Goal: Task Accomplishment & Management: Manage account settings

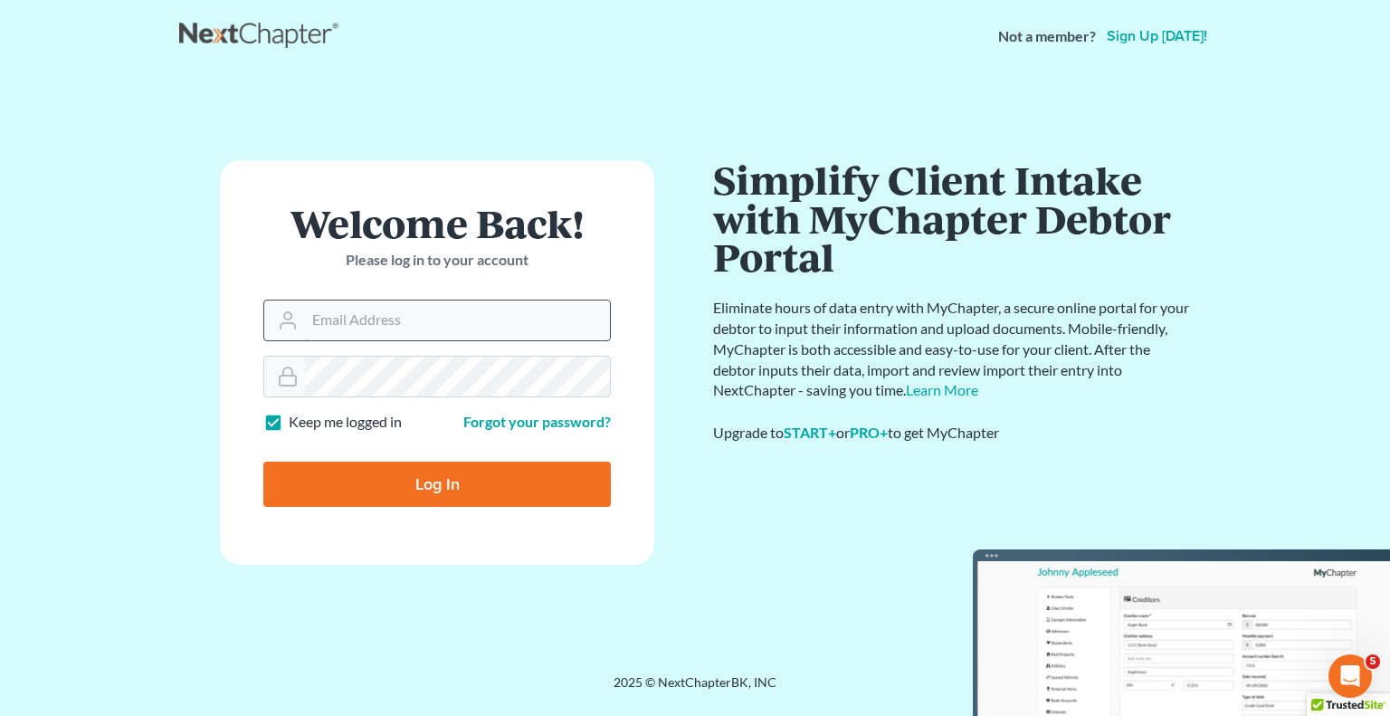
type input "[EMAIL_ADDRESS][DOMAIN_NAME]"
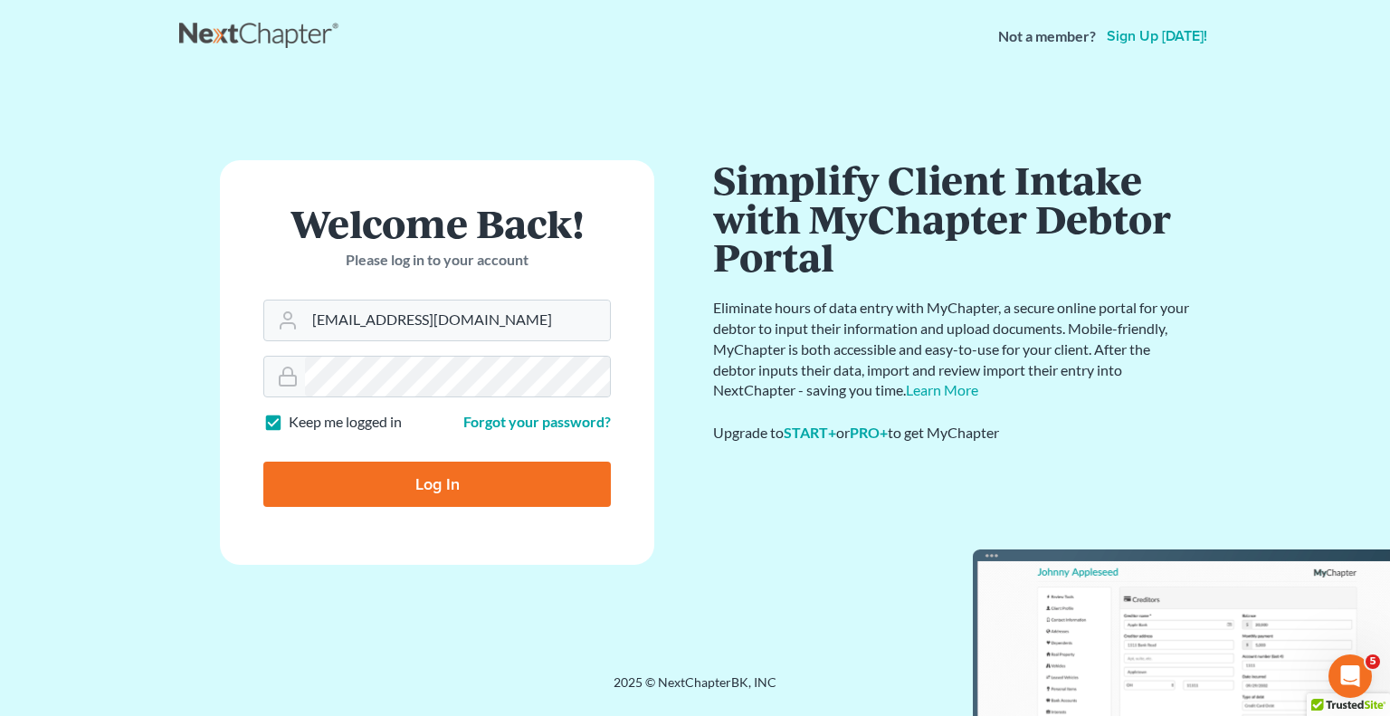
type input "Thinking..."
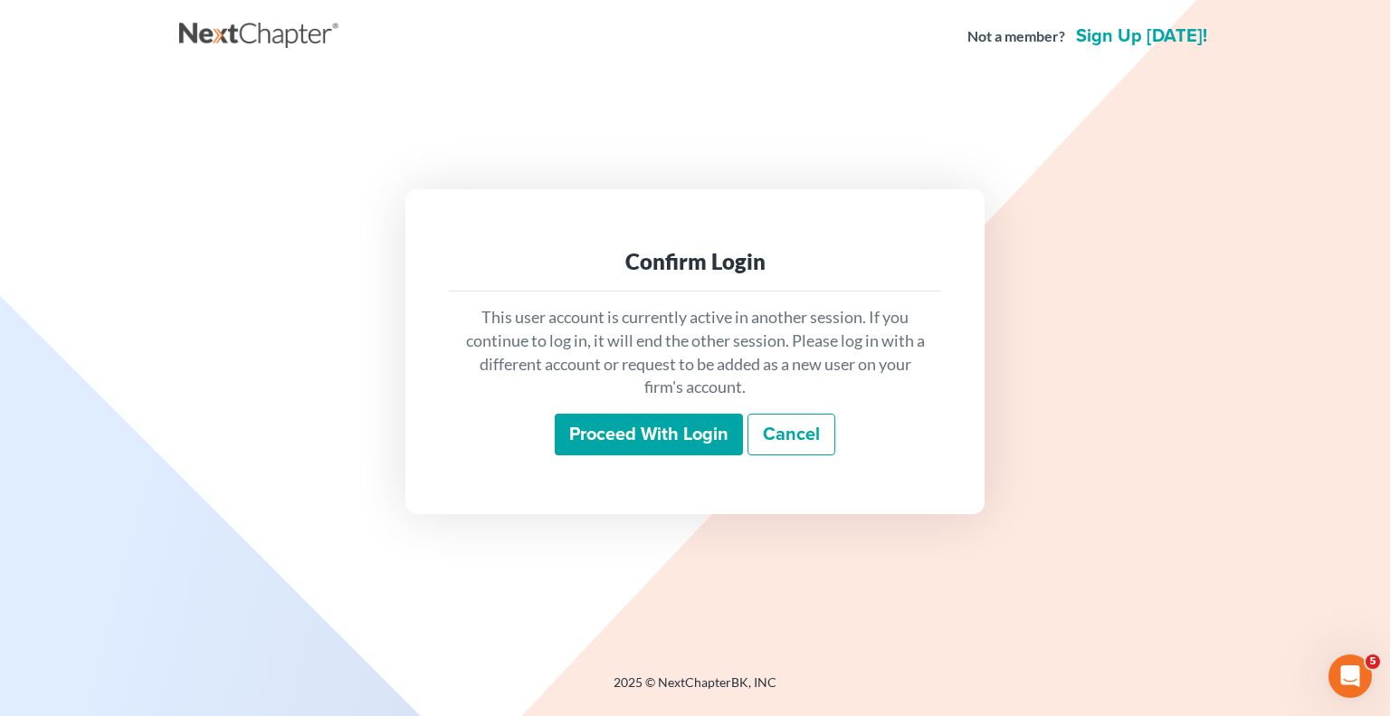
click at [594, 423] on input "Proceed with login" at bounding box center [649, 435] width 188 height 42
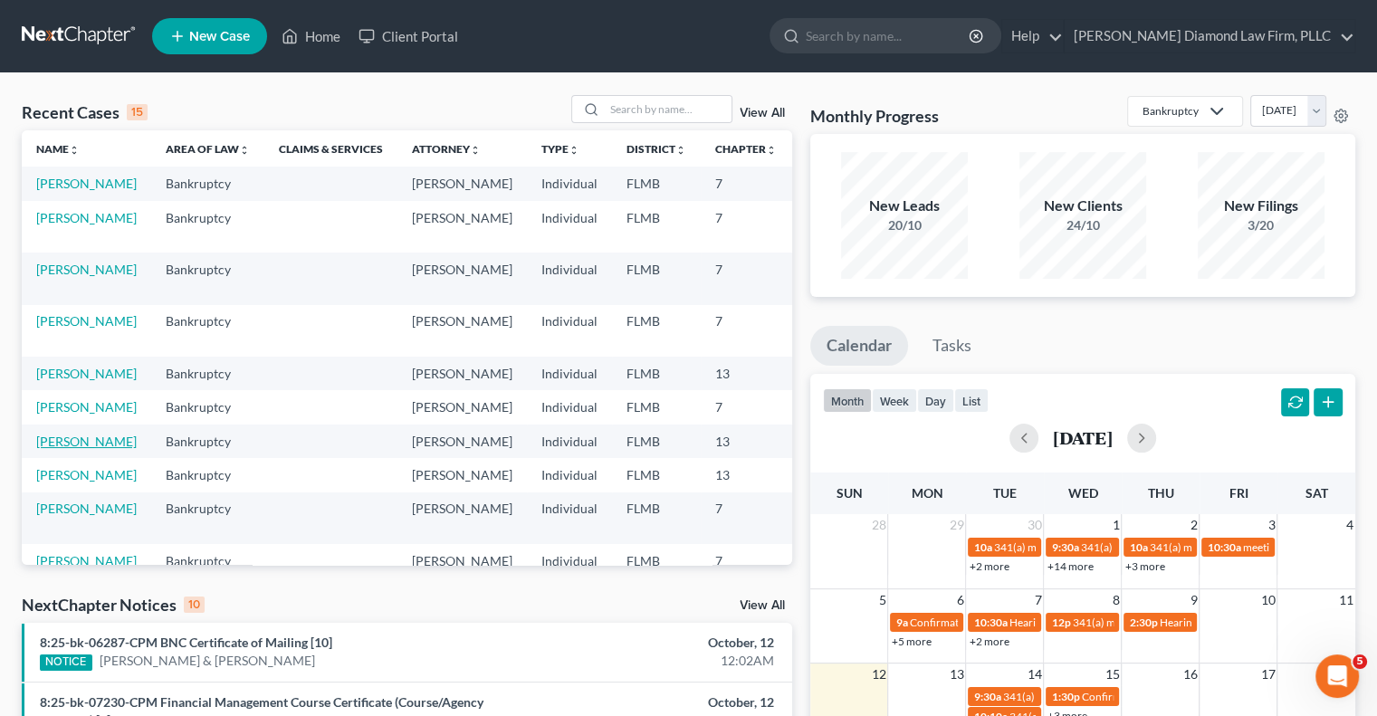
click at [53, 449] on link "[PERSON_NAME]" at bounding box center [86, 441] width 100 height 15
select select "19"
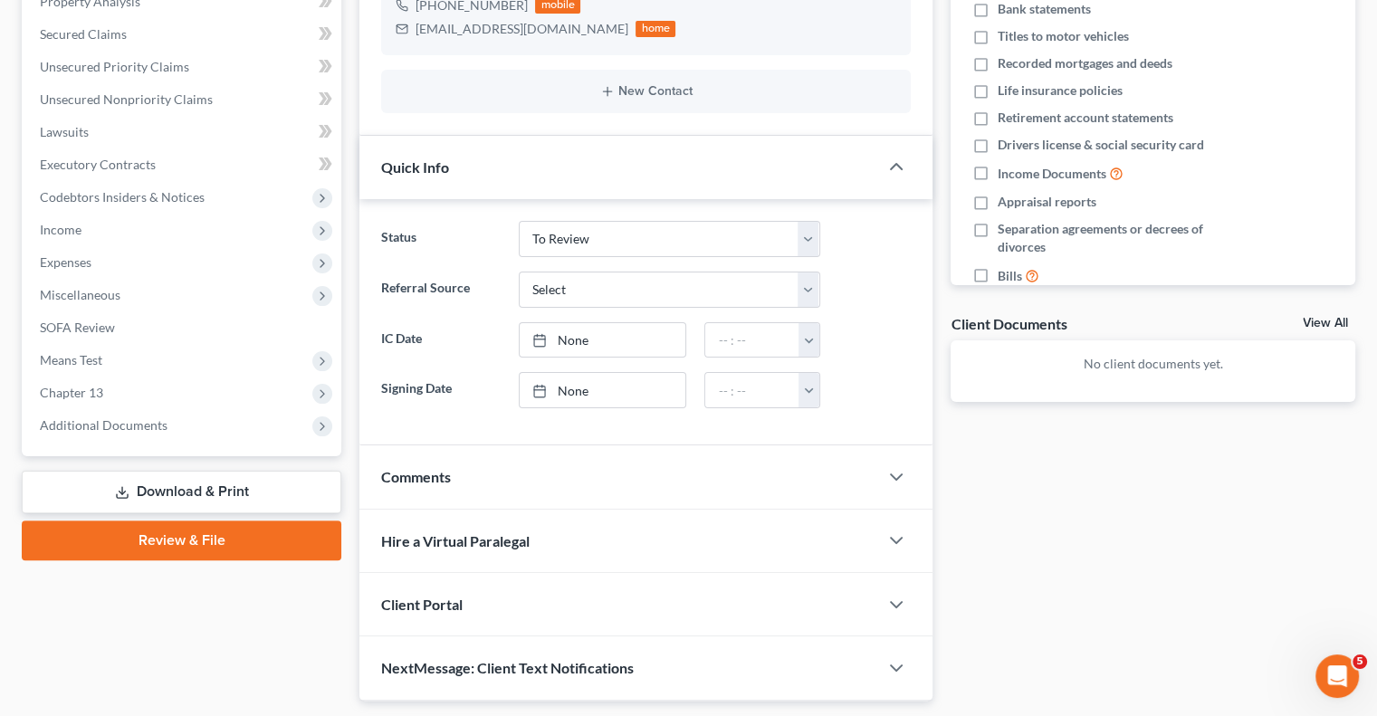
scroll to position [415, 0]
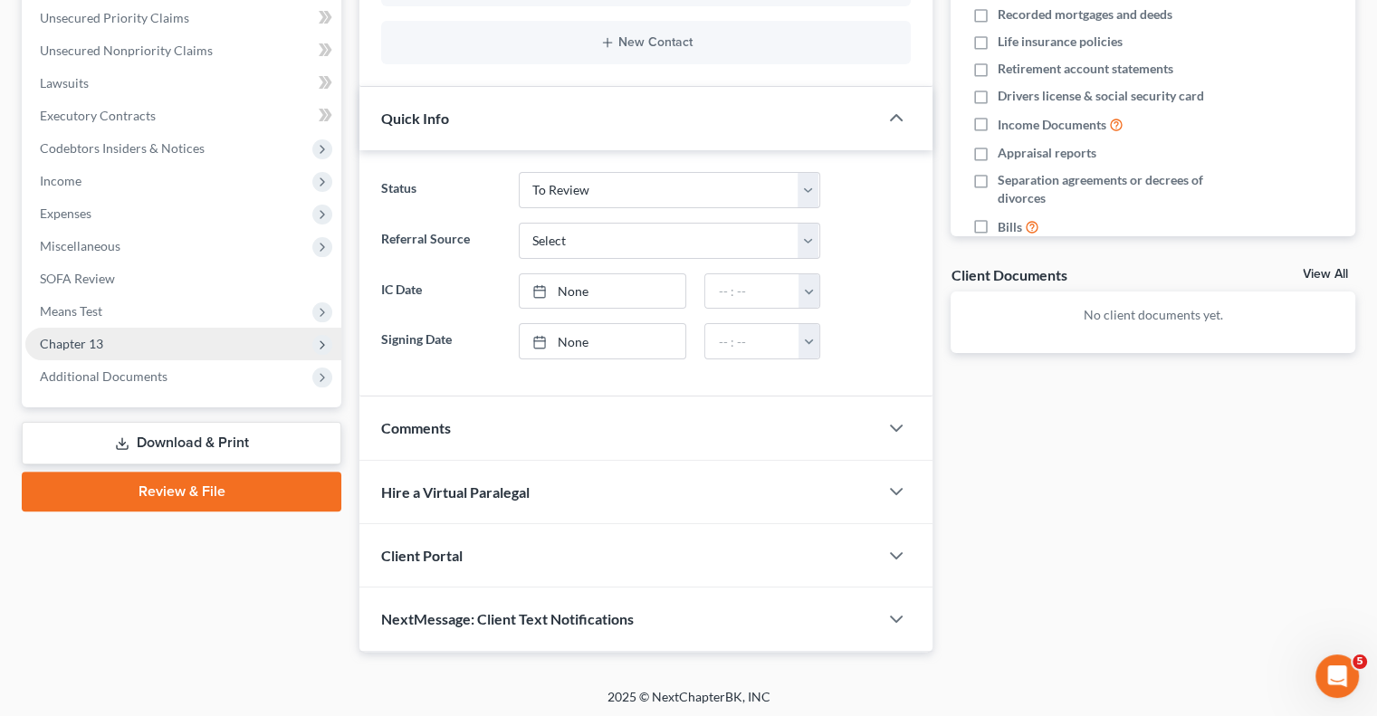
click at [82, 350] on span "Chapter 13" at bounding box center [183, 344] width 316 height 33
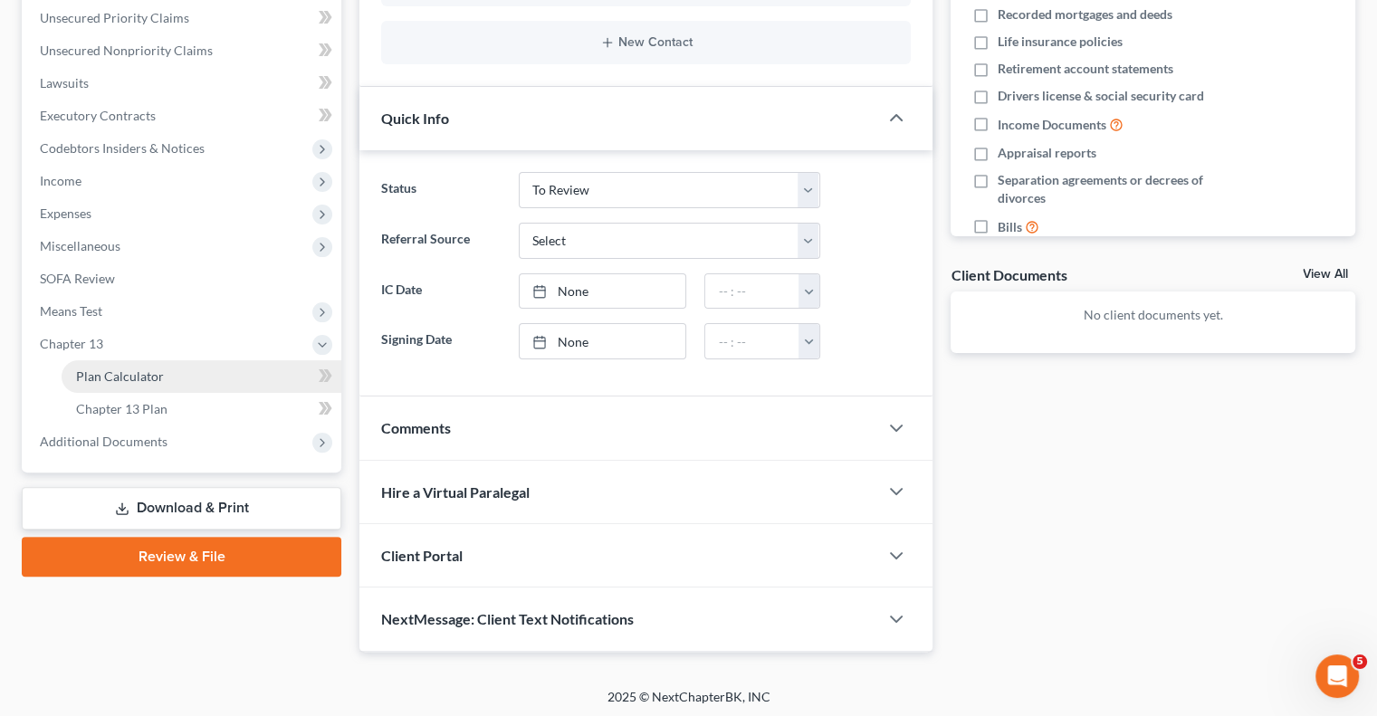
click at [138, 386] on link "Plan Calculator" at bounding box center [202, 376] width 280 height 33
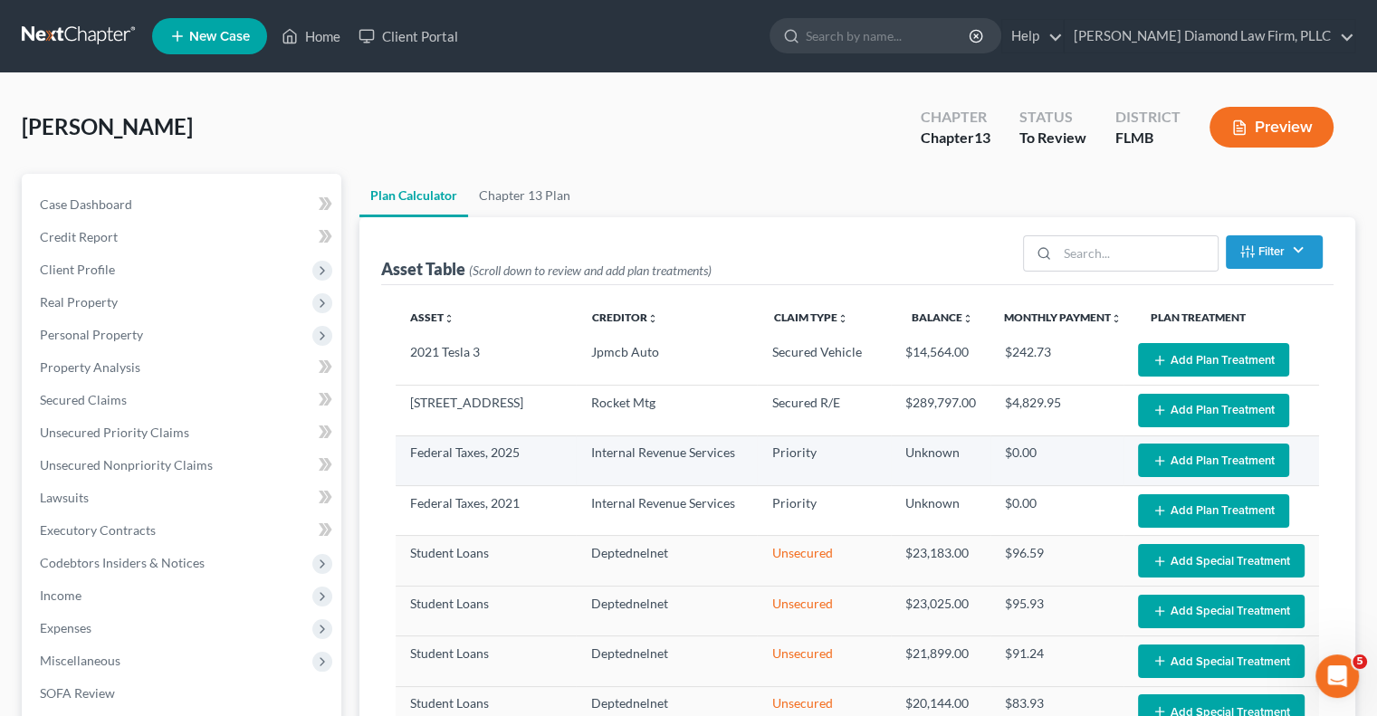
select select "59"
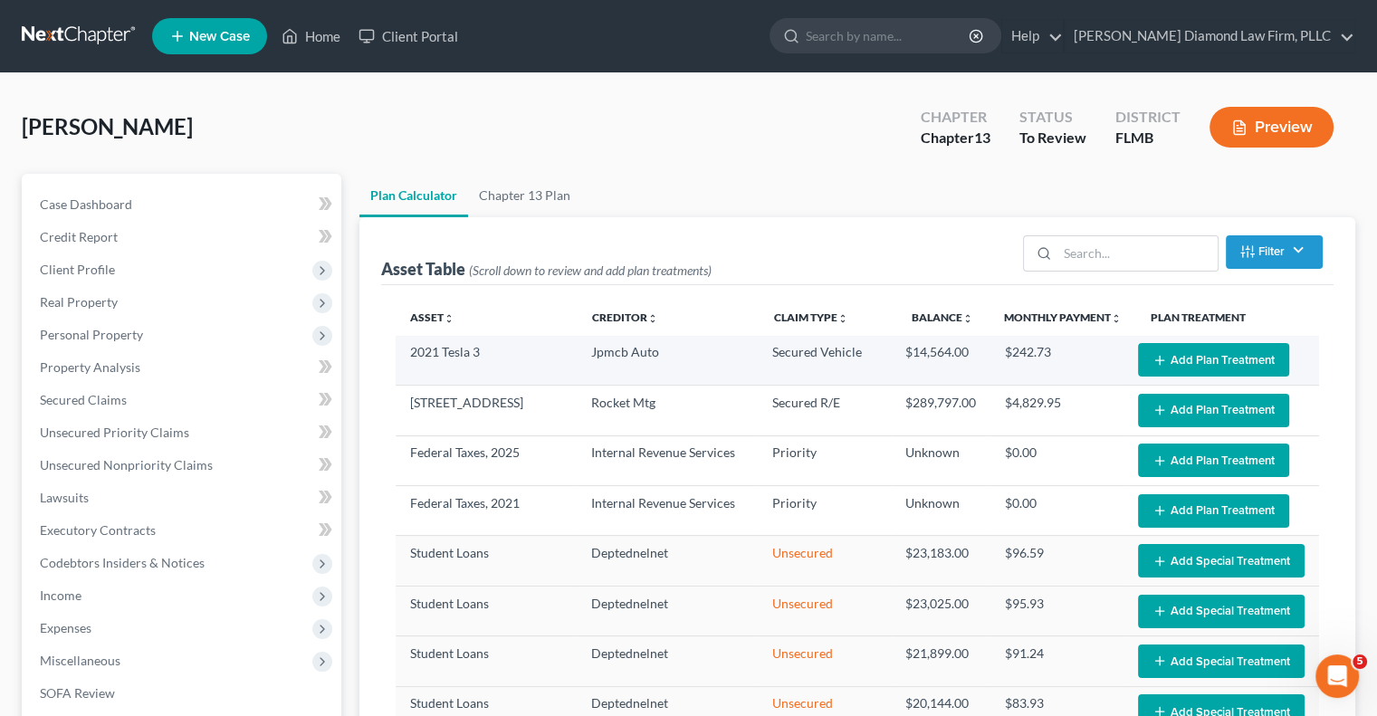
click at [1152, 356] on icon "button" at bounding box center [1159, 360] width 14 height 14
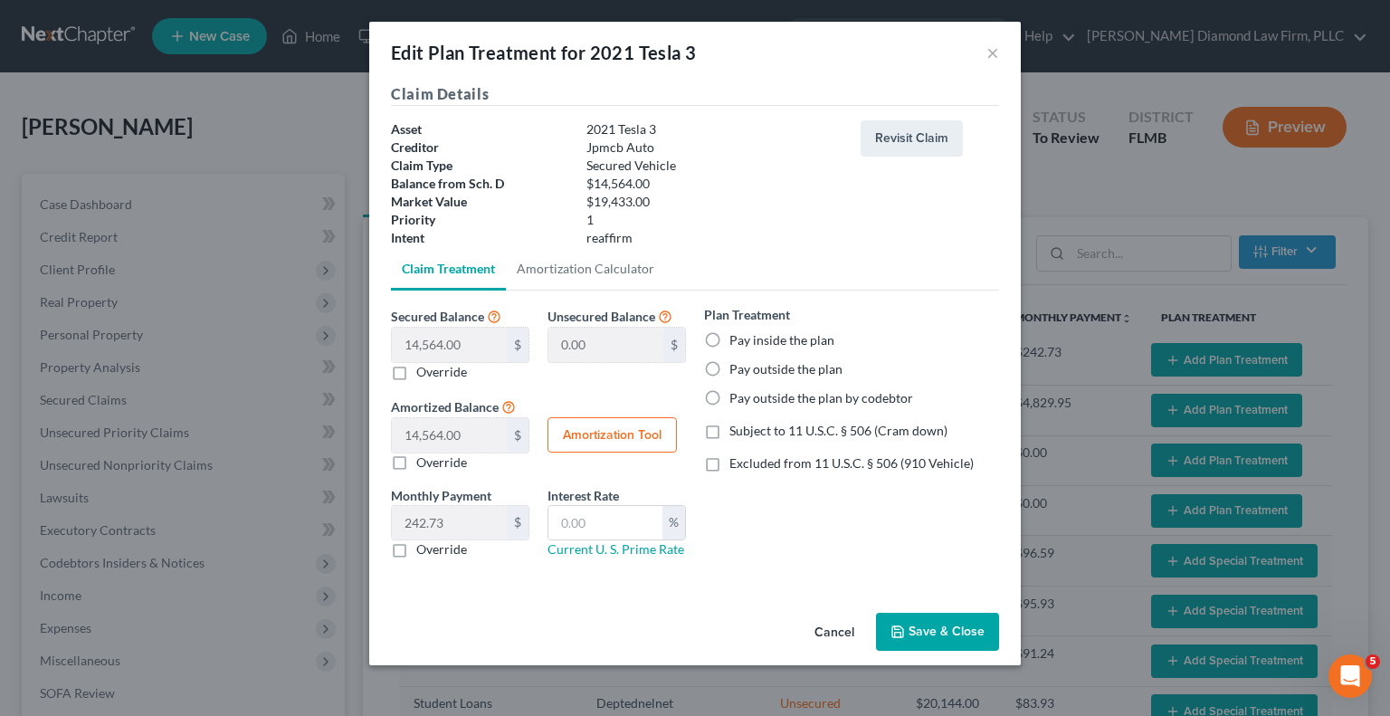
click at [730, 432] on label "Subject to 11 U.S.C. § 506 (Cram down)" at bounding box center [839, 431] width 218 height 18
click at [737, 432] on input "Subject to 11 U.S.C. § 506 (Cram down)" at bounding box center [743, 428] width 12 height 12
checkbox input "true"
click at [416, 369] on label "Override" at bounding box center [441, 372] width 51 height 18
click at [424, 369] on input "Override" at bounding box center [430, 369] width 12 height 12
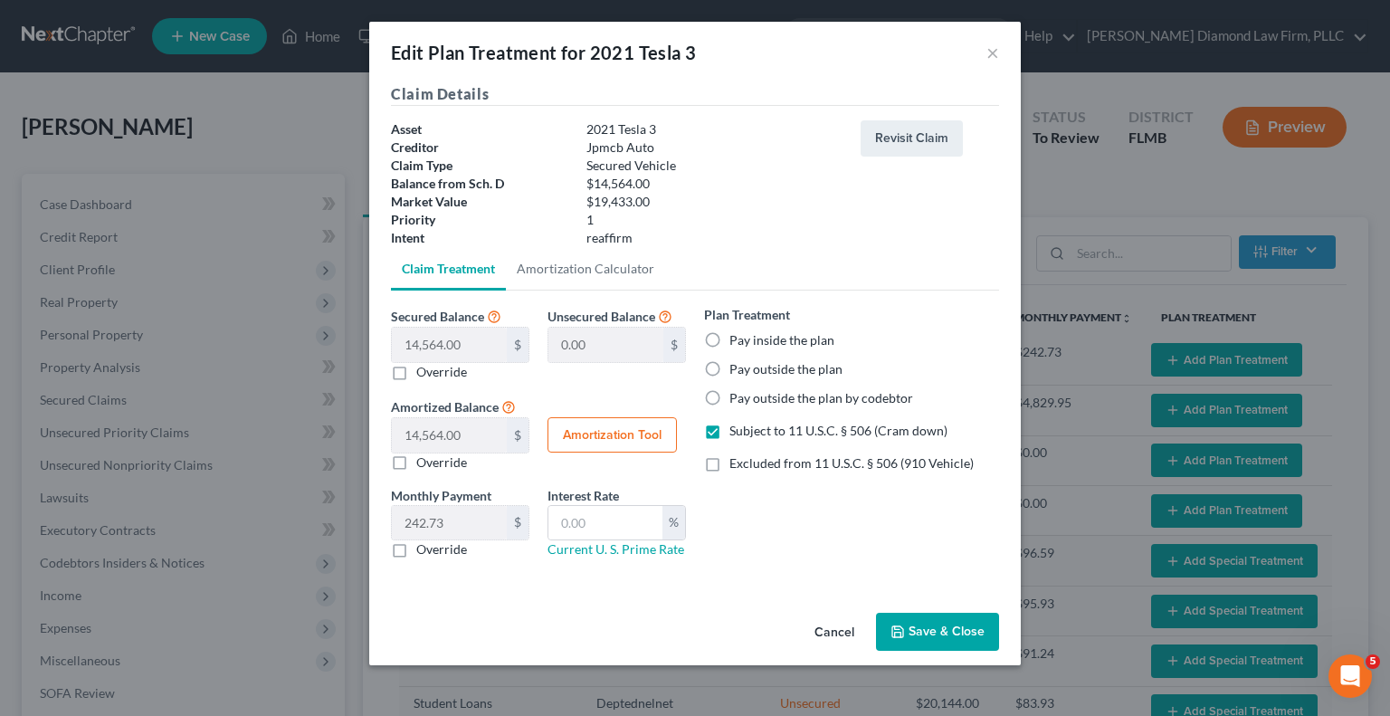
checkbox input "true"
click at [424, 347] on input "text" at bounding box center [449, 345] width 115 height 34
type input "1"
type input "14,563.00"
type input "1.00"
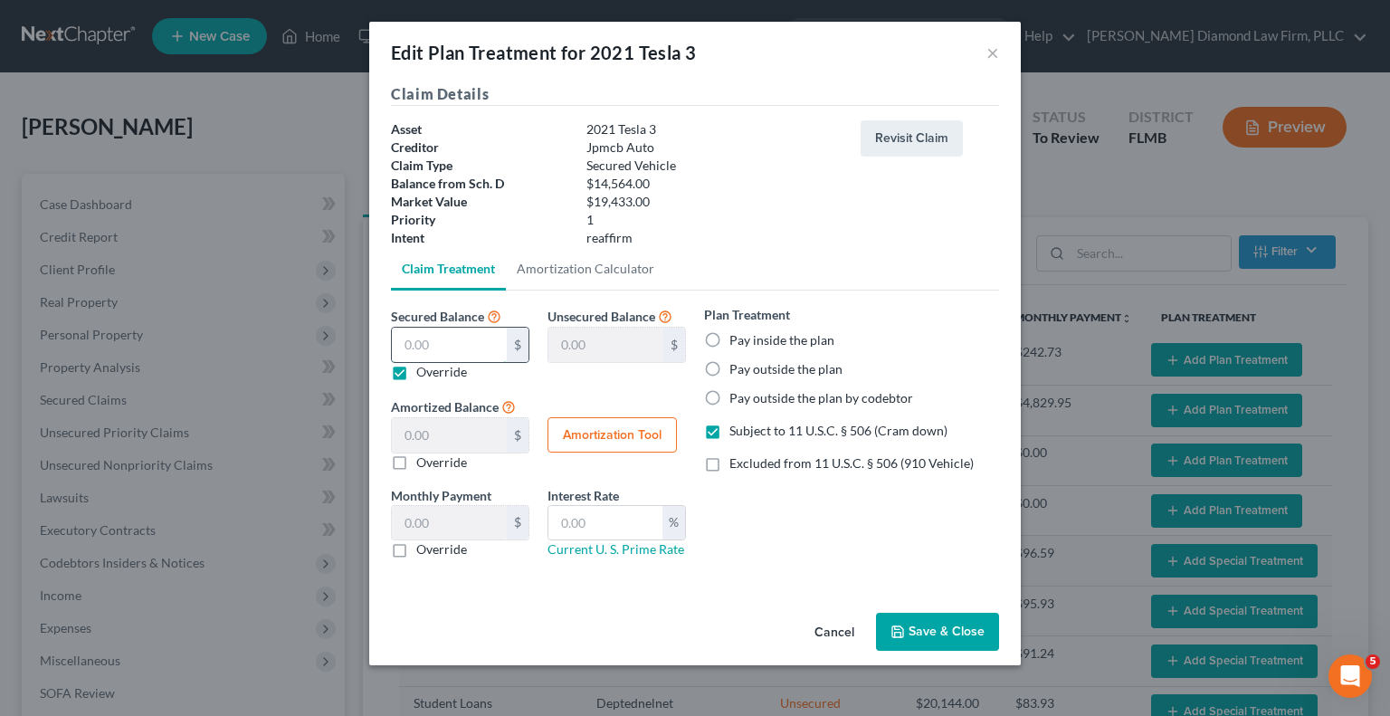
type input "0.01"
type input "12"
type input "14,552.00"
type input "12.00"
type input "0.20"
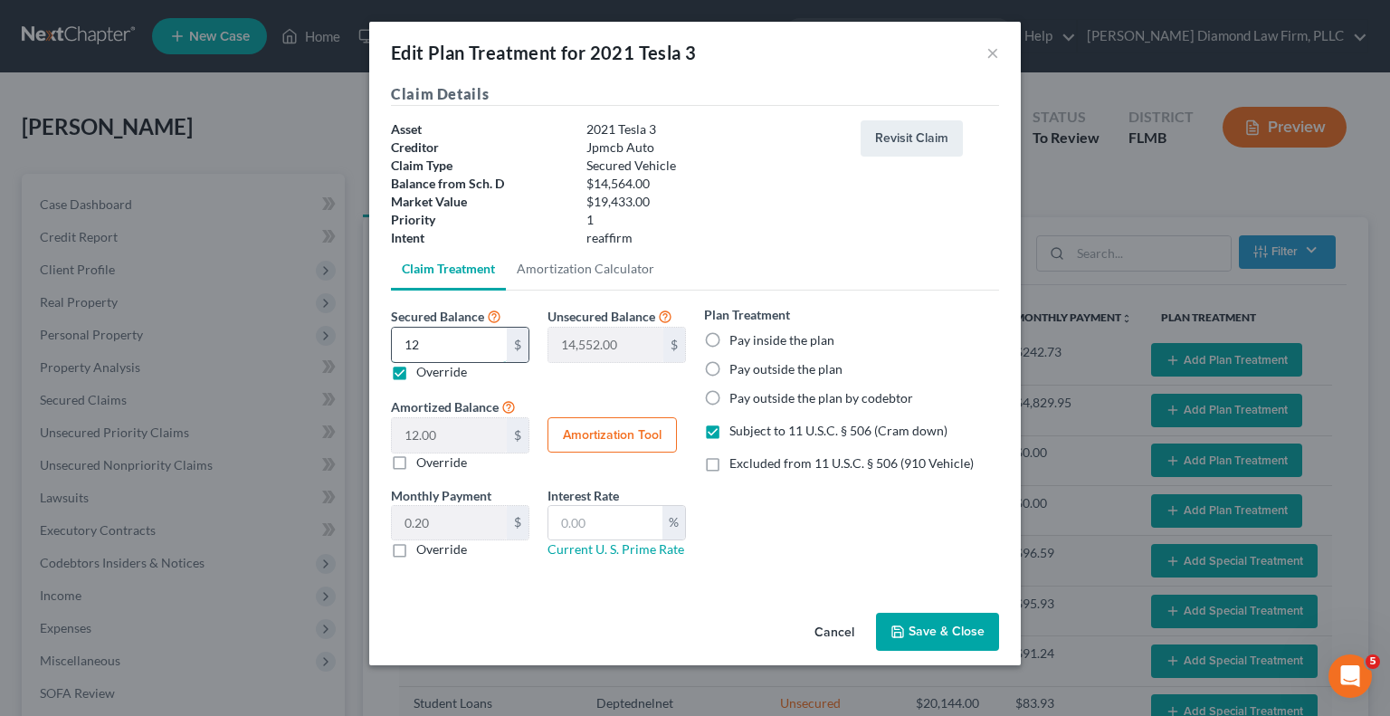
type input "120"
type input "14,444.00"
type input "120.00"
type input "2.00"
type input "1200"
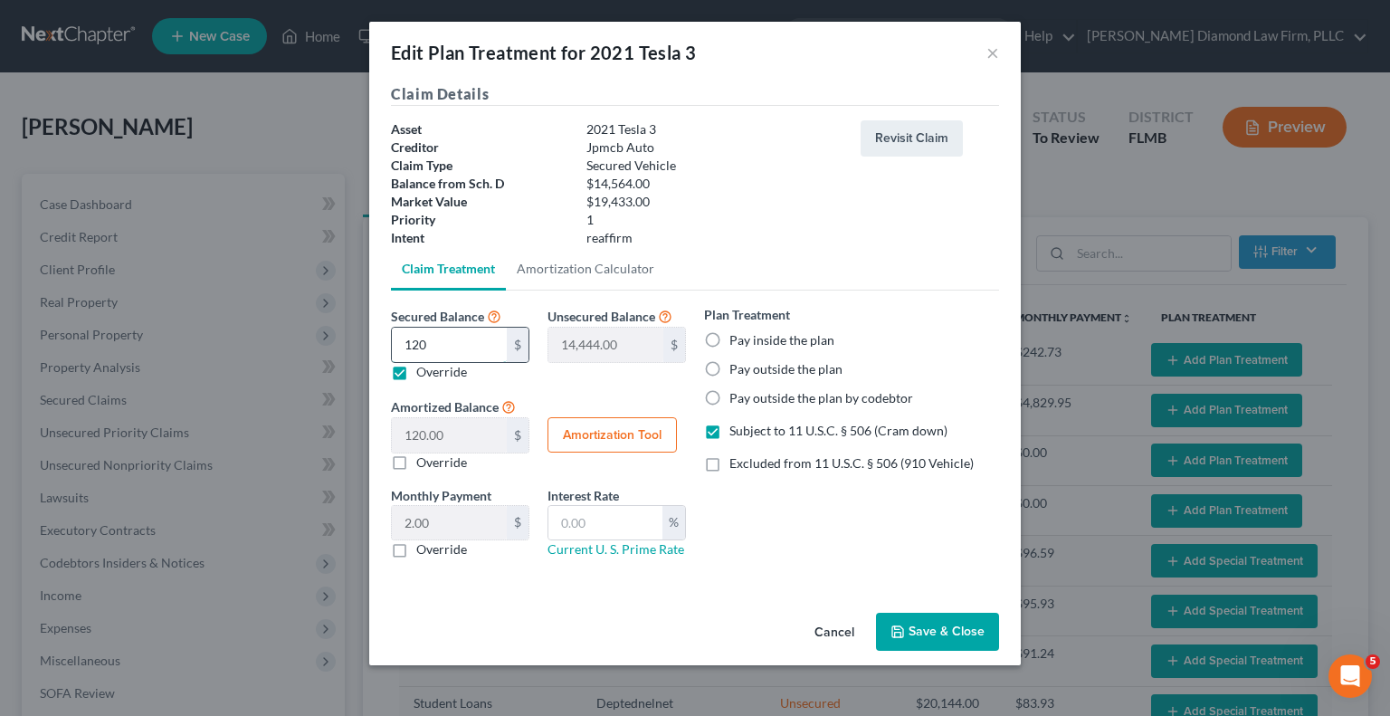
type input "13,364.00"
type input "1,200.00"
type input "20.00"
type input "1,2000"
type input "2,564.00"
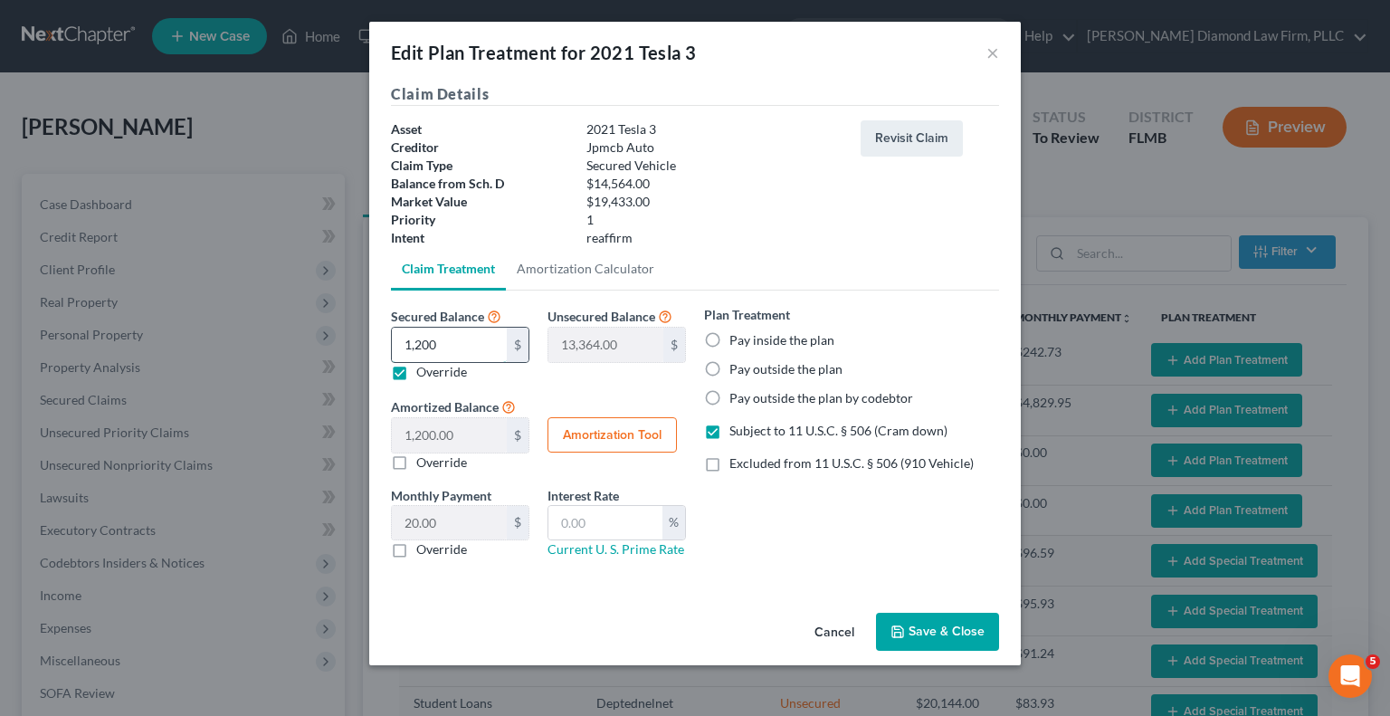
type input "12,000.00"
type input "200.00"
type input "12,000"
click at [583, 434] on button "Amortization Tool" at bounding box center [612, 435] width 129 height 36
type input "12,000.00"
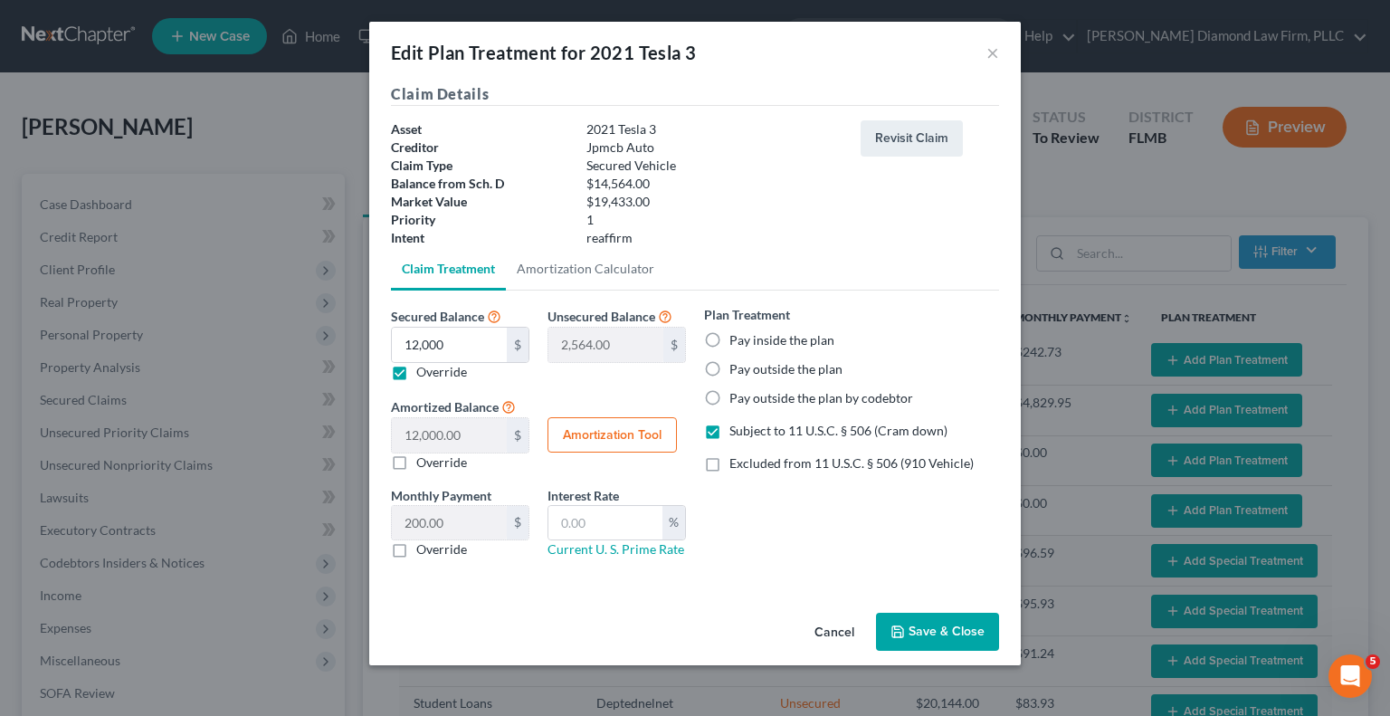
type input "60"
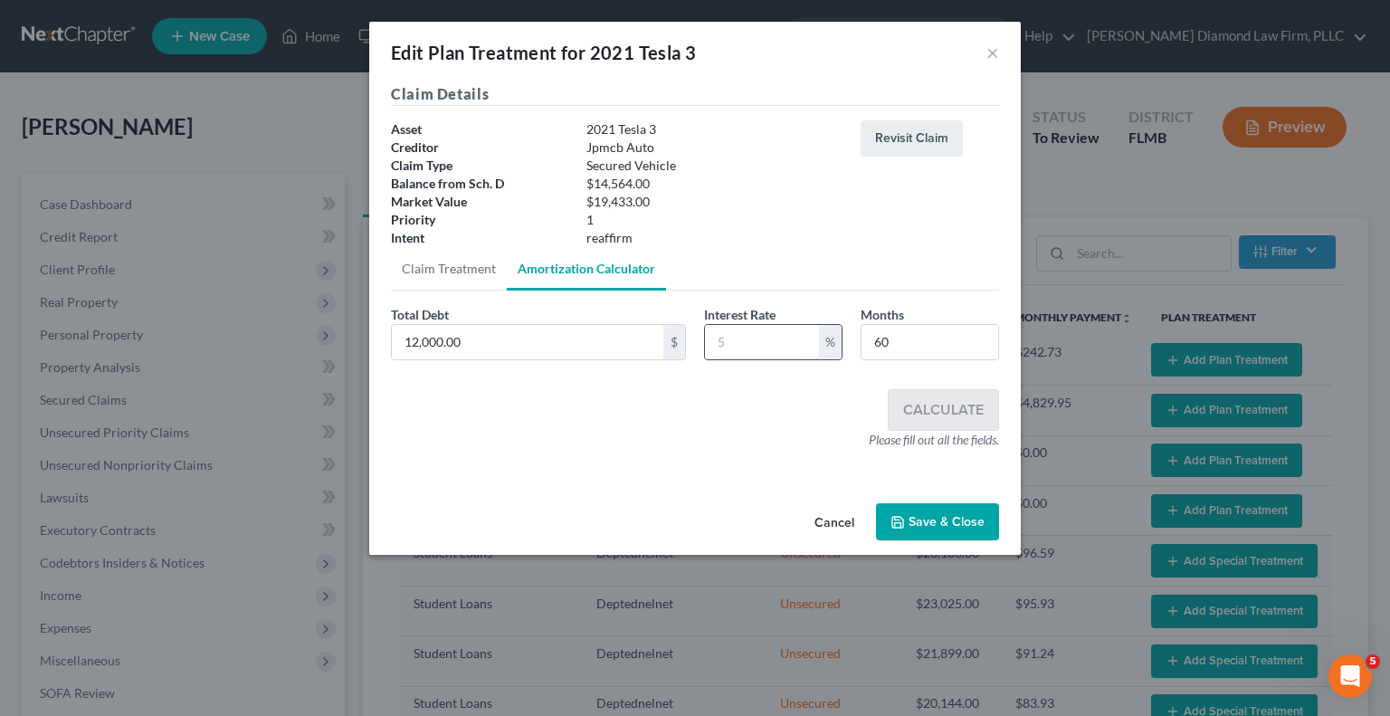
click at [728, 349] on input "text" at bounding box center [762, 342] width 114 height 34
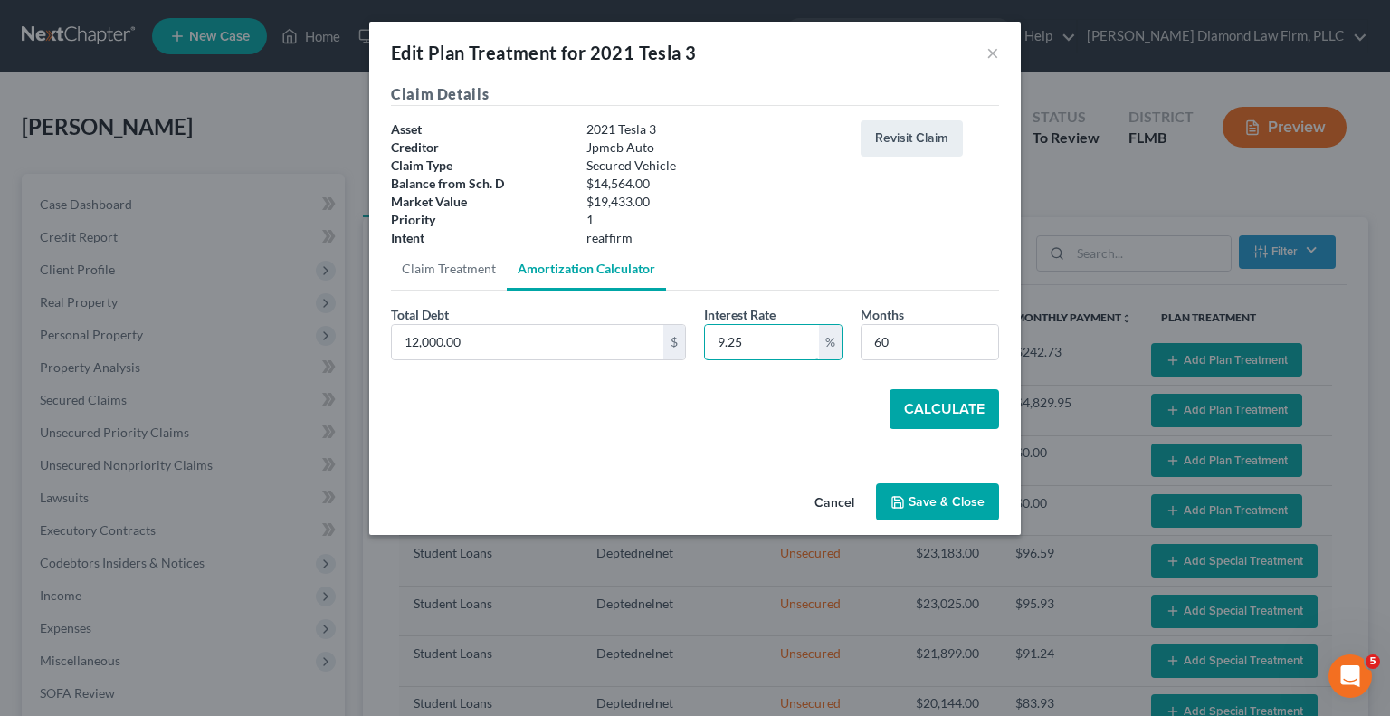
type input "9.25"
click at [903, 411] on button "Calculate" at bounding box center [945, 409] width 110 height 40
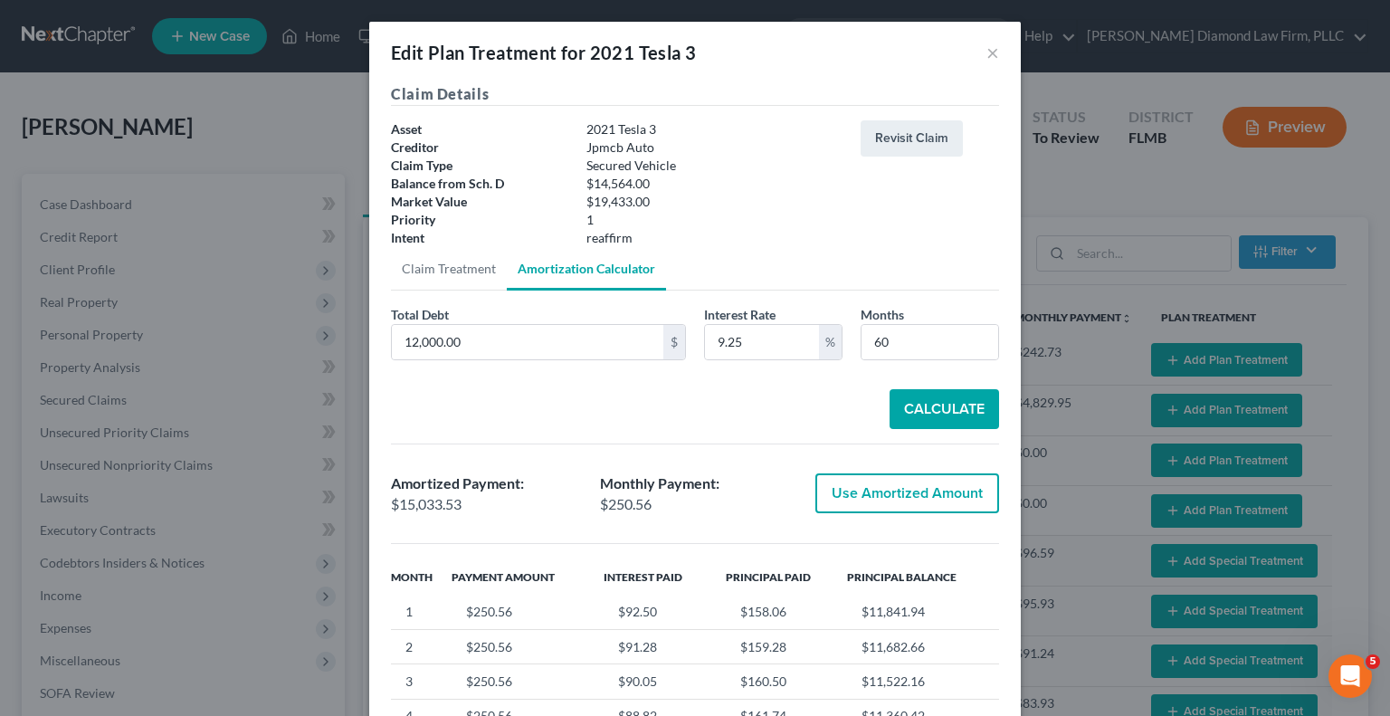
click at [901, 497] on button "Use Amortized Amount" at bounding box center [908, 493] width 184 height 40
type input "15,033.52"
checkbox input "true"
type input "250.55"
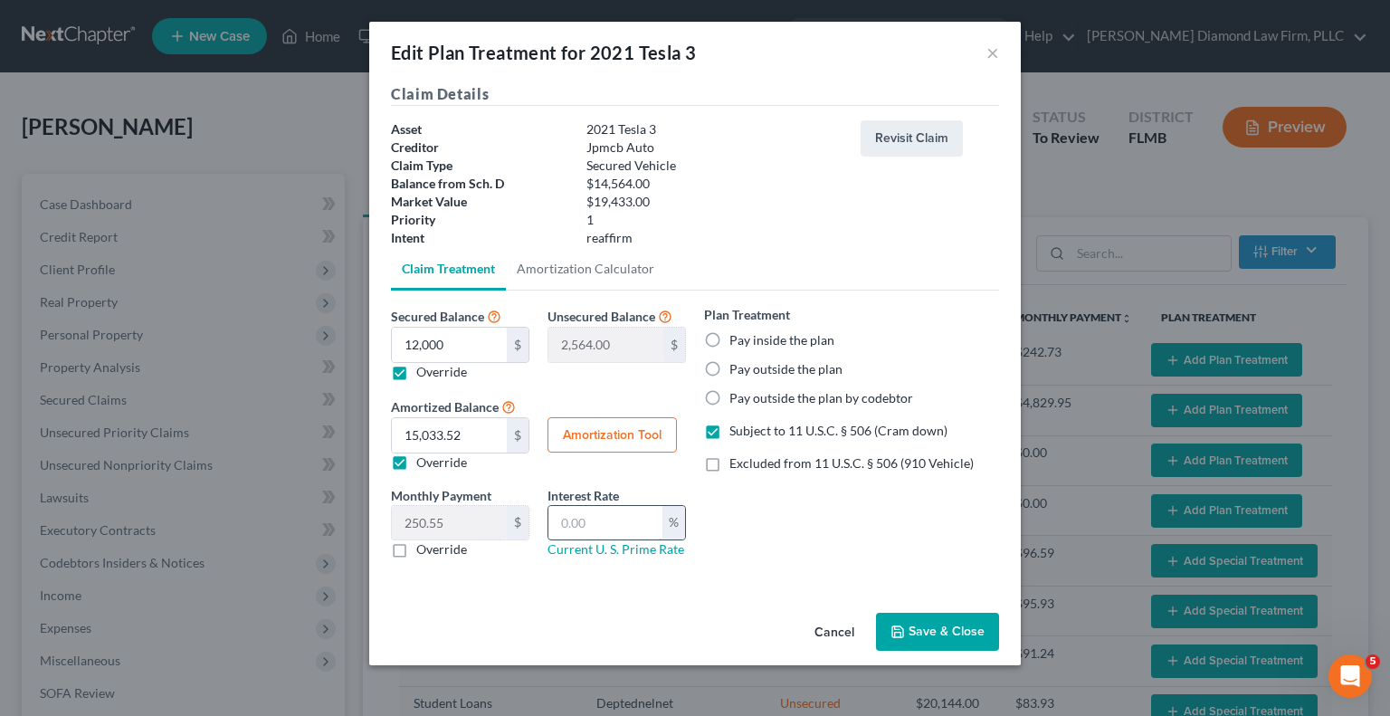
click at [575, 521] on input "text" at bounding box center [606, 523] width 114 height 34
type input "1"
click at [416, 549] on label "Override" at bounding box center [441, 549] width 51 height 18
click at [424, 549] on input "Override" at bounding box center [430, 546] width 12 height 12
checkbox input "true"
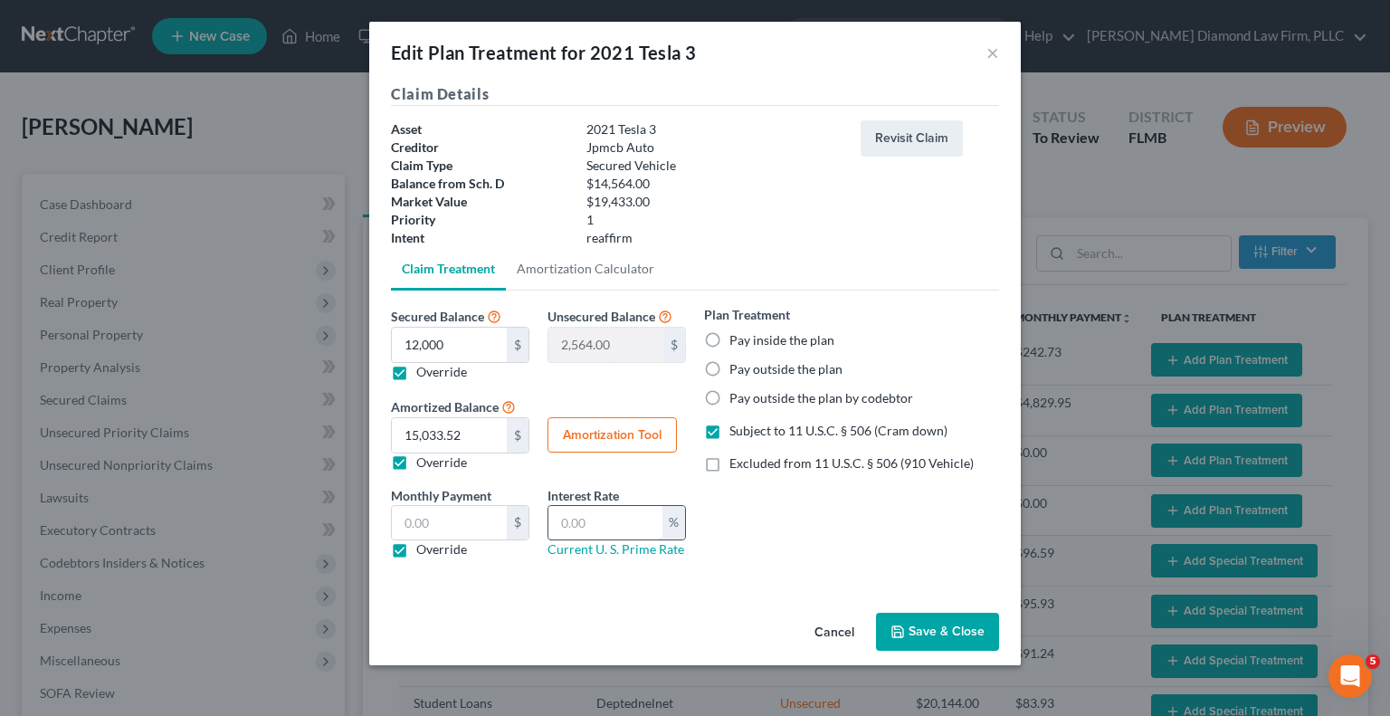
click at [564, 524] on input "text" at bounding box center [606, 523] width 114 height 34
type input "9.25"
click at [912, 635] on button "Save & Close" at bounding box center [937, 632] width 123 height 38
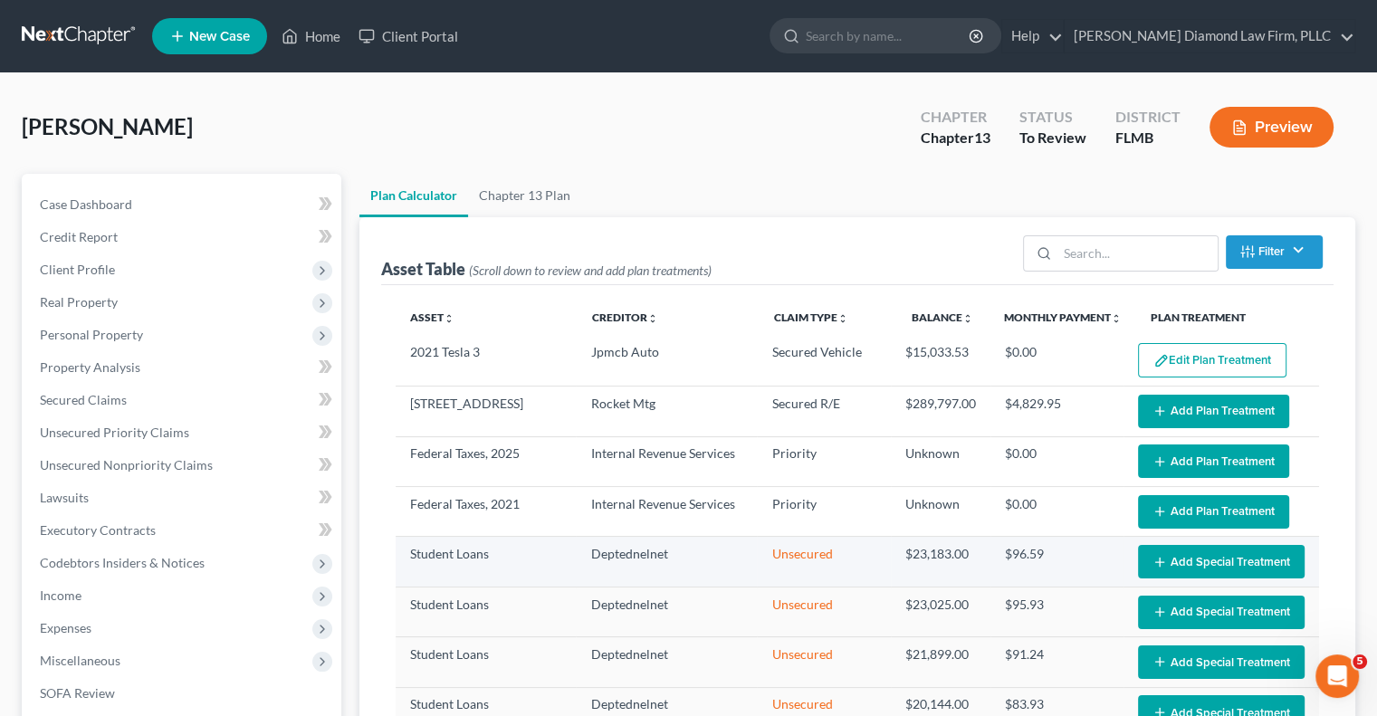
select select "59"
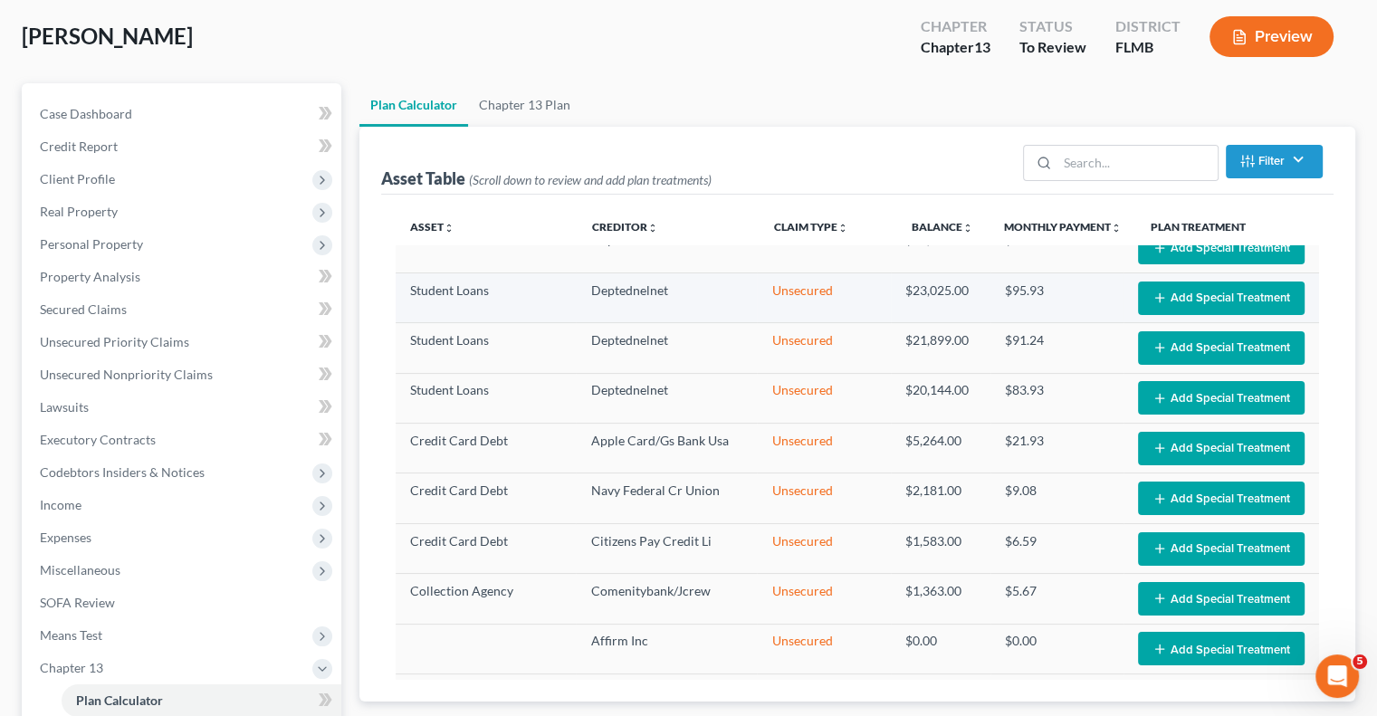
scroll to position [91, 0]
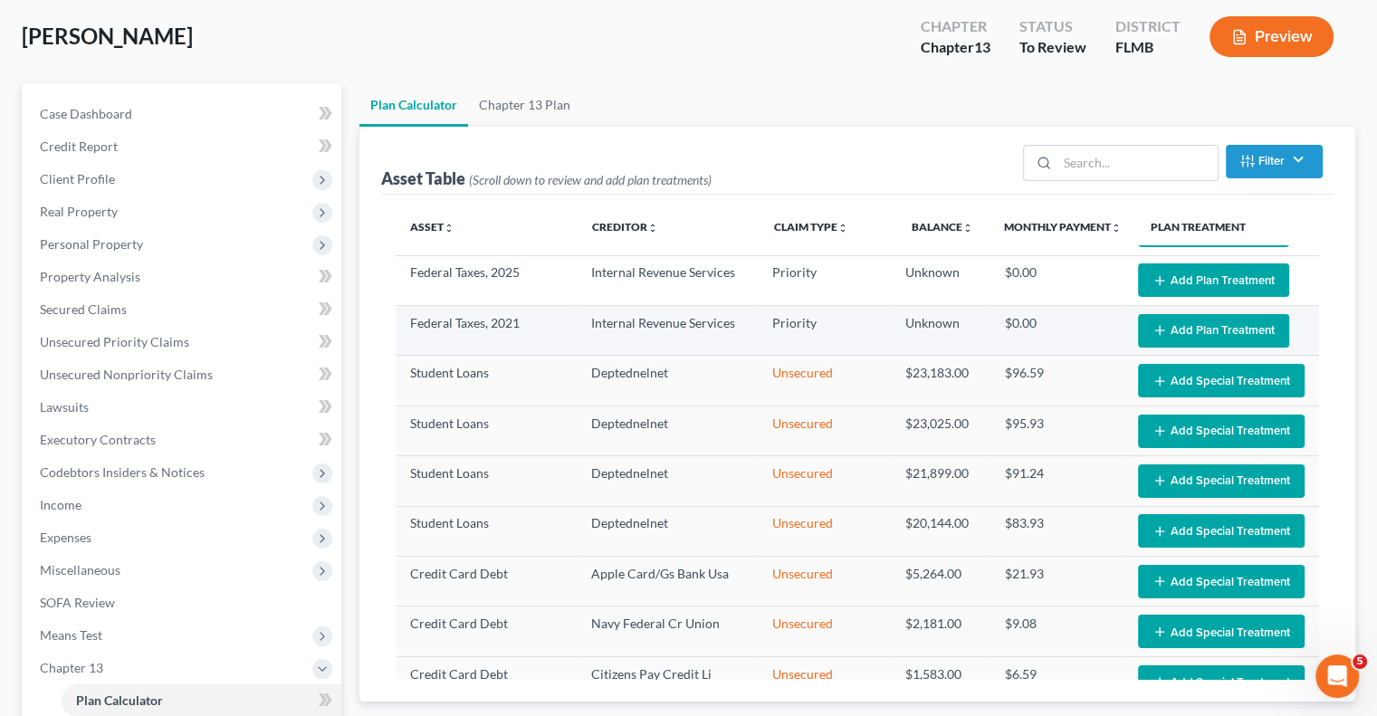
click at [1152, 327] on icon "button" at bounding box center [1159, 330] width 14 height 14
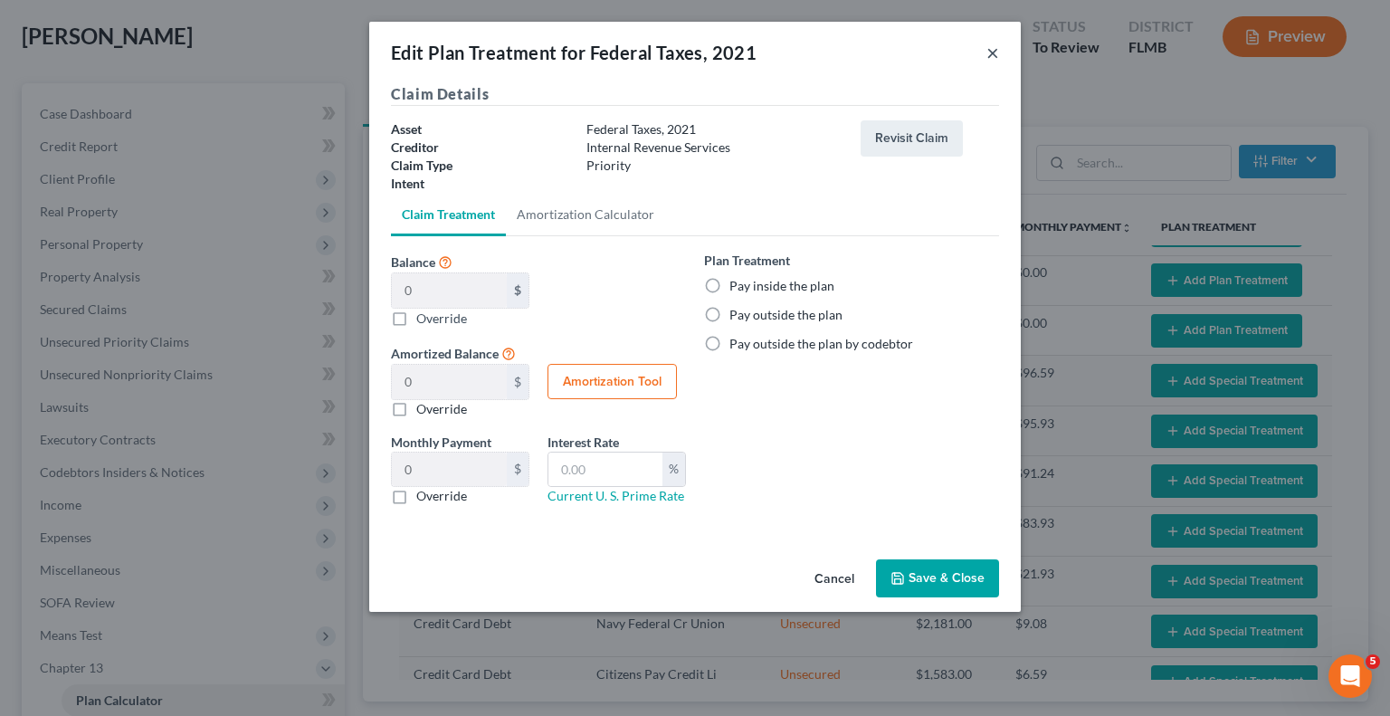
click at [991, 52] on button "×" at bounding box center [993, 53] width 13 height 22
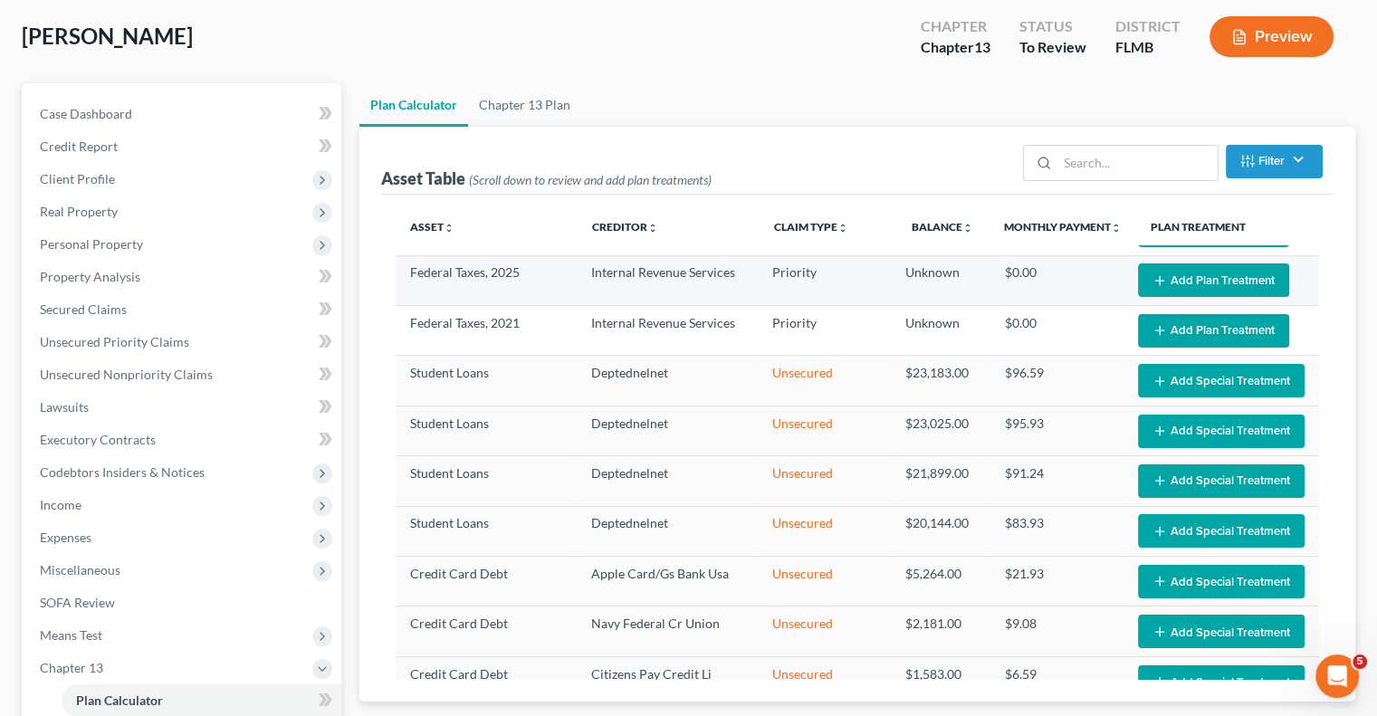
click at [1138, 280] on button "Add Plan Treatment" at bounding box center [1213, 279] width 151 height 33
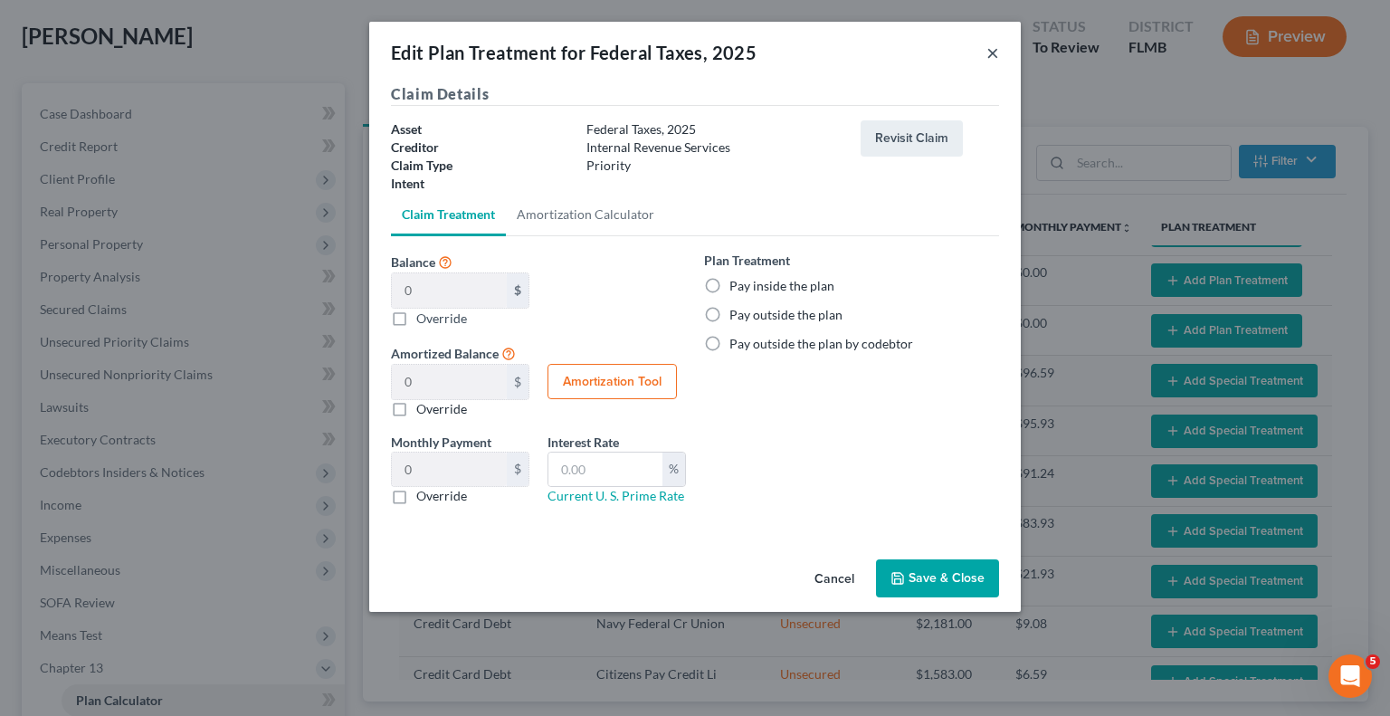
click at [989, 55] on button "×" at bounding box center [993, 53] width 13 height 22
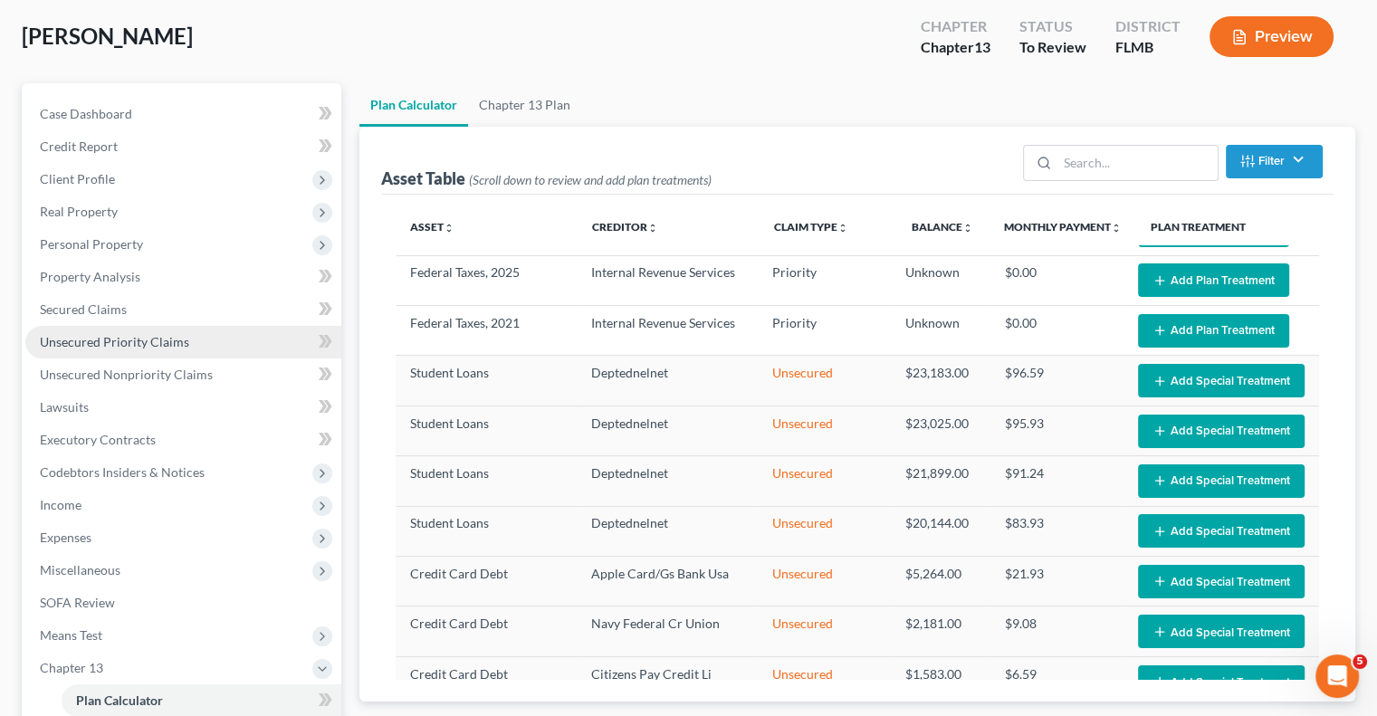
click at [100, 337] on span "Unsecured Priority Claims" at bounding box center [114, 341] width 149 height 15
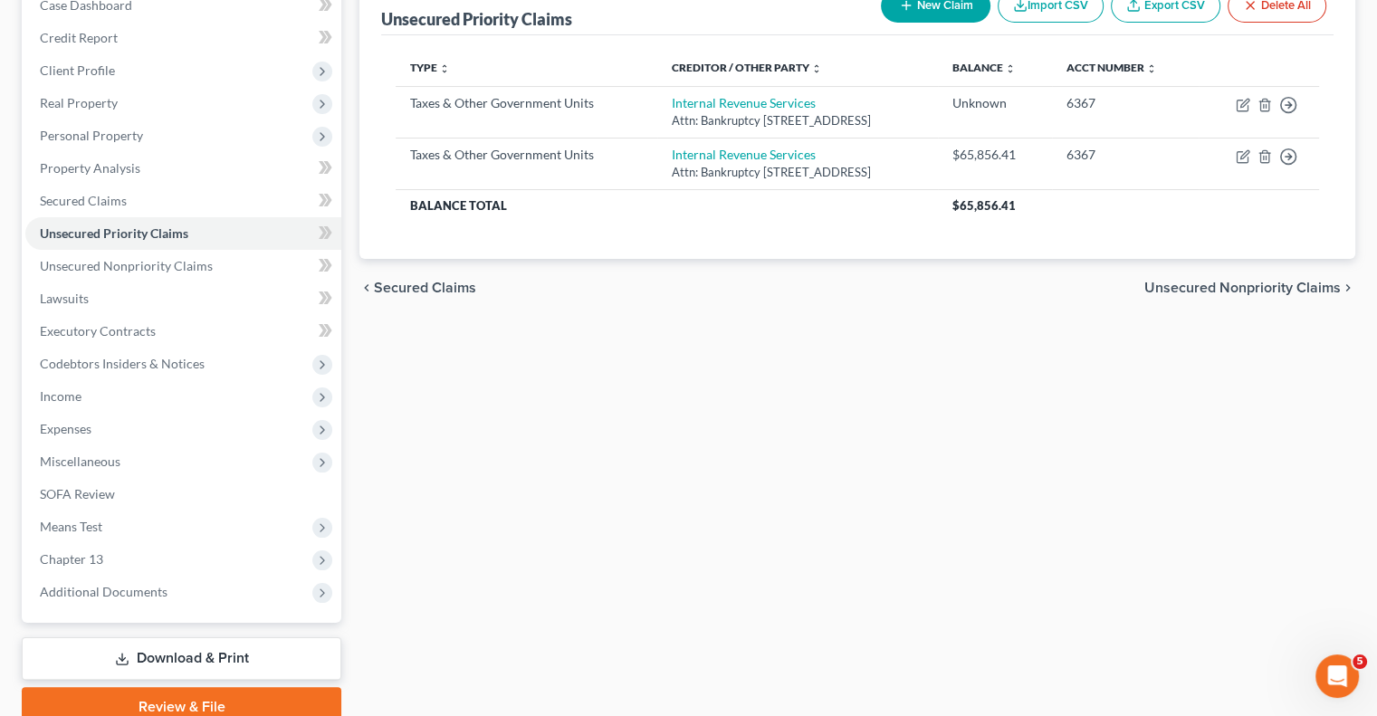
scroll to position [272, 0]
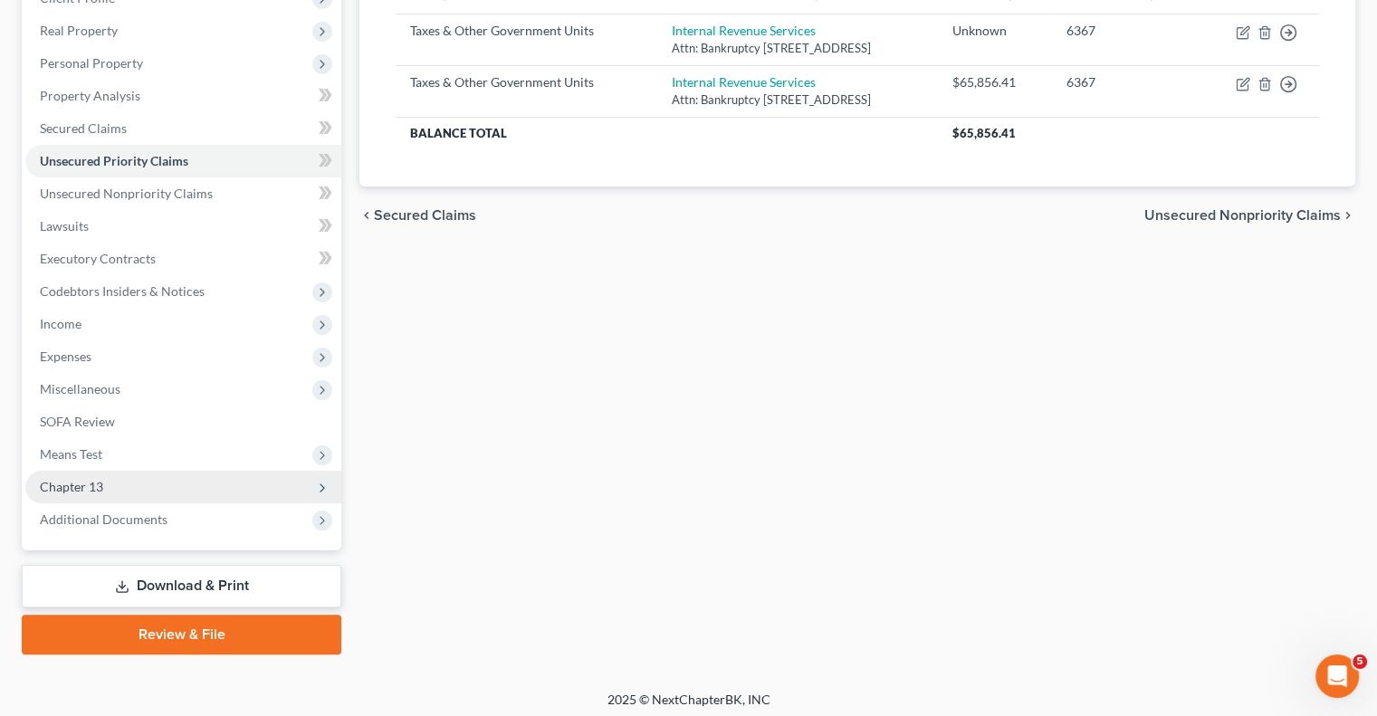
click at [81, 483] on span "Chapter 13" at bounding box center [71, 486] width 63 height 15
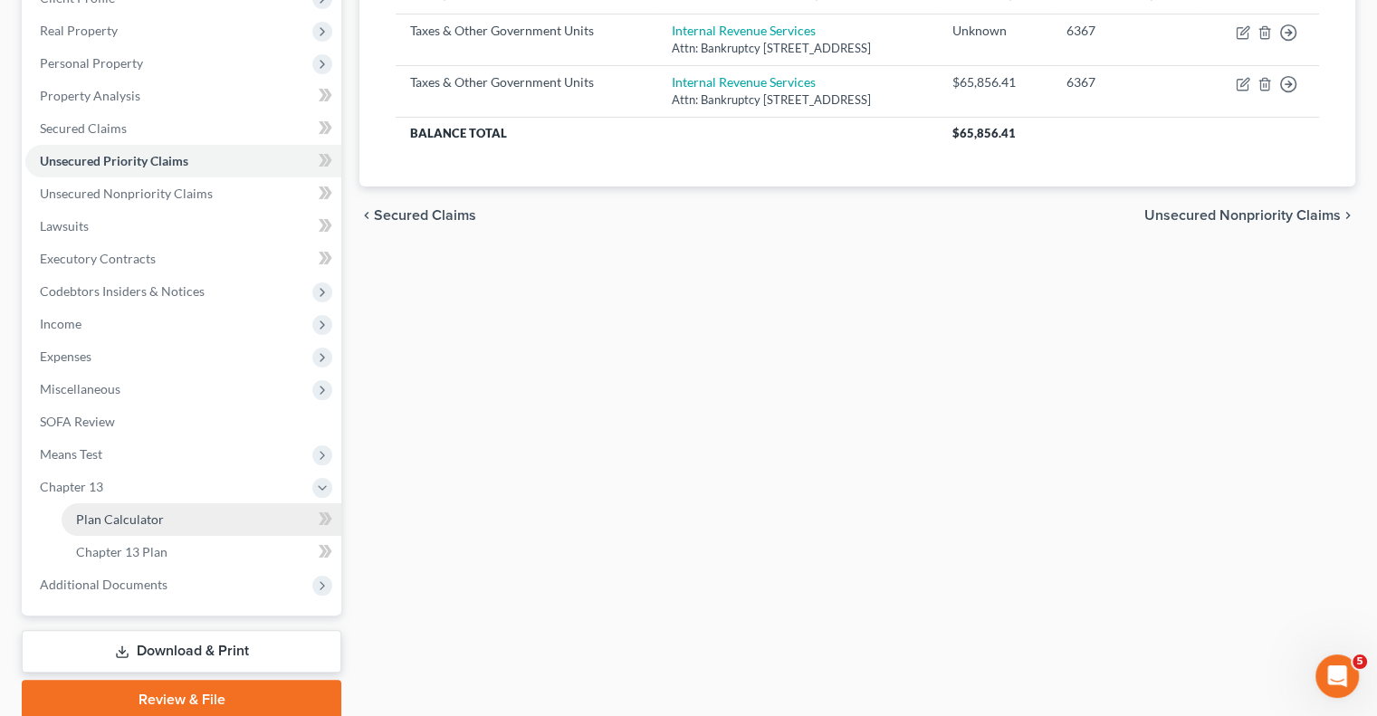
click at [100, 513] on span "Plan Calculator" at bounding box center [120, 518] width 88 height 15
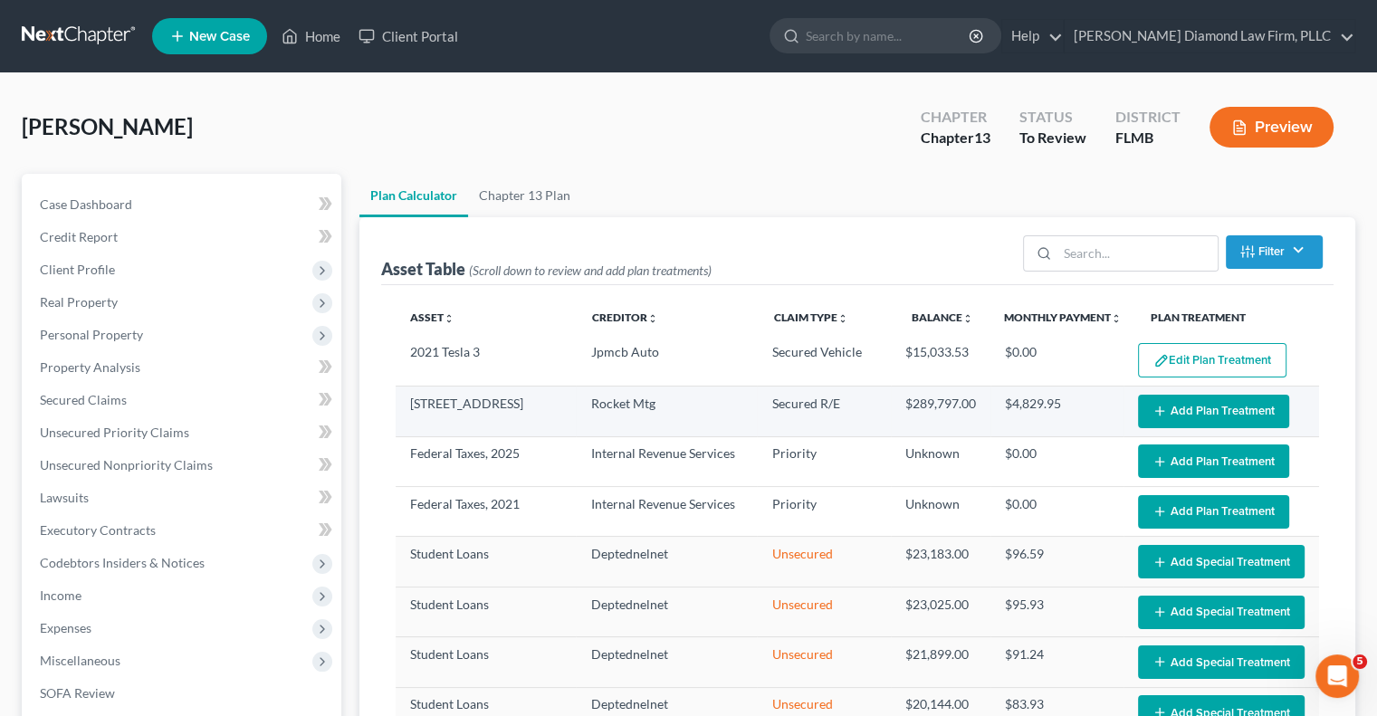
select select "59"
click at [1152, 406] on icon "button" at bounding box center [1159, 411] width 14 height 14
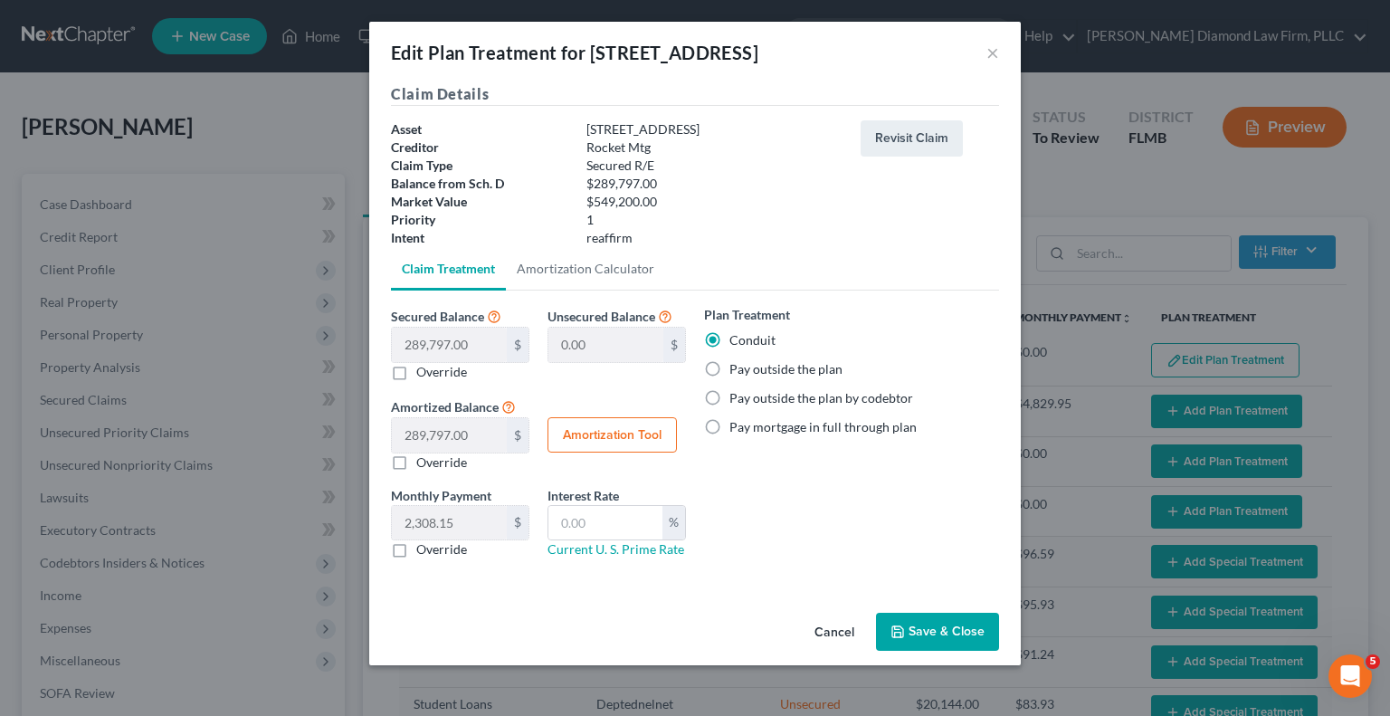
click at [915, 634] on button "Save & Close" at bounding box center [937, 632] width 123 height 38
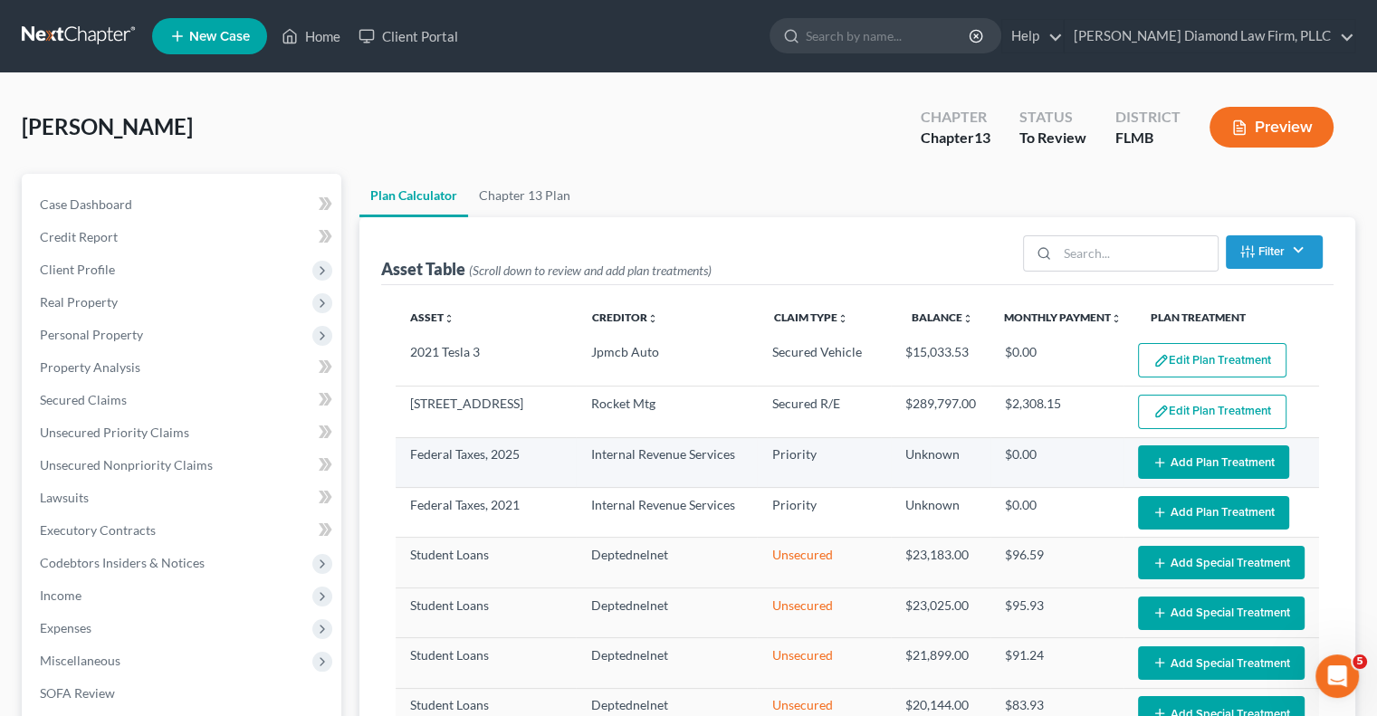
select select "59"
click at [1177, 466] on button "Add Plan Treatment" at bounding box center [1213, 461] width 151 height 33
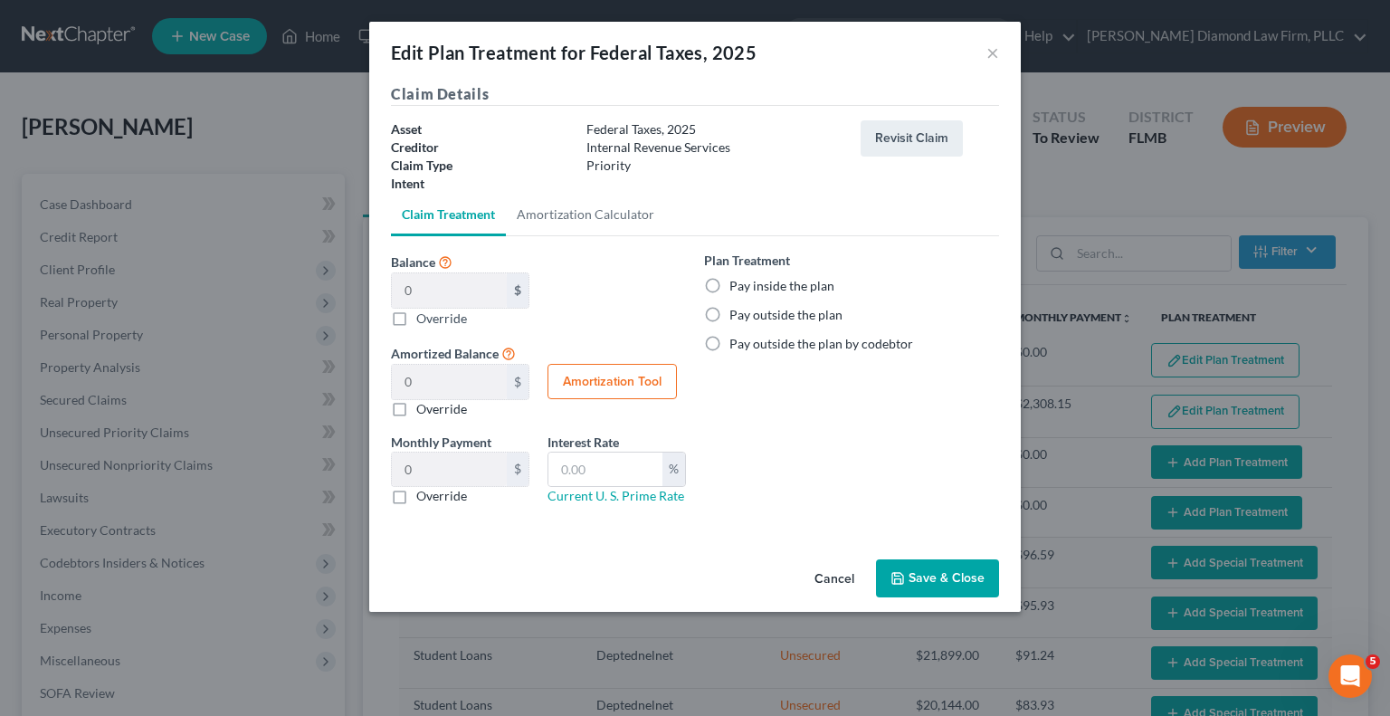
click at [730, 284] on label "Pay inside the plan" at bounding box center [782, 286] width 105 height 18
click at [737, 284] on input "Pay inside the plan" at bounding box center [743, 283] width 12 height 12
radio input "true"
click at [914, 571] on button "Save & Close" at bounding box center [937, 578] width 123 height 38
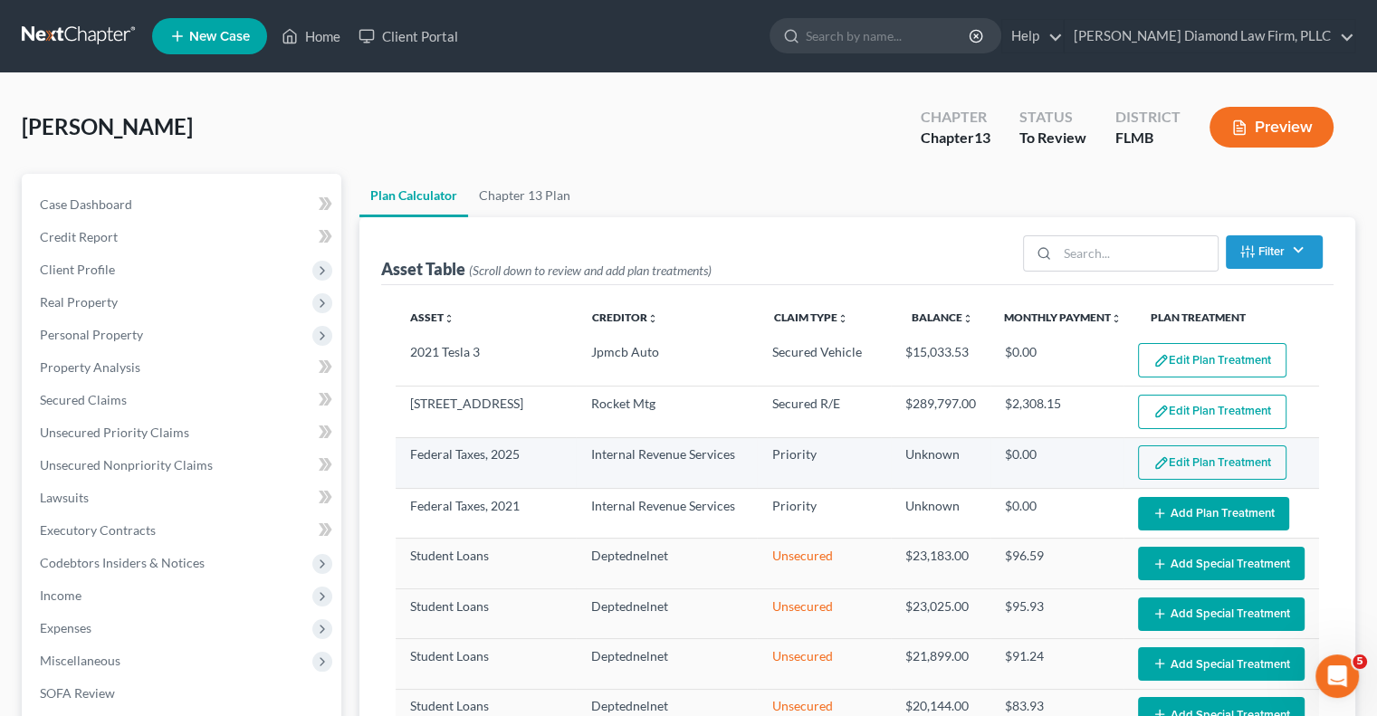
select select "59"
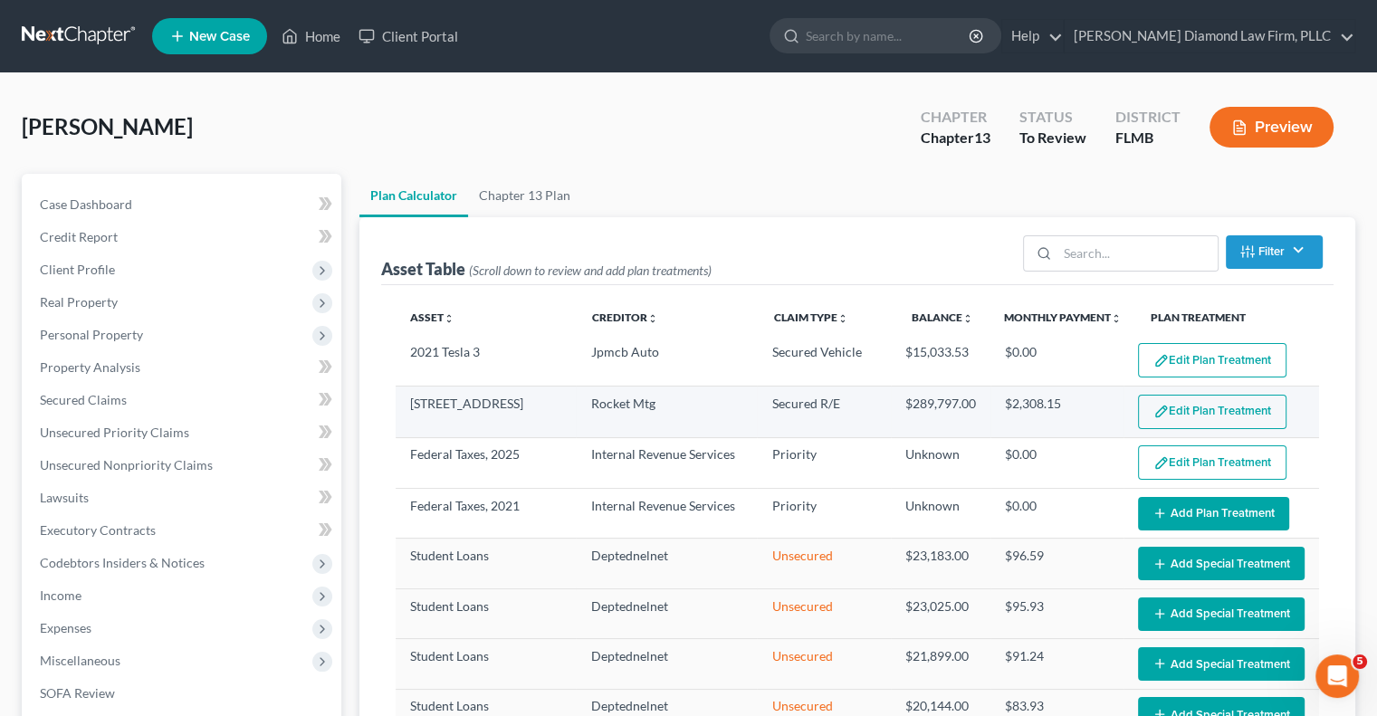
click at [1227, 404] on button "Edit Plan Treatment" at bounding box center [1212, 412] width 148 height 34
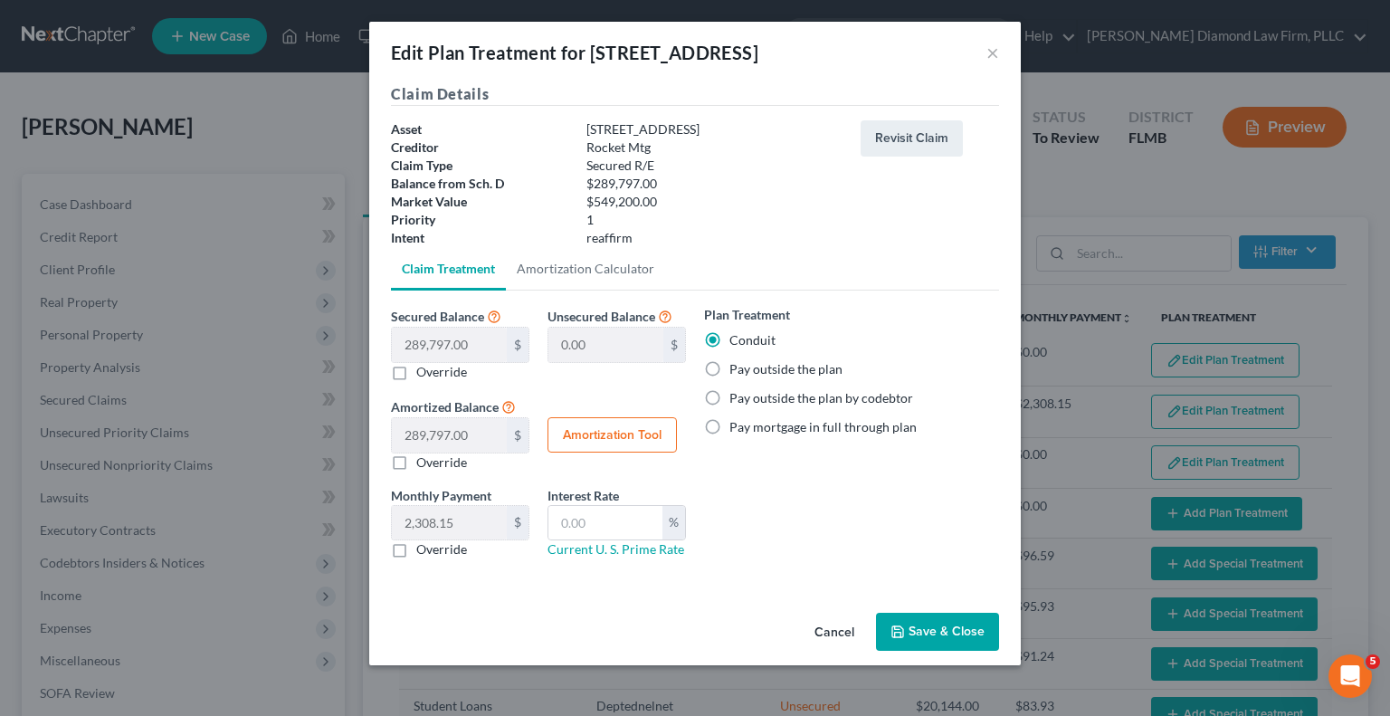
click at [730, 425] on label "Pay mortgage in full through plan" at bounding box center [823, 427] width 187 height 18
click at [737, 425] on input "Pay mortgage in full through plan" at bounding box center [743, 424] width 12 height 12
radio input "true"
click at [914, 626] on button "Save & Close" at bounding box center [937, 632] width 123 height 38
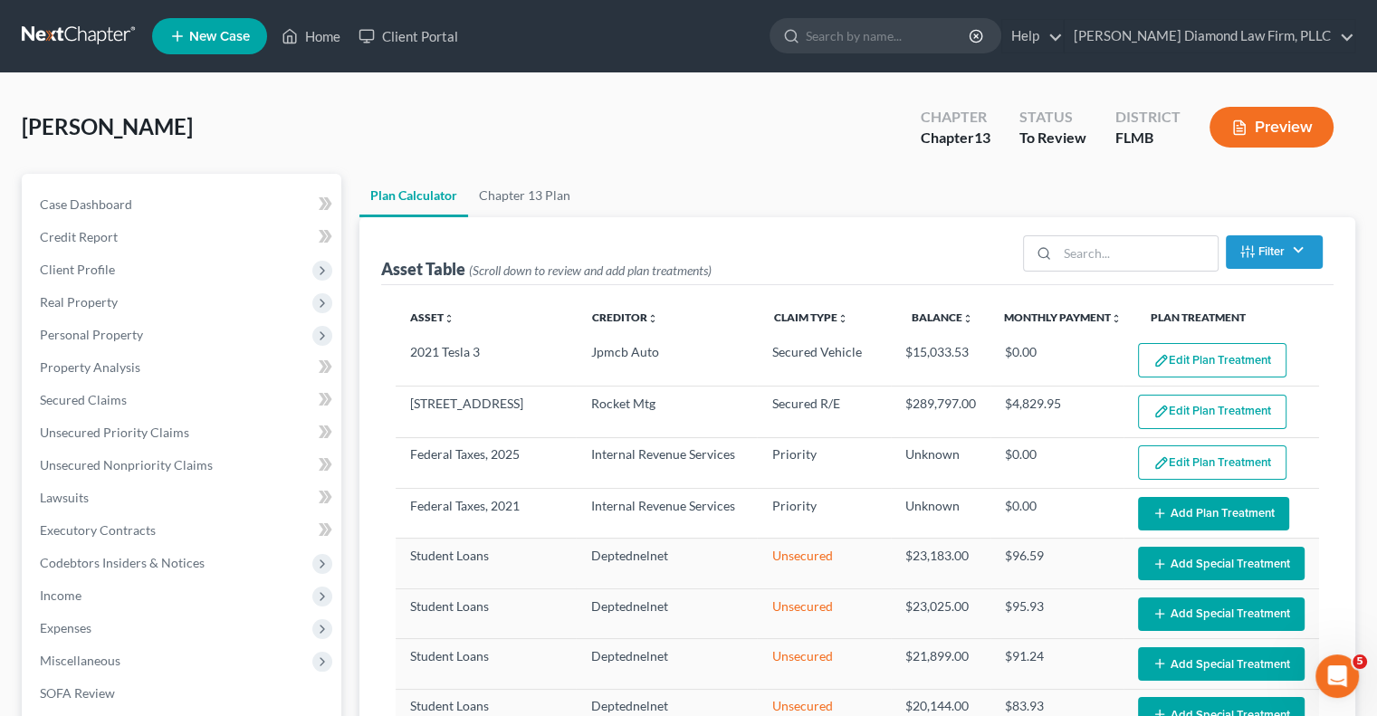
select select "59"
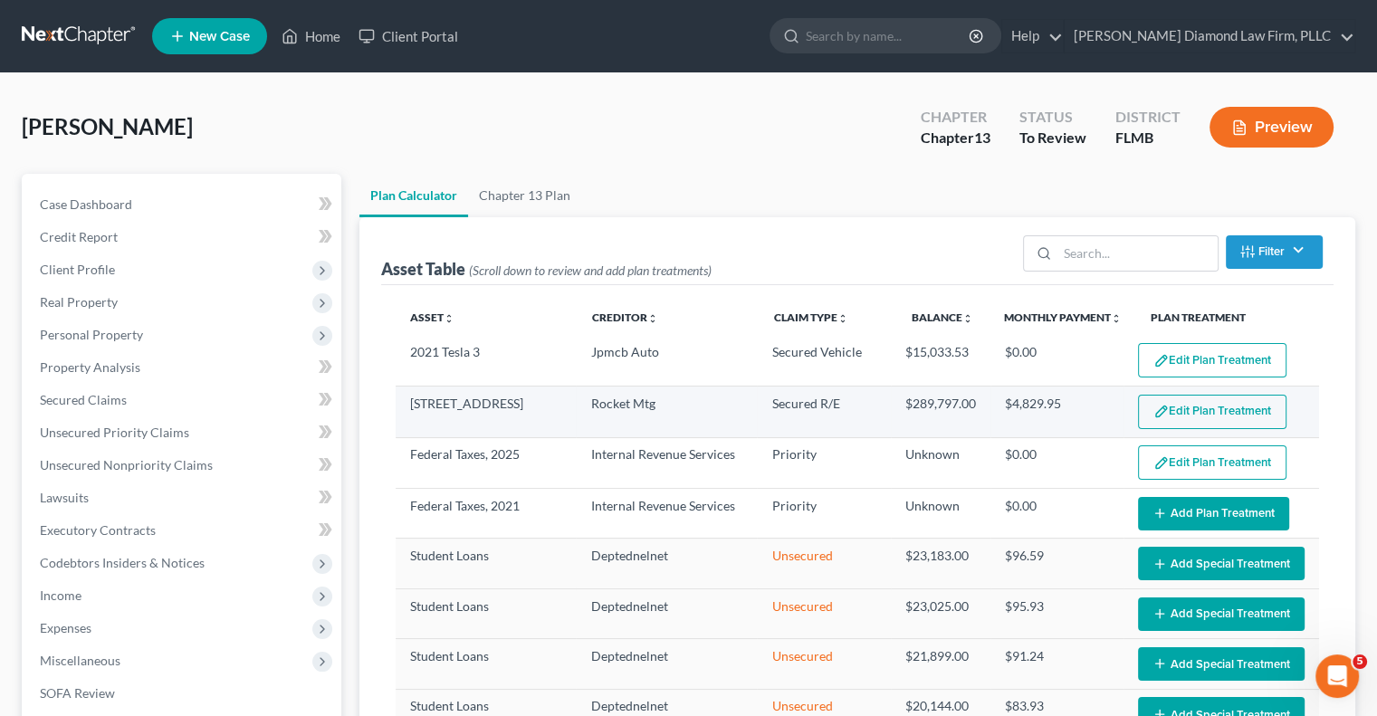
click at [1215, 408] on button "Edit Plan Treatment" at bounding box center [1212, 412] width 148 height 34
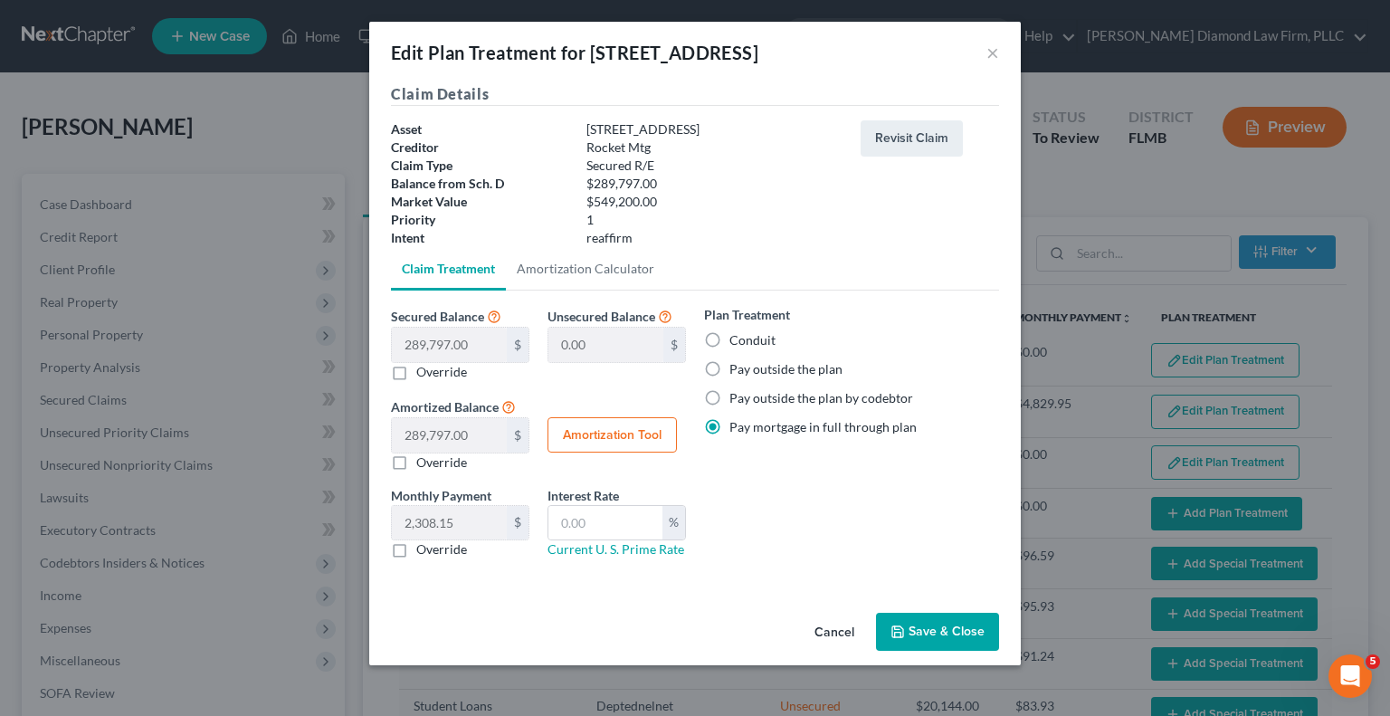
click at [730, 339] on label "Conduit" at bounding box center [753, 340] width 46 height 18
click at [737, 339] on input "Conduit" at bounding box center [743, 337] width 12 height 12
radio input "true"
click at [917, 638] on button "Save & Close" at bounding box center [937, 632] width 123 height 38
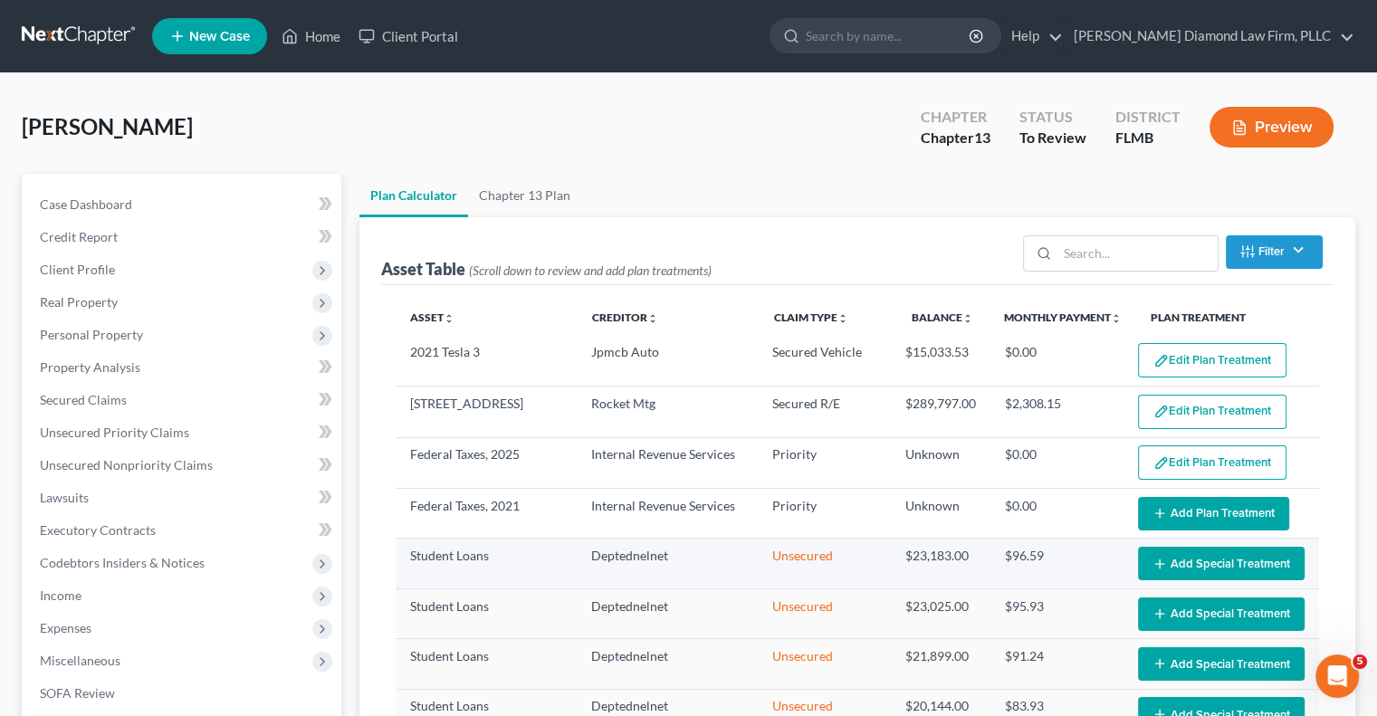
select select "59"
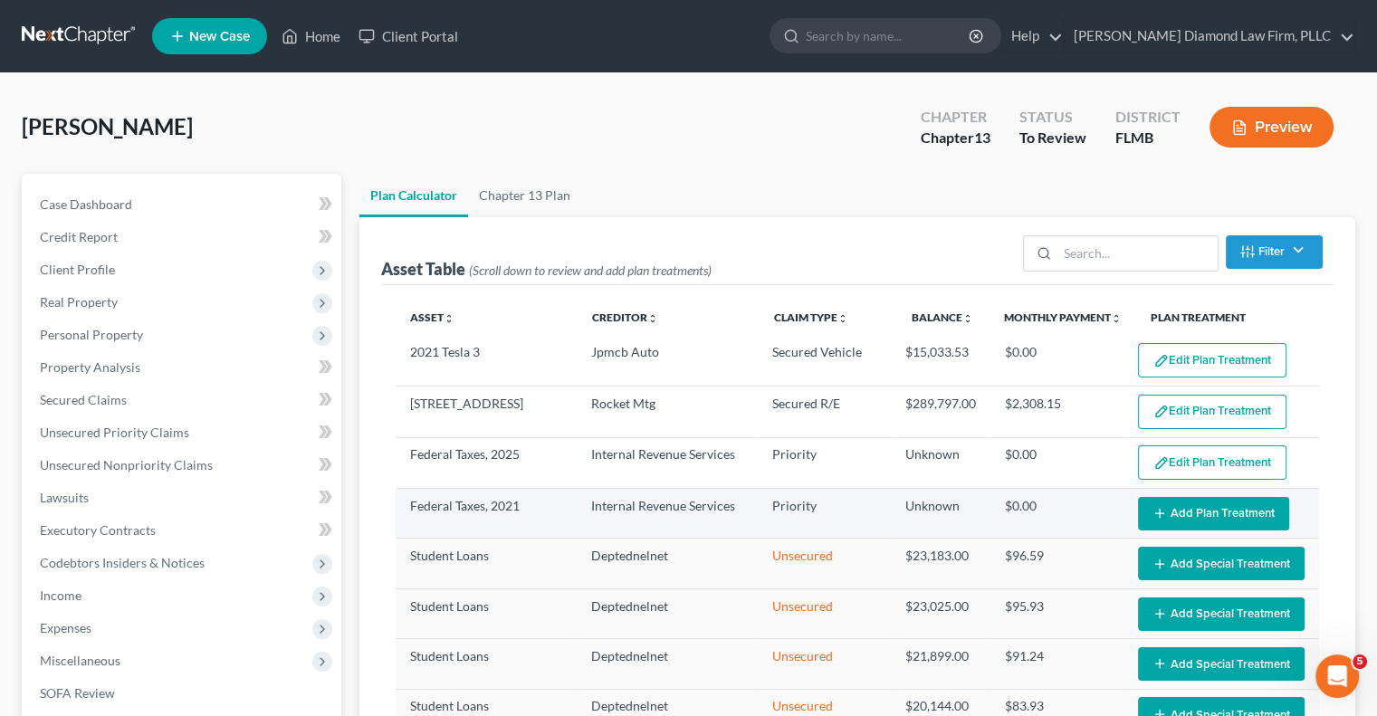
click at [1152, 506] on icon "button" at bounding box center [1159, 513] width 14 height 14
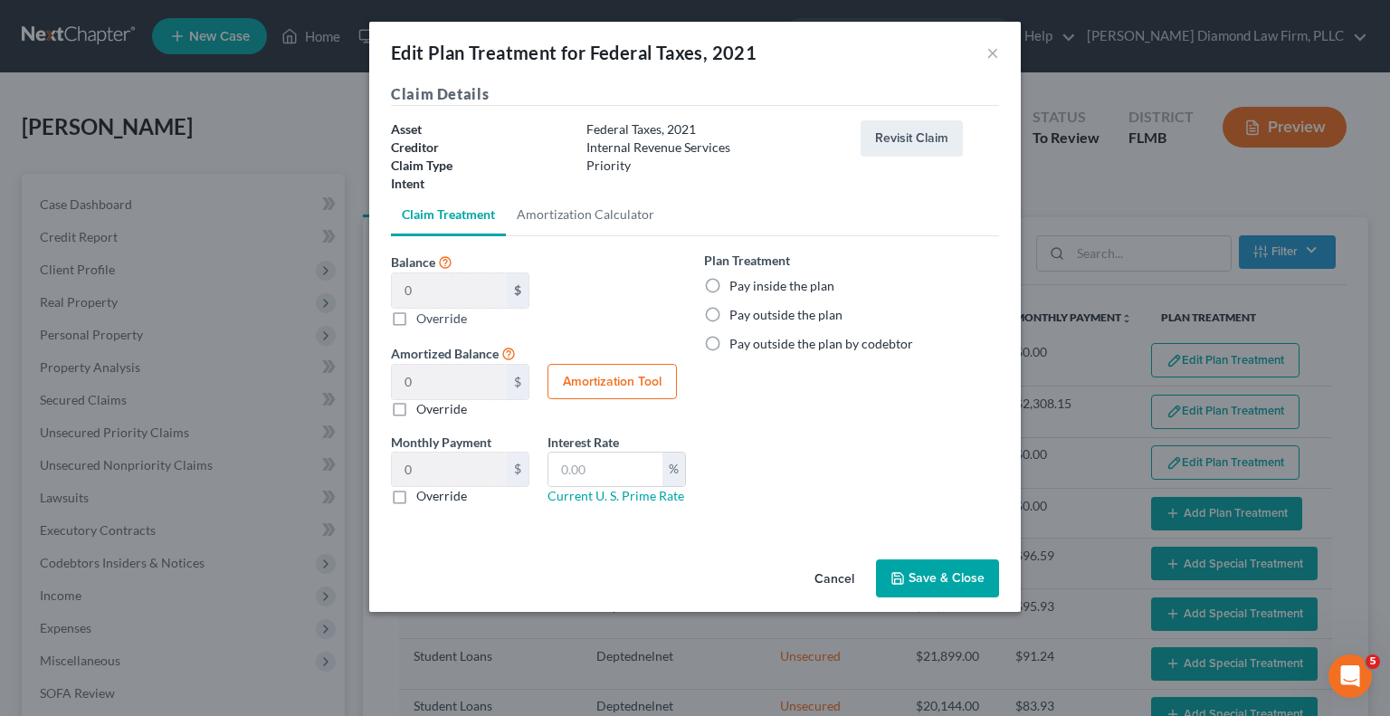
drag, startPoint x: 711, startPoint y: 285, endPoint x: 718, endPoint y: 299, distance: 15.4
click at [730, 285] on label "Pay inside the plan" at bounding box center [782, 286] width 105 height 18
click at [737, 285] on input "Pay inside the plan" at bounding box center [743, 283] width 12 height 12
radio input "true"
click at [923, 570] on button "Save & Close" at bounding box center [937, 578] width 123 height 38
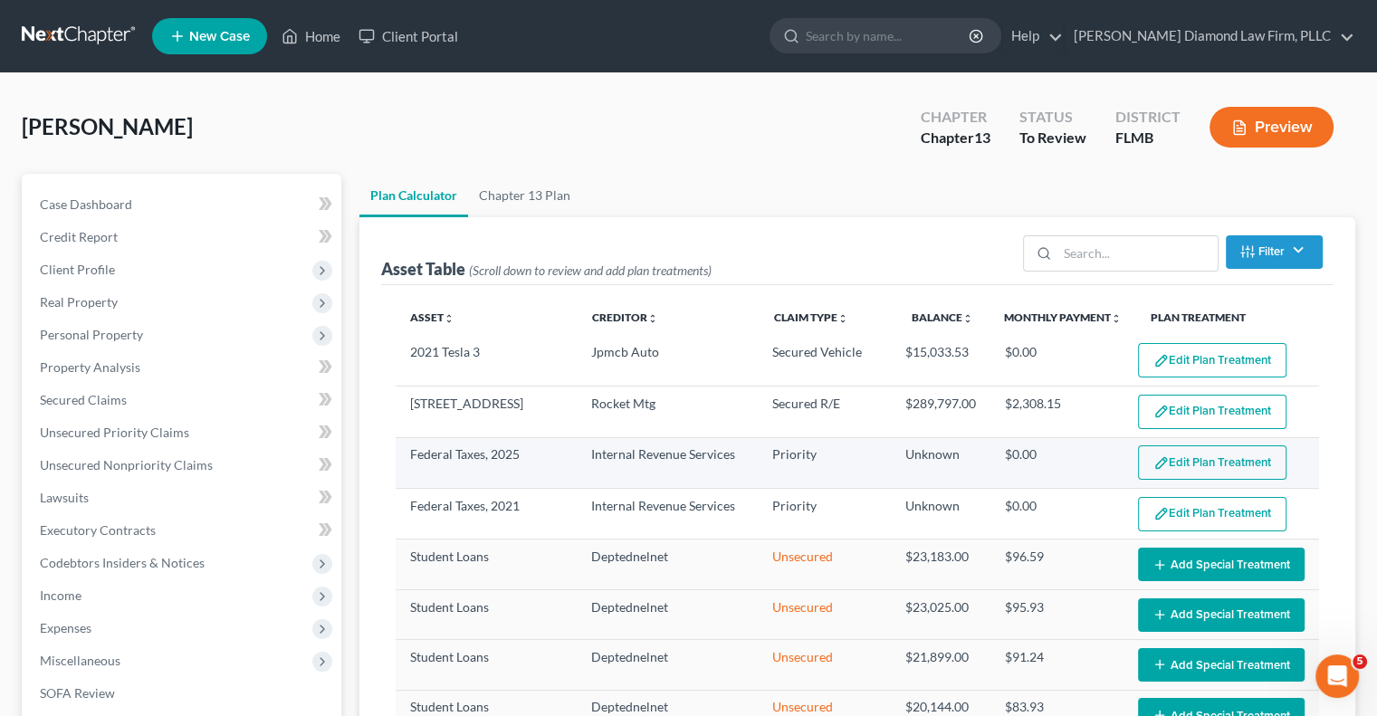
scroll to position [91, 0]
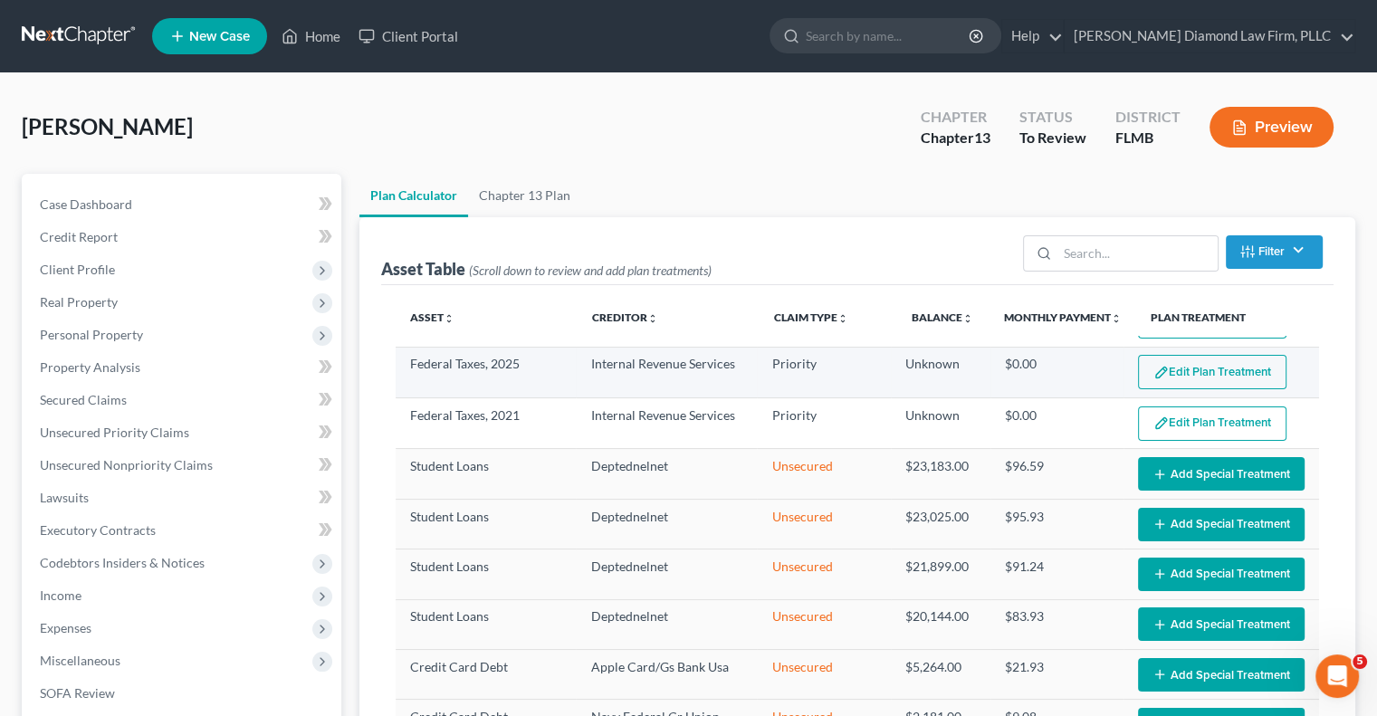
select select "59"
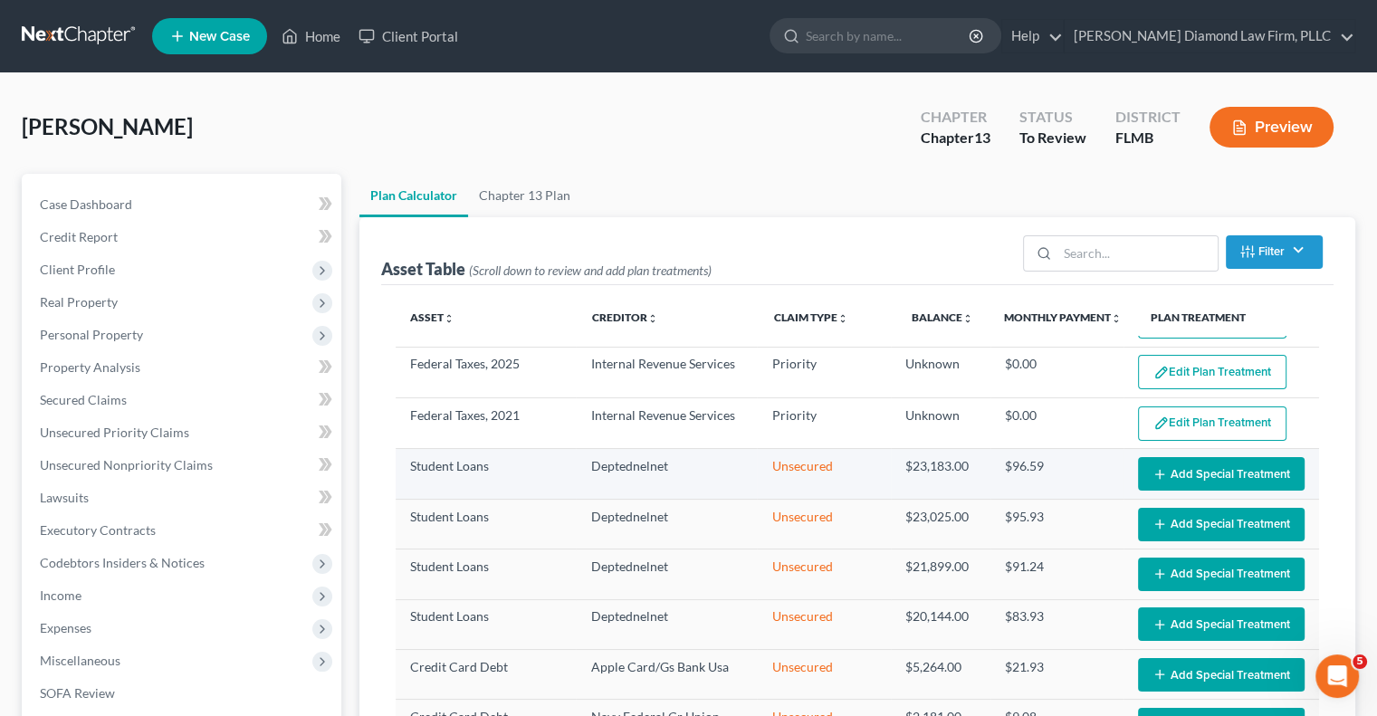
click at [1152, 471] on icon "button" at bounding box center [1159, 474] width 14 height 14
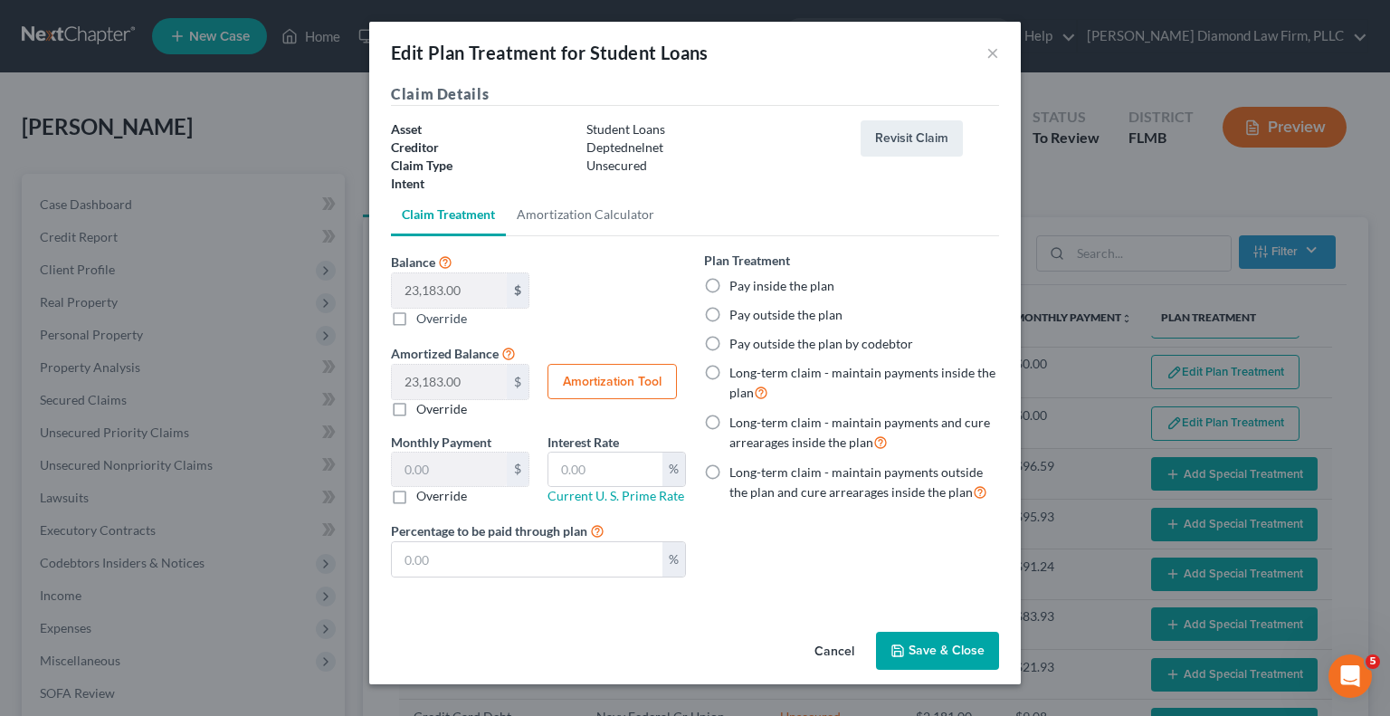
click at [730, 473] on label "Long-term claim - maintain payments outside the plan and cure arrearages inside…" at bounding box center [865, 482] width 270 height 39
click at [737, 473] on input "Long-term claim - maintain payments outside the plan and cure arrearages inside…" at bounding box center [743, 469] width 12 height 12
radio input "true"
click at [730, 313] on label "Pay outside the plan" at bounding box center [786, 315] width 113 height 18
click at [737, 313] on input "Pay outside the plan" at bounding box center [743, 312] width 12 height 12
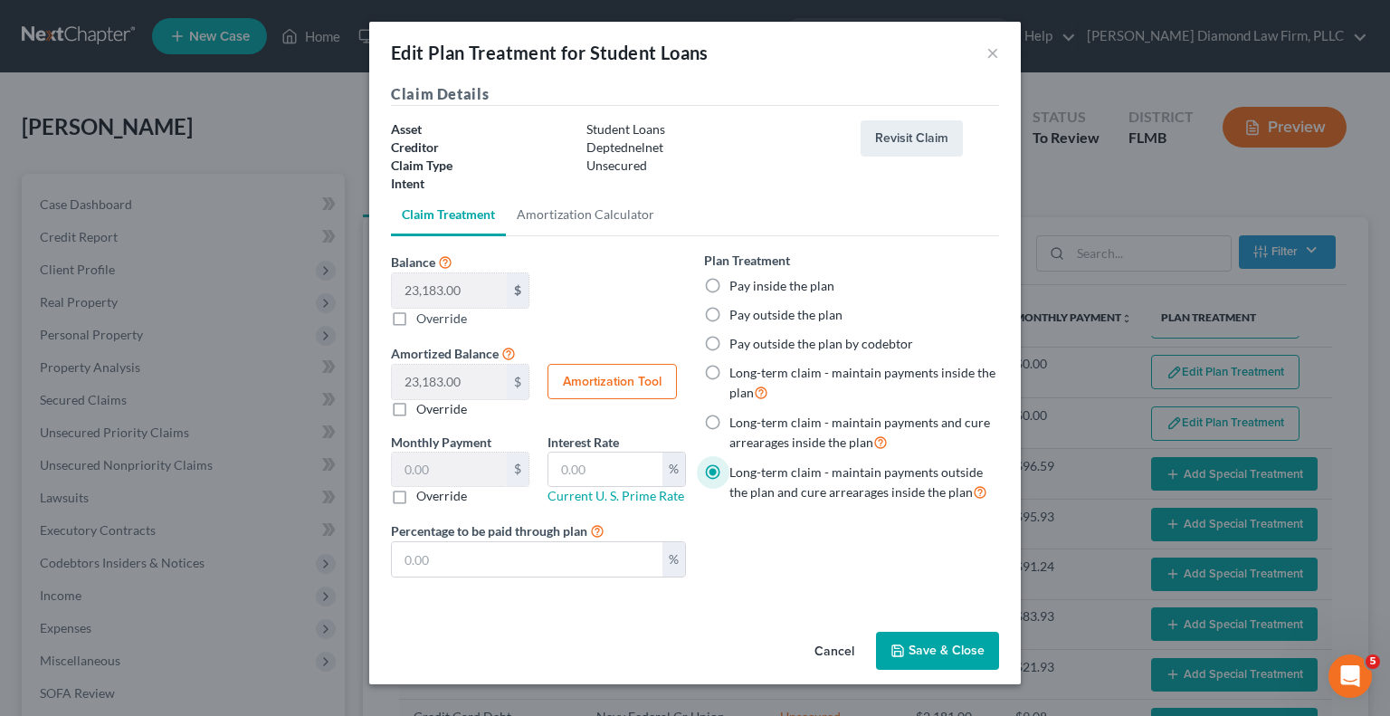
radio input "true"
click at [912, 641] on button "Save & Close" at bounding box center [937, 651] width 123 height 38
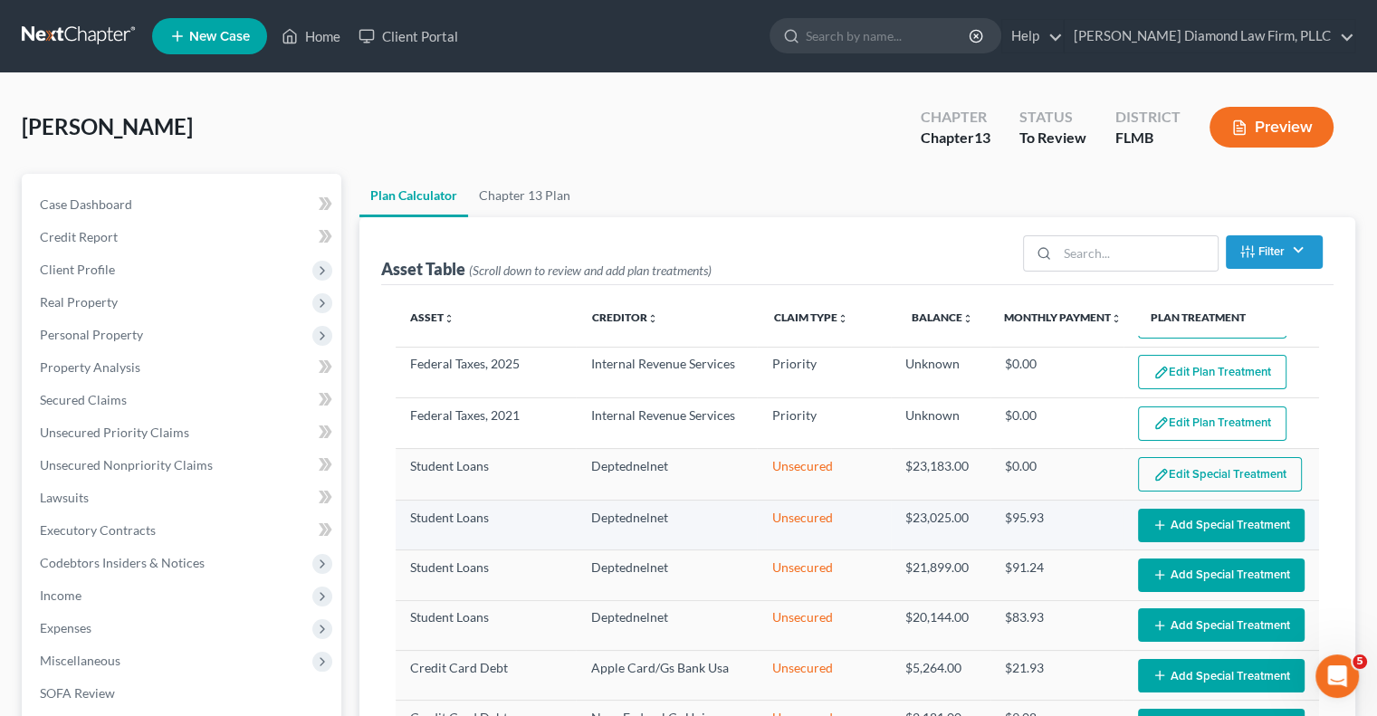
select select "59"
click at [1212, 525] on button "Add Special Treatment" at bounding box center [1221, 525] width 167 height 33
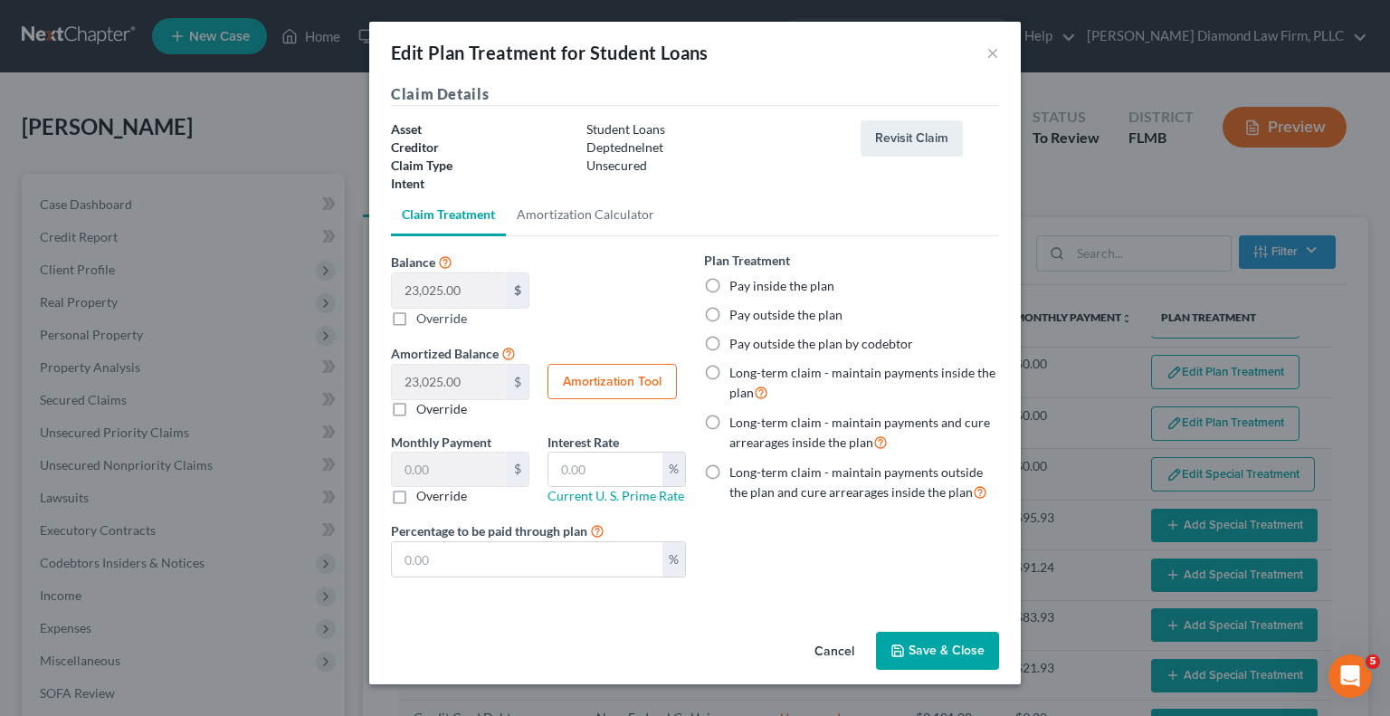
click at [730, 313] on label "Pay outside the plan" at bounding box center [786, 315] width 113 height 18
click at [737, 313] on input "Pay outside the plan" at bounding box center [743, 312] width 12 height 12
radio input "true"
click at [927, 645] on button "Save & Close" at bounding box center [937, 651] width 123 height 38
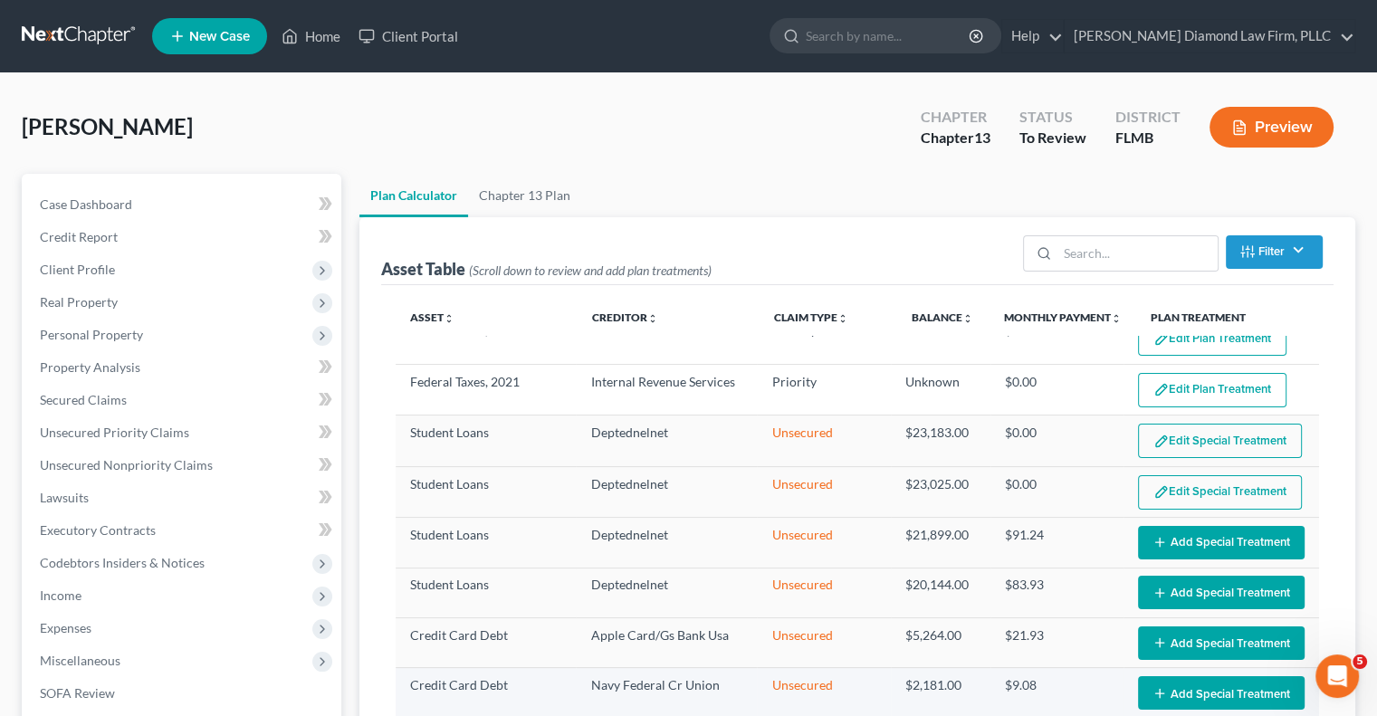
scroll to position [272, 0]
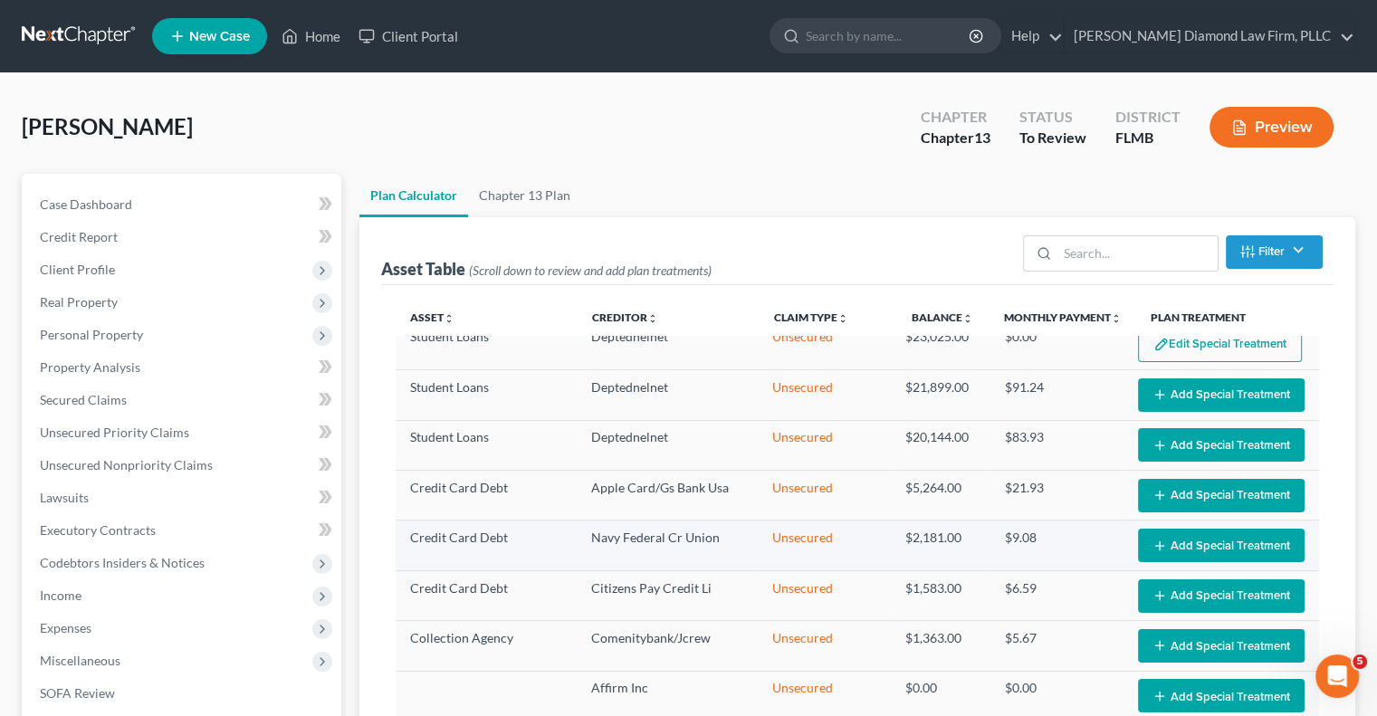
select select "59"
click at [1159, 387] on button "Add Special Treatment" at bounding box center [1221, 394] width 167 height 33
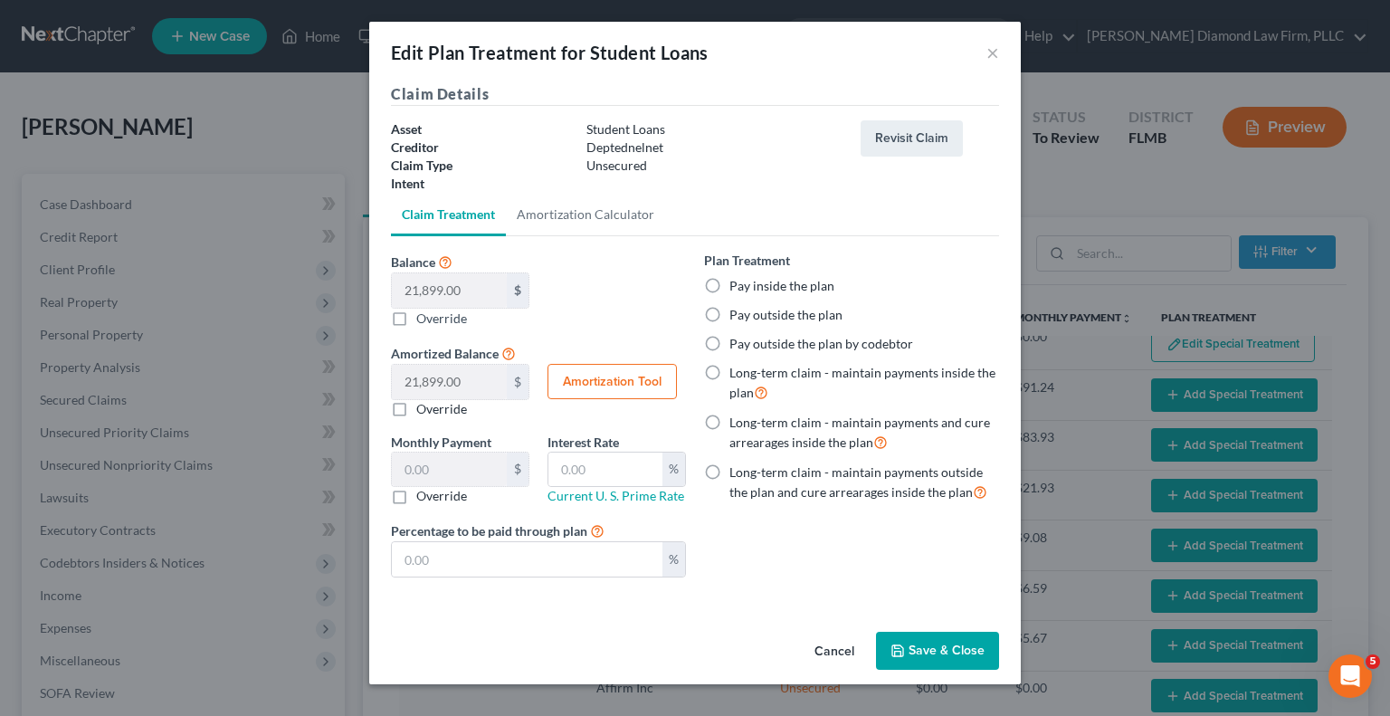
click at [730, 314] on label "Pay outside the plan" at bounding box center [786, 315] width 113 height 18
click at [737, 314] on input "Pay outside the plan" at bounding box center [743, 312] width 12 height 12
radio input "true"
click at [941, 653] on button "Save & Close" at bounding box center [937, 651] width 123 height 38
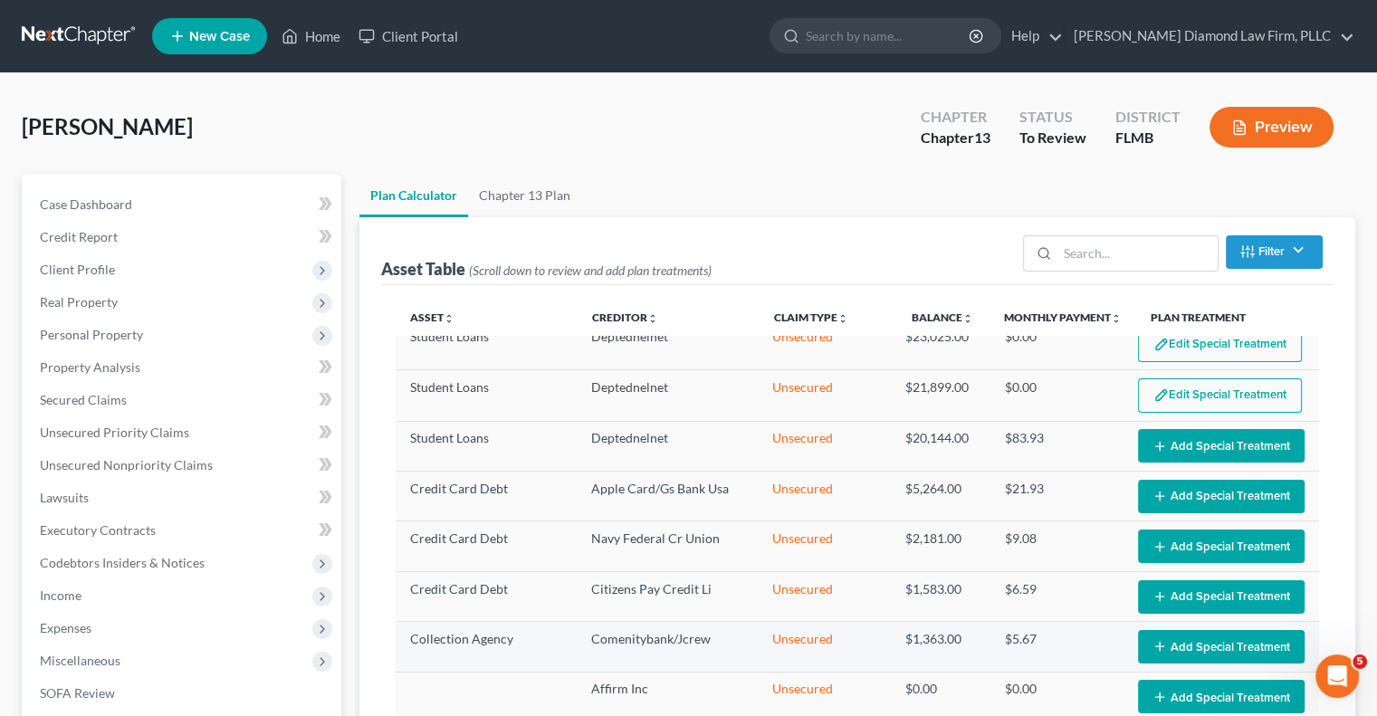
select select "59"
click at [1173, 437] on button "Add Special Treatment" at bounding box center [1221, 445] width 167 height 33
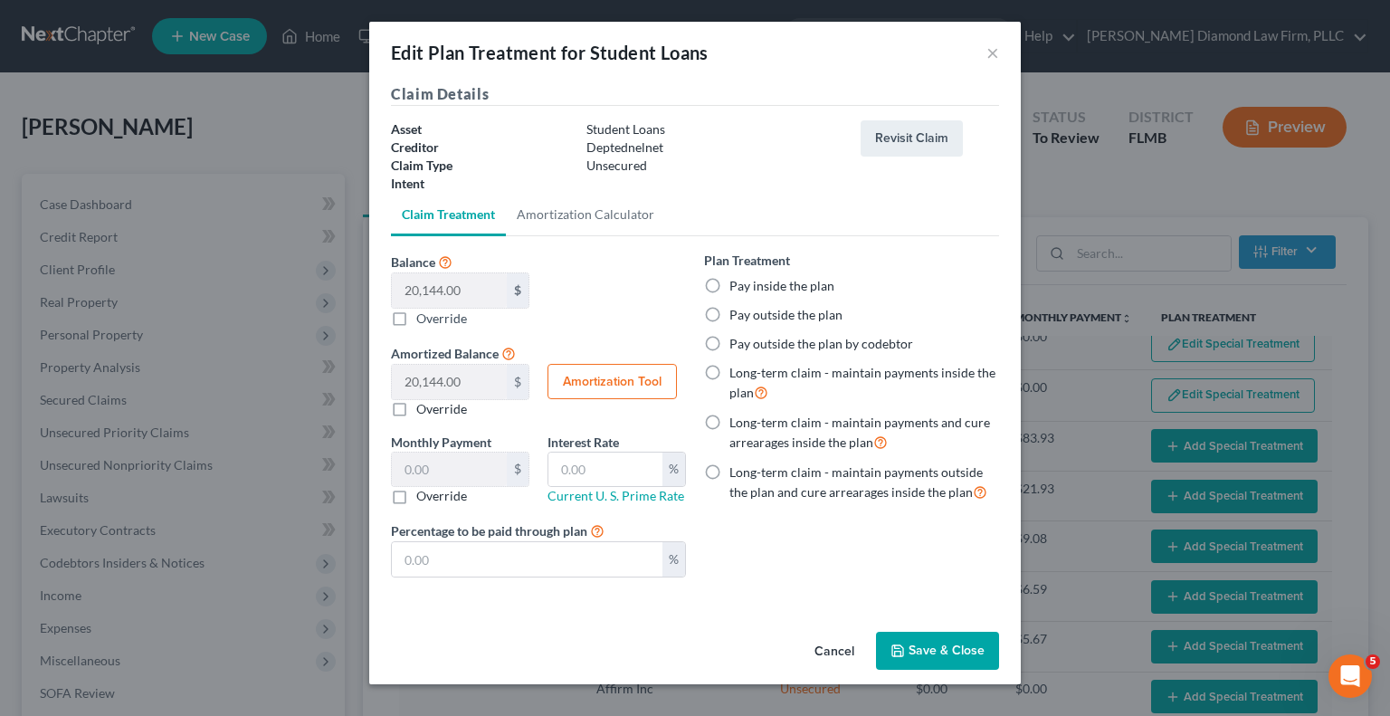
click at [730, 311] on label "Pay outside the plan" at bounding box center [786, 315] width 113 height 18
click at [737, 311] on input "Pay outside the plan" at bounding box center [743, 312] width 12 height 12
radio input "true"
click at [942, 645] on button "Save & Close" at bounding box center [937, 651] width 123 height 38
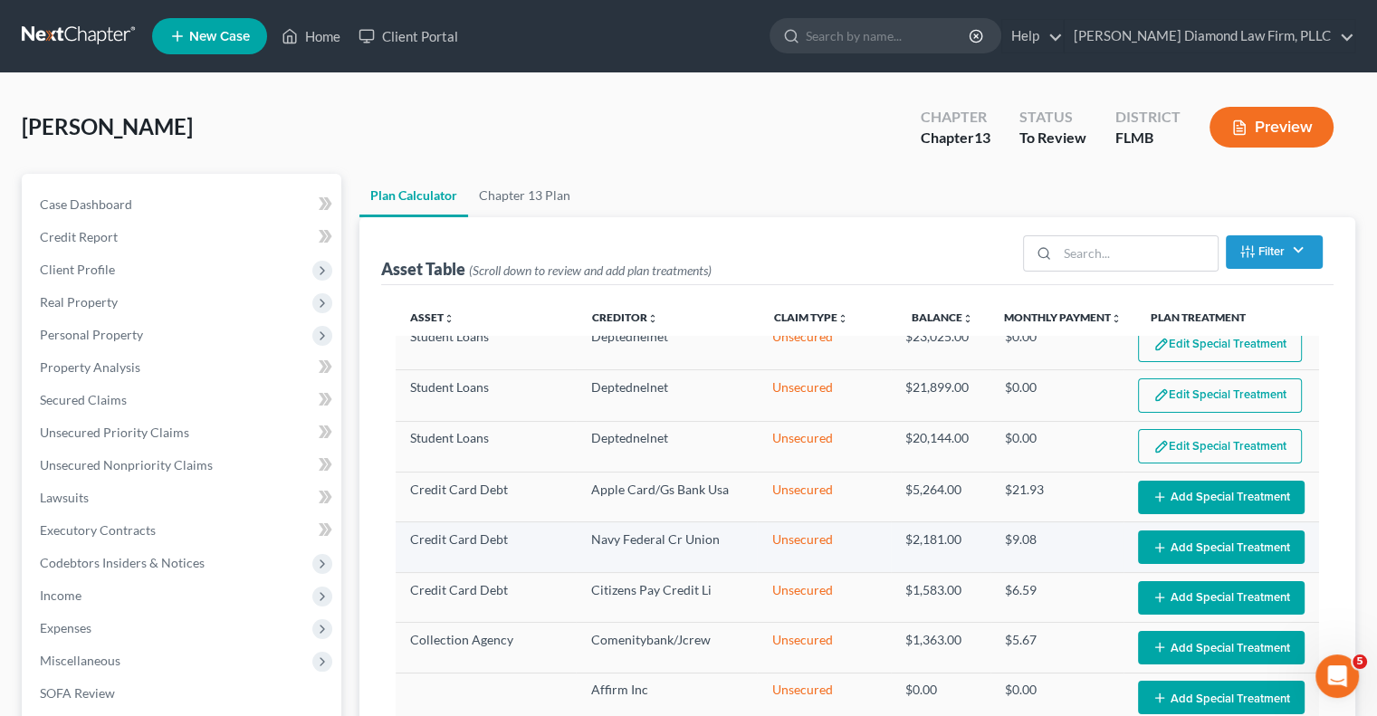
select select "59"
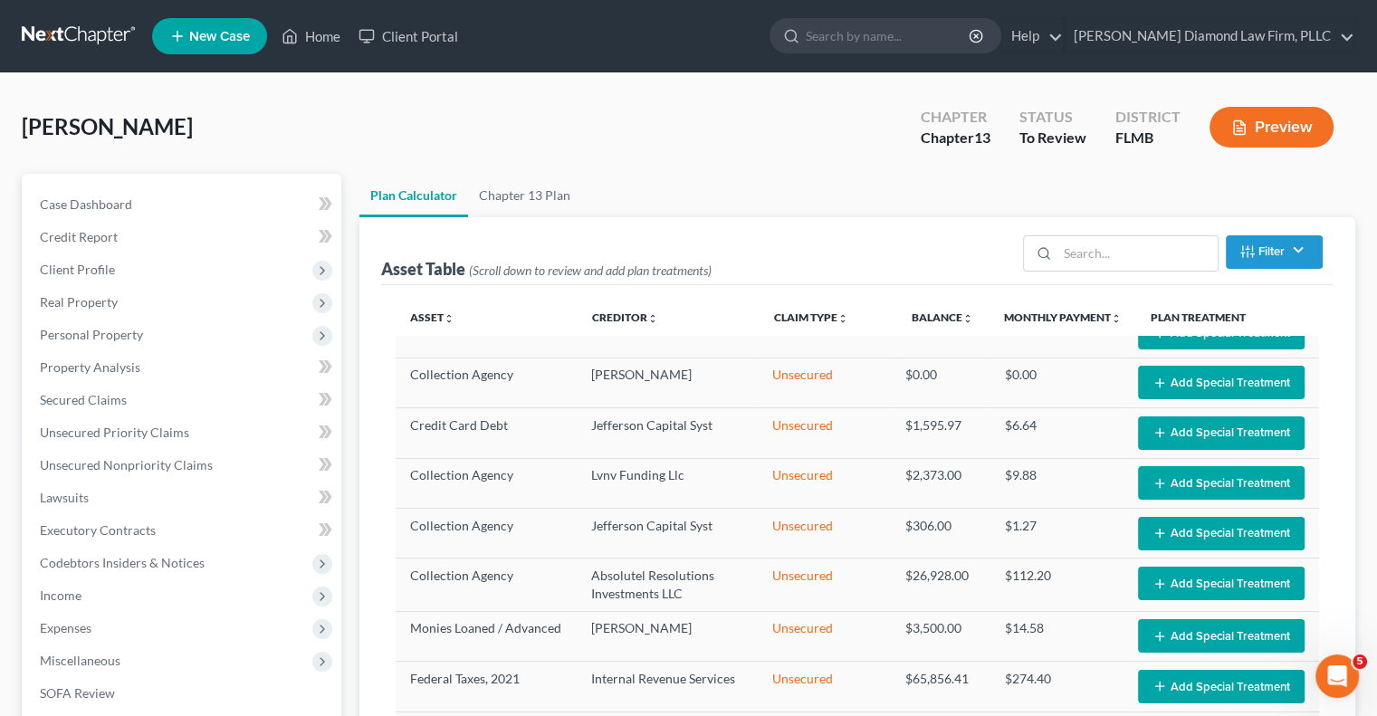
scroll to position [91, 0]
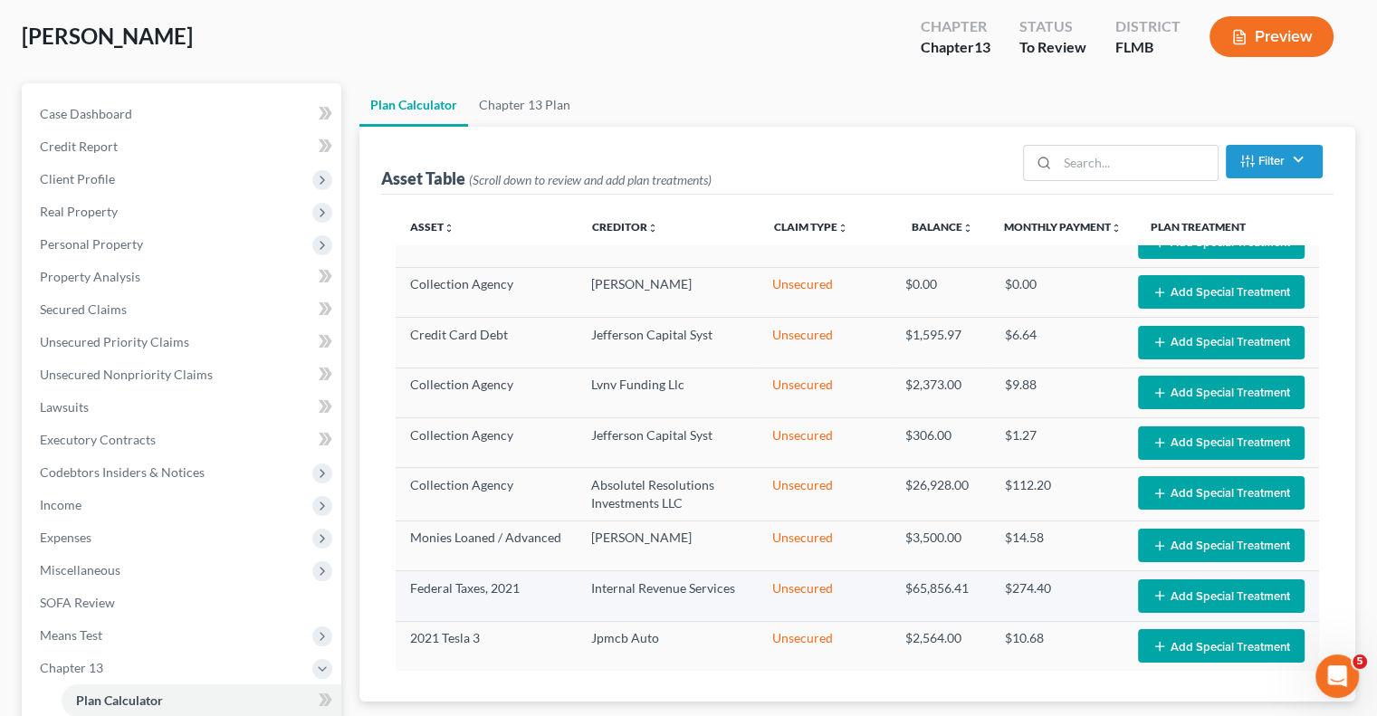
click at [1171, 586] on button "Add Special Treatment" at bounding box center [1221, 595] width 167 height 33
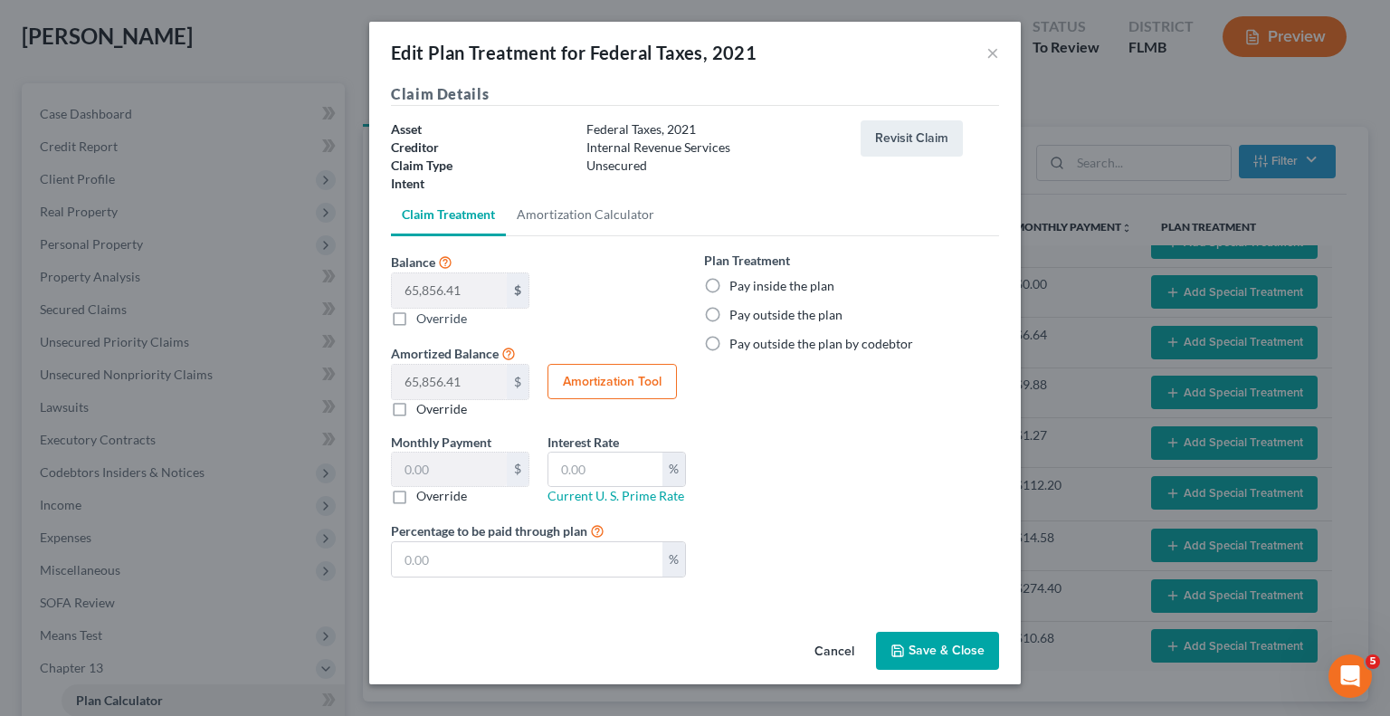
click at [730, 280] on label "Pay inside the plan" at bounding box center [782, 286] width 105 height 18
click at [737, 280] on input "Pay inside the plan" at bounding box center [743, 283] width 12 height 12
radio input "true"
click at [967, 641] on button "Save & Close" at bounding box center [937, 651] width 123 height 38
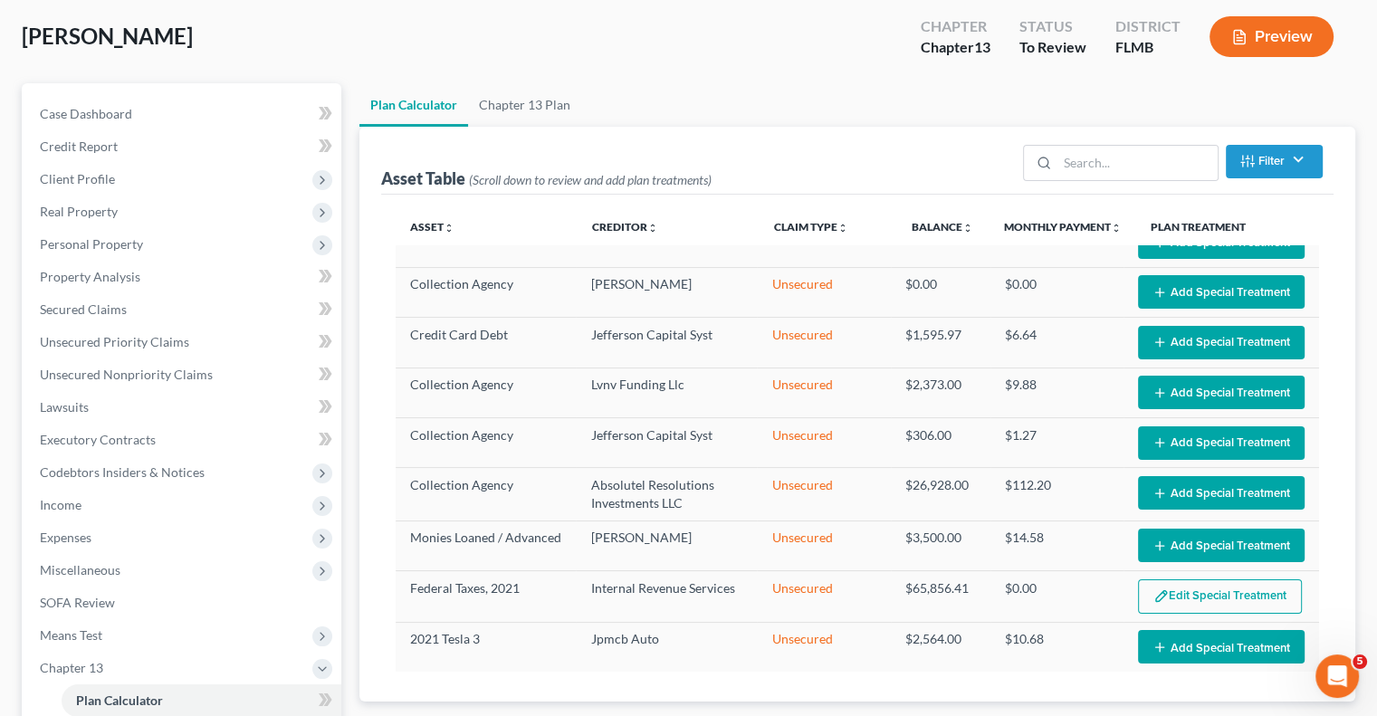
select select "59"
click at [1208, 593] on button "Edit Special Treatment" at bounding box center [1220, 596] width 164 height 34
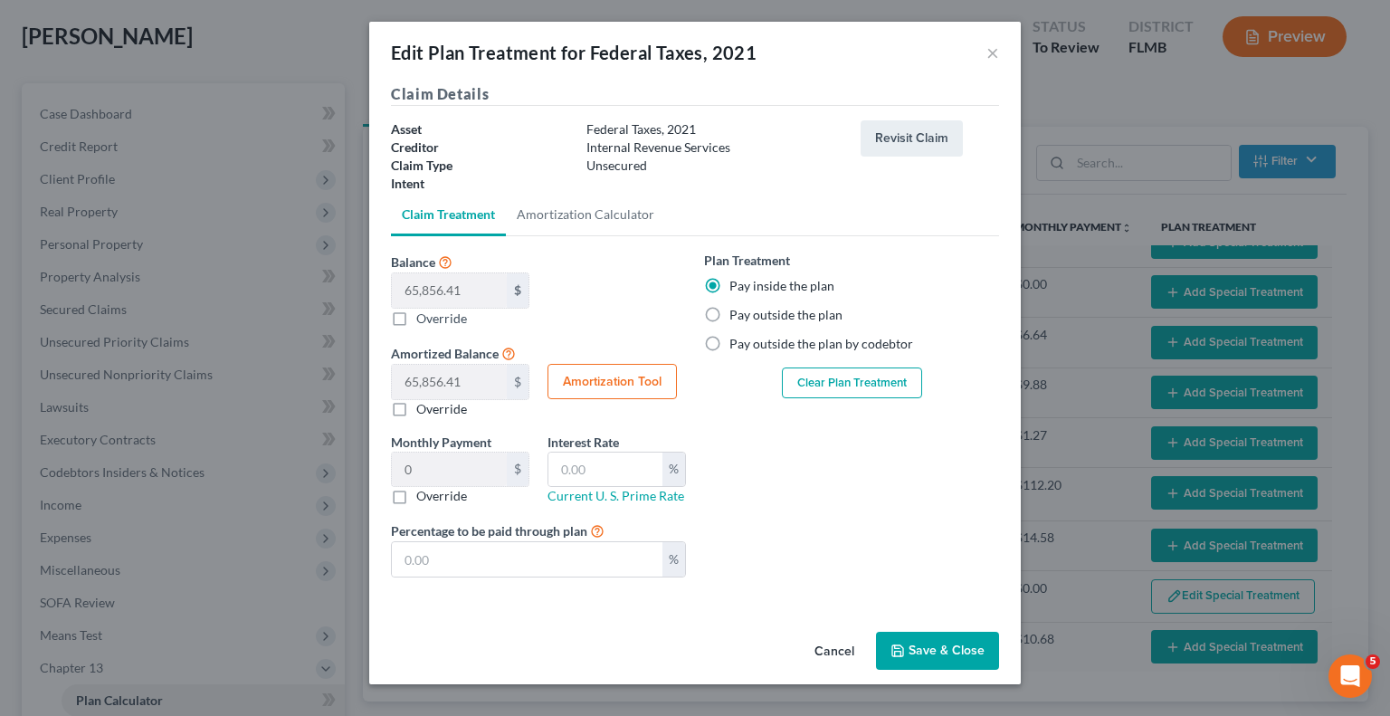
click at [838, 377] on button "Clear Plan Treatment" at bounding box center [852, 383] width 140 height 31
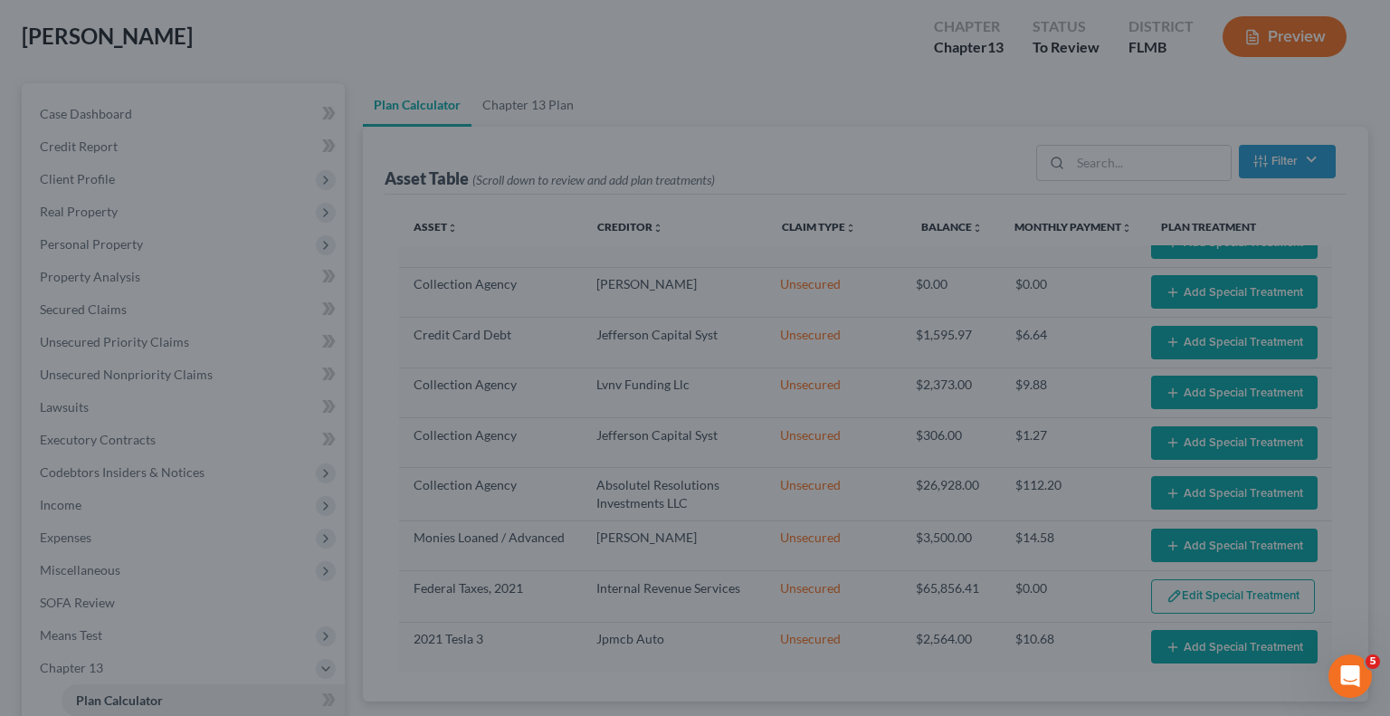
select select "59"
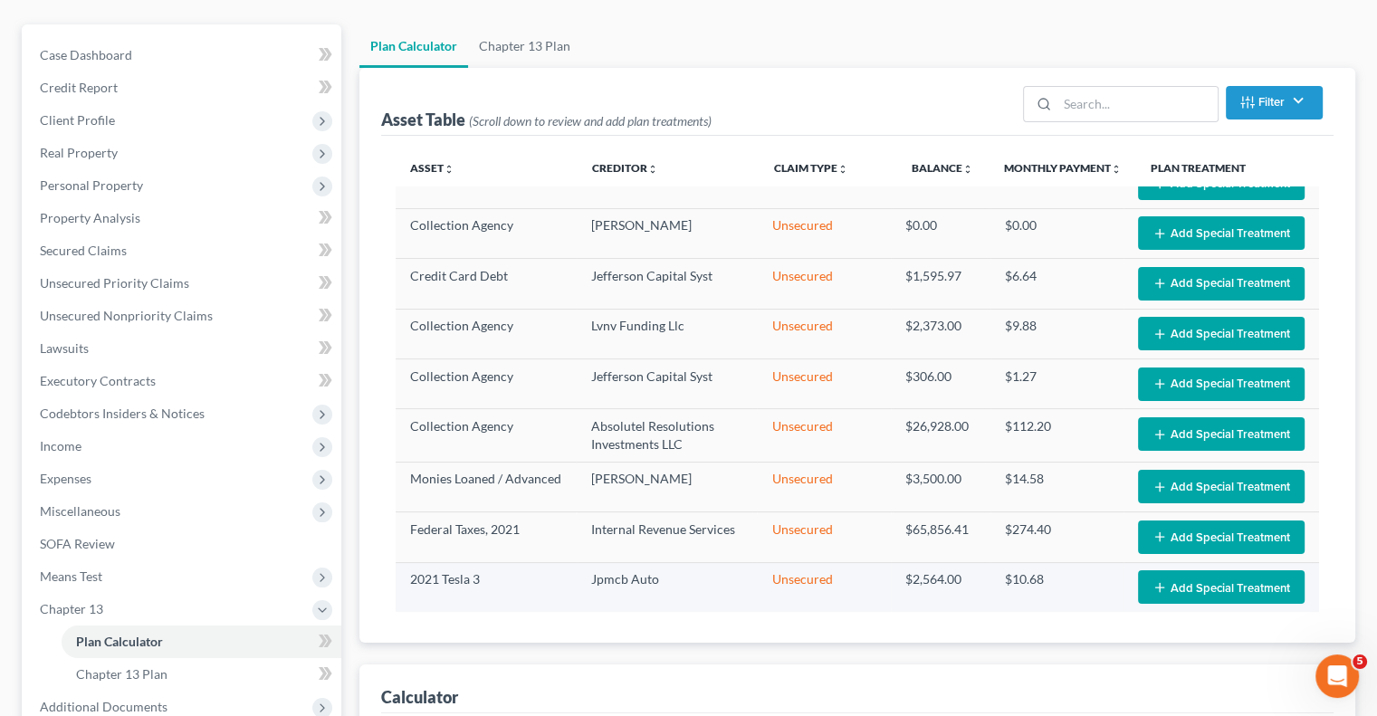
scroll to position [181, 0]
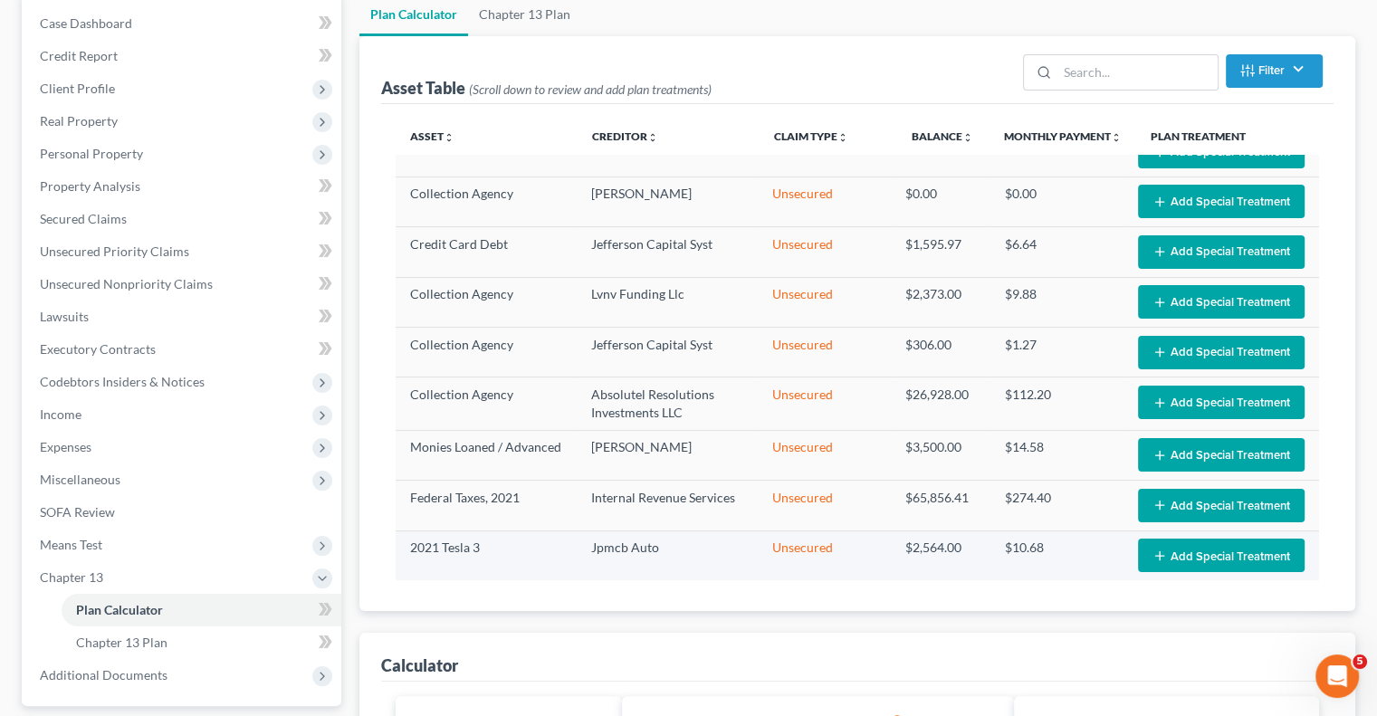
click at [1173, 550] on button "Add Special Treatment" at bounding box center [1221, 555] width 167 height 33
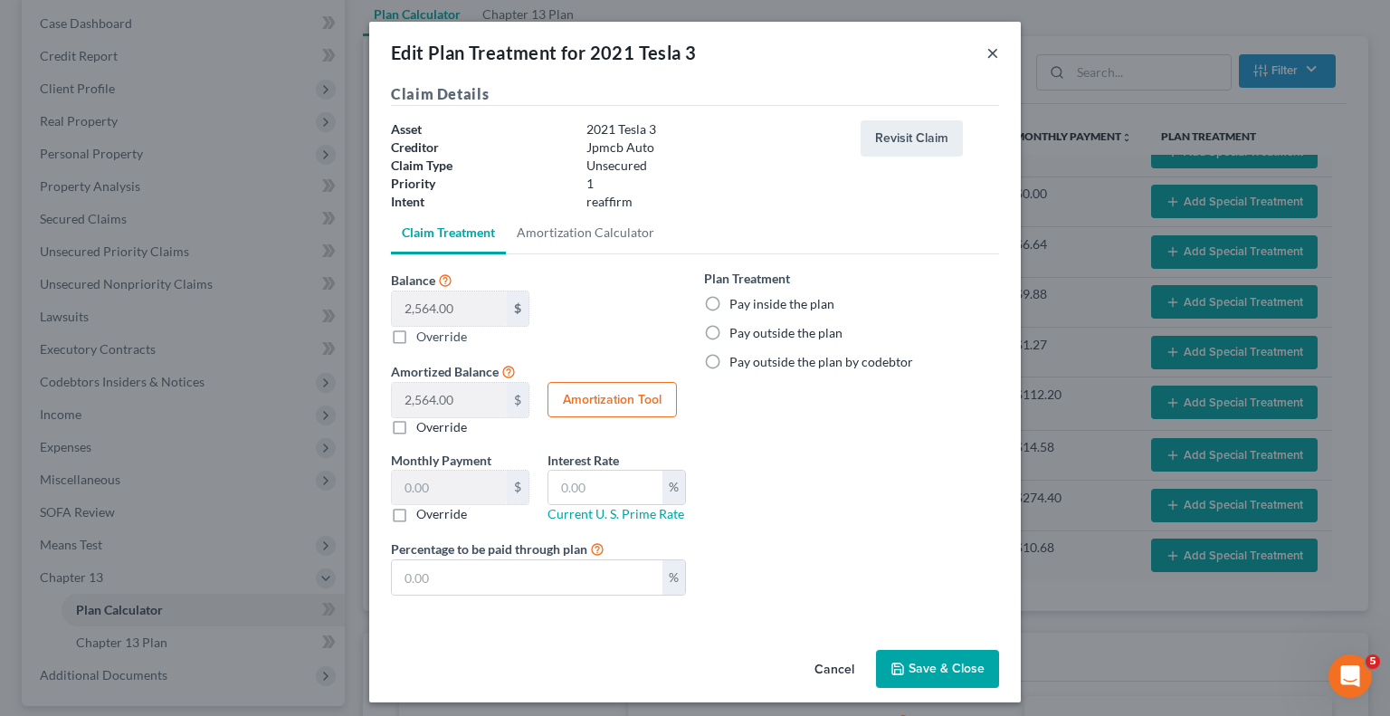
click at [987, 53] on button "×" at bounding box center [993, 53] width 13 height 22
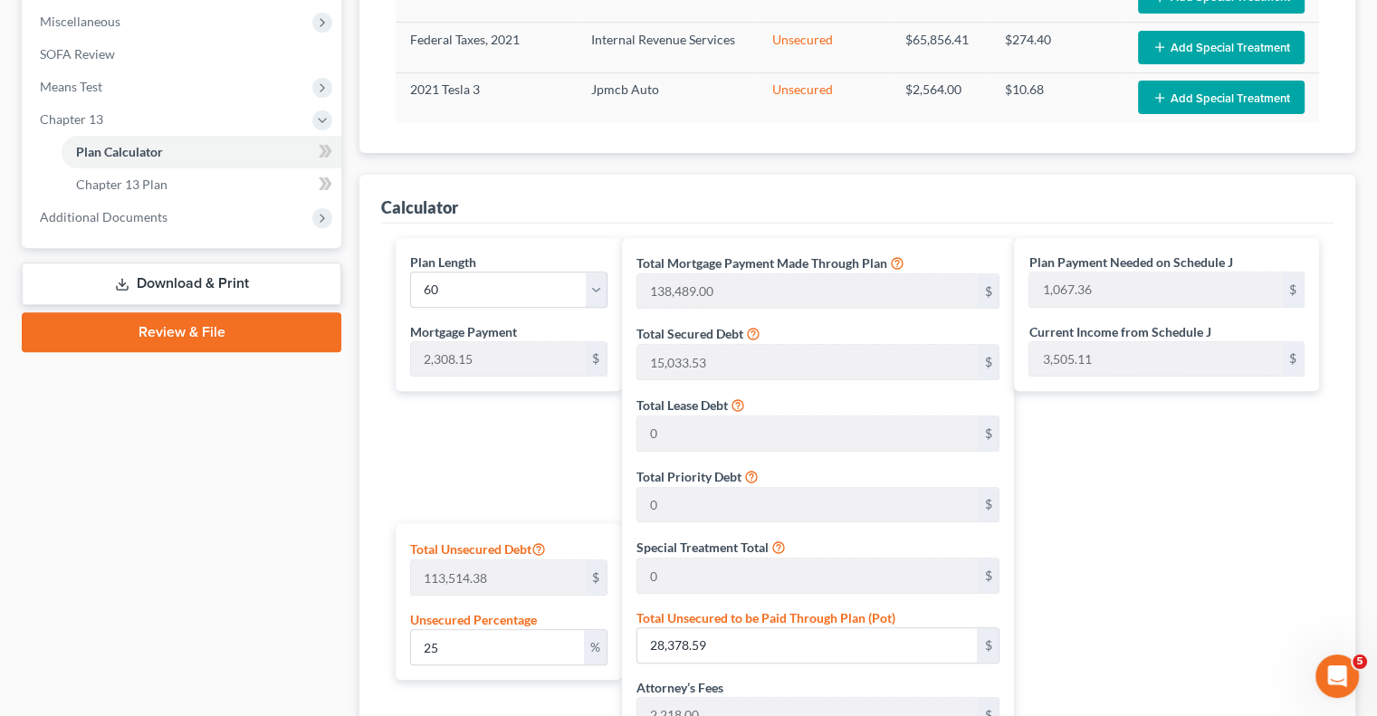
scroll to position [724, 0]
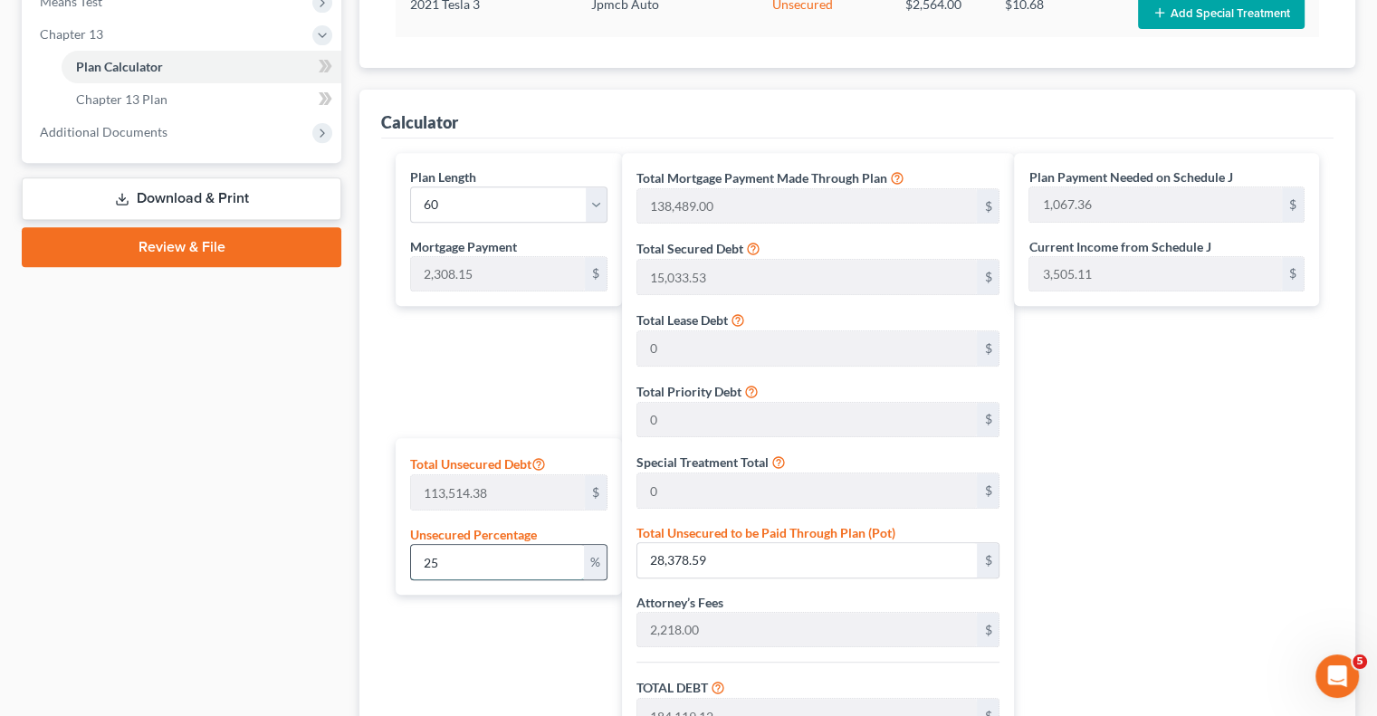
click at [492, 561] on input "25" at bounding box center [497, 562] width 173 height 34
type input "2"
type input "2,270.28"
type input "158,010.81"
type input "15,801.08"
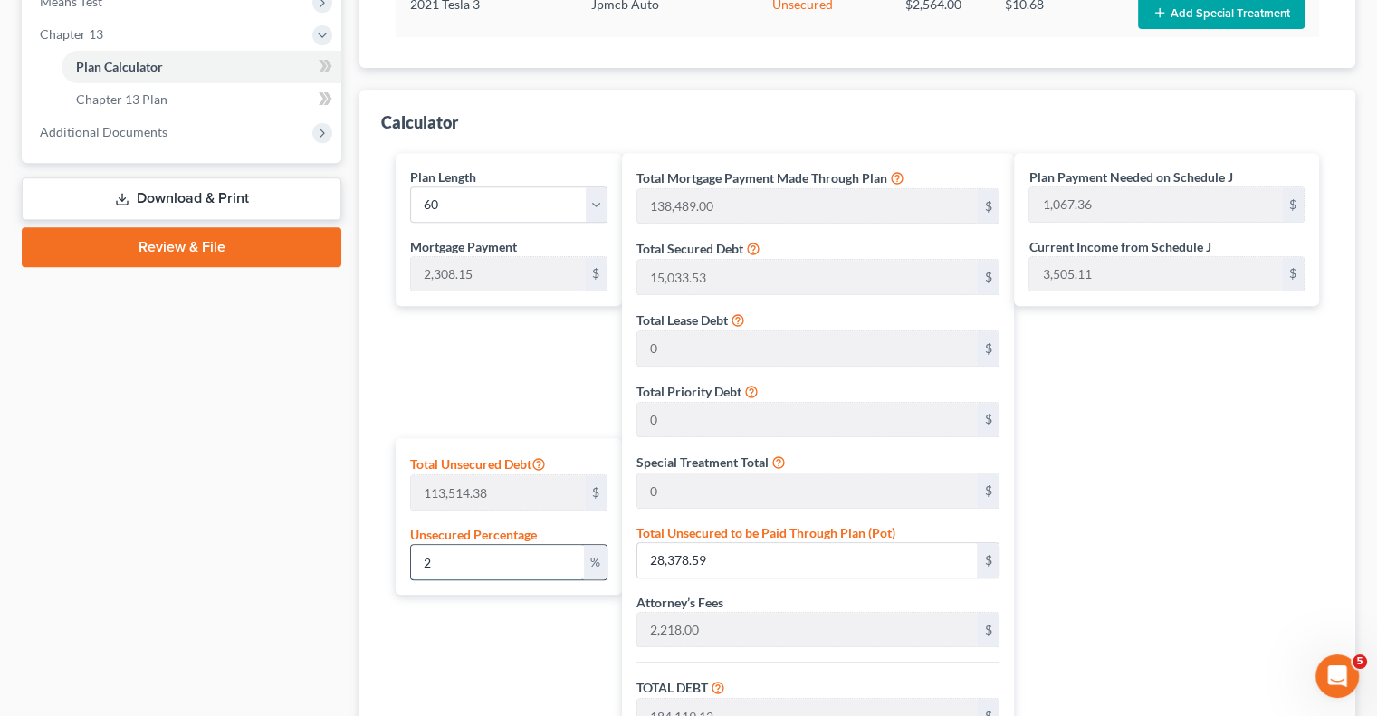
type input "173,811.89"
type input "588.71"
type input "2,896.86"
type input "155,740.53"
type input "15,574.05"
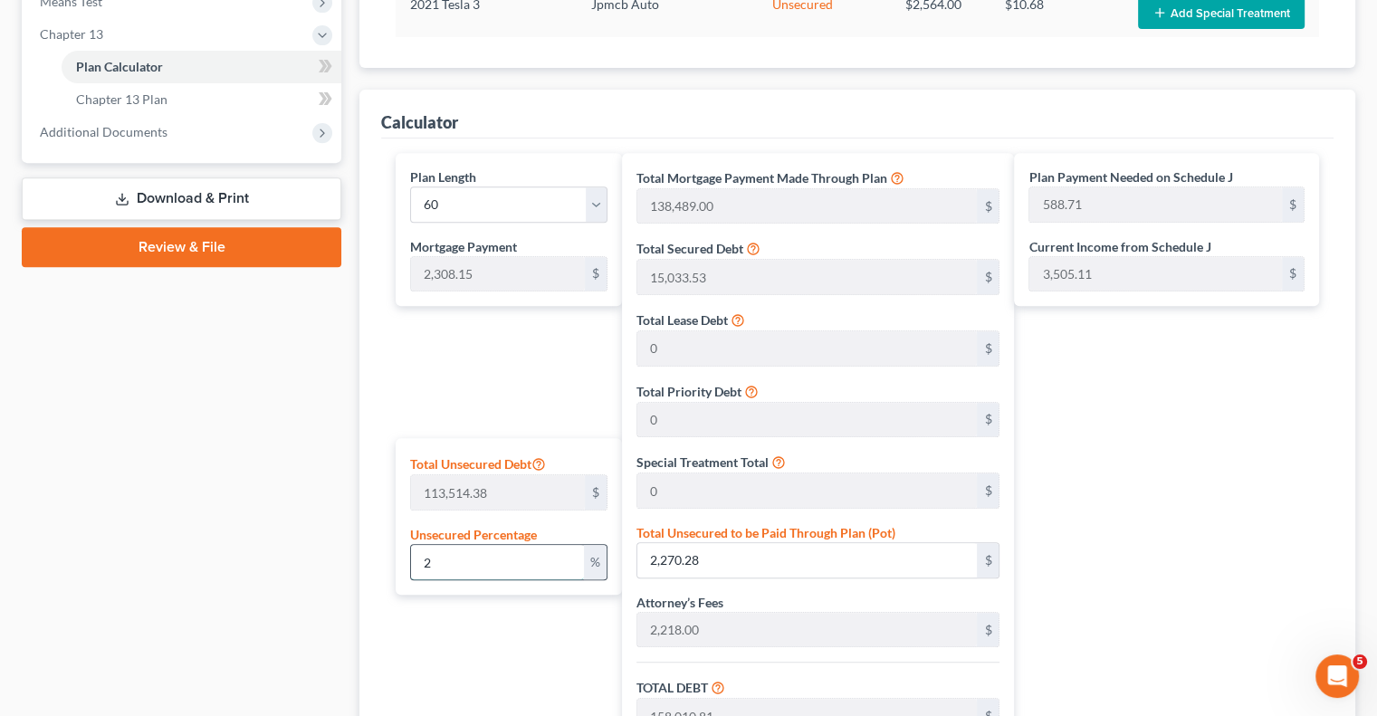
type input "171,314.58"
type input "547.09"
type input "2,855.24"
click at [497, 674] on div "Plan Length 1 2 3 4 5 6 7 8 9 10 11 12 13 14 15 16 17 18 19 20 21 22 23 24 25 2…" at bounding box center [504, 556] width 235 height 807
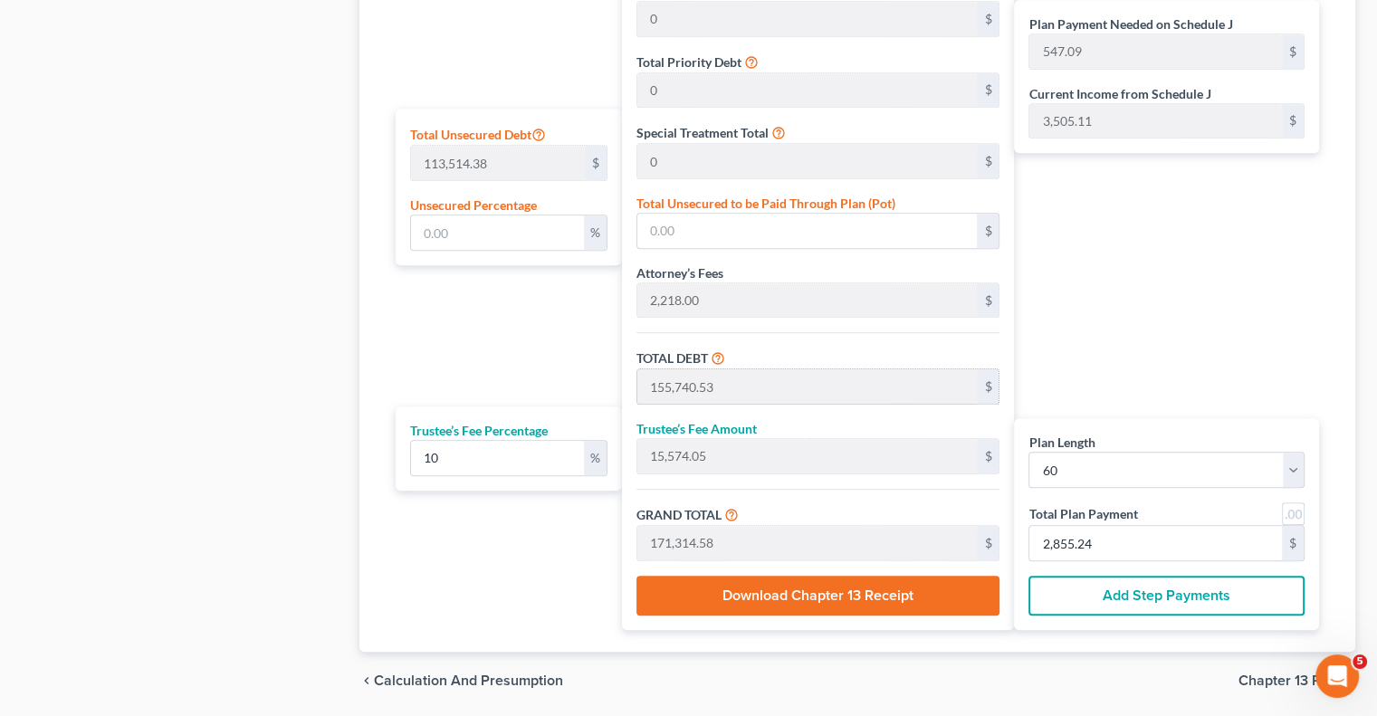
scroll to position [1086, 0]
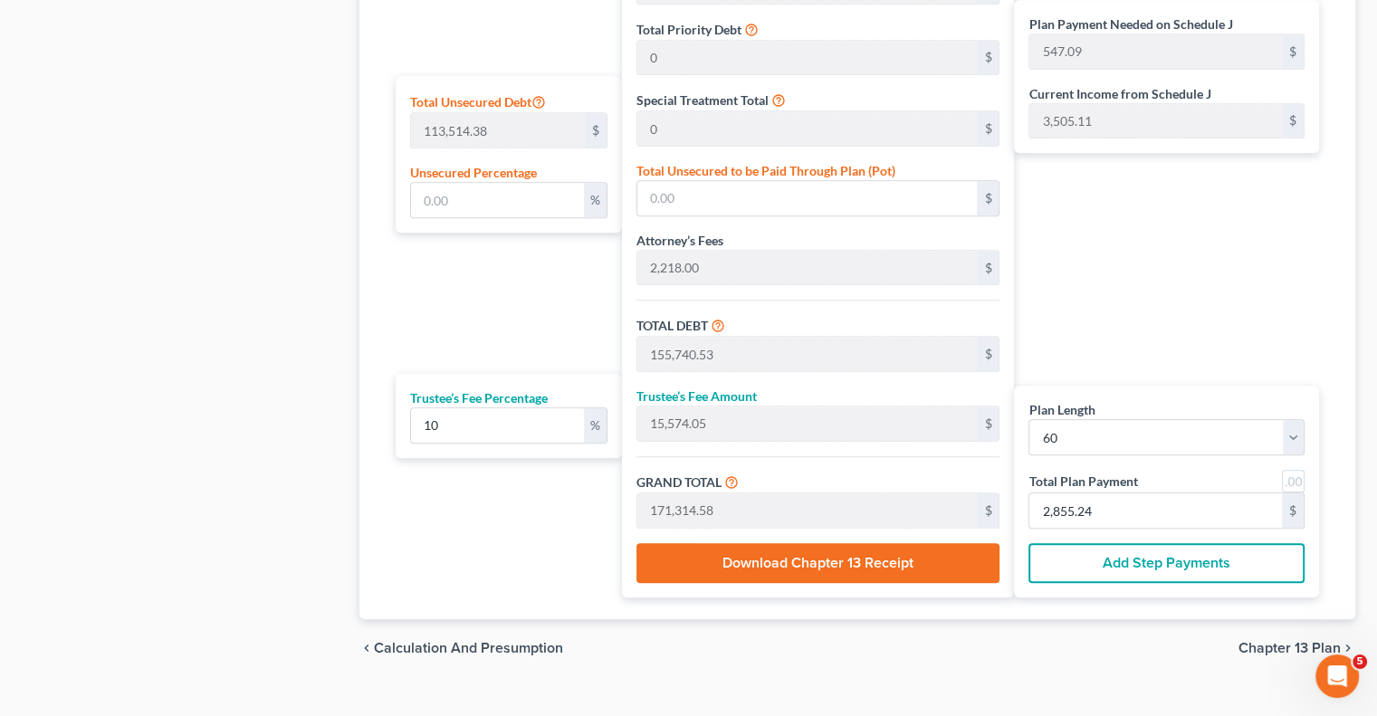
click at [1055, 555] on button "Add Step Payments" at bounding box center [1166, 563] width 276 height 40
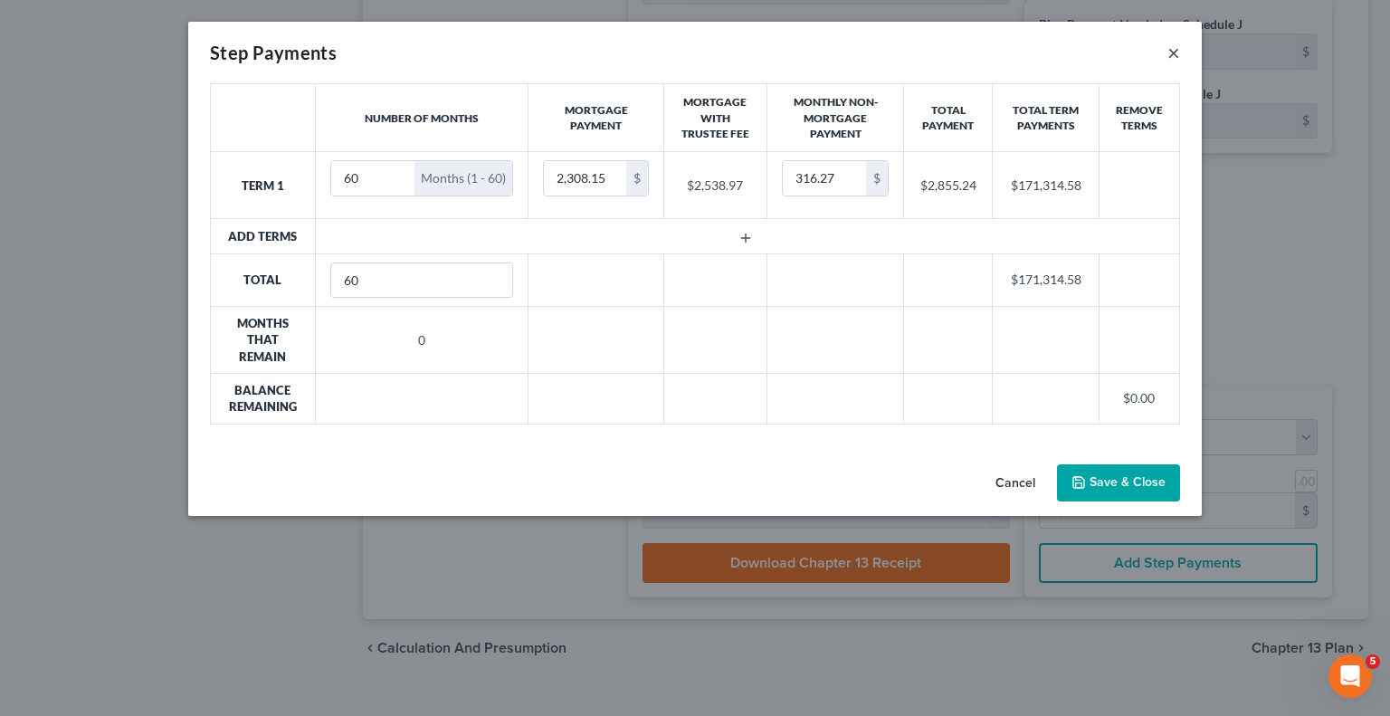
click at [1174, 55] on button "×" at bounding box center [1174, 53] width 13 height 22
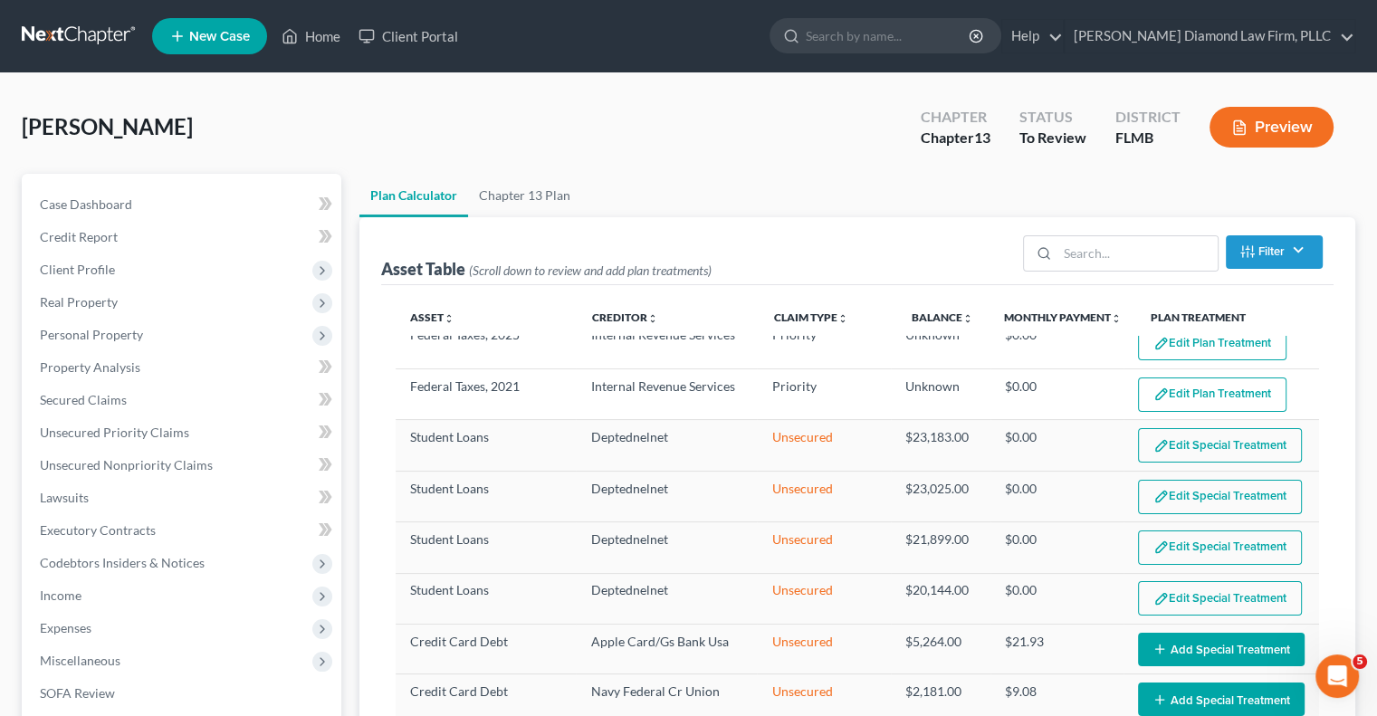
scroll to position [0, 0]
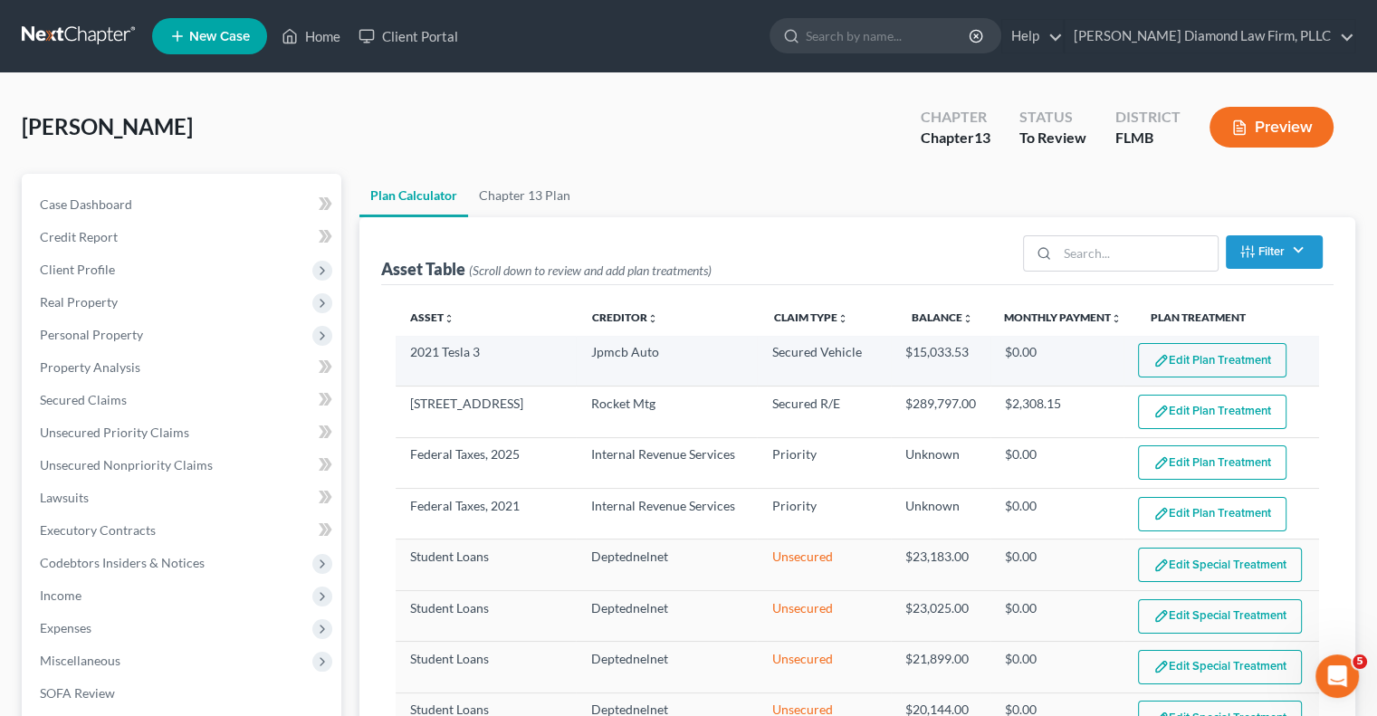
click at [1173, 354] on button "Edit Plan Treatment" at bounding box center [1212, 360] width 148 height 34
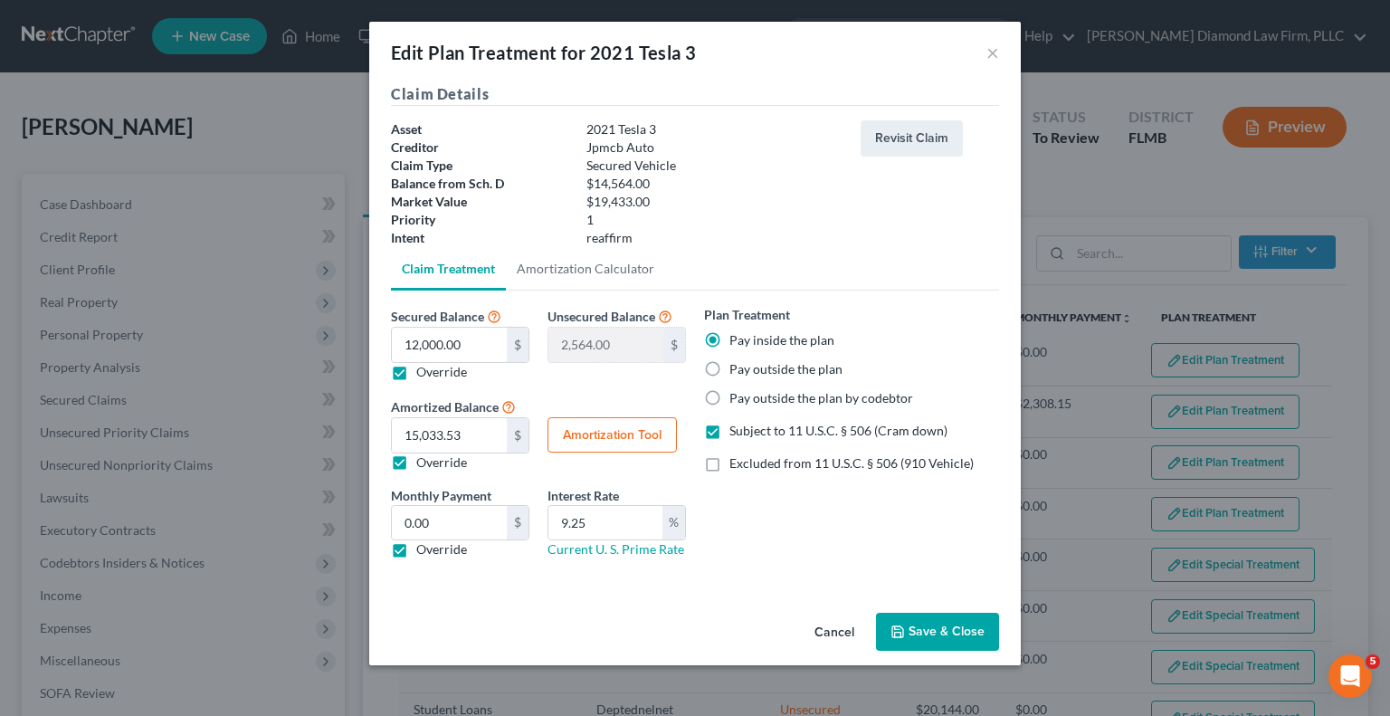
click at [600, 444] on button "Amortization Tool" at bounding box center [612, 435] width 129 height 36
type input "12,000.00"
type input "9.25"
type input "60"
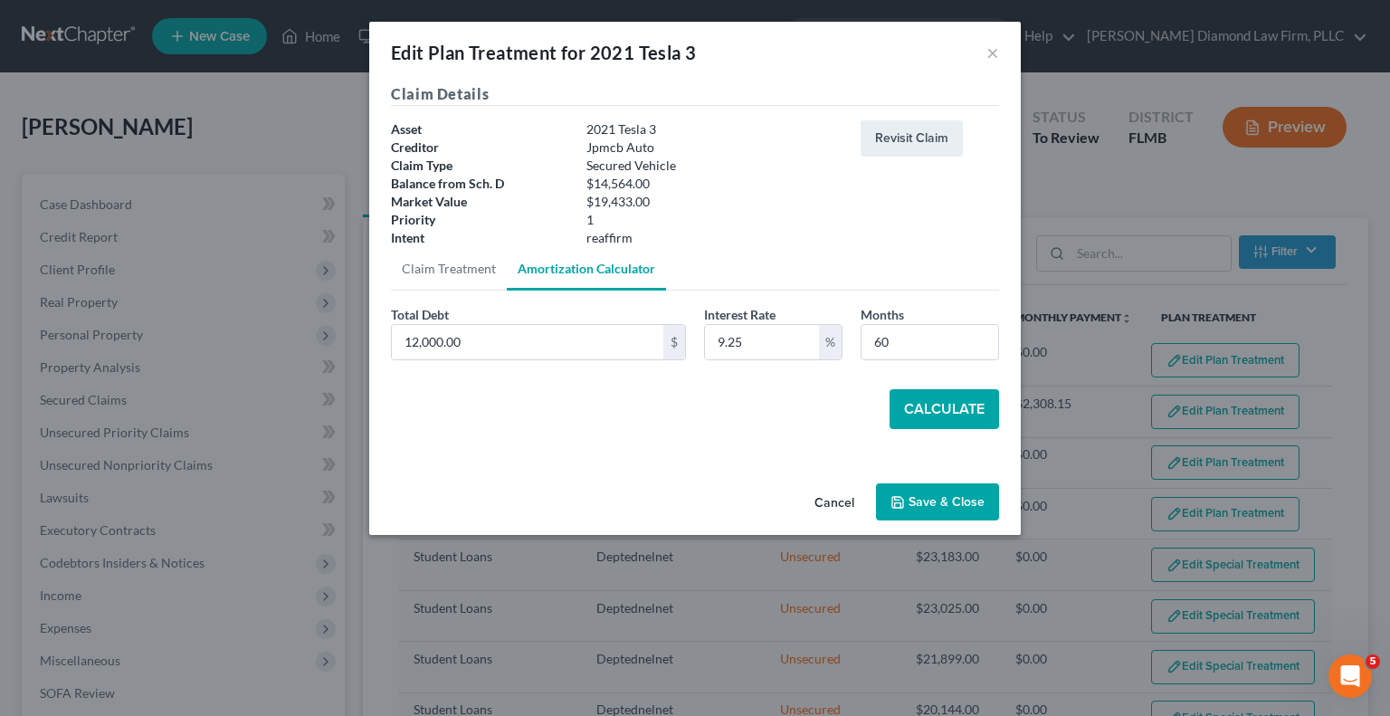
click at [972, 397] on button "Calculate" at bounding box center [945, 409] width 110 height 40
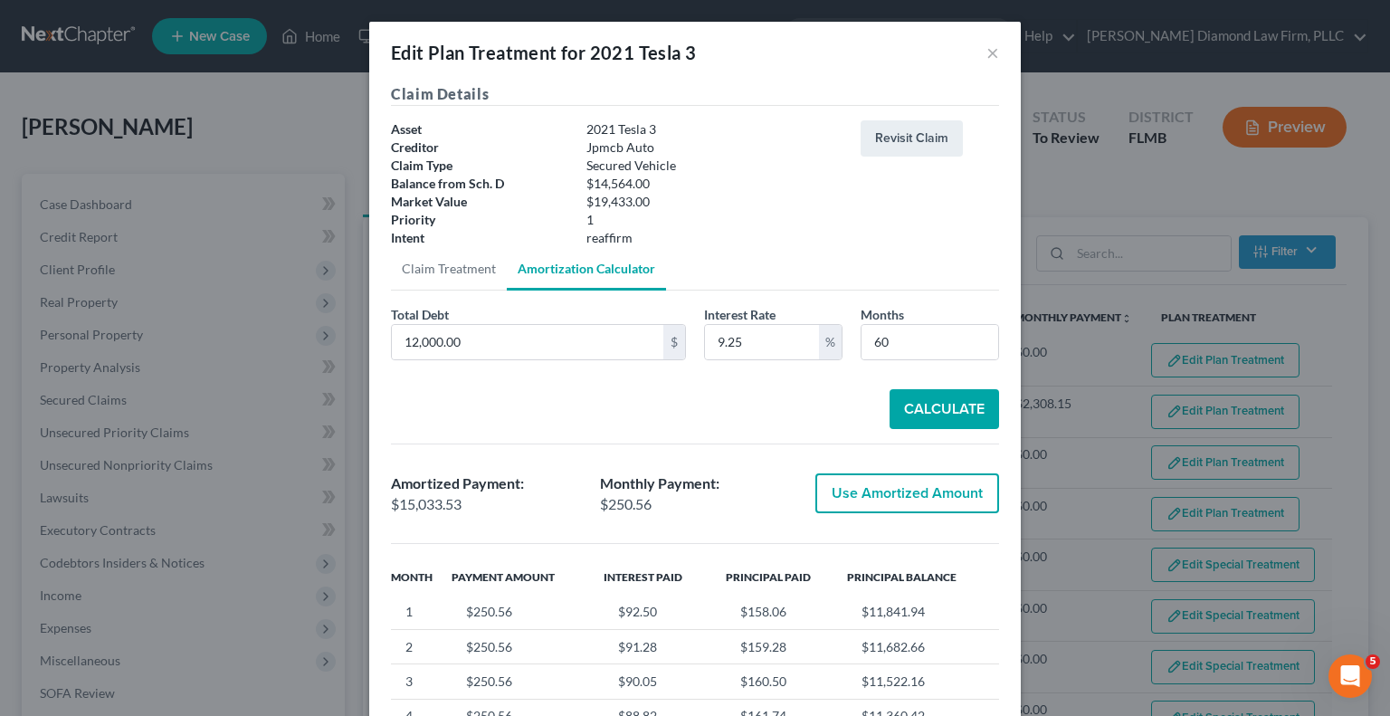
click at [856, 488] on button "Use Amortized Amount" at bounding box center [908, 493] width 184 height 40
type input "15,033.52"
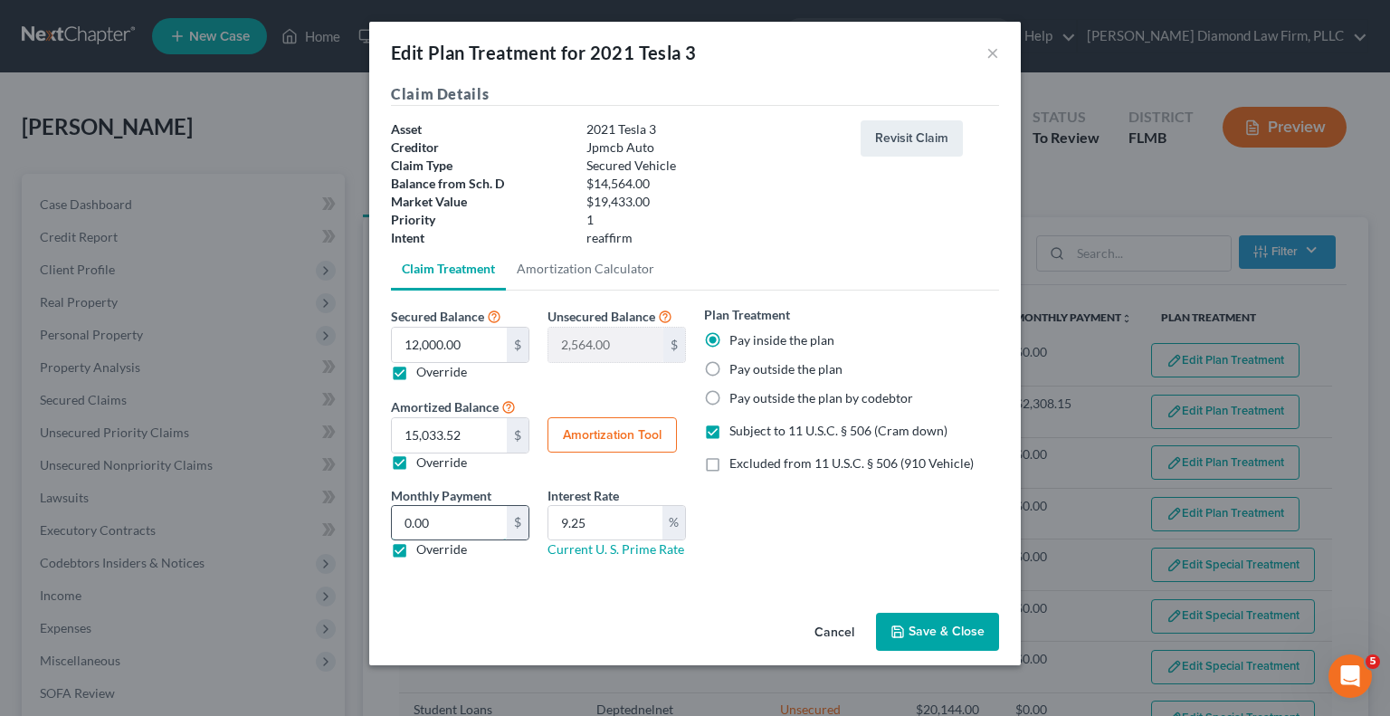
click at [413, 521] on input "0.00" at bounding box center [449, 523] width 115 height 34
click at [491, 520] on input "0.00" at bounding box center [449, 523] width 115 height 34
click at [582, 436] on button "Amortization Tool" at bounding box center [612, 435] width 129 height 36
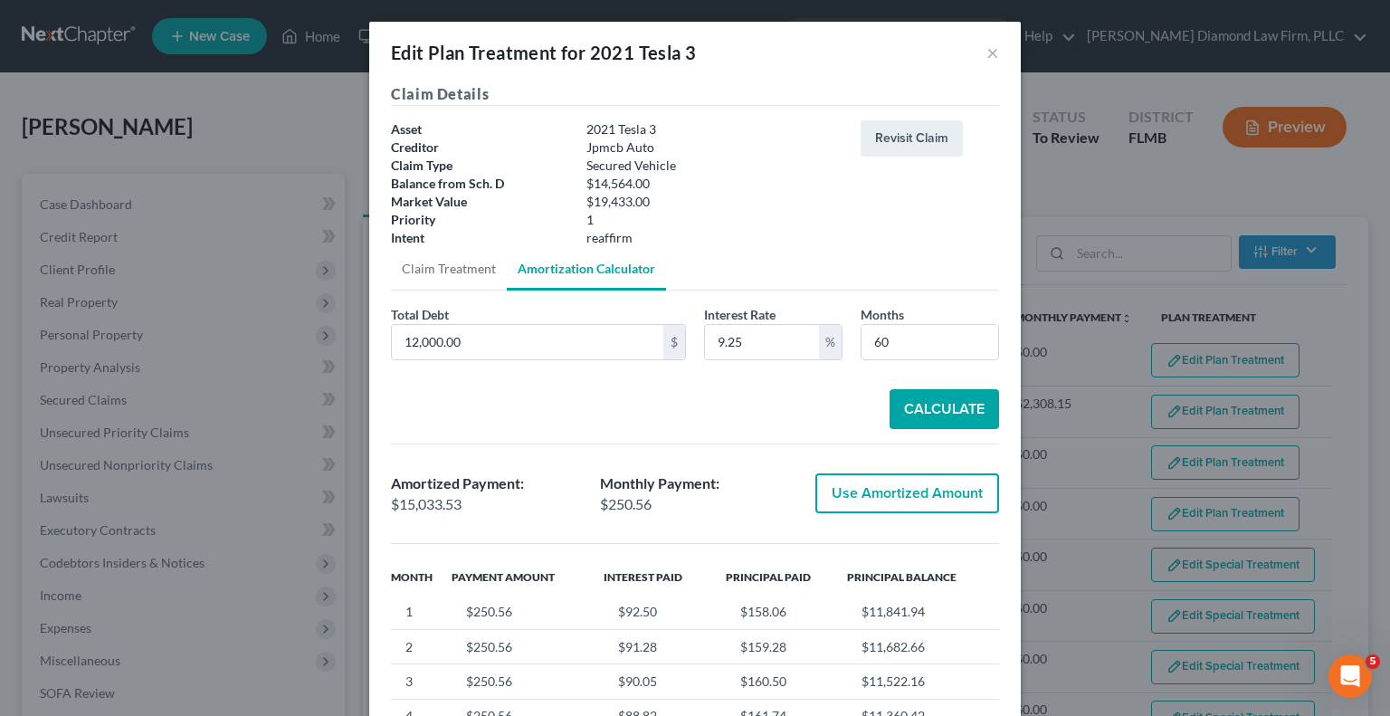
click at [825, 495] on button "Use Amortized Amount" at bounding box center [908, 493] width 184 height 40
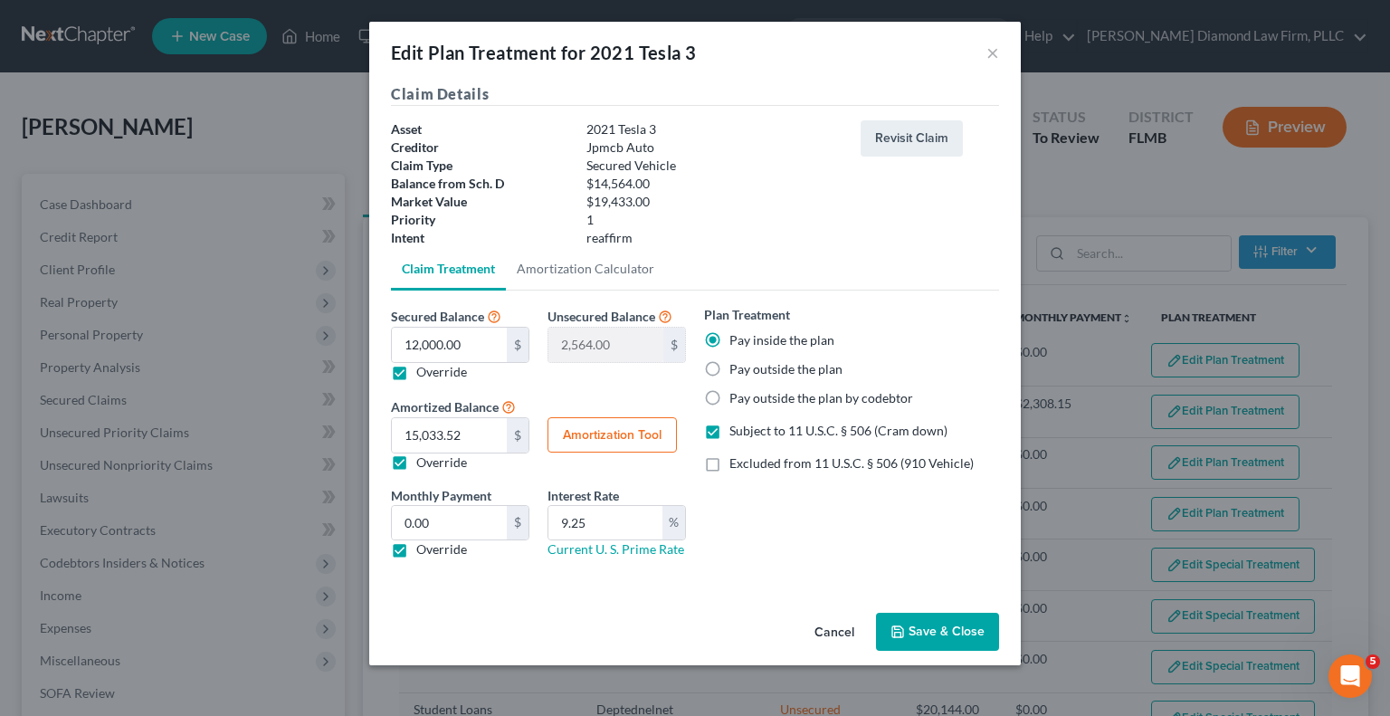
click at [416, 551] on label "Override" at bounding box center [441, 549] width 51 height 18
click at [424, 551] on input "Override" at bounding box center [430, 546] width 12 height 12
checkbox input "false"
click at [920, 640] on button "Save & Close" at bounding box center [937, 632] width 123 height 38
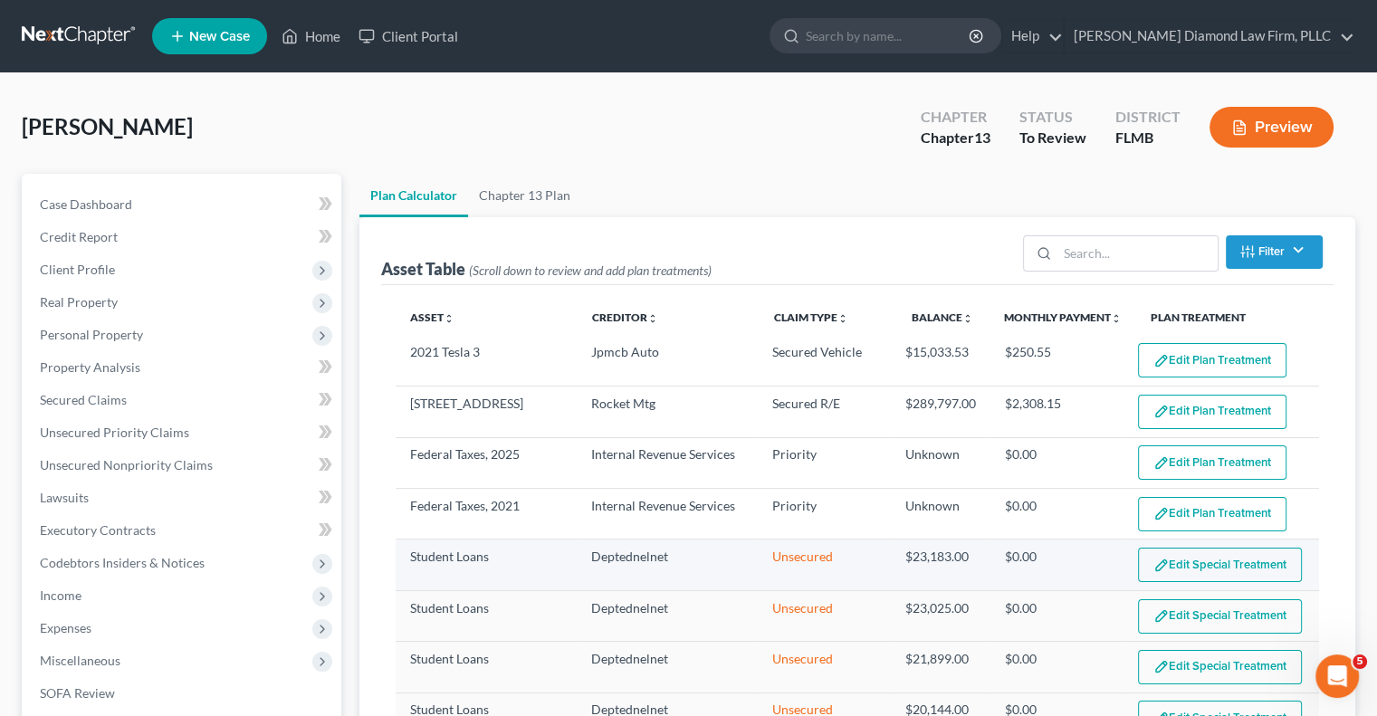
select select "59"
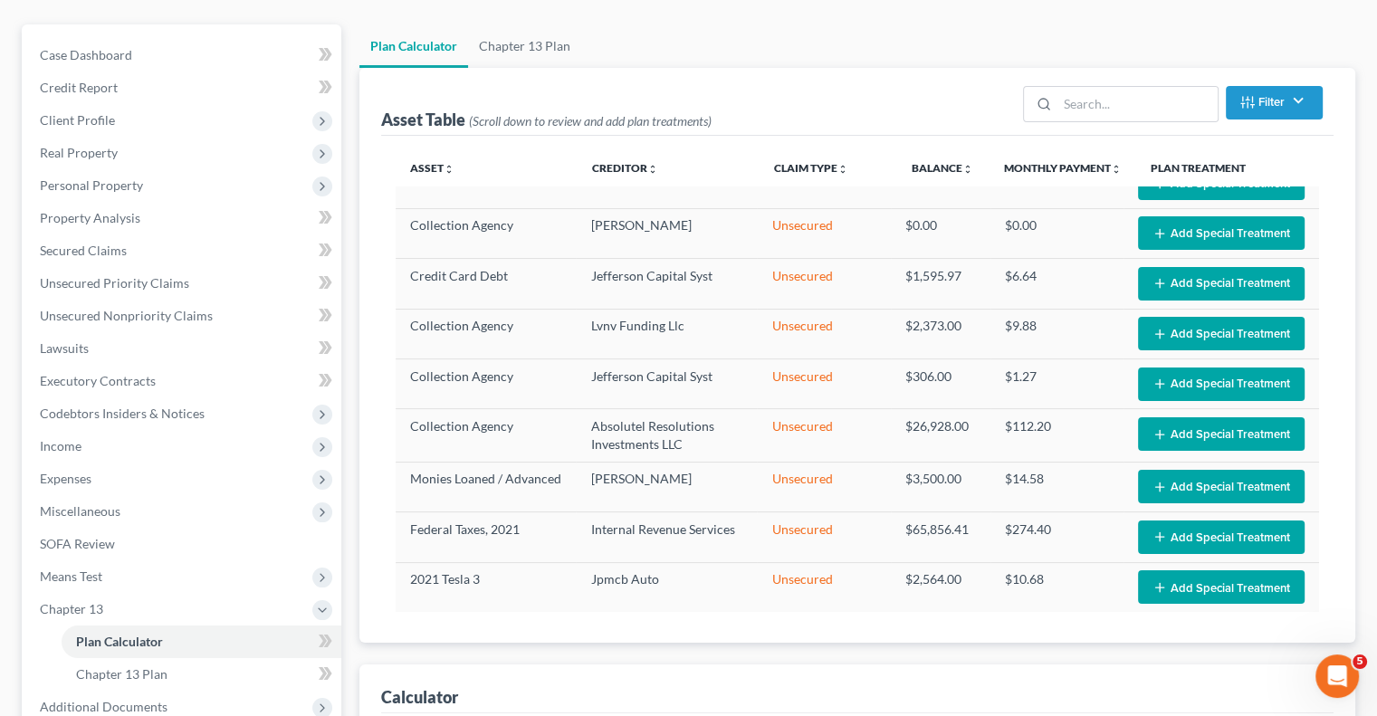
scroll to position [181, 0]
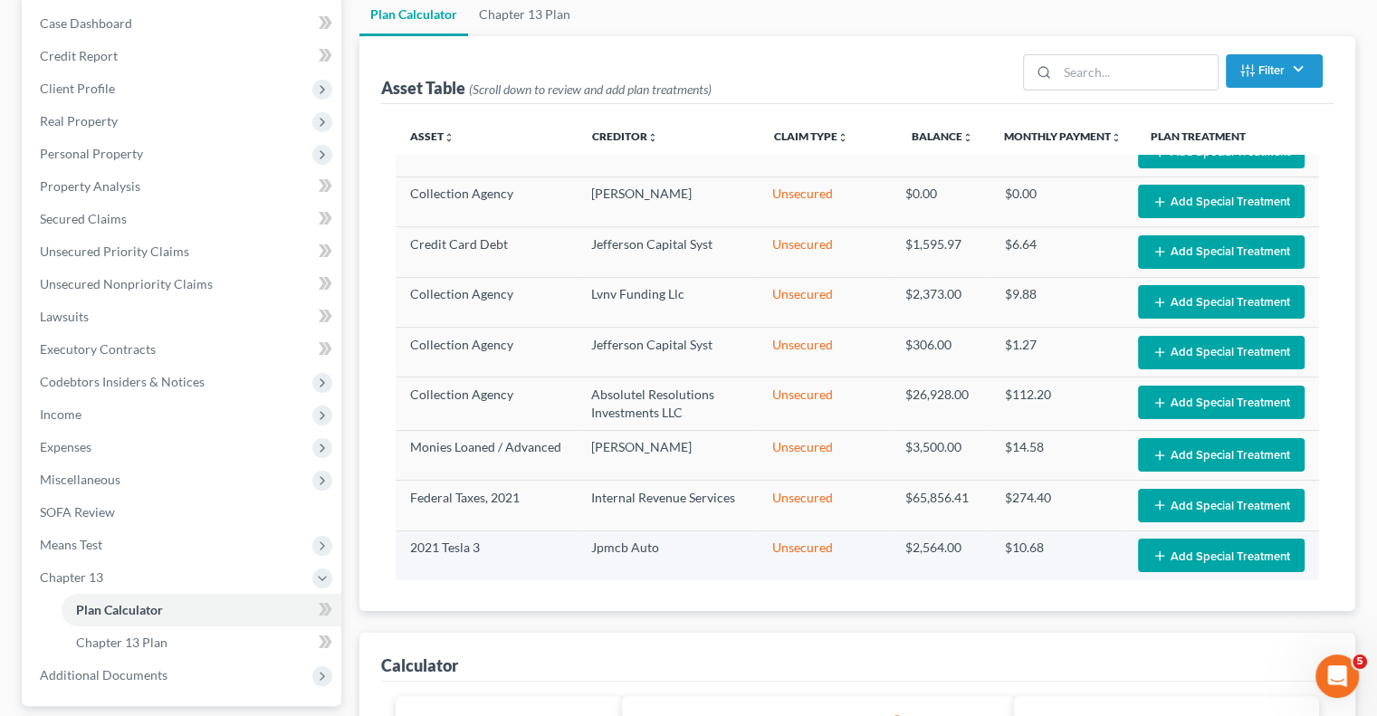
click at [1182, 549] on button "Add Special Treatment" at bounding box center [1221, 555] width 167 height 33
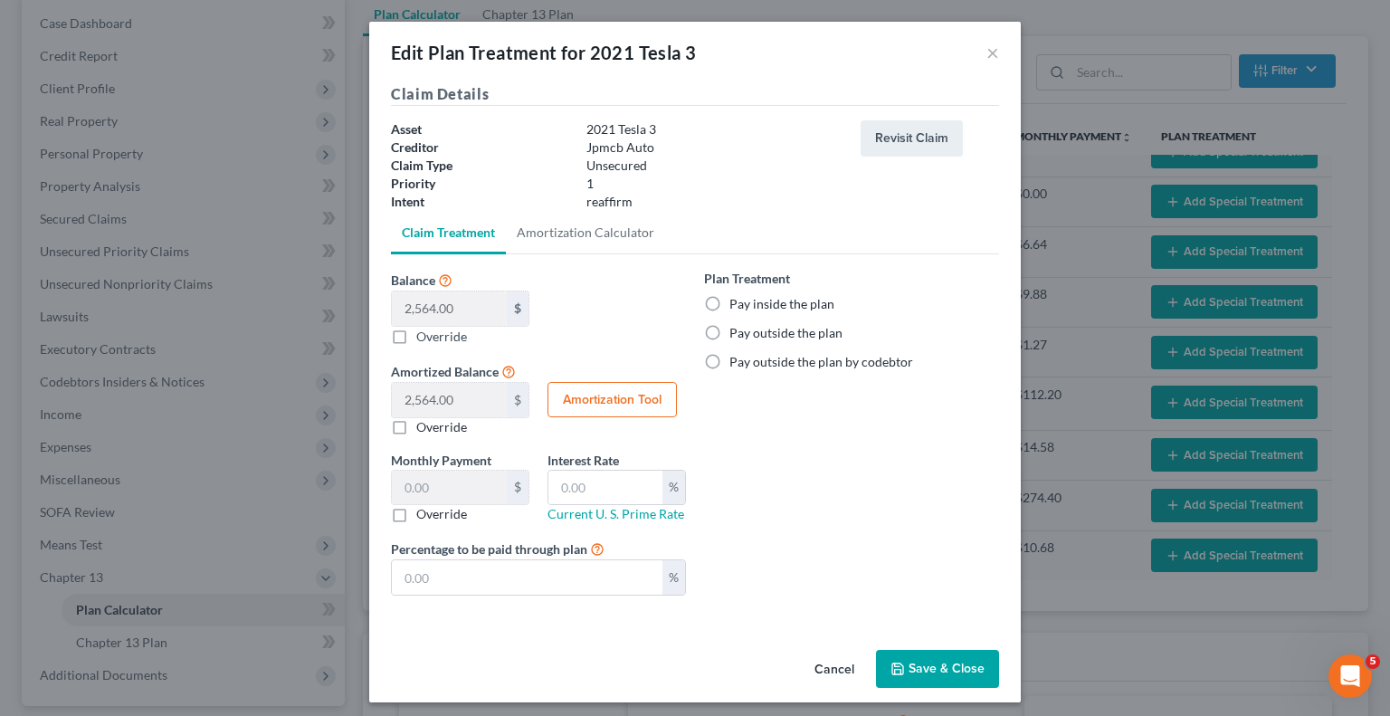
click at [844, 670] on button "Cancel" at bounding box center [834, 670] width 69 height 36
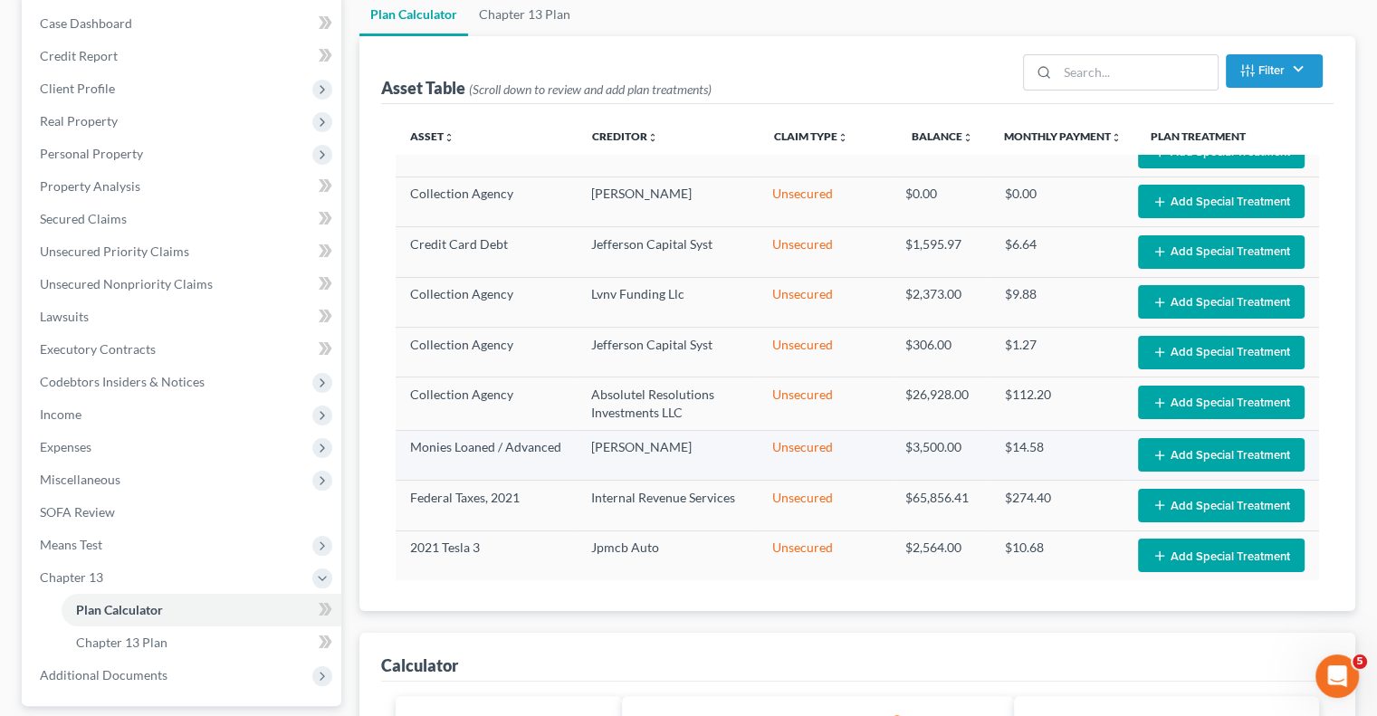
click at [1196, 445] on button "Add Special Treatment" at bounding box center [1221, 454] width 167 height 33
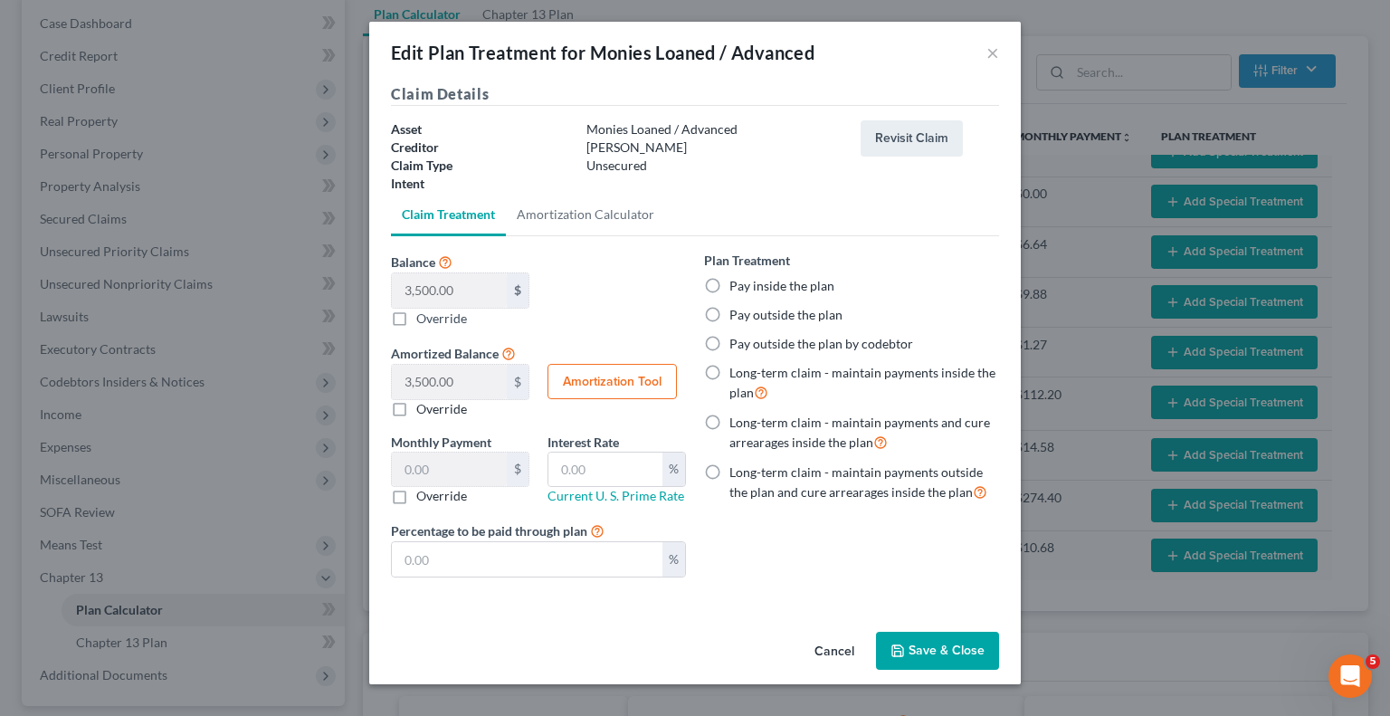
click at [730, 324] on label "Pay outside the plan" at bounding box center [786, 315] width 113 height 18
click at [737, 318] on input "Pay outside the plan" at bounding box center [743, 312] width 12 height 12
radio input "true"
click at [934, 658] on button "Save & Close" at bounding box center [937, 651] width 123 height 38
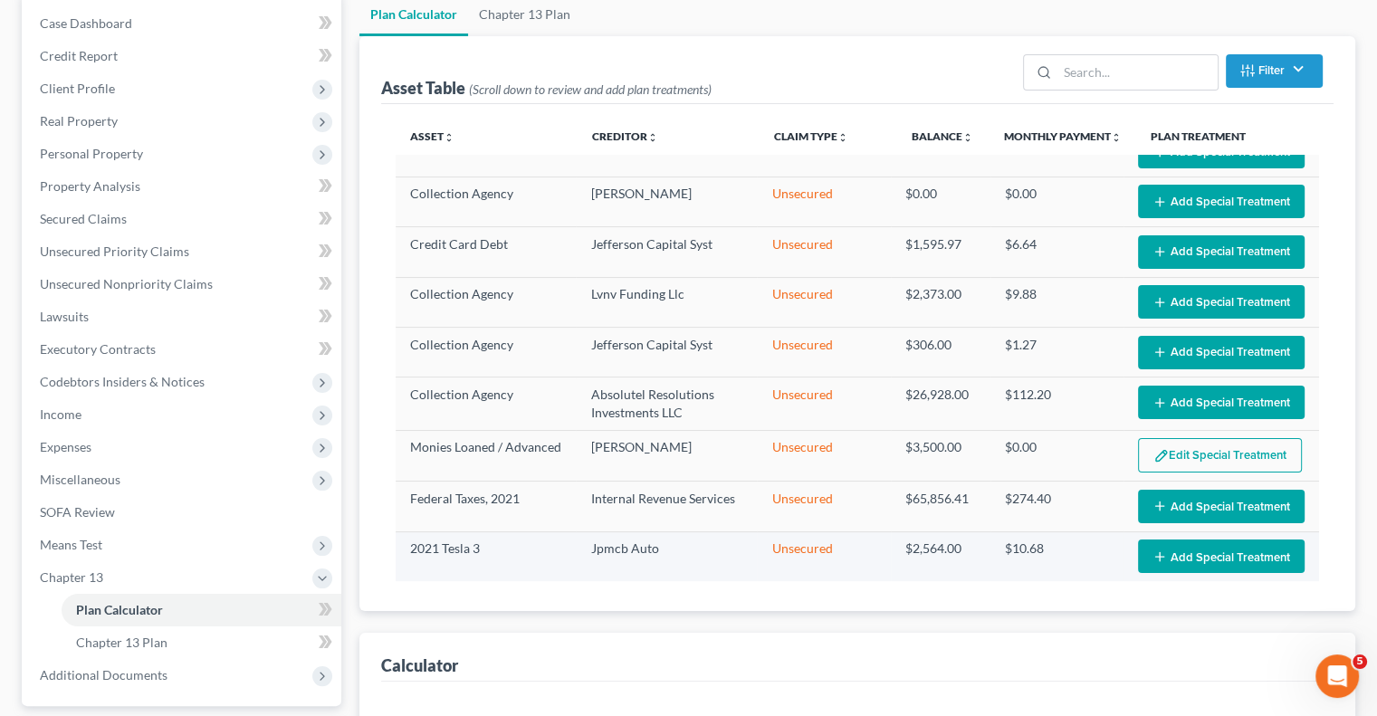
select select "59"
click at [1182, 195] on button "Add Special Treatment" at bounding box center [1221, 201] width 167 height 33
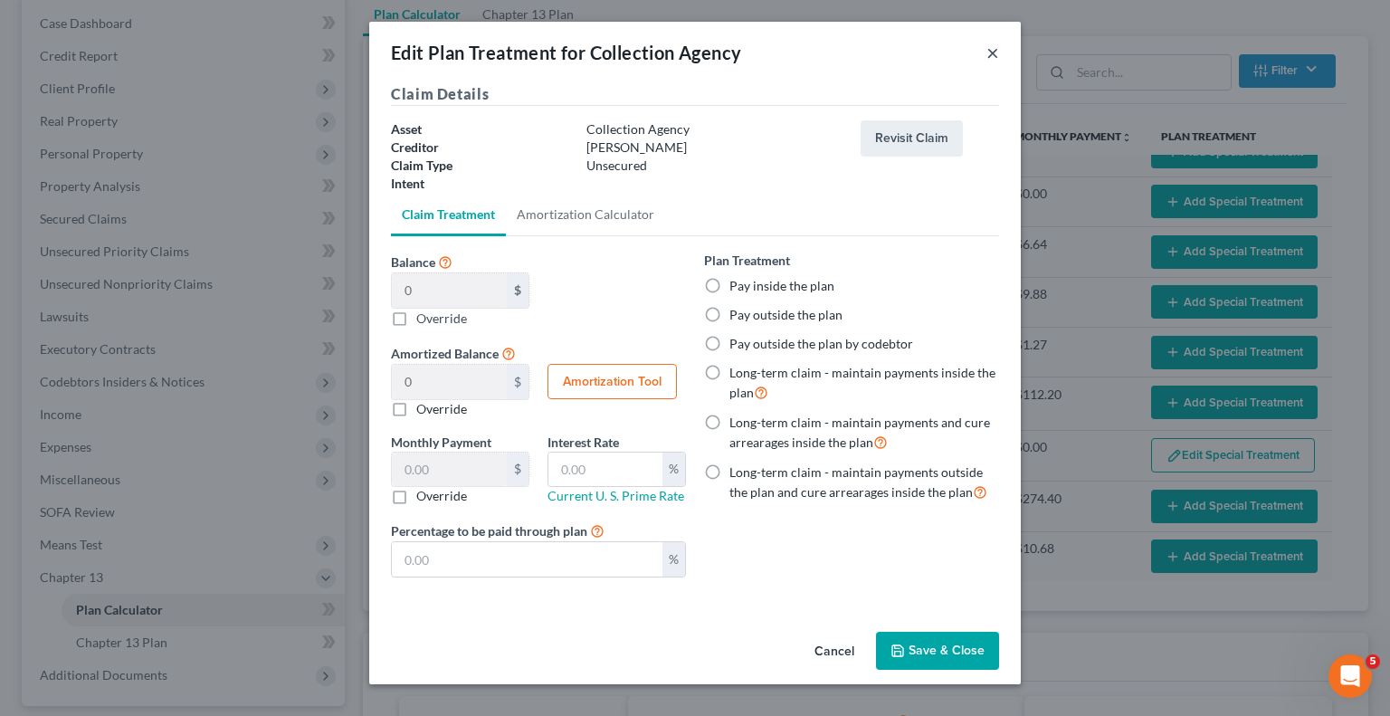
click at [998, 53] on button "×" at bounding box center [993, 53] width 13 height 22
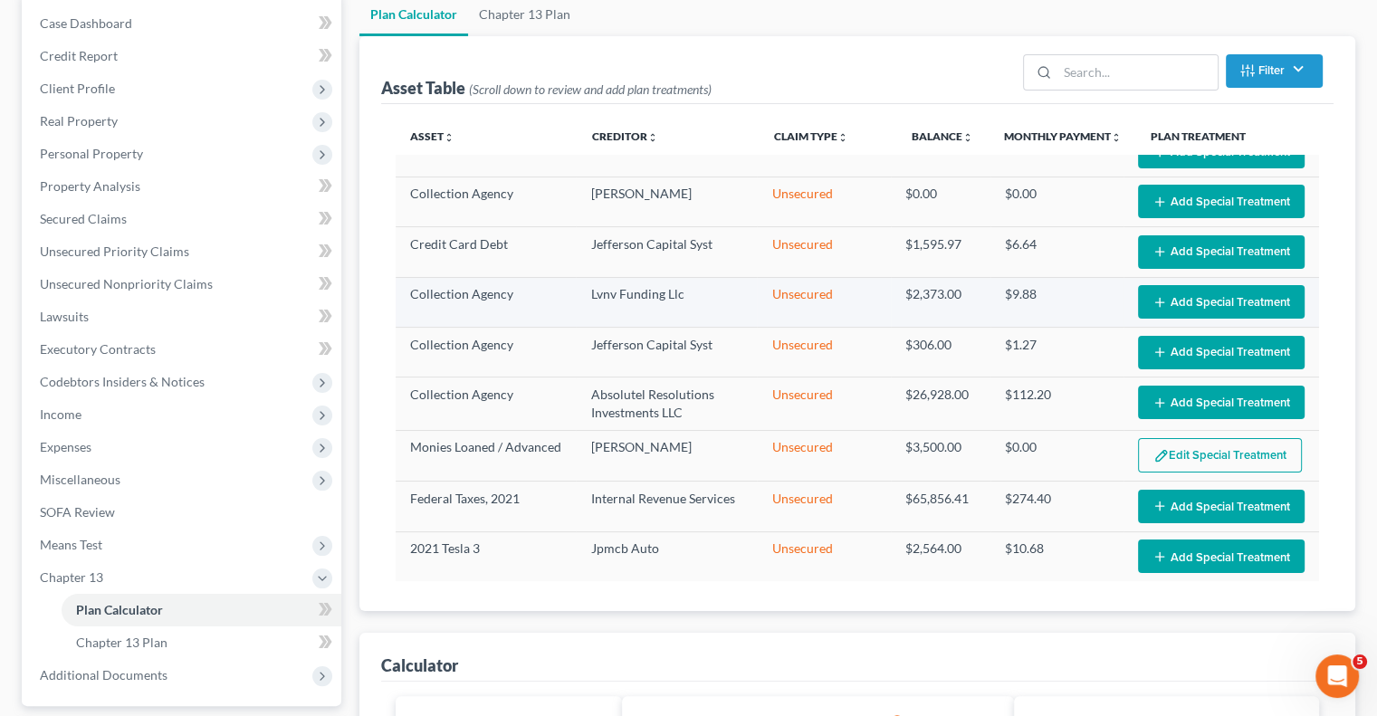
click at [1202, 292] on button "Add Special Treatment" at bounding box center [1221, 301] width 167 height 33
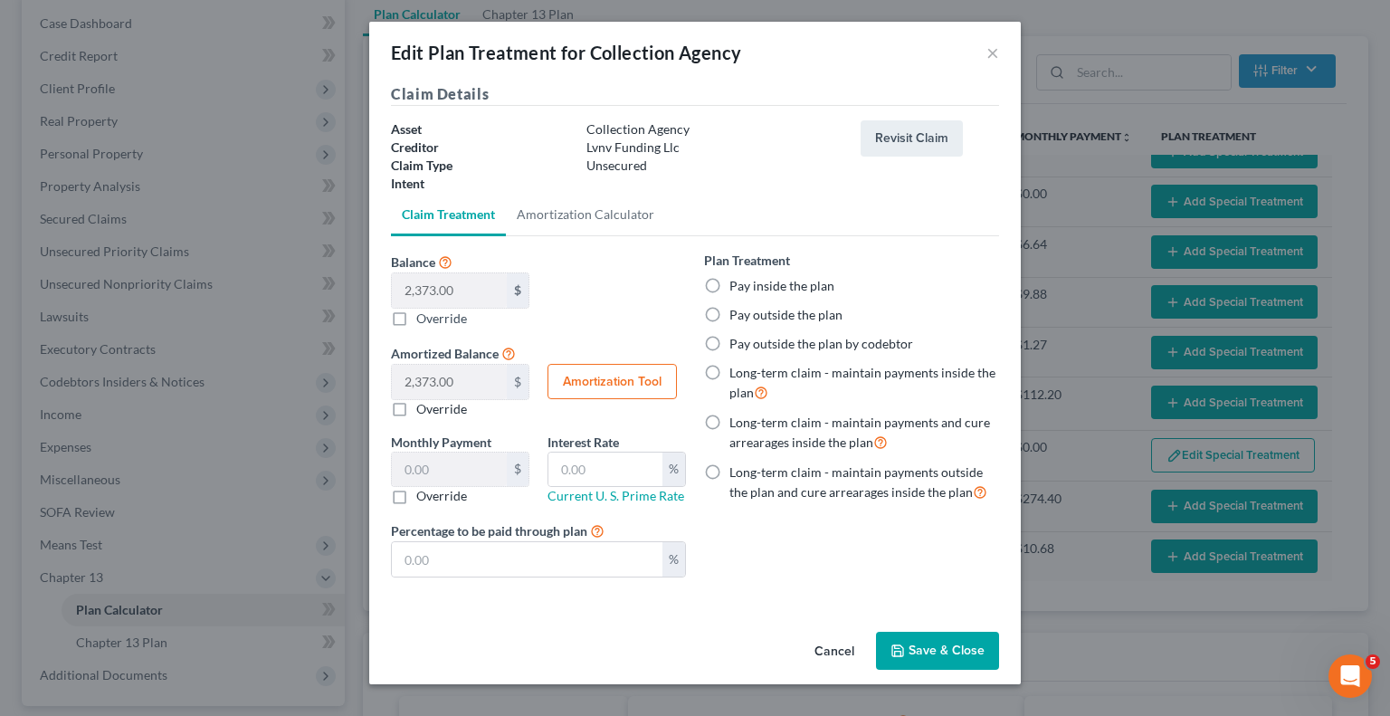
click at [894, 658] on button "Save & Close" at bounding box center [937, 651] width 123 height 38
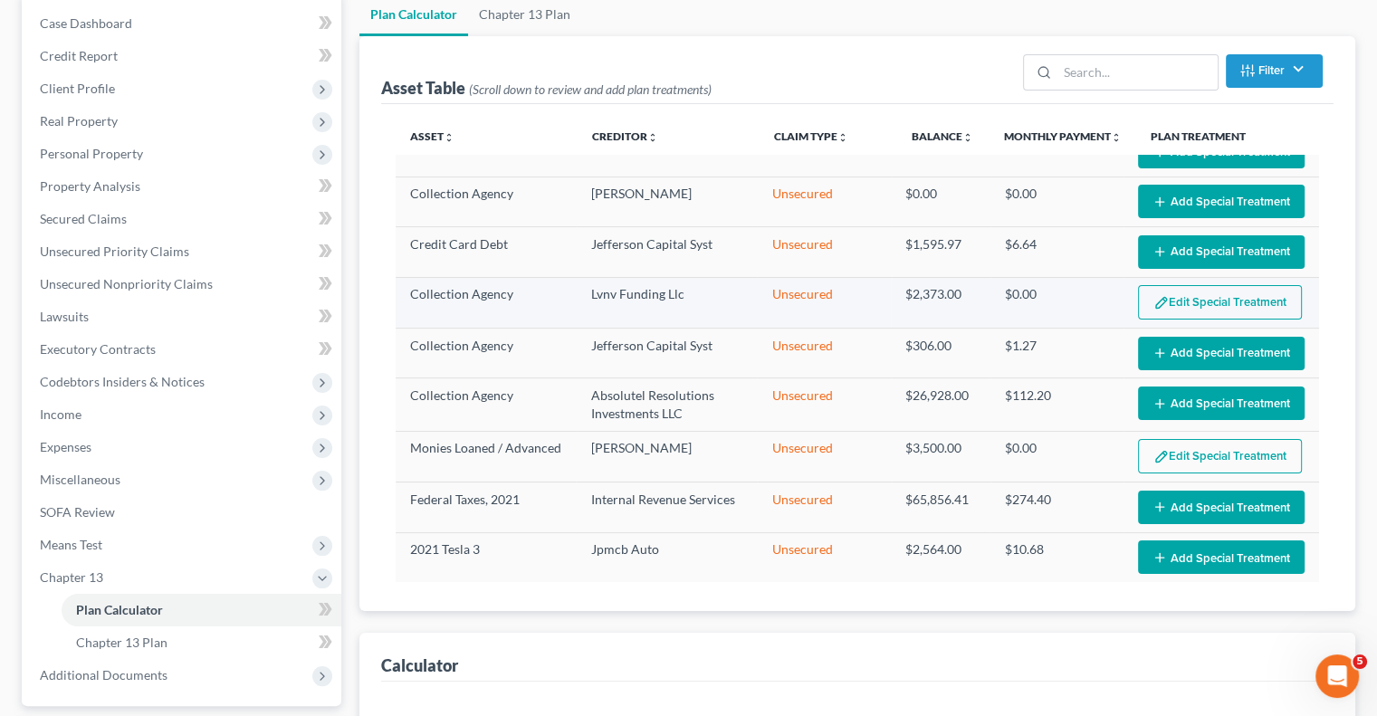
select select "59"
click at [1160, 349] on button "Add Special Treatment" at bounding box center [1221, 353] width 167 height 33
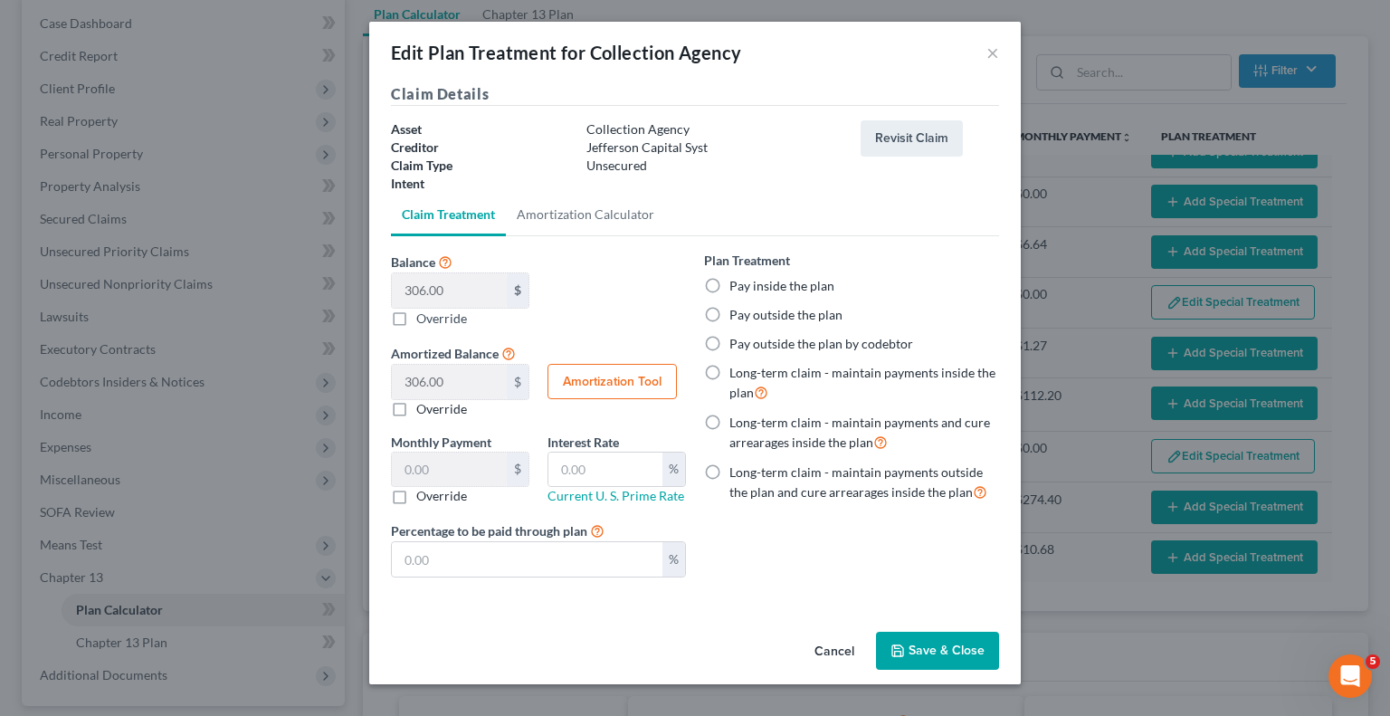
click at [922, 656] on button "Save & Close" at bounding box center [937, 651] width 123 height 38
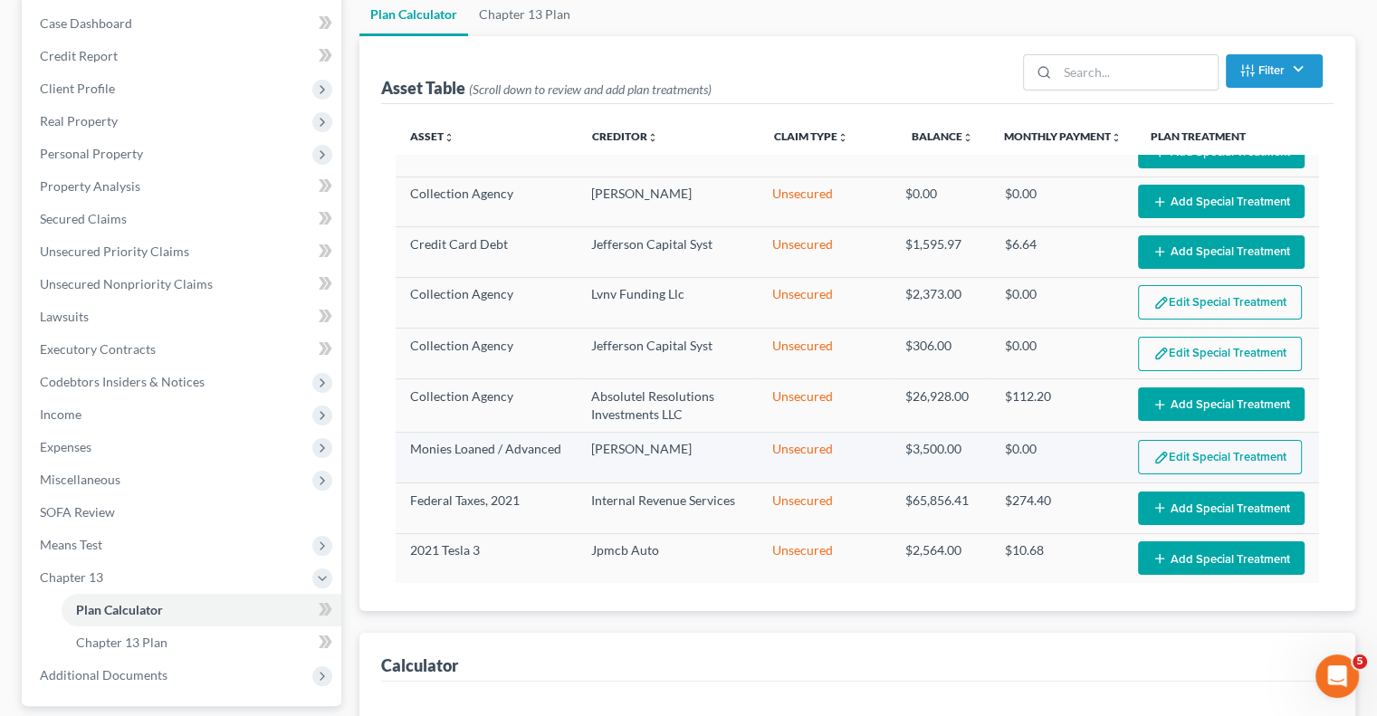
select select "59"
click at [1152, 387] on button "Add Special Treatment" at bounding box center [1221, 403] width 167 height 33
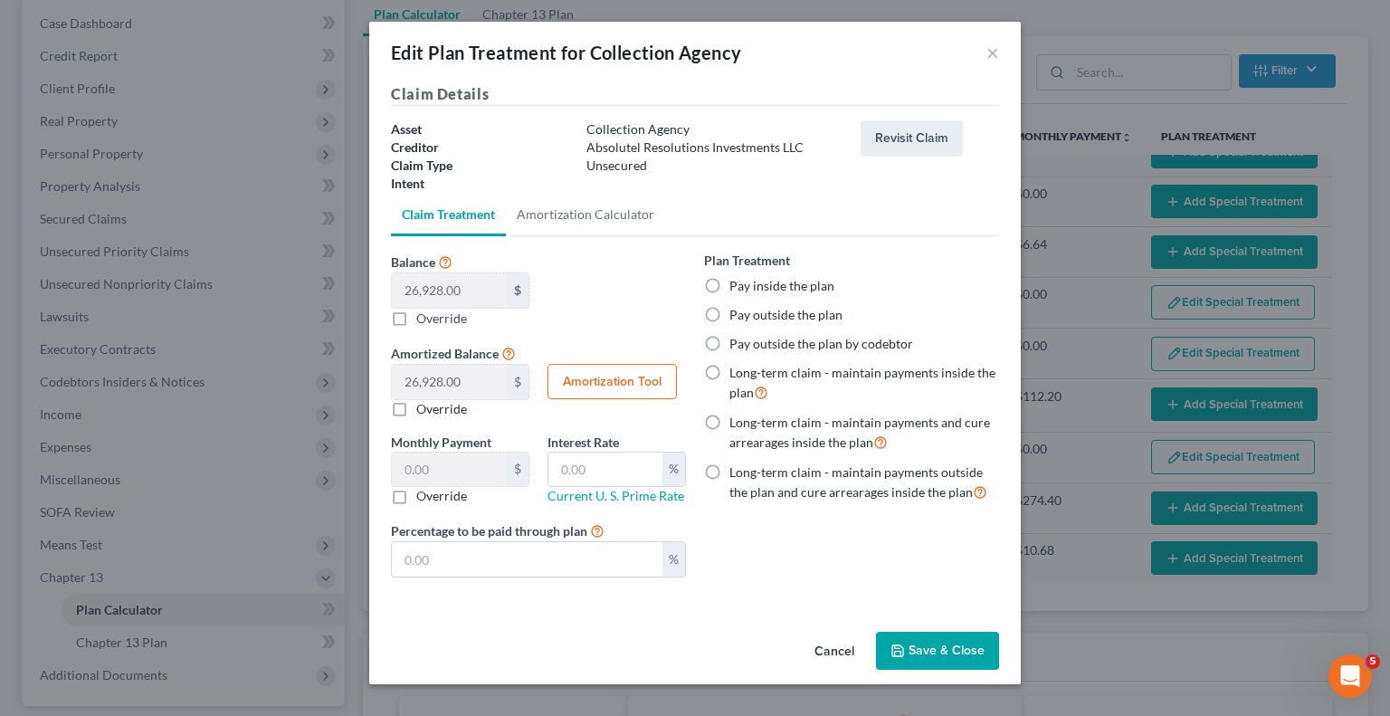
click at [911, 644] on button "Save & Close" at bounding box center [937, 651] width 123 height 38
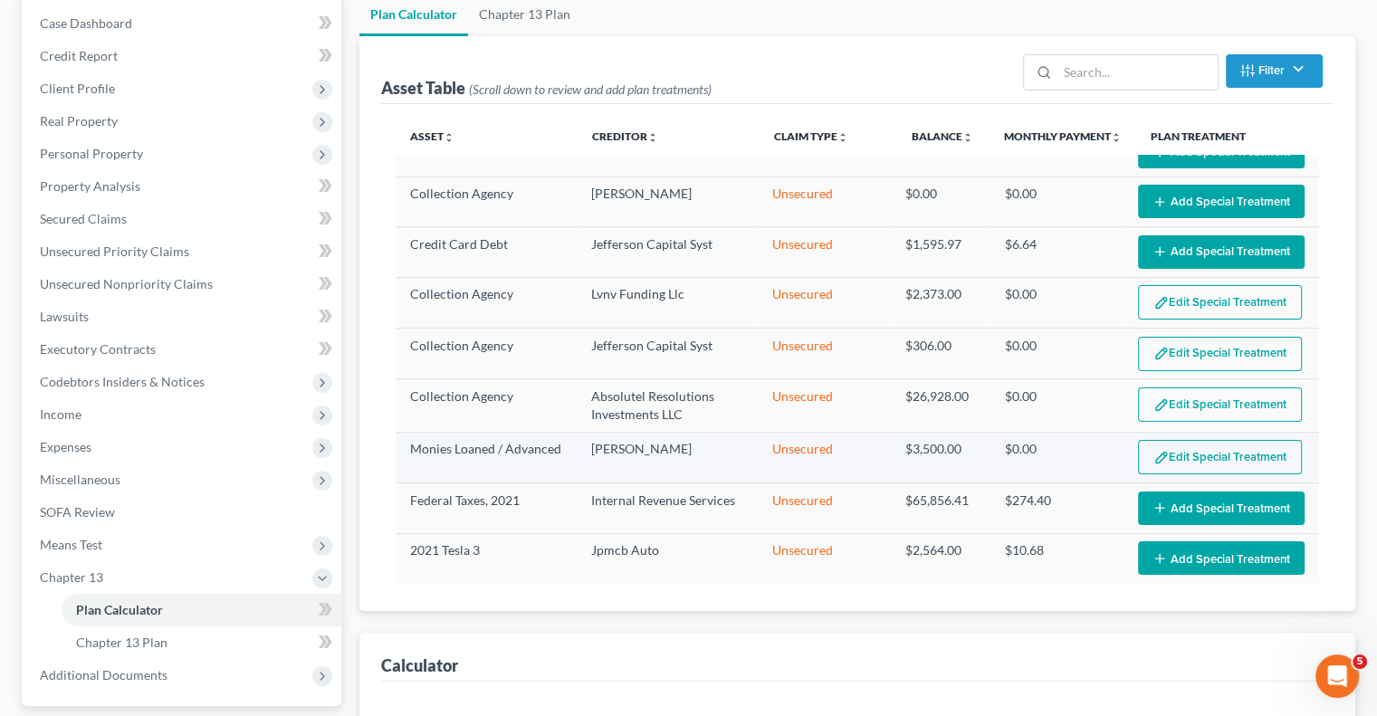
select select "59"
click at [1176, 551] on button "Add Special Treatment" at bounding box center [1221, 557] width 167 height 33
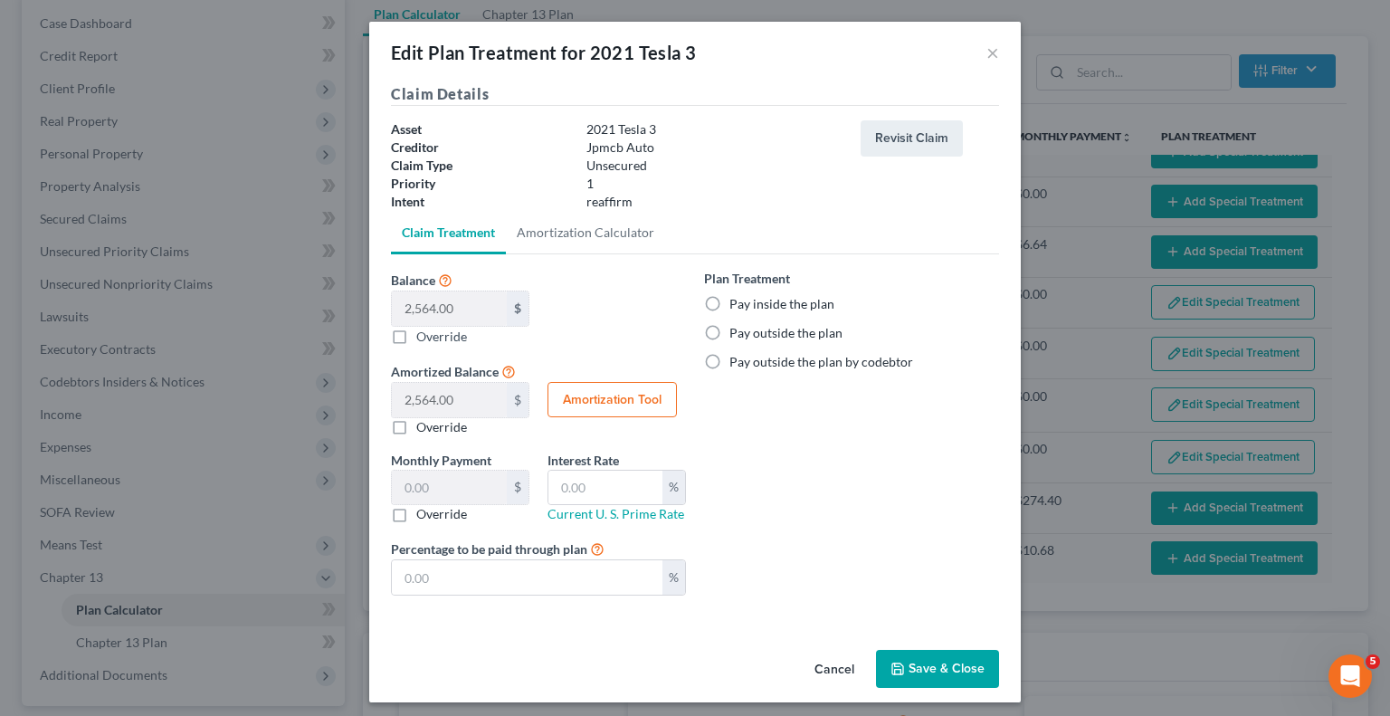
click at [730, 332] on label "Pay outside the plan" at bounding box center [786, 333] width 113 height 18
click at [737, 332] on input "Pay outside the plan" at bounding box center [743, 330] width 12 height 12
radio input "true"
click at [943, 664] on button "Save & Close" at bounding box center [937, 669] width 123 height 38
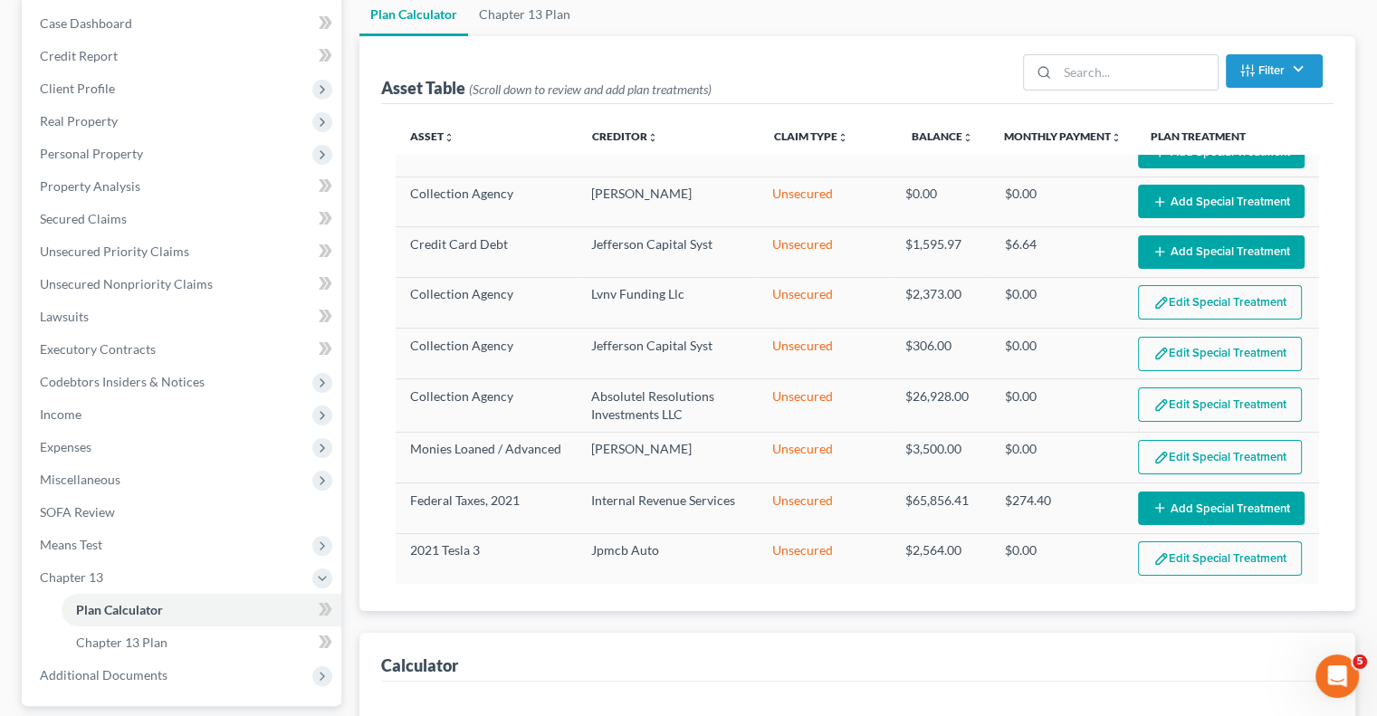
select select "59"
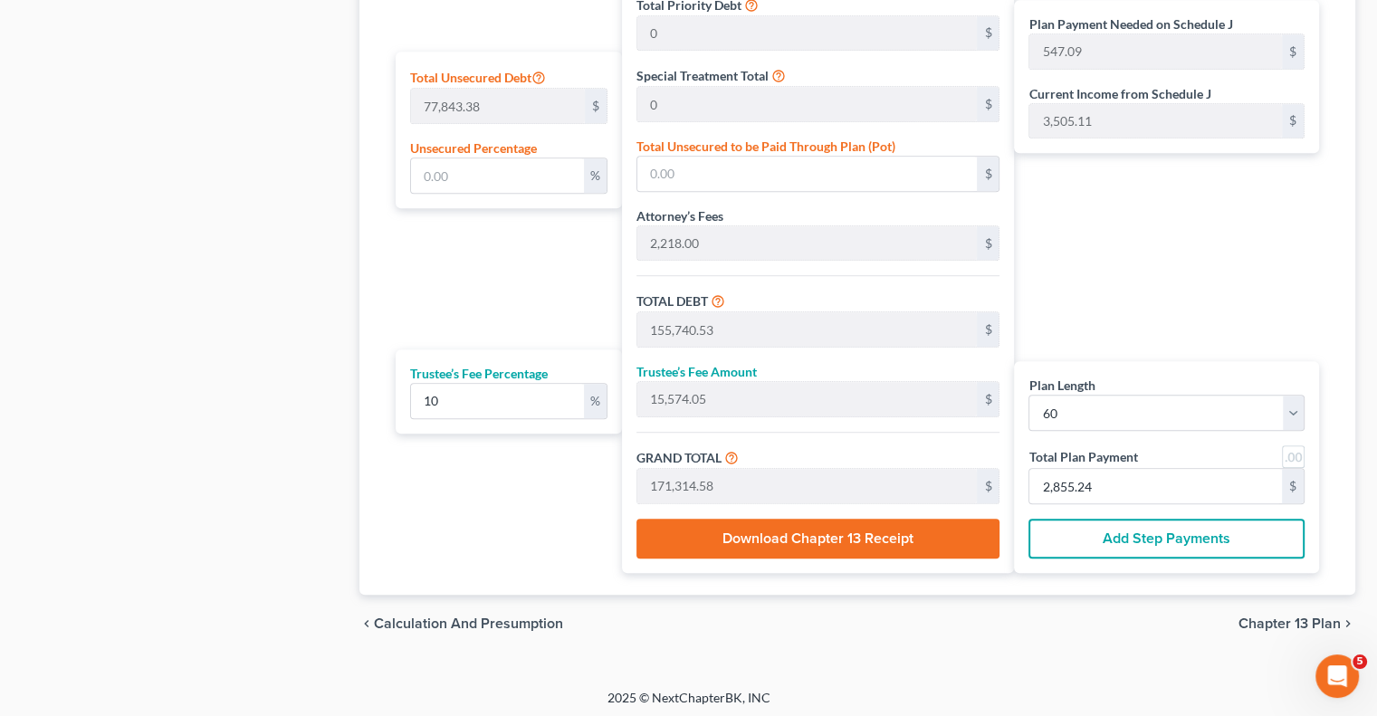
scroll to position [1114, 0]
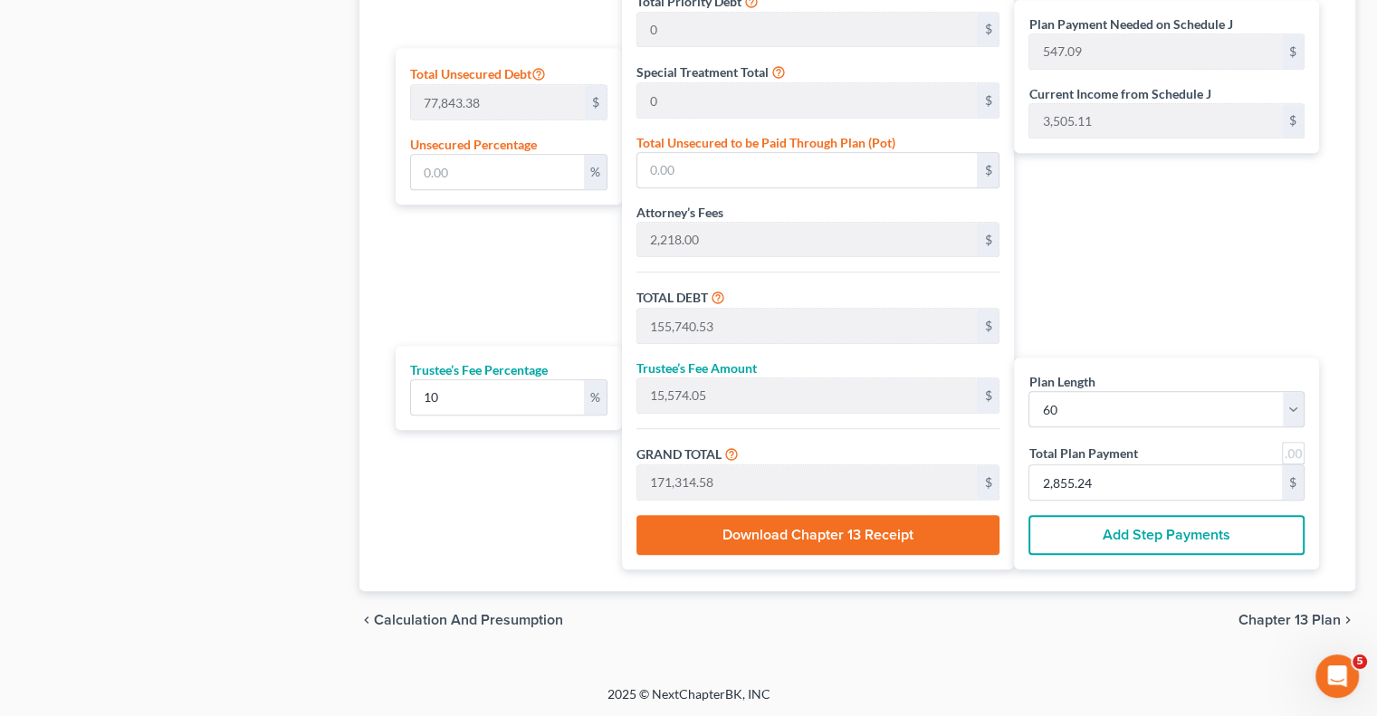
click at [1135, 542] on button "Add Step Payments" at bounding box center [1166, 535] width 276 height 40
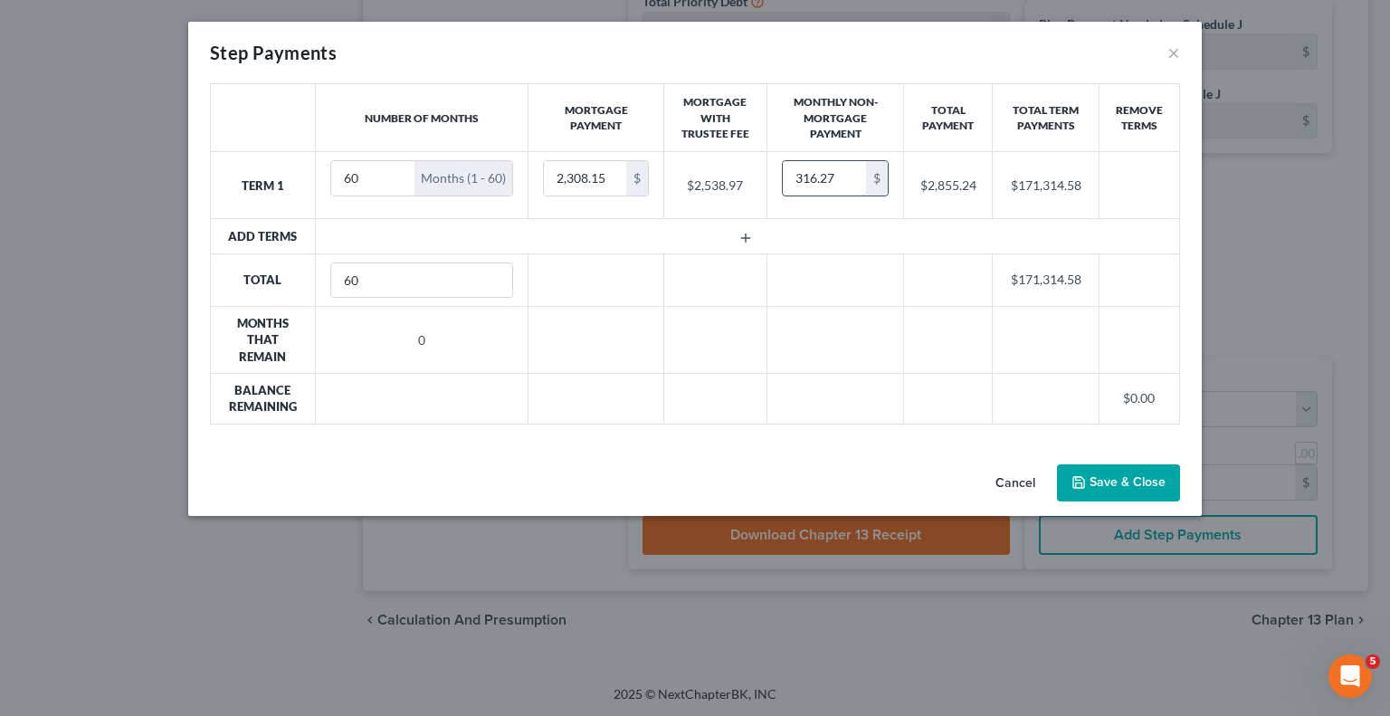
click at [845, 176] on input "316.27" at bounding box center [824, 178] width 83 height 34
click at [835, 240] on td at bounding box center [747, 236] width 864 height 34
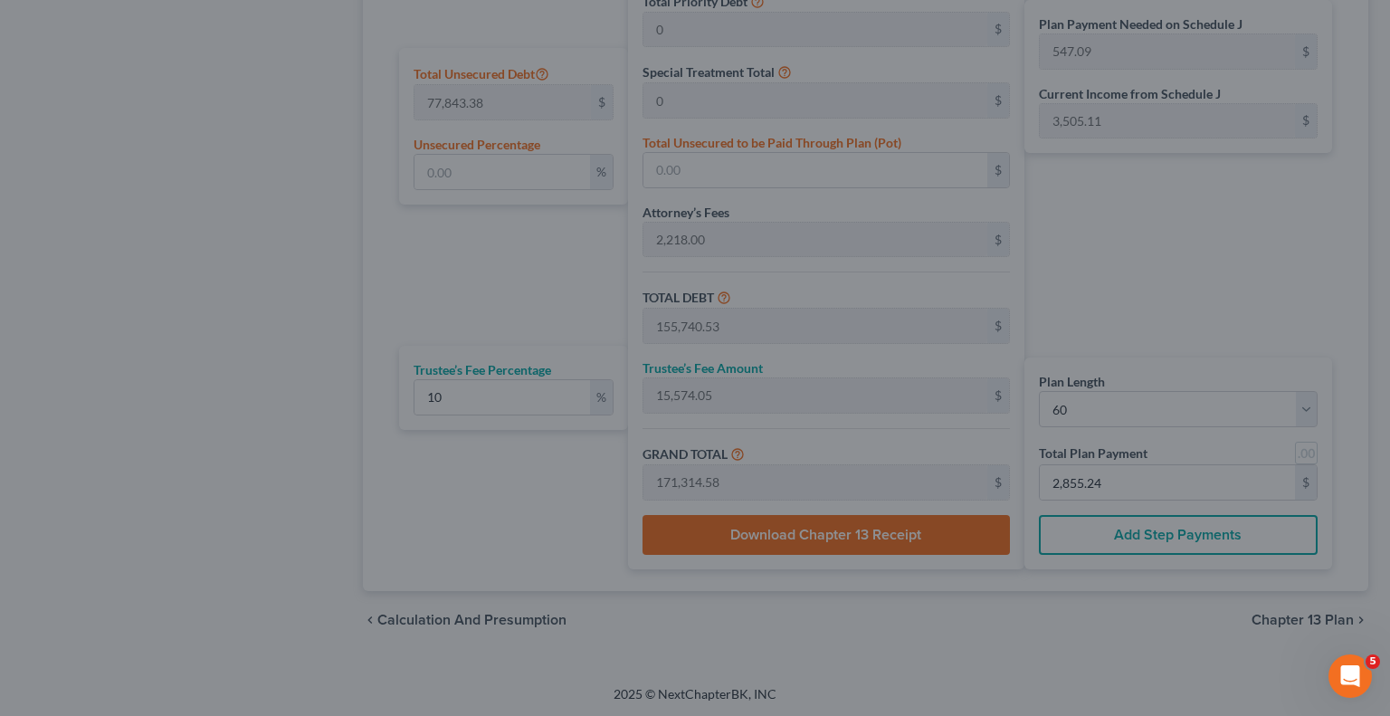
click at [1248, 288] on div "Step Payments × Number of Months Mortgage Payment Mortgage With Trustee Fee Mon…" at bounding box center [695, 358] width 1390 height 716
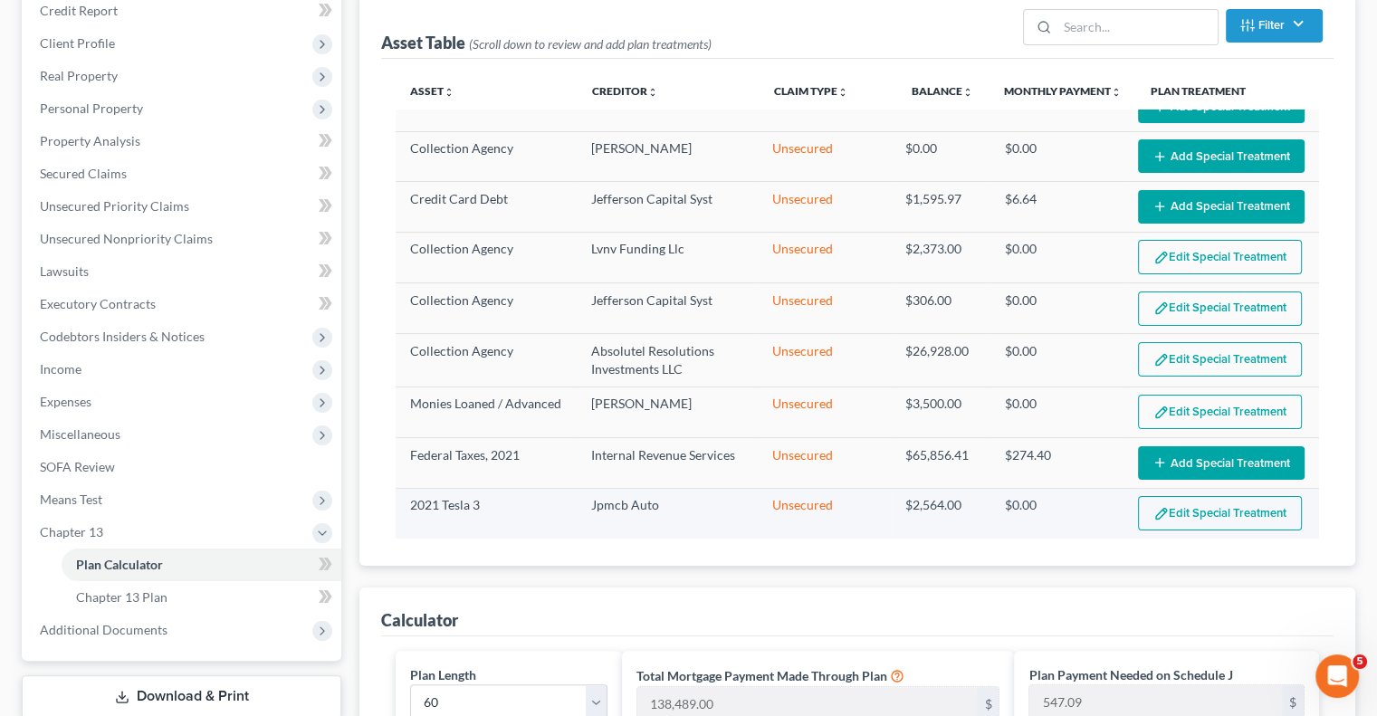
scroll to position [209, 0]
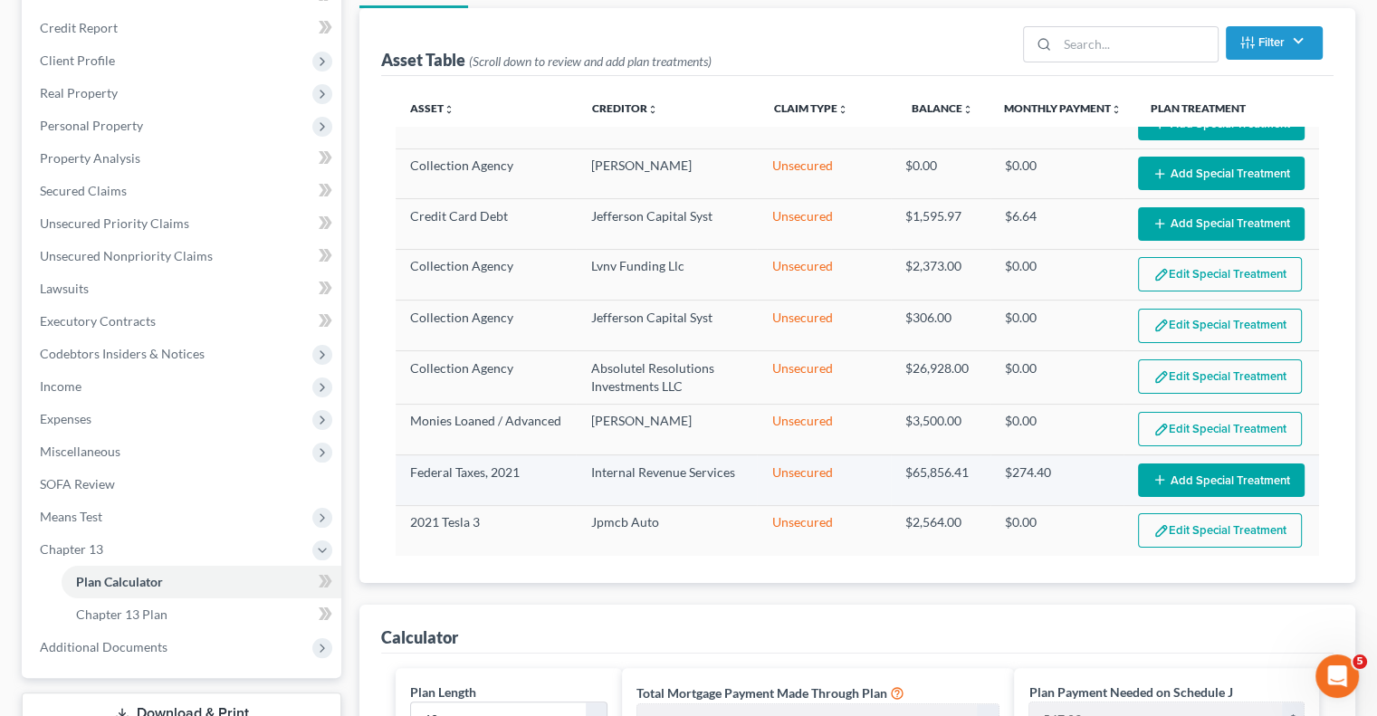
click at [1183, 469] on button "Add Special Treatment" at bounding box center [1221, 479] width 167 height 33
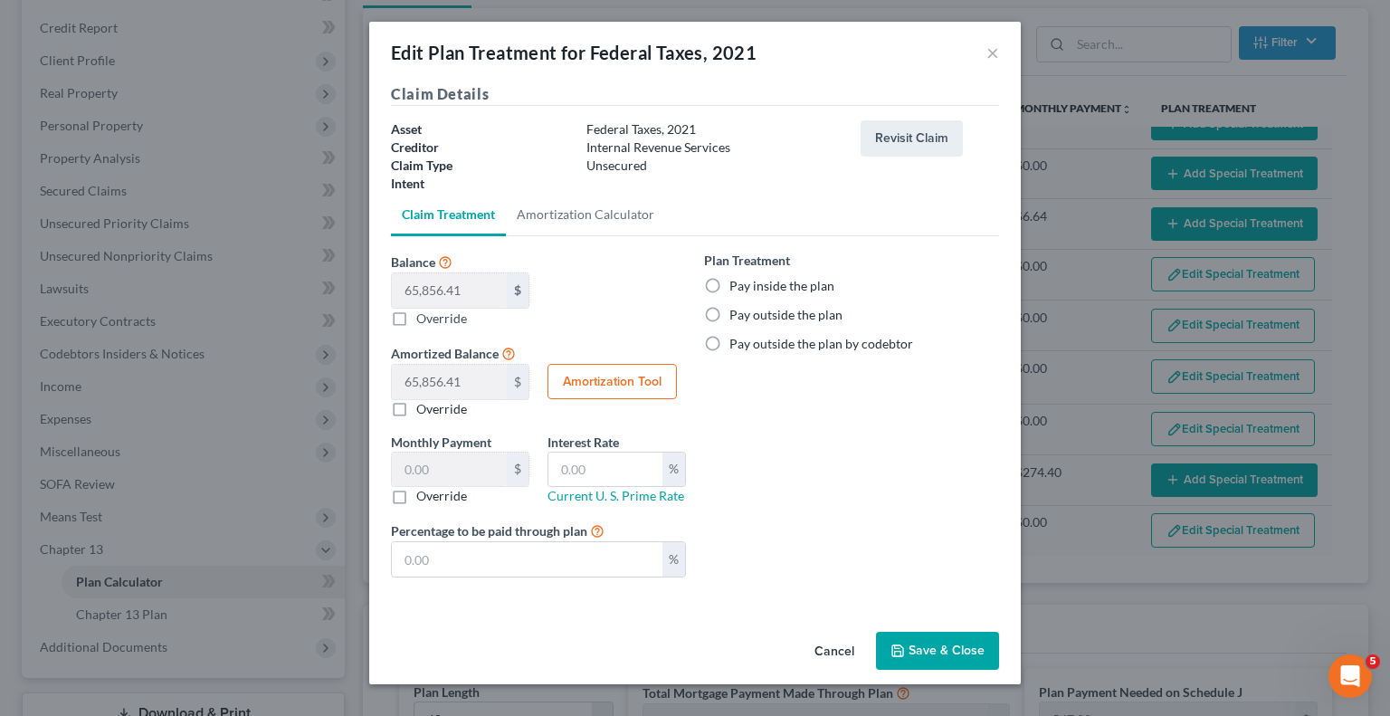
click at [730, 282] on label "Pay inside the plan" at bounding box center [782, 286] width 105 height 18
click at [737, 282] on input "Pay inside the plan" at bounding box center [743, 283] width 12 height 12
radio input "true"
click at [937, 646] on button "Save & Close" at bounding box center [937, 651] width 123 height 38
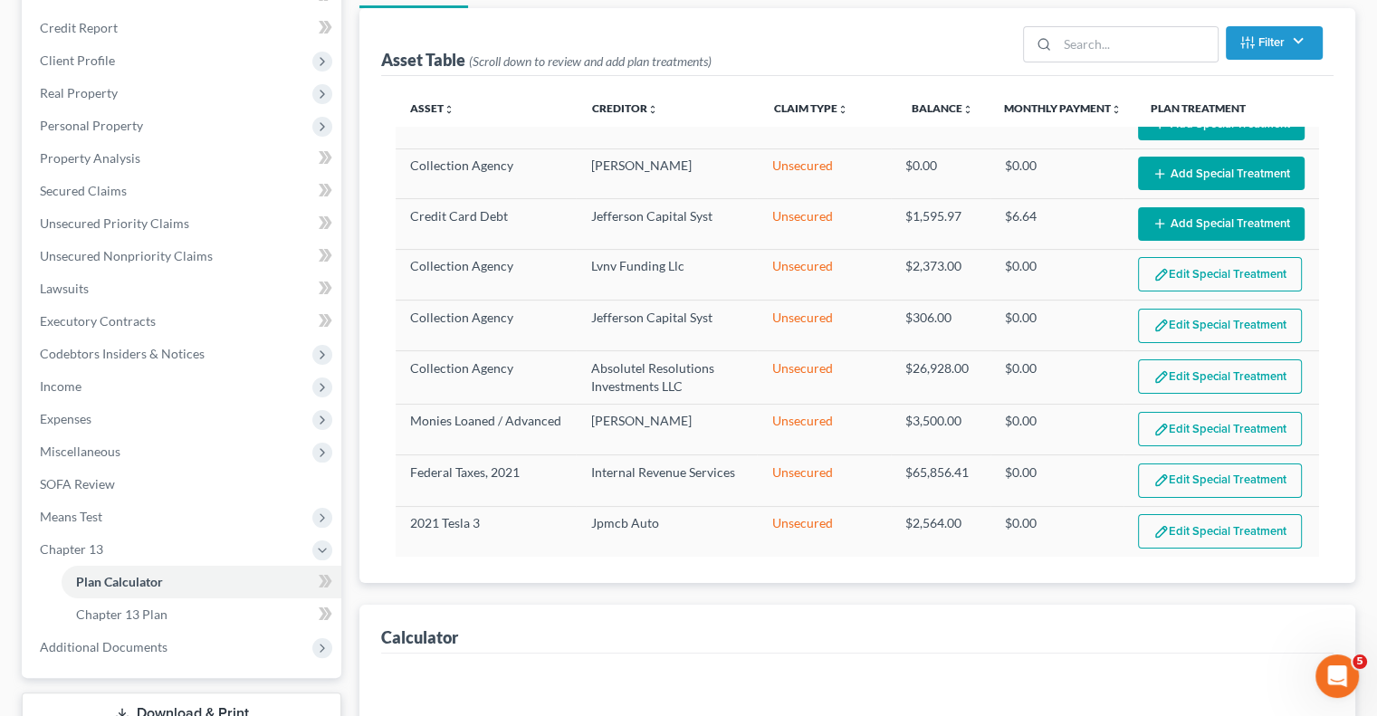
select select "59"
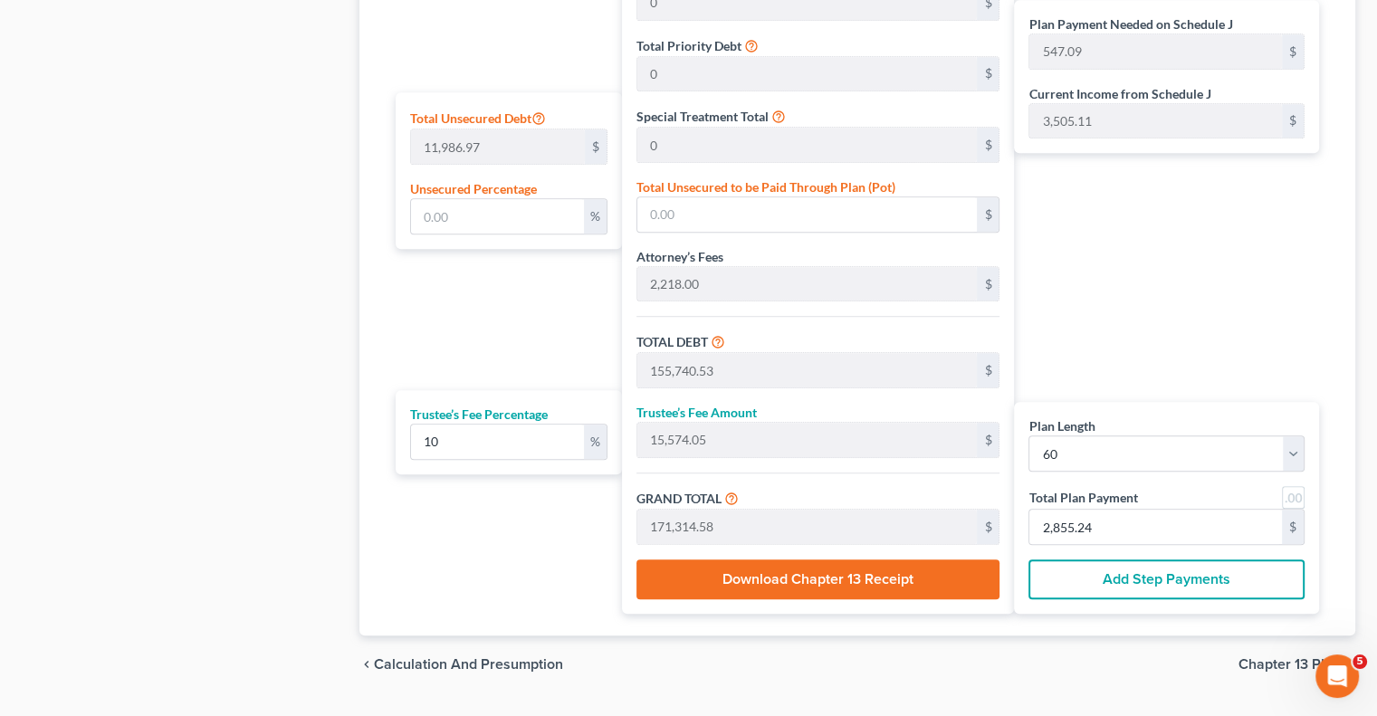
scroll to position [1114, 0]
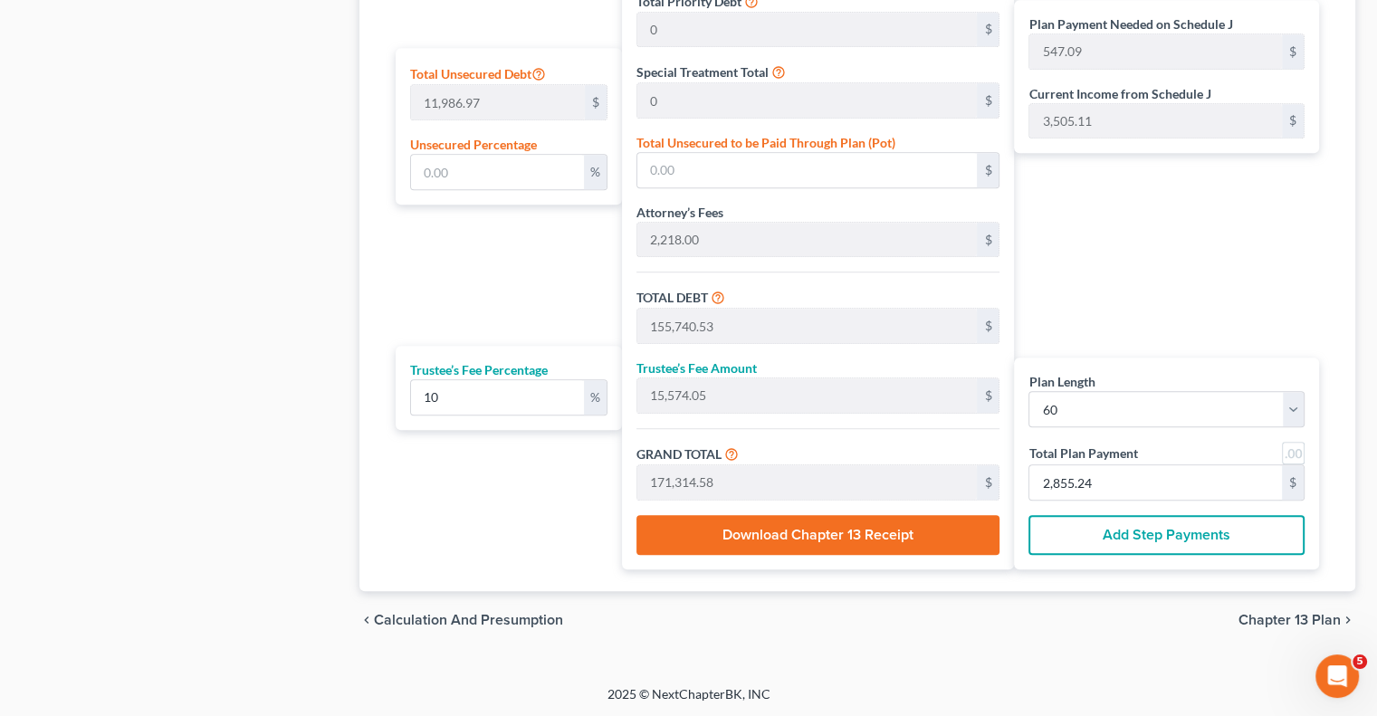
click at [1097, 530] on button "Add Step Payments" at bounding box center [1166, 535] width 276 height 40
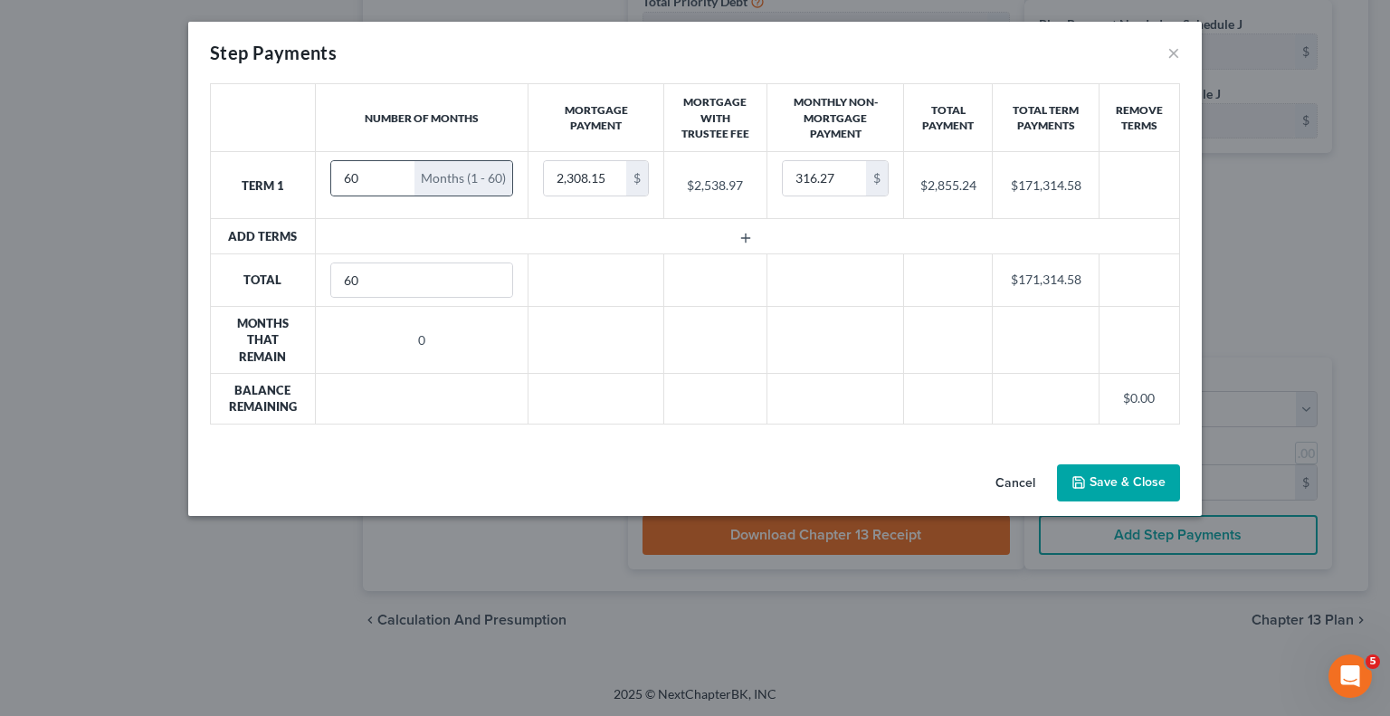
click at [465, 168] on div "Months (1 - 60)" at bounding box center [464, 178] width 98 height 34
click at [492, 178] on div "Months (1 - 60)" at bounding box center [464, 178] width 98 height 34
click at [499, 177] on div "Months (1 - 60)" at bounding box center [464, 178] width 98 height 34
click at [485, 173] on div "Months (1 - 60)" at bounding box center [464, 178] width 98 height 34
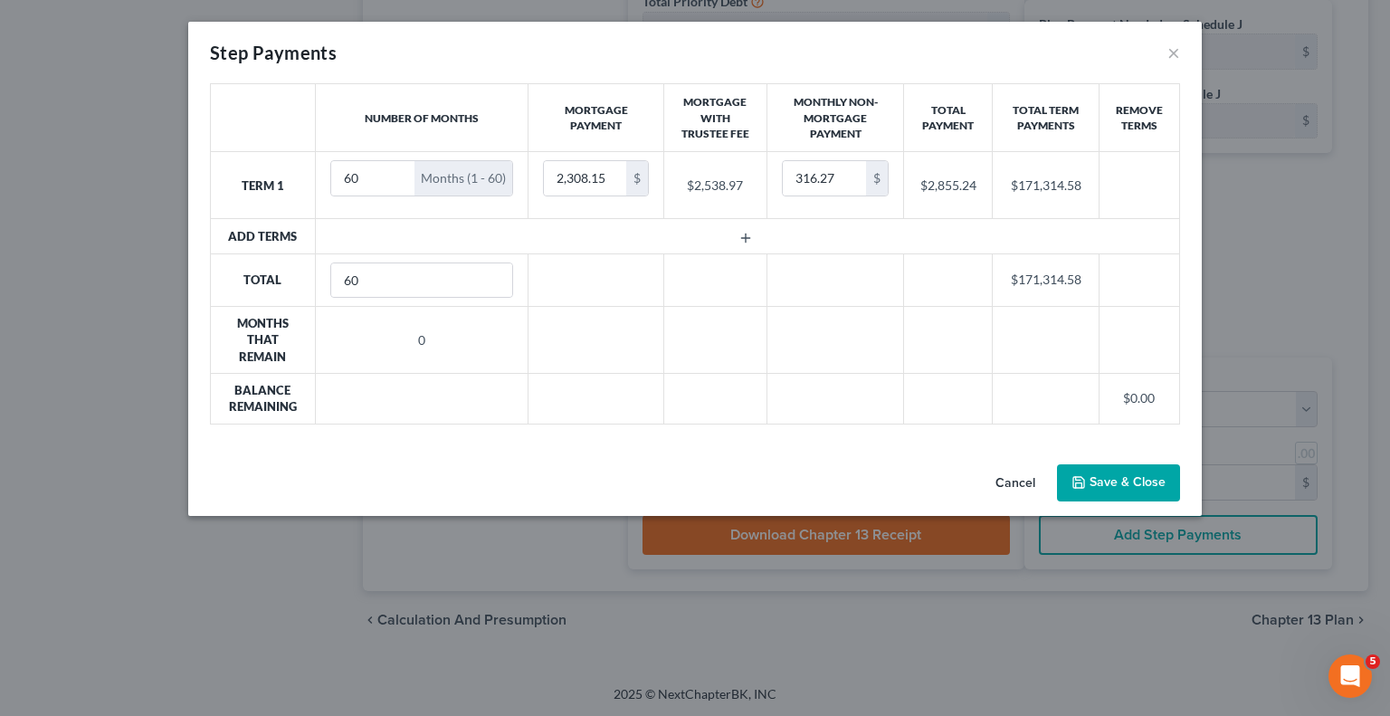
click at [394, 224] on td at bounding box center [747, 236] width 864 height 34
click at [386, 234] on td at bounding box center [747, 236] width 864 height 34
click at [388, 236] on td at bounding box center [747, 236] width 864 height 34
click at [742, 234] on icon "button" at bounding box center [746, 238] width 14 height 14
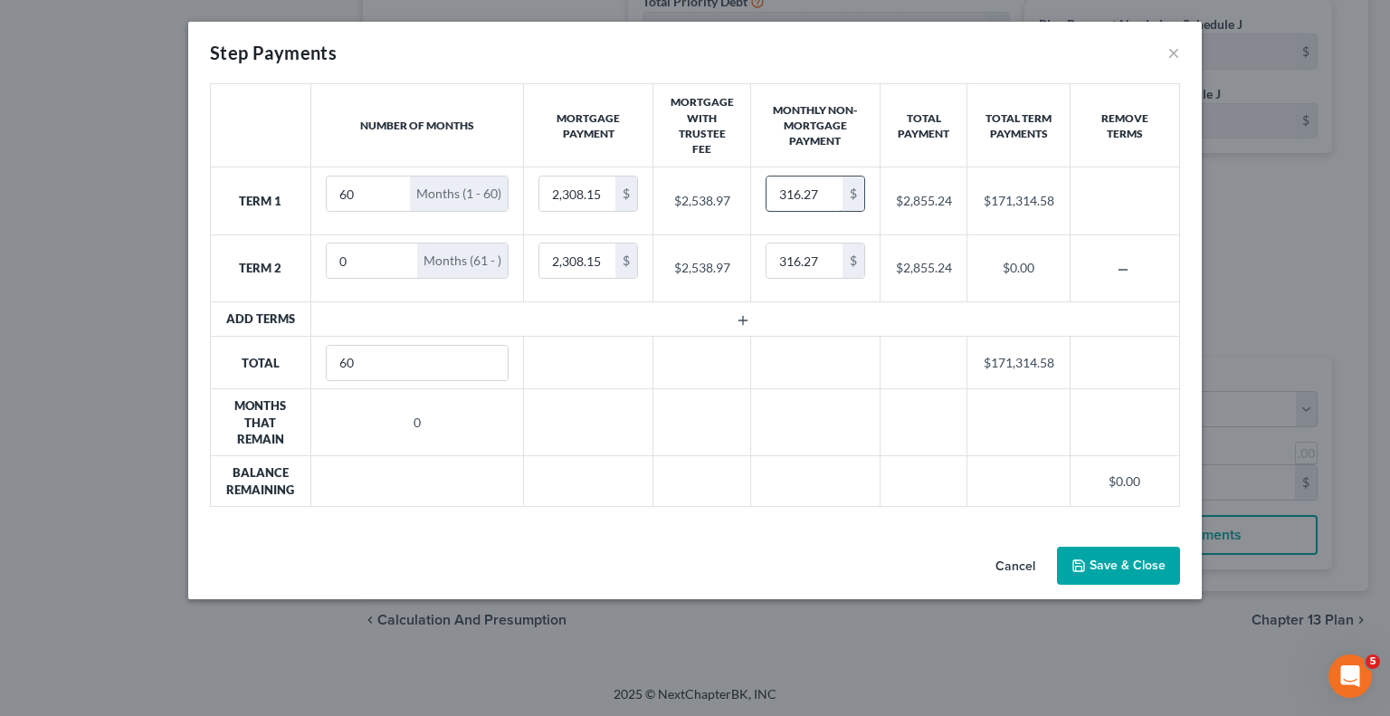
click at [820, 193] on input "316.27" at bounding box center [805, 194] width 76 height 34
click at [1097, 564] on button "Save & Close" at bounding box center [1118, 566] width 123 height 38
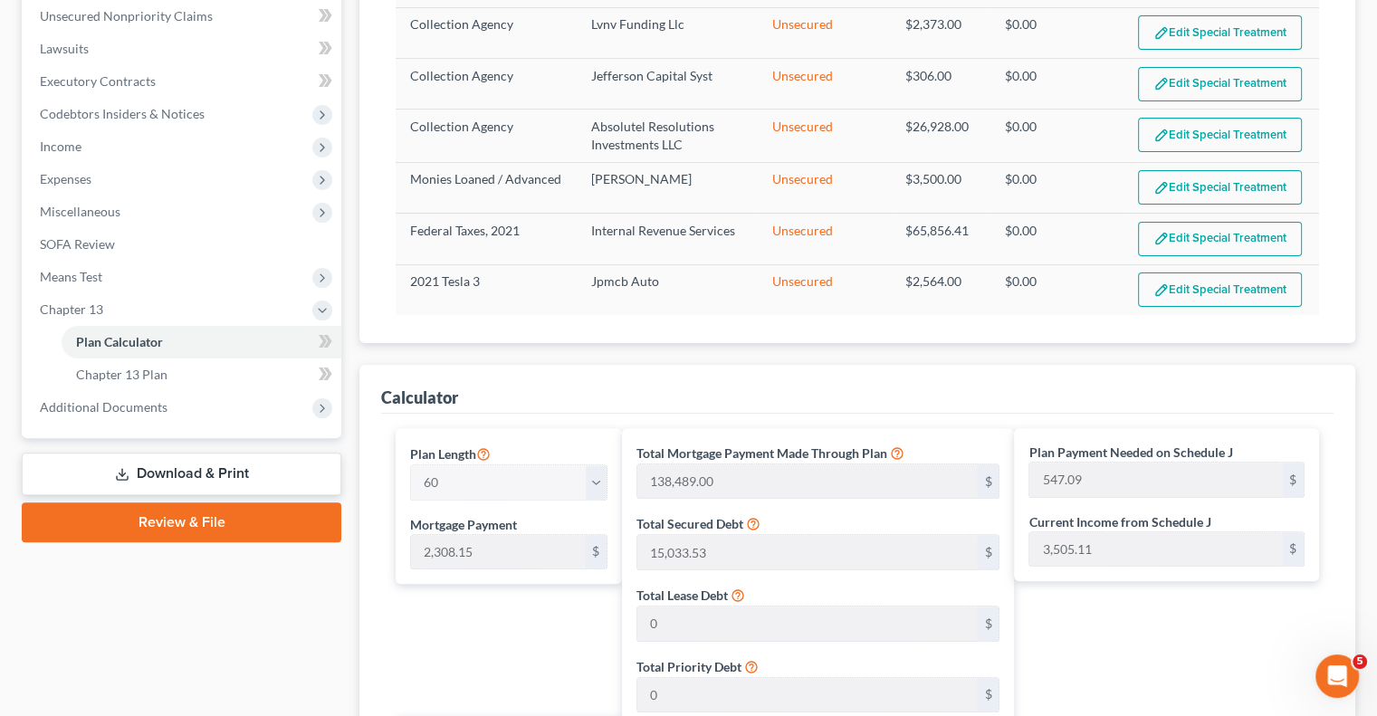
scroll to position [390, 0]
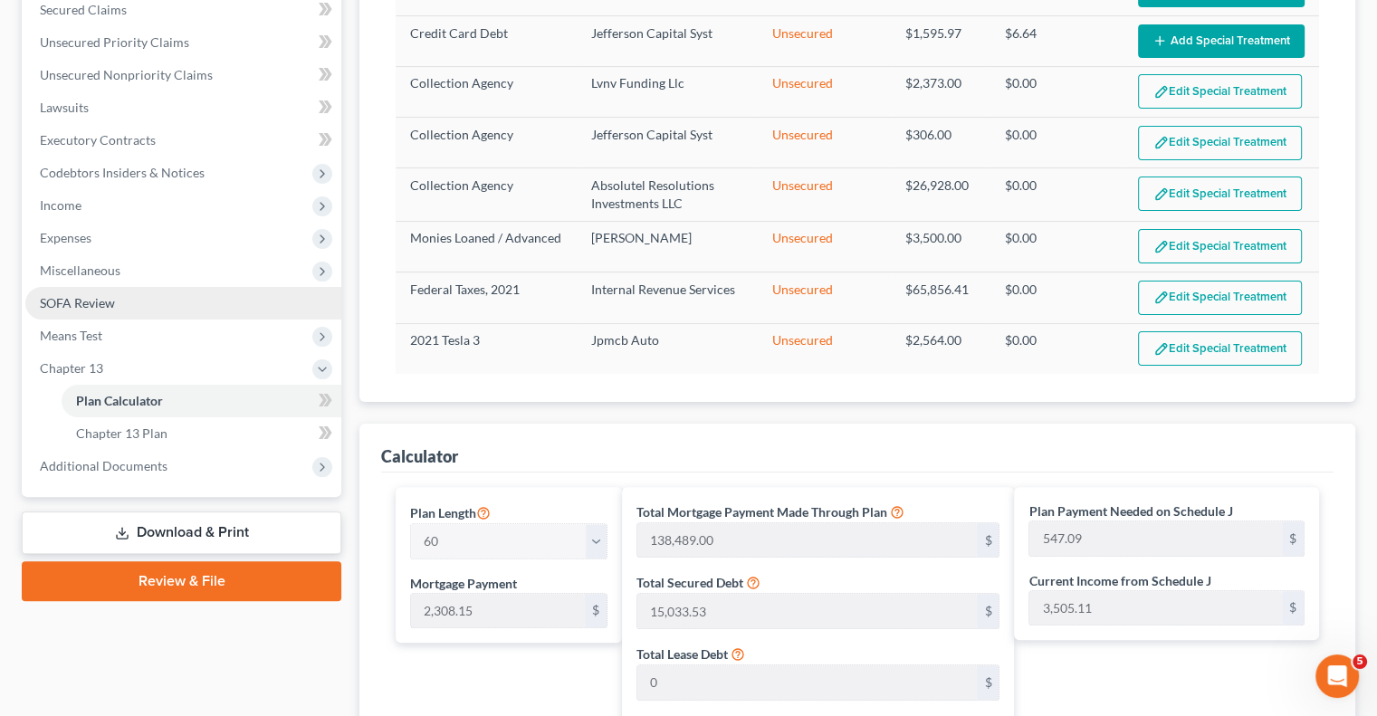
click at [70, 307] on span "SOFA Review" at bounding box center [77, 302] width 75 height 15
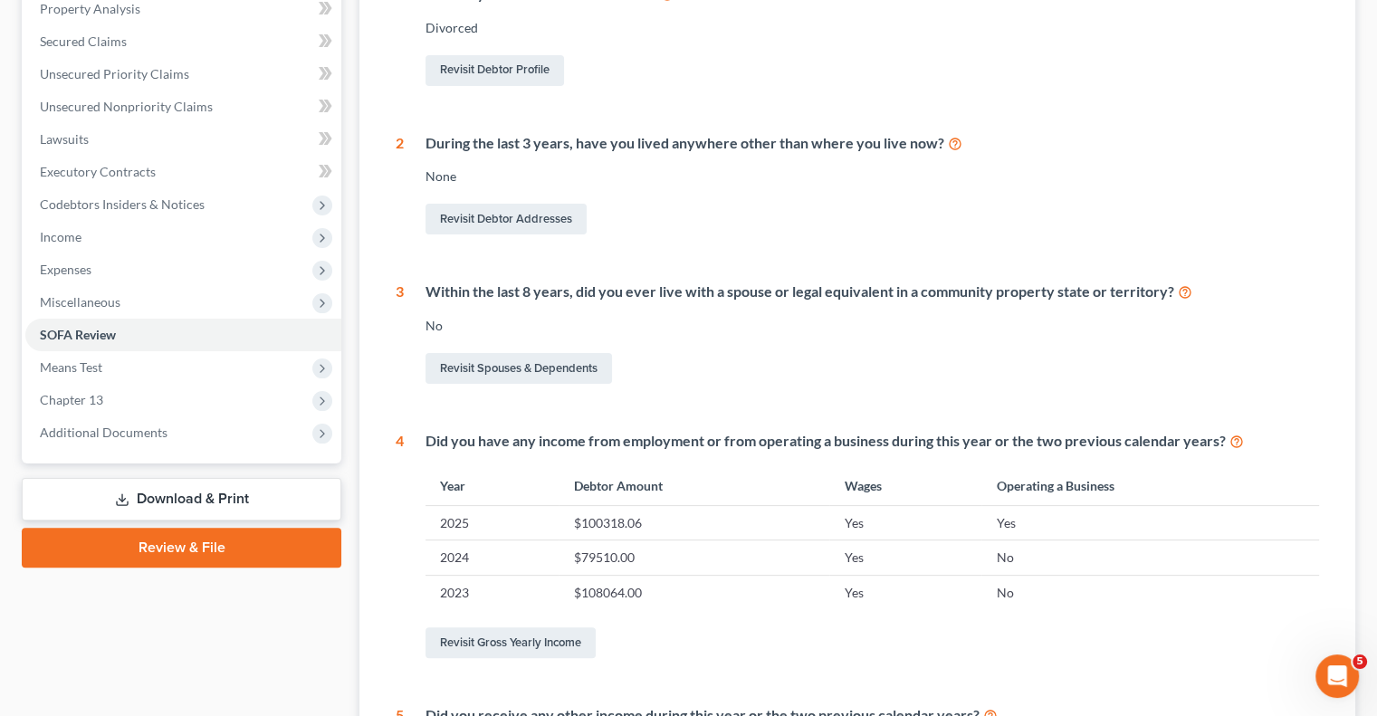
scroll to position [10, 0]
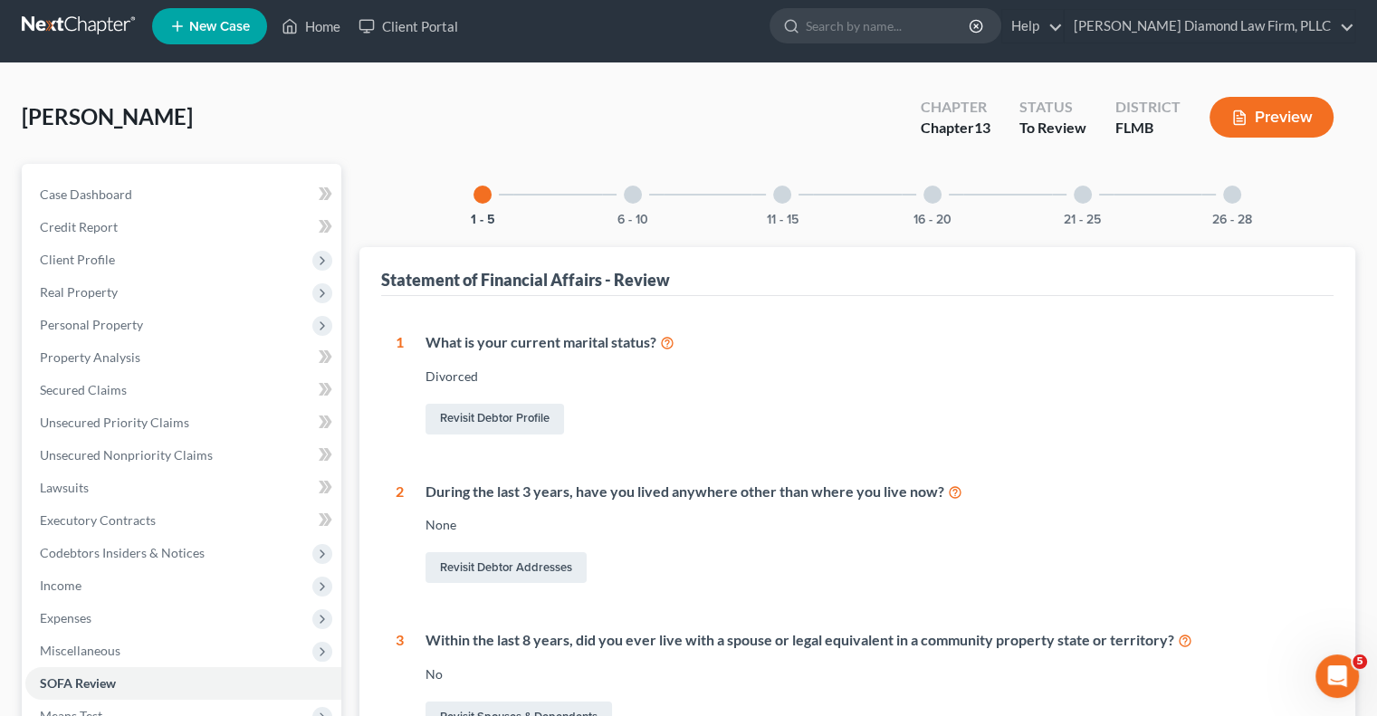
click at [635, 198] on div at bounding box center [633, 195] width 18 height 18
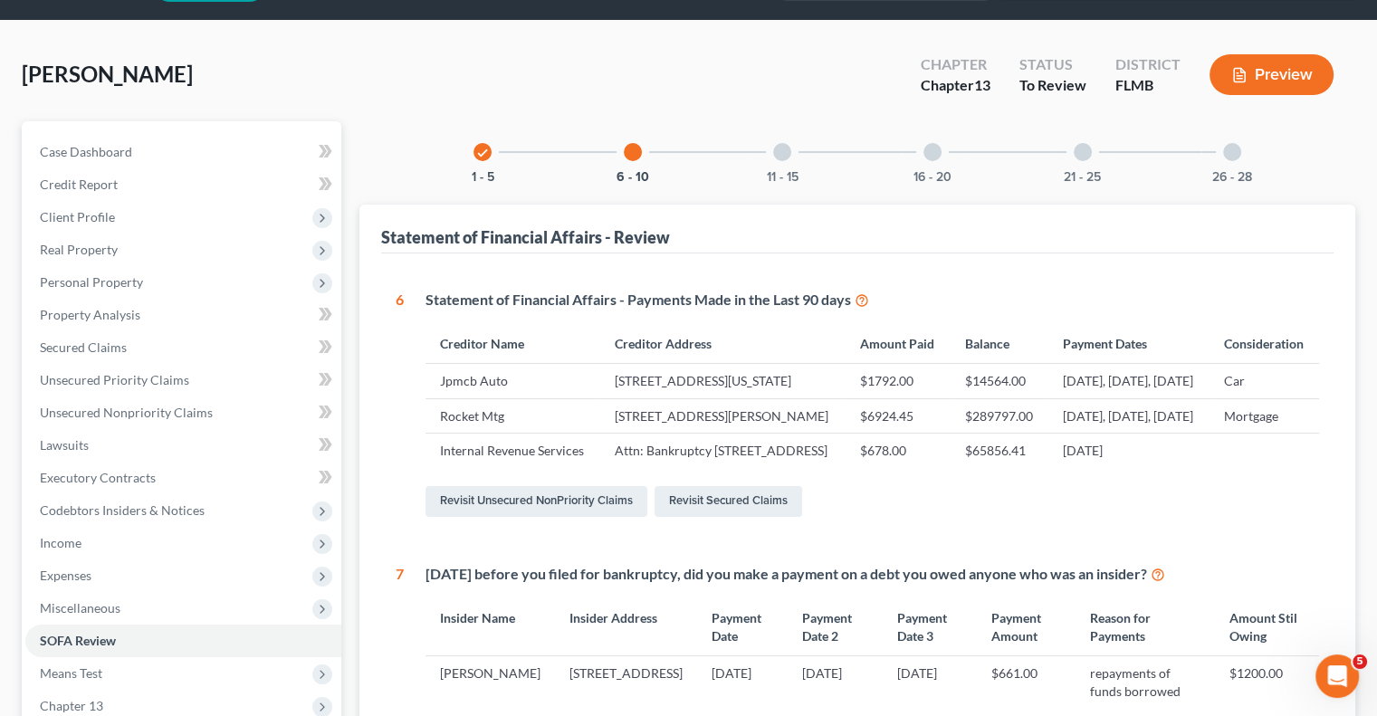
scroll to position [0, 0]
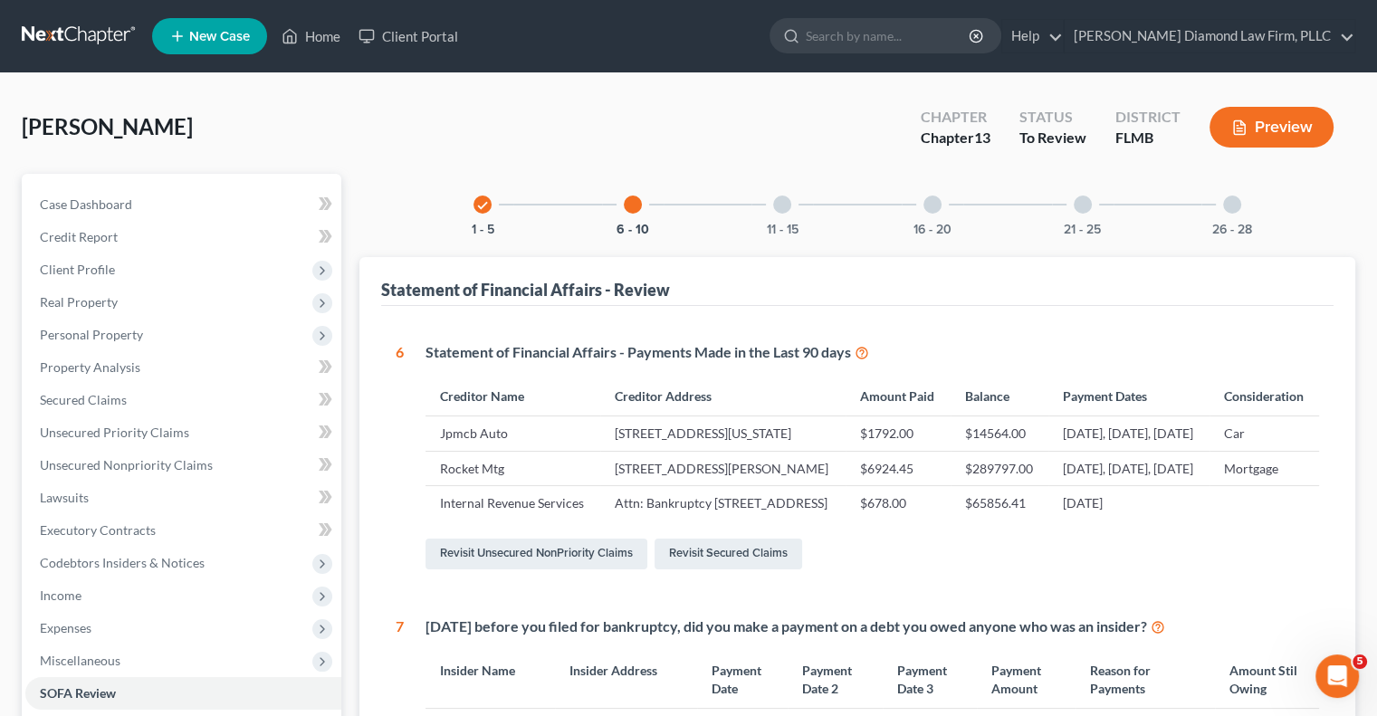
click at [778, 207] on div at bounding box center [782, 205] width 18 height 18
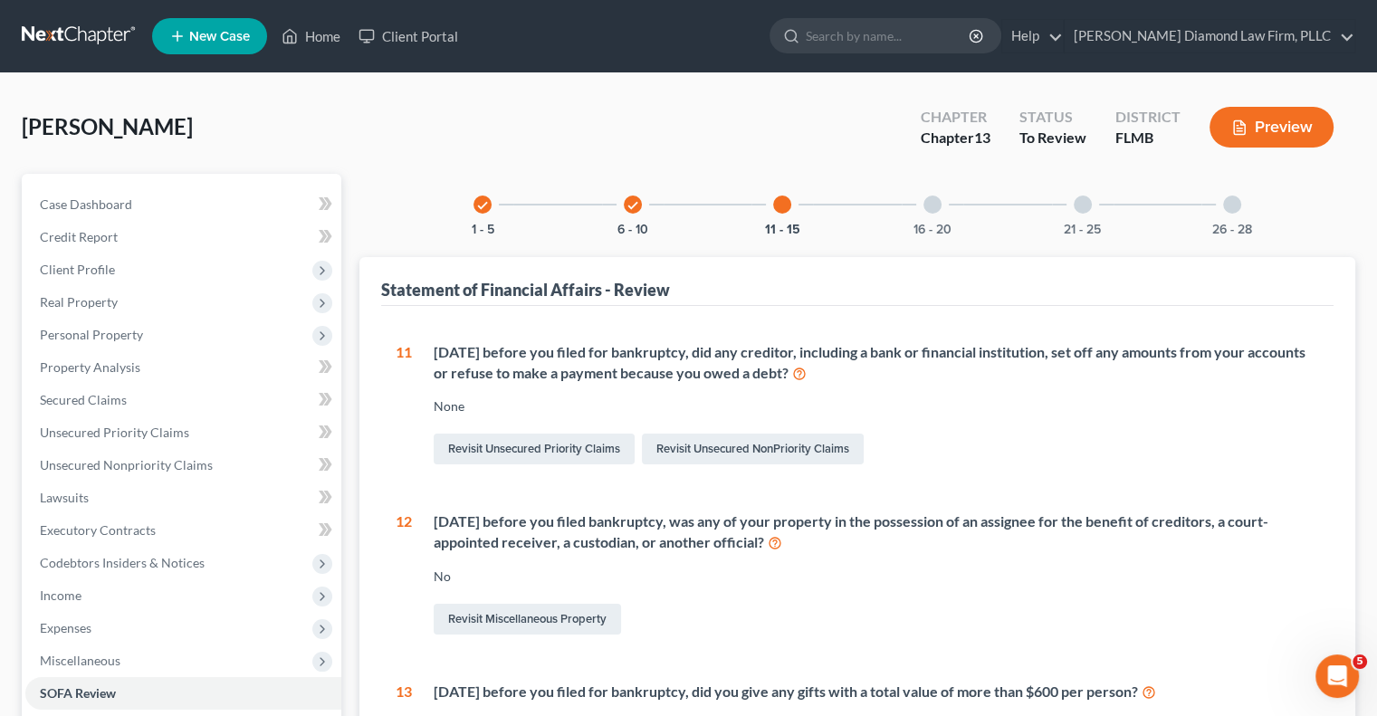
click at [930, 207] on div at bounding box center [932, 205] width 18 height 18
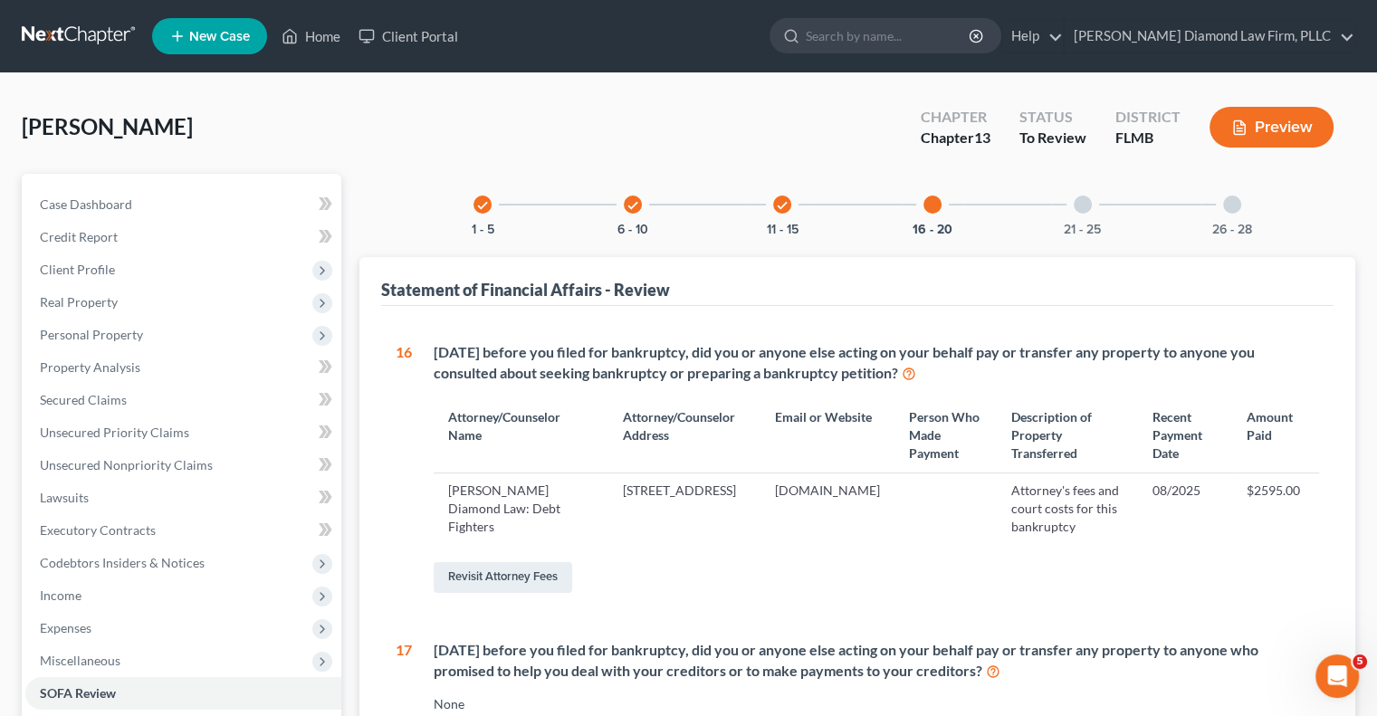
click at [1083, 200] on div at bounding box center [1083, 205] width 18 height 18
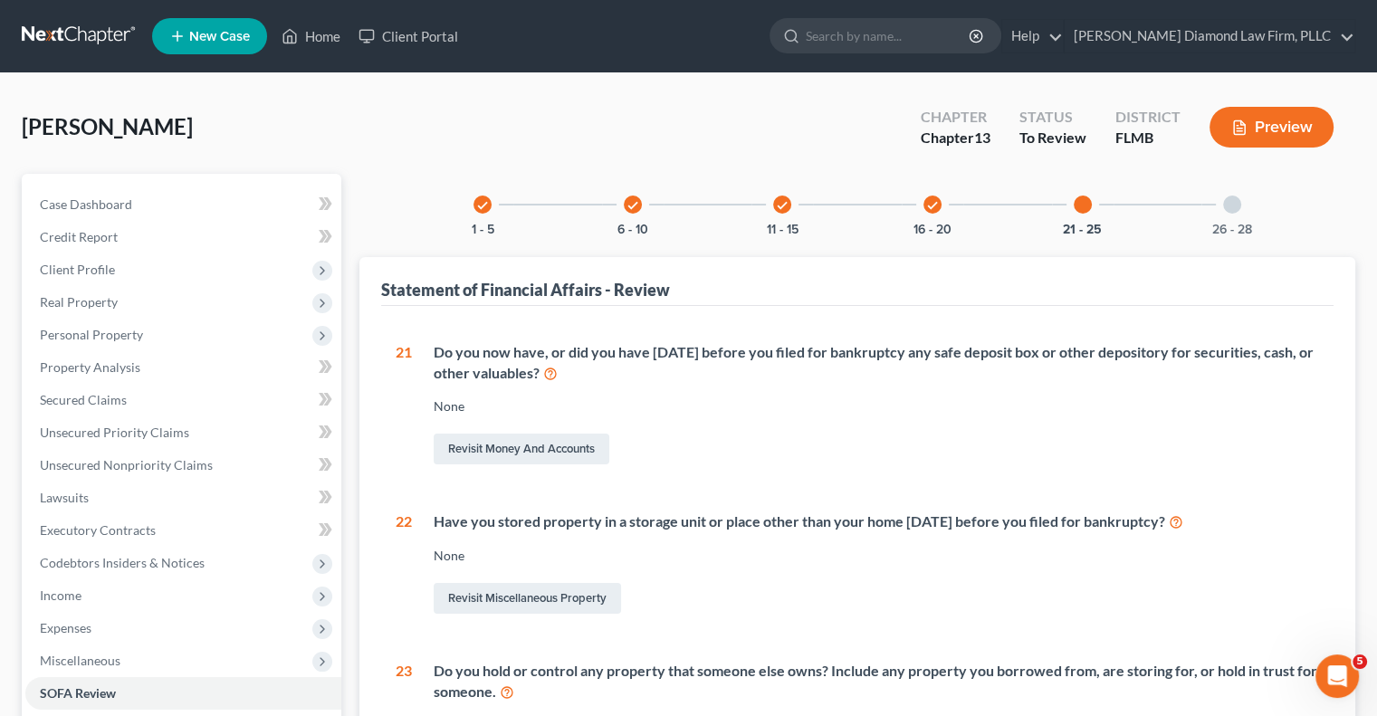
click at [1230, 198] on div at bounding box center [1232, 205] width 18 height 18
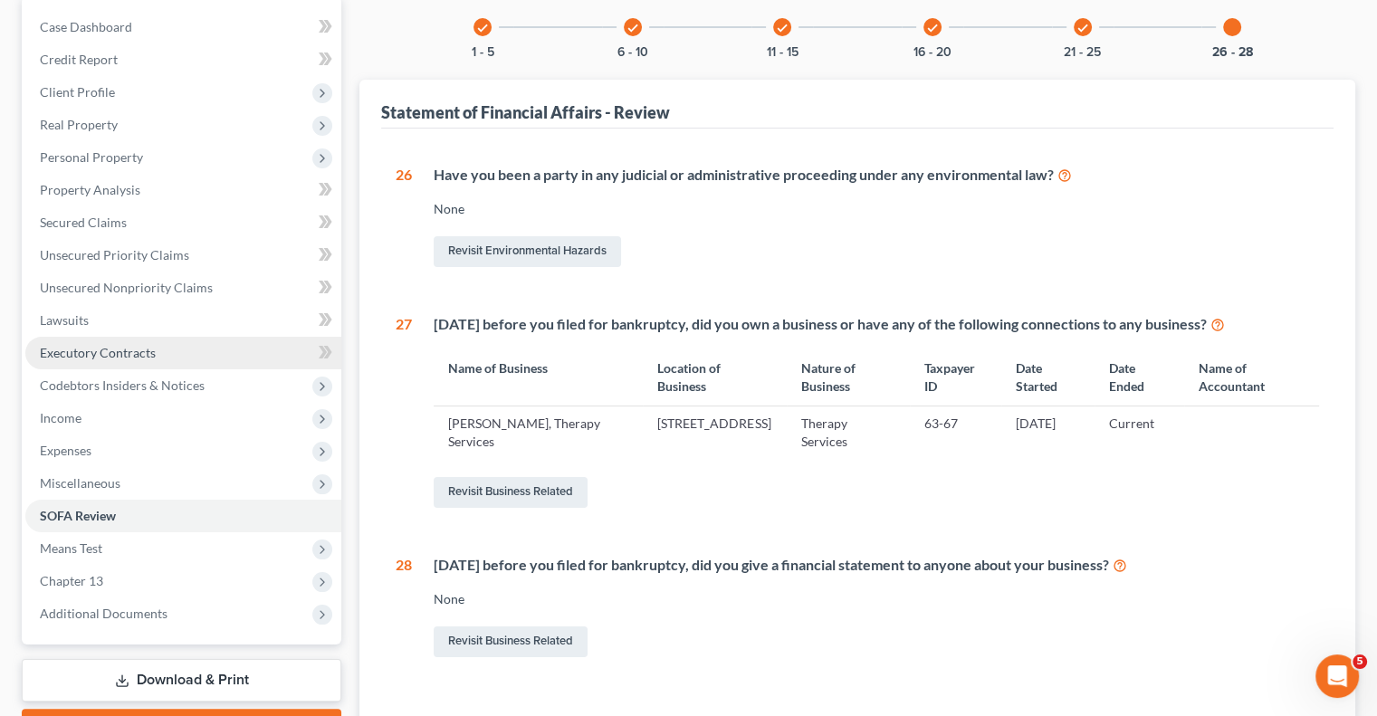
scroll to position [181, 0]
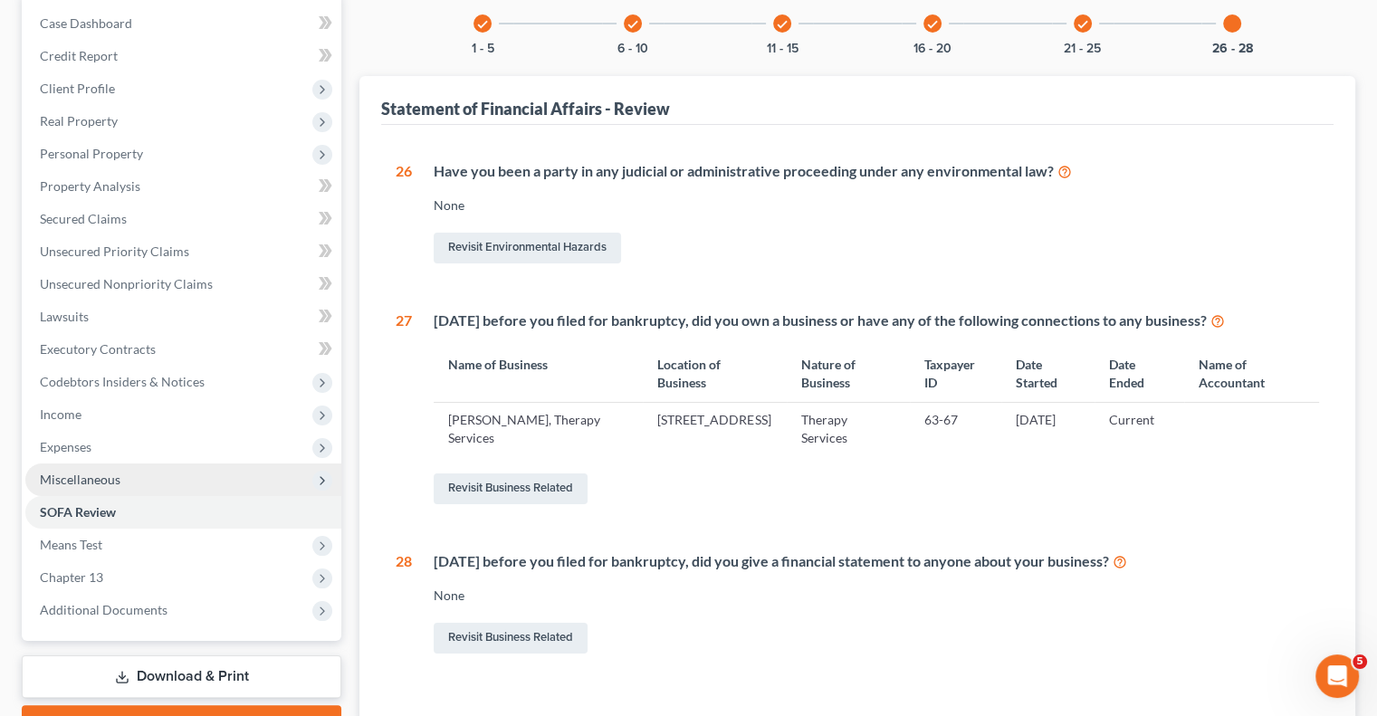
click at [105, 483] on span "Miscellaneous" at bounding box center [80, 479] width 81 height 15
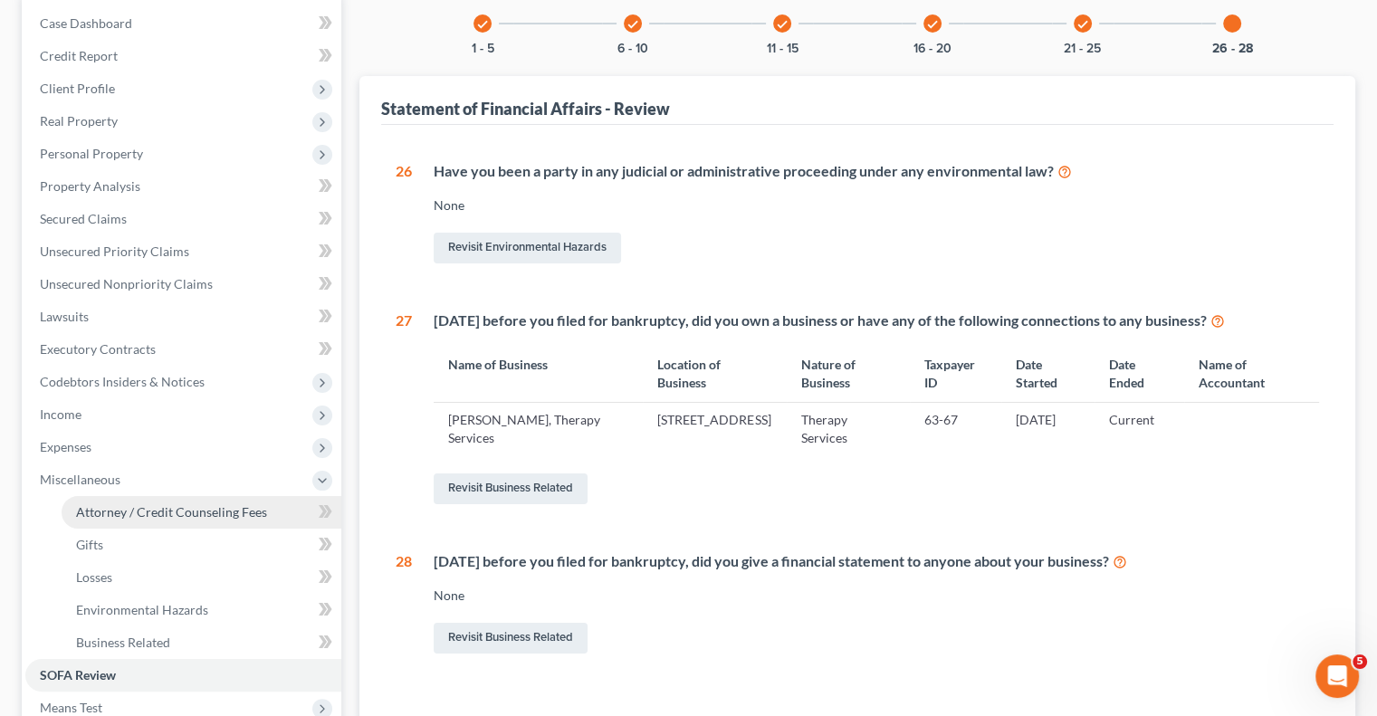
click at [243, 515] on span "Attorney / Credit Counseling Fees" at bounding box center [171, 511] width 191 height 15
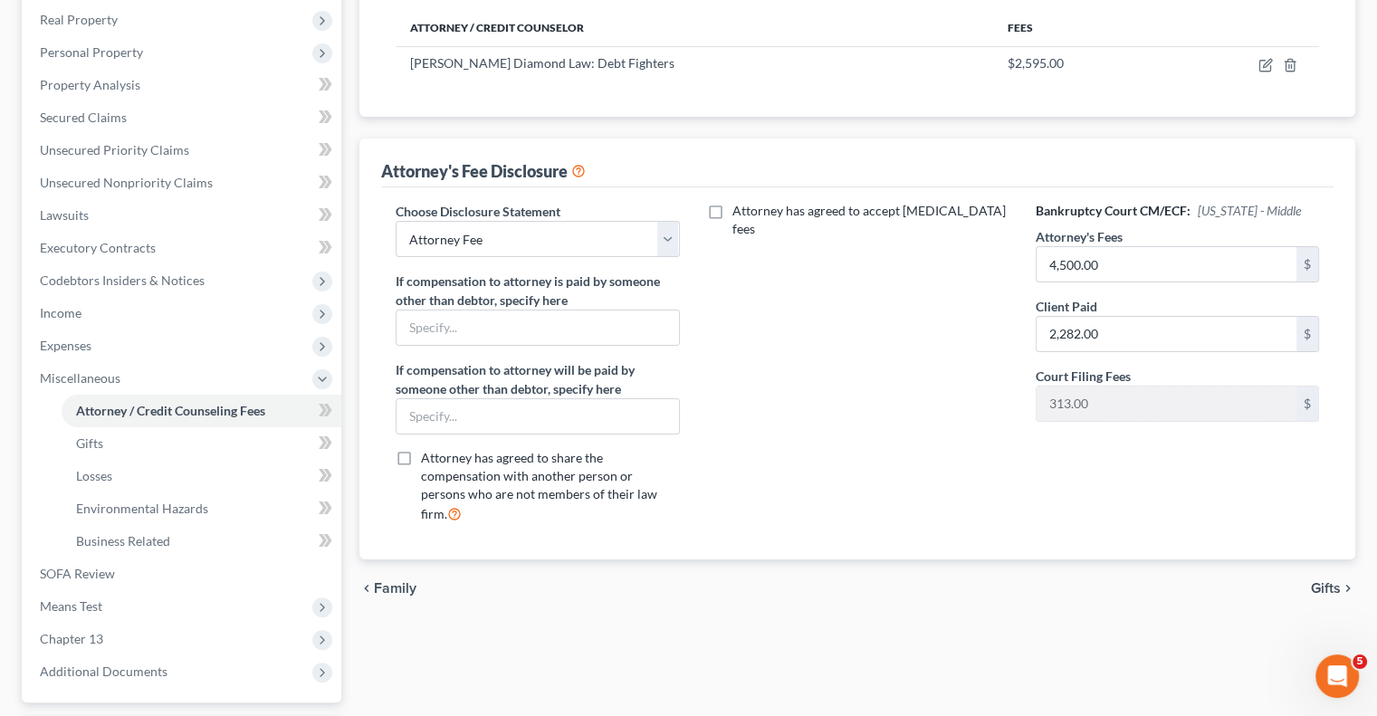
scroll to position [259, 0]
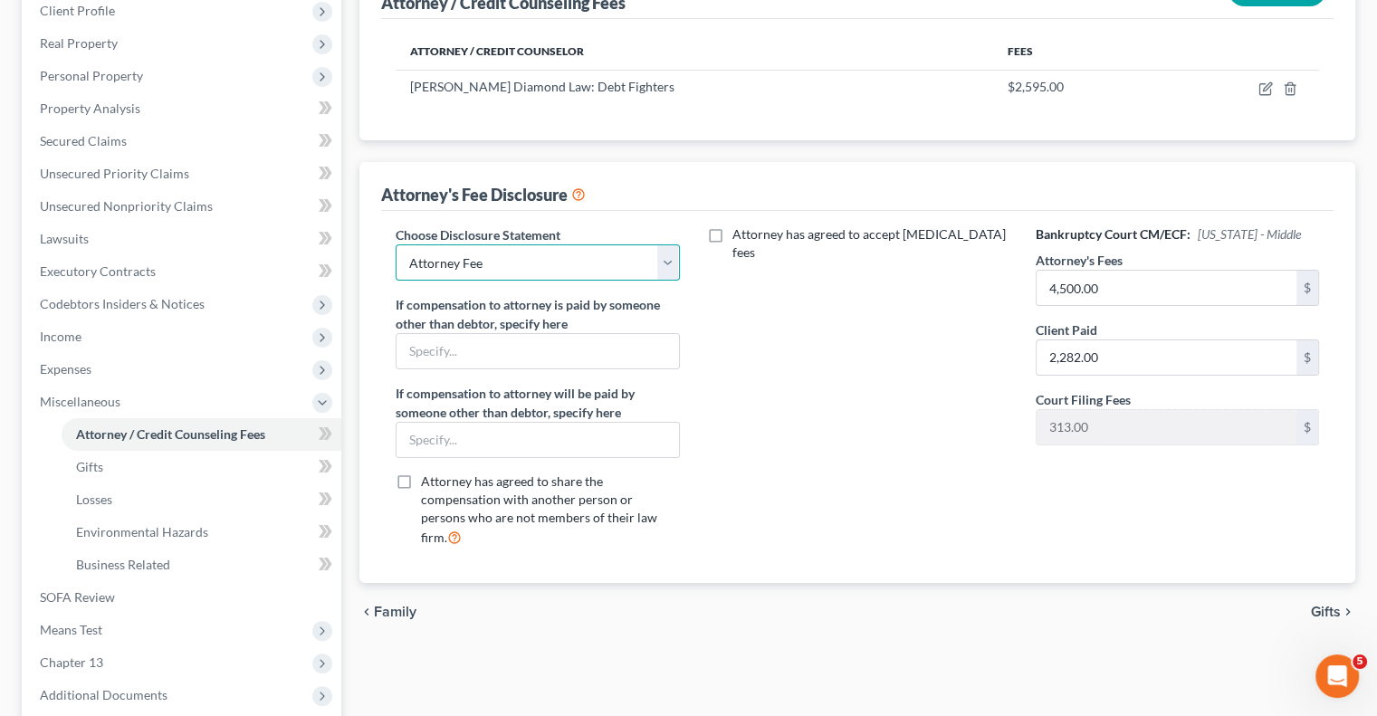
click at [670, 256] on select "Select [PERSON_NAME] Chapter 13 monitoring fees Attorney Fee" at bounding box center [537, 262] width 283 height 36
click at [396, 244] on select "Select [PERSON_NAME] Chapter 13 monitoring fees Attorney Fee" at bounding box center [537, 262] width 283 height 36
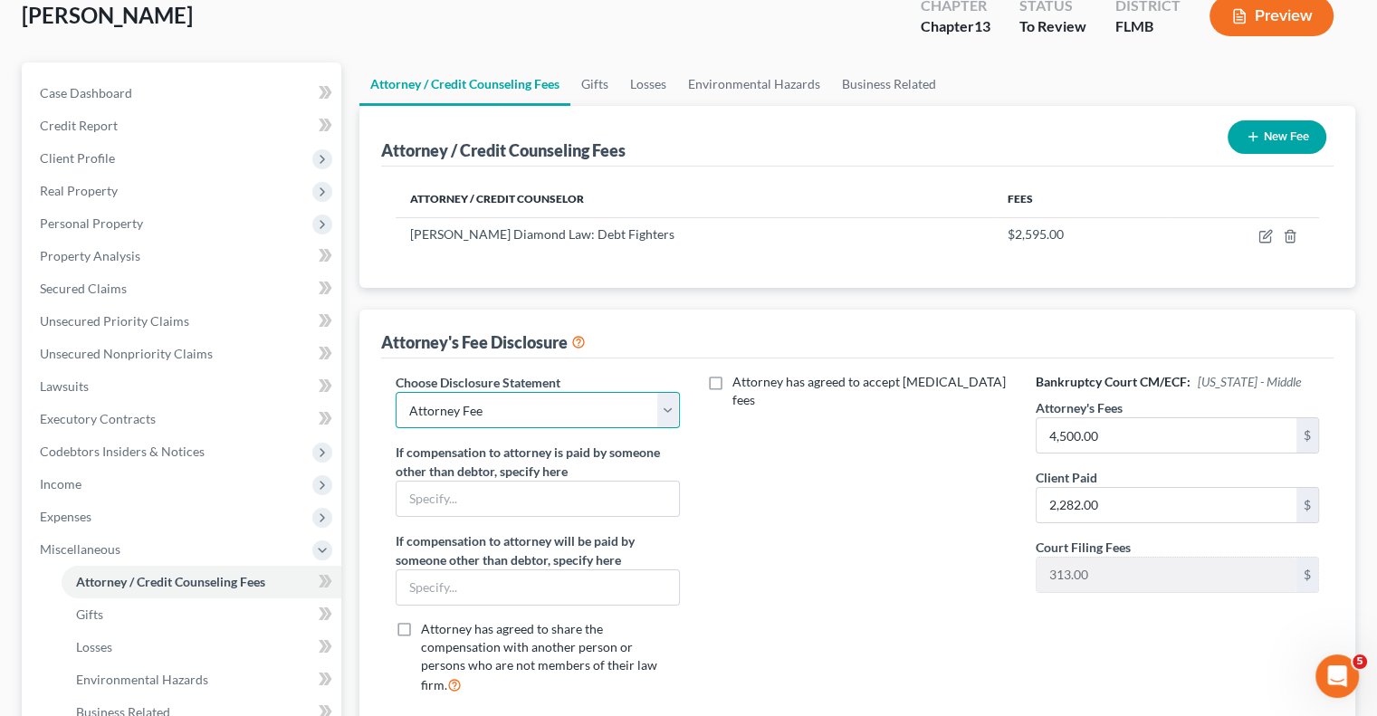
scroll to position [0, 0]
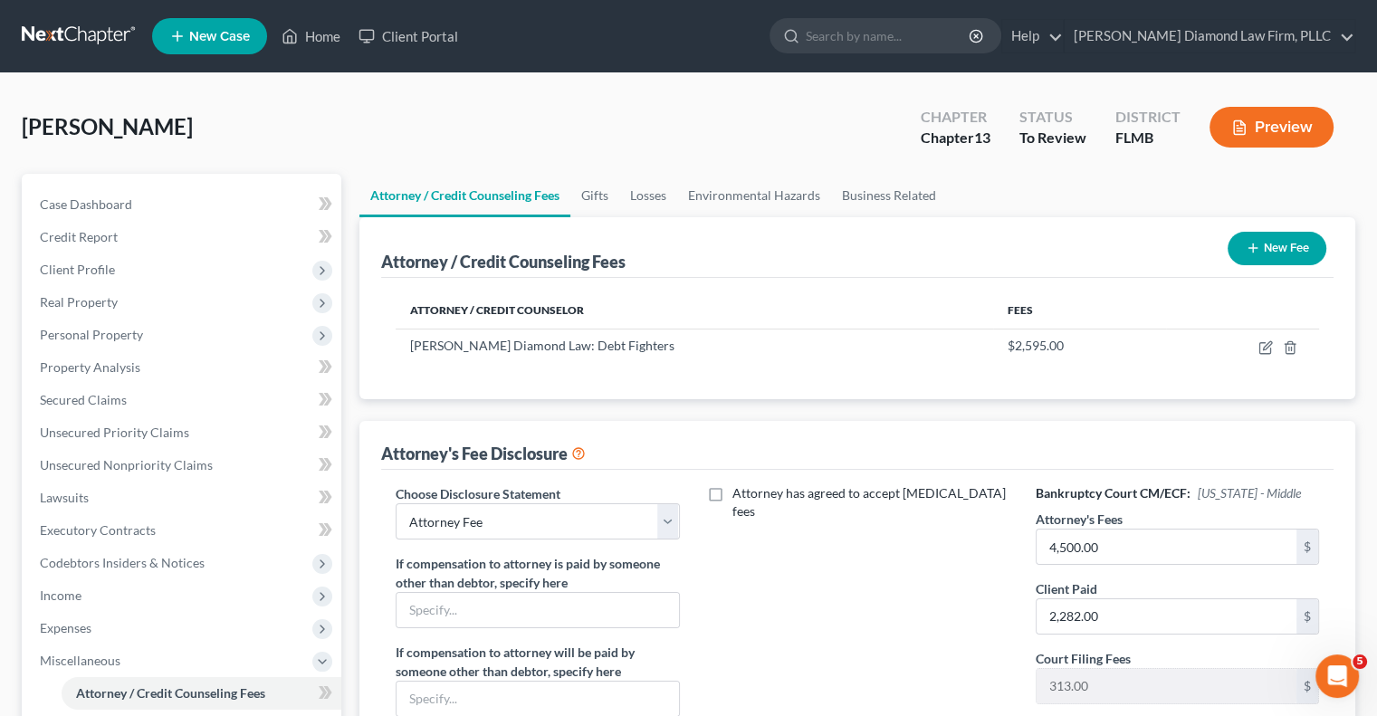
click at [1251, 247] on icon "button" at bounding box center [1253, 248] width 14 height 14
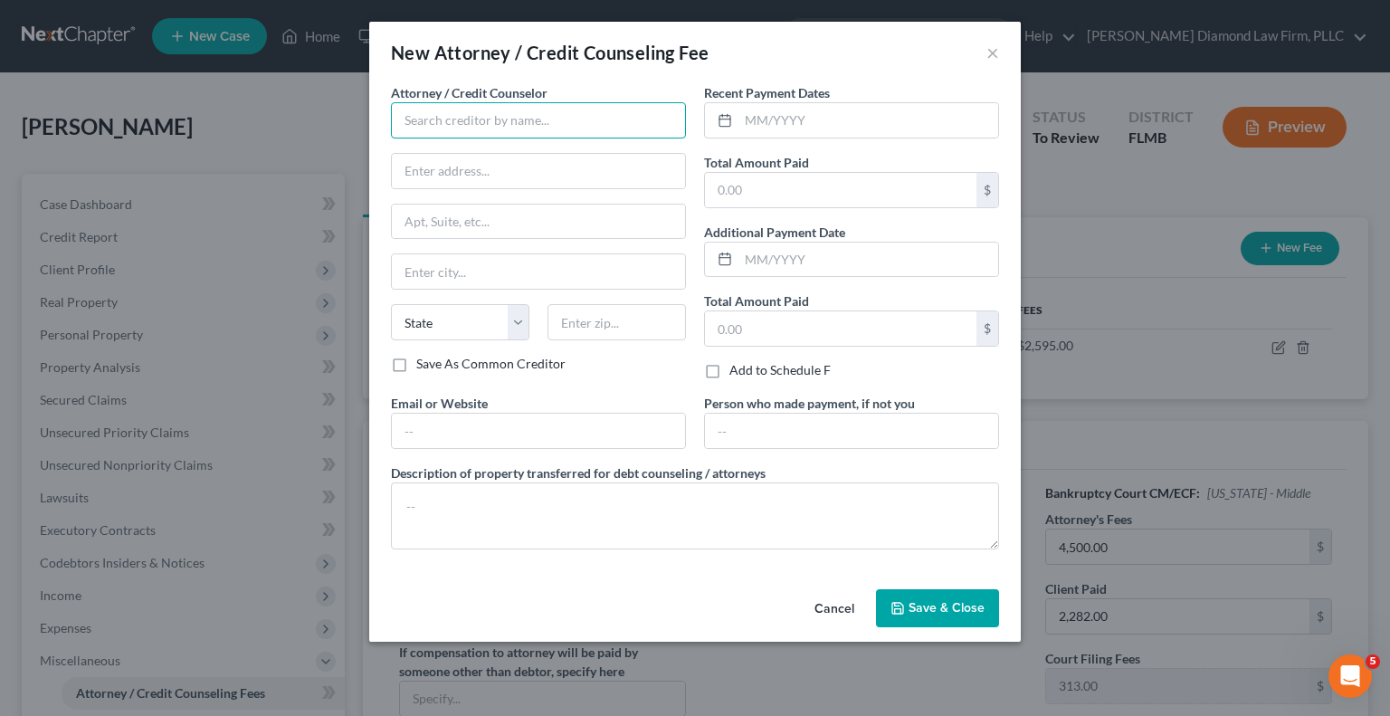
click at [645, 119] on input "text" at bounding box center [538, 120] width 295 height 36
click at [996, 52] on button "×" at bounding box center [993, 53] width 13 height 22
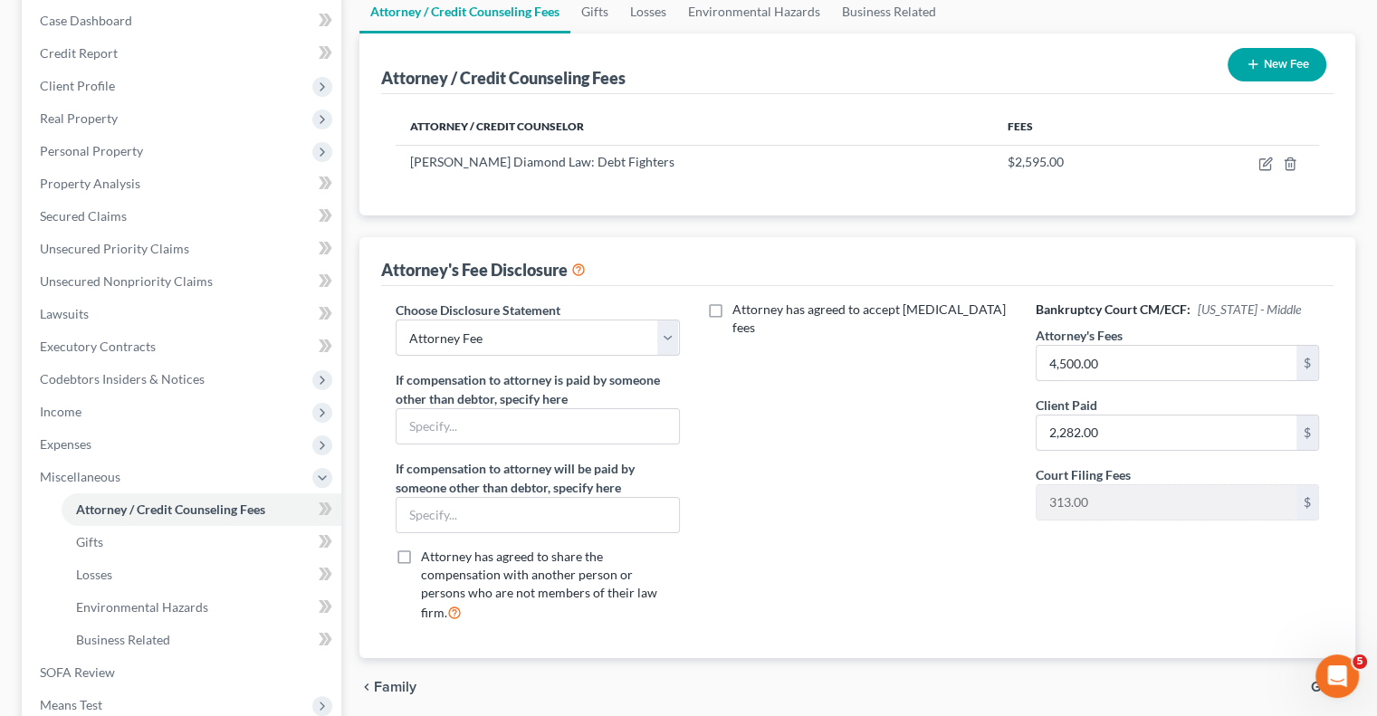
scroll to position [91, 0]
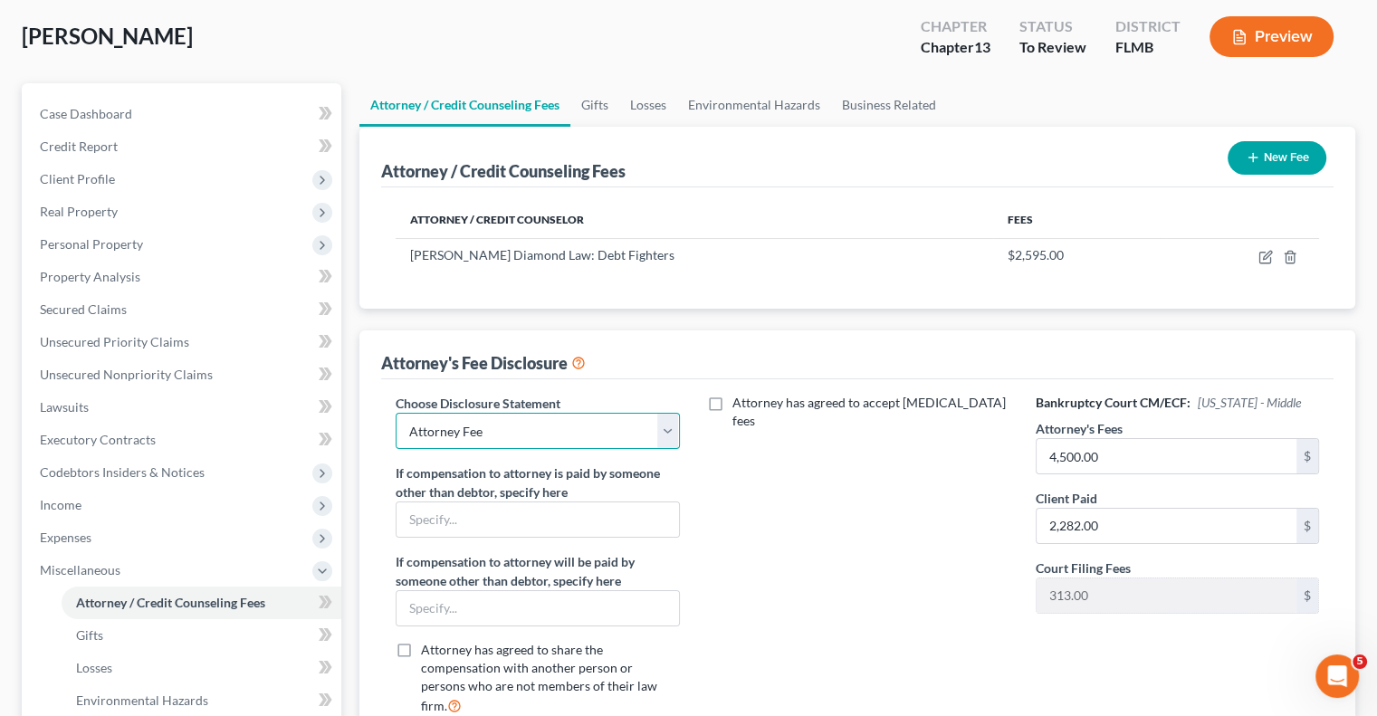
click at [672, 425] on select "Select [PERSON_NAME] Chapter 13 monitoring fees Attorney Fee" at bounding box center [537, 431] width 283 height 36
select select "1"
click at [396, 413] on select "Select [PERSON_NAME] Chapter 13 monitoring fees Attorney Fee" at bounding box center [537, 431] width 283 height 36
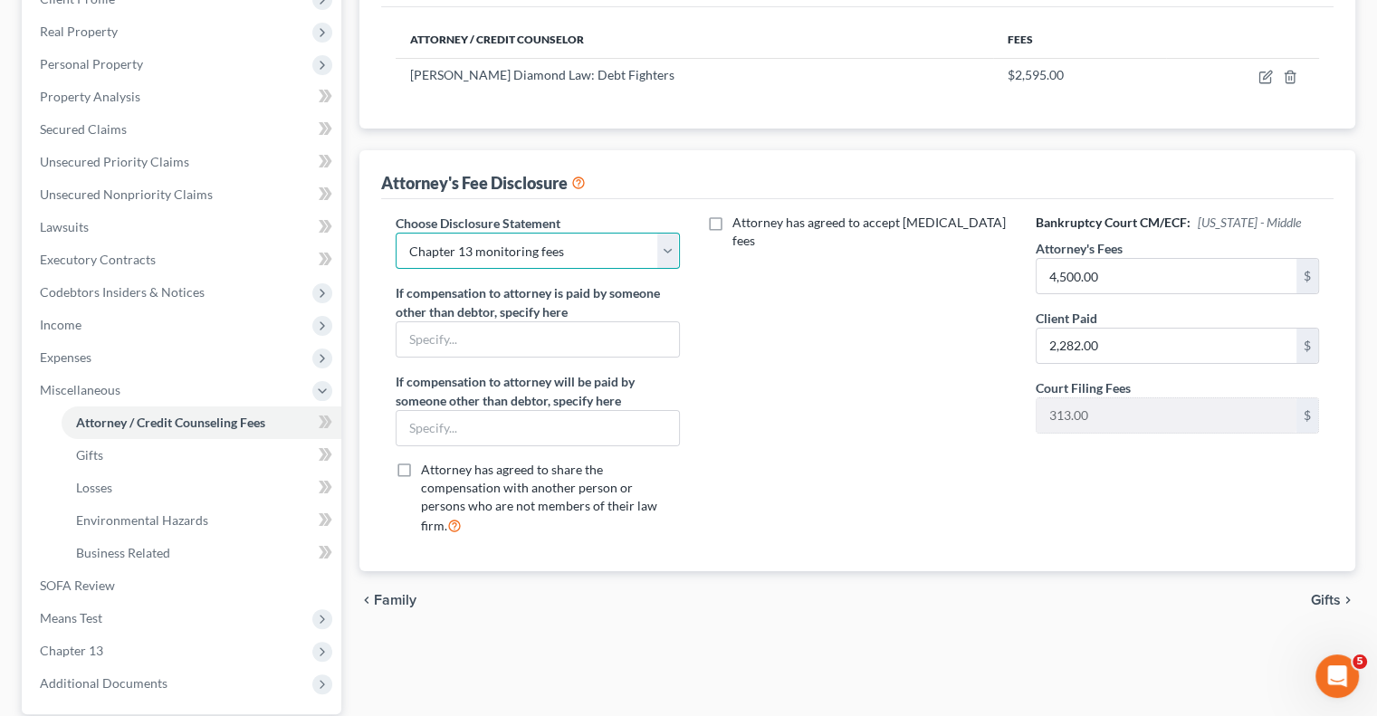
scroll to position [272, 0]
click at [1125, 261] on input "4,500.00" at bounding box center [1166, 275] width 260 height 34
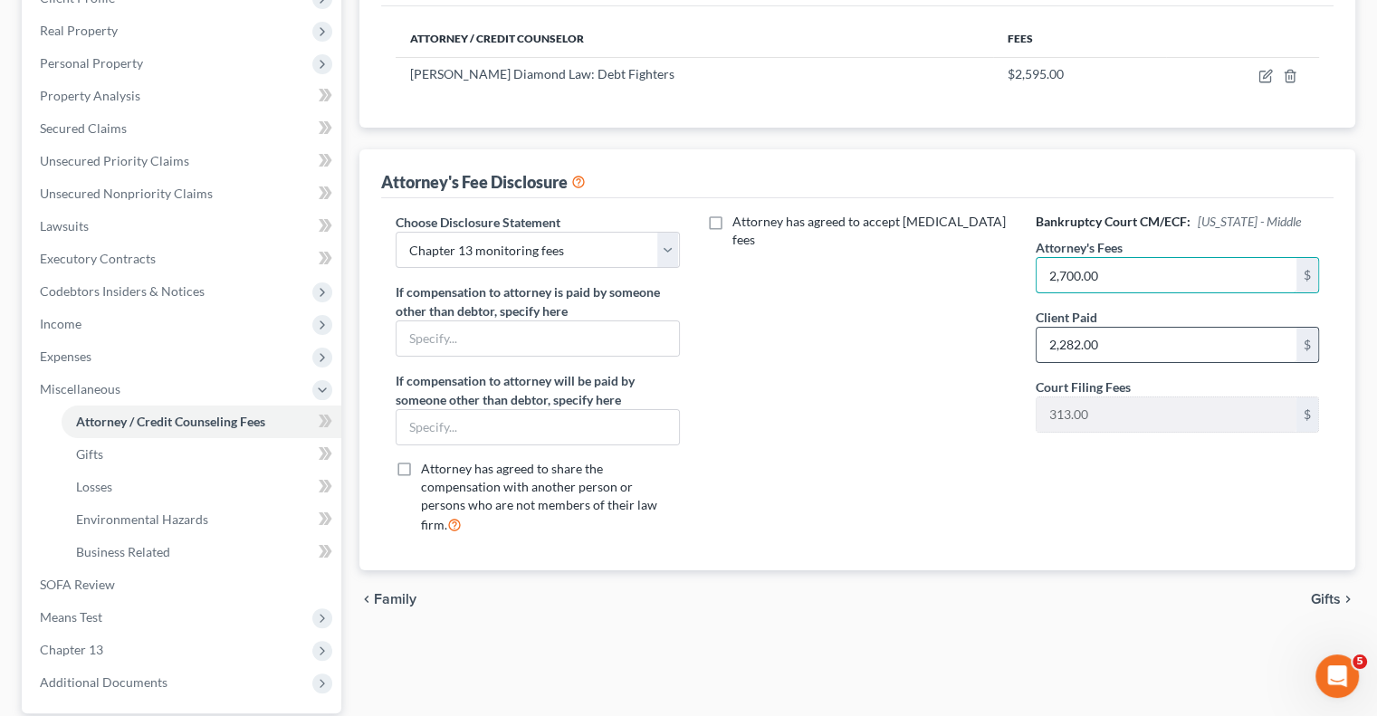
type input "2,700.00"
click at [1144, 349] on input "2,282.00" at bounding box center [1166, 345] width 260 height 34
type input "0"
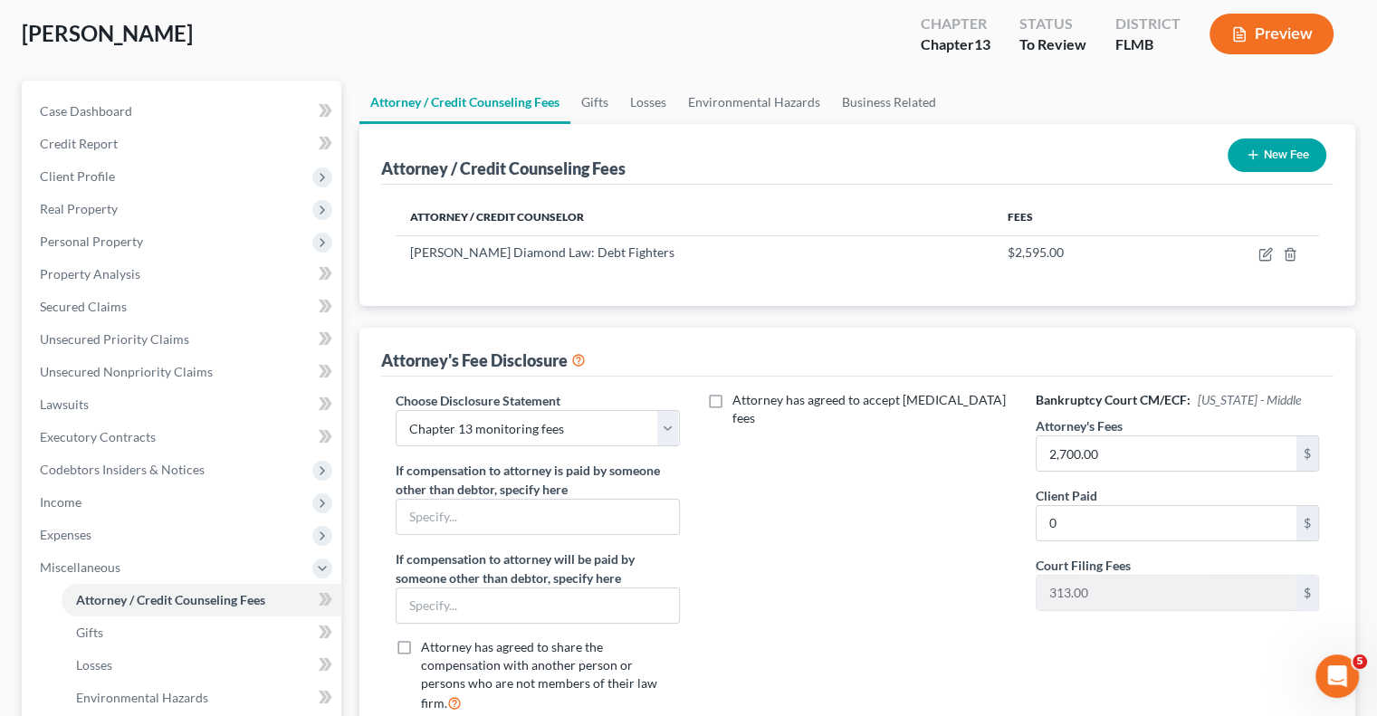
scroll to position [181, 0]
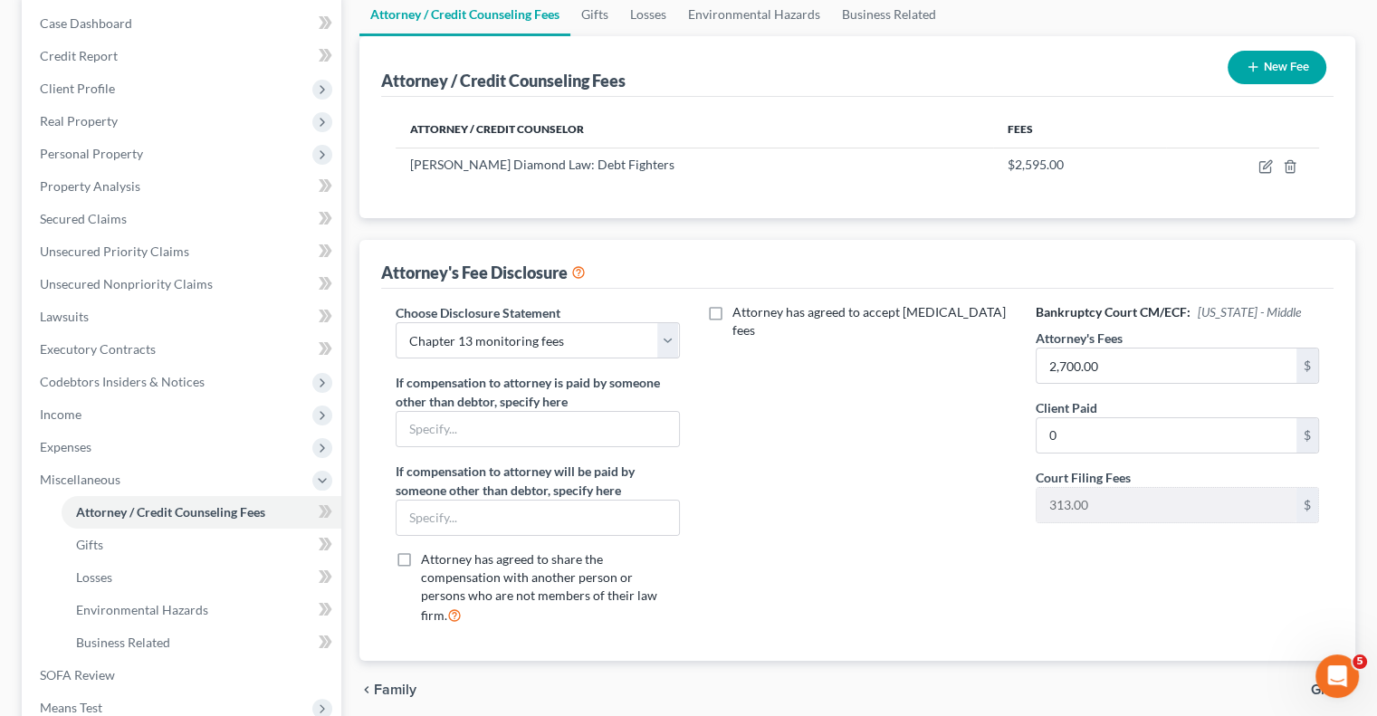
click at [907, 597] on div "Attorney has agreed to accept [MEDICAL_DATA] fees" at bounding box center [858, 471] width 320 height 336
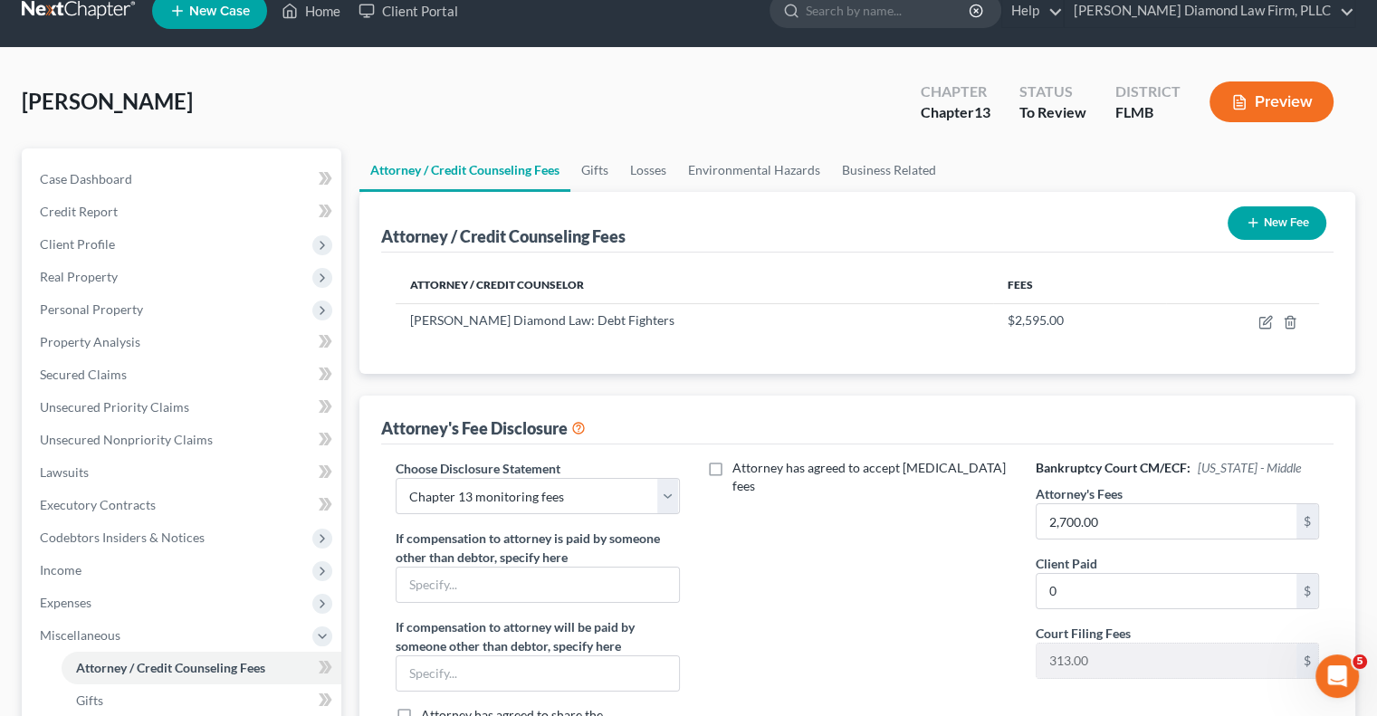
scroll to position [0, 0]
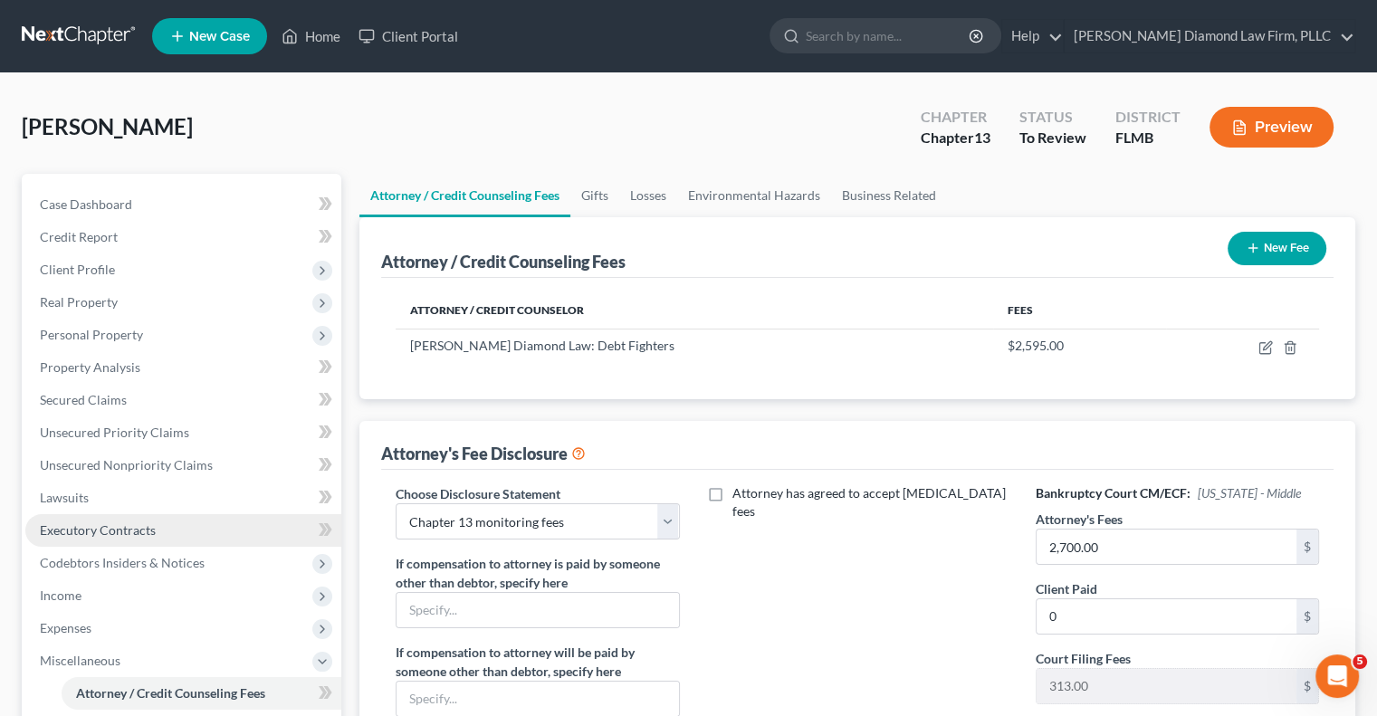
click at [117, 530] on span "Executory Contracts" at bounding box center [98, 529] width 116 height 15
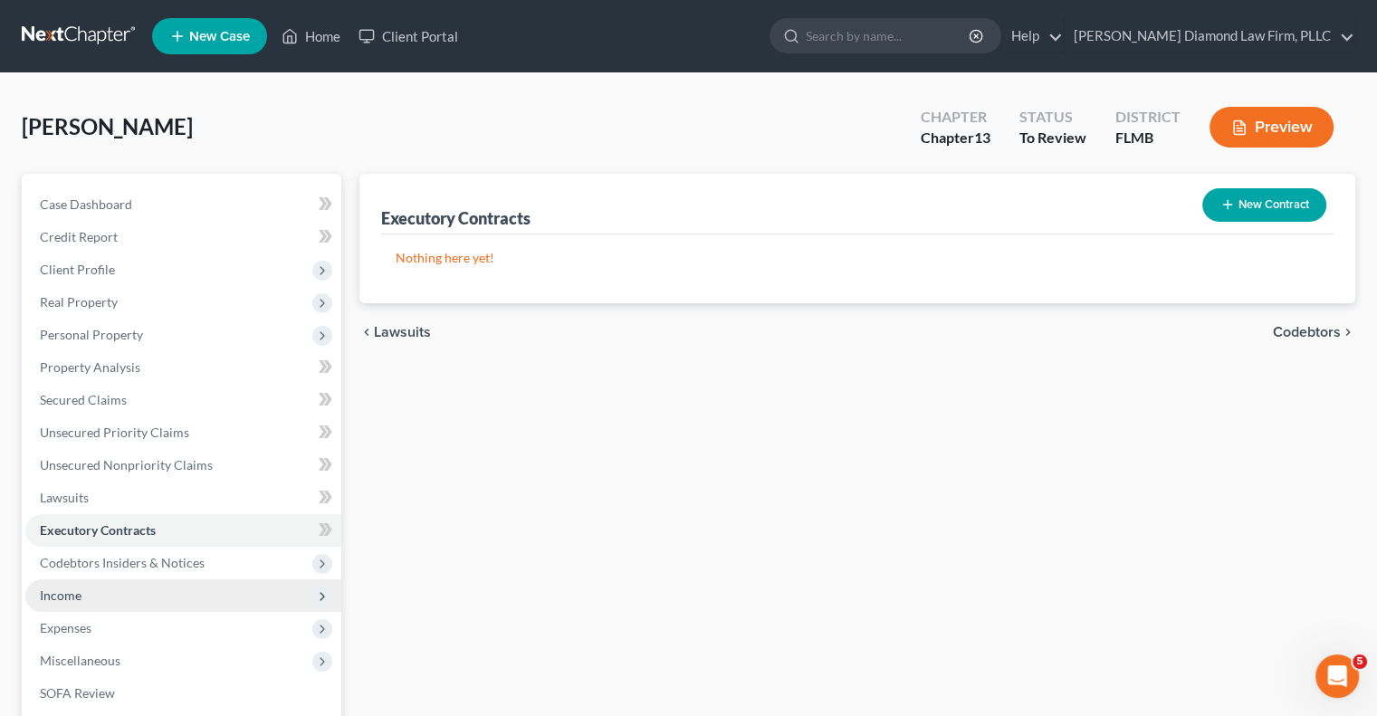
click at [97, 593] on span "Income" at bounding box center [183, 595] width 316 height 33
click at [97, 595] on span "Income" at bounding box center [183, 595] width 316 height 33
click at [97, 594] on span "Income" at bounding box center [183, 595] width 316 height 33
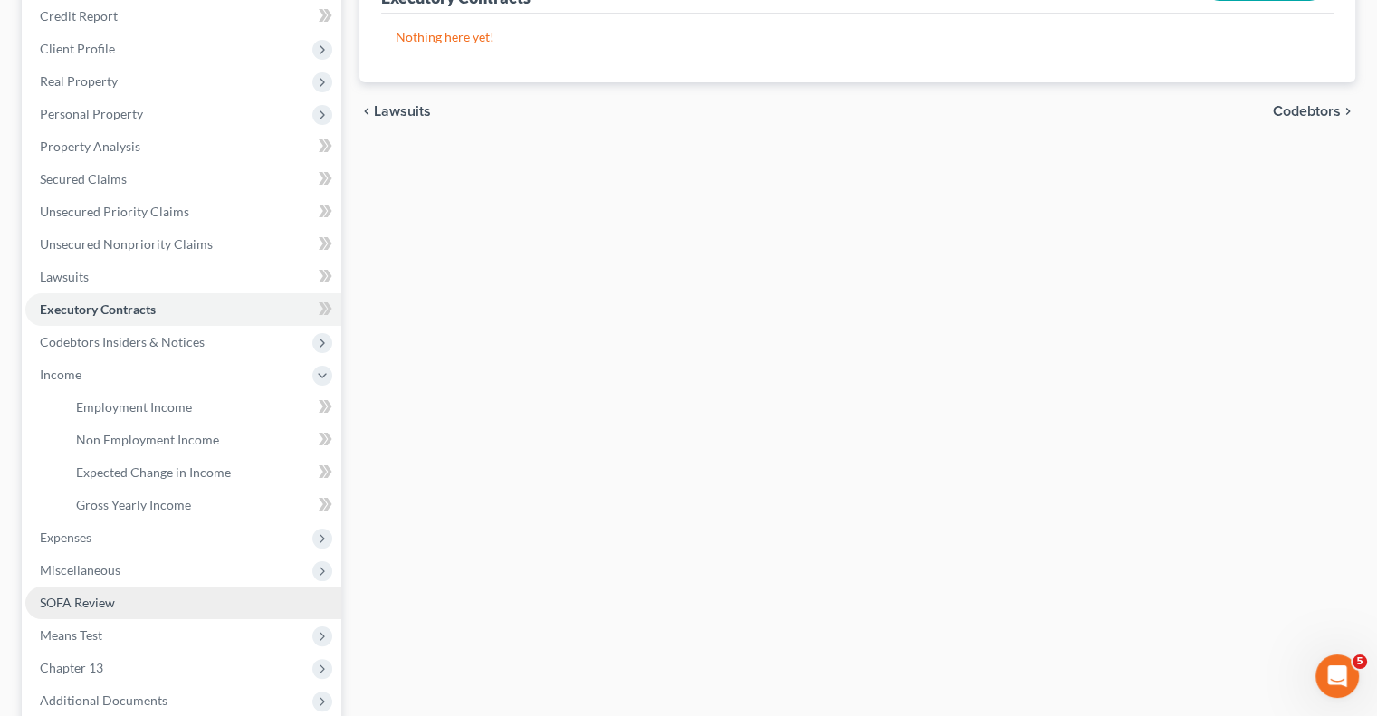
scroll to position [272, 0]
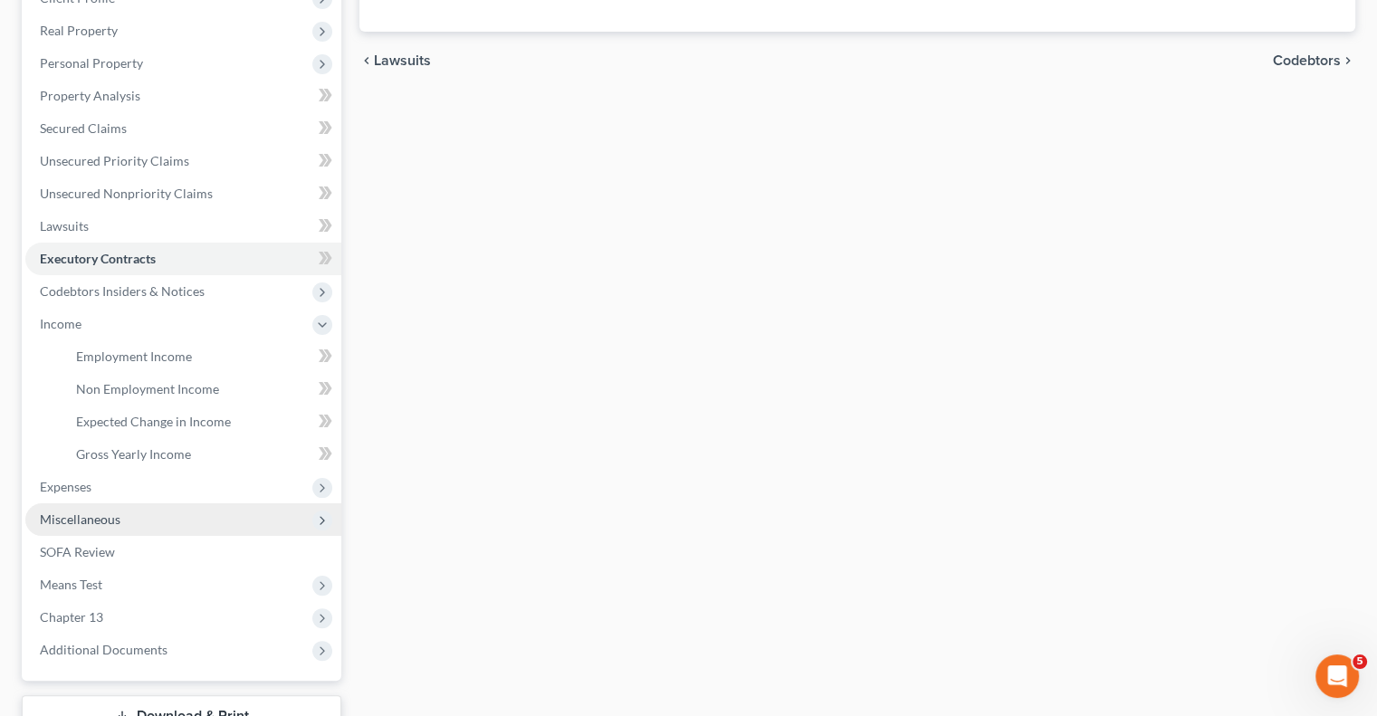
click at [116, 514] on span "Miscellaneous" at bounding box center [80, 518] width 81 height 15
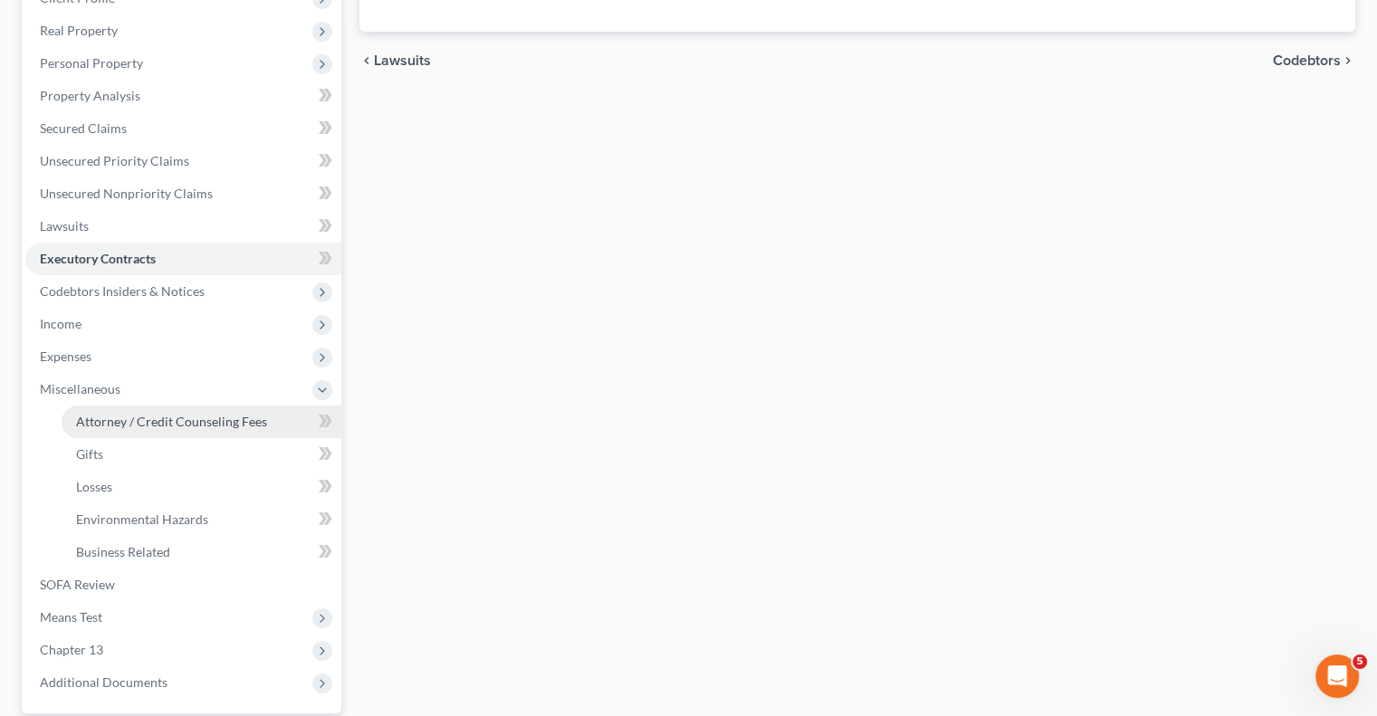
click at [179, 415] on span "Attorney / Credit Counseling Fees" at bounding box center [171, 421] width 191 height 15
select select "1"
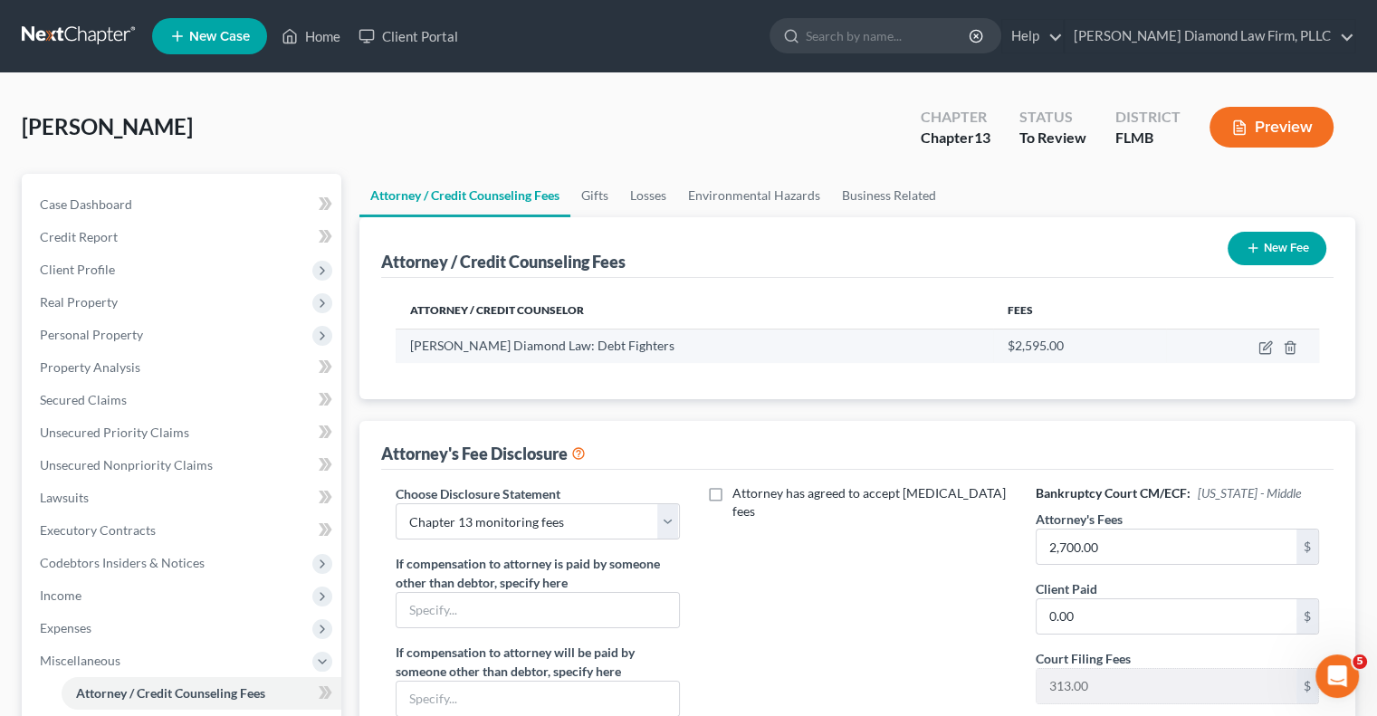
click at [584, 344] on span "[PERSON_NAME] Diamond Law: Debt Fighters" at bounding box center [542, 345] width 264 height 15
click at [785, 341] on div "[PERSON_NAME] Diamond Law: Debt Fighters" at bounding box center [694, 346] width 568 height 18
click at [1008, 344] on span "$2,595.00" at bounding box center [1036, 345] width 56 height 15
click at [807, 466] on div "Attorney's Fee Disclosure" at bounding box center [857, 445] width 952 height 49
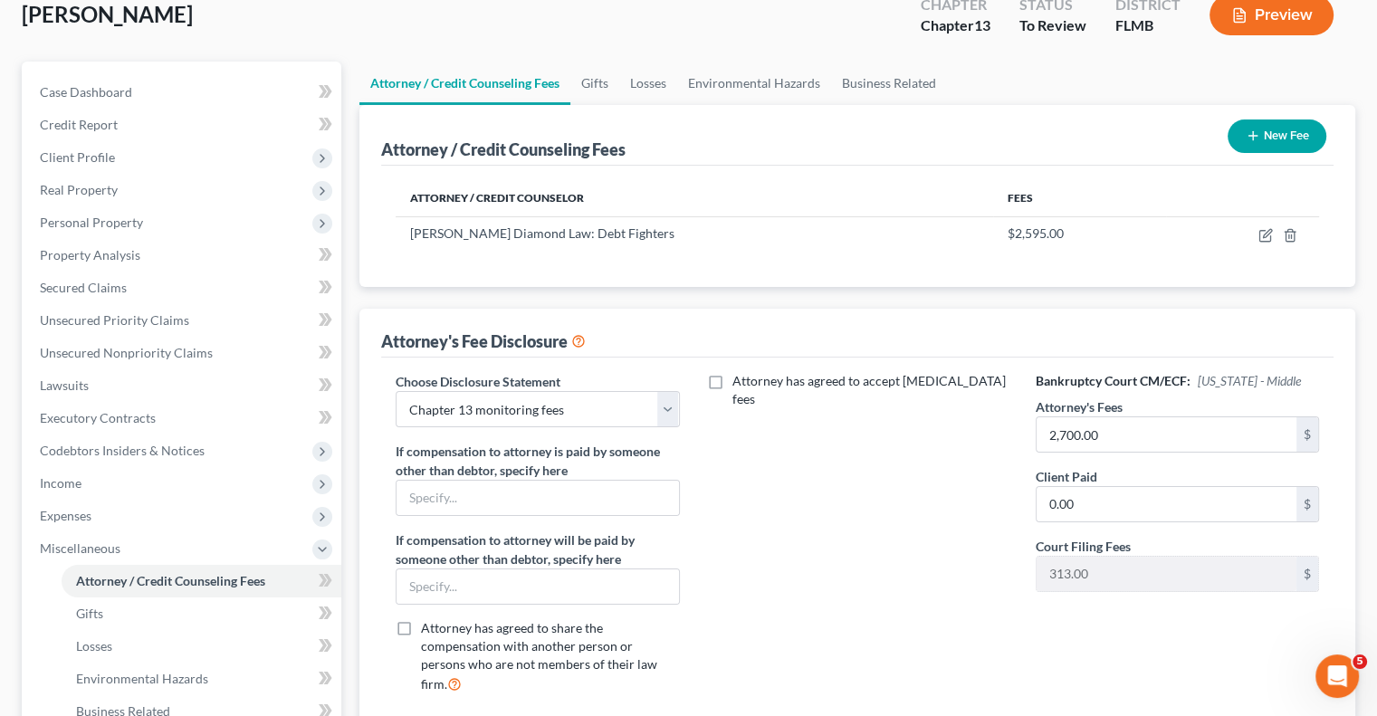
scroll to position [91, 0]
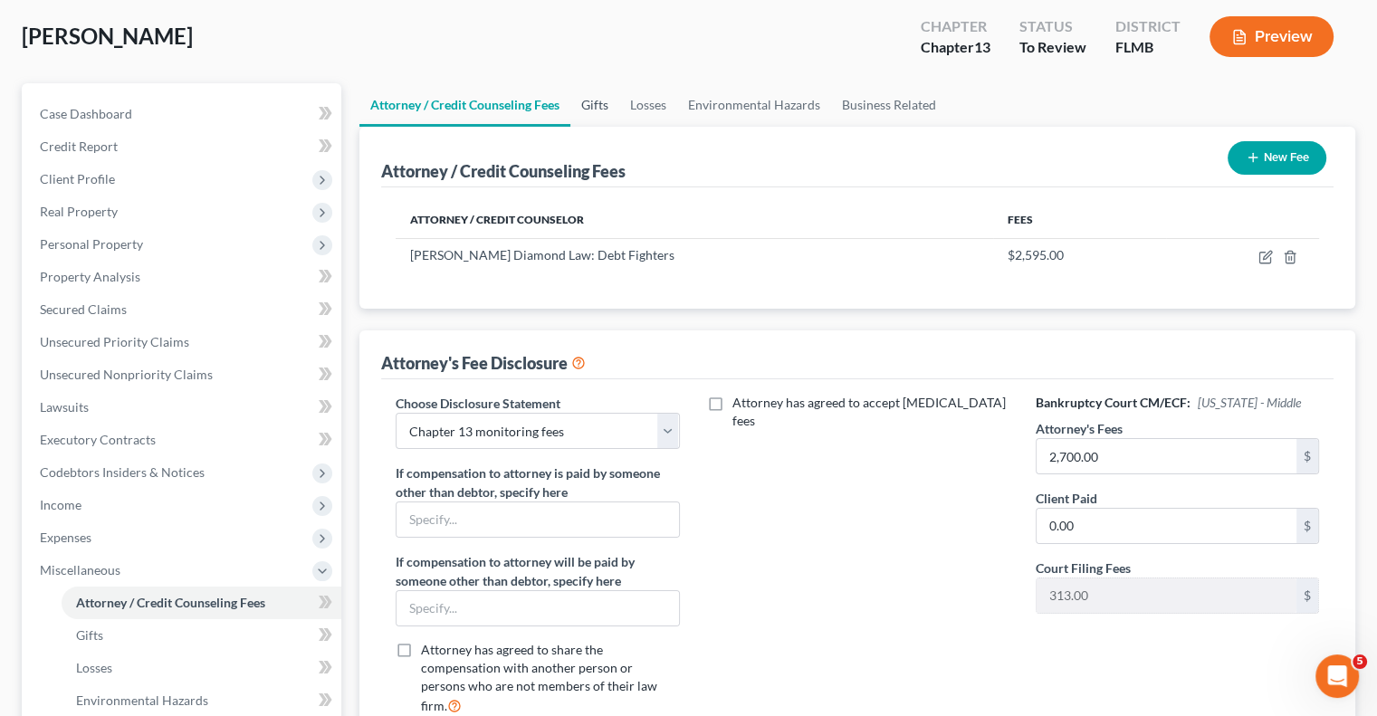
click at [596, 105] on link "Gifts" at bounding box center [594, 104] width 49 height 43
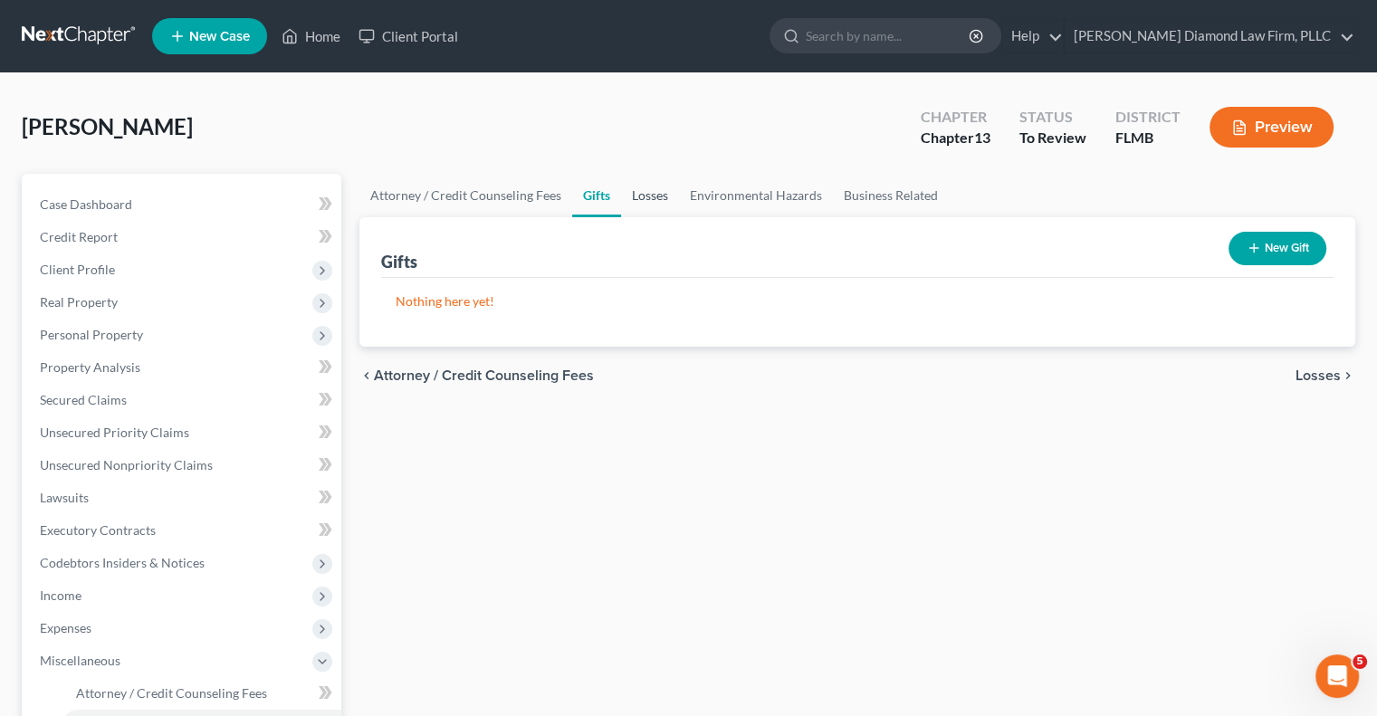
click at [659, 200] on link "Losses" at bounding box center [650, 195] width 58 height 43
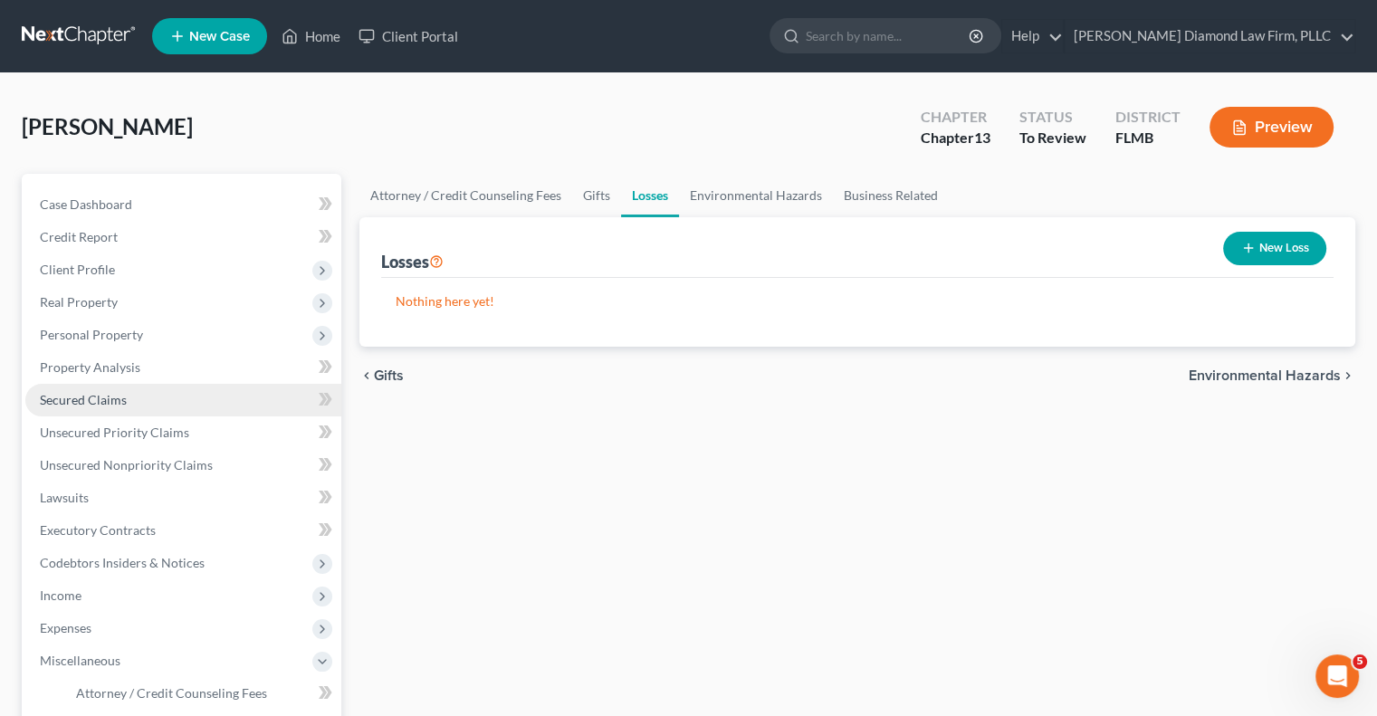
click at [109, 400] on span "Secured Claims" at bounding box center [83, 399] width 87 height 15
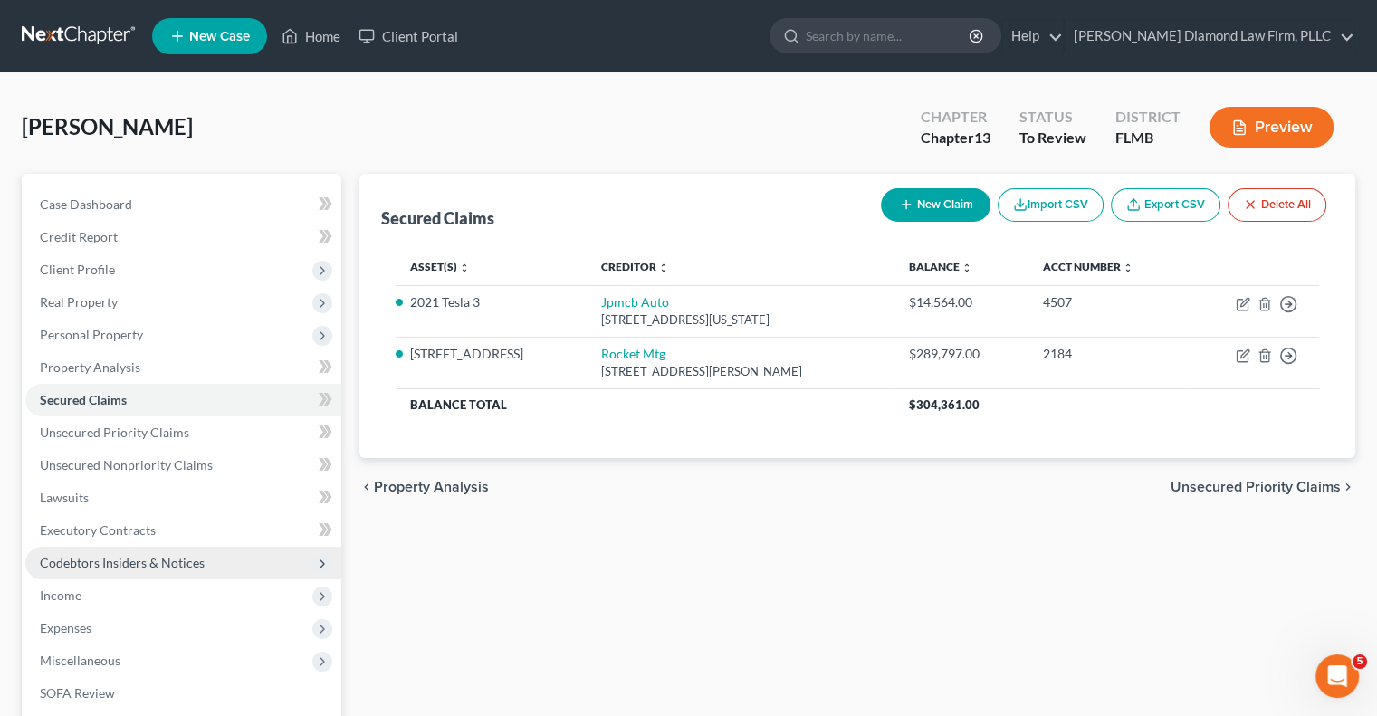
click at [59, 560] on span "Codebtors Insiders & Notices" at bounding box center [122, 562] width 165 height 15
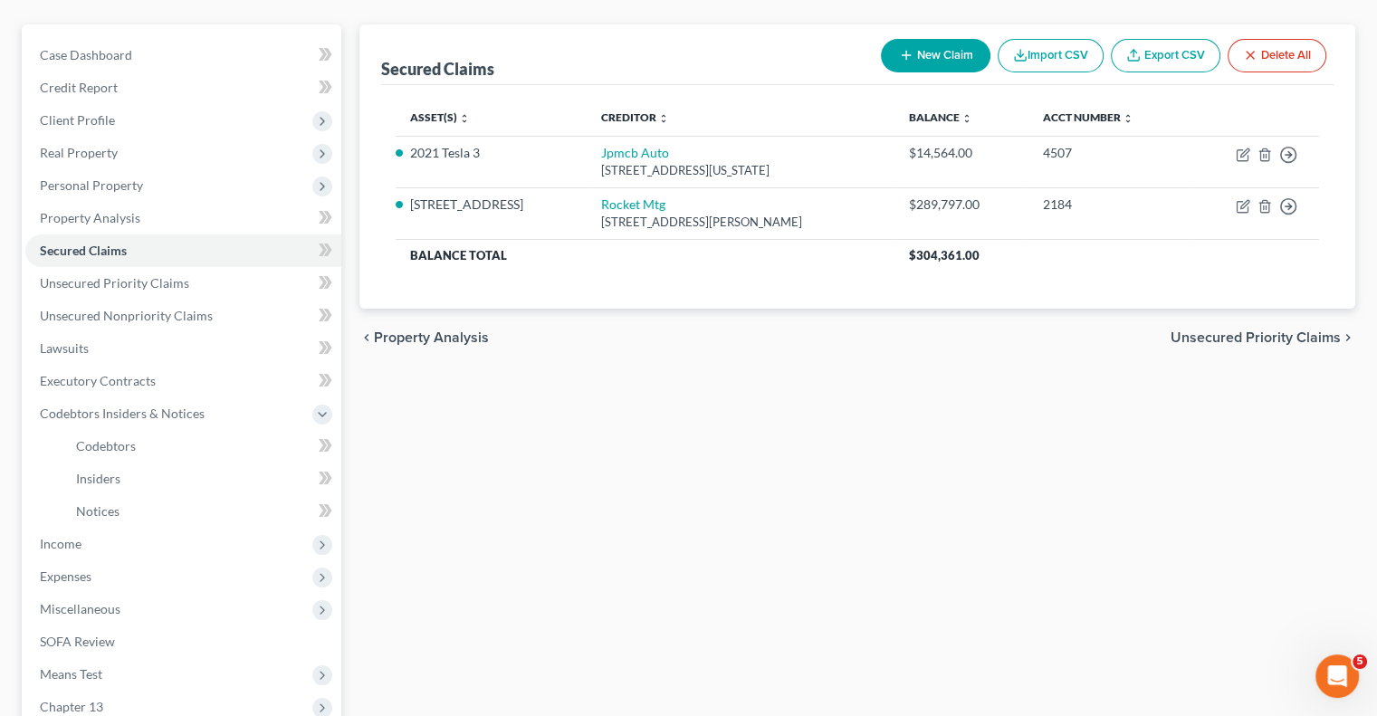
scroll to position [272, 0]
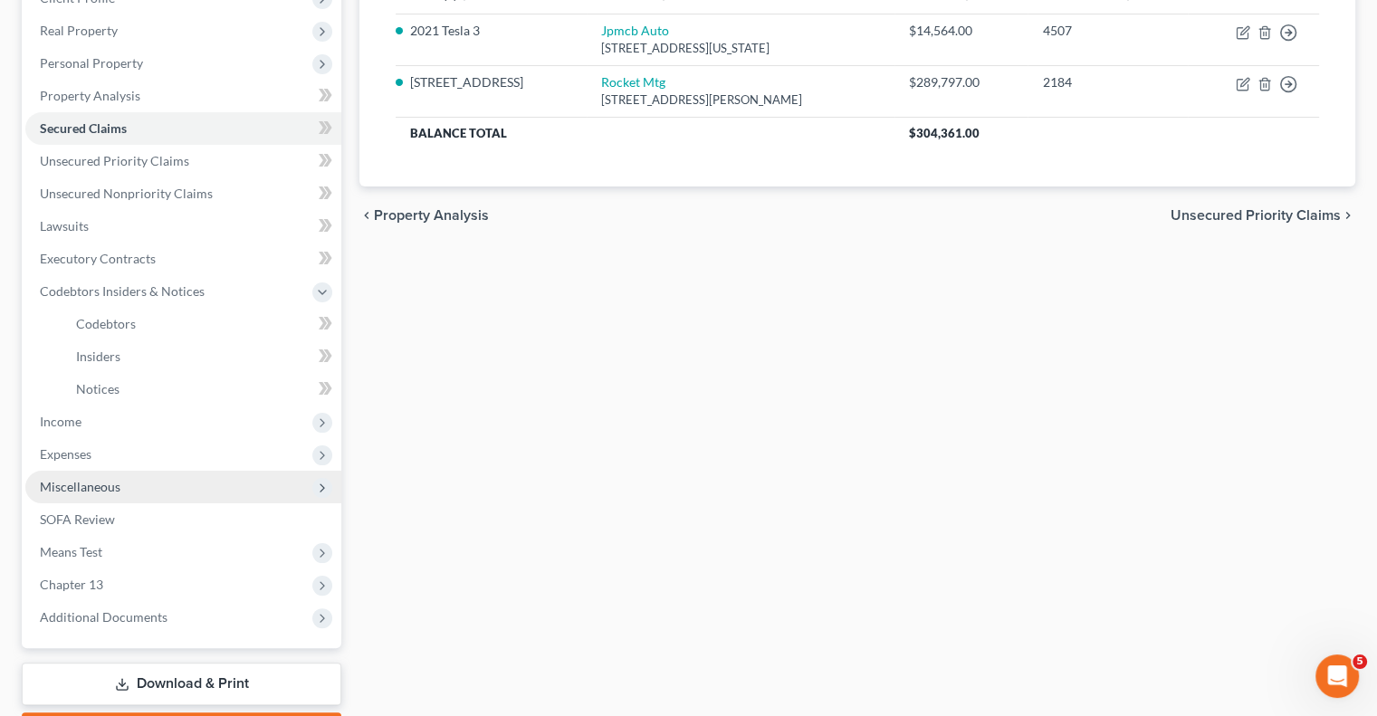
click at [63, 489] on span "Miscellaneous" at bounding box center [80, 486] width 81 height 15
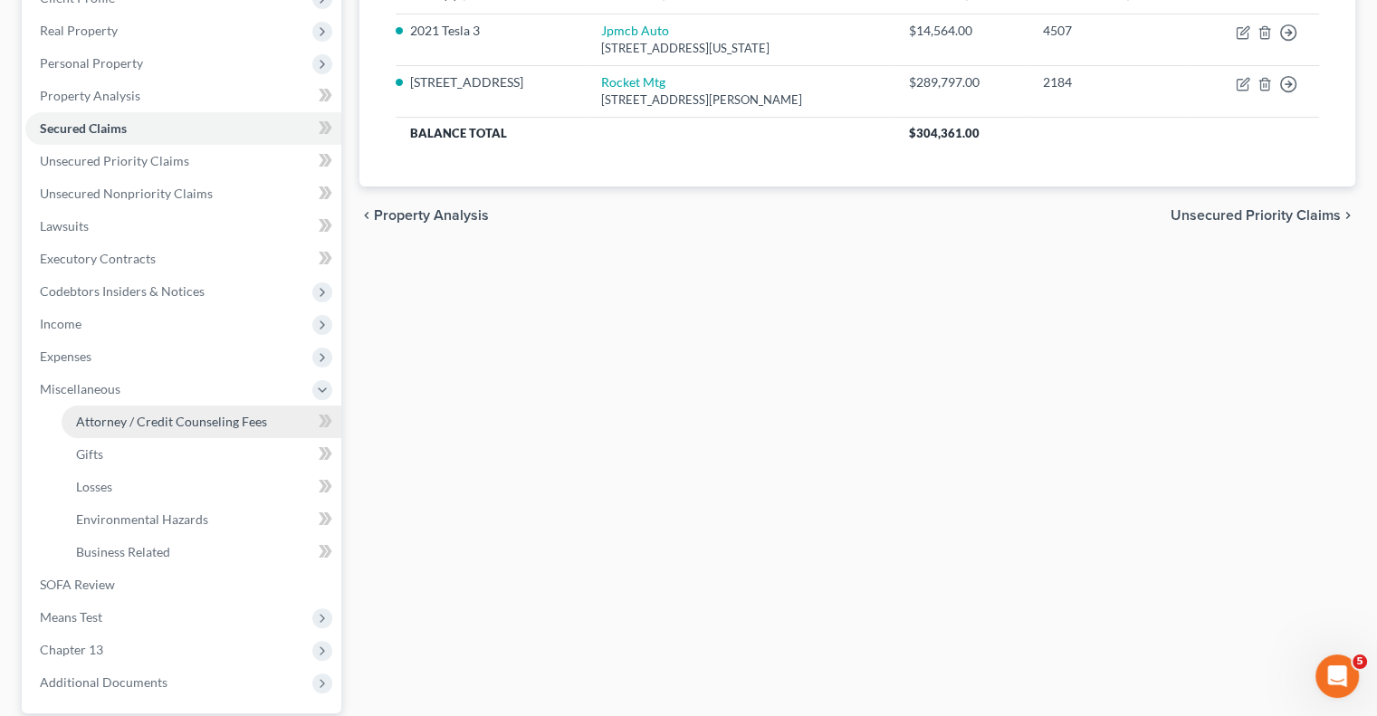
click at [108, 425] on span "Attorney / Credit Counseling Fees" at bounding box center [171, 421] width 191 height 15
select select "1"
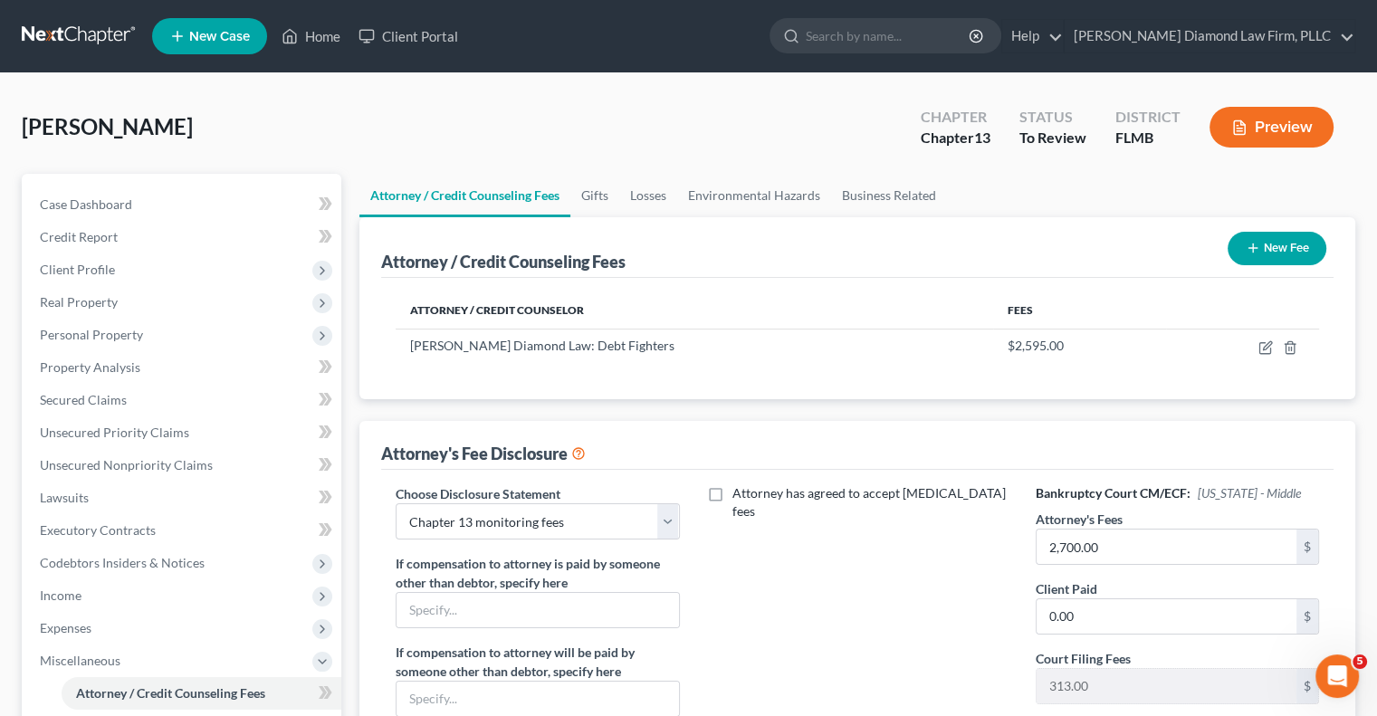
click at [1275, 244] on button "New Fee" at bounding box center [1276, 248] width 99 height 33
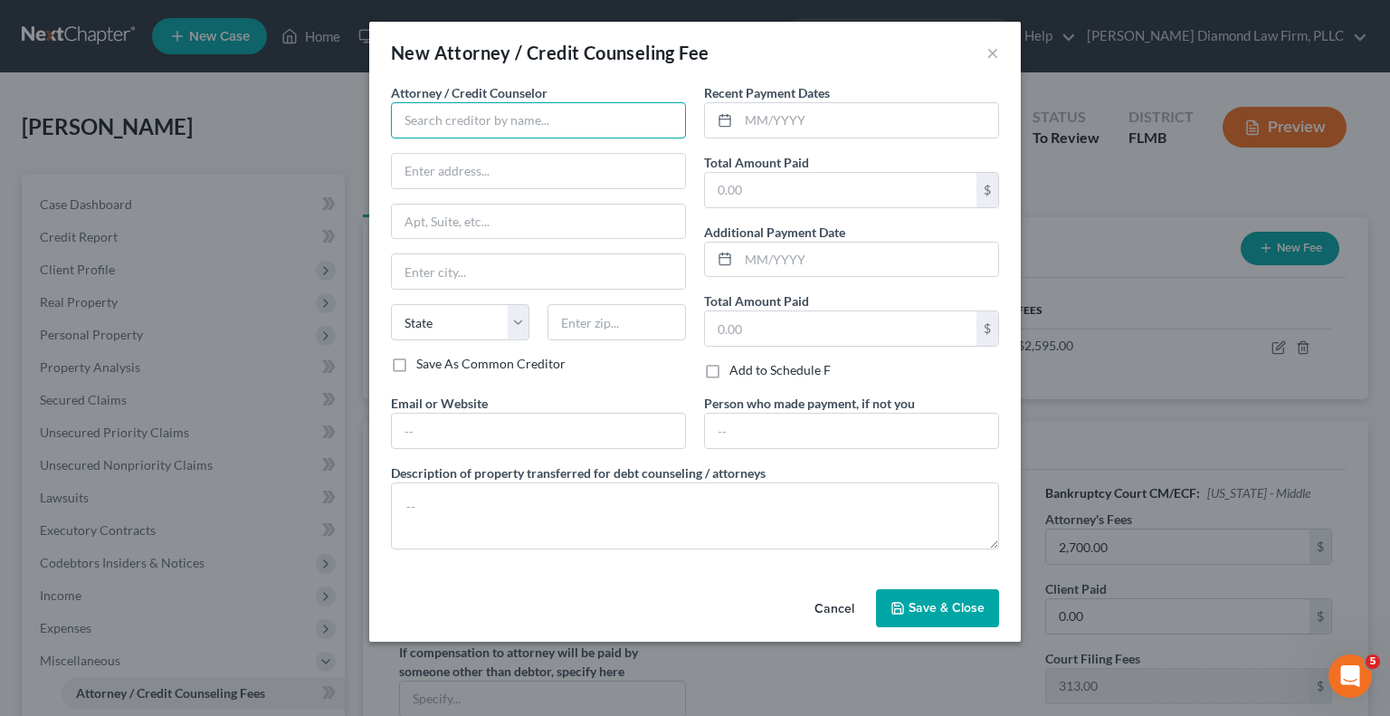
click at [486, 109] on input "text" at bounding box center [538, 120] width 295 height 36
type input "[PERSON_NAME] Diamond"
drag, startPoint x: 684, startPoint y: 28, endPoint x: 775, endPoint y: 44, distance: 92.0
click at [775, 44] on div "New Attorney / Credit Counseling Fee ×" at bounding box center [695, 53] width 652 height 62
drag, startPoint x: 779, startPoint y: 43, endPoint x: 804, endPoint y: 43, distance: 24.4
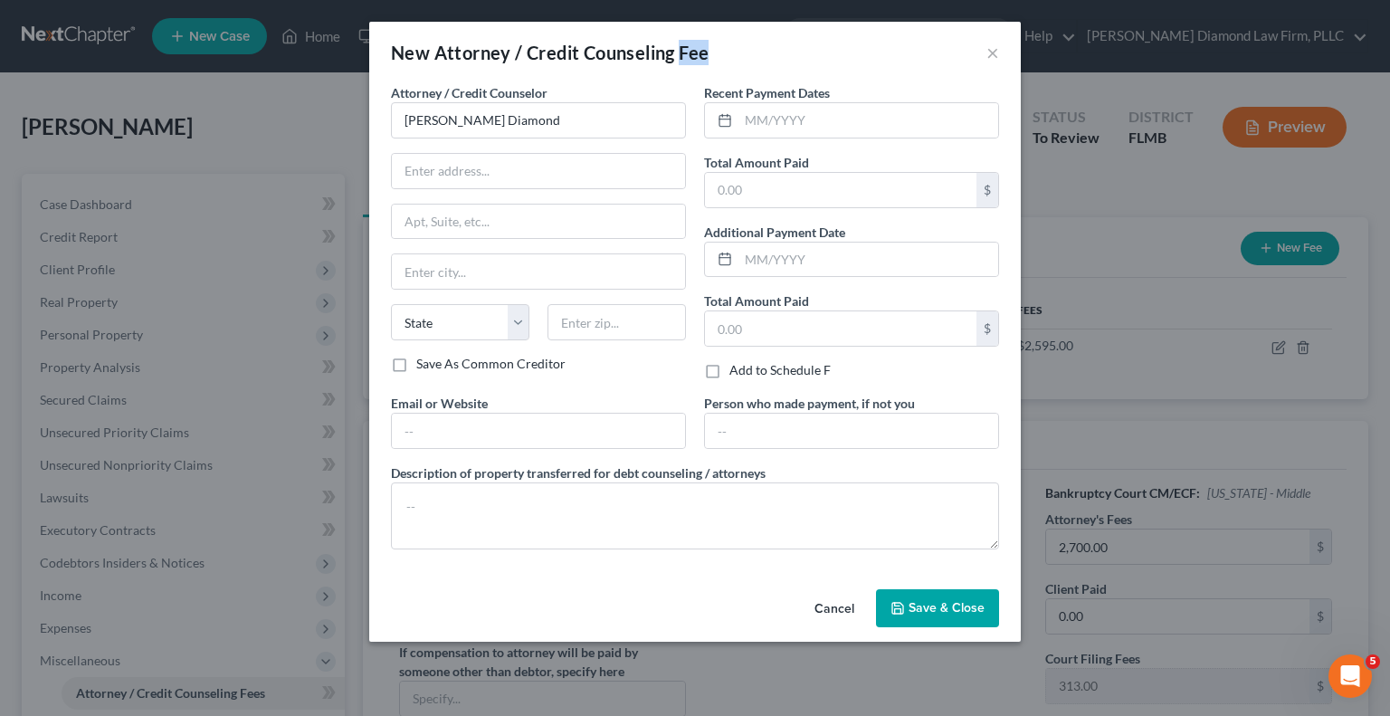
click at [780, 43] on div "New Attorney / Credit Counseling Fee ×" at bounding box center [695, 53] width 652 height 62
click at [987, 50] on button "×" at bounding box center [993, 53] width 13 height 22
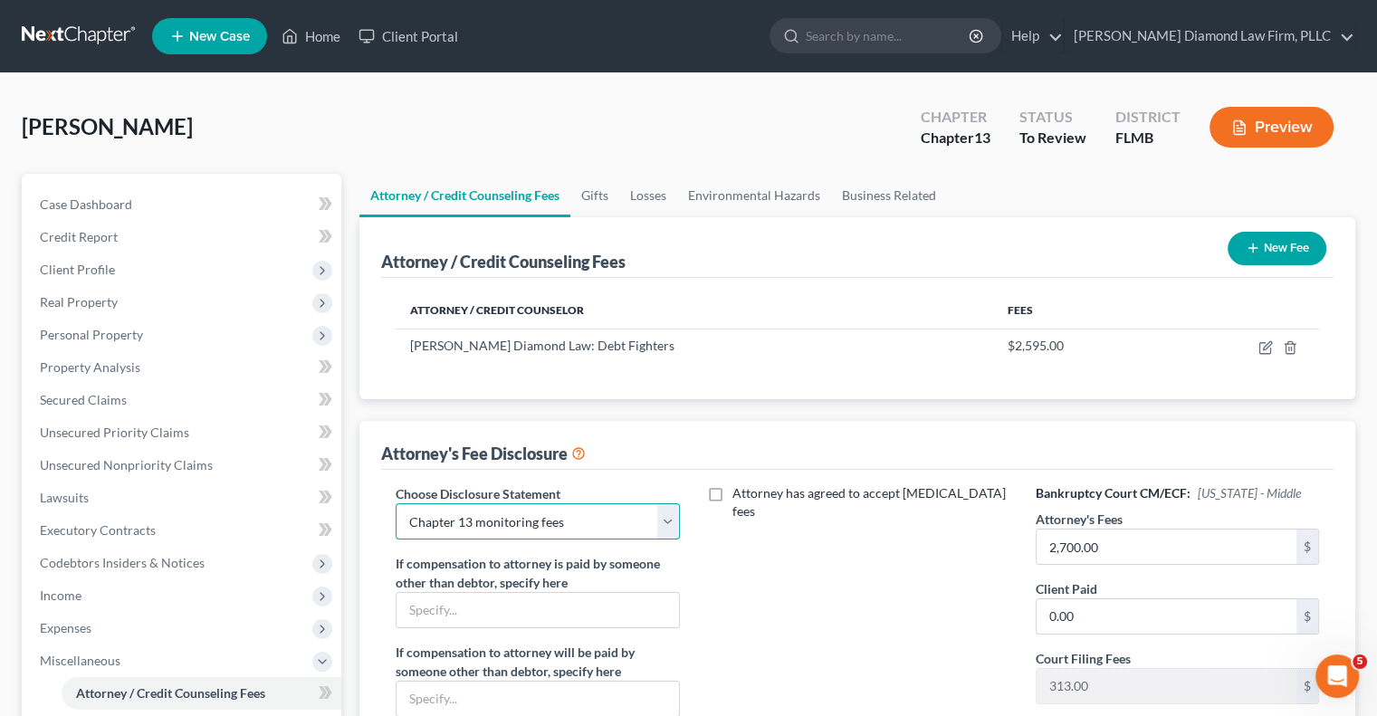
click at [573, 507] on select "Select [PERSON_NAME] Chapter 13 monitoring fees Attorney Fee" at bounding box center [537, 521] width 283 height 36
click at [570, 466] on div "Attorney's Fee Disclosure Choose Disclosure Statement Select [PERSON_NAME] Chap…" at bounding box center [857, 631] width 996 height 421
click at [542, 432] on div "Attorney's Fee Disclosure" at bounding box center [857, 445] width 952 height 49
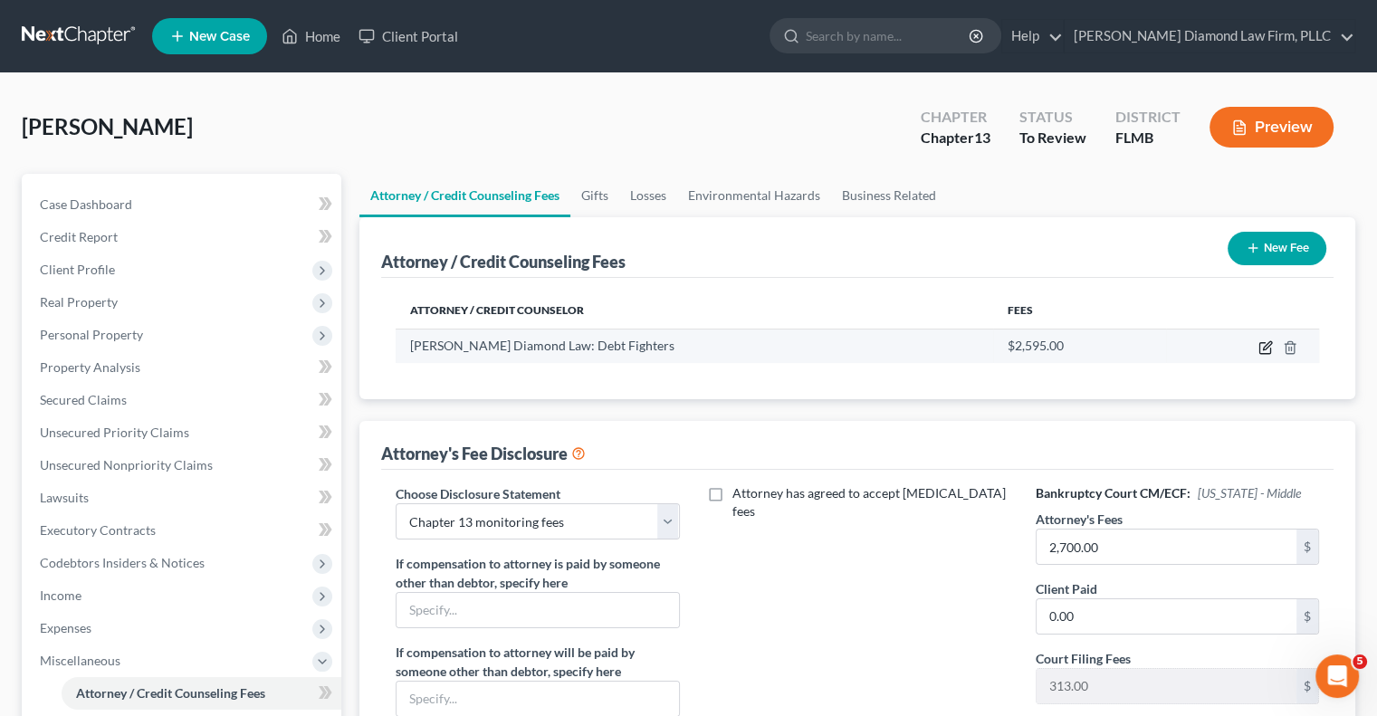
click at [1263, 343] on icon "button" at bounding box center [1265, 347] width 14 height 14
select select "9"
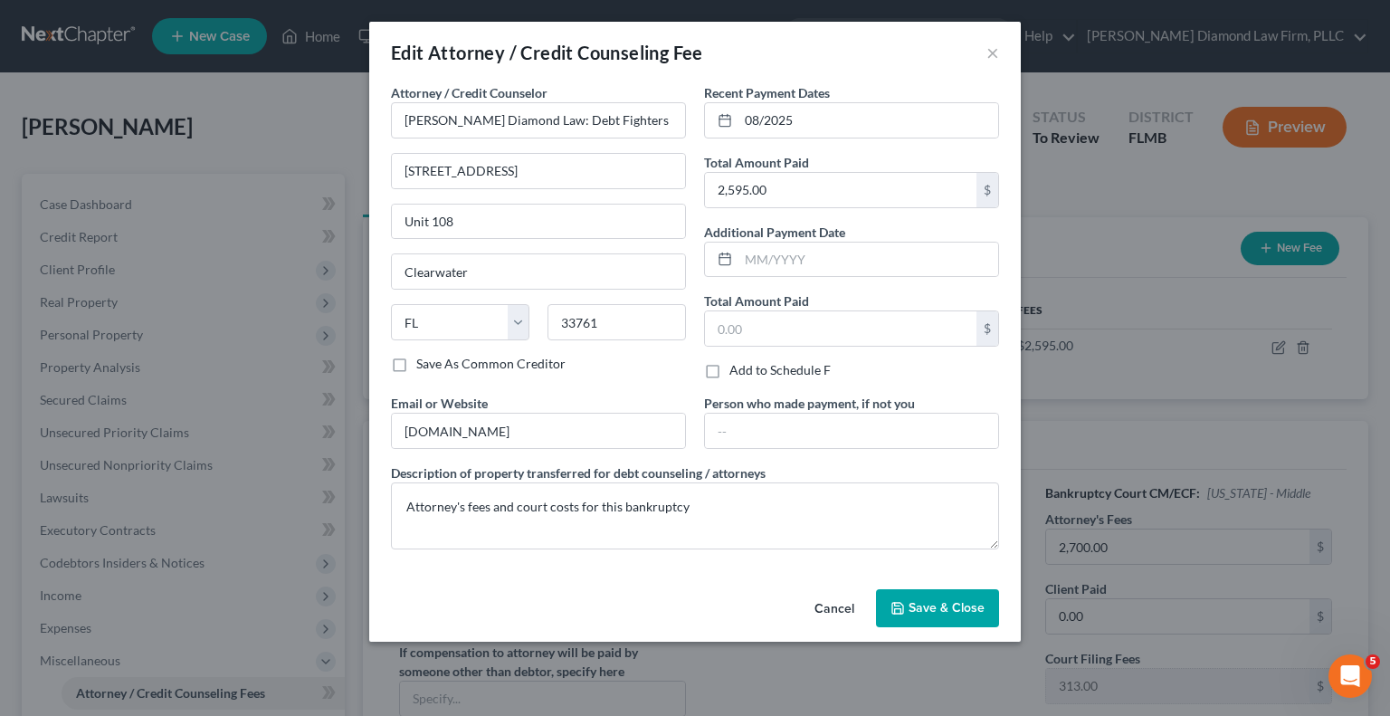
click at [834, 607] on button "Cancel" at bounding box center [834, 609] width 69 height 36
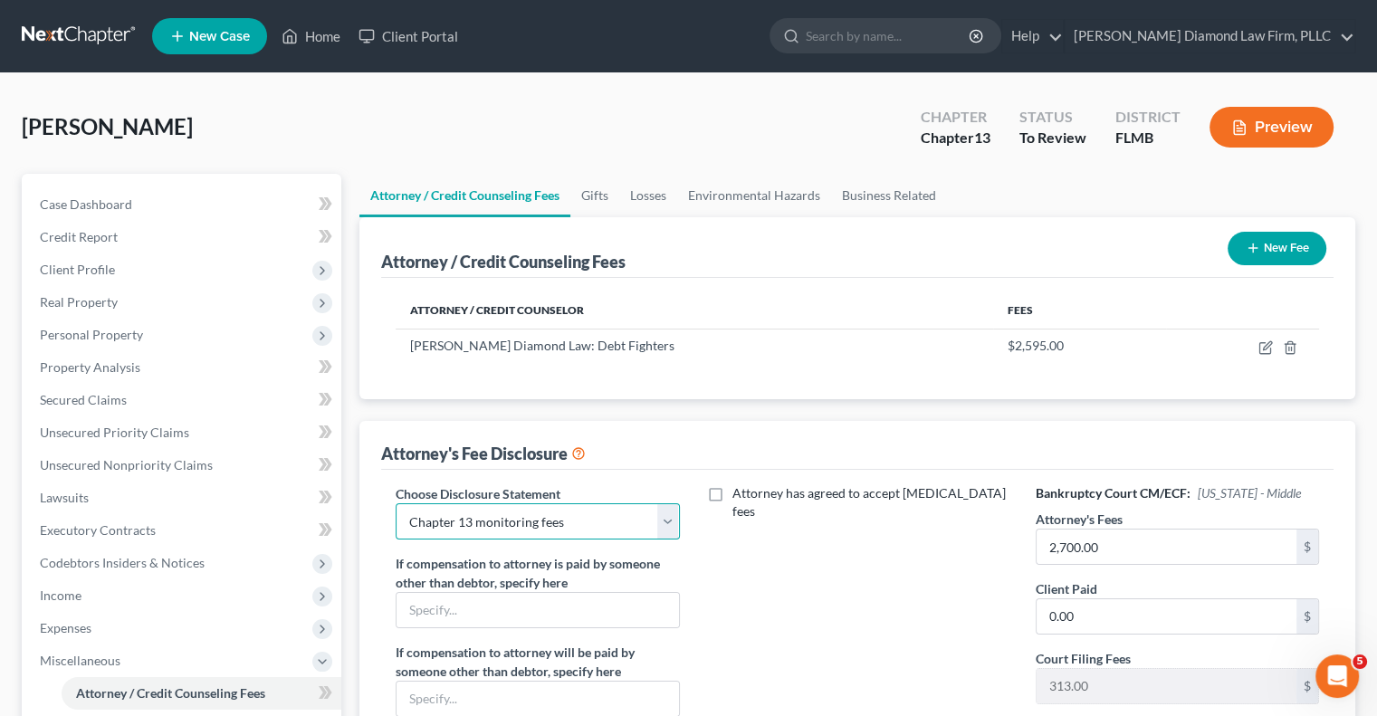
click at [667, 522] on select "Select [PERSON_NAME] Chapter 13 monitoring fees Attorney Fee" at bounding box center [537, 521] width 283 height 36
click at [664, 517] on select "Select [PERSON_NAME] Chapter 13 monitoring fees Attorney Fee" at bounding box center [537, 521] width 283 height 36
click at [396, 503] on select "Select [PERSON_NAME] Chapter 13 monitoring fees Attorney Fee" at bounding box center [537, 521] width 283 height 36
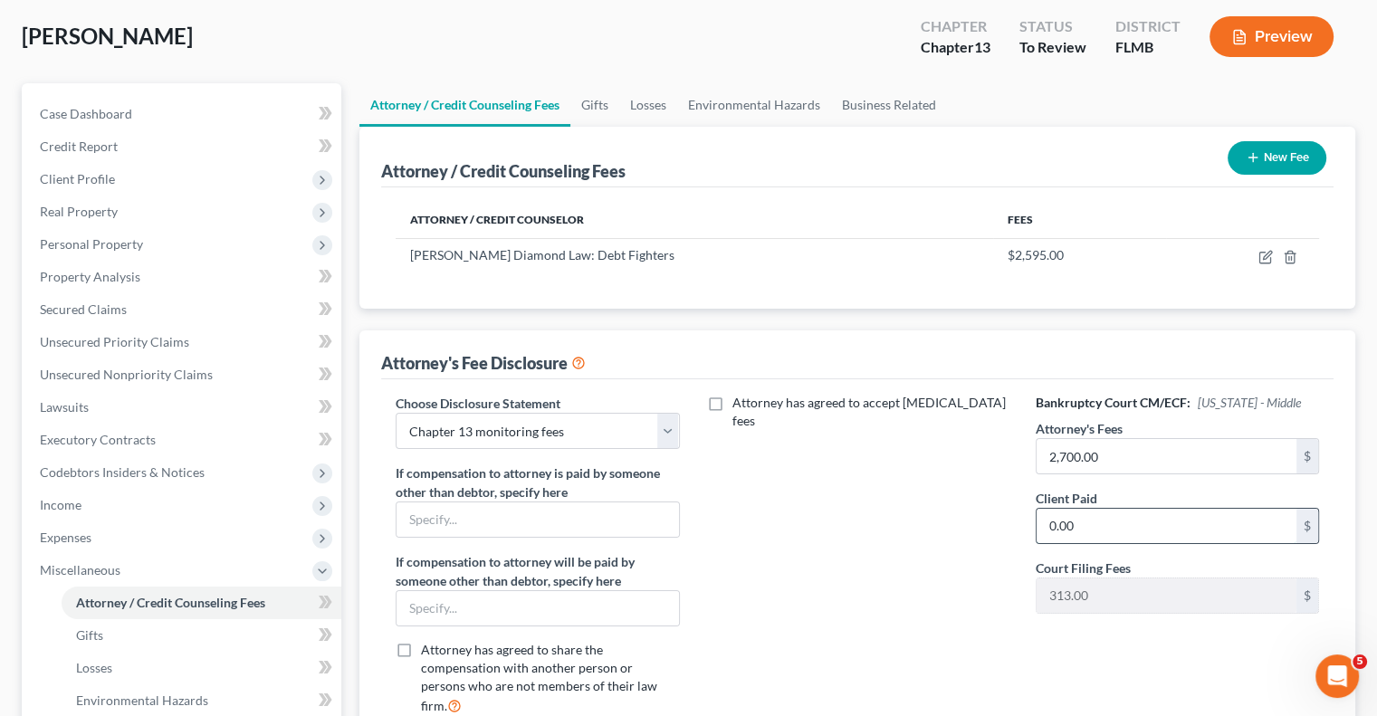
click at [1072, 521] on input "0.00" at bounding box center [1166, 526] width 260 height 34
type input "1,905"
click at [1094, 665] on div "Bankruptcy Court CM/ECF: [US_STATE] - Middle Attorney's Fees 2,700.00 $ Client …" at bounding box center [1177, 562] width 320 height 336
click at [1085, 658] on div "Bankruptcy Court CM/ECF: [US_STATE] - Middle Attorney's Fees 2,700.00 $ Client …" at bounding box center [1177, 562] width 320 height 336
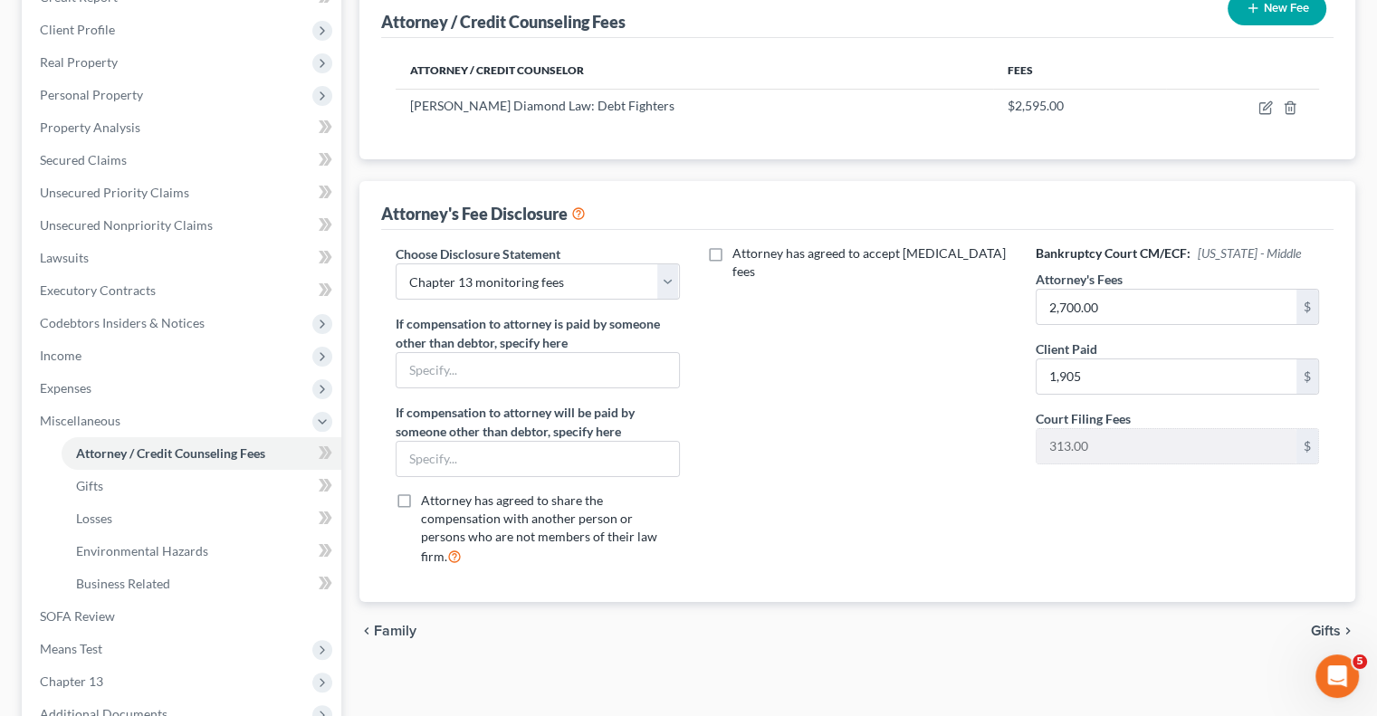
scroll to position [272, 0]
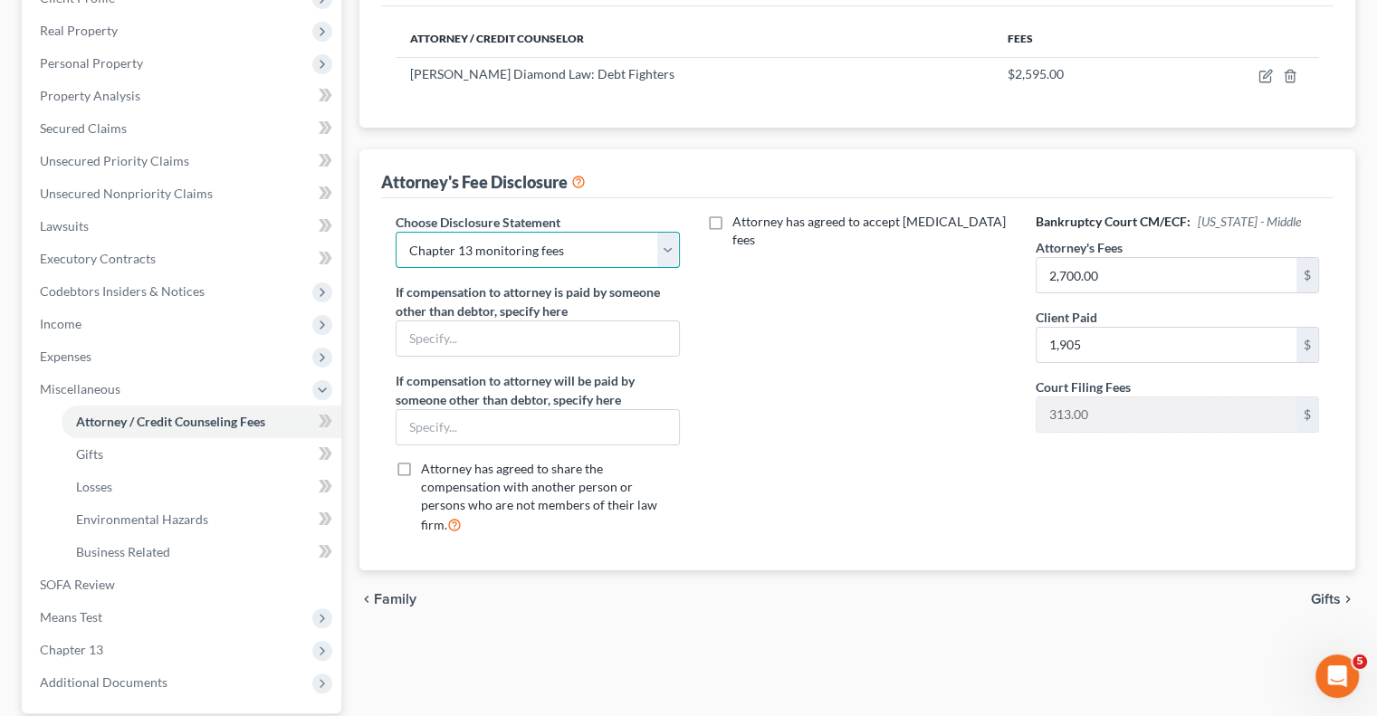
click at [663, 251] on select "Select [PERSON_NAME] Chapter 13 monitoring fees Attorney Fee" at bounding box center [537, 250] width 283 height 36
select select "2"
click at [396, 232] on select "Select [PERSON_NAME] Chapter 13 monitoring fees Attorney Fee" at bounding box center [537, 250] width 283 height 36
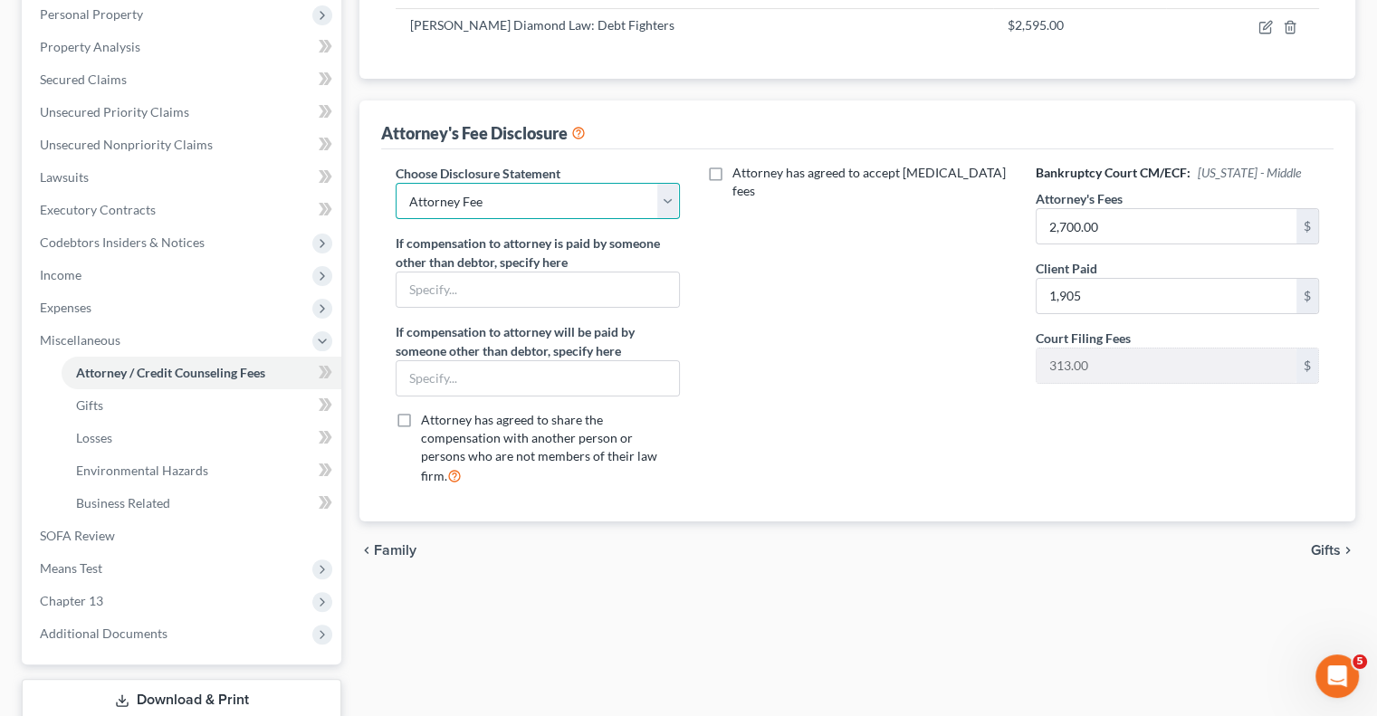
scroll to position [362, 0]
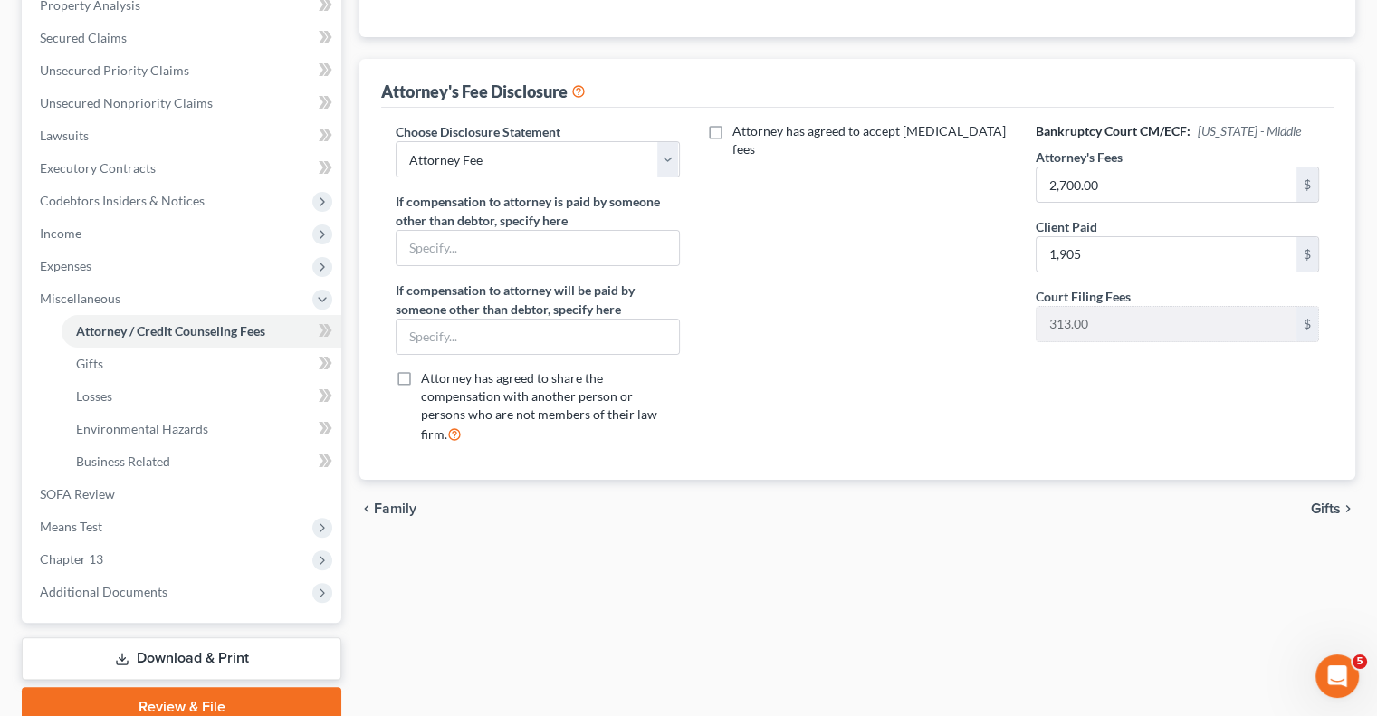
click at [732, 131] on label "Attorney has agreed to accept [MEDICAL_DATA] fees" at bounding box center [870, 140] width 276 height 36
click at [740, 131] on input "Attorney has agreed to accept [MEDICAL_DATA] fees" at bounding box center [746, 128] width 12 height 12
click at [732, 126] on label "Attorney has agreed to accept [MEDICAL_DATA] fees" at bounding box center [870, 140] width 276 height 36
click at [740, 126] on input "Attorney has agreed to accept [MEDICAL_DATA] fees" at bounding box center [746, 128] width 12 height 12
checkbox input "false"
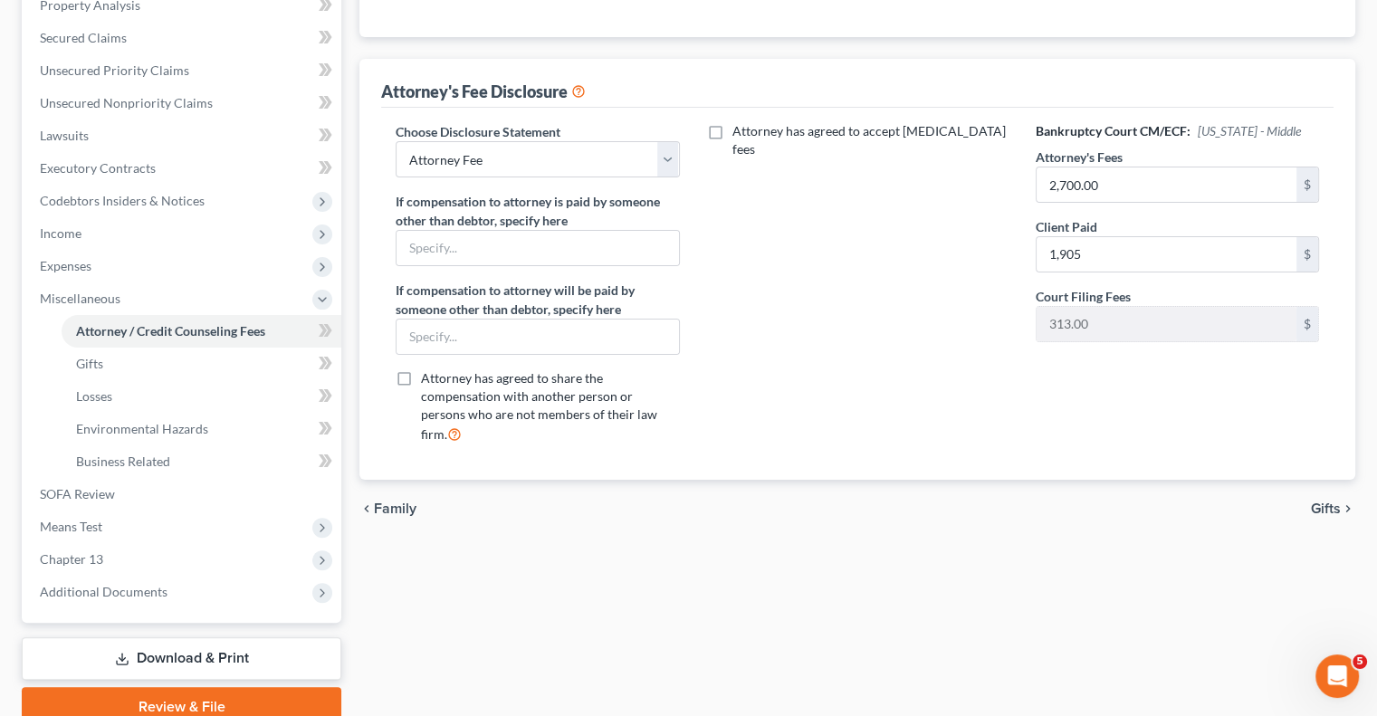
click at [1324, 501] on span "Gifts" at bounding box center [1326, 508] width 30 height 14
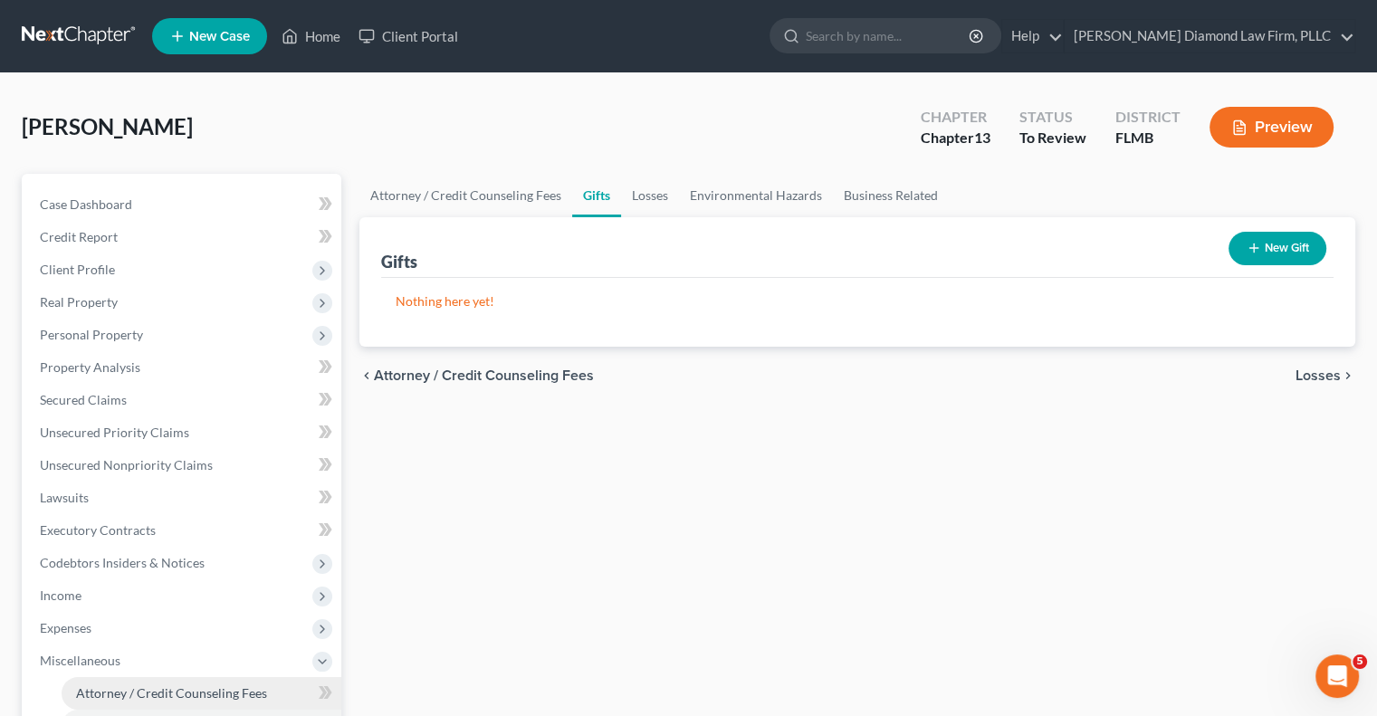
click at [177, 694] on span "Attorney / Credit Counseling Fees" at bounding box center [171, 692] width 191 height 15
select select "2"
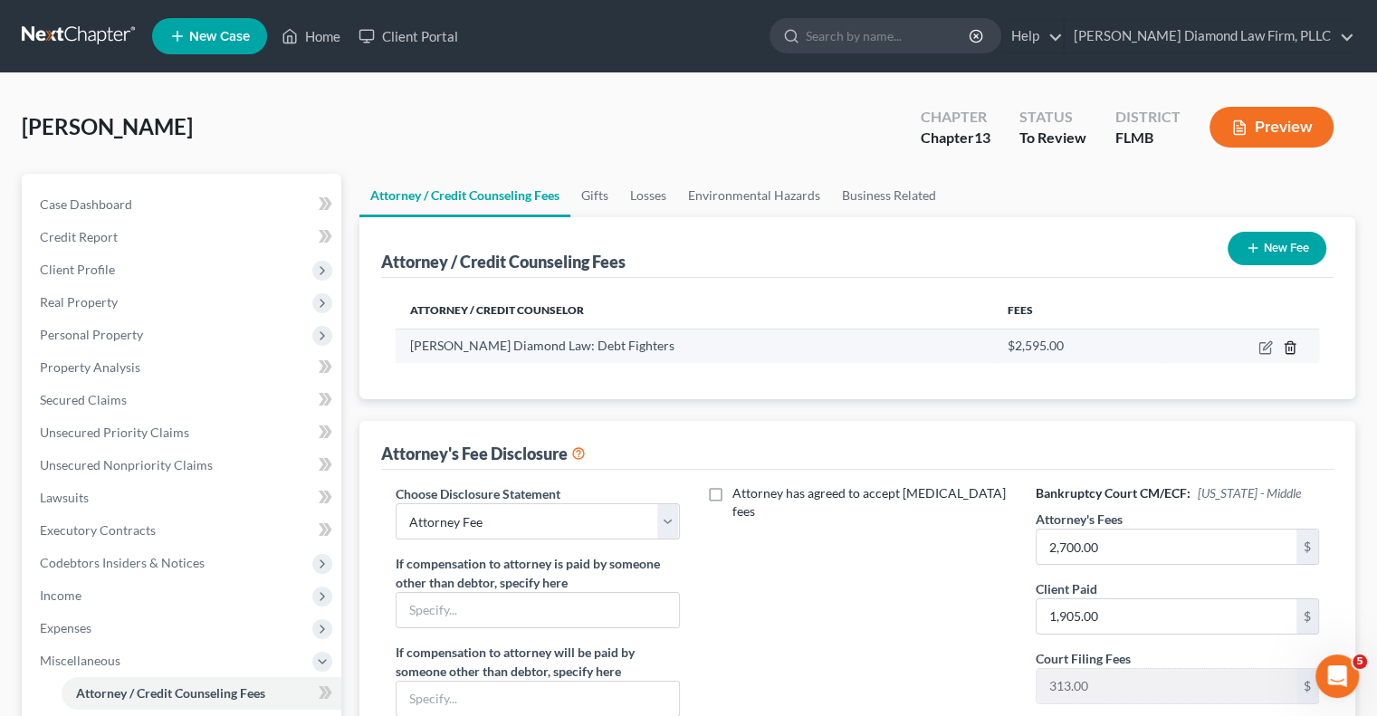
click at [1289, 351] on icon "button" at bounding box center [1290, 347] width 14 height 14
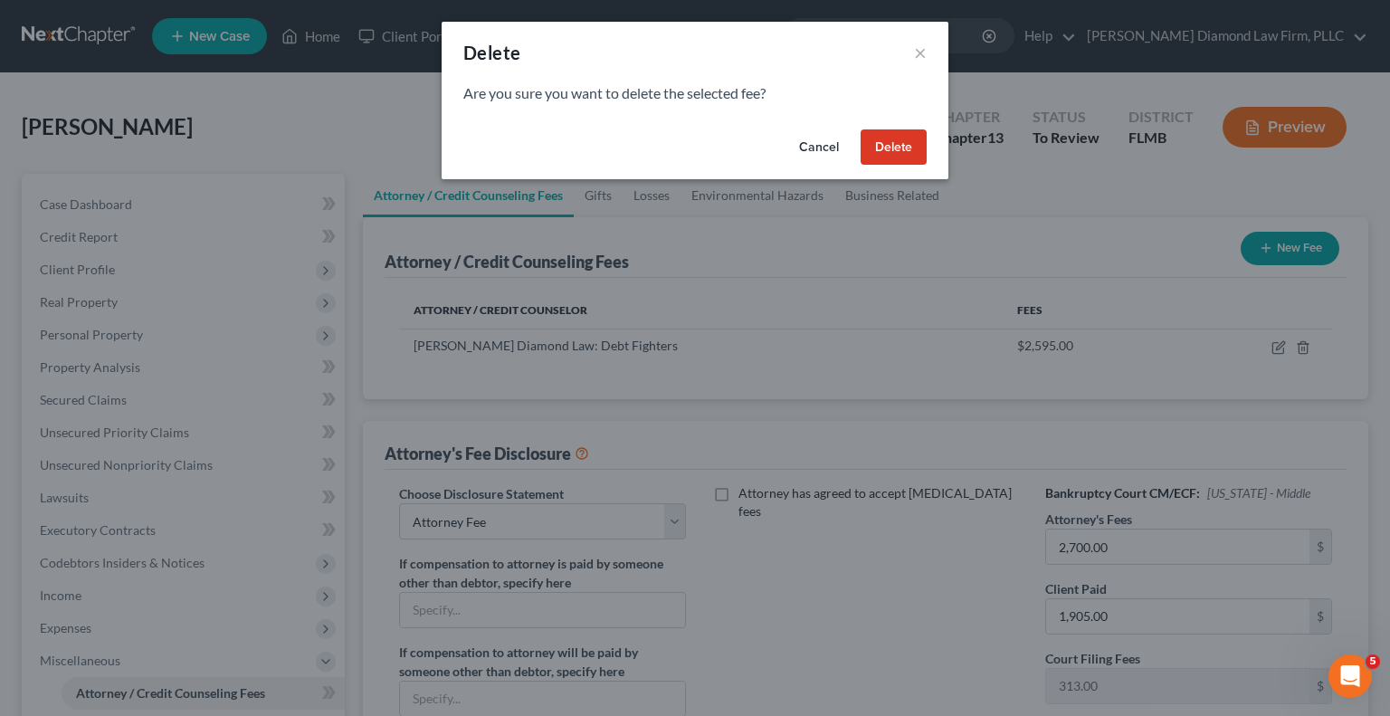
click at [907, 153] on button "Delete" at bounding box center [894, 147] width 66 height 36
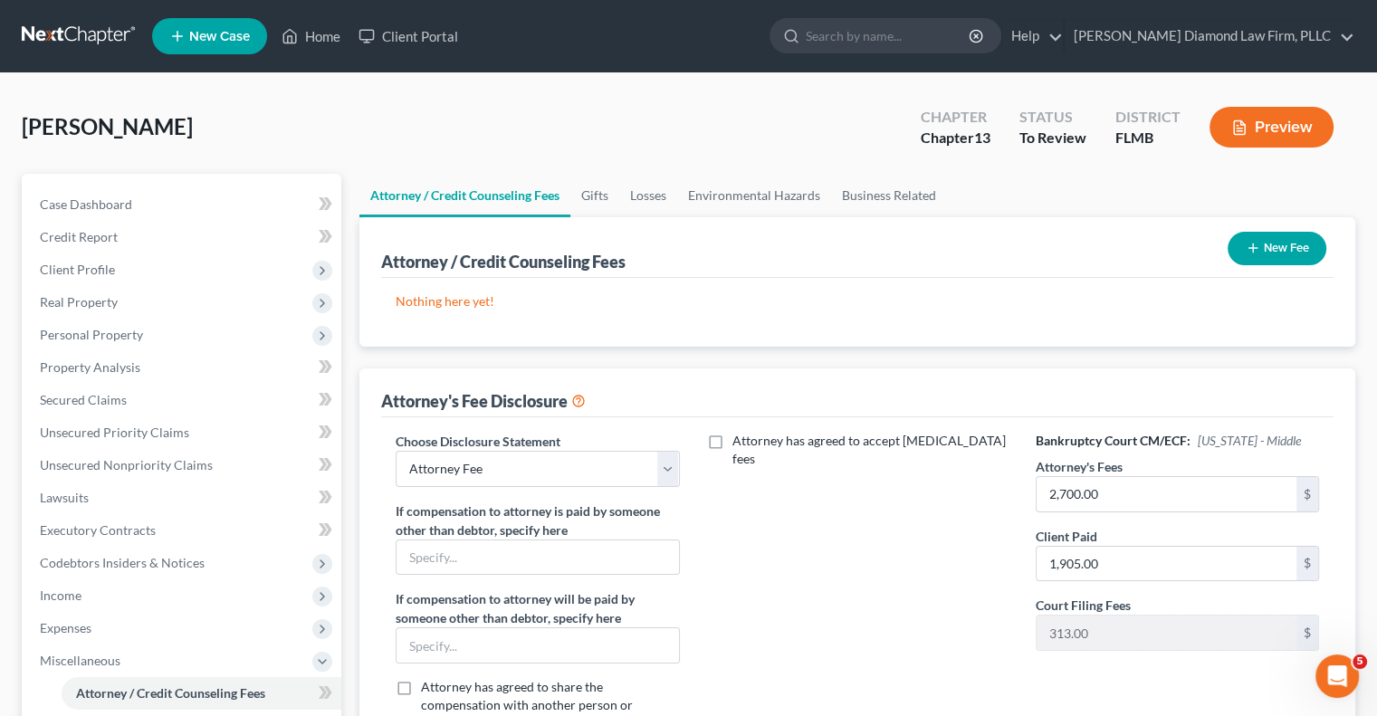
click at [1246, 244] on icon "button" at bounding box center [1253, 248] width 14 height 14
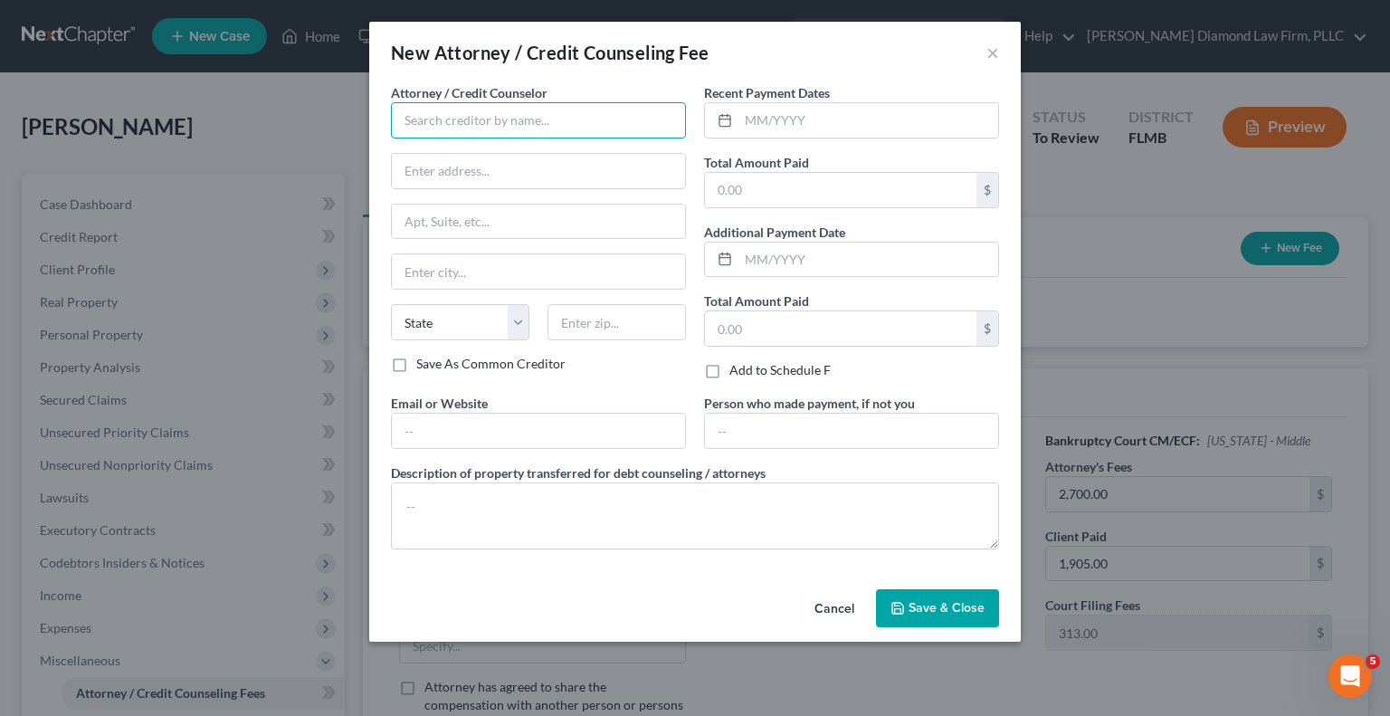
click at [576, 108] on input "text" at bounding box center [538, 120] width 295 height 36
type input "[PERSON_NAME] Diamond DebtAttorneyFighters"
click at [813, 115] on input "text" at bounding box center [869, 120] width 260 height 34
click at [453, 167] on input "text" at bounding box center [538, 171] width 293 height 34
click at [609, 172] on input "text" at bounding box center [538, 171] width 293 height 34
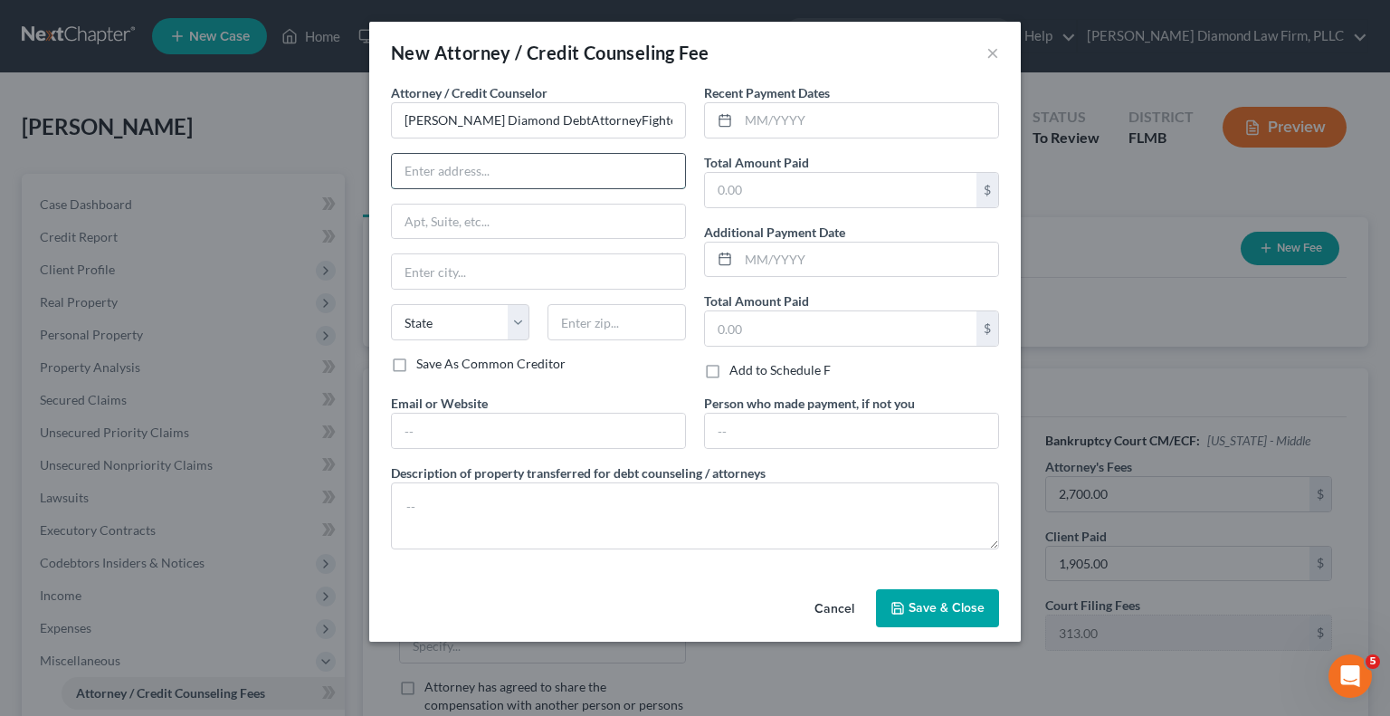
click at [576, 173] on input "text" at bounding box center [538, 171] width 293 height 34
drag, startPoint x: 740, startPoint y: 39, endPoint x: 811, endPoint y: 46, distance: 71.0
click at [808, 55] on div "New Attorney / Credit Counseling Fee ×" at bounding box center [695, 53] width 652 height 62
click at [811, 46] on div "New Attorney / Credit Counseling Fee ×" at bounding box center [695, 53] width 652 height 62
click at [422, 177] on input "text" at bounding box center [538, 171] width 293 height 34
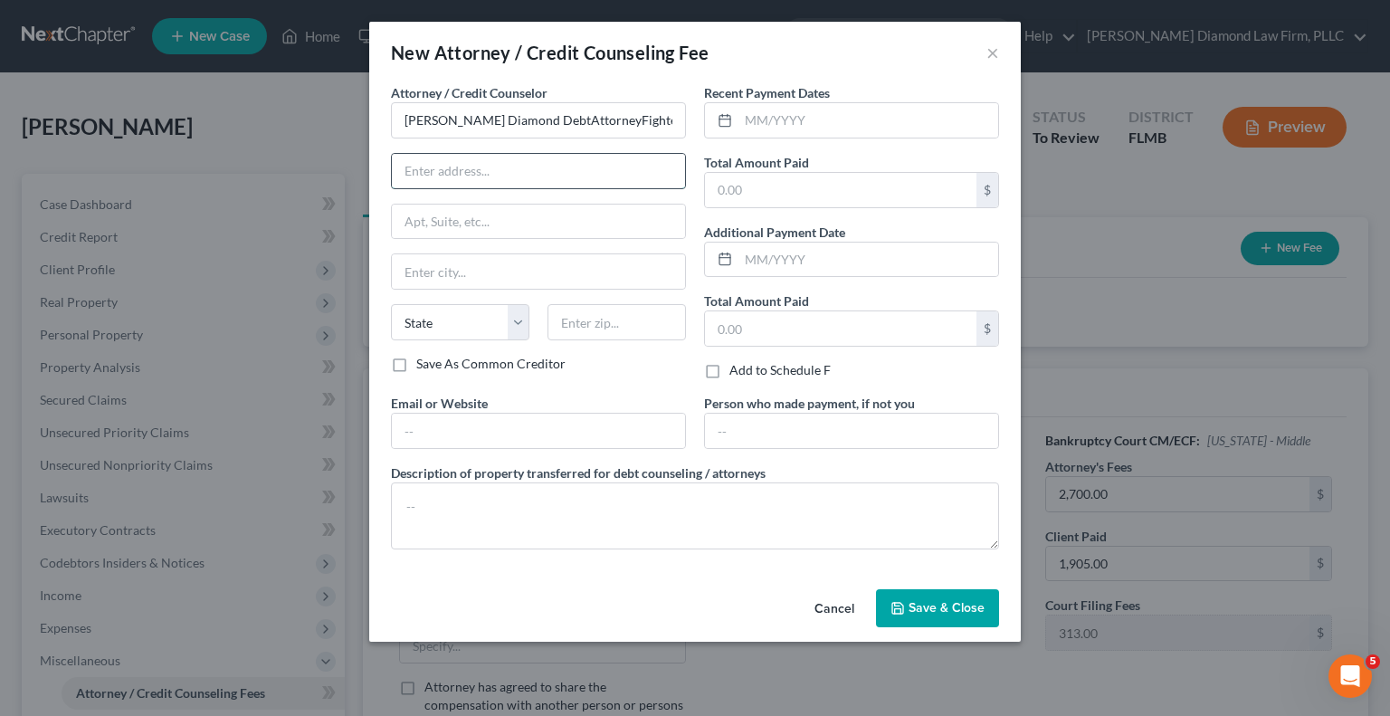
click at [491, 166] on input "text" at bounding box center [538, 171] width 293 height 34
paste input "[STREET_ADDRESS]"
type input "[STREET_ADDRESS]"
click at [469, 220] on input "text" at bounding box center [538, 222] width 293 height 34
type input "108"
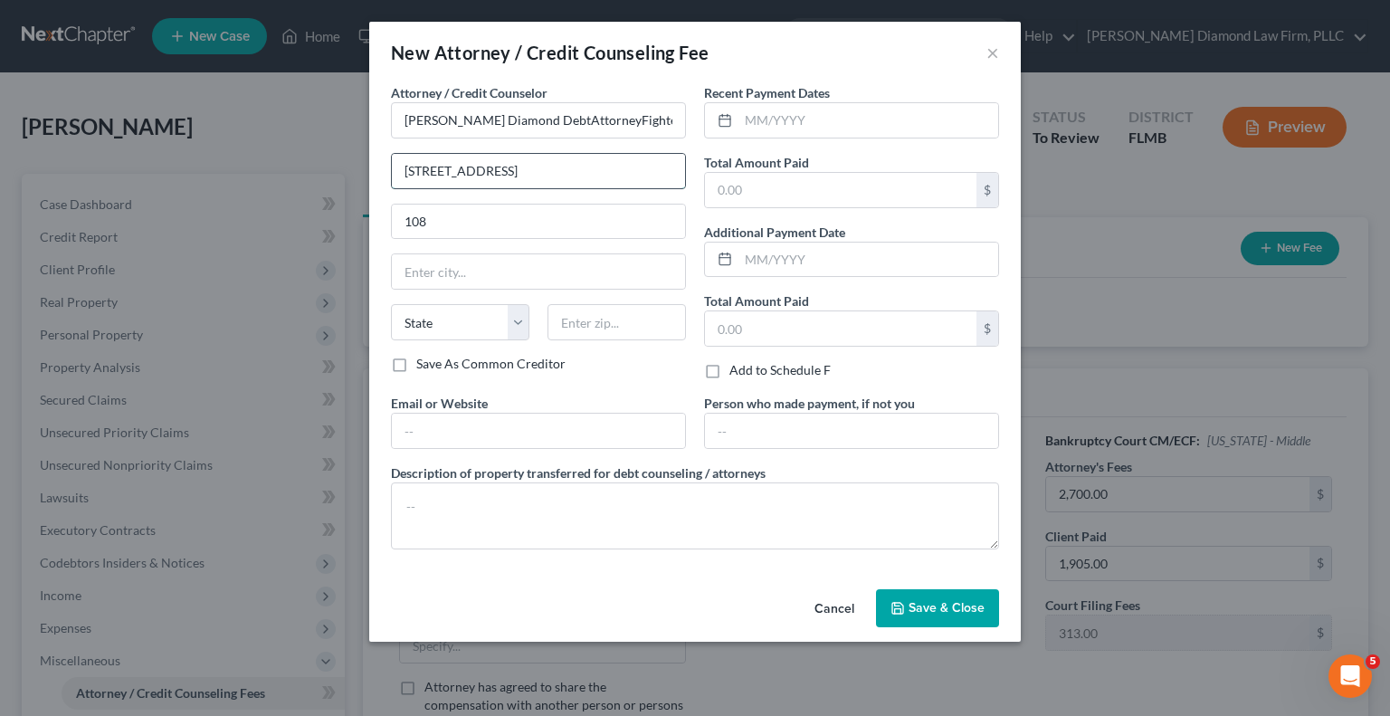
drag, startPoint x: 547, startPoint y: 169, endPoint x: 608, endPoint y: 168, distance: 61.6
click at [608, 168] on input "[STREET_ADDRESS]" at bounding box center [538, 171] width 293 height 34
click at [527, 271] on input "text" at bounding box center [538, 271] width 293 height 34
paste input "Clearwater"
type input "Clearwater"
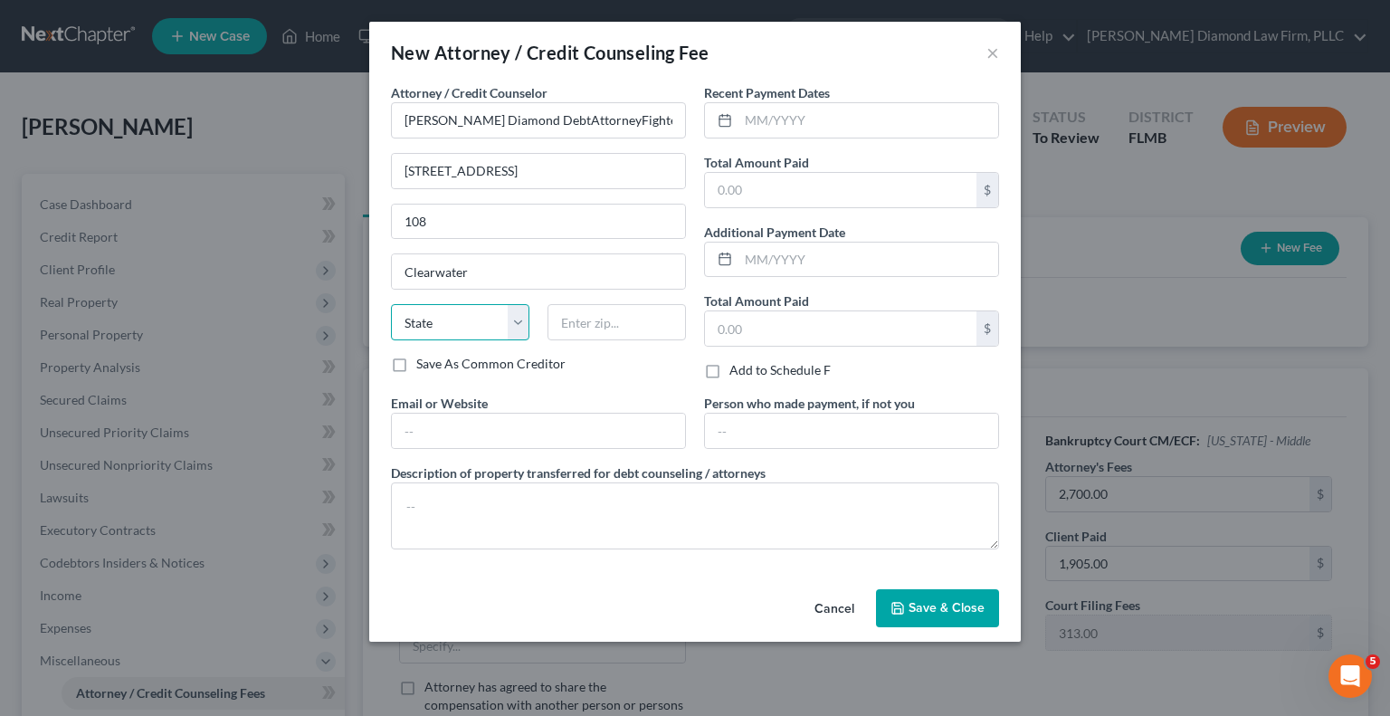
click at [516, 320] on select "State [US_STATE] AK AR AZ CA CO CT DE DC [GEOGRAPHIC_DATA] [GEOGRAPHIC_DATA] GU…" at bounding box center [460, 322] width 138 height 36
select select "9"
click at [391, 304] on select "State [US_STATE] AK AR AZ CA CO CT DE DC [GEOGRAPHIC_DATA] [GEOGRAPHIC_DATA] GU…" at bounding box center [460, 322] width 138 height 36
drag, startPoint x: 627, startPoint y: 171, endPoint x: 668, endPoint y: 174, distance: 40.8
click at [668, 174] on input "[STREET_ADDRESS]" at bounding box center [538, 171] width 293 height 34
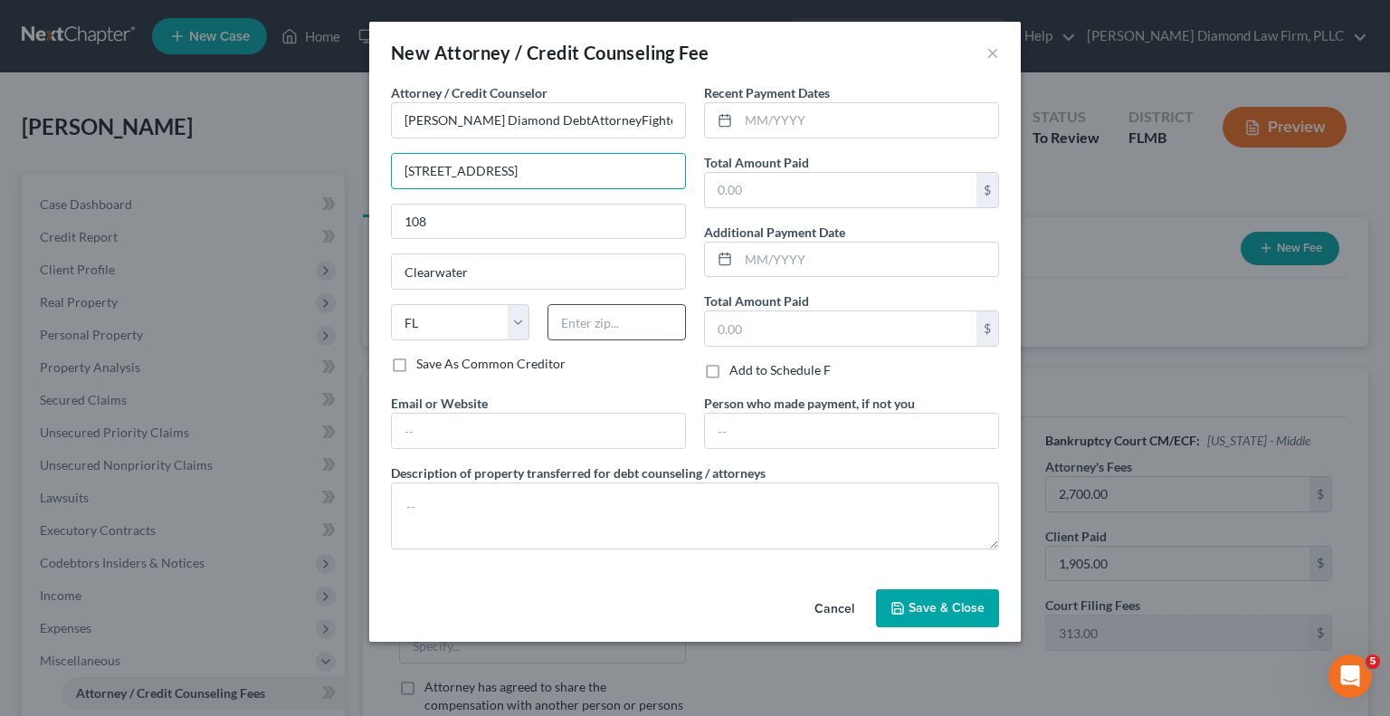
type input "[STREET_ADDRESS]"
click at [583, 330] on input "text" at bounding box center [617, 322] width 138 height 36
paste input "33761"
type input "33761"
click at [416, 368] on label "Save As Common Creditor" at bounding box center [490, 364] width 149 height 18
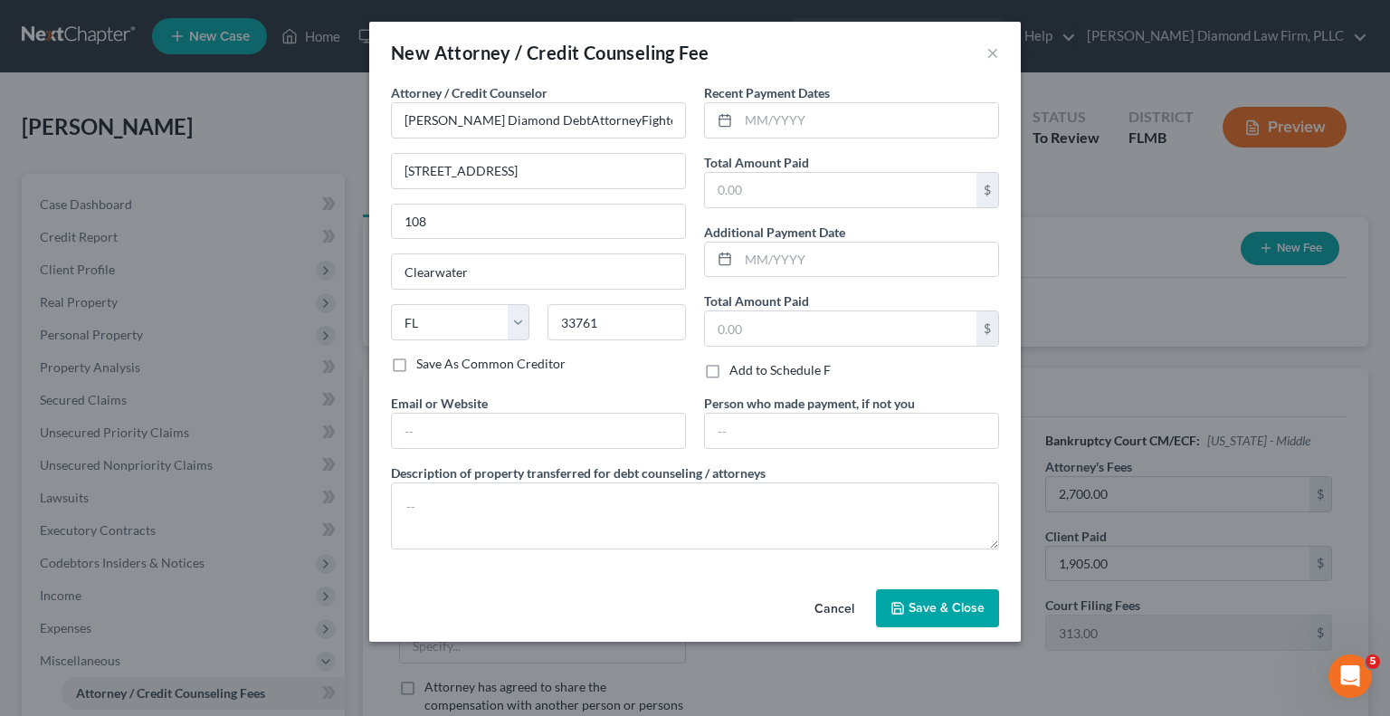
click at [424, 367] on input "Save As Common Creditor" at bounding box center [430, 361] width 12 height 12
checkbox input "true"
click at [634, 175] on input "[STREET_ADDRESS]" at bounding box center [538, 171] width 293 height 34
type input "[STREET_ADDRESS]"
click at [809, 323] on input "text" at bounding box center [841, 328] width 272 height 34
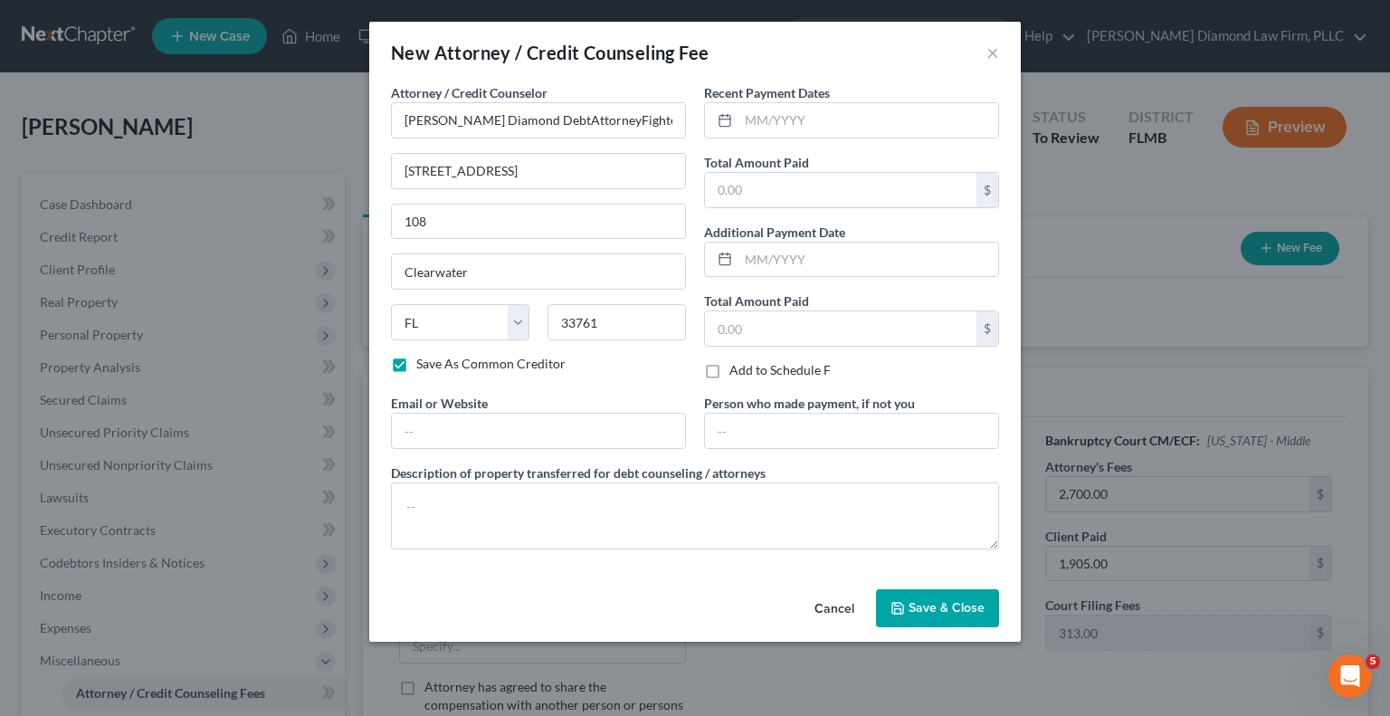
click at [435, 570] on div "Attorney / Credit Counselor * [PERSON_NAME] Diamond DebtAttorneyFighters [GEOGR…" at bounding box center [695, 332] width 652 height 499
click at [421, 535] on textarea at bounding box center [695, 515] width 608 height 67
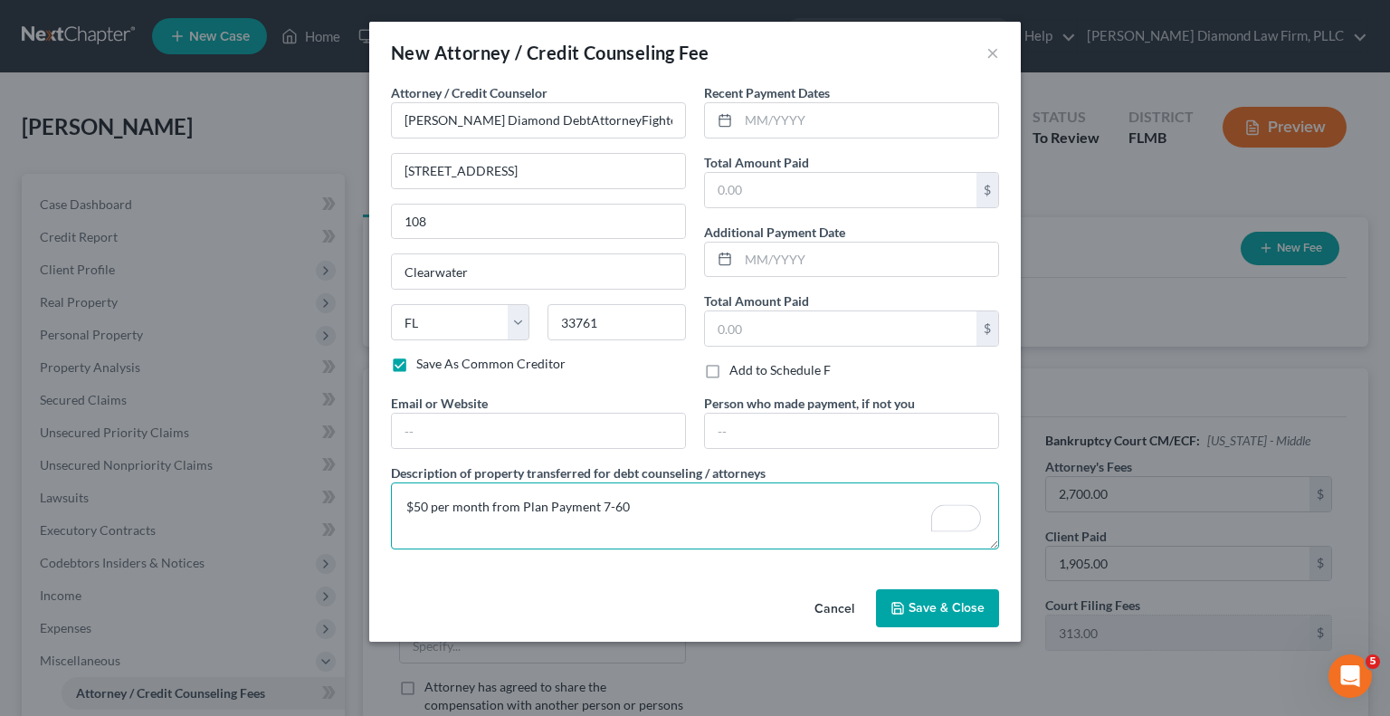
type textarea "$50 per month from Plan Payment 7-60"
click at [947, 626] on div "Cancel Save & Close" at bounding box center [695, 612] width 652 height 60
click at [937, 604] on span "Save & Close" at bounding box center [947, 607] width 76 height 15
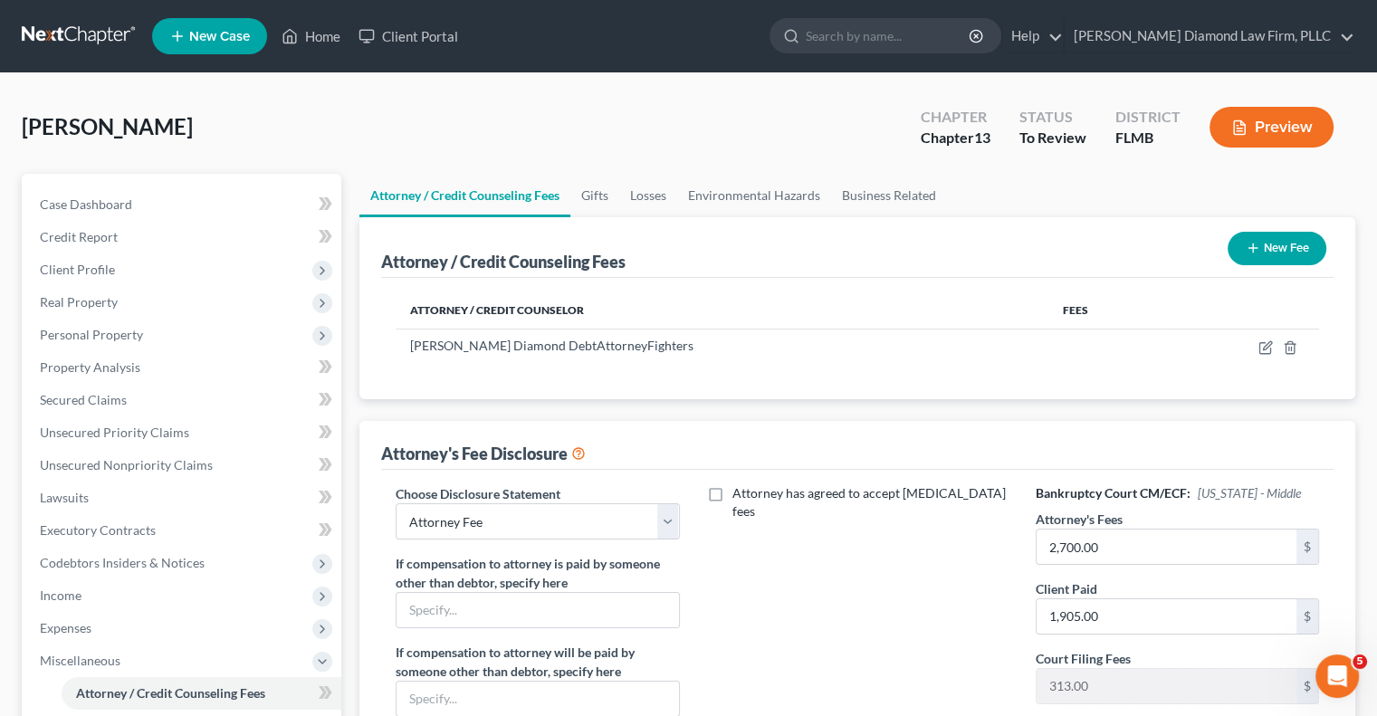
scroll to position [362, 0]
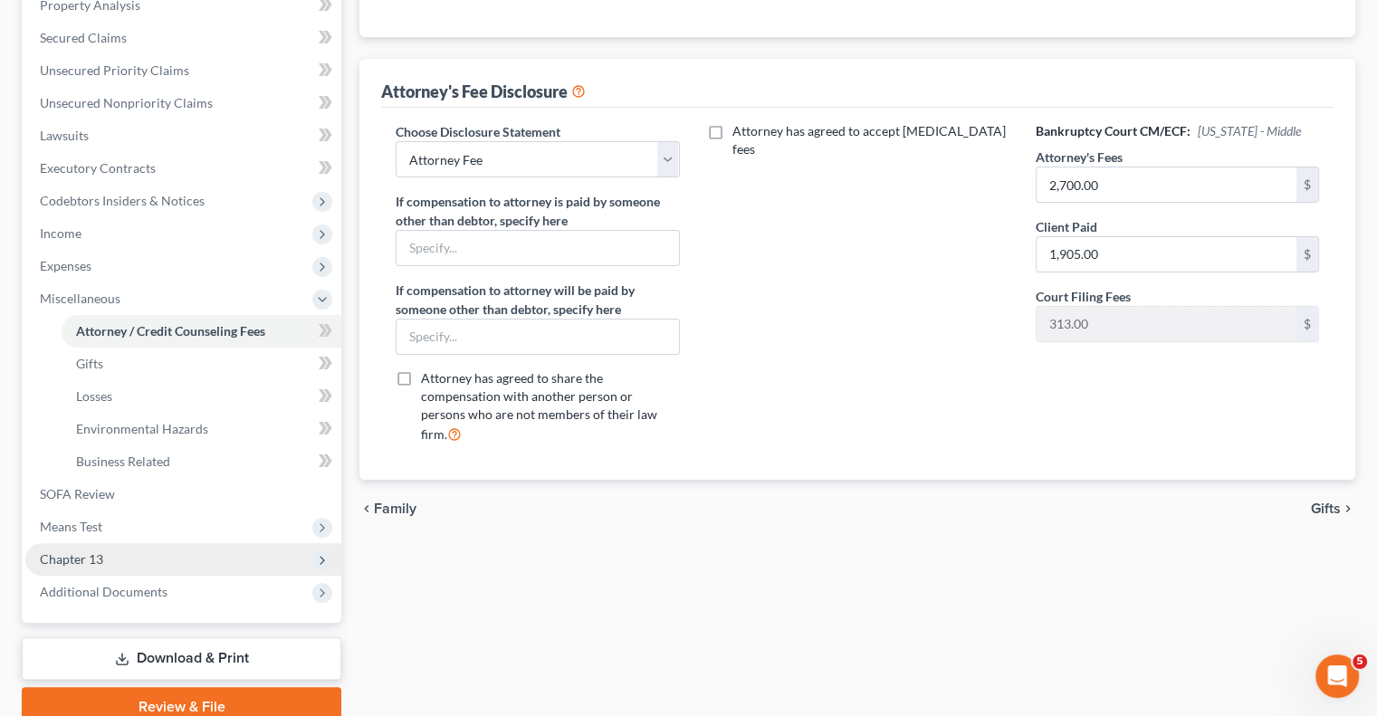
click at [92, 561] on span "Chapter 13" at bounding box center [71, 558] width 63 height 15
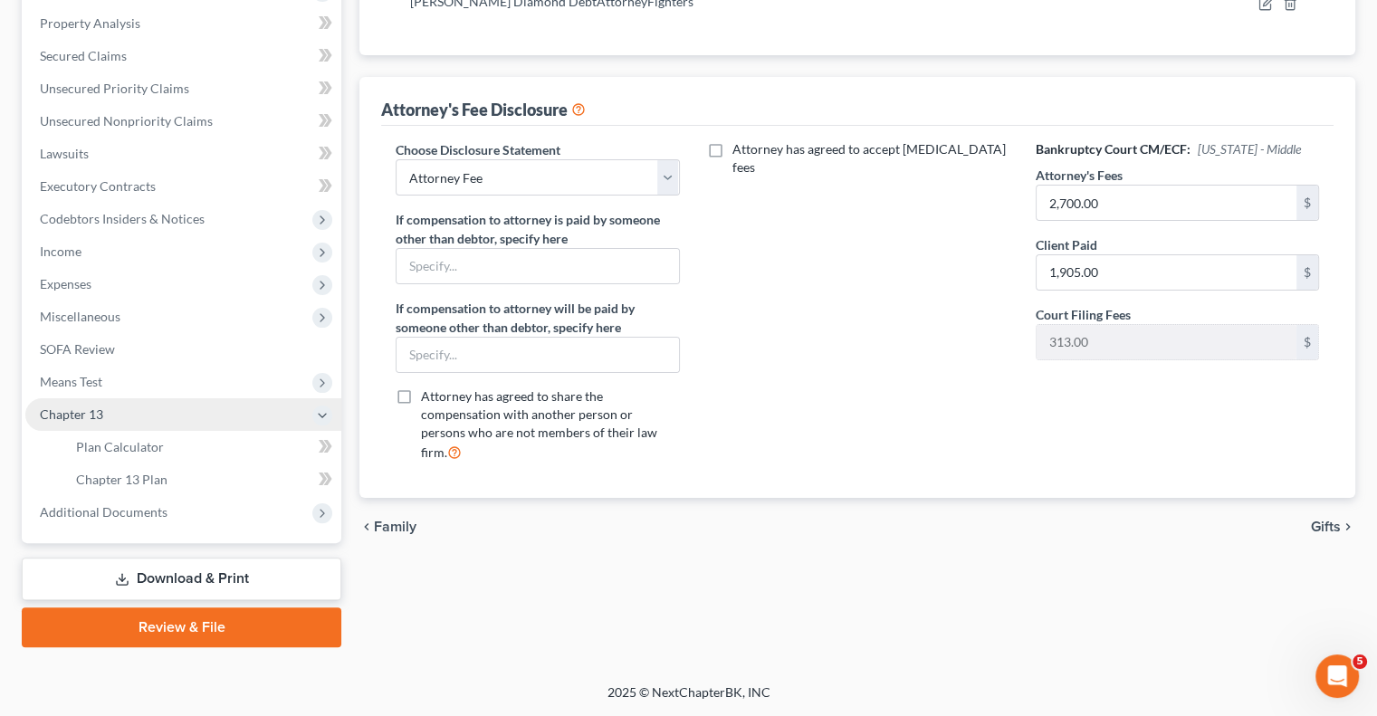
scroll to position [342, 0]
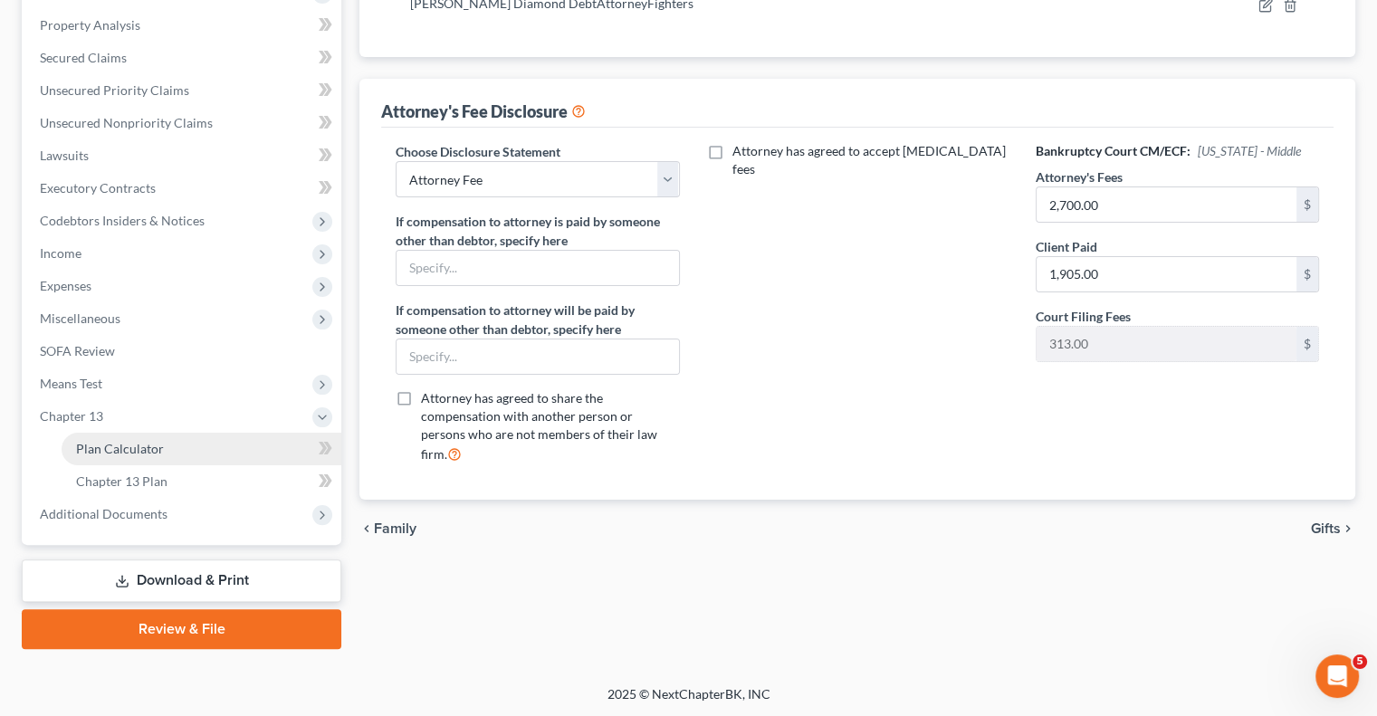
click at [134, 452] on span "Plan Calculator" at bounding box center [120, 448] width 88 height 15
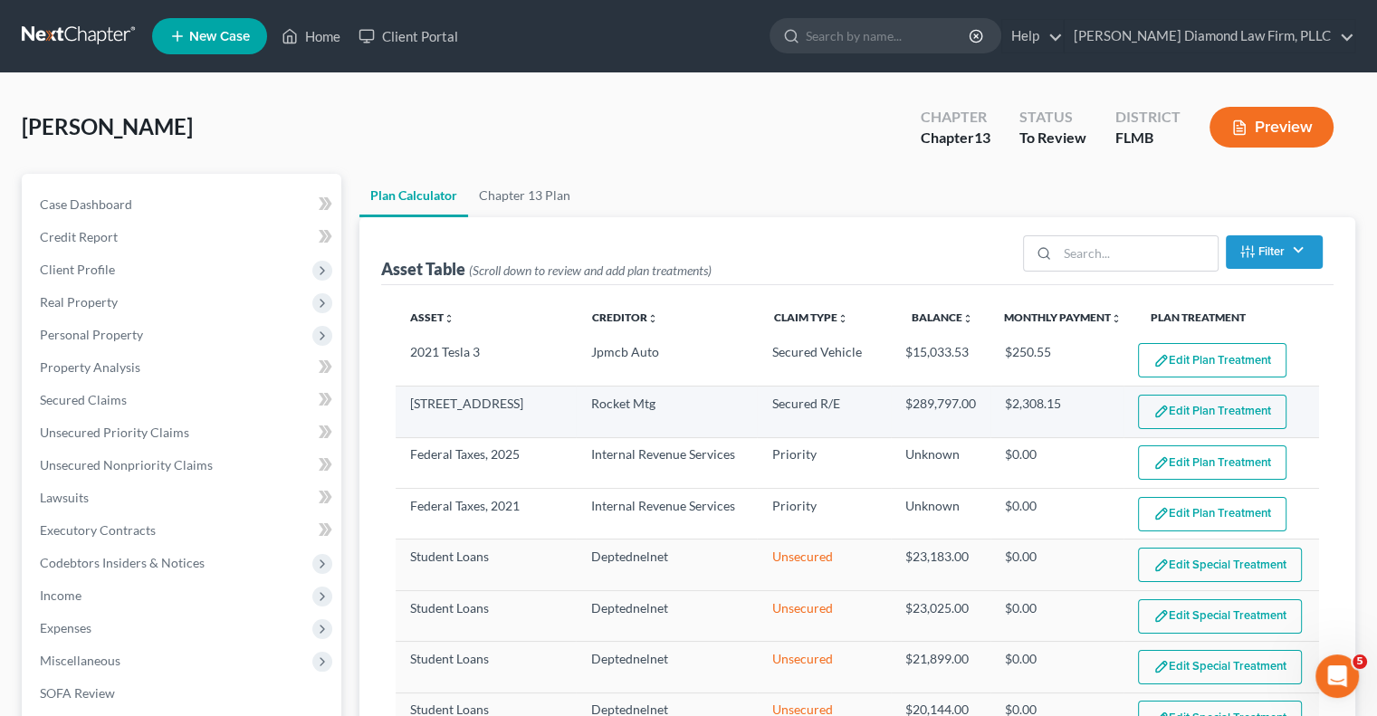
select select "59"
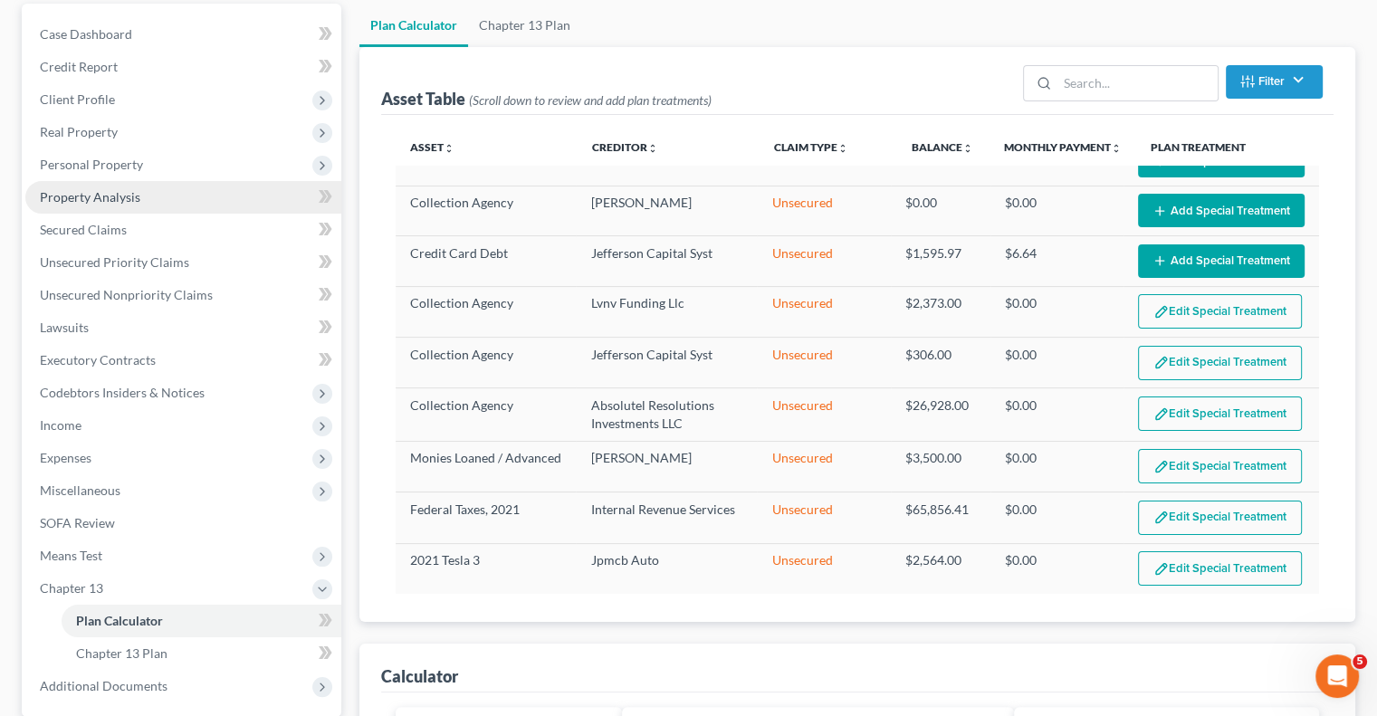
scroll to position [91, 0]
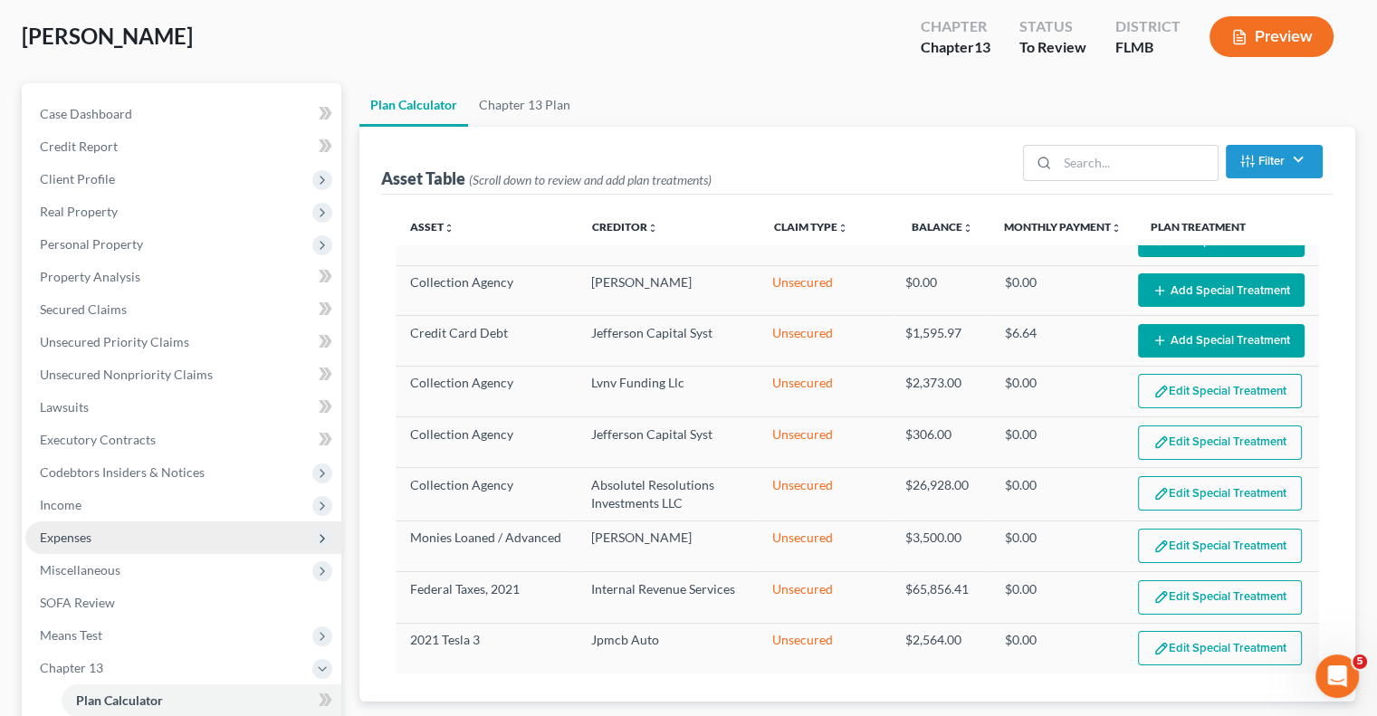
click at [62, 540] on span "Expenses" at bounding box center [66, 537] width 52 height 15
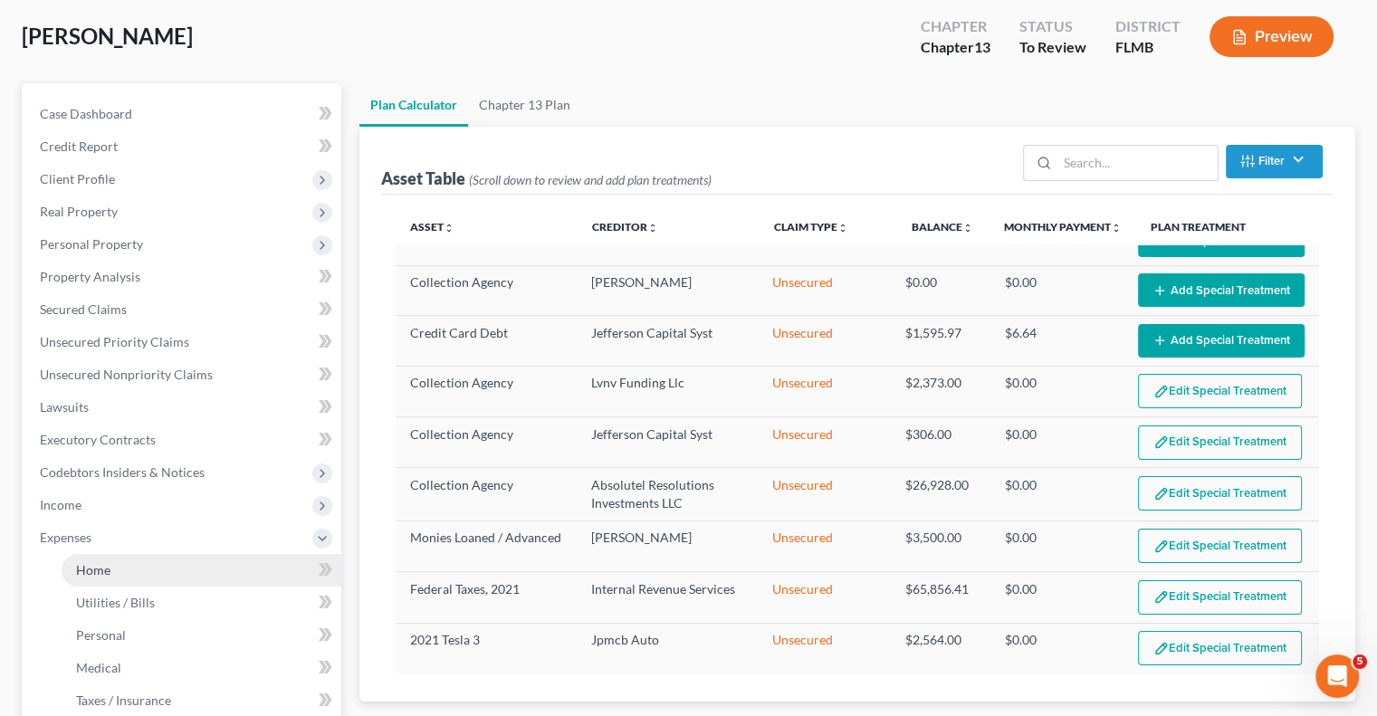
click at [116, 567] on link "Home" at bounding box center [202, 570] width 280 height 33
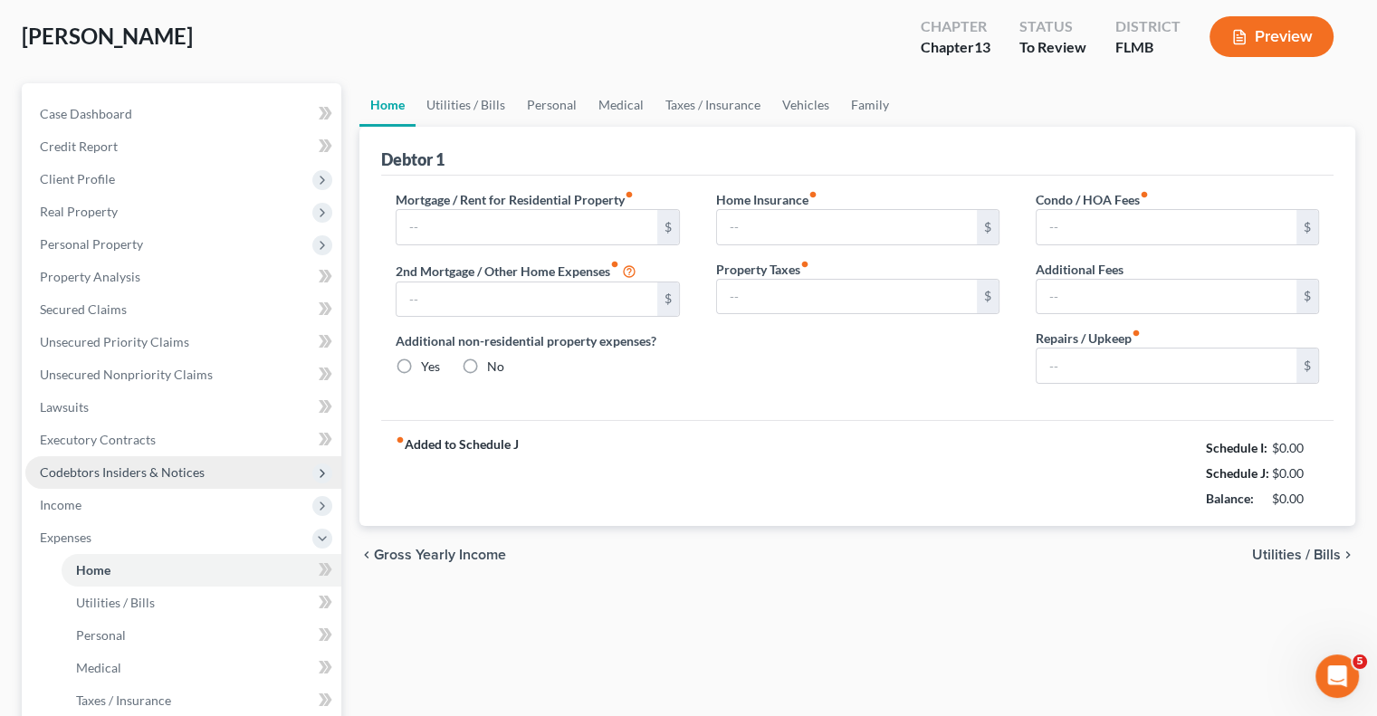
type input "0.00"
radio input "true"
type input "0.00"
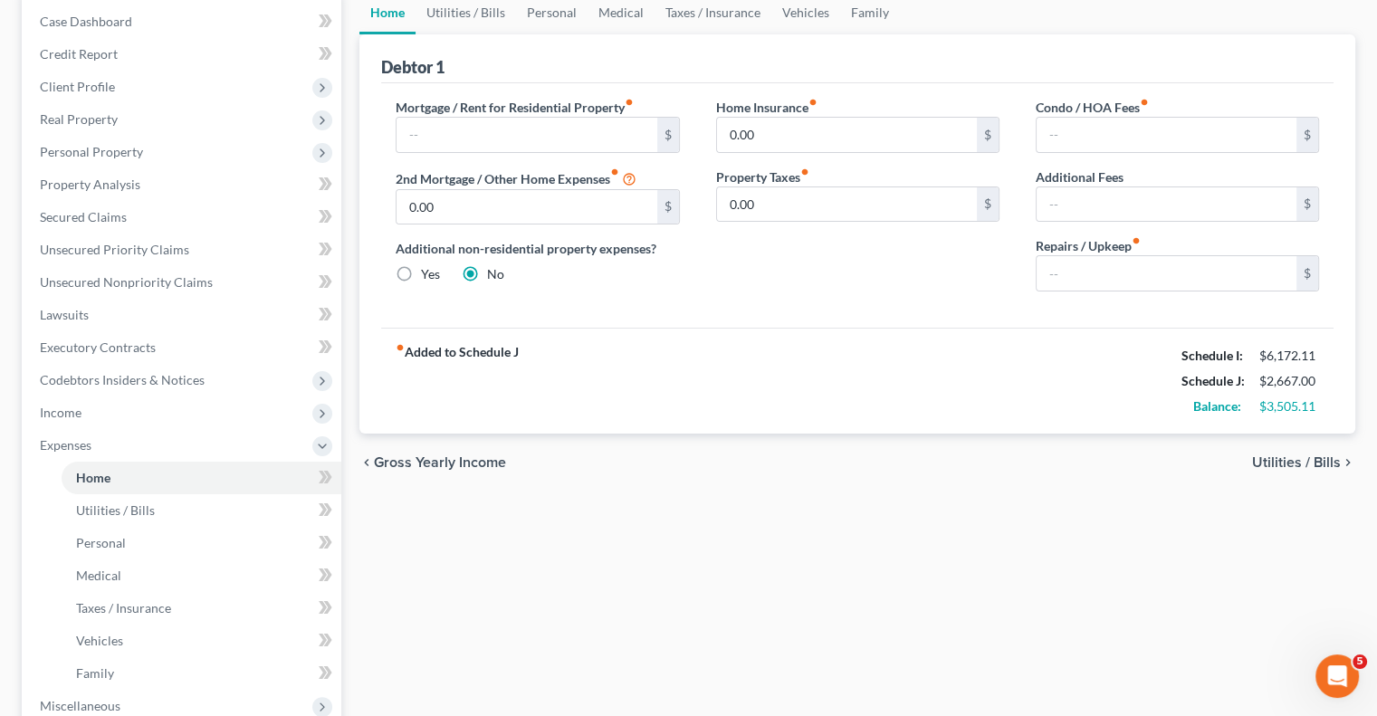
scroll to position [272, 0]
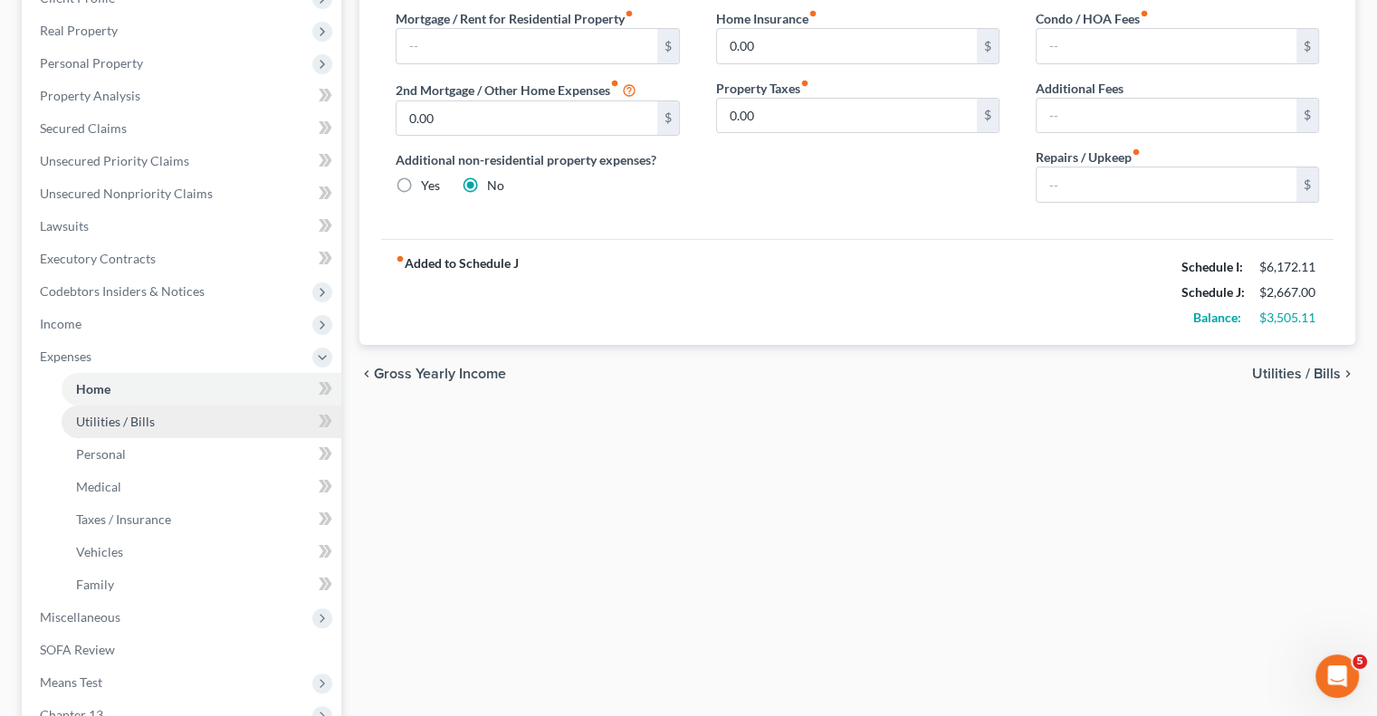
click at [116, 420] on span "Utilities / Bills" at bounding box center [115, 421] width 79 height 15
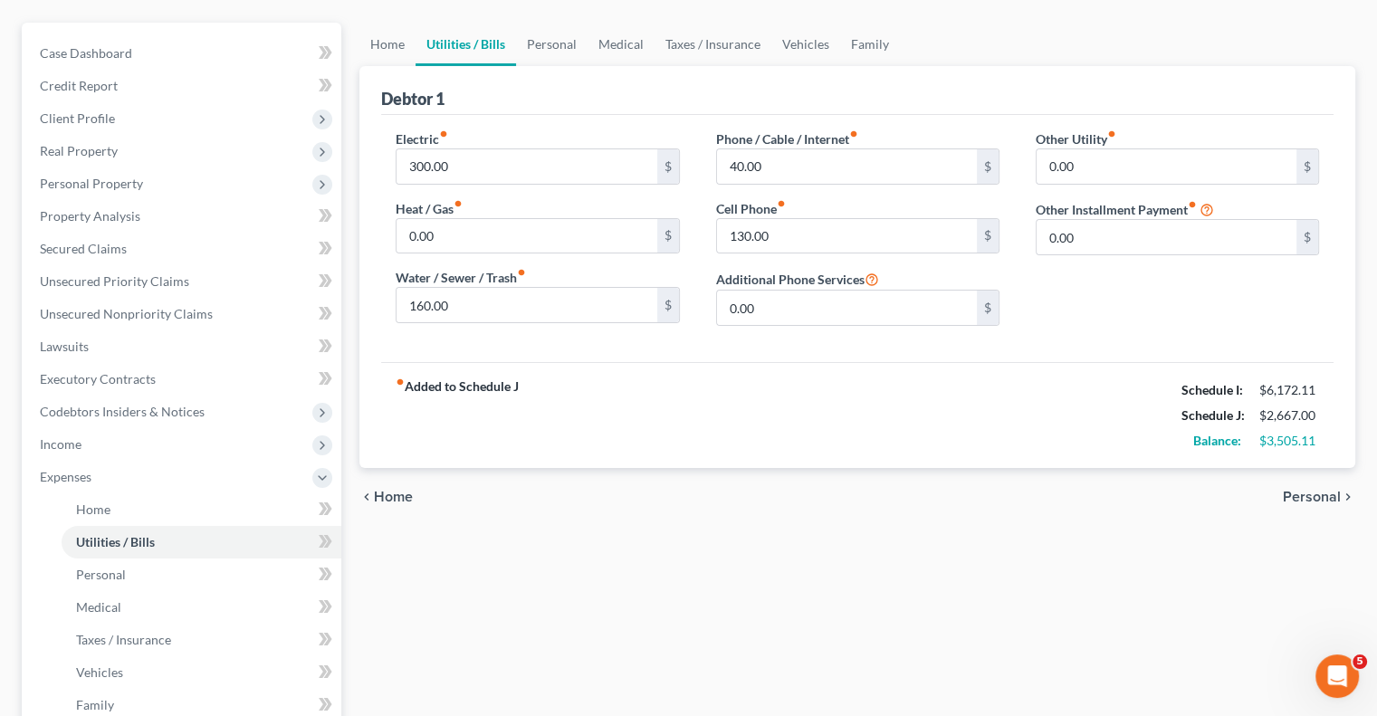
scroll to position [272, 0]
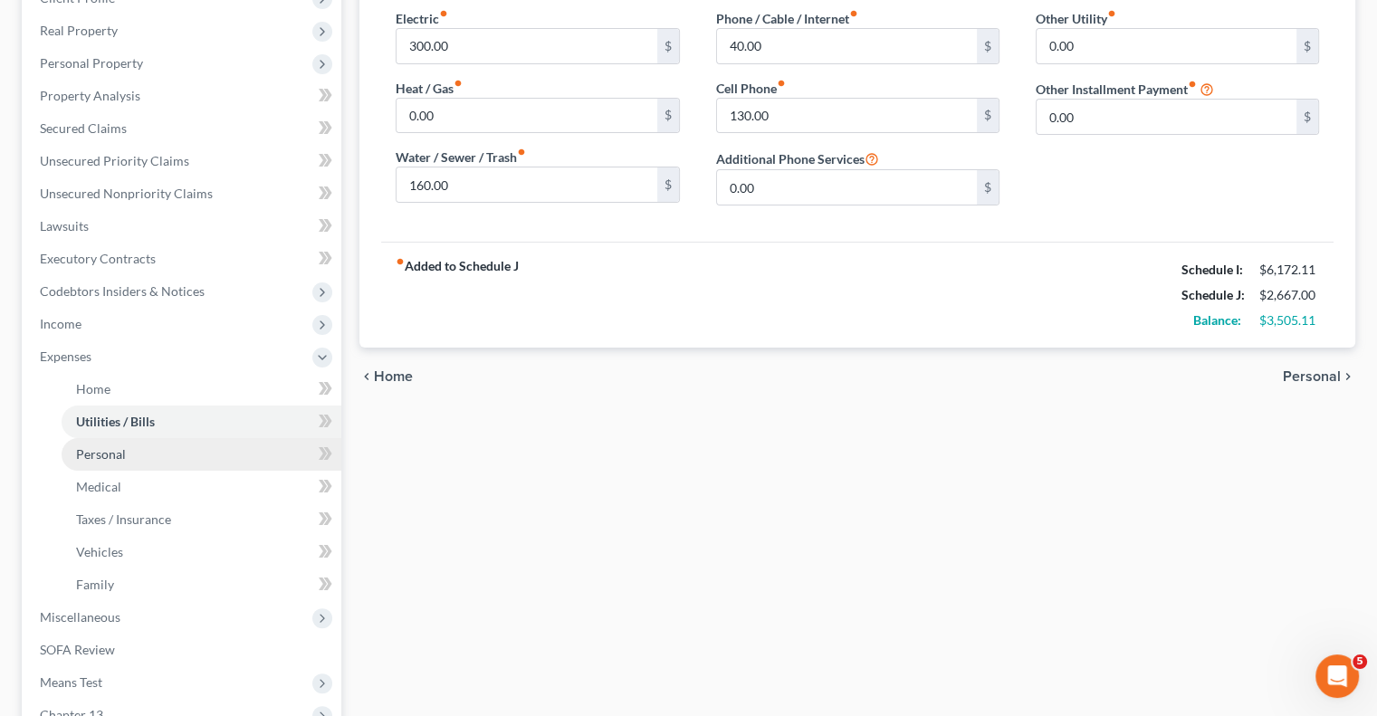
click at [116, 456] on span "Personal" at bounding box center [101, 453] width 50 height 15
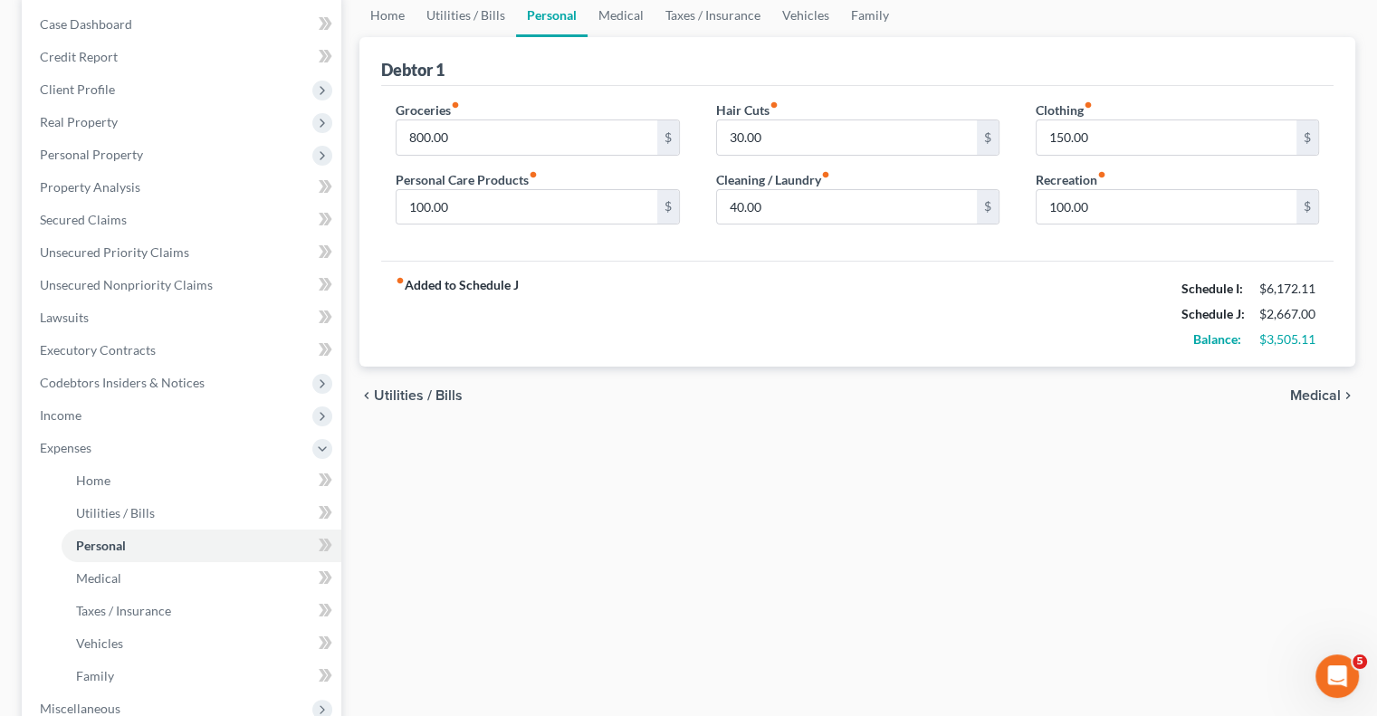
scroll to position [181, 0]
click at [123, 571] on link "Medical" at bounding box center [202, 577] width 280 height 33
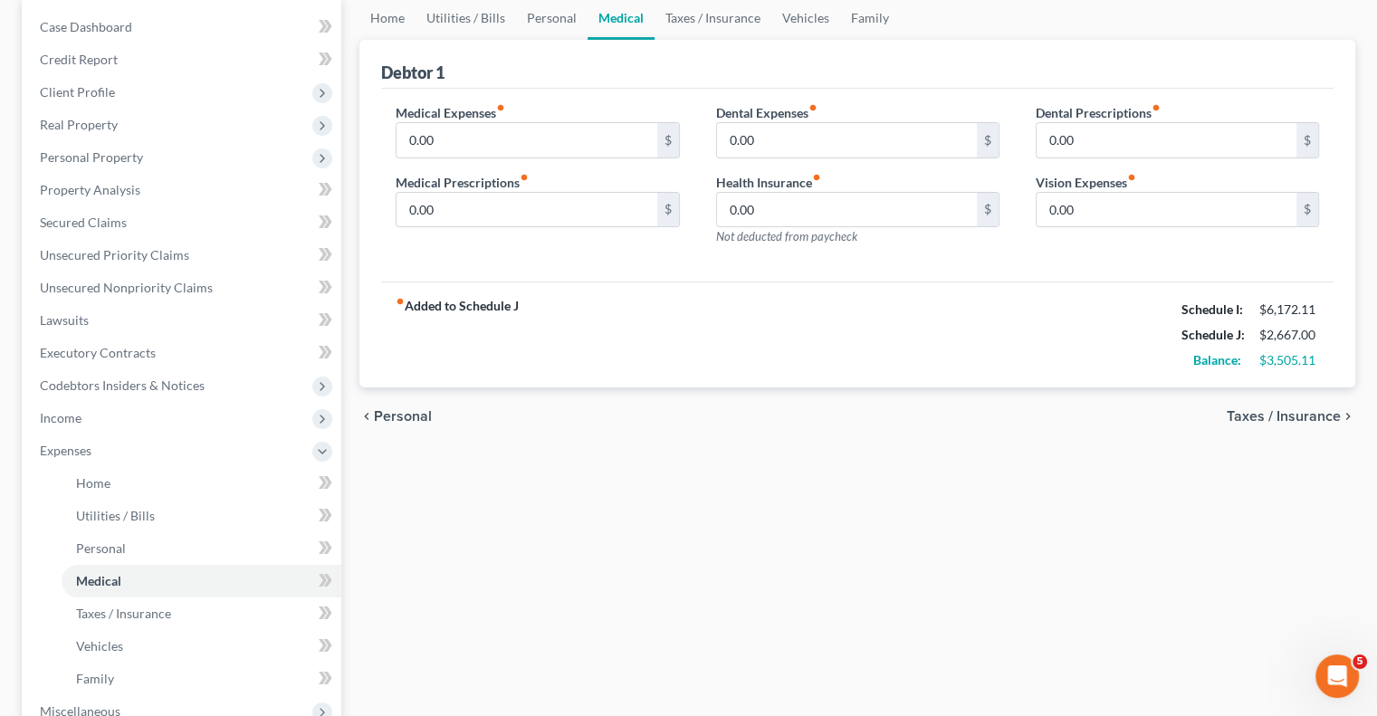
scroll to position [272, 0]
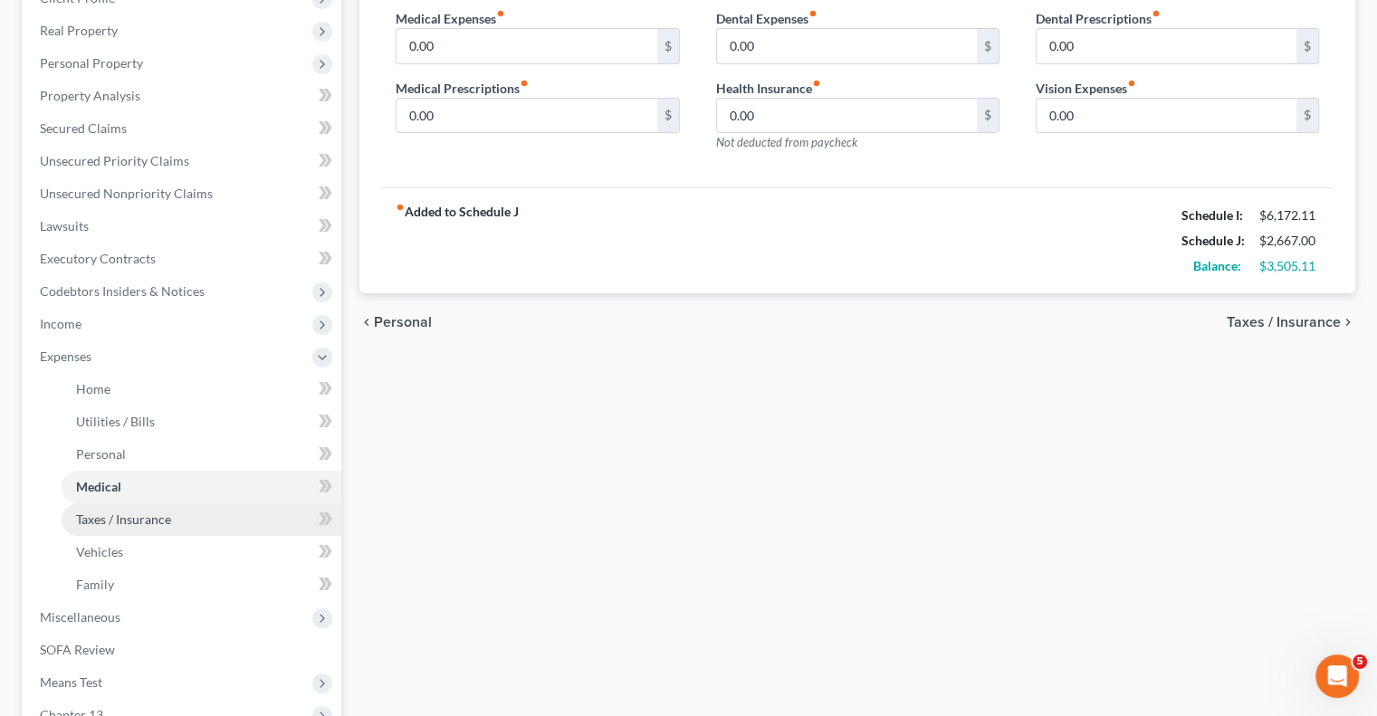
click at [90, 517] on span "Taxes / Insurance" at bounding box center [123, 518] width 95 height 15
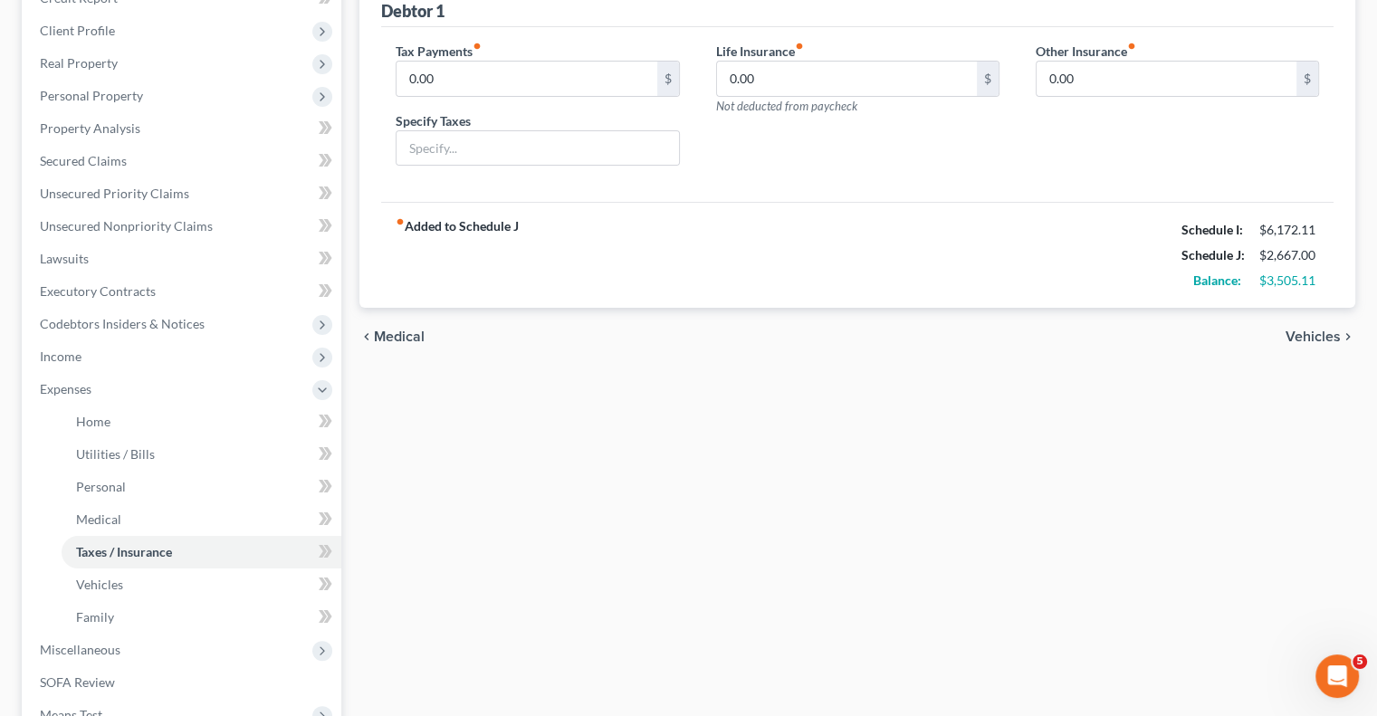
scroll to position [272, 0]
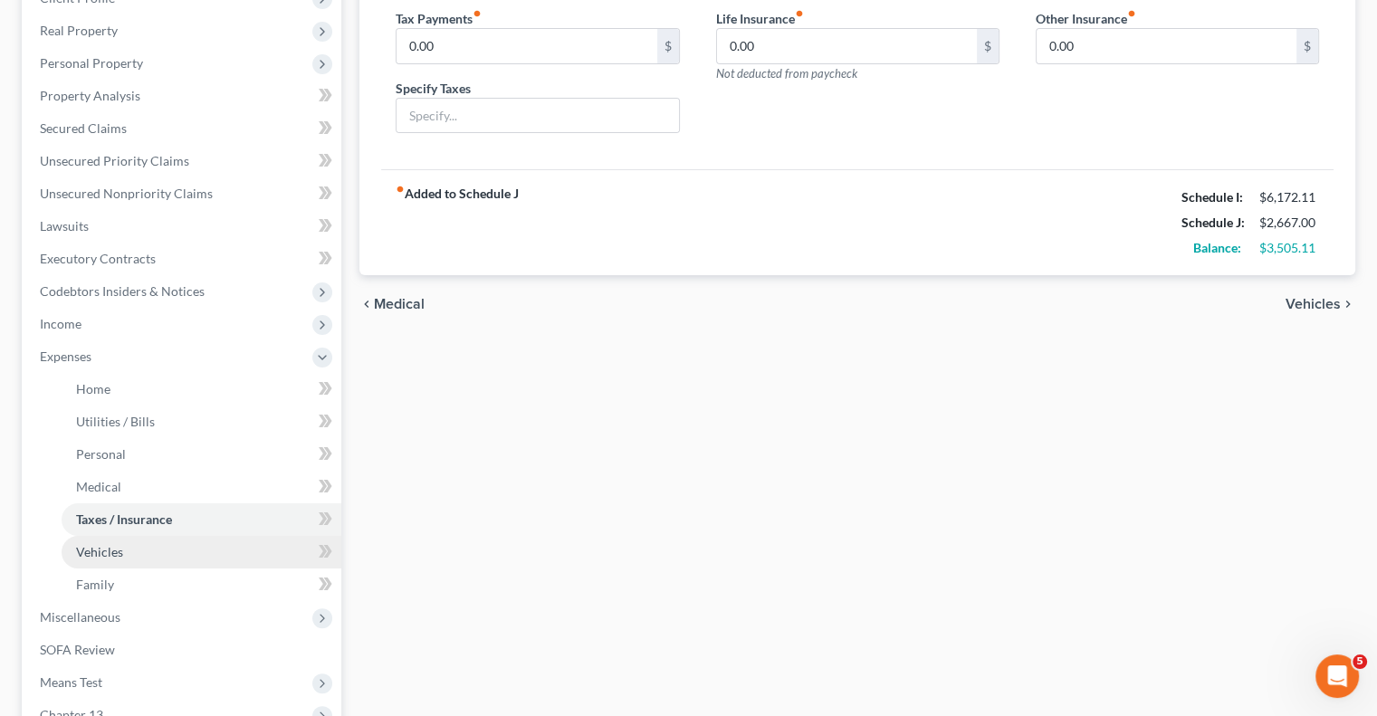
click at [105, 557] on span "Vehicles" at bounding box center [99, 551] width 47 height 15
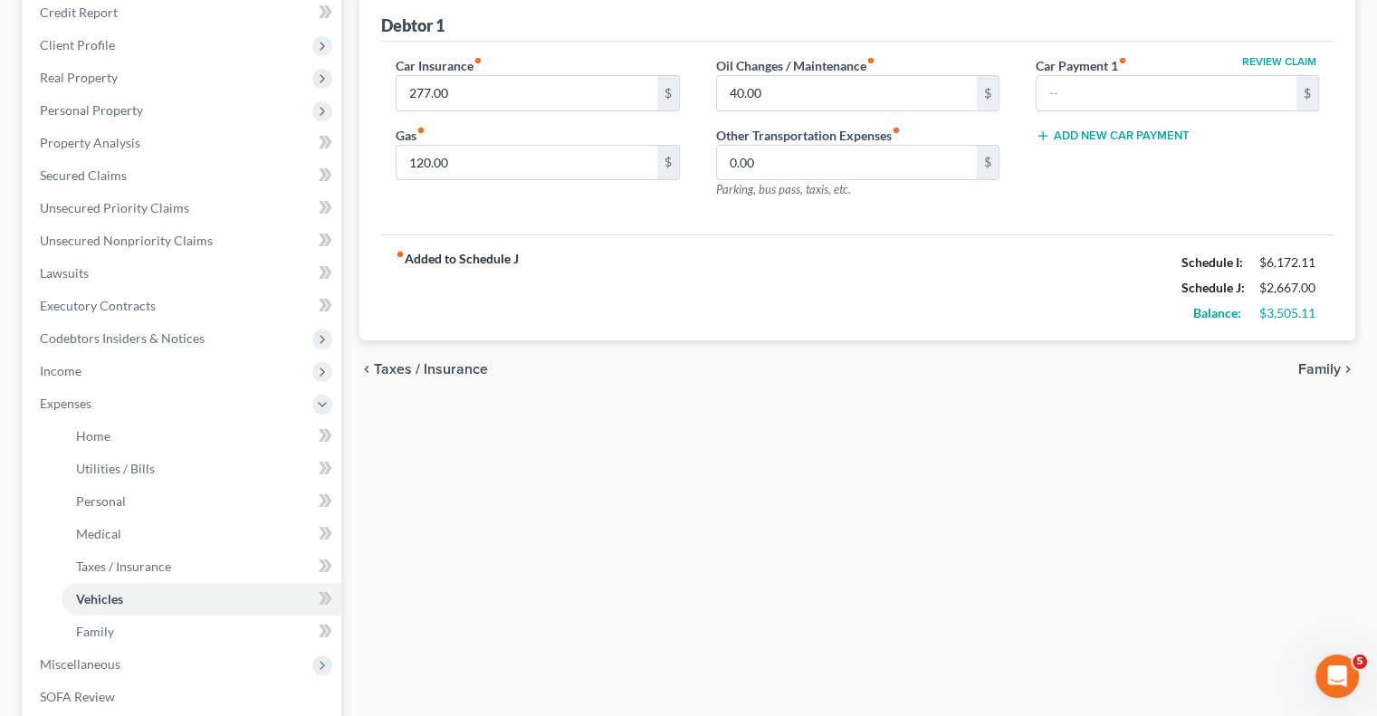
scroll to position [362, 0]
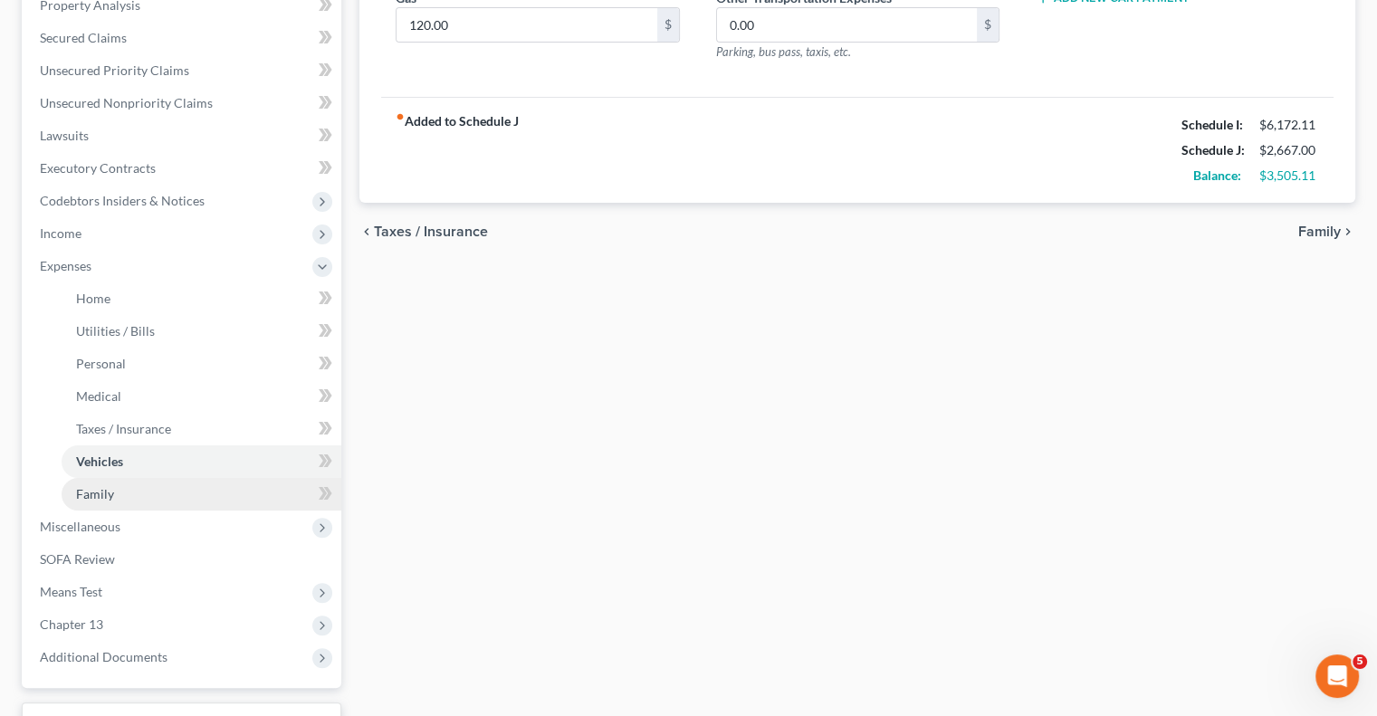
click at [253, 488] on link "Family" at bounding box center [202, 494] width 280 height 33
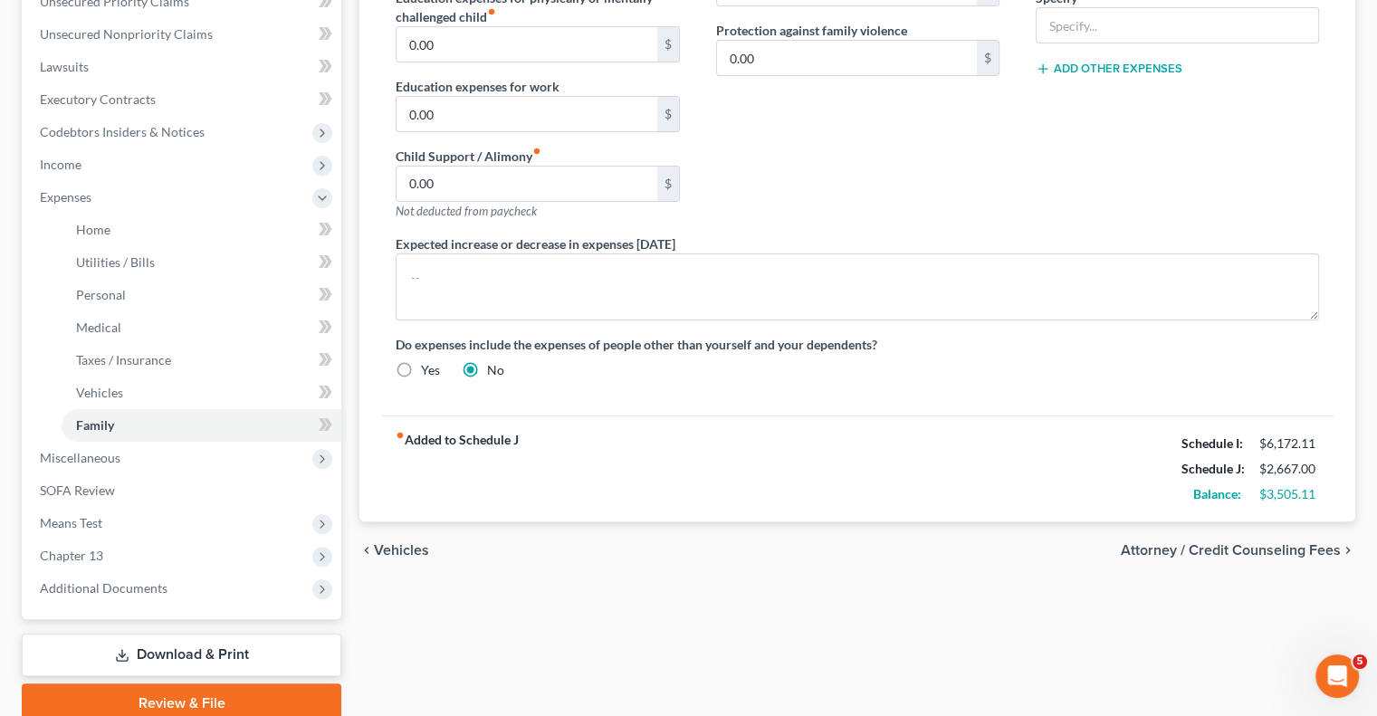
scroll to position [453, 0]
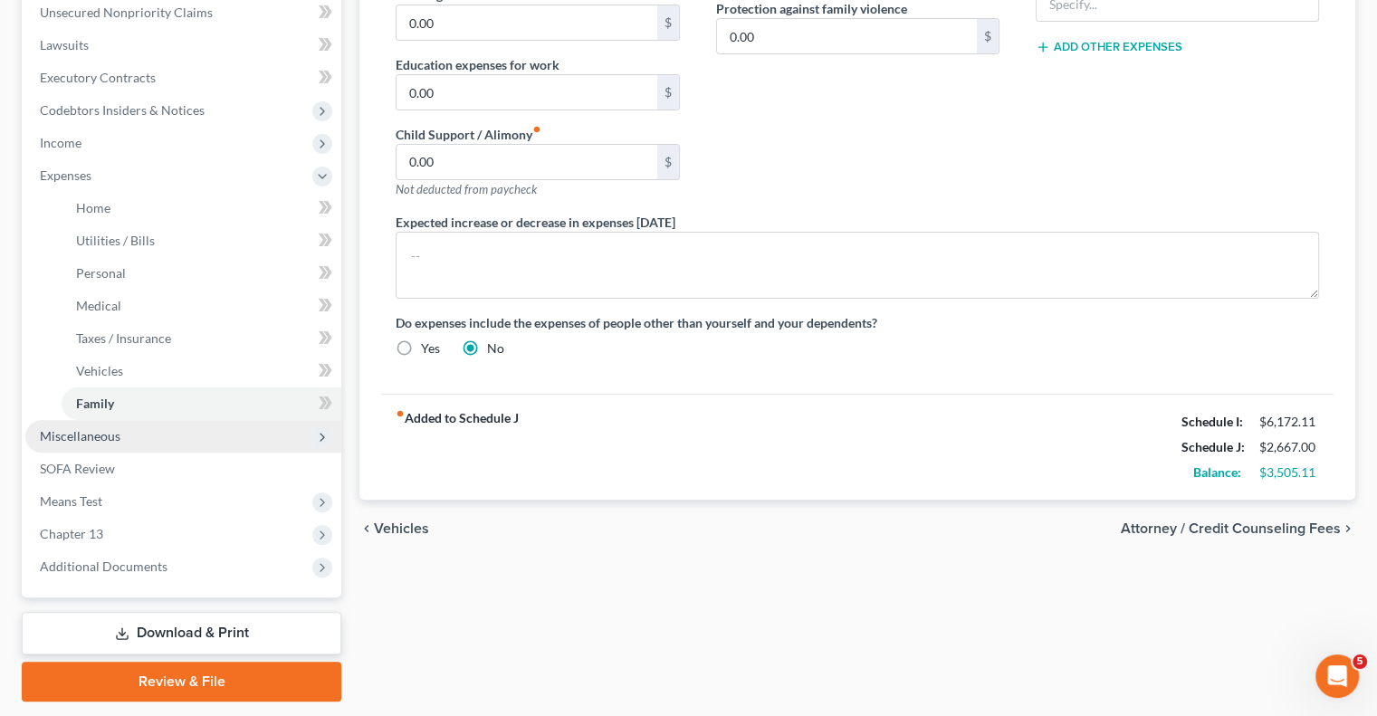
click at [100, 441] on span "Miscellaneous" at bounding box center [80, 435] width 81 height 15
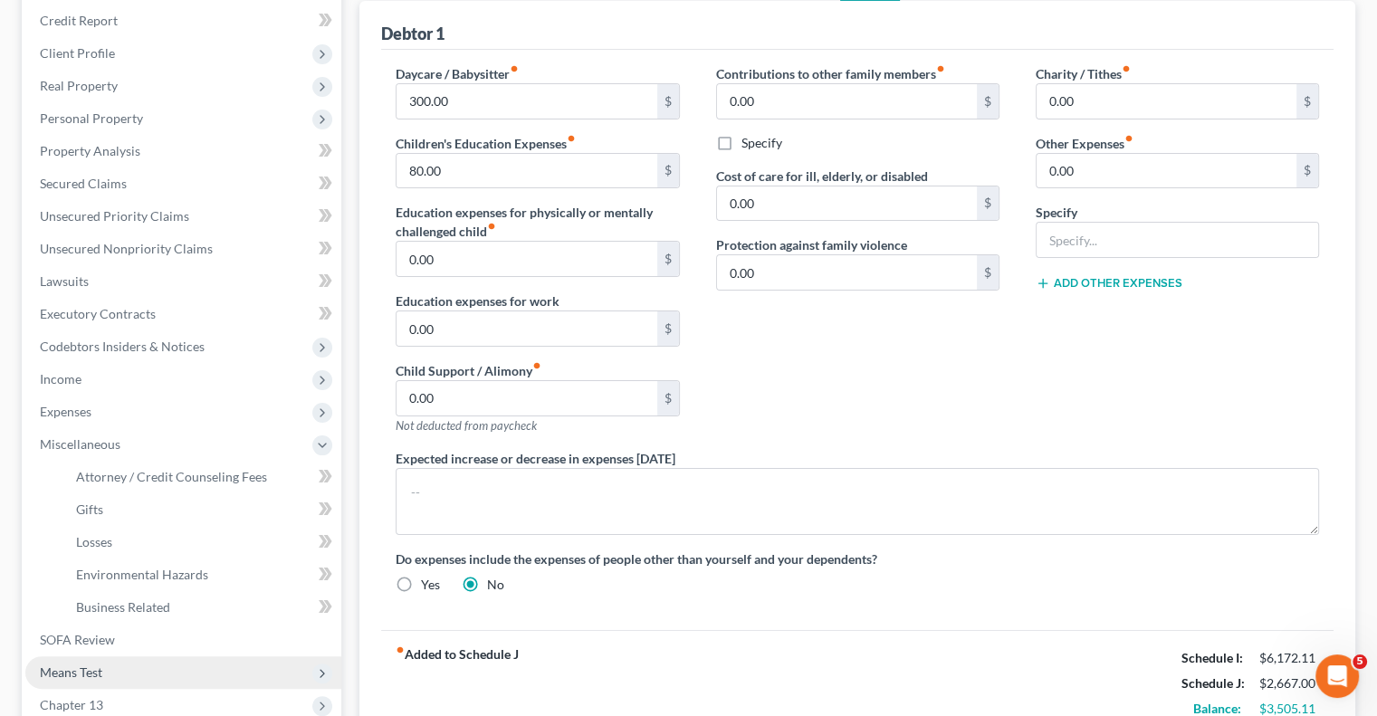
scroll to position [440, 0]
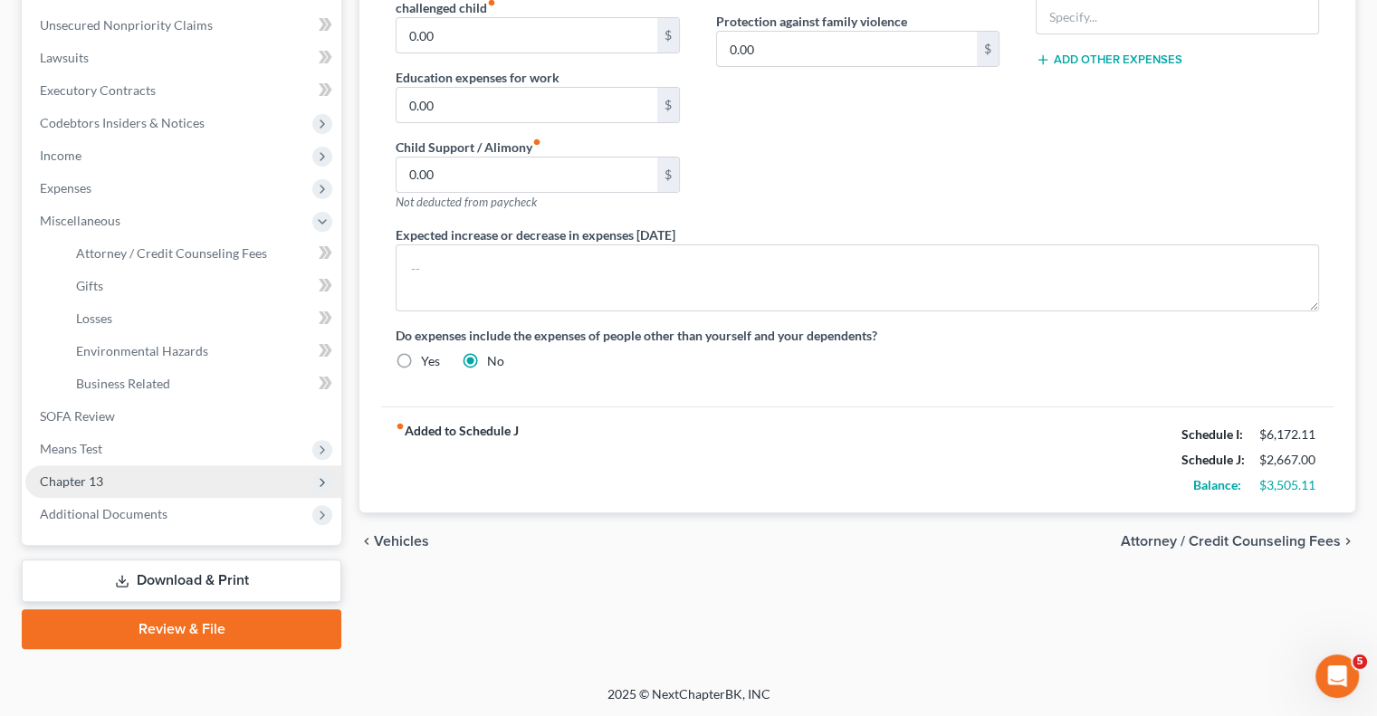
click at [53, 477] on span "Chapter 13" at bounding box center [71, 480] width 63 height 15
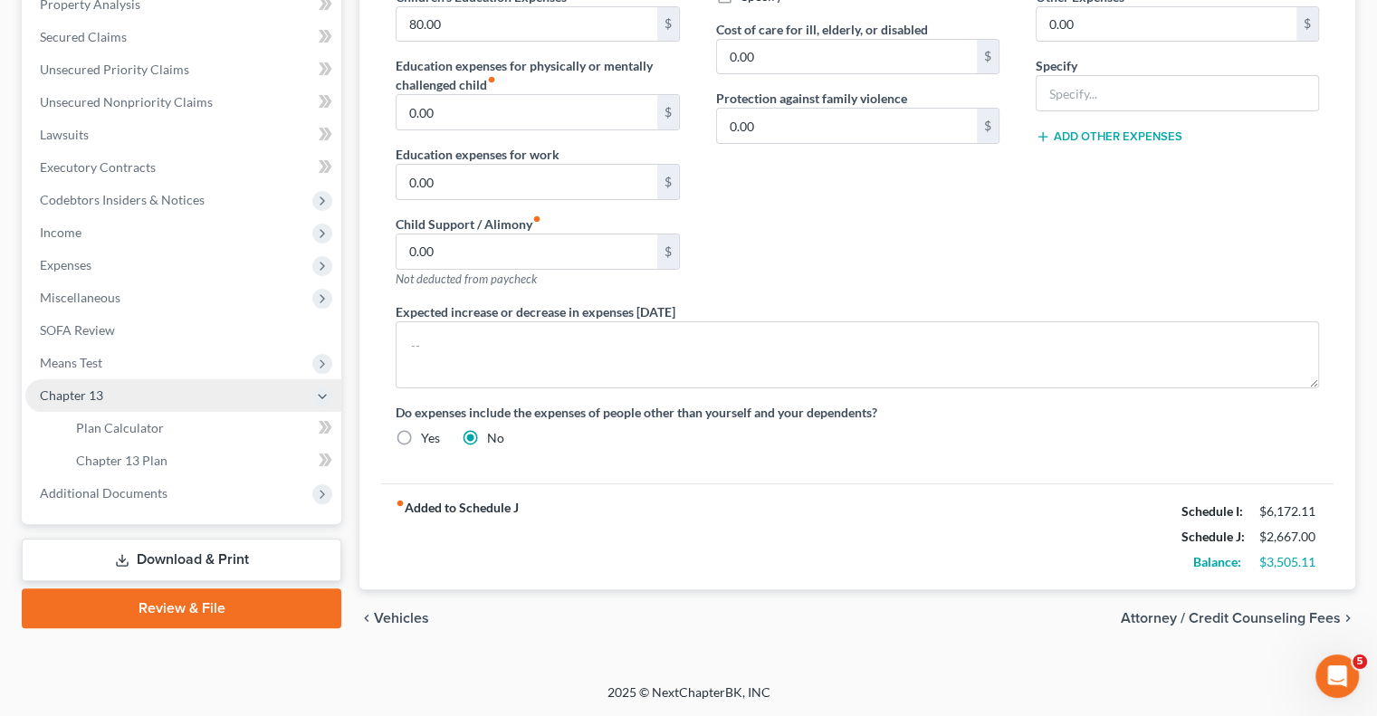
scroll to position [358, 0]
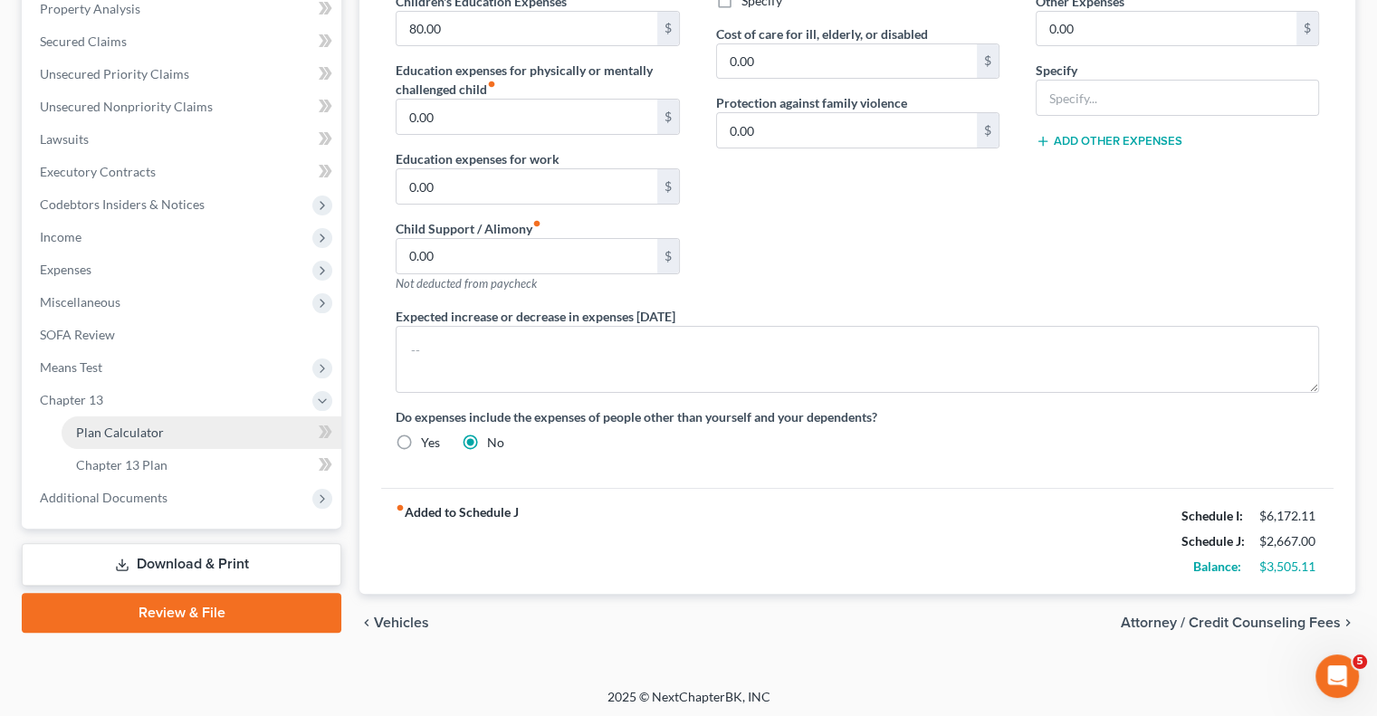
click at [97, 436] on span "Plan Calculator" at bounding box center [120, 432] width 88 height 15
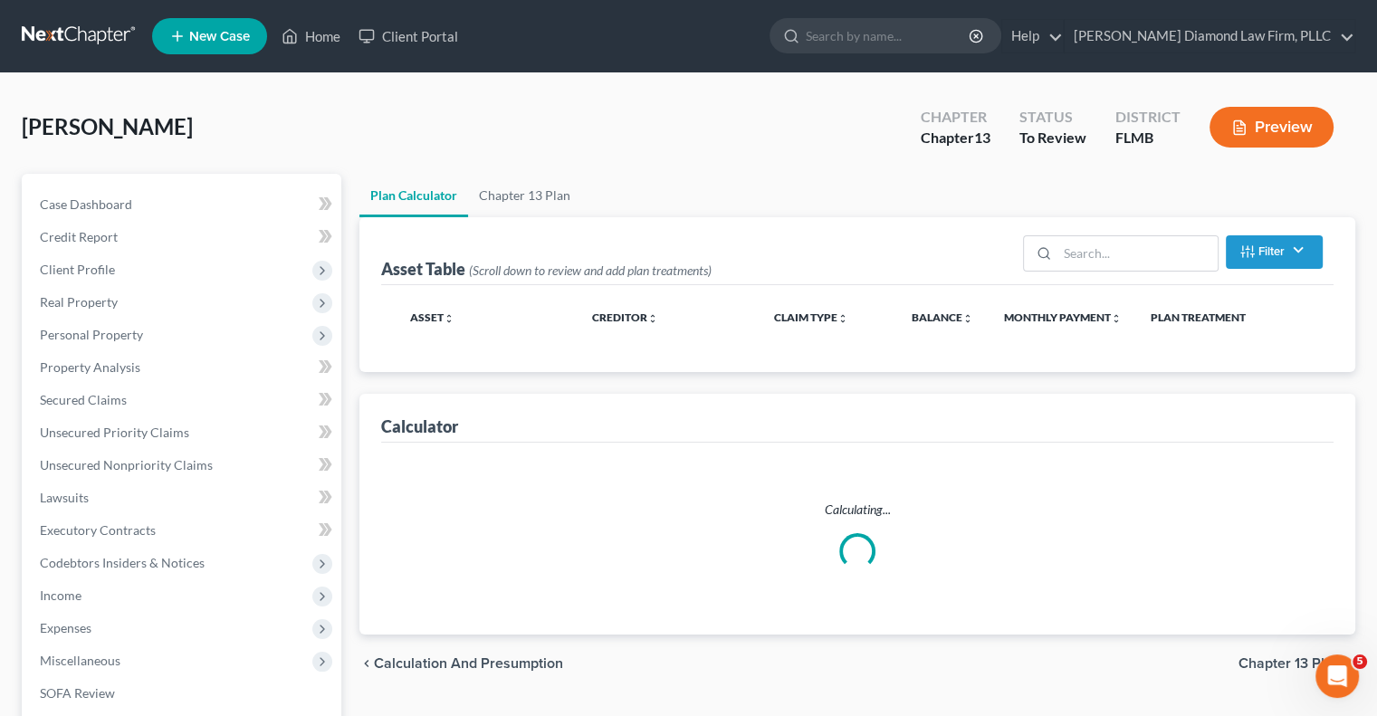
select select "59"
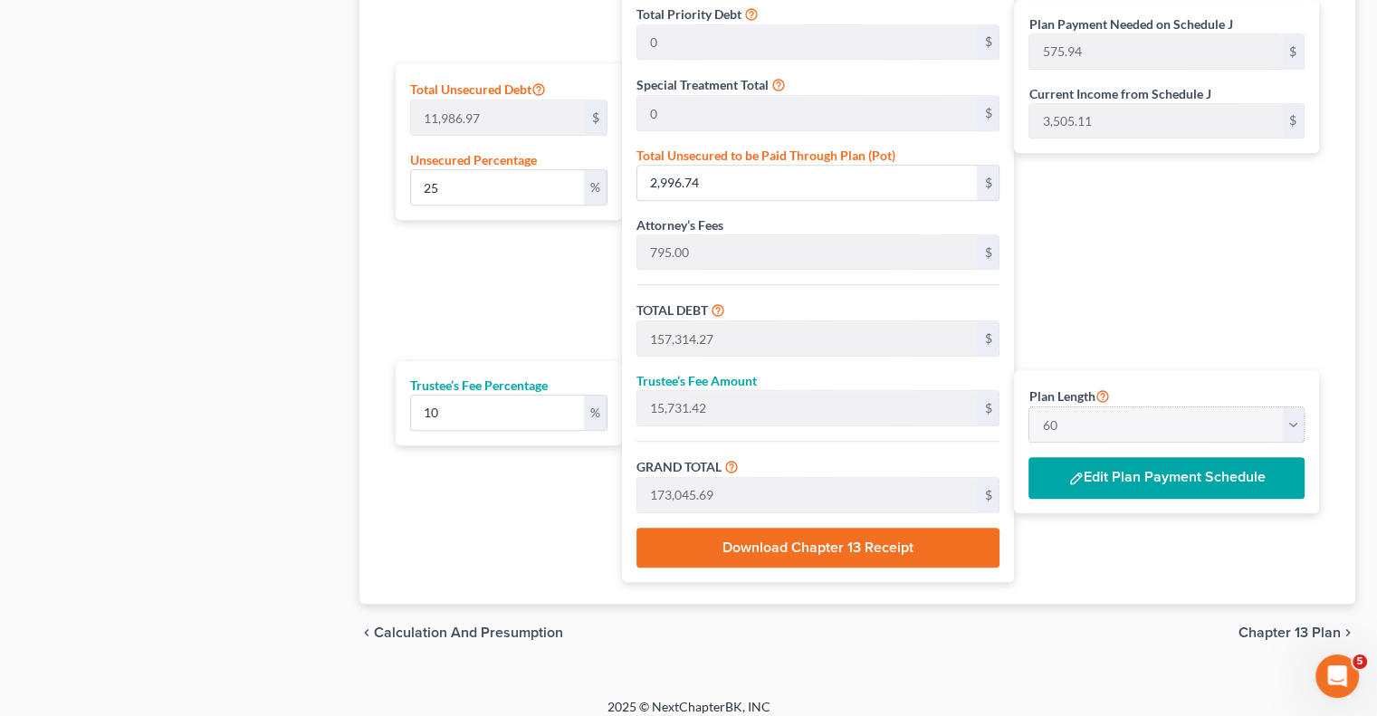
scroll to position [1024, 0]
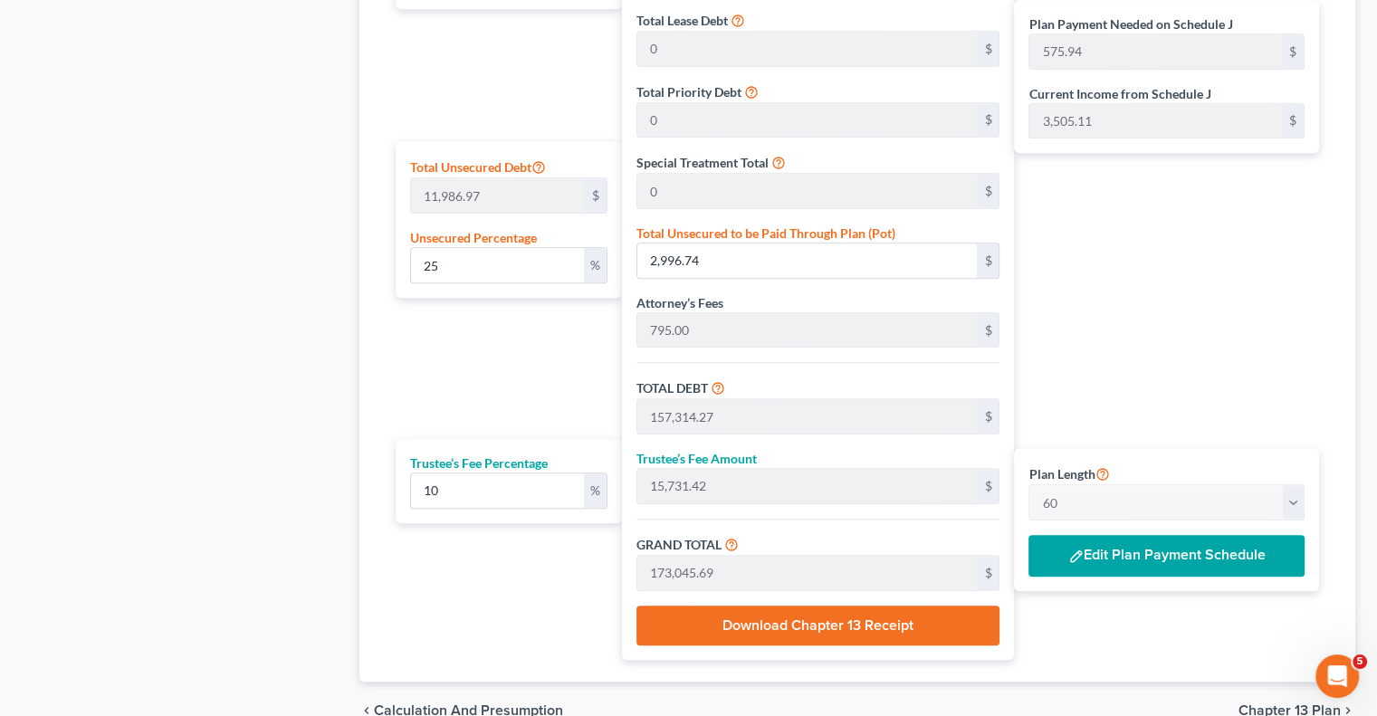
click at [1098, 553] on button "Edit Plan Payment Schedule" at bounding box center [1166, 556] width 276 height 42
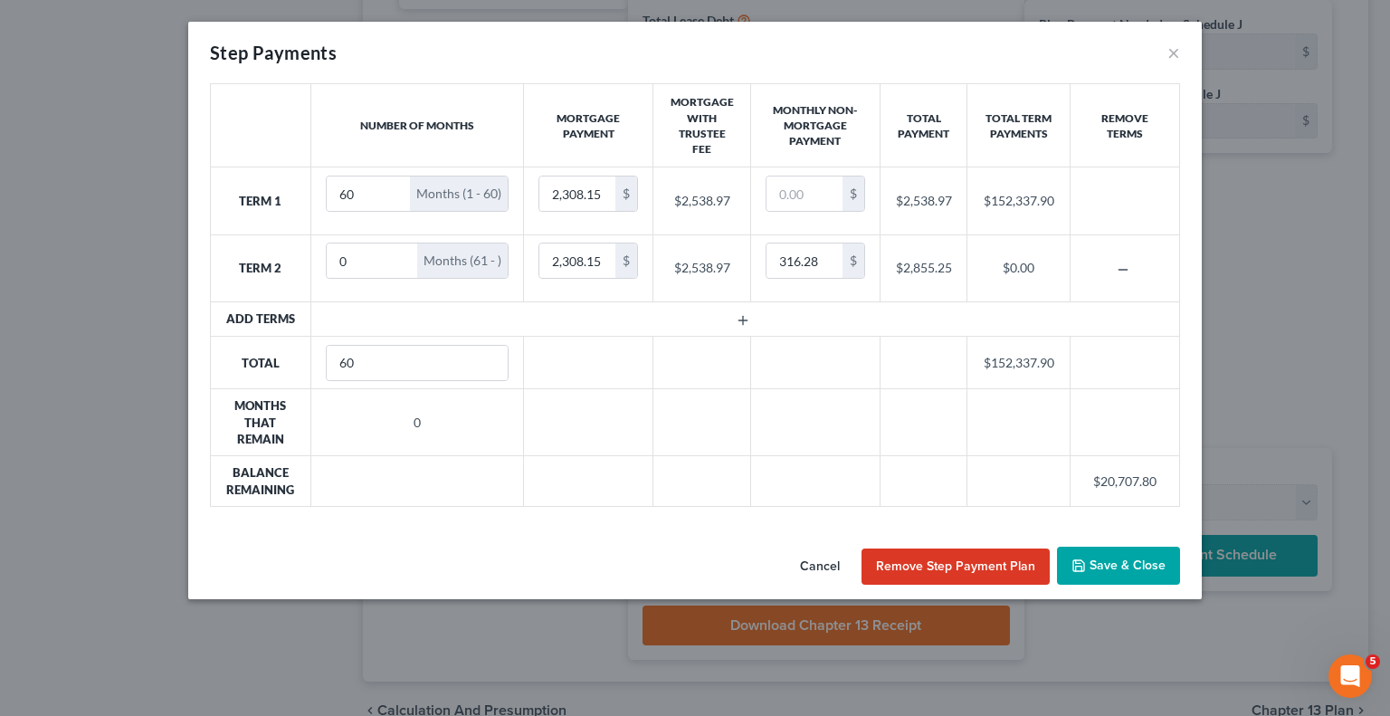
click at [746, 314] on icon "button" at bounding box center [743, 320] width 14 height 14
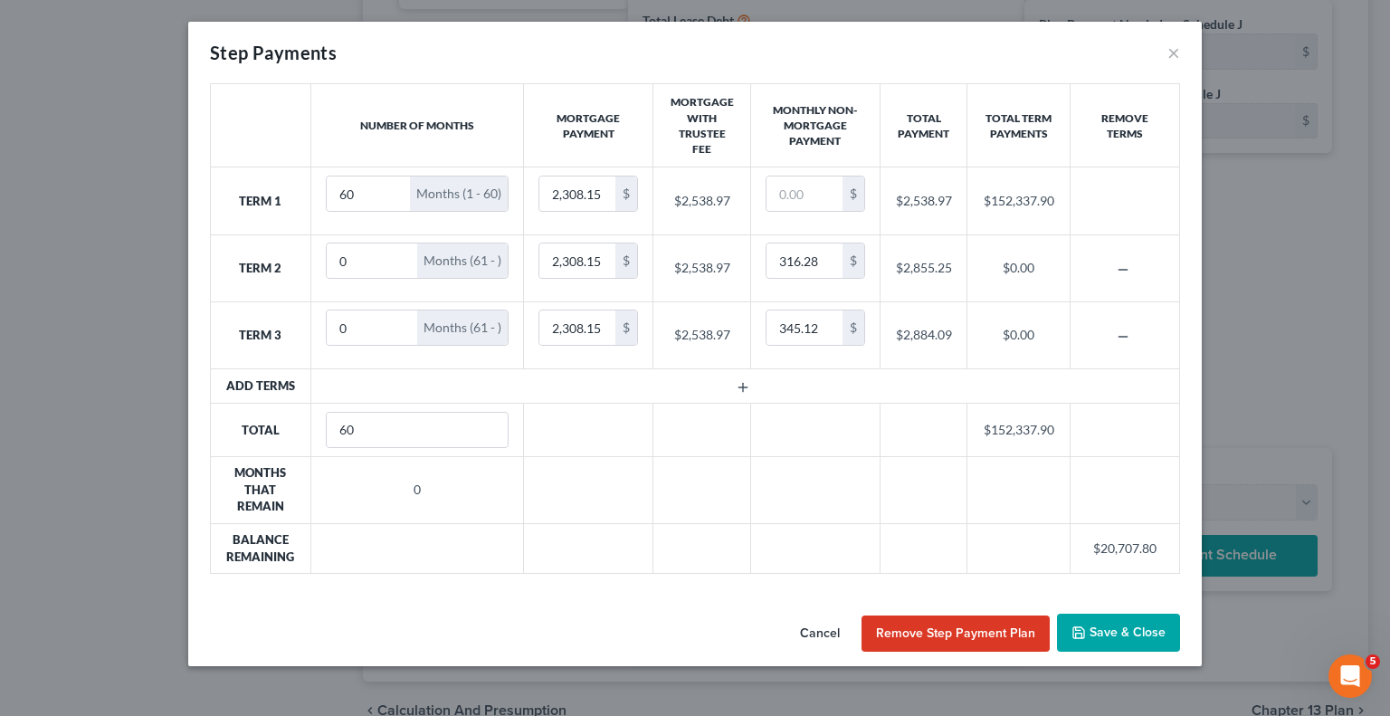
click at [899, 628] on button "Remove Step Payment Plan" at bounding box center [956, 634] width 188 height 36
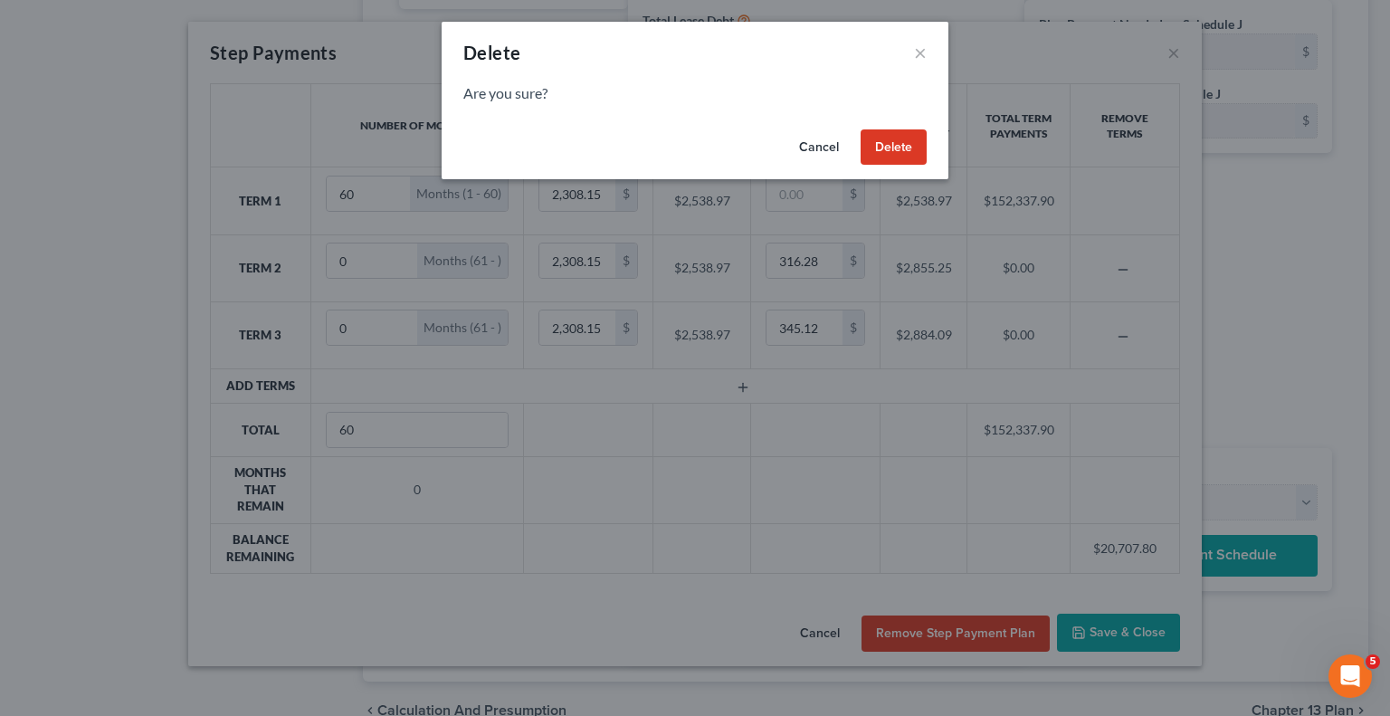
click at [887, 148] on button "Delete" at bounding box center [894, 147] width 66 height 36
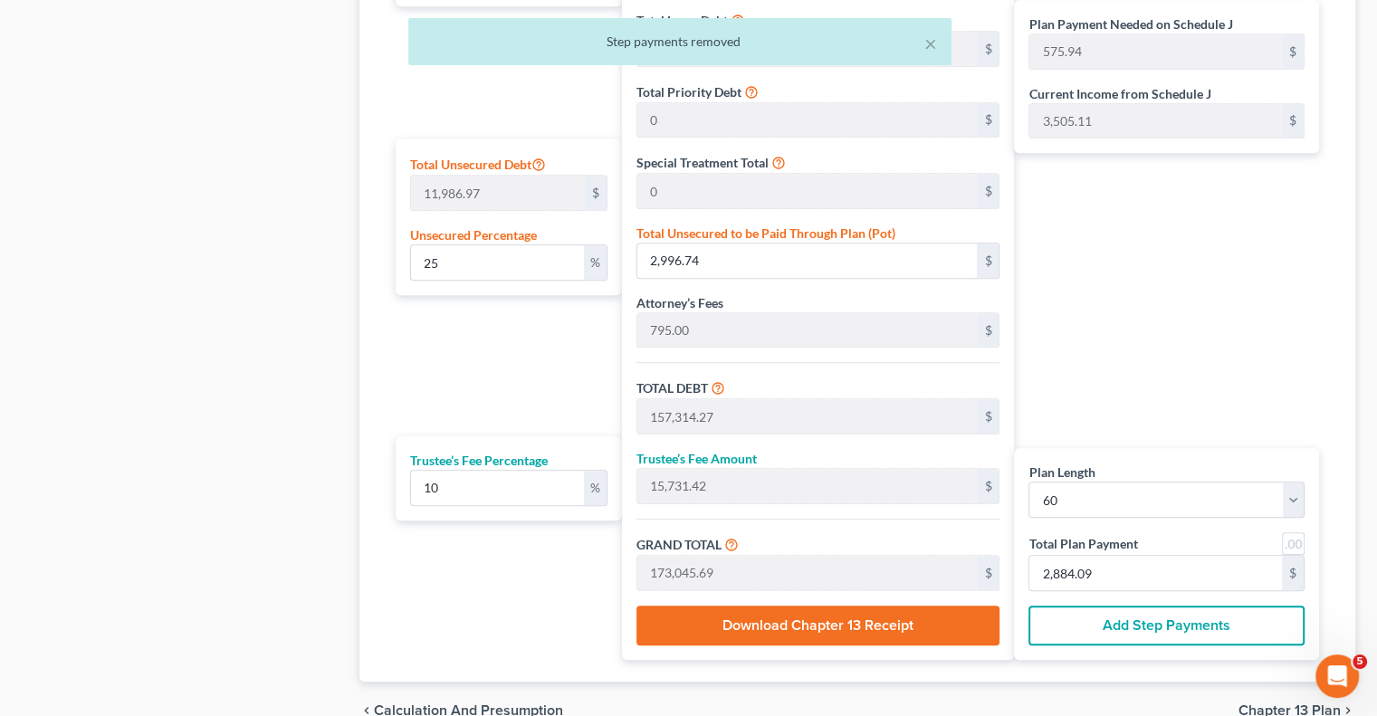
click at [1124, 623] on button "Add Step Payments" at bounding box center [1166, 626] width 276 height 40
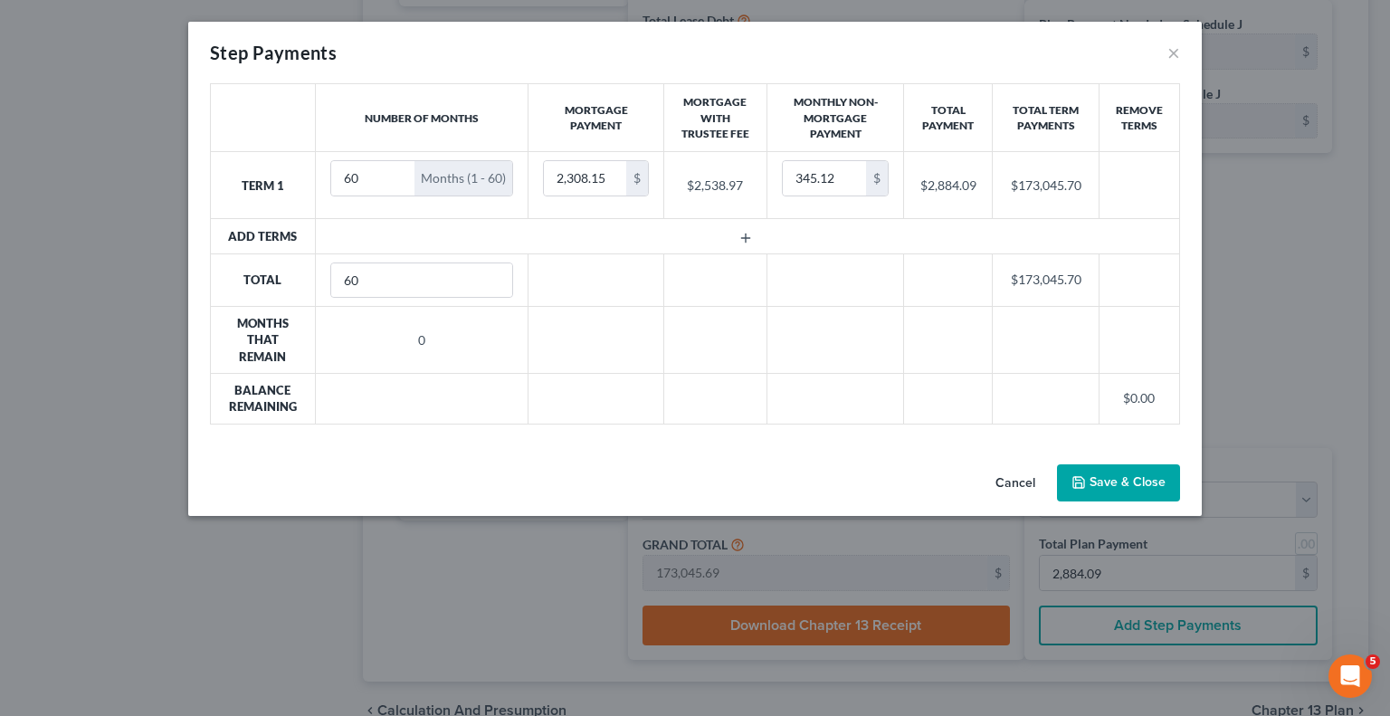
click at [742, 238] on icon "button" at bounding box center [746, 238] width 14 height 14
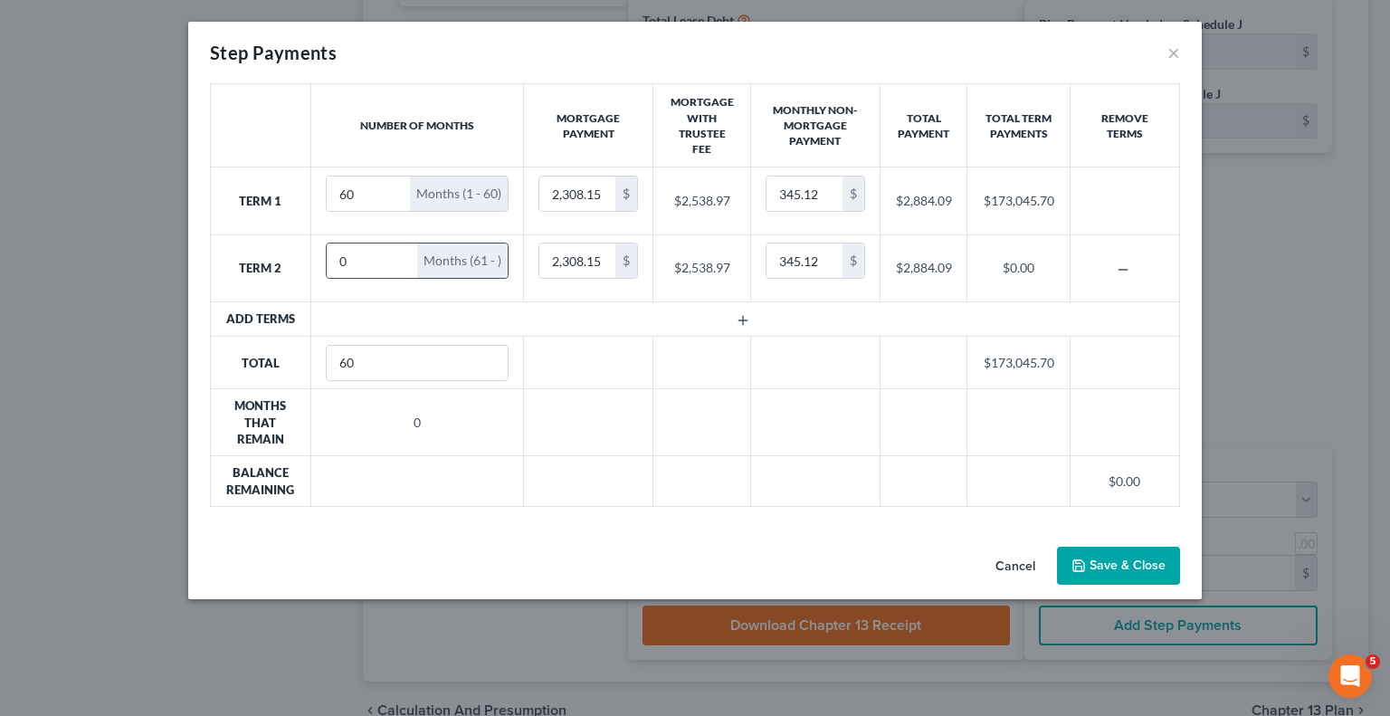
click at [460, 268] on div "Months (61 - )" at bounding box center [462, 261] width 91 height 34
click at [486, 256] on div "Months (61 - )" at bounding box center [462, 261] width 91 height 34
click at [503, 262] on div "Months (61 - )" at bounding box center [462, 261] width 91 height 34
click at [504, 263] on div "Months (61 - )" at bounding box center [462, 261] width 91 height 34
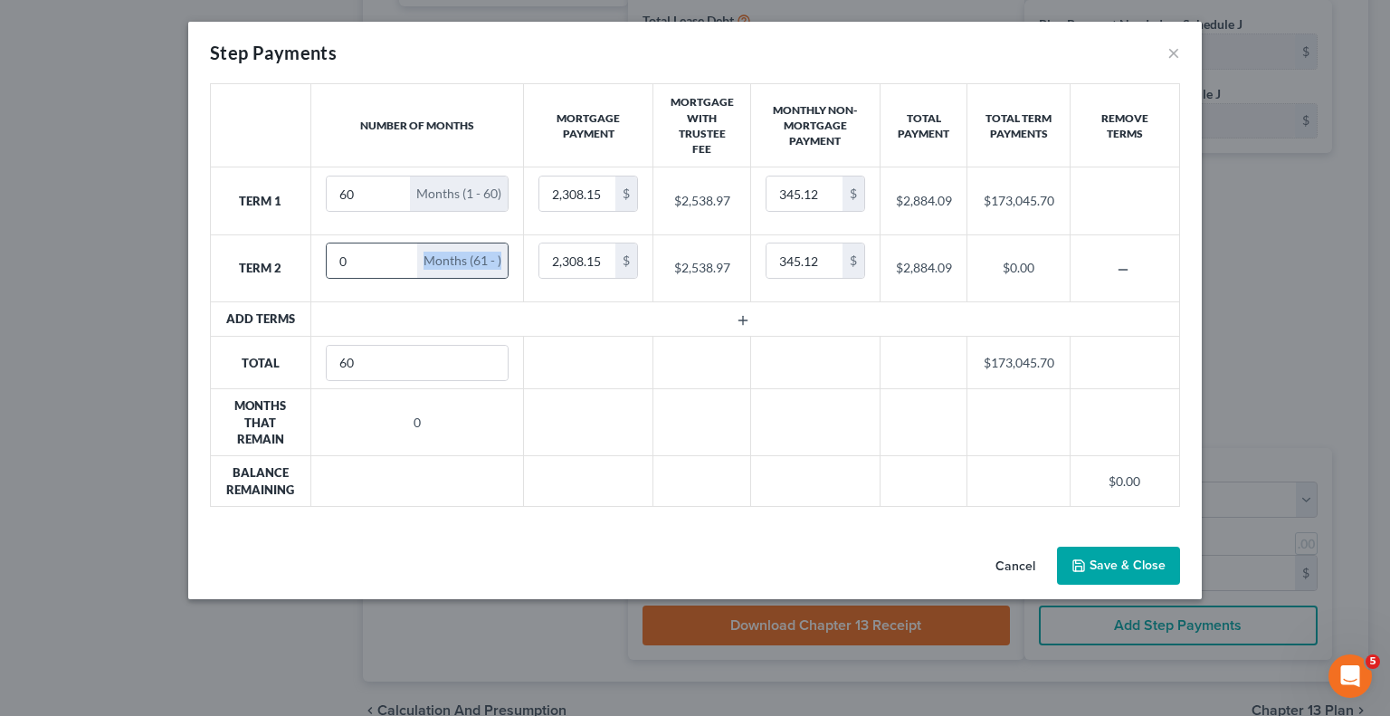
click at [504, 263] on div "Months (61 - )" at bounding box center [462, 261] width 91 height 34
click at [503, 261] on div "Months (61 - )" at bounding box center [462, 261] width 91 height 34
click at [1017, 560] on button "Cancel" at bounding box center [1015, 567] width 69 height 36
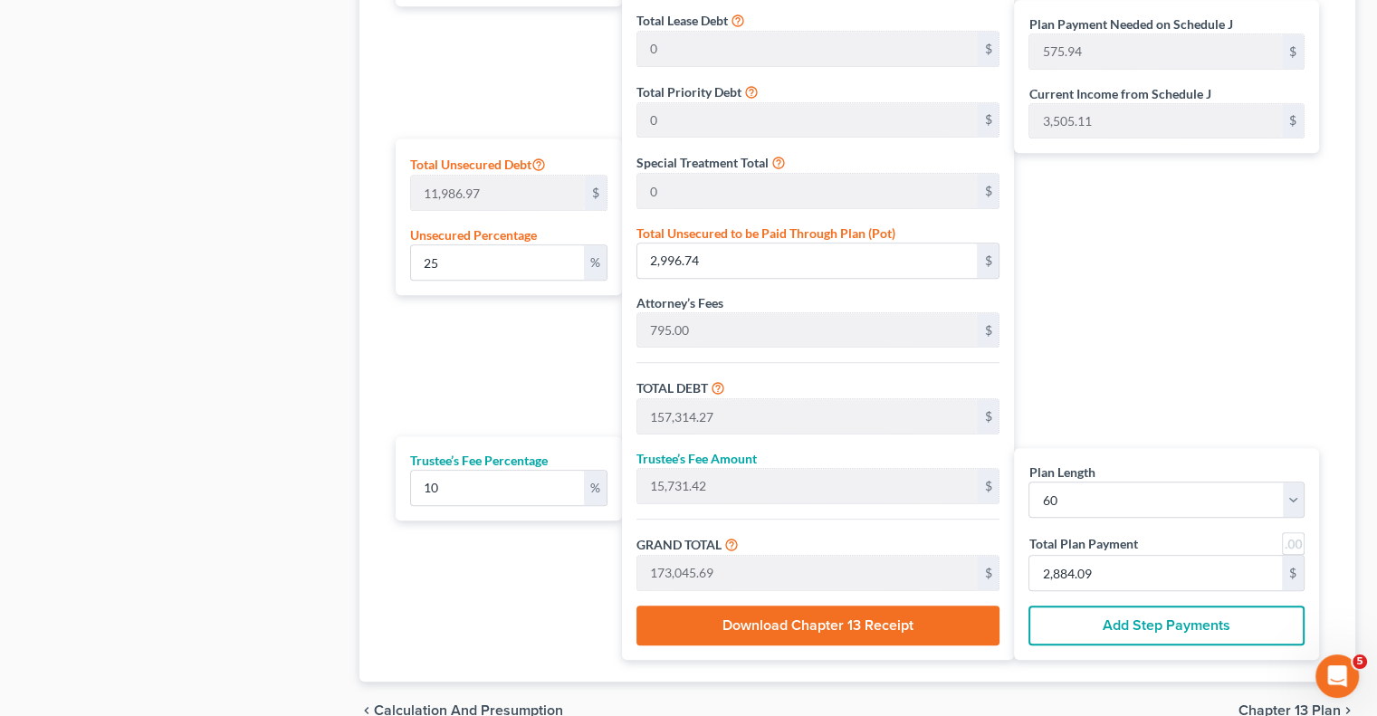
click at [1103, 616] on button "Add Step Payments" at bounding box center [1166, 626] width 276 height 40
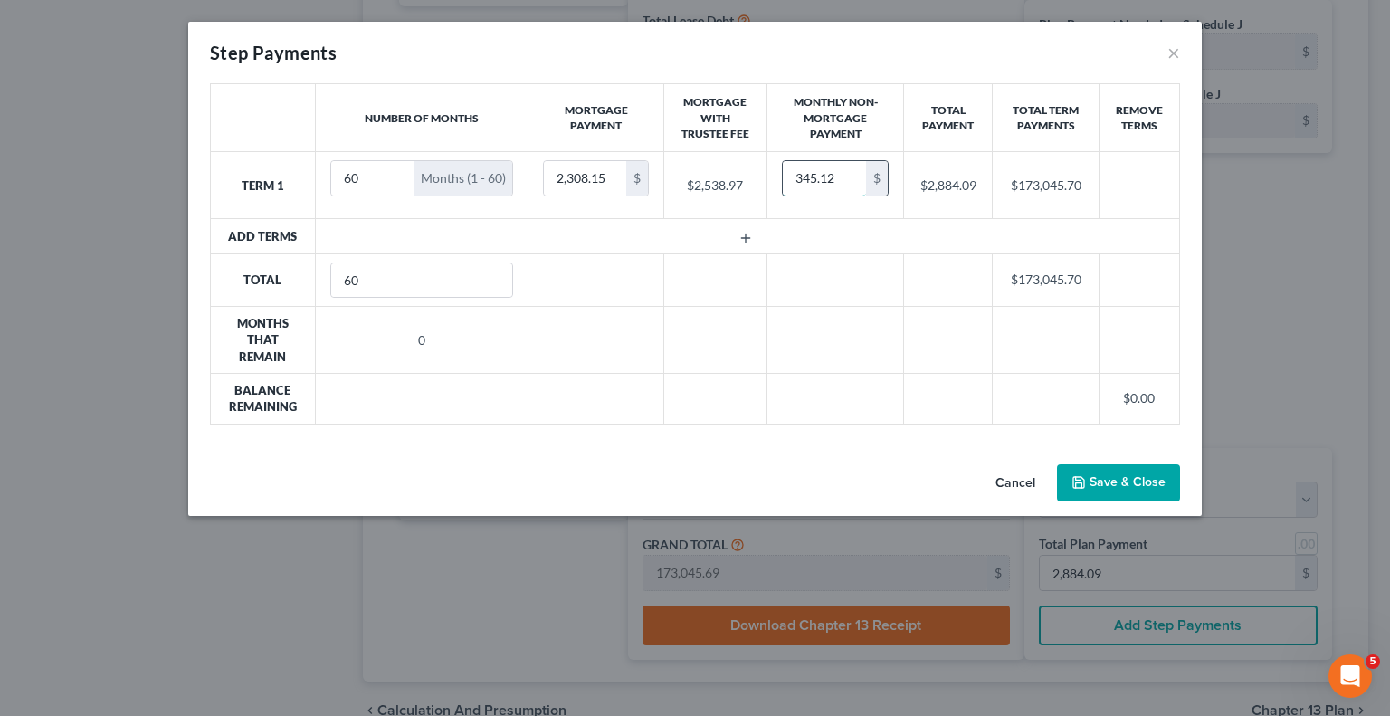
click at [844, 174] on input "345.12" at bounding box center [824, 178] width 83 height 34
click at [460, 186] on div "Months (1 - 60)" at bounding box center [464, 178] width 98 height 34
click at [500, 177] on div "Months (1 - 60)" at bounding box center [464, 178] width 98 height 34
click at [508, 184] on div "Months (1 - 60)" at bounding box center [464, 178] width 98 height 34
click at [845, 169] on input "345.12" at bounding box center [824, 178] width 83 height 34
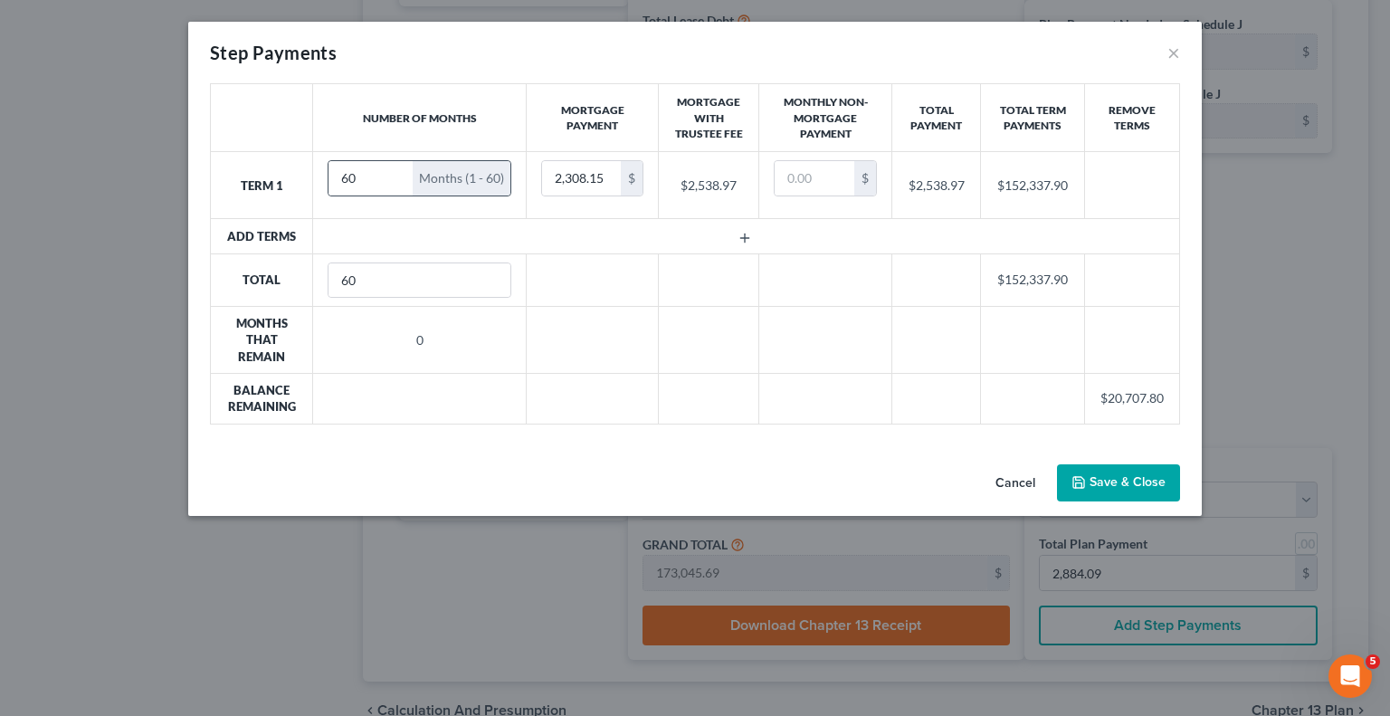
click at [487, 177] on div "Months (1 - 60)" at bounding box center [462, 178] width 98 height 34
type input "59"
click at [391, 178] on input "59" at bounding box center [371, 178] width 84 height 34
click at [1004, 479] on button "Cancel" at bounding box center [1015, 484] width 69 height 36
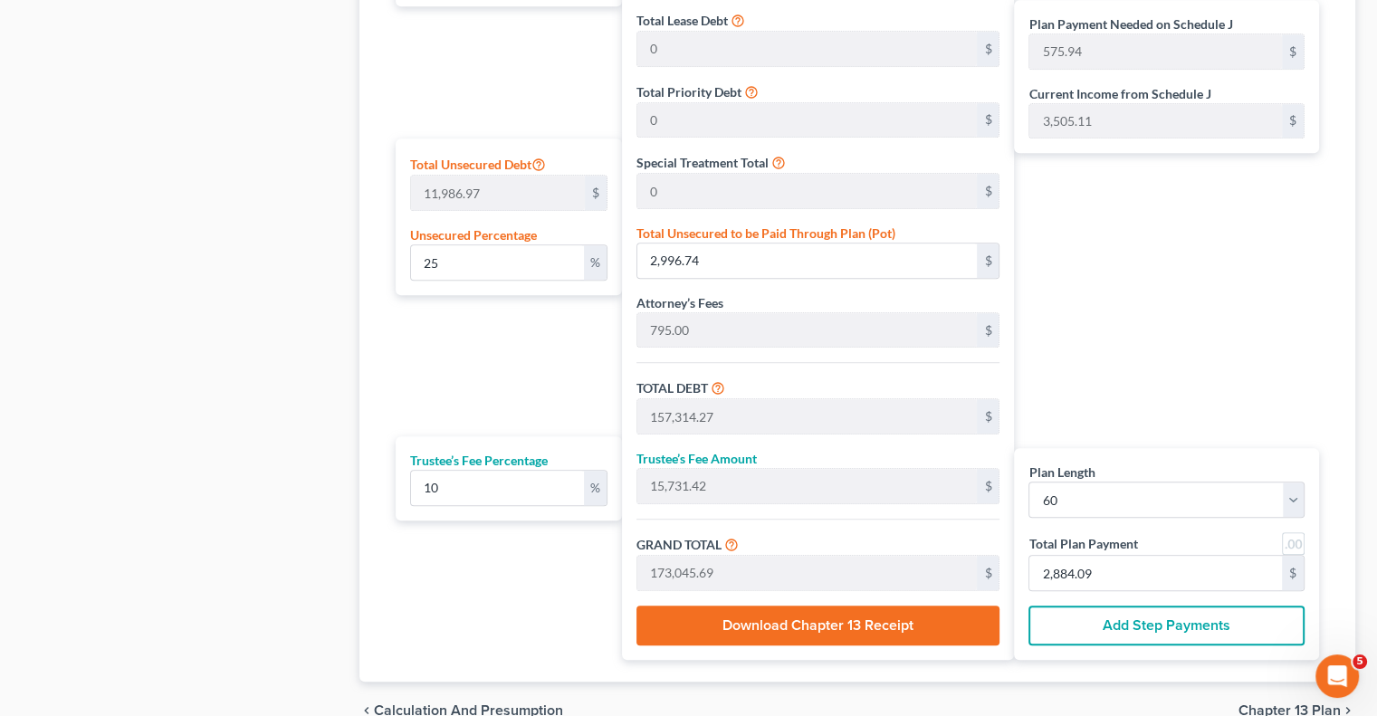
click at [1074, 628] on button "Add Step Payments" at bounding box center [1166, 626] width 276 height 40
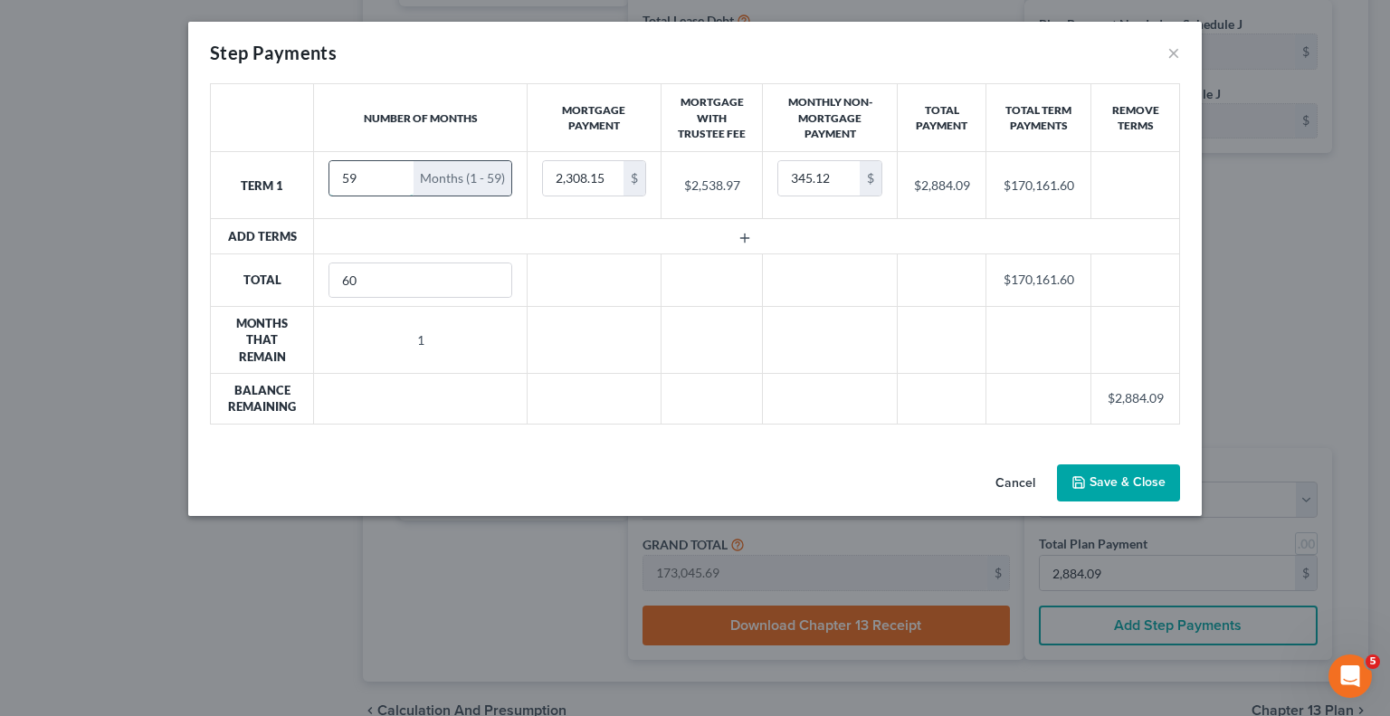
click at [394, 183] on input "59" at bounding box center [372, 178] width 84 height 34
click at [393, 170] on input "60" at bounding box center [372, 178] width 84 height 34
click at [393, 170] on input "61" at bounding box center [373, 178] width 84 height 34
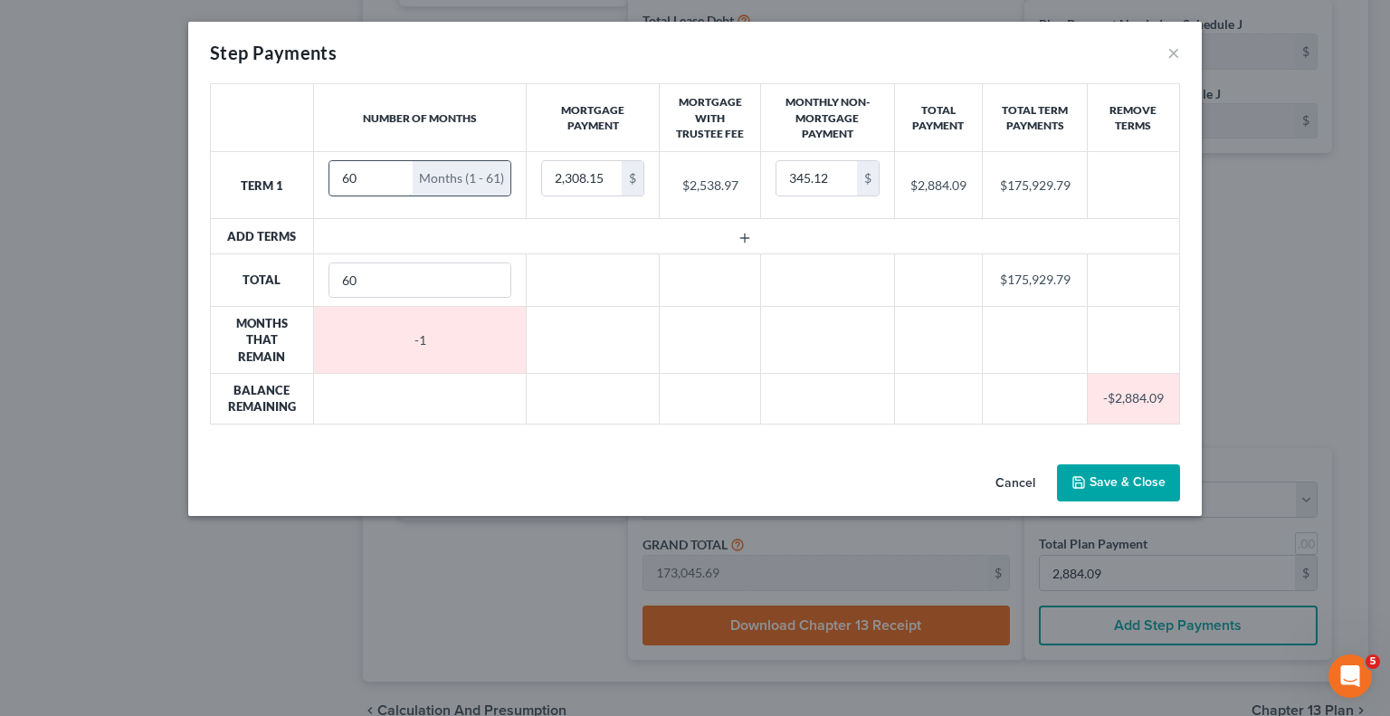
click at [395, 185] on input "60" at bounding box center [372, 178] width 84 height 34
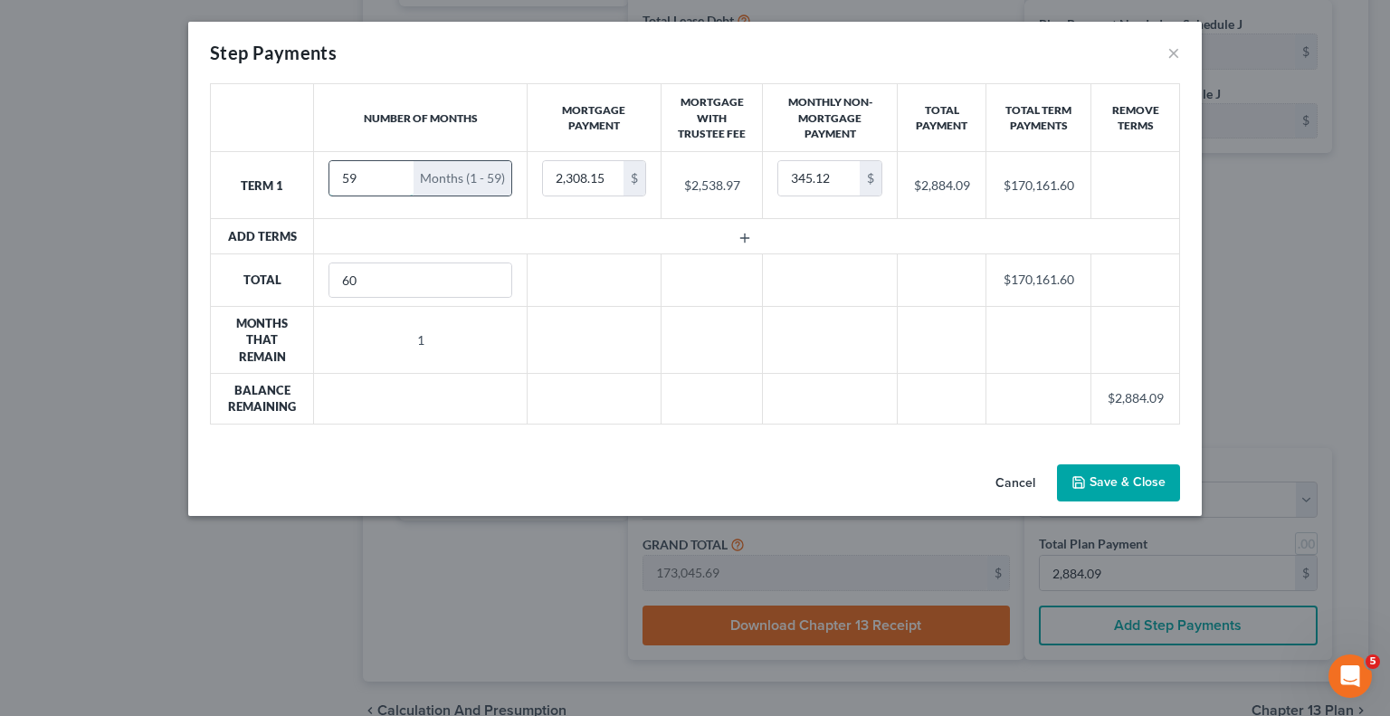
click at [394, 183] on input "59" at bounding box center [372, 178] width 84 height 34
click at [394, 183] on input "58" at bounding box center [372, 178] width 84 height 34
click at [394, 183] on input "57" at bounding box center [372, 178] width 84 height 34
click at [394, 183] on input "56" at bounding box center [372, 178] width 84 height 34
click at [394, 183] on input "55" at bounding box center [371, 178] width 84 height 34
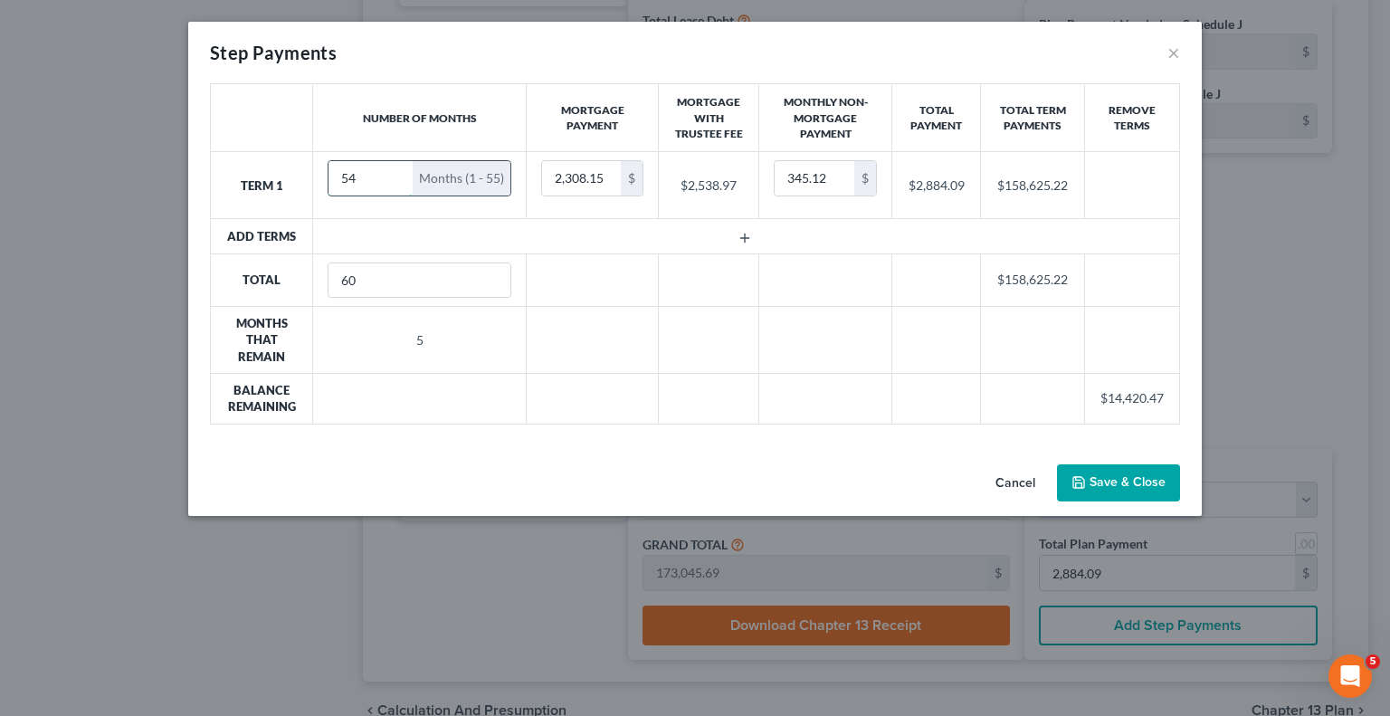
click at [394, 182] on input "54" at bounding box center [371, 178] width 84 height 34
click at [394, 181] on input "53" at bounding box center [371, 178] width 84 height 34
click at [394, 181] on input "52" at bounding box center [371, 178] width 84 height 34
click at [394, 180] on input "38" at bounding box center [371, 178] width 84 height 34
click at [394, 180] on input "37" at bounding box center [371, 178] width 84 height 34
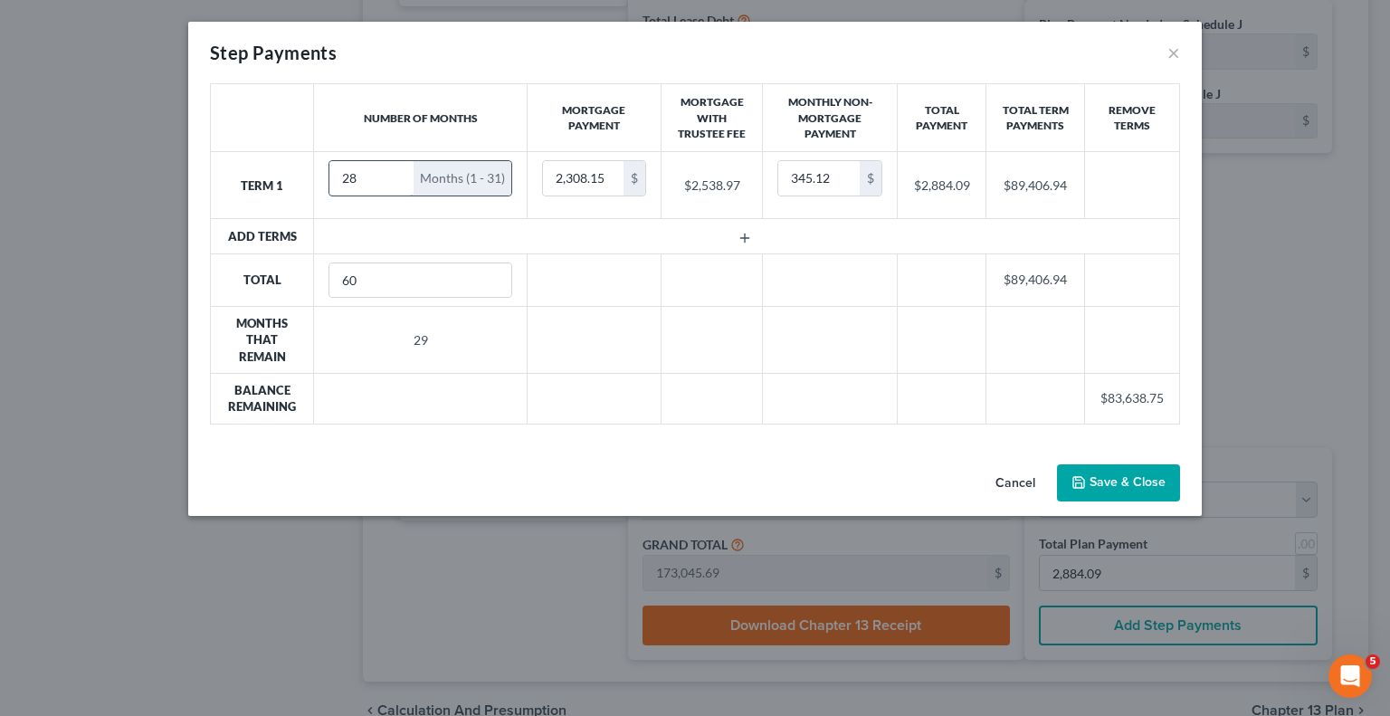
click at [394, 181] on input "28" at bounding box center [372, 178] width 84 height 34
click at [394, 182] on input "19" at bounding box center [371, 178] width 84 height 34
click at [393, 184] on input "10" at bounding box center [371, 178] width 84 height 34
type input "6"
click at [393, 184] on input "6" at bounding box center [374, 178] width 91 height 34
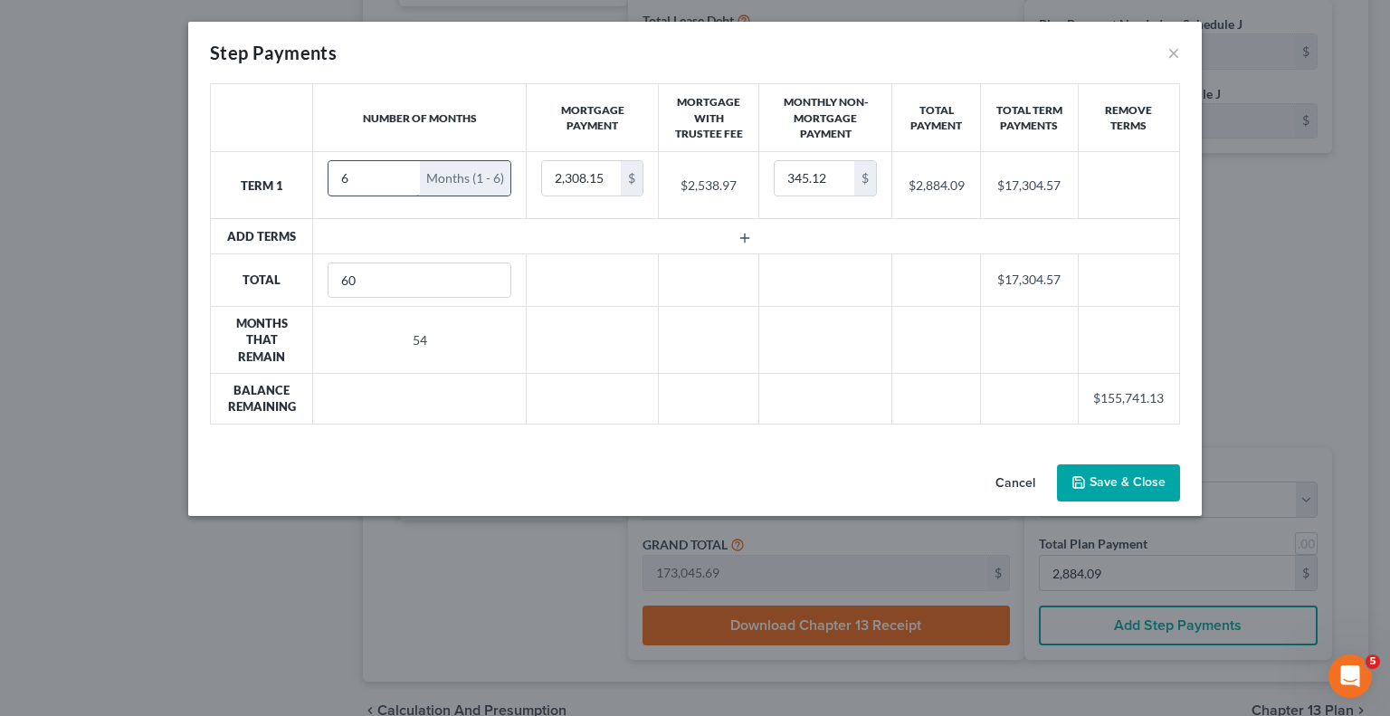
click at [393, 184] on input "6" at bounding box center [374, 178] width 91 height 34
click at [1007, 482] on button "Cancel" at bounding box center [1015, 484] width 69 height 36
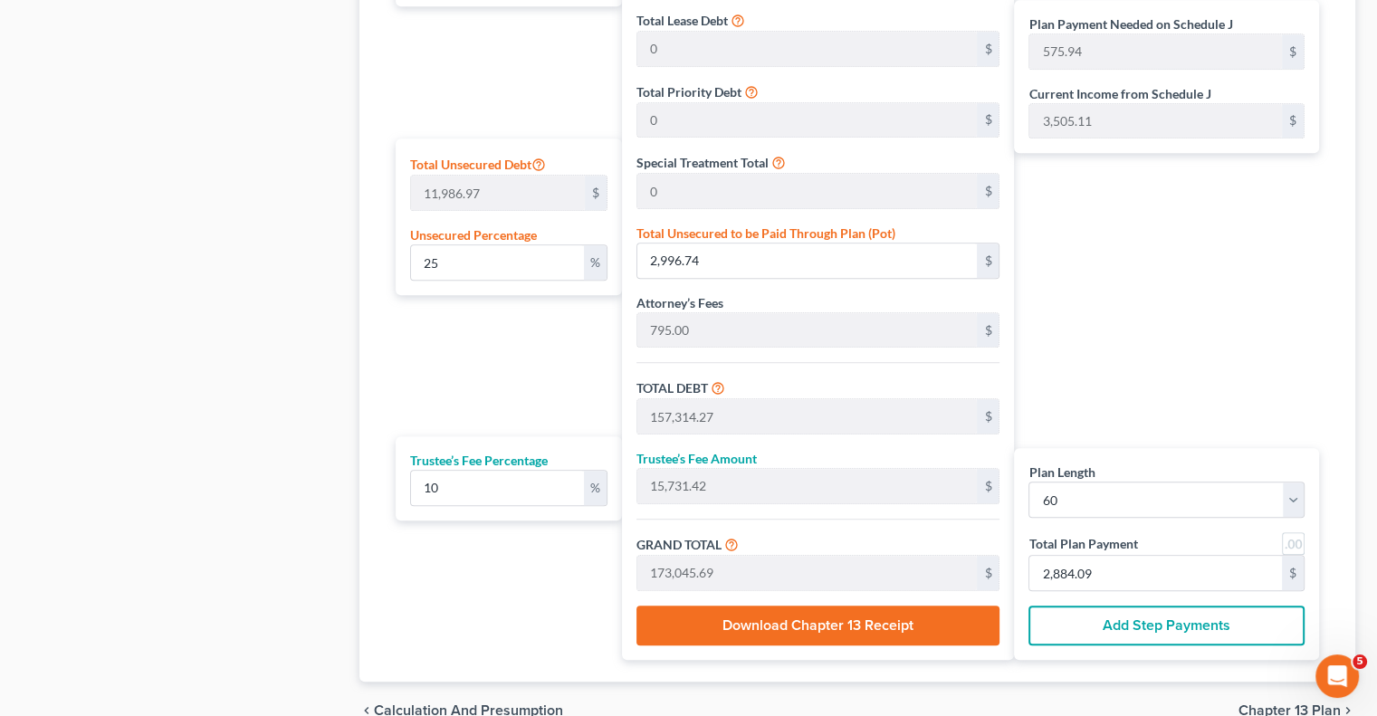
click at [1119, 622] on button "Add Step Payments" at bounding box center [1166, 626] width 276 height 40
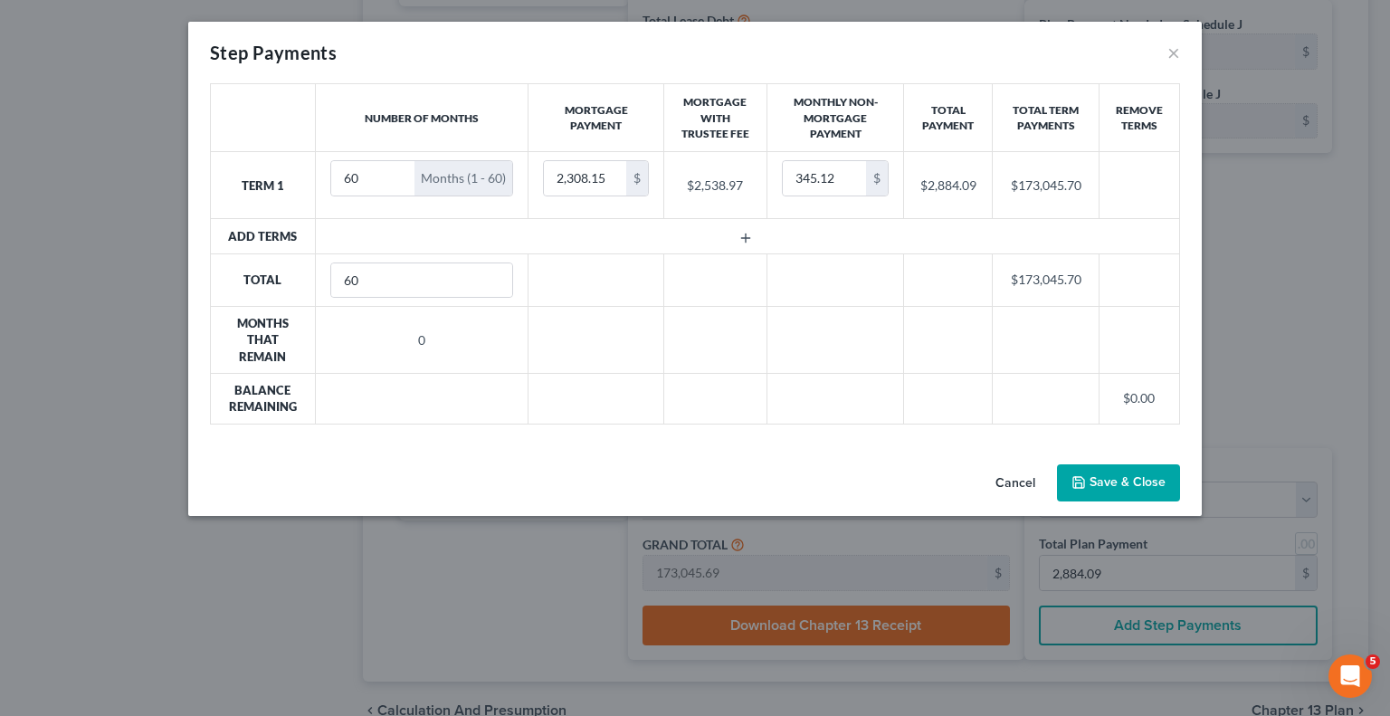
click at [1084, 491] on button "Save & Close" at bounding box center [1118, 483] width 123 height 38
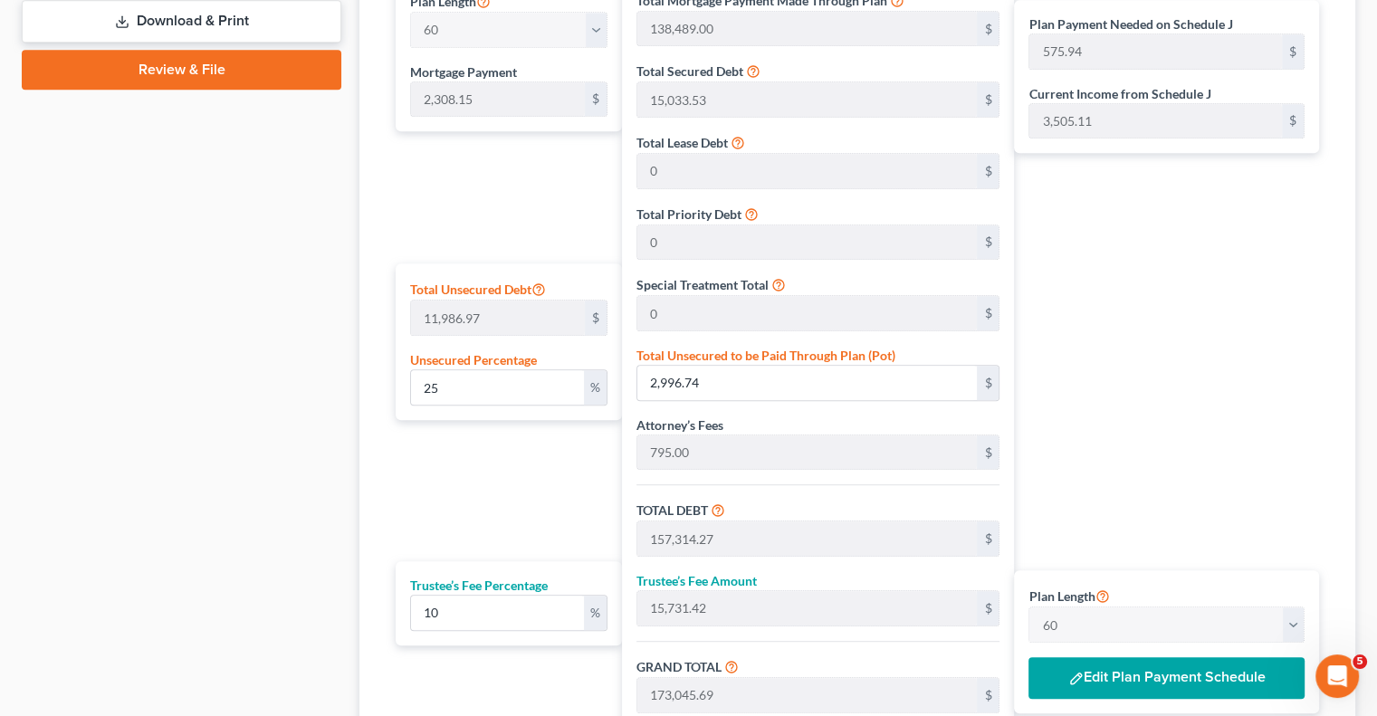
scroll to position [933, 0]
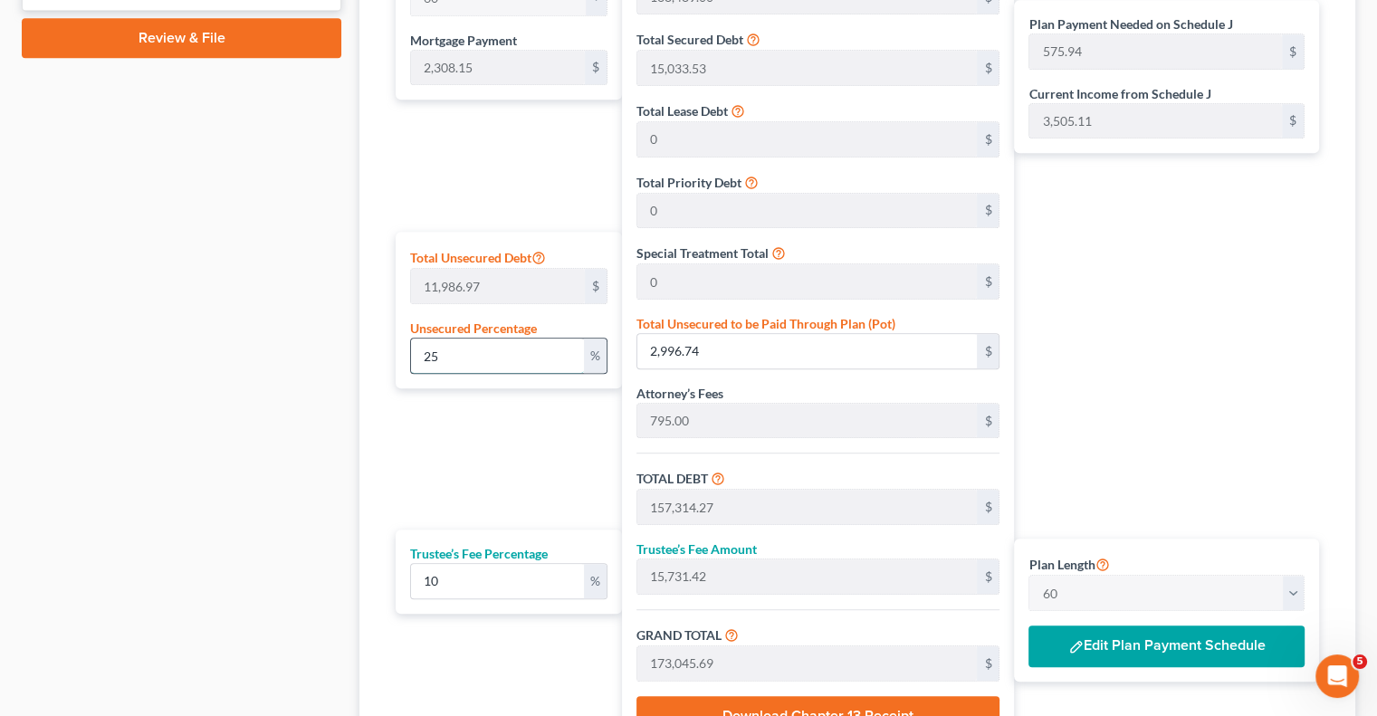
click at [549, 346] on input "25" at bounding box center [497, 356] width 173 height 34
click at [881, 358] on input "2,996.74" at bounding box center [806, 351] width 339 height 34
type input "0"
type input "154,317.53"
type input "15,431.75"
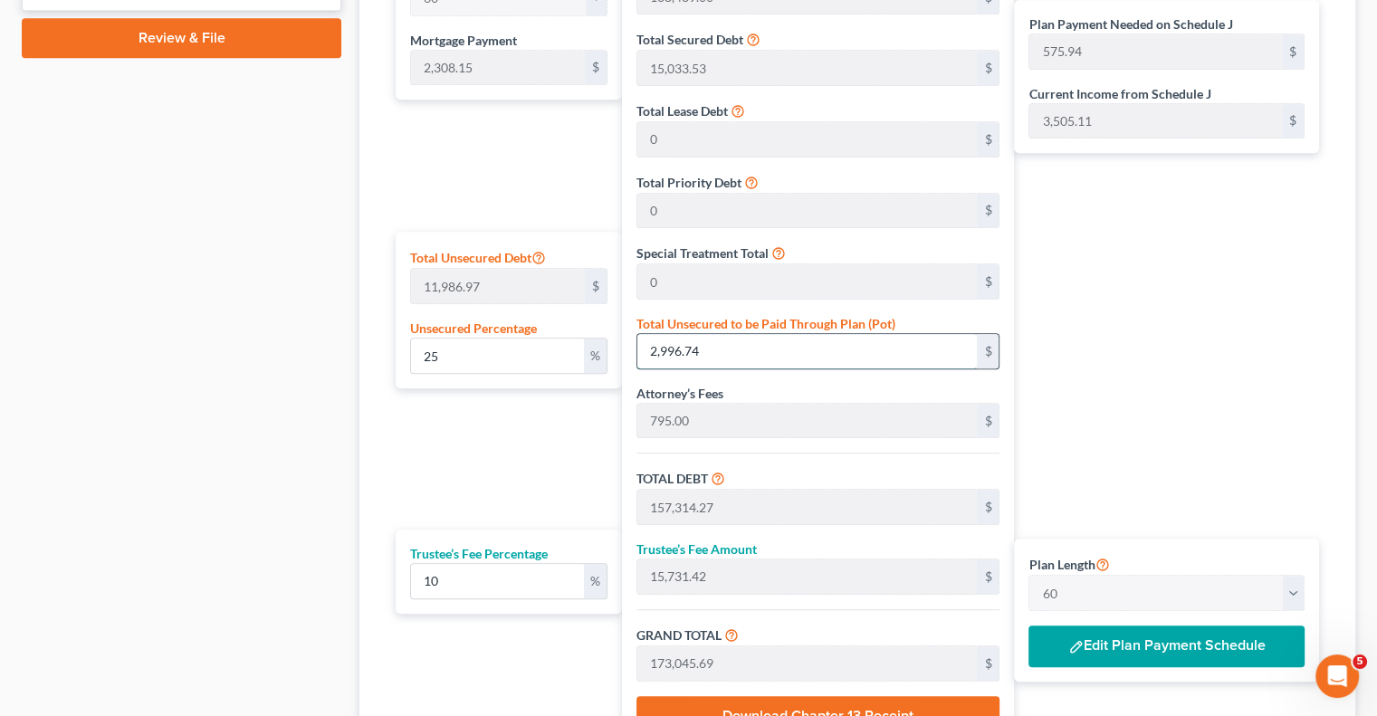
type input "169,749.28"
type input "521.00"
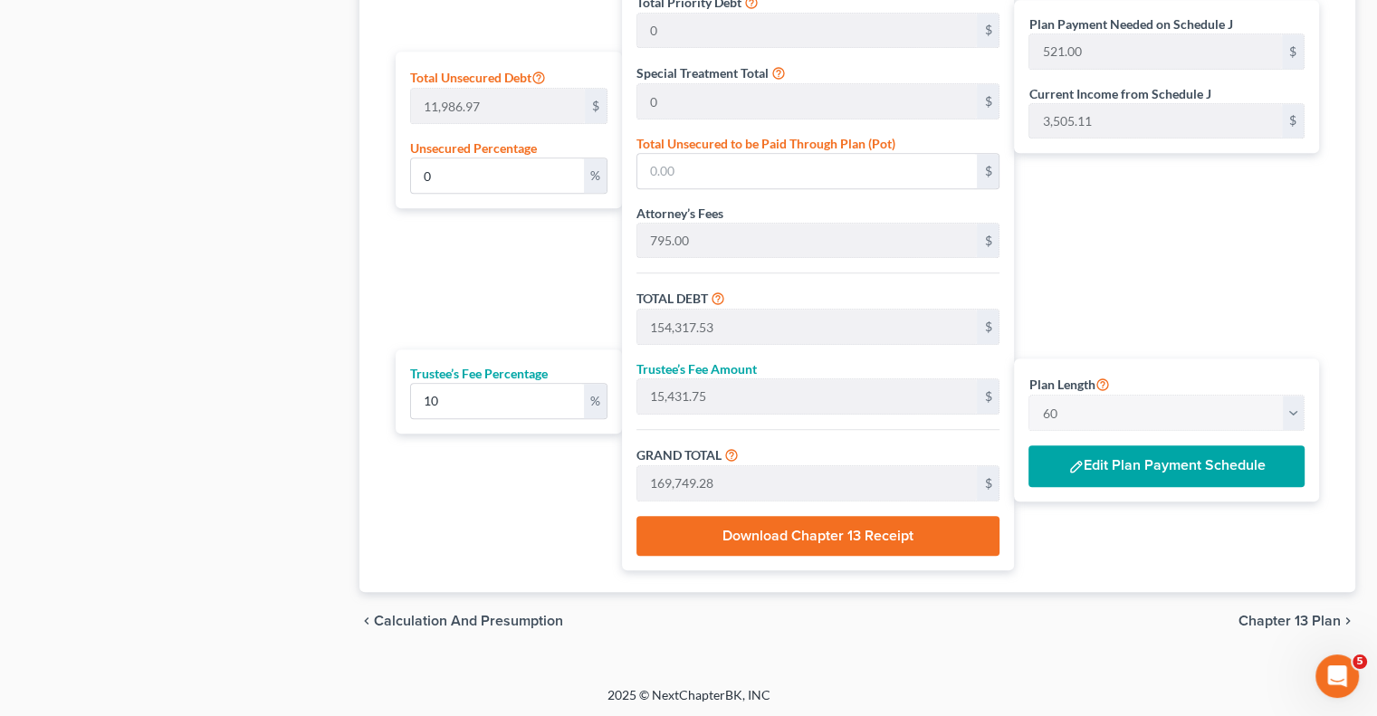
scroll to position [1114, 0]
click at [1173, 464] on button "Edit Plan Payment Schedule" at bounding box center [1166, 465] width 276 height 42
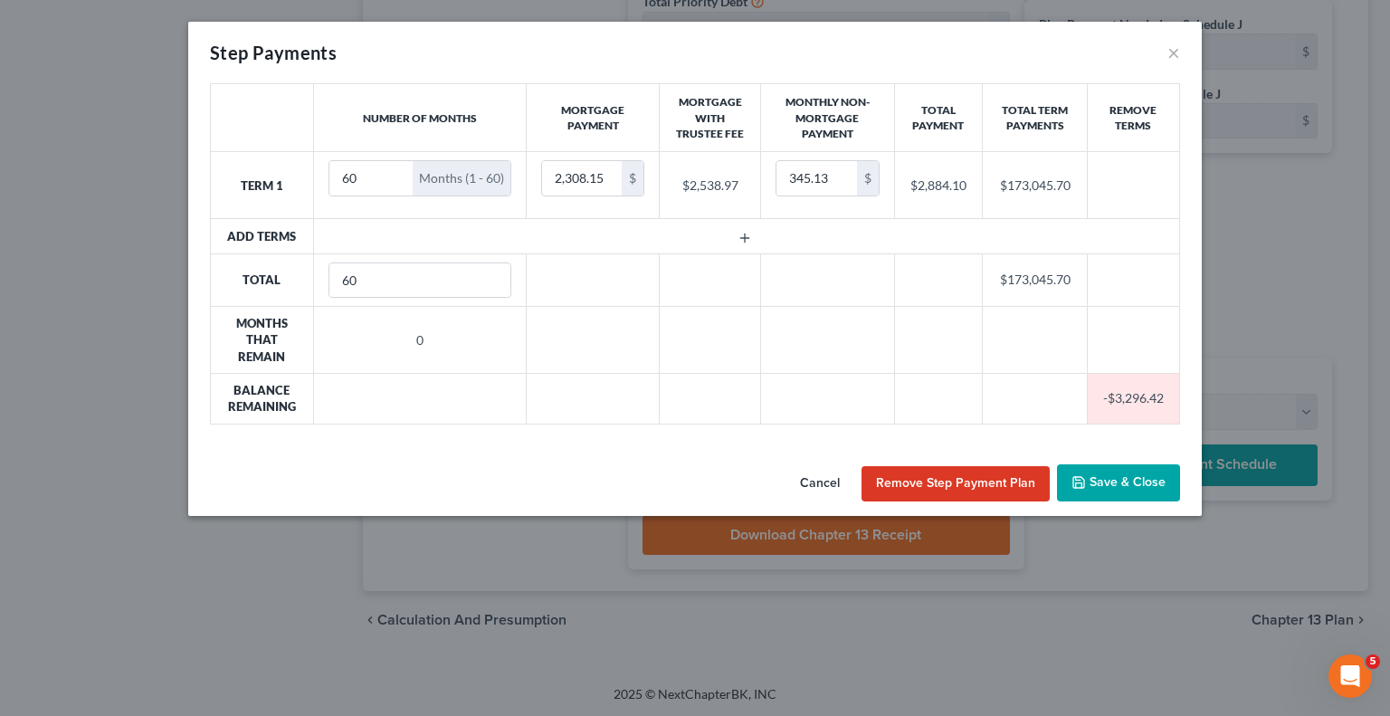
click at [745, 234] on line "button" at bounding box center [745, 238] width 0 height 8
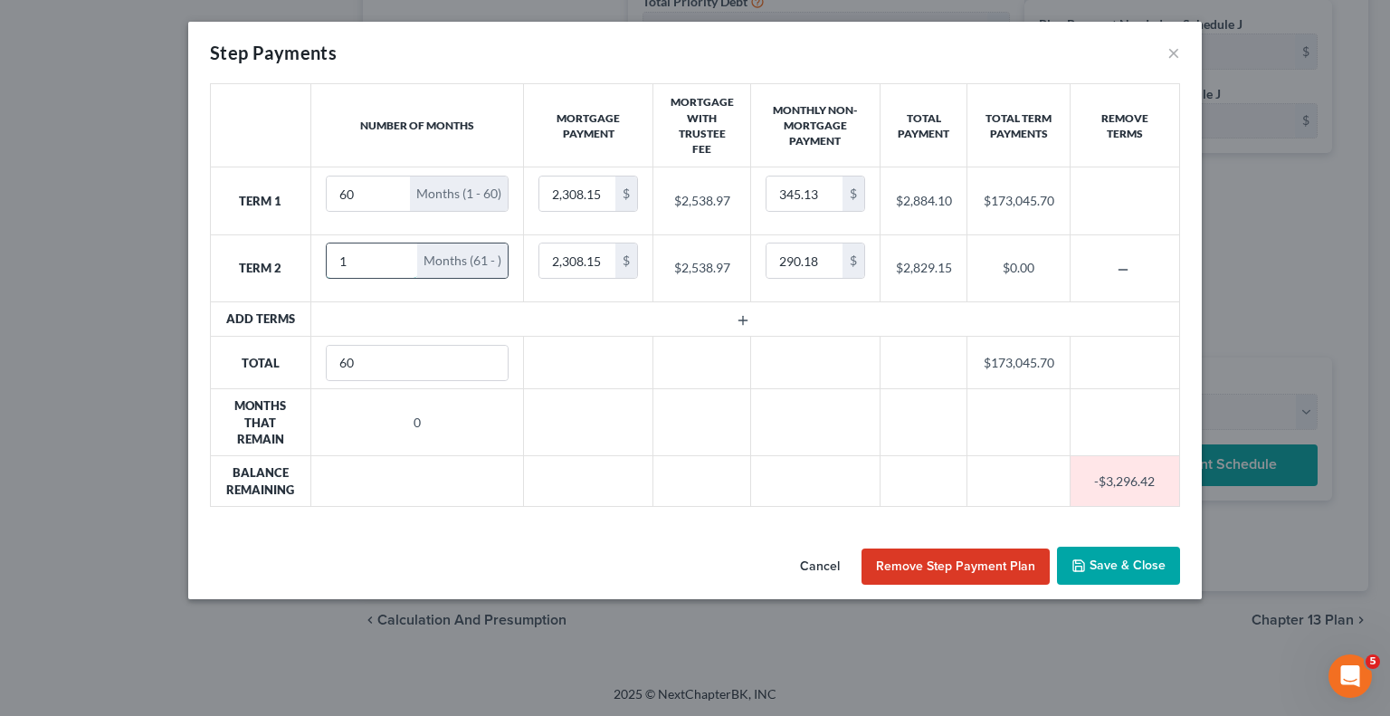
click at [396, 253] on input "1" at bounding box center [372, 261] width 91 height 34
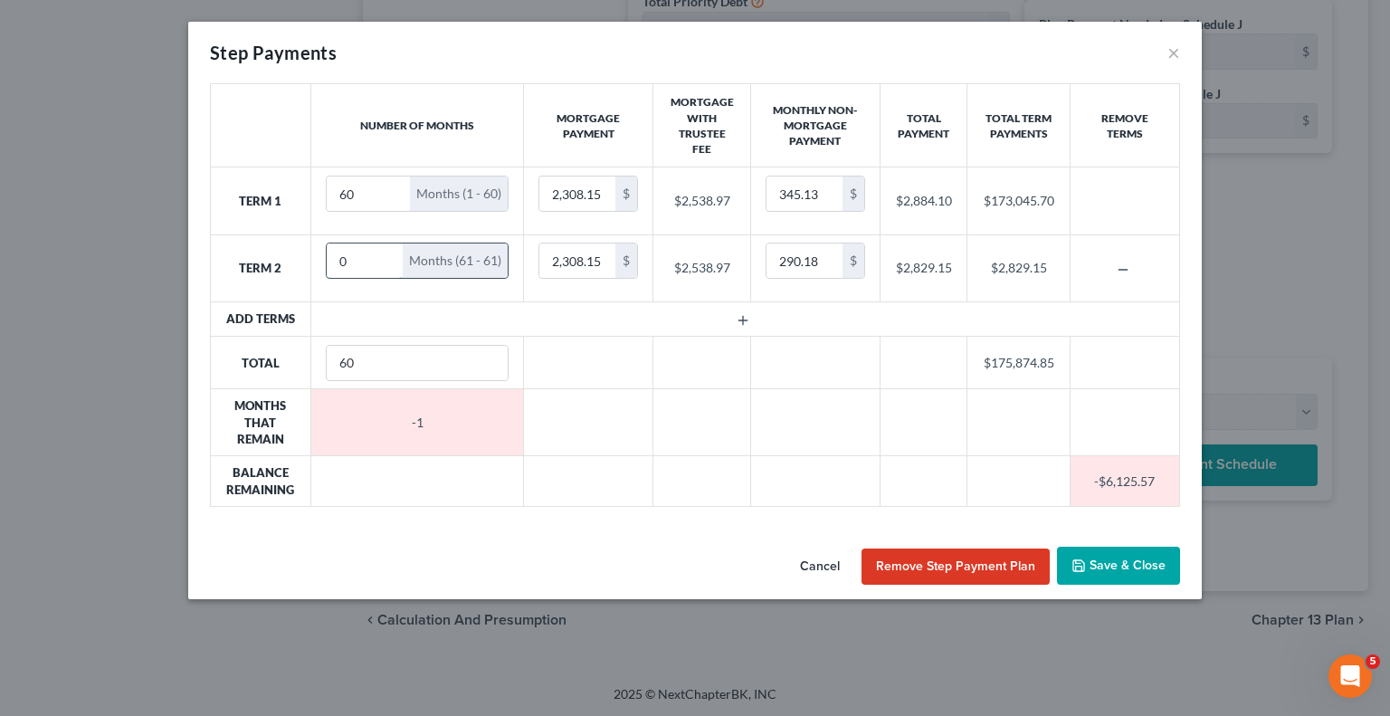
click at [387, 266] on input "0" at bounding box center [365, 261] width 77 height 34
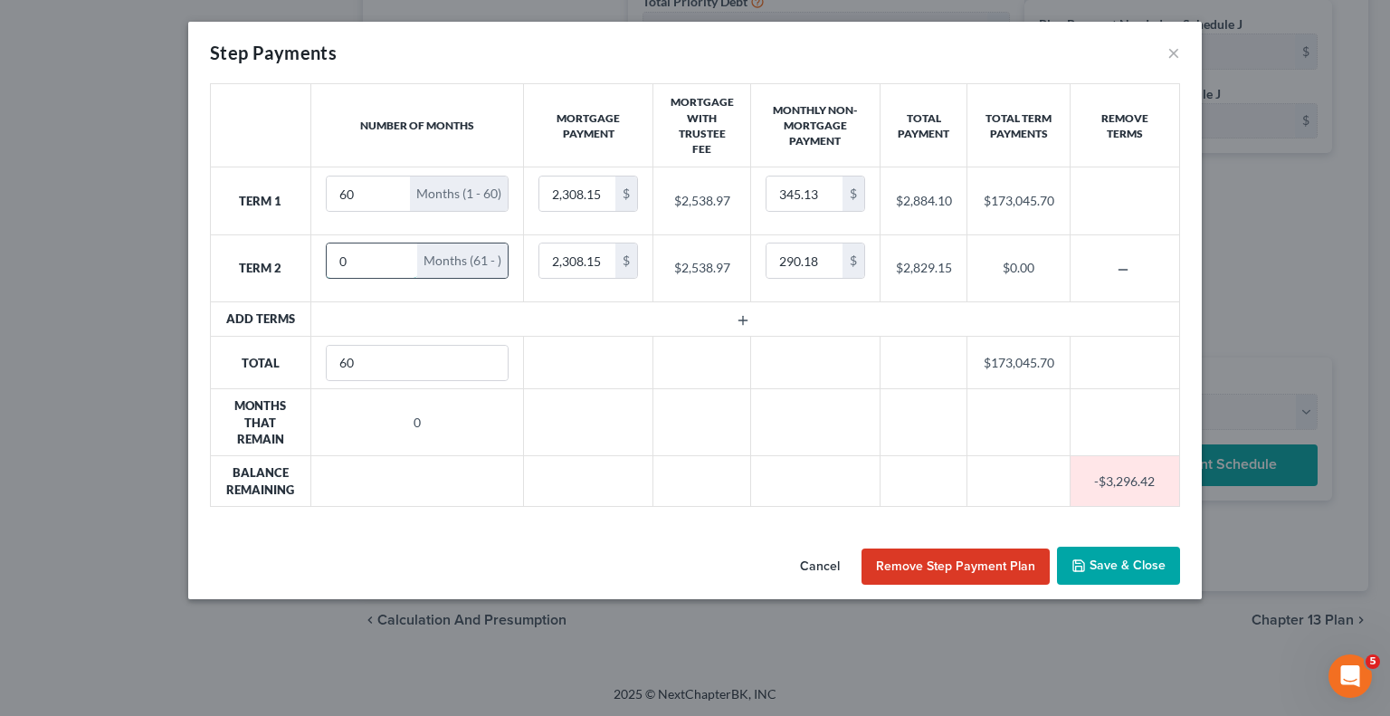
click at [387, 265] on input "0" at bounding box center [372, 261] width 91 height 34
click at [399, 256] on input "1" at bounding box center [372, 261] width 91 height 34
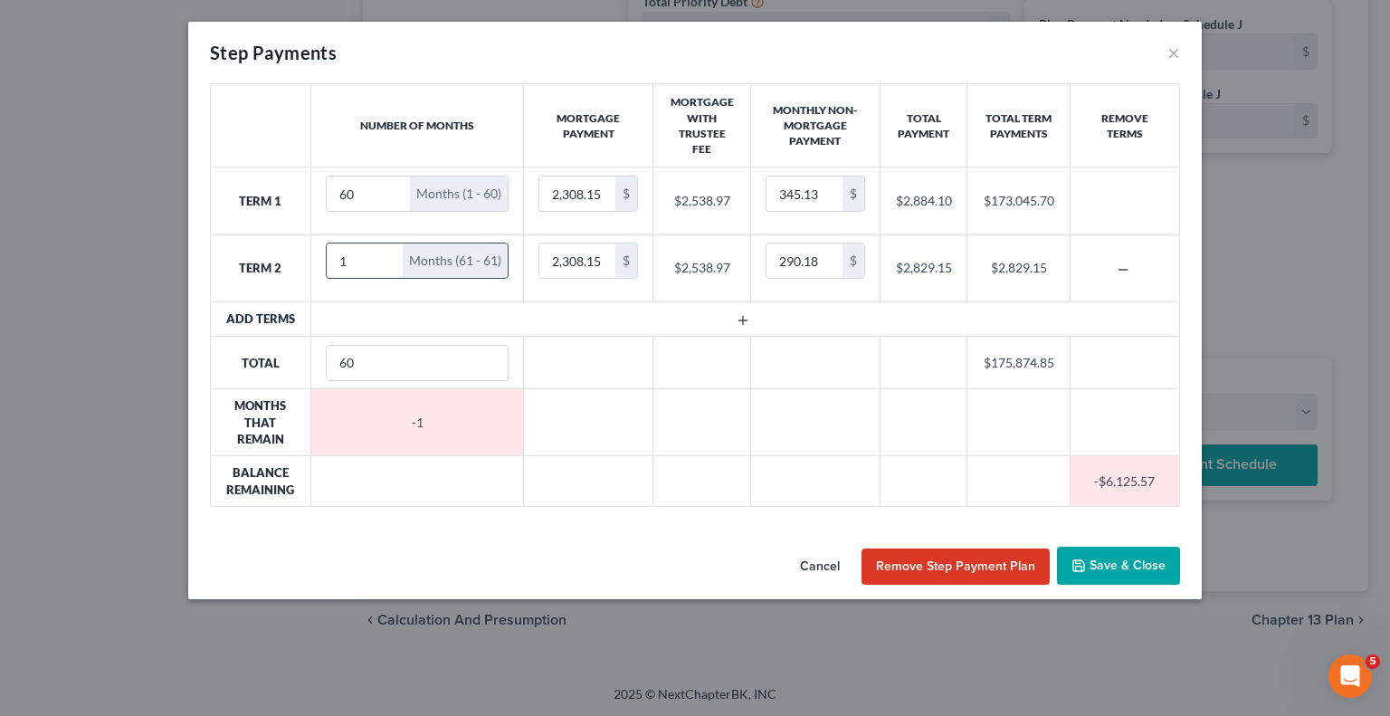
click at [399, 256] on input "1" at bounding box center [365, 261] width 77 height 34
click at [385, 260] on input "0" at bounding box center [365, 261] width 77 height 34
click at [399, 251] on input "1" at bounding box center [365, 261] width 77 height 34
click at [387, 256] on input "2" at bounding box center [365, 261] width 77 height 34
click at [387, 256] on input "3" at bounding box center [365, 261] width 77 height 34
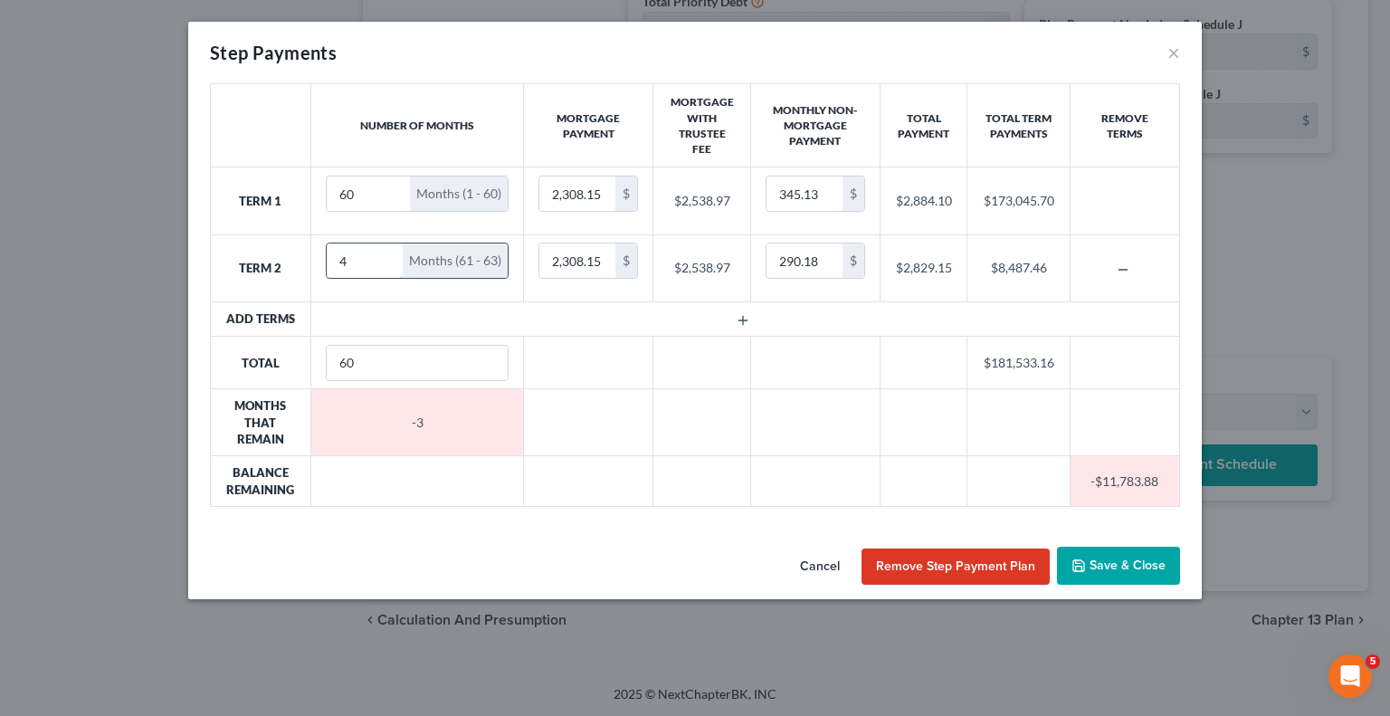
click at [387, 256] on input "4" at bounding box center [365, 261] width 77 height 34
click at [387, 254] on input "5" at bounding box center [365, 261] width 77 height 34
click at [387, 255] on input "6" at bounding box center [365, 261] width 77 height 34
click at [387, 255] on input "7" at bounding box center [365, 261] width 77 height 34
click at [387, 255] on input "8" at bounding box center [365, 261] width 77 height 34
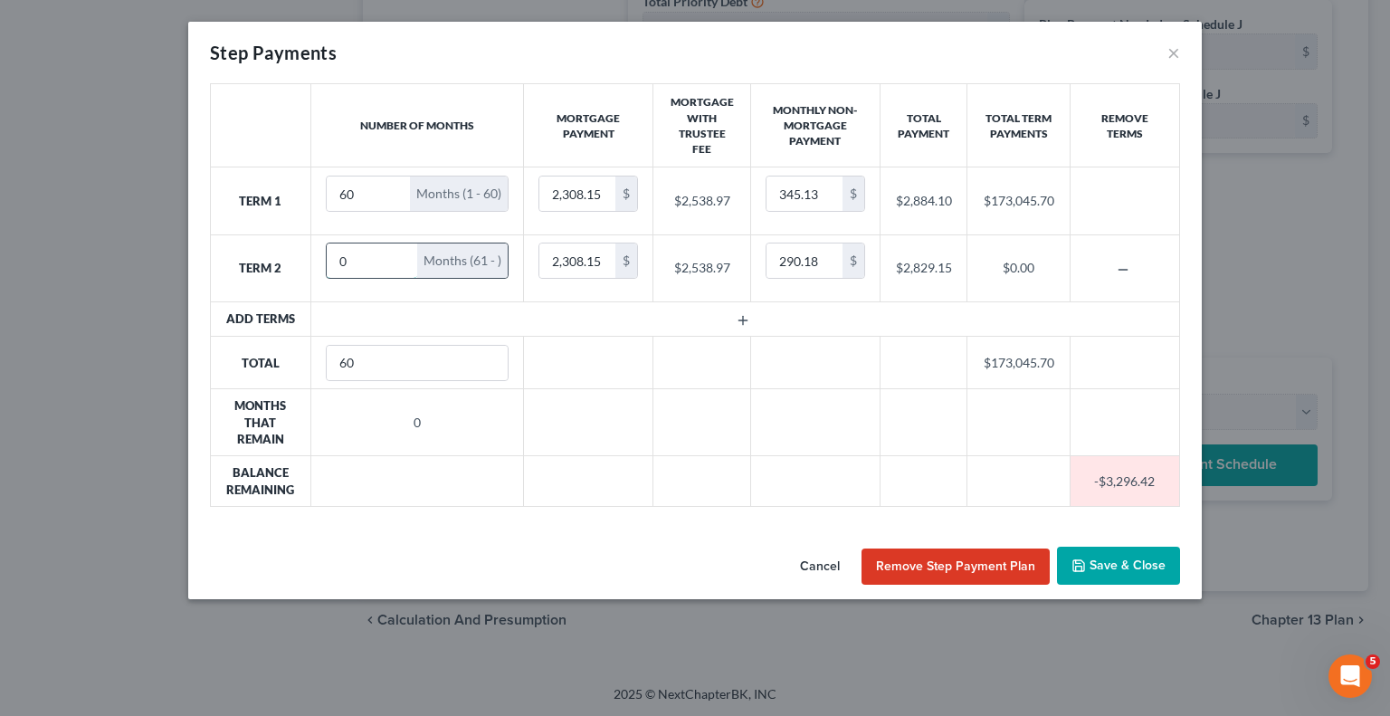
type input "0"
click at [387, 263] on input "0" at bounding box center [372, 261] width 91 height 34
click at [399, 261] on input "0" at bounding box center [372, 261] width 91 height 34
click at [379, 197] on input "60" at bounding box center [369, 194] width 84 height 34
click at [1130, 555] on button "Save & Close" at bounding box center [1118, 566] width 123 height 38
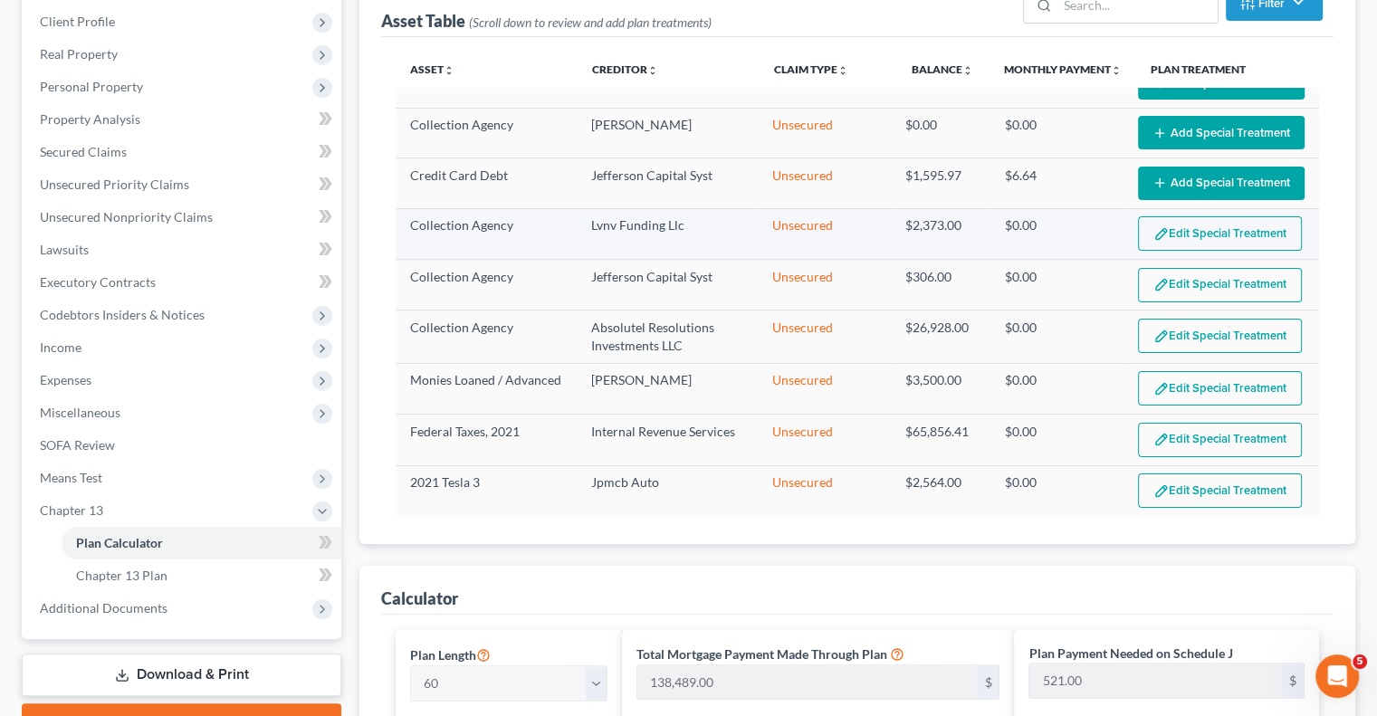
scroll to position [0, 0]
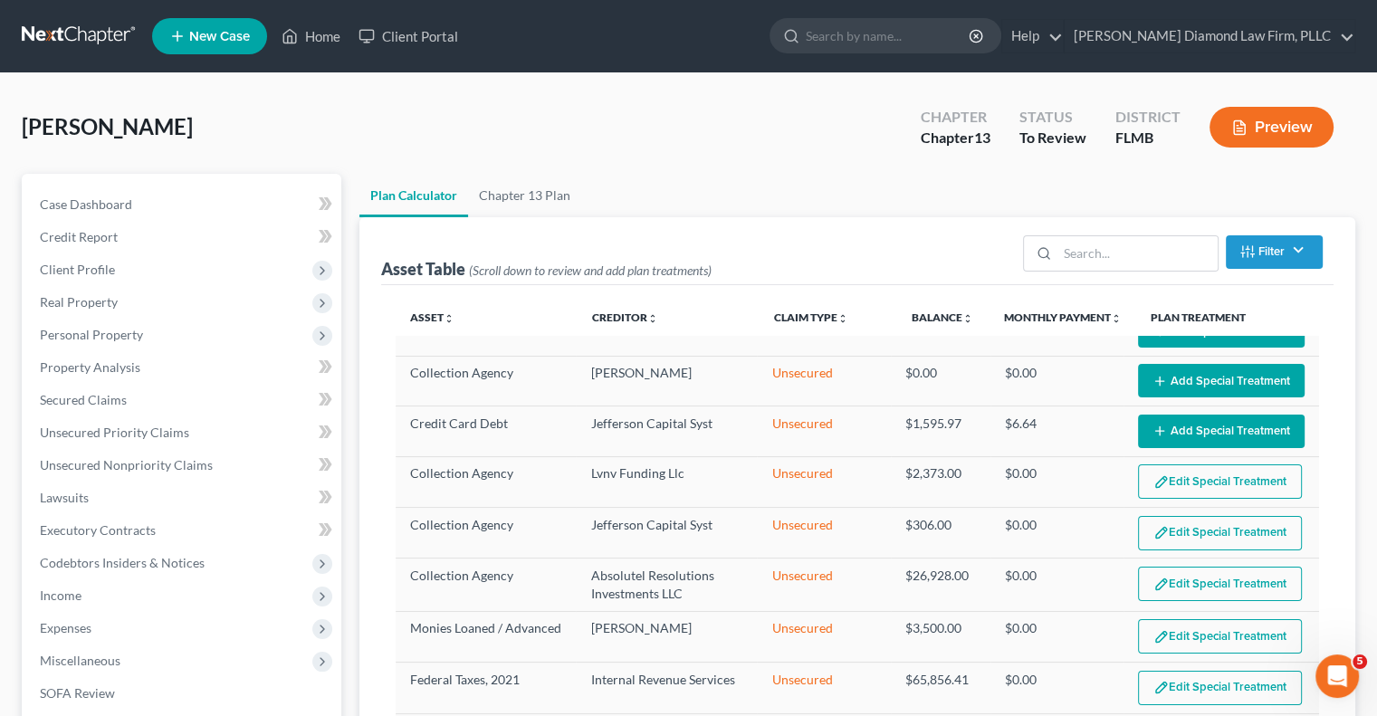
click at [1285, 131] on button "Preview" at bounding box center [1271, 127] width 124 height 41
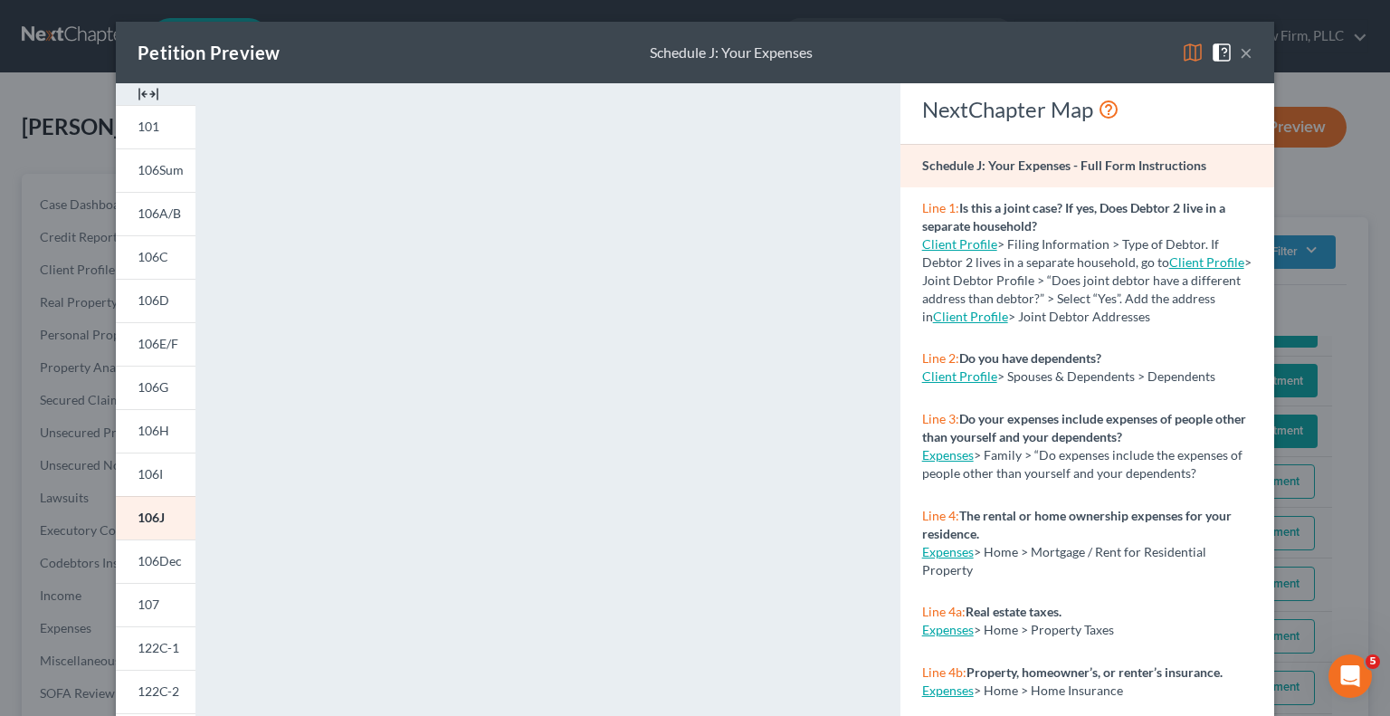
click at [1302, 171] on div "Petition Preview Schedule J: Your Expenses × 101 106Sum 106A/B 106C 106D 106E/F…" at bounding box center [695, 358] width 1390 height 716
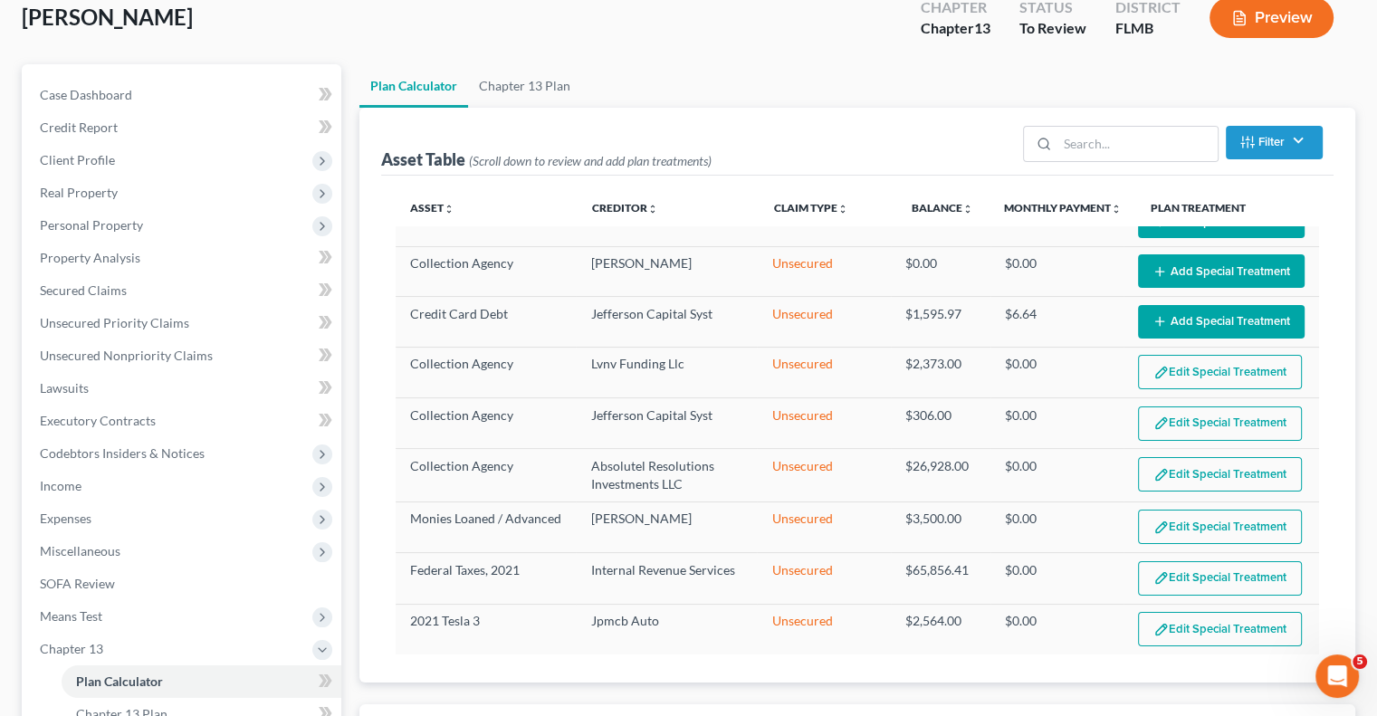
scroll to position [181, 0]
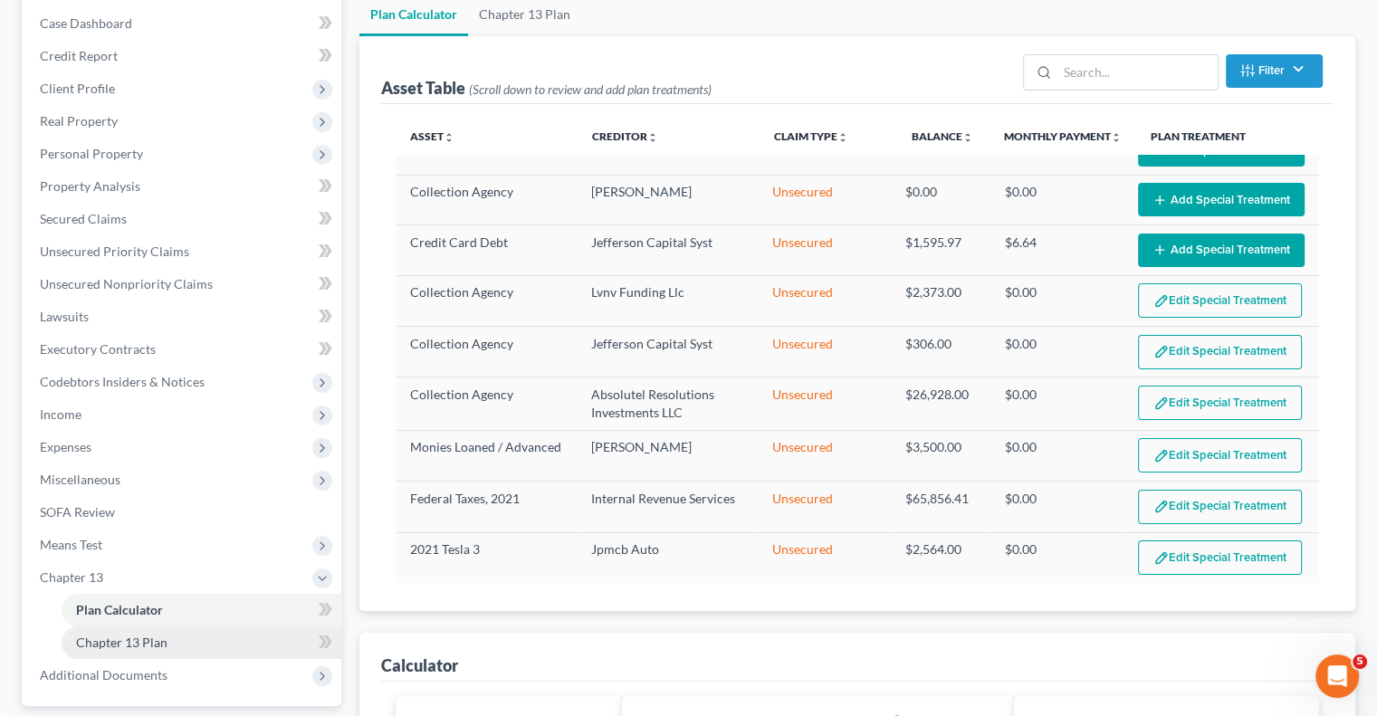
click at [97, 640] on span "Chapter 13 Plan" at bounding box center [121, 642] width 91 height 15
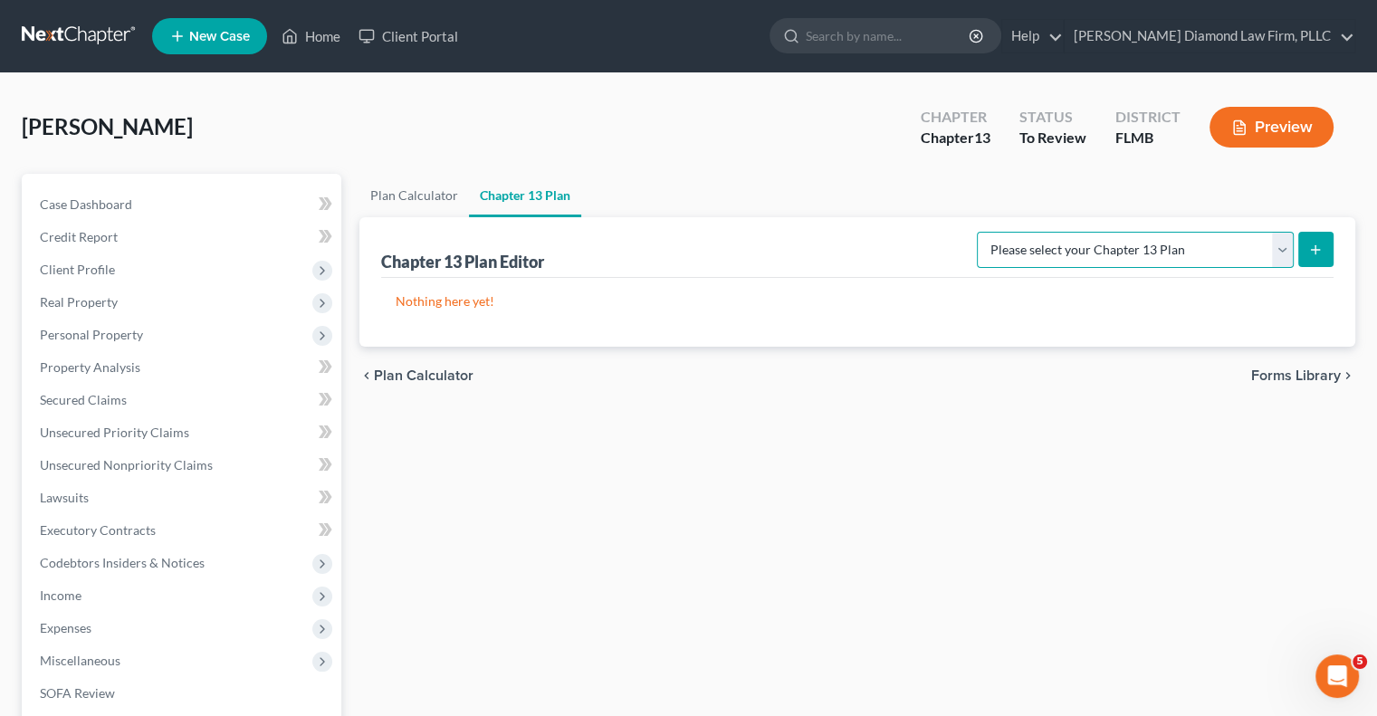
click at [1283, 256] on select "Please select your Chapter 13 Plan Middle District of [US_STATE][GEOGRAPHIC_DAT…" at bounding box center [1135, 250] width 317 height 36
select select "2"
click at [998, 232] on select "Please select your Chapter 13 Plan Middle District of [US_STATE][GEOGRAPHIC_DAT…" at bounding box center [1135, 250] width 317 height 36
click at [1042, 336] on div "Nothing here yet!" at bounding box center [857, 312] width 952 height 69
click at [1332, 286] on div "Nothing here yet!" at bounding box center [857, 312] width 952 height 69
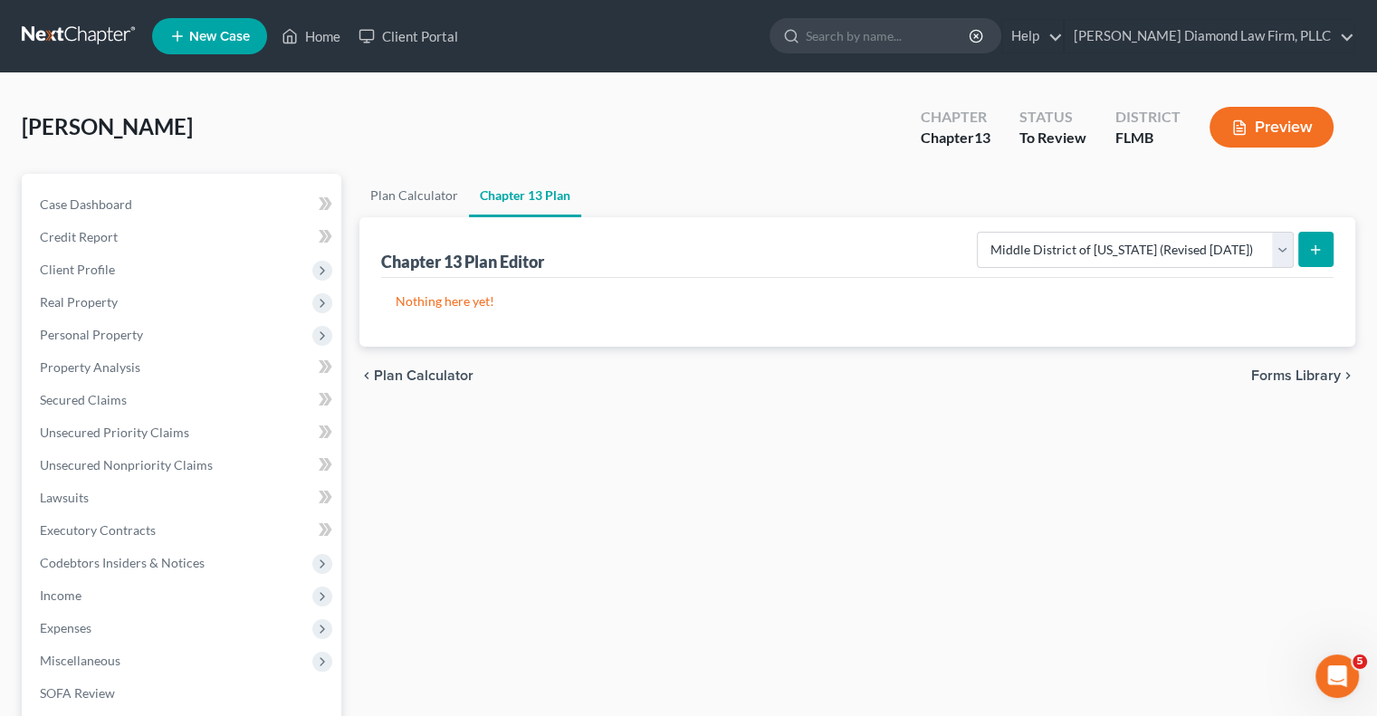
click at [429, 314] on div "Nothing here yet!" at bounding box center [857, 312] width 952 height 69
click at [1244, 297] on p "Nothing here yet!" at bounding box center [857, 301] width 923 height 18
click at [444, 289] on div "Nothing here yet!" at bounding box center [857, 312] width 952 height 69
click at [442, 301] on p "Nothing here yet!" at bounding box center [857, 301] width 923 height 18
click at [428, 375] on span "Plan Calculator" at bounding box center [424, 375] width 100 height 14
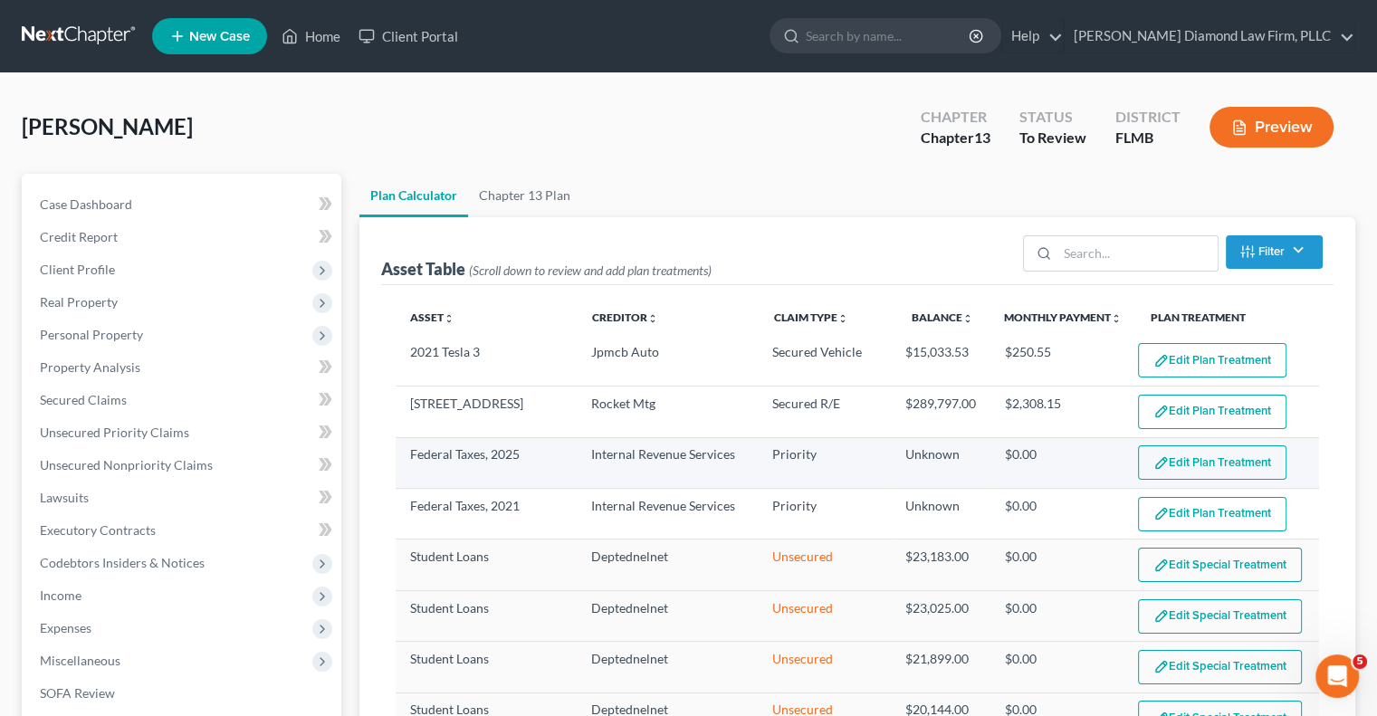
select select "59"
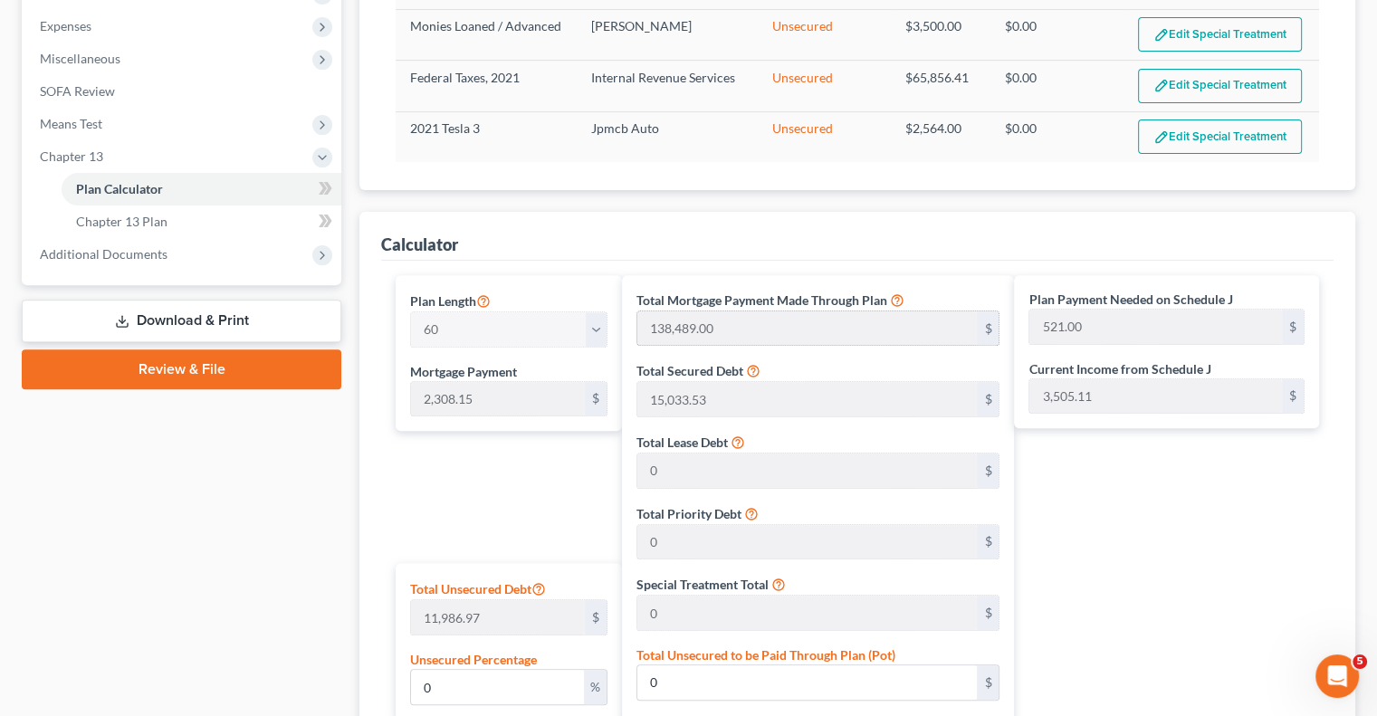
scroll to position [724, 0]
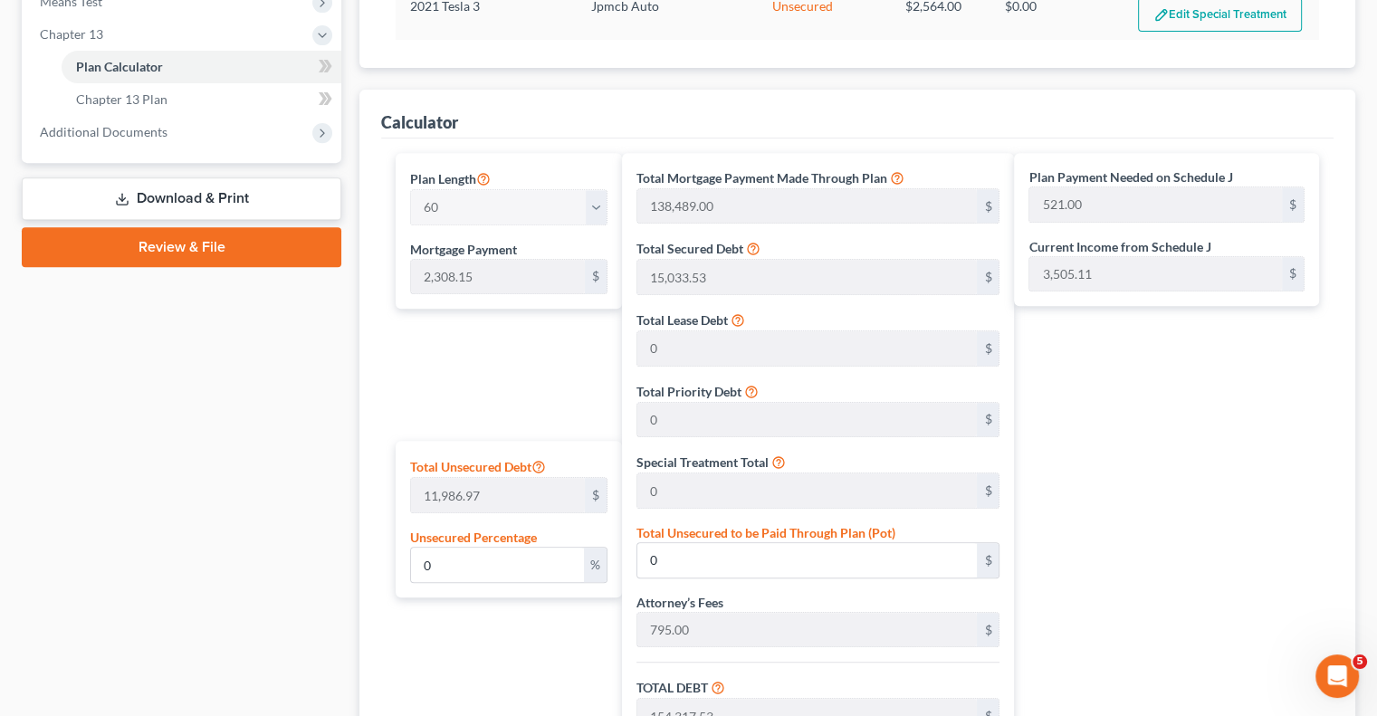
click at [1224, 381] on div "Plan Payment Needed on Schedule J 521.00 $ Current Income from Schedule J 3,505…" at bounding box center [1171, 556] width 314 height 807
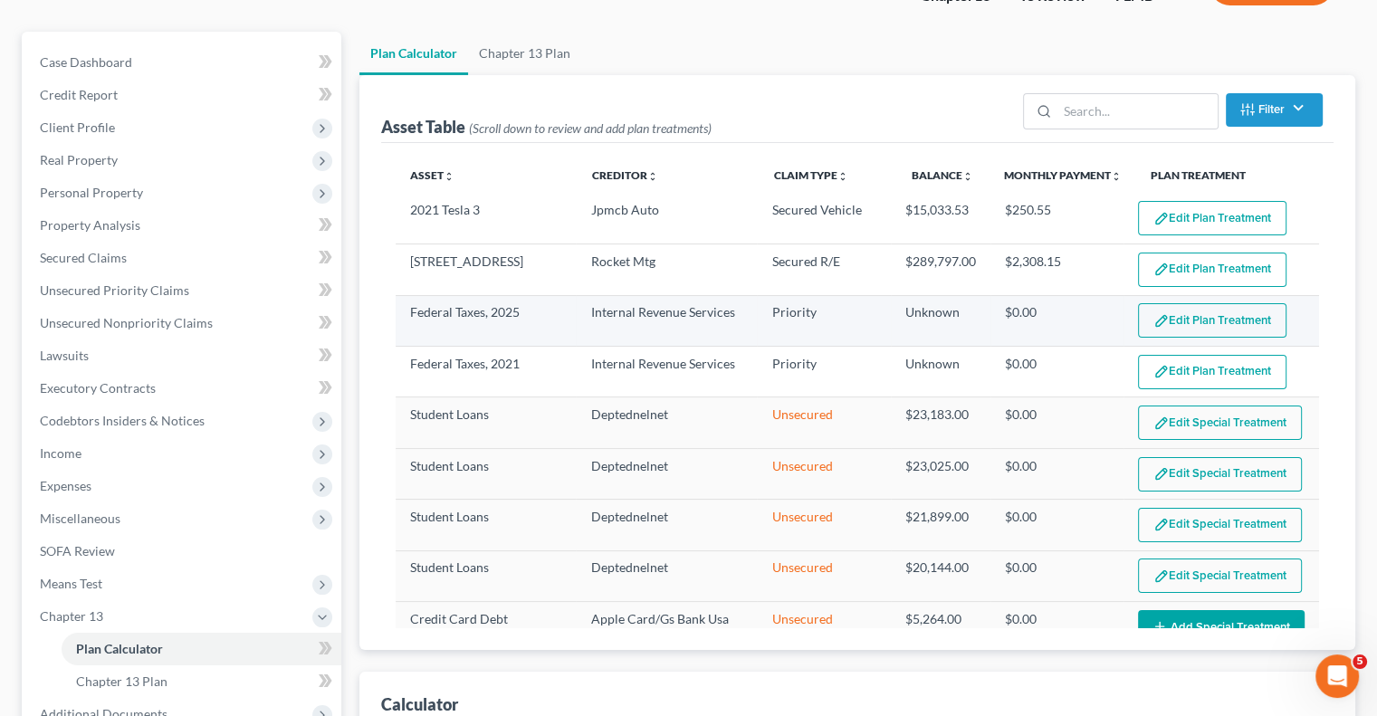
scroll to position [0, 0]
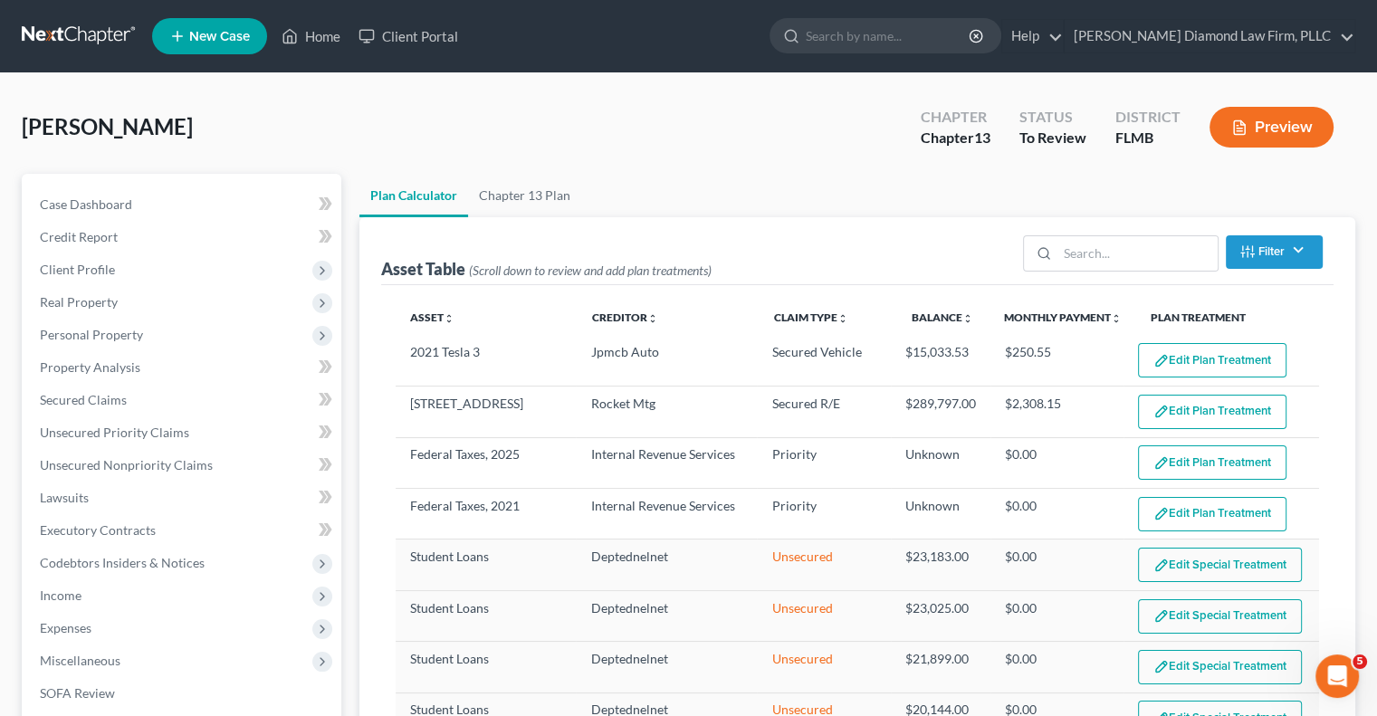
click at [1296, 250] on button "Filter" at bounding box center [1274, 251] width 97 height 33
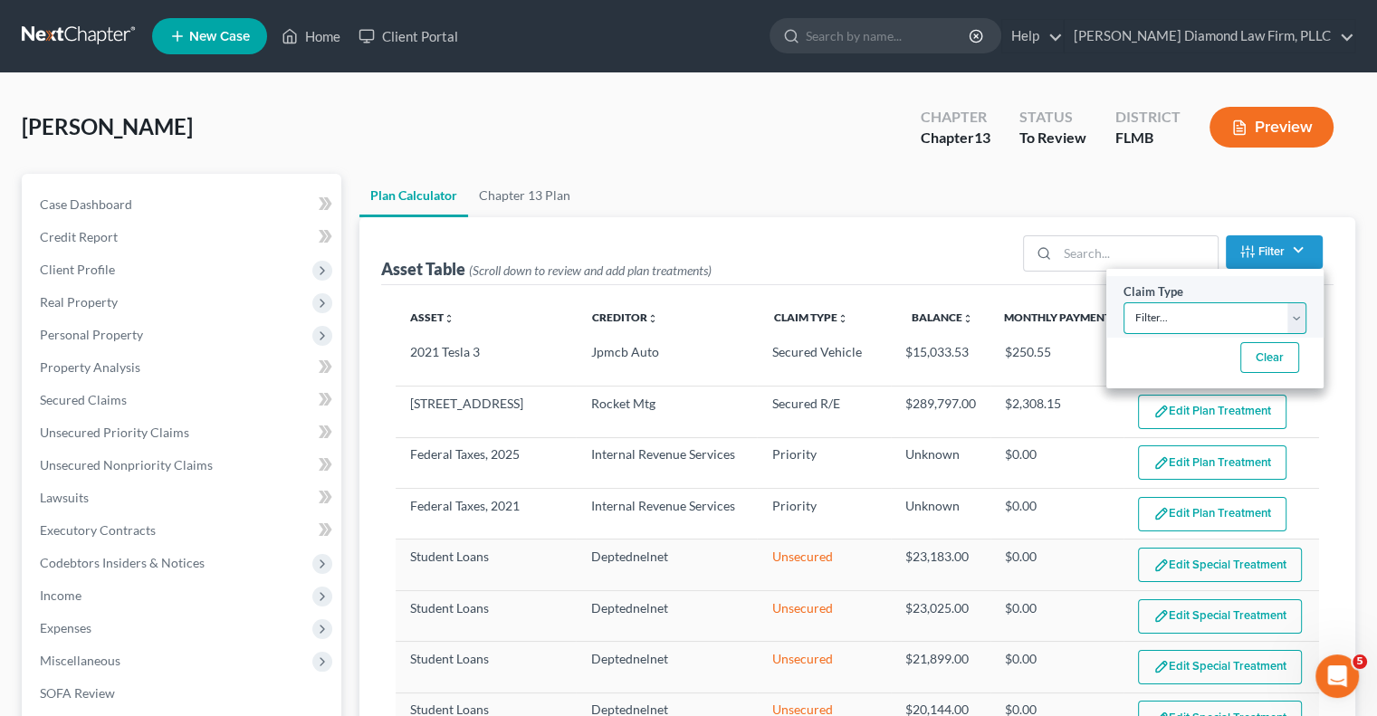
click at [1290, 317] on select "Filter... Lease Priority Secured Asset Secured R/E Secured R/E Arrears Secured …" at bounding box center [1214, 318] width 183 height 32
click at [1054, 195] on ul "Plan Calculator Chapter 13 Plan" at bounding box center [857, 195] width 996 height 43
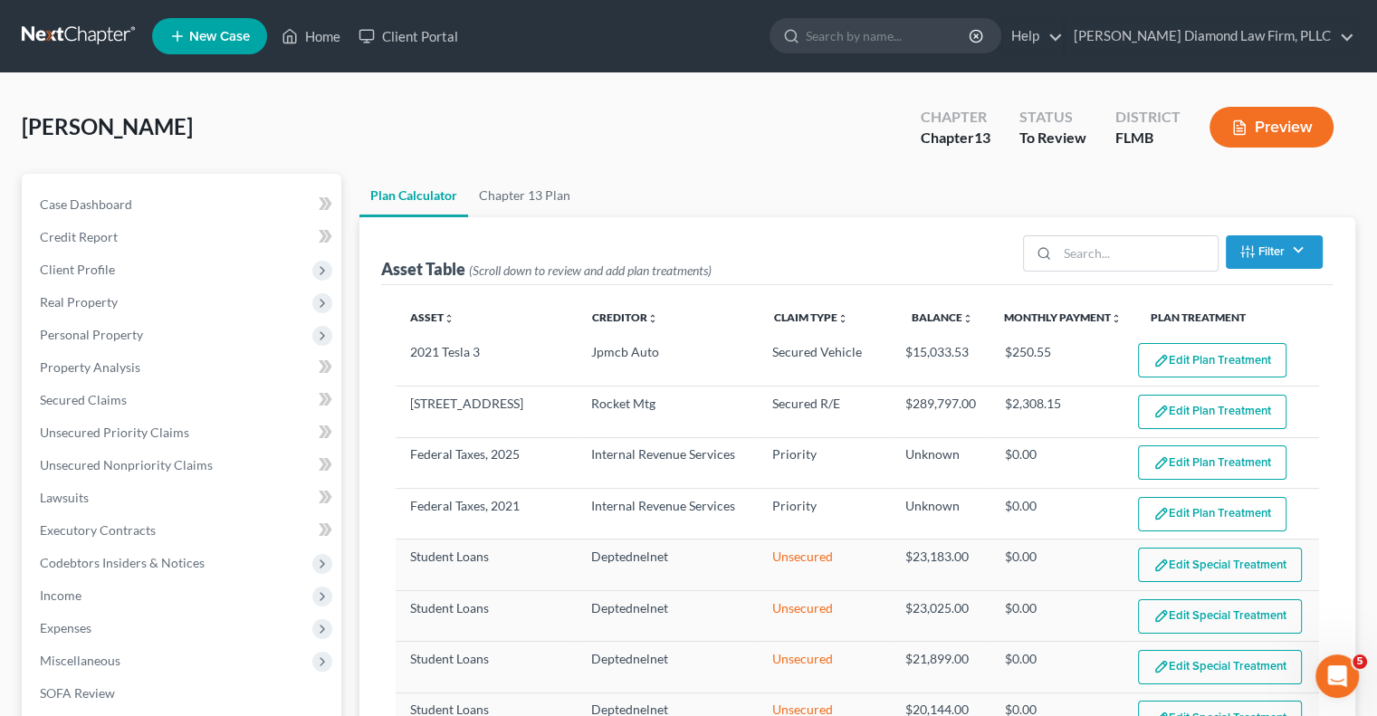
click at [1299, 243] on button "Filter" at bounding box center [1274, 251] width 97 height 33
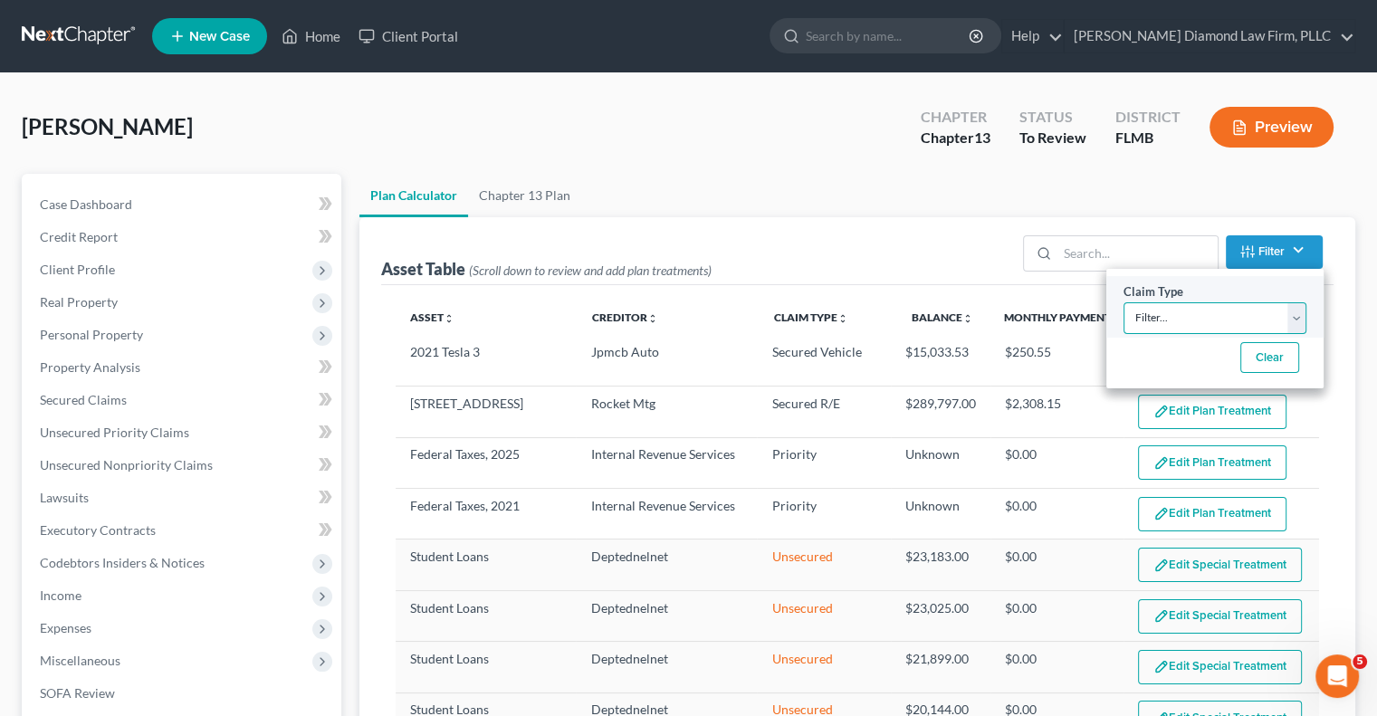
click at [1295, 308] on select "Filter... Lease Priority Secured Asset Secured R/E Secured R/E Arrears Secured …" at bounding box center [1214, 318] width 183 height 32
click at [1293, 320] on select "Filter... Lease Priority Secured Asset Secured R/E Secured R/E Arrears Secured …" at bounding box center [1214, 318] width 183 height 32
click at [1293, 313] on select "Filter... Lease Priority Secured Asset Secured R/E Secured R/E Arrears Secured …" at bounding box center [1214, 318] width 183 height 32
click at [1289, 315] on select "Filter... Lease Priority Secured Asset Secured R/E Secured R/E Arrears Secured …" at bounding box center [1214, 318] width 183 height 32
click at [1295, 310] on select "Filter... Lease Priority Secured Asset Secured R/E Secured R/E Arrears Secured …" at bounding box center [1214, 318] width 183 height 32
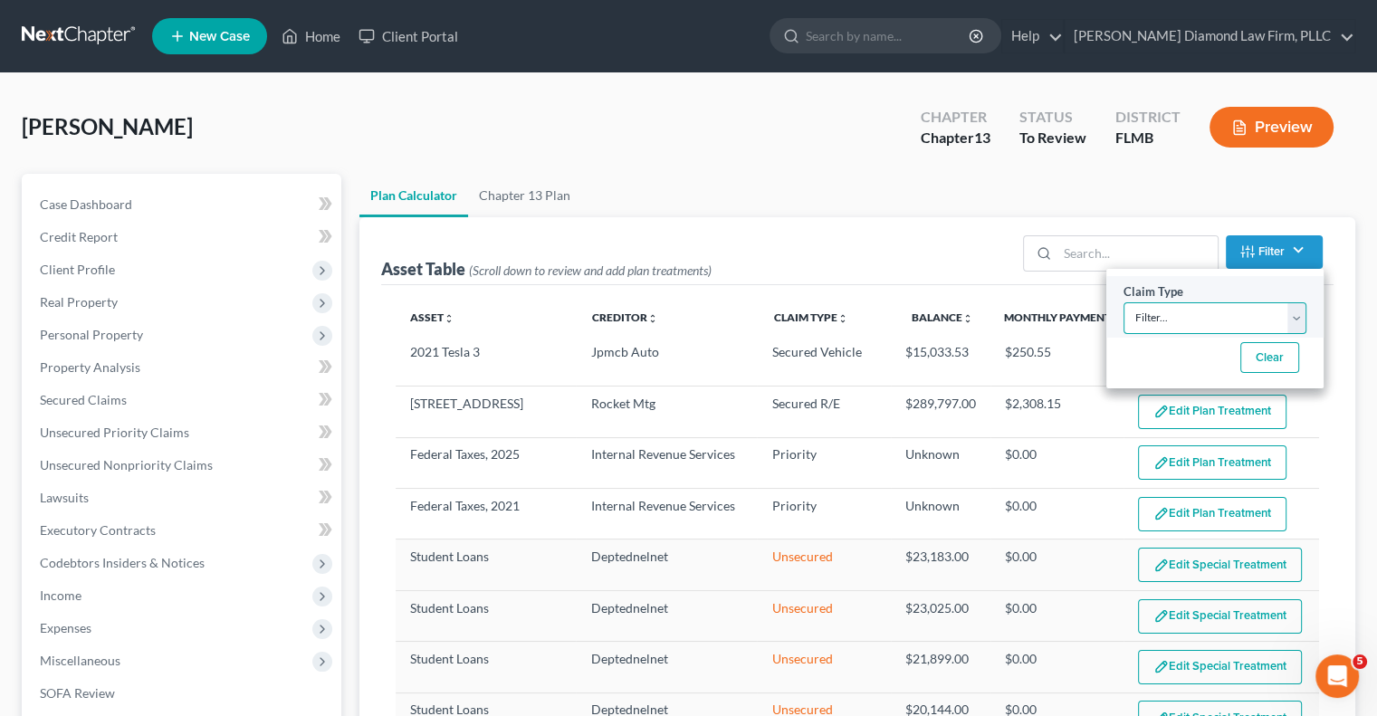
select select "1"
click at [1123, 302] on select "Filter... Lease Priority Secured Asset Secured R/E Secured R/E Arrears Secured …" at bounding box center [1214, 318] width 183 height 32
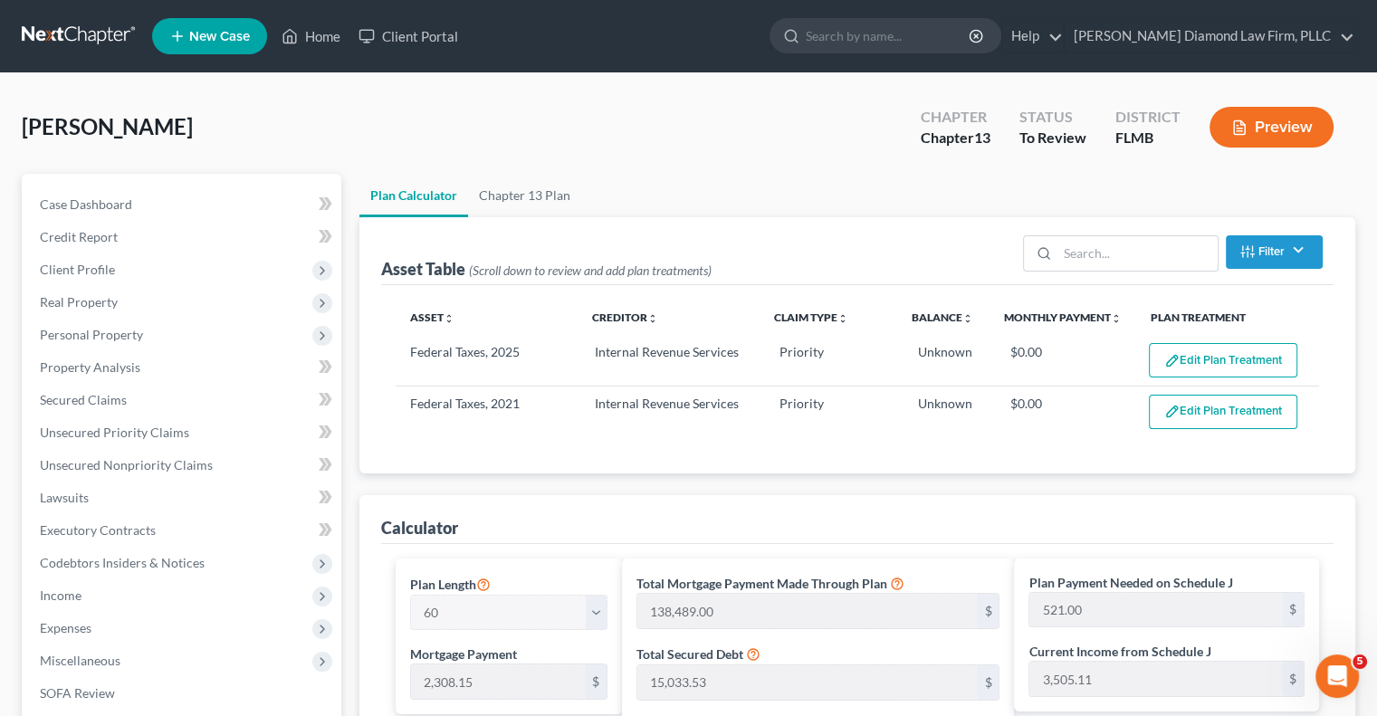
click at [1278, 122] on button "Preview" at bounding box center [1271, 127] width 124 height 41
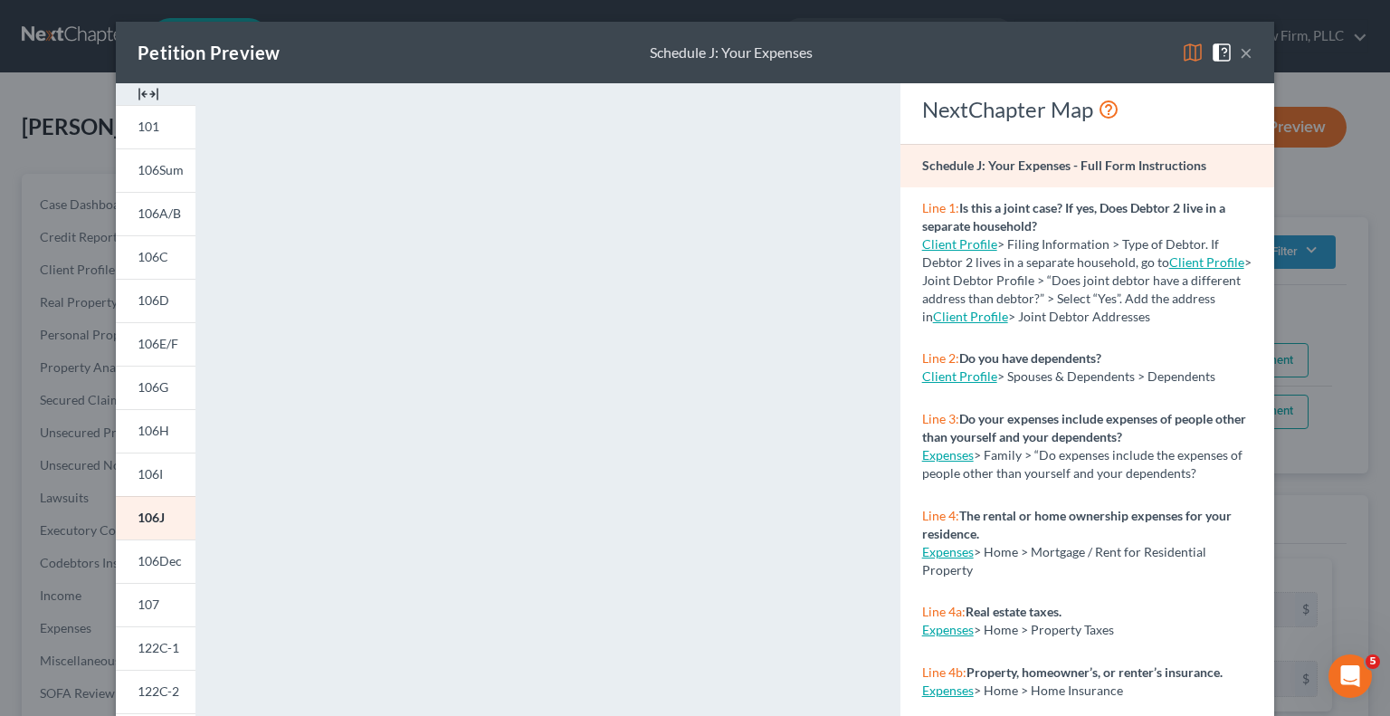
click at [1240, 60] on button "×" at bounding box center [1246, 53] width 13 height 22
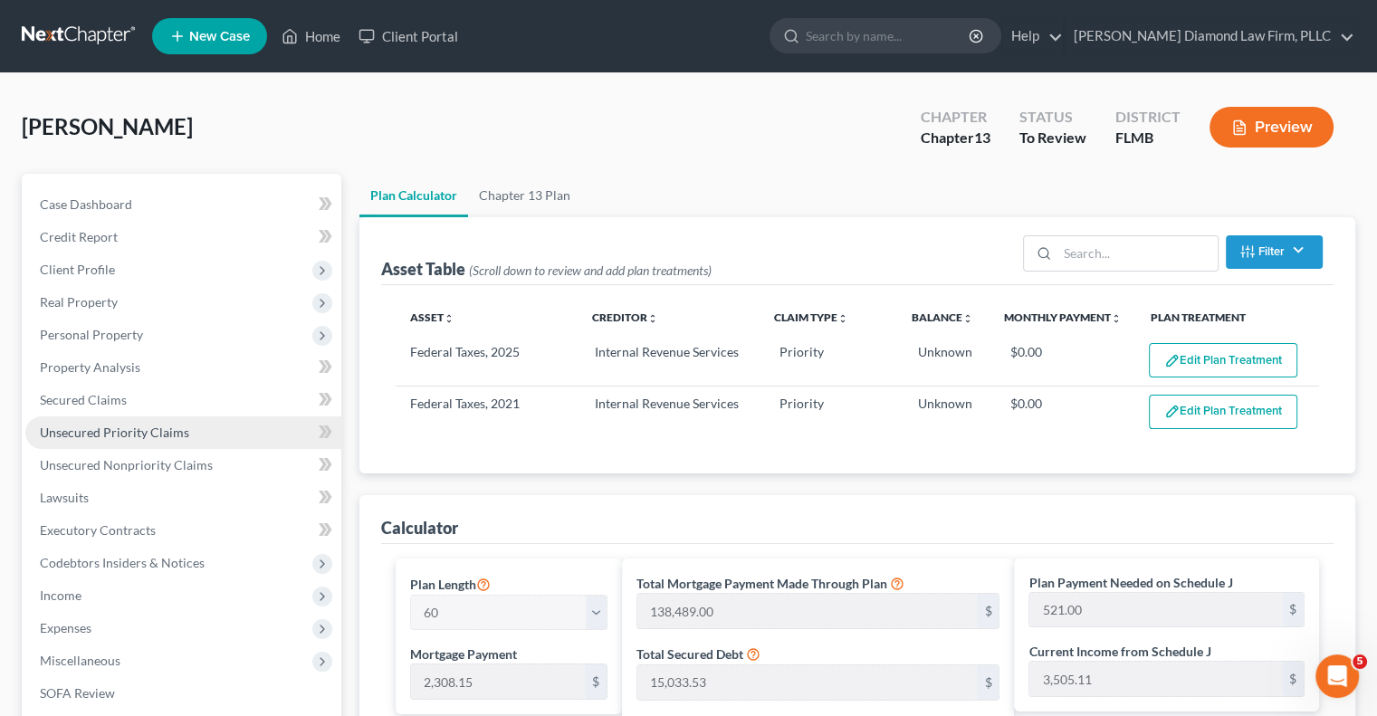
click at [159, 428] on span "Unsecured Priority Claims" at bounding box center [114, 432] width 149 height 15
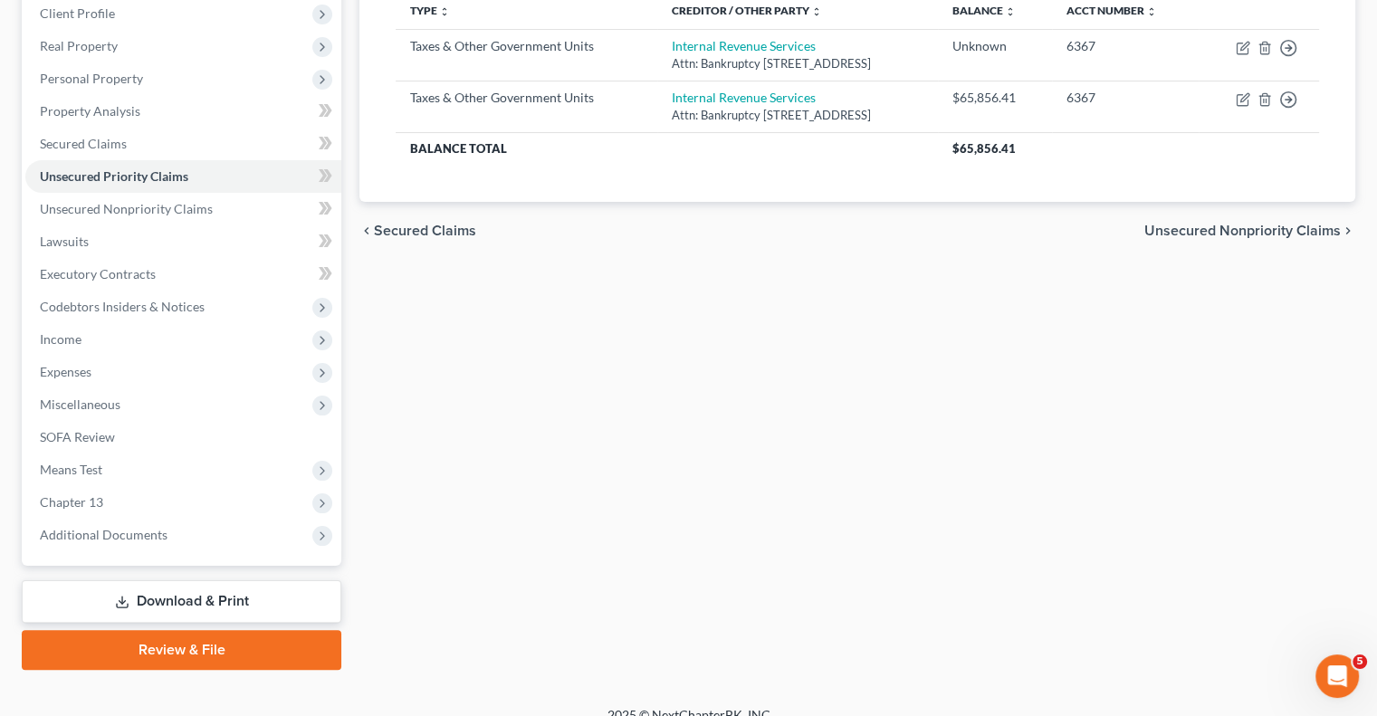
scroll to position [277, 0]
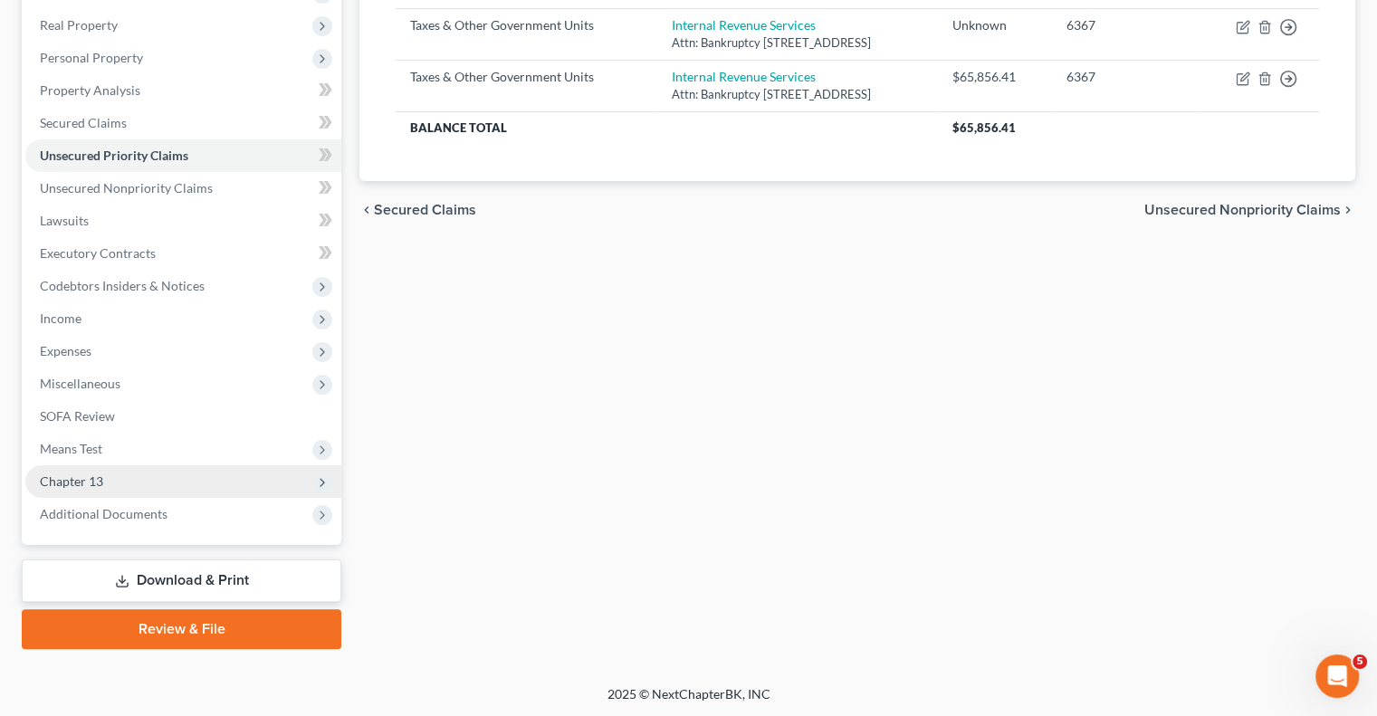
click at [91, 479] on span "Chapter 13" at bounding box center [71, 480] width 63 height 15
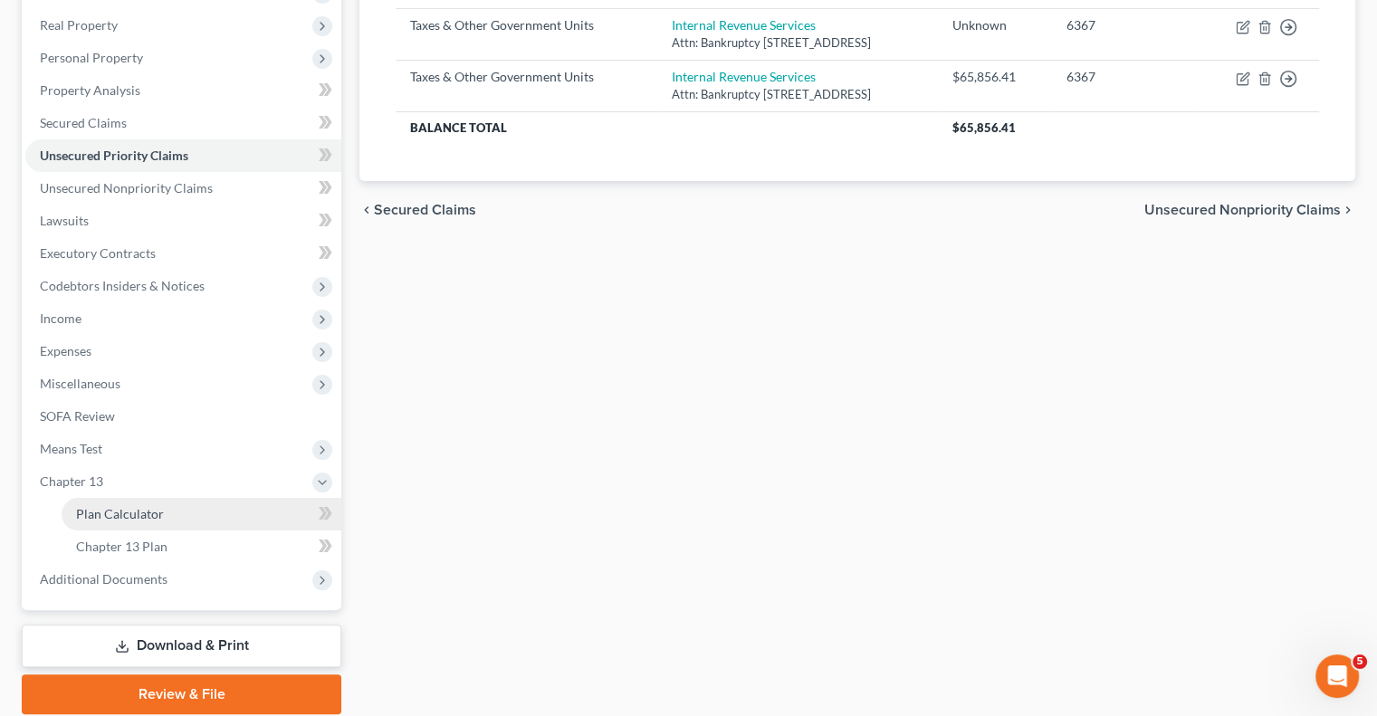
click at [127, 515] on span "Plan Calculator" at bounding box center [120, 513] width 88 height 15
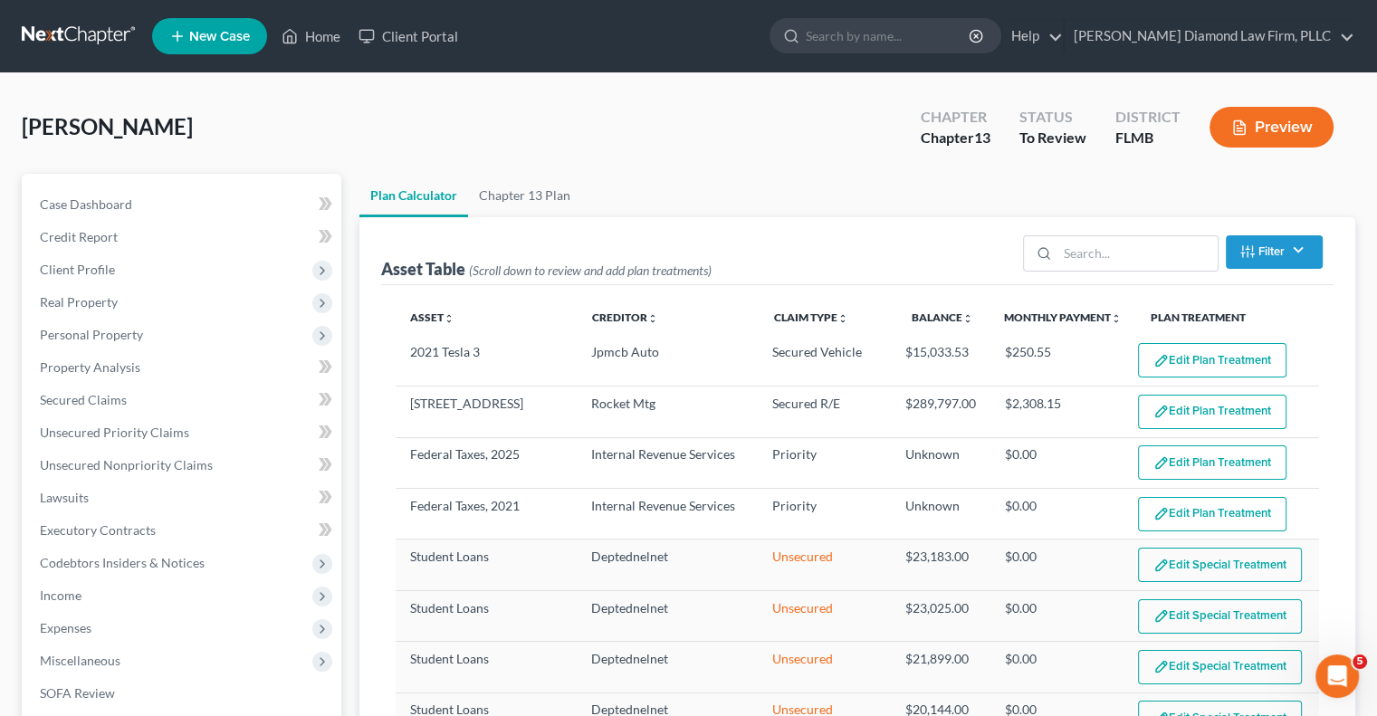
select select "59"
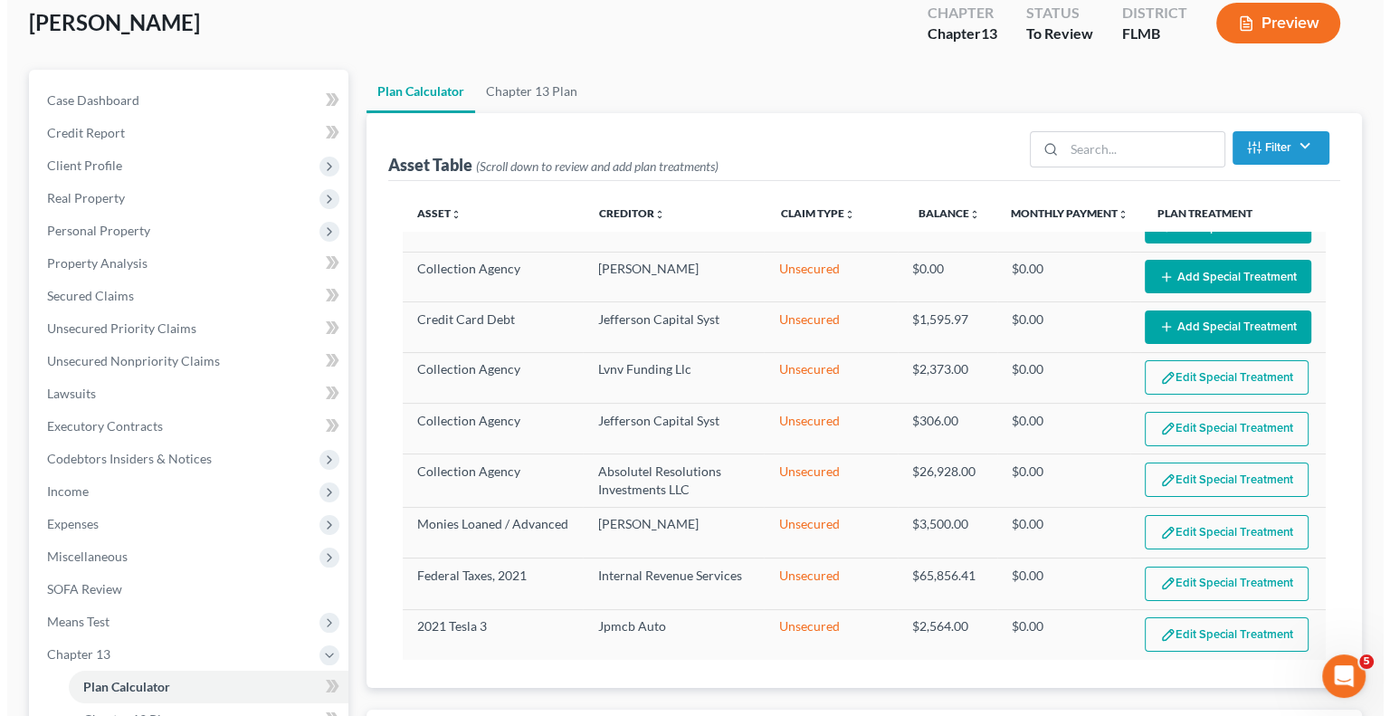
scroll to position [272, 0]
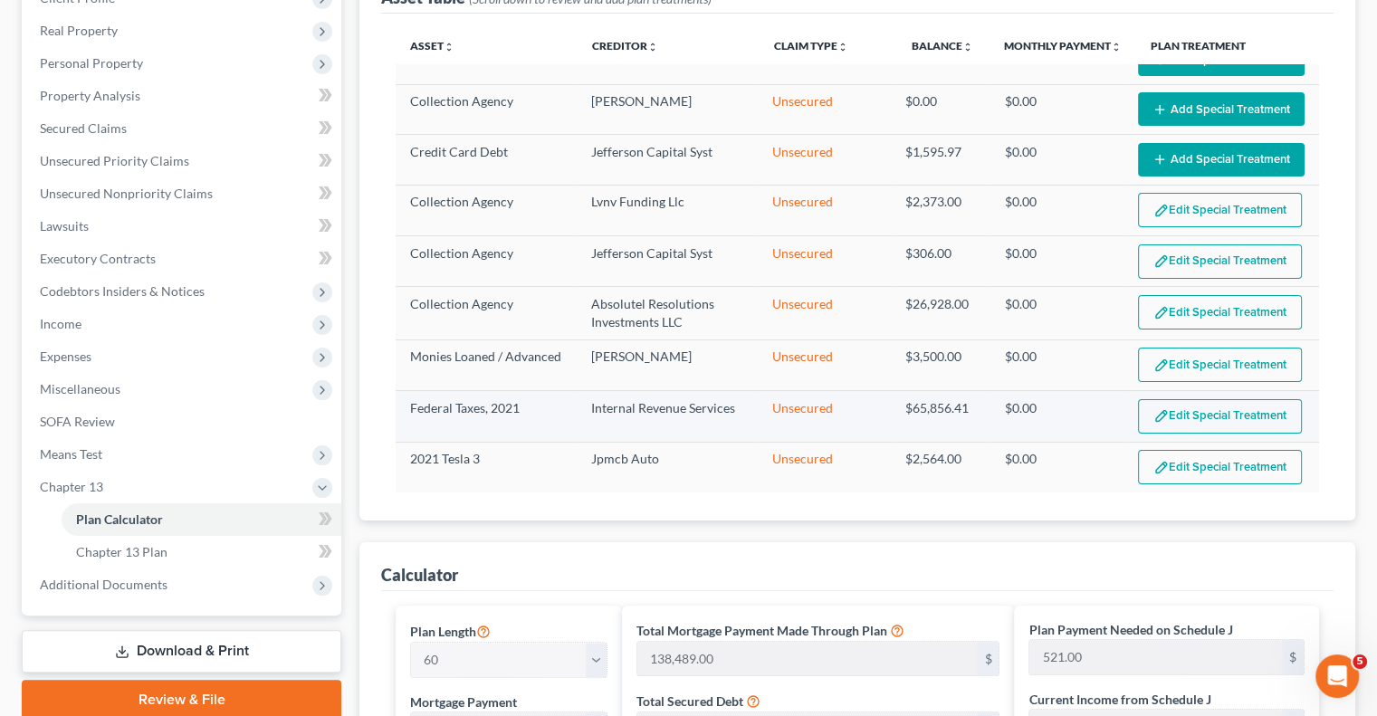
click at [1166, 407] on button "Edit Special Treatment" at bounding box center [1220, 416] width 164 height 34
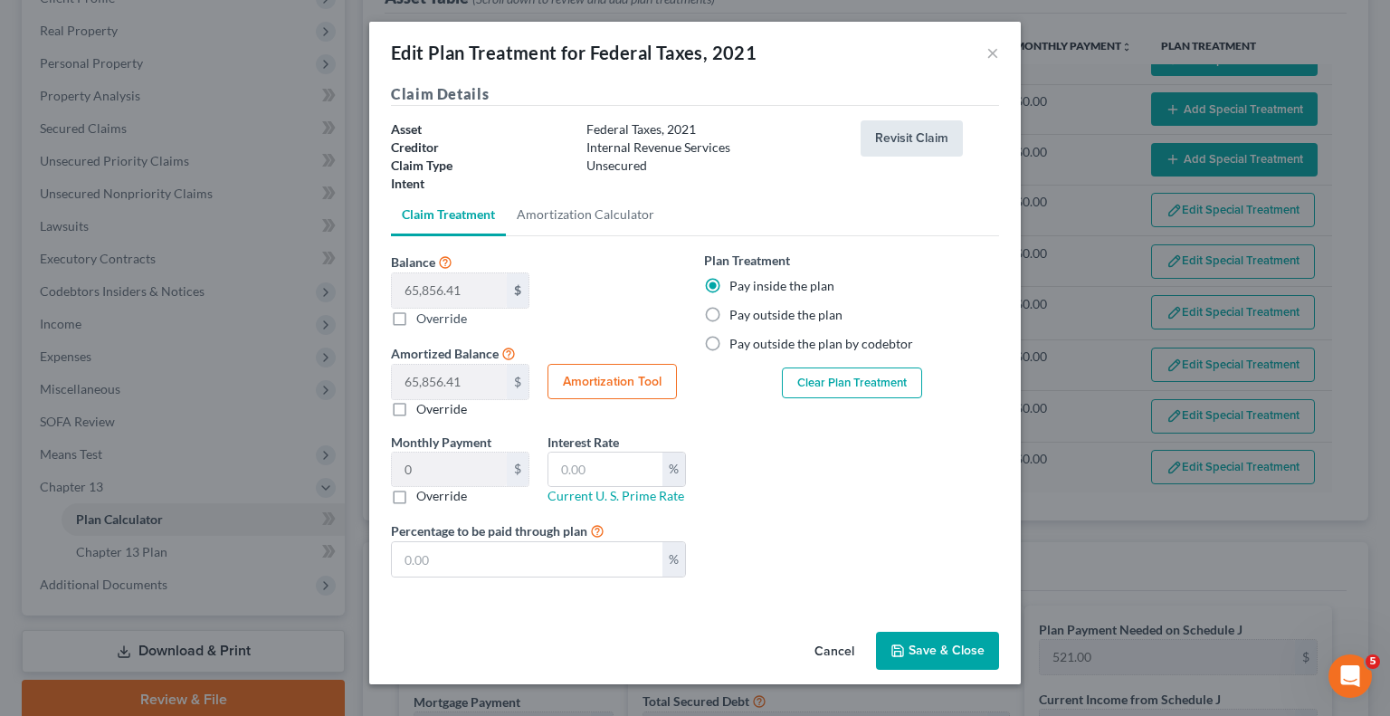
click at [913, 136] on button "Revisit Claim" at bounding box center [912, 138] width 102 height 36
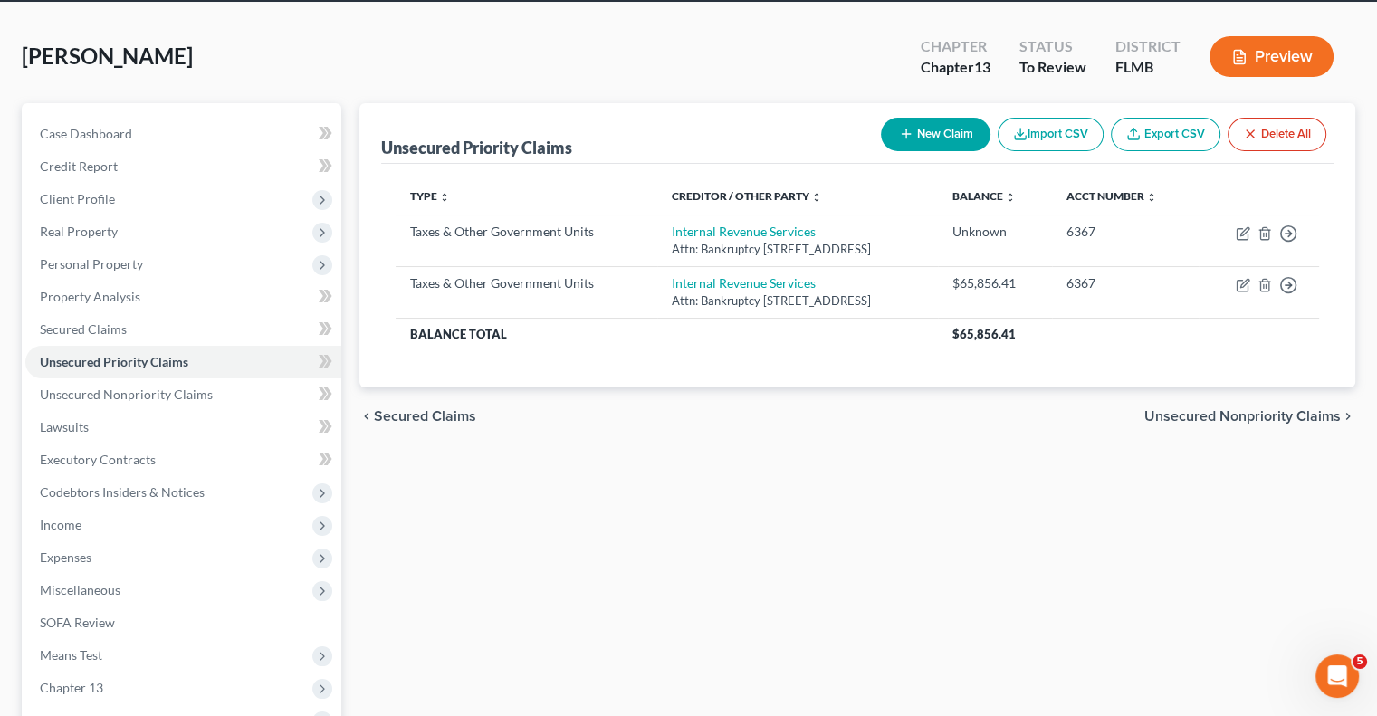
scroll to position [272, 0]
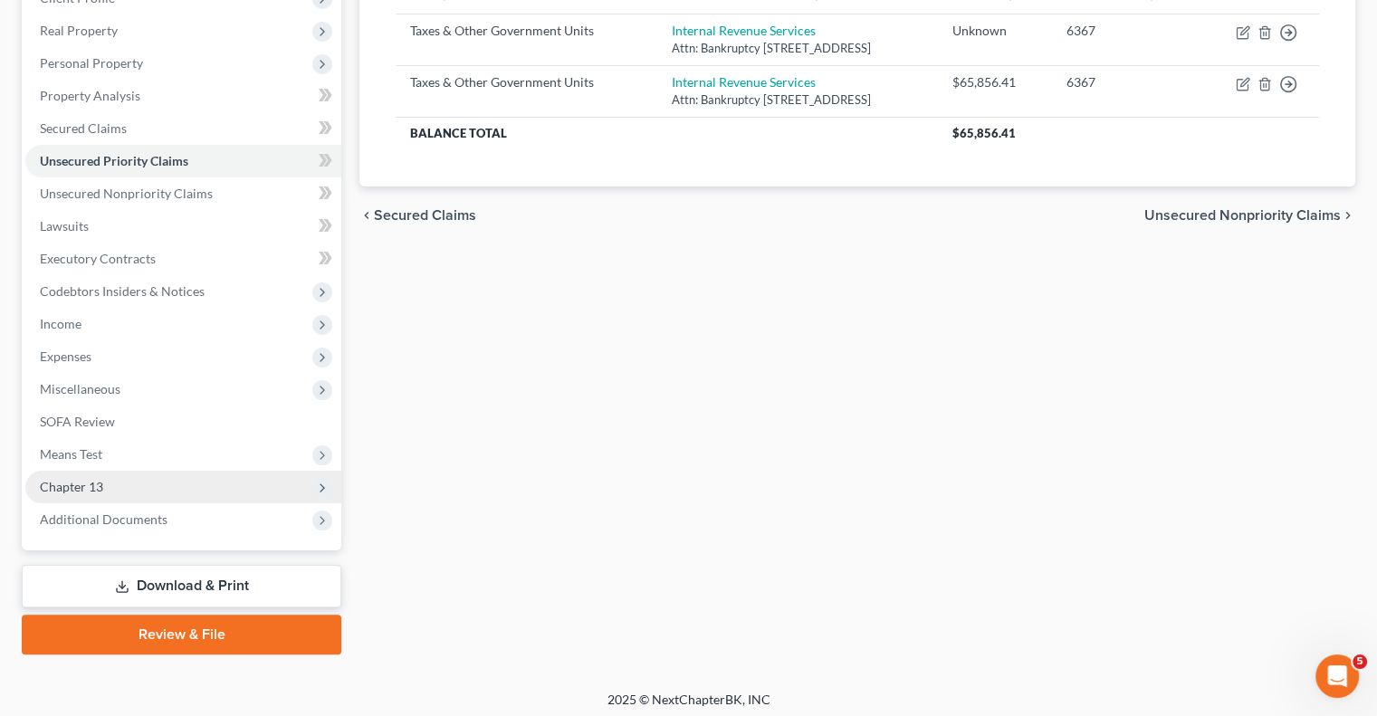
click at [93, 486] on span "Chapter 13" at bounding box center [71, 486] width 63 height 15
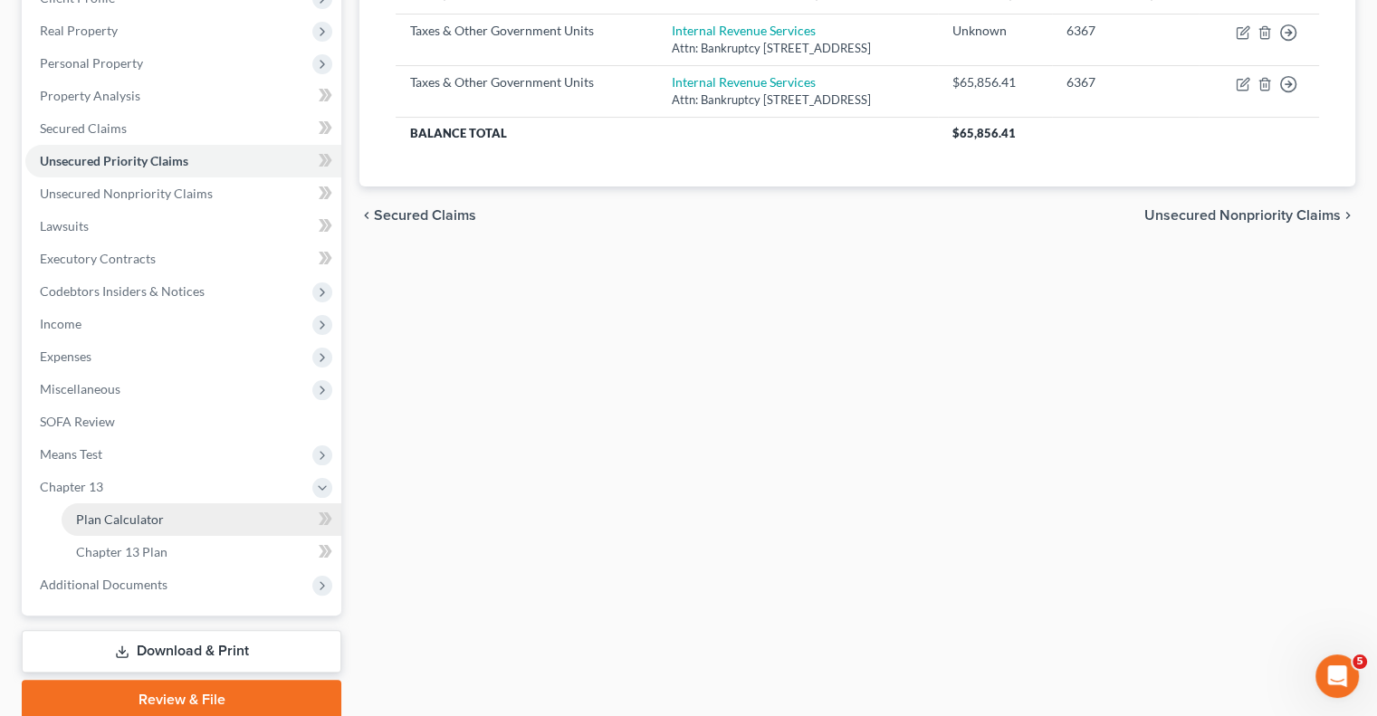
click at [123, 522] on span "Plan Calculator" at bounding box center [120, 518] width 88 height 15
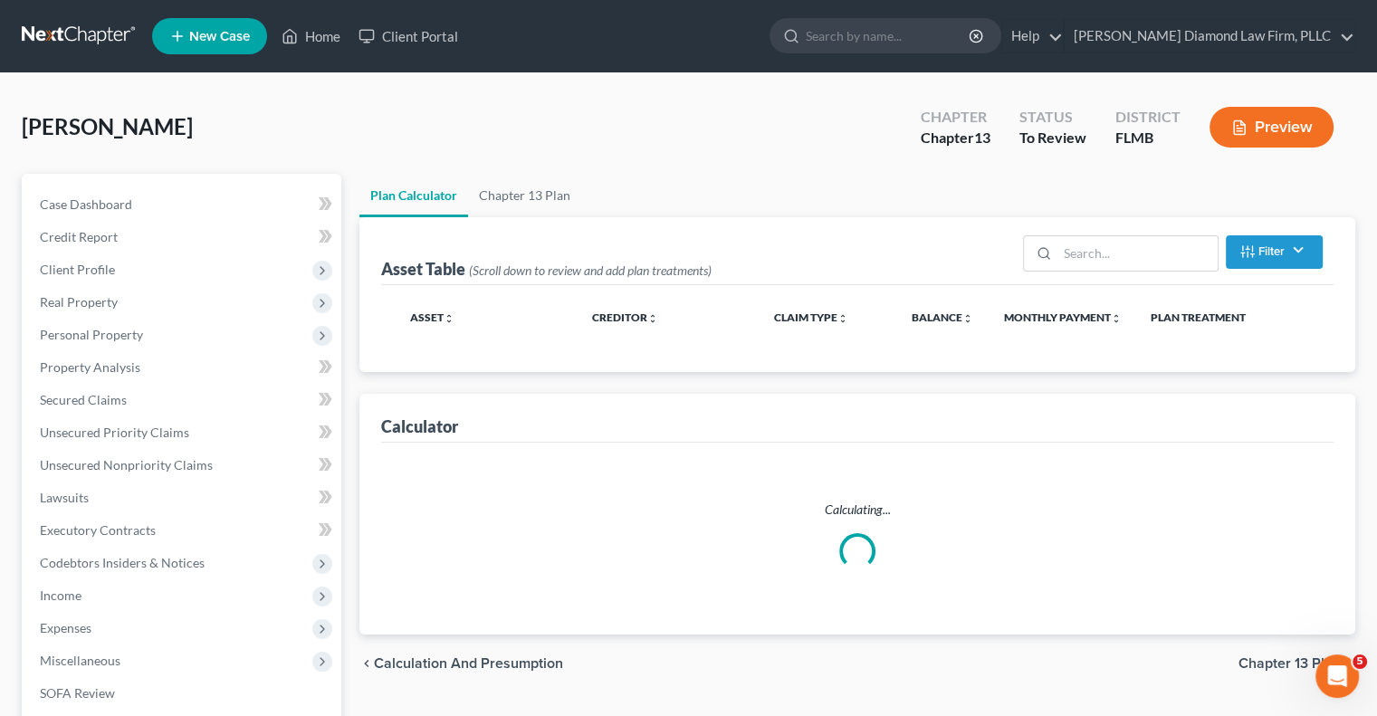
select select "59"
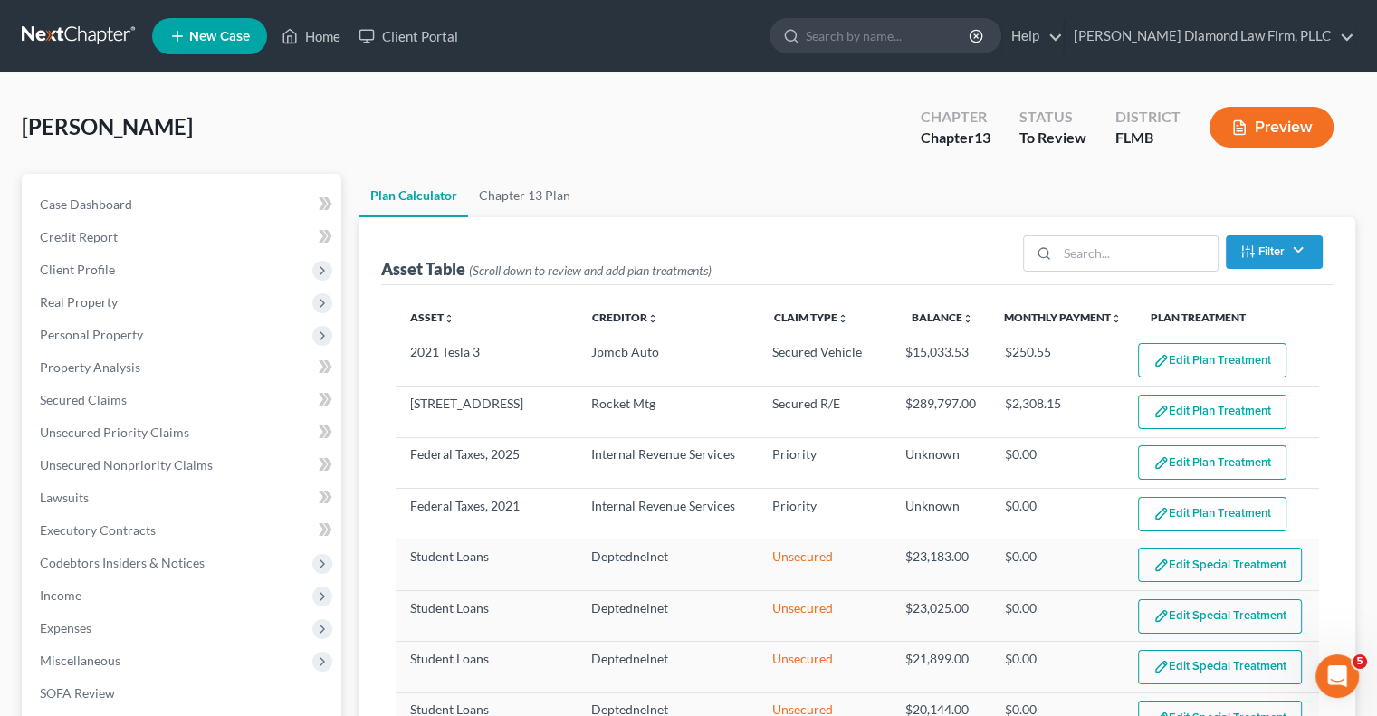
select select "59"
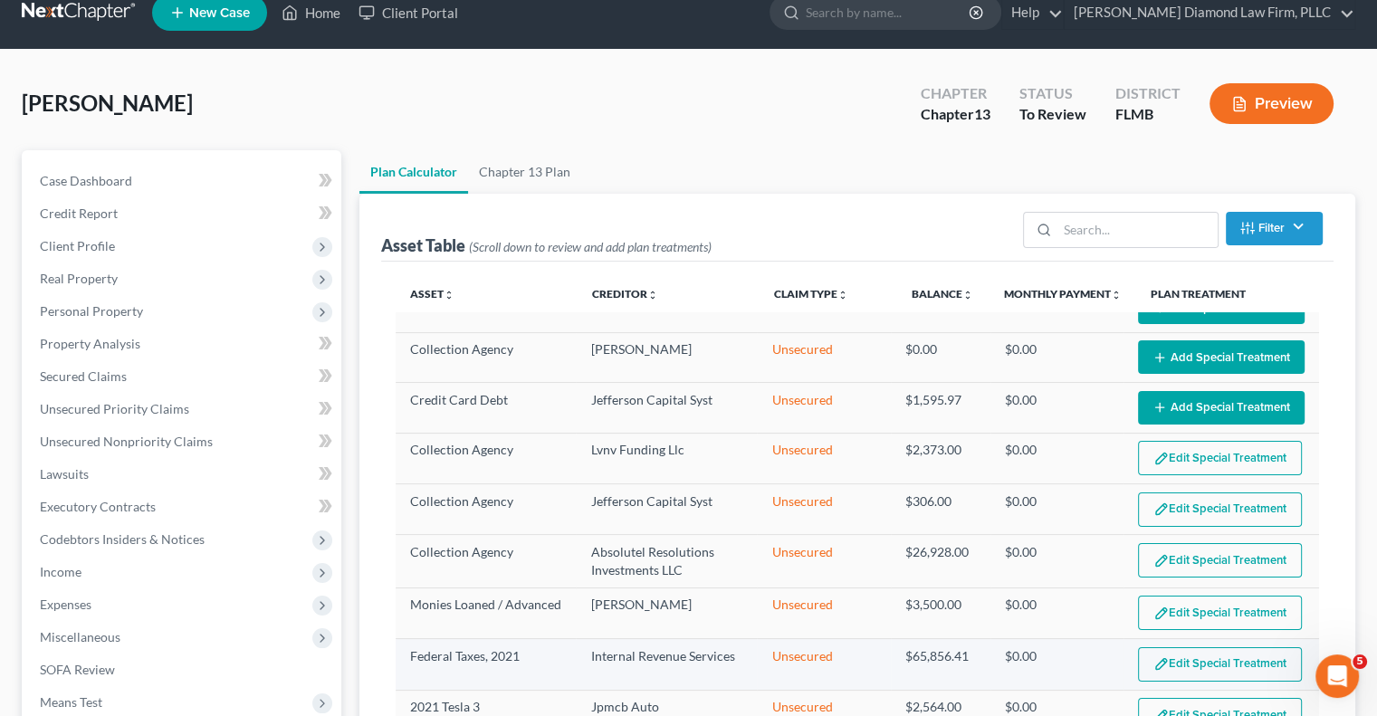
scroll to position [91, 0]
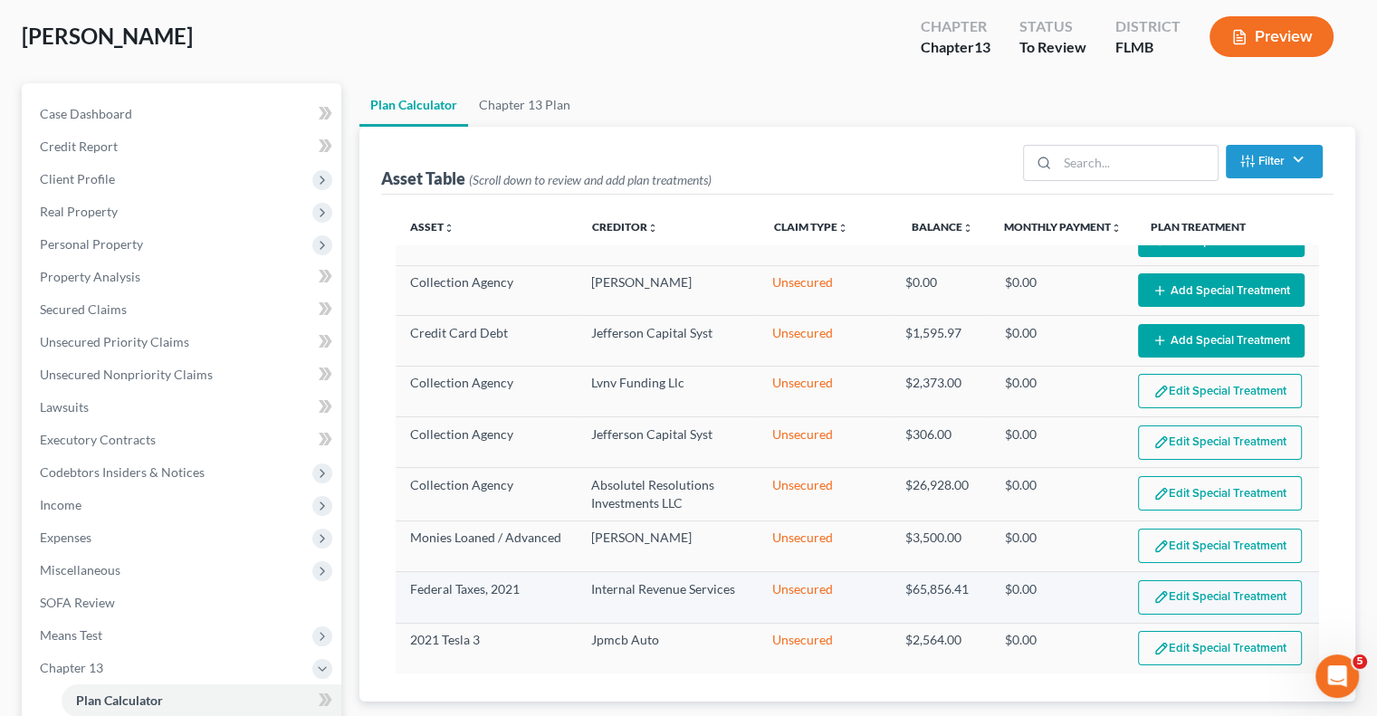
click at [1153, 593] on img "button" at bounding box center [1160, 596] width 15 height 15
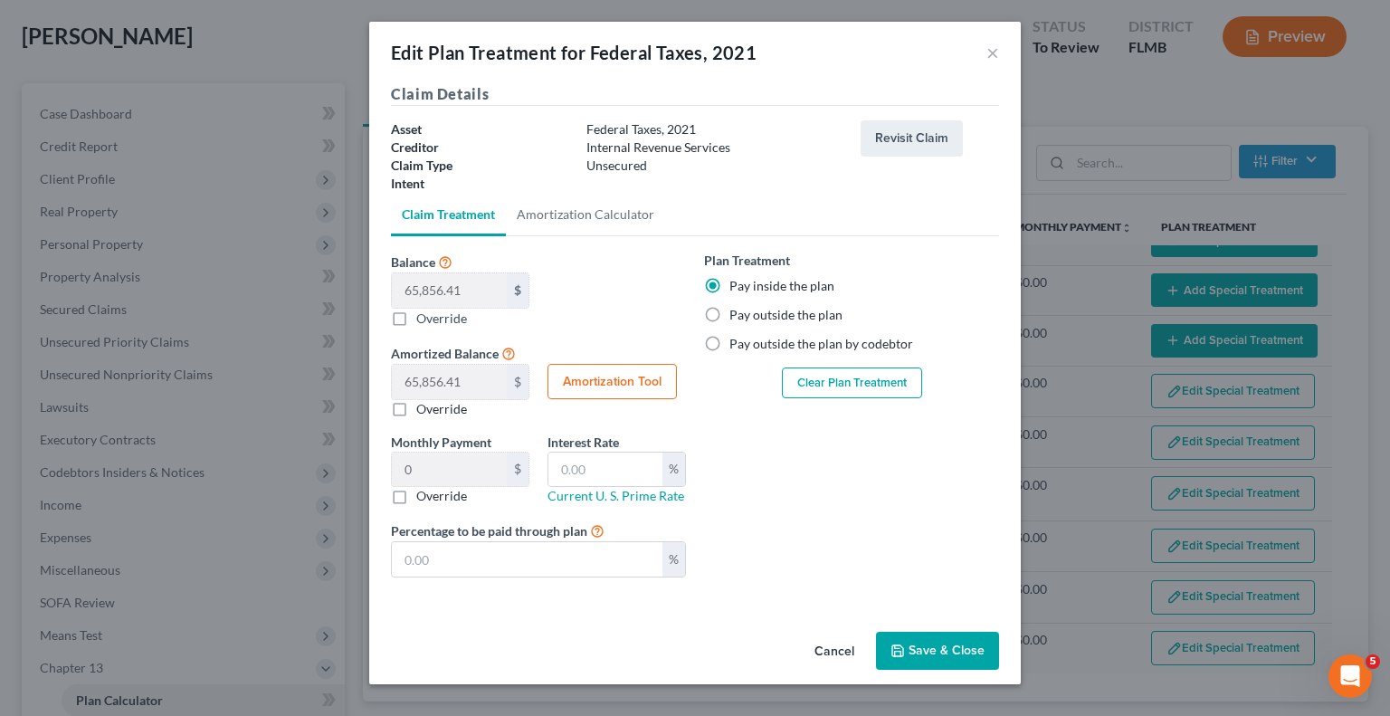
click at [635, 381] on button "Amortization Tool" at bounding box center [612, 382] width 129 height 36
type input "65,856.41"
type input "60"
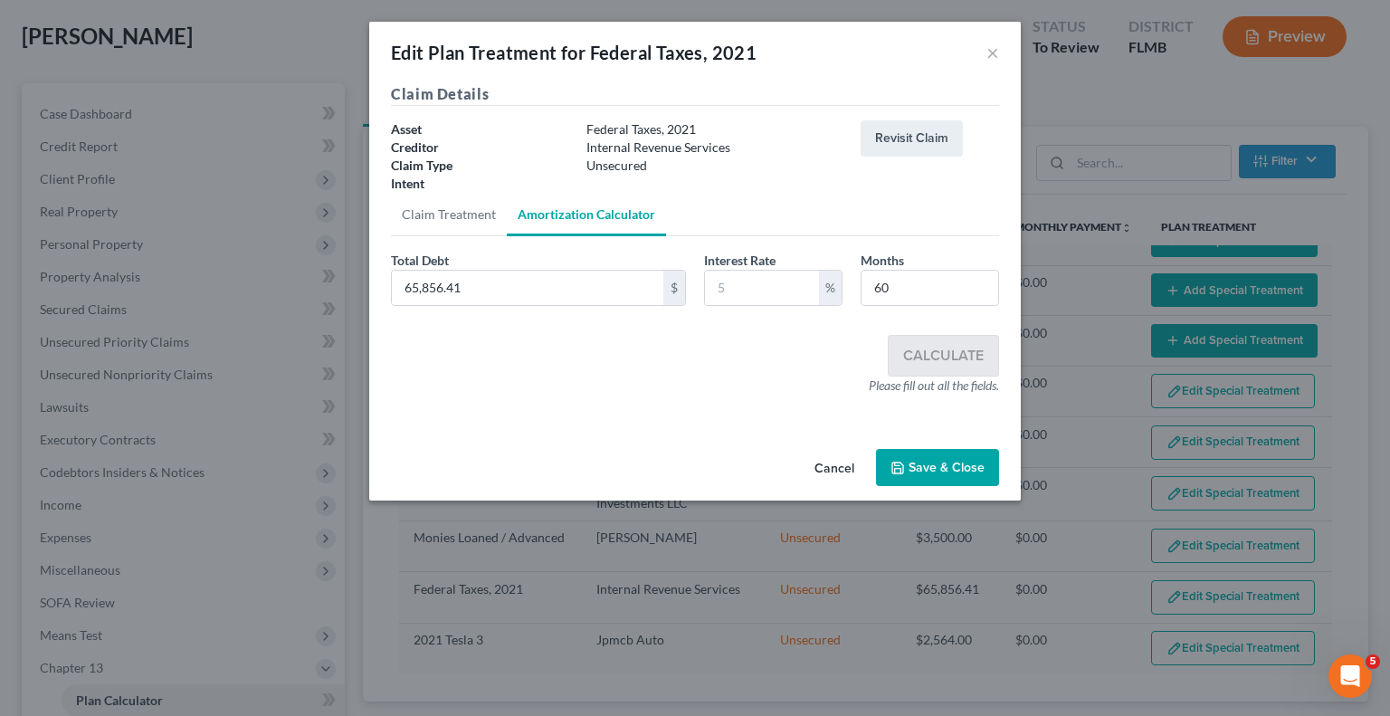
click at [709, 438] on div "Claim Details Asset Federal Taxes, 2021 Creditor Internal Revenue Services Clai…" at bounding box center [695, 262] width 652 height 358
click at [762, 282] on input "text" at bounding box center [762, 288] width 114 height 34
click at [760, 277] on input "text" at bounding box center [762, 288] width 114 height 34
click at [760, 280] on input "text" at bounding box center [762, 288] width 114 height 34
click at [618, 211] on link "Amortization Calculator" at bounding box center [586, 214] width 159 height 43
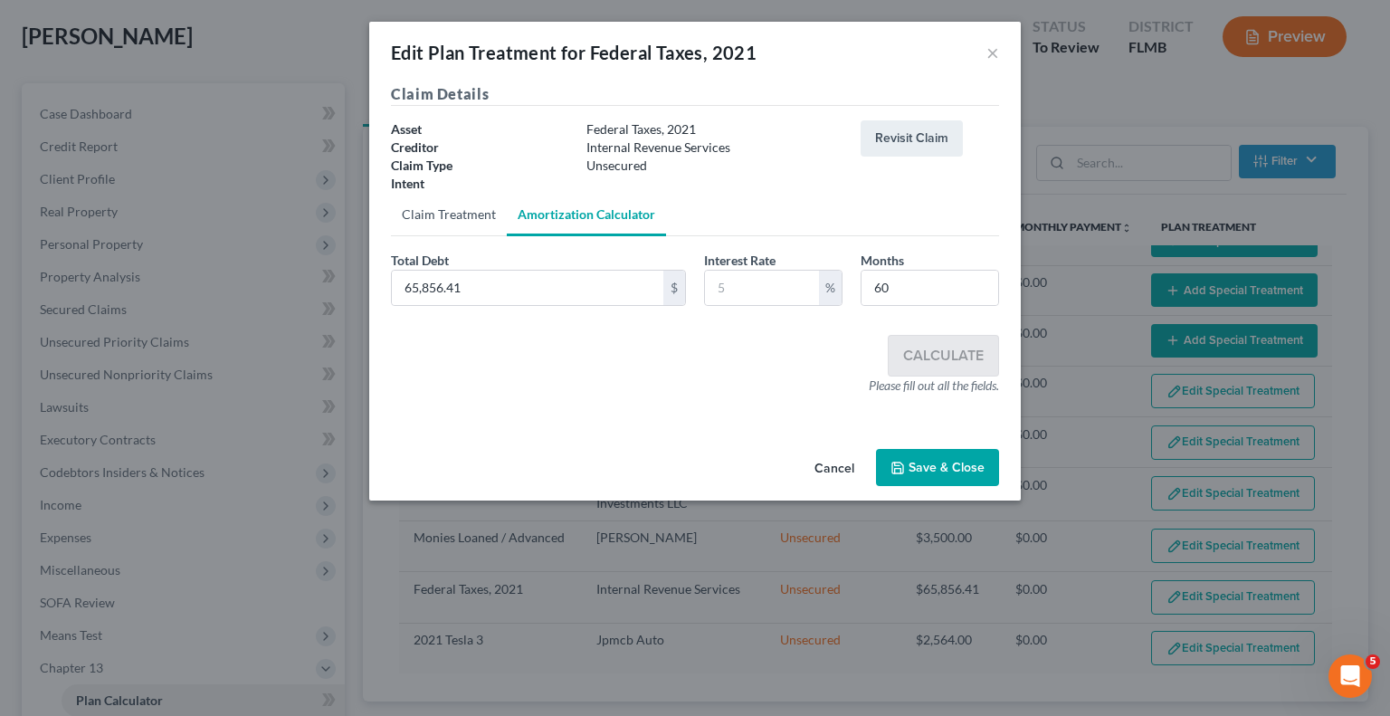
click at [455, 218] on link "Claim Treatment" at bounding box center [449, 214] width 116 height 43
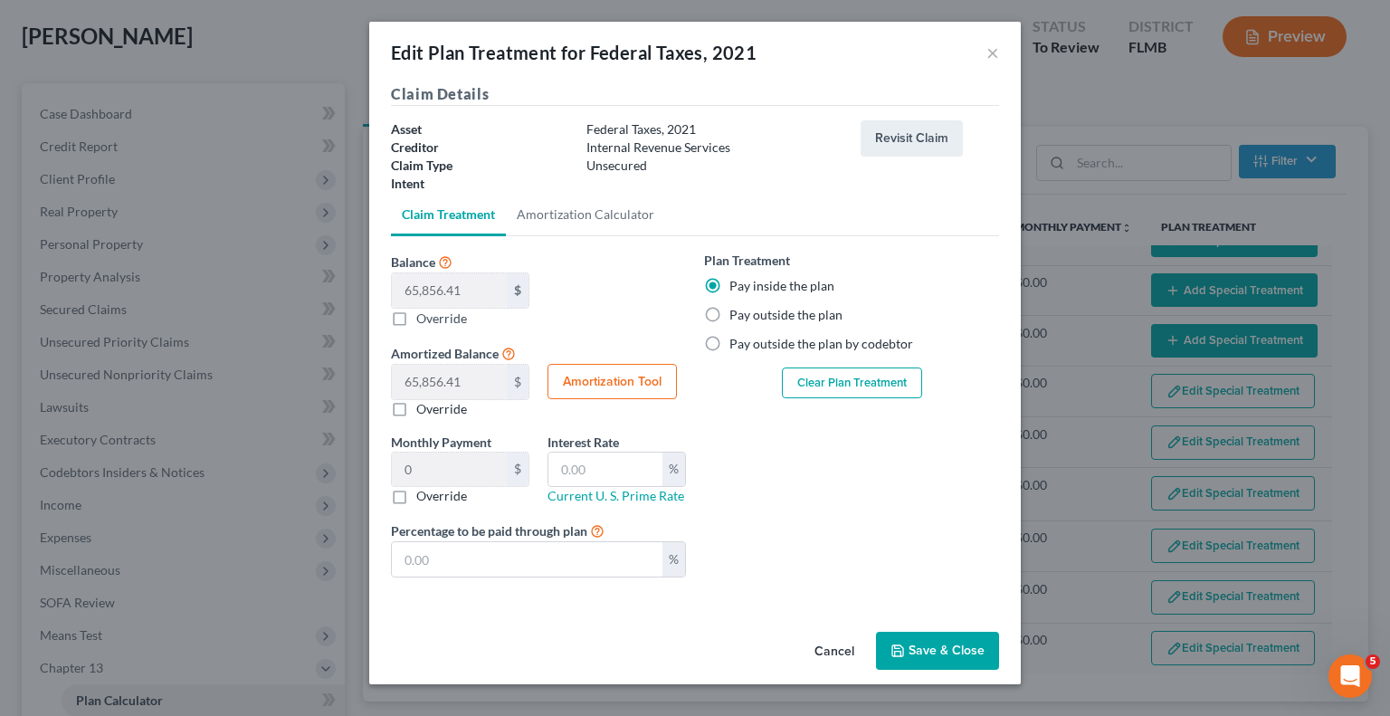
click at [416, 493] on label "Override" at bounding box center [441, 496] width 51 height 18
click at [424, 493] on input "Override" at bounding box center [430, 493] width 12 height 12
checkbox input "true"
click at [435, 463] on input "0.00" at bounding box center [449, 470] width 115 height 34
click at [992, 56] on button "×" at bounding box center [993, 53] width 13 height 22
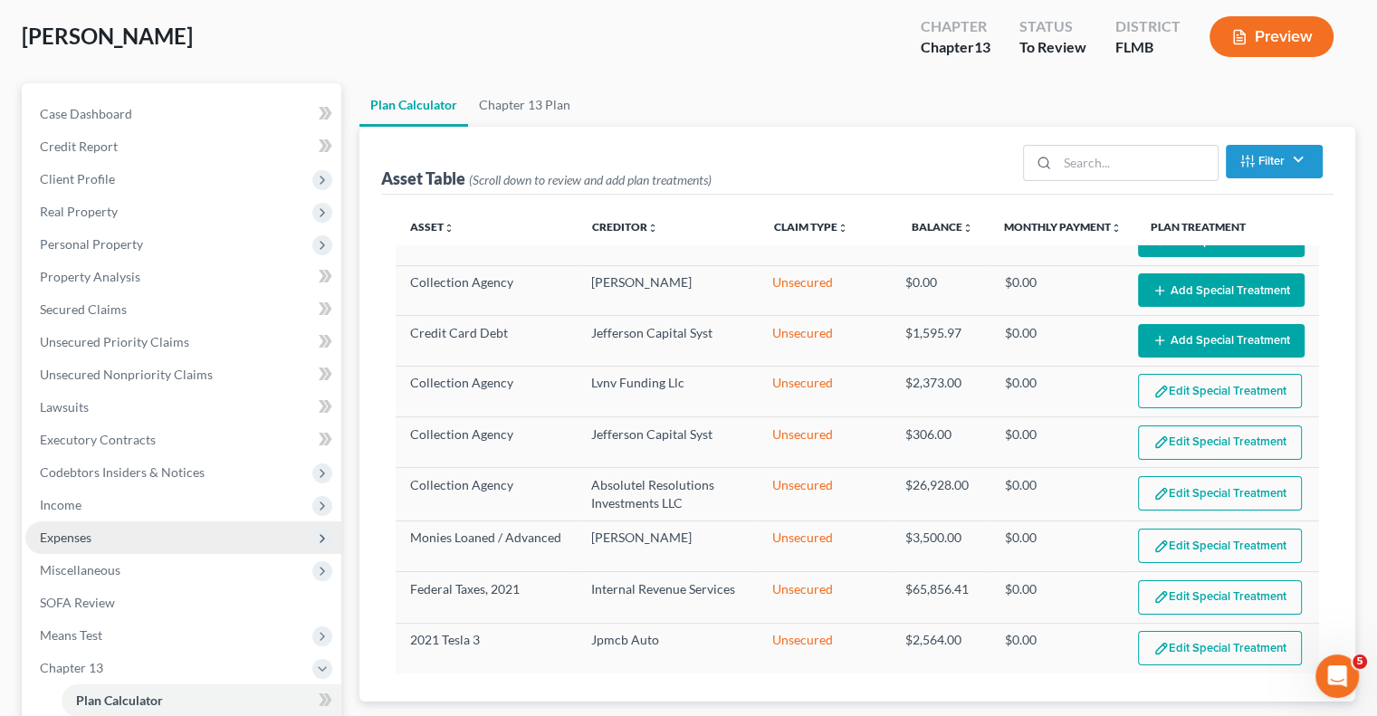
click at [45, 540] on span "Expenses" at bounding box center [66, 537] width 52 height 15
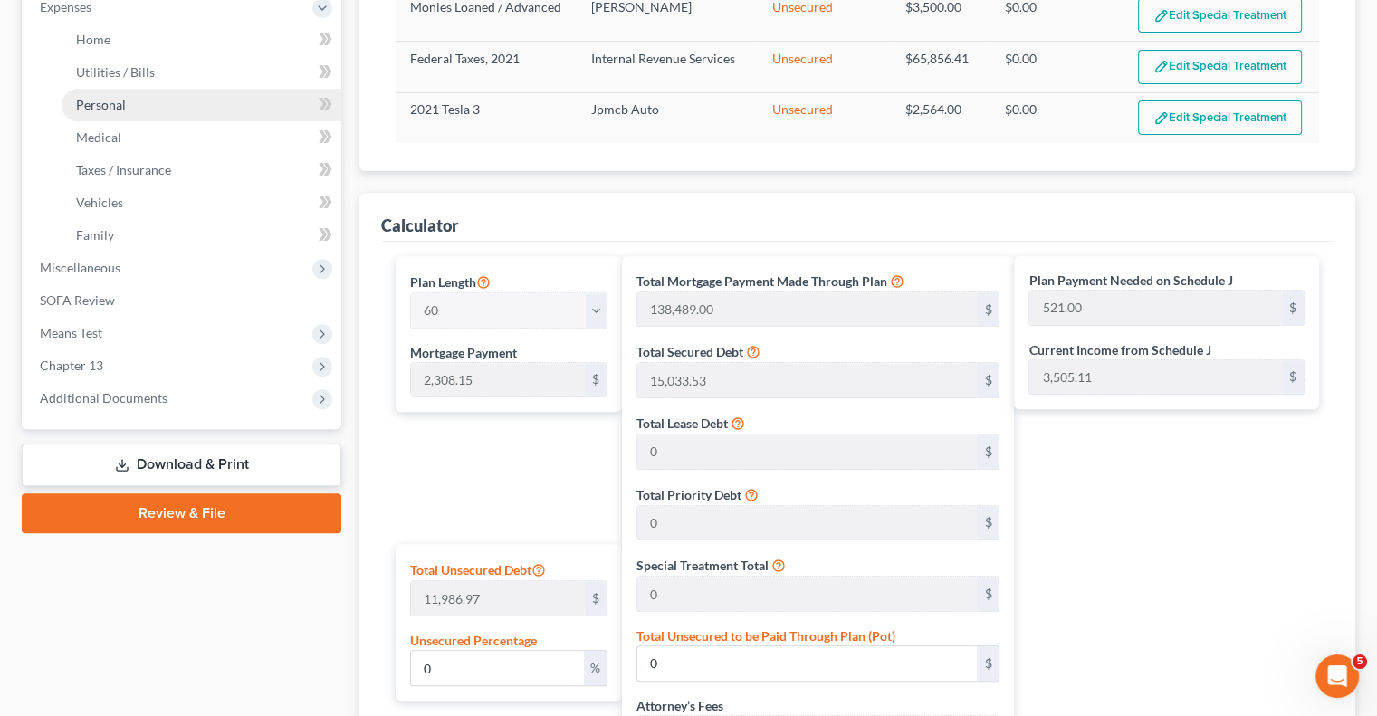
scroll to position [453, 0]
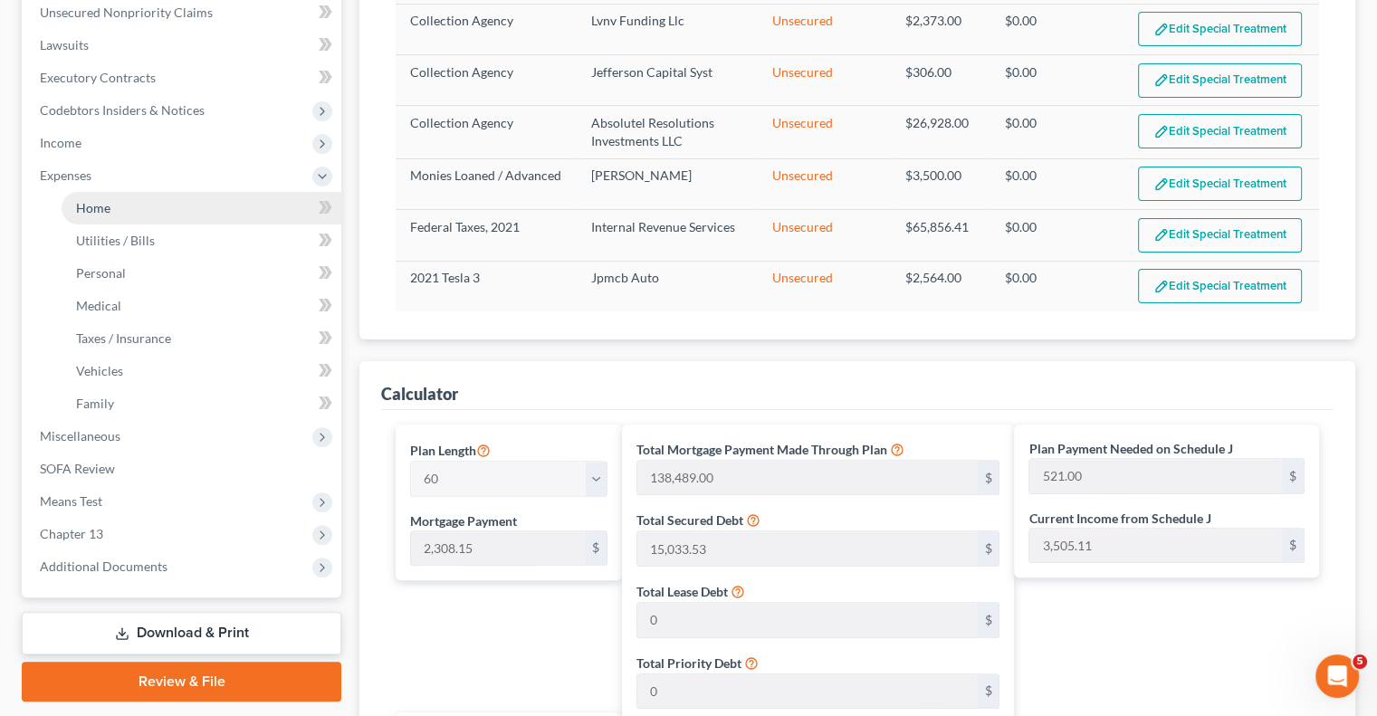
click at [175, 209] on link "Home" at bounding box center [202, 208] width 280 height 33
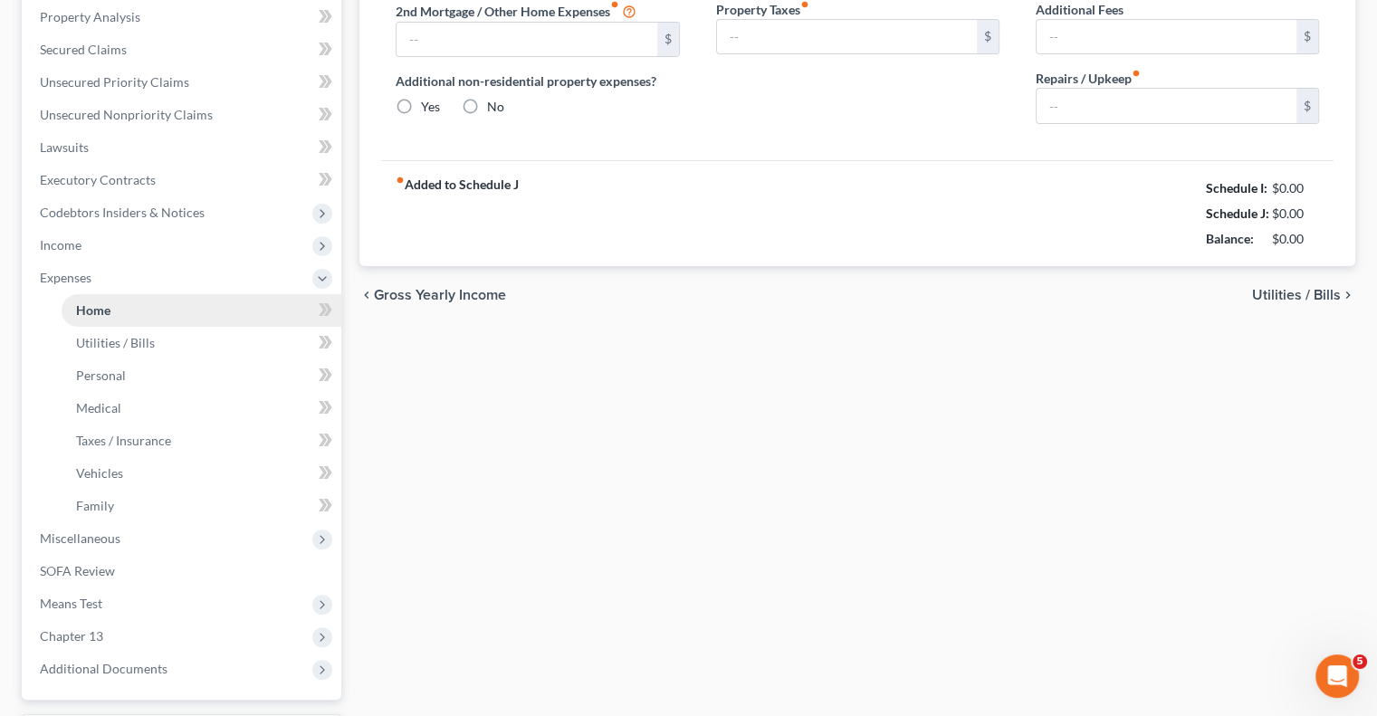
type input "0.00"
radio input "true"
type input "0.00"
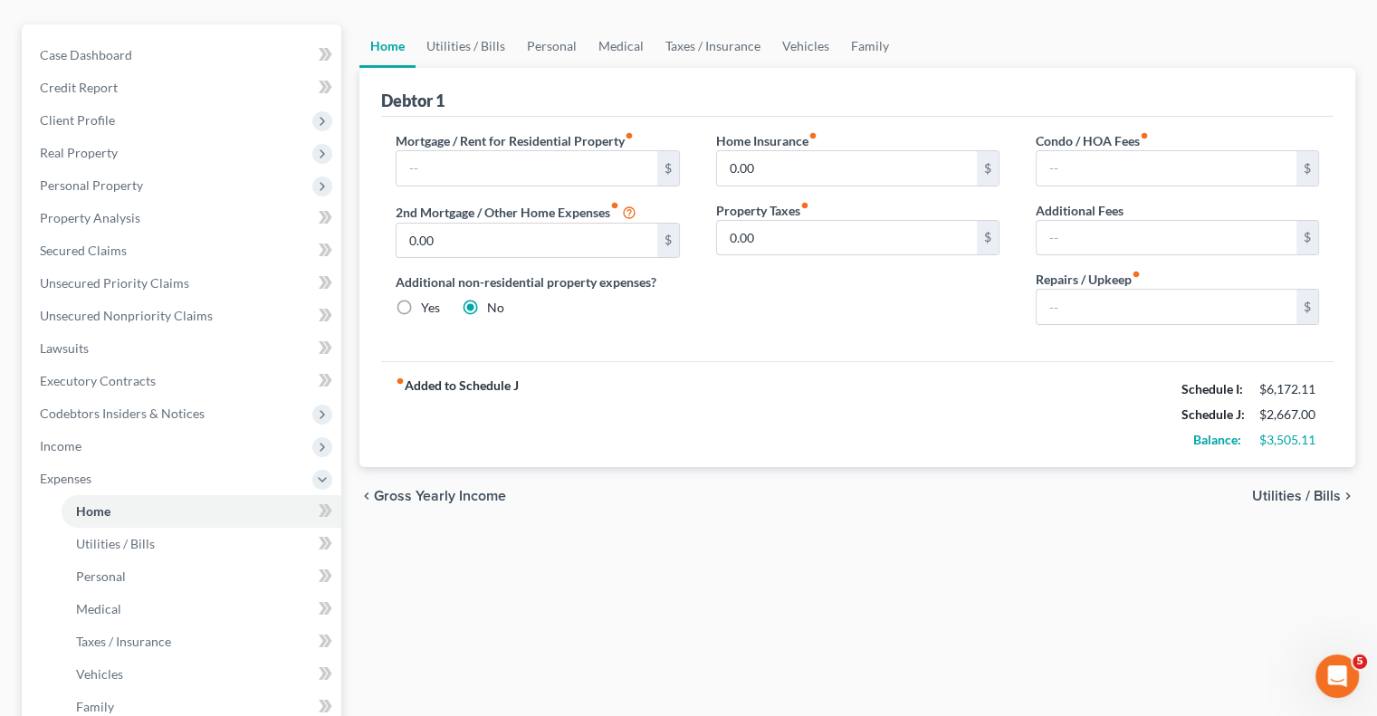
scroll to position [181, 0]
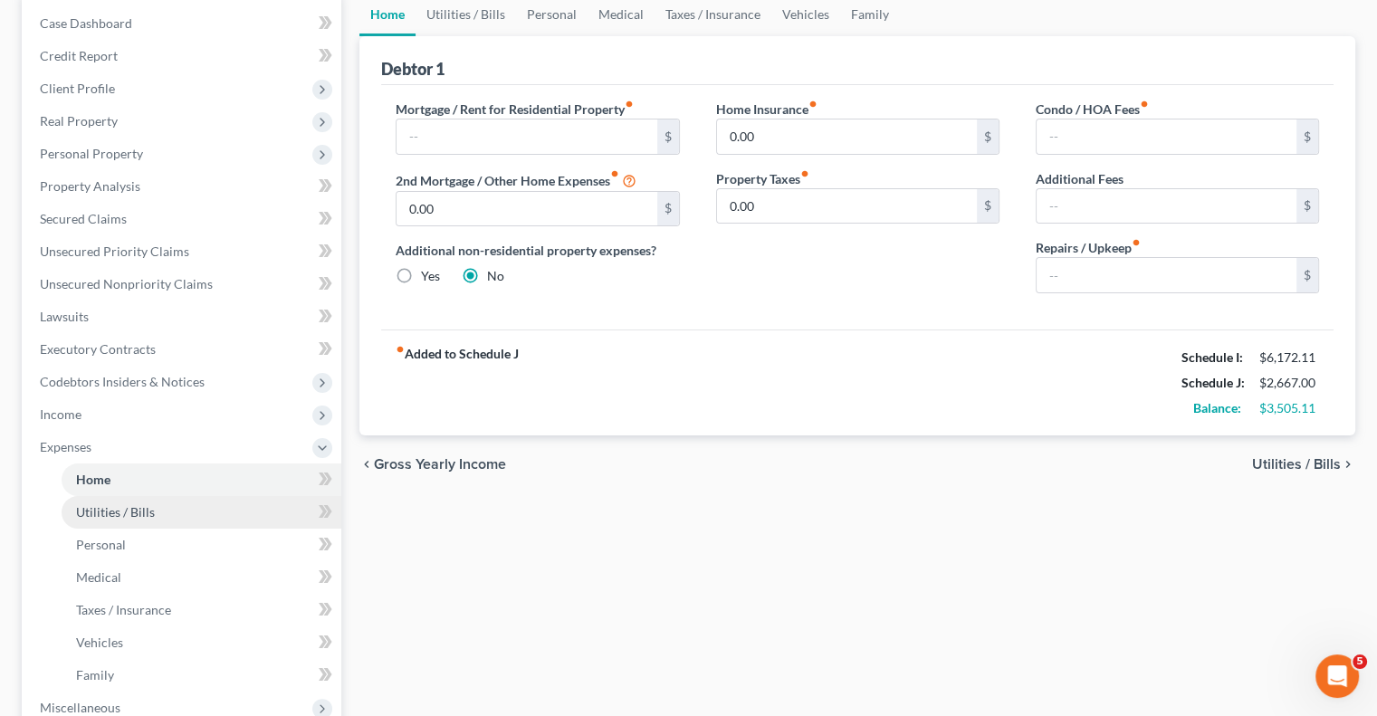
click at [121, 513] on span "Utilities / Bills" at bounding box center [115, 511] width 79 height 15
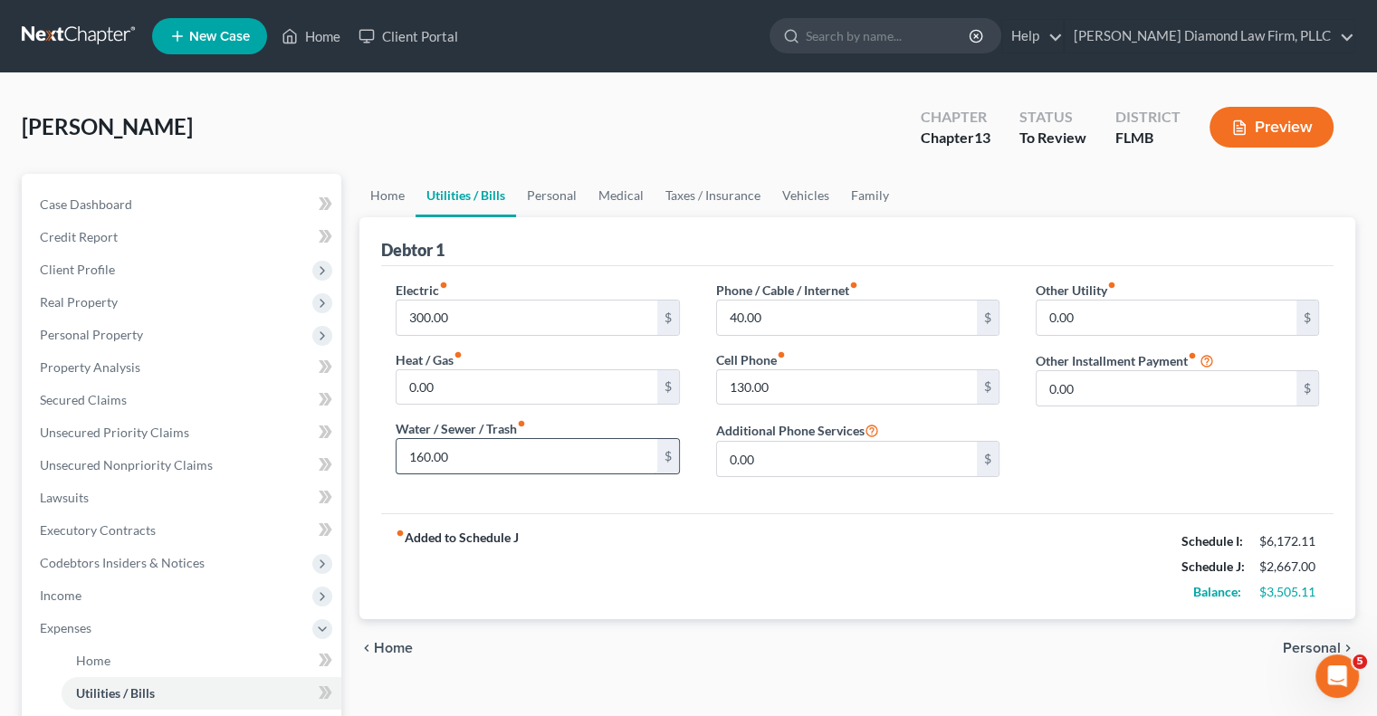
click at [484, 459] on input "160.00" at bounding box center [526, 456] width 260 height 34
type input "45"
click at [605, 536] on div "fiber_manual_record Added to Schedule J Schedule I: $6,172.11 Schedule J: $2,55…" at bounding box center [857, 566] width 952 height 106
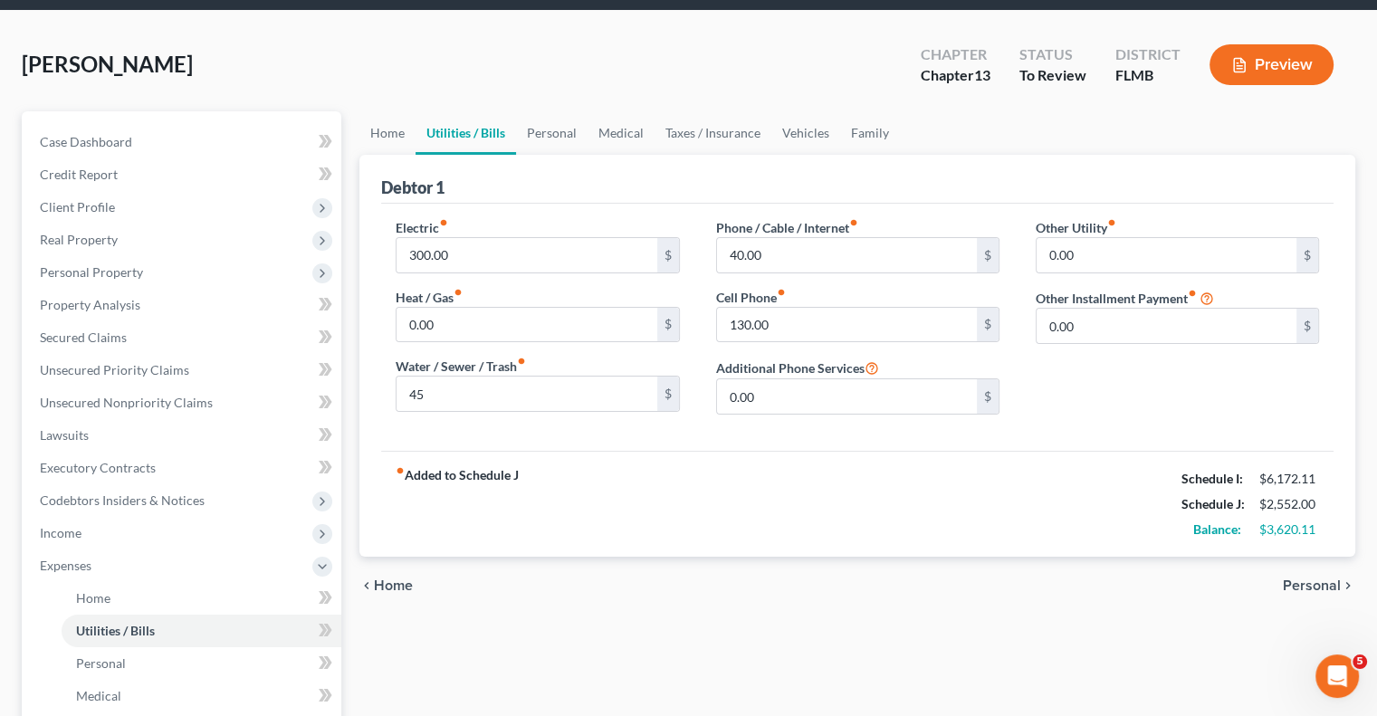
scroll to position [181, 0]
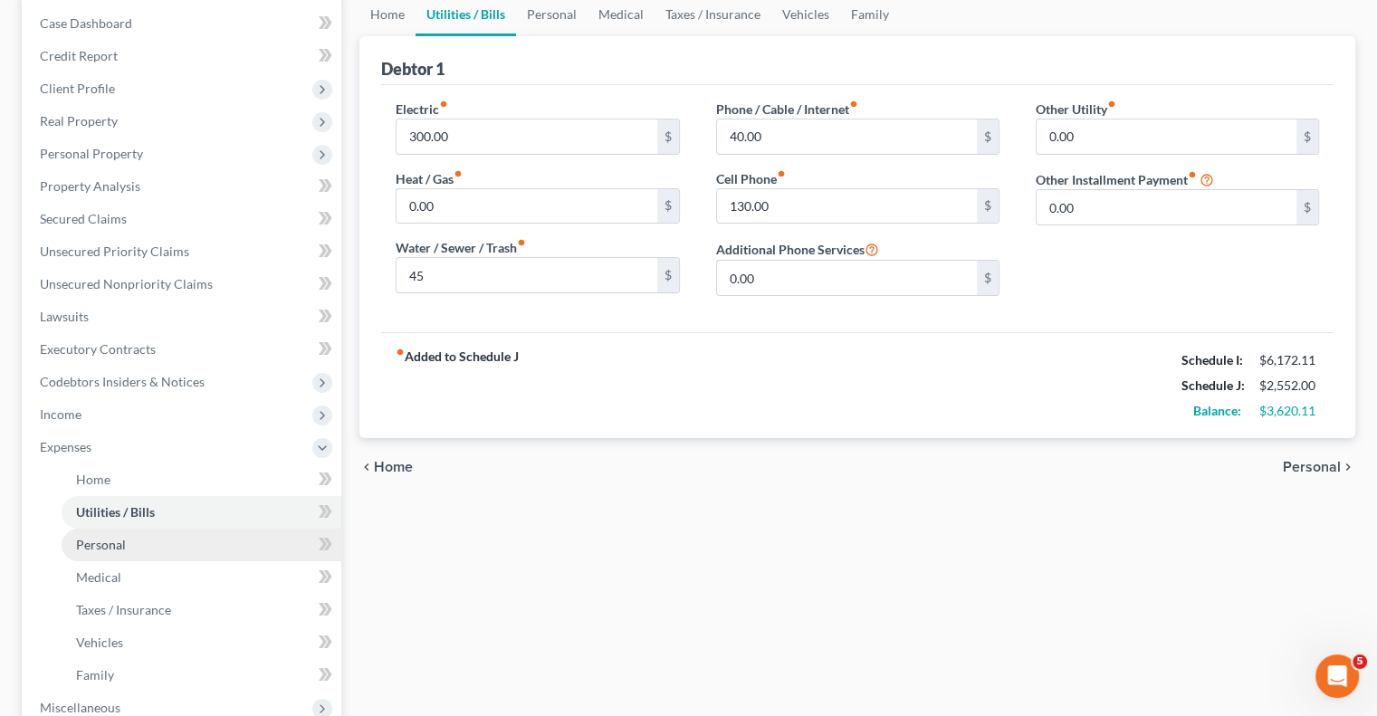
click at [127, 539] on link "Personal" at bounding box center [202, 545] width 280 height 33
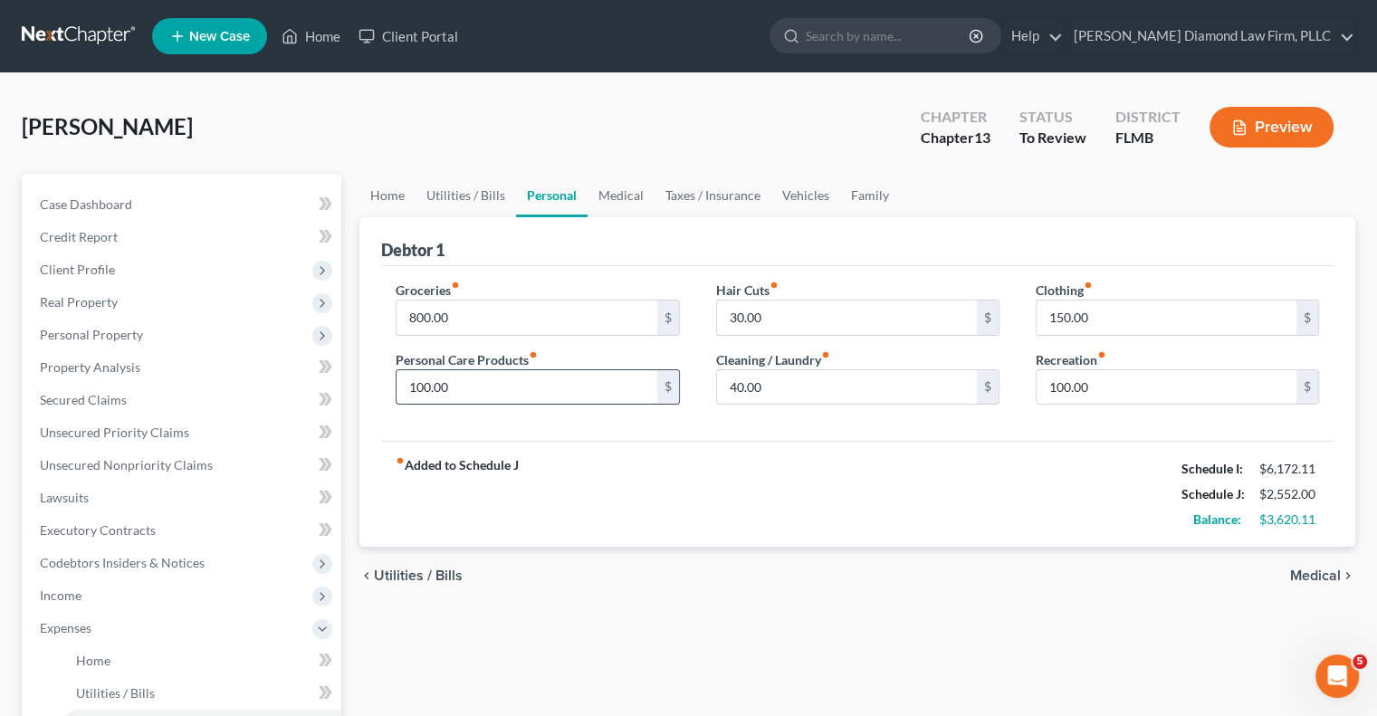
click at [543, 386] on input "100.00" at bounding box center [526, 387] width 260 height 34
type input "5"
type input "25"
click at [702, 501] on div "fiber_manual_record Added to Schedule J Schedule I: $6,172.11 Schedule J: $2,47…" at bounding box center [857, 494] width 952 height 106
click at [1112, 378] on input "100.00" at bounding box center [1166, 387] width 260 height 34
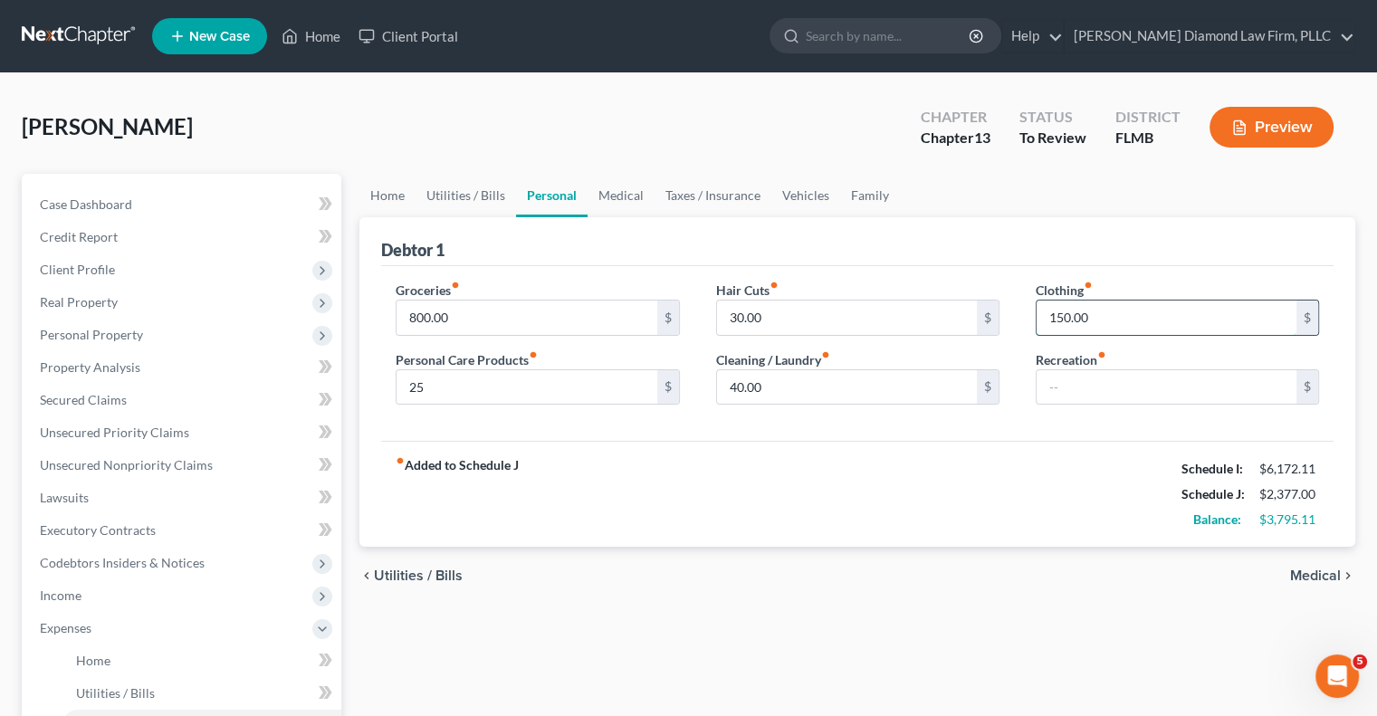
click at [1108, 311] on input "150.00" at bounding box center [1166, 318] width 260 height 34
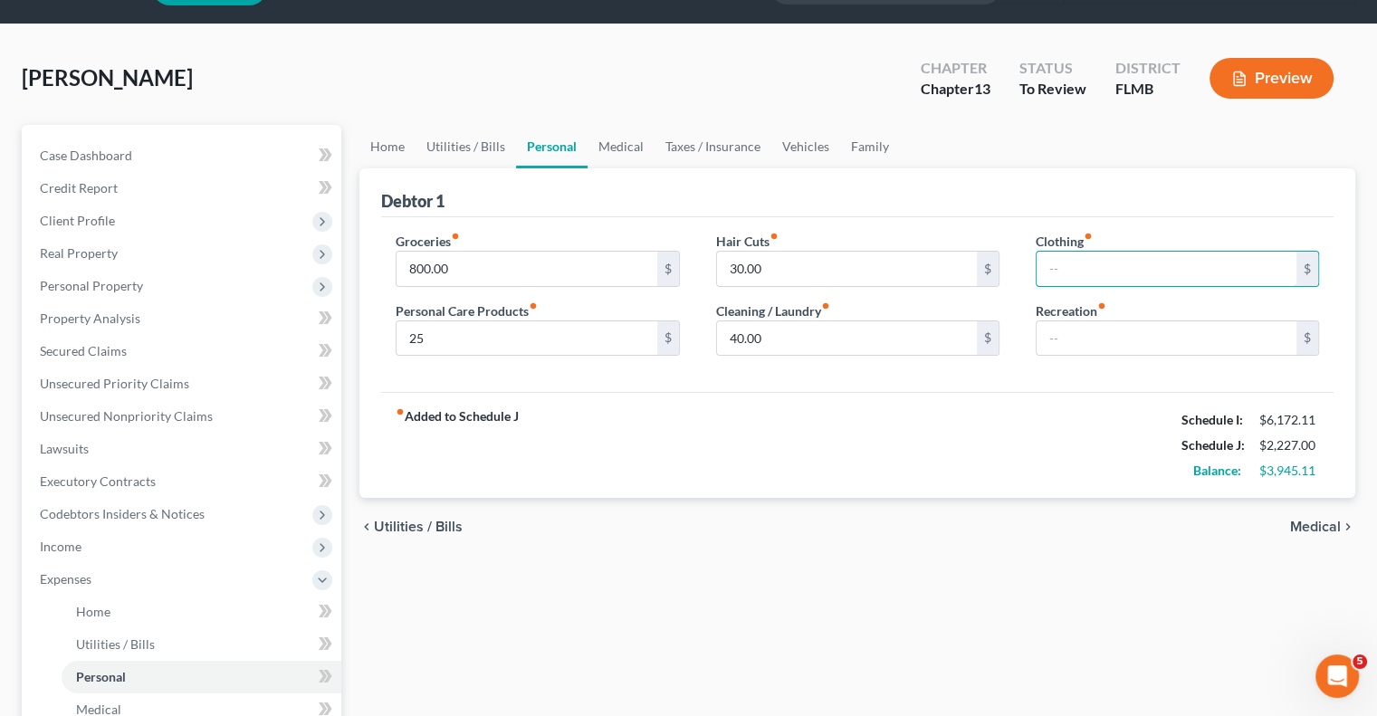
scroll to position [91, 0]
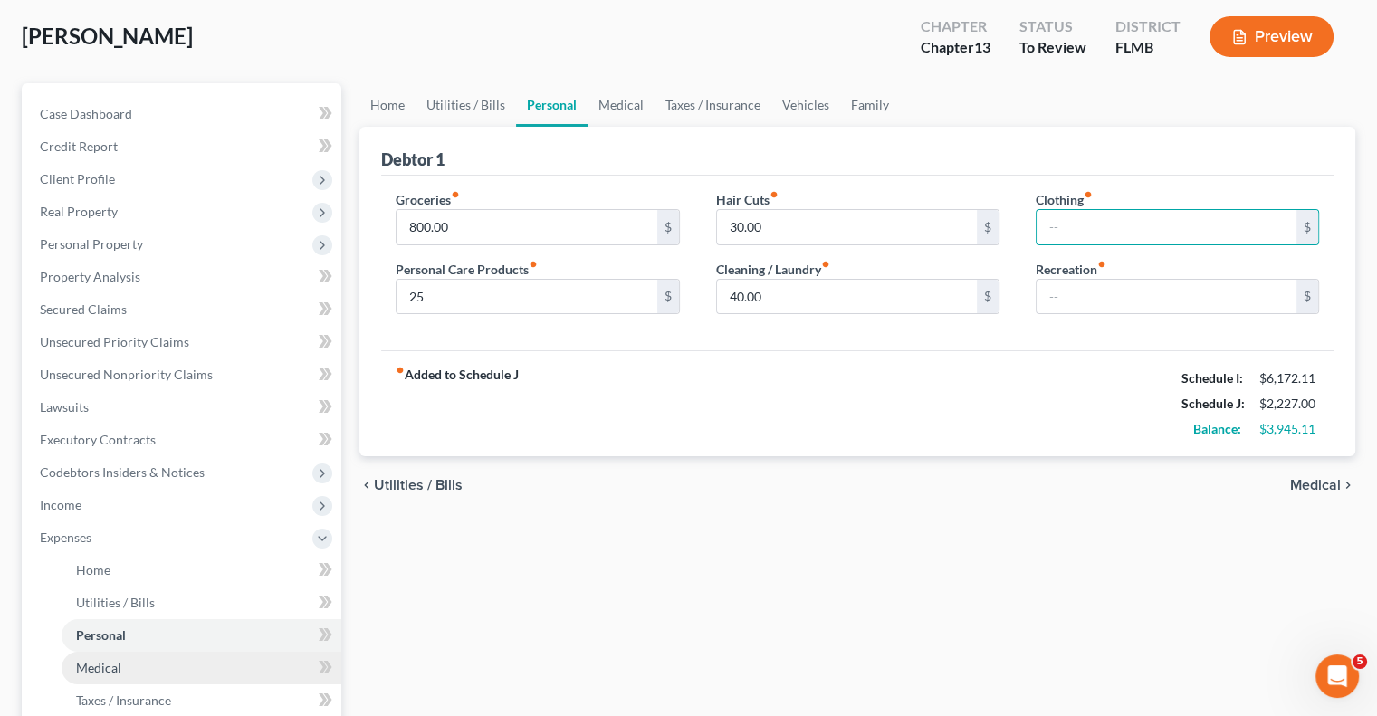
click at [90, 673] on span "Medical" at bounding box center [98, 667] width 45 height 15
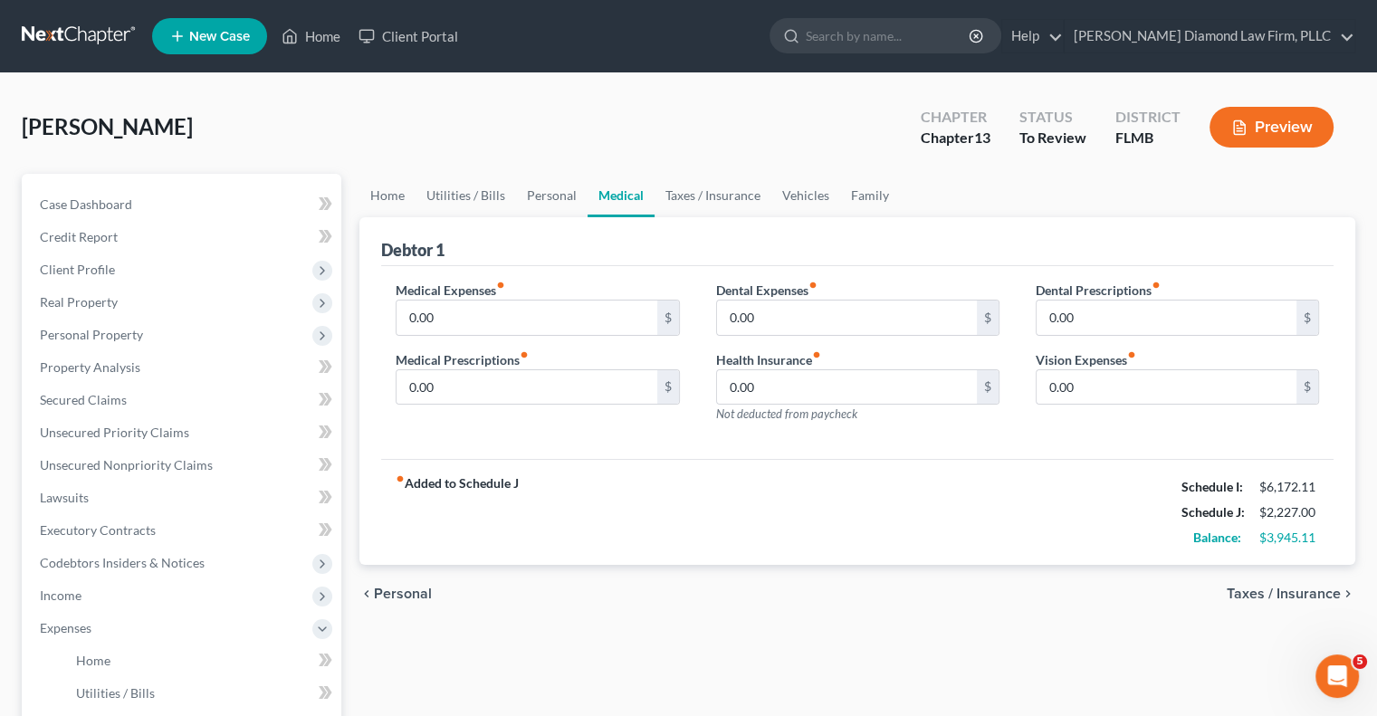
scroll to position [272, 0]
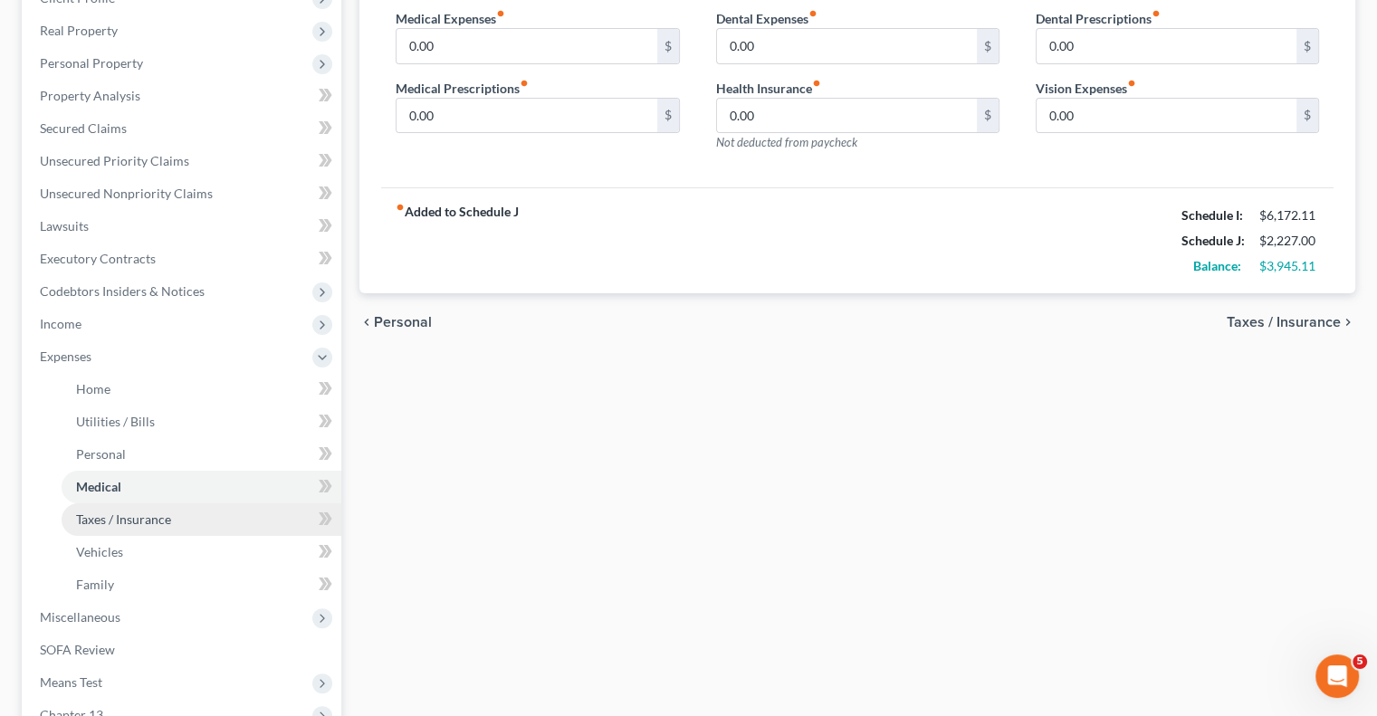
click at [151, 526] on link "Taxes / Insurance" at bounding box center [202, 519] width 280 height 33
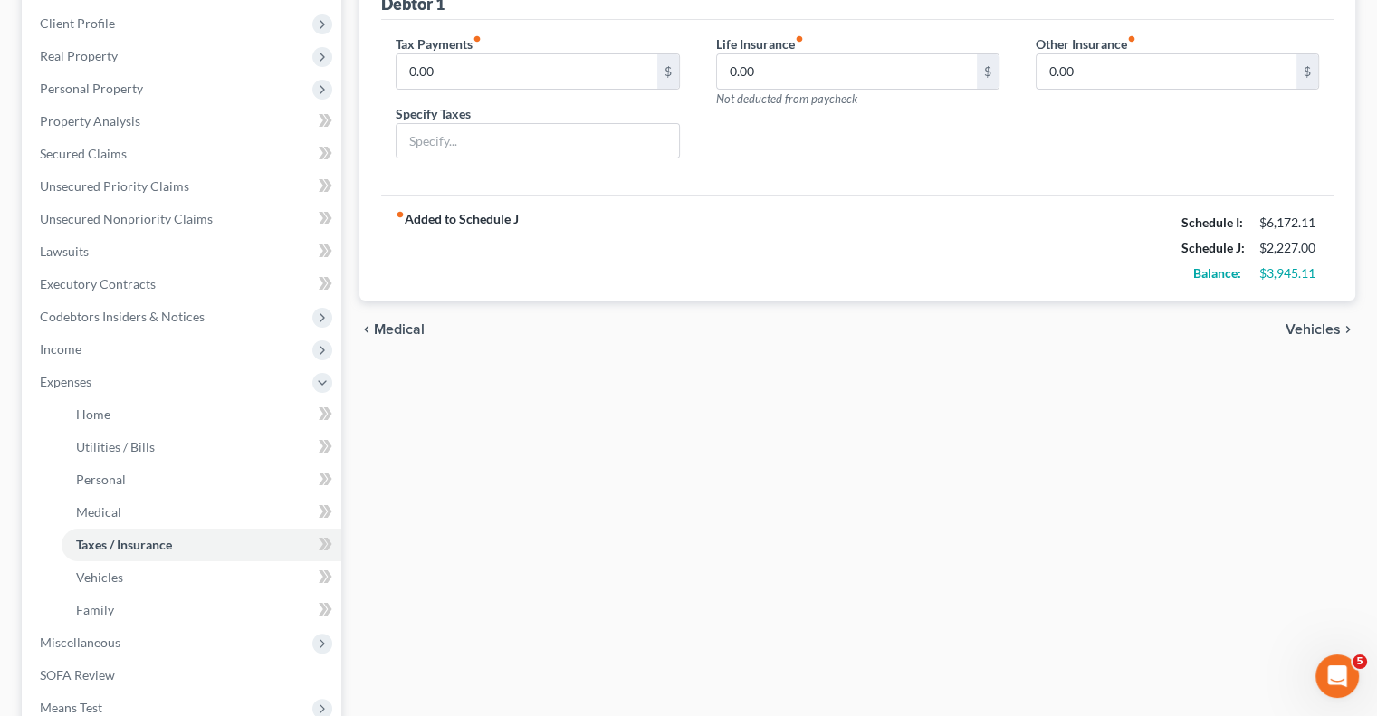
scroll to position [362, 0]
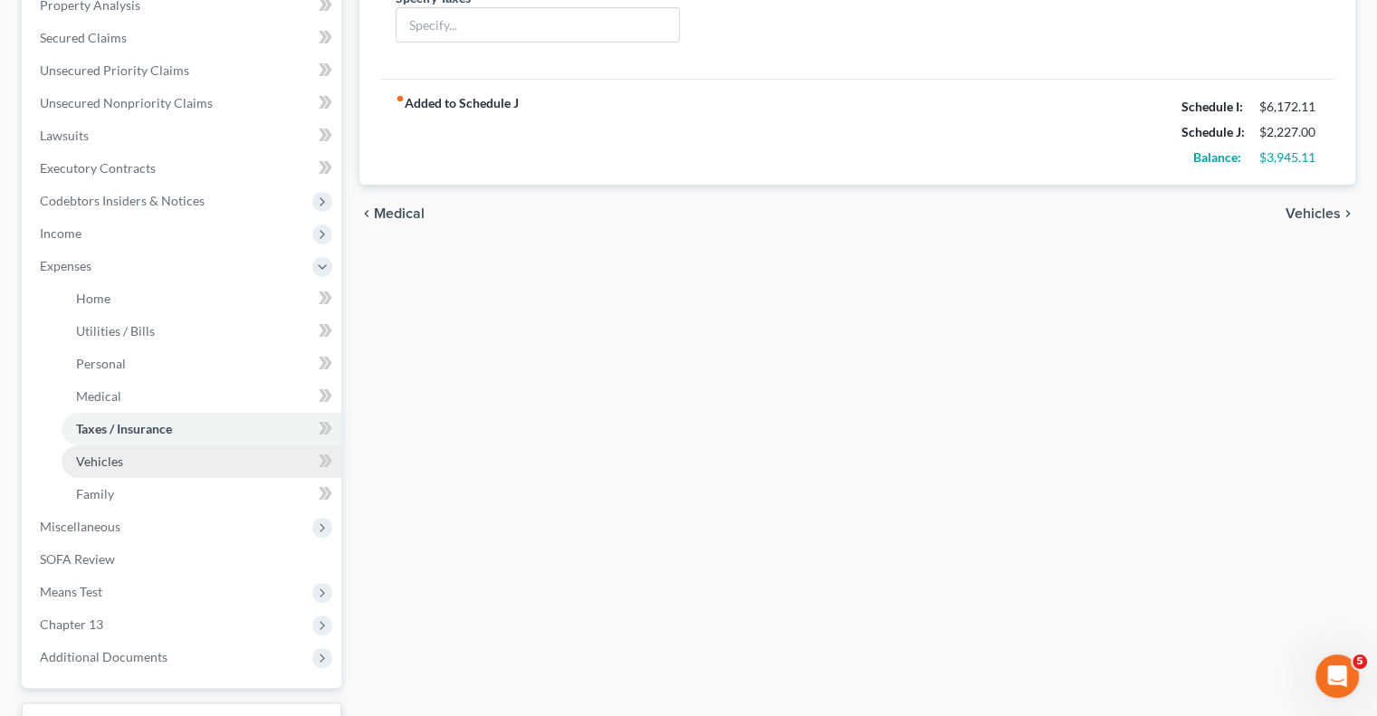
click at [120, 461] on span "Vehicles" at bounding box center [99, 461] width 47 height 15
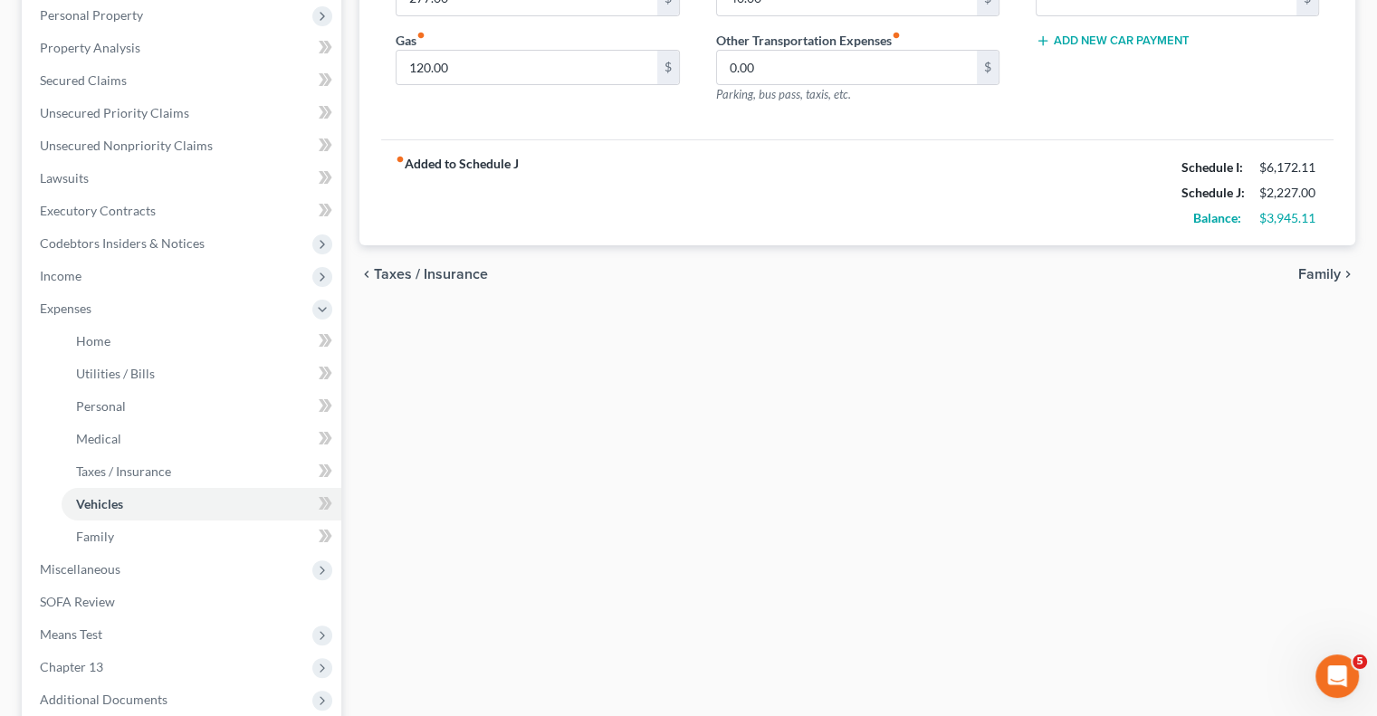
scroll to position [362, 0]
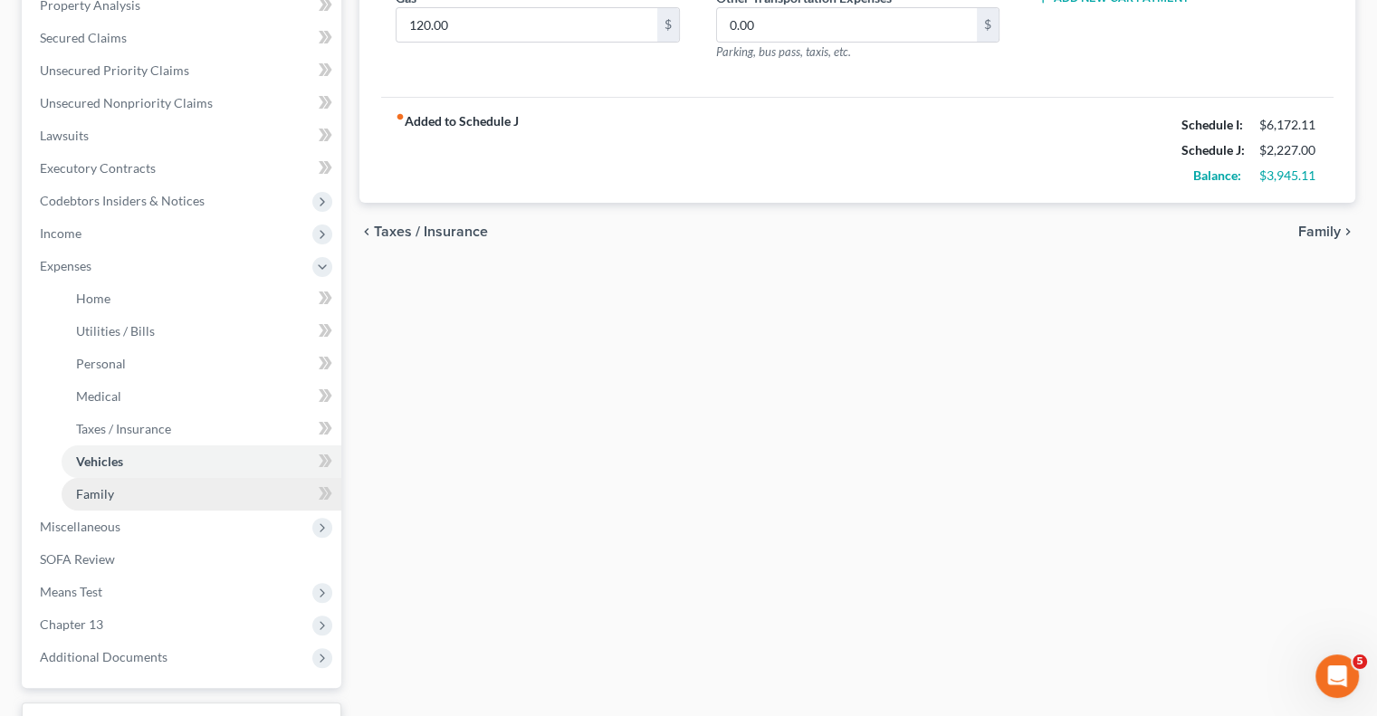
click at [123, 499] on link "Family" at bounding box center [202, 494] width 280 height 33
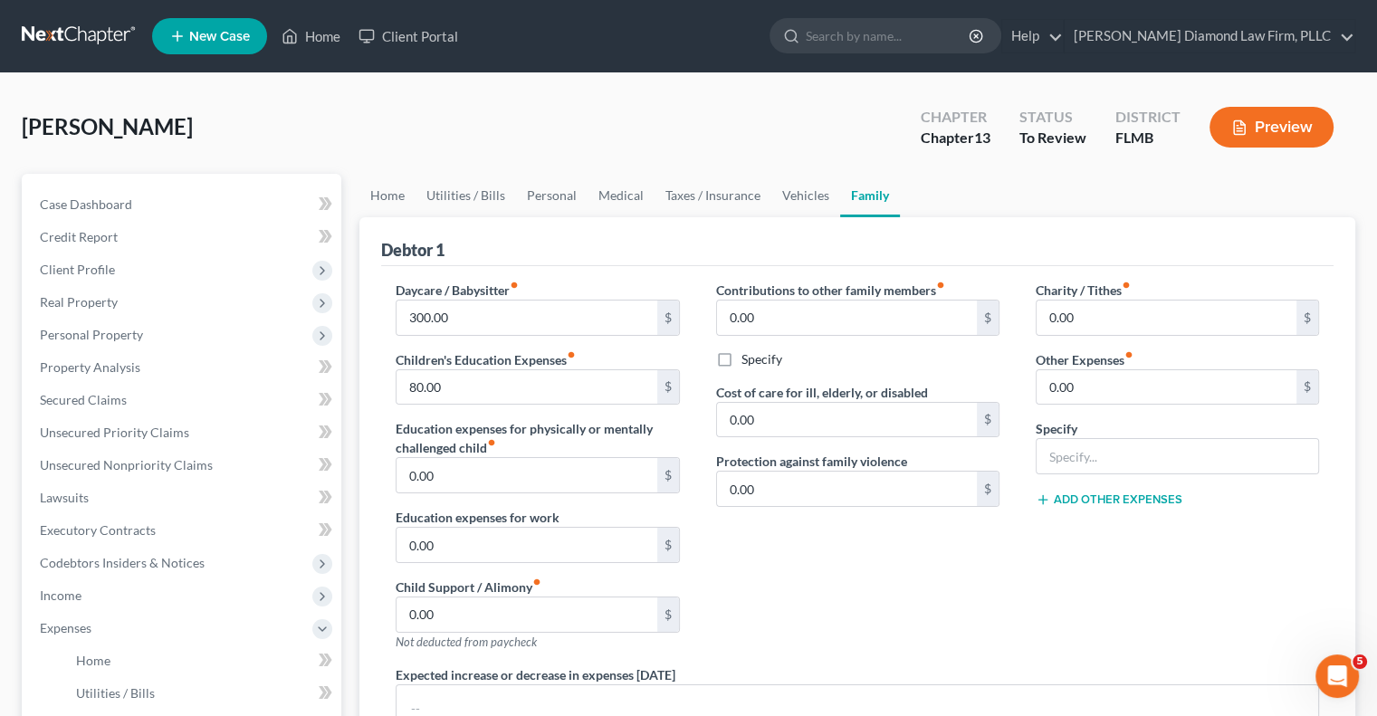
scroll to position [91, 0]
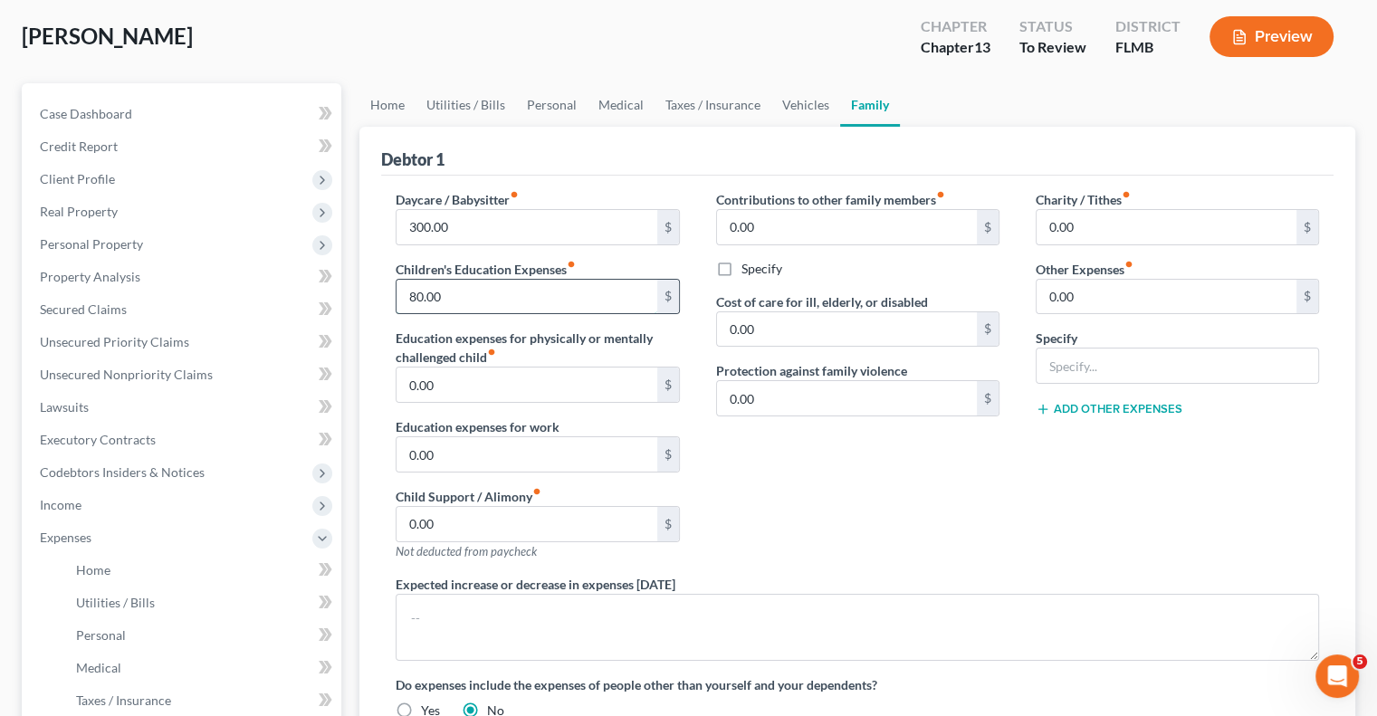
click at [502, 296] on input "80.00" at bounding box center [526, 297] width 260 height 34
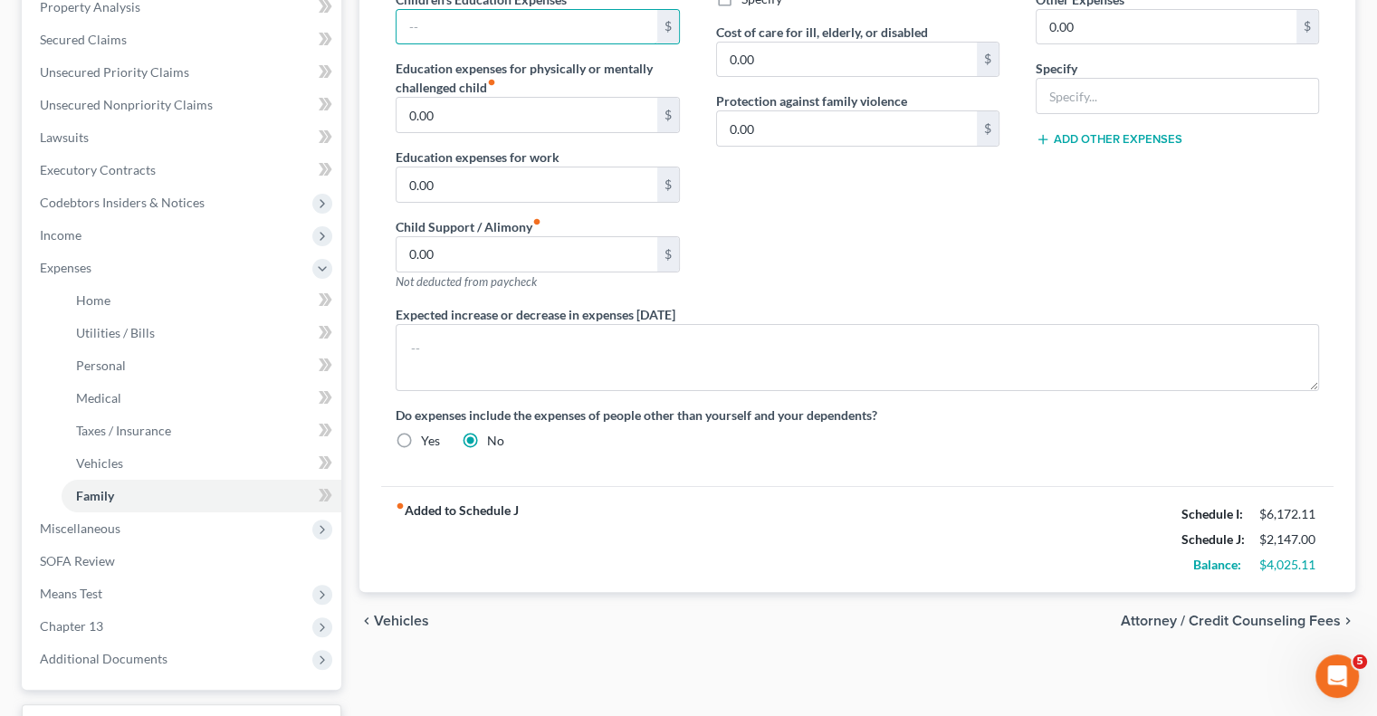
scroll to position [362, 0]
click at [43, 530] on span "Miscellaneous" at bounding box center [80, 526] width 81 height 15
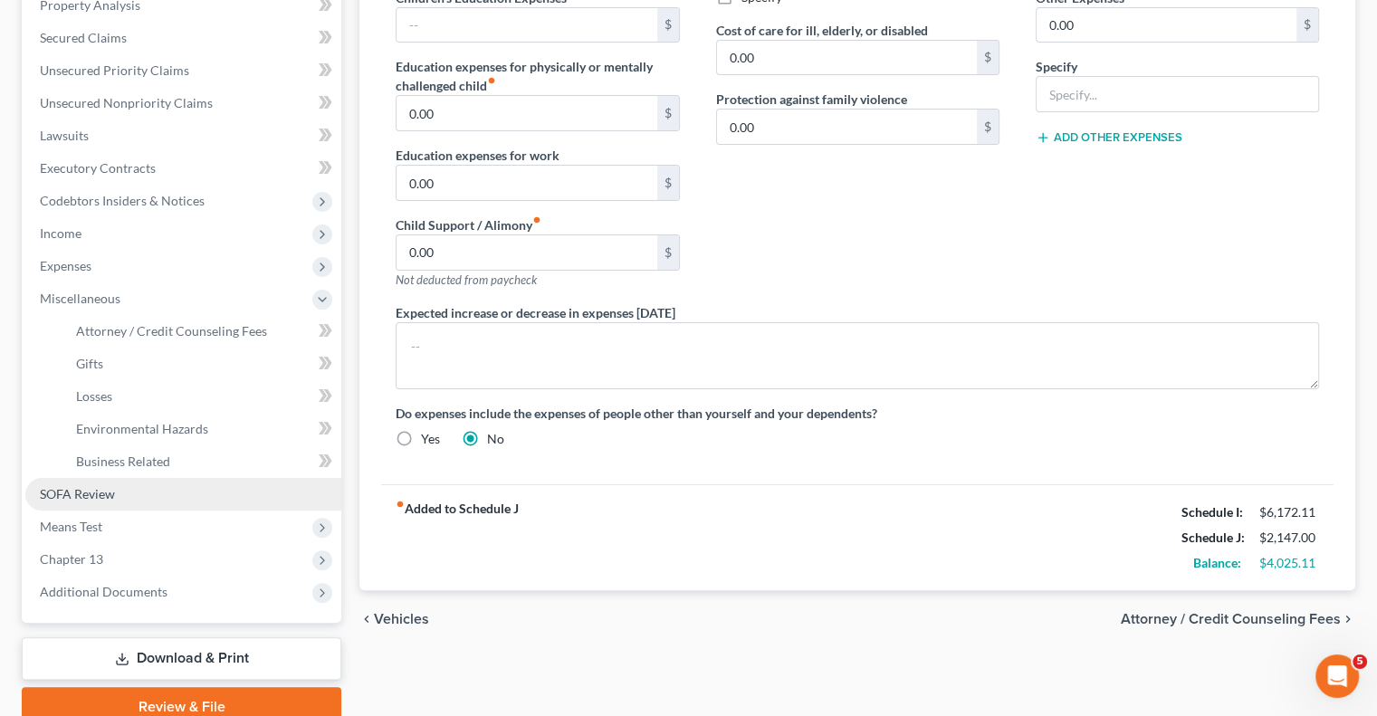
click at [94, 488] on span "SOFA Review" at bounding box center [77, 493] width 75 height 15
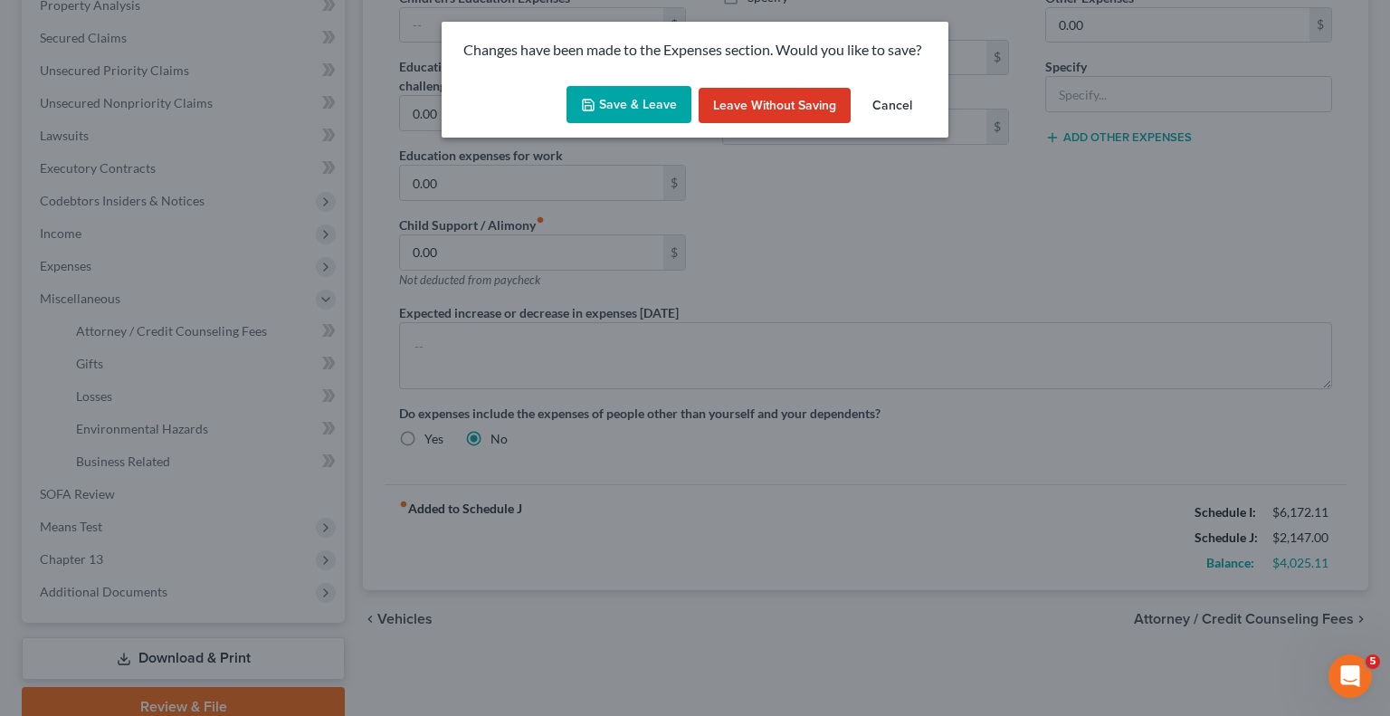
click at [605, 107] on button "Save & Leave" at bounding box center [629, 105] width 125 height 38
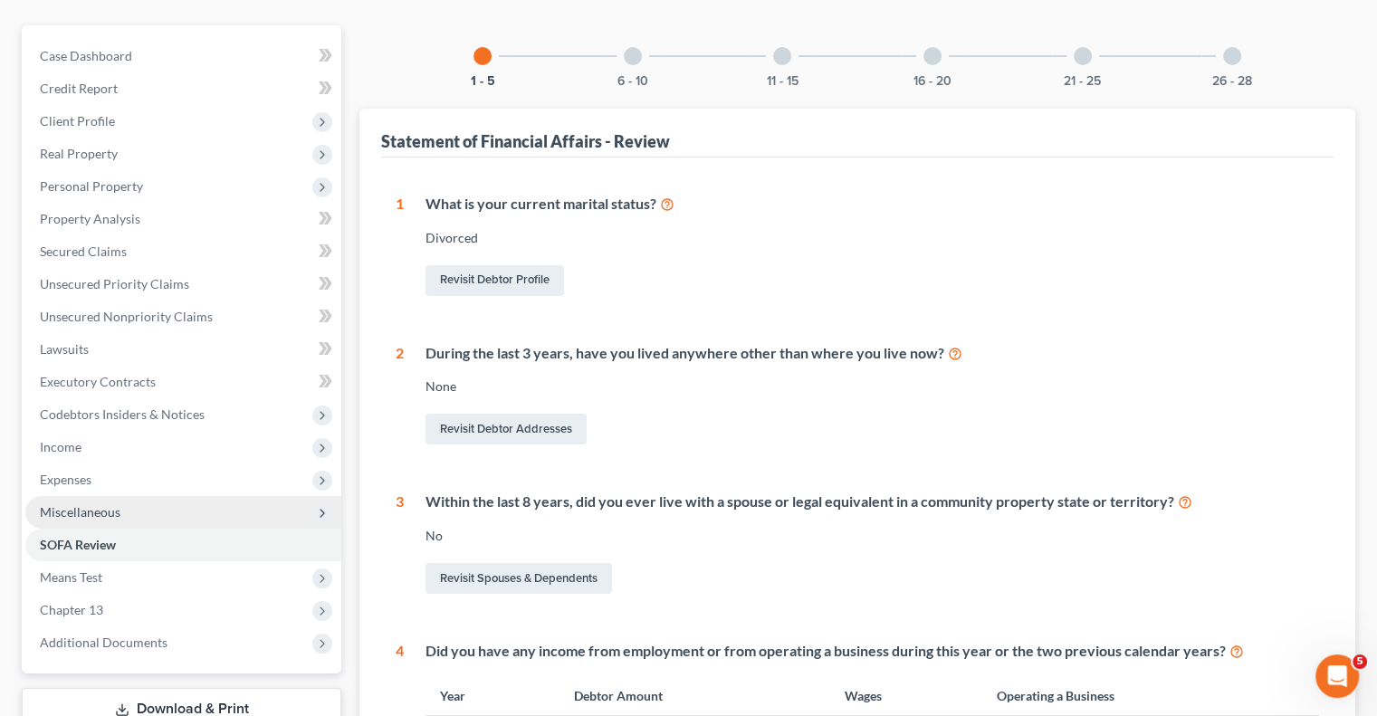
scroll to position [181, 0]
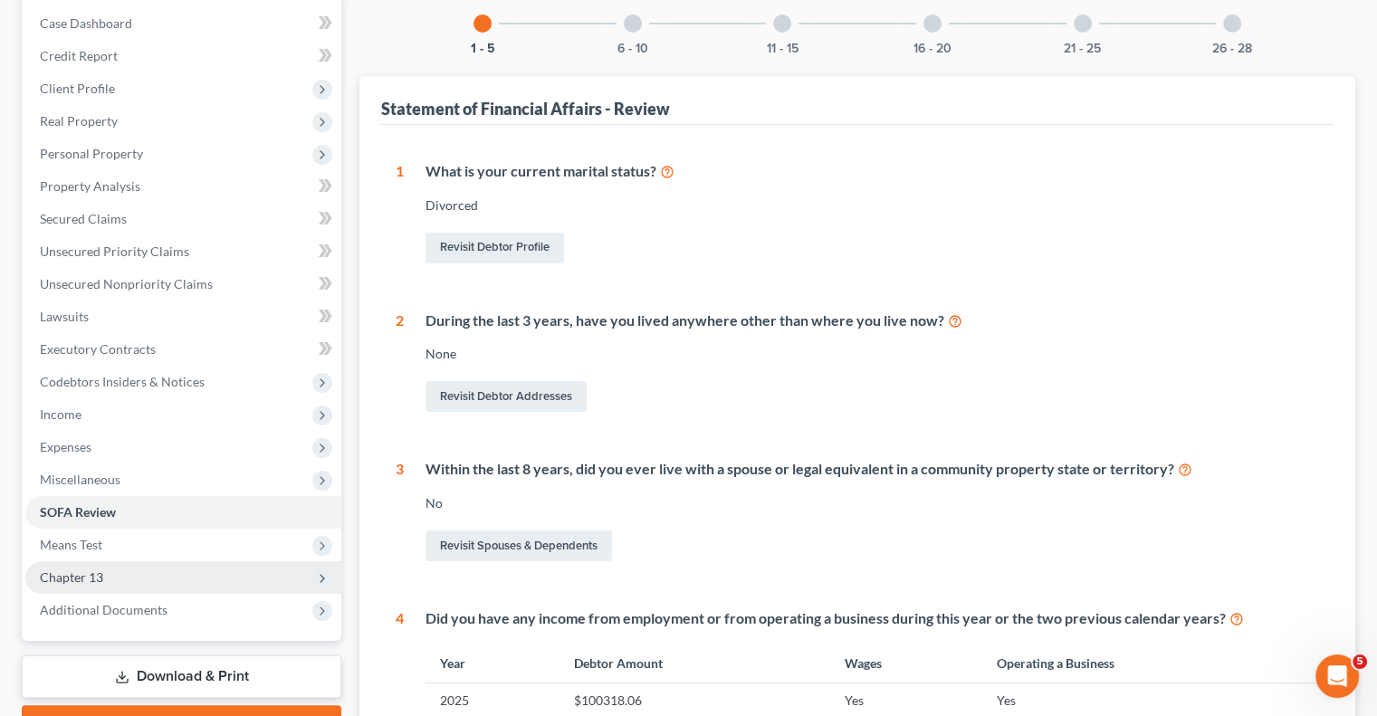
click at [152, 575] on span "Chapter 13" at bounding box center [183, 577] width 316 height 33
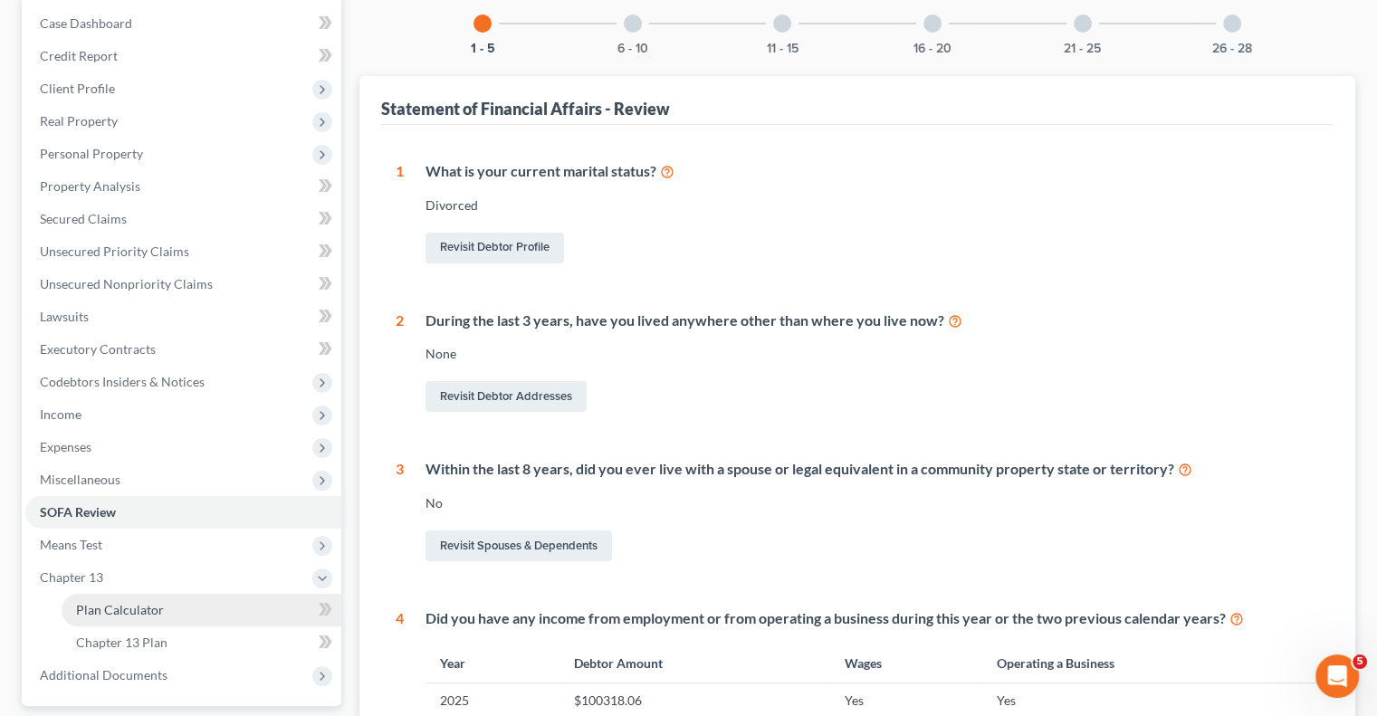
click at [142, 611] on span "Plan Calculator" at bounding box center [120, 609] width 88 height 15
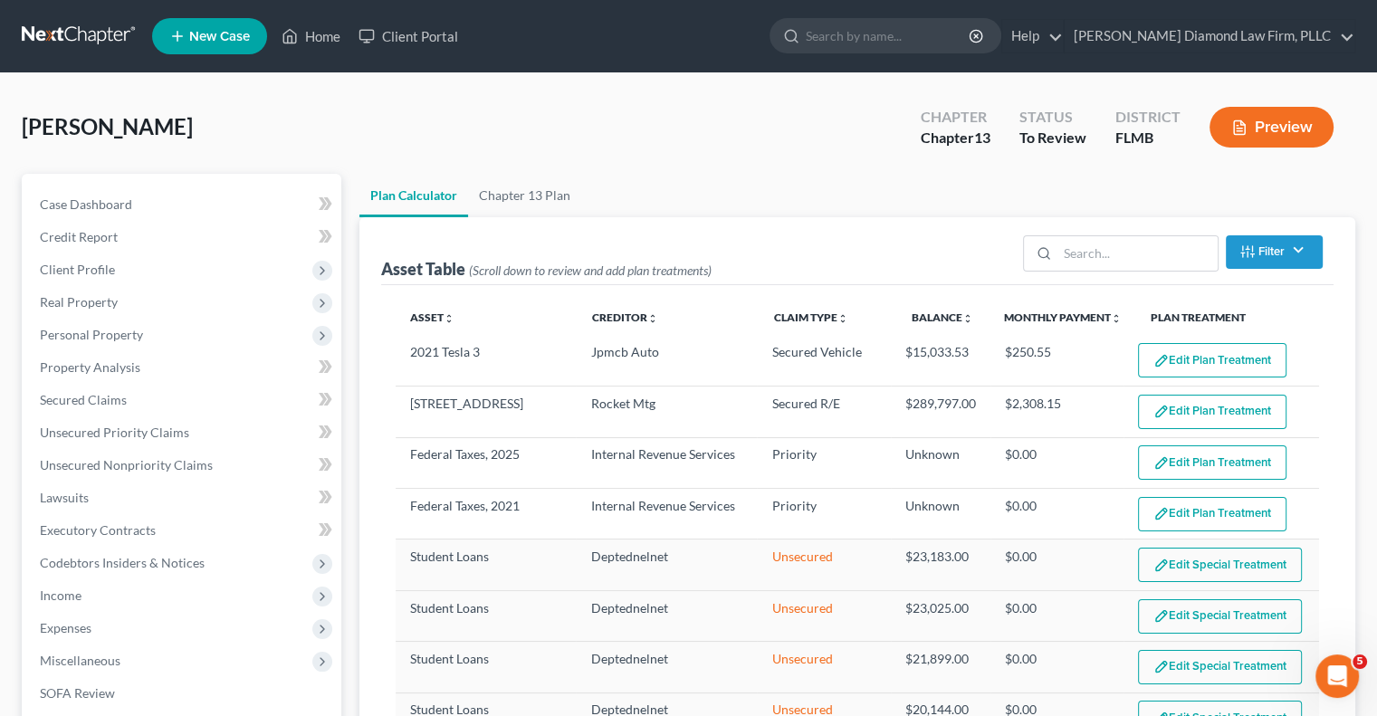
select select "59"
click at [72, 628] on span "Expenses" at bounding box center [66, 627] width 52 height 15
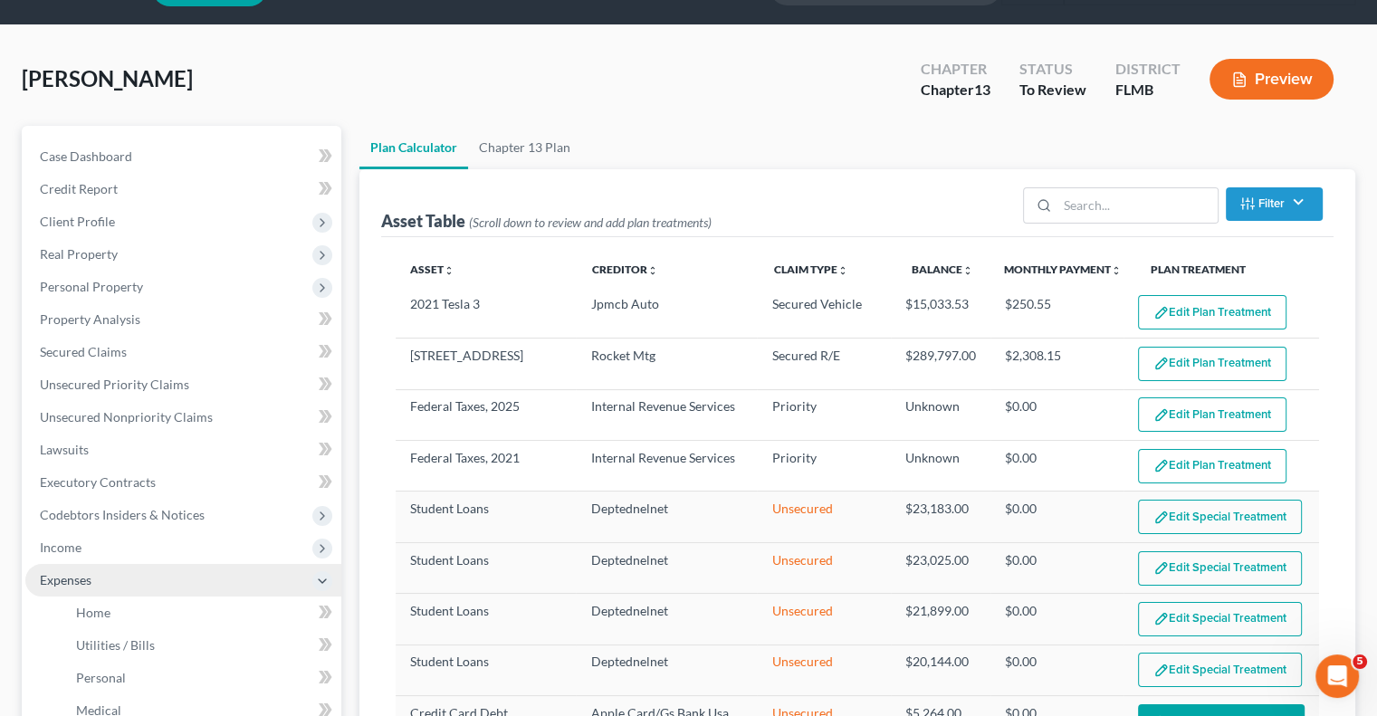
scroll to position [91, 0]
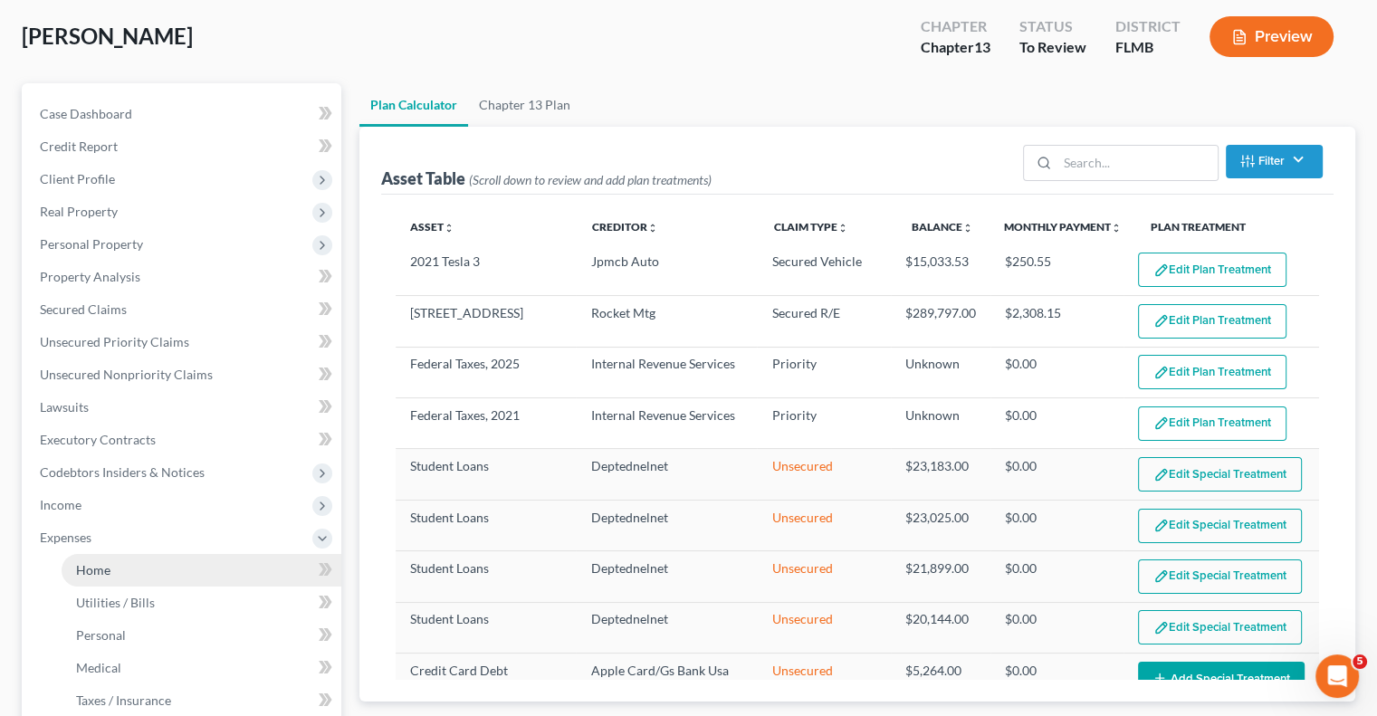
click at [89, 580] on link "Home" at bounding box center [202, 570] width 280 height 33
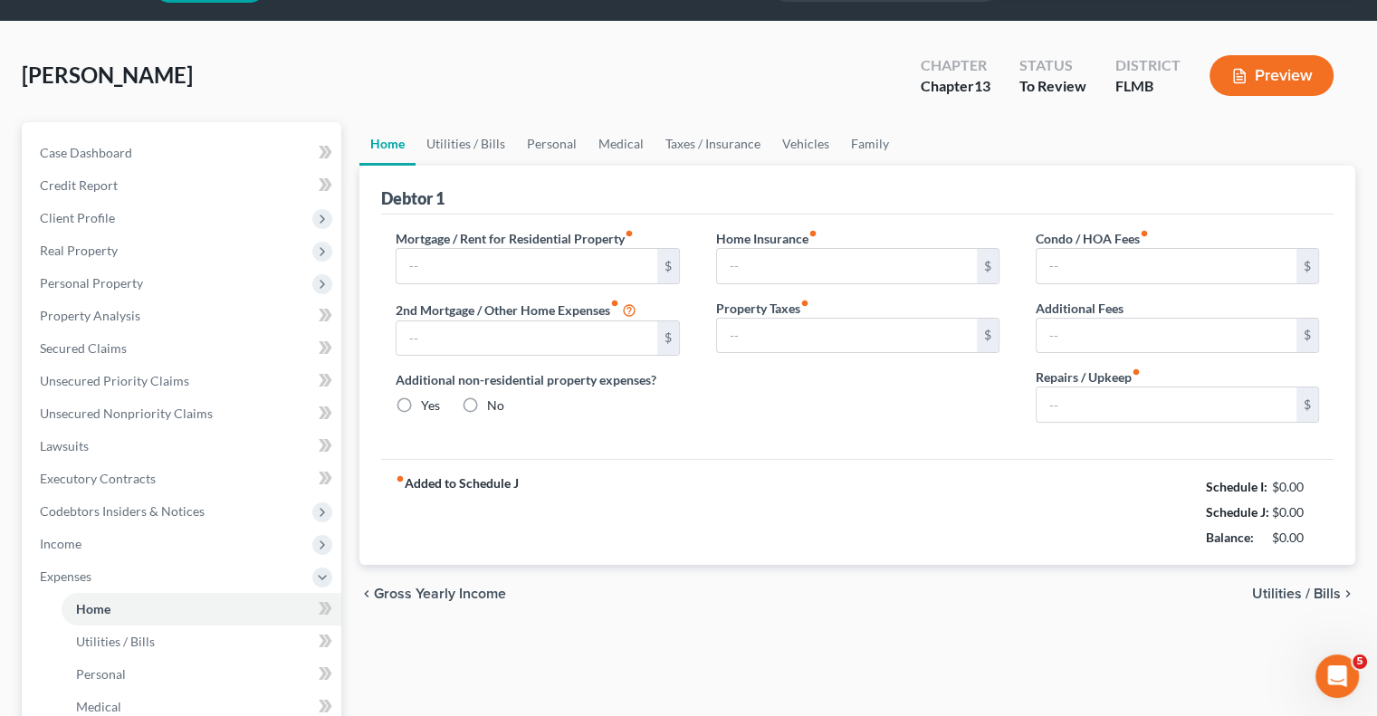
type input "0.00"
radio input "true"
type input "0.00"
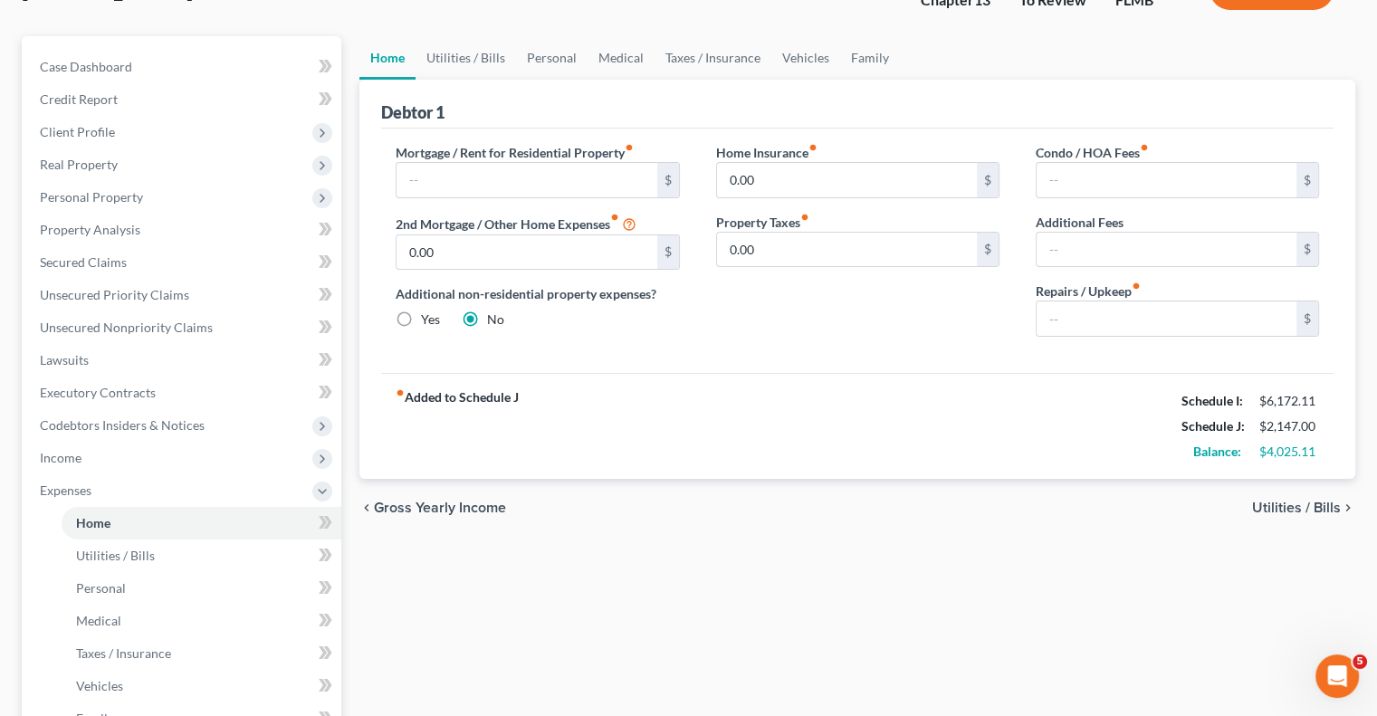
scroll to position [93, 0]
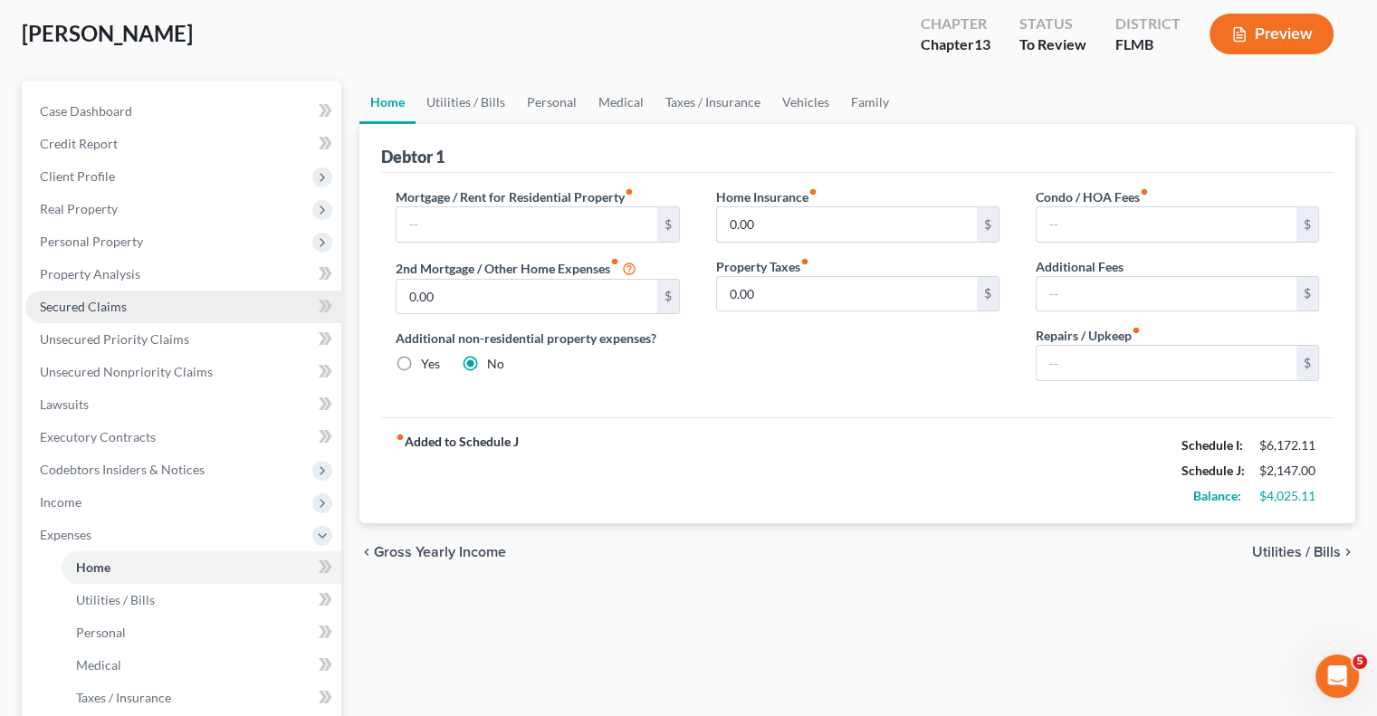
click at [130, 298] on link "Secured Claims" at bounding box center [183, 307] width 316 height 33
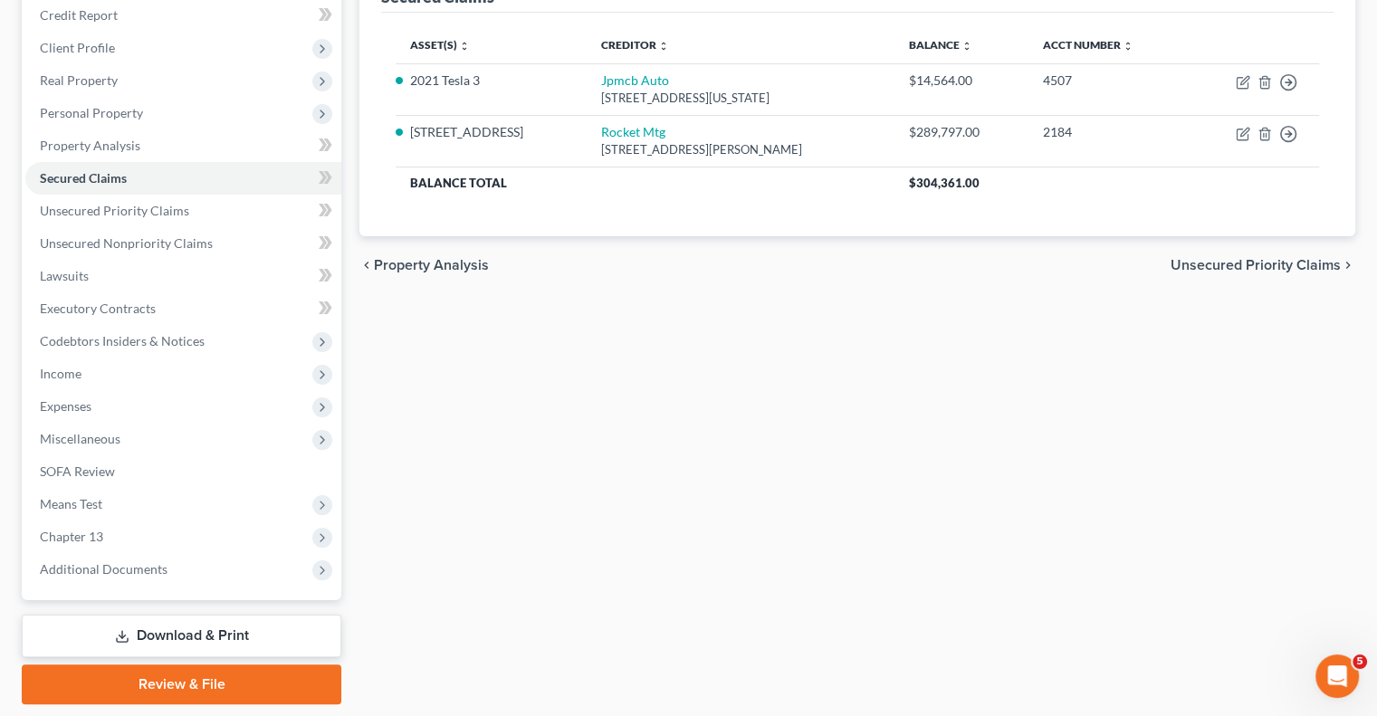
scroll to position [272, 0]
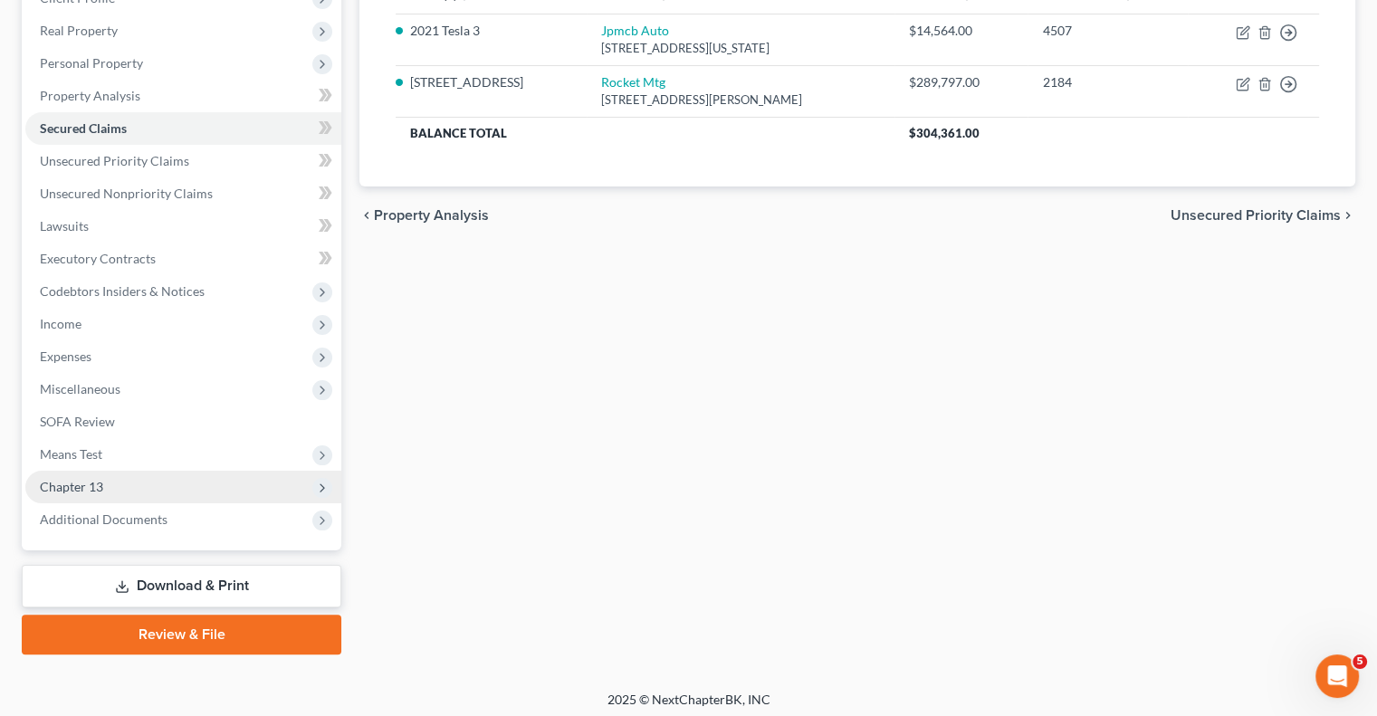
click at [63, 490] on span "Chapter 13" at bounding box center [71, 486] width 63 height 15
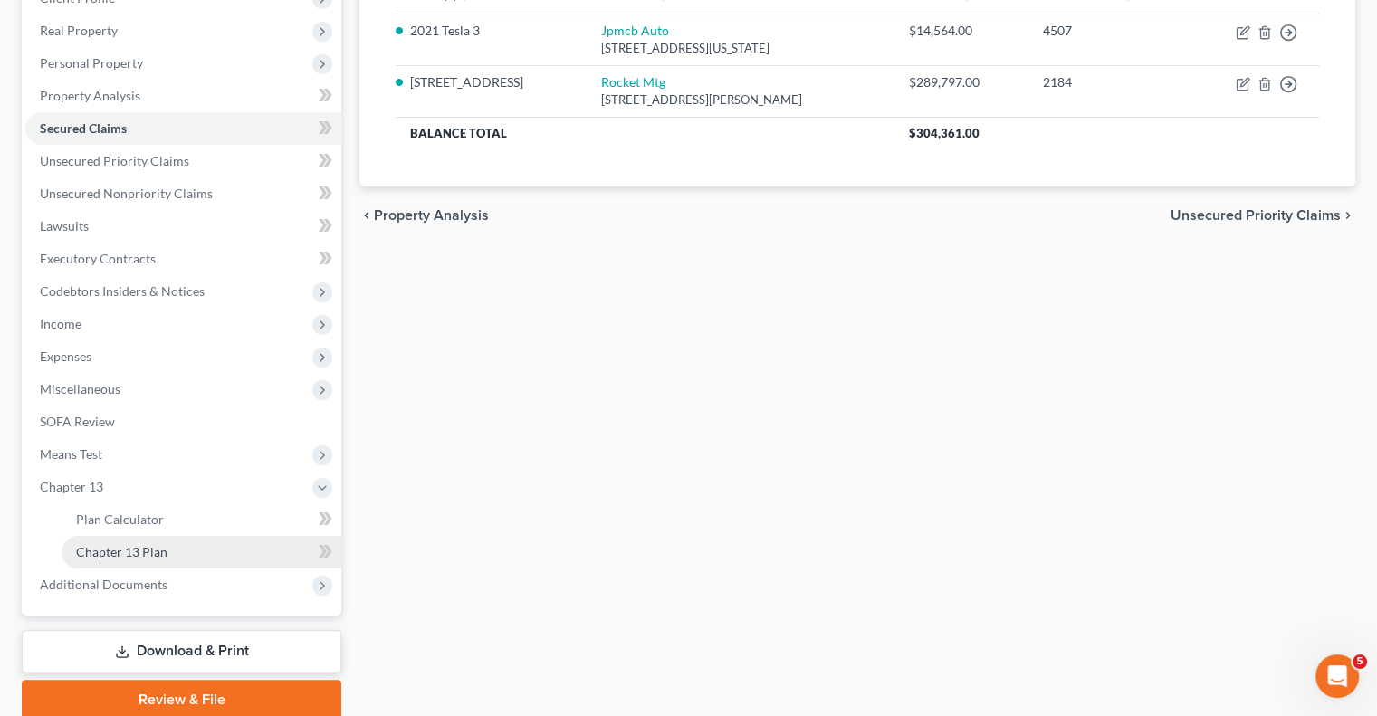
click at [163, 557] on span "Chapter 13 Plan" at bounding box center [121, 551] width 91 height 15
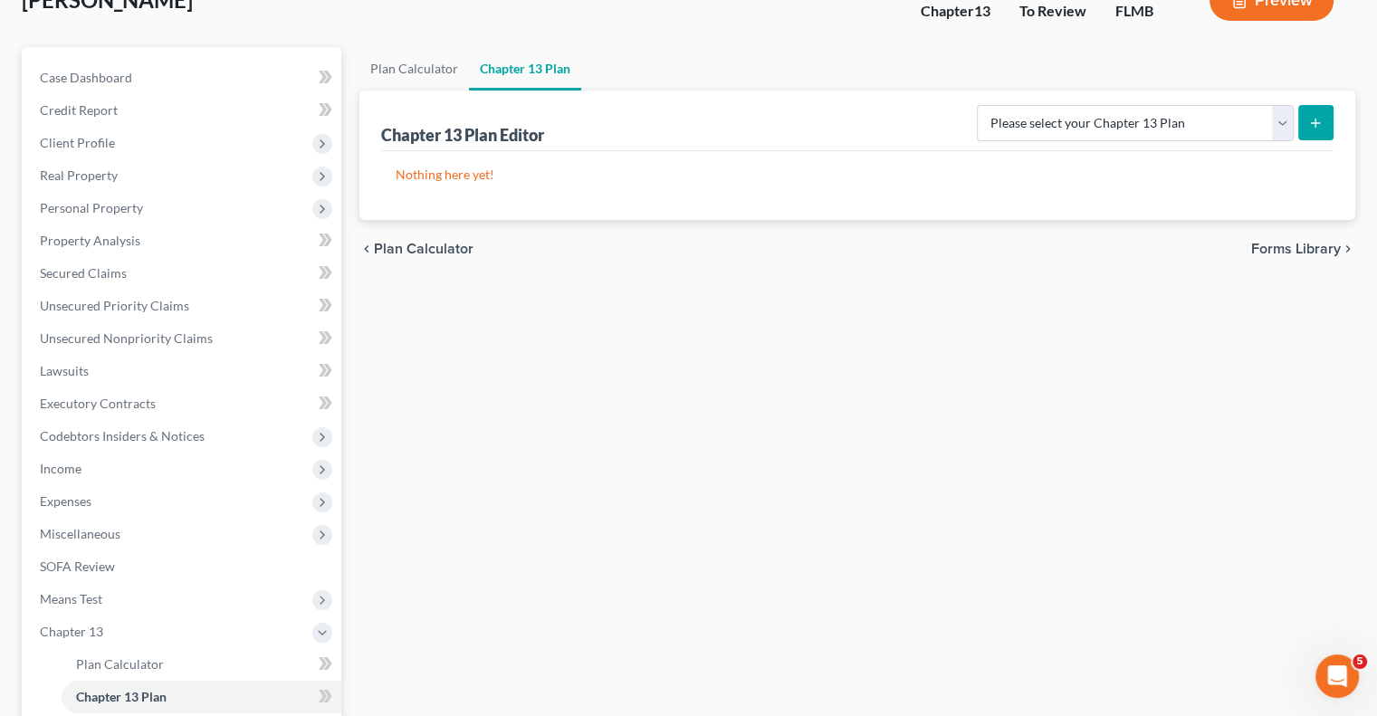
scroll to position [272, 0]
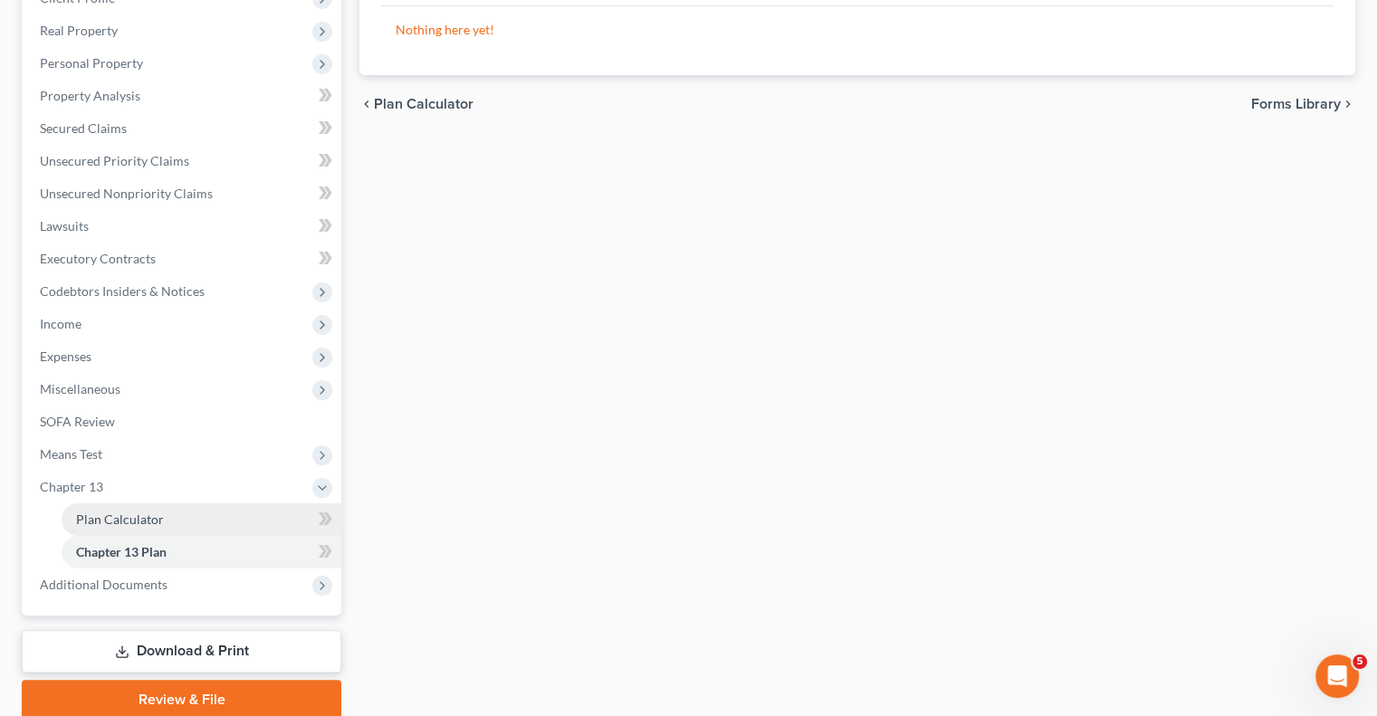
click at [99, 522] on span "Plan Calculator" at bounding box center [120, 518] width 88 height 15
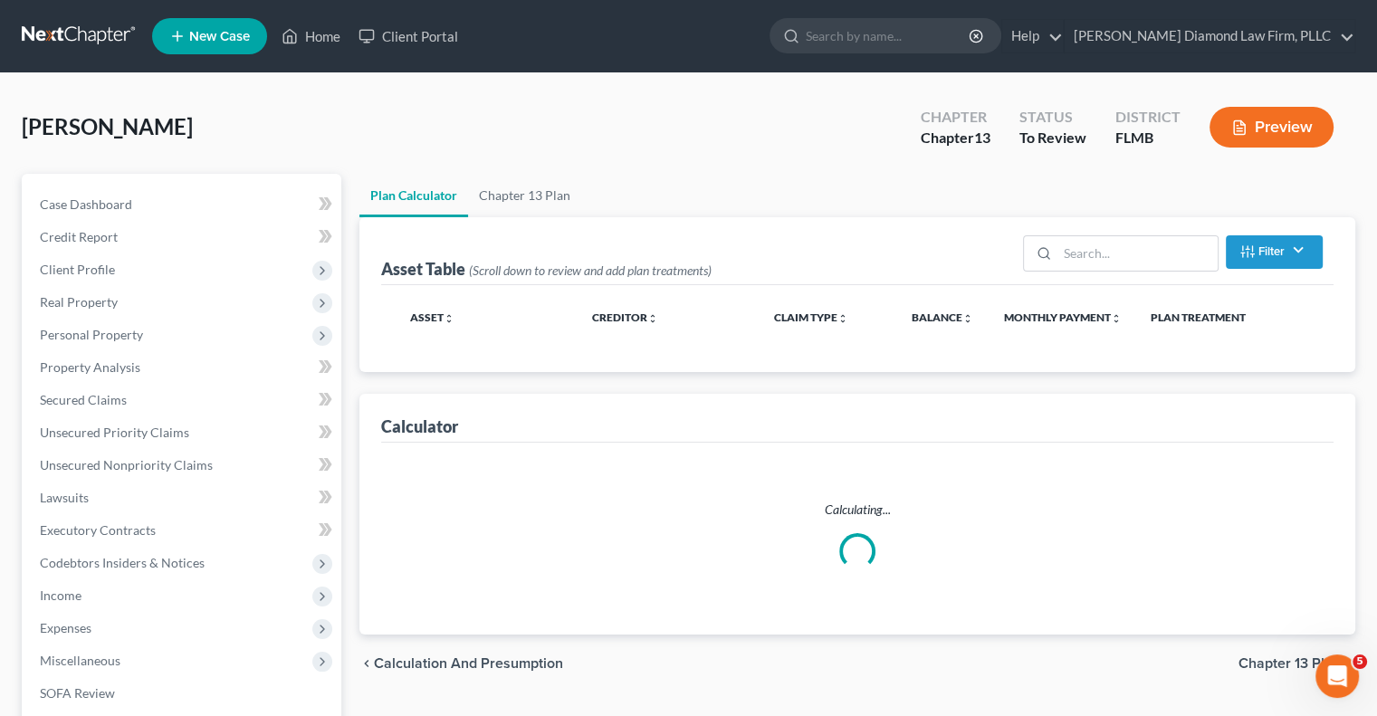
select select "59"
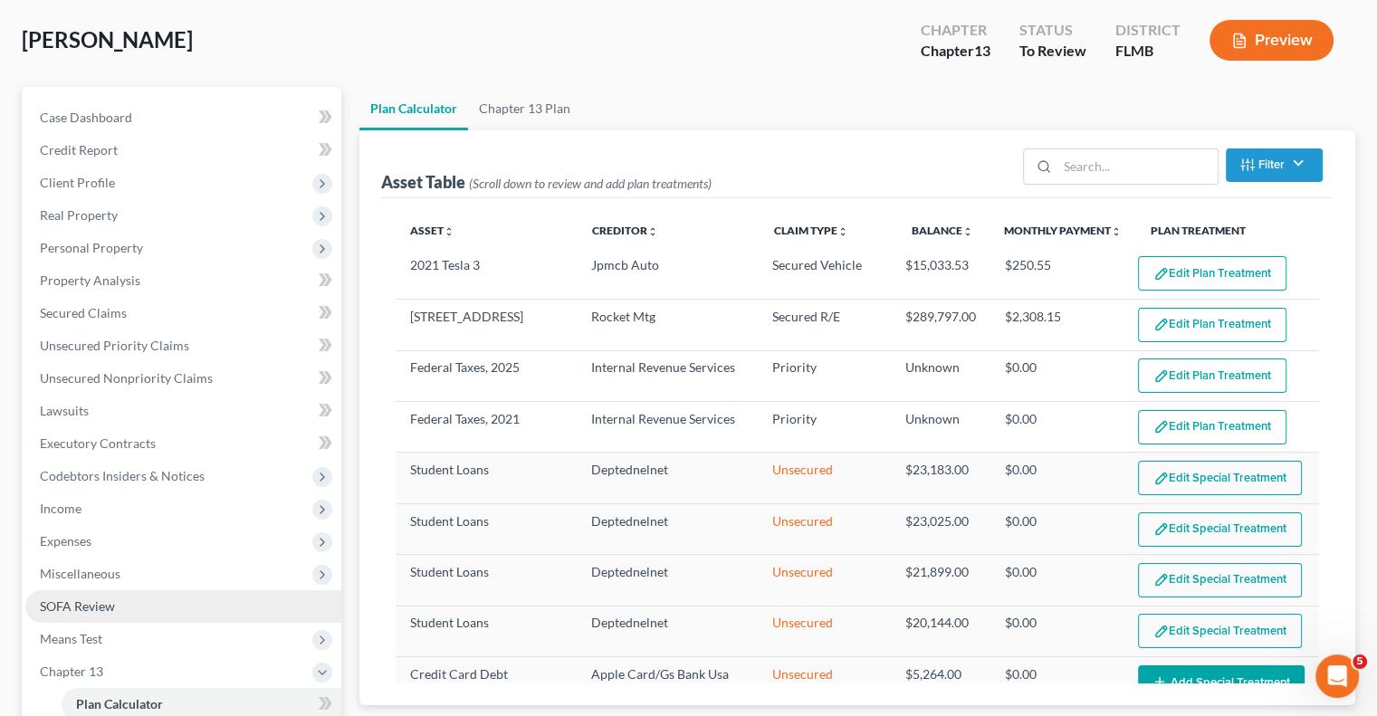
scroll to position [91, 0]
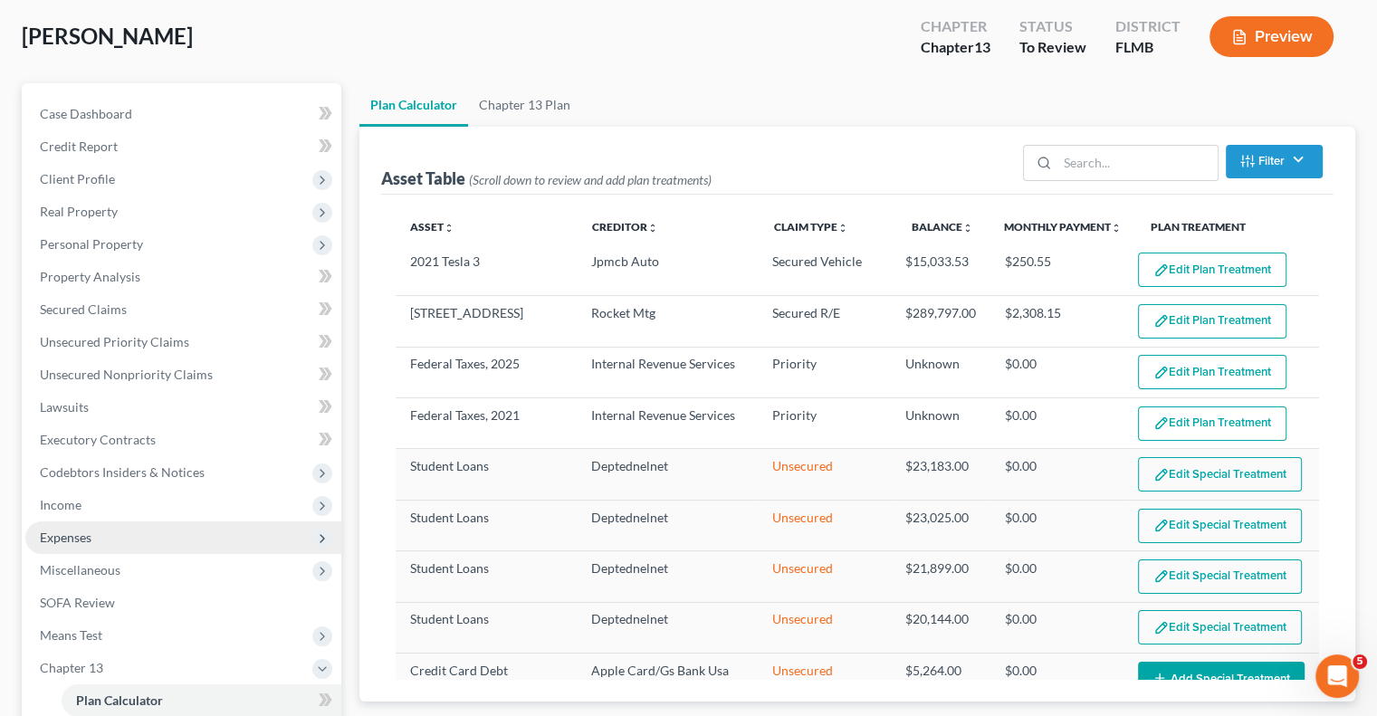
click at [136, 539] on span "Expenses" at bounding box center [183, 537] width 316 height 33
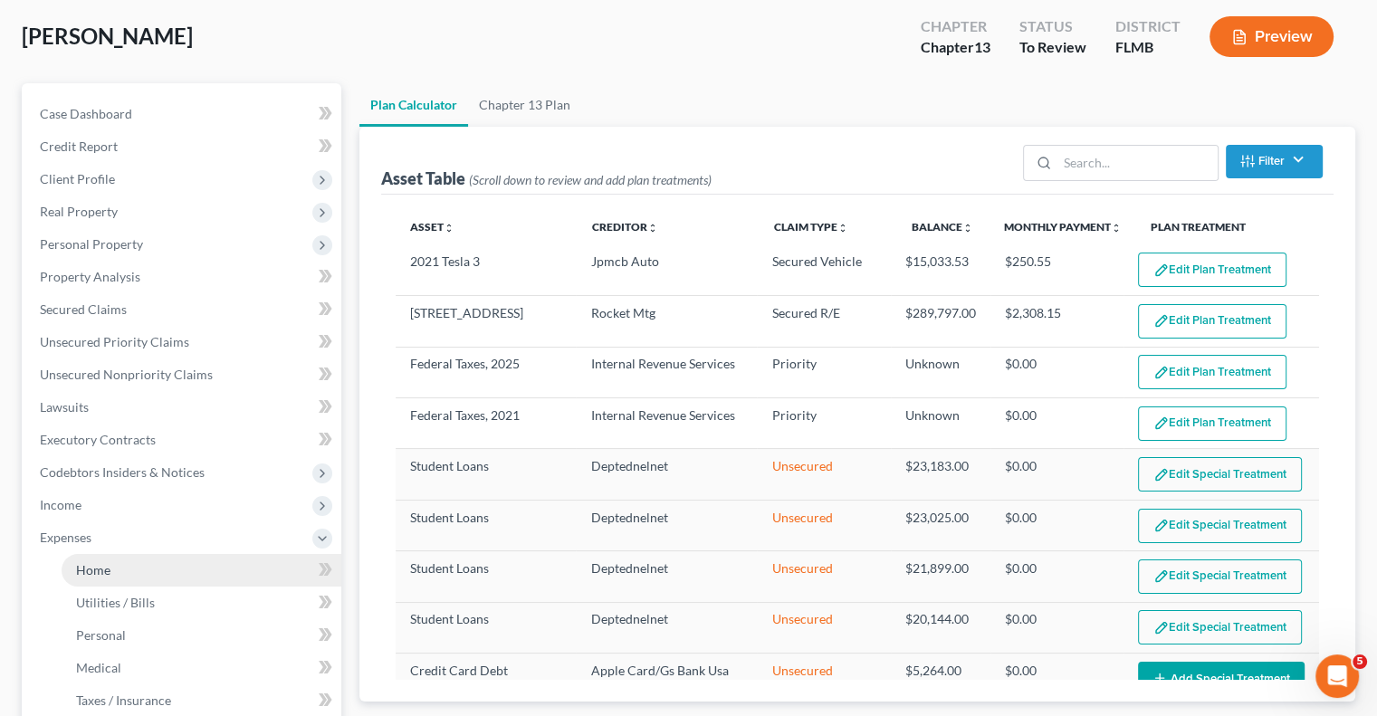
click at [91, 568] on span "Home" at bounding box center [93, 569] width 34 height 15
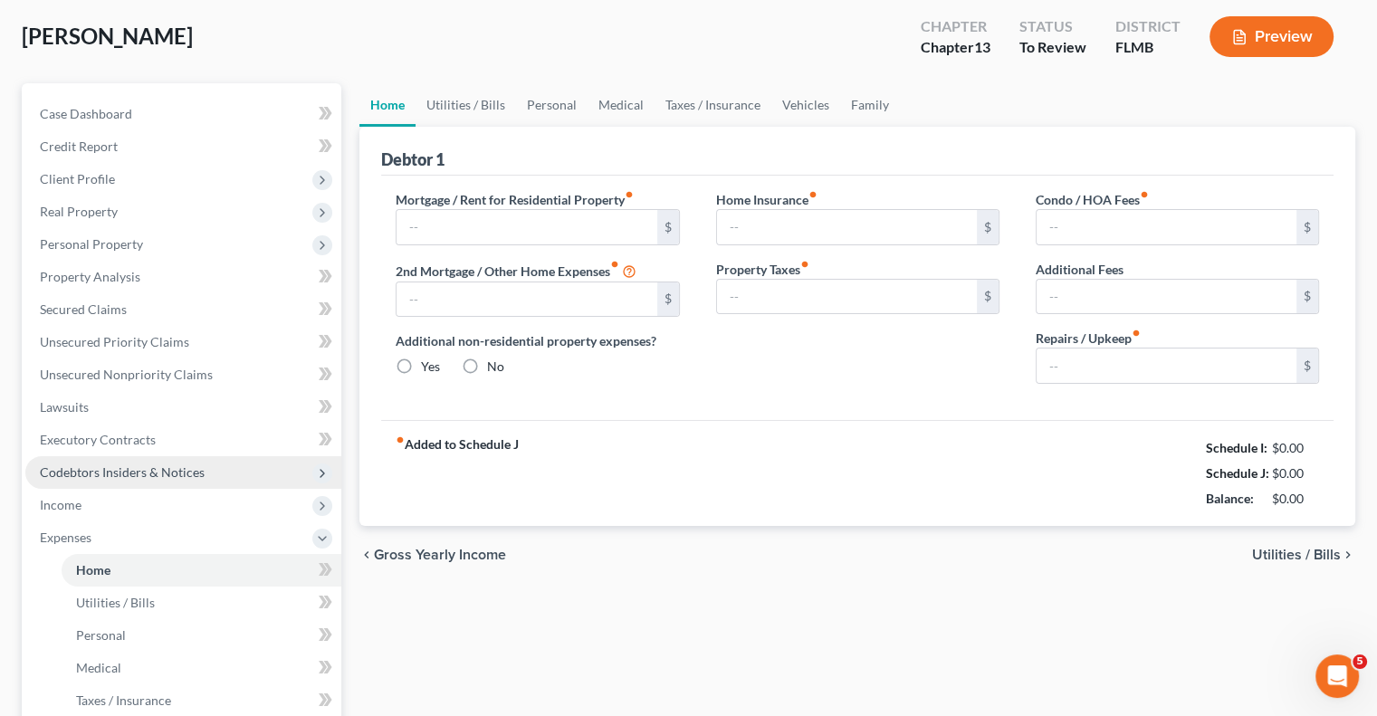
type input "0.00"
radio input "true"
type input "0.00"
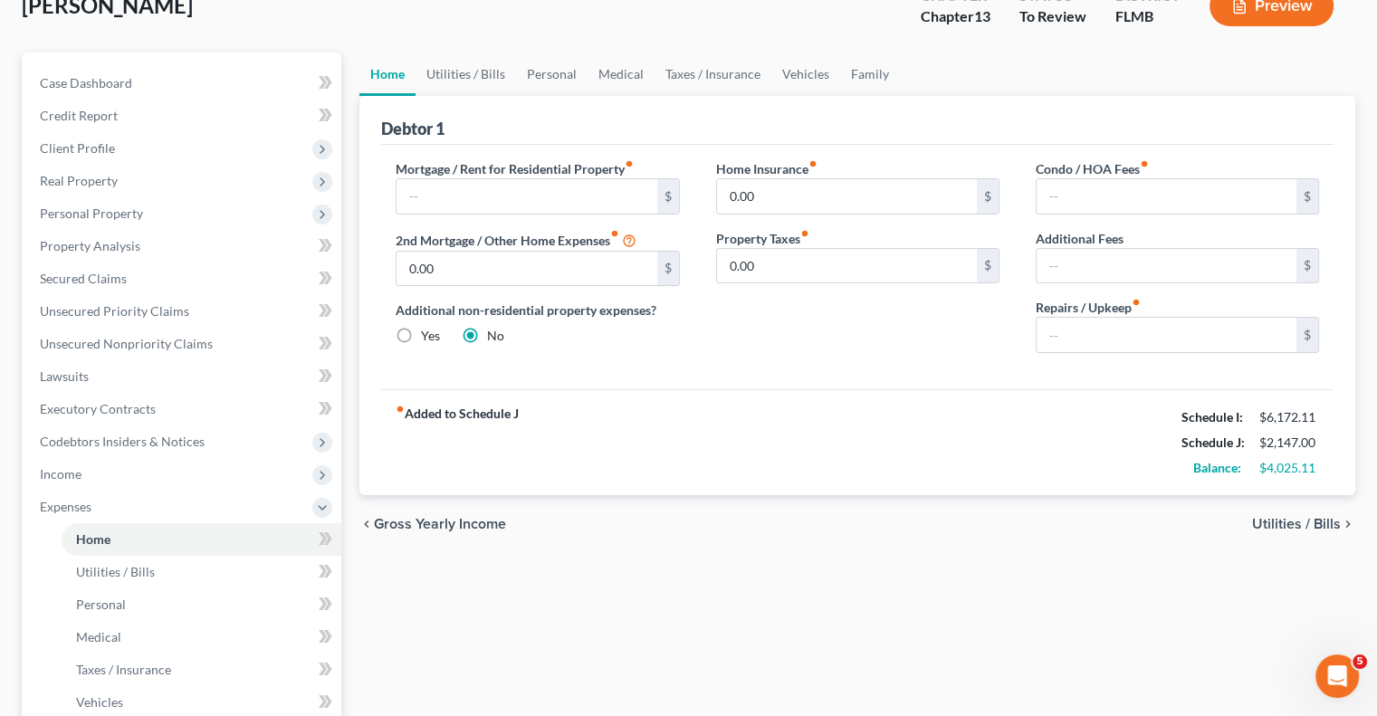
scroll to position [91, 0]
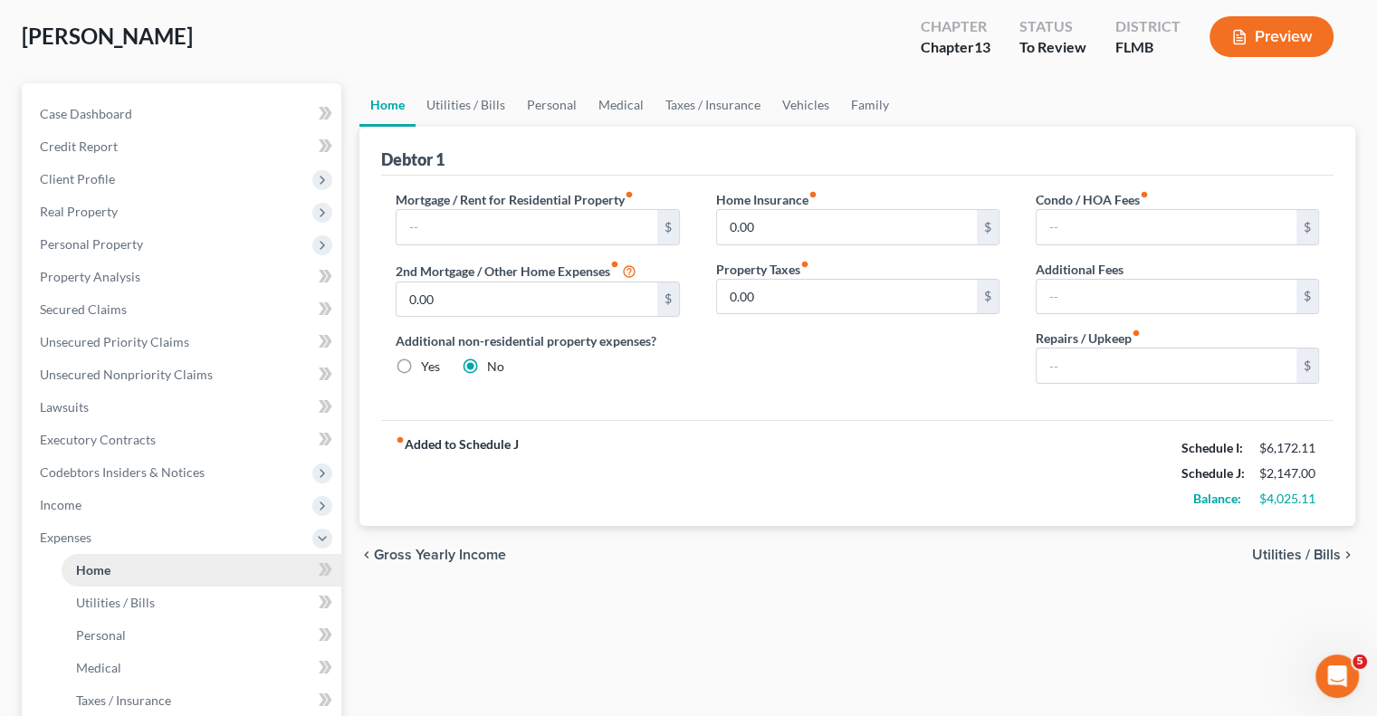
click at [152, 561] on link "Home" at bounding box center [202, 570] width 280 height 33
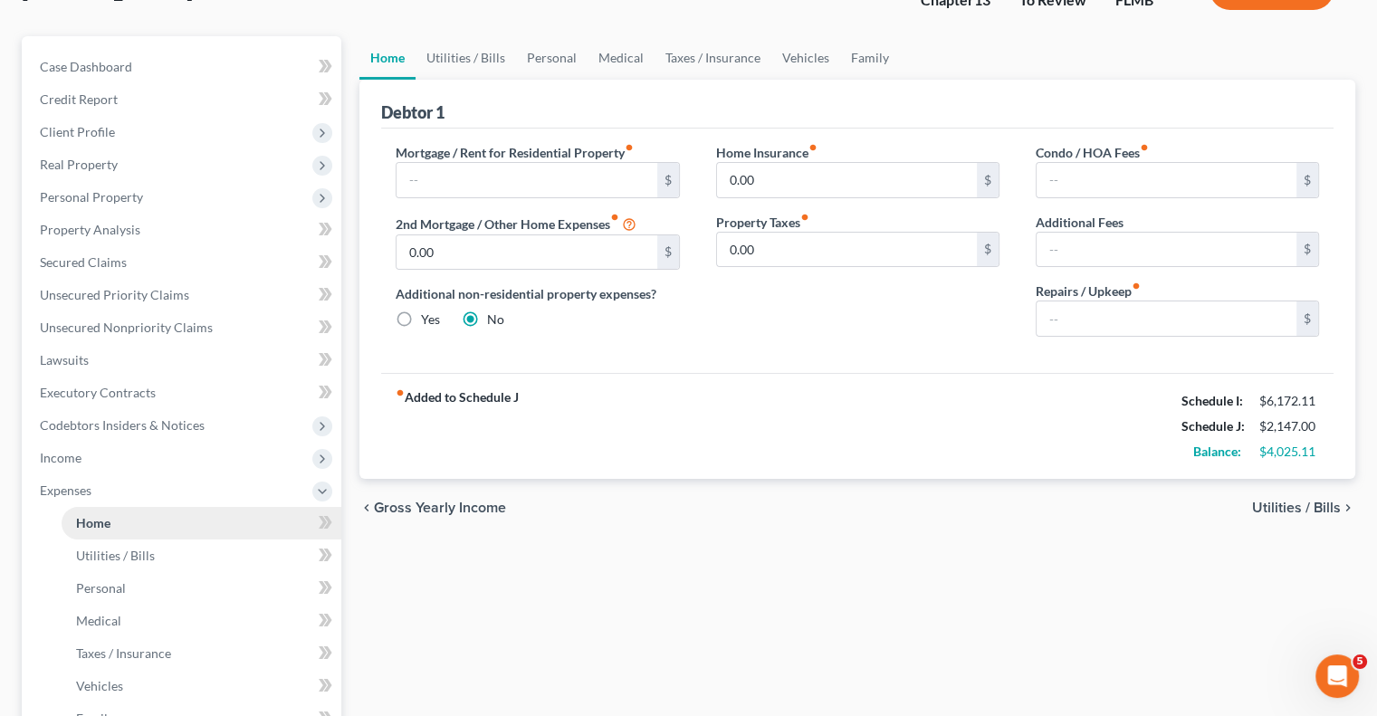
scroll to position [181, 0]
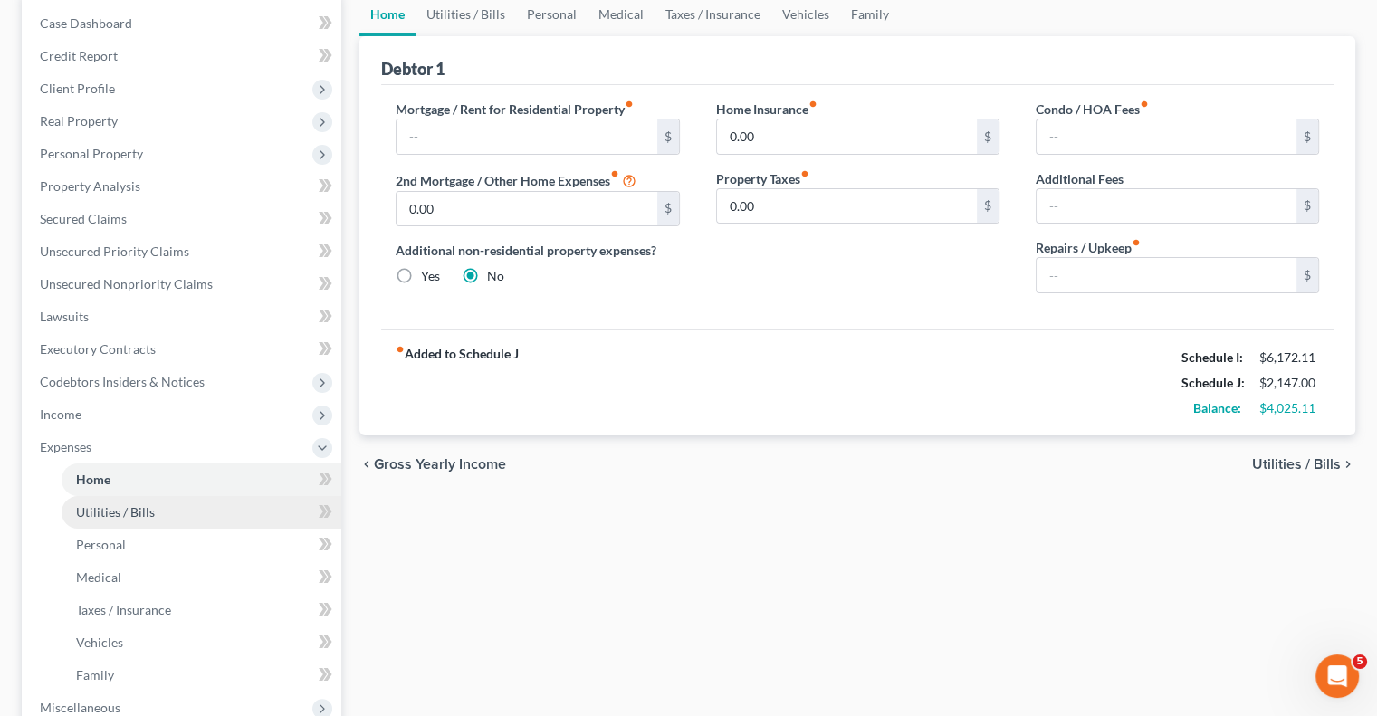
click at [112, 513] on span "Utilities / Bills" at bounding box center [115, 511] width 79 height 15
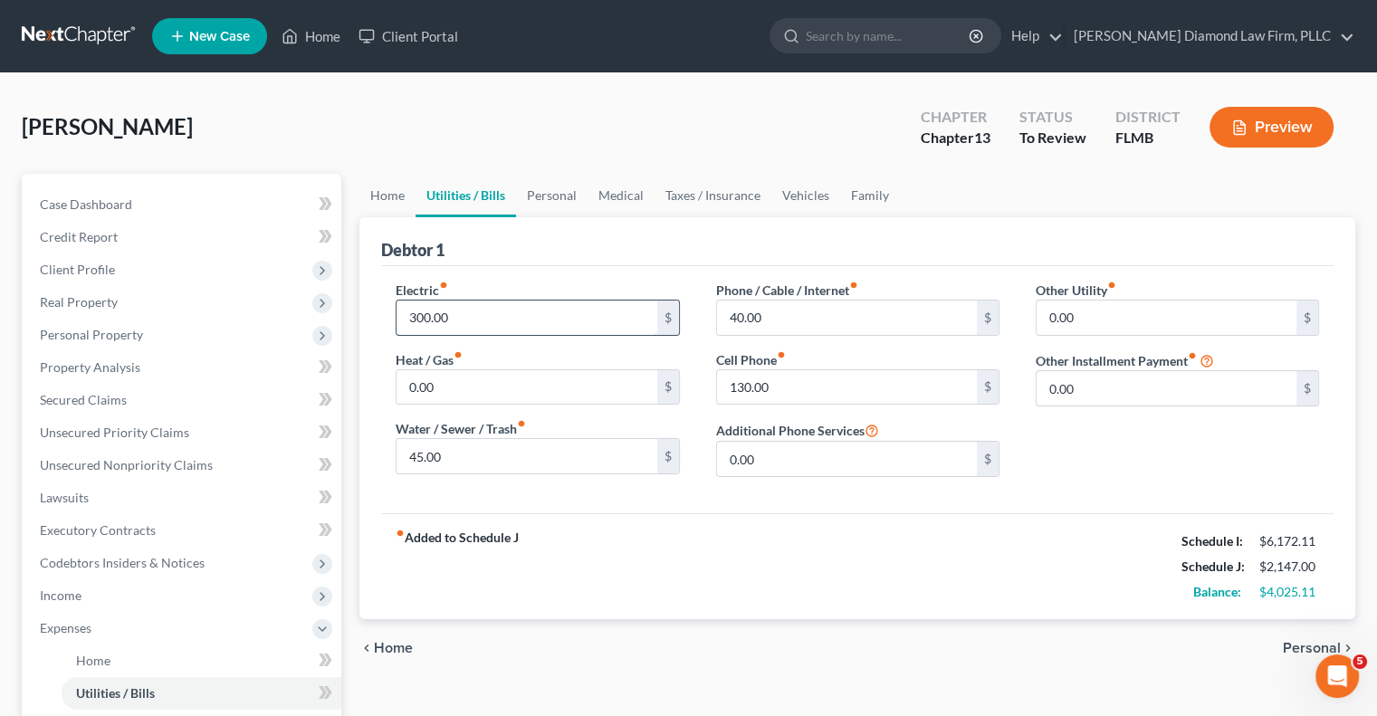
click at [547, 319] on input "300.00" at bounding box center [526, 318] width 260 height 34
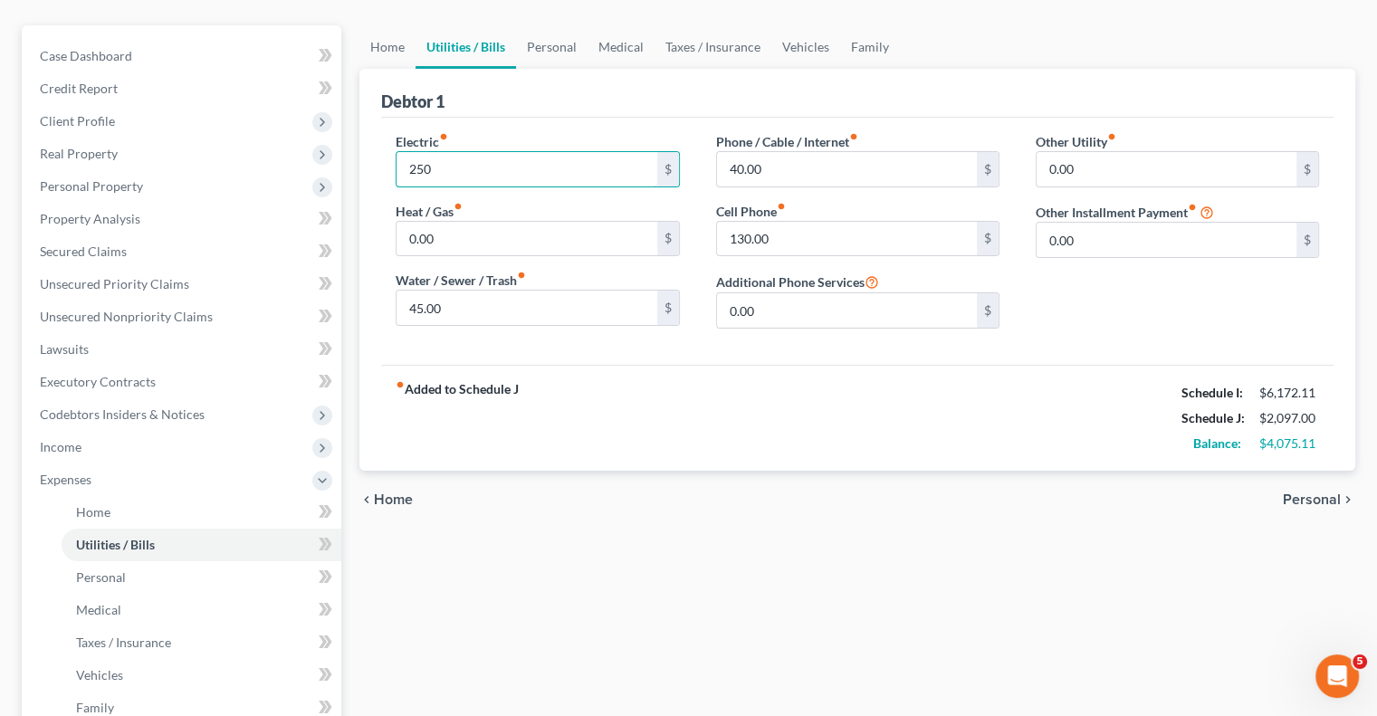
scroll to position [181, 0]
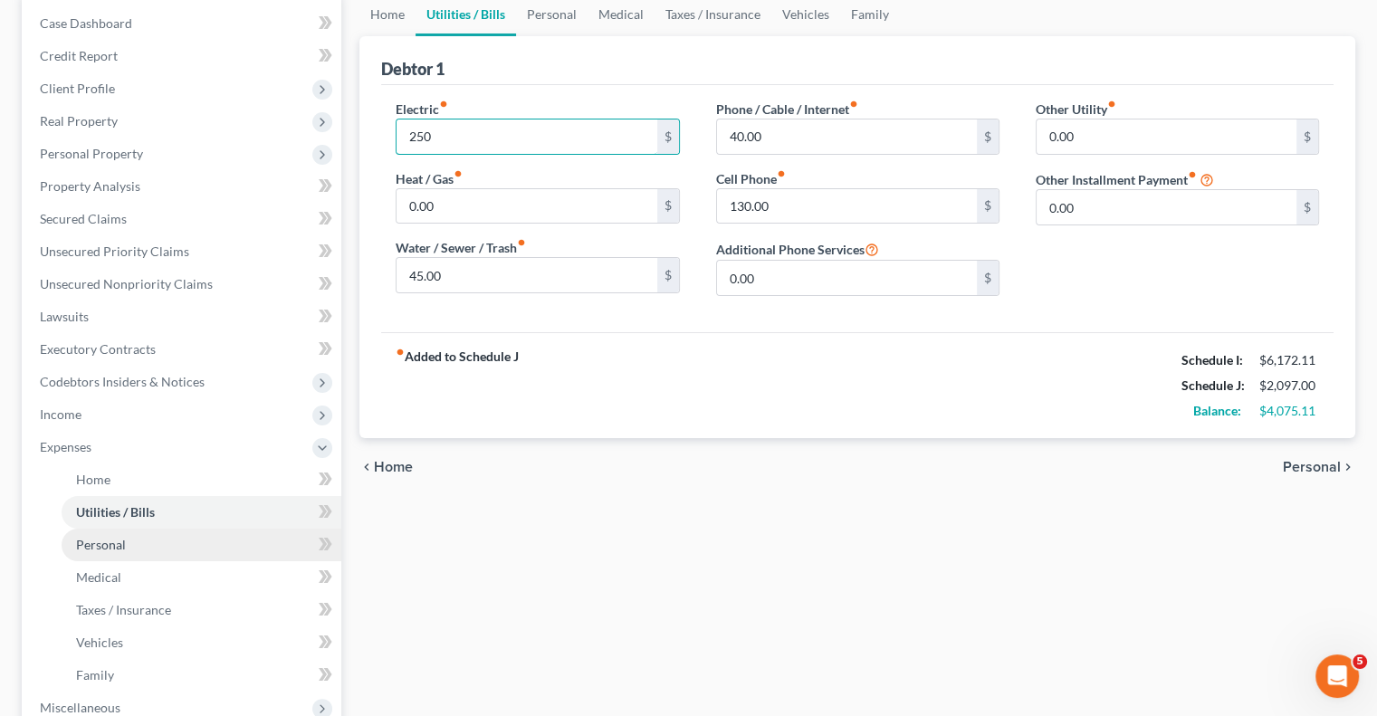
type input "250"
drag, startPoint x: 112, startPoint y: 543, endPoint x: 232, endPoint y: 528, distance: 120.5
click at [112, 543] on span "Personal" at bounding box center [101, 544] width 50 height 15
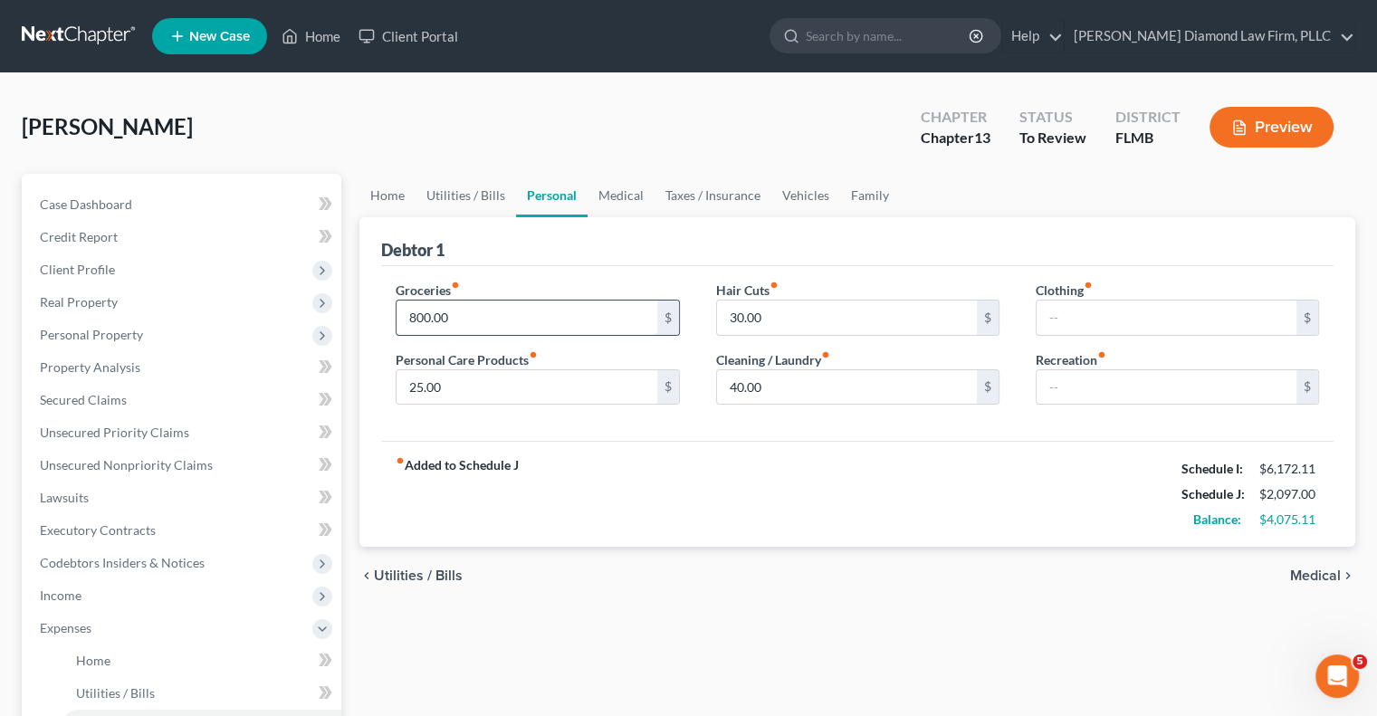
click at [472, 310] on input "800.00" at bounding box center [526, 318] width 260 height 34
type input "770"
click at [581, 520] on div "fiber_manual_record Added to Schedule J Schedule I: $6,172.11 Schedule J: $2,06…" at bounding box center [857, 494] width 952 height 106
click at [100, 534] on span "Executory Contracts" at bounding box center [98, 529] width 116 height 15
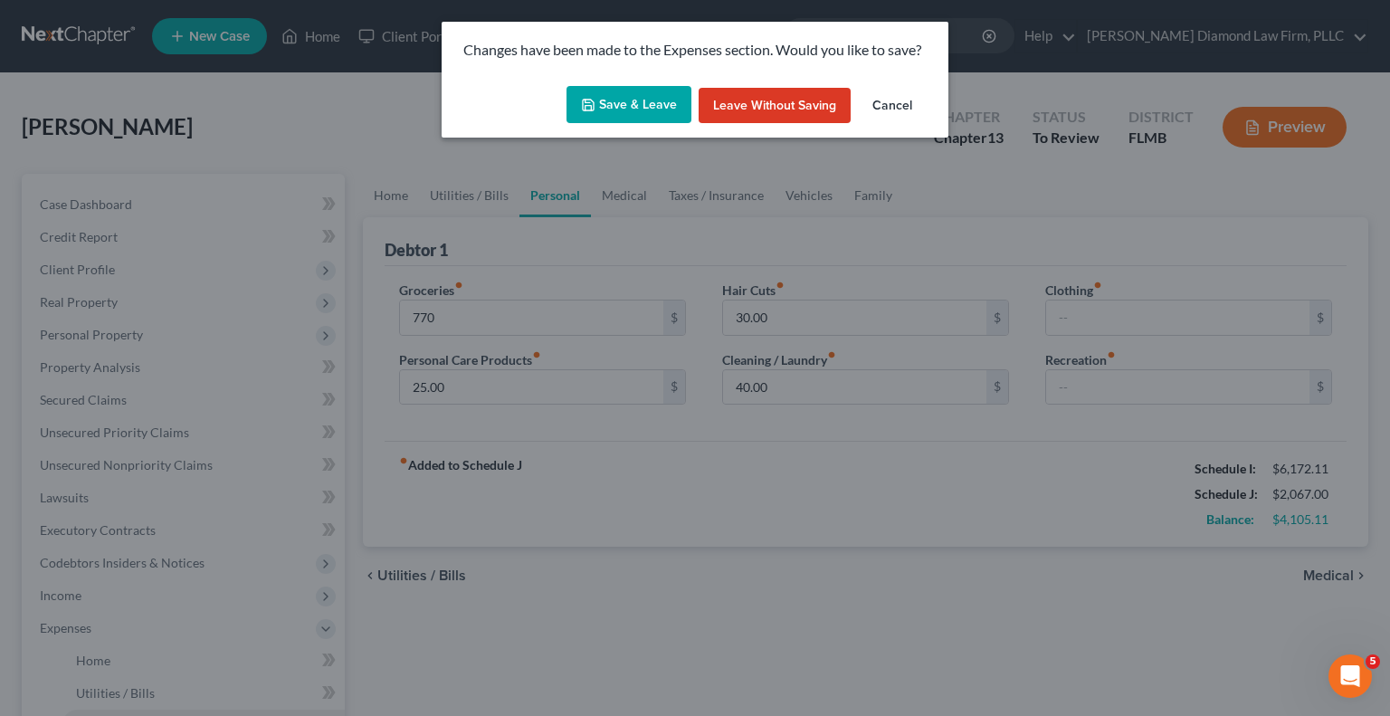
click at [891, 104] on button "Cancel" at bounding box center [892, 106] width 69 height 36
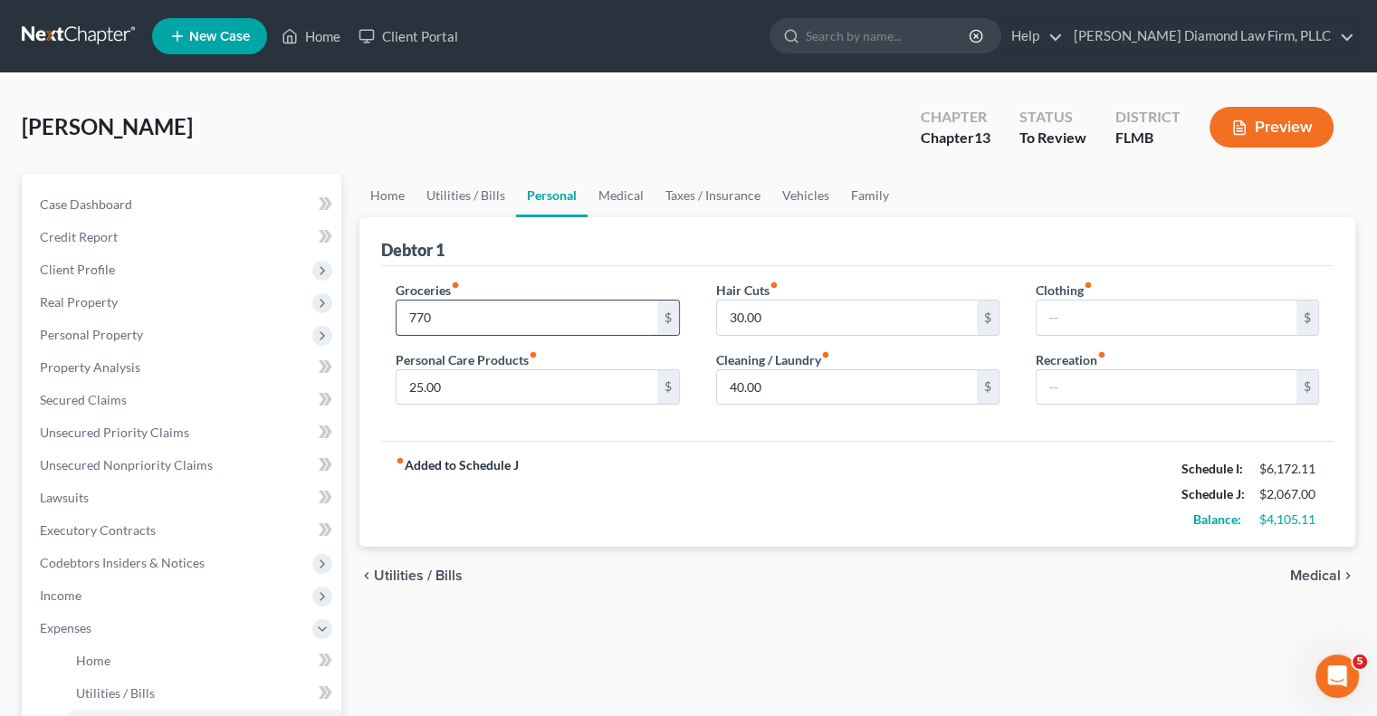
click at [432, 316] on input "770" at bounding box center [526, 318] width 260 height 34
click at [81, 565] on span "Codebtors Insiders & Notices" at bounding box center [122, 562] width 165 height 15
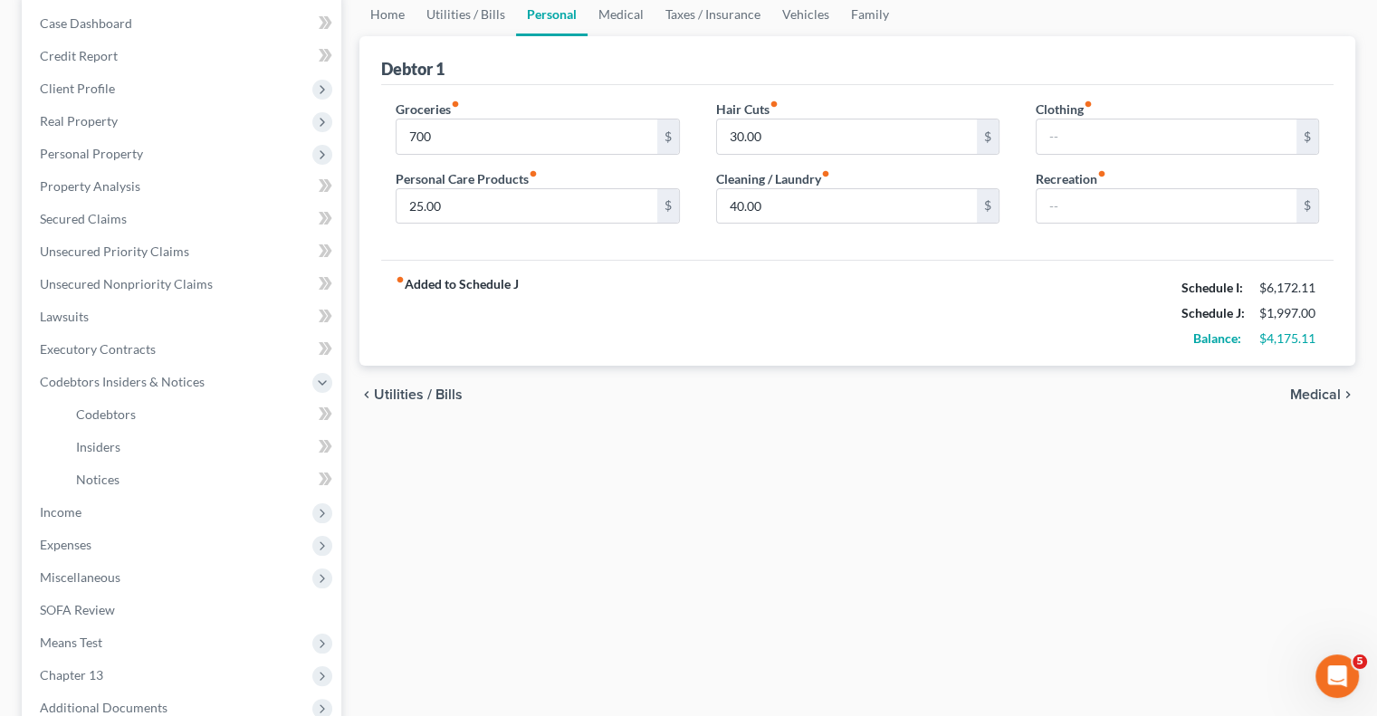
scroll to position [272, 0]
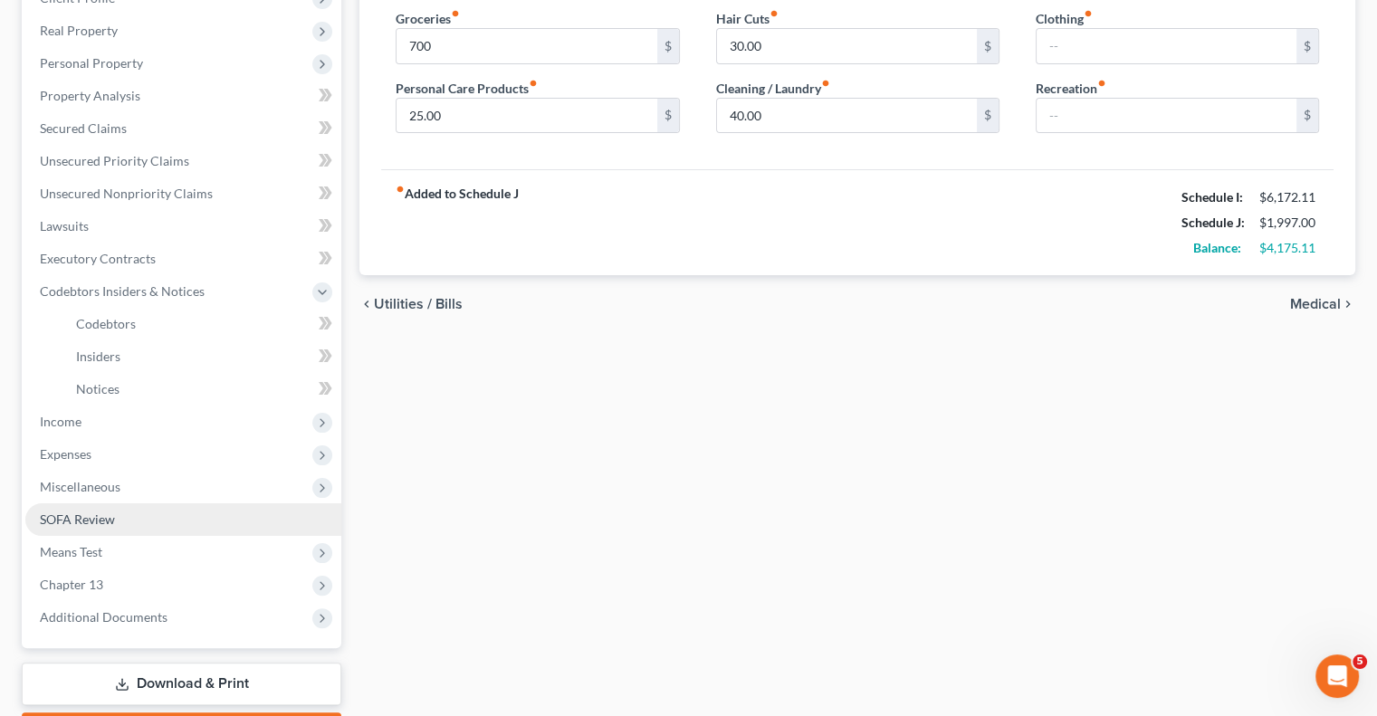
click at [69, 521] on span "SOFA Review" at bounding box center [77, 518] width 75 height 15
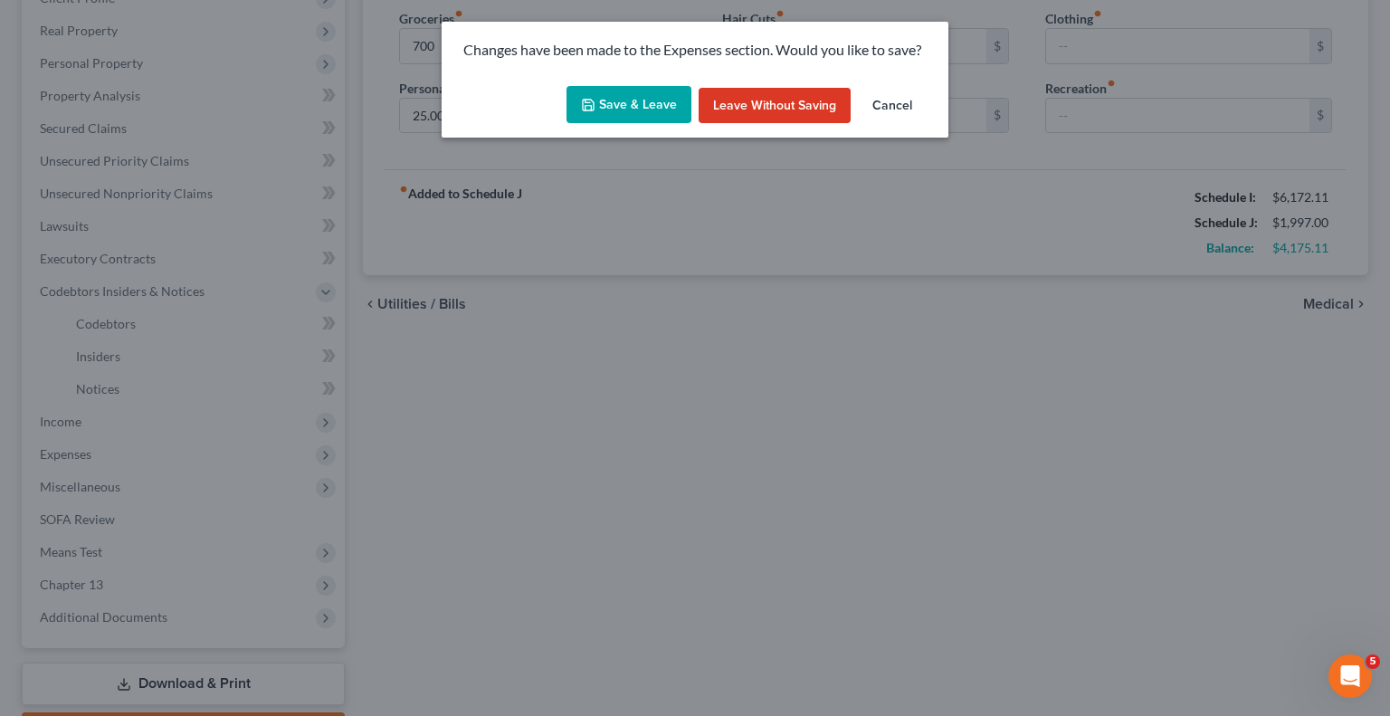
click at [601, 97] on button "Save & Leave" at bounding box center [629, 105] width 125 height 38
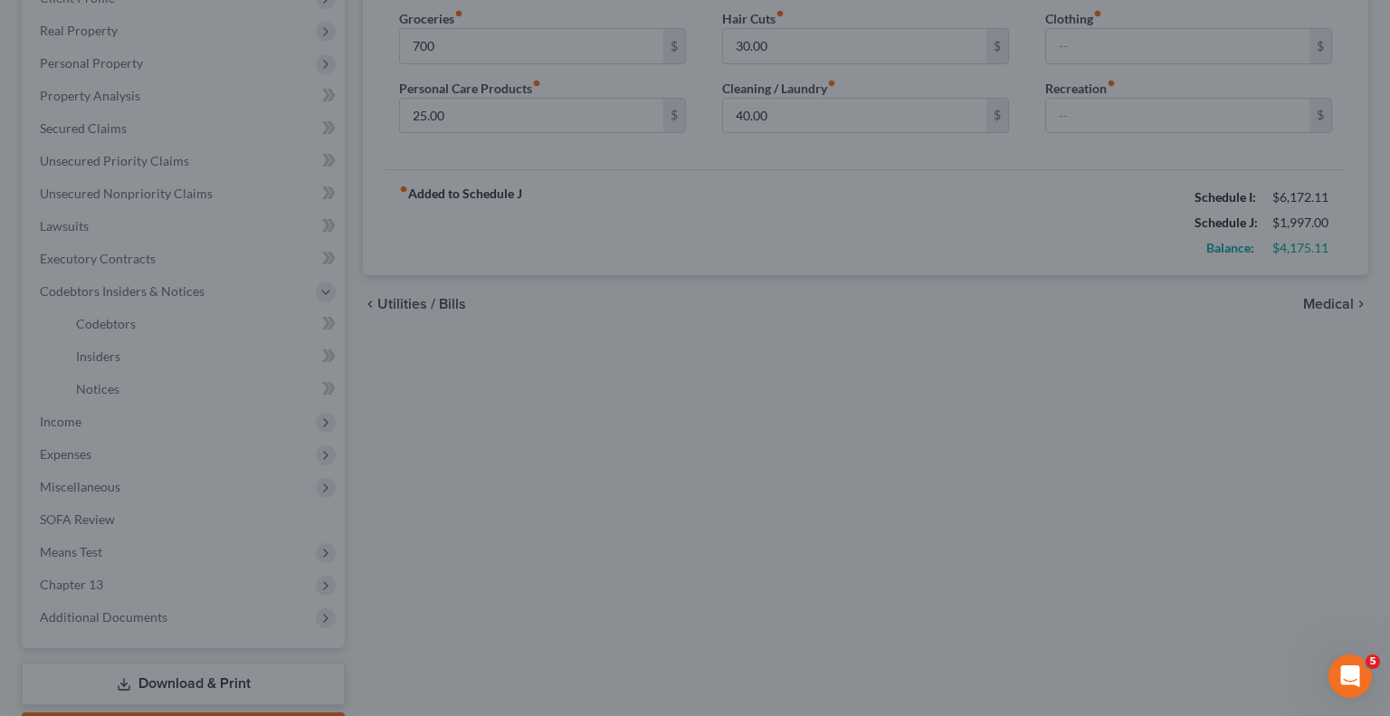
type input "700.00"
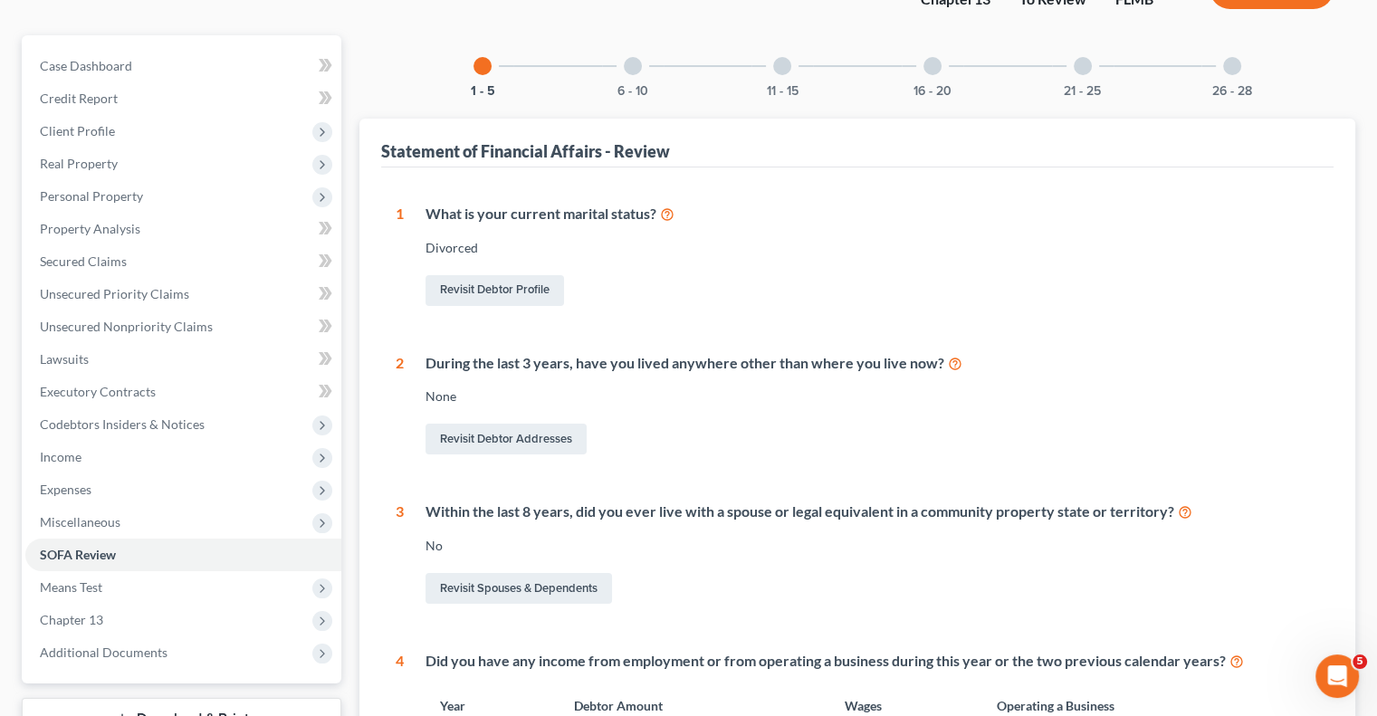
scroll to position [272, 0]
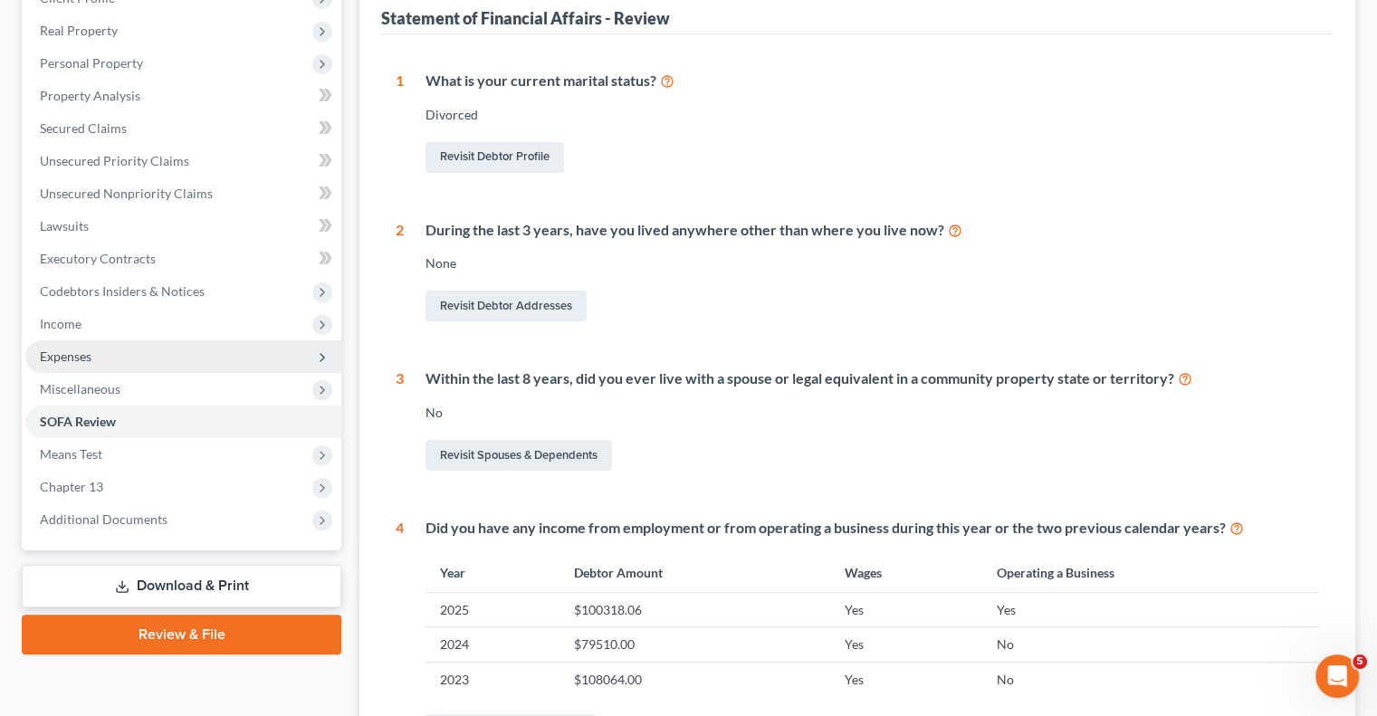
click at [98, 350] on span "Expenses" at bounding box center [183, 356] width 316 height 33
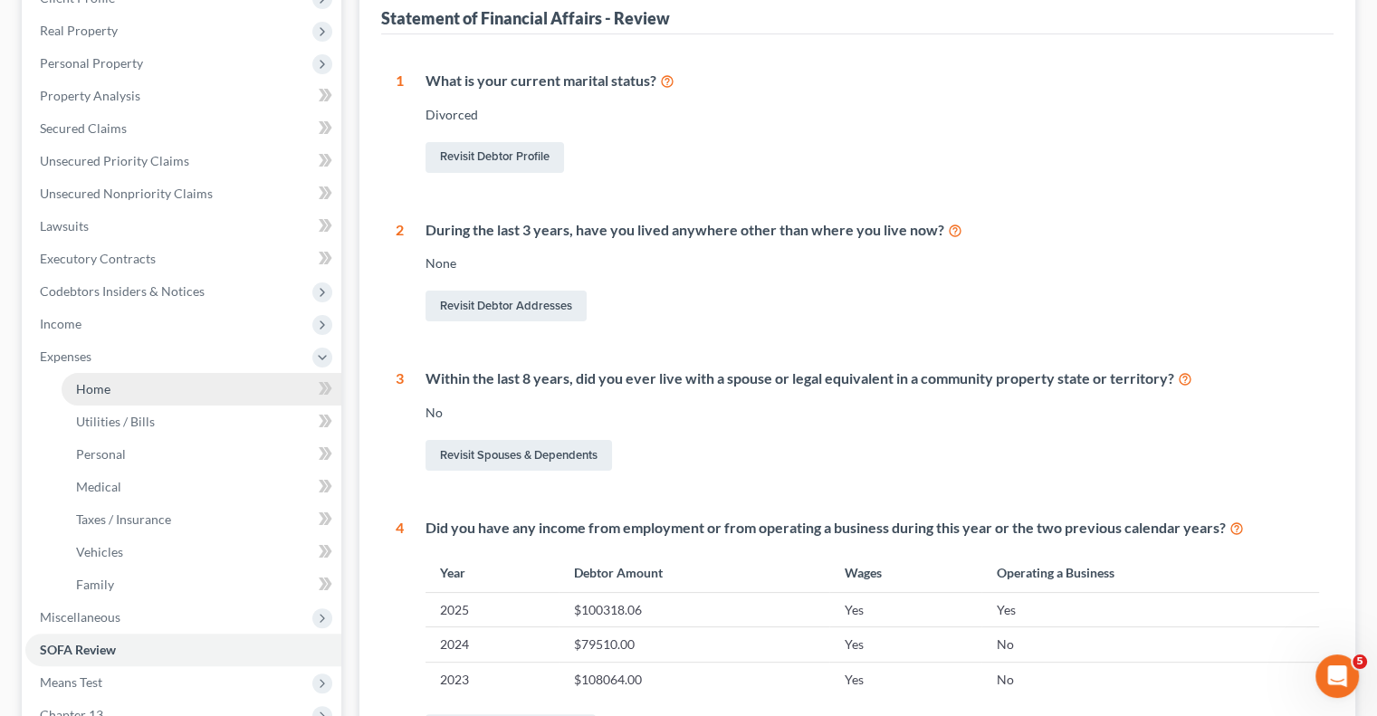
click at [84, 392] on span "Home" at bounding box center [93, 388] width 34 height 15
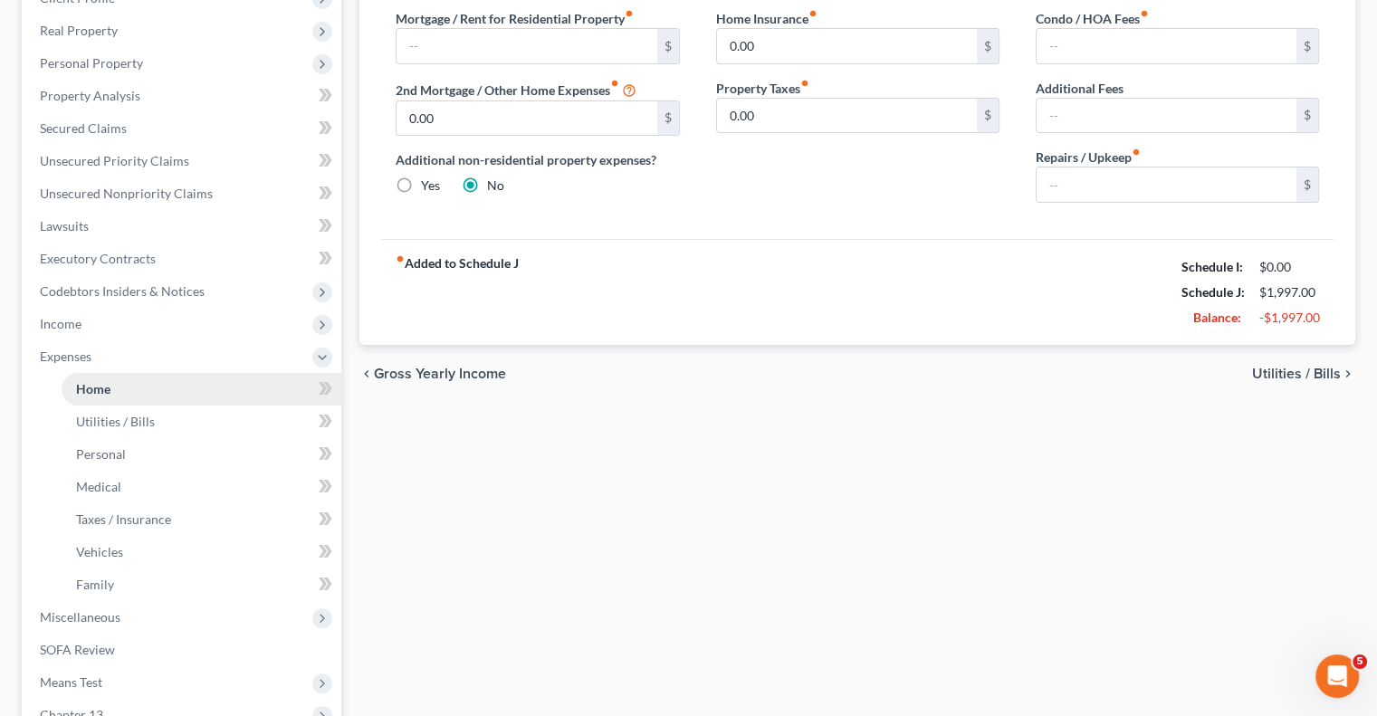
scroll to position [152, 0]
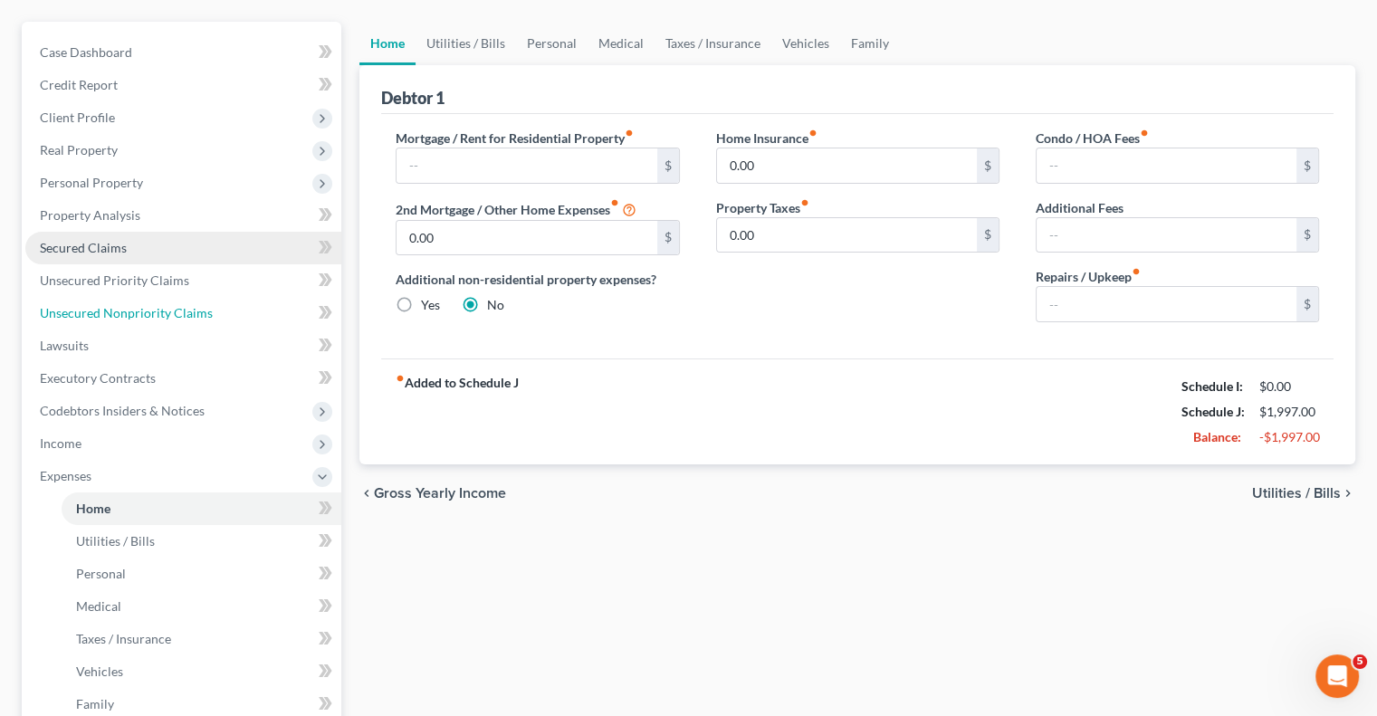
click at [84, 390] on ul "Case Dashboard Payments Invoices Payments Payments Credit Report Client Profile" at bounding box center [183, 459] width 316 height 847
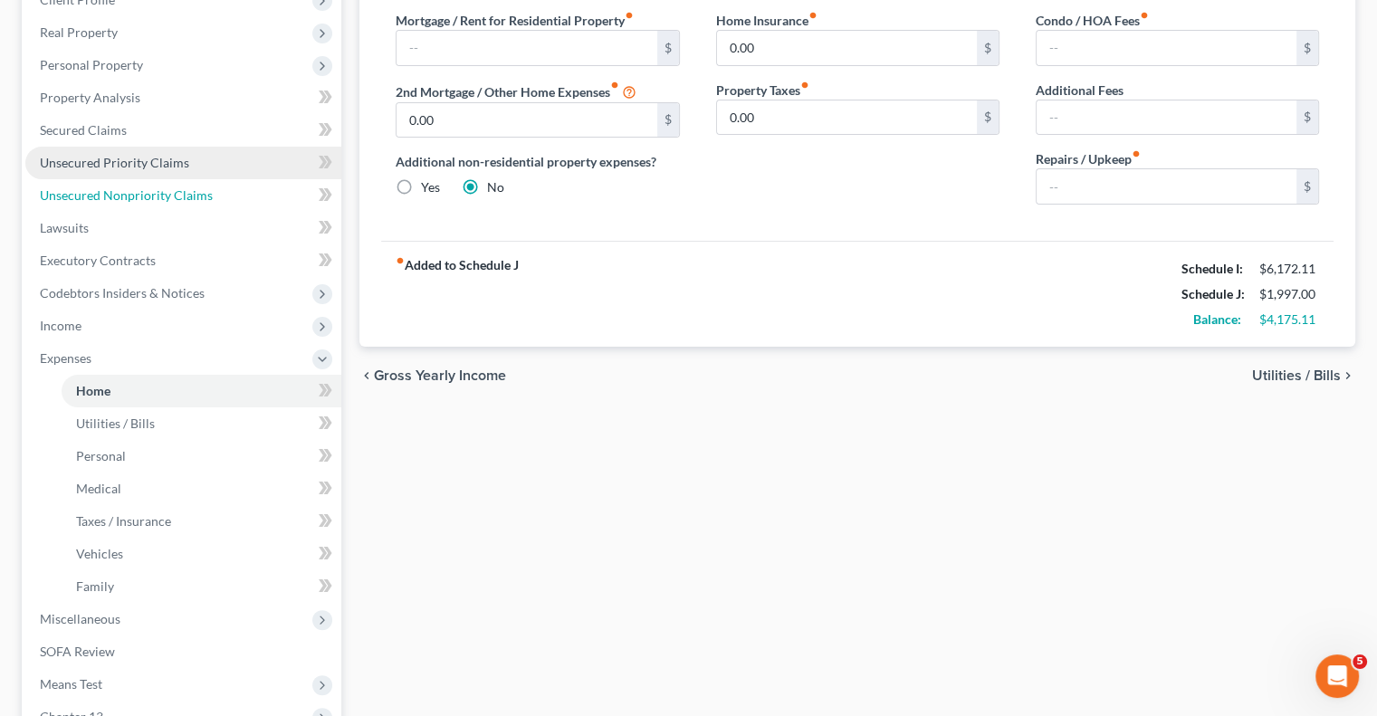
scroll to position [272, 0]
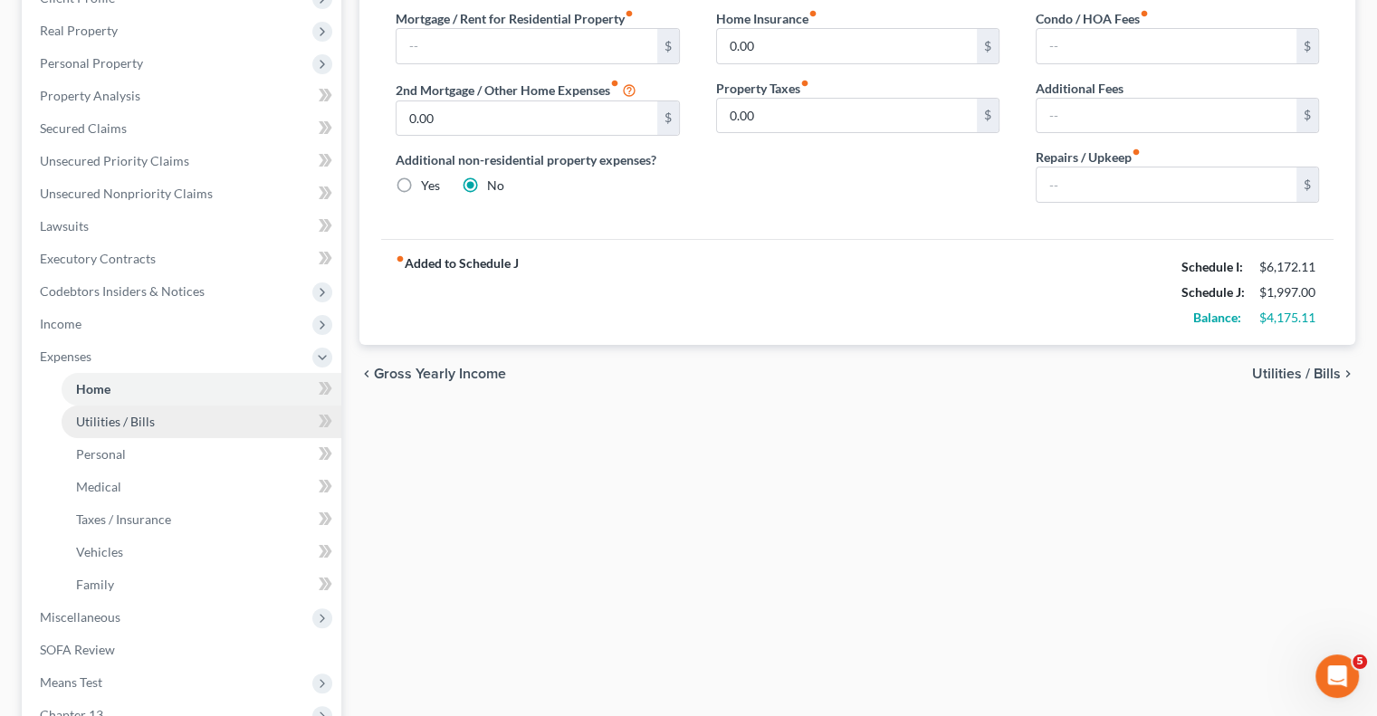
click at [109, 423] on span "Utilities / Bills" at bounding box center [115, 421] width 79 height 15
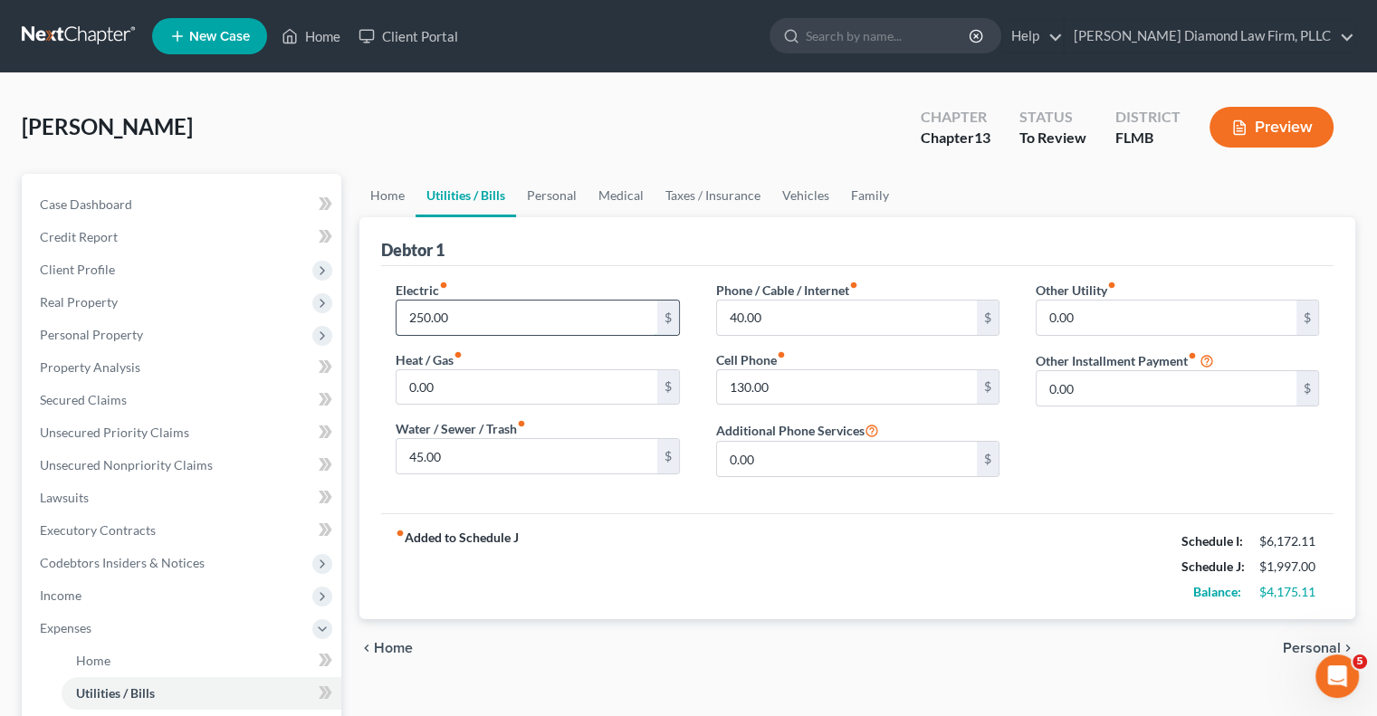
click at [418, 314] on input "250.00" at bounding box center [526, 318] width 260 height 34
click at [521, 311] on input "250.00" at bounding box center [526, 318] width 260 height 34
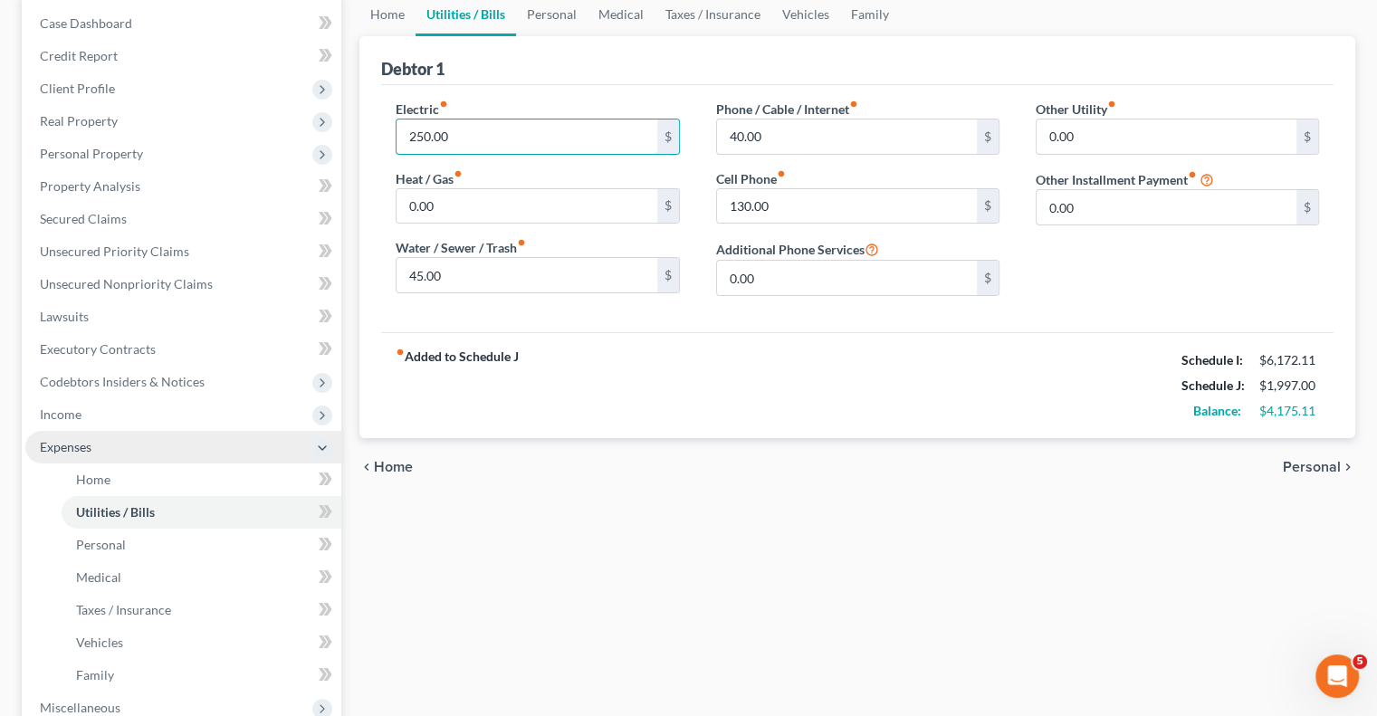
scroll to position [272, 0]
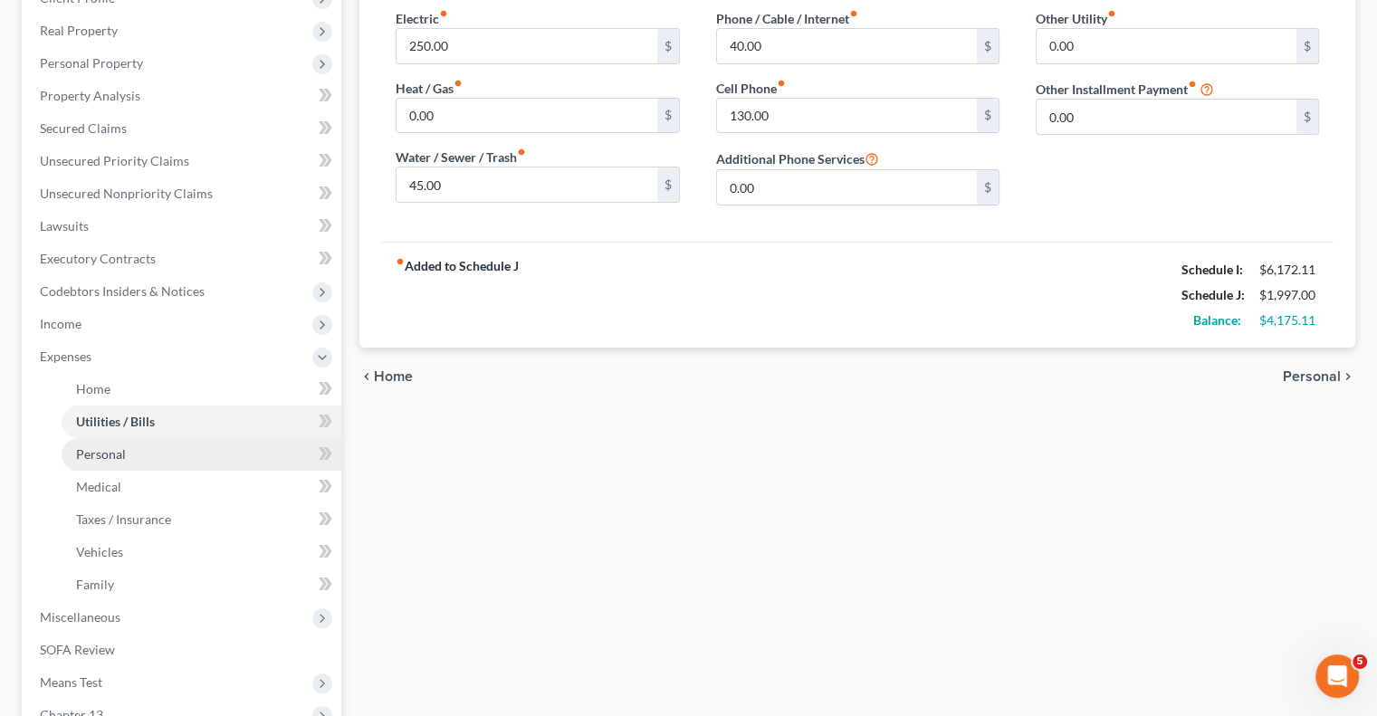
click at [122, 454] on span "Personal" at bounding box center [101, 453] width 50 height 15
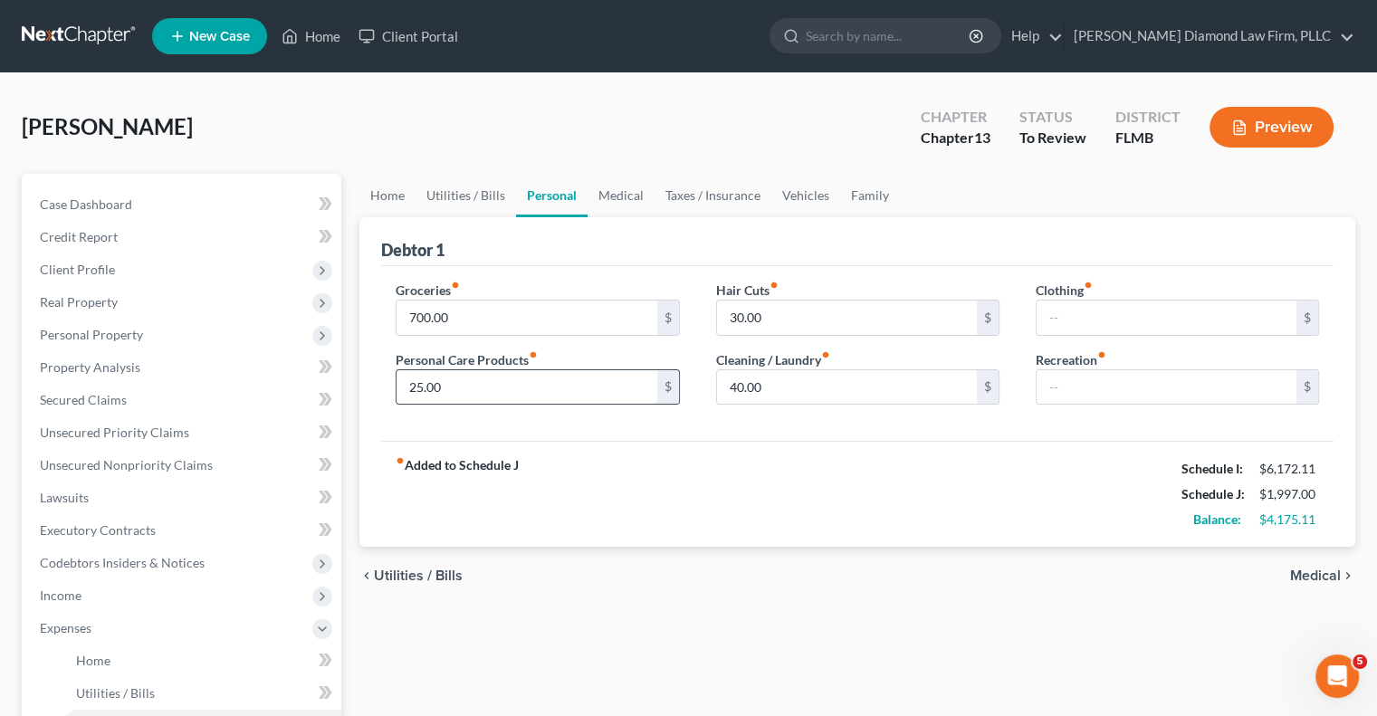
click at [463, 387] on input "25.00" at bounding box center [526, 387] width 260 height 34
type input "45"
click at [75, 622] on span "Expenses" at bounding box center [66, 627] width 52 height 15
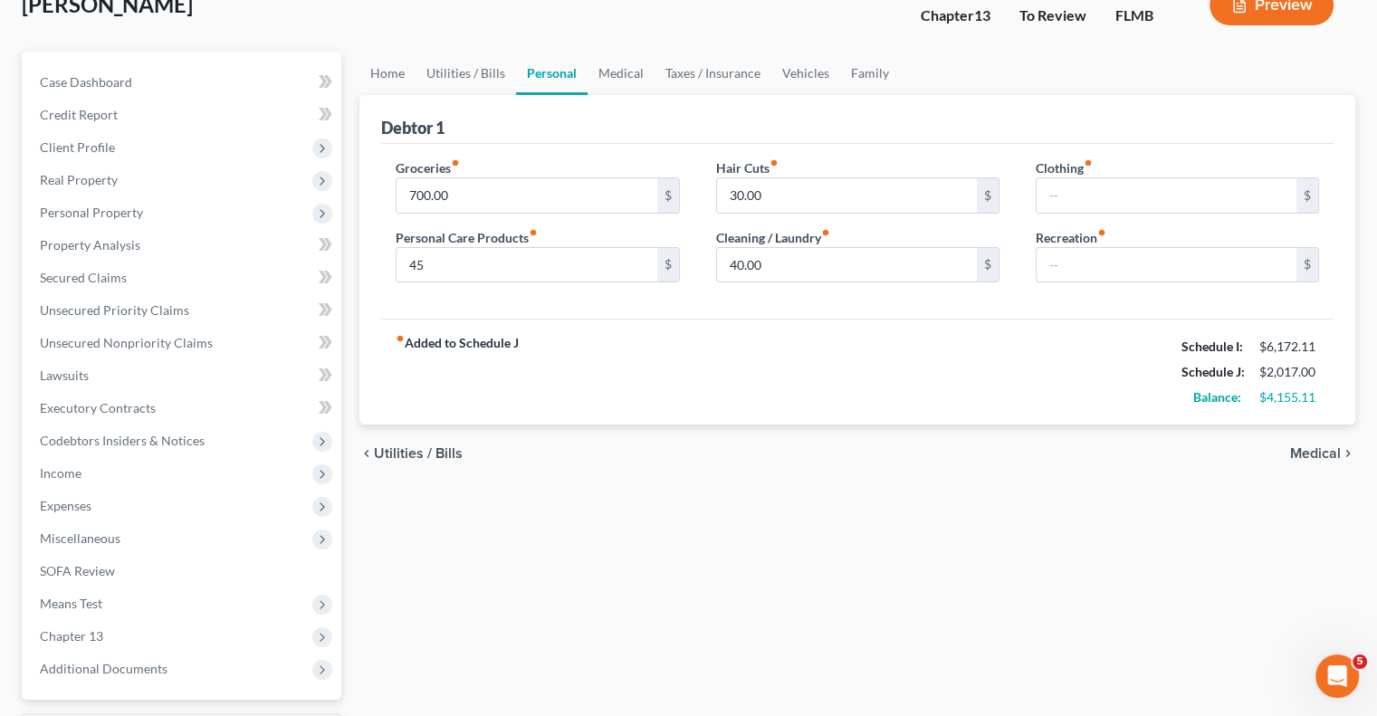
scroll to position [91, 0]
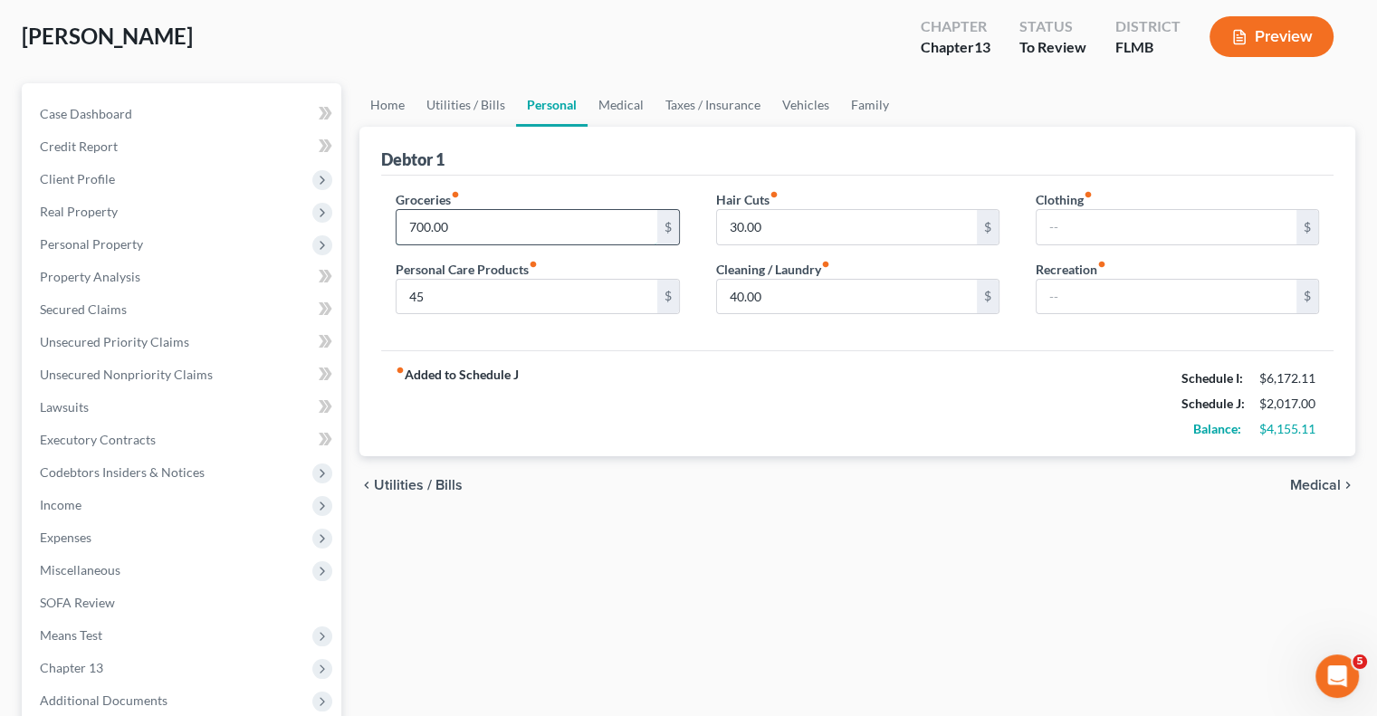
click at [431, 228] on input "700.00" at bounding box center [526, 227] width 260 height 34
click at [427, 227] on input "700.00" at bounding box center [526, 227] width 260 height 34
click at [456, 218] on input "700.00" at bounding box center [526, 227] width 260 height 34
type input "725"
drag, startPoint x: 614, startPoint y: 673, endPoint x: 583, endPoint y: 651, distance: 37.7
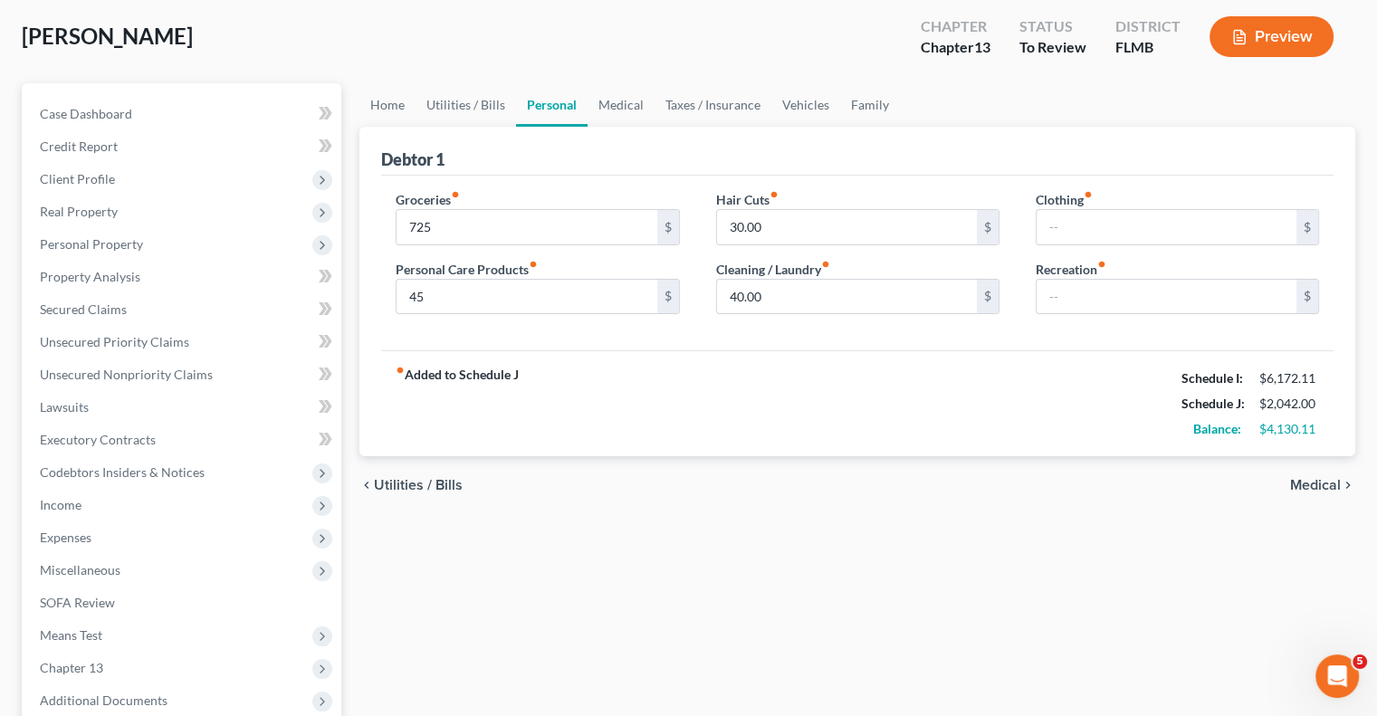
click at [612, 669] on div "Home Utilities / Bills Personal Medical Taxes / Insurance Vehicles Family Debto…" at bounding box center [857, 459] width 1014 height 752
click at [65, 538] on span "Expenses" at bounding box center [66, 537] width 52 height 15
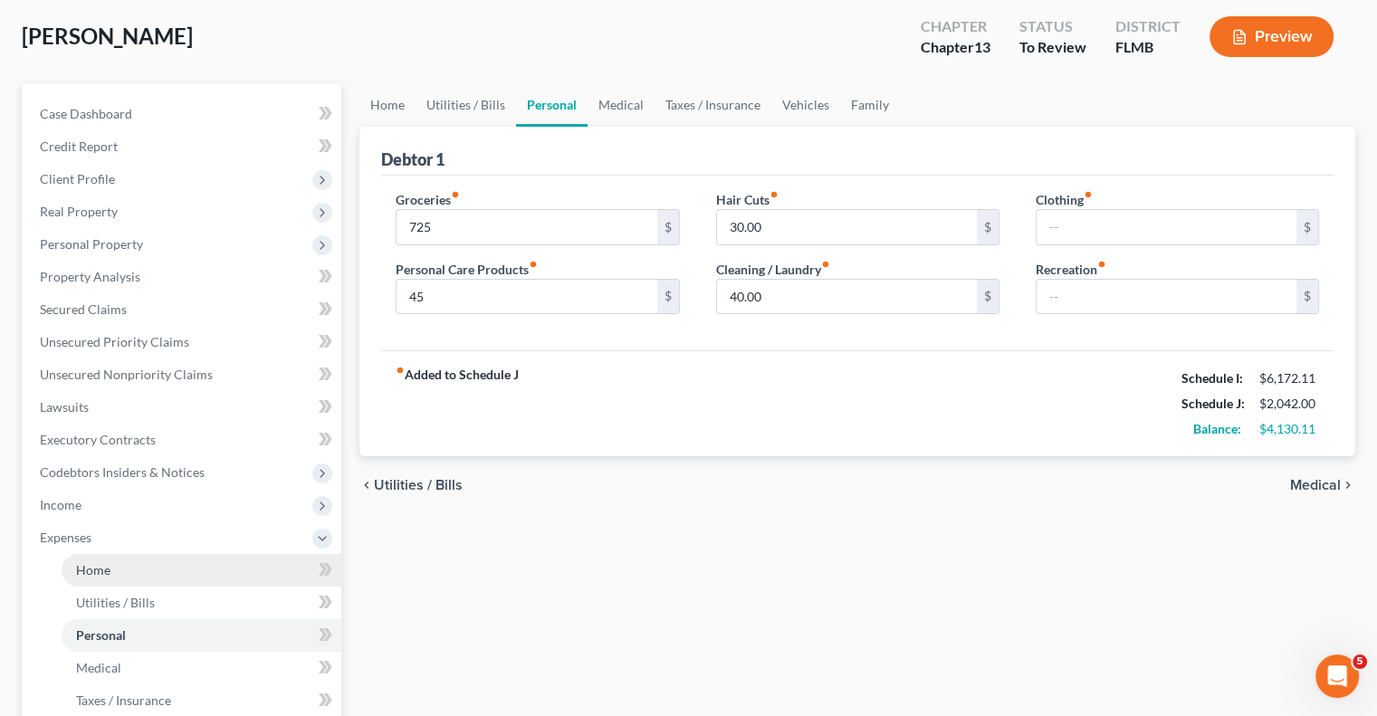
click at [90, 573] on span "Home" at bounding box center [93, 569] width 34 height 15
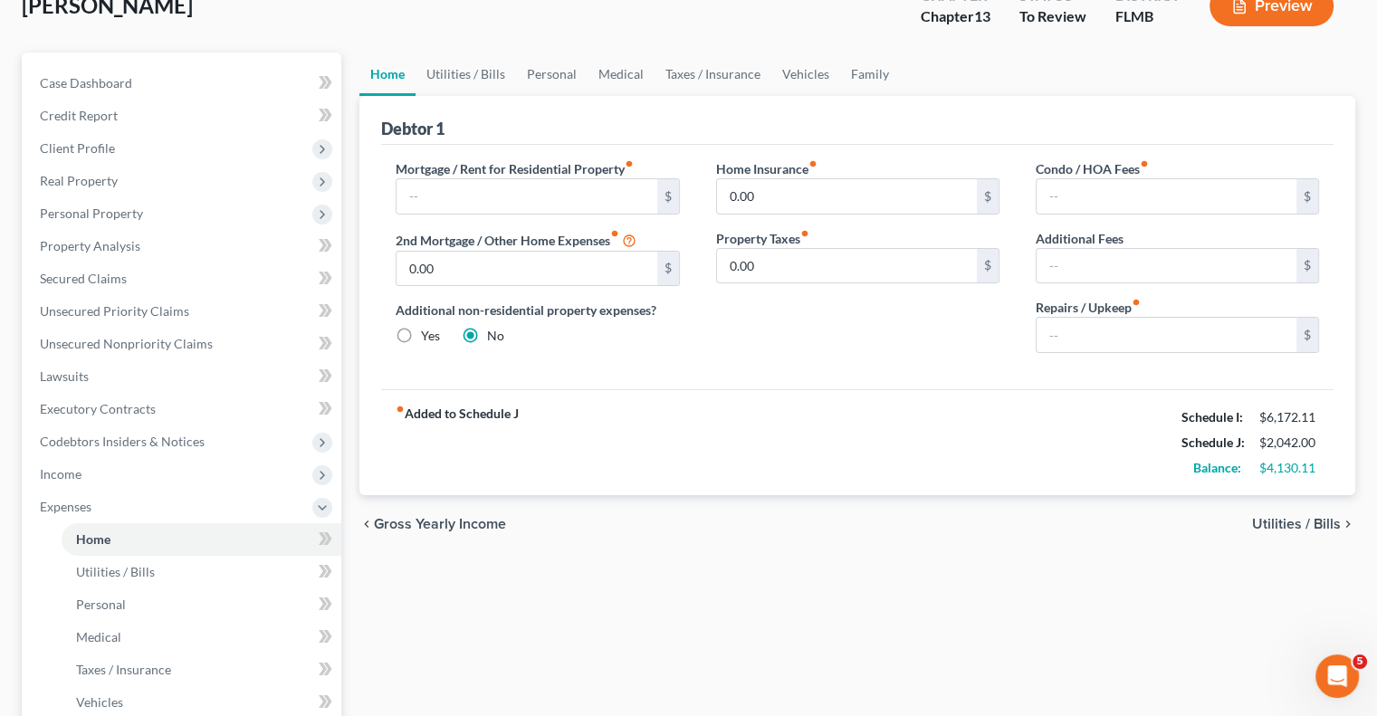
scroll to position [91, 0]
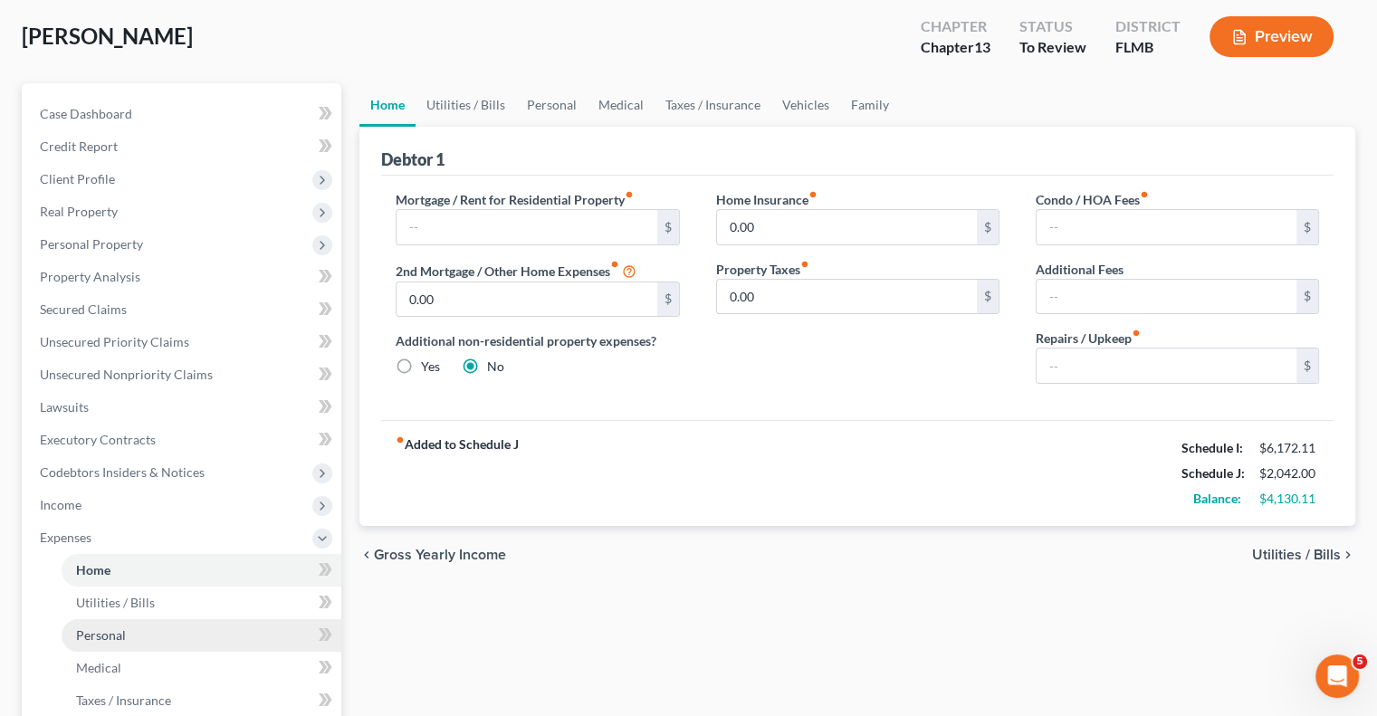
click at [104, 635] on span "Personal" at bounding box center [101, 634] width 50 height 15
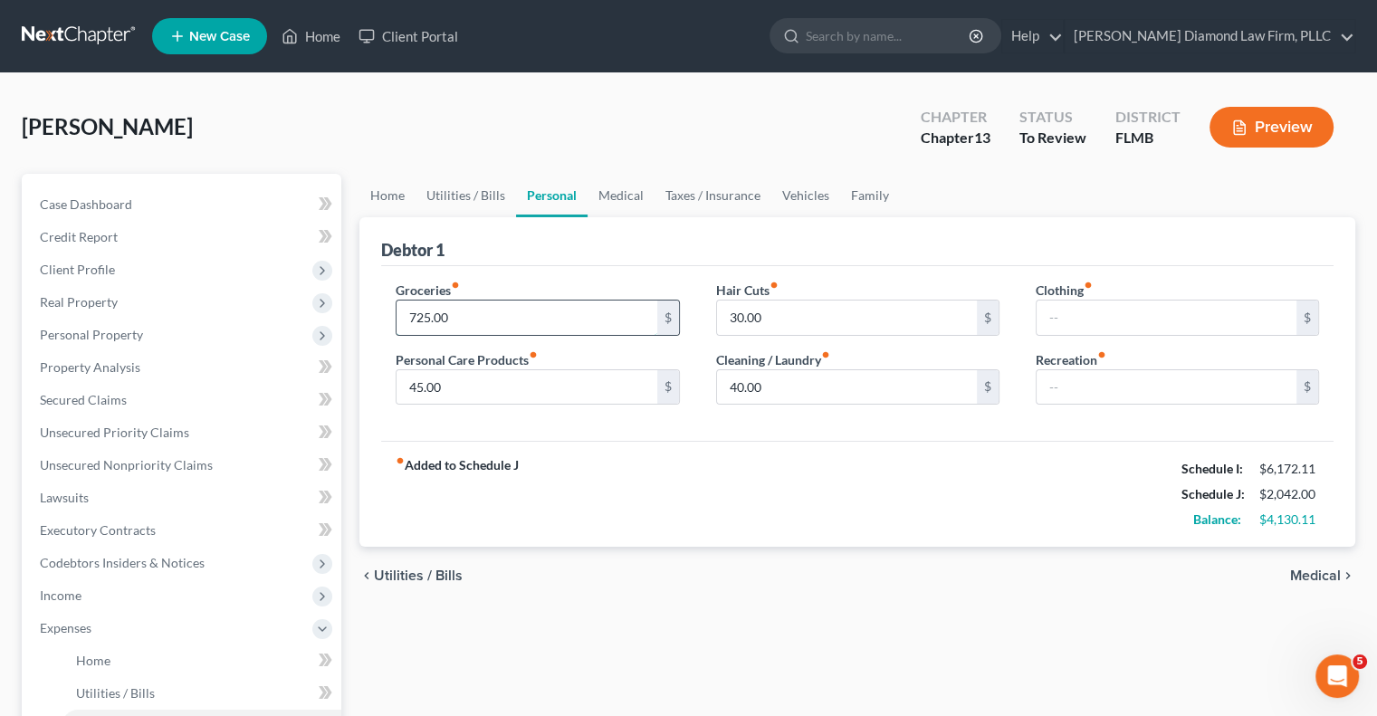
click at [429, 314] on input "725.00" at bounding box center [526, 318] width 260 height 34
click at [462, 314] on input "725.00" at bounding box center [526, 318] width 260 height 34
type input "750"
click at [79, 669] on link "Home" at bounding box center [202, 661] width 280 height 33
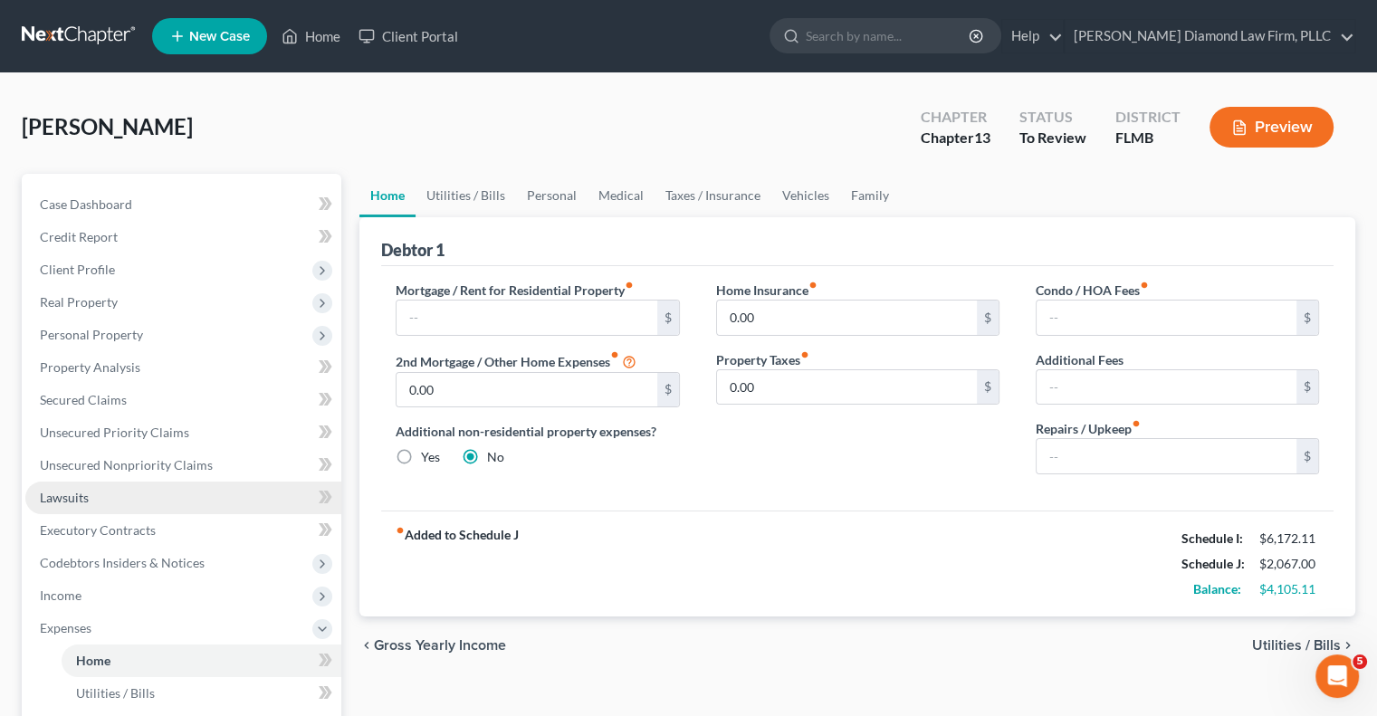
scroll to position [91, 0]
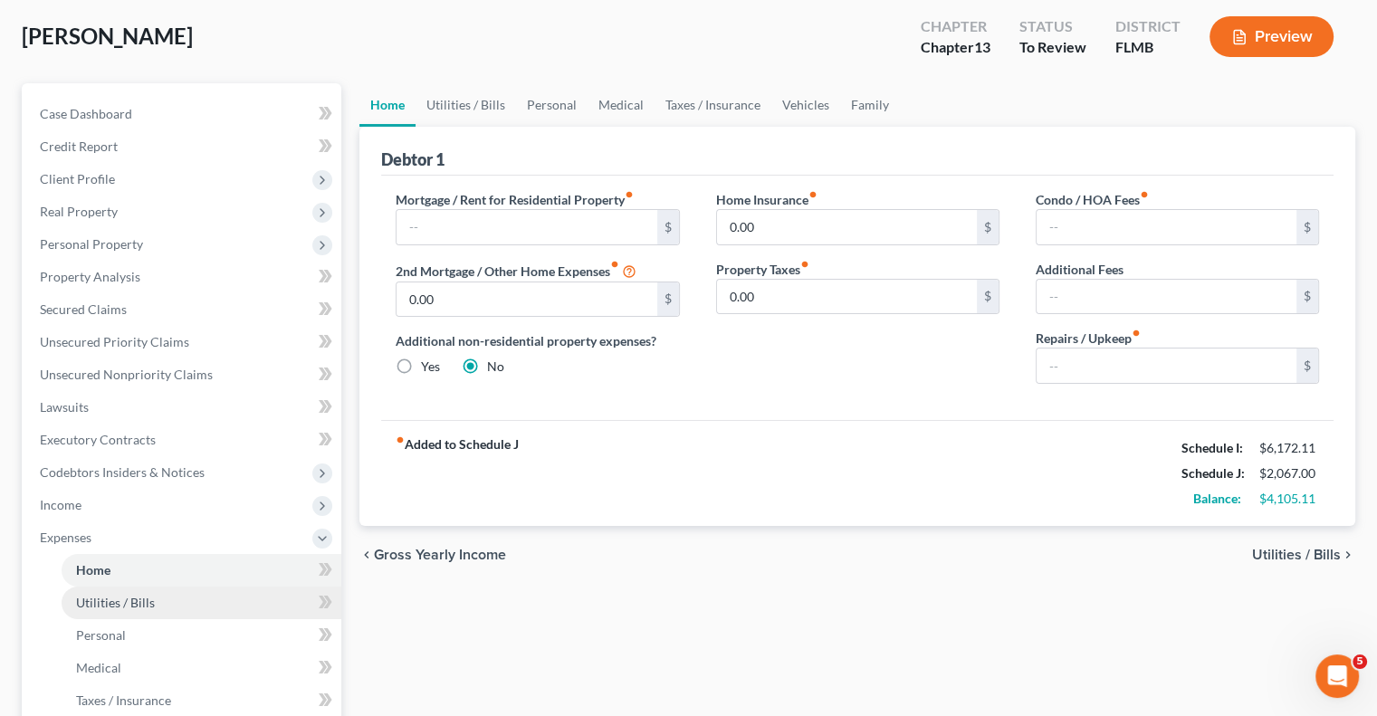
click at [116, 607] on span "Utilities / Bills" at bounding box center [115, 602] width 79 height 15
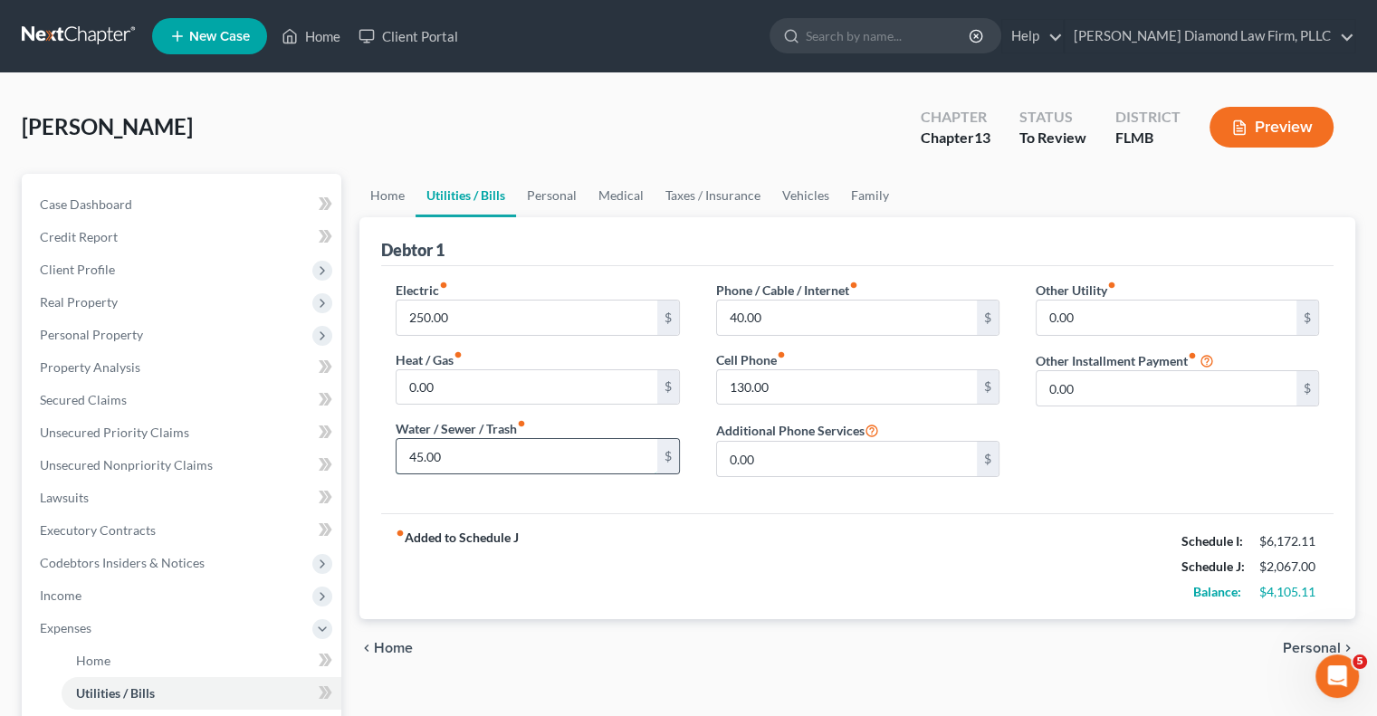
click at [443, 455] on input "45.00" at bounding box center [526, 456] width 260 height 34
drag, startPoint x: 129, startPoint y: 617, endPoint x: 159, endPoint y: 606, distance: 33.0
click at [131, 616] on span "Expenses" at bounding box center [183, 628] width 316 height 33
click at [807, 583] on div "fiber_manual_record Added to Schedule J Schedule I: $6,172.11 Schedule J: $2,08…" at bounding box center [857, 566] width 952 height 106
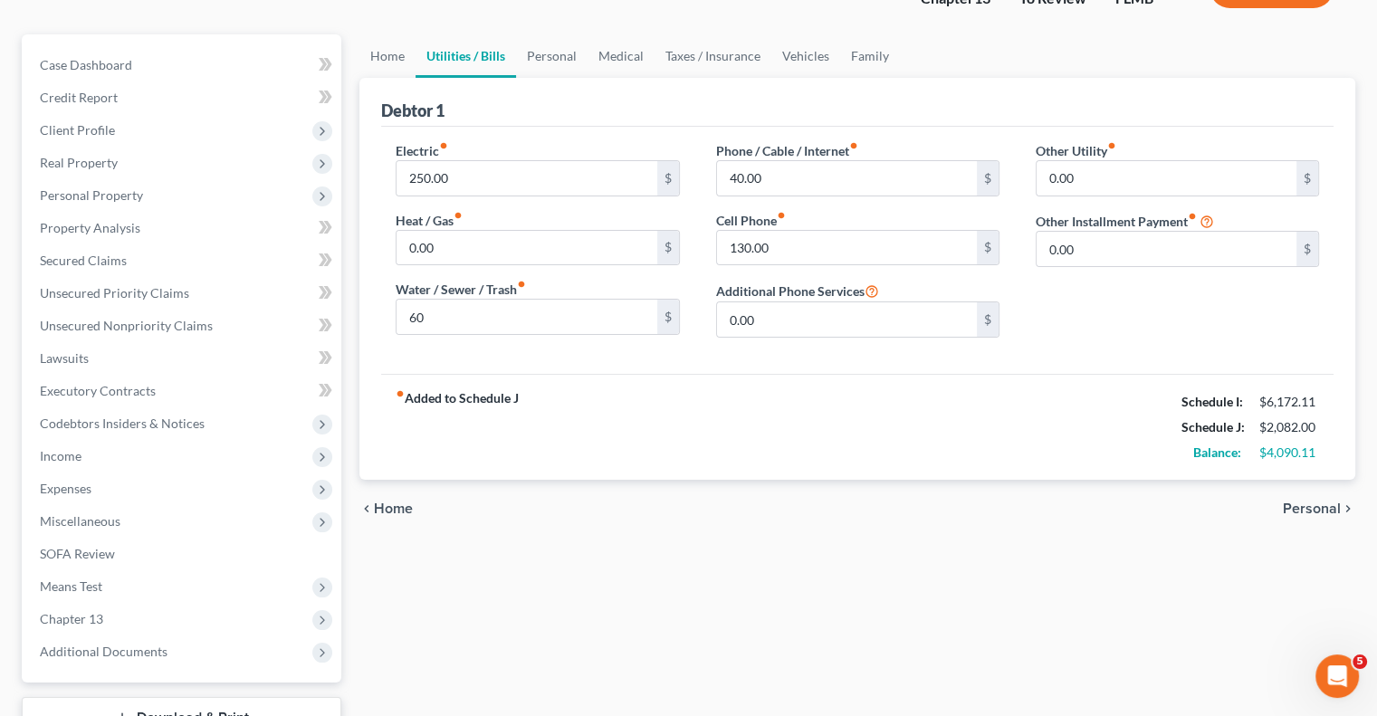
scroll to position [181, 0]
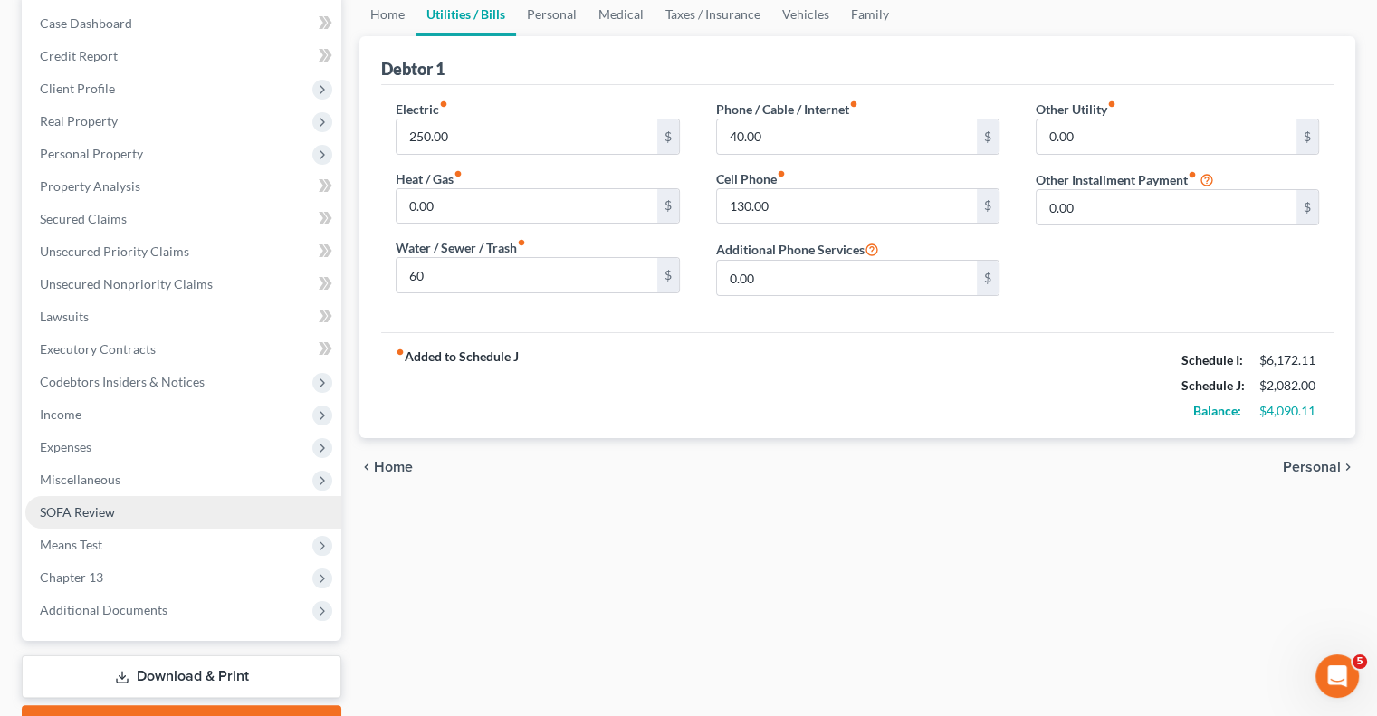
click at [89, 507] on span "SOFA Review" at bounding box center [77, 511] width 75 height 15
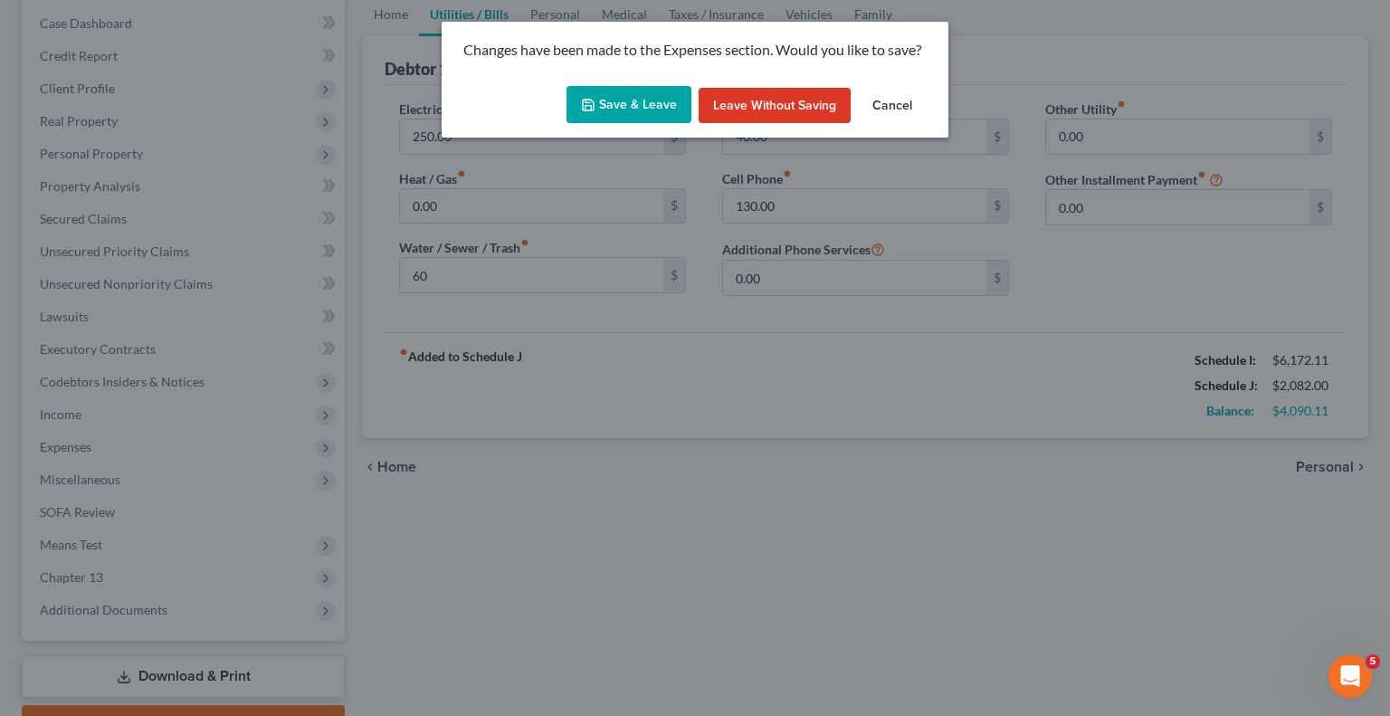
click at [637, 107] on button "Save & Leave" at bounding box center [629, 105] width 125 height 38
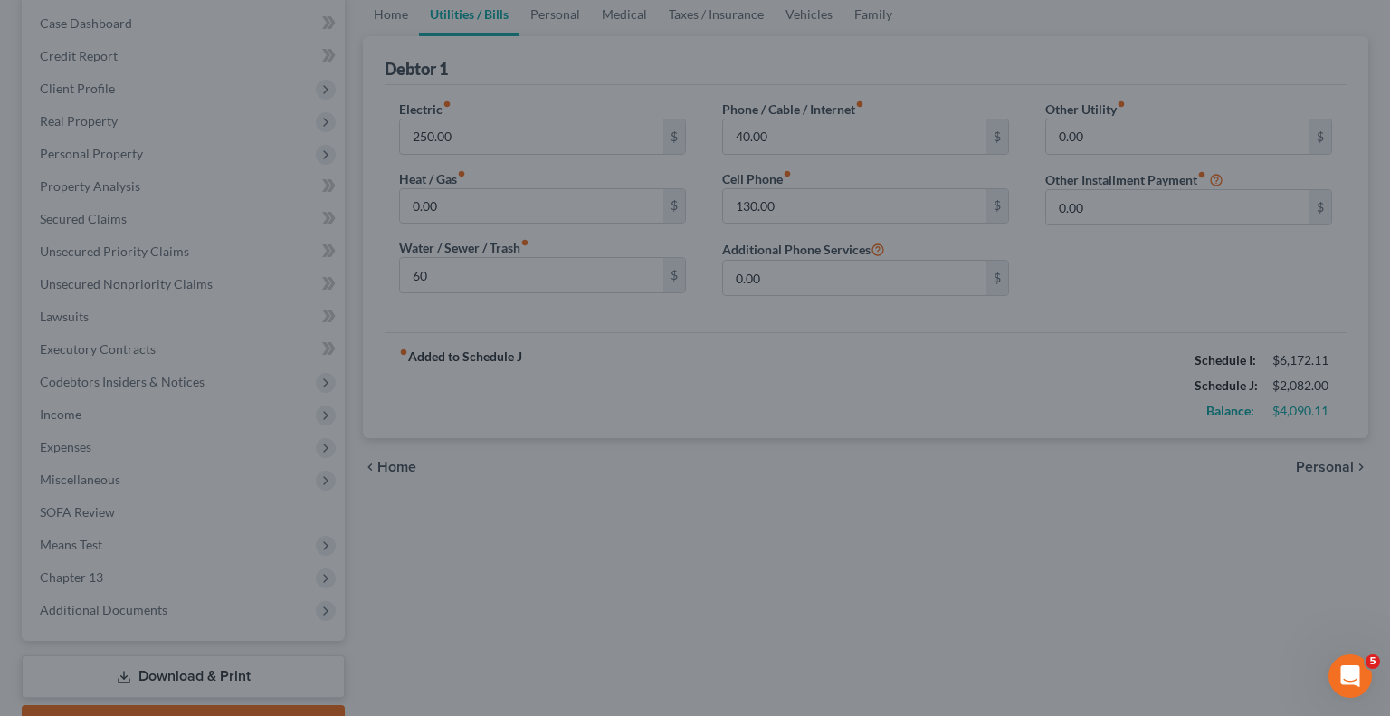
type input "60.00"
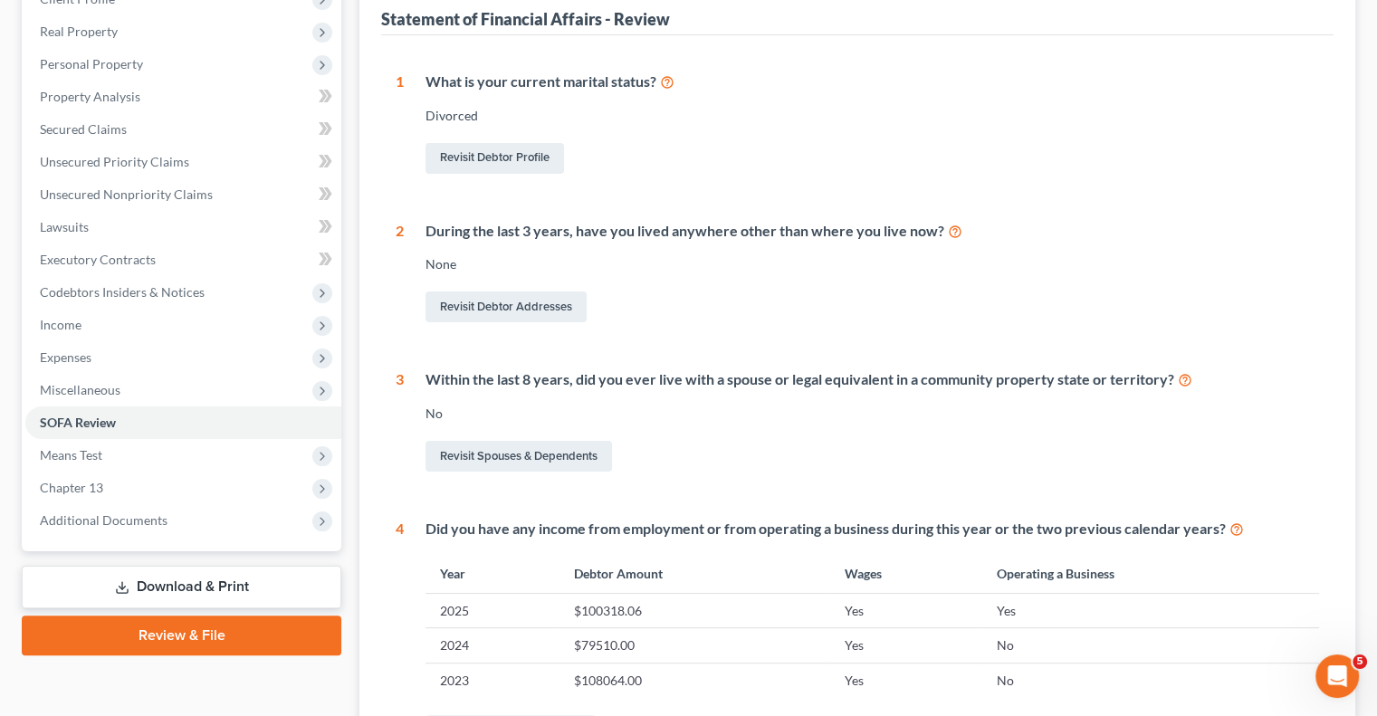
scroll to position [272, 0]
click at [69, 488] on span "Chapter 13" at bounding box center [71, 486] width 63 height 15
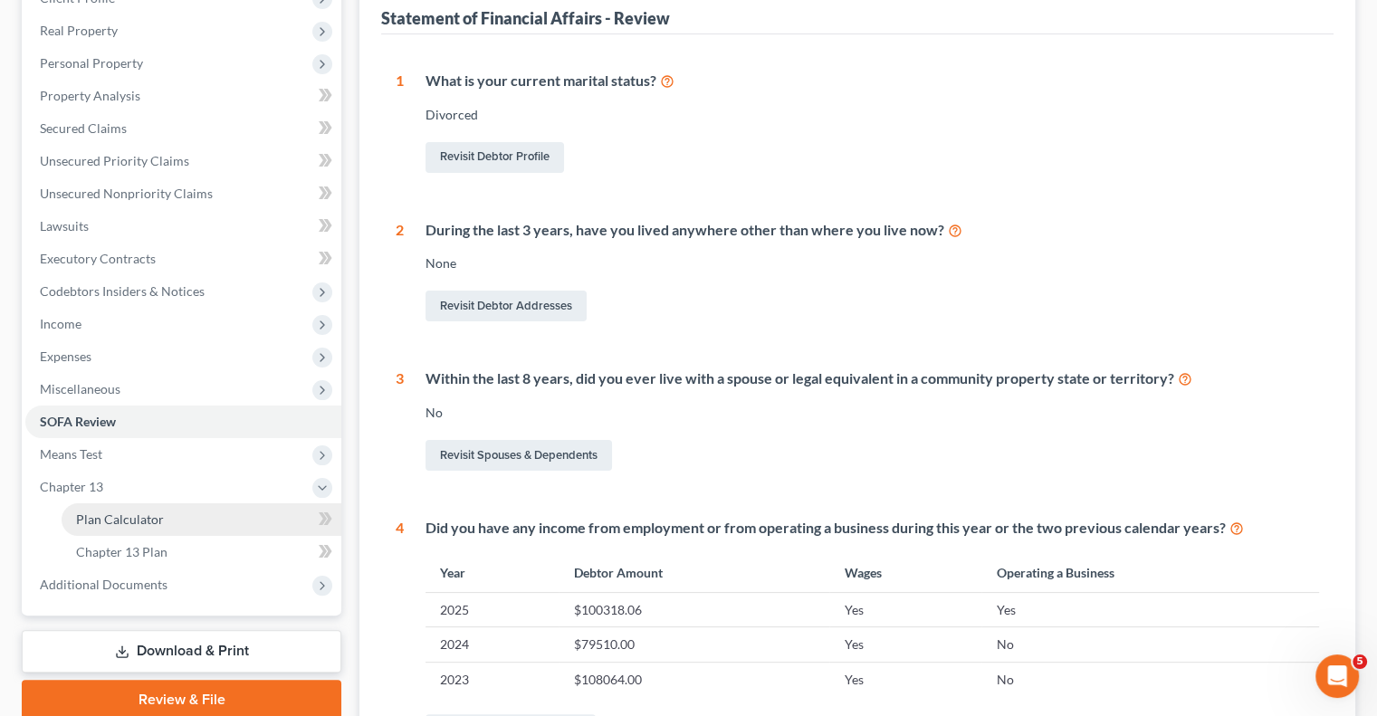
click at [112, 514] on span "Plan Calculator" at bounding box center [120, 518] width 88 height 15
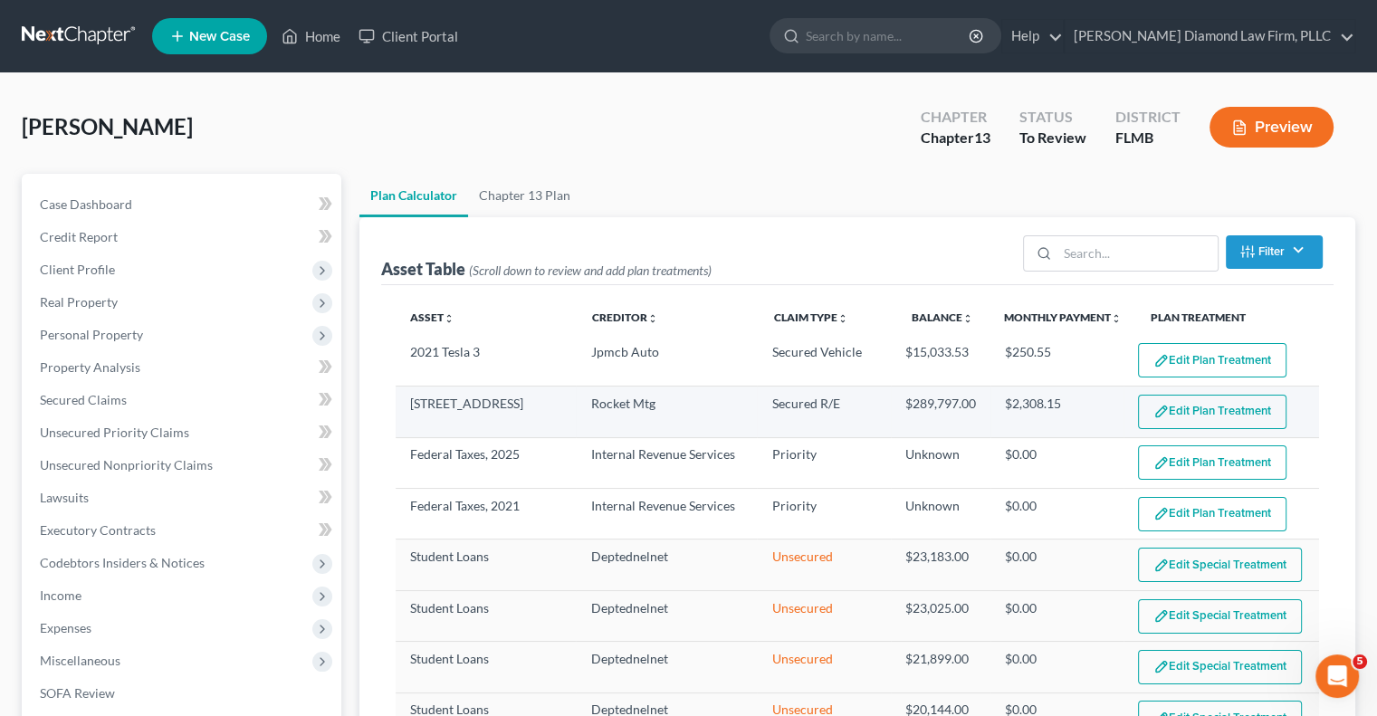
select select "59"
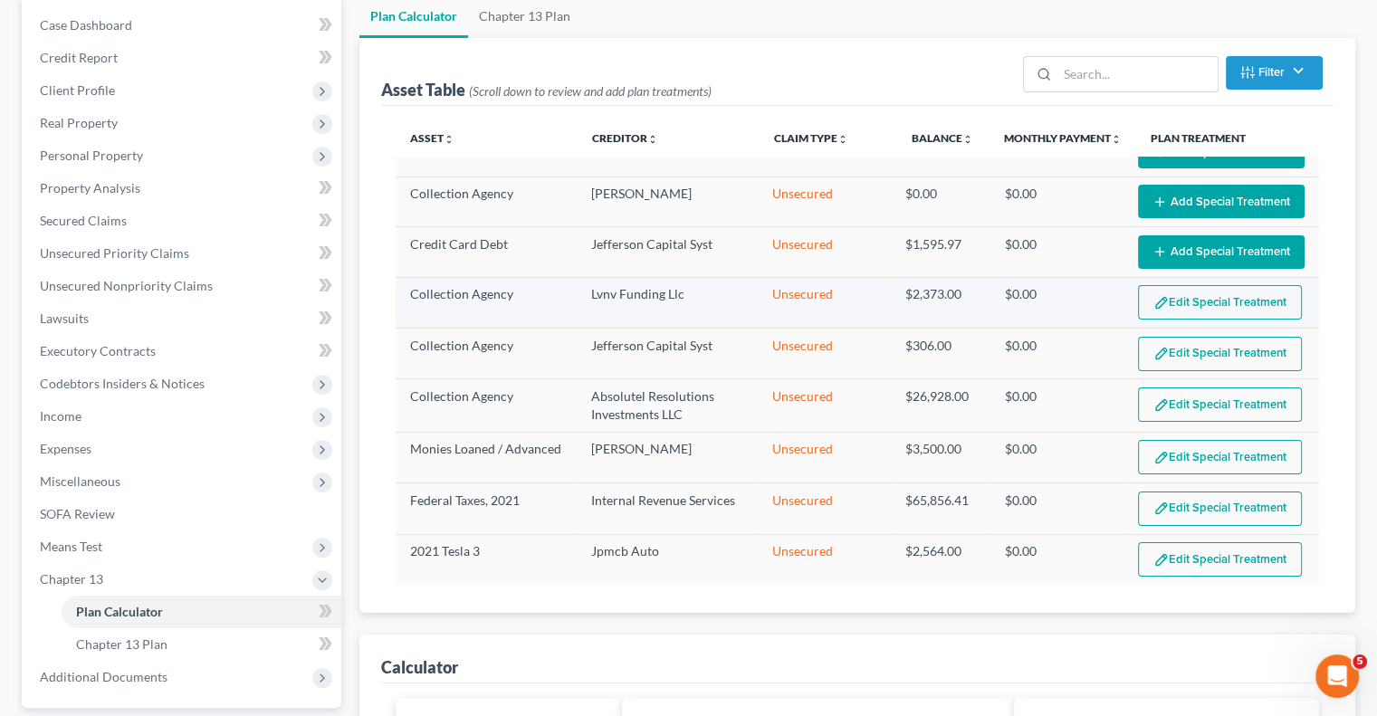
scroll to position [272, 0]
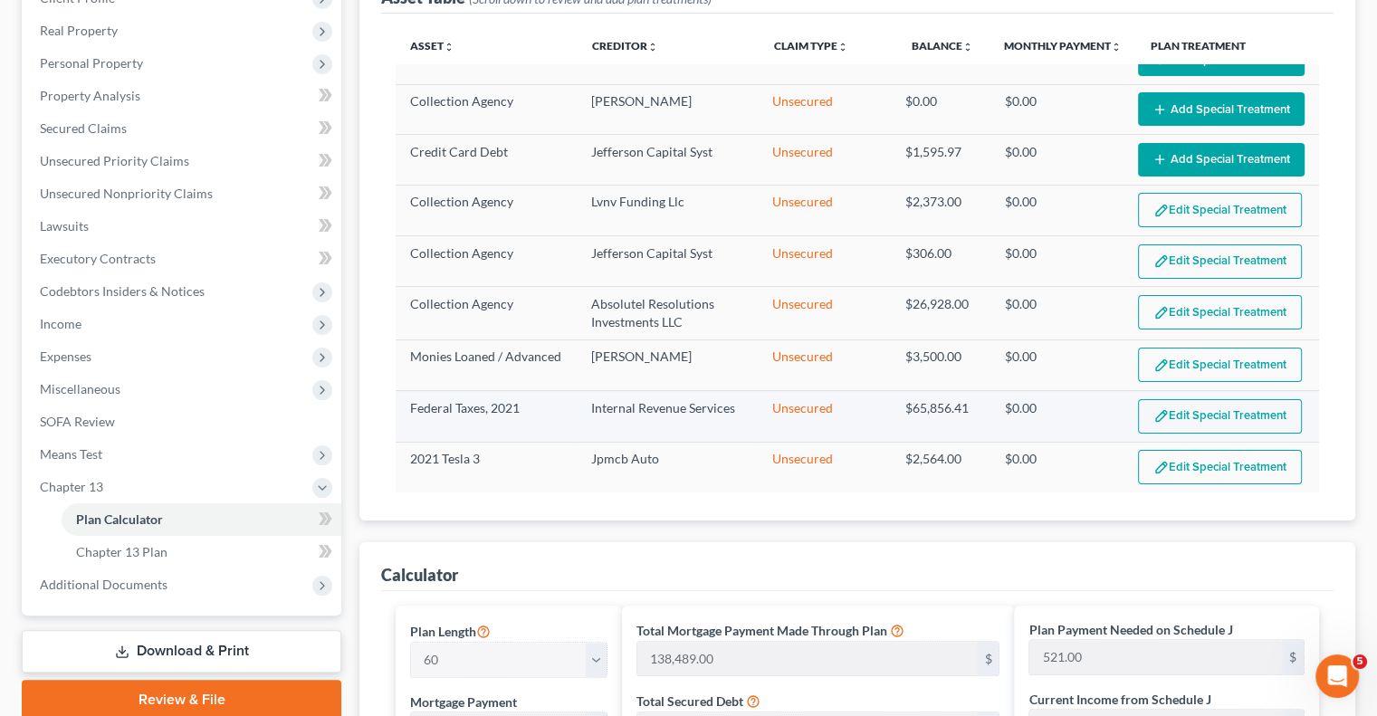
click at [1153, 408] on img "button" at bounding box center [1160, 415] width 15 height 15
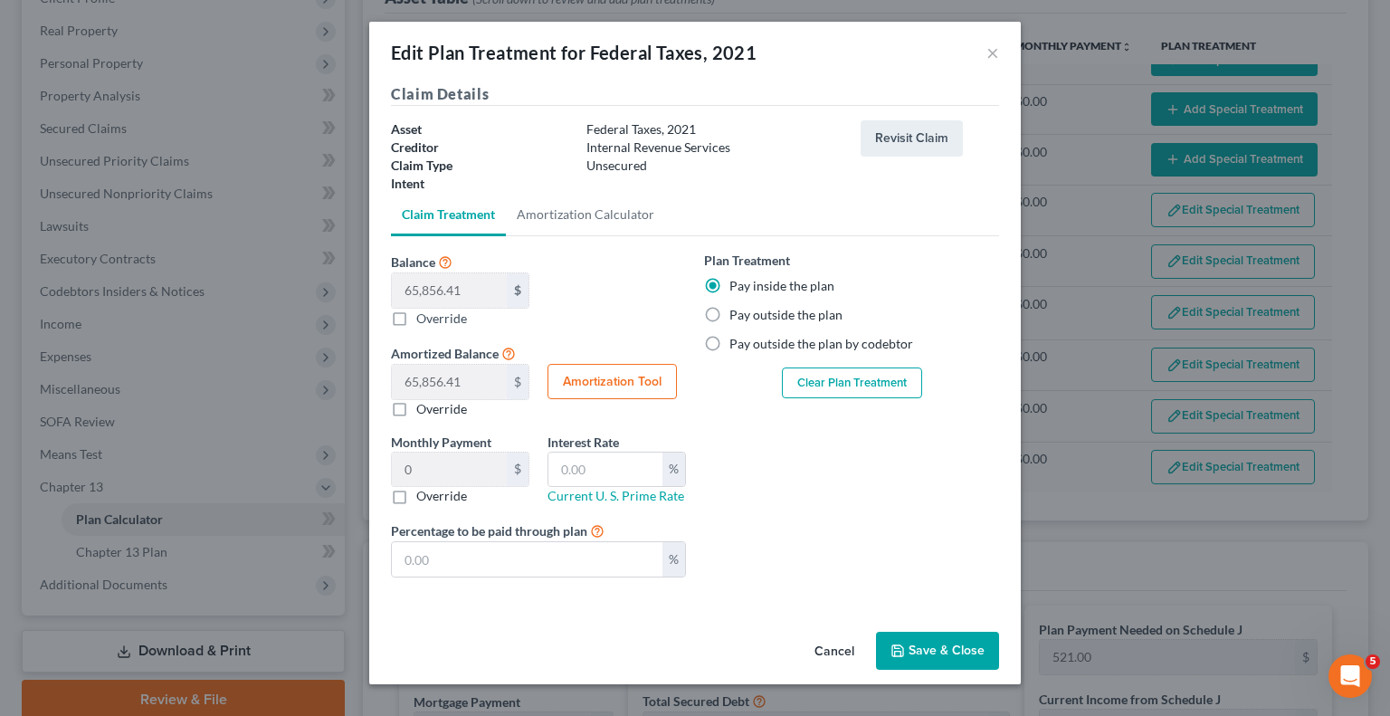
click at [597, 379] on button "Amortization Tool" at bounding box center [612, 382] width 129 height 36
type input "65,856.41"
type input "60"
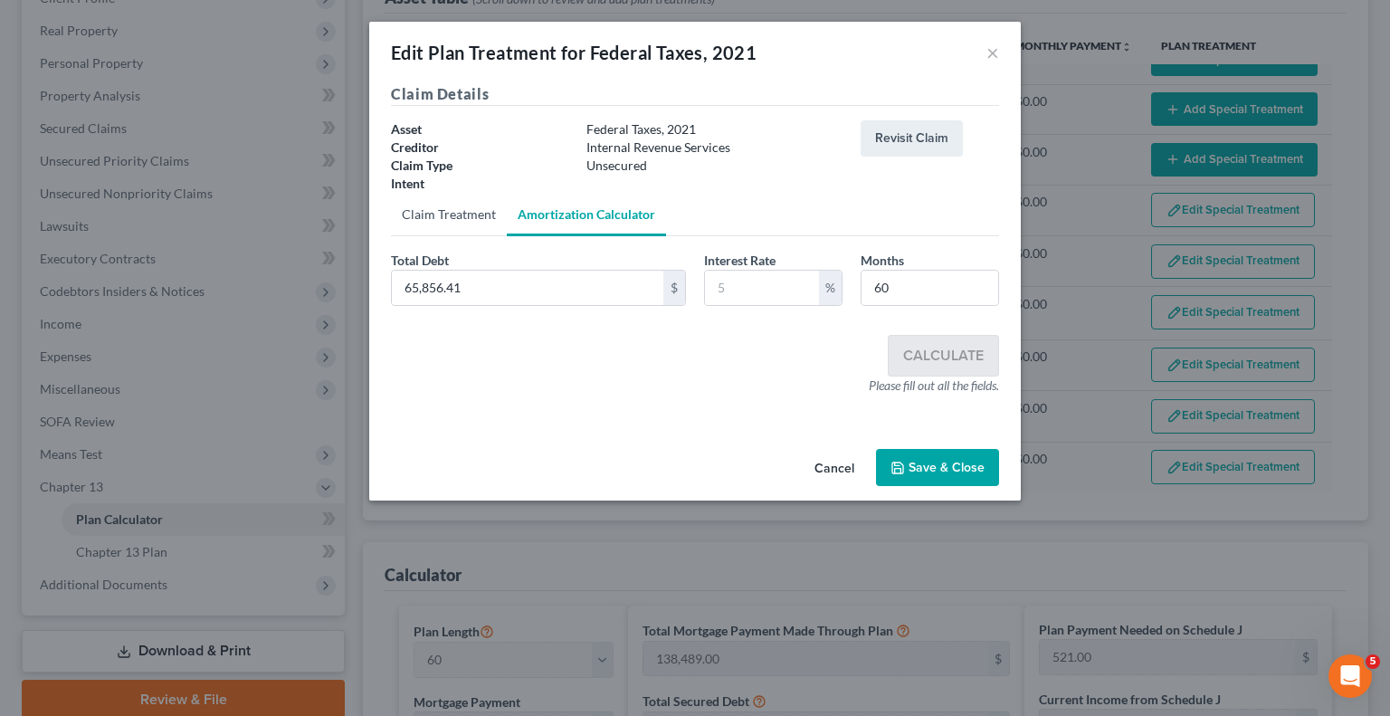
click at [445, 206] on link "Claim Treatment" at bounding box center [449, 214] width 116 height 43
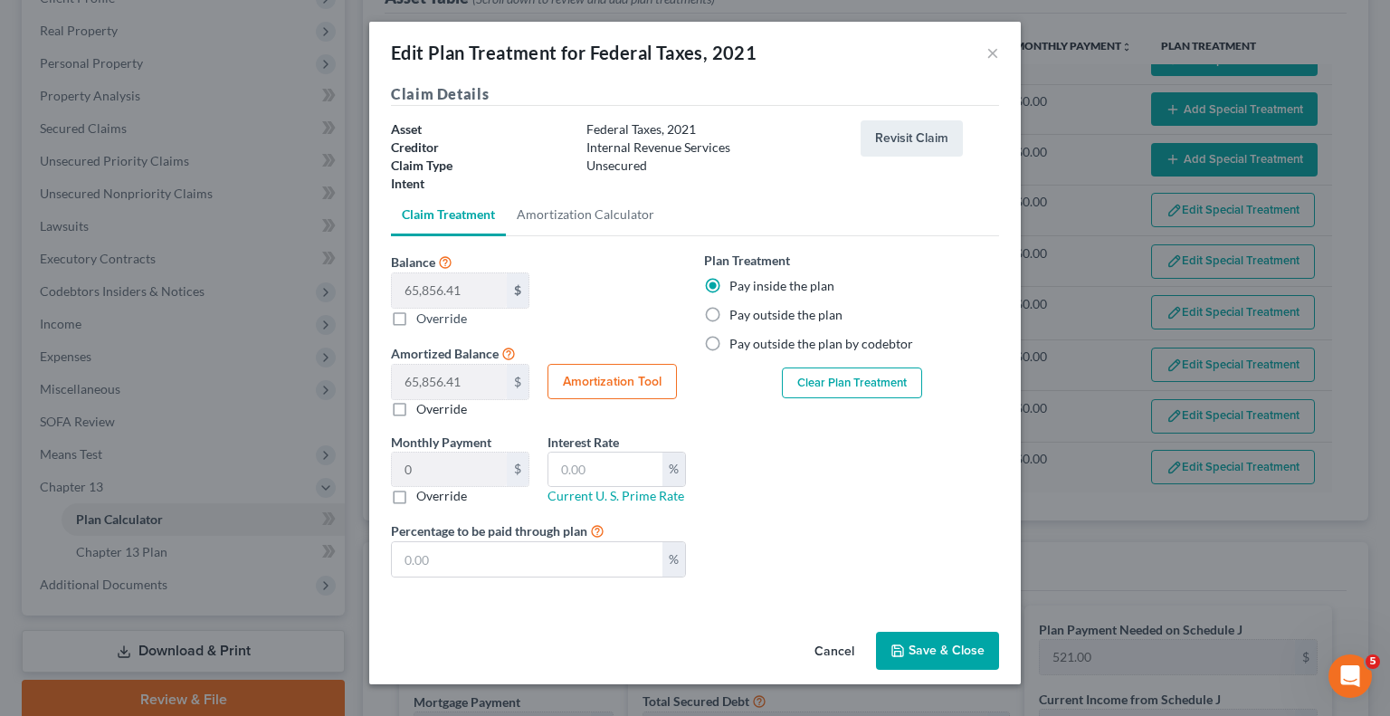
click at [416, 496] on label "Override" at bounding box center [441, 496] width 51 height 18
click at [424, 496] on input "Override" at bounding box center [430, 493] width 12 height 12
click at [464, 472] on input "0.00" at bounding box center [449, 470] width 115 height 34
click at [480, 558] on input "text" at bounding box center [527, 559] width 271 height 34
click at [816, 623] on div "Edit Plan Treatment for Federal Taxes, 2021 × Claim Details Asset Federal Taxes…" at bounding box center [695, 353] width 652 height 663
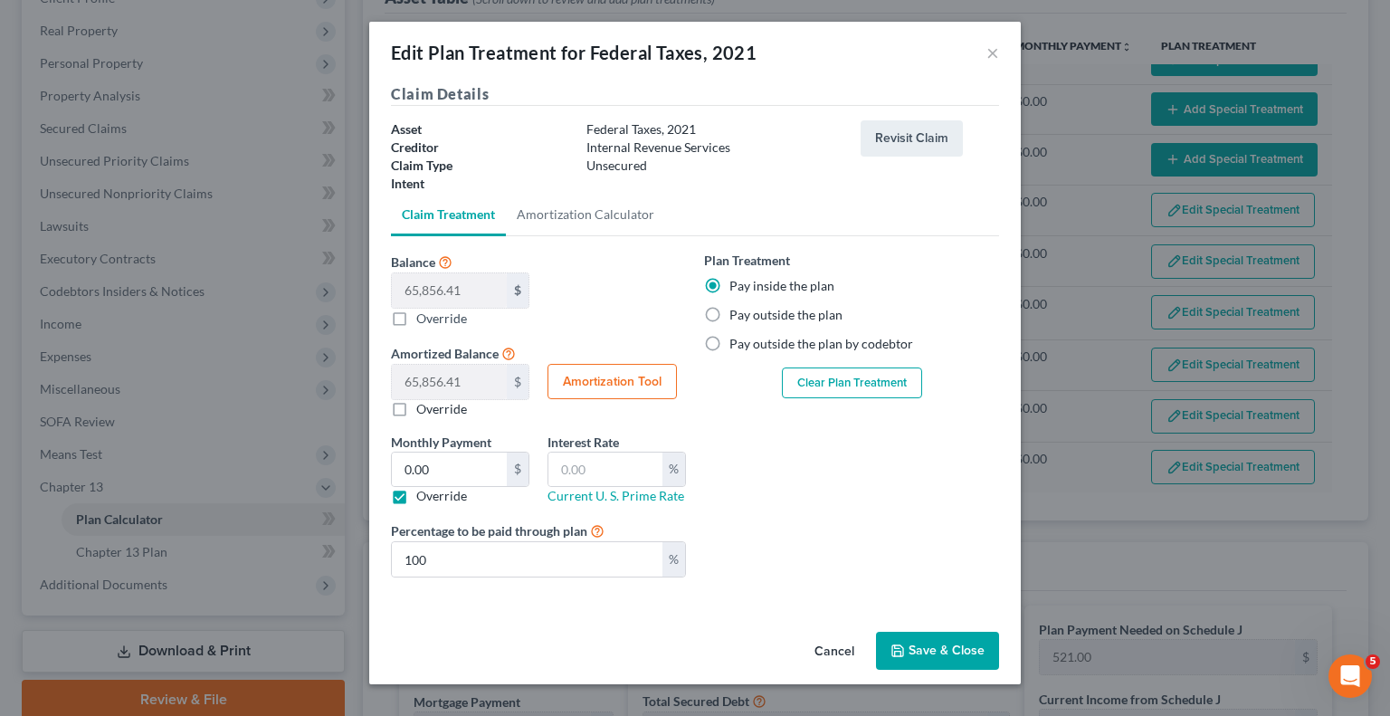
click at [865, 376] on button "Clear Plan Treatment" at bounding box center [852, 383] width 140 height 31
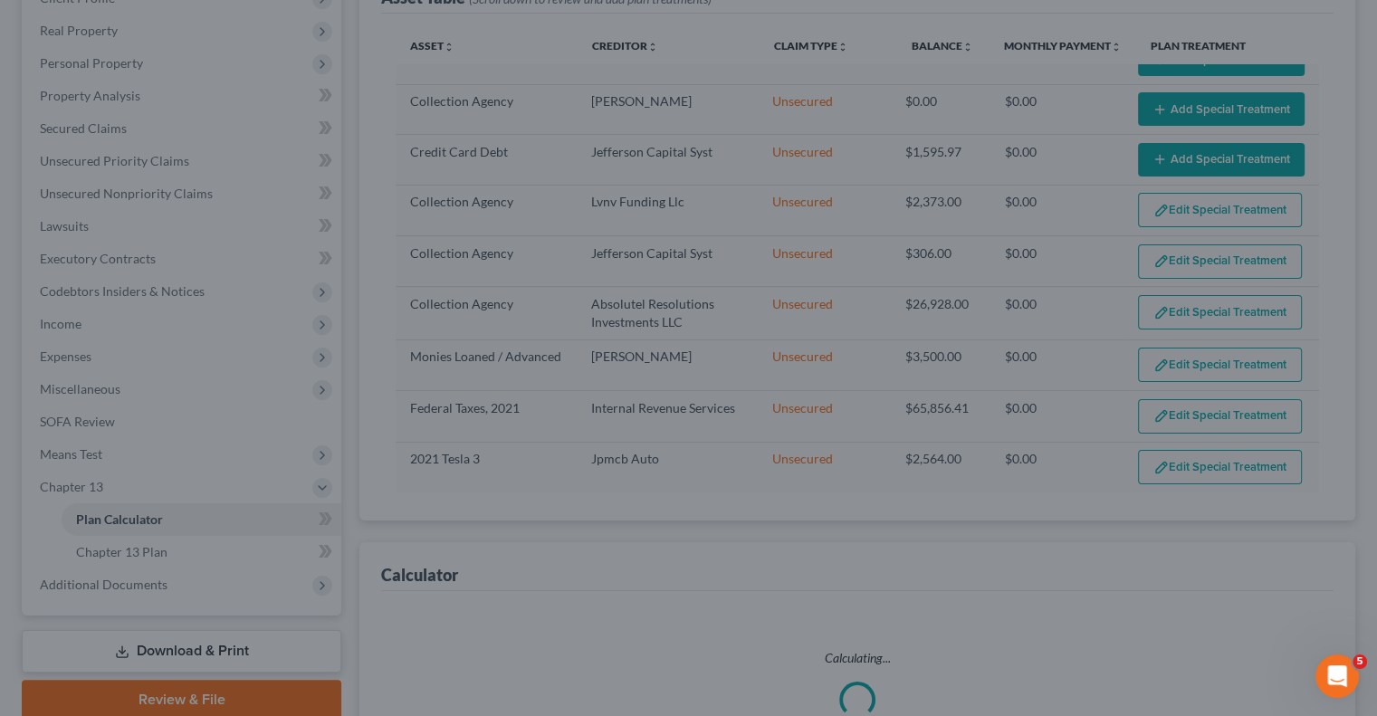
scroll to position [1340, 0]
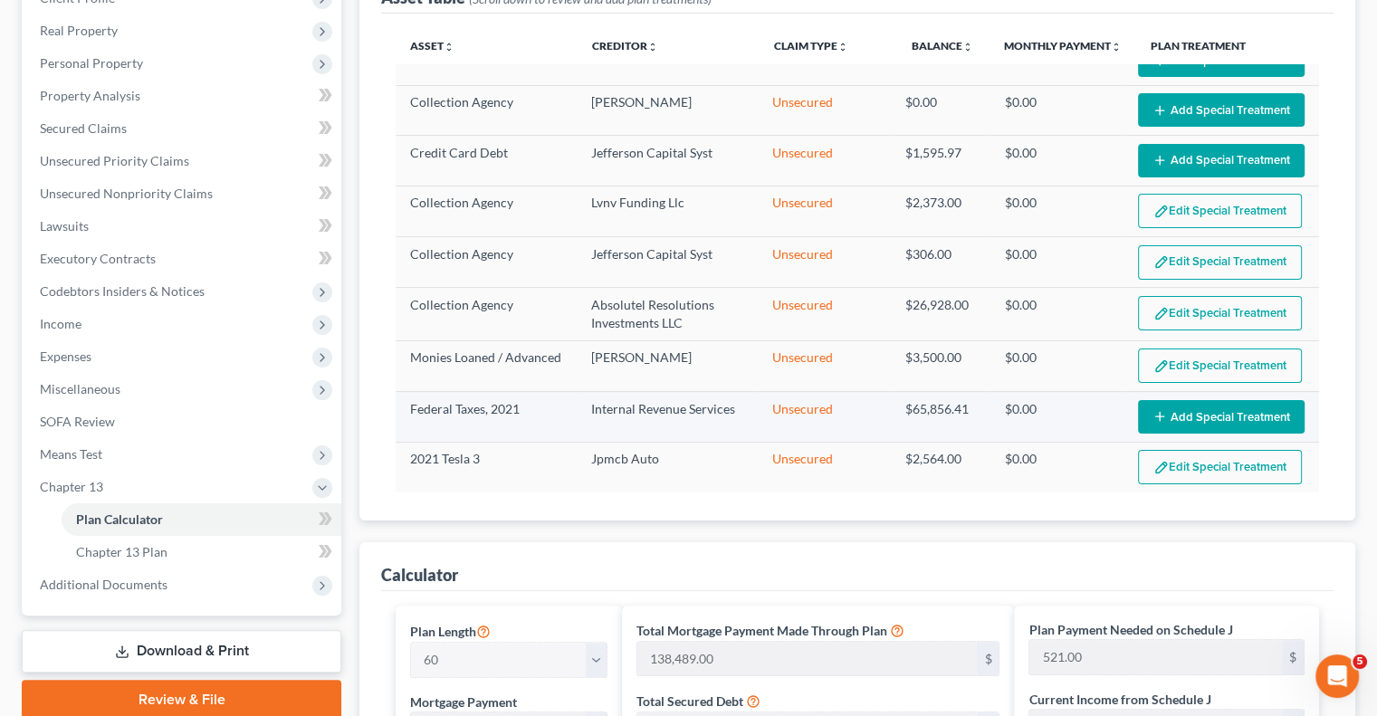
click at [1193, 404] on button "Add Special Treatment" at bounding box center [1221, 416] width 167 height 33
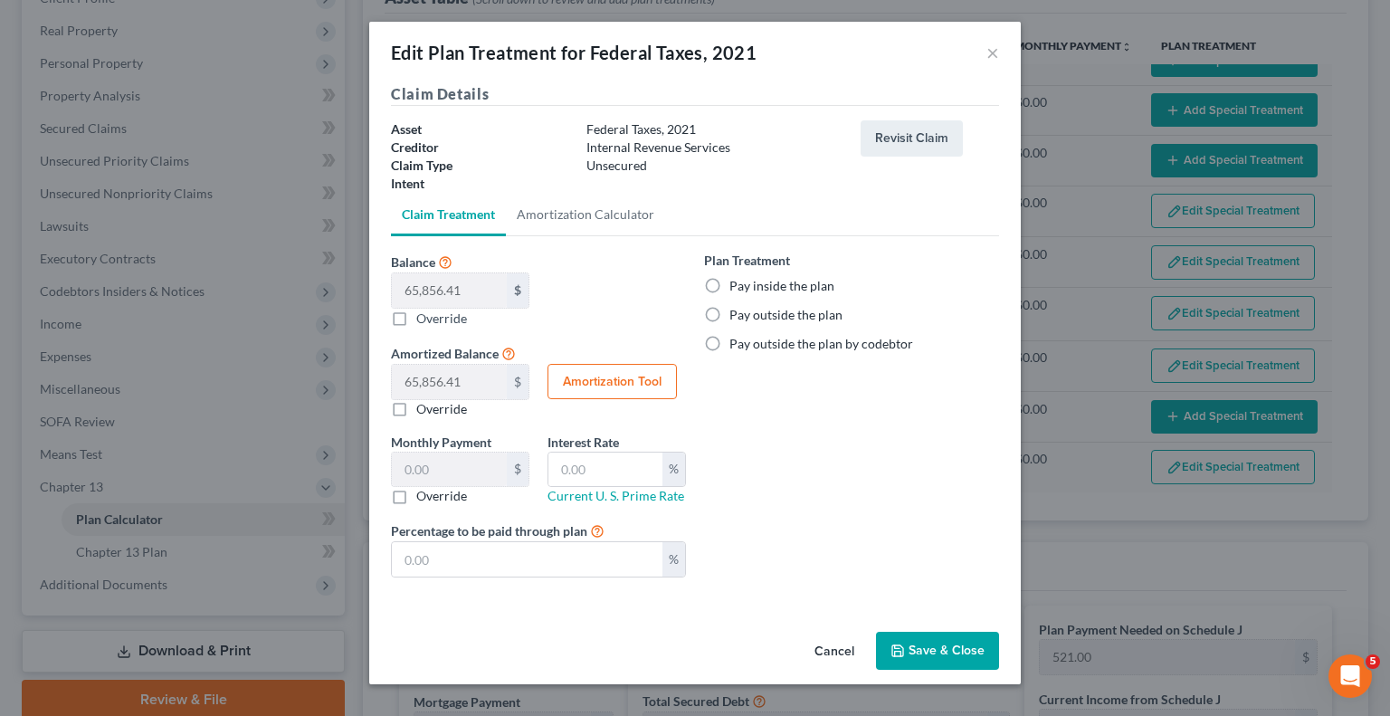
click at [730, 285] on label "Pay inside the plan" at bounding box center [782, 286] width 105 height 18
click at [737, 285] on input "Pay inside the plan" at bounding box center [743, 283] width 12 height 12
click at [416, 497] on label "Override" at bounding box center [441, 496] width 51 height 18
click at [424, 497] on input "Override" at bounding box center [430, 493] width 12 height 12
click at [435, 467] on input "text" at bounding box center [449, 470] width 115 height 34
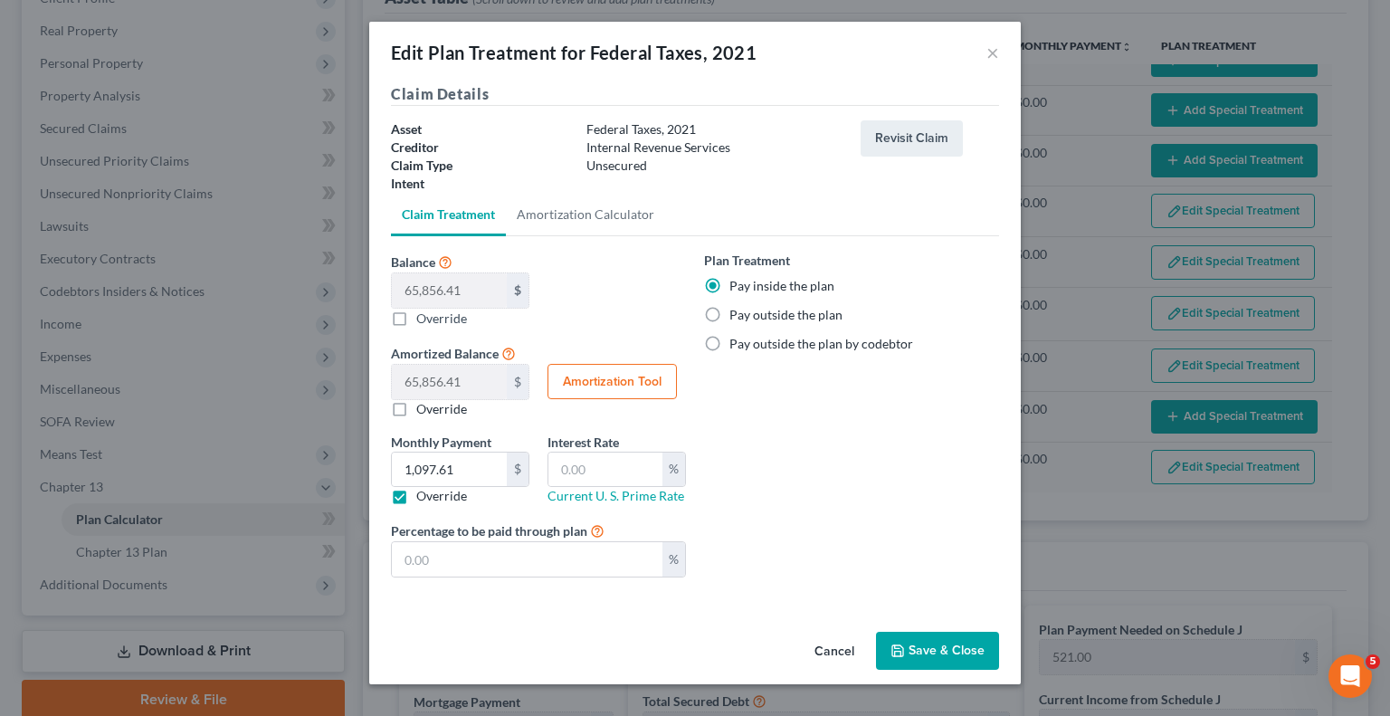
click at [955, 651] on button "Save & Close" at bounding box center [937, 651] width 123 height 38
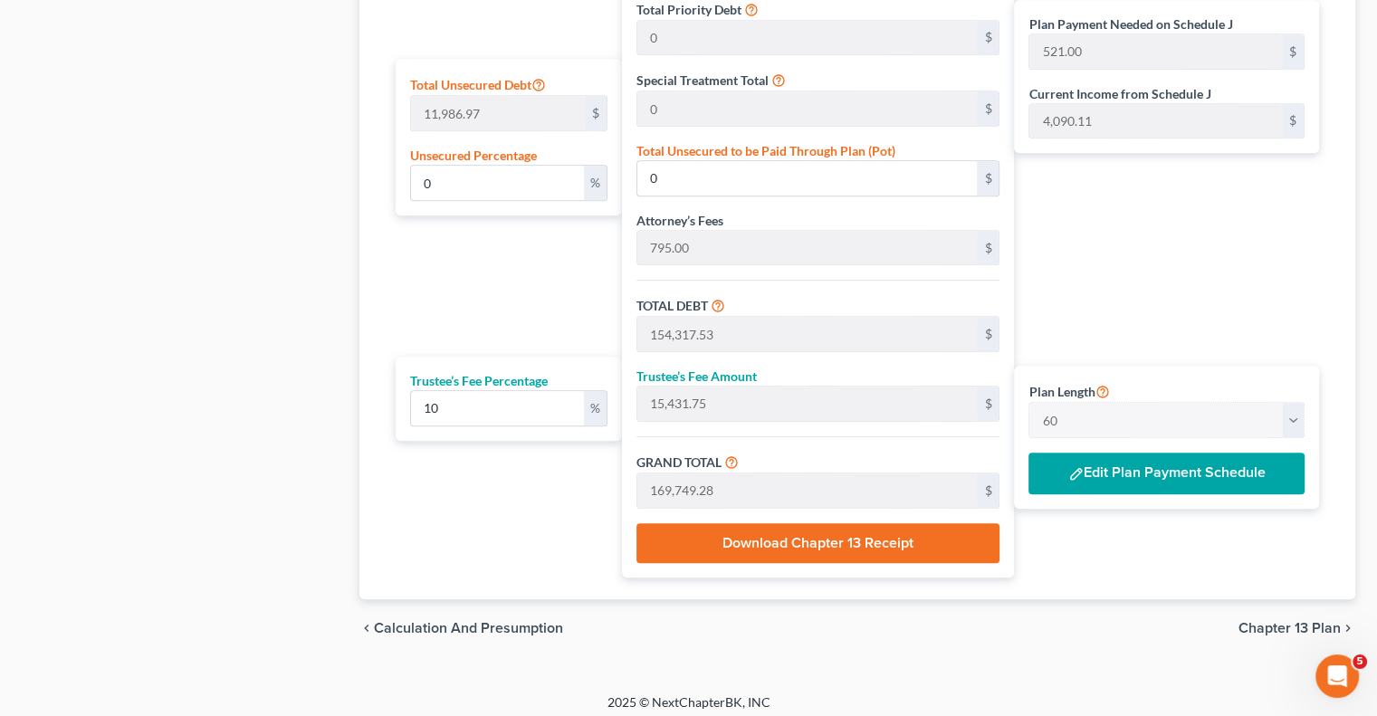
scroll to position [1114, 0]
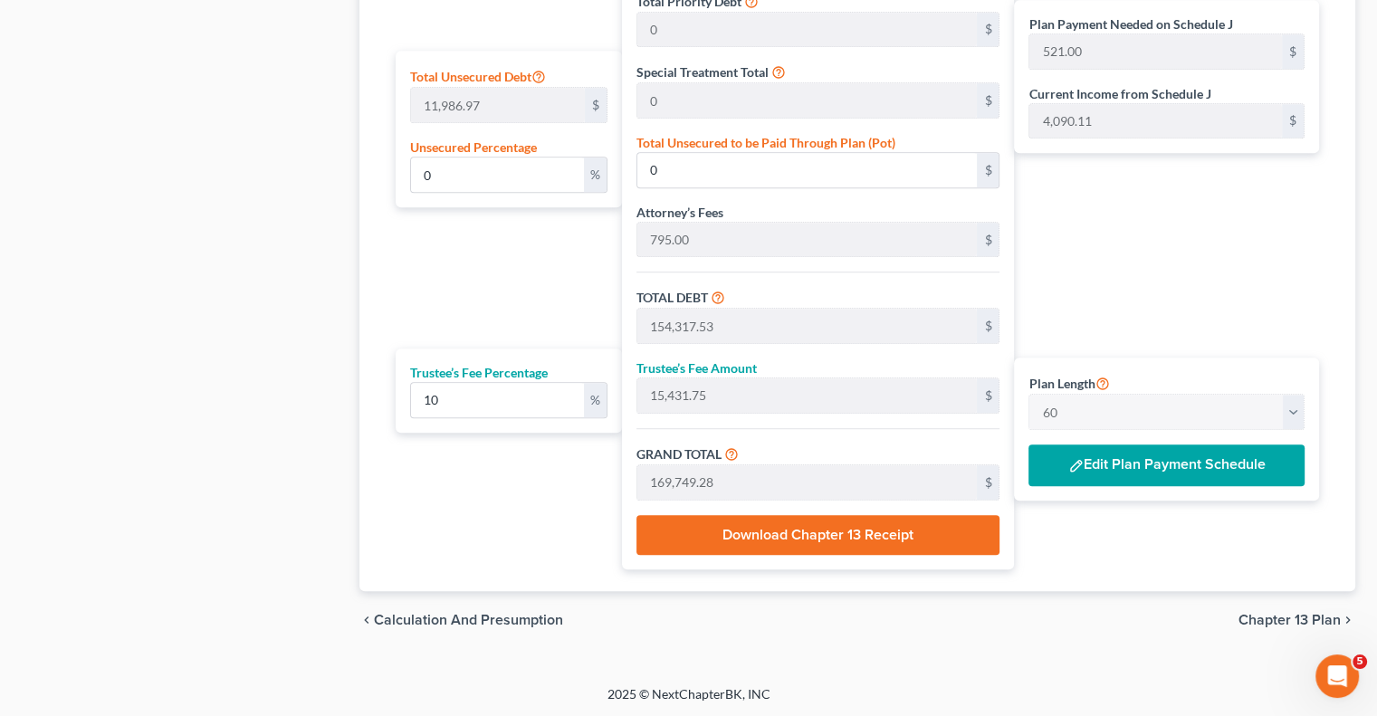
click at [1118, 473] on button "Edit Plan Payment Schedule" at bounding box center [1166, 465] width 276 height 42
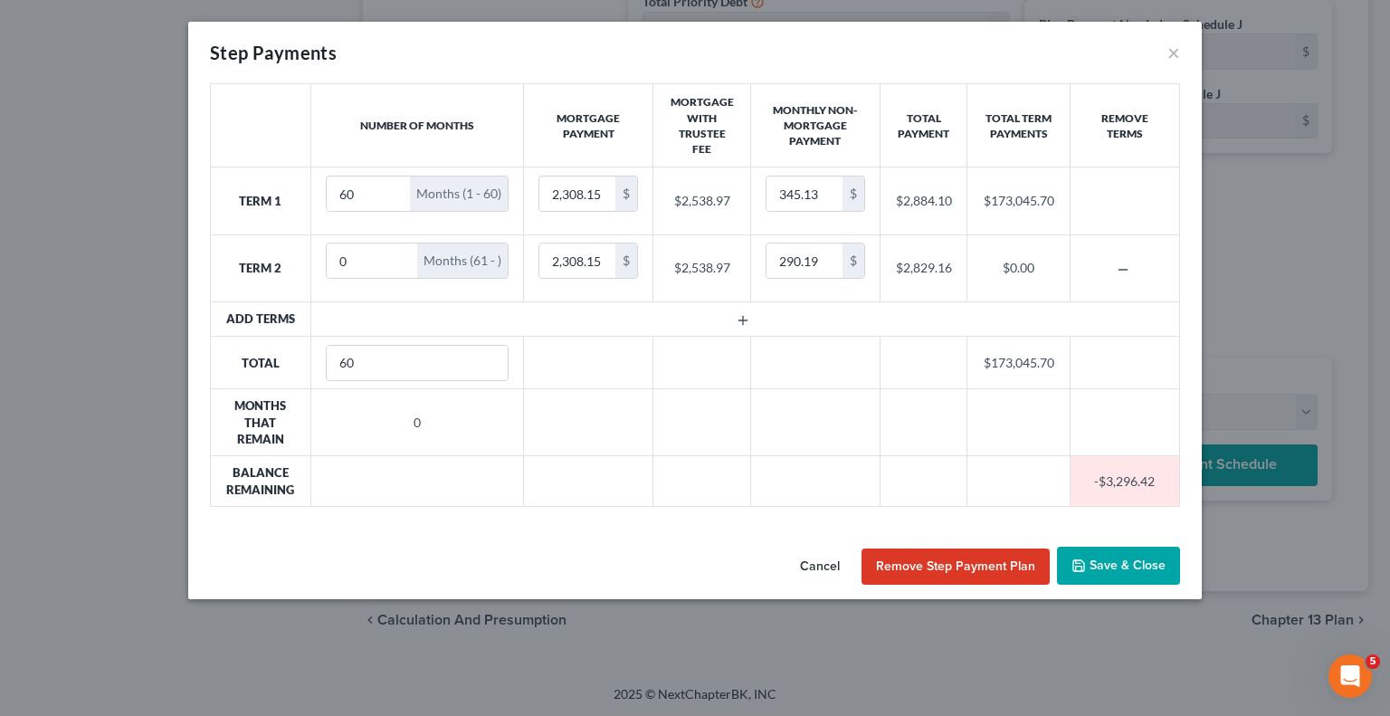
click at [957, 566] on button "Remove Step Payment Plan" at bounding box center [956, 567] width 188 height 36
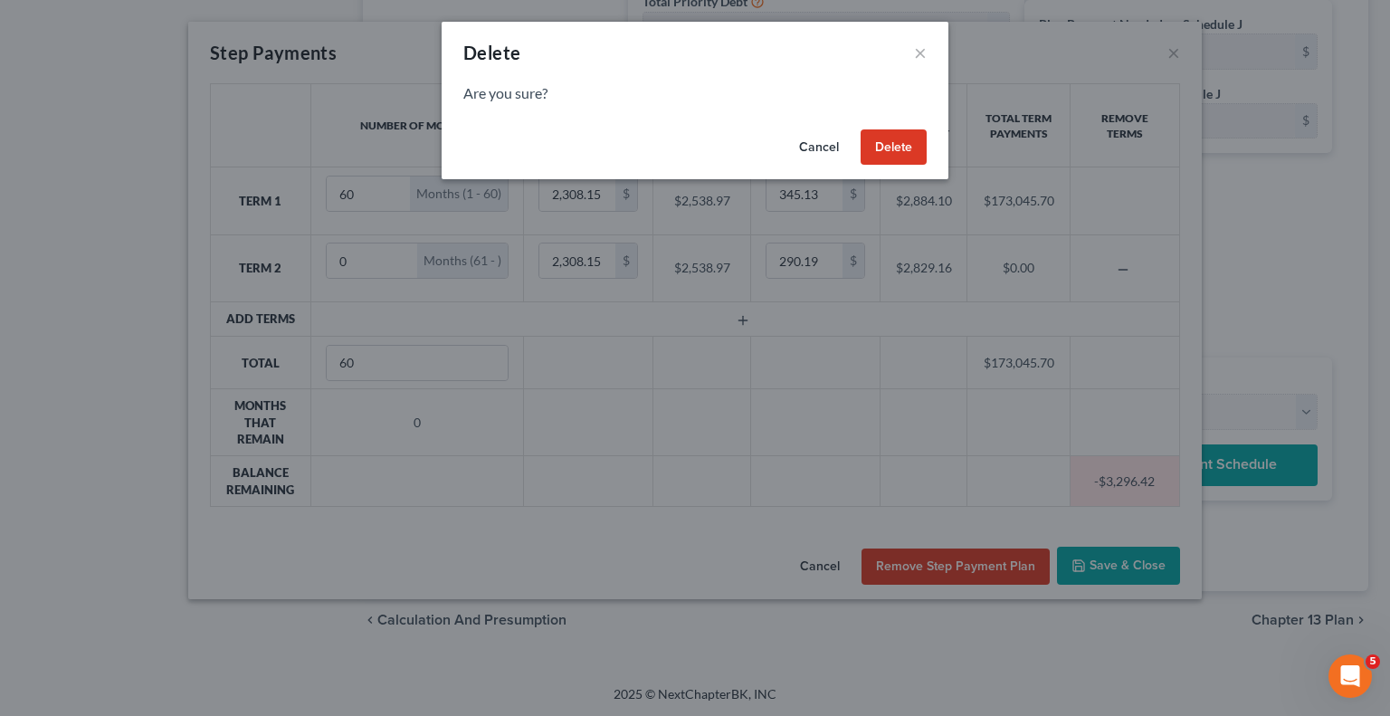
click at [900, 144] on button "Delete" at bounding box center [894, 147] width 66 height 36
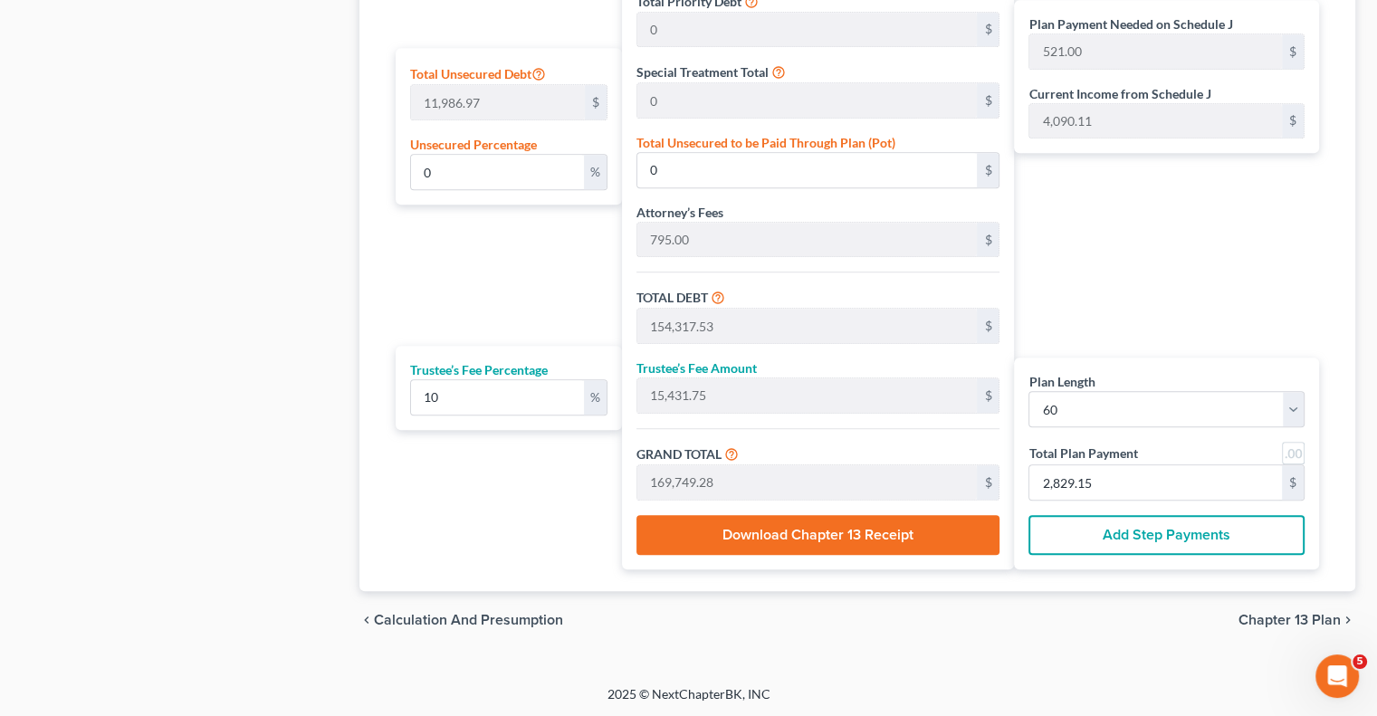
click at [1115, 618] on div "chevron_left Calculation and Presumption Chapter 13 Plan chevron_right" at bounding box center [857, 620] width 996 height 58
click at [1103, 474] on input "2,829.15" at bounding box center [1155, 482] width 253 height 34
click at [1133, 466] on input "2,829.15" at bounding box center [1155, 482] width 253 height 34
click at [1131, 530] on button "Add Step Payments" at bounding box center [1166, 535] width 276 height 40
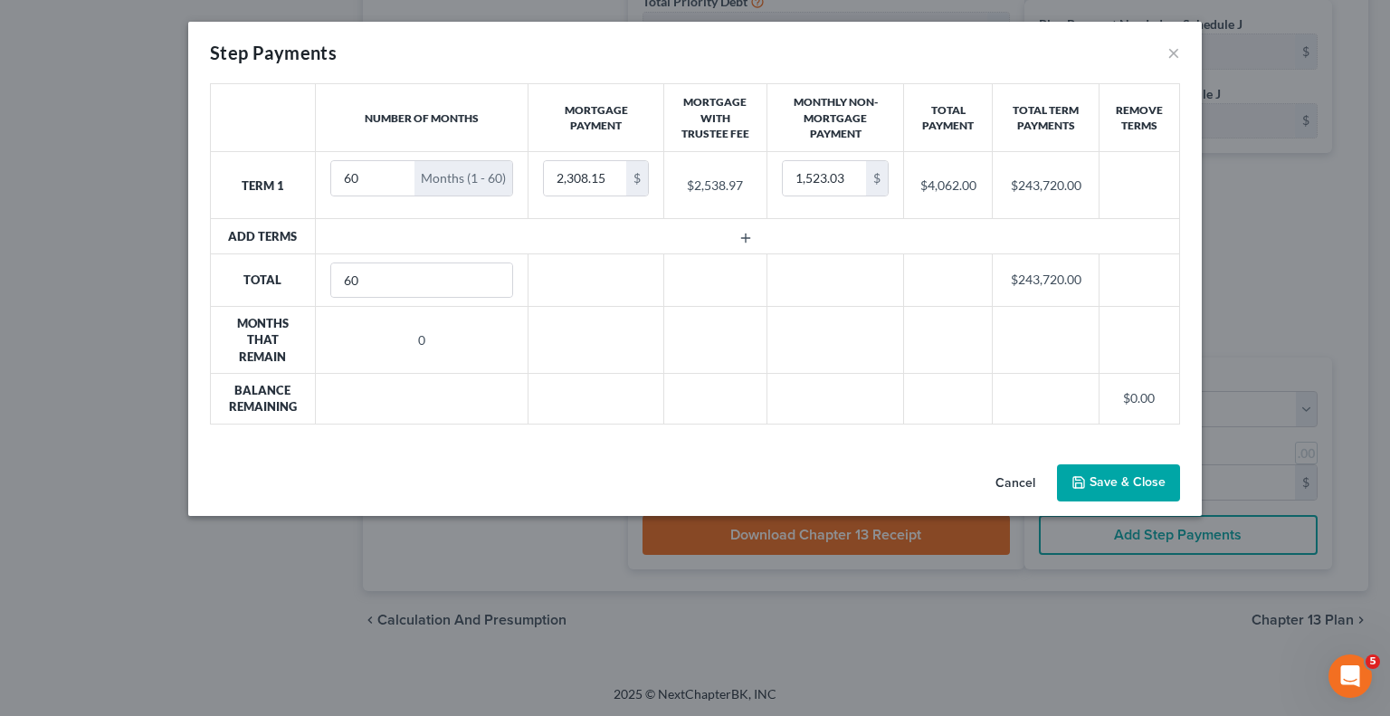
click at [745, 231] on icon "button" at bounding box center [746, 238] width 14 height 14
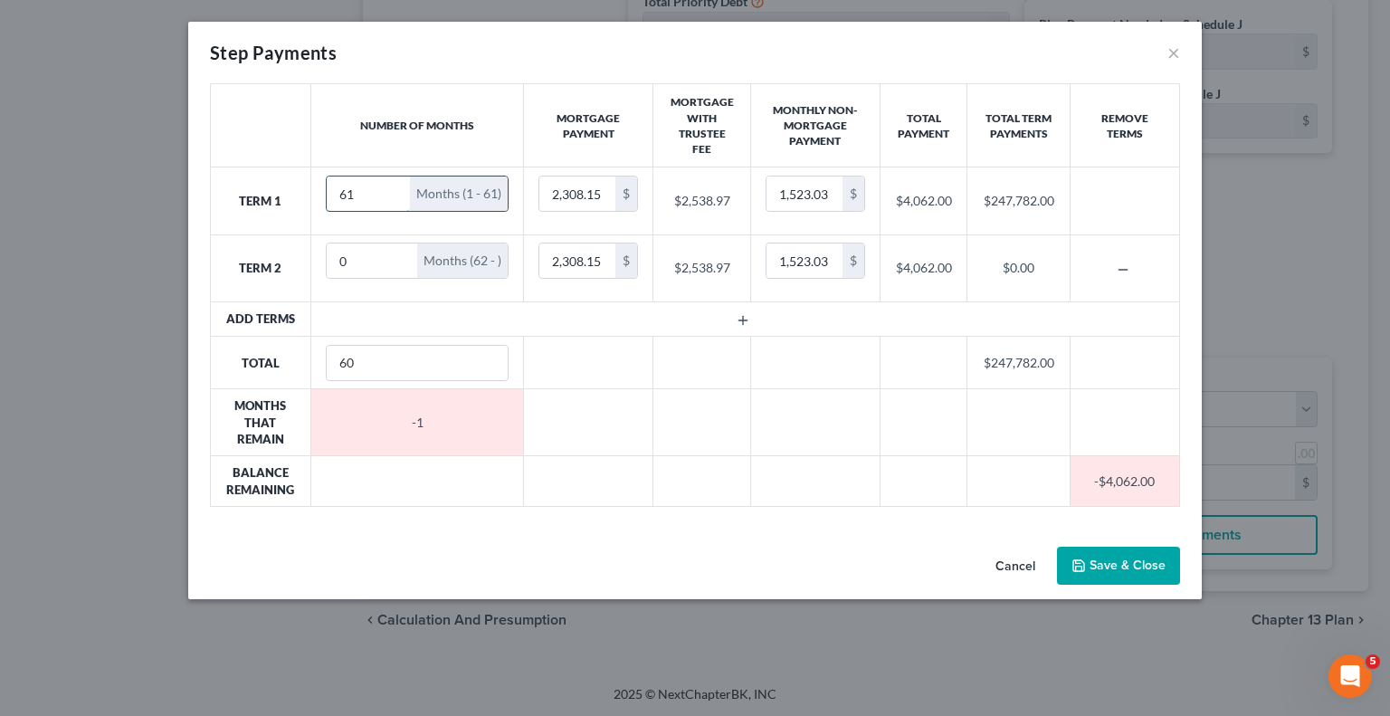
click at [391, 189] on input "61" at bounding box center [369, 194] width 84 height 34
click at [393, 198] on input "60" at bounding box center [369, 194] width 84 height 34
click at [393, 198] on input "59" at bounding box center [369, 194] width 84 height 34
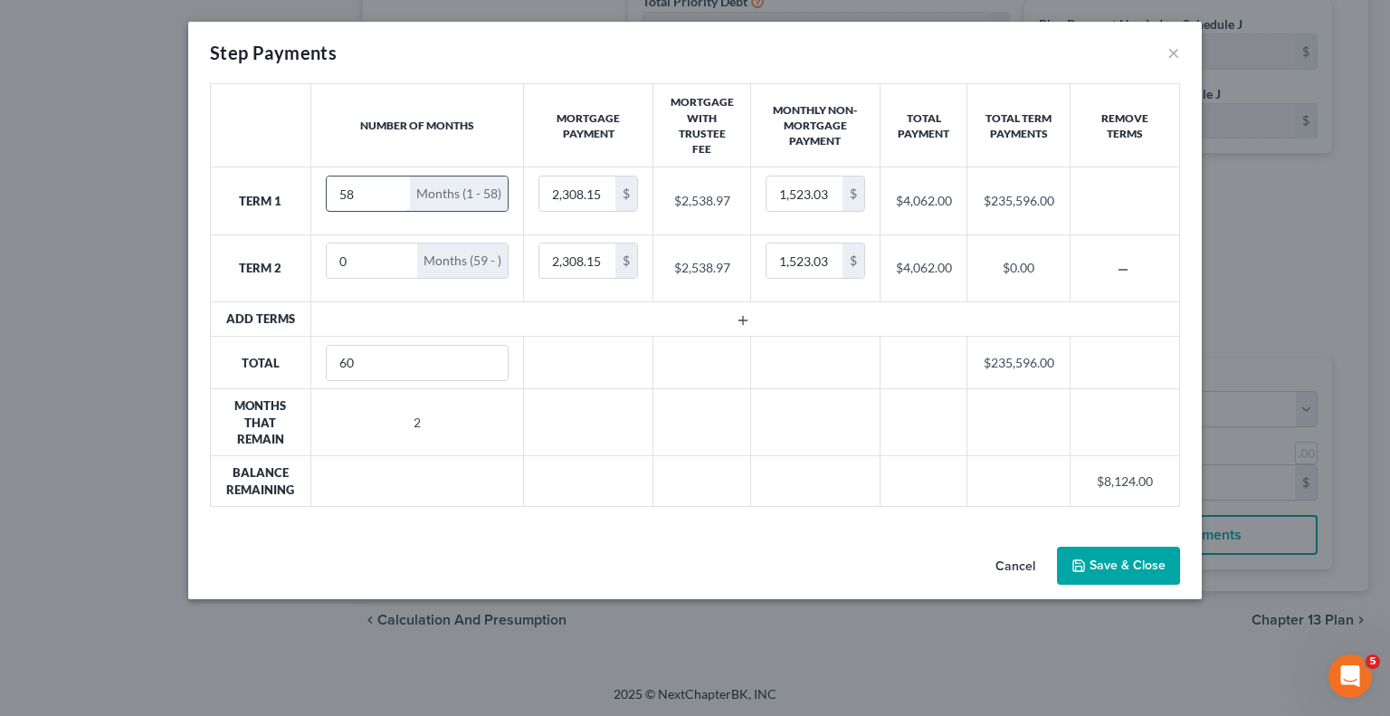
click at [393, 198] on input "58" at bounding box center [369, 194] width 84 height 34
click at [393, 198] on input "57" at bounding box center [369, 194] width 84 height 34
click at [393, 198] on input "56" at bounding box center [369, 194] width 84 height 34
click at [393, 198] on input "55" at bounding box center [369, 194] width 84 height 34
click at [393, 198] on input "54" at bounding box center [369, 194] width 84 height 34
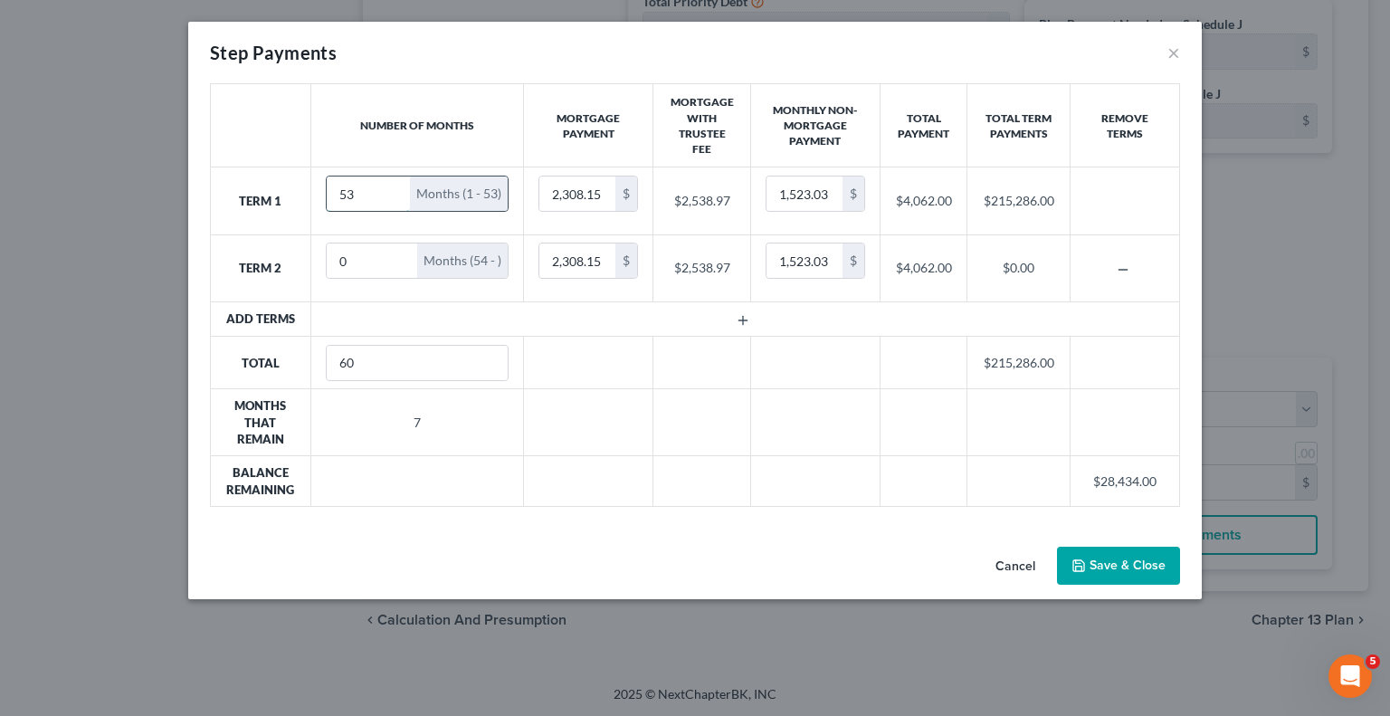
click at [393, 198] on input "53" at bounding box center [369, 194] width 84 height 34
click at [392, 188] on input "54" at bounding box center [369, 194] width 84 height 34
click at [825, 191] on input "1,523.03" at bounding box center [805, 194] width 76 height 34
click at [807, 390] on td at bounding box center [814, 422] width 129 height 67
click at [828, 263] on input "1,523.03" at bounding box center [805, 261] width 76 height 34
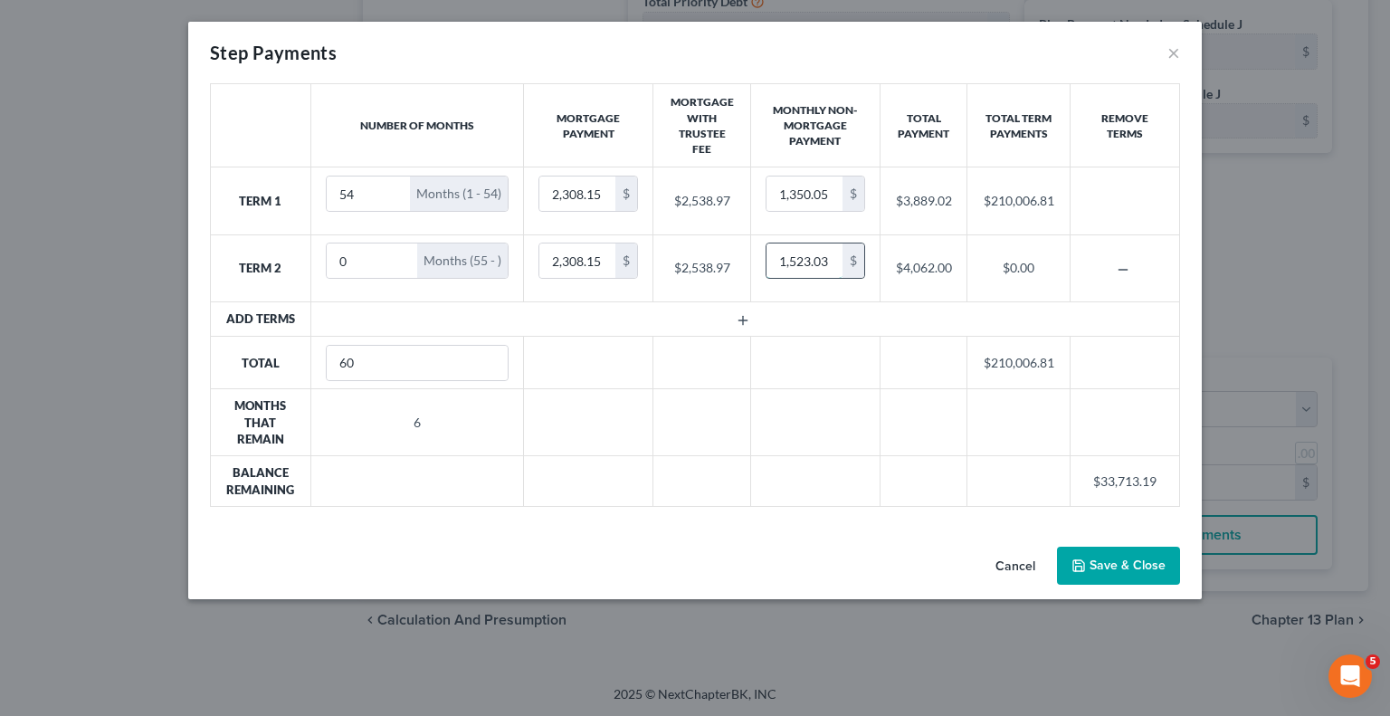
click at [829, 263] on input "1,523.03" at bounding box center [805, 261] width 76 height 34
click at [798, 426] on td at bounding box center [814, 422] width 129 height 67
click at [404, 253] on input "1" at bounding box center [365, 261] width 77 height 34
click at [382, 263] on input "0" at bounding box center [372, 261] width 91 height 34
click at [390, 196] on input "53" at bounding box center [369, 194] width 84 height 34
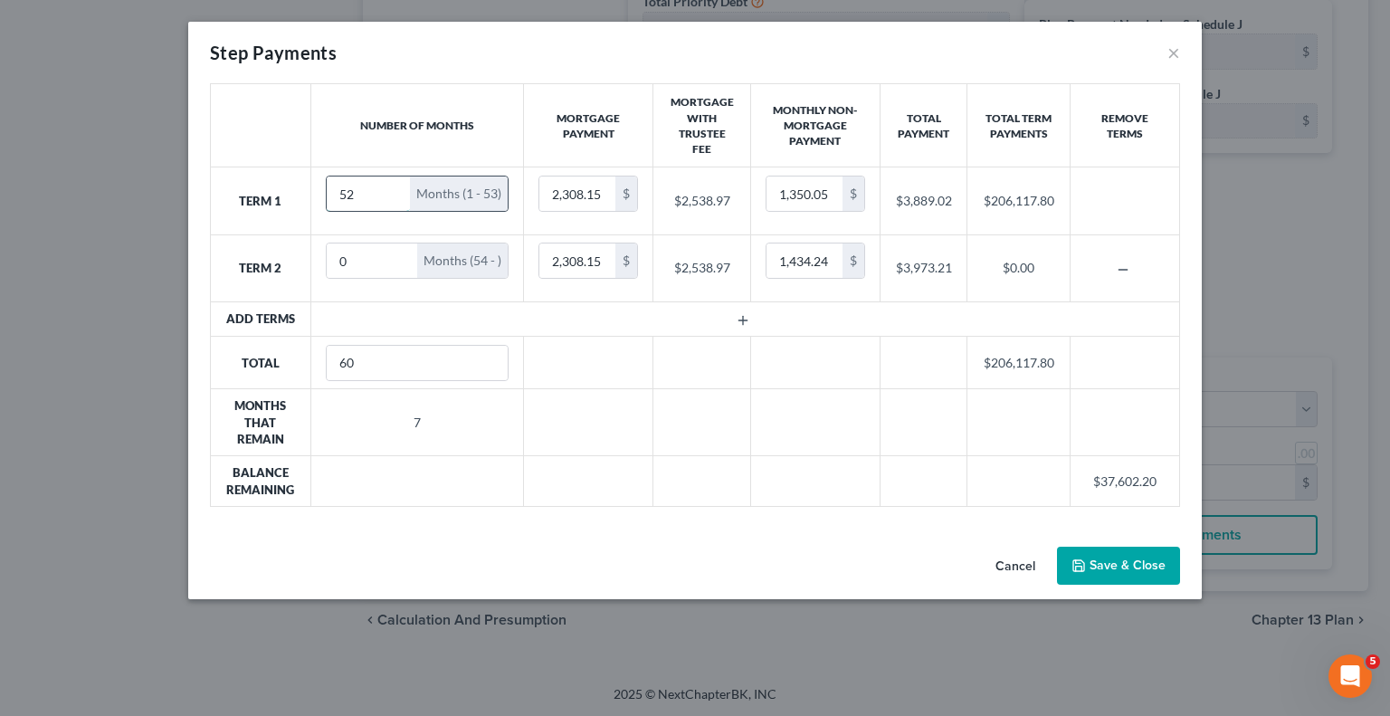
click at [390, 196] on input "52" at bounding box center [369, 194] width 84 height 34
click at [390, 196] on input "51" at bounding box center [369, 194] width 84 height 34
click at [390, 196] on input "50" at bounding box center [369, 194] width 84 height 34
click at [390, 196] on input "49" at bounding box center [369, 194] width 84 height 34
click at [390, 196] on input "48" at bounding box center [369, 194] width 84 height 34
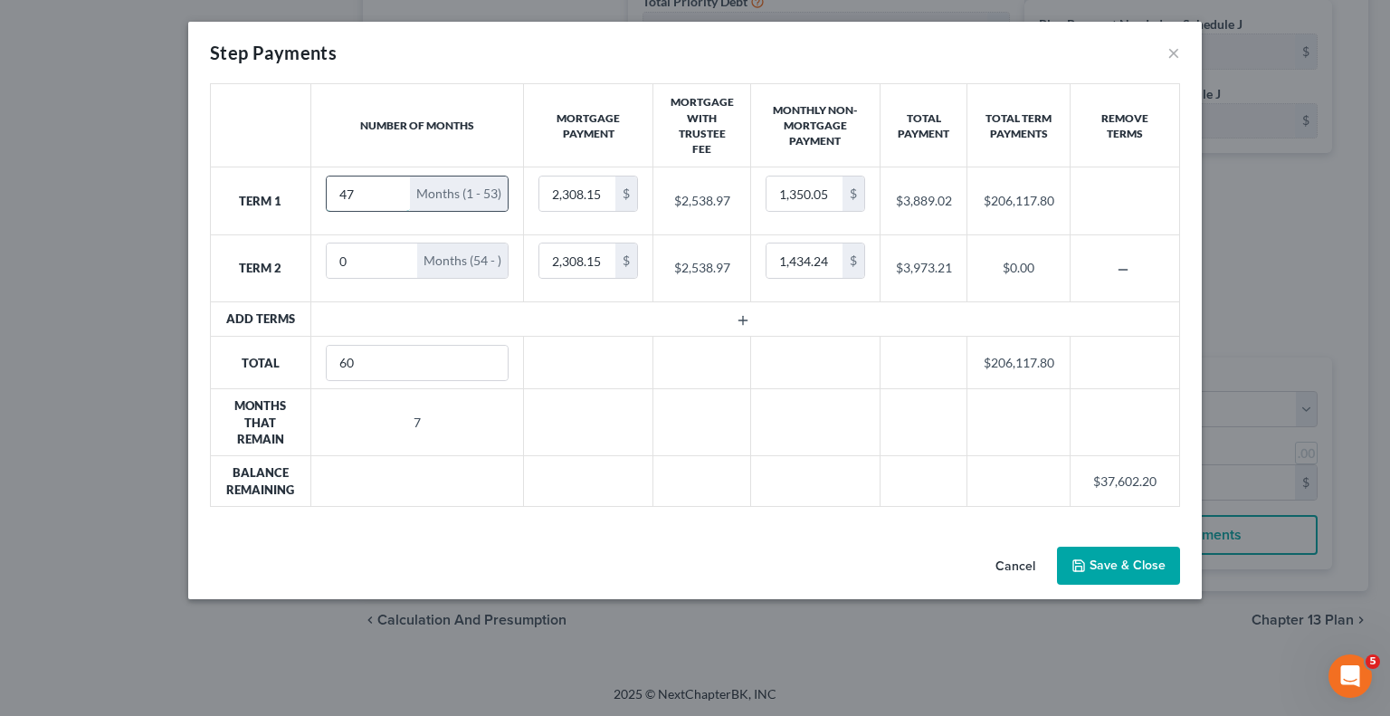
click at [390, 196] on input "47" at bounding box center [369, 194] width 84 height 34
click at [390, 196] on input "46" at bounding box center [369, 194] width 84 height 34
click at [390, 196] on input "45" at bounding box center [369, 194] width 84 height 34
click at [390, 196] on input "44" at bounding box center [369, 194] width 84 height 34
click at [390, 196] on input "43" at bounding box center [369, 194] width 84 height 34
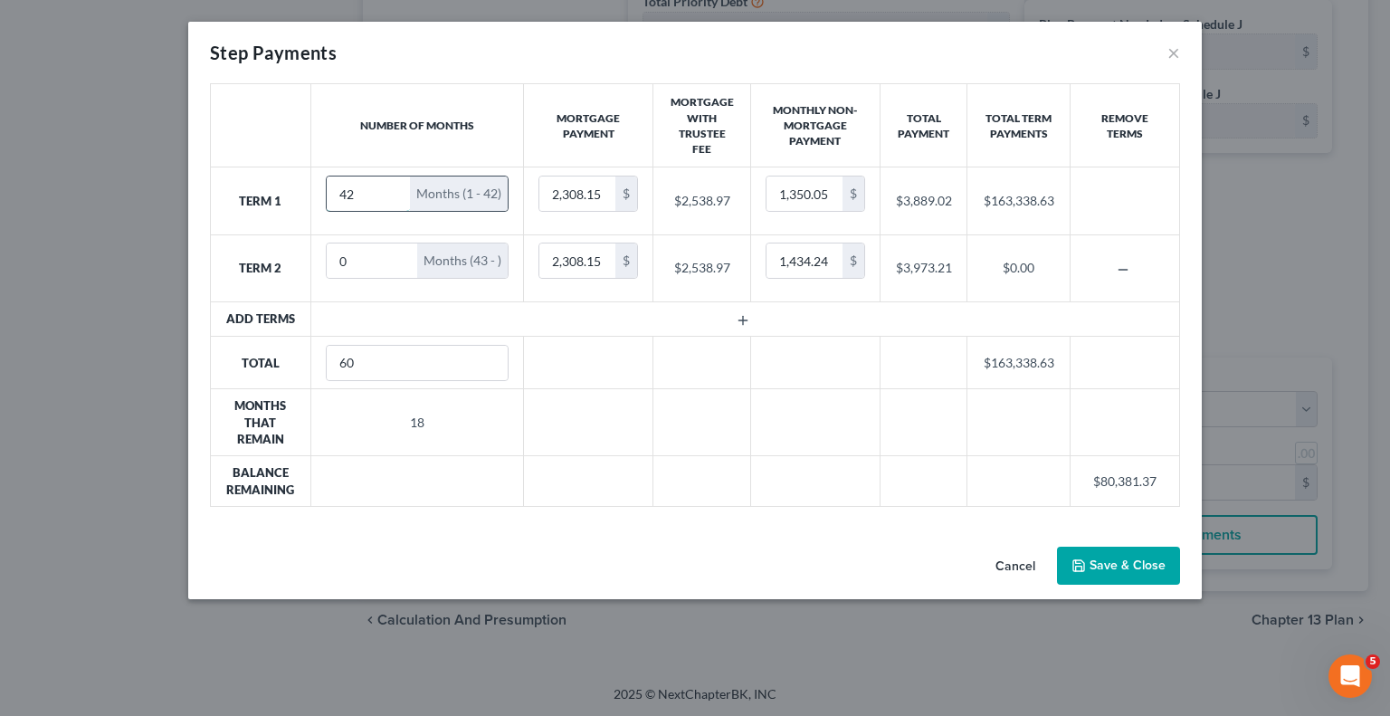
click at [390, 196] on input "42" at bounding box center [369, 194] width 84 height 34
click at [390, 196] on input "41" at bounding box center [369, 194] width 84 height 34
click at [390, 196] on input "40" at bounding box center [369, 194] width 84 height 34
click at [390, 196] on input "39" at bounding box center [369, 194] width 84 height 34
click at [390, 196] on input "38" at bounding box center [369, 194] width 84 height 34
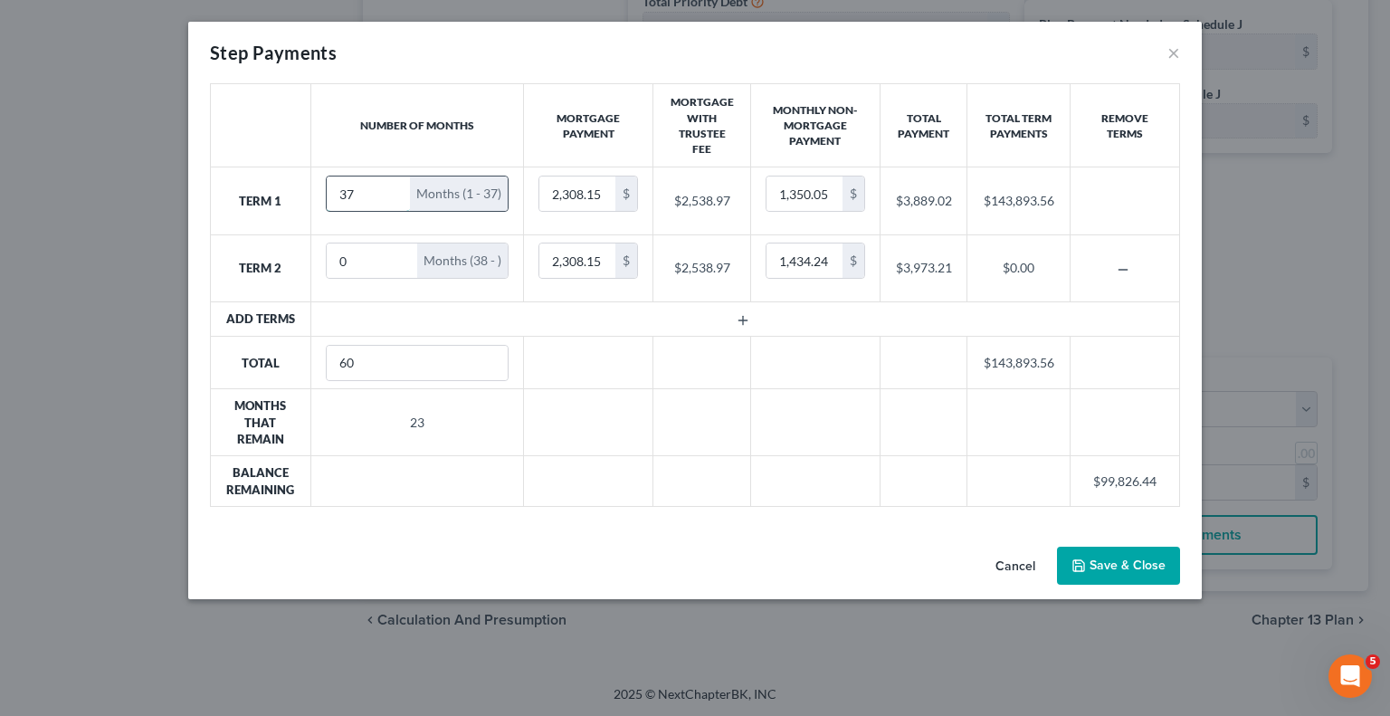
click at [390, 196] on input "37" at bounding box center [369, 194] width 84 height 34
click at [390, 196] on input "36" at bounding box center [369, 194] width 84 height 34
click at [390, 196] on input "35" at bounding box center [369, 194] width 84 height 34
click at [390, 196] on input "34" at bounding box center [369, 194] width 84 height 34
click at [390, 196] on input "33" at bounding box center [369, 194] width 84 height 34
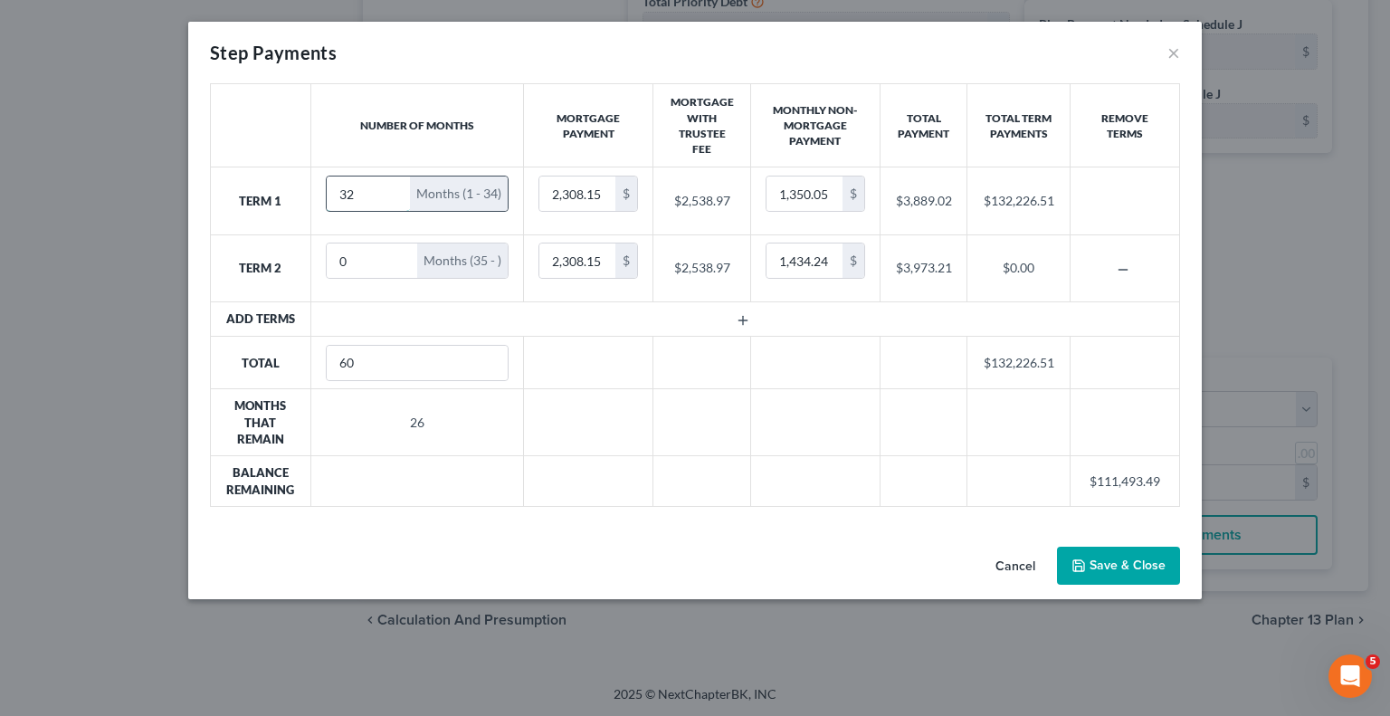
click at [390, 196] on input "32" at bounding box center [369, 194] width 84 height 34
click at [390, 196] on input "31" at bounding box center [369, 194] width 84 height 34
click at [390, 196] on input "30" at bounding box center [369, 194] width 84 height 34
click at [390, 196] on input "29" at bounding box center [369, 194] width 84 height 34
click at [390, 196] on input "28" at bounding box center [369, 194] width 84 height 34
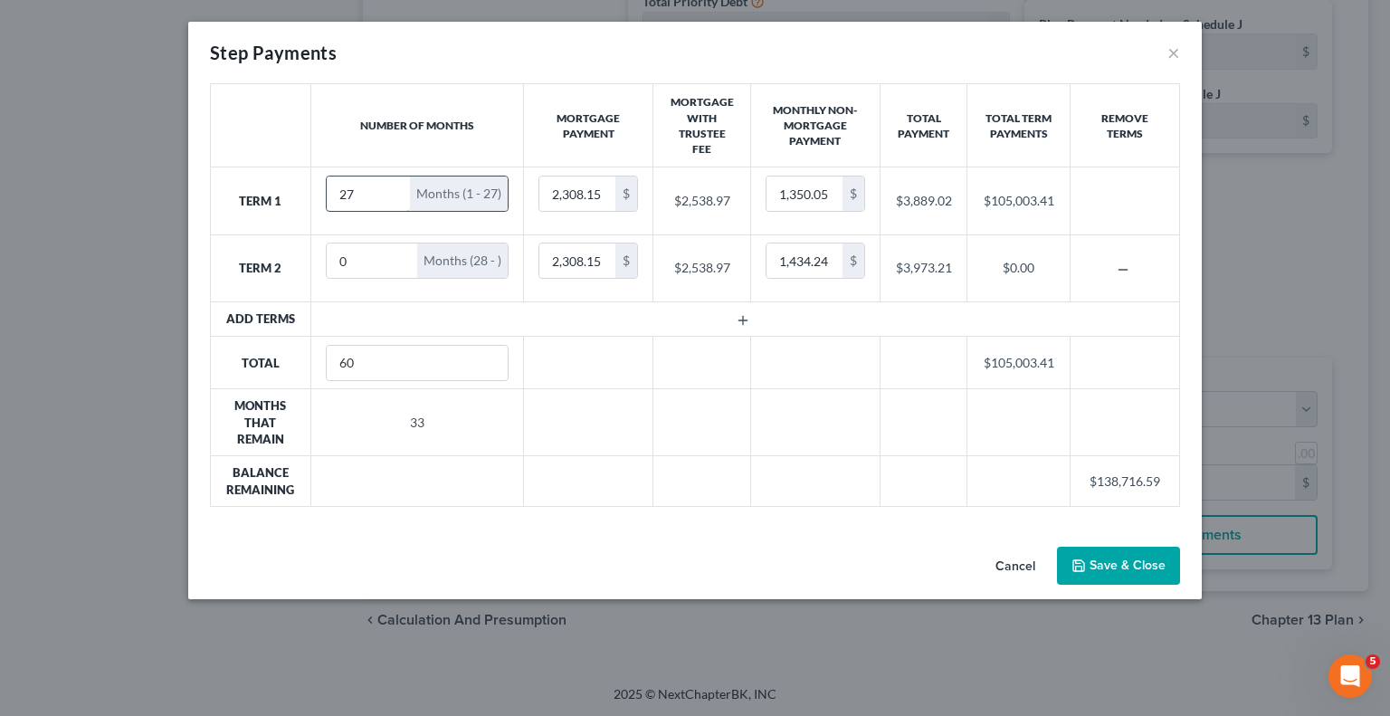
click at [390, 196] on input "27" at bounding box center [369, 194] width 84 height 34
click at [390, 196] on input "26" at bounding box center [369, 194] width 84 height 34
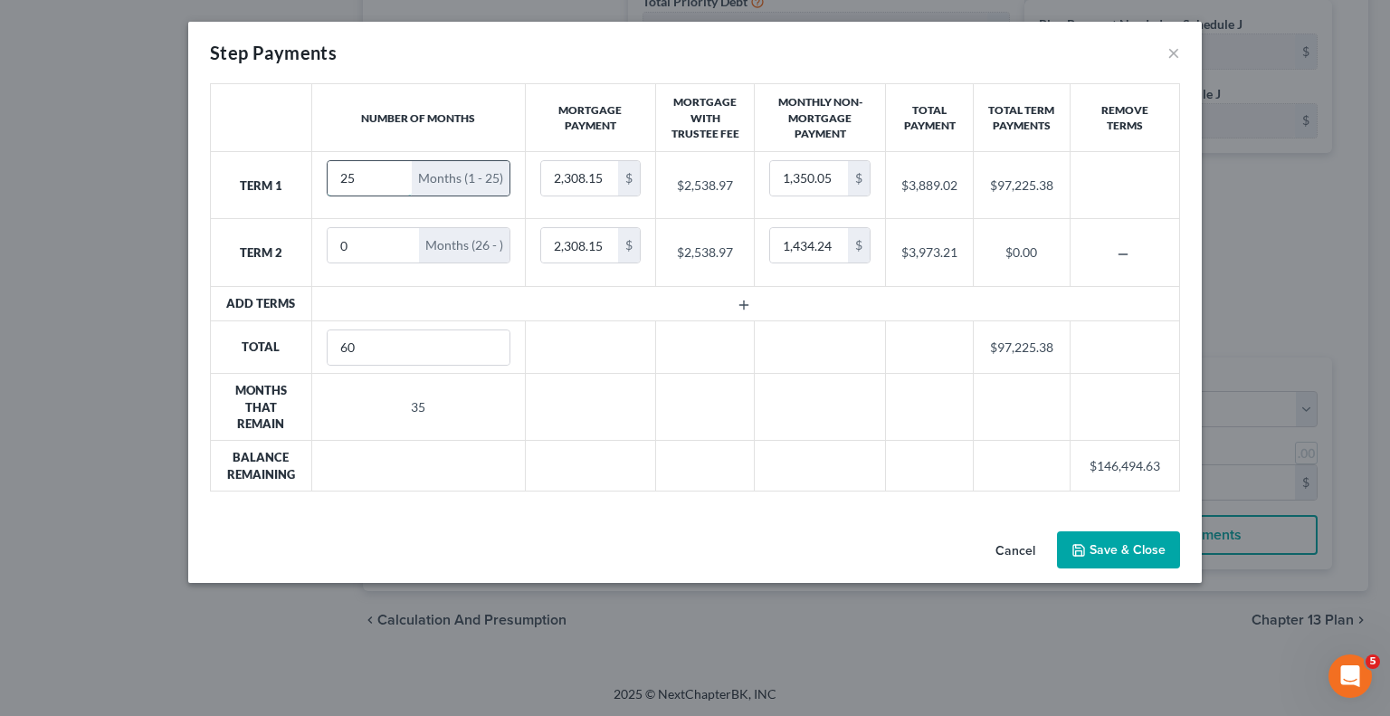
click at [390, 196] on input "25" at bounding box center [370, 178] width 84 height 34
click at [390, 196] on td "25 Months (1 - 25)" at bounding box center [418, 185] width 214 height 67
click at [395, 181] on input "24" at bounding box center [370, 178] width 84 height 34
click at [395, 181] on input "23" at bounding box center [370, 178] width 84 height 34
click at [395, 181] on input "22" at bounding box center [370, 178] width 84 height 34
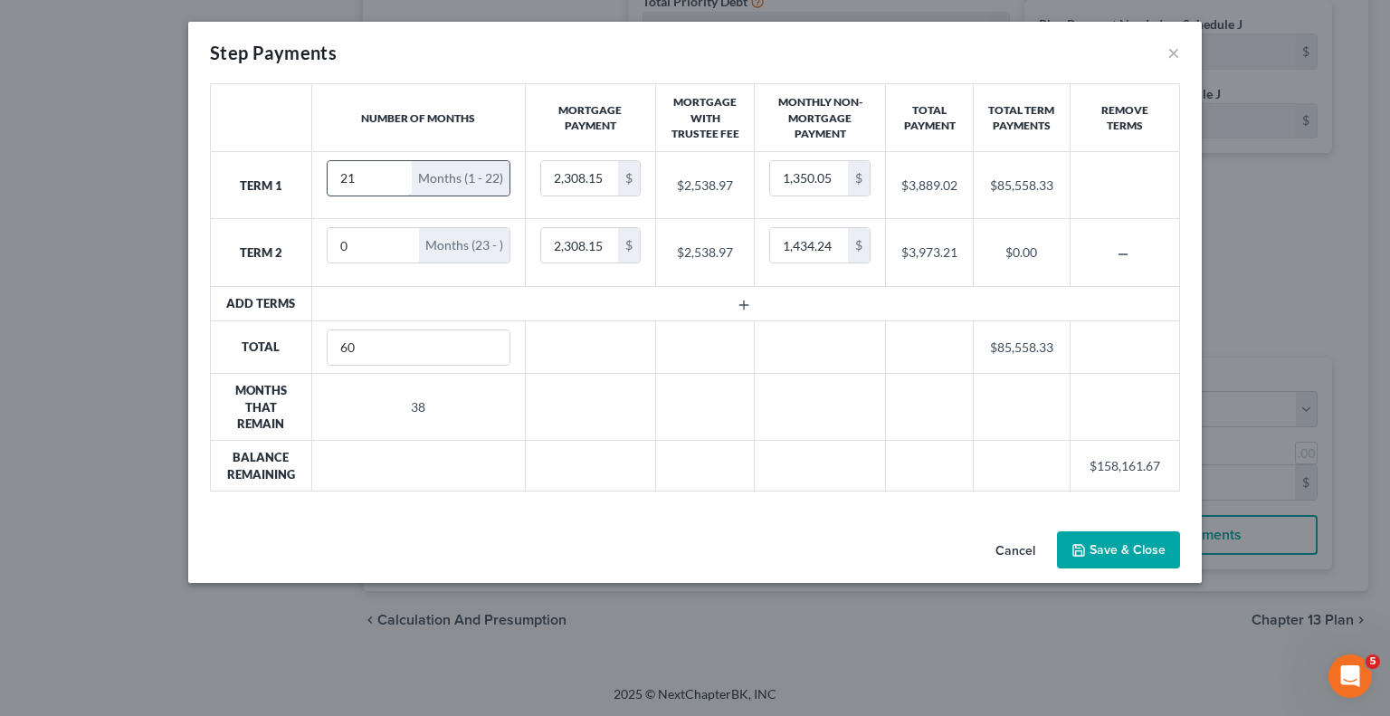
click at [395, 181] on input "21" at bounding box center [370, 178] width 84 height 34
click at [395, 181] on input "20" at bounding box center [370, 178] width 84 height 34
click at [395, 181] on input "19" at bounding box center [370, 178] width 84 height 34
click at [395, 181] on input "18" at bounding box center [370, 178] width 84 height 34
click at [395, 181] on input "17" at bounding box center [370, 178] width 84 height 34
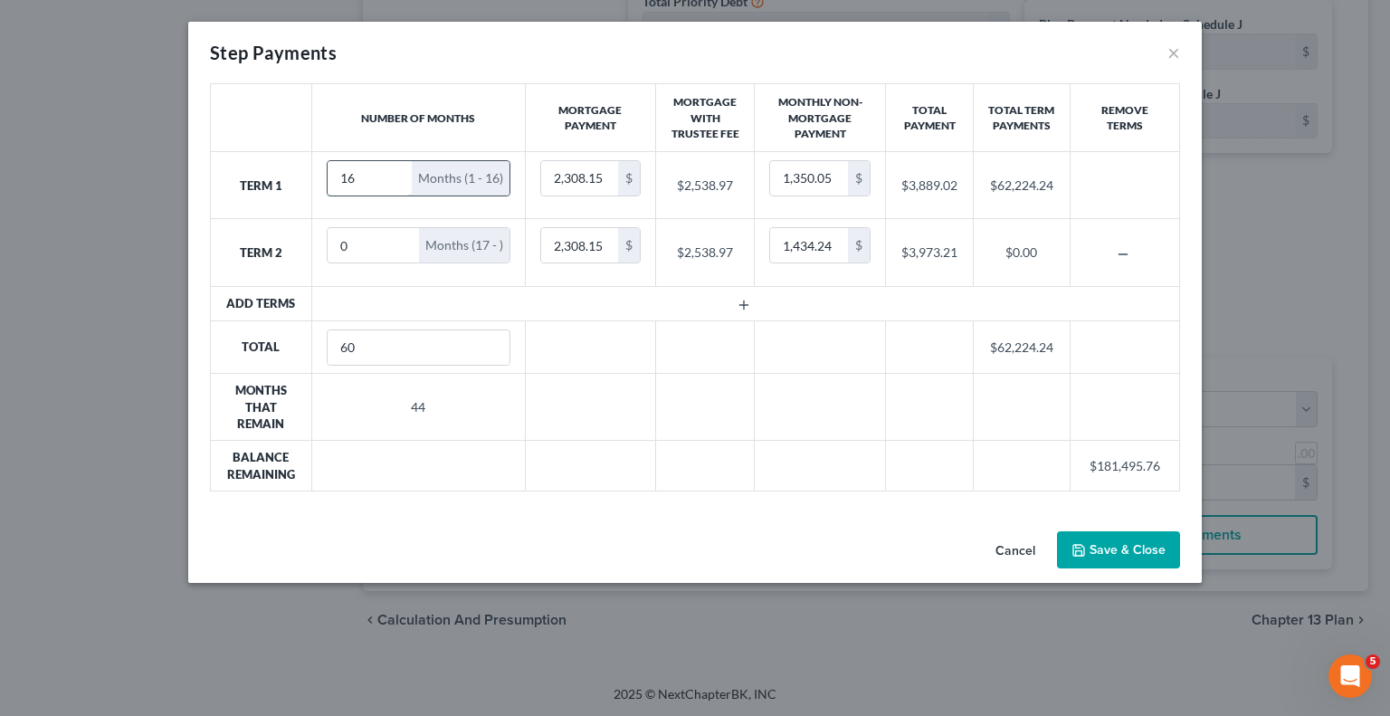
click at [395, 181] on input "16" at bounding box center [370, 178] width 84 height 34
click at [395, 181] on input "15" at bounding box center [370, 178] width 84 height 34
click at [395, 181] on input "14" at bounding box center [370, 178] width 84 height 34
click at [395, 181] on input "13" at bounding box center [370, 178] width 84 height 34
click at [395, 181] on input "12" at bounding box center [370, 178] width 84 height 34
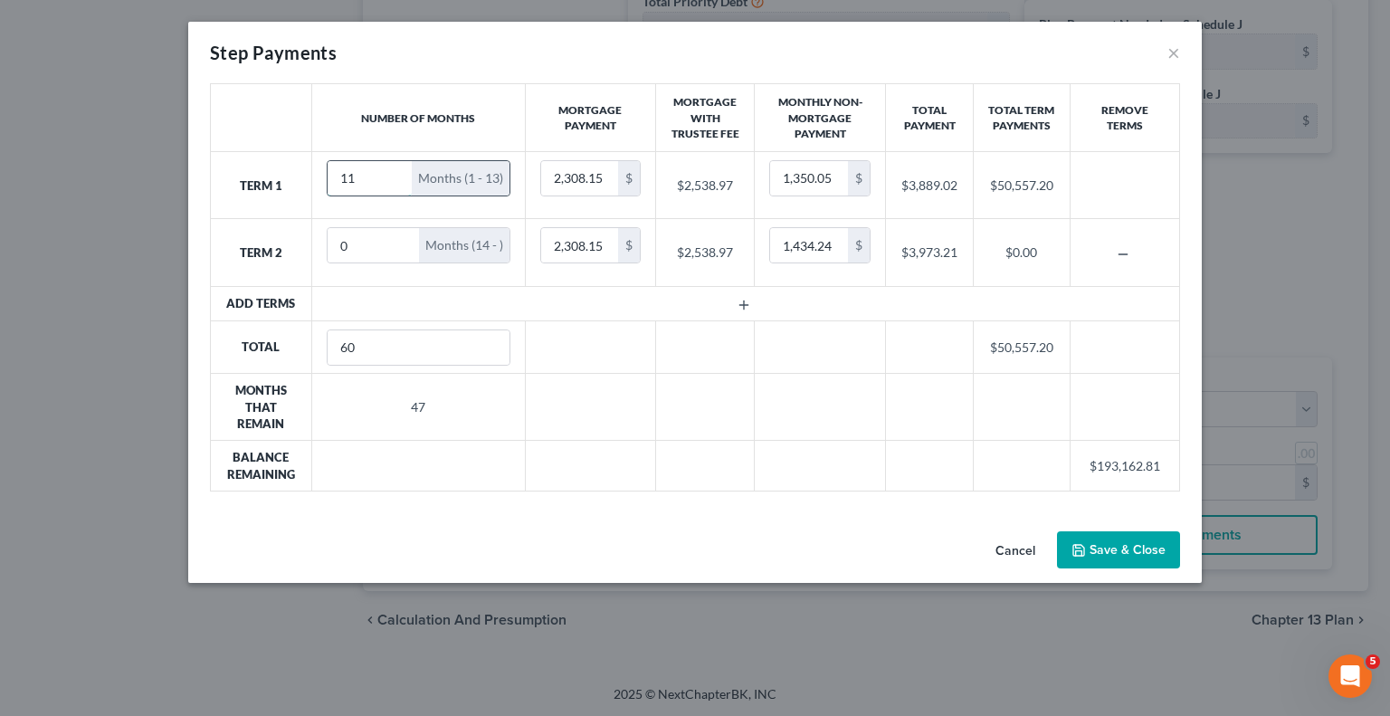
click at [395, 181] on input "11" at bounding box center [370, 178] width 84 height 34
click at [395, 181] on input "10" at bounding box center [370, 178] width 84 height 34
click at [395, 181] on input "9" at bounding box center [370, 178] width 84 height 34
click at [395, 181] on input "8" at bounding box center [373, 178] width 91 height 34
click at [396, 181] on input "7" at bounding box center [373, 178] width 91 height 34
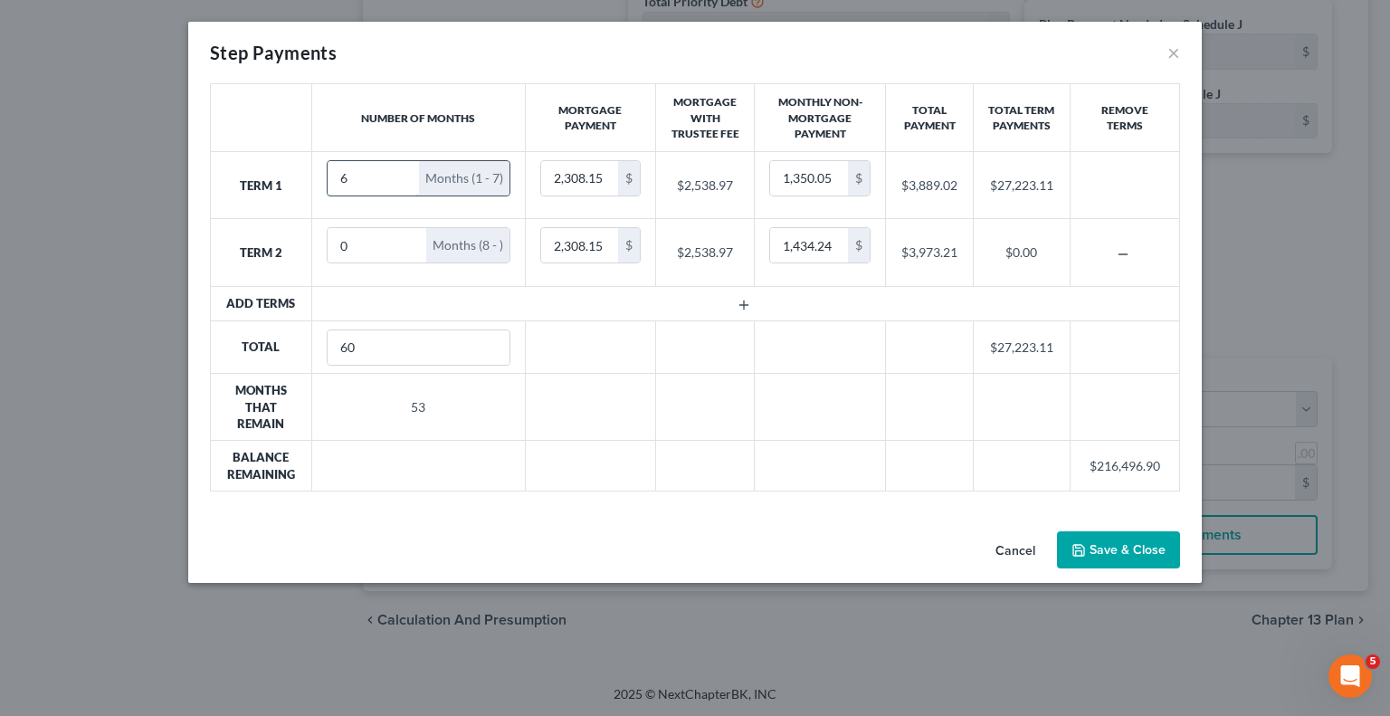
click at [396, 181] on input "6" at bounding box center [373, 178] width 91 height 34
click at [377, 239] on input "0" at bounding box center [377, 245] width 99 height 34
click at [406, 237] on input "1" at bounding box center [377, 245] width 99 height 34
click at [406, 237] on input "2" at bounding box center [373, 245] width 91 height 34
click at [406, 237] on input "3" at bounding box center [373, 245] width 91 height 34
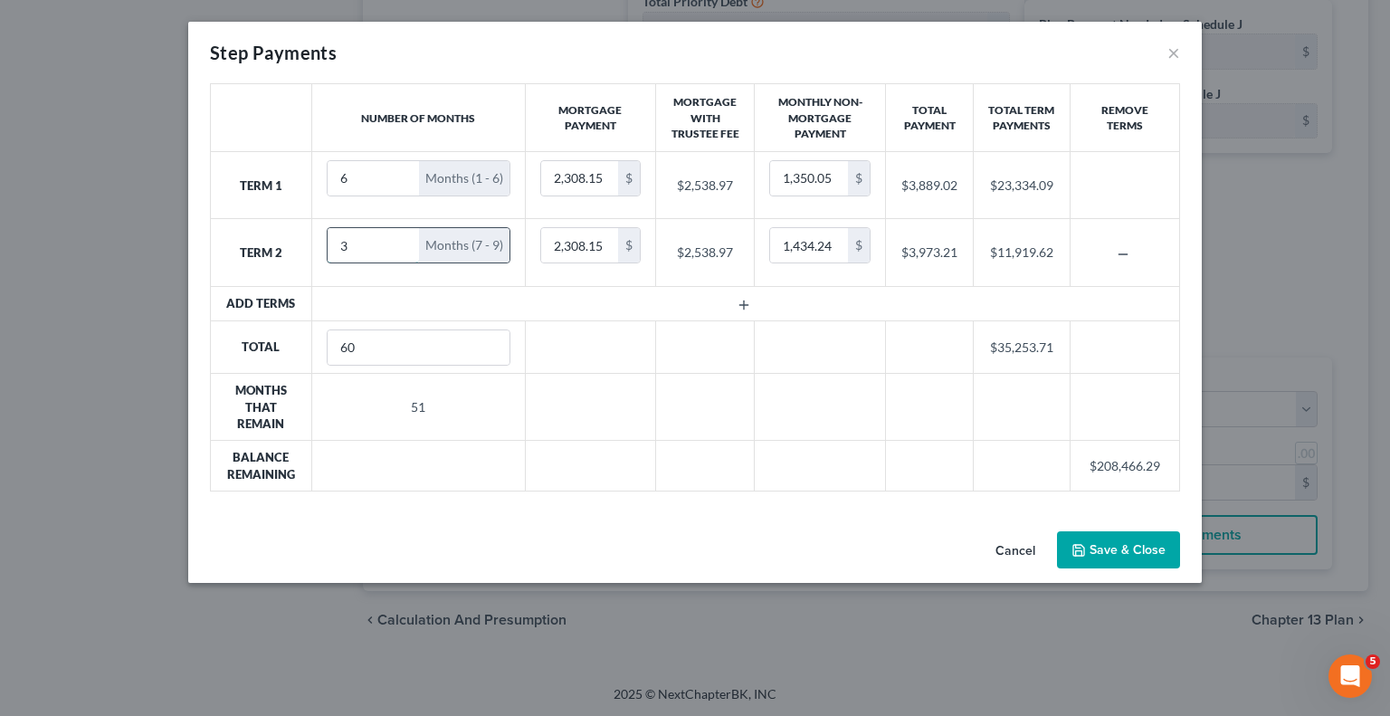
click at [406, 237] on input "4" at bounding box center [373, 245] width 91 height 34
click at [396, 241] on input "5" at bounding box center [370, 245] width 84 height 34
click at [396, 241] on input "6" at bounding box center [370, 245] width 84 height 34
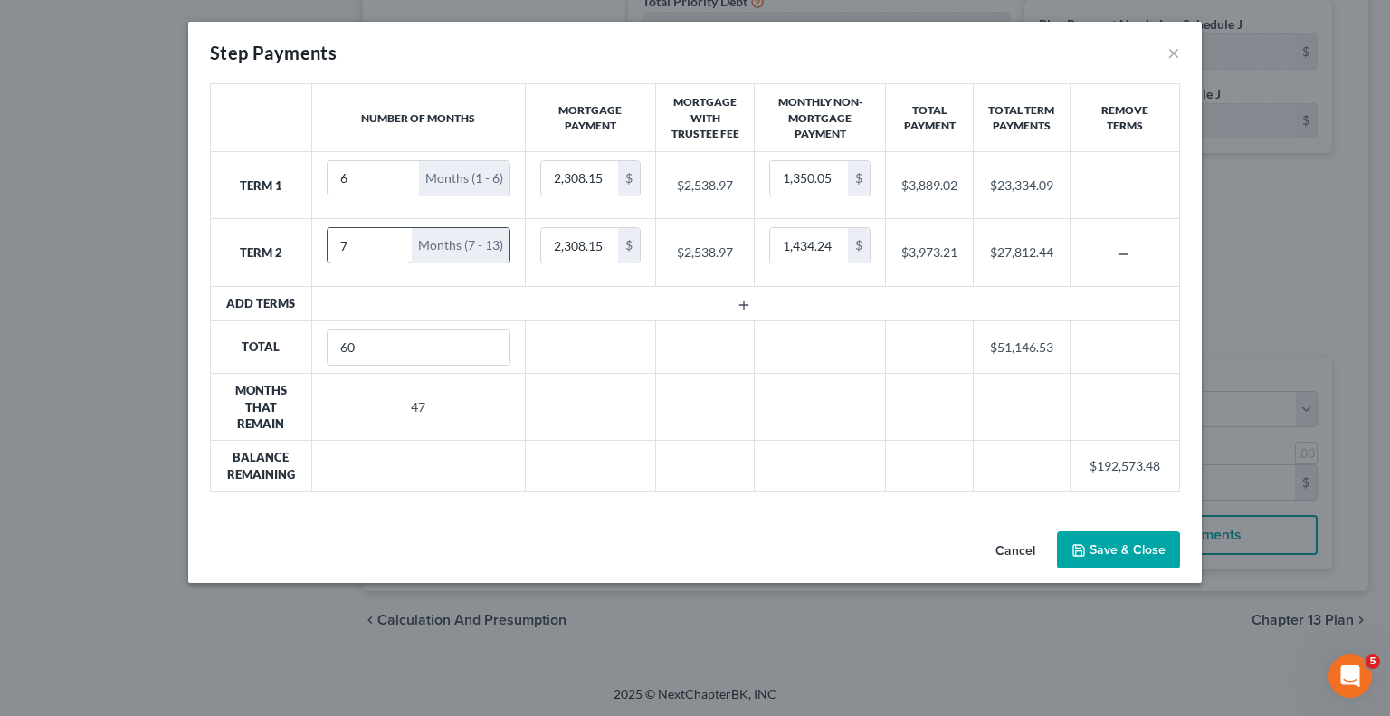
click at [396, 241] on input "7" at bounding box center [370, 245] width 84 height 34
click at [394, 241] on input "8" at bounding box center [370, 245] width 84 height 34
click at [394, 241] on input "9" at bounding box center [370, 245] width 84 height 34
click at [394, 241] on input "10" at bounding box center [370, 245] width 84 height 34
click at [394, 241] on input "11" at bounding box center [370, 245] width 84 height 34
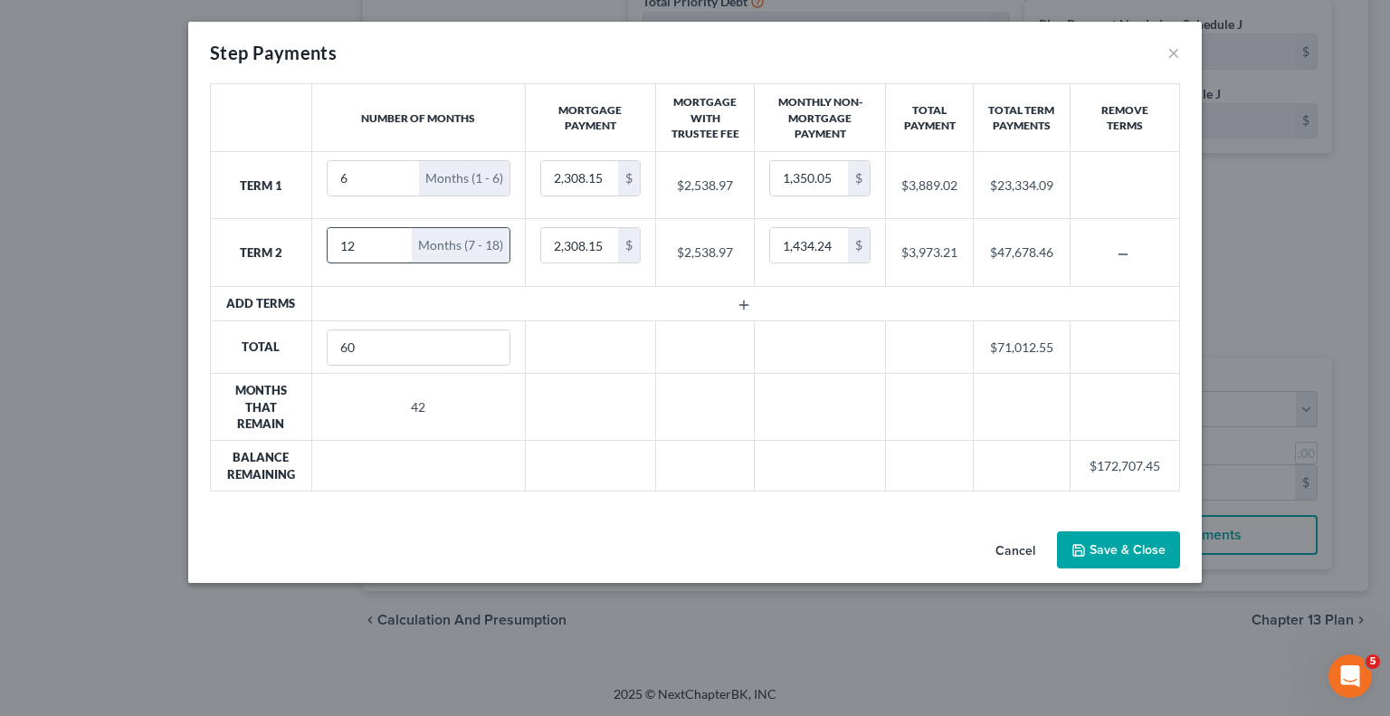
click at [394, 241] on input "12" at bounding box center [370, 245] width 84 height 34
click at [394, 241] on input "13" at bounding box center [370, 245] width 84 height 34
click at [394, 241] on input "14" at bounding box center [370, 245] width 84 height 34
click at [394, 241] on input "15" at bounding box center [370, 245] width 84 height 34
click at [394, 241] on input "16" at bounding box center [370, 245] width 84 height 34
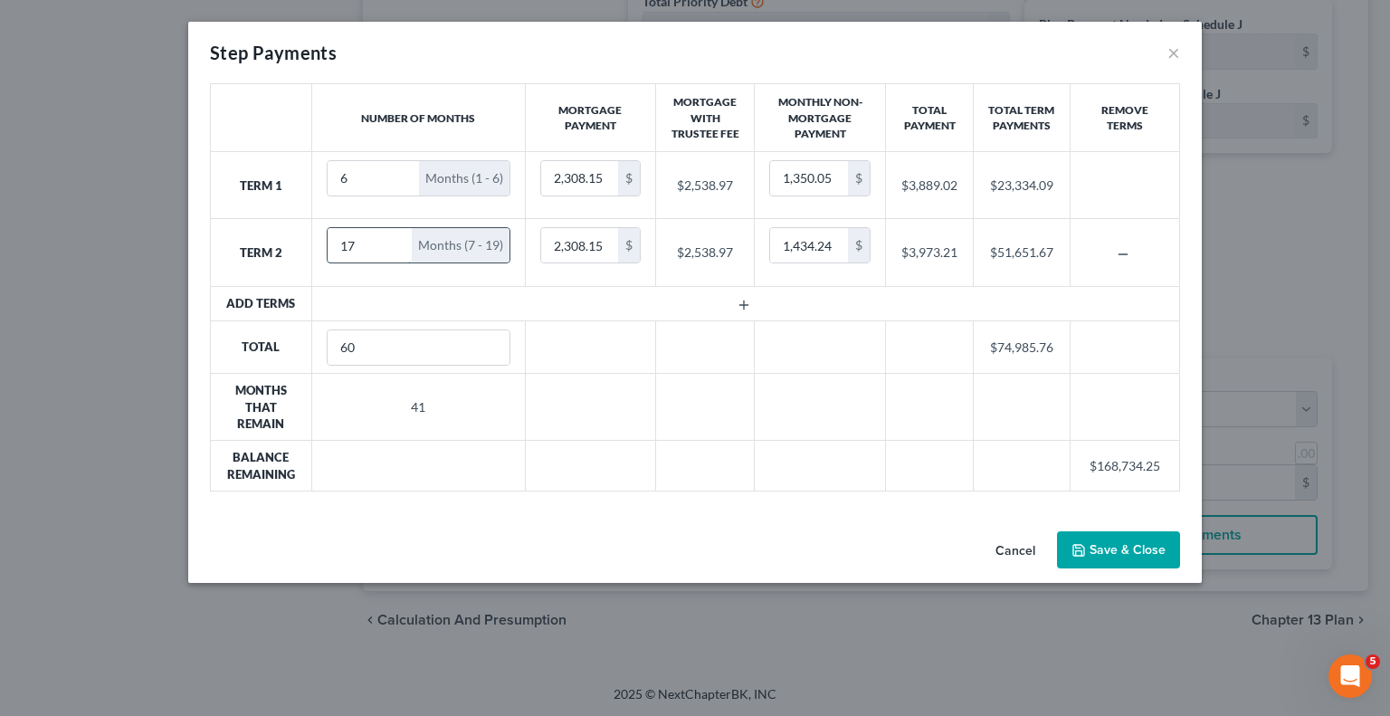
click at [394, 241] on input "17" at bounding box center [370, 245] width 84 height 34
click at [394, 241] on input "18" at bounding box center [370, 245] width 84 height 34
click at [395, 244] on input "19" at bounding box center [370, 245] width 84 height 34
click at [395, 244] on input "18" at bounding box center [370, 245] width 84 height 34
click at [395, 244] on input "17" at bounding box center [370, 245] width 84 height 34
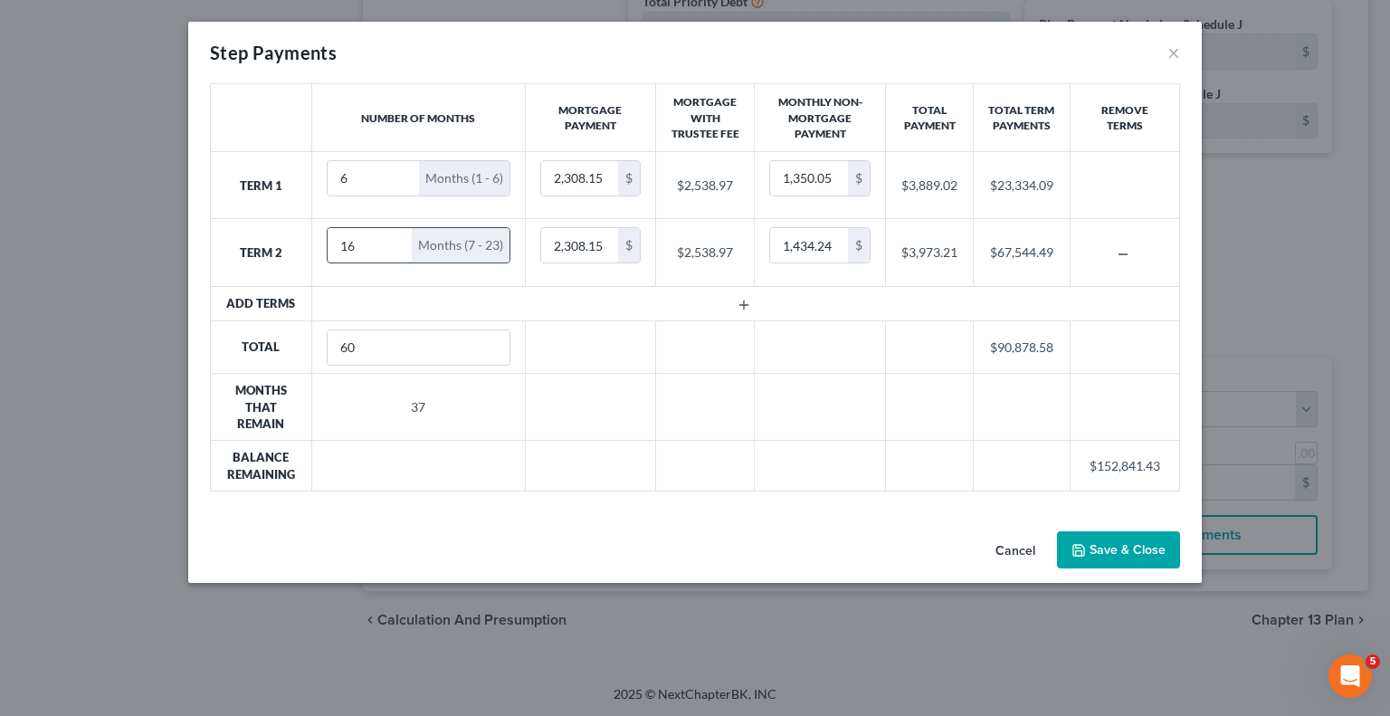
click at [395, 244] on input "16" at bounding box center [370, 245] width 84 height 34
click at [395, 244] on input "13" at bounding box center [370, 245] width 84 height 34
click at [395, 244] on input "12" at bounding box center [370, 245] width 84 height 34
click at [395, 244] on input "11" at bounding box center [370, 245] width 84 height 34
click at [395, 244] on input "10" at bounding box center [370, 245] width 84 height 34
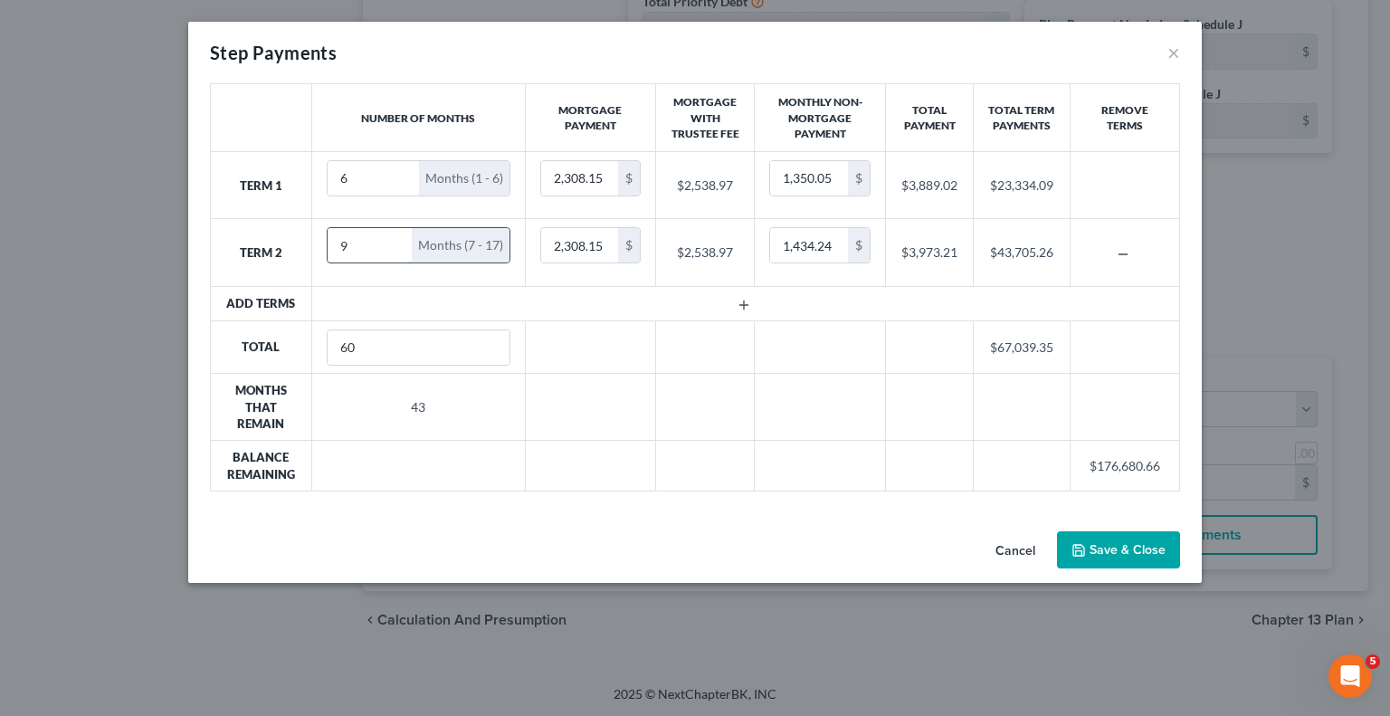
click at [395, 244] on input "9" at bounding box center [370, 245] width 84 height 34
click at [395, 244] on input "8" at bounding box center [370, 245] width 84 height 34
click at [395, 244] on input "7" at bounding box center [370, 245] width 84 height 34
click at [395, 244] on input "6" at bounding box center [370, 245] width 84 height 34
click at [395, 244] on input "5" at bounding box center [370, 245] width 84 height 34
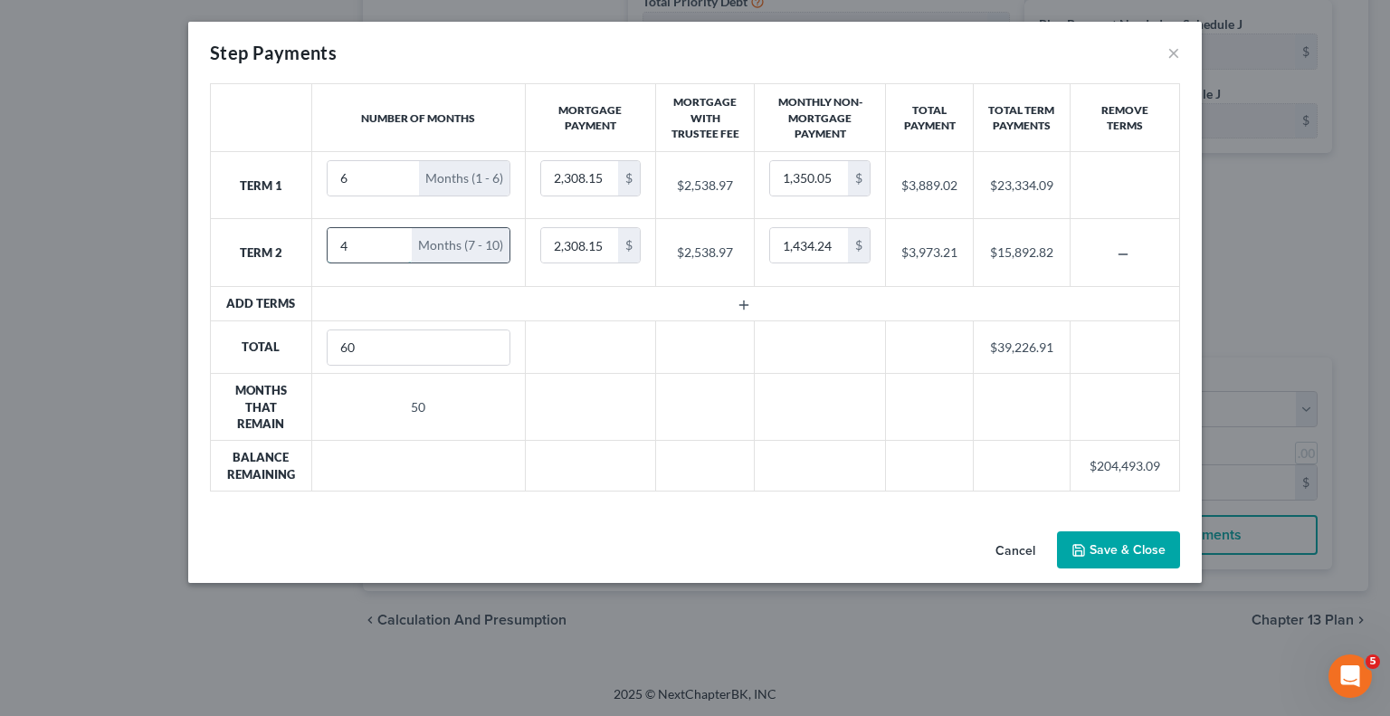
click at [395, 244] on input "4" at bounding box center [370, 245] width 84 height 34
click at [395, 244] on input "3" at bounding box center [373, 245] width 91 height 34
click at [395, 244] on input "2" at bounding box center [373, 245] width 91 height 34
click at [395, 244] on input "1" at bounding box center [373, 245] width 91 height 34
click at [395, 244] on input "0" at bounding box center [377, 245] width 99 height 34
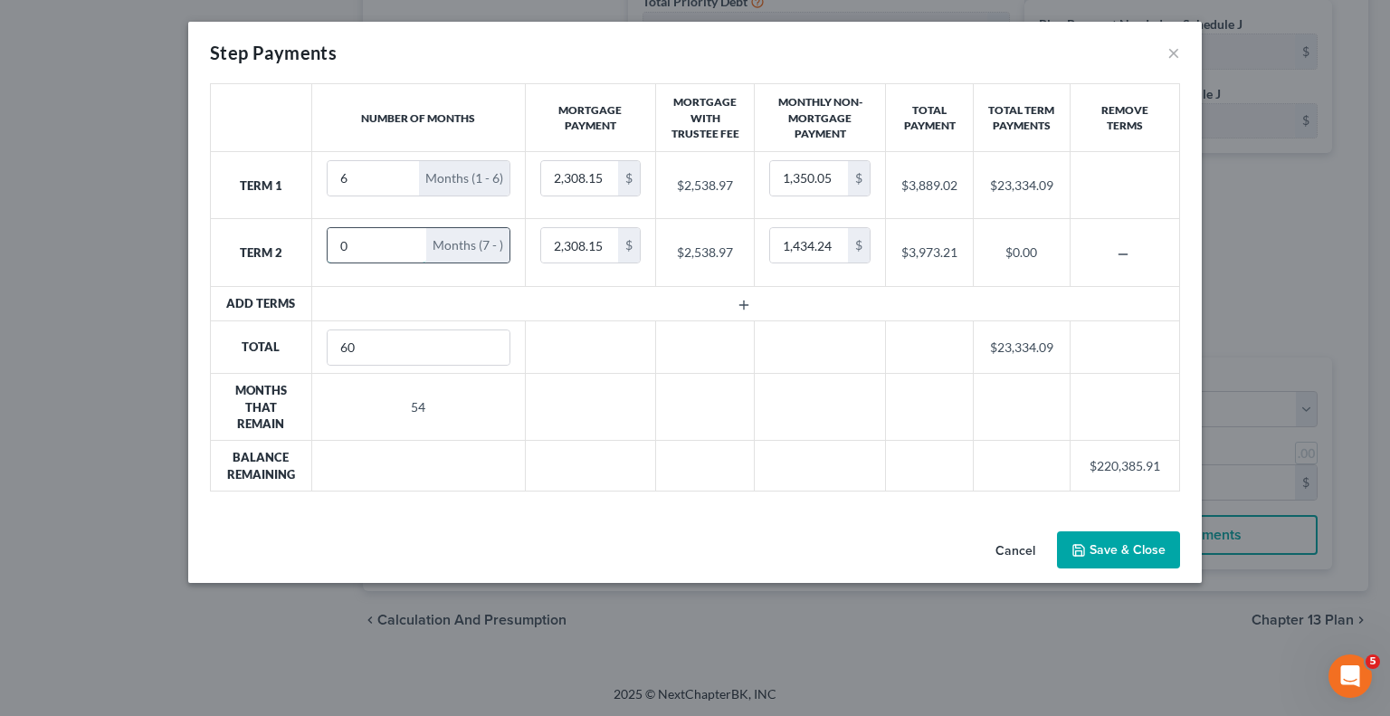
click at [408, 250] on input "0" at bounding box center [377, 245] width 99 height 34
click at [408, 249] on input "0" at bounding box center [377, 245] width 99 height 34
click at [408, 245] on input "0" at bounding box center [377, 245] width 99 height 34
click at [406, 238] on input "1" at bounding box center [373, 245] width 91 height 34
click at [405, 238] on input "6" at bounding box center [370, 245] width 84 height 34
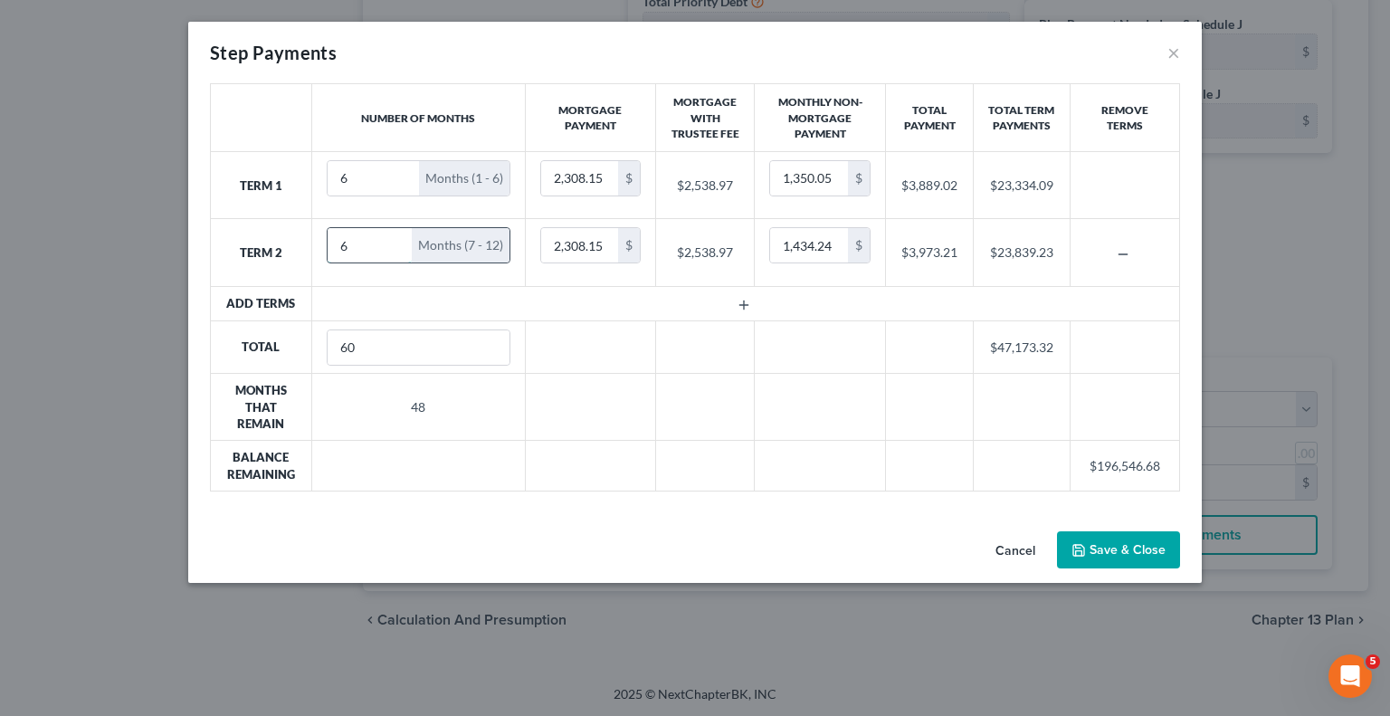
click at [403, 239] on input "6" at bounding box center [370, 245] width 84 height 34
click at [402, 238] on input "6" at bounding box center [370, 245] width 84 height 34
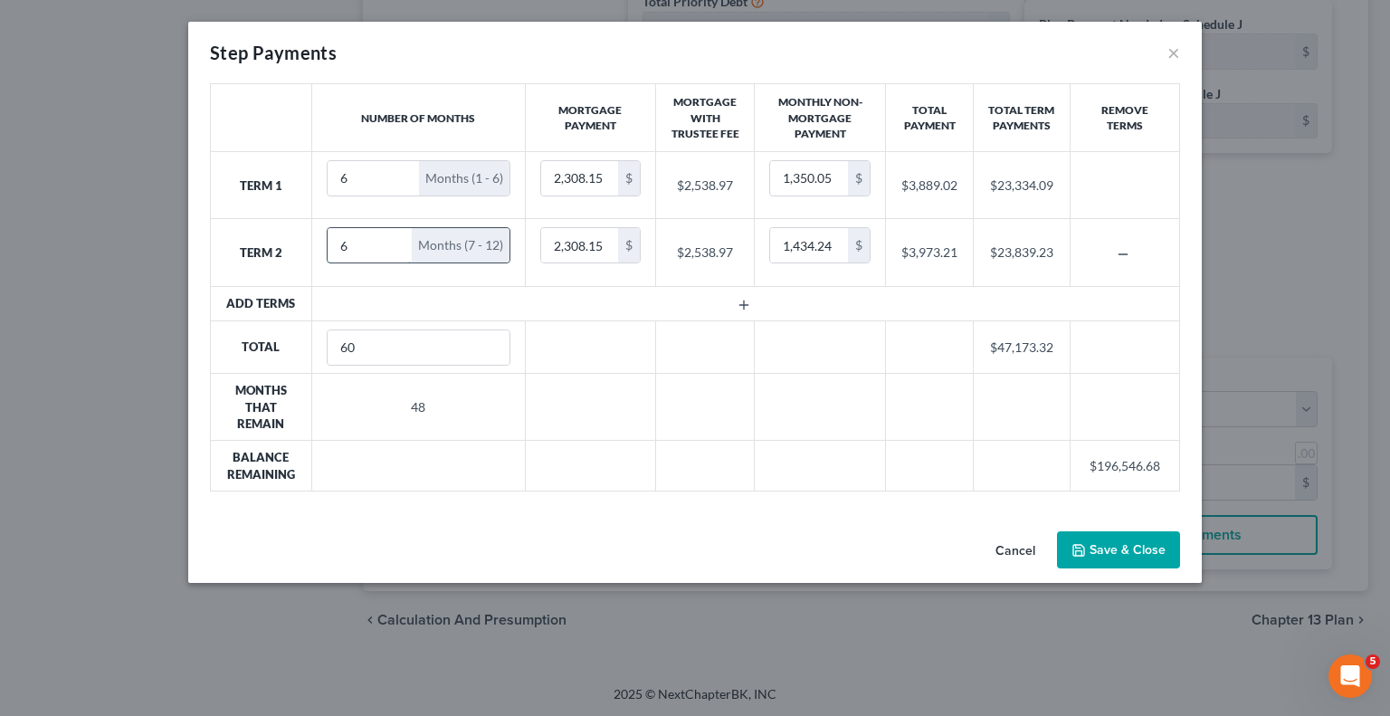
click at [402, 238] on input "6" at bounding box center [370, 245] width 84 height 34
click at [394, 239] on input "7" at bounding box center [370, 245] width 84 height 34
click at [394, 239] on input "8" at bounding box center [370, 245] width 84 height 34
click at [394, 239] on input "9" at bounding box center [370, 245] width 84 height 34
click at [395, 239] on input "10" at bounding box center [370, 245] width 84 height 34
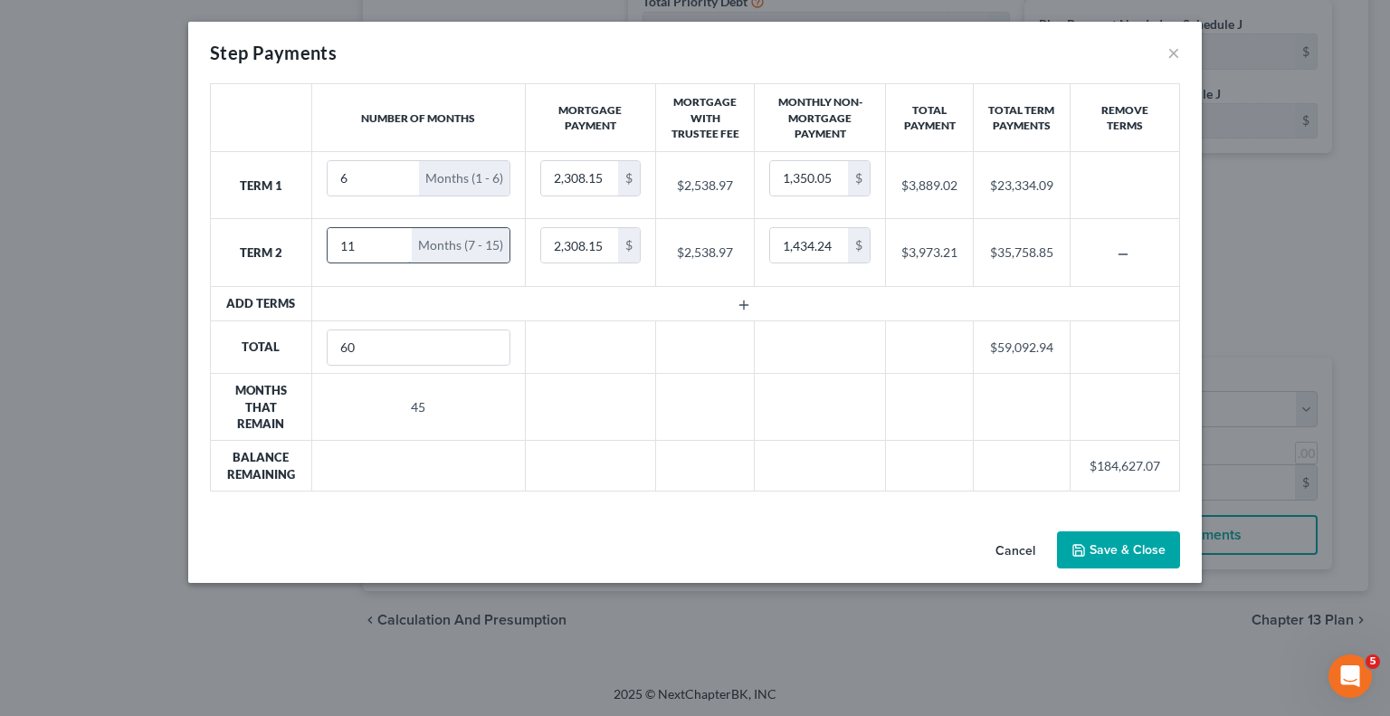
click at [395, 239] on input "11" at bounding box center [370, 245] width 84 height 34
click at [395, 239] on input "12" at bounding box center [370, 245] width 84 height 34
click at [395, 239] on input "13" at bounding box center [370, 245] width 84 height 34
click at [395, 239] on input "14" at bounding box center [370, 245] width 84 height 34
click at [395, 239] on input "15" at bounding box center [370, 245] width 84 height 34
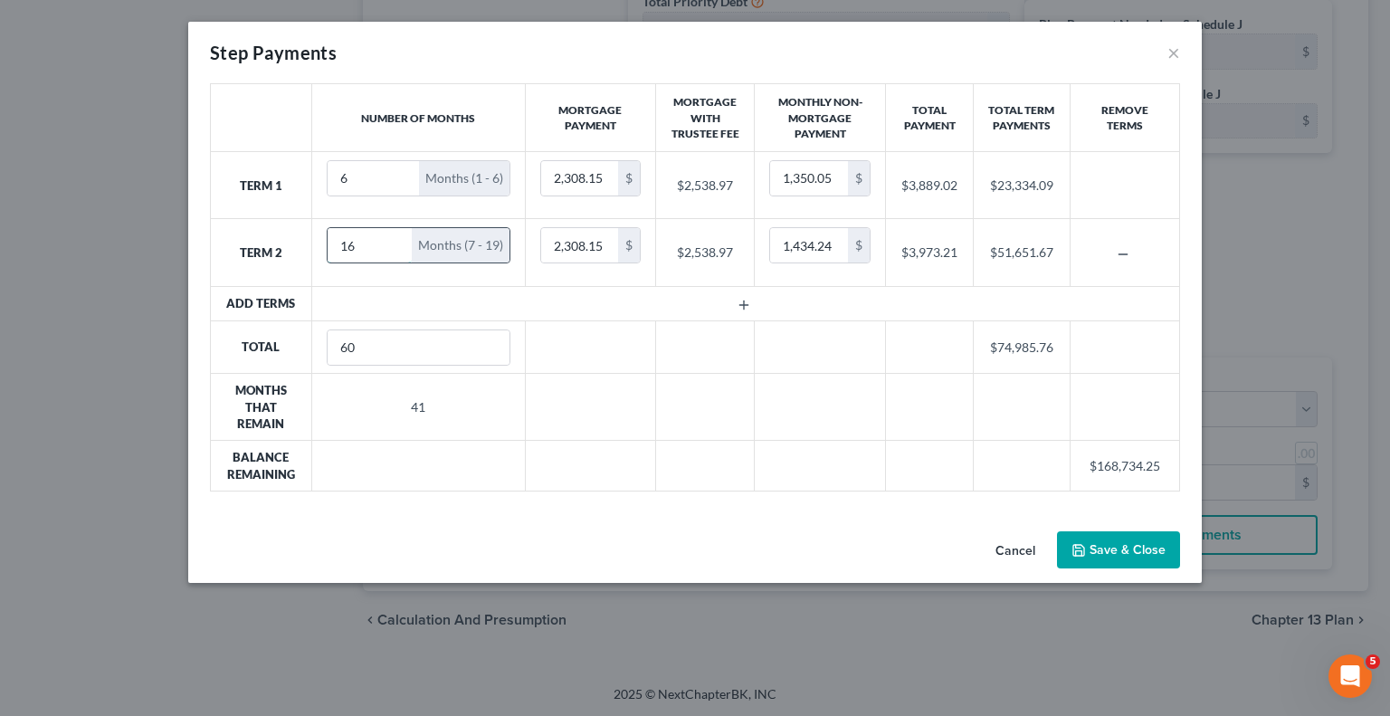
click at [395, 239] on input "16" at bounding box center [370, 245] width 84 height 34
click at [395, 239] on input "17" at bounding box center [370, 245] width 84 height 34
click at [395, 239] on input "18" at bounding box center [370, 245] width 84 height 34
click at [395, 239] on input "19" at bounding box center [370, 245] width 84 height 34
click at [395, 239] on input "20" at bounding box center [370, 245] width 84 height 34
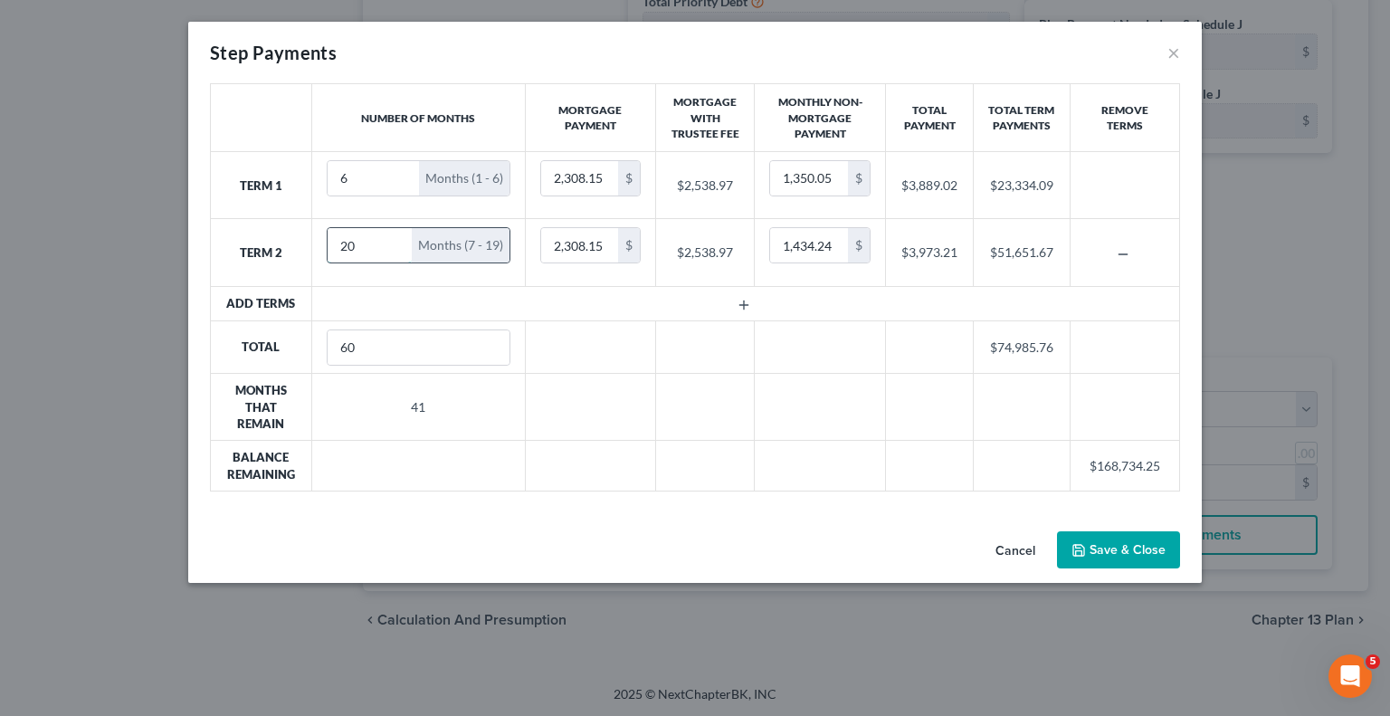
click at [395, 239] on td "20 Months (7 - 19)" at bounding box center [418, 252] width 214 height 67
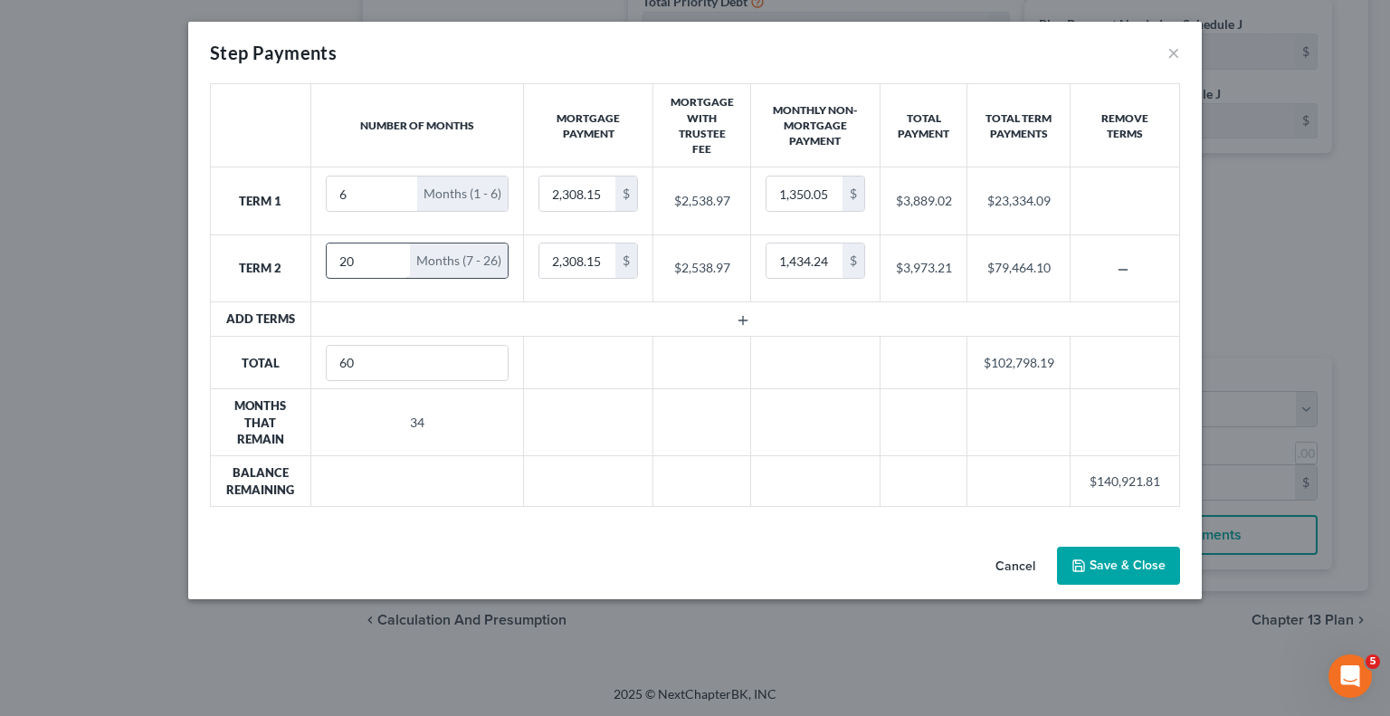
click at [395, 239] on td "20 Months (7 - 26)" at bounding box center [417, 267] width 214 height 67
click at [396, 250] on input "21" at bounding box center [369, 261] width 84 height 34
click at [396, 250] on input "22" at bounding box center [369, 261] width 84 height 34
click at [396, 250] on input "23" at bounding box center [369, 261] width 84 height 34
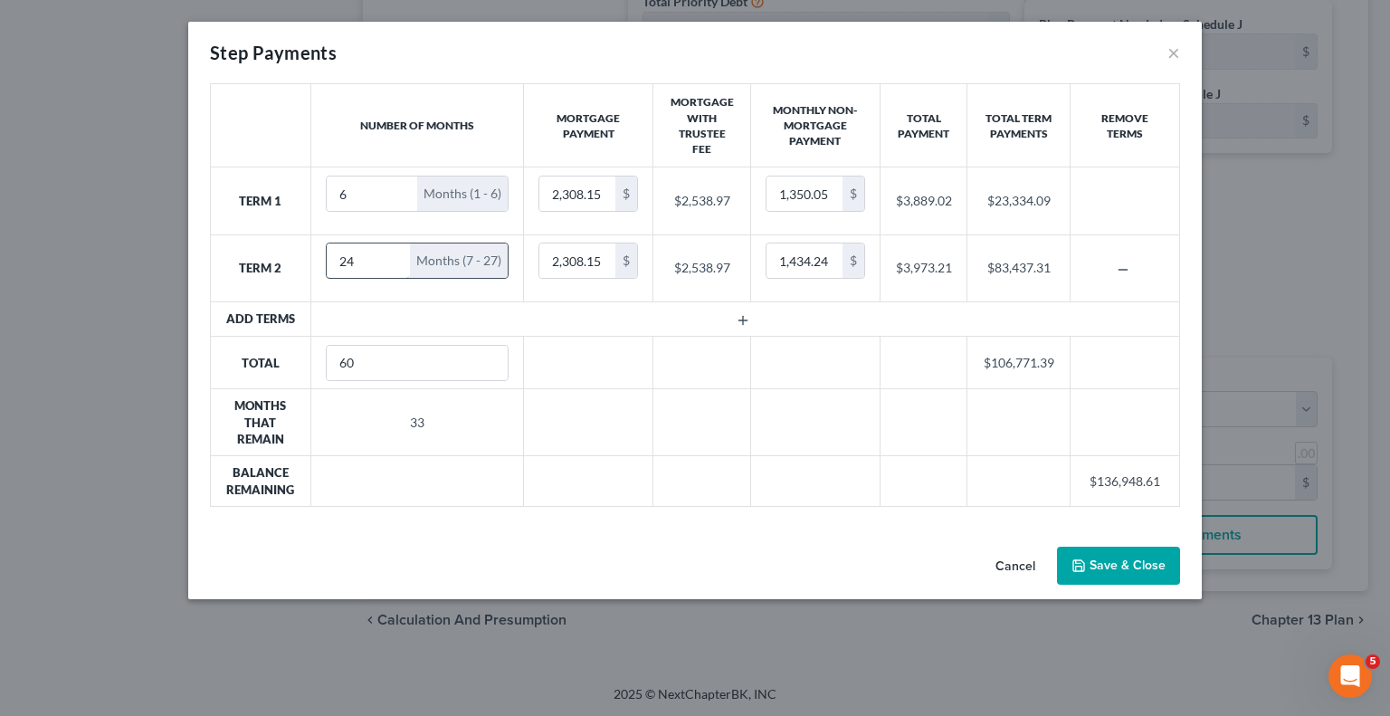
click at [396, 250] on input "24" at bounding box center [369, 261] width 84 height 34
click at [396, 250] on input "25" at bounding box center [369, 261] width 84 height 34
click at [396, 250] on input "26" at bounding box center [369, 261] width 84 height 34
click at [396, 250] on input "27" at bounding box center [369, 261] width 84 height 34
click at [396, 250] on input "28" at bounding box center [369, 261] width 84 height 34
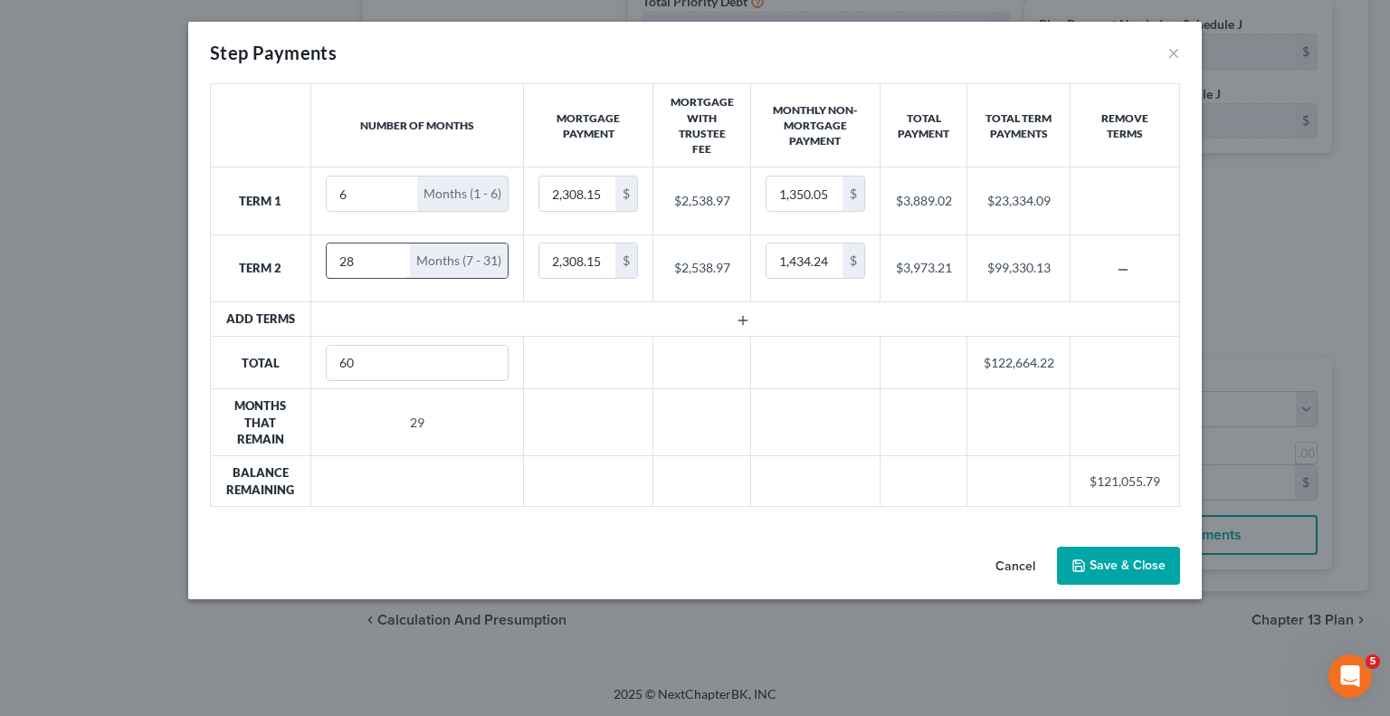
click at [396, 250] on input "29" at bounding box center [369, 261] width 84 height 34
click at [396, 250] on input "30" at bounding box center [369, 261] width 84 height 34
click at [396, 250] on input "31" at bounding box center [369, 261] width 84 height 34
click at [396, 250] on input "32" at bounding box center [369, 261] width 84 height 34
click at [396, 250] on input "33" at bounding box center [369, 261] width 84 height 34
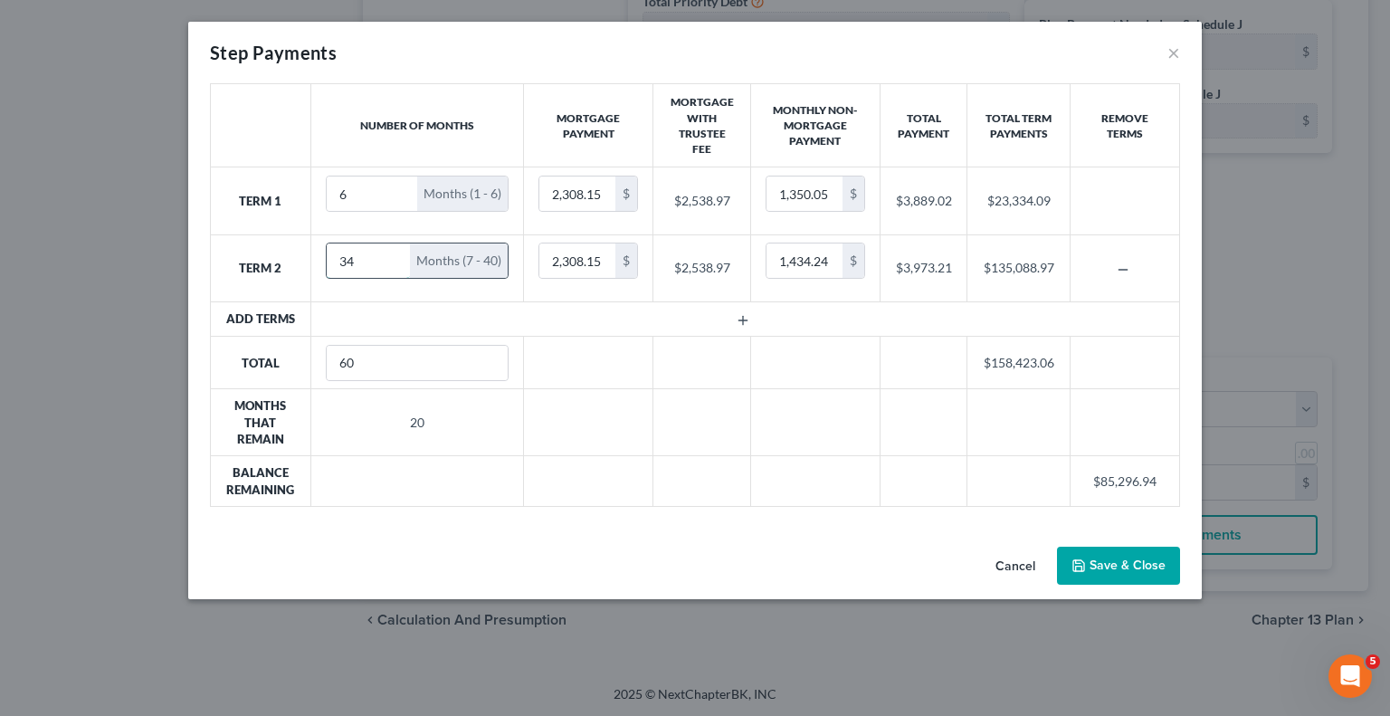
click at [396, 250] on input "34" at bounding box center [369, 261] width 84 height 34
click at [396, 250] on input "35" at bounding box center [369, 261] width 84 height 34
click at [396, 250] on input "36" at bounding box center [369, 261] width 84 height 34
click at [396, 250] on input "37" at bounding box center [369, 261] width 84 height 34
click at [396, 250] on input "38" at bounding box center [369, 261] width 84 height 34
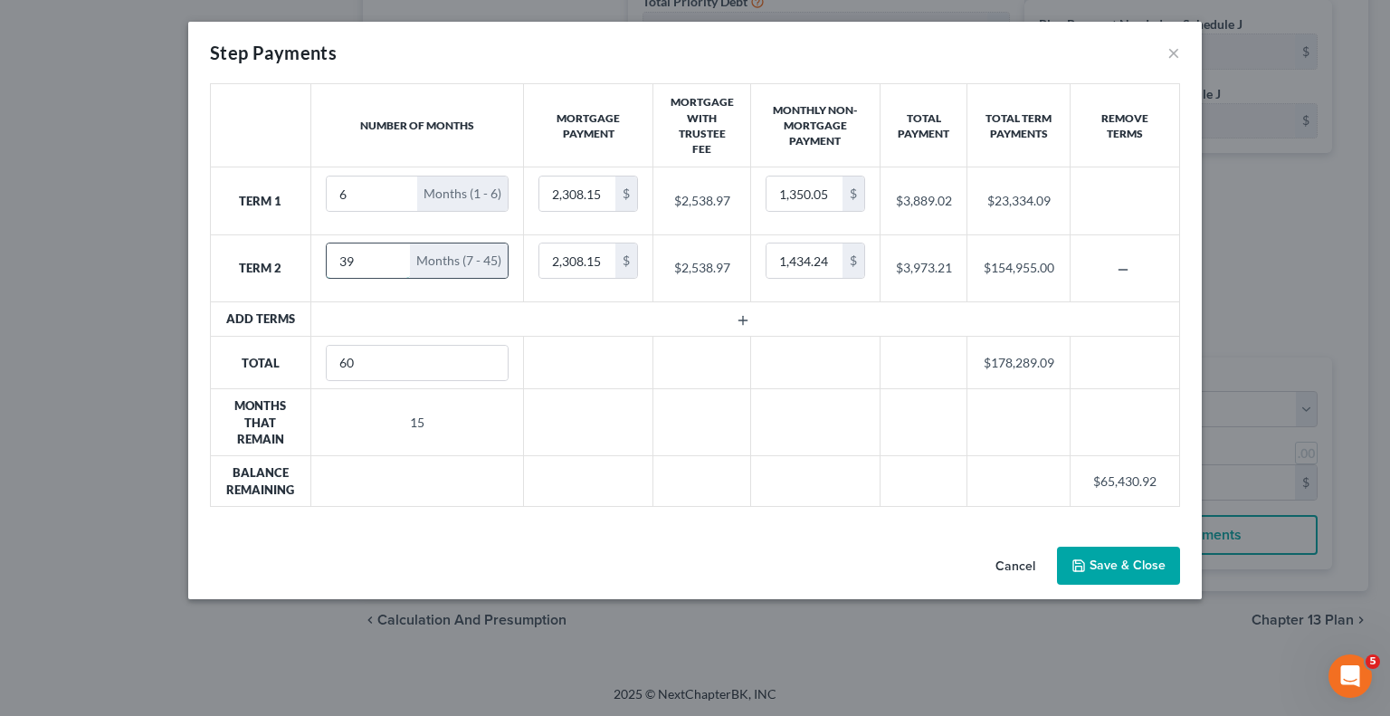
click at [396, 250] on input "39" at bounding box center [369, 261] width 84 height 34
click at [396, 250] on input "40" at bounding box center [369, 261] width 84 height 34
click at [396, 250] on input "41" at bounding box center [369, 261] width 84 height 34
click at [396, 250] on input "42" at bounding box center [369, 261] width 84 height 34
click at [396, 250] on input "43" at bounding box center [369, 261] width 84 height 34
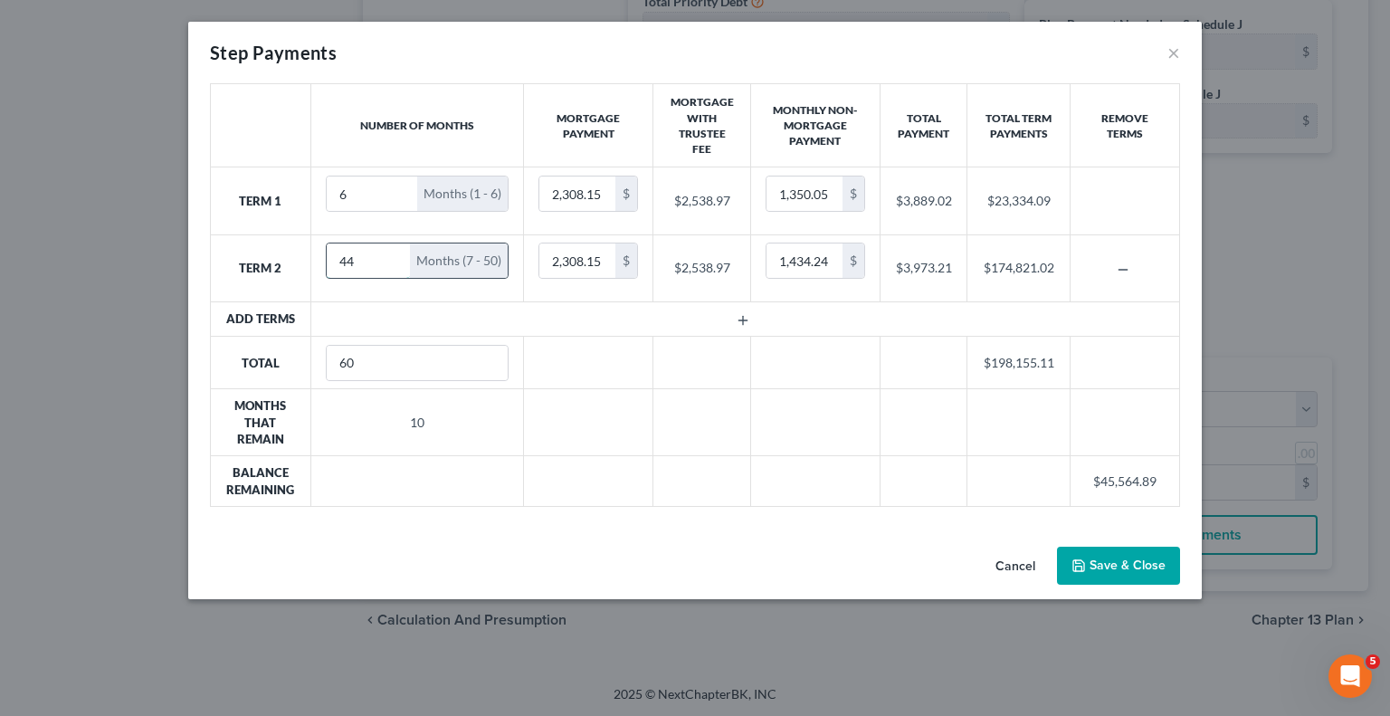
click at [396, 250] on input "44" at bounding box center [369, 261] width 84 height 34
click at [396, 250] on input "45" at bounding box center [369, 261] width 84 height 34
click at [396, 250] on input "46" at bounding box center [369, 261] width 84 height 34
click at [396, 250] on input "47" at bounding box center [369, 261] width 84 height 34
click at [396, 250] on input "48" at bounding box center [369, 261] width 84 height 34
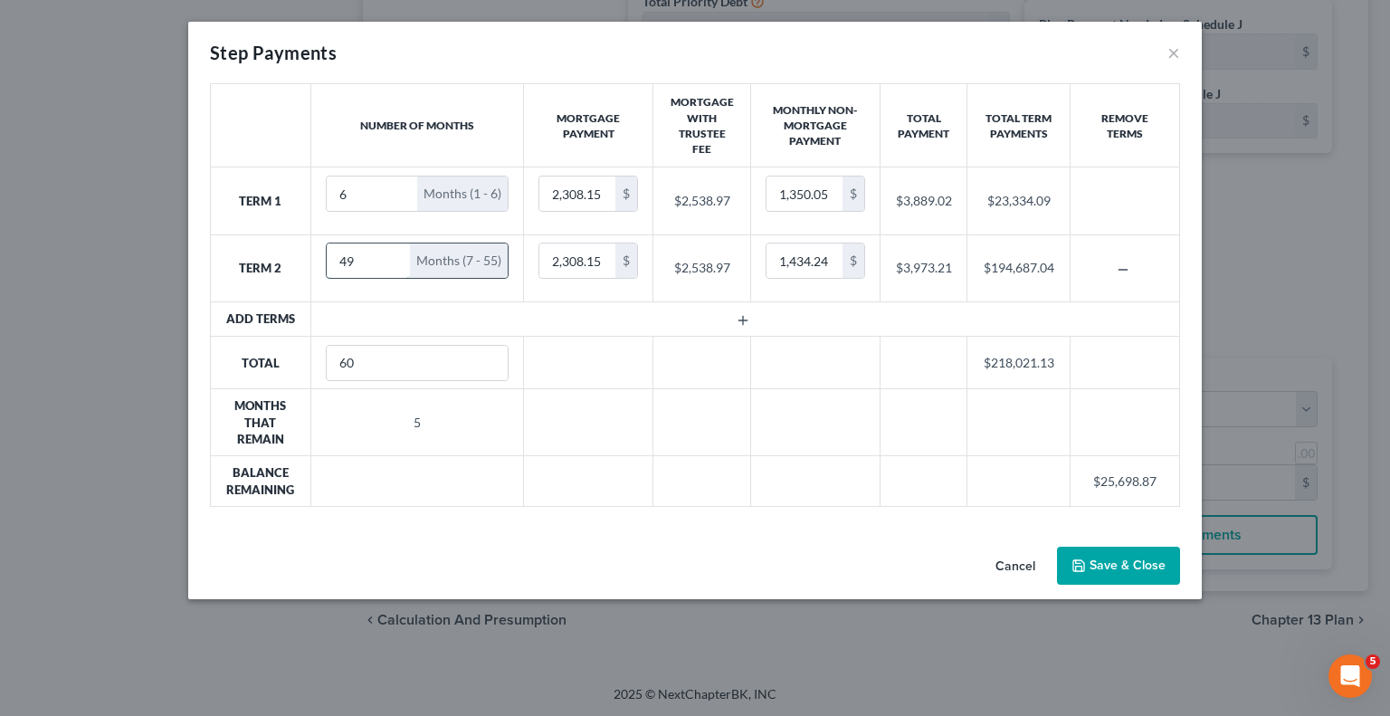
click at [396, 250] on input "49" at bounding box center [369, 261] width 84 height 34
click at [396, 250] on input "50" at bounding box center [369, 261] width 84 height 34
click at [396, 250] on input "51" at bounding box center [369, 261] width 84 height 34
click at [396, 250] on input "52" at bounding box center [369, 261] width 84 height 34
click at [396, 250] on input "53" at bounding box center [369, 261] width 84 height 34
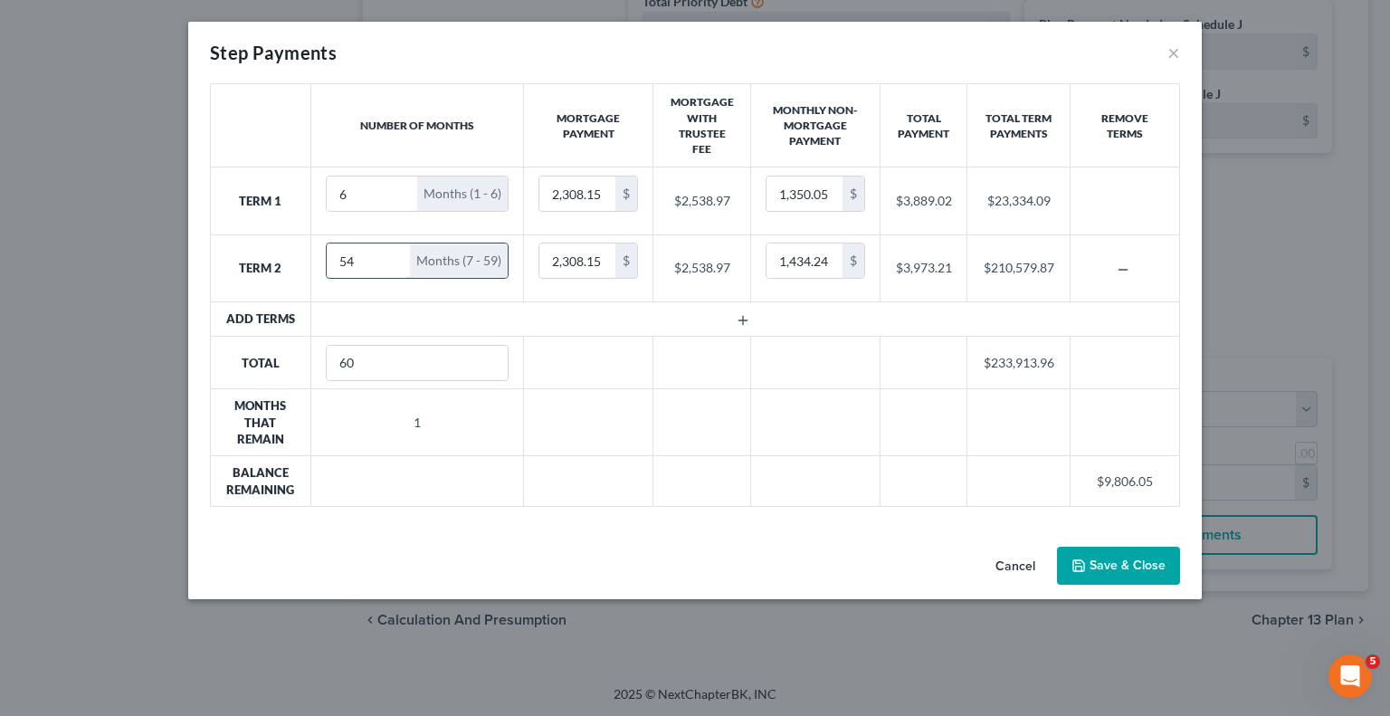
click at [396, 250] on input "54" at bounding box center [369, 261] width 84 height 34
click at [770, 541] on div "Cancel Save & Close" at bounding box center [695, 570] width 1014 height 60
click at [1122, 557] on button "Save & Close" at bounding box center [1118, 566] width 123 height 38
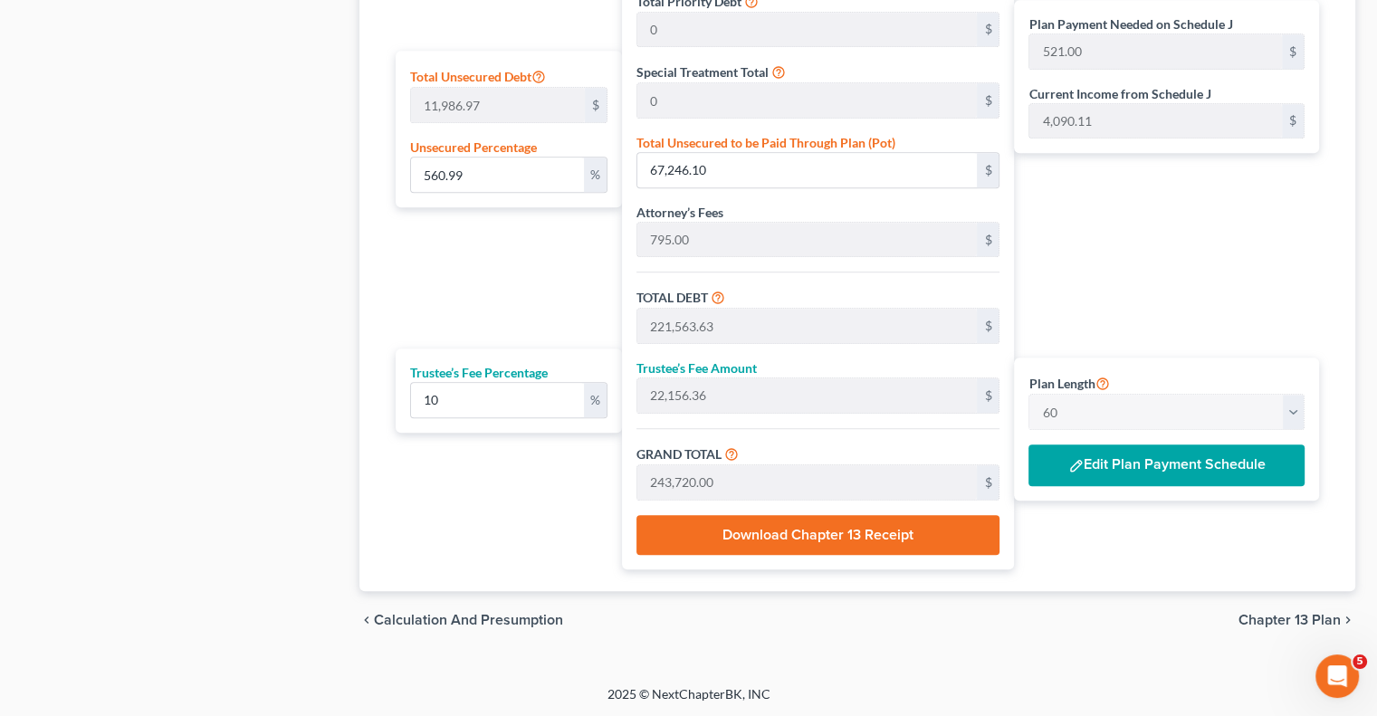
click at [1131, 459] on button "Edit Plan Payment Schedule" at bounding box center [1166, 465] width 276 height 42
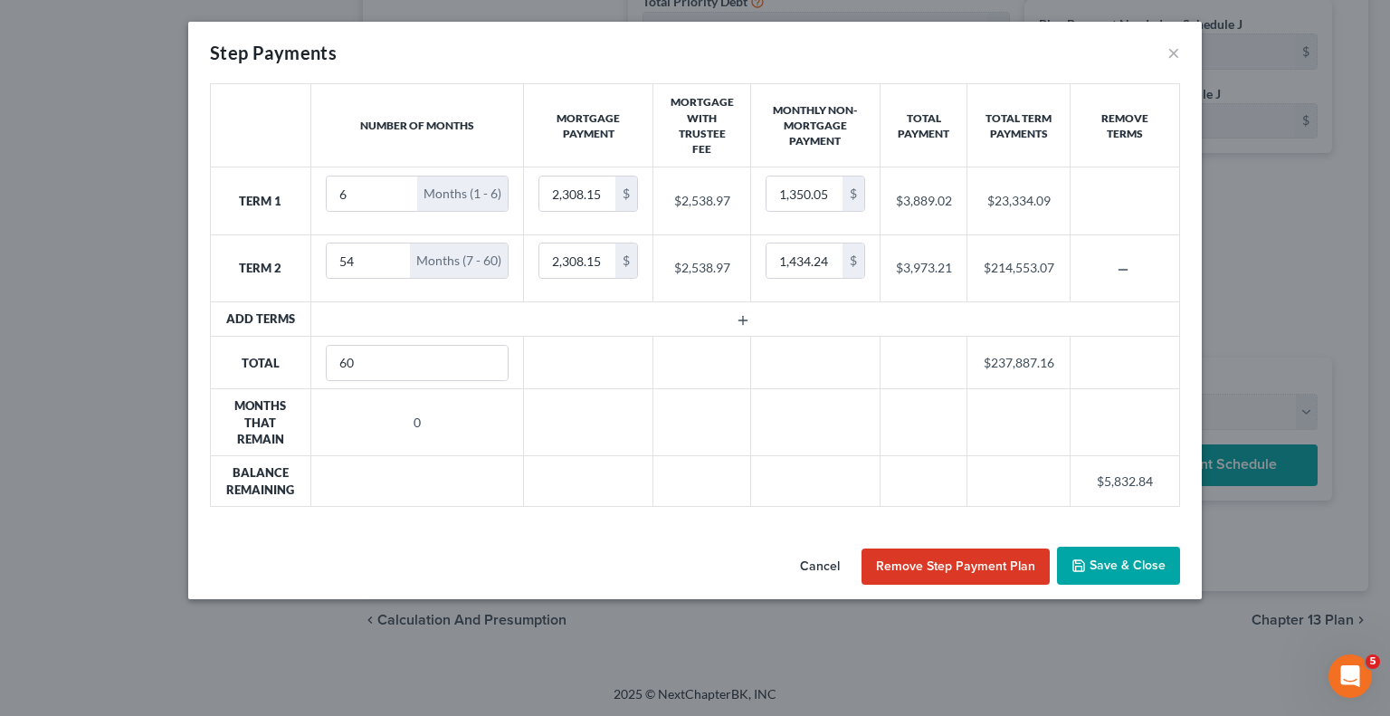
click at [1094, 556] on button "Save & Close" at bounding box center [1118, 566] width 123 height 38
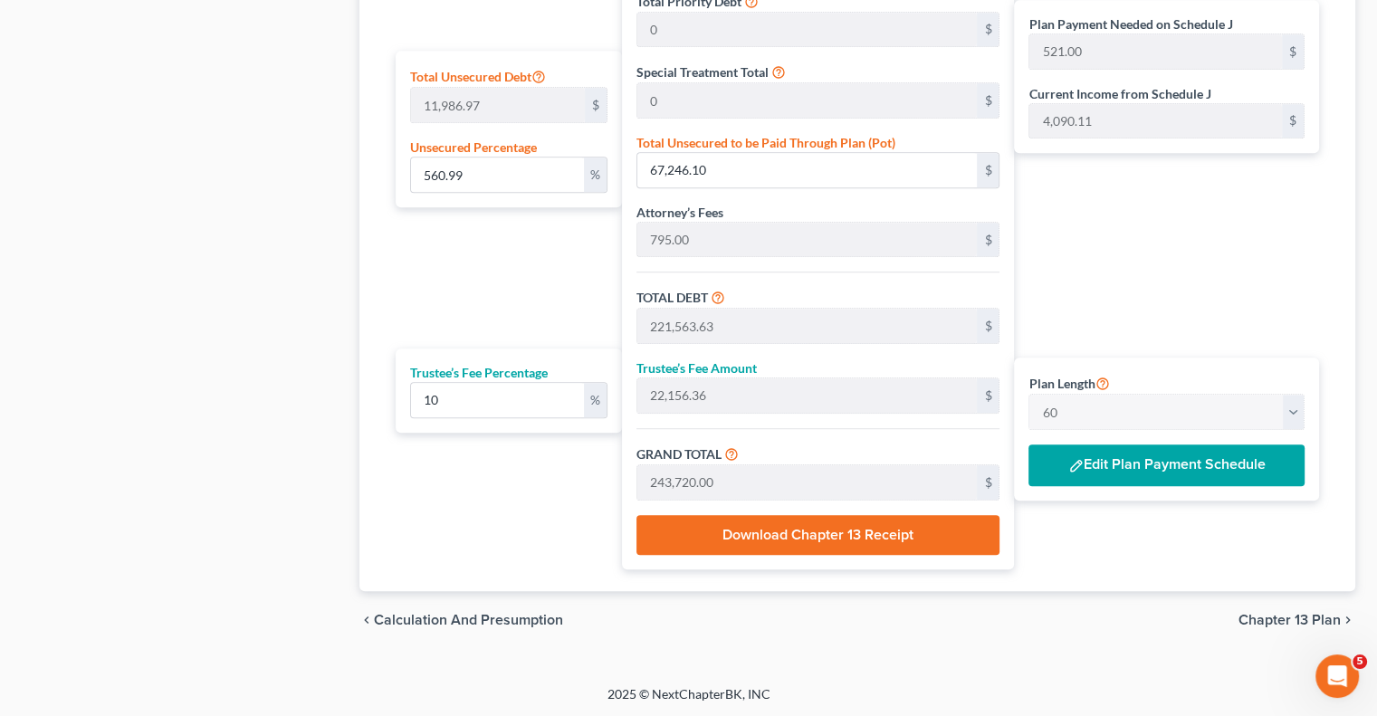
click at [1174, 455] on button "Edit Plan Payment Schedule" at bounding box center [1166, 465] width 276 height 42
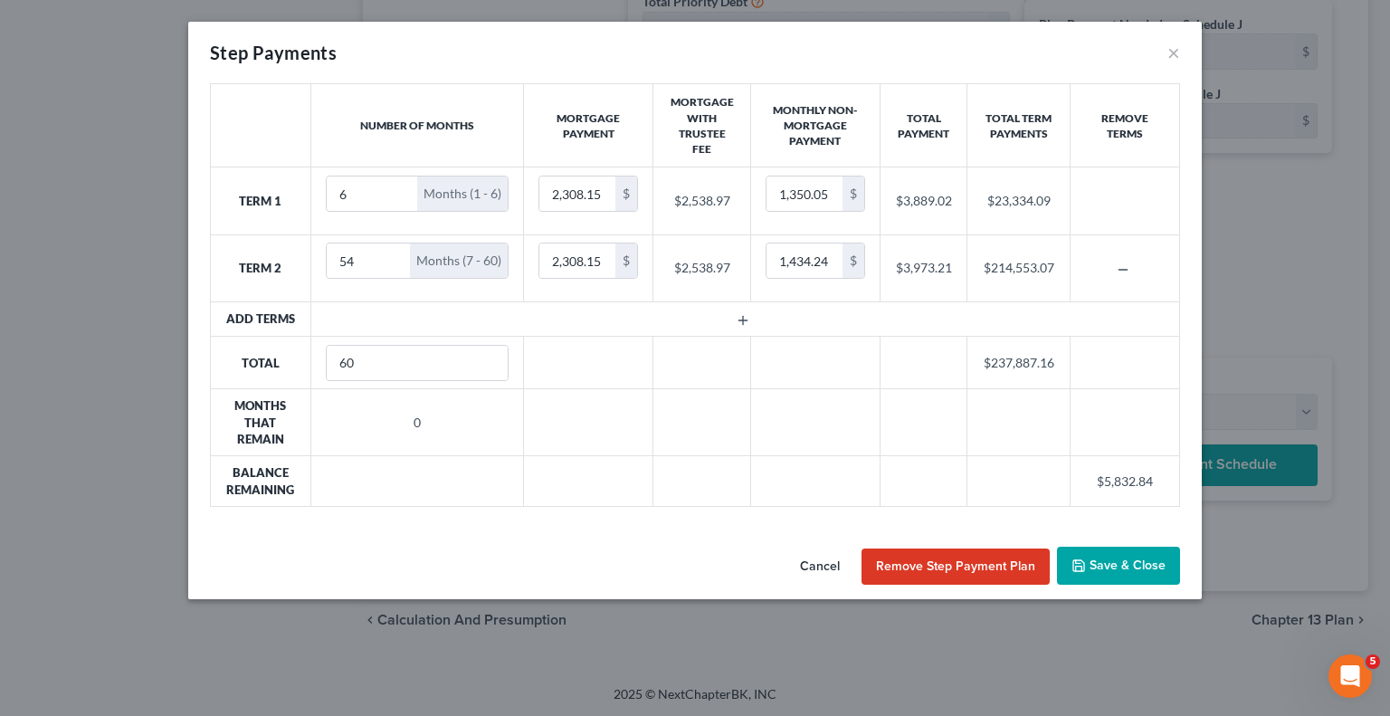
click at [1096, 568] on button "Save & Close" at bounding box center [1118, 566] width 123 height 38
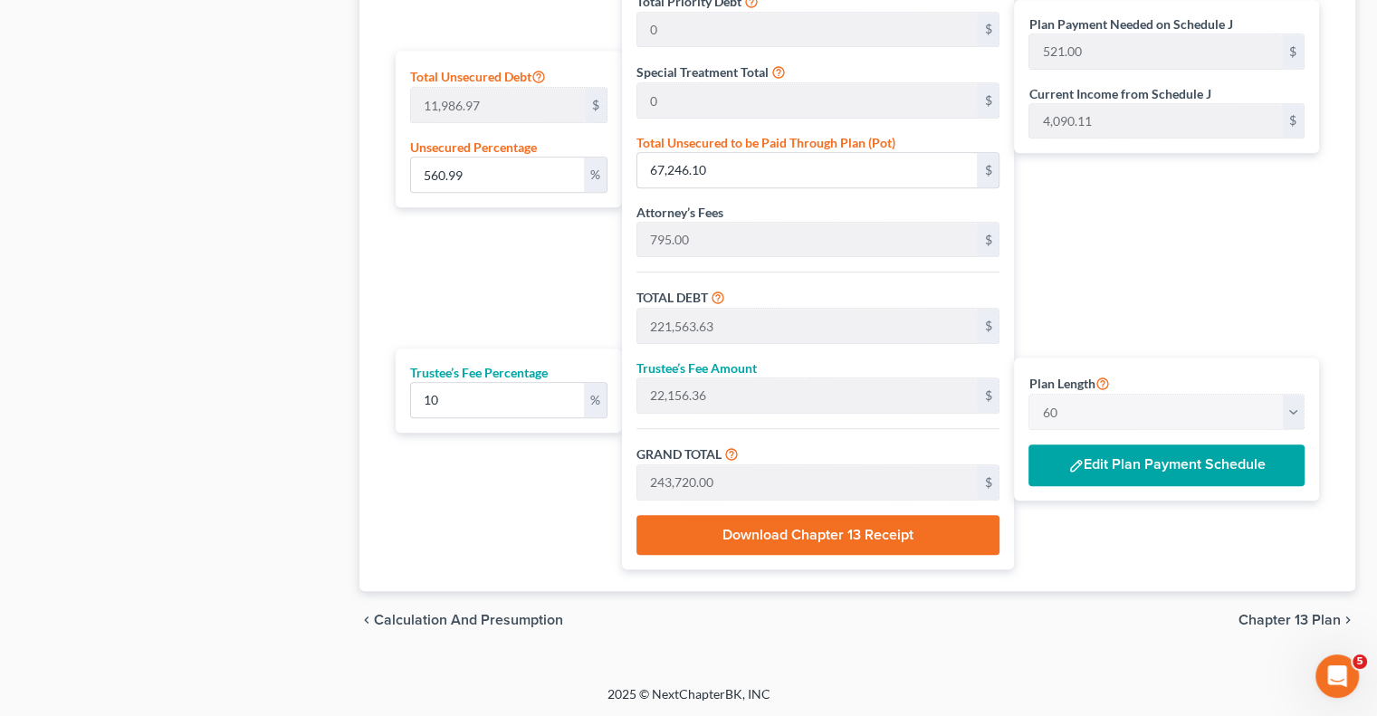
click at [821, 533] on button "Download Chapter 13 Receipt" at bounding box center [817, 535] width 363 height 40
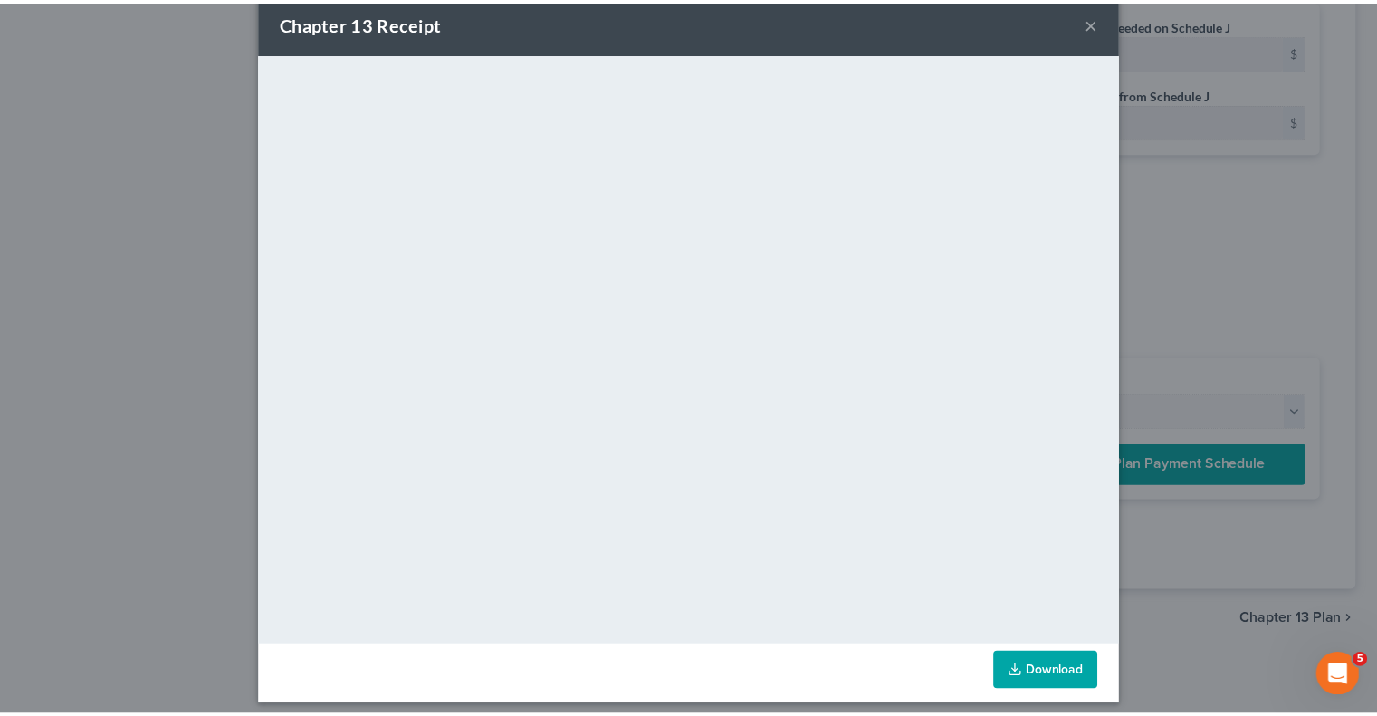
scroll to position [41, 0]
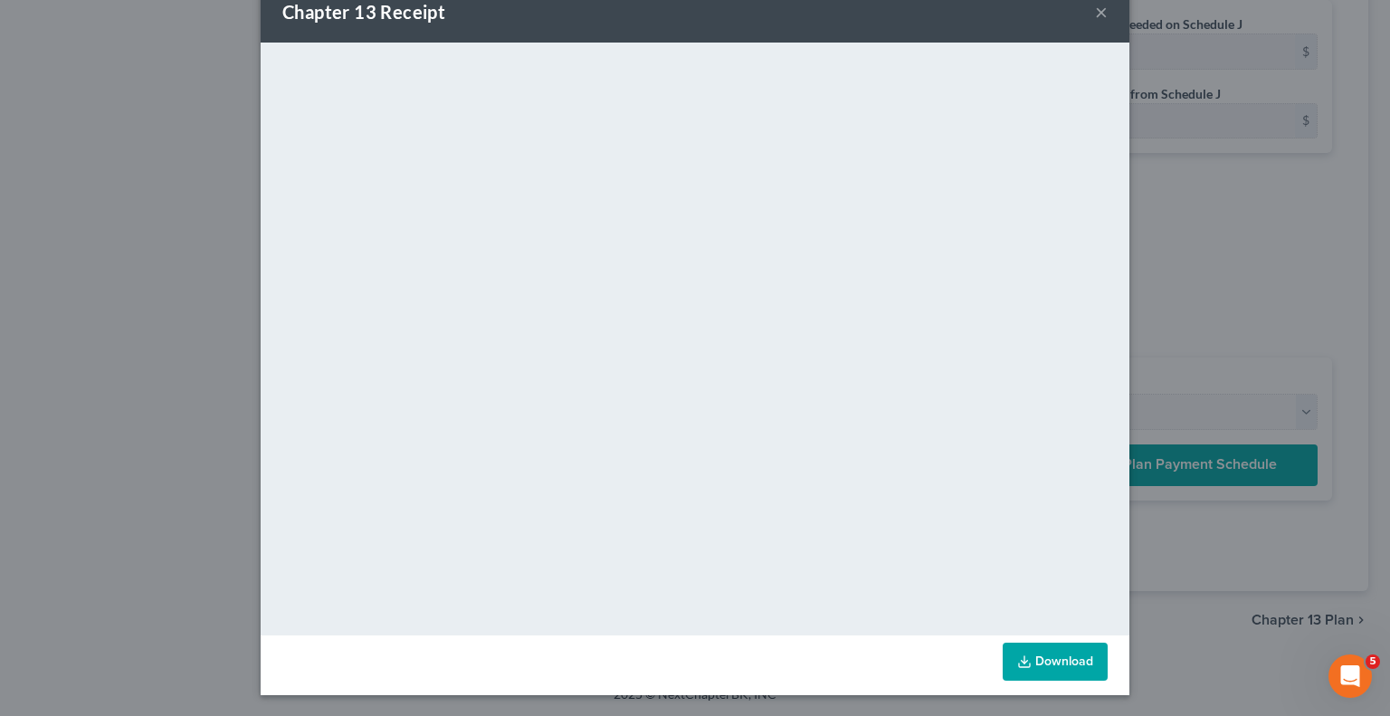
click at [1017, 658] on icon at bounding box center [1024, 661] width 14 height 14
click at [1095, 11] on button "×" at bounding box center [1101, 12] width 13 height 22
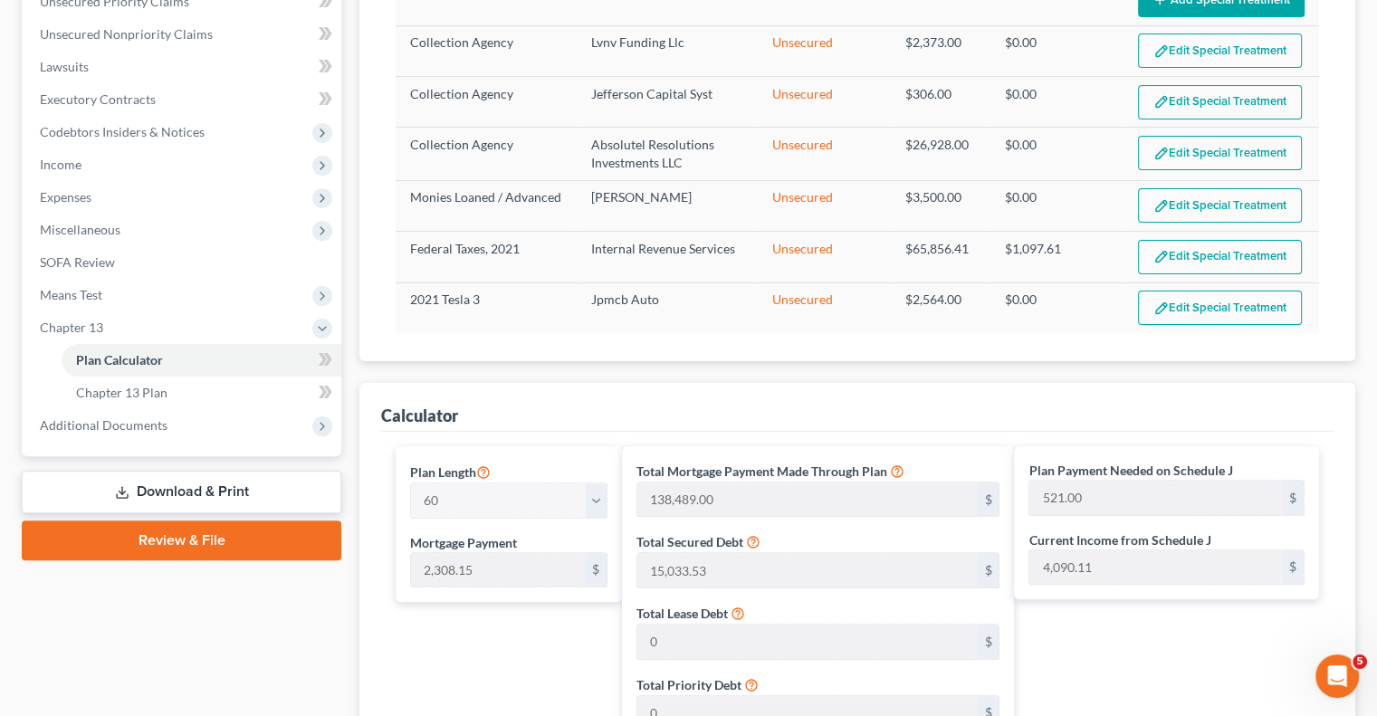
scroll to position [390, 0]
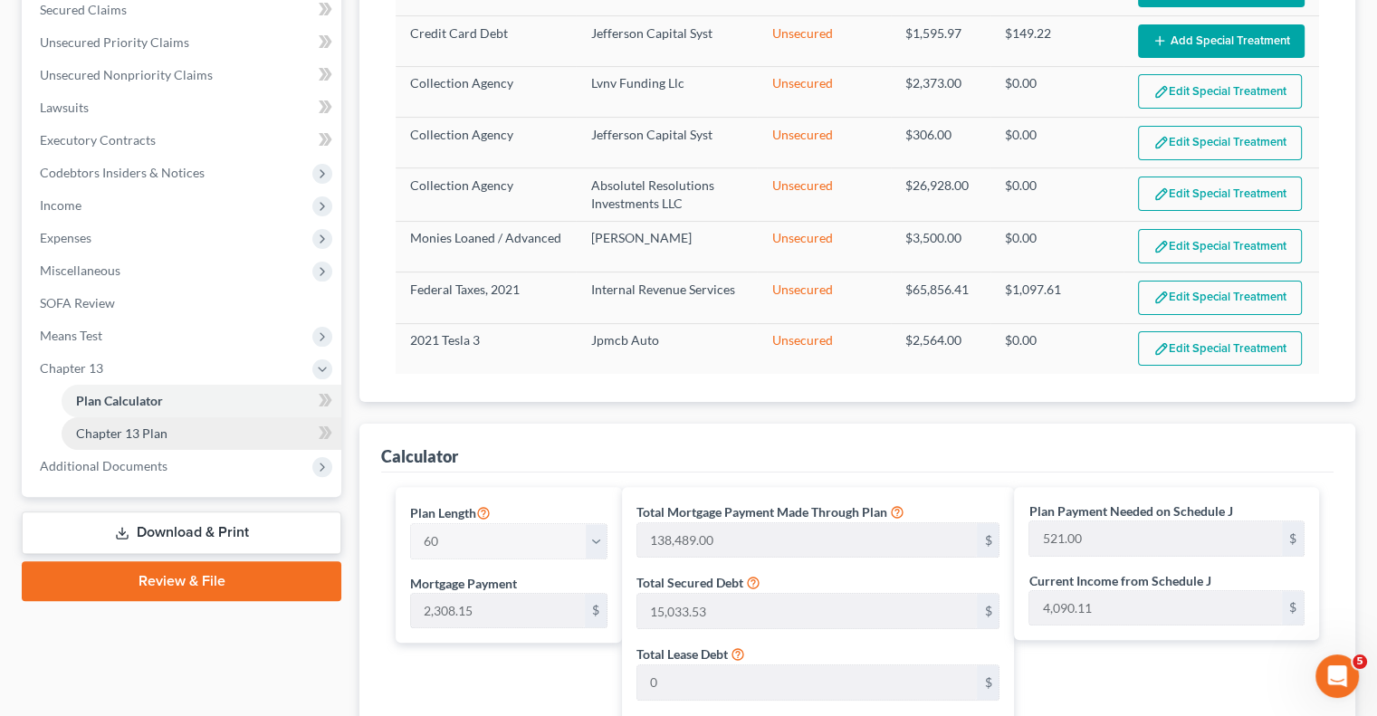
click at [164, 430] on span "Chapter 13 Plan" at bounding box center [121, 432] width 91 height 15
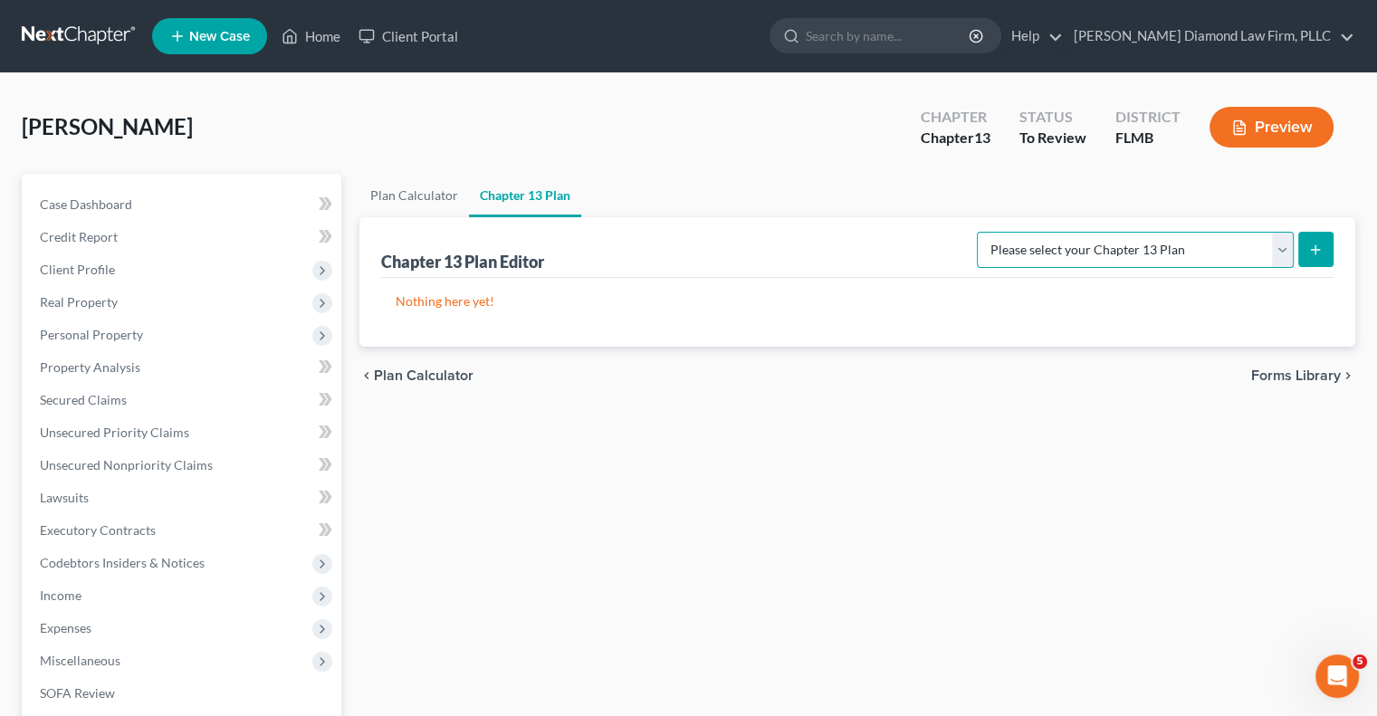
click at [1281, 245] on select "Please select your Chapter 13 Plan Middle District of [US_STATE][GEOGRAPHIC_DAT…" at bounding box center [1135, 250] width 317 height 36
click at [998, 232] on select "Please select your Chapter 13 Plan Middle District of [US_STATE][GEOGRAPHIC_DAT…" at bounding box center [1135, 250] width 317 height 36
click at [1293, 129] on button "Preview" at bounding box center [1271, 127] width 124 height 41
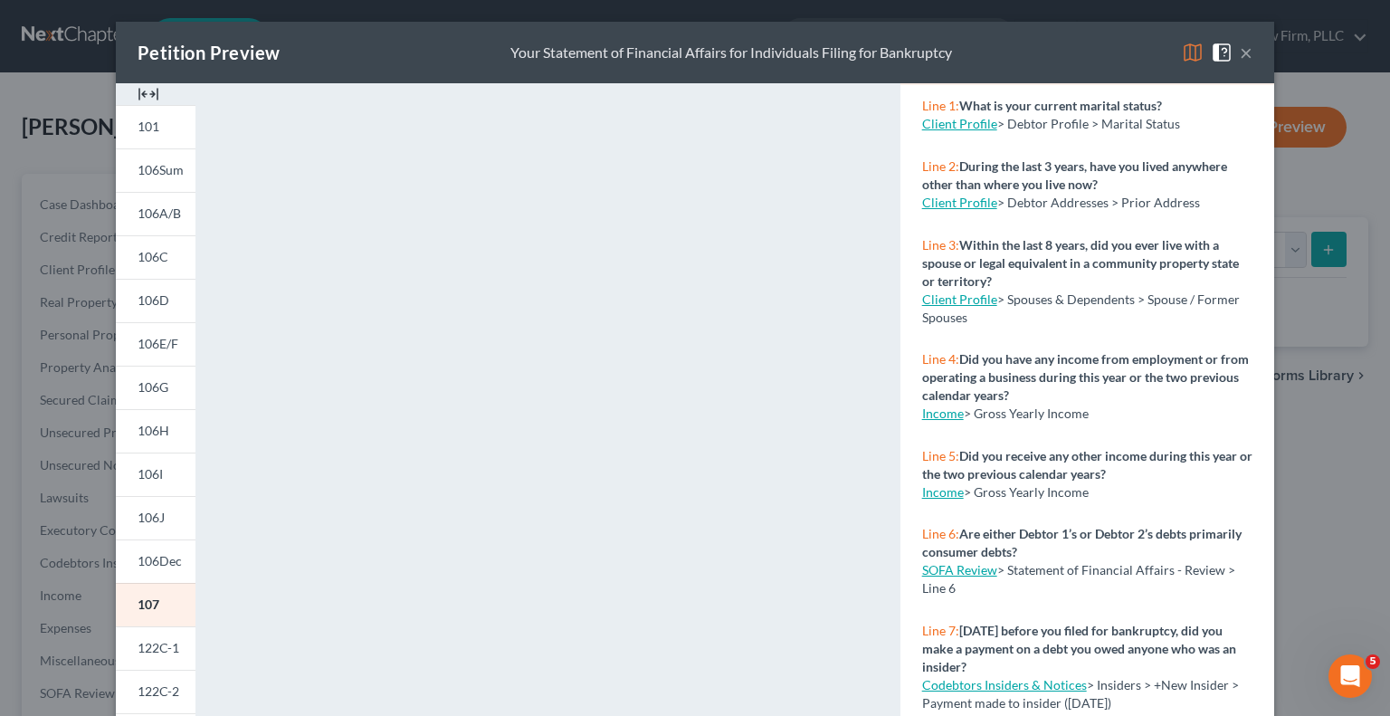
scroll to position [91, 0]
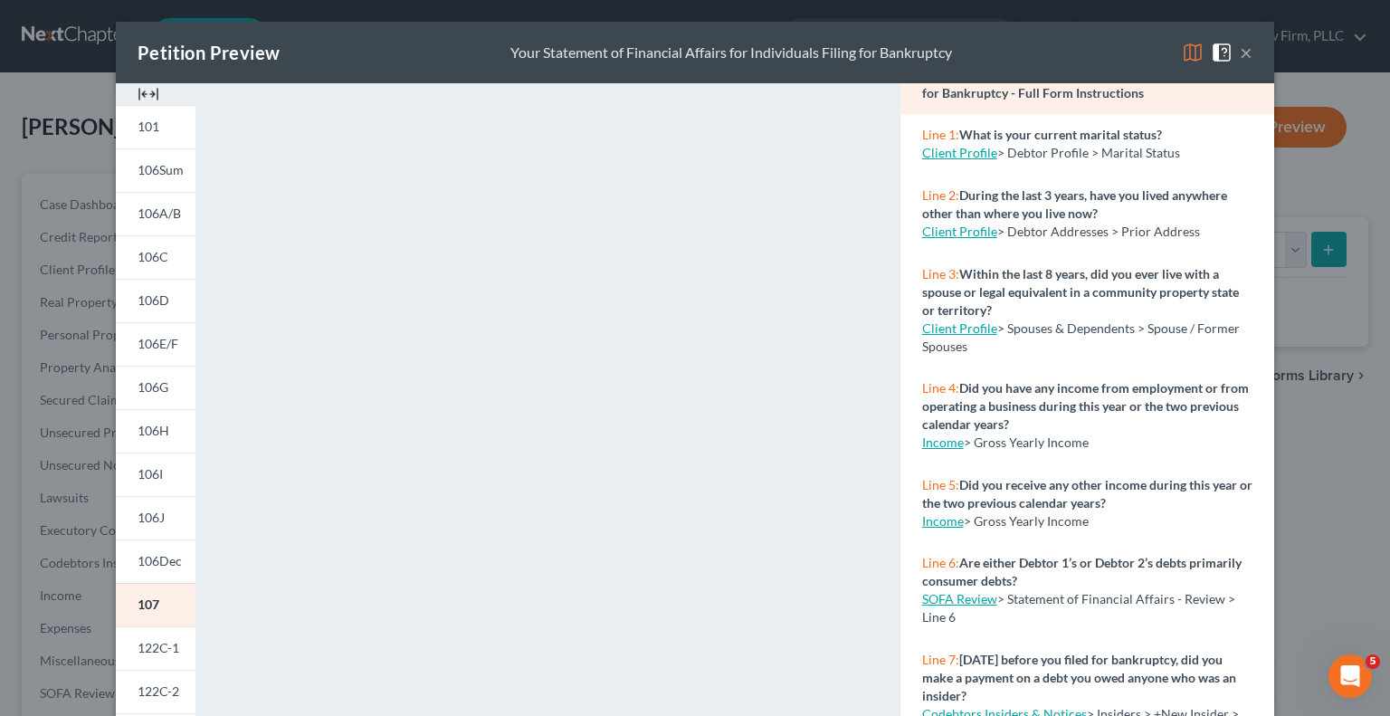
click at [1240, 50] on button "×" at bounding box center [1246, 53] width 13 height 22
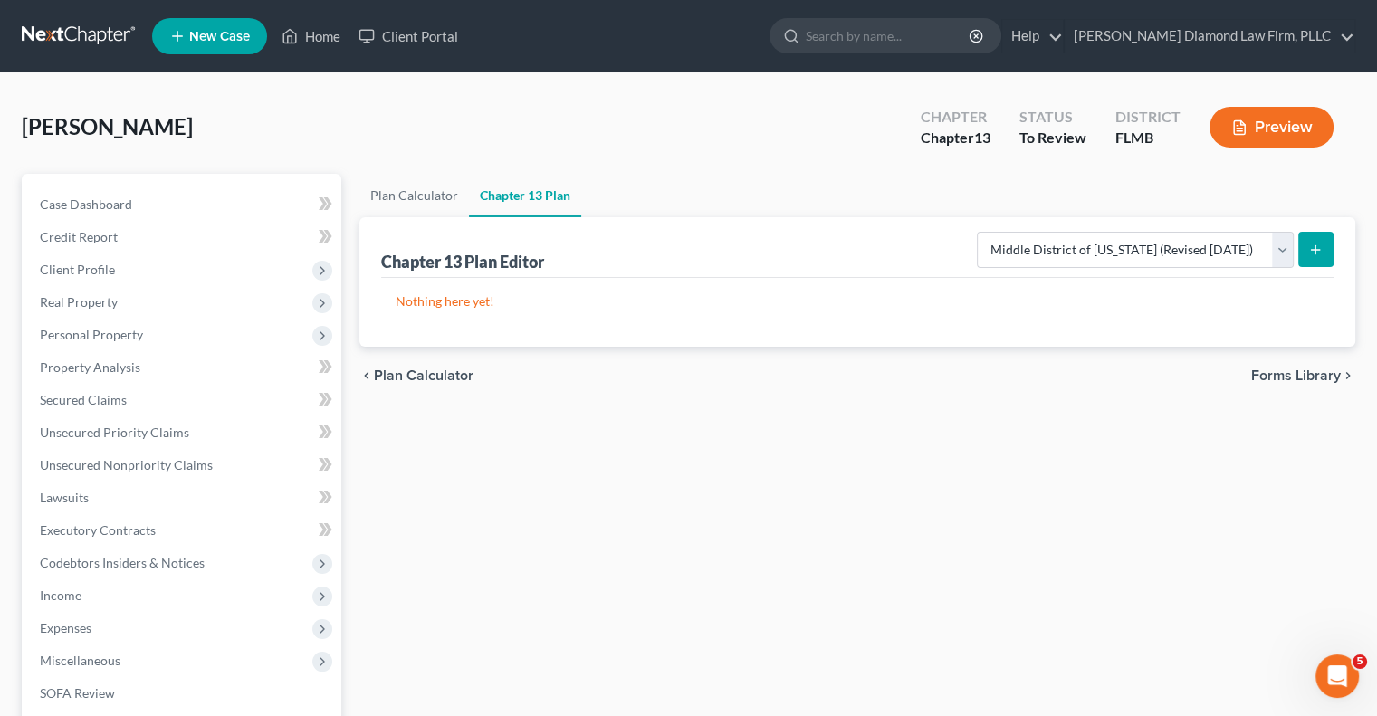
click at [1022, 314] on div "Nothing here yet!" at bounding box center [857, 312] width 952 height 69
click at [1017, 312] on div "Nothing here yet!" at bounding box center [857, 312] width 952 height 69
click at [1013, 302] on p "Nothing here yet!" at bounding box center [857, 301] width 923 height 18
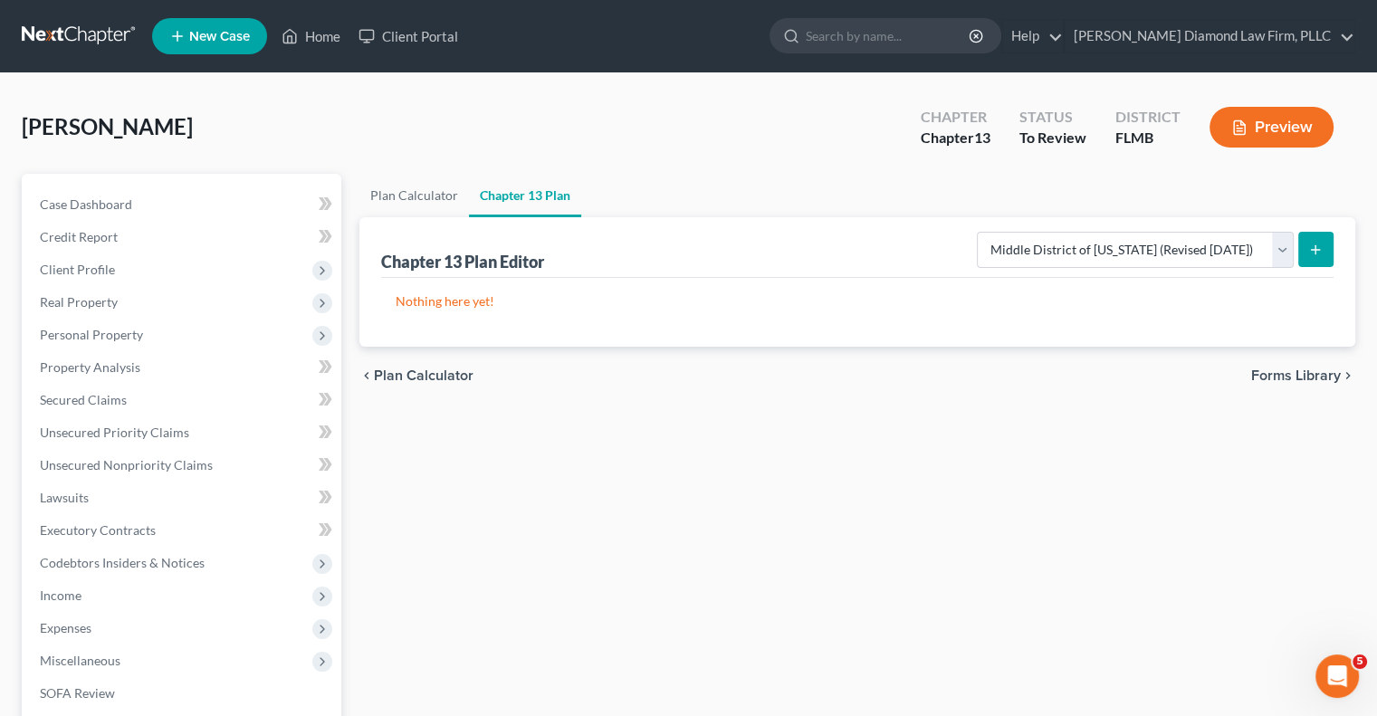
click at [1255, 124] on button "Preview" at bounding box center [1271, 127] width 124 height 41
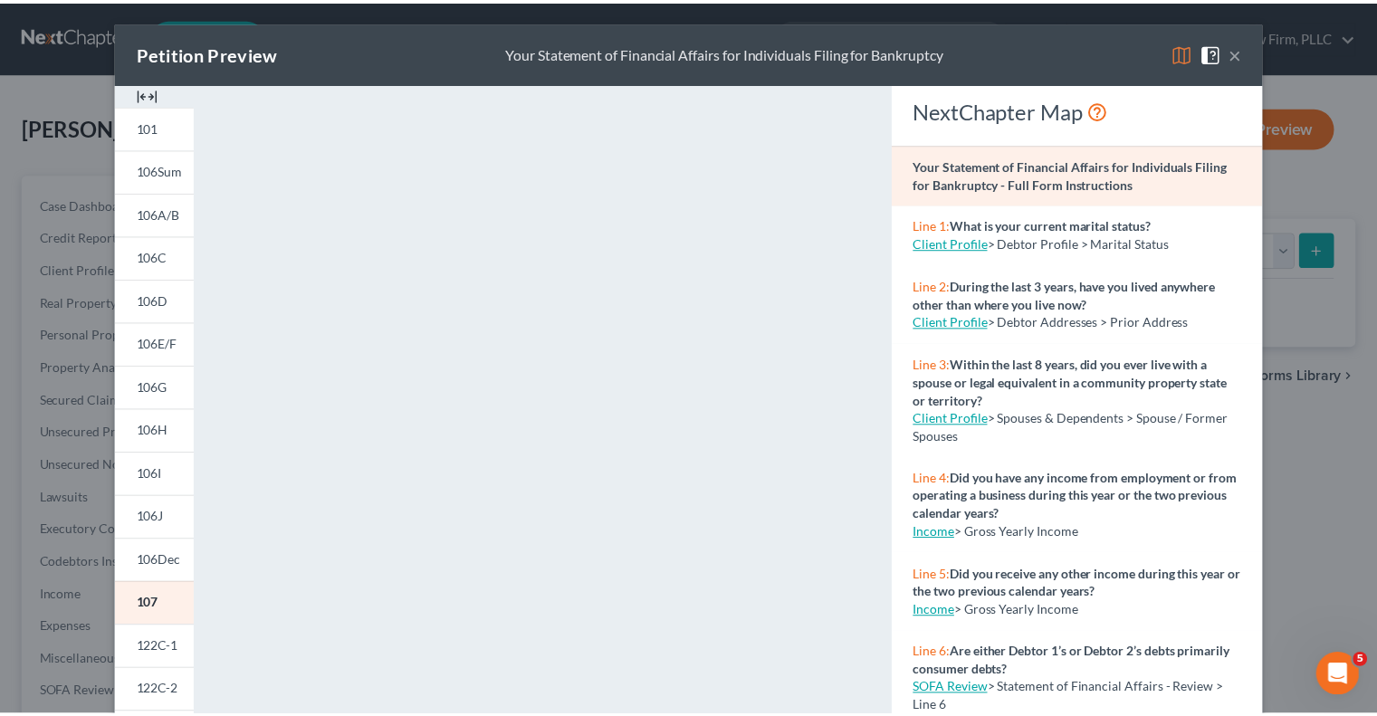
scroll to position [304, 0]
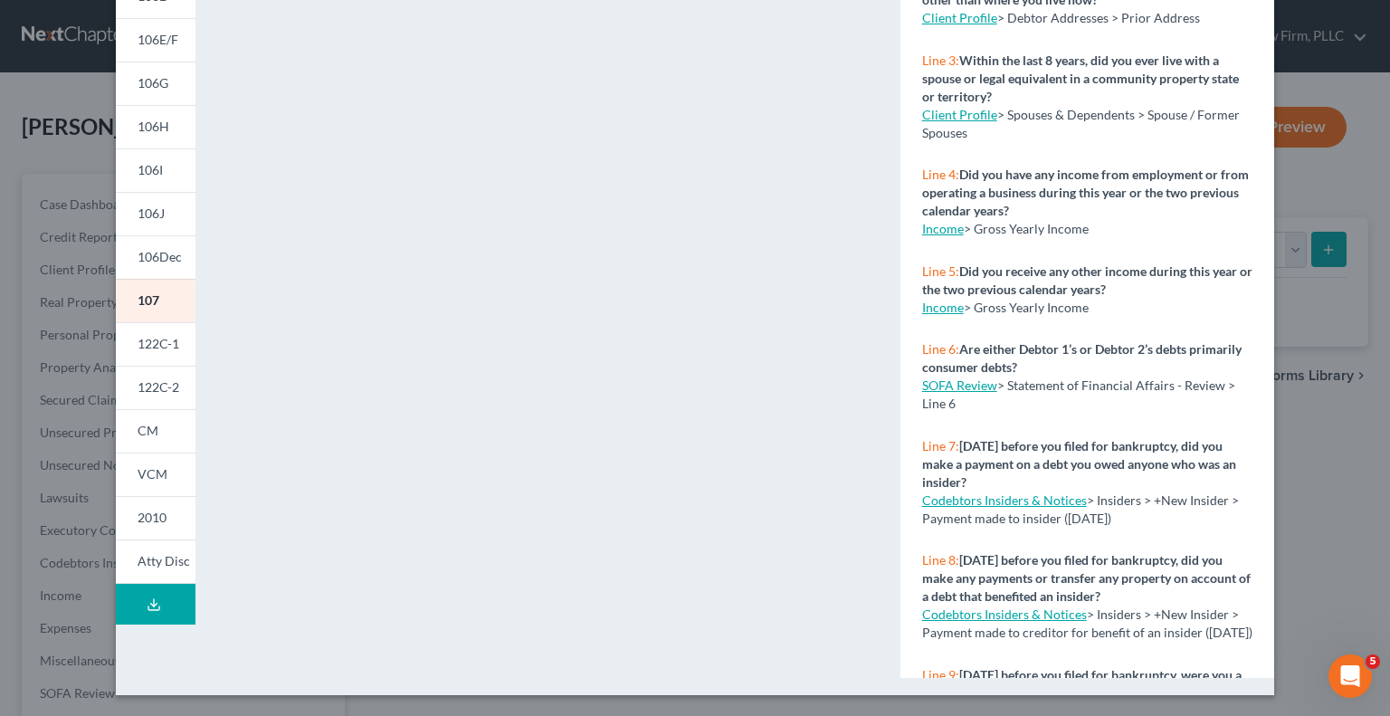
click at [14, 148] on div "Petition Preview Your Statement of Financial Affairs for Individuals Filing for…" at bounding box center [695, 358] width 1390 height 716
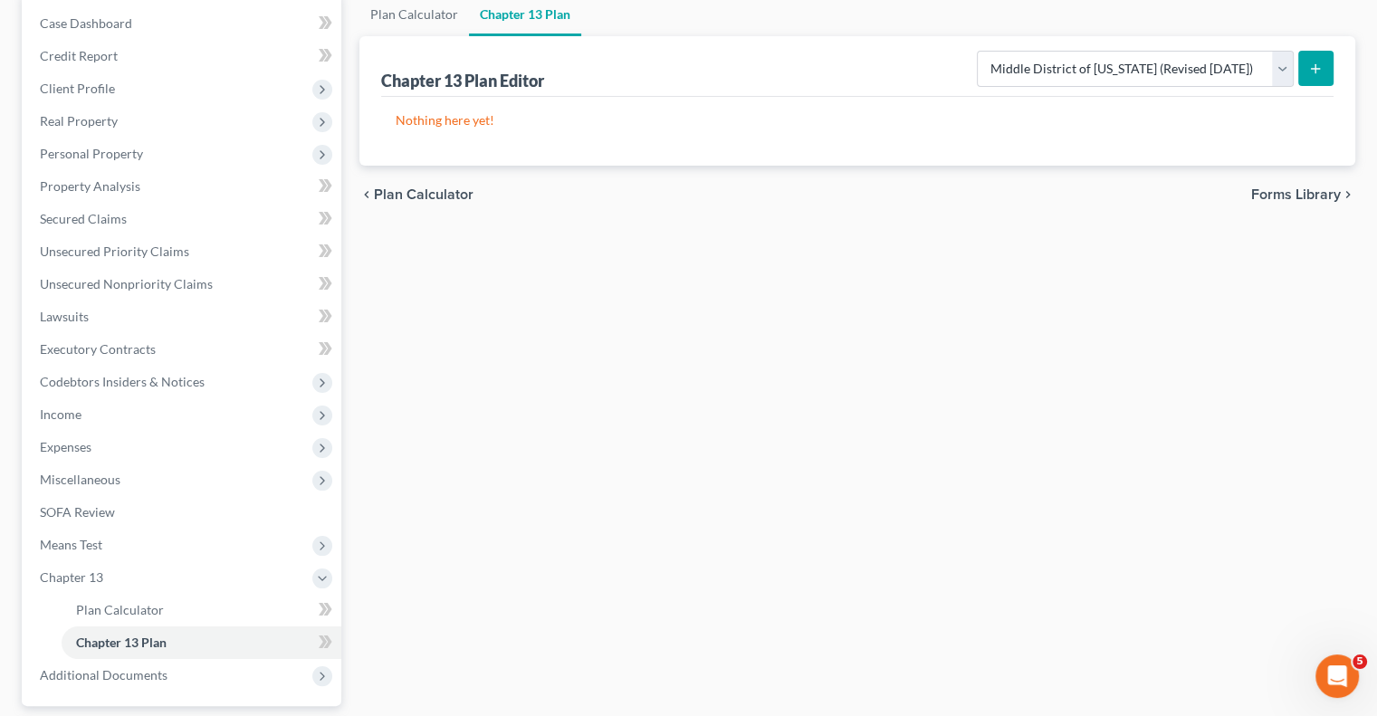
scroll to position [342, 0]
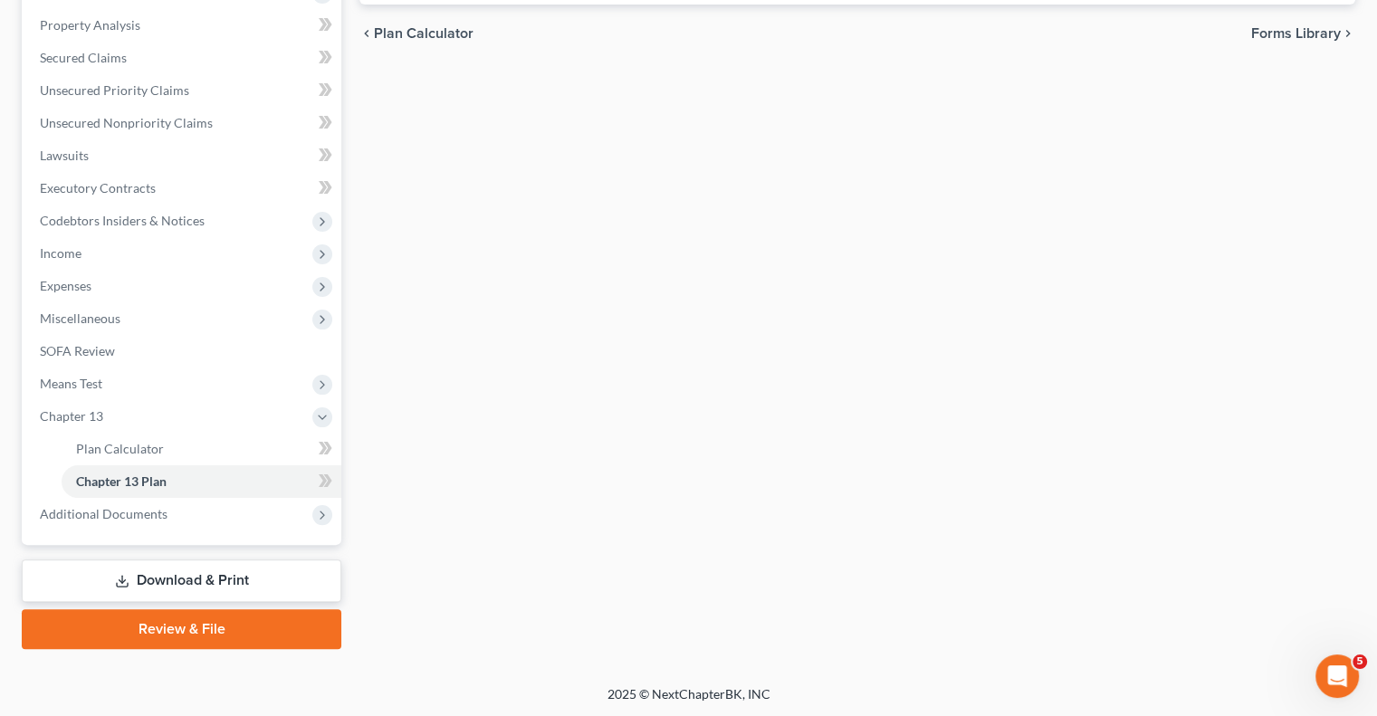
click at [172, 581] on link "Download & Print" at bounding box center [182, 580] width 320 height 43
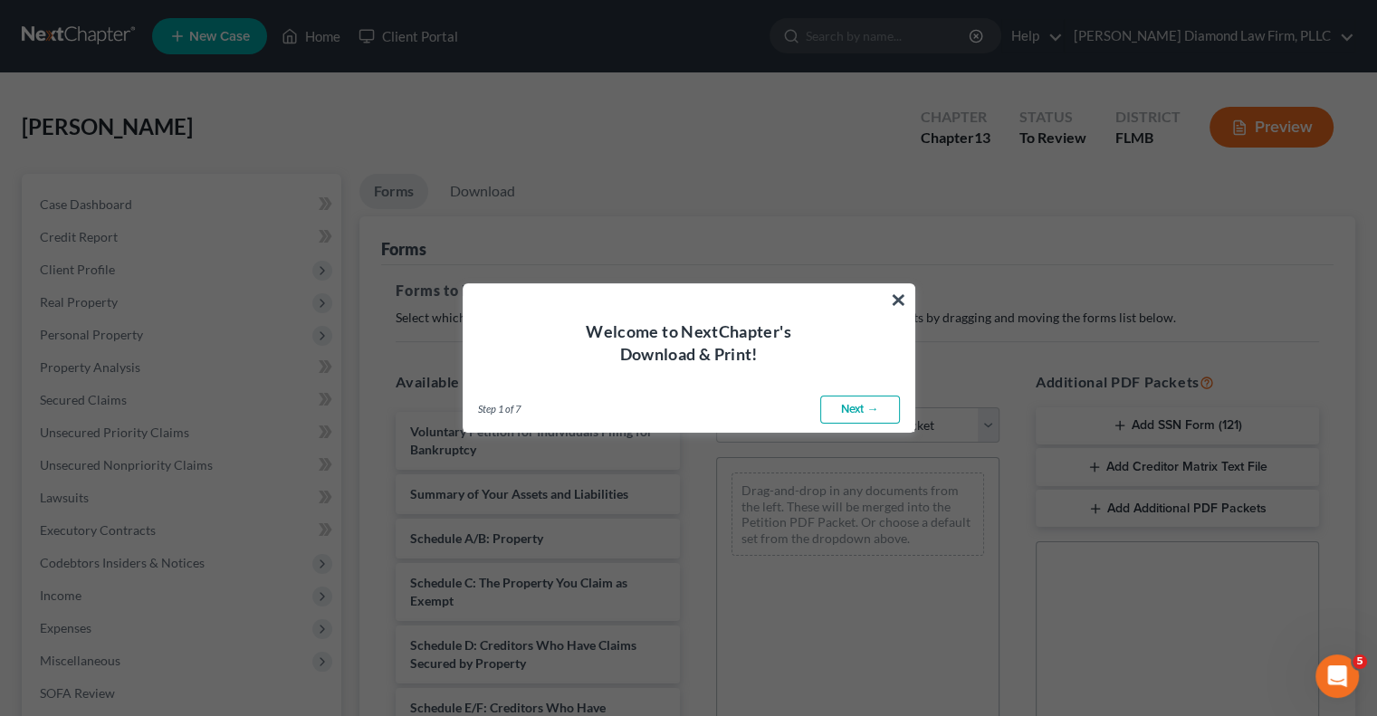
click at [844, 404] on link "Next →" at bounding box center [860, 410] width 80 height 29
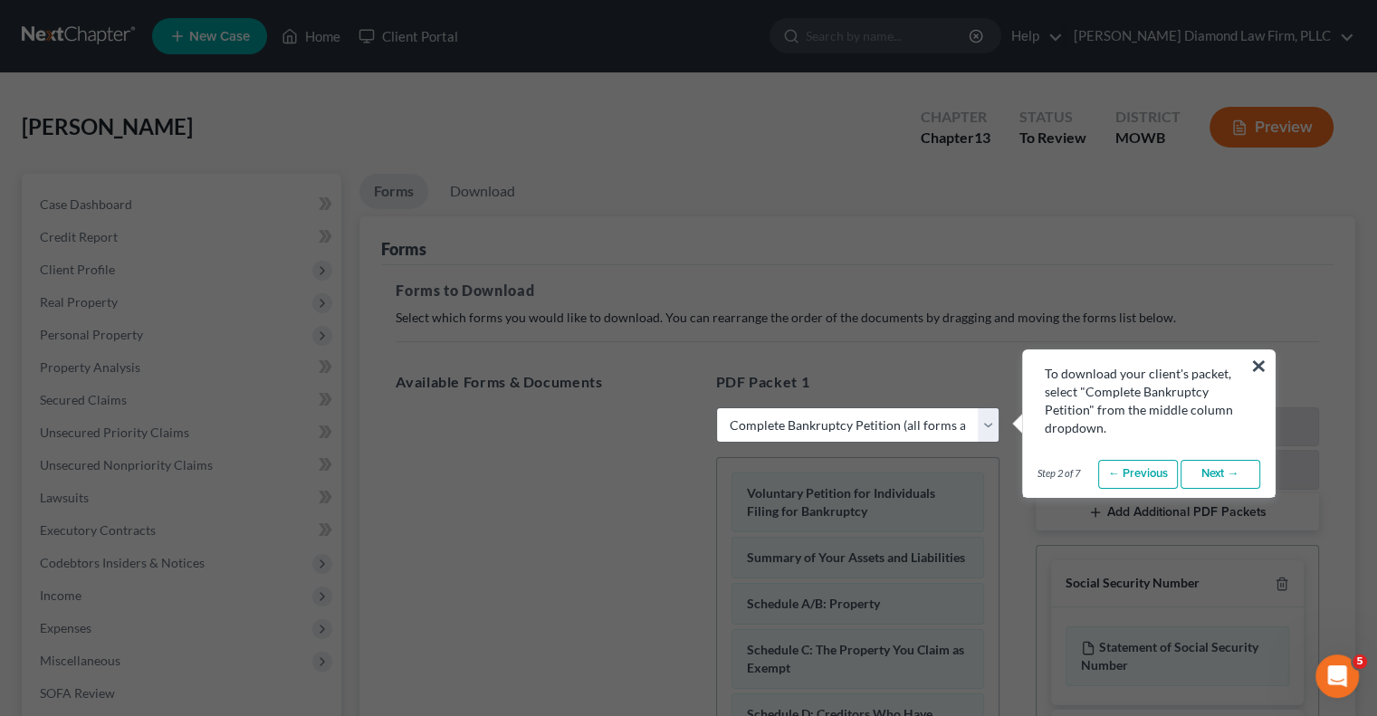
click at [1224, 465] on link "Next →" at bounding box center [1220, 474] width 80 height 29
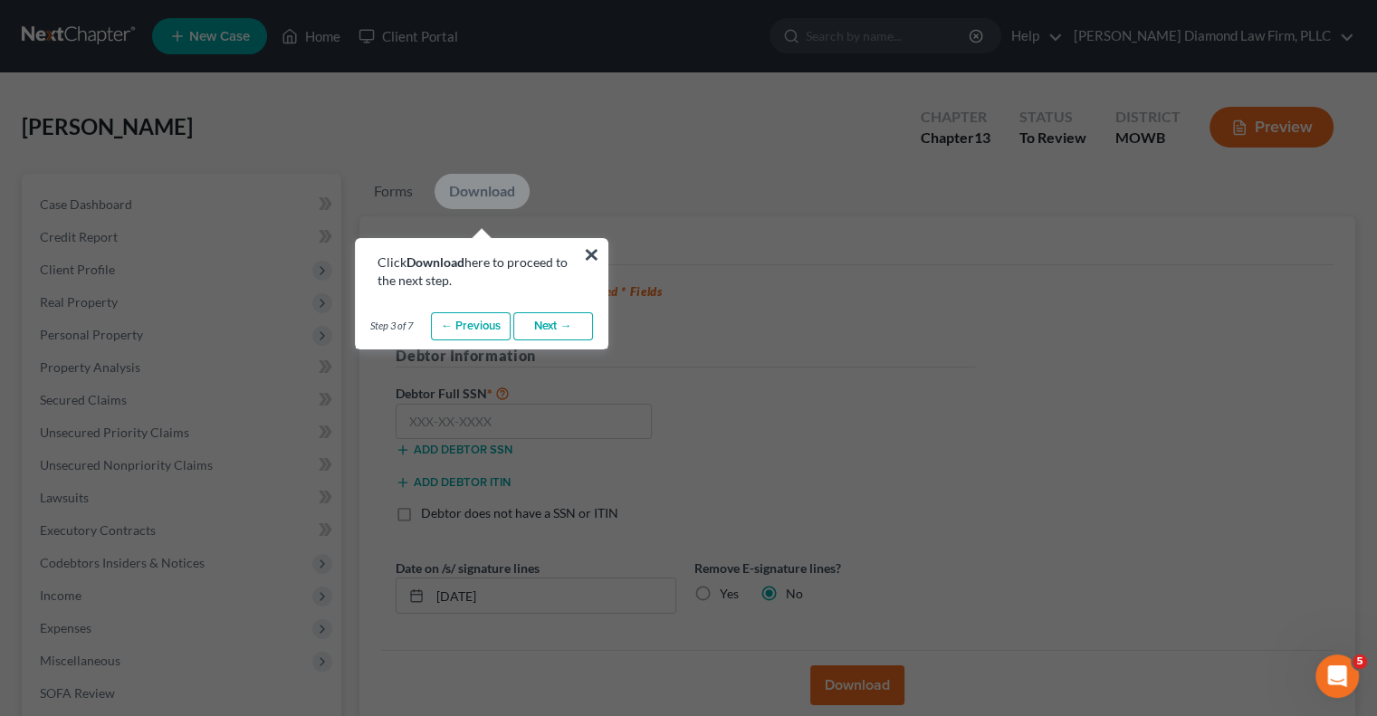
click at [572, 330] on link "Next →" at bounding box center [553, 326] width 80 height 29
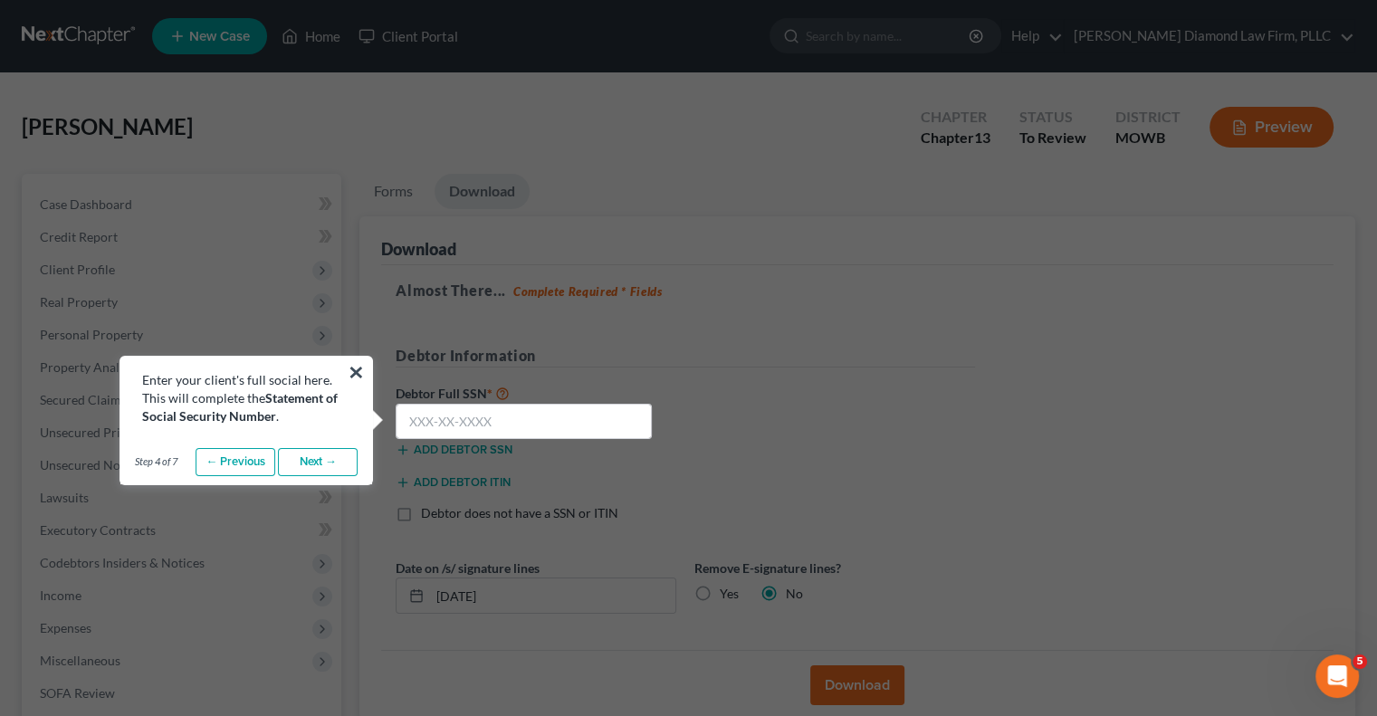
click at [313, 460] on link "Next →" at bounding box center [318, 462] width 80 height 29
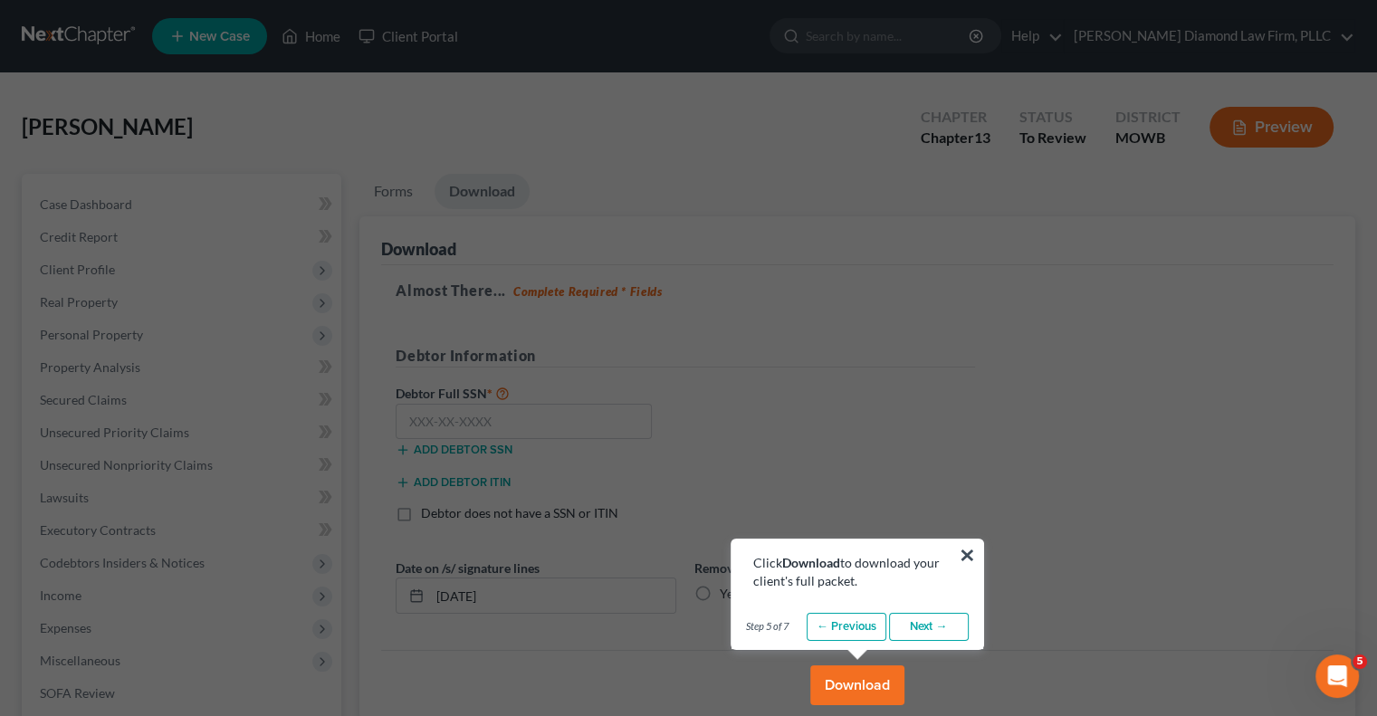
click at [909, 625] on link "Next →" at bounding box center [929, 627] width 80 height 29
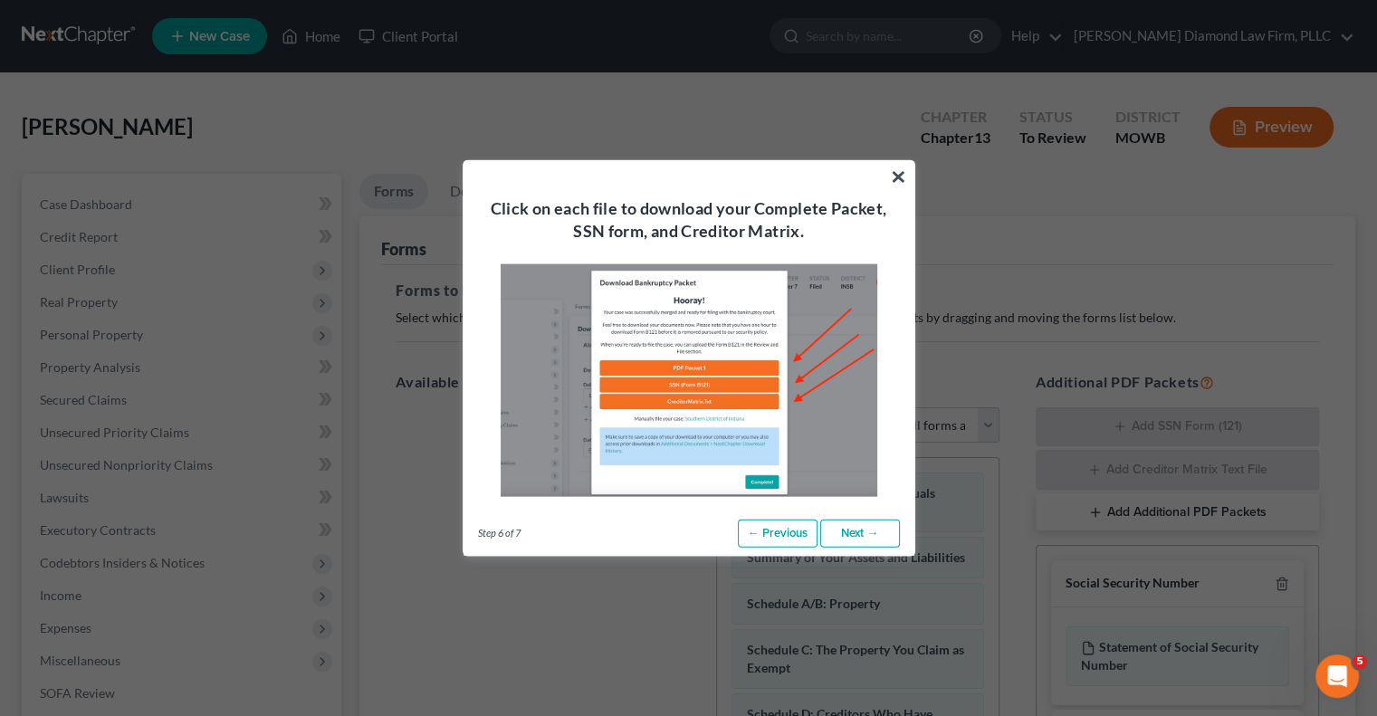
click at [871, 530] on link "Next →" at bounding box center [860, 533] width 80 height 29
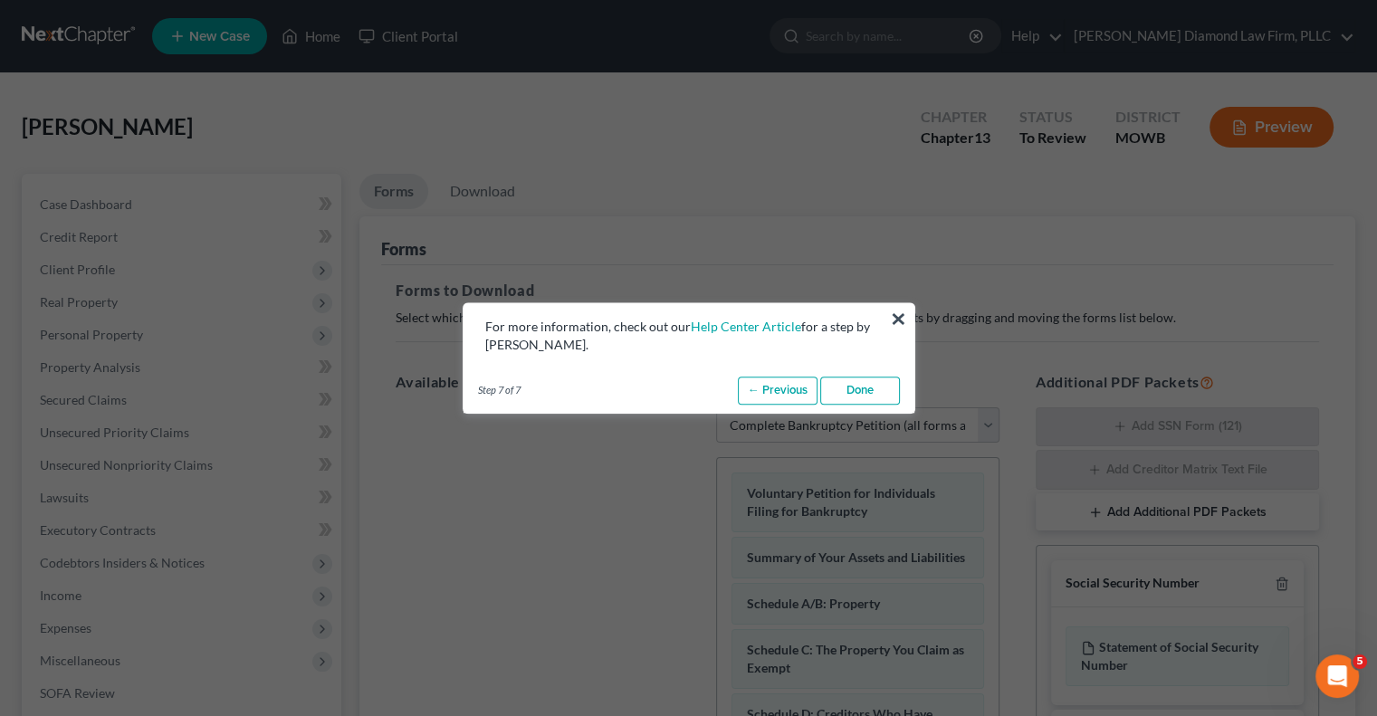
click at [847, 394] on link "Done" at bounding box center [860, 391] width 80 height 29
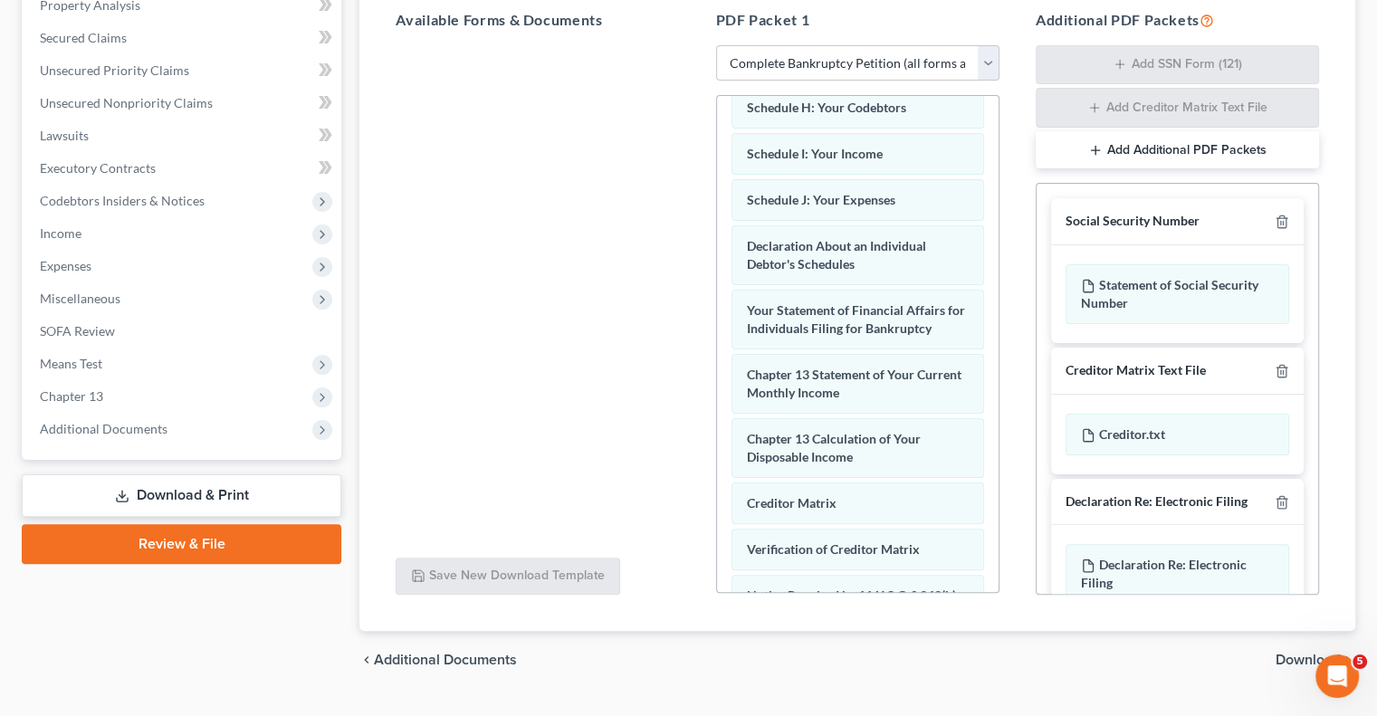
scroll to position [656, 0]
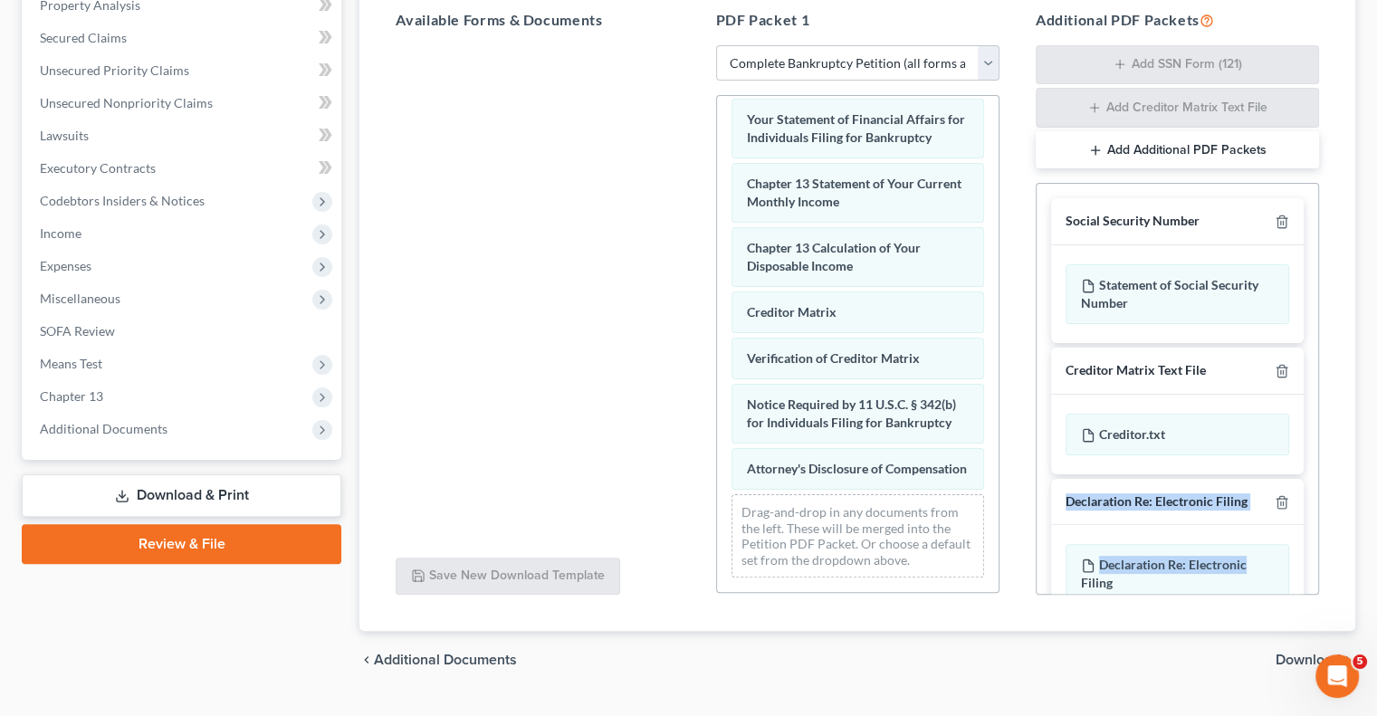
drag, startPoint x: 1318, startPoint y: 426, endPoint x: 1287, endPoint y: 564, distance: 141.0
click at [1287, 564] on div "Social Security Number Statement of Social Security Number Creditor Matrix Text…" at bounding box center [1177, 389] width 283 height 412
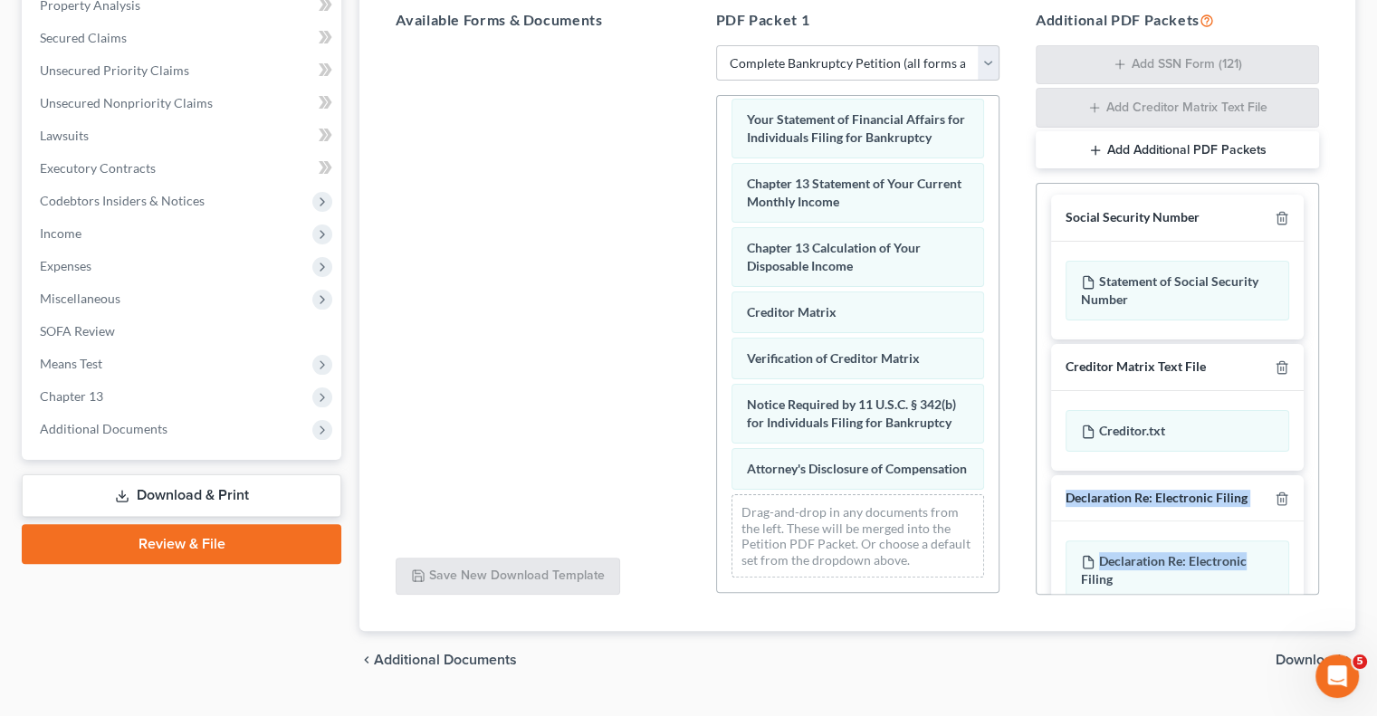
scroll to position [0, 0]
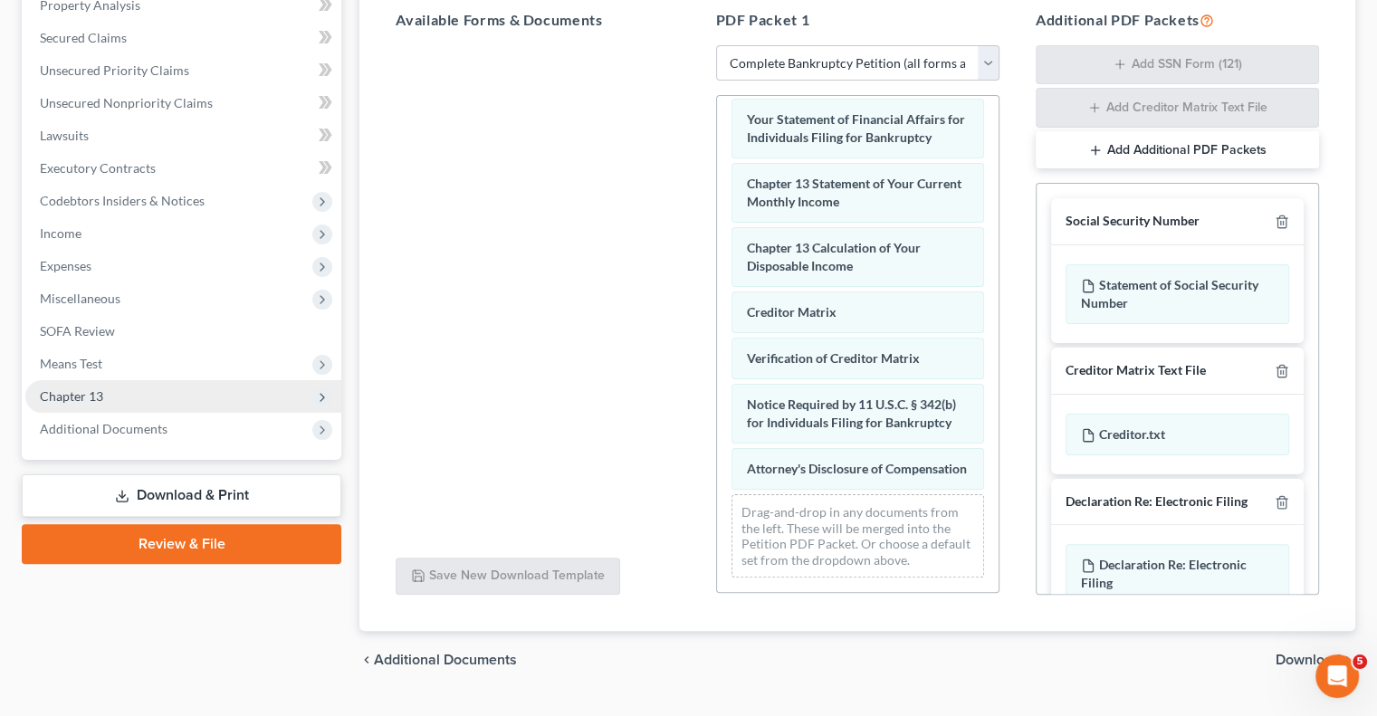
click at [83, 401] on span "Chapter 13" at bounding box center [71, 395] width 63 height 15
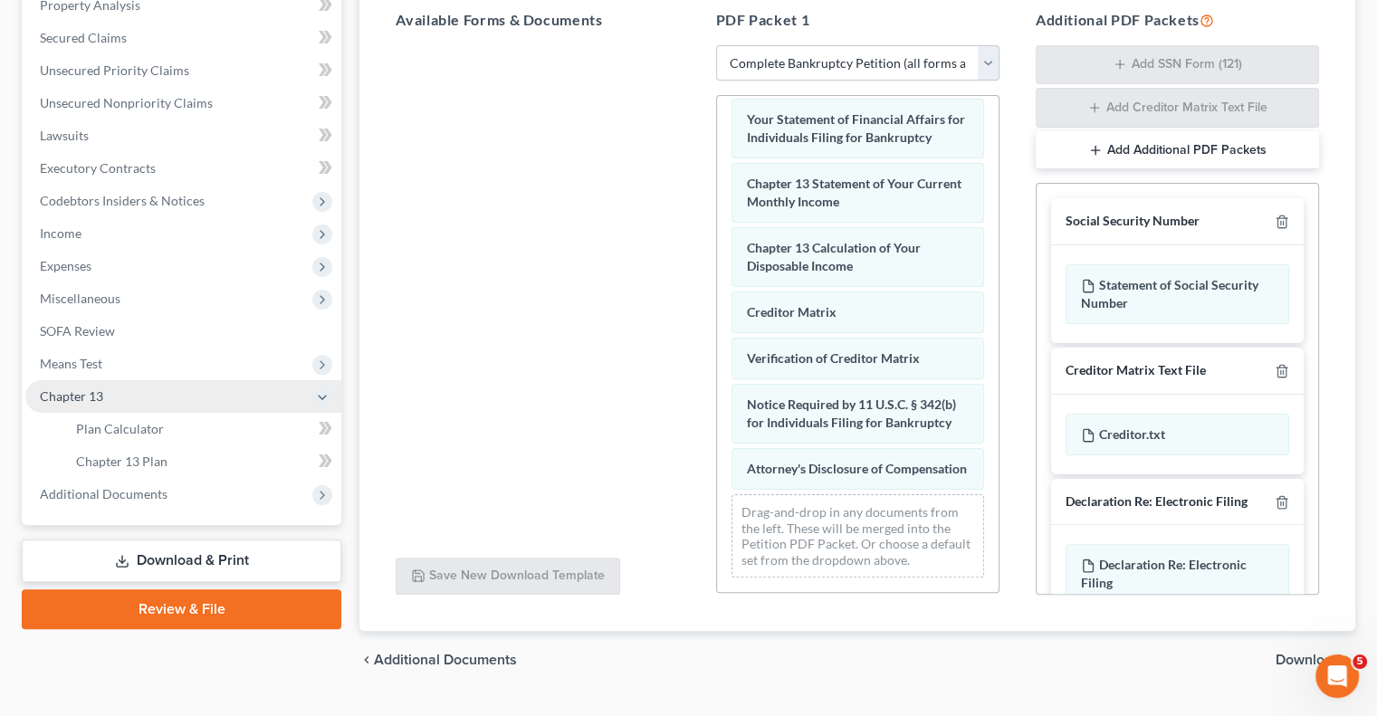
click at [83, 401] on span "Chapter 13" at bounding box center [71, 395] width 63 height 15
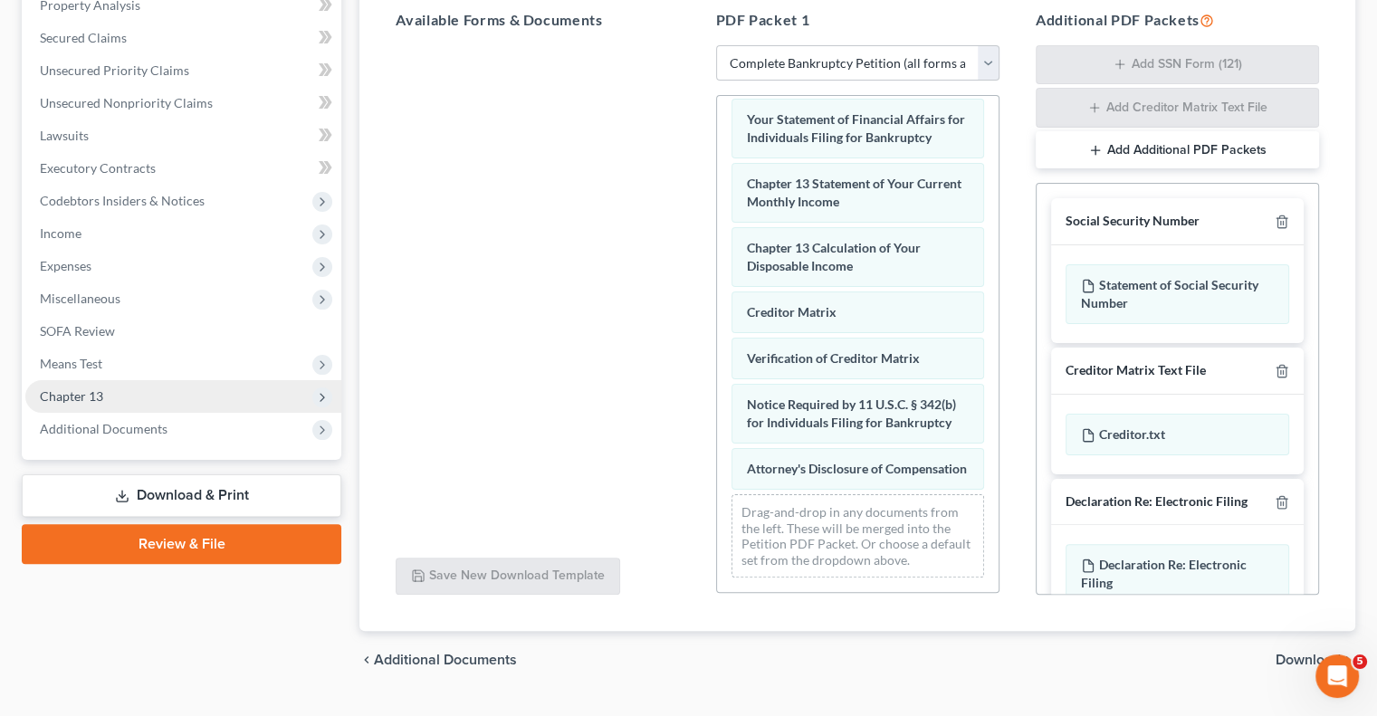
click at [83, 401] on span "Chapter 13" at bounding box center [71, 395] width 63 height 15
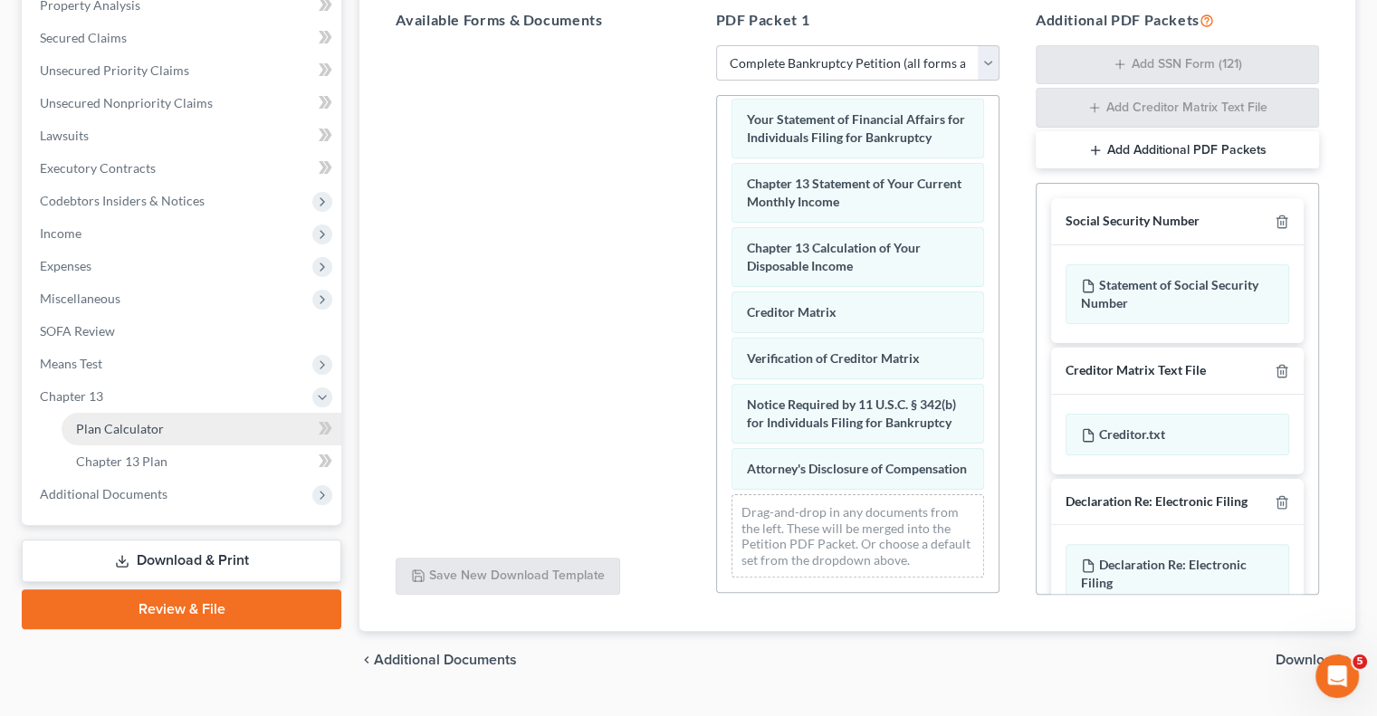
click at [275, 423] on link "Plan Calculator" at bounding box center [202, 429] width 280 height 33
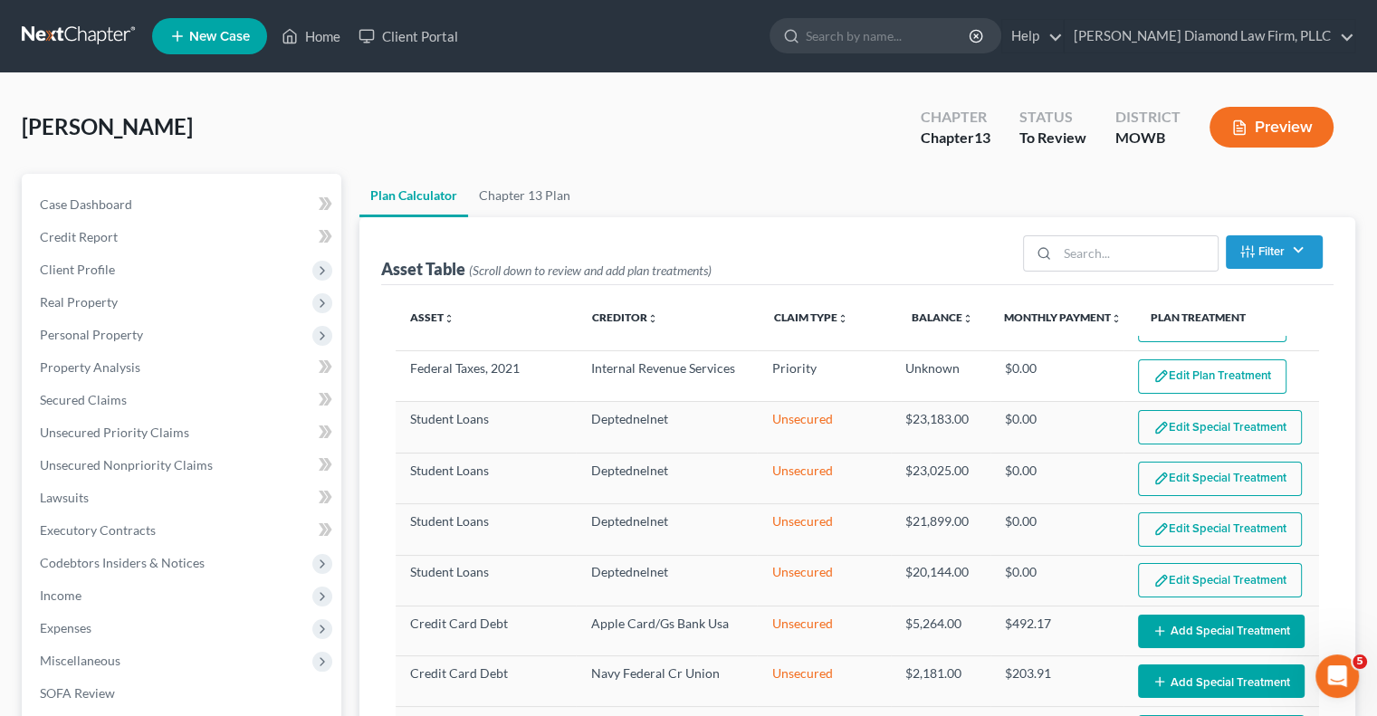
scroll to position [181, 0]
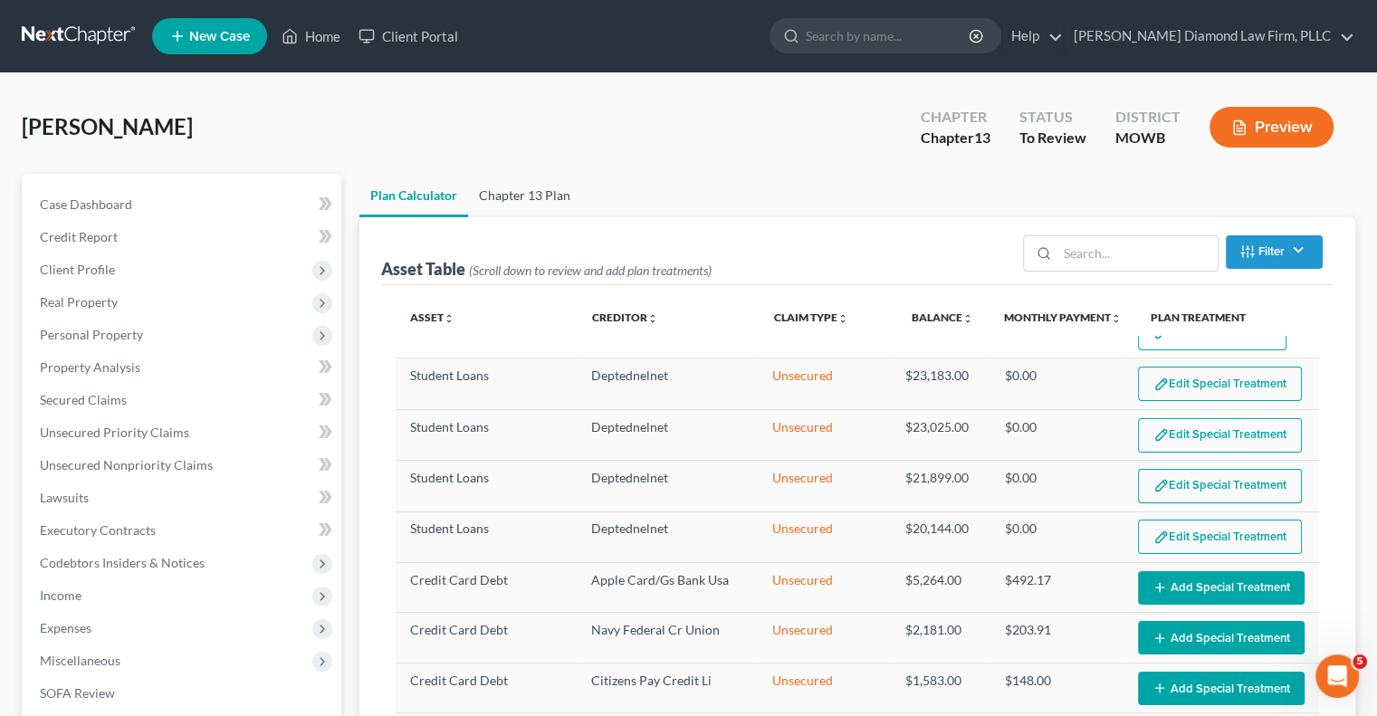
click at [493, 196] on link "Chapter 13 Plan" at bounding box center [524, 195] width 113 height 43
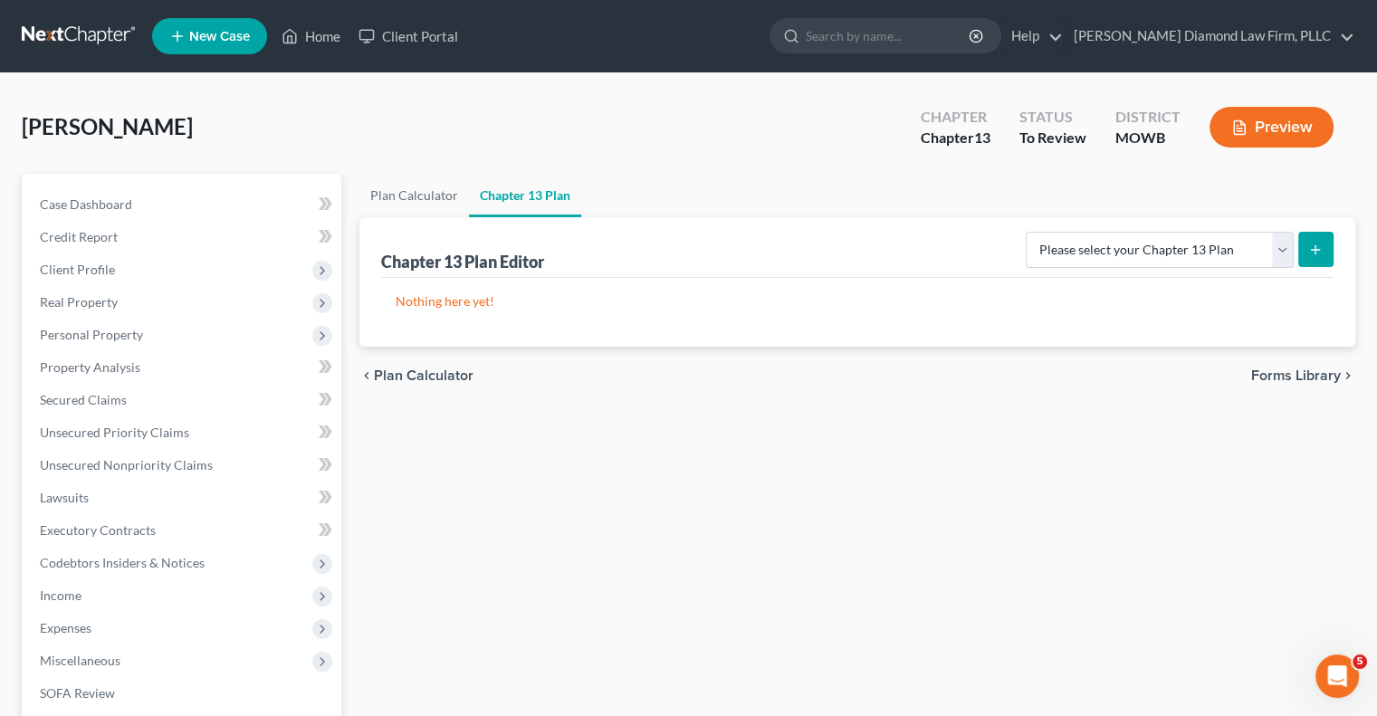
click at [1282, 377] on span "Forms Library" at bounding box center [1296, 375] width 90 height 14
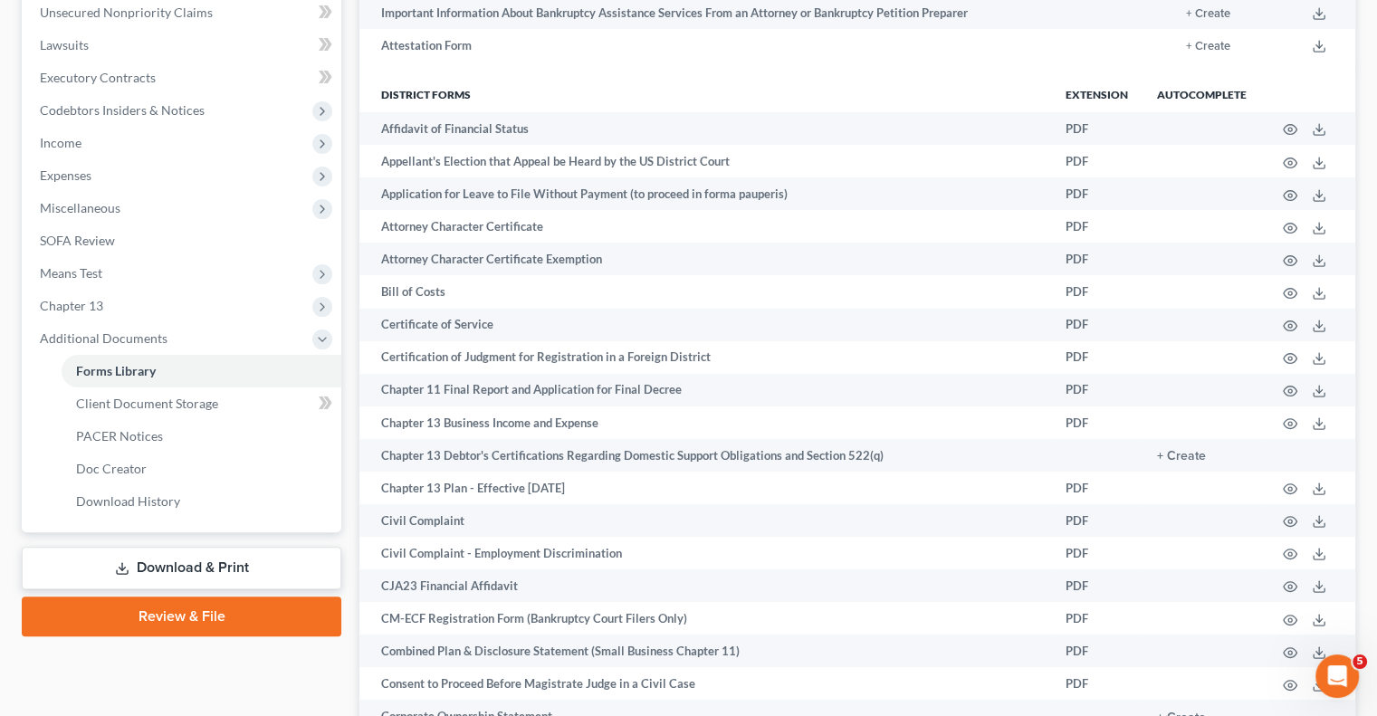
scroll to position [634, 0]
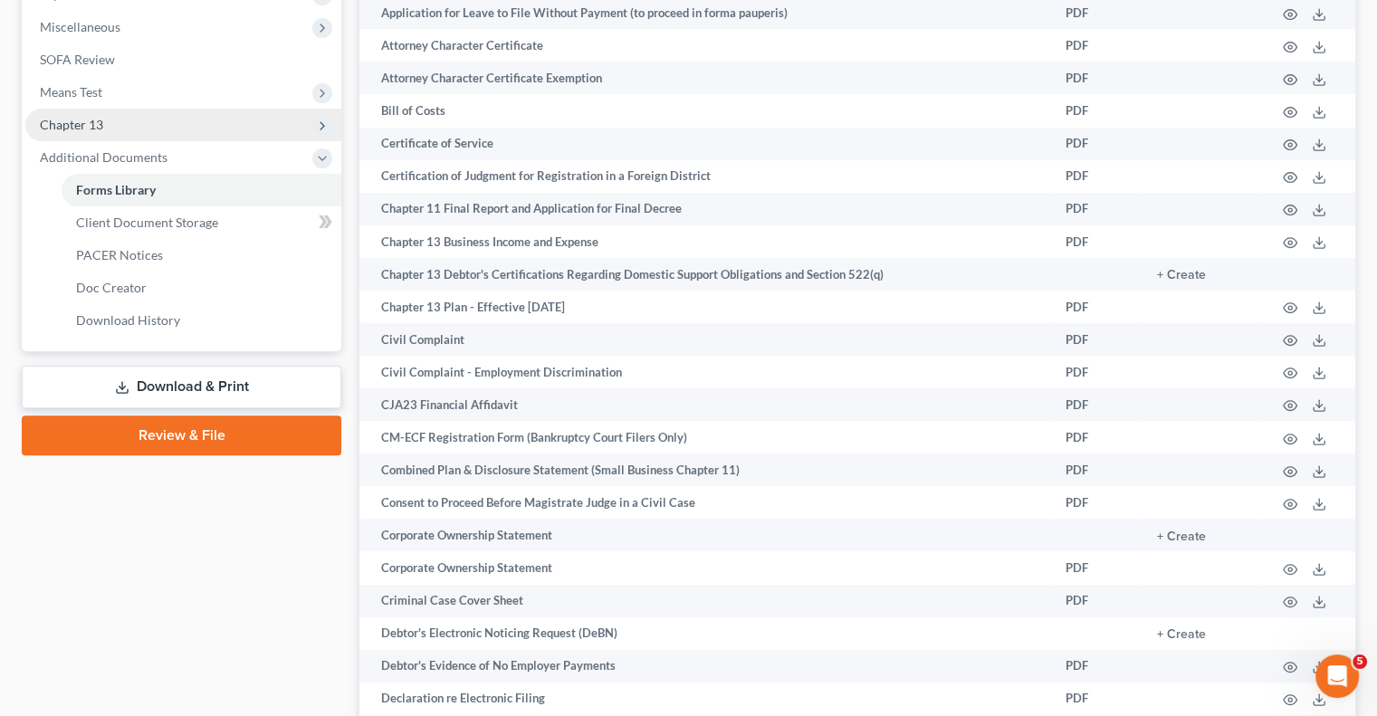
click at [127, 129] on span "Chapter 13" at bounding box center [183, 125] width 316 height 33
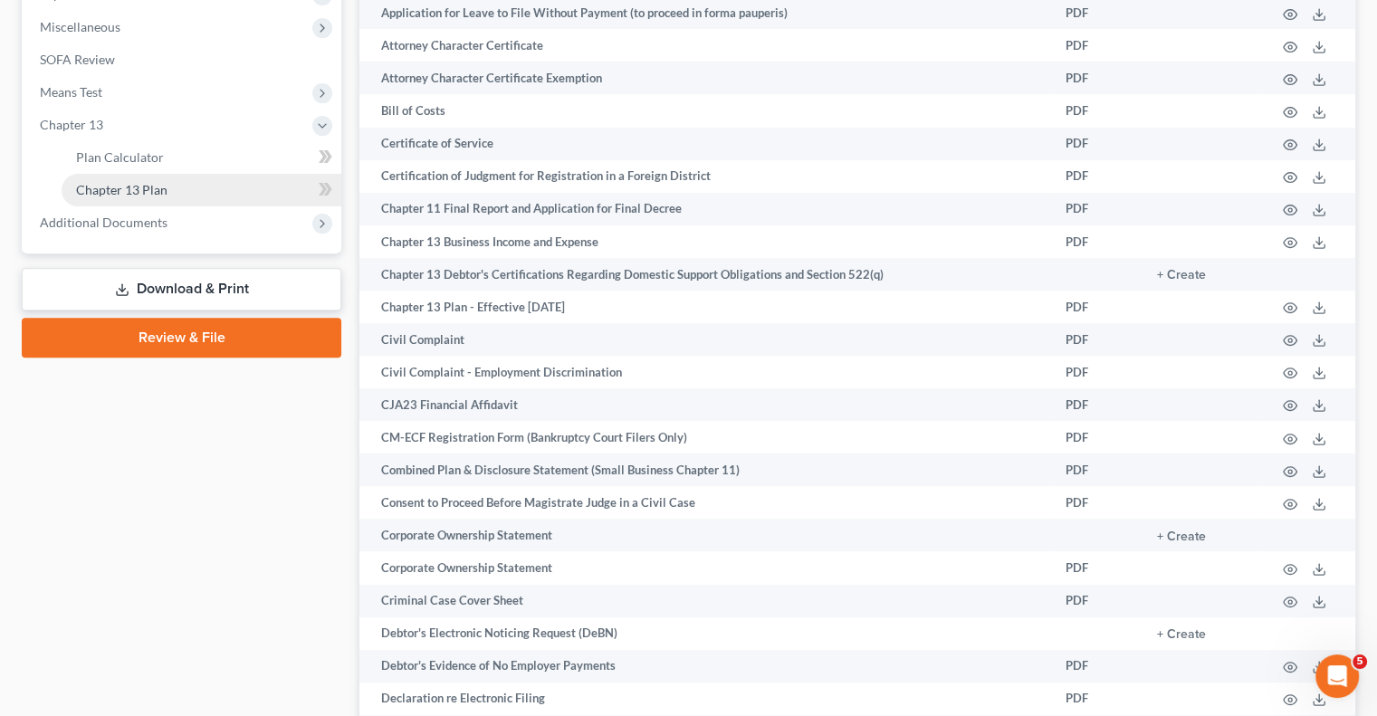
click at [123, 191] on span "Chapter 13 Plan" at bounding box center [121, 189] width 91 height 15
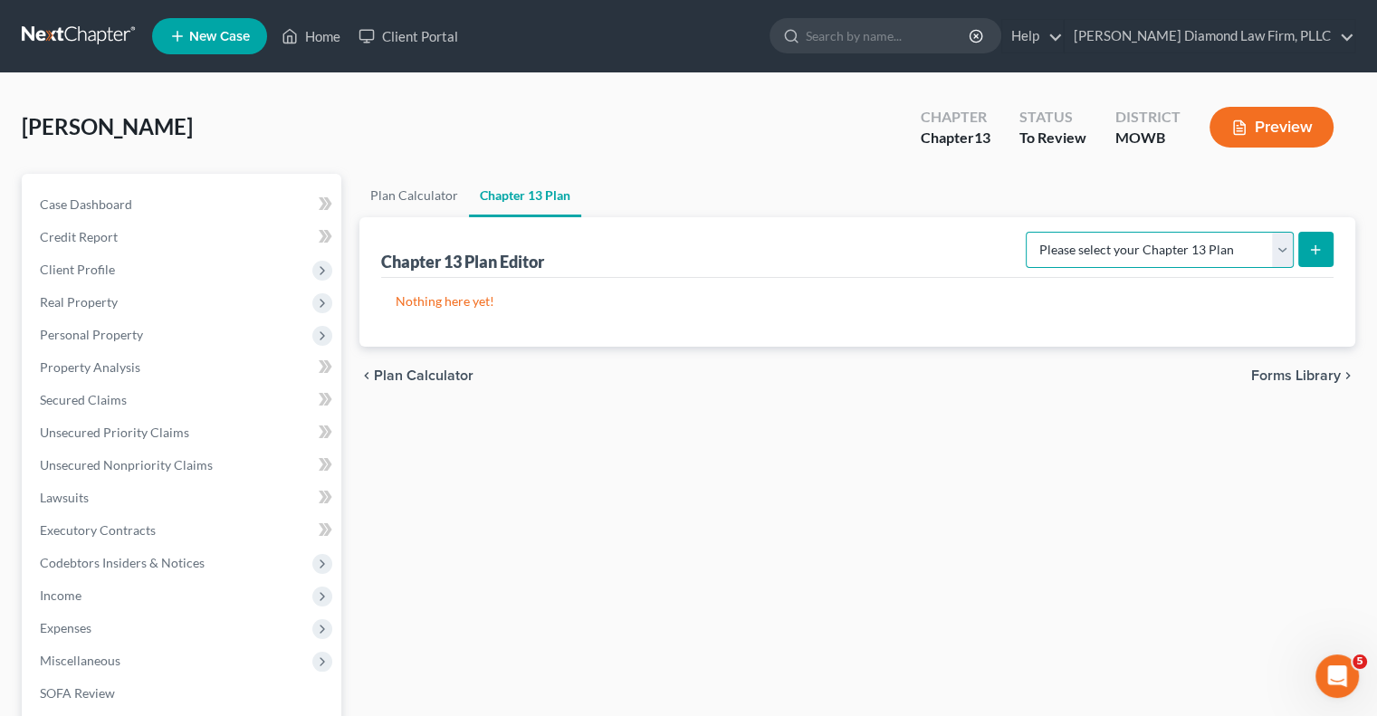
click at [1277, 251] on select "Please select your Chapter 13 Plan [US_STATE] - Western Effective [DATE] Nation…" at bounding box center [1160, 250] width 268 height 36
click at [1285, 250] on select "Please select your Chapter 13 Plan [US_STATE] - Western Effective [DATE] Nation…" at bounding box center [1160, 250] width 268 height 36
click at [1139, 292] on p "Nothing here yet!" at bounding box center [857, 301] width 923 height 18
click at [1281, 252] on select "Please select your Chapter 13 Plan [US_STATE] - Western Effective [DATE] Nation…" at bounding box center [1160, 250] width 268 height 36
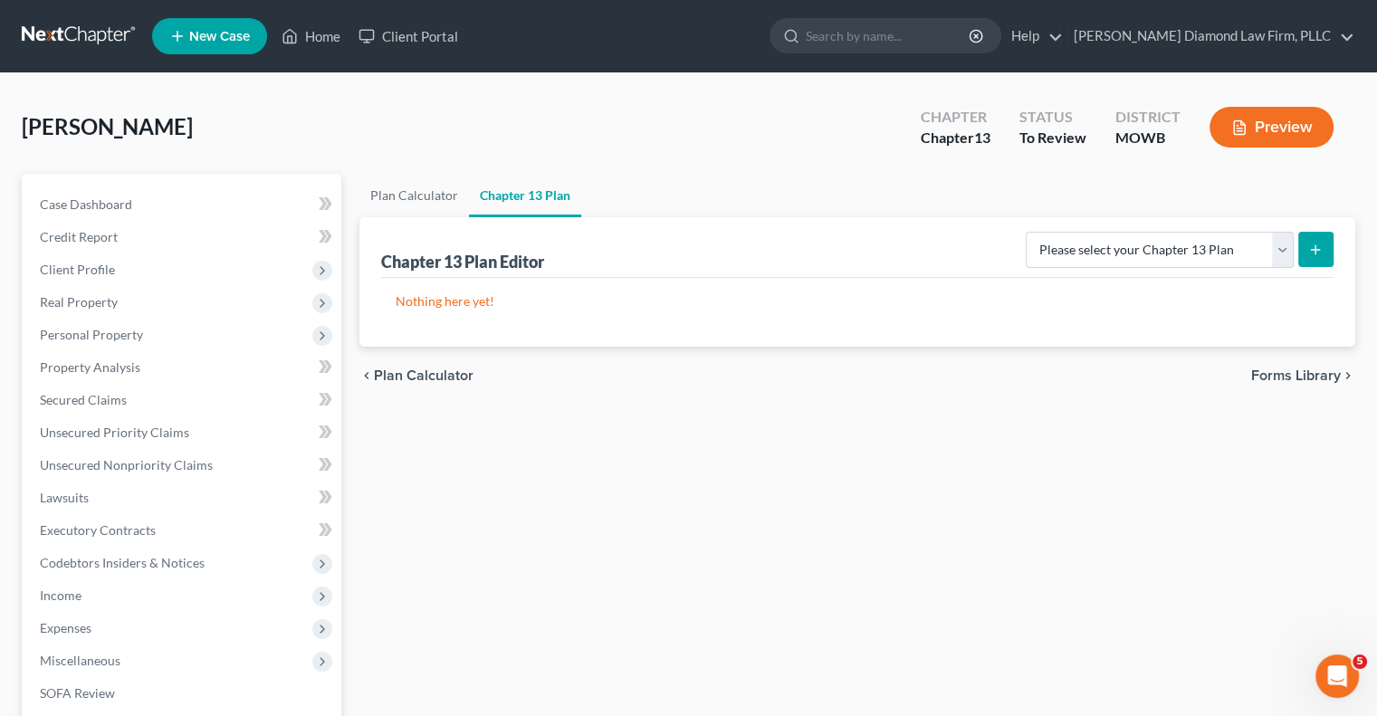
click at [1325, 250] on button "submit" at bounding box center [1315, 249] width 35 height 35
click at [1278, 248] on select "Please select your Chapter 13 Plan [US_STATE] - Western Effective [DATE] Nation…" at bounding box center [1160, 250] width 268 height 36
click at [1135, 297] on p "Nothing here yet!" at bounding box center [857, 301] width 923 height 18
click at [785, 365] on div "chevron_left Plan Calculator Forms Library chevron_right" at bounding box center [857, 376] width 996 height 58
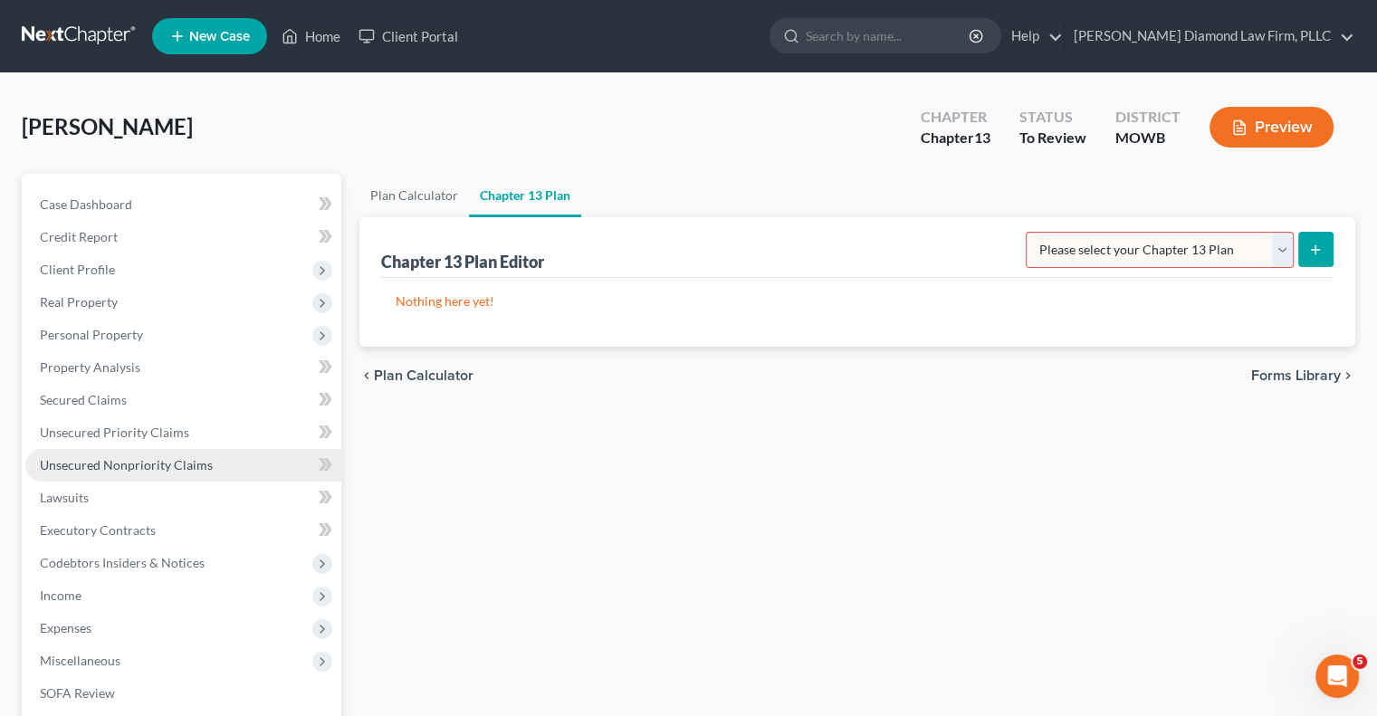
click at [114, 452] on link "Unsecured Nonpriority Claims" at bounding box center [183, 465] width 316 height 33
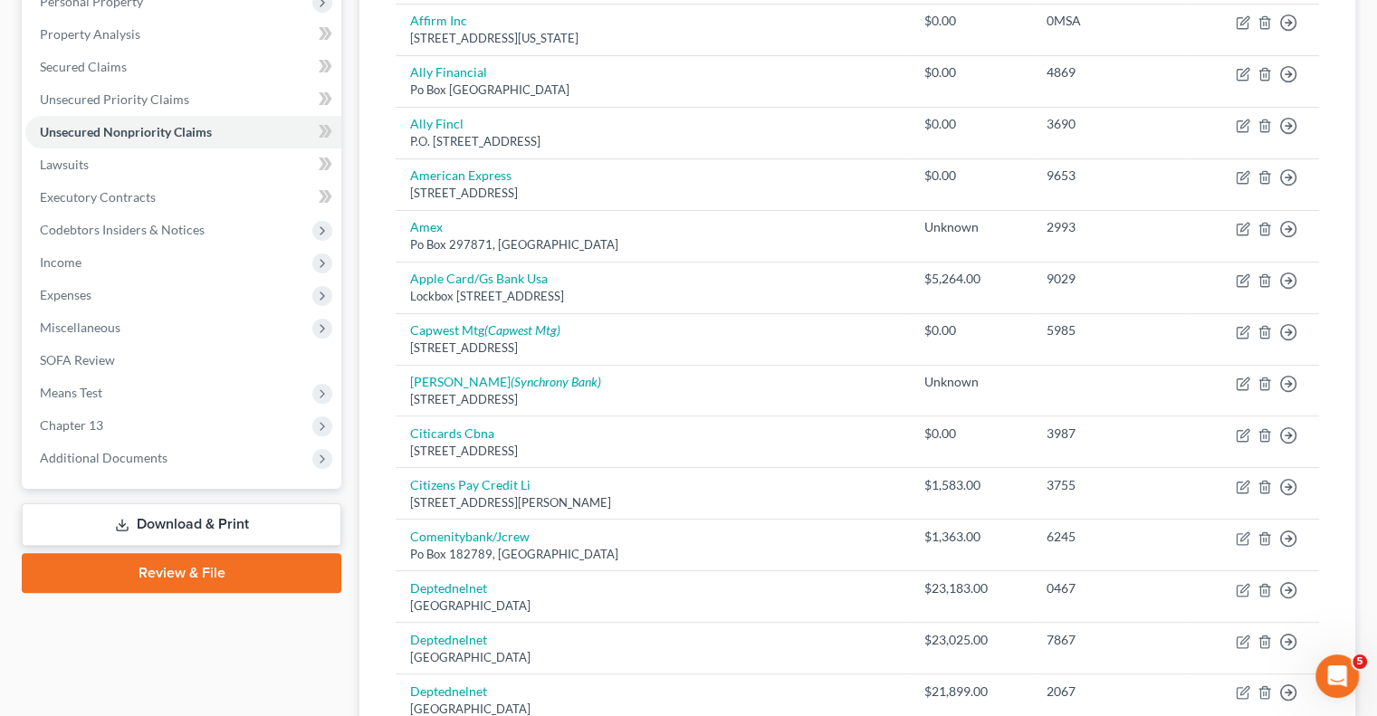
scroll to position [334, 0]
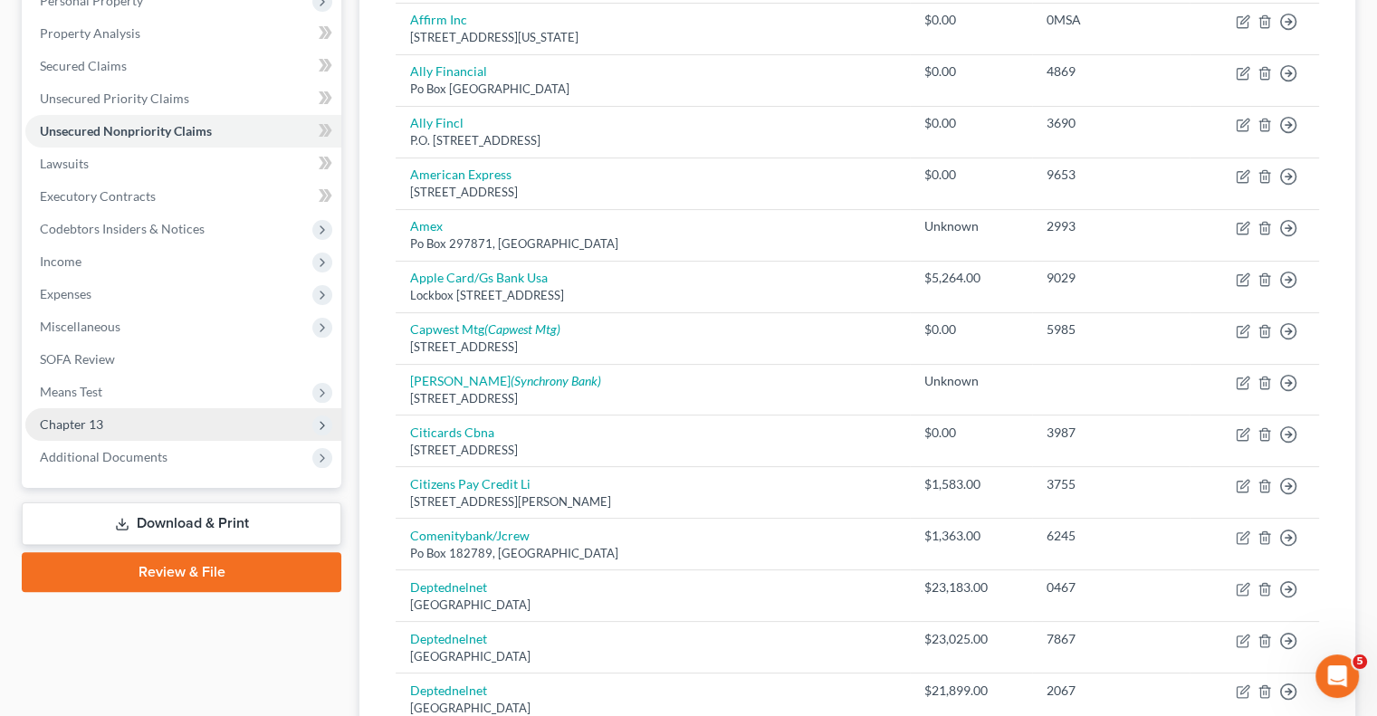
click at [87, 426] on span "Chapter 13" at bounding box center [71, 423] width 63 height 15
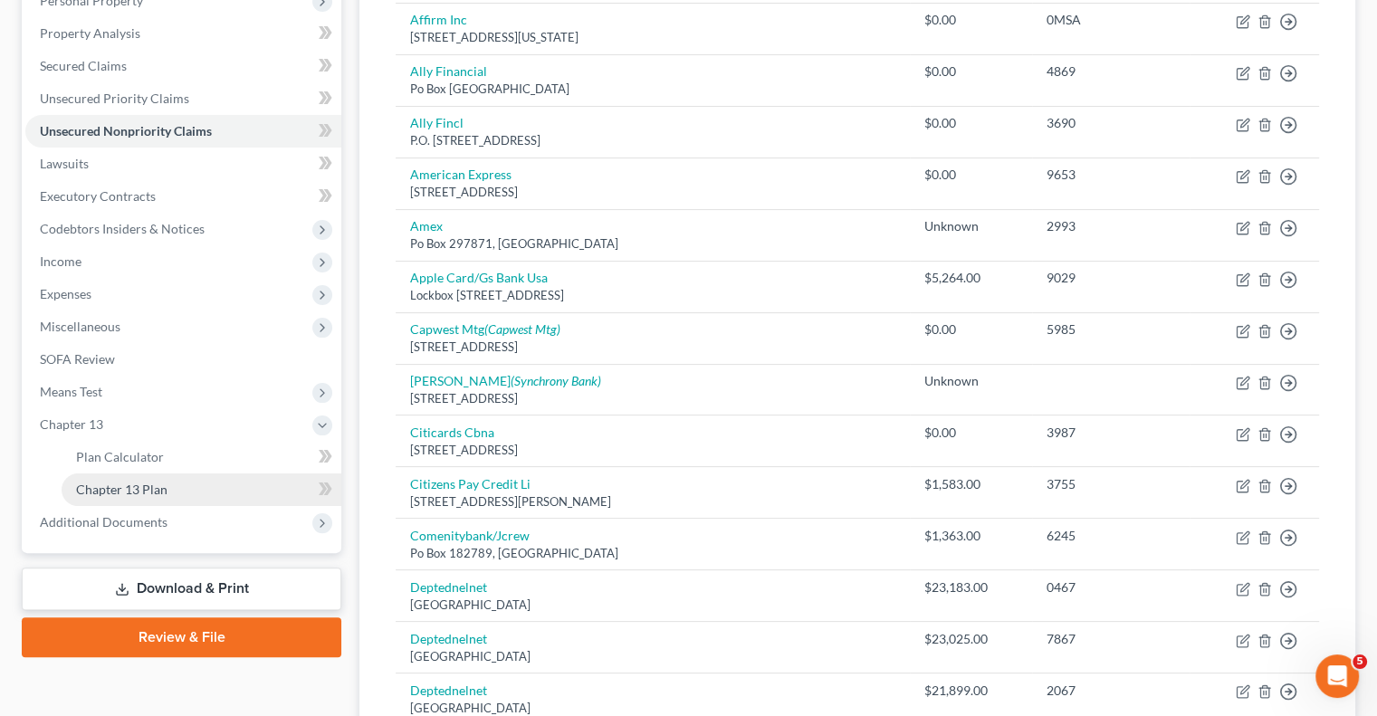
click at [128, 483] on span "Chapter 13 Plan" at bounding box center [121, 489] width 91 height 15
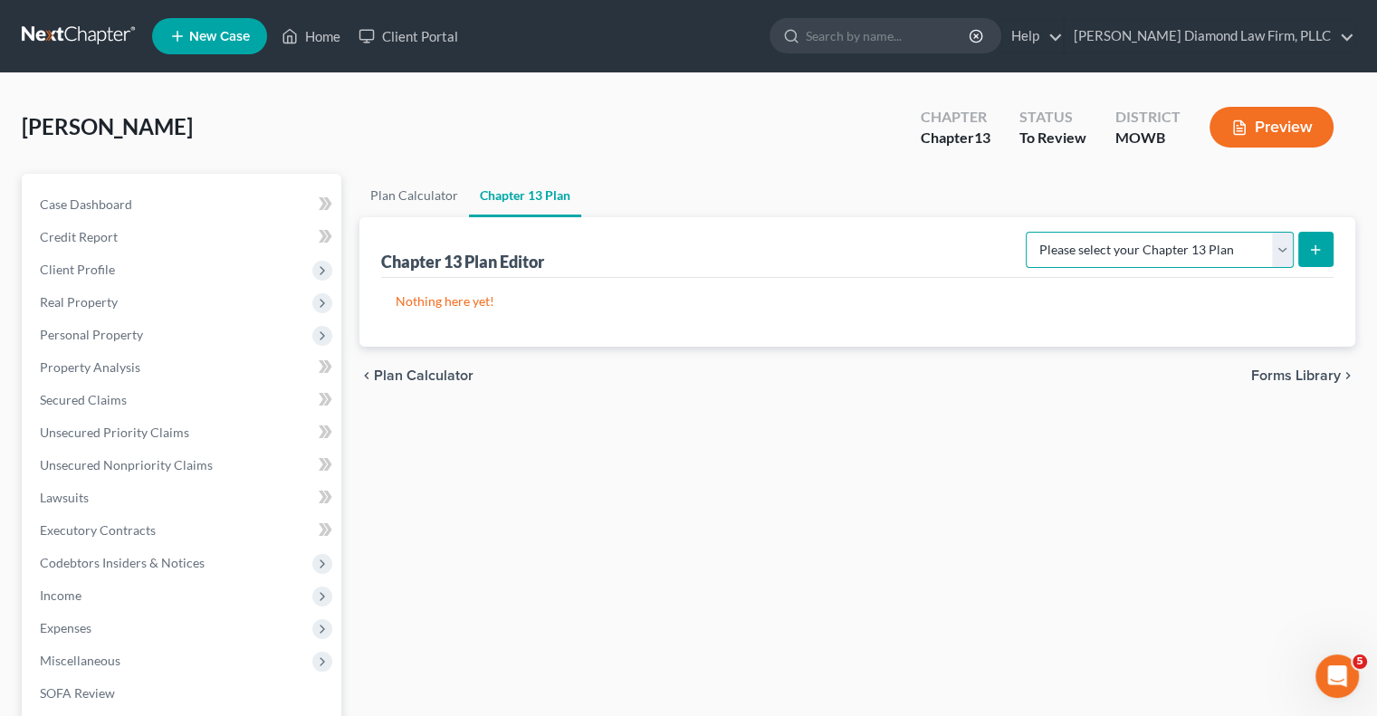
click at [1279, 252] on select "Please select your Chapter 13 Plan [US_STATE] - Western Effective [DATE] Nation…" at bounding box center [1160, 250] width 268 height 36
click at [1278, 249] on select "Please select your Chapter 13 Plan Middle District of [US_STATE][GEOGRAPHIC_DAT…" at bounding box center [1135, 250] width 317 height 36
select select "2"
click at [998, 232] on select "Please select your Chapter 13 Plan Middle District of [US_STATE][GEOGRAPHIC_DAT…" at bounding box center [1135, 250] width 317 height 36
click at [1173, 387] on div "chevron_left Plan Calculator Forms Library chevron_right" at bounding box center [857, 376] width 996 height 58
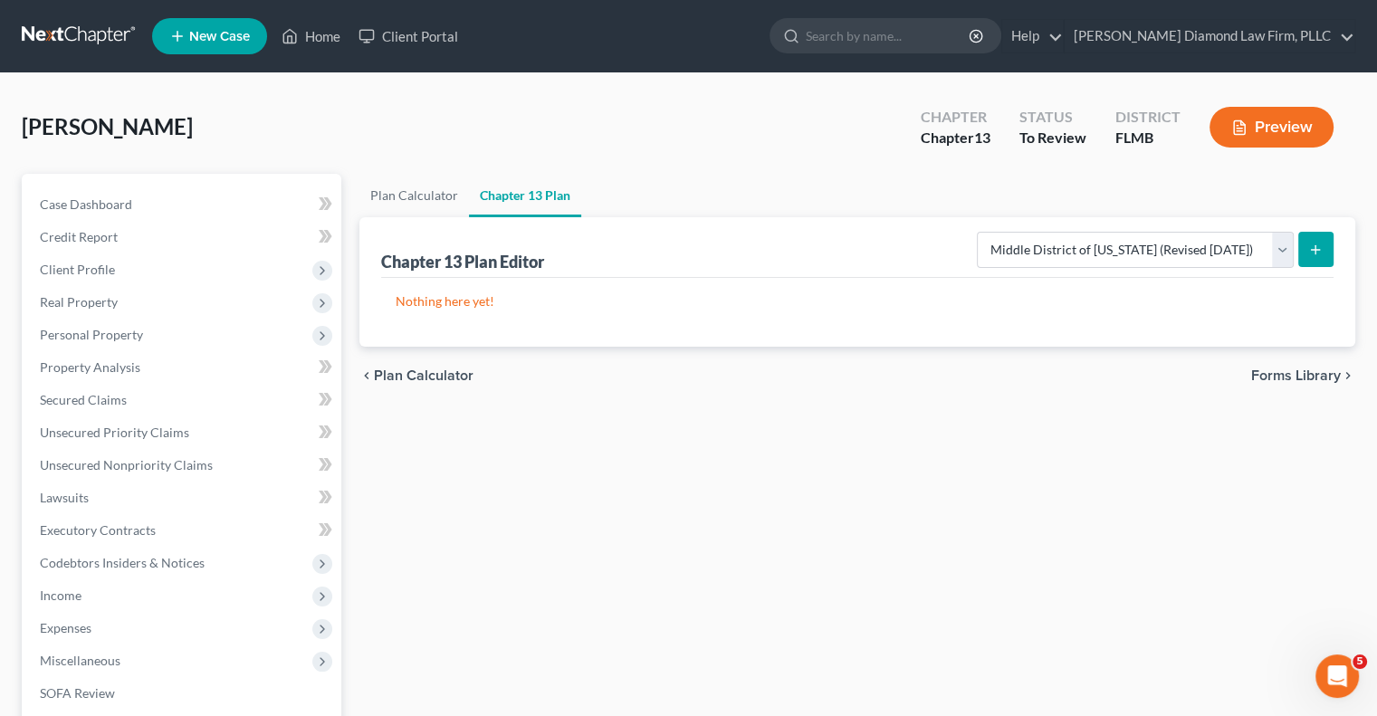
click at [1256, 310] on div "Nothing here yet!" at bounding box center [857, 312] width 952 height 69
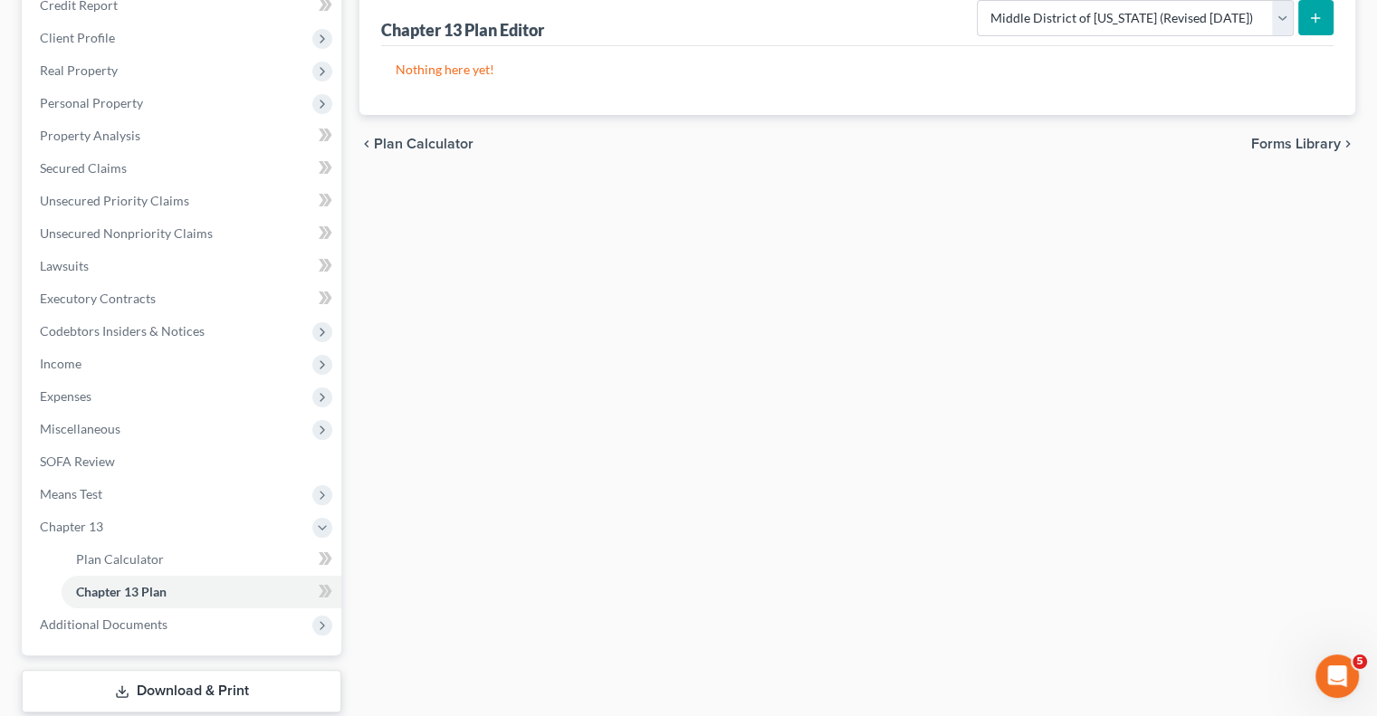
scroll to position [272, 0]
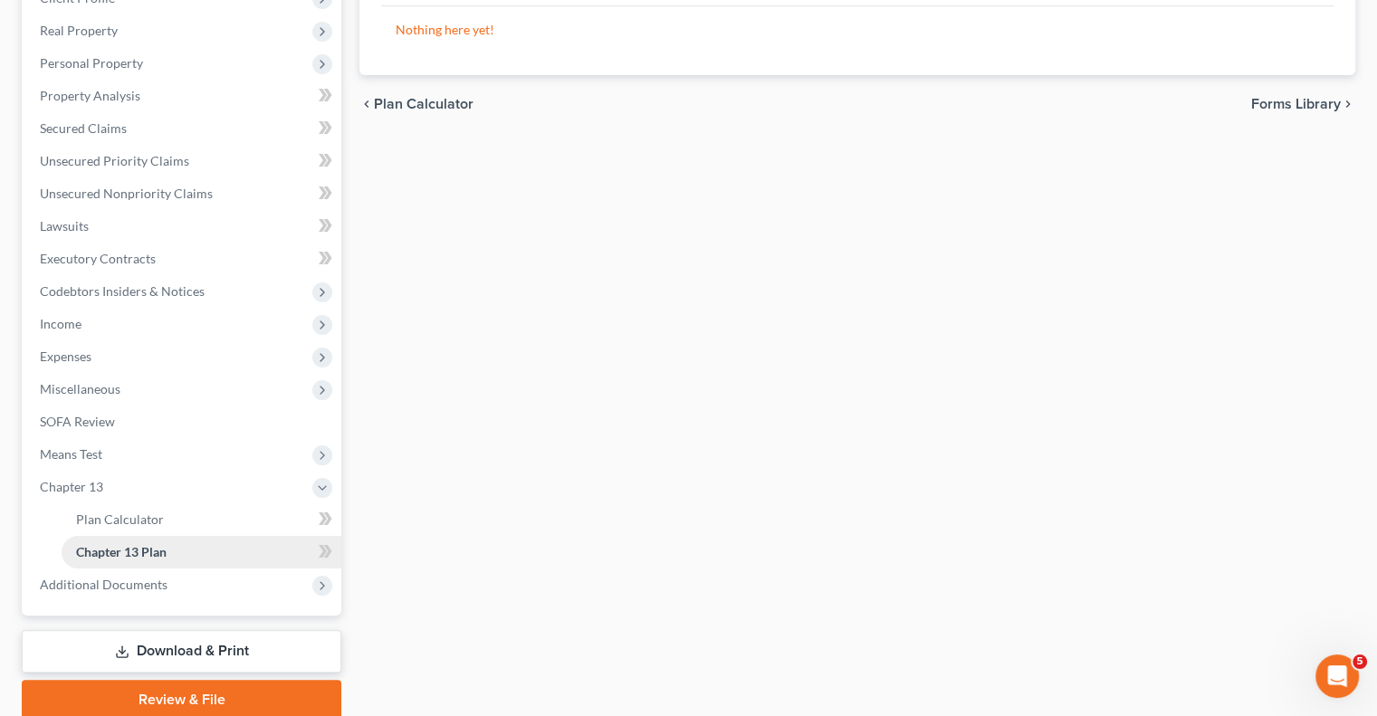
click at [141, 551] on span "Chapter 13 Plan" at bounding box center [121, 551] width 91 height 15
click at [282, 549] on link "Chapter 13 Plan" at bounding box center [202, 552] width 280 height 33
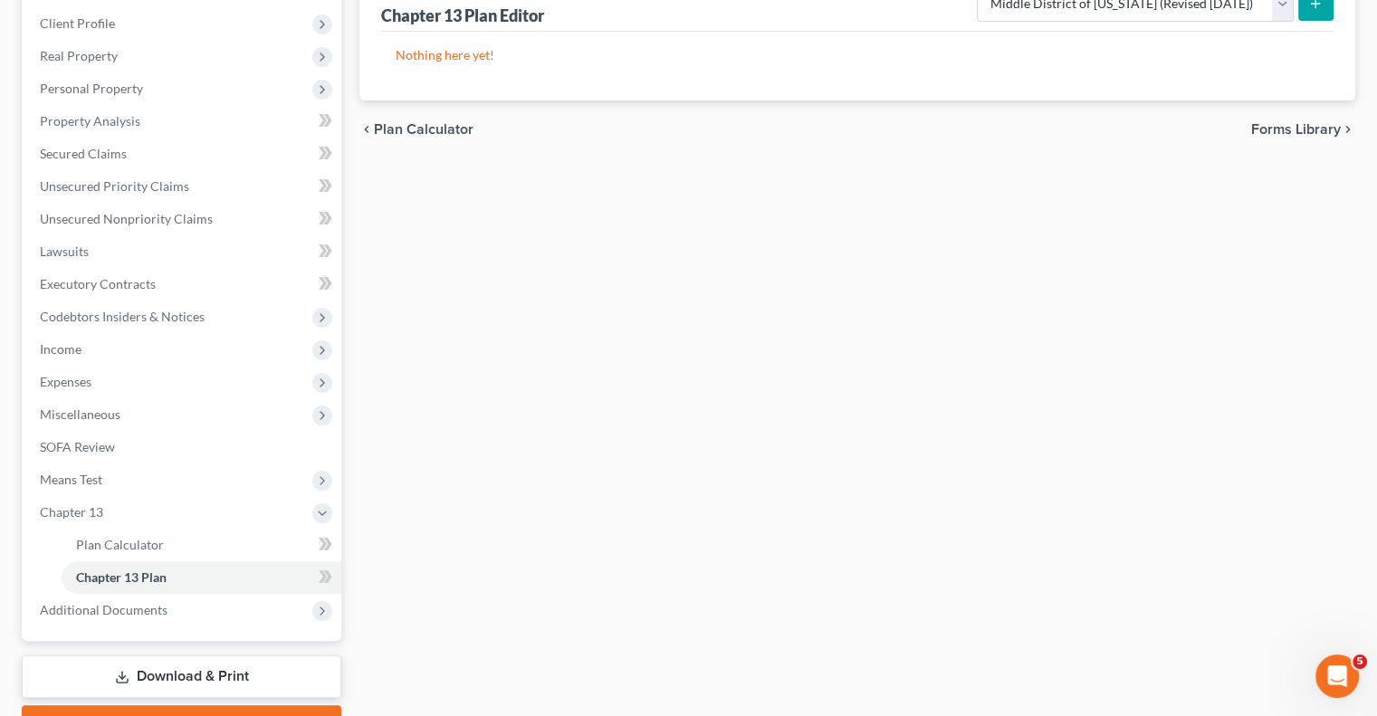
scroll to position [161, 0]
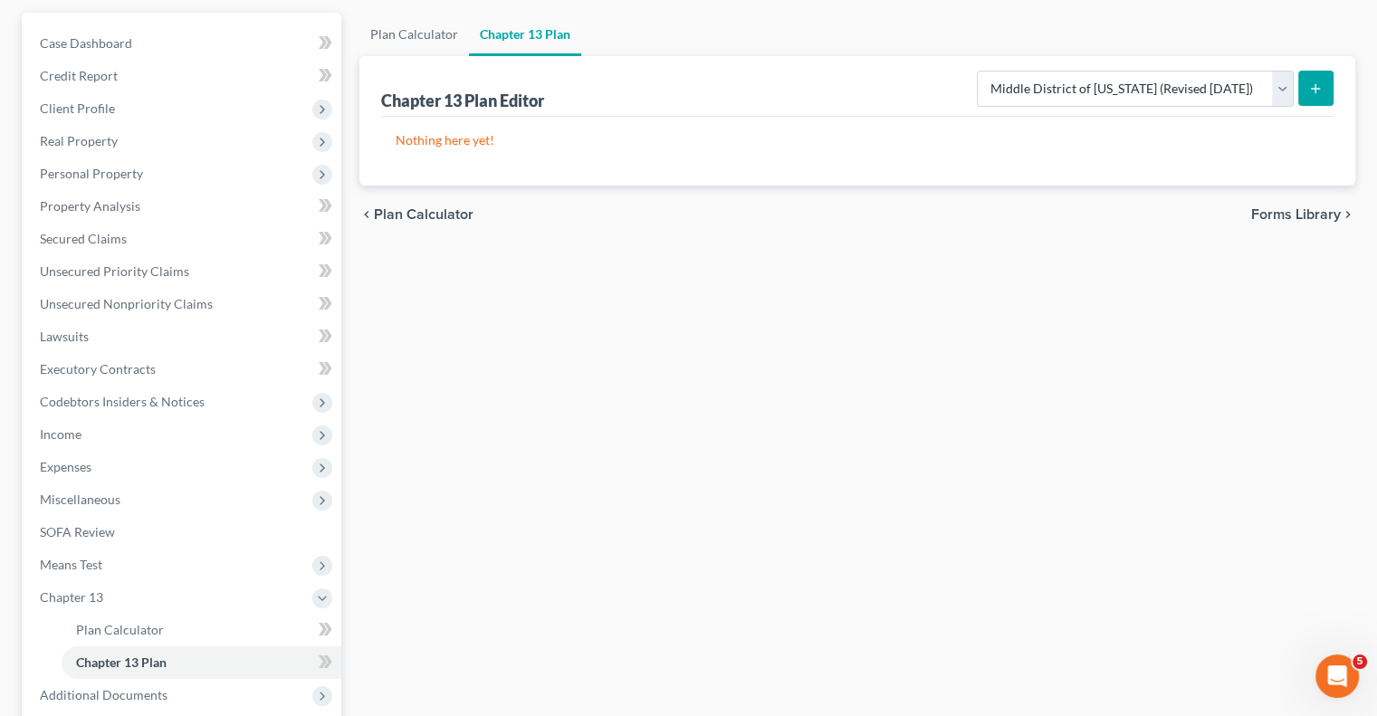
click at [1276, 210] on span "Forms Library" at bounding box center [1296, 214] width 90 height 14
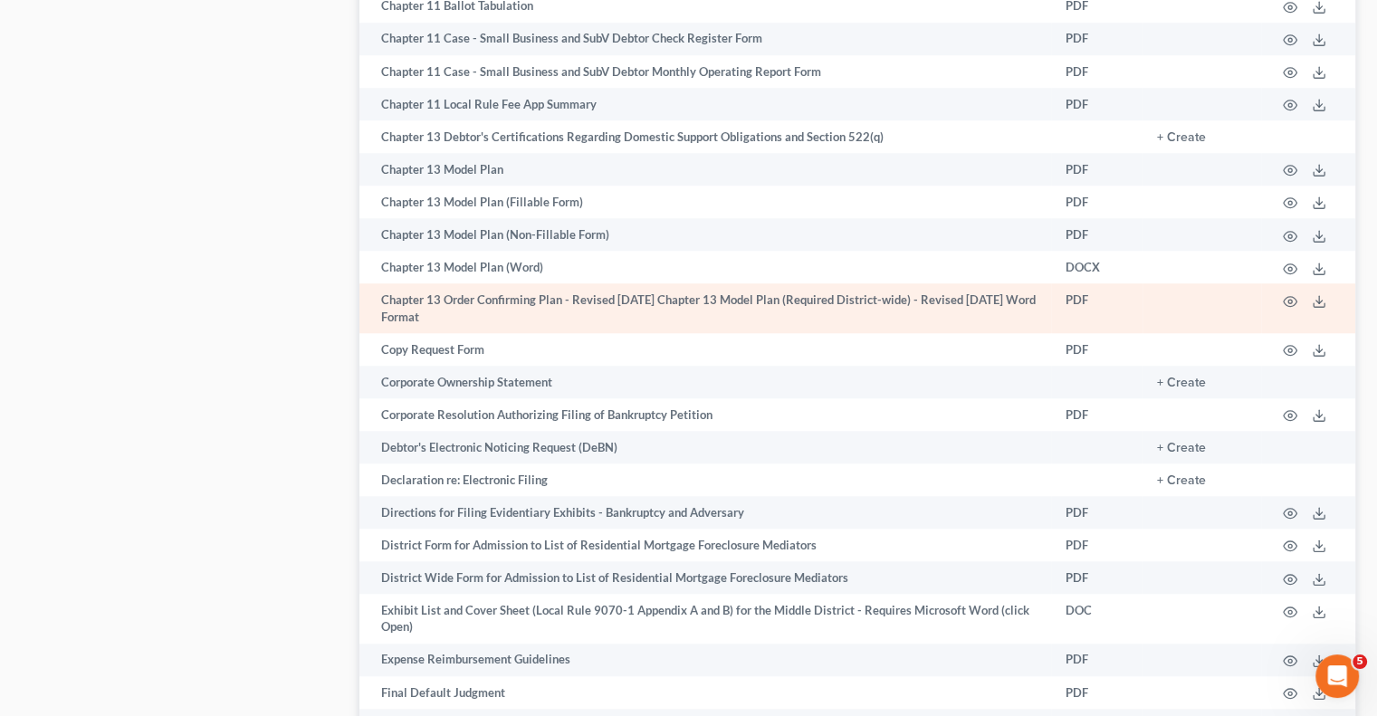
scroll to position [1448, 0]
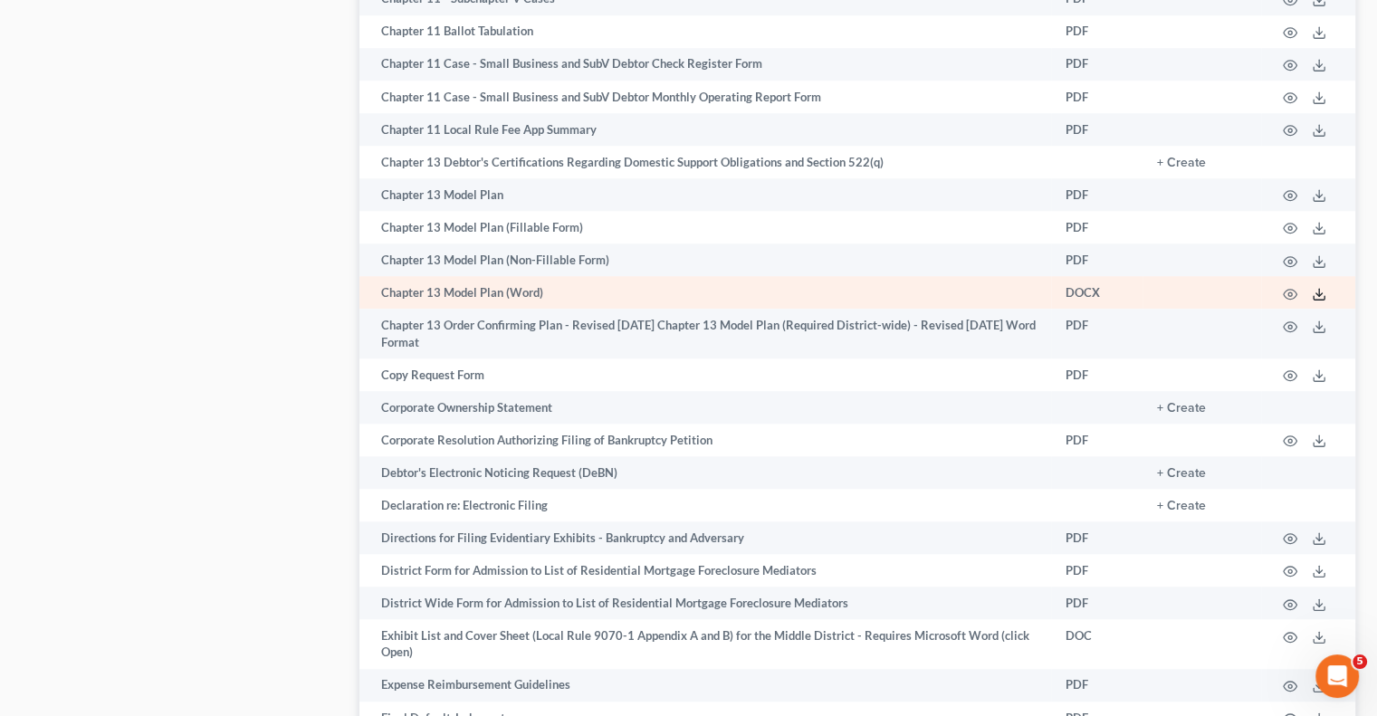
click at [1316, 301] on icon at bounding box center [1319, 294] width 14 height 14
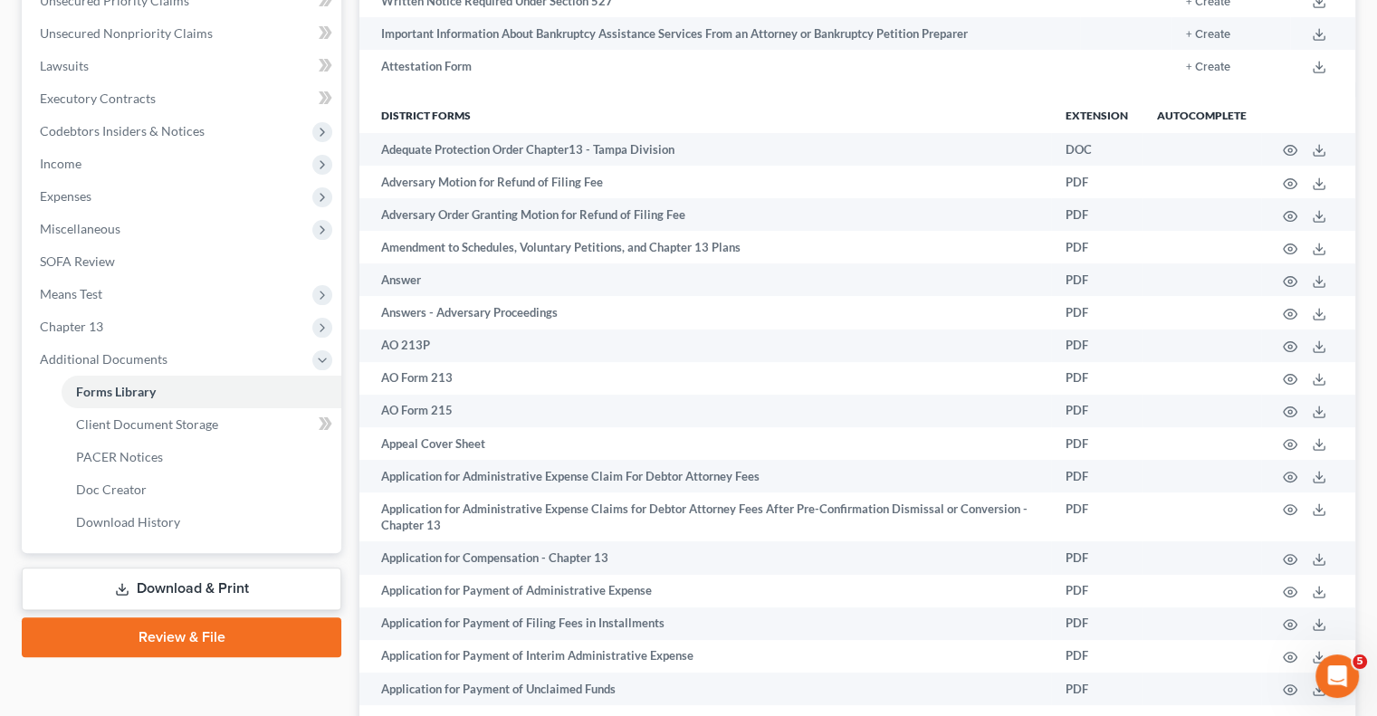
scroll to position [453, 0]
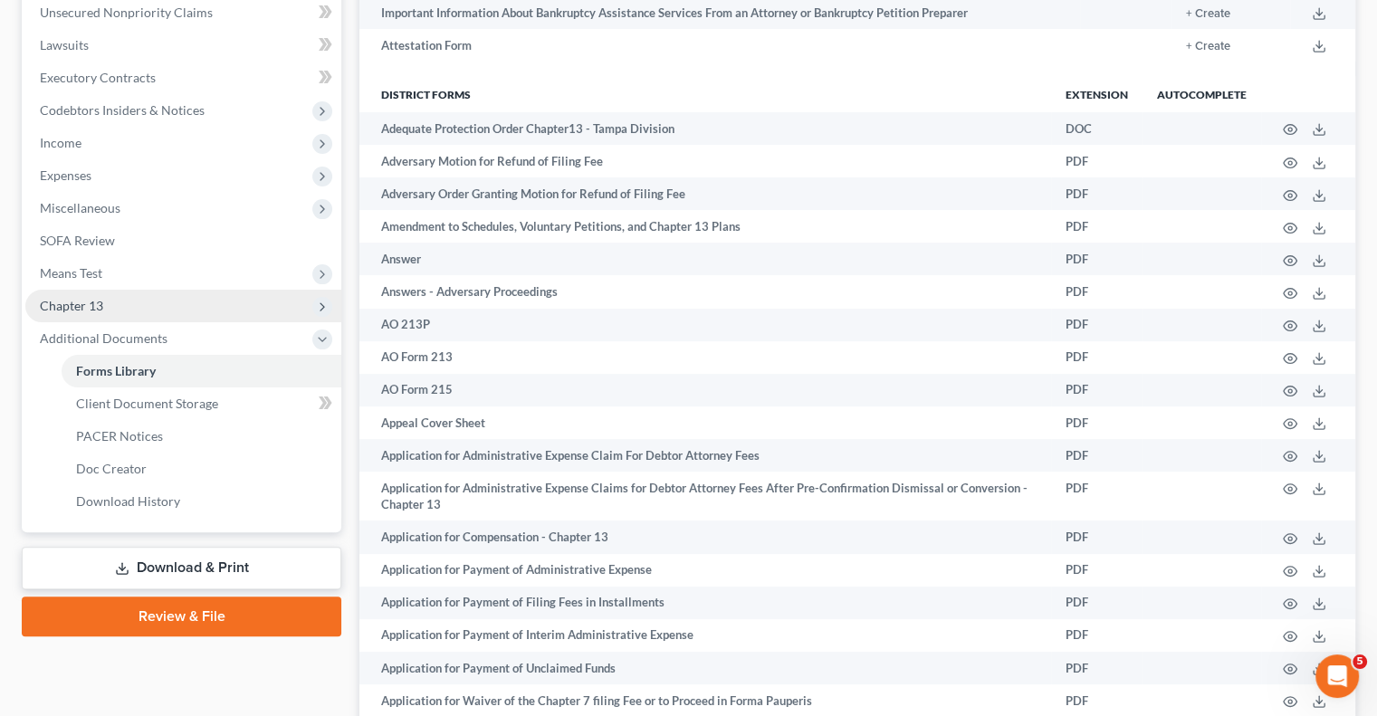
click at [45, 310] on span "Chapter 13" at bounding box center [71, 305] width 63 height 15
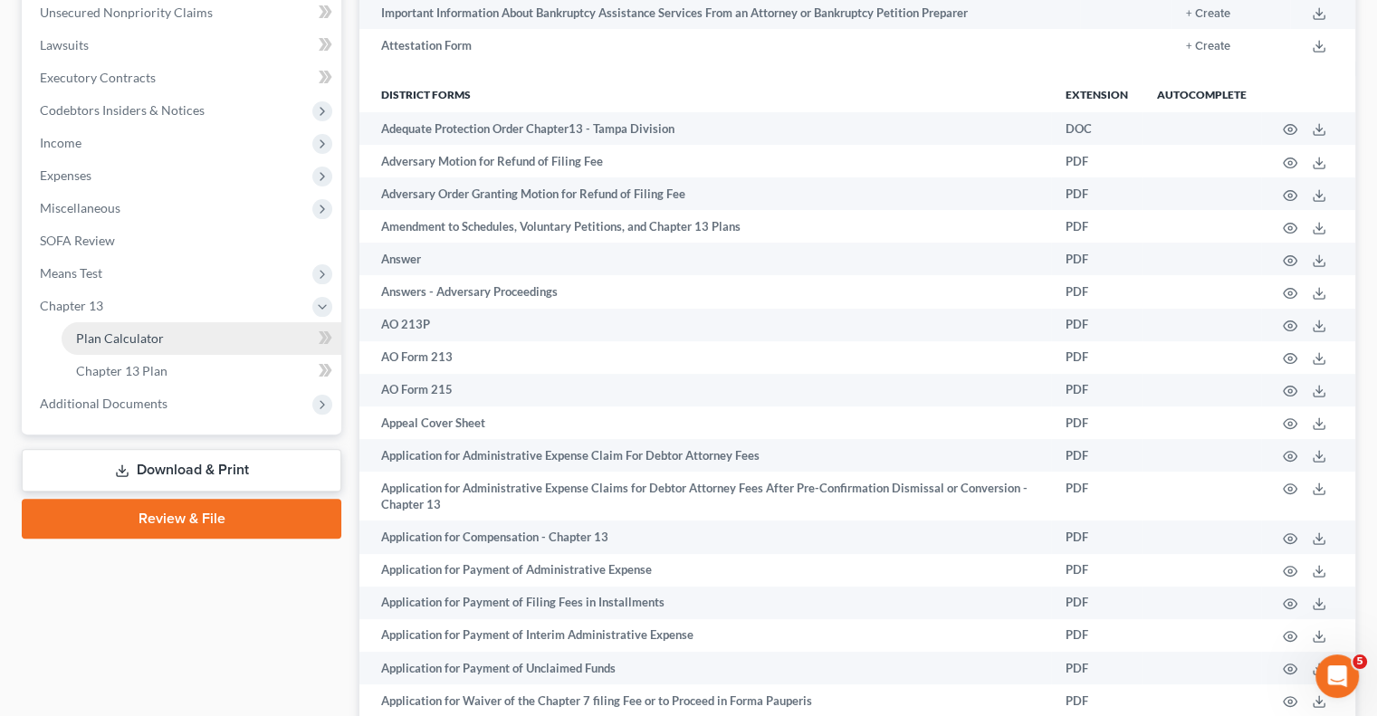
click at [87, 346] on link "Plan Calculator" at bounding box center [202, 338] width 280 height 33
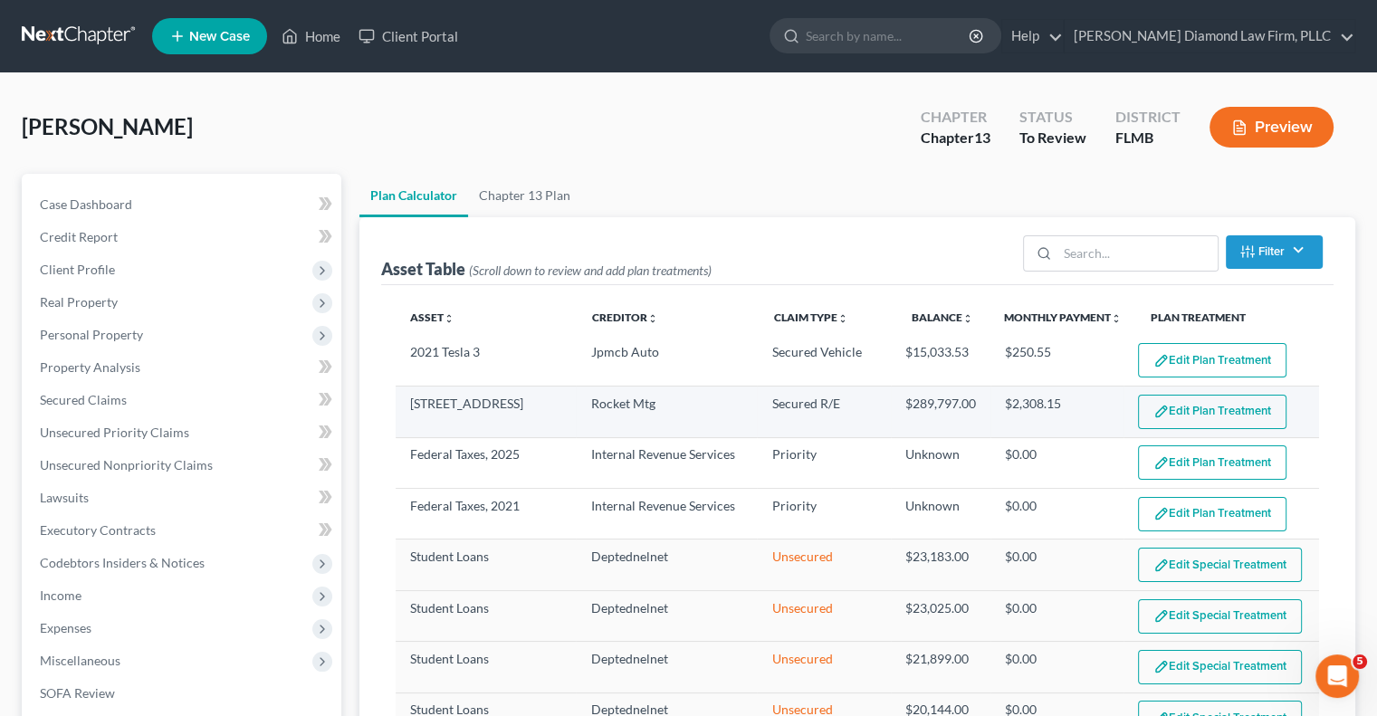
select select "59"
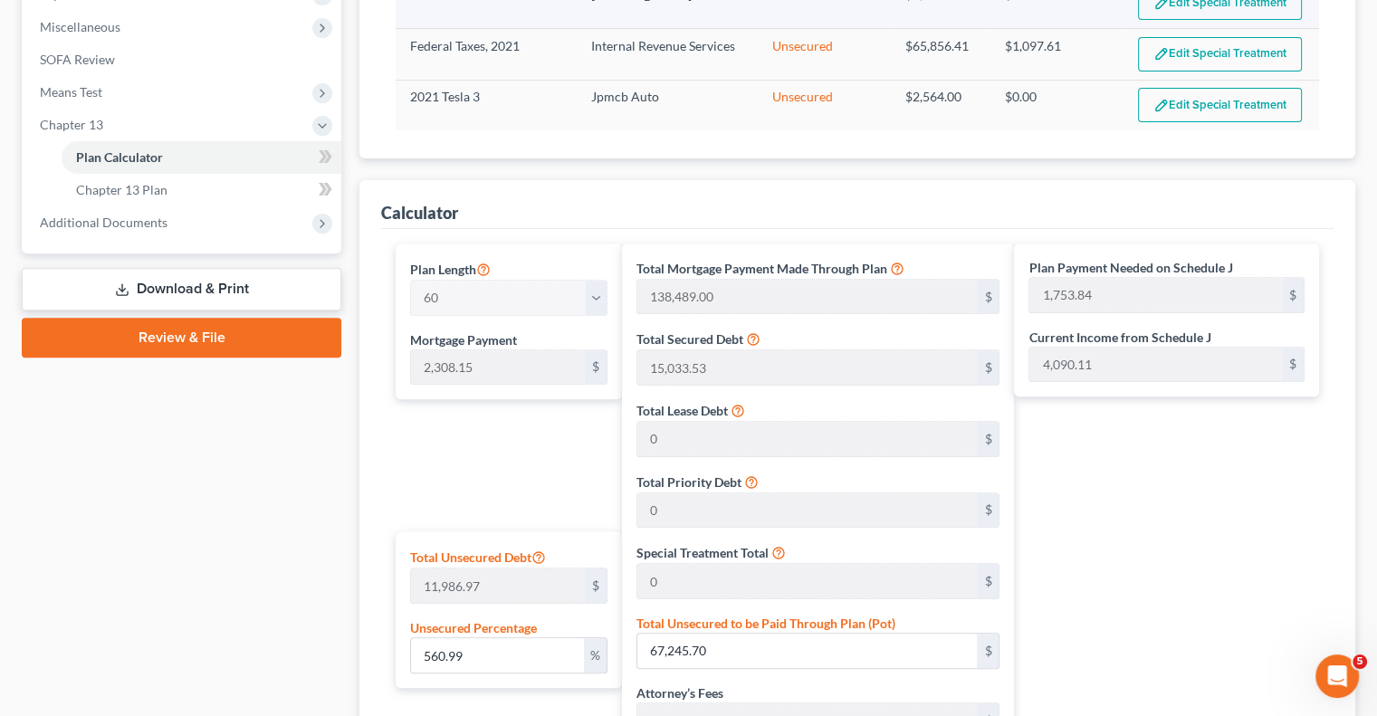
scroll to position [543, 0]
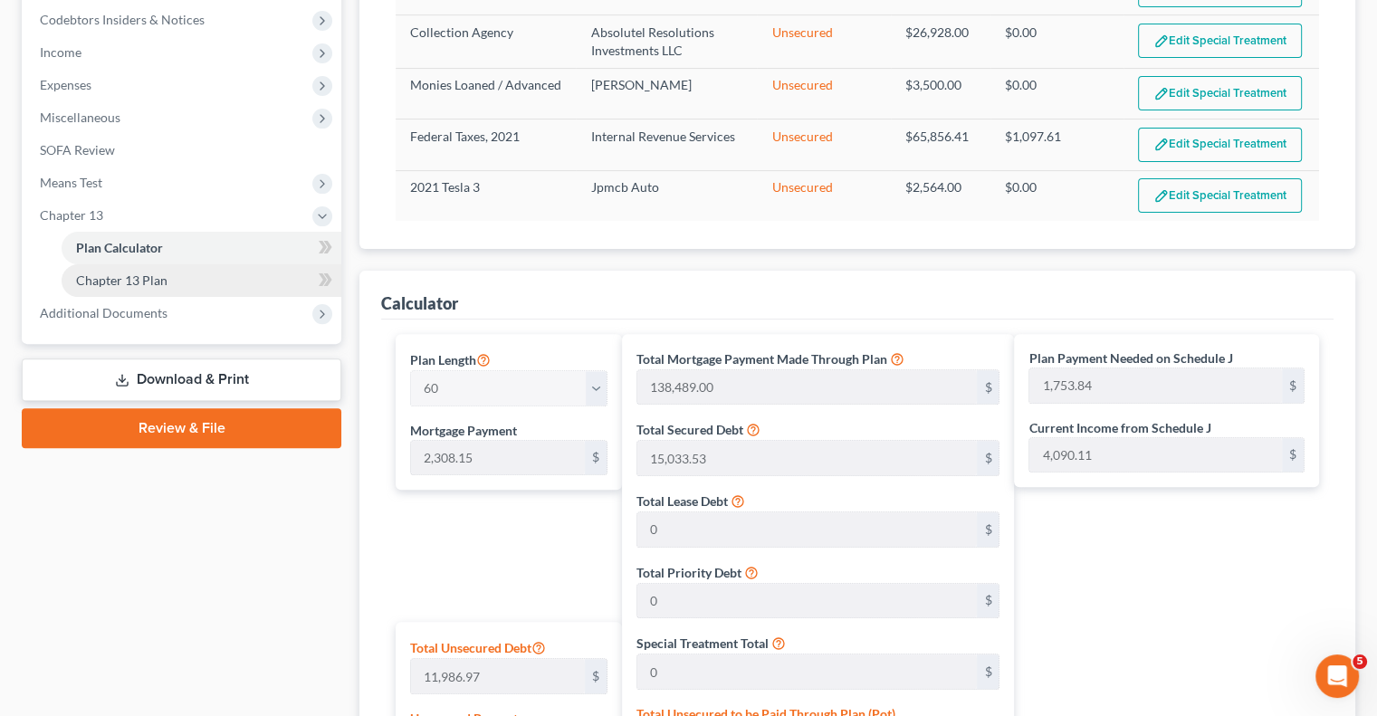
click at [253, 274] on link "Chapter 13 Plan" at bounding box center [202, 280] width 280 height 33
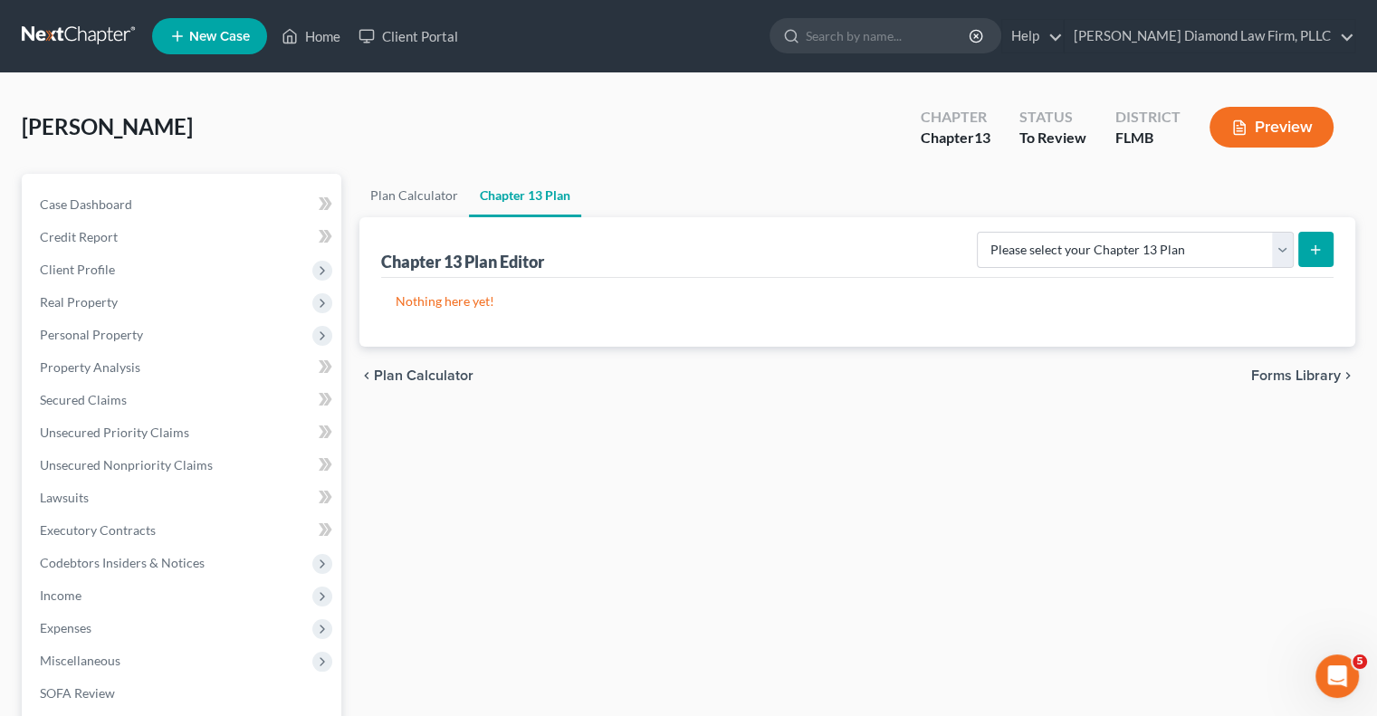
click at [1318, 375] on span "Forms Library" at bounding box center [1296, 375] width 90 height 14
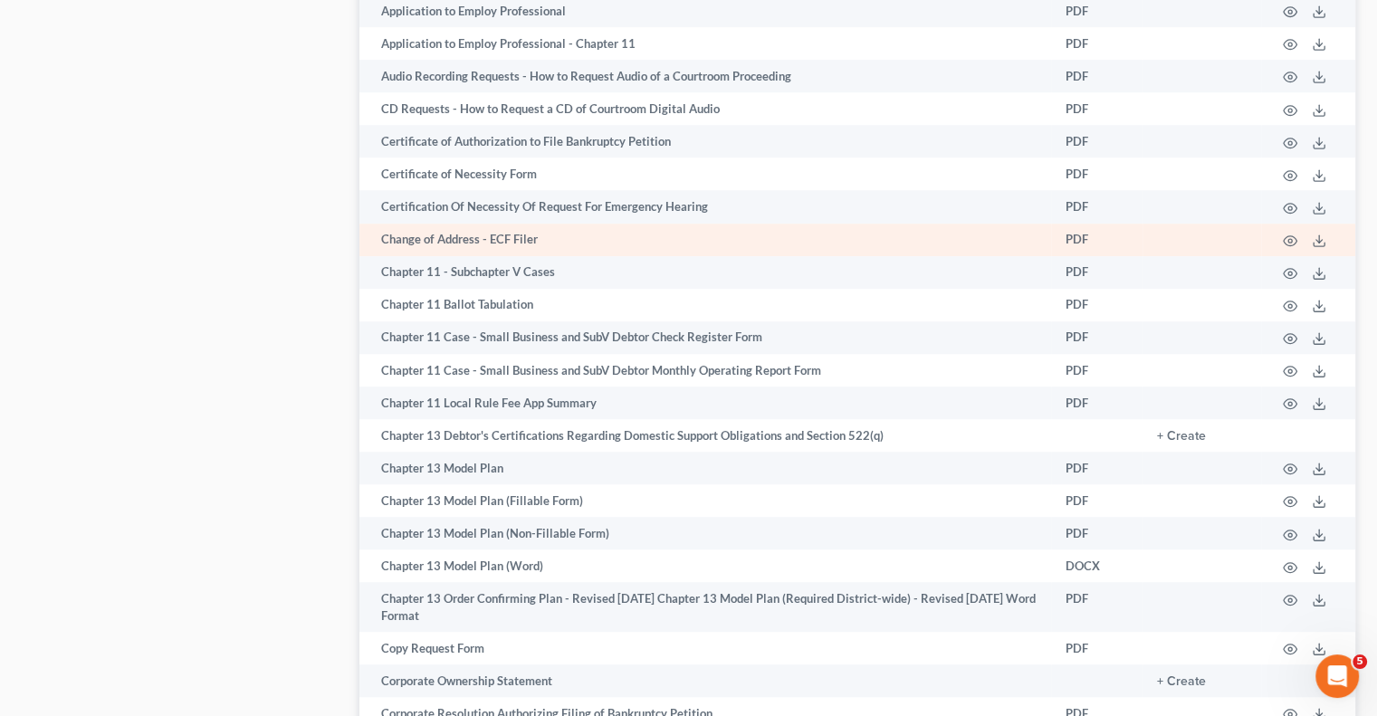
scroll to position [1177, 0]
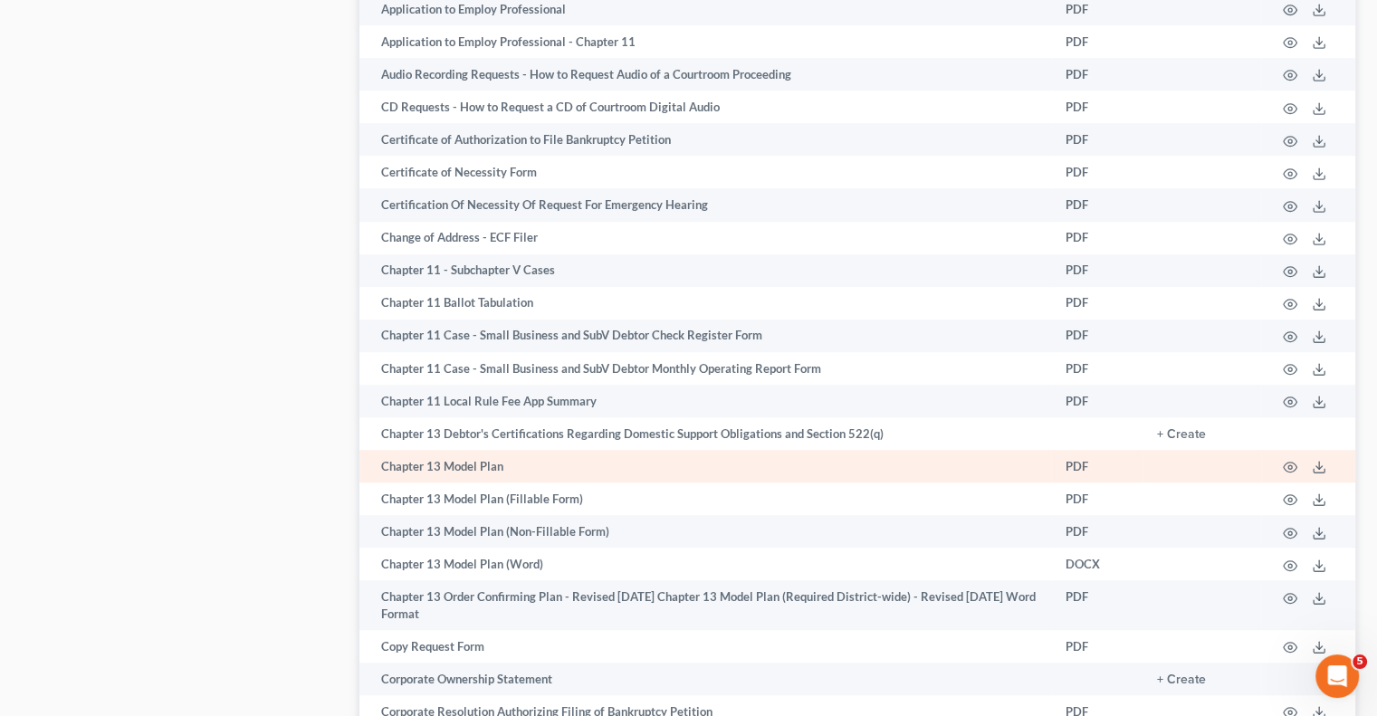
click at [421, 482] on td "Chapter 13 Model Plan" at bounding box center [705, 466] width 692 height 33
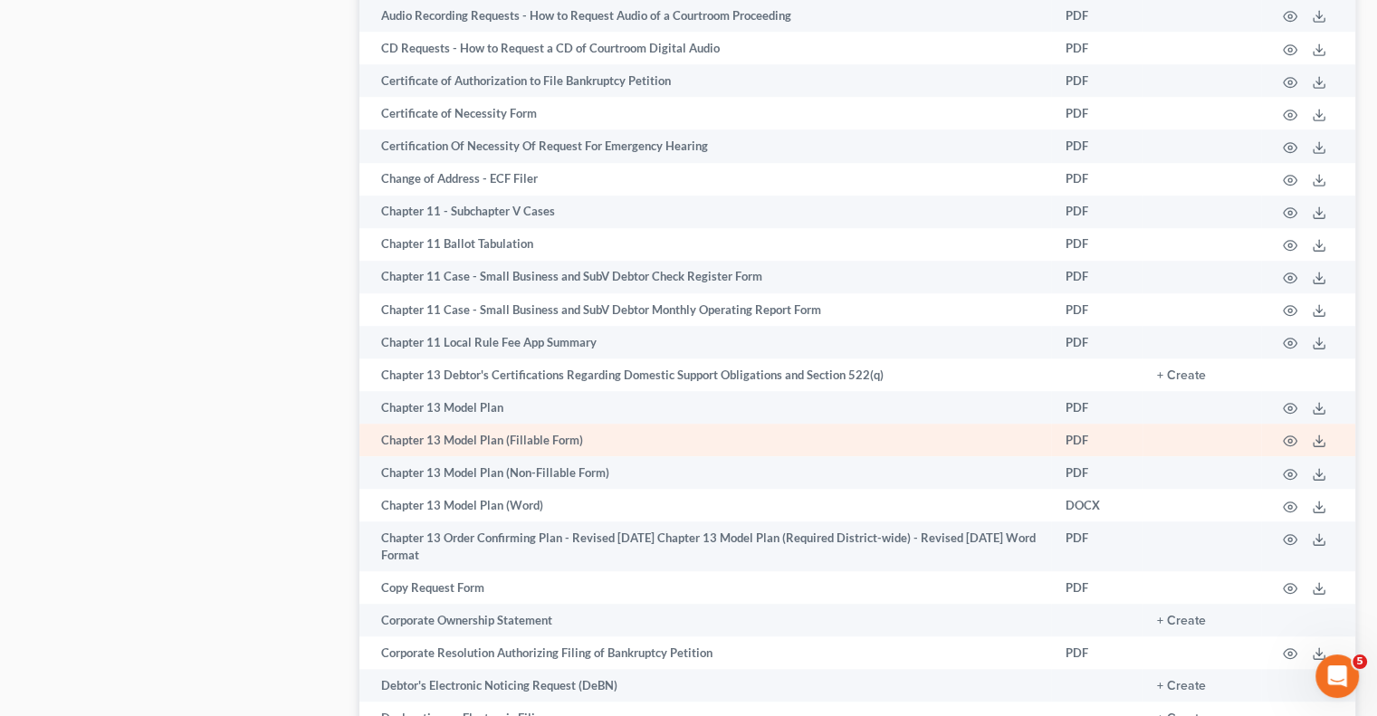
scroll to position [1267, 0]
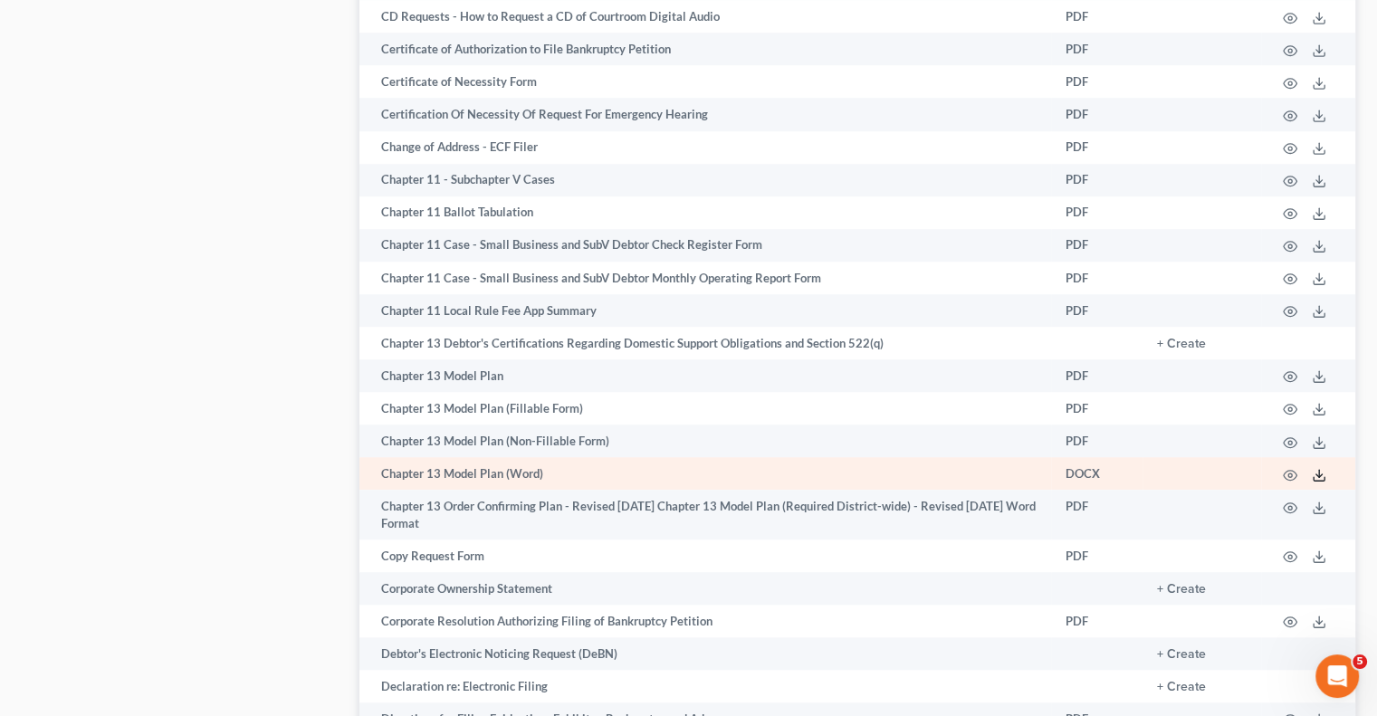
click at [1322, 482] on icon at bounding box center [1319, 475] width 14 height 14
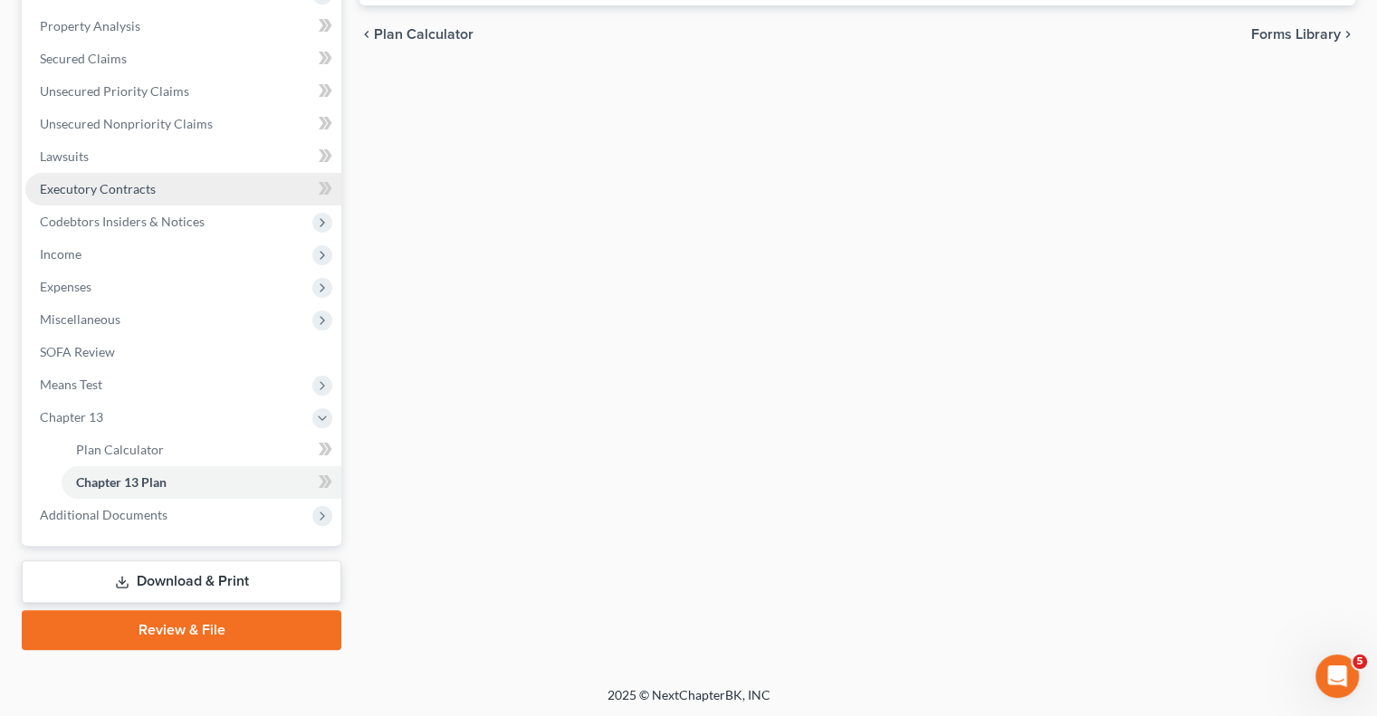
scroll to position [342, 0]
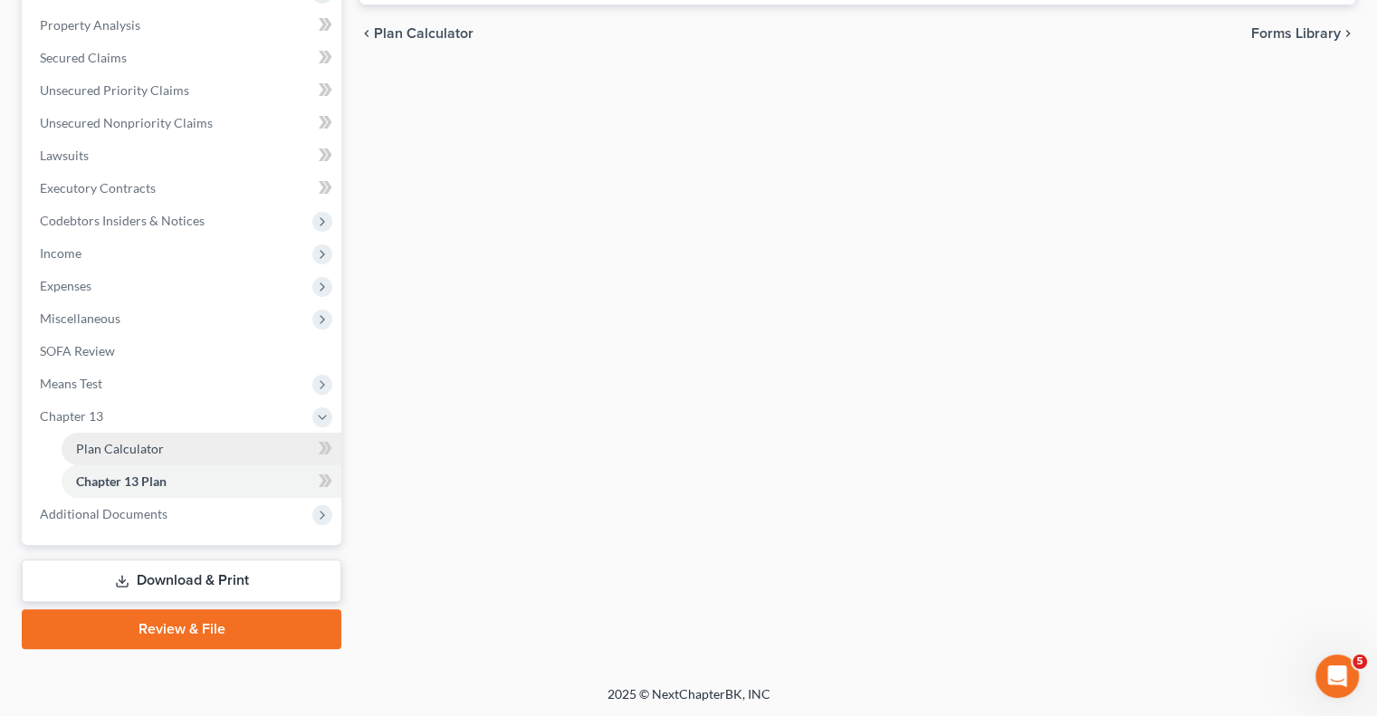
click at [127, 450] on span "Plan Calculator" at bounding box center [120, 448] width 88 height 15
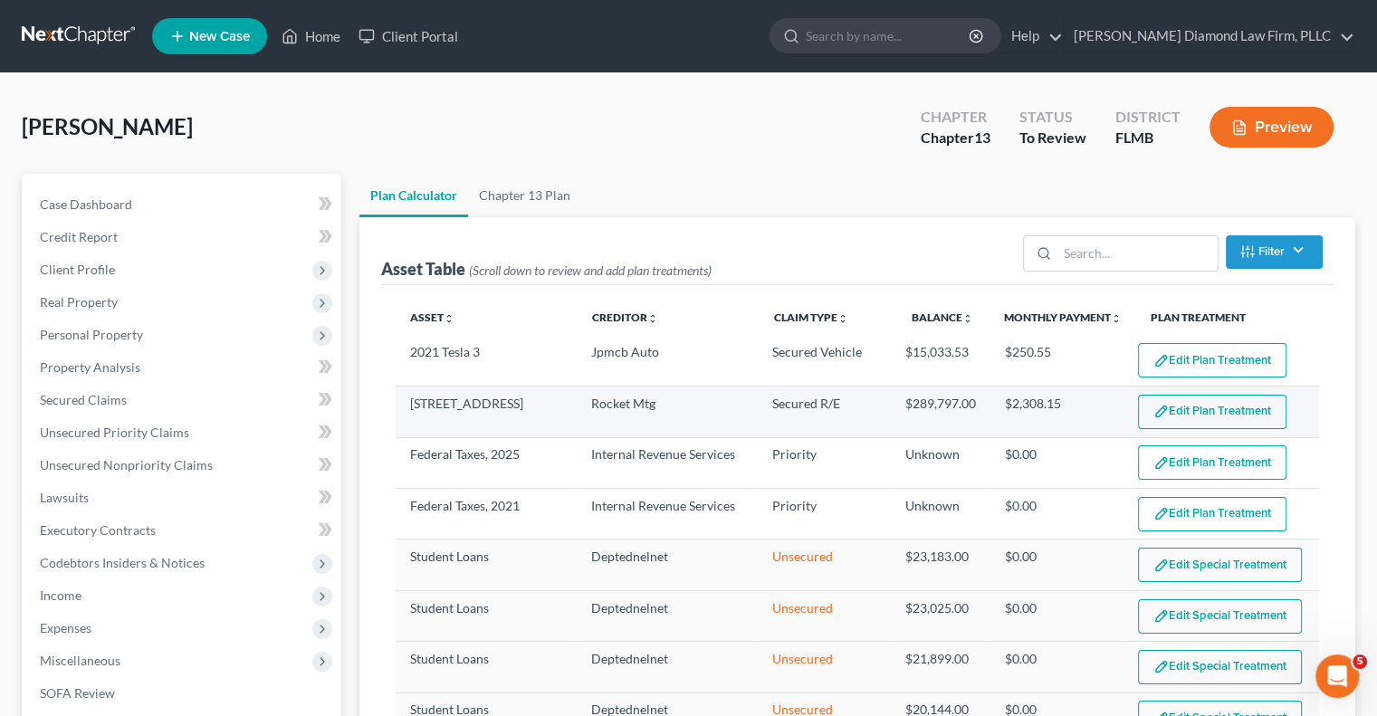
select select "59"
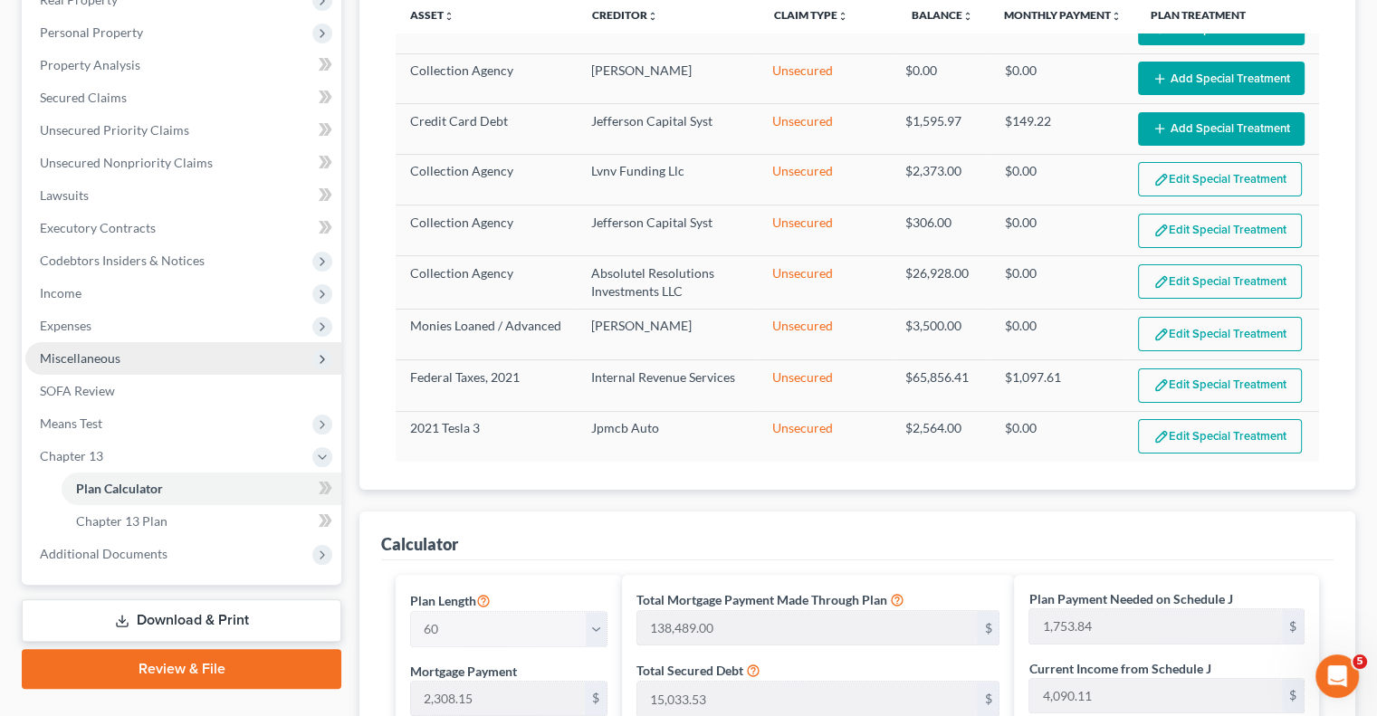
scroll to position [272, 0]
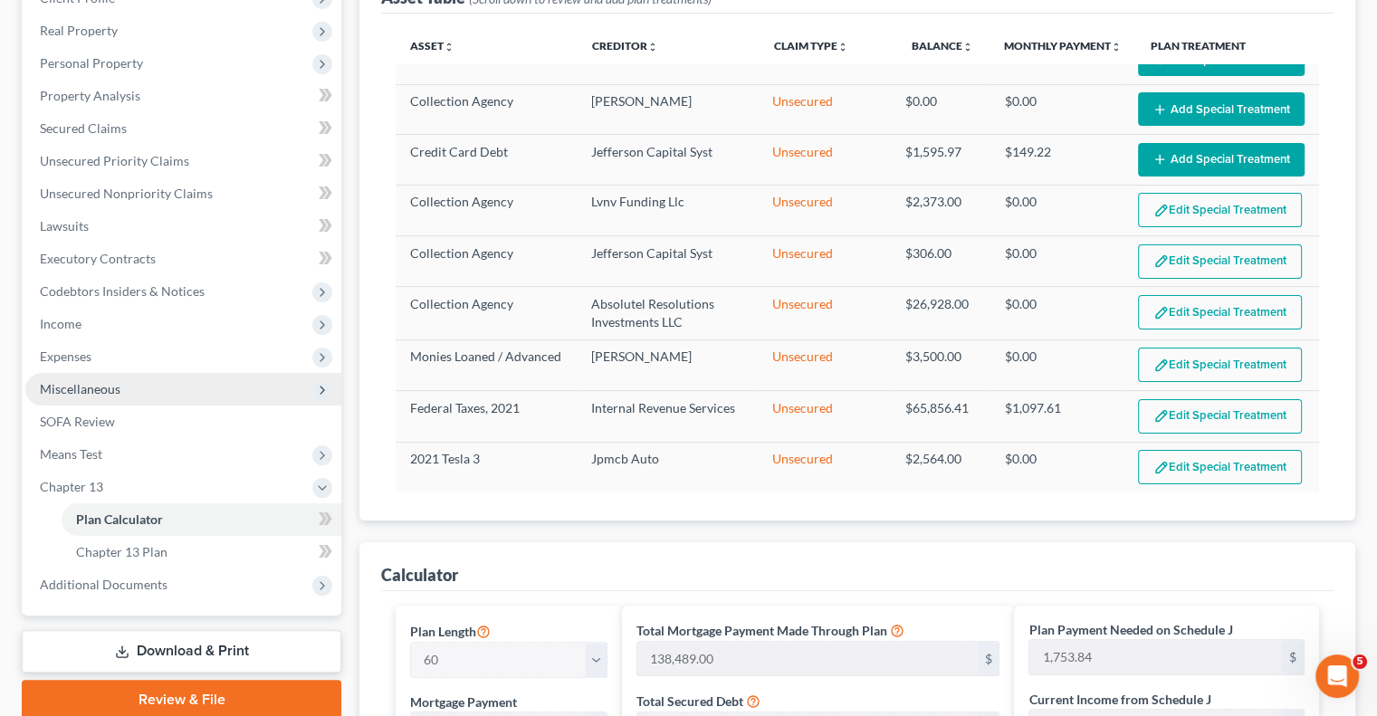
click at [177, 383] on span "Miscellaneous" at bounding box center [183, 389] width 316 height 33
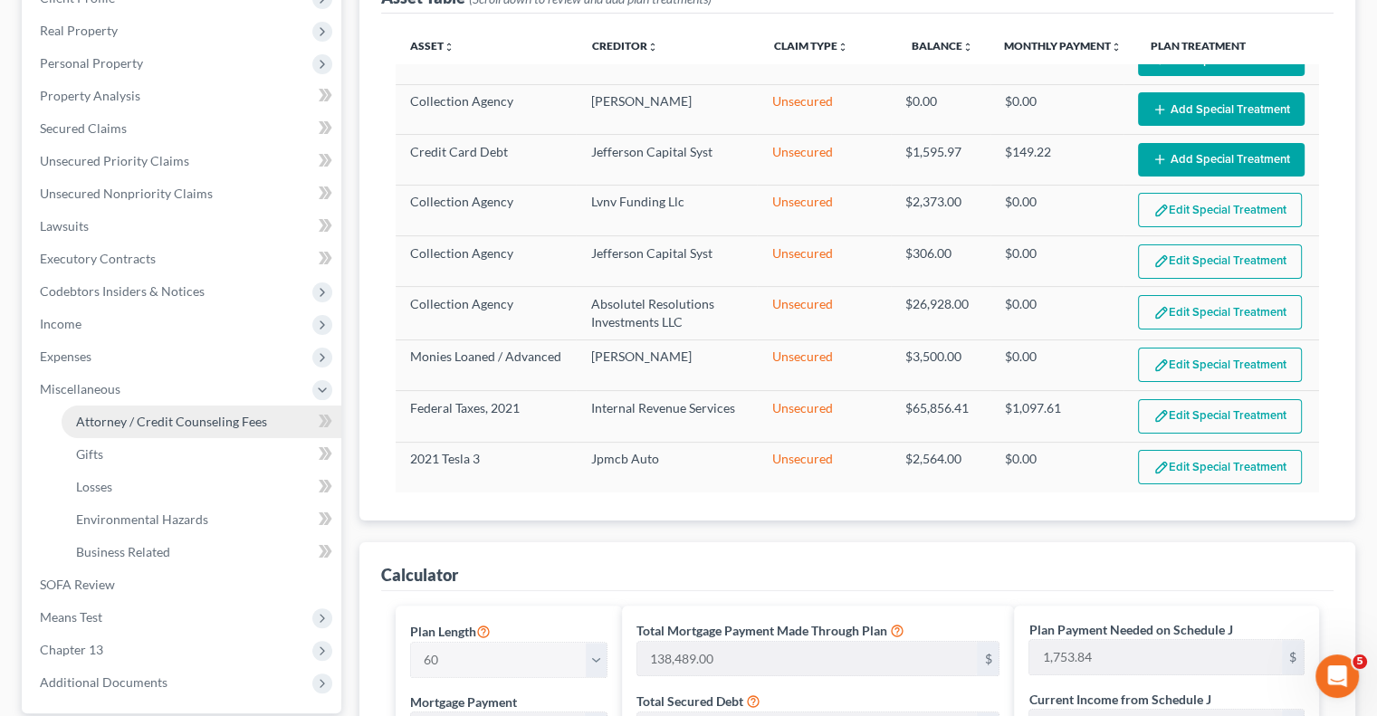
click at [173, 414] on span "Attorney / Credit Counseling Fees" at bounding box center [171, 421] width 191 height 15
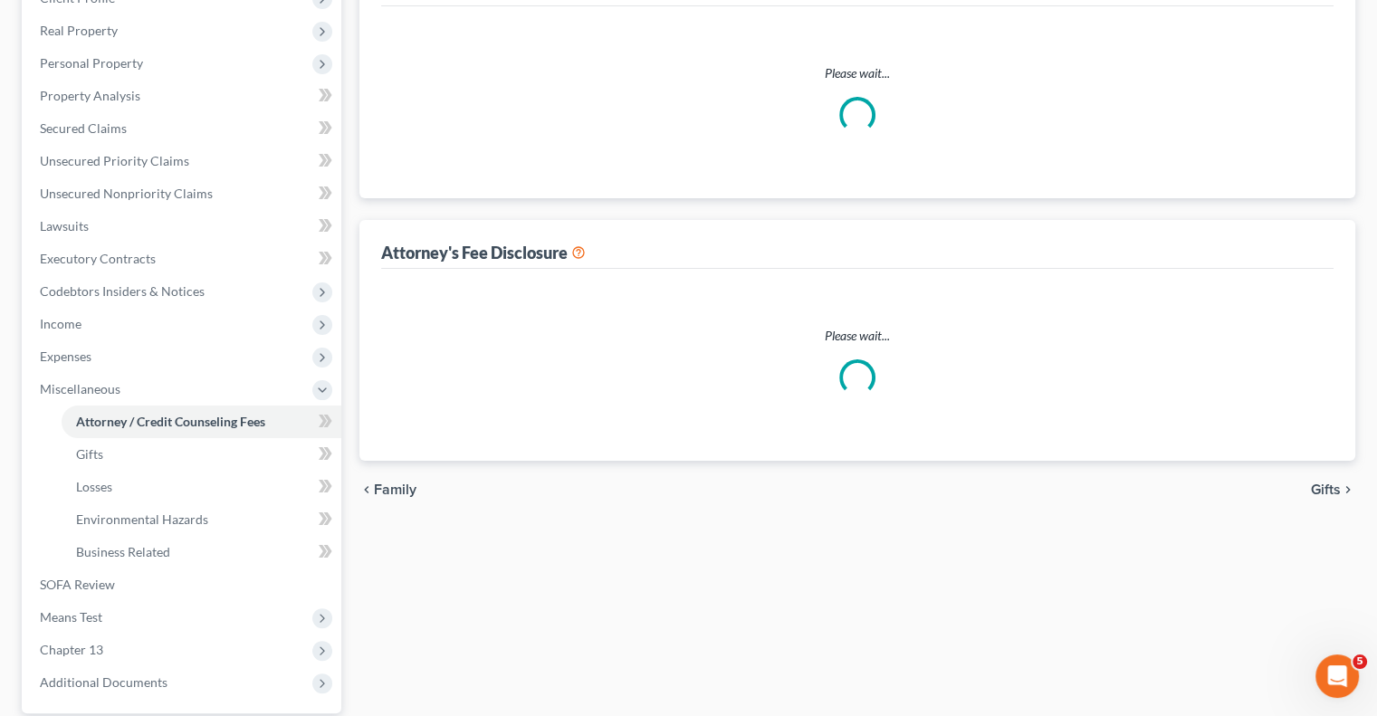
scroll to position [61, 0]
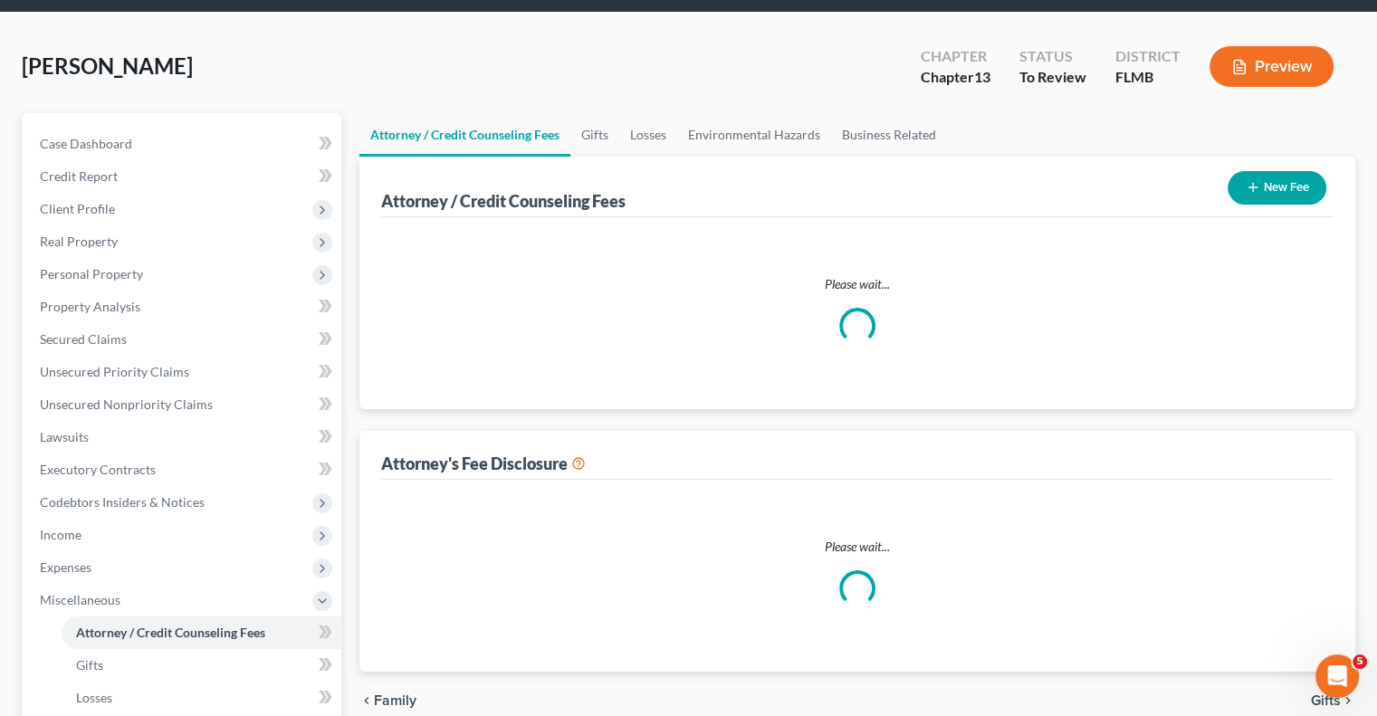
select select "2"
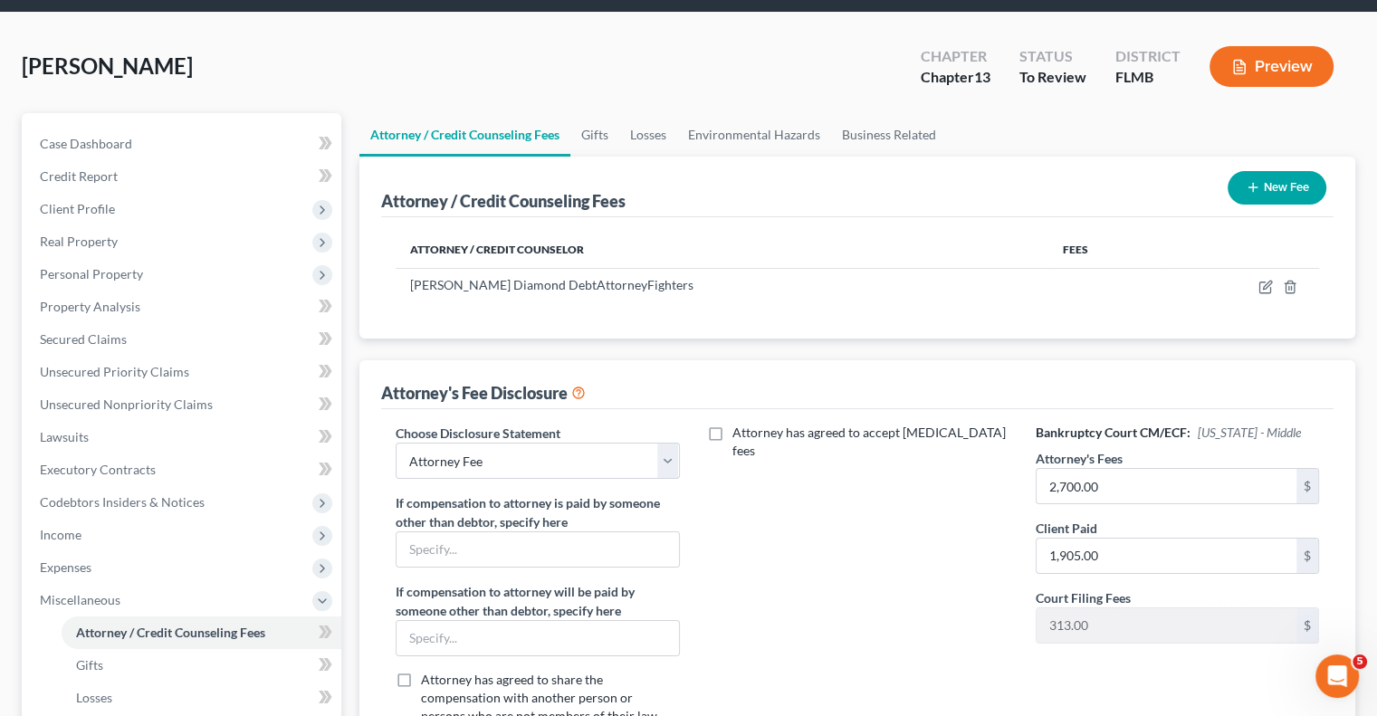
scroll to position [0, 0]
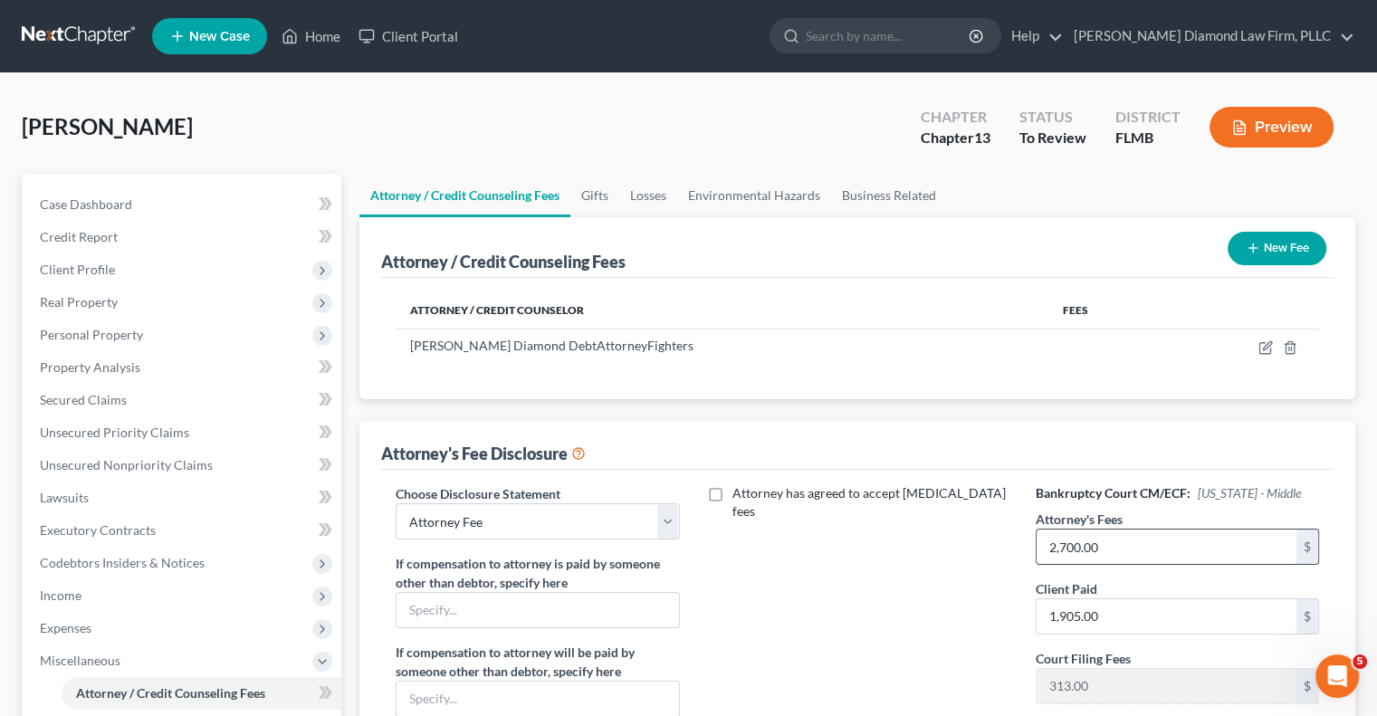
click at [1108, 543] on input "2,700.00" at bounding box center [1166, 547] width 260 height 34
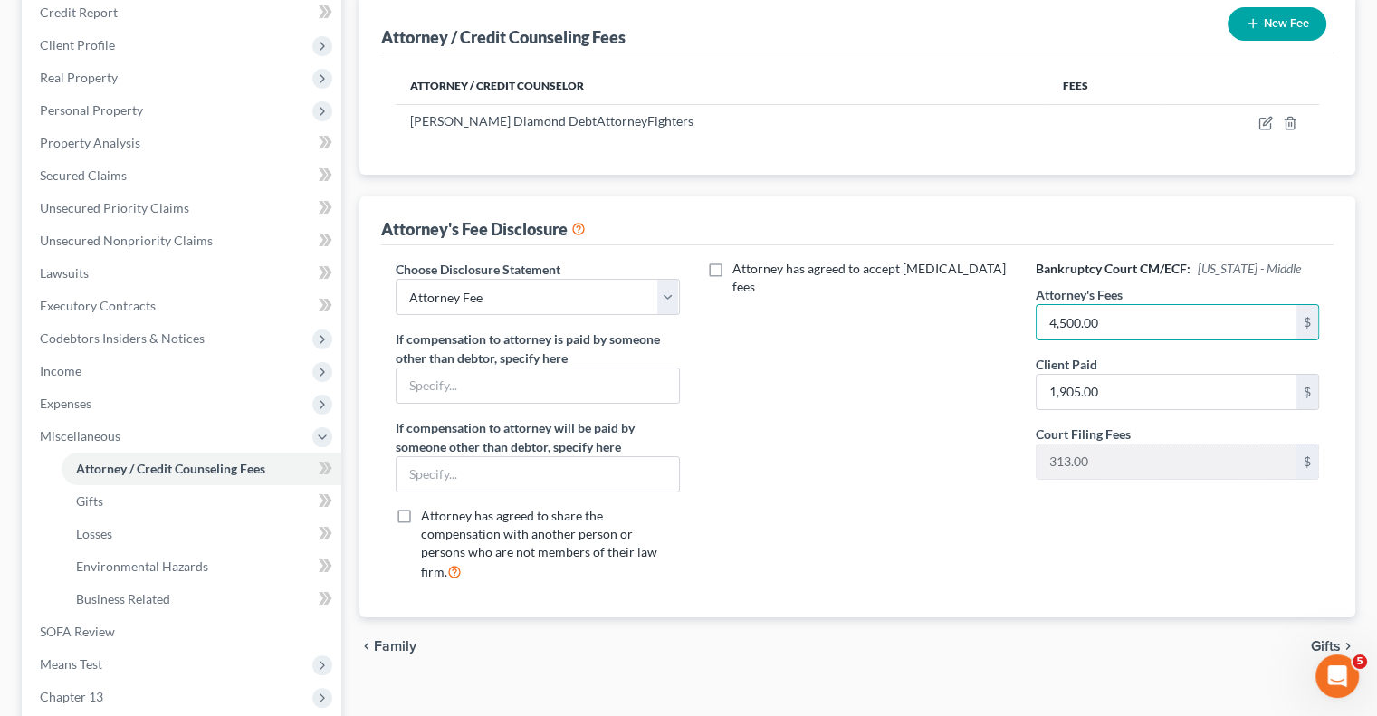
scroll to position [181, 0]
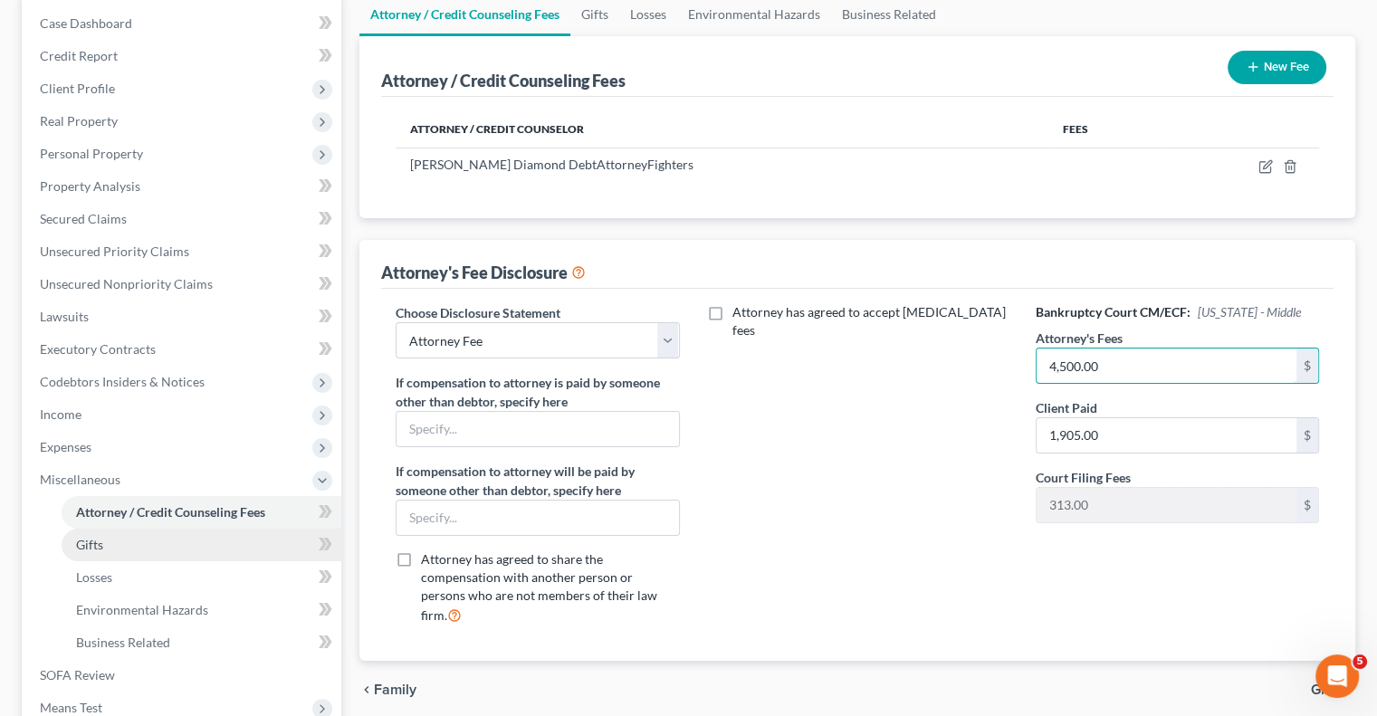
type input "4,500.00"
click at [85, 542] on span "Gifts" at bounding box center [89, 544] width 27 height 15
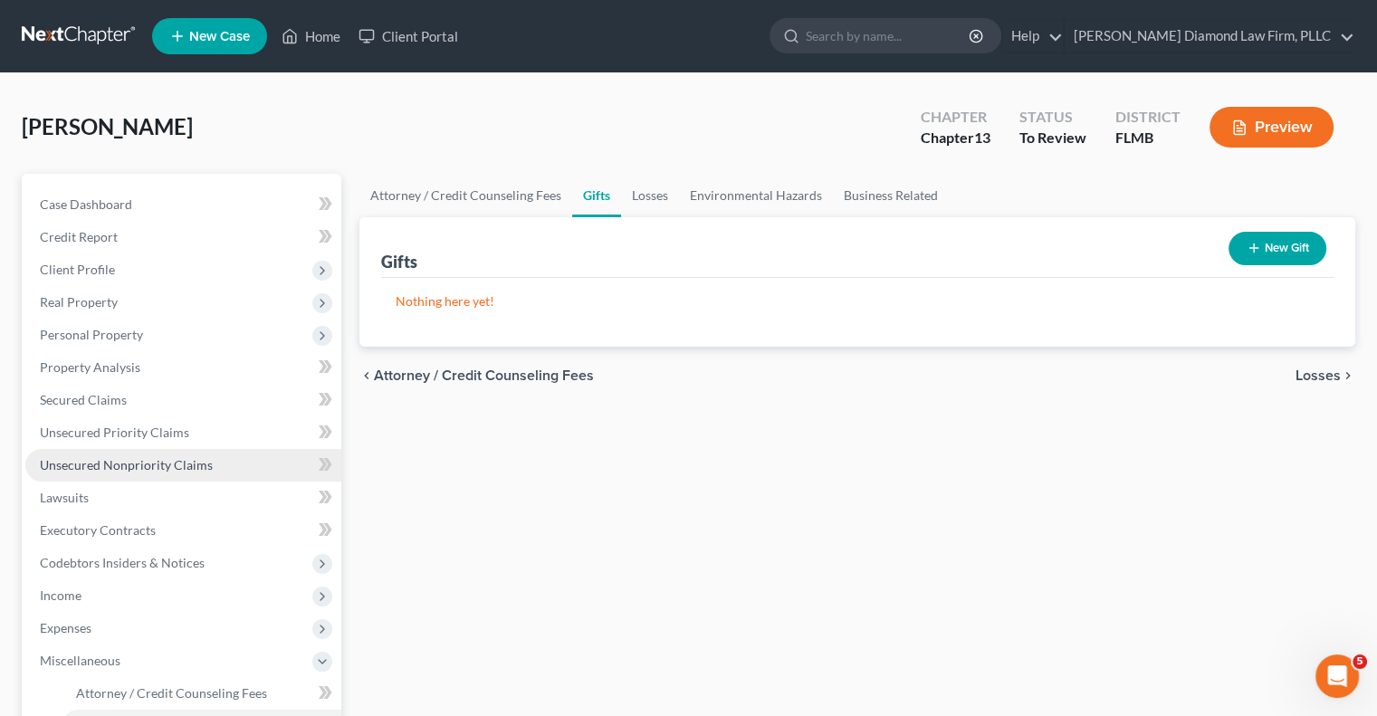
click at [79, 463] on span "Unsecured Nonpriority Claims" at bounding box center [126, 464] width 173 height 15
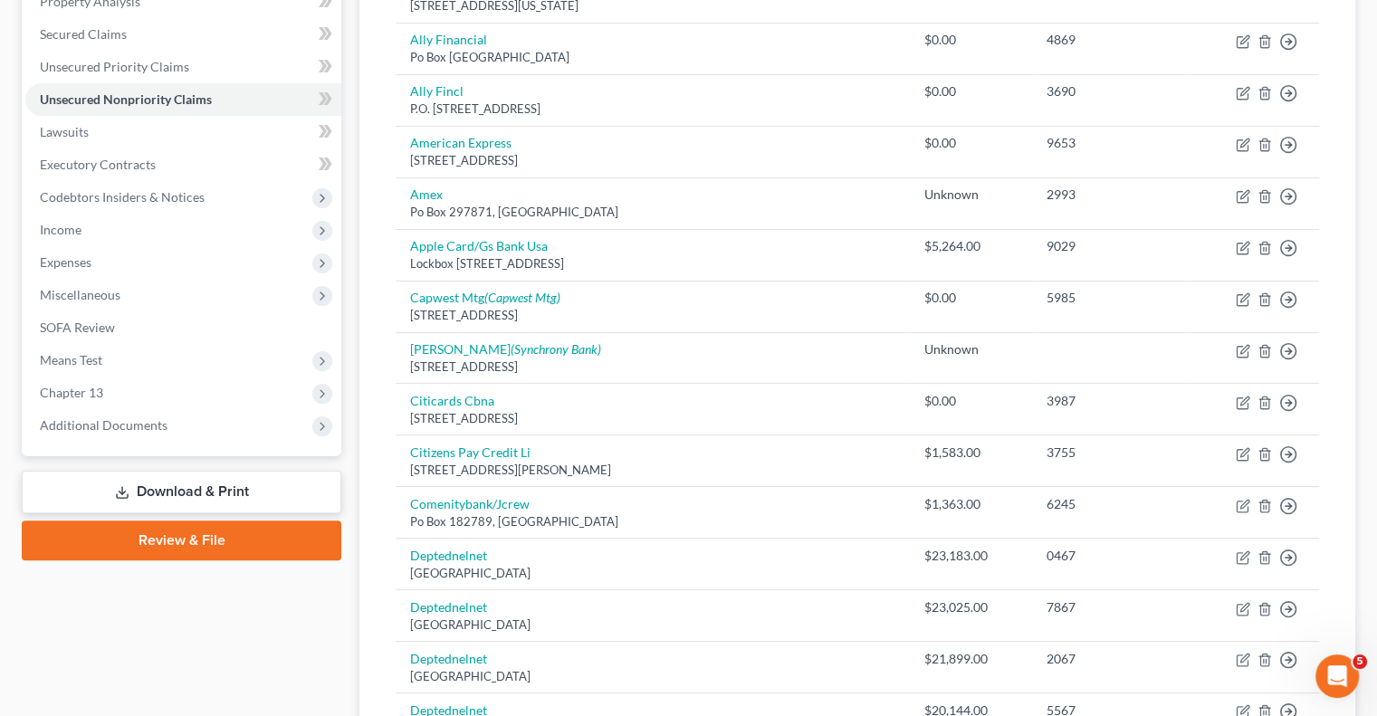
scroll to position [362, 0]
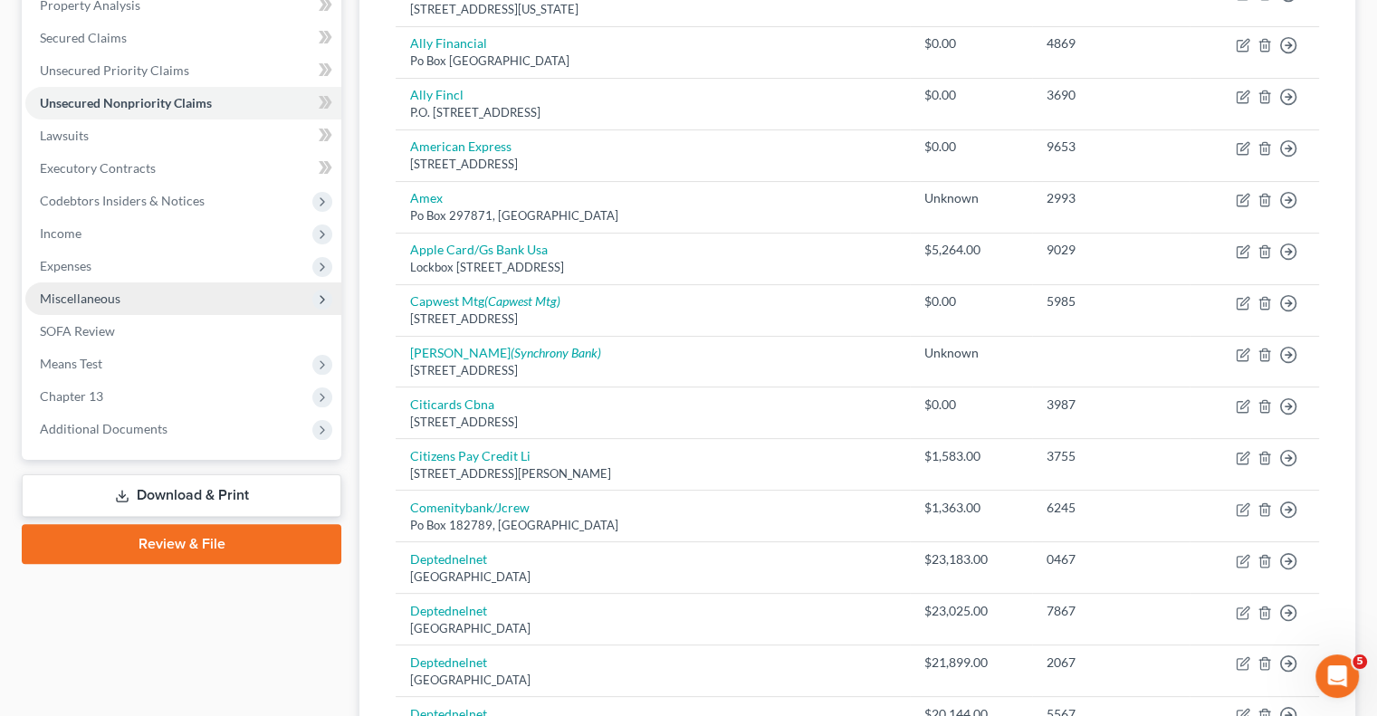
click at [80, 301] on span "Miscellaneous" at bounding box center [80, 298] width 81 height 15
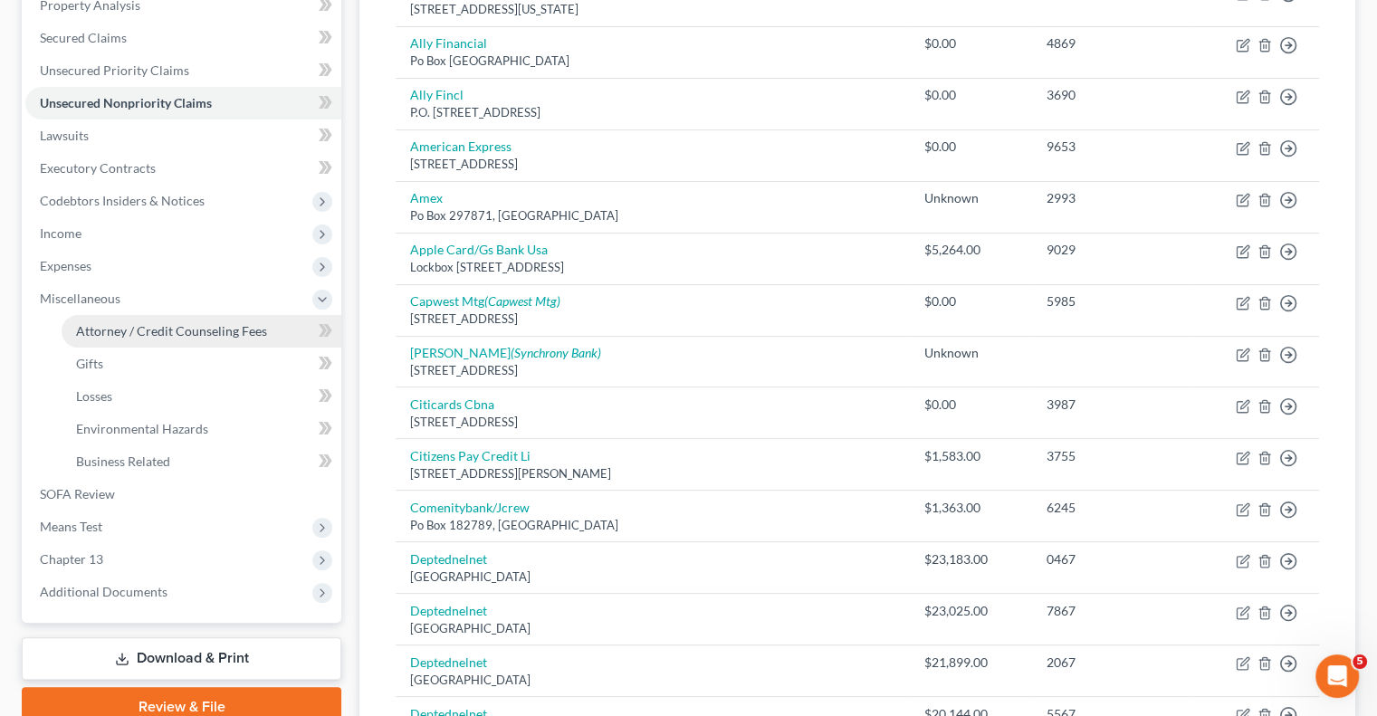
click at [181, 335] on span "Attorney / Credit Counseling Fees" at bounding box center [171, 330] width 191 height 15
select select "2"
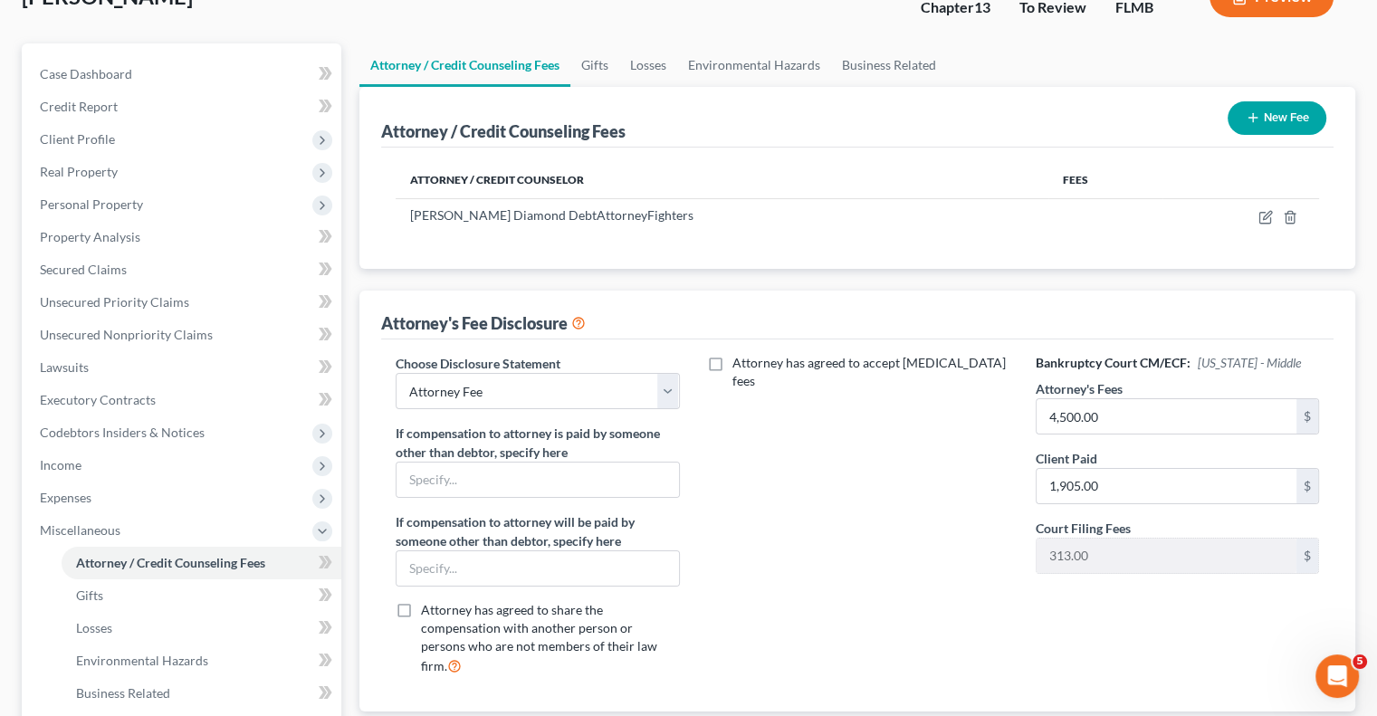
scroll to position [91, 0]
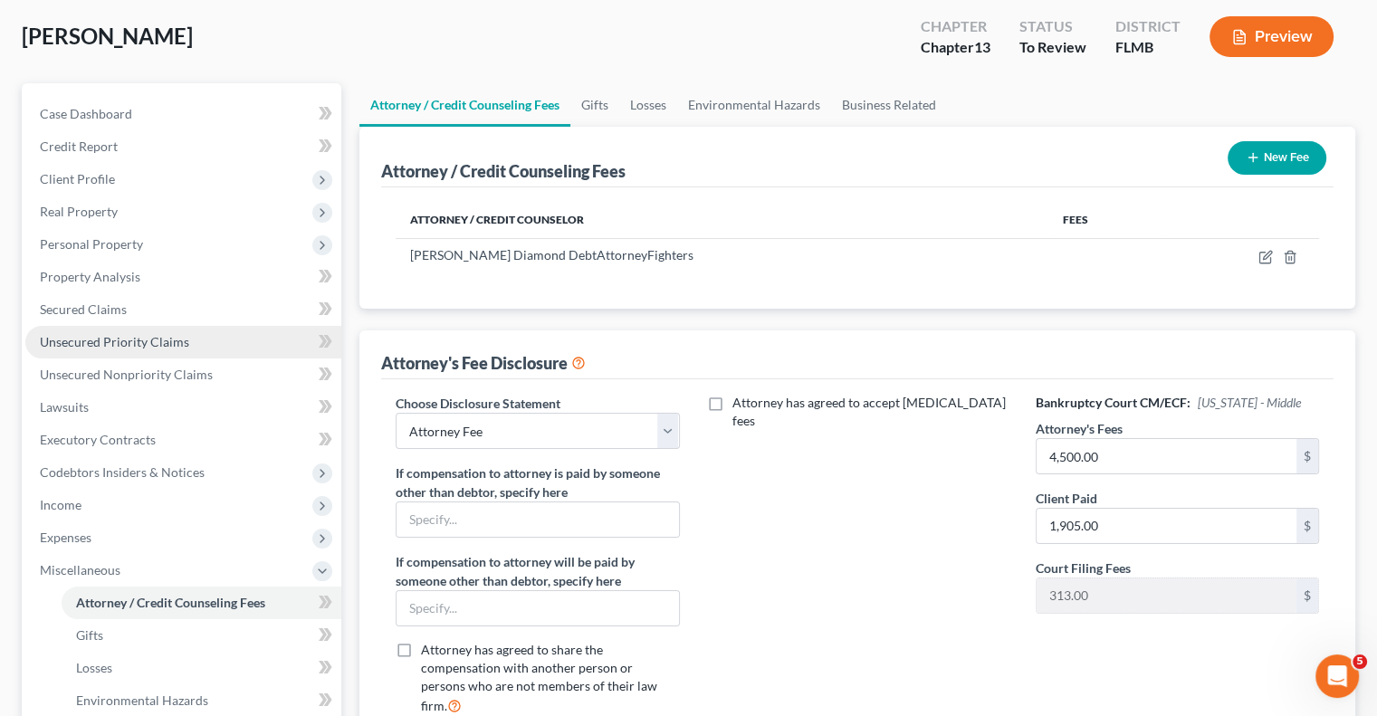
click at [195, 348] on link "Unsecured Priority Claims" at bounding box center [183, 342] width 316 height 33
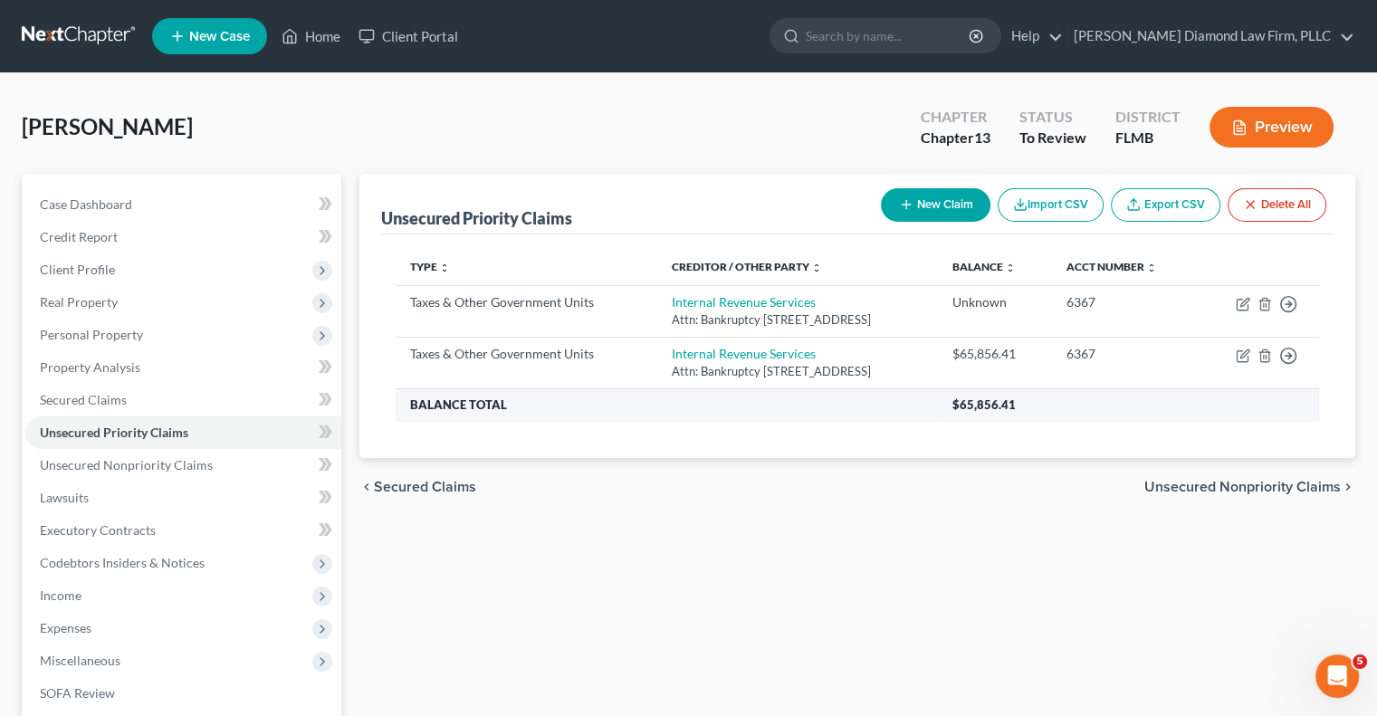
click at [1065, 400] on th "$65,856.41" at bounding box center [1128, 404] width 381 height 33
drag, startPoint x: 1054, startPoint y: 401, endPoint x: 999, endPoint y: 414, distance: 55.8
click at [998, 413] on th "$65,856.41" at bounding box center [1128, 404] width 381 height 33
copy span "65,856.41"
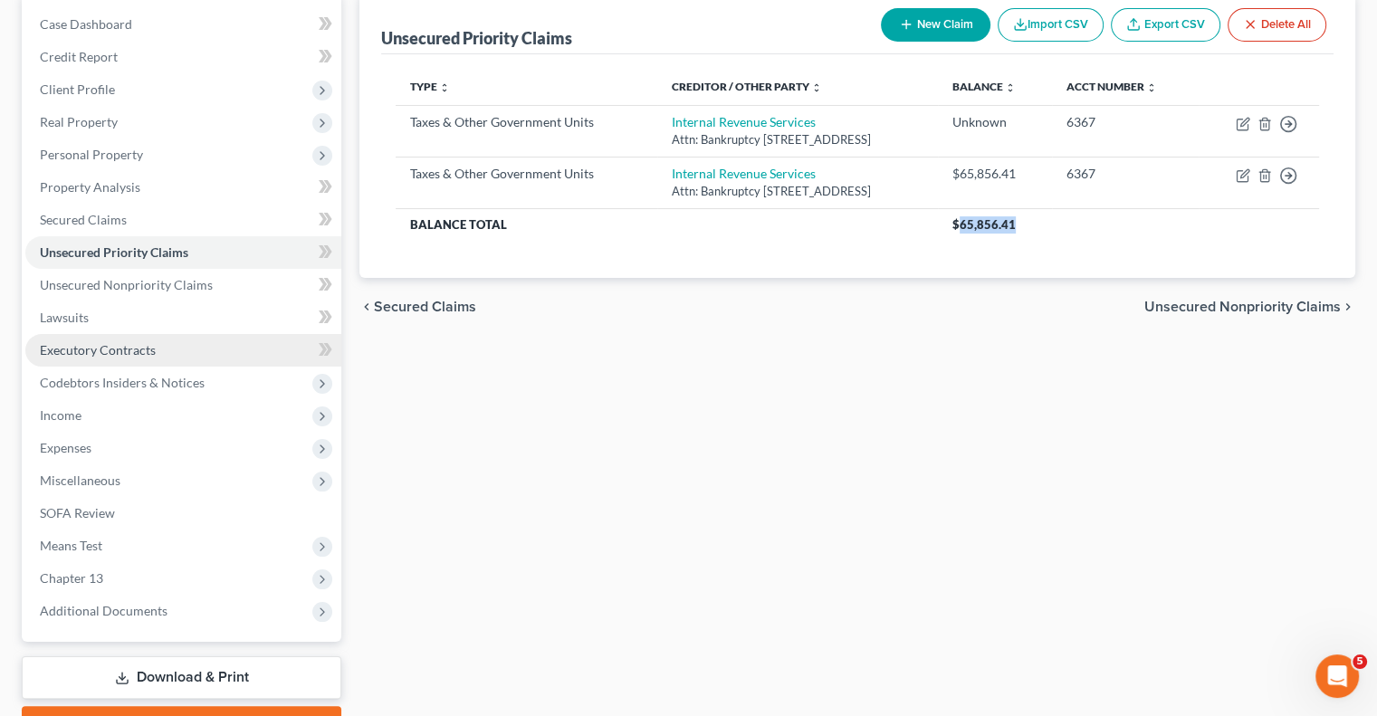
scroll to position [181, 0]
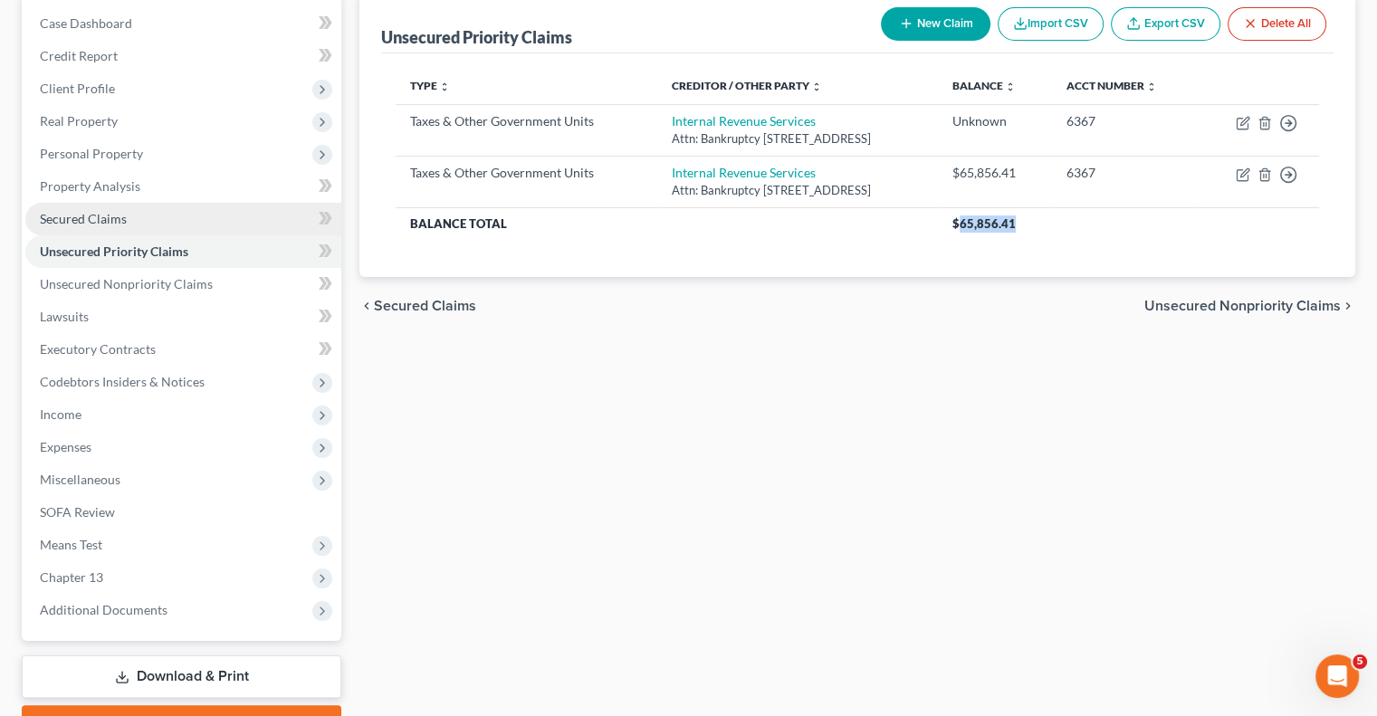
click at [72, 216] on span "Secured Claims" at bounding box center [83, 218] width 87 height 15
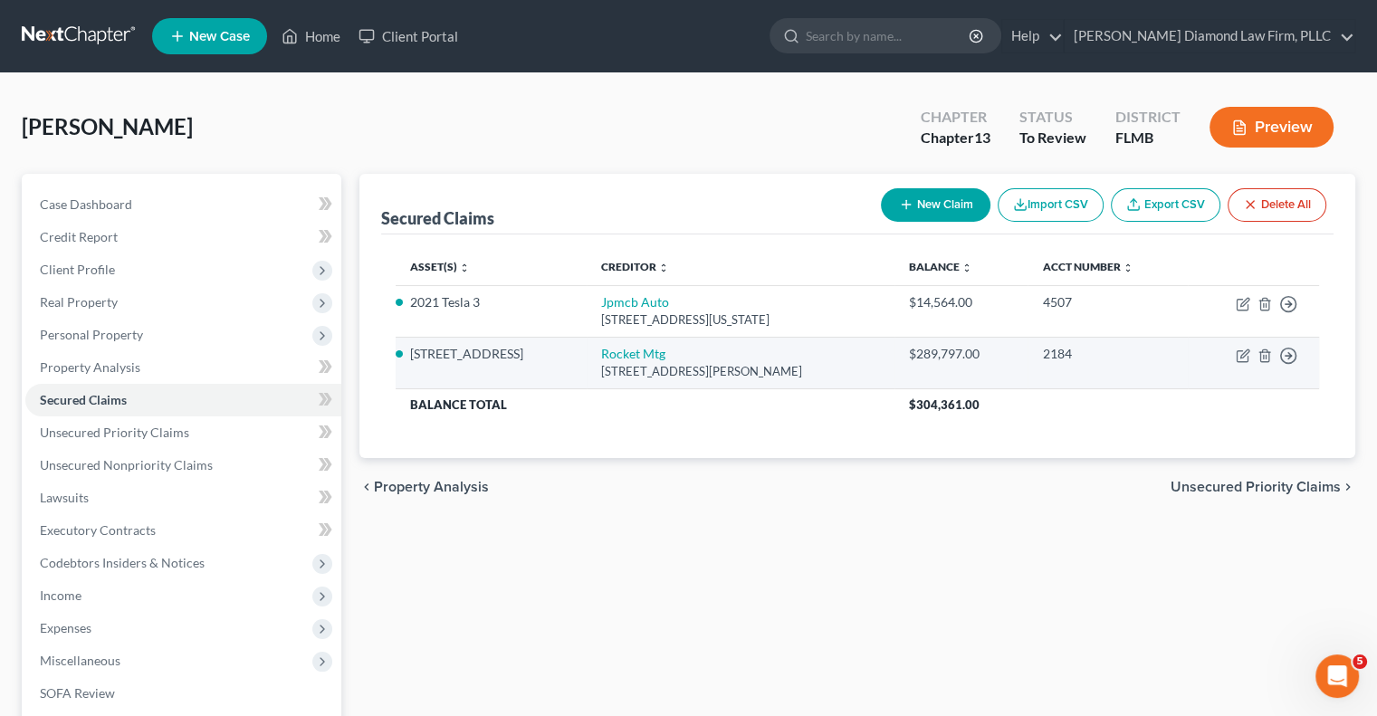
drag, startPoint x: 608, startPoint y: 349, endPoint x: 758, endPoint y: 367, distance: 150.3
click at [827, 369] on td "Rocket Mtg 1050 Woodward Ave, Detroit, MI 48226" at bounding box center [741, 363] width 308 height 52
copy td "Rocket Mtg 1050 Woodward Ave, Detroit, MI 48226"
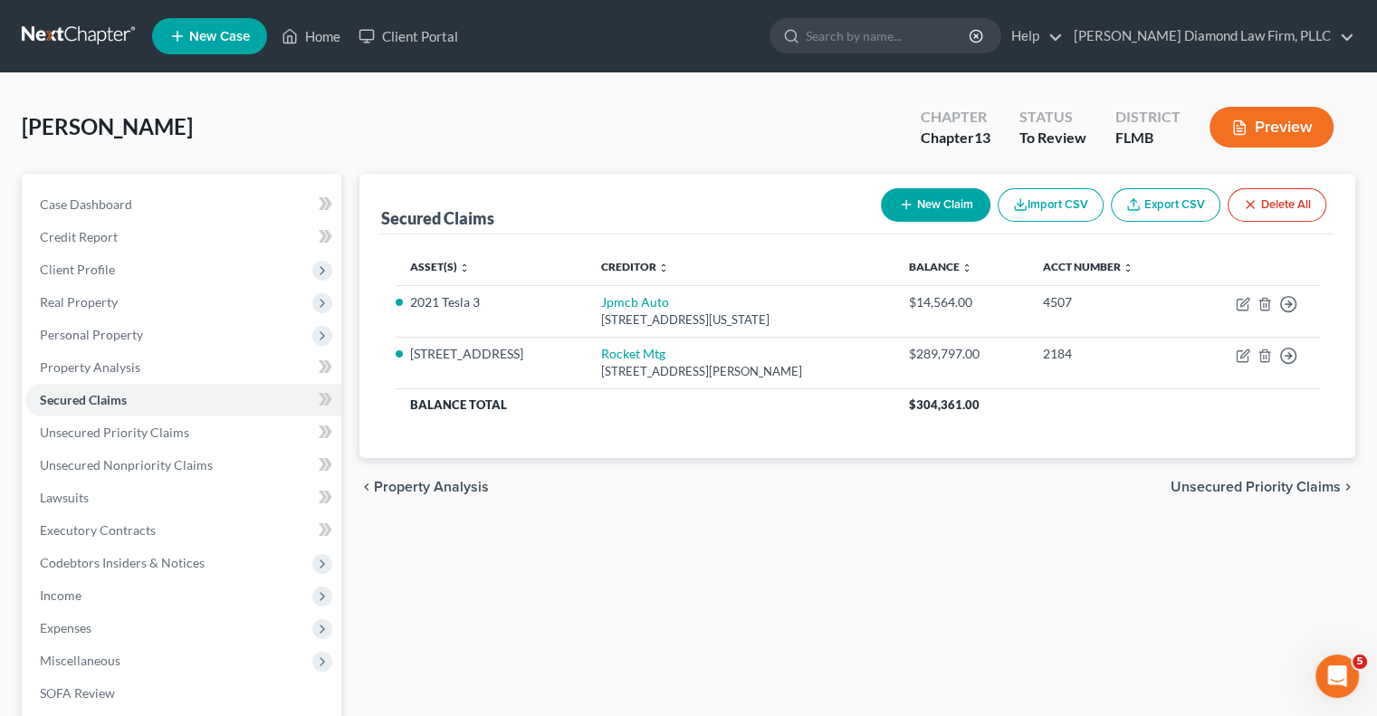
click at [645, 531] on div "Secured Claims New Claim Import CSV Export CSV Delete All Asset(s) expand_more …" at bounding box center [857, 550] width 1014 height 752
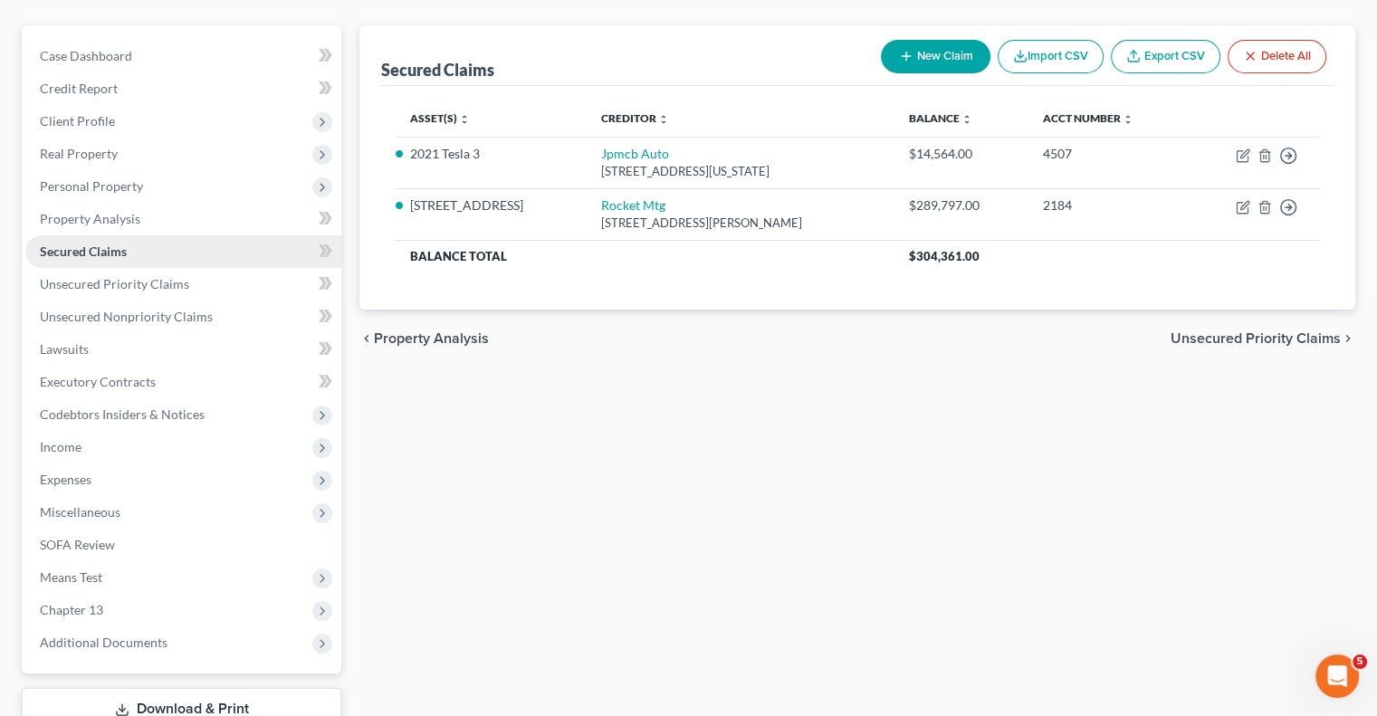
scroll to position [181, 0]
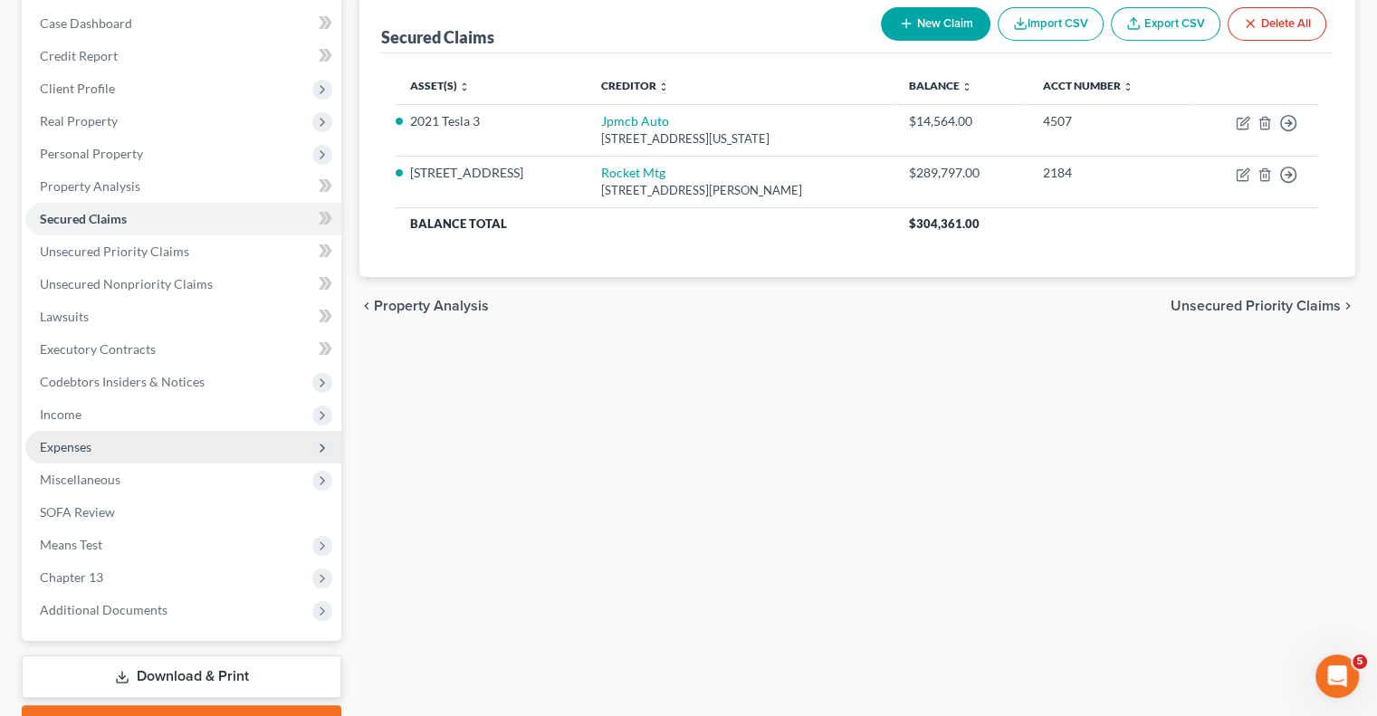
click at [105, 442] on span "Expenses" at bounding box center [183, 447] width 316 height 33
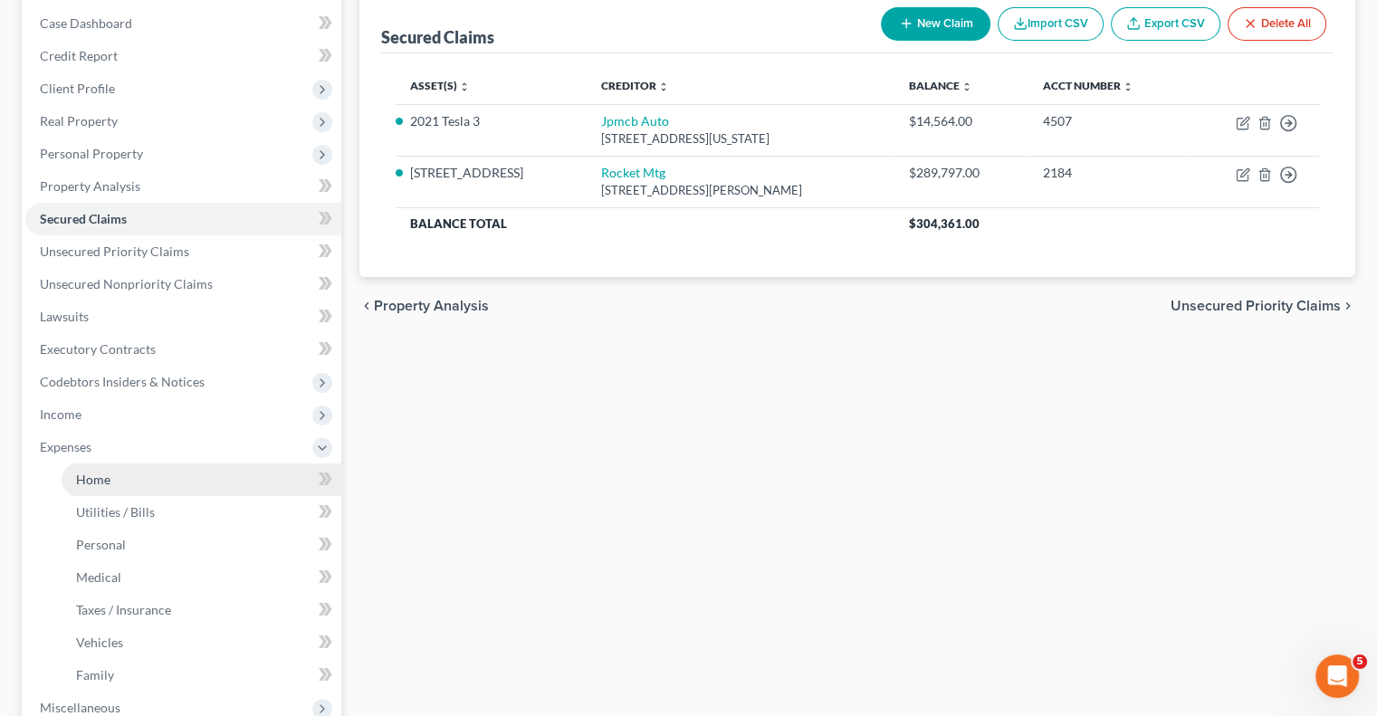
click at [107, 489] on link "Home" at bounding box center [202, 479] width 280 height 33
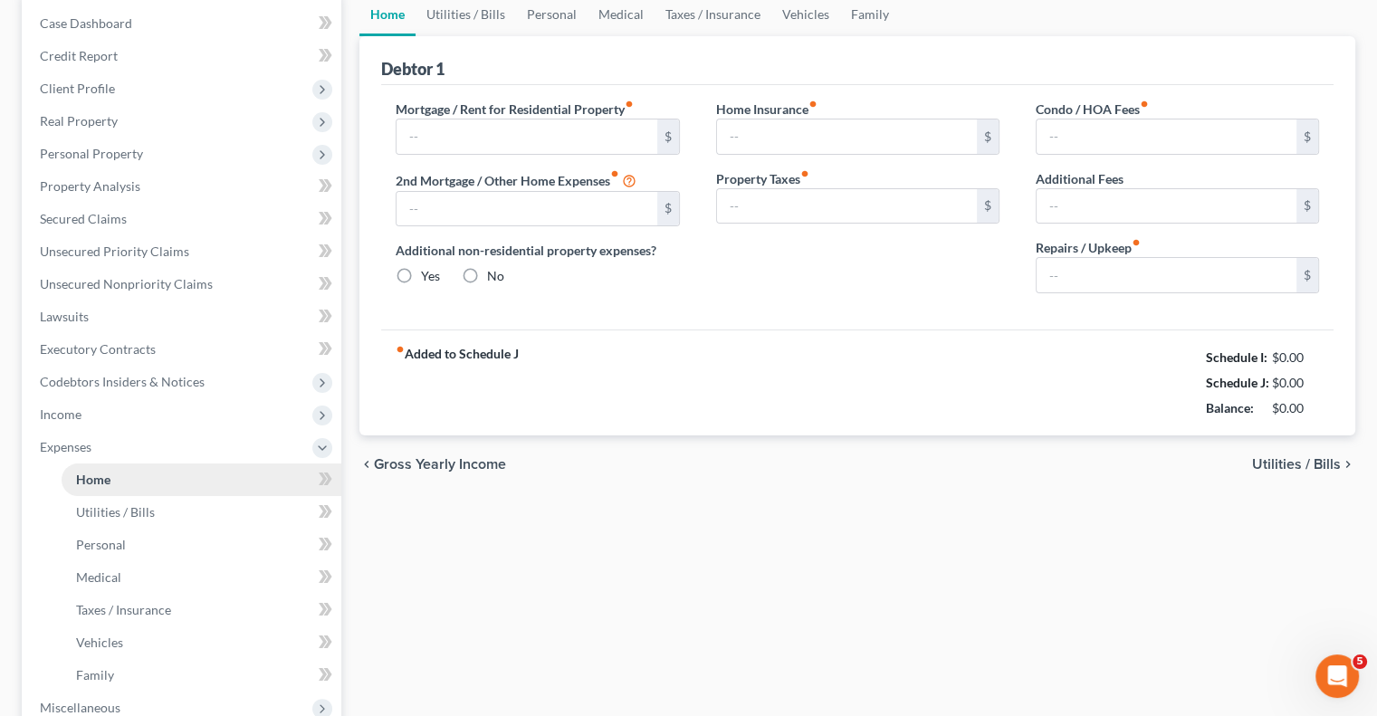
scroll to position [69, 0]
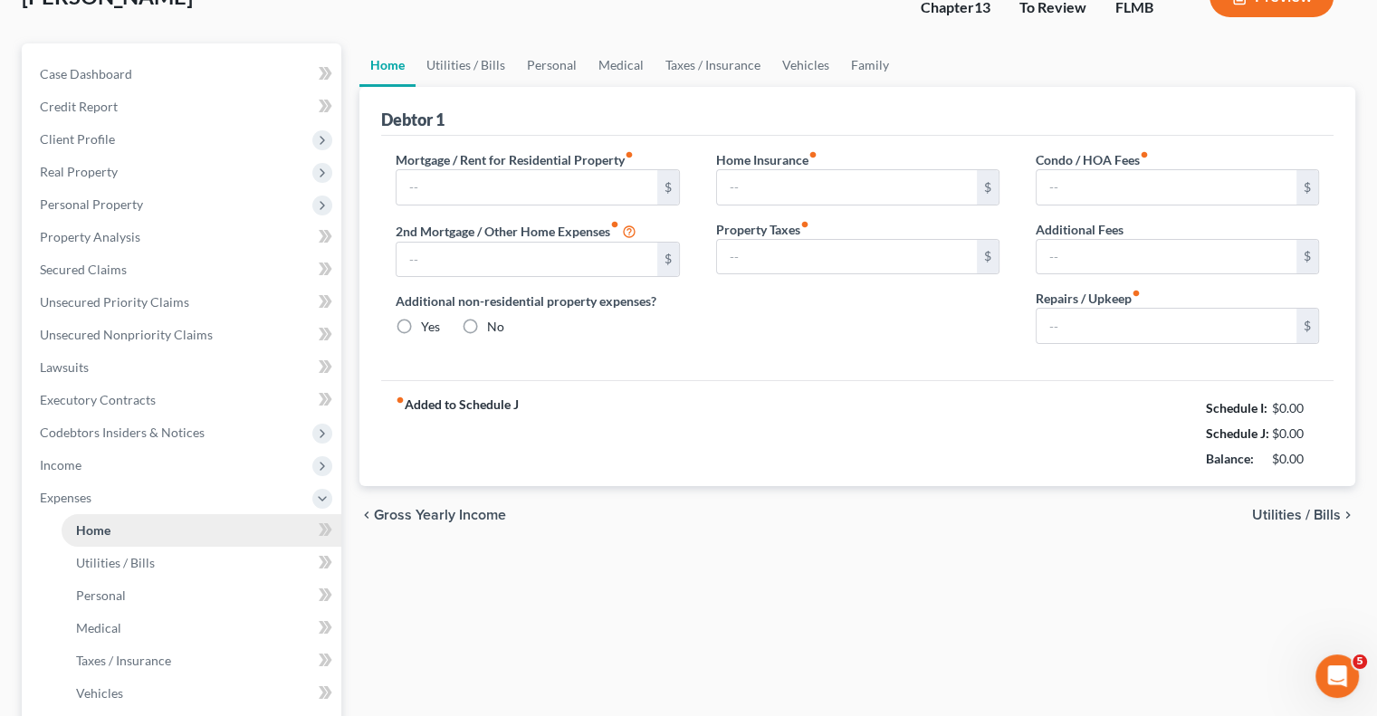
type input "0.00"
radio input "true"
type input "0.00"
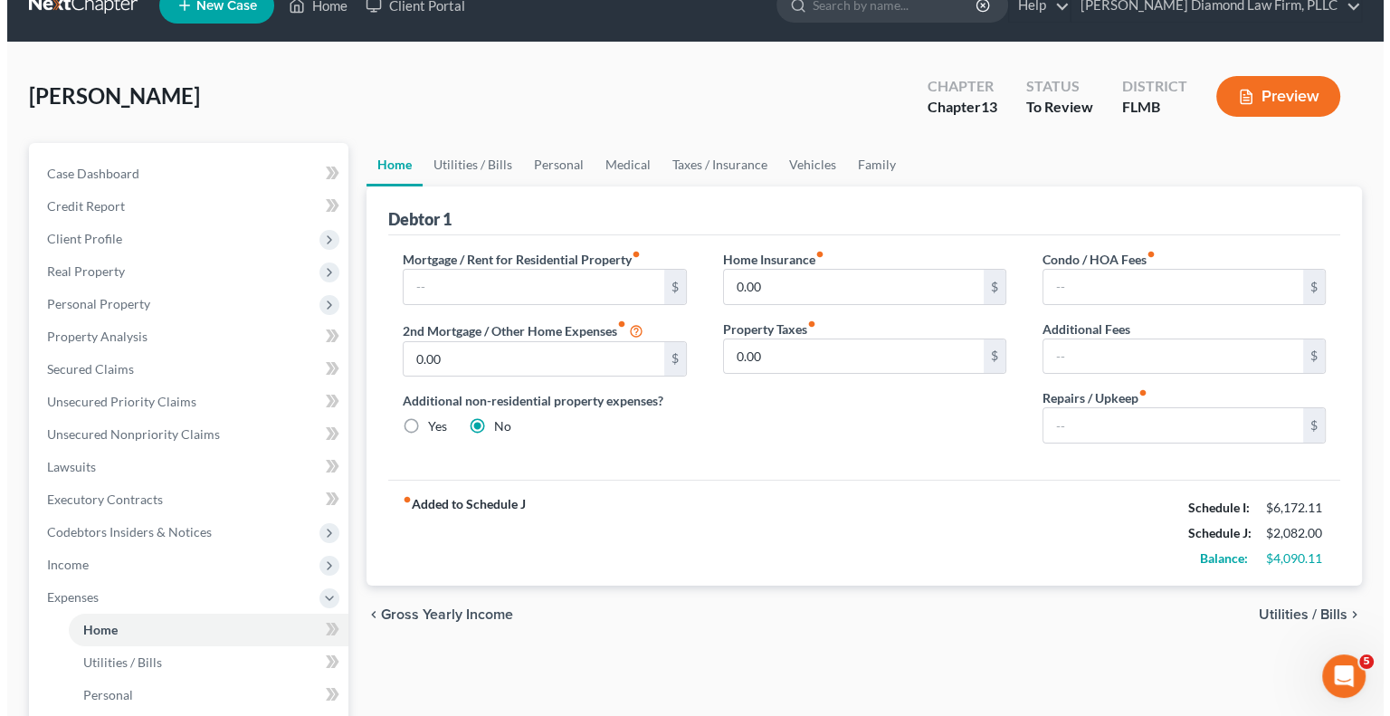
scroll to position [0, 0]
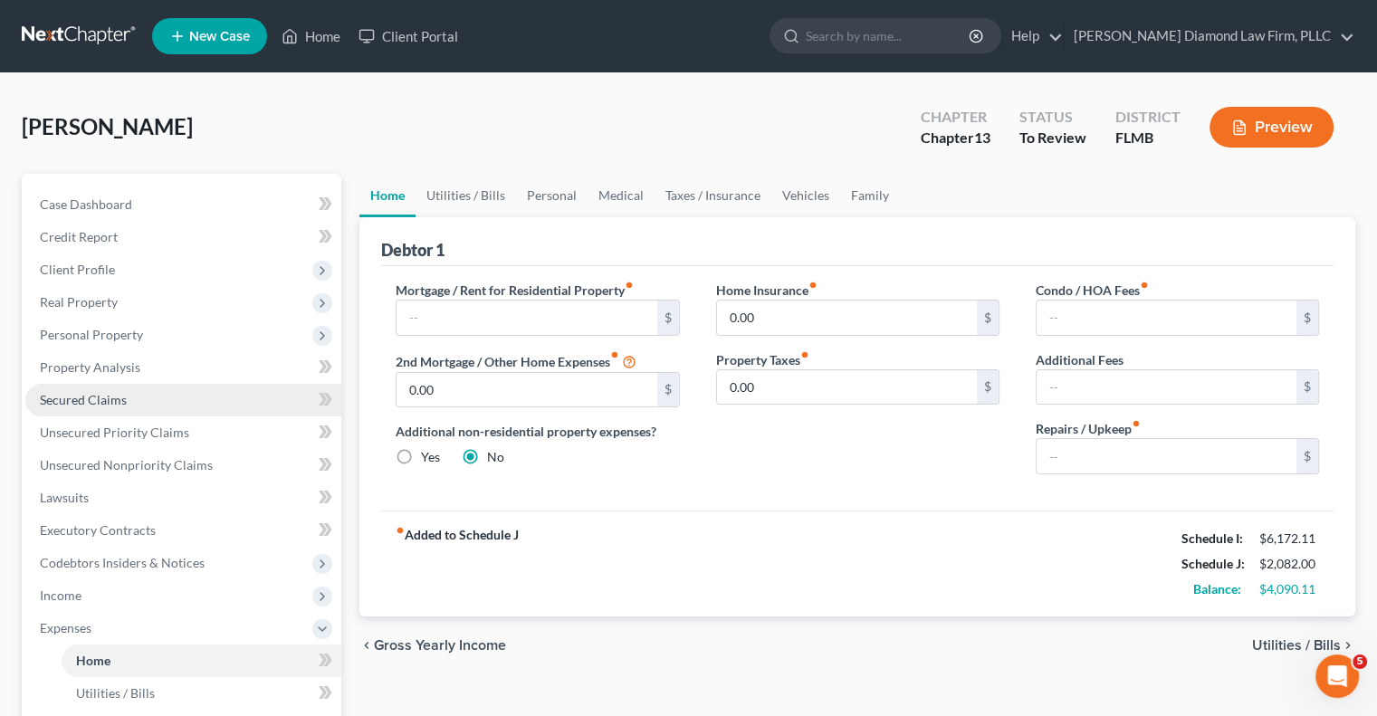
click at [101, 397] on span "Secured Claims" at bounding box center [83, 399] width 87 height 15
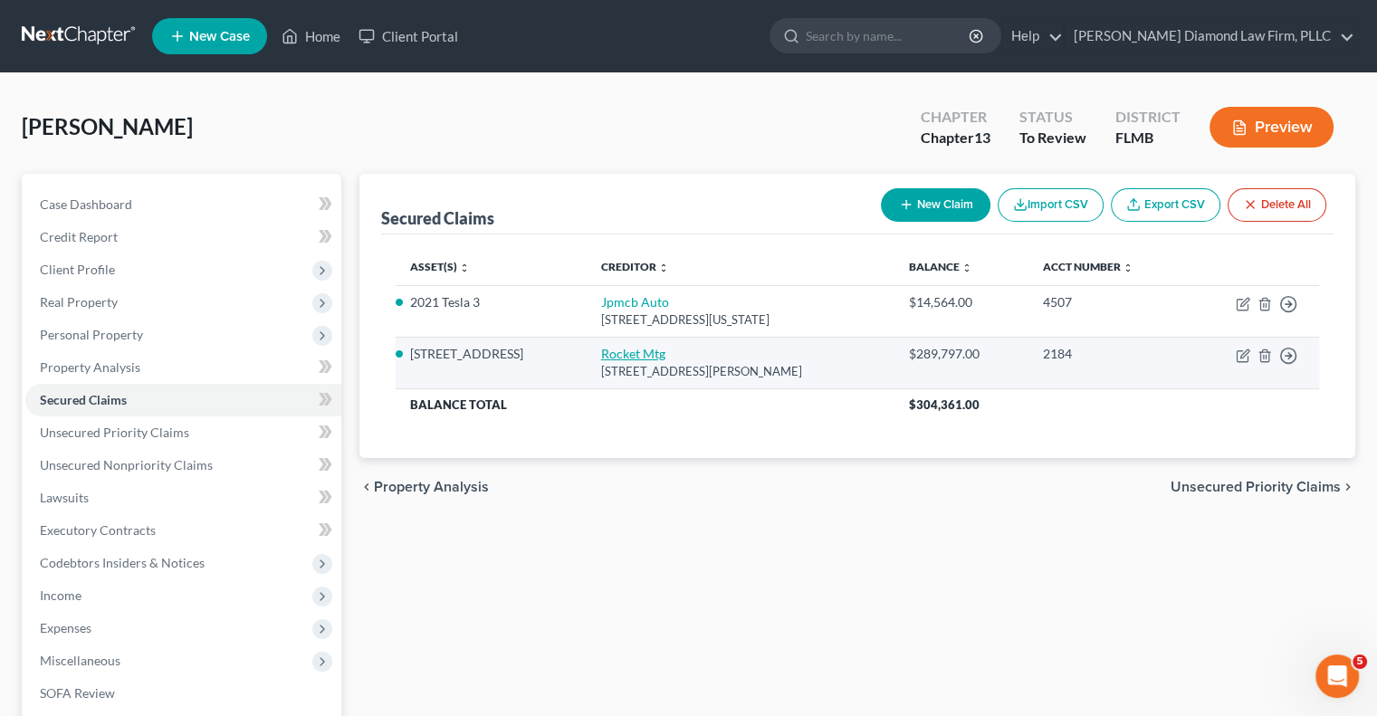
click at [611, 354] on link "Rocket Mtg" at bounding box center [633, 353] width 64 height 15
select select "23"
select select "3"
select select "2"
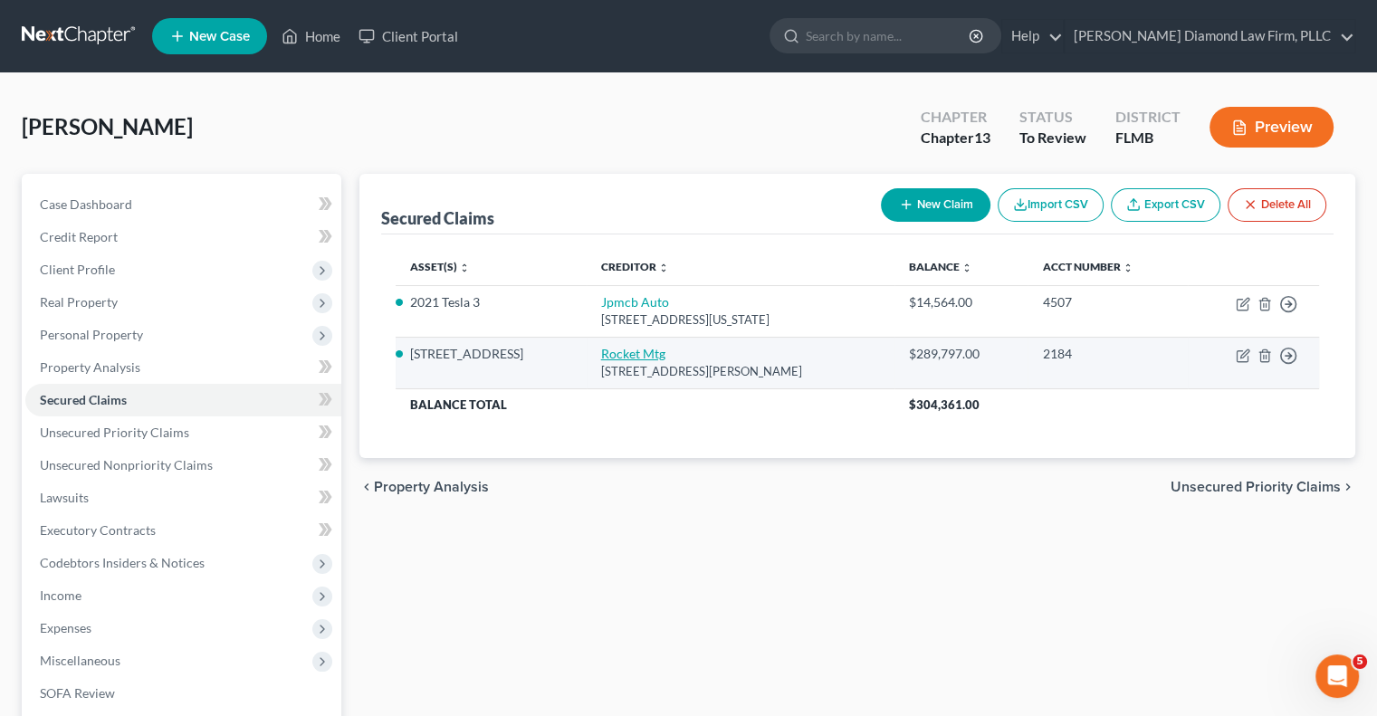
select select "3"
select select "0"
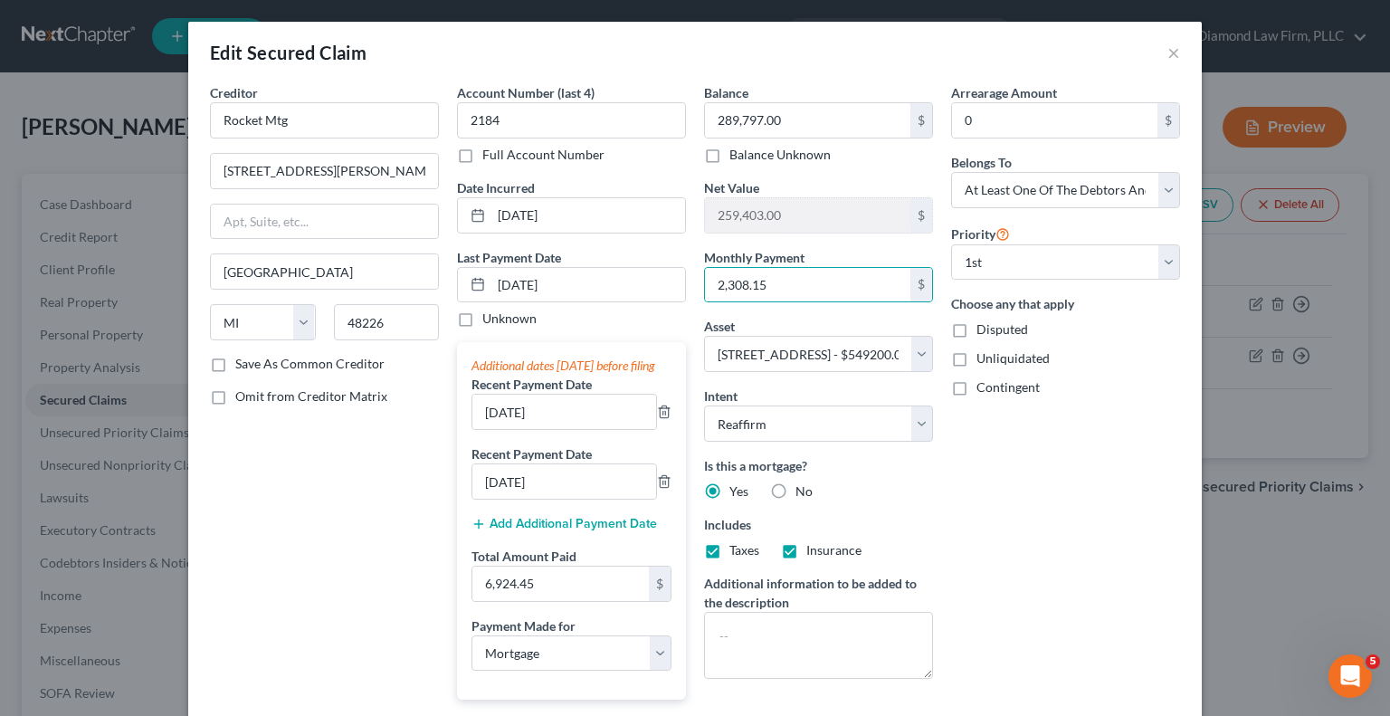
click at [1214, 91] on div "Edit Secured Claim × Creditor * Rocket Mtg 1050 Woodward Ave Detroit State AL A…" at bounding box center [695, 358] width 1390 height 716
click at [1168, 56] on button "×" at bounding box center [1174, 53] width 13 height 22
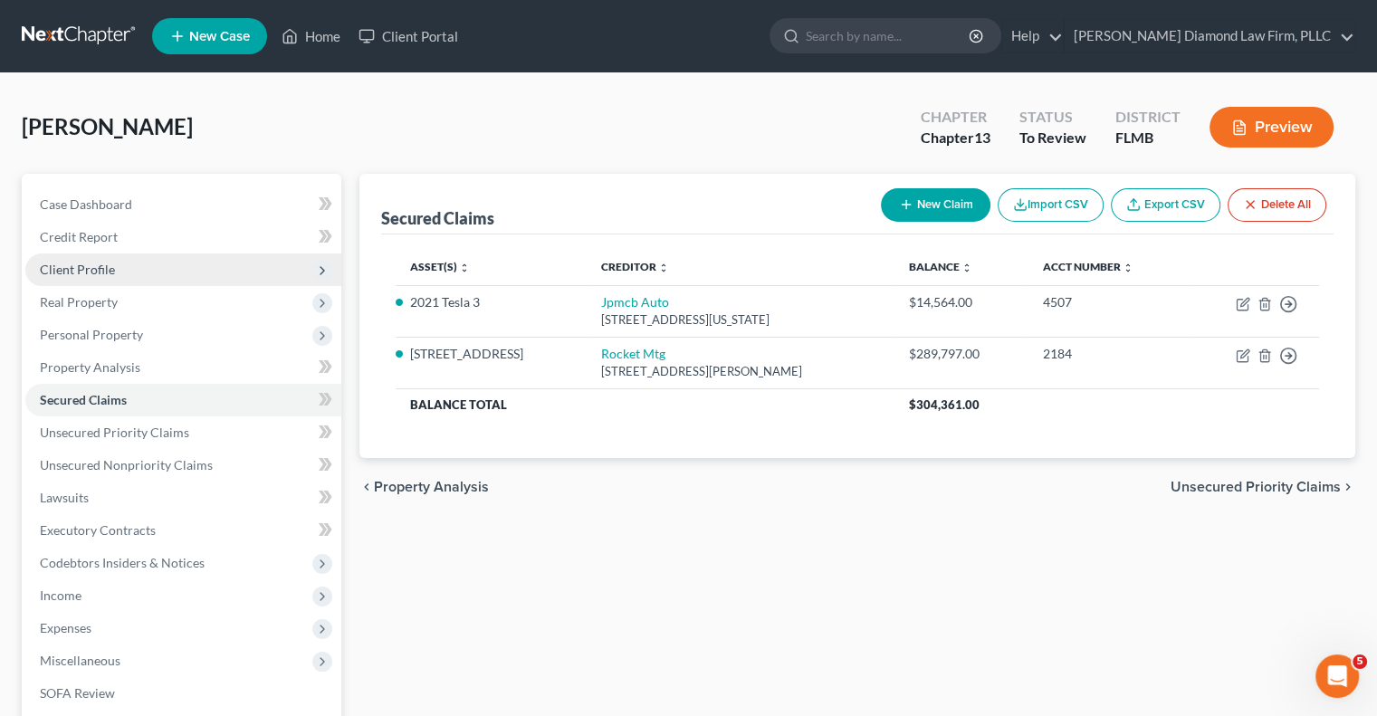
click at [94, 271] on span "Client Profile" at bounding box center [77, 269] width 75 height 15
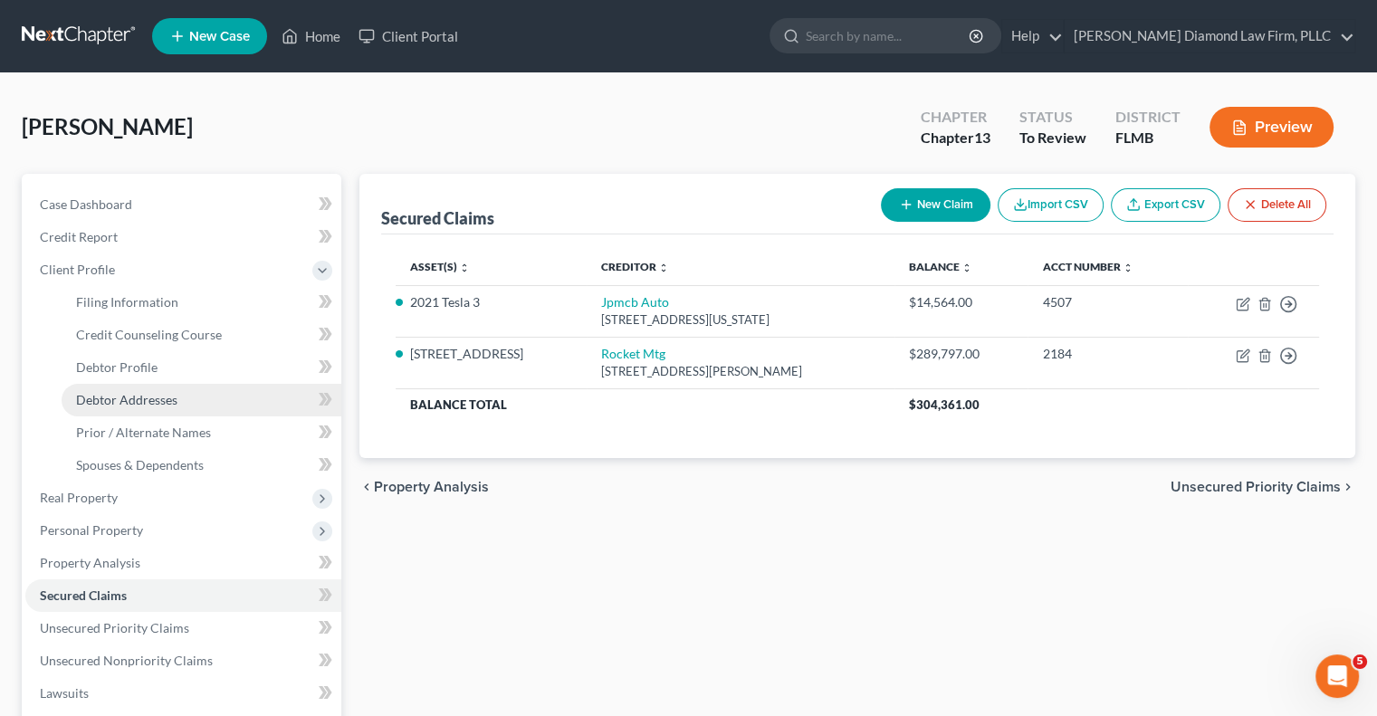
click at [137, 392] on span "Debtor Addresses" at bounding box center [126, 399] width 101 height 15
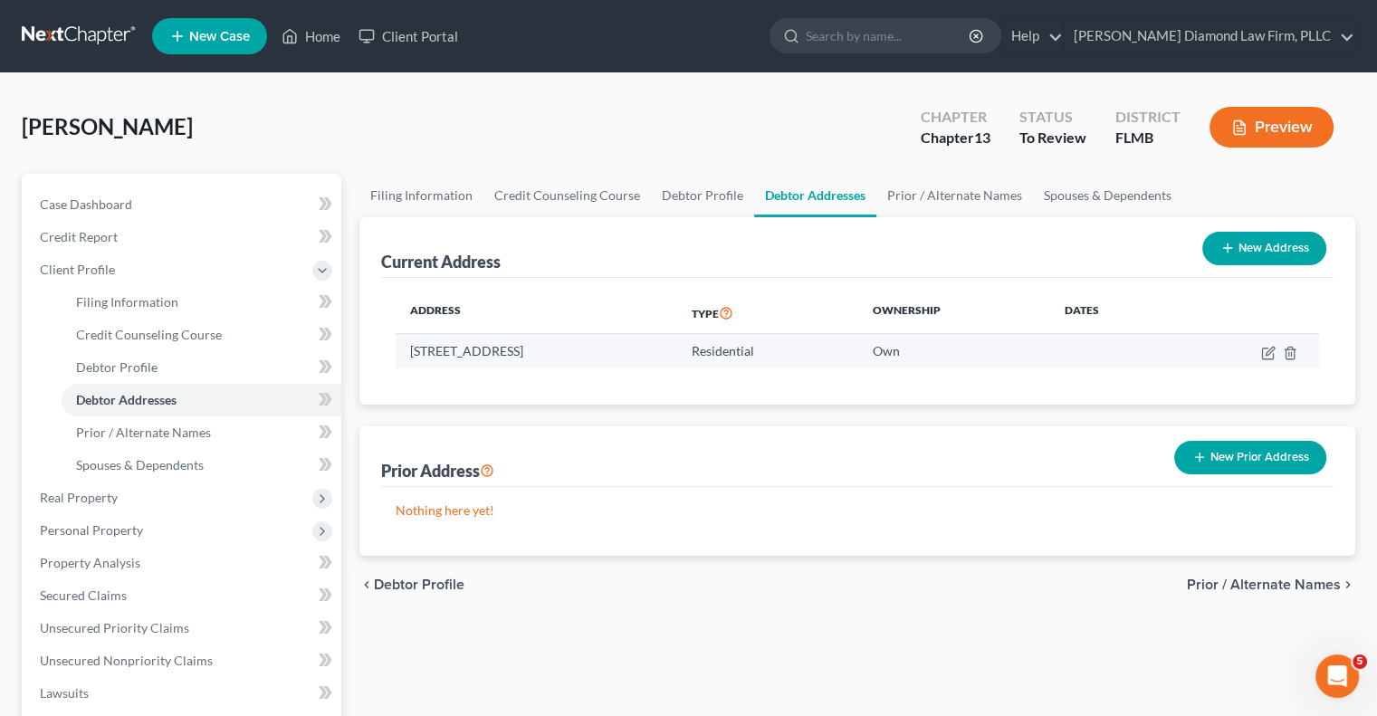
drag, startPoint x: 670, startPoint y: 349, endPoint x: 416, endPoint y: 358, distance: 253.6
click at [410, 351] on td "[STREET_ADDRESS]" at bounding box center [537, 351] width 282 height 34
copy td "[STREET_ADDRESS]"
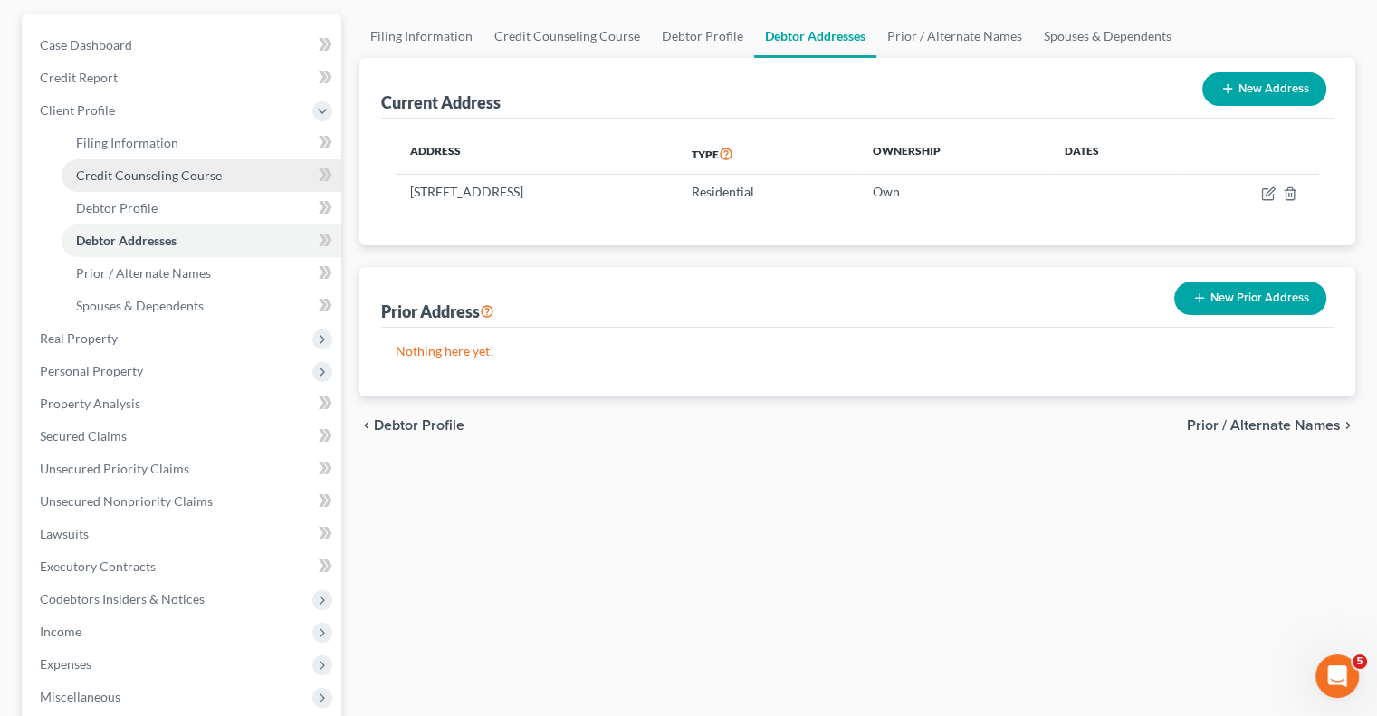
scroll to position [181, 0]
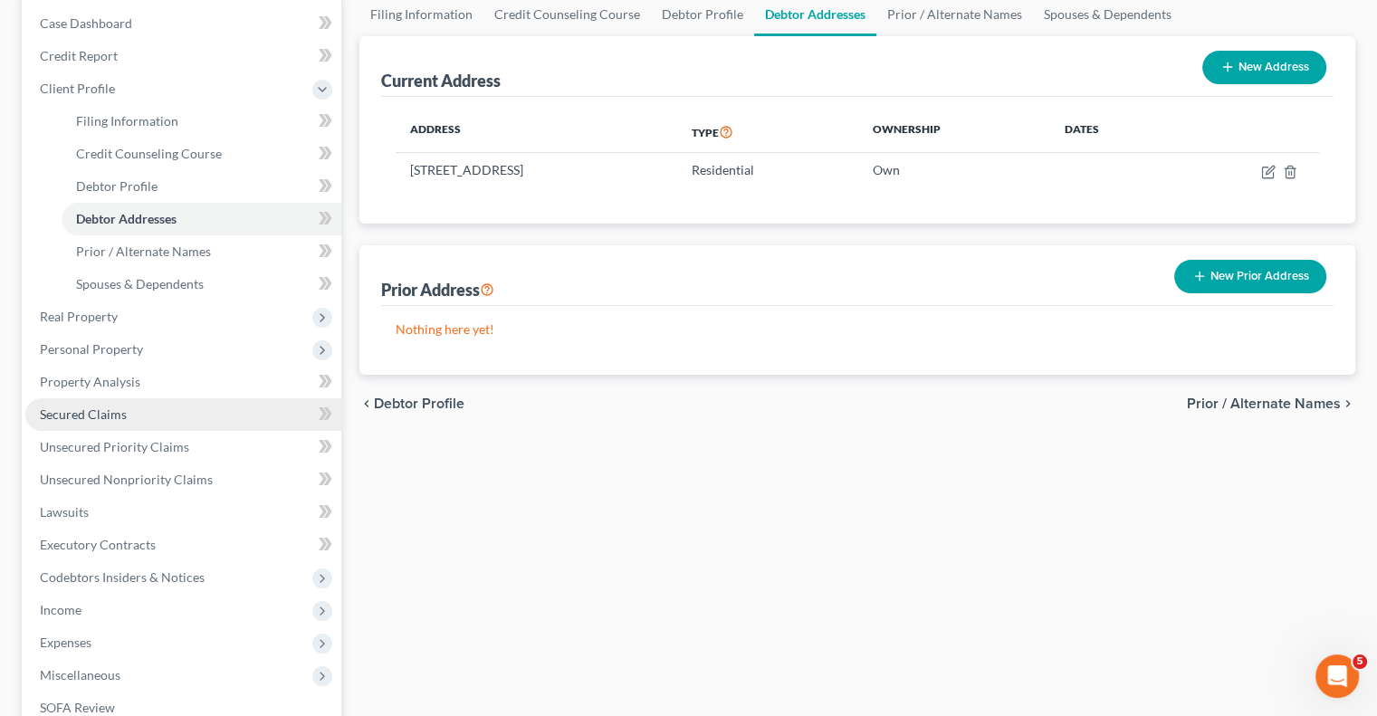
click at [198, 406] on link "Secured Claims" at bounding box center [183, 414] width 316 height 33
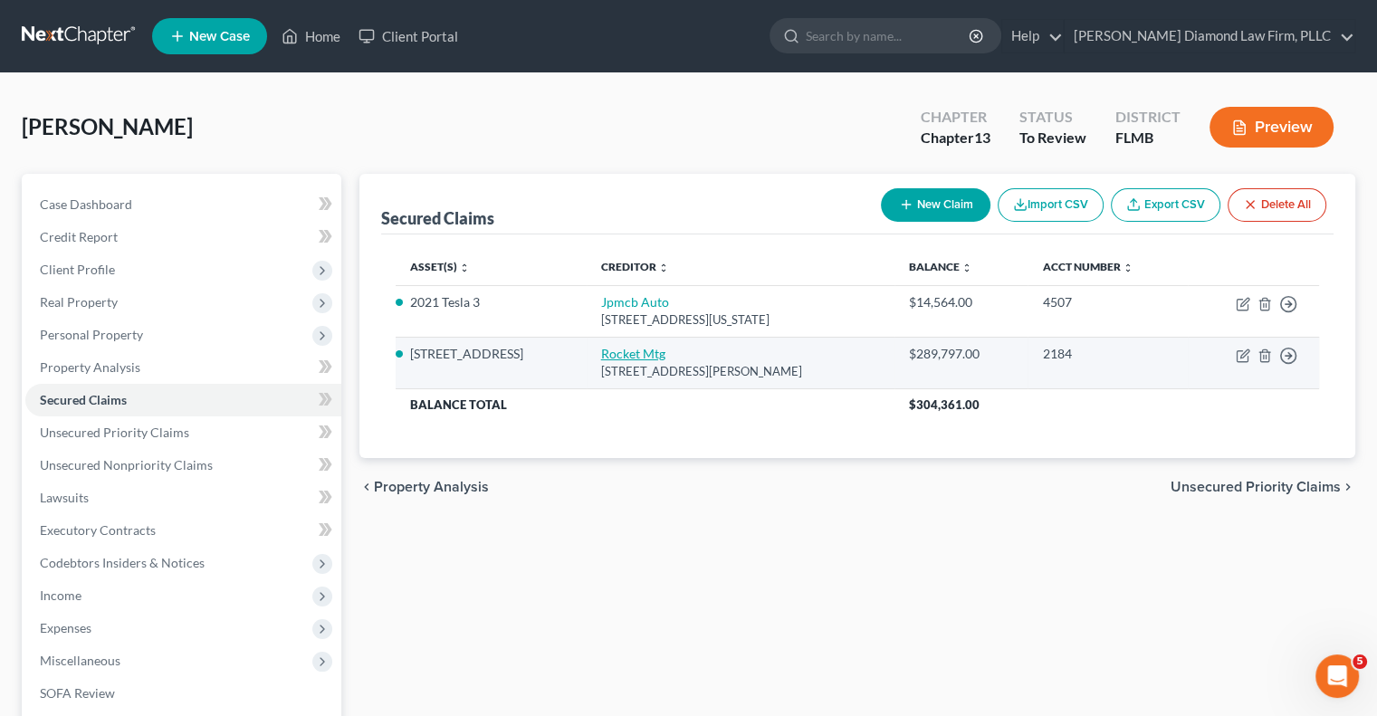
click at [634, 355] on link "Rocket Mtg" at bounding box center [633, 353] width 64 height 15
select select "23"
select select "3"
select select "2"
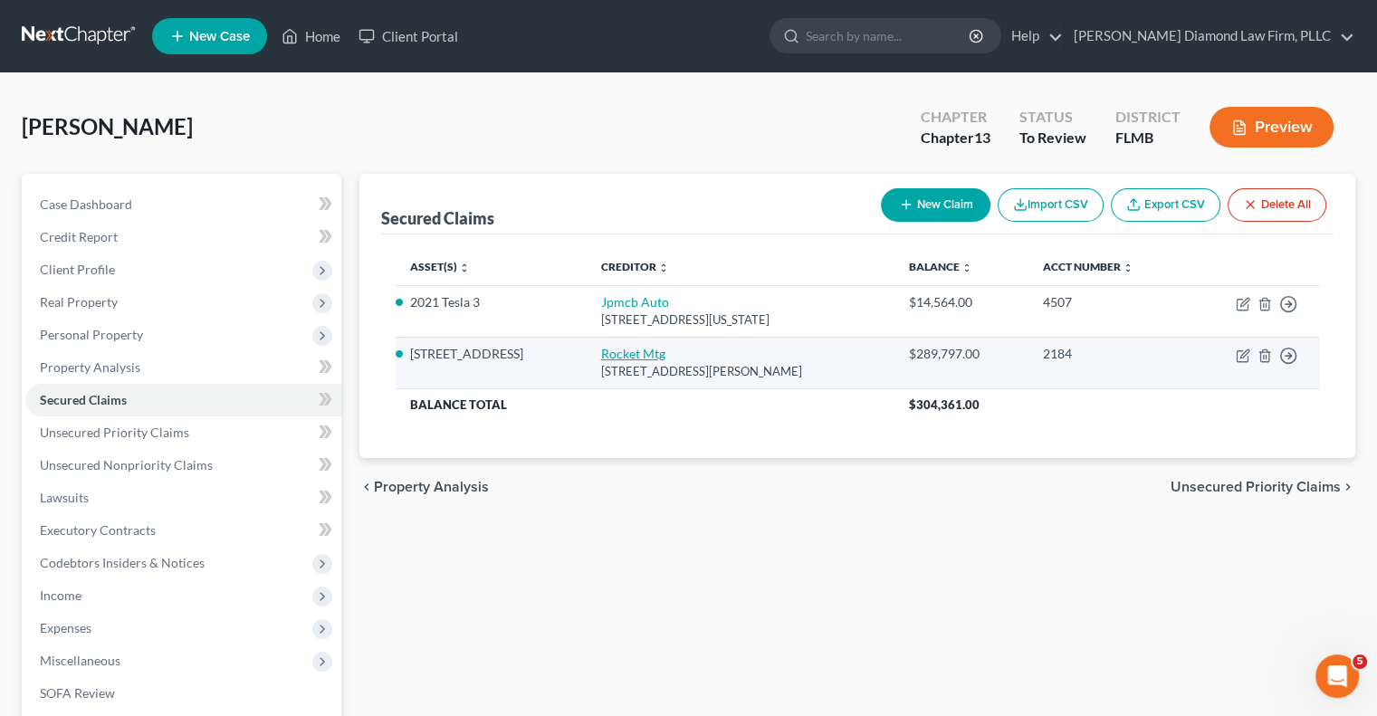
select select "3"
select select "0"
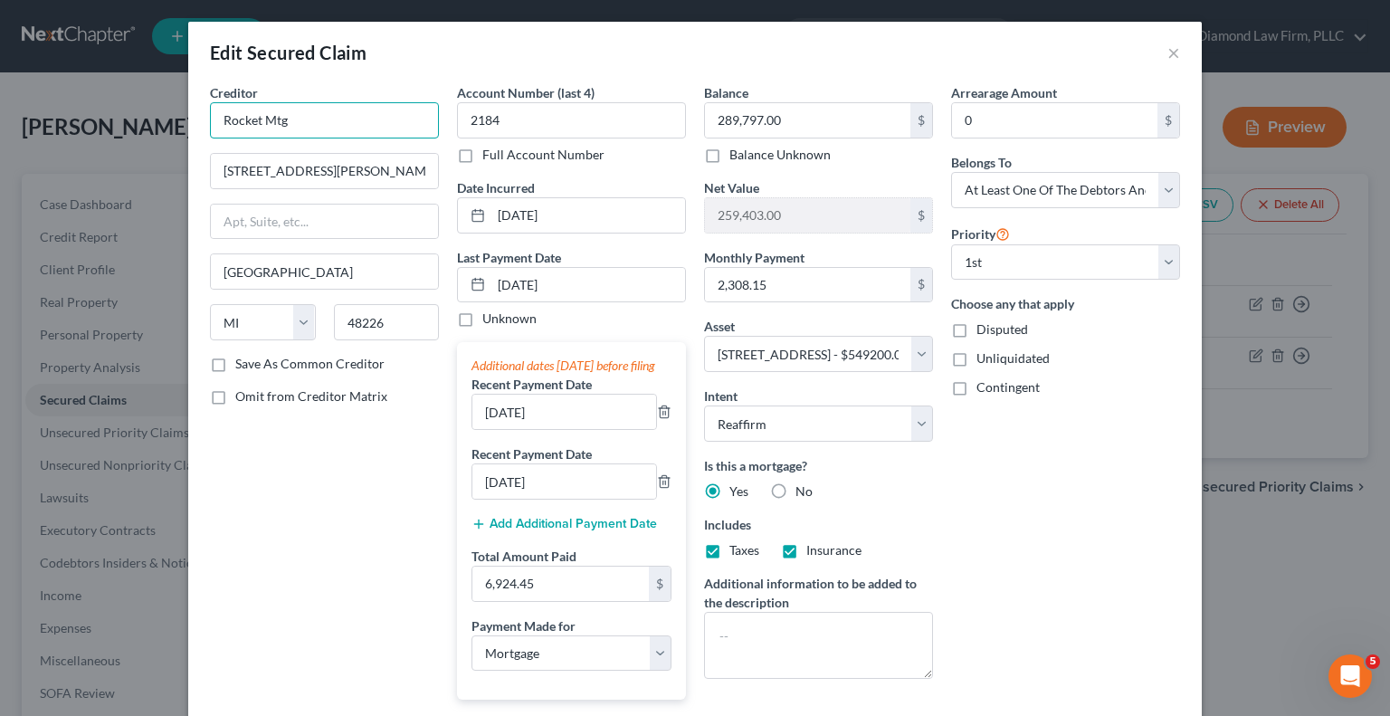
drag, startPoint x: 310, startPoint y: 115, endPoint x: 215, endPoint y: 126, distance: 95.7
click at [211, 123] on input "Rocket Mtg" at bounding box center [324, 120] width 229 height 36
drag, startPoint x: 496, startPoint y: 113, endPoint x: 462, endPoint y: 115, distance: 34.4
click at [462, 115] on input "2184" at bounding box center [571, 120] width 229 height 36
click at [161, 266] on div "Edit Secured Claim × Creditor * Rocket Mtg 1050 Woodward Ave Detroit State AL A…" at bounding box center [695, 358] width 1390 height 716
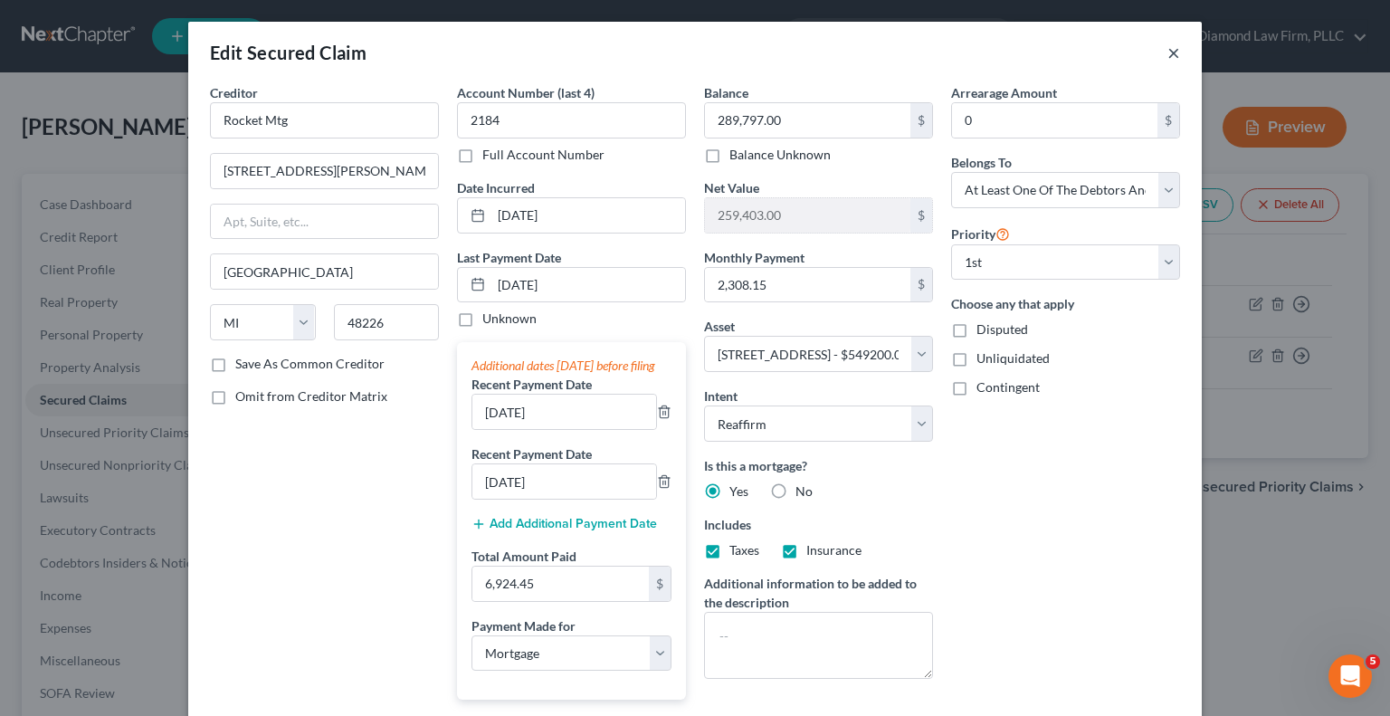
click at [1171, 55] on button "×" at bounding box center [1174, 53] width 13 height 22
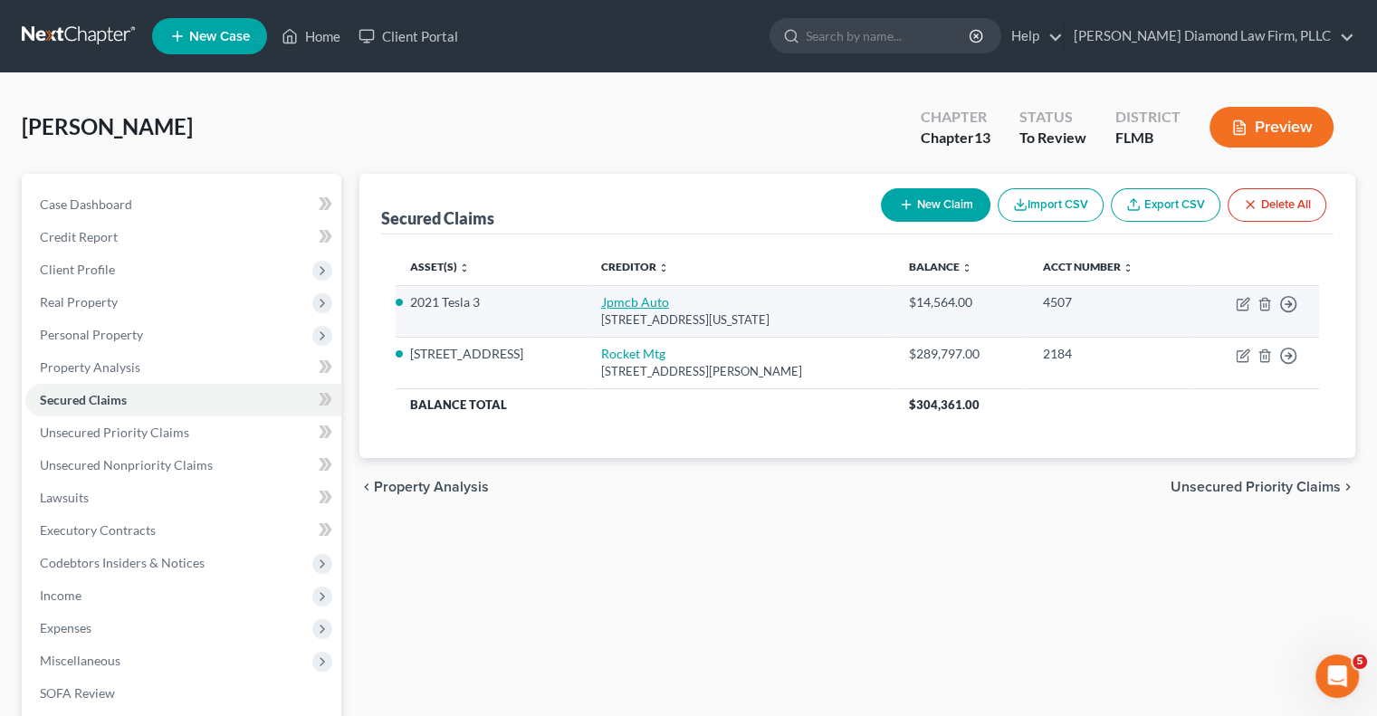
click at [634, 303] on link "Jpmcb Auto" at bounding box center [635, 301] width 68 height 15
select select "19"
select select "0"
select select "8"
select select "2"
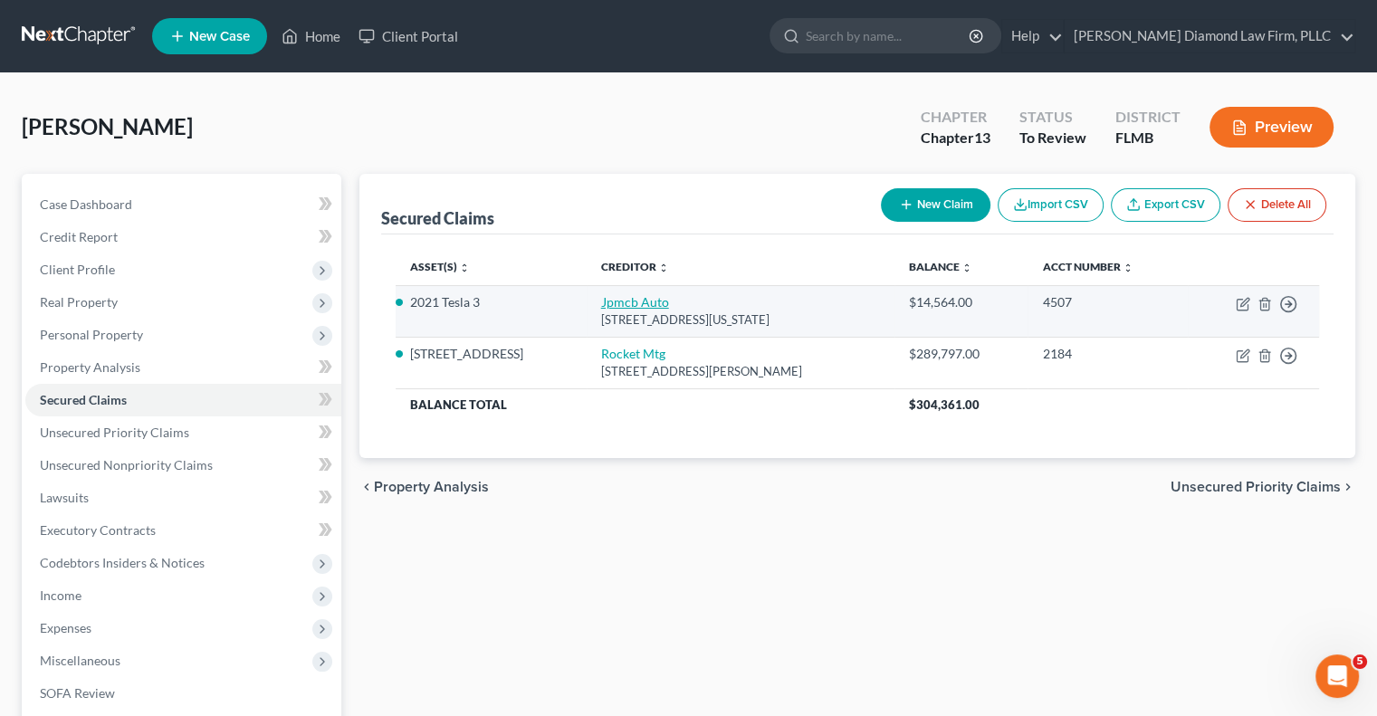
select select "0"
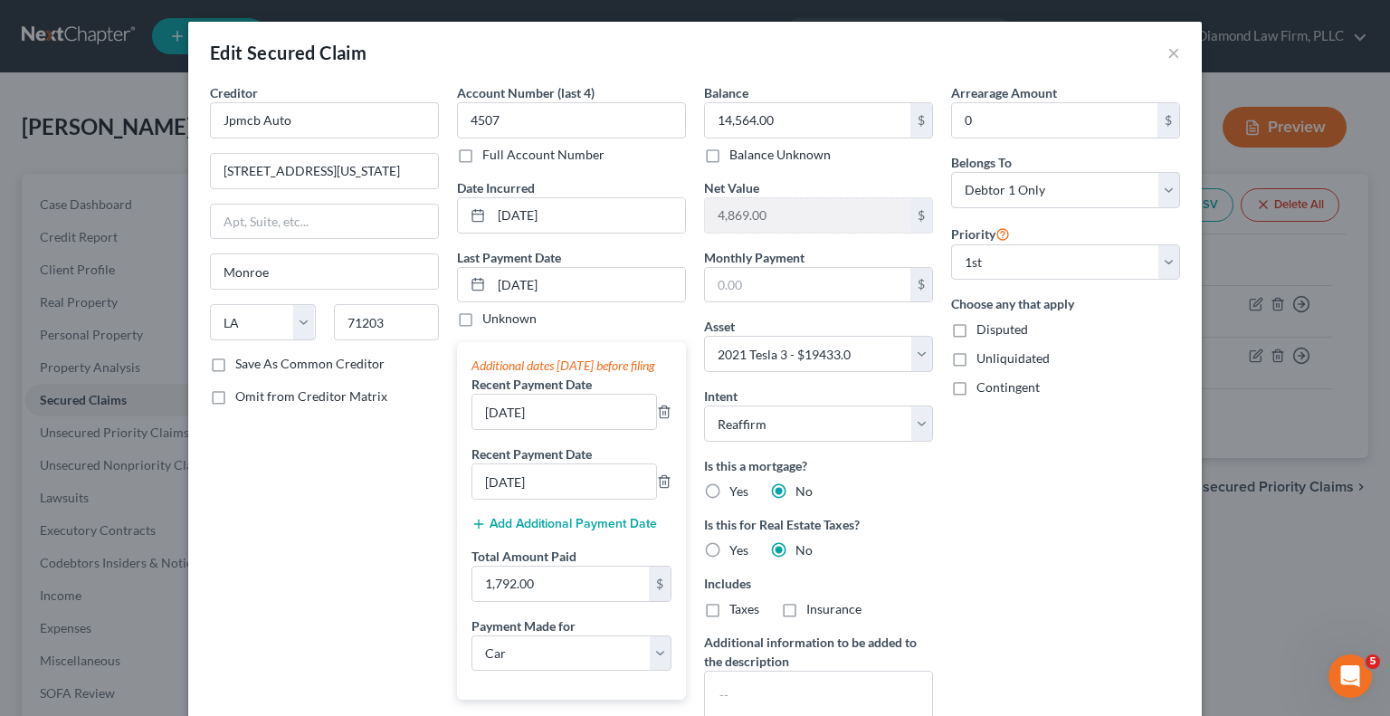
click at [145, 155] on div "Edit Secured Claim × Creditor * Jpmcb Auto 700 Kansas Lane Monroe State AL AK A…" at bounding box center [695, 358] width 1390 height 716
click at [1168, 53] on button "×" at bounding box center [1174, 53] width 13 height 22
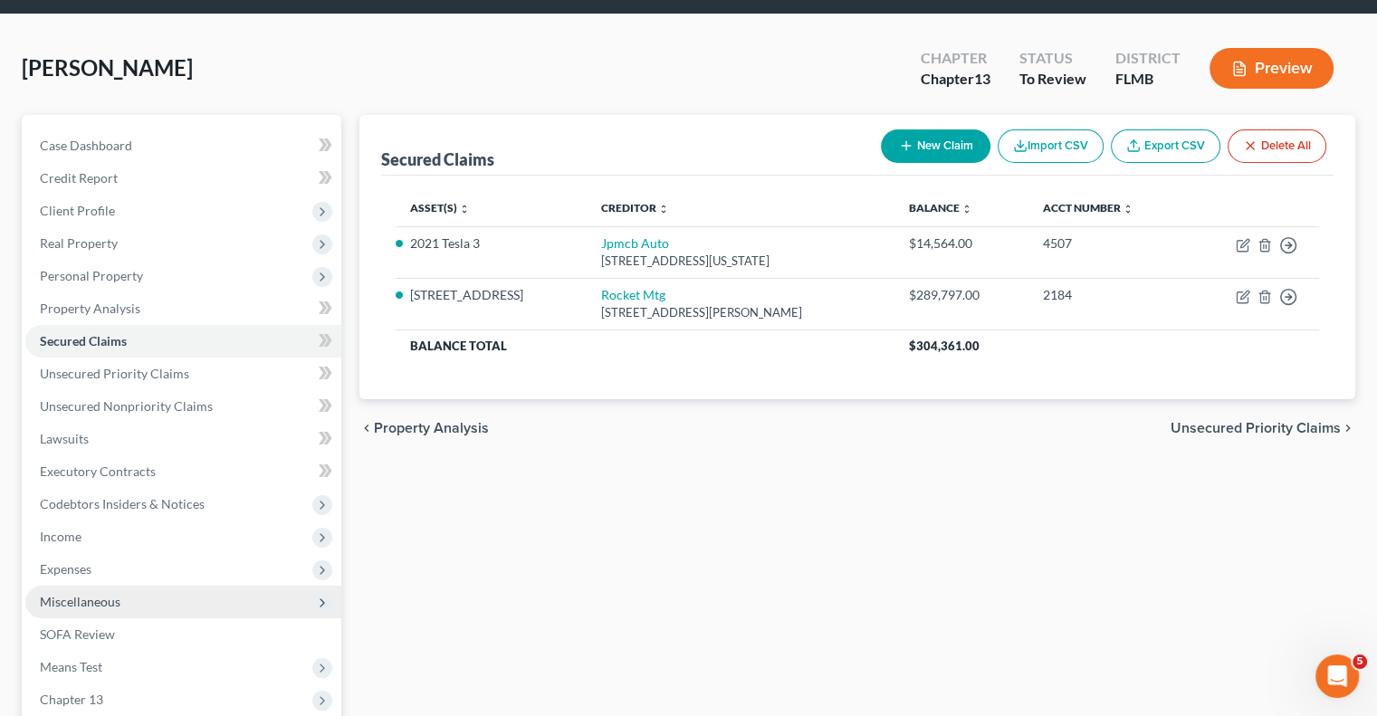
scroll to position [91, 0]
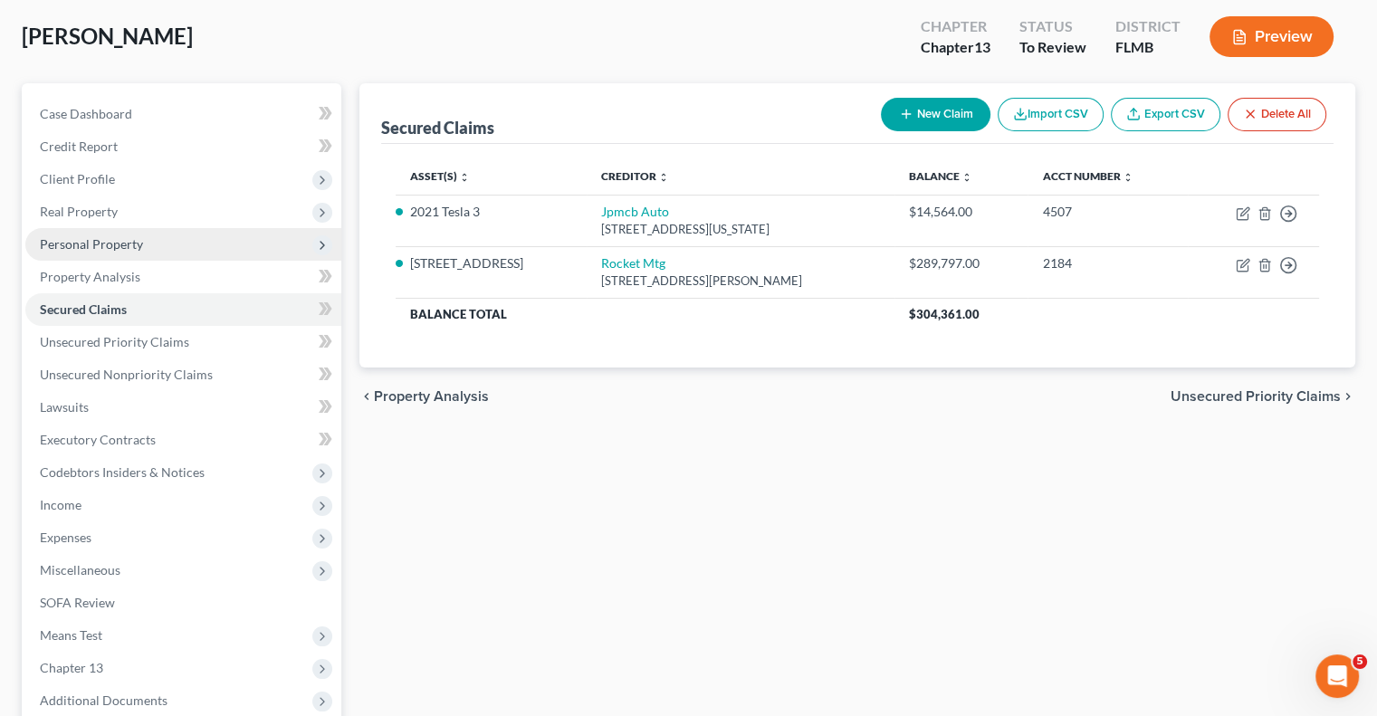
click at [71, 251] on span "Personal Property" at bounding box center [91, 243] width 103 height 15
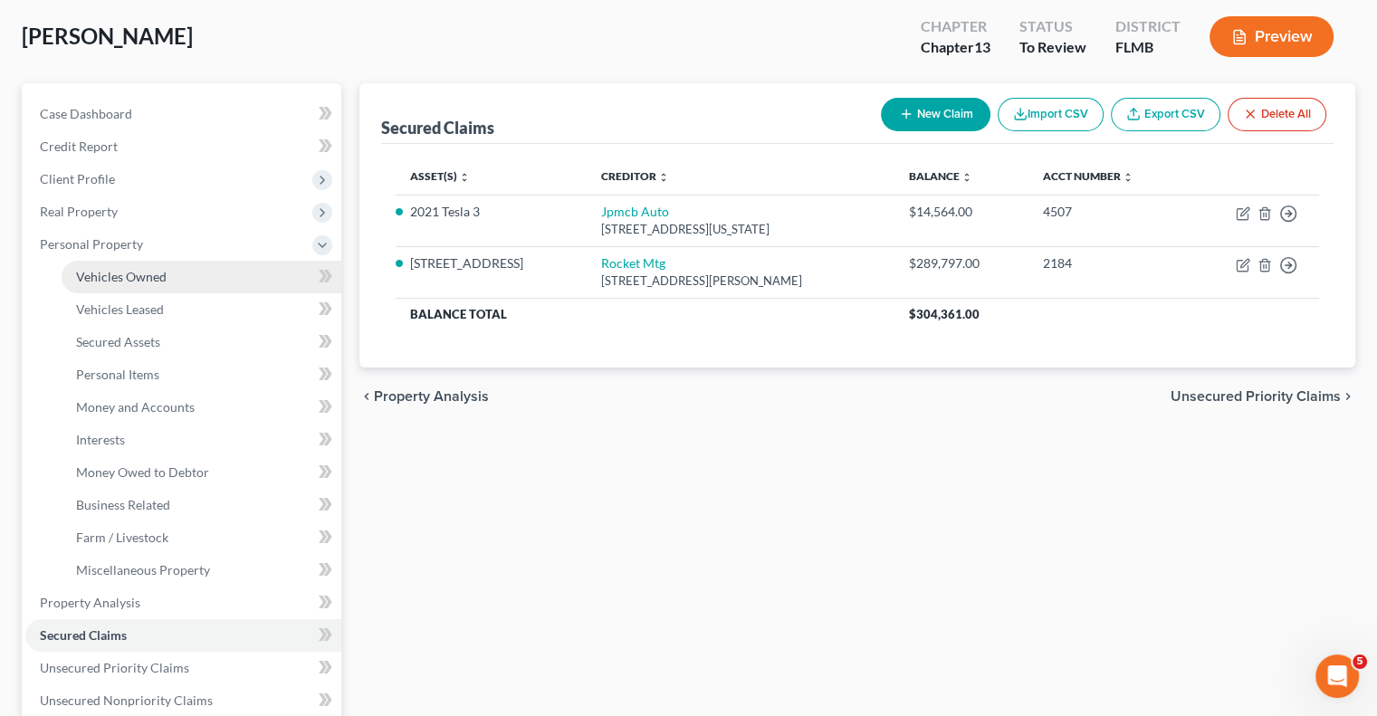
click at [96, 280] on span "Vehicles Owned" at bounding box center [121, 276] width 91 height 15
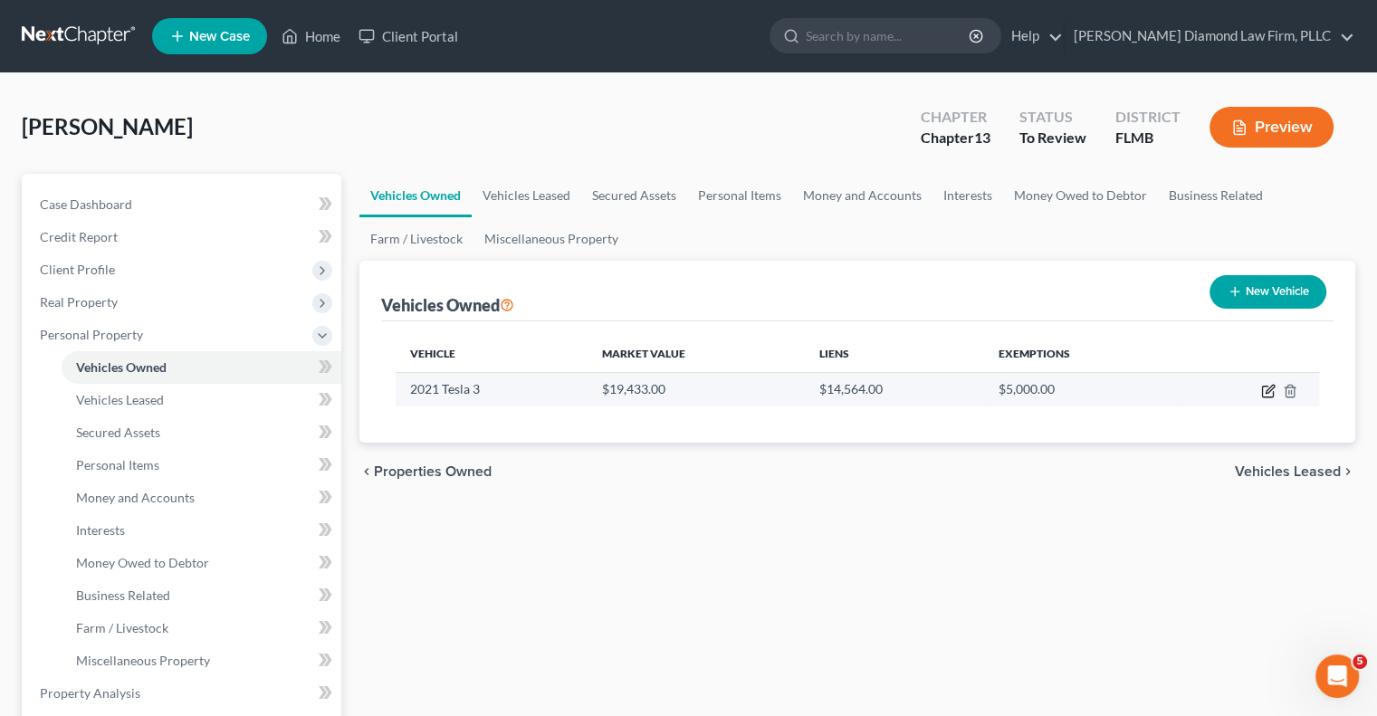
click at [1271, 391] on icon "button" at bounding box center [1268, 391] width 14 height 14
select select "0"
select select "5"
select select "2"
select select "0"
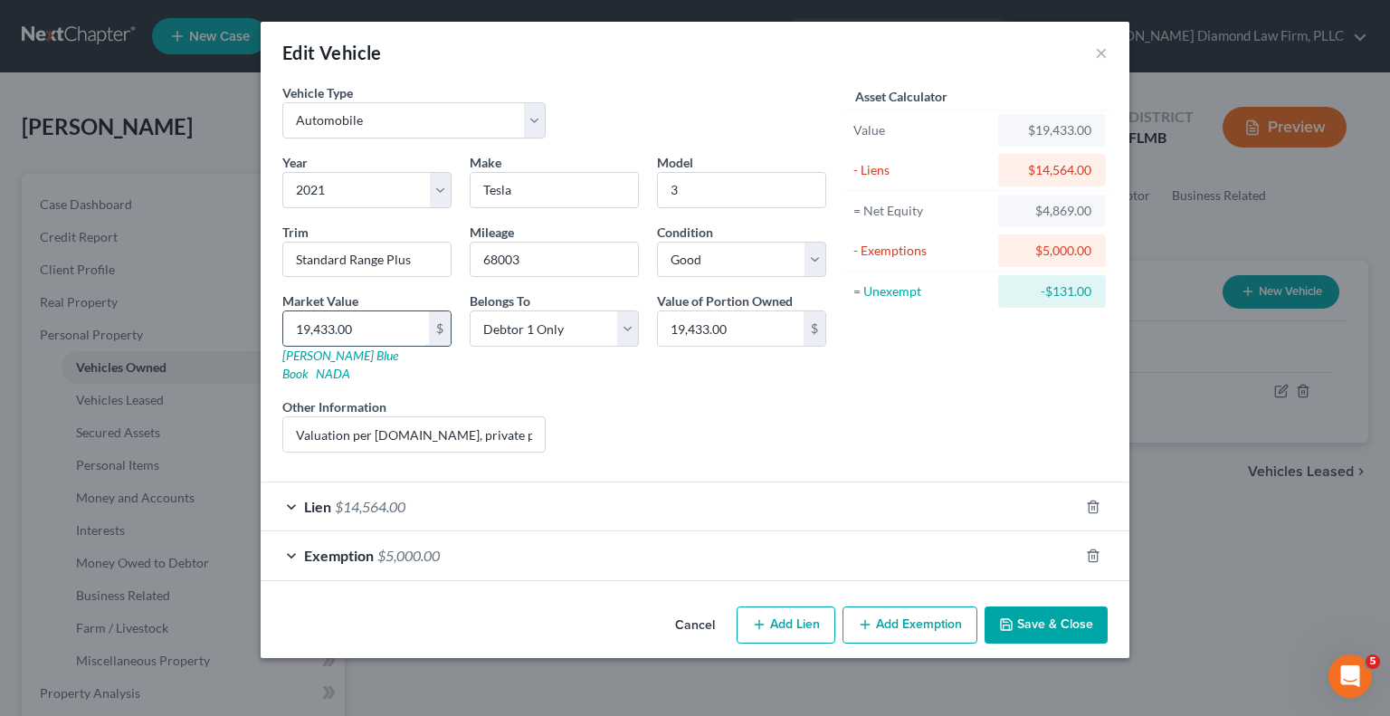
click at [361, 328] on input "19,433.00" at bounding box center [356, 328] width 146 height 34
type input "1"
type input "1.00"
type input "12"
type input "12.00"
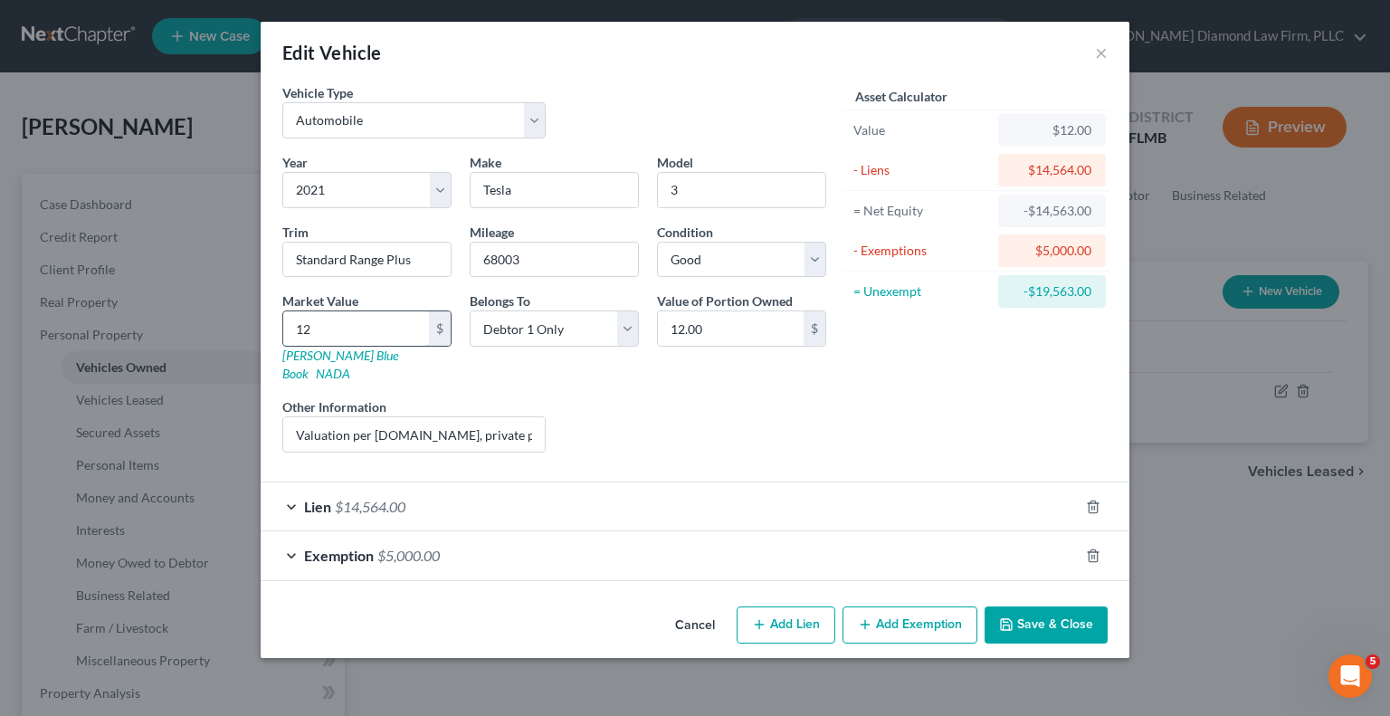
type input "120"
type input "120.00"
type input "1200"
type input "1,200.00"
type input "1,2000"
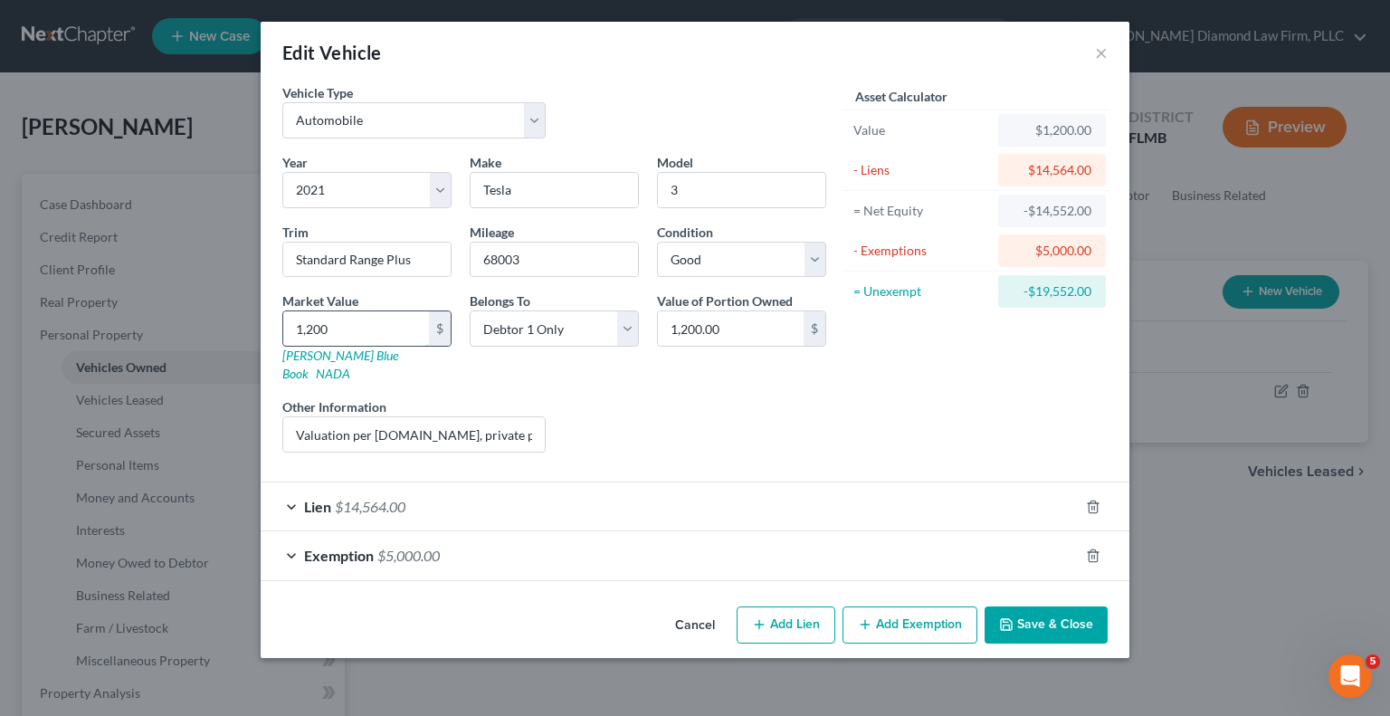
type input "12,000.00"
click at [483, 361] on div "Belongs To * Select Debtor 1 Only Debtor 2 Only Debtor 1 And Debtor 2 Only At L…" at bounding box center [554, 336] width 187 height 91
click at [362, 326] on input "12,000" at bounding box center [356, 328] width 146 height 34
click at [366, 327] on input "12,000" at bounding box center [356, 328] width 146 height 34
type input "12,000.00"
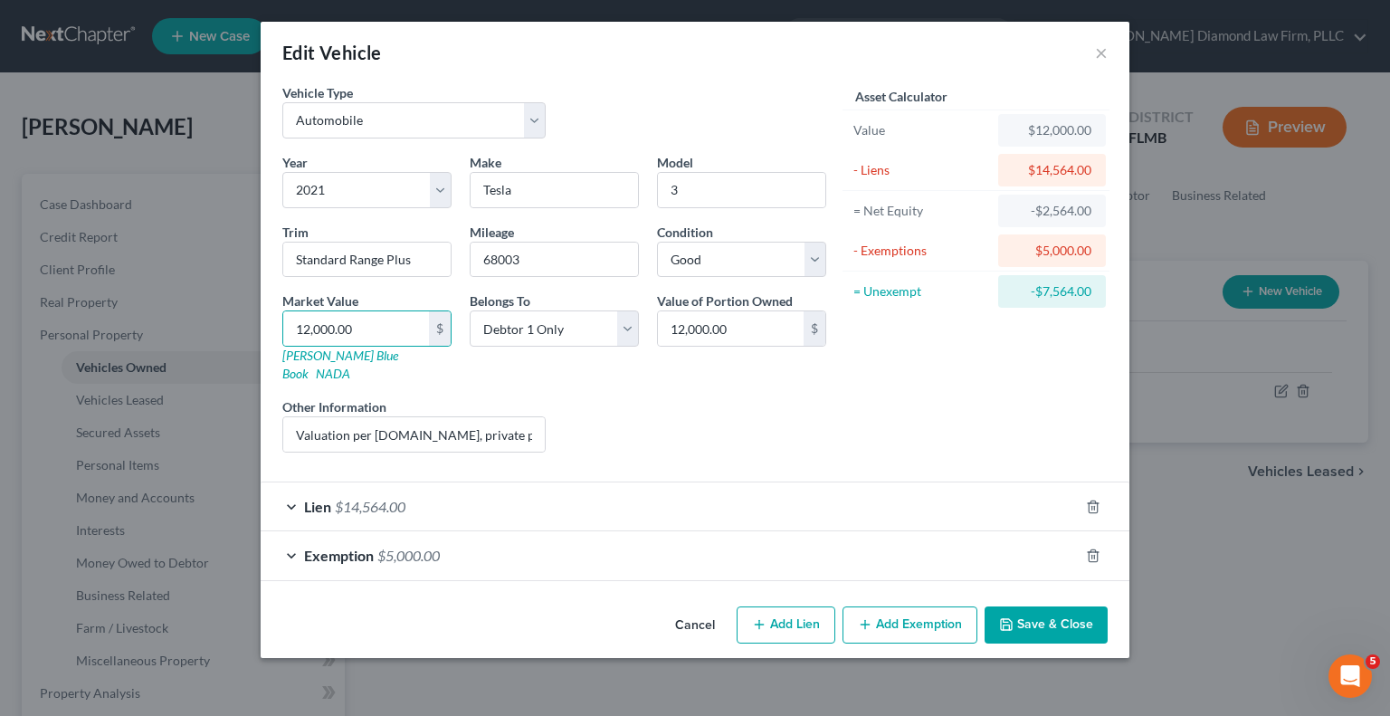
click at [1016, 615] on button "Save & Close" at bounding box center [1046, 626] width 123 height 38
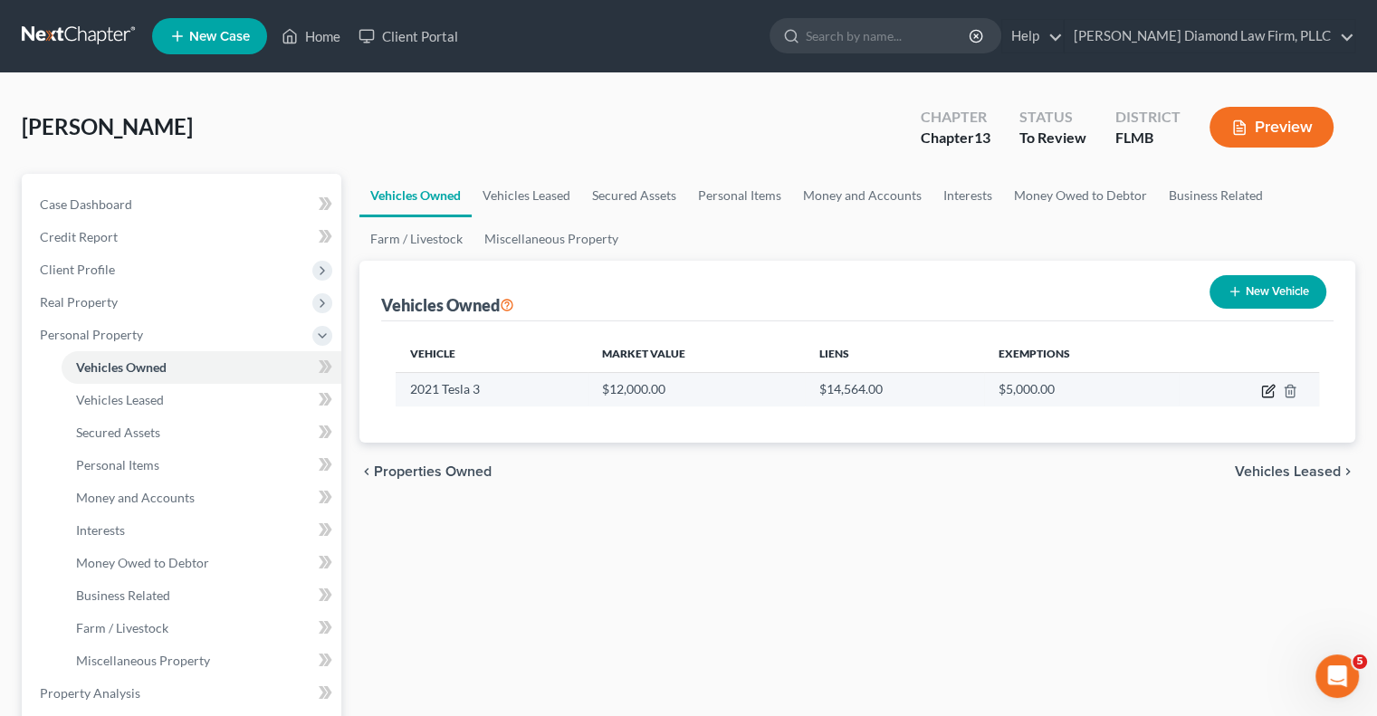
click at [1270, 385] on icon "button" at bounding box center [1268, 391] width 14 height 14
select select "0"
select select "5"
select select "2"
select select "0"
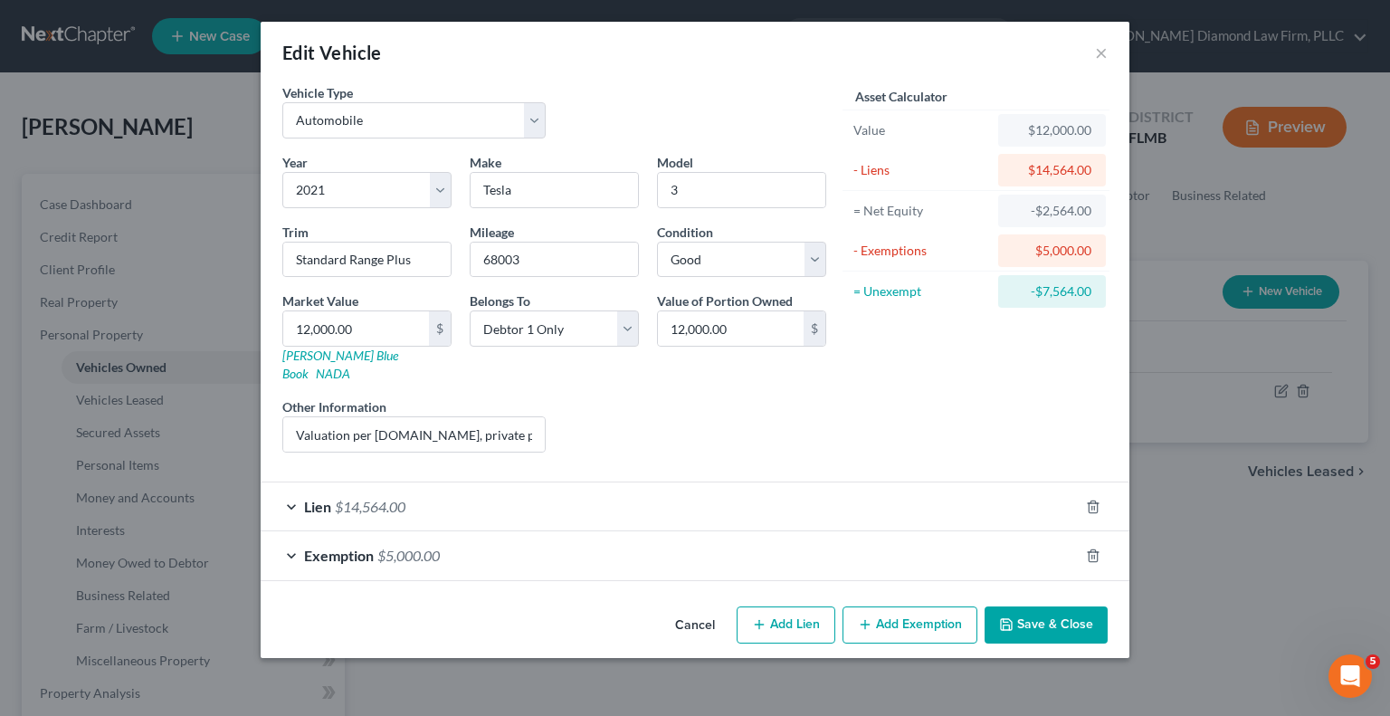
click at [1076, 245] on div "$5,000.00" at bounding box center [1052, 251] width 79 height 18
drag, startPoint x: 1089, startPoint y: 253, endPoint x: 1027, endPoint y: 244, distance: 63.0
click at [1027, 244] on div "$5,000.00" at bounding box center [1052, 251] width 79 height 18
click at [1075, 607] on button "Save & Close" at bounding box center [1046, 626] width 123 height 38
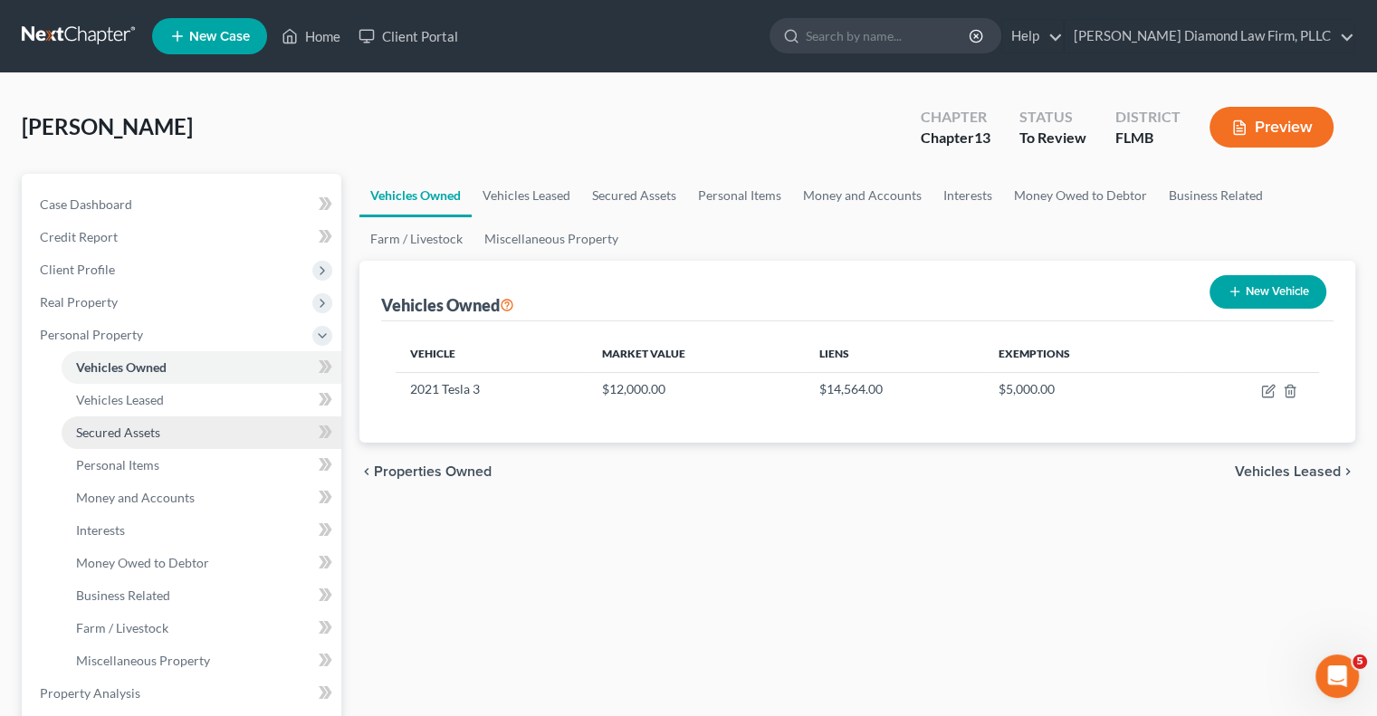
click at [176, 426] on link "Secured Assets" at bounding box center [202, 432] width 280 height 33
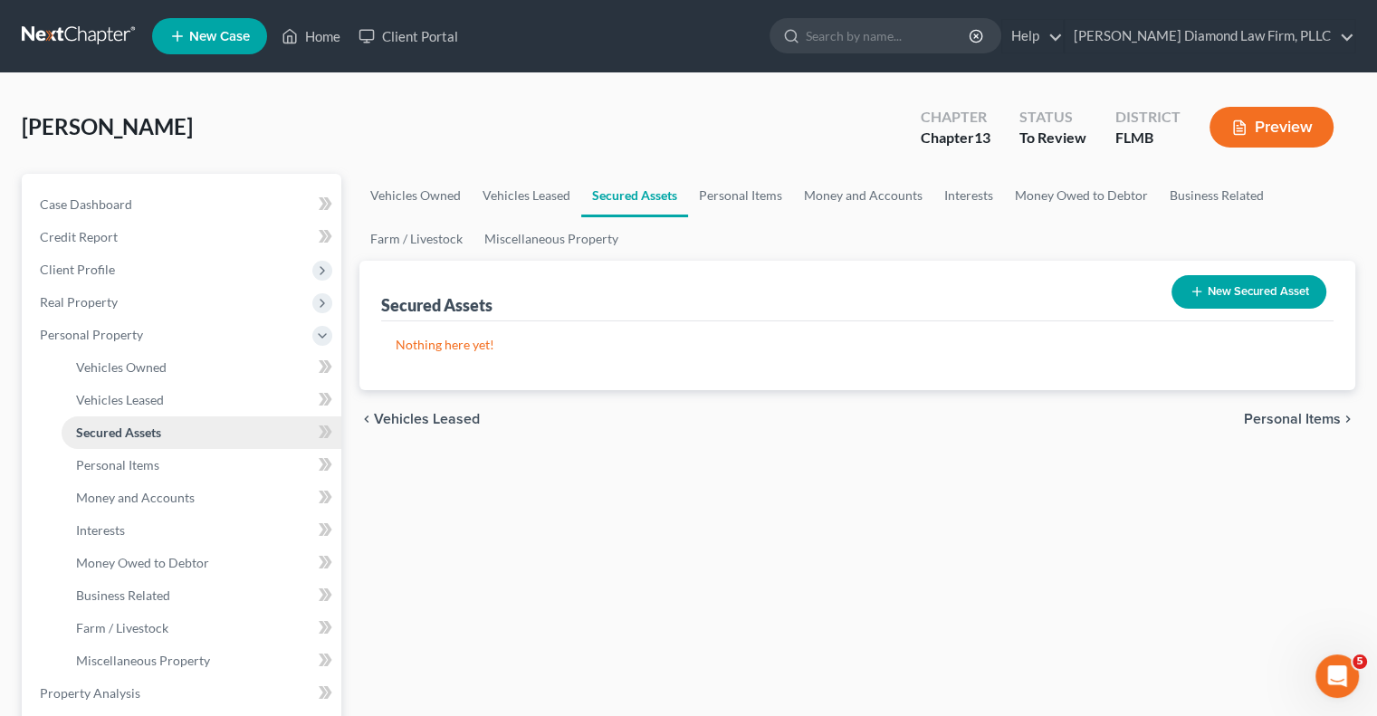
click at [126, 434] on span "Secured Assets" at bounding box center [118, 432] width 85 height 15
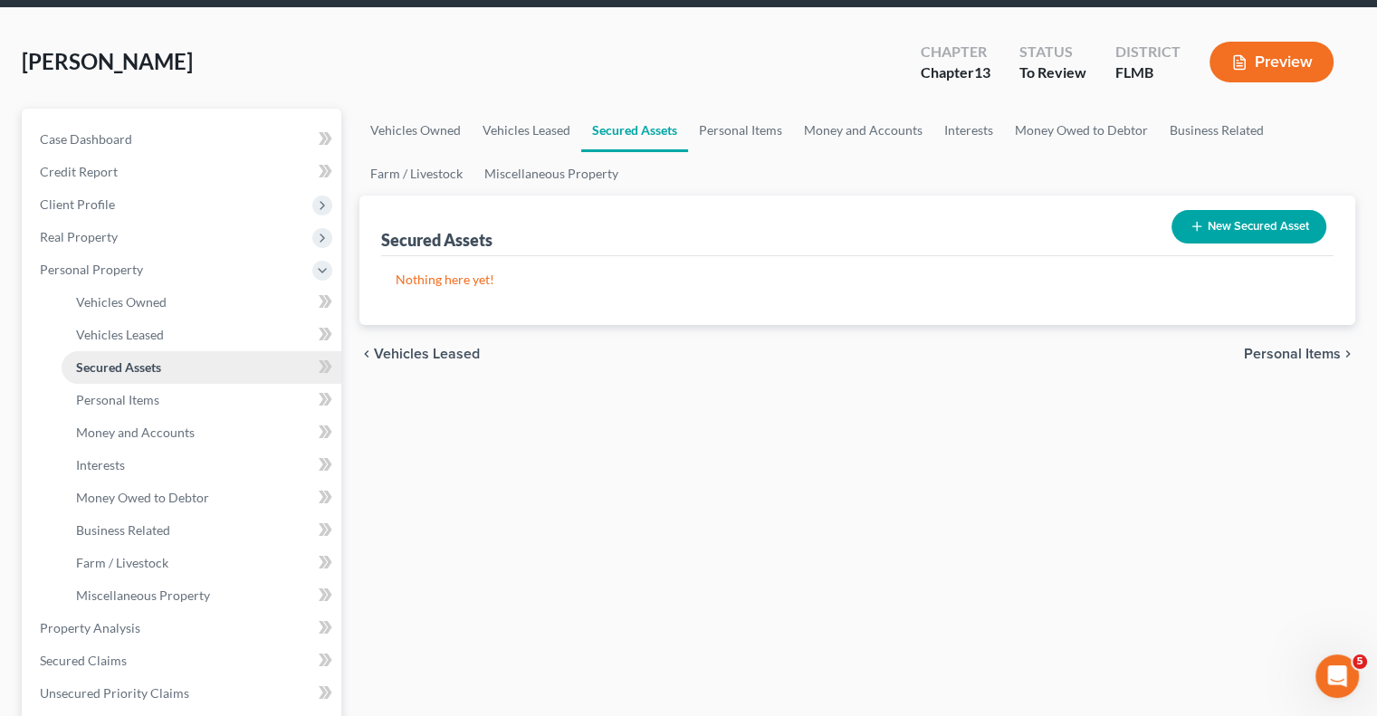
scroll to position [181, 0]
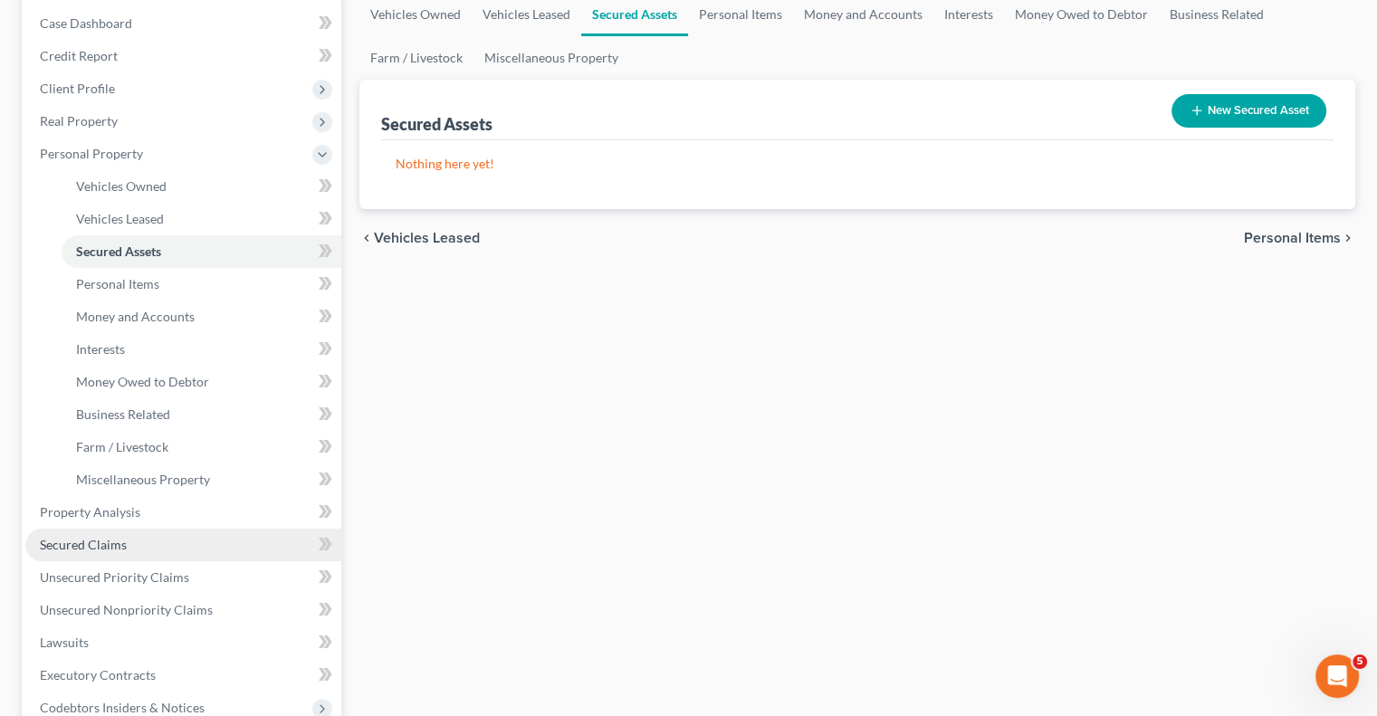
click at [111, 545] on span "Secured Claims" at bounding box center [83, 544] width 87 height 15
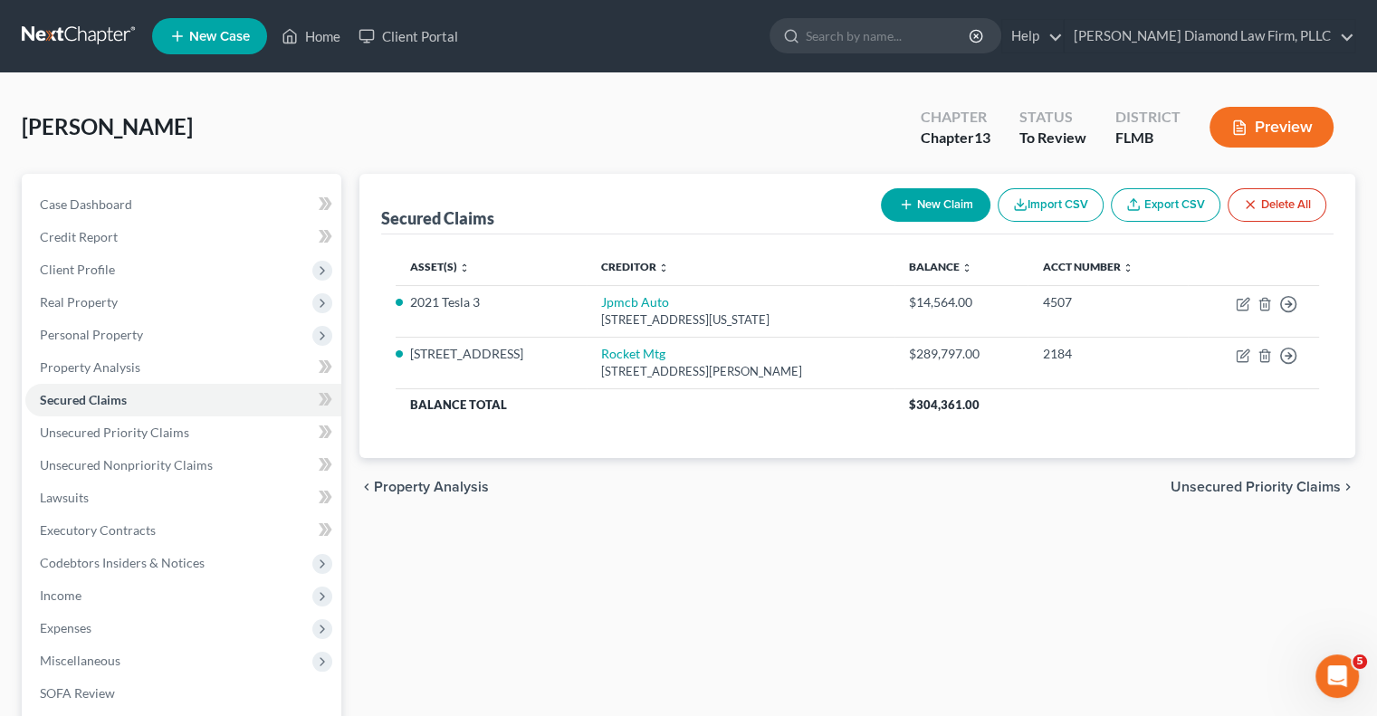
click at [454, 484] on span "Property Analysis" at bounding box center [431, 487] width 115 height 14
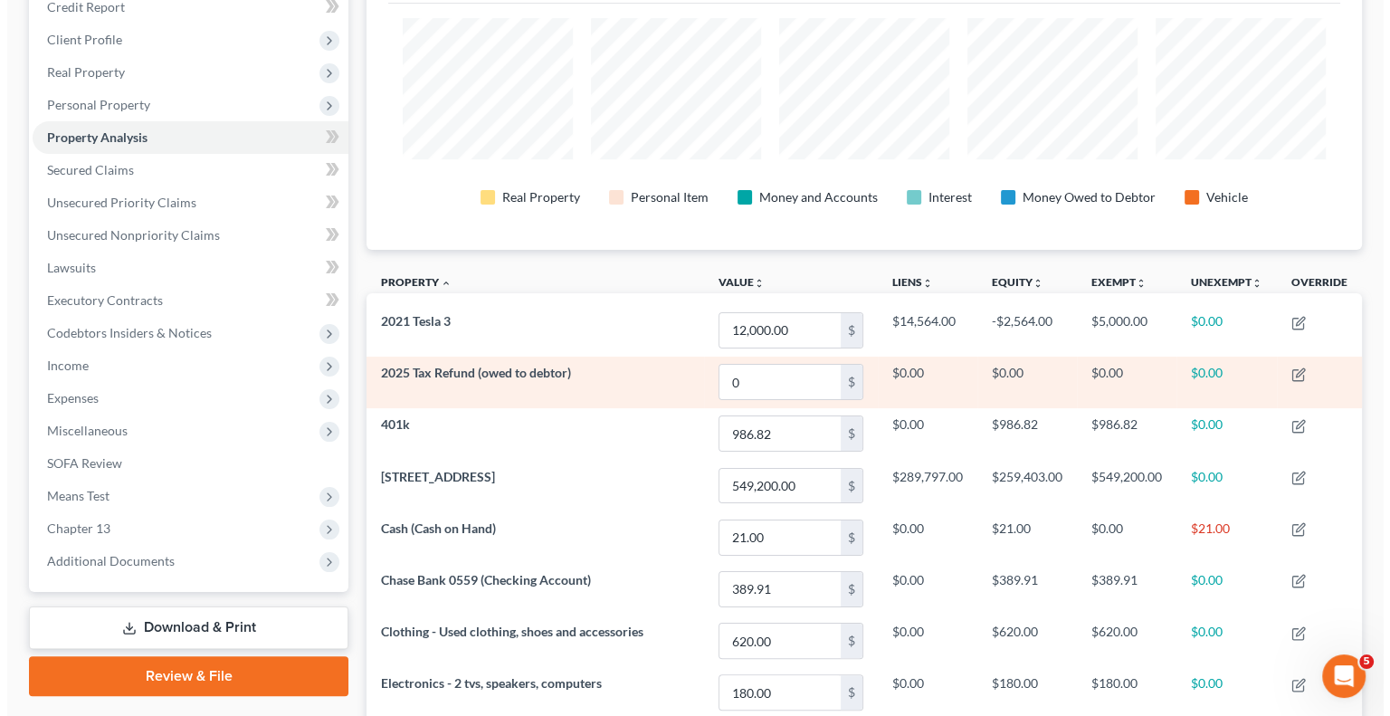
scroll to position [272, 0]
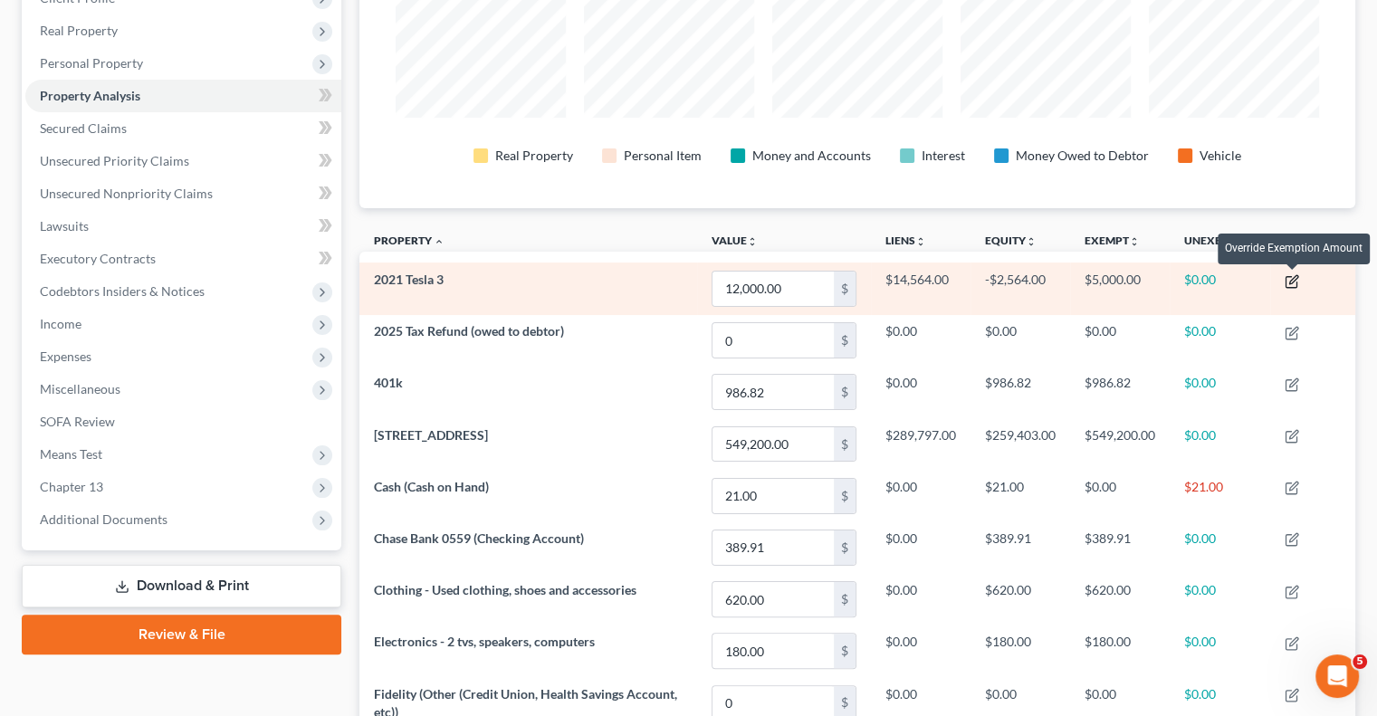
click at [1288, 276] on icon "button" at bounding box center [1290, 281] width 11 height 11
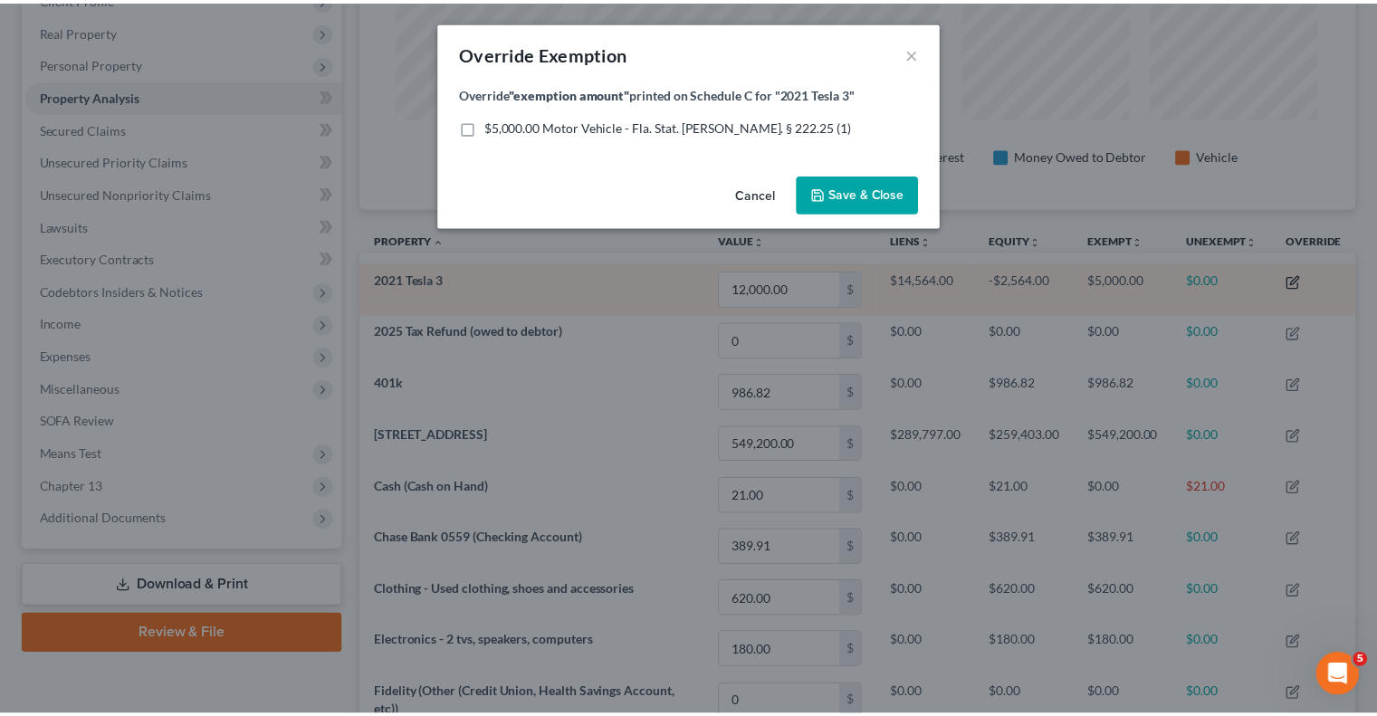
scroll to position [308, 1006]
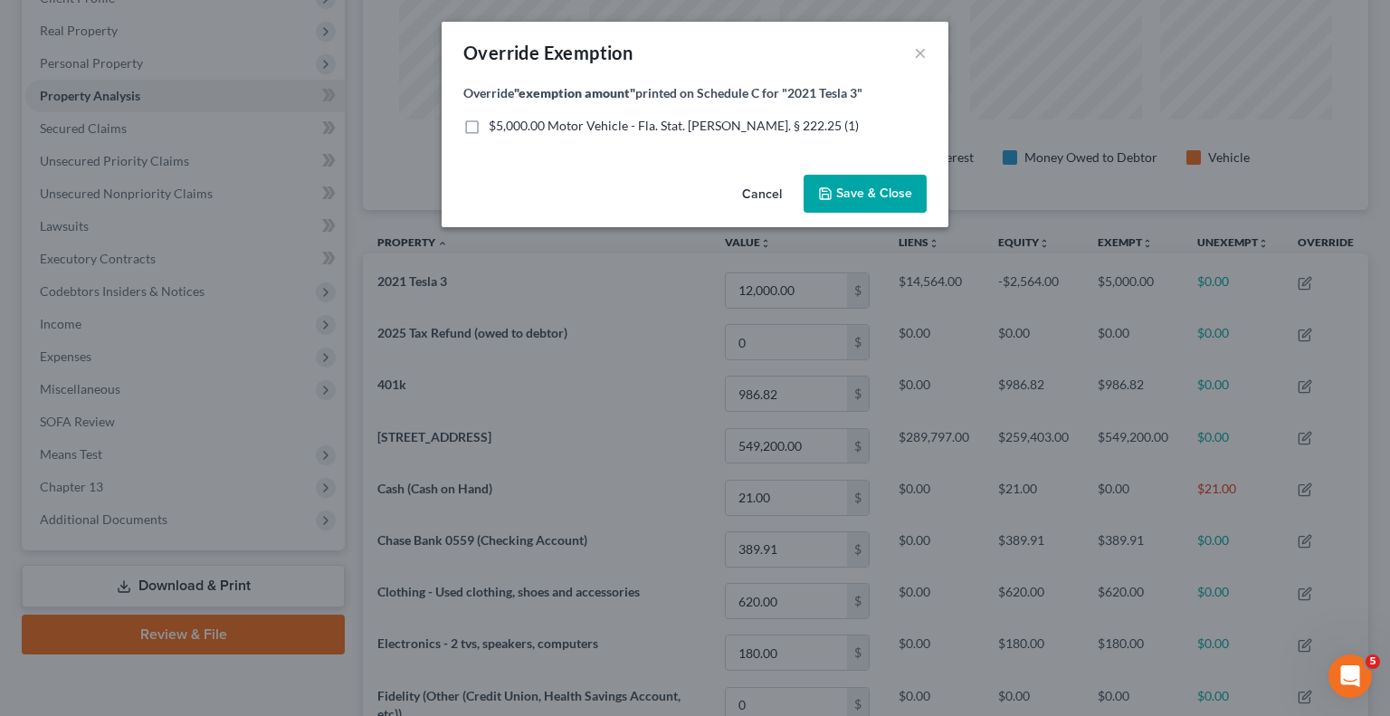
click at [489, 126] on label "$5,000.00 Motor Vehicle - Fla. Stat. Ann. § 222.25 (1)" at bounding box center [674, 126] width 370 height 18
click at [496, 126] on input "$5,000.00 Motor Vehicle - Fla. Stat. Ann. § 222.25 (1)" at bounding box center [502, 123] width 12 height 12
checkbox input "true"
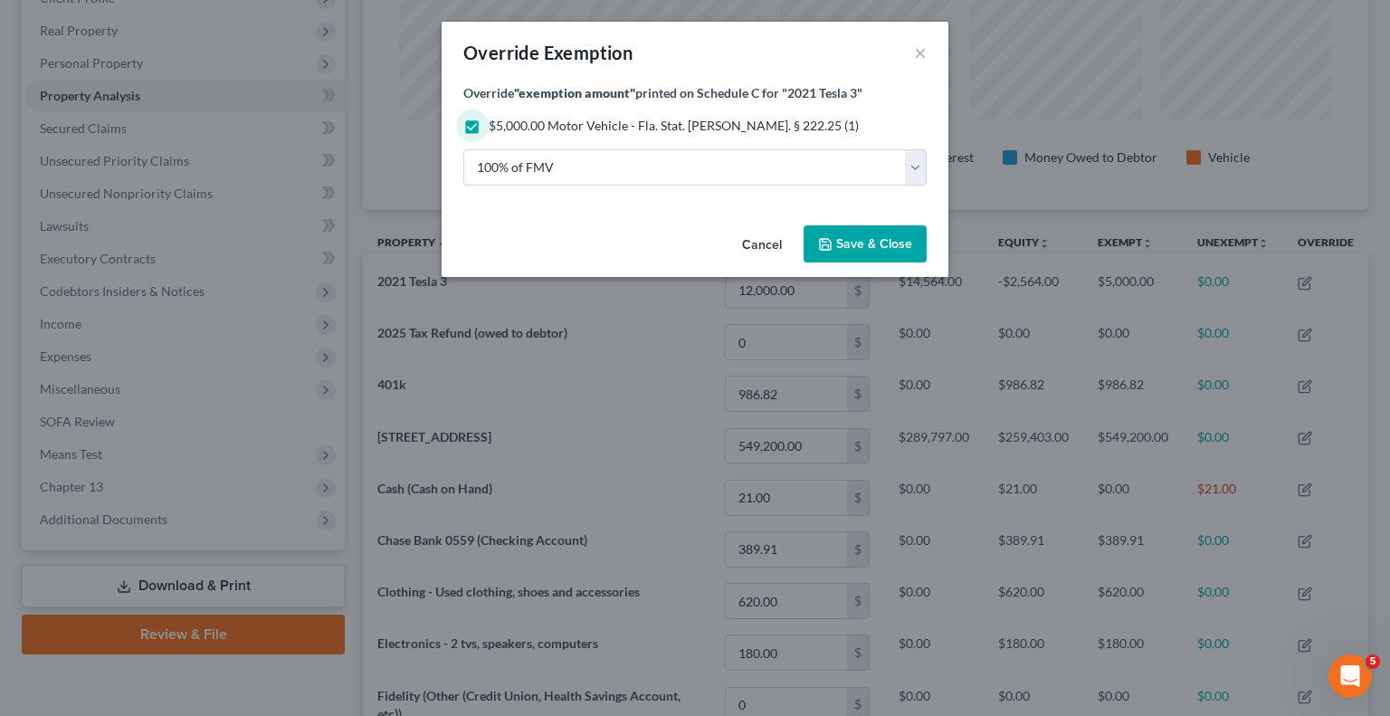
click at [762, 238] on button "Cancel" at bounding box center [762, 245] width 69 height 36
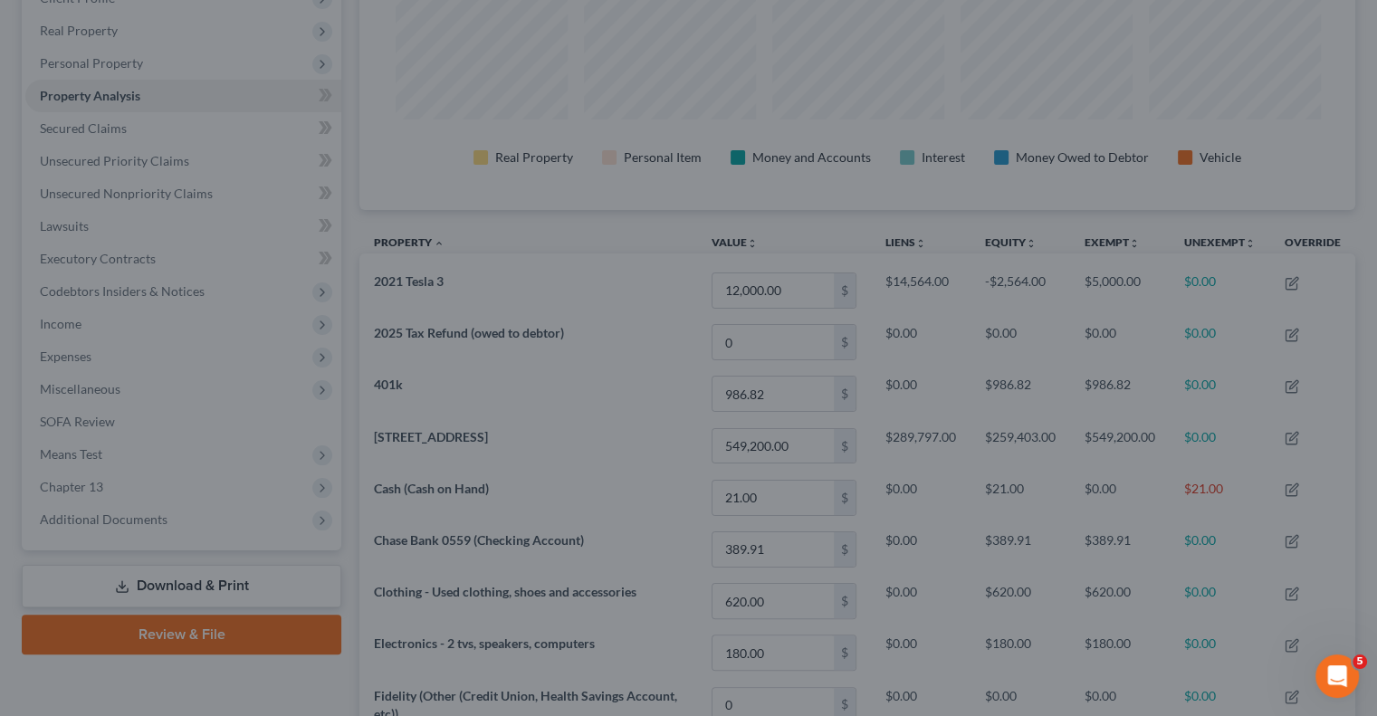
scroll to position [0, 0]
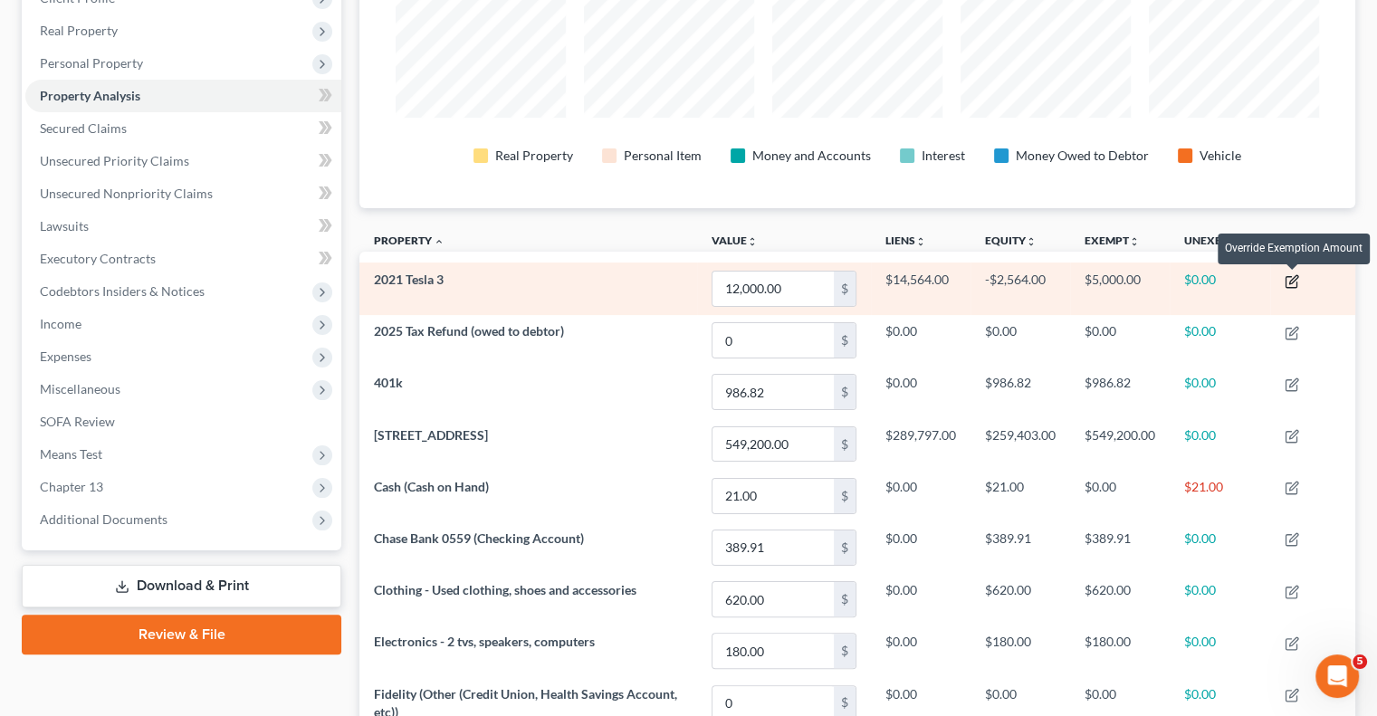
click at [1291, 279] on icon "button" at bounding box center [1292, 281] width 14 height 14
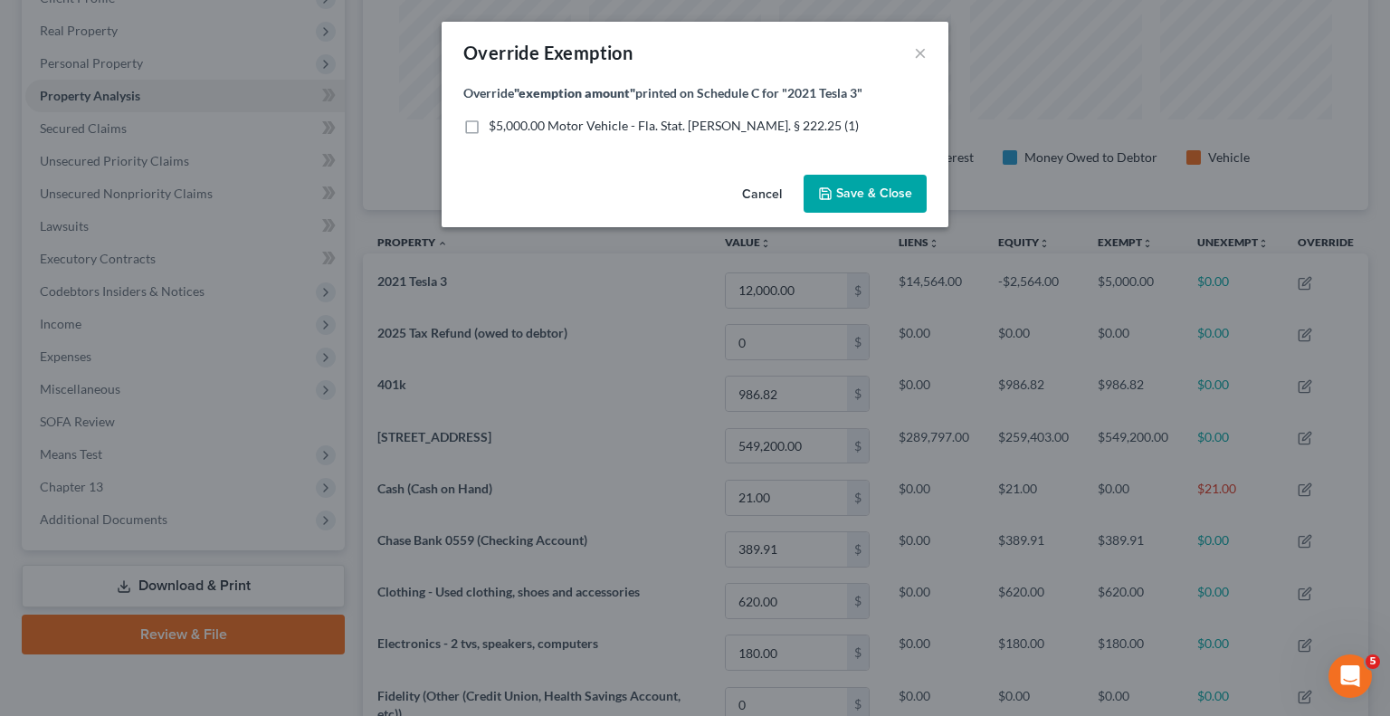
click at [767, 196] on button "Cancel" at bounding box center [762, 195] width 69 height 36
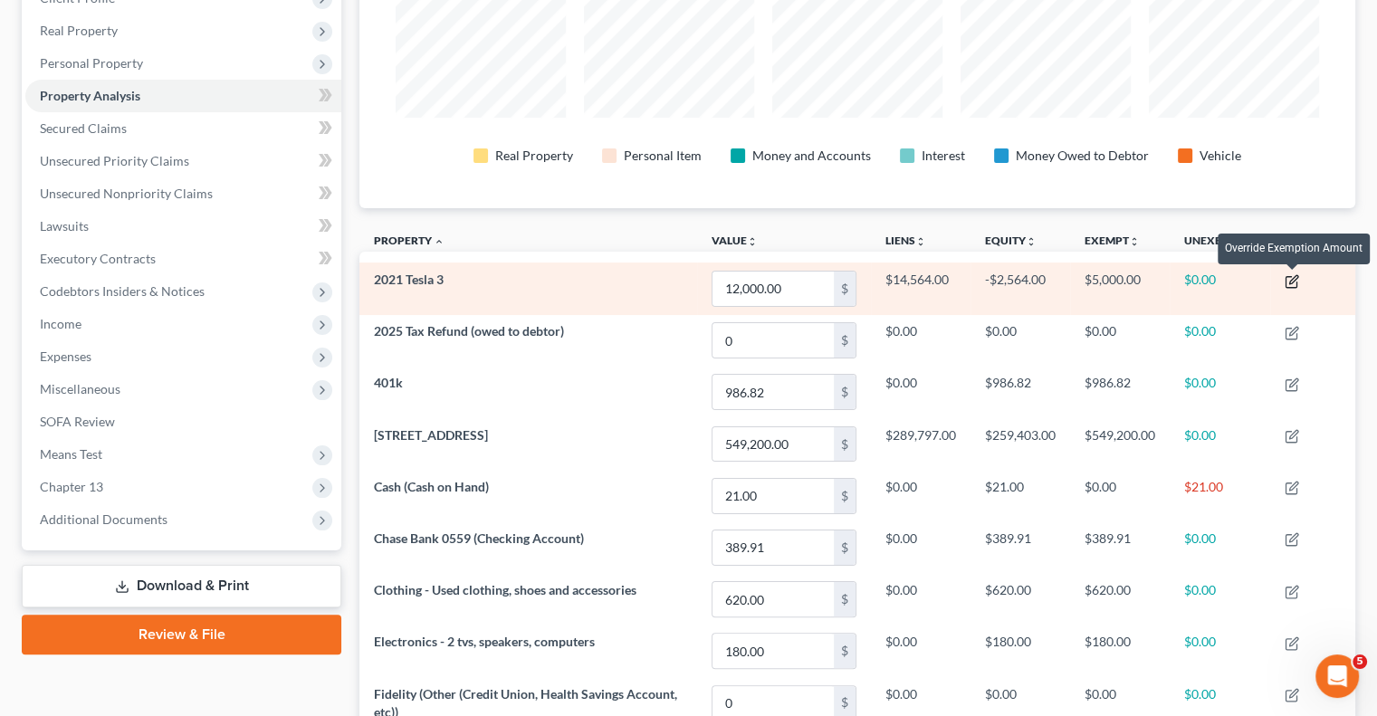
click at [1289, 279] on icon "button" at bounding box center [1292, 281] width 14 height 14
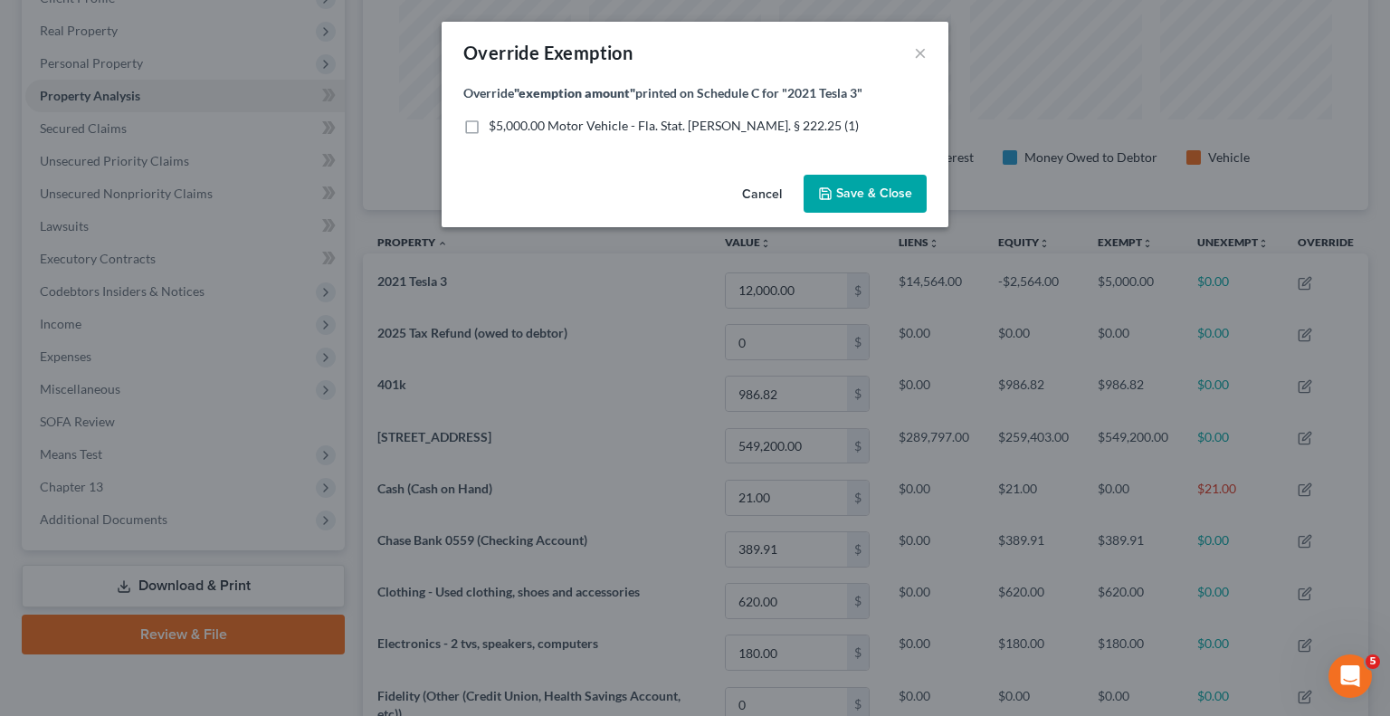
click at [489, 119] on label "$5,000.00 Motor Vehicle - Fla. Stat. Ann. § 222.25 (1)" at bounding box center [674, 126] width 370 height 18
click at [496, 119] on input "$5,000.00 Motor Vehicle - Fla. Stat. Ann. § 222.25 (1)" at bounding box center [502, 123] width 12 height 12
checkbox input "true"
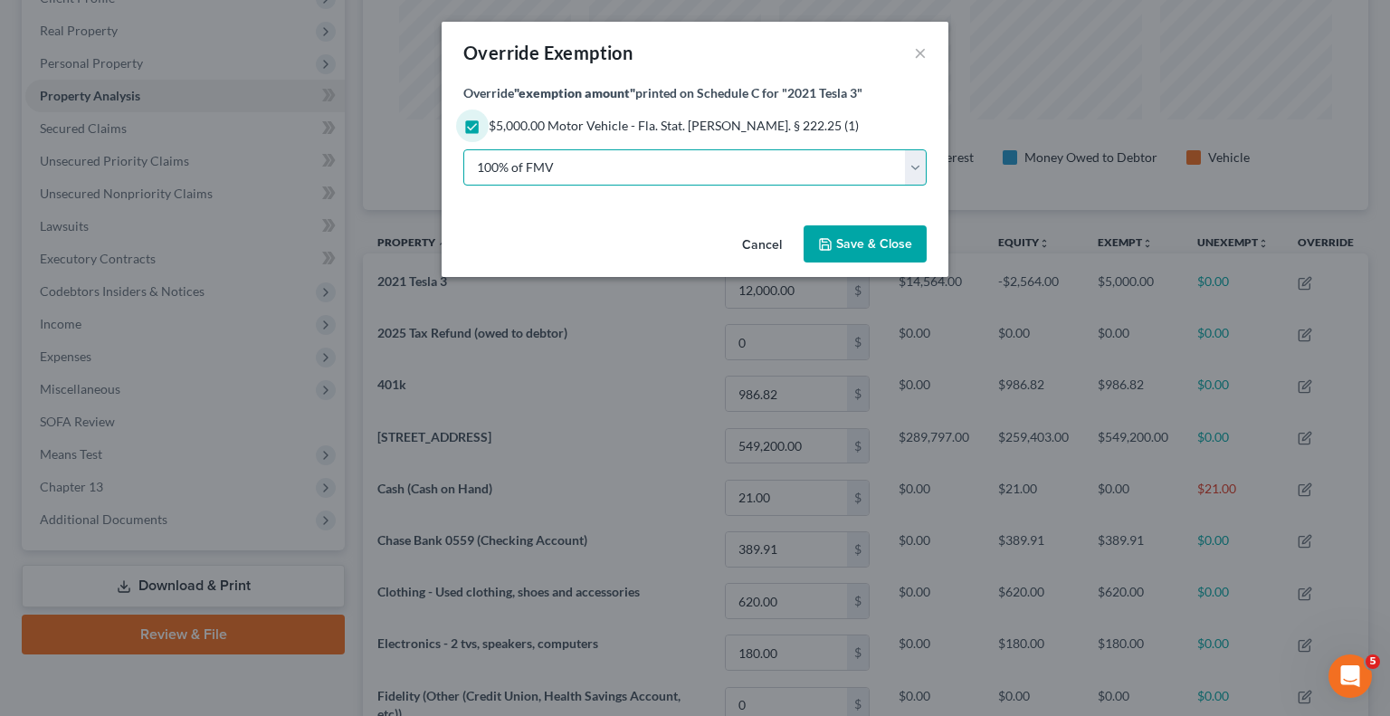
click at [915, 168] on select "100% of FMV Unknown Other" at bounding box center [694, 167] width 463 height 36
select select "2"
click at [463, 149] on select "100% of FMV Unknown Other" at bounding box center [694, 167] width 463 height 36
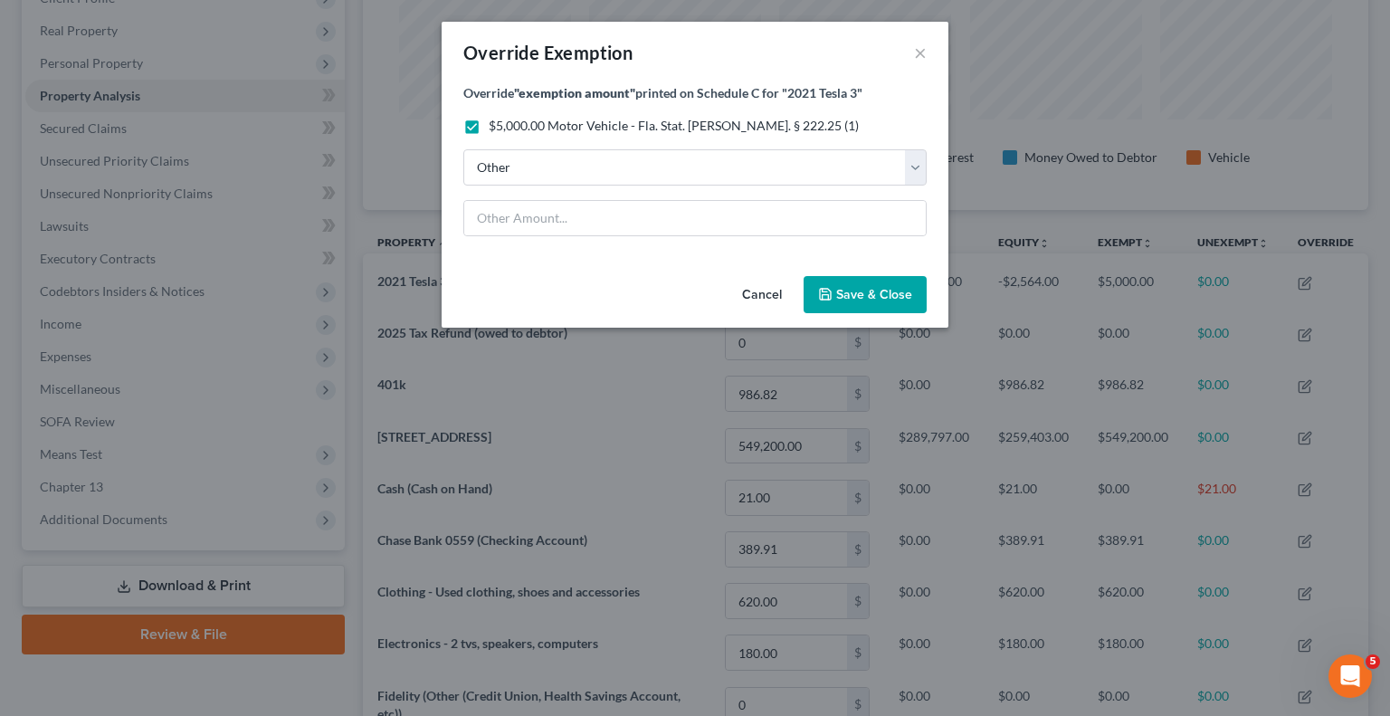
click at [849, 293] on span "Save & Close" at bounding box center [874, 294] width 76 height 15
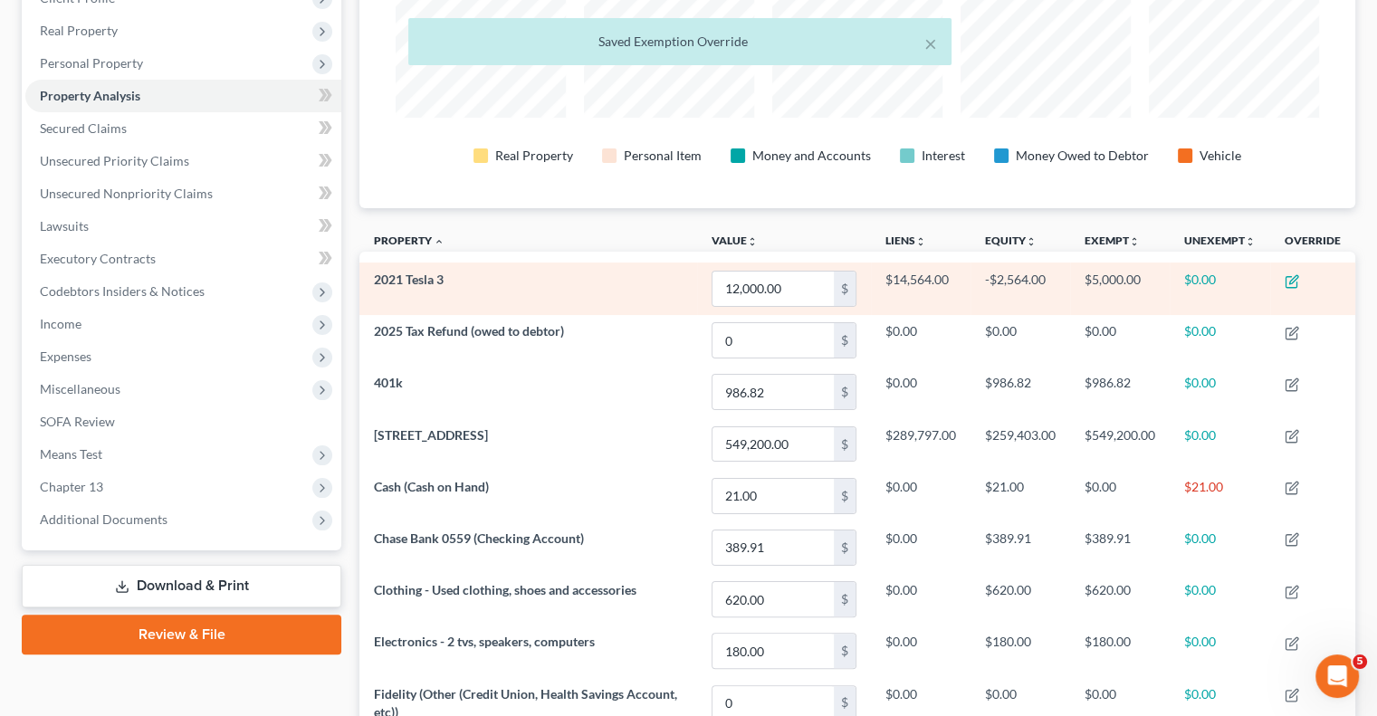
click at [1121, 274] on td "$5,000.00" at bounding box center [1120, 289] width 100 height 52
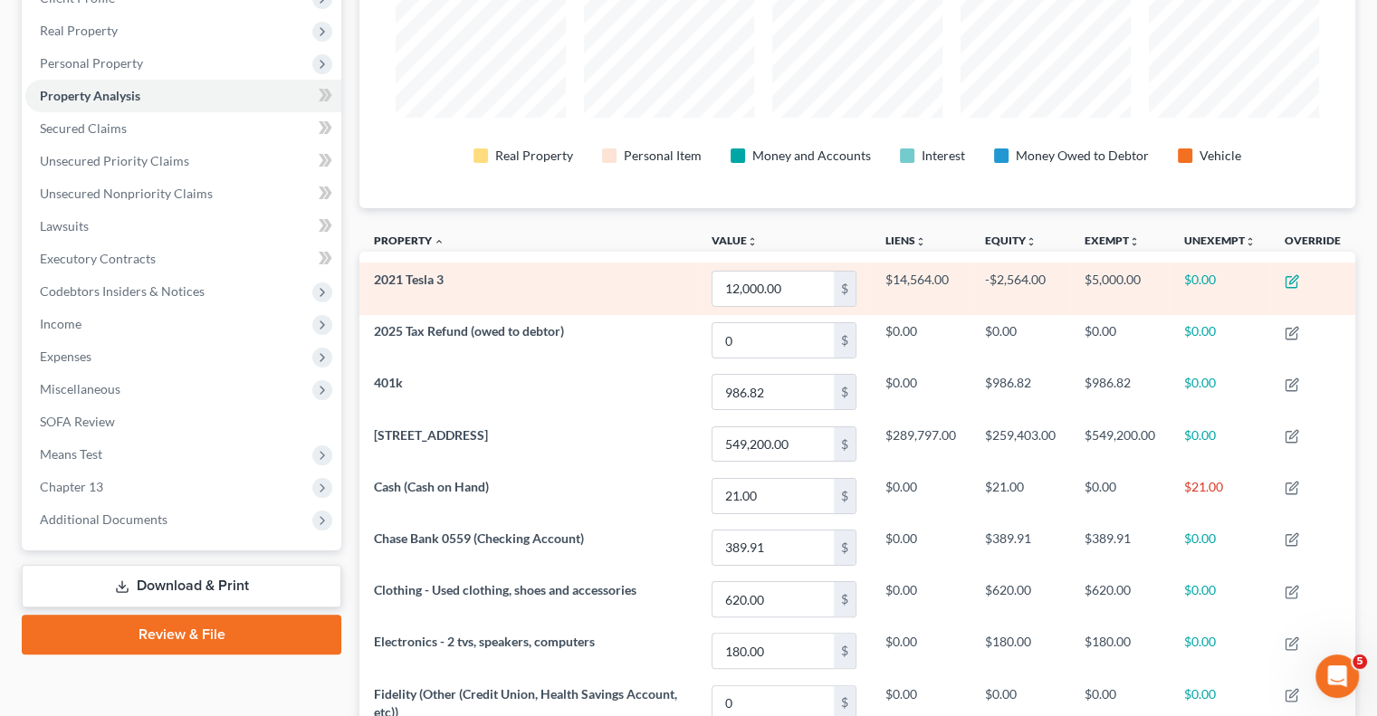
click at [993, 279] on td "-$2,564.00" at bounding box center [1020, 289] width 100 height 52
click at [1294, 282] on icon "button" at bounding box center [1292, 281] width 14 height 14
select select "2"
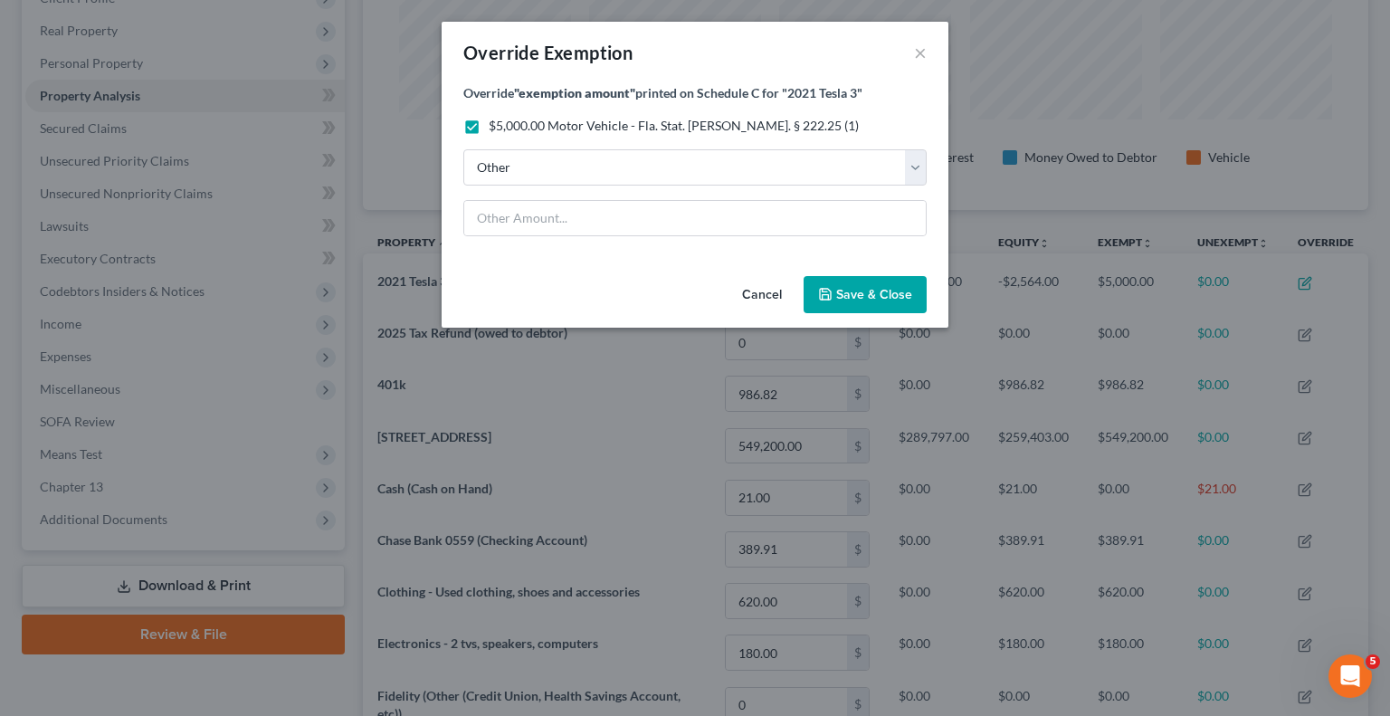
click at [489, 126] on label "$5,000.00 Motor Vehicle - Fla. Stat. Ann. § 222.25 (1)" at bounding box center [674, 126] width 370 height 18
click at [496, 126] on input "$5,000.00 Motor Vehicle - Fla. Stat. Ann. § 222.25 (1)" at bounding box center [502, 123] width 12 height 12
checkbox input "false"
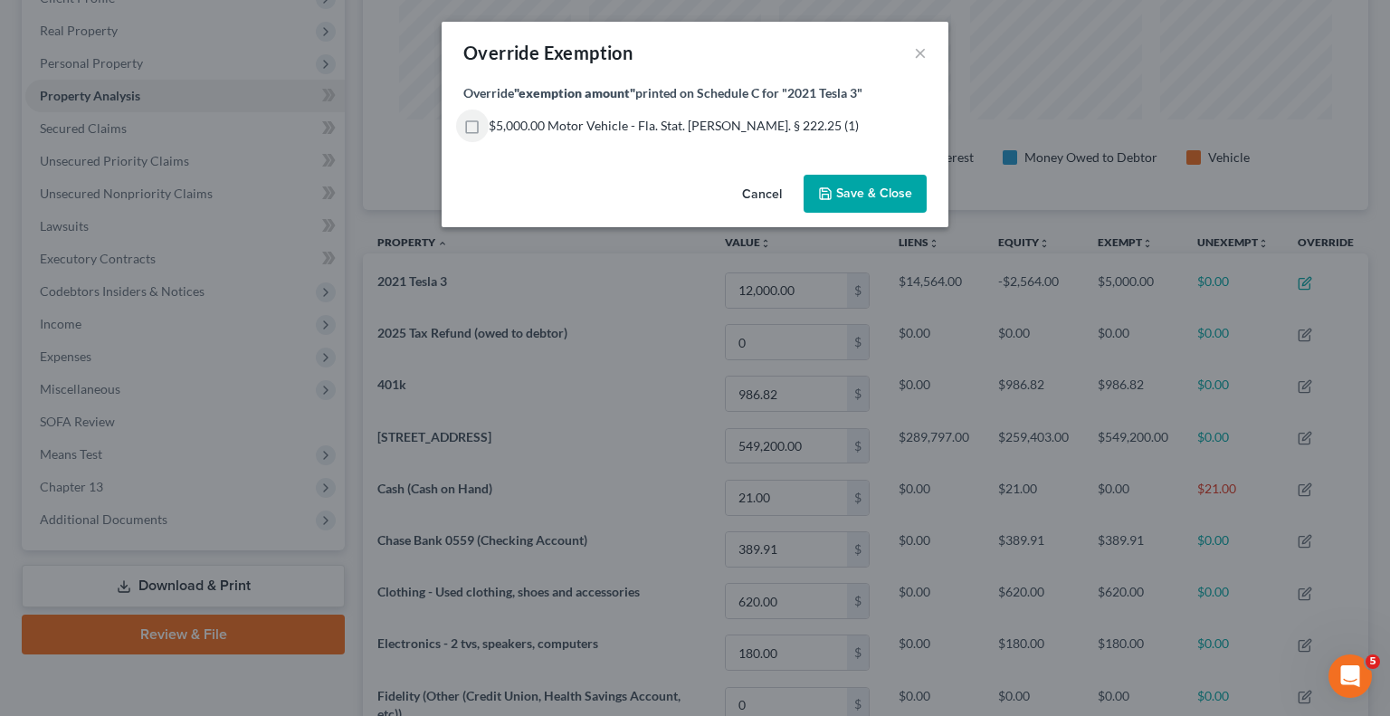
click at [844, 193] on span "Save & Close" at bounding box center [874, 193] width 76 height 15
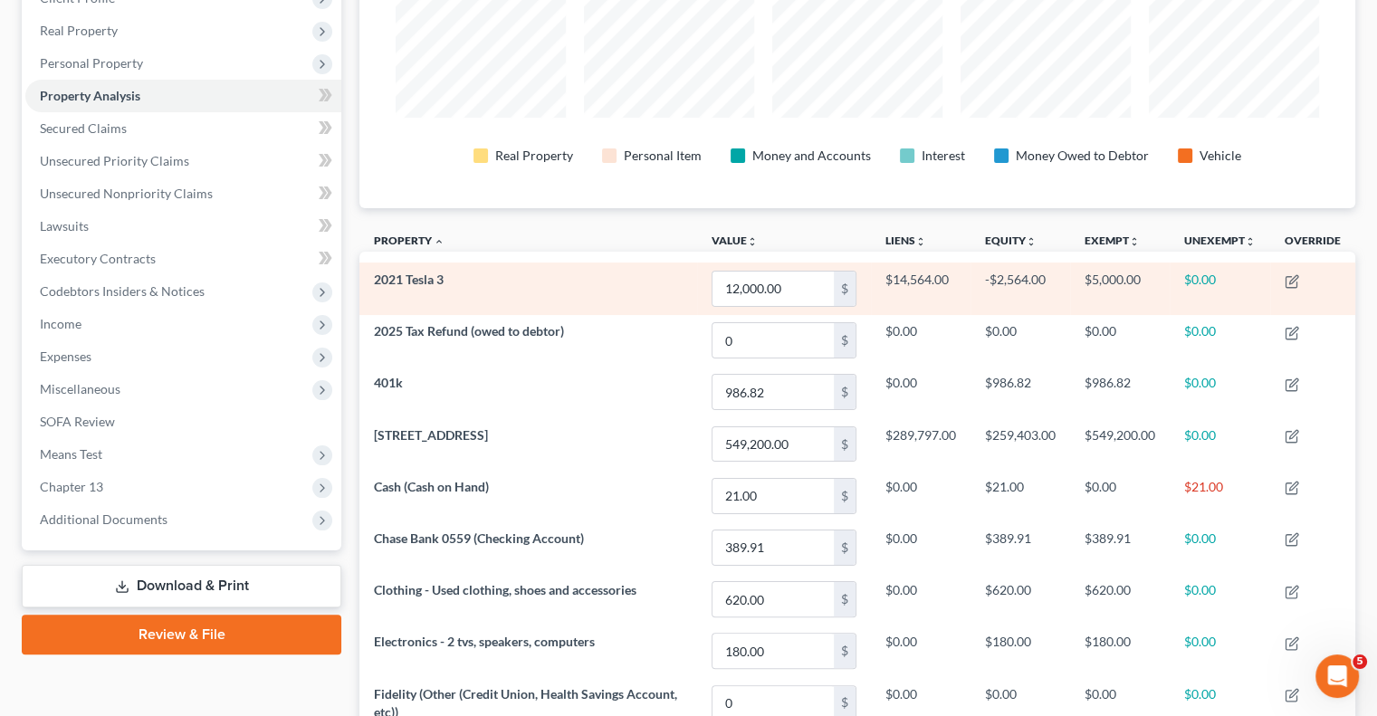
click at [911, 275] on td "$14,564.00" at bounding box center [921, 289] width 100 height 52
click at [991, 278] on td "-$2,564.00" at bounding box center [1020, 289] width 100 height 52
click at [1132, 282] on td "$5,000.00" at bounding box center [1120, 289] width 100 height 52
click at [1139, 280] on td "$5,000.00" at bounding box center [1120, 289] width 100 height 52
click at [1150, 278] on td "$5,000.00" at bounding box center [1120, 289] width 100 height 52
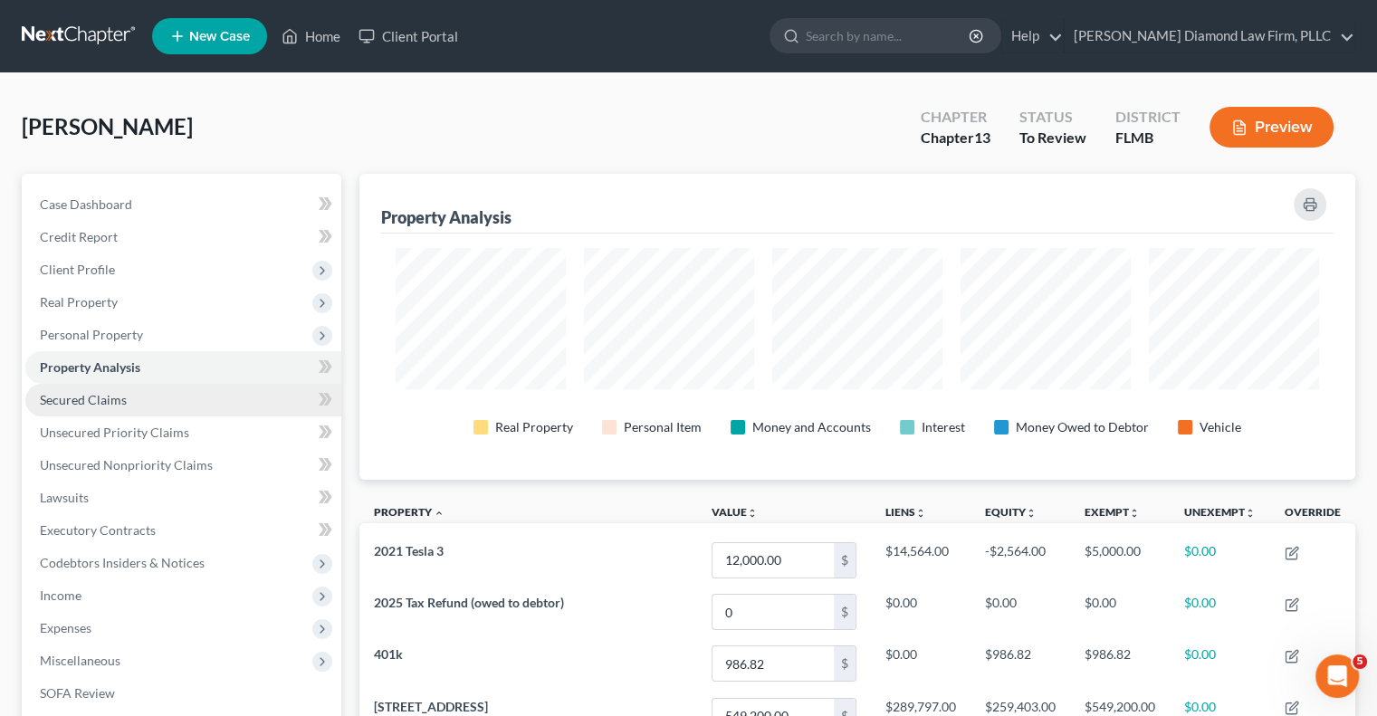
click at [67, 401] on span "Secured Claims" at bounding box center [83, 399] width 87 height 15
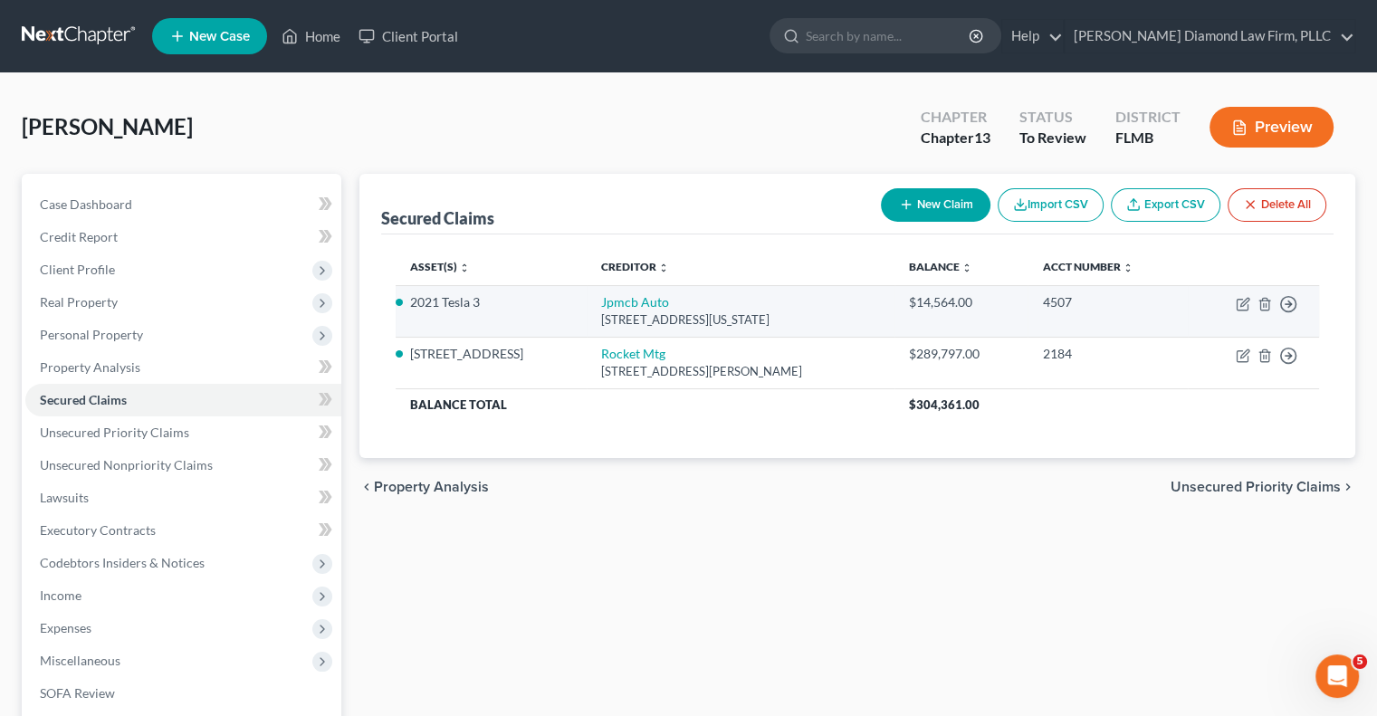
click at [603, 303] on td "Jpmcb Auto 700 Kansas Lane, Monroe, LA 71203" at bounding box center [741, 311] width 308 height 52
drag, startPoint x: 609, startPoint y: 297, endPoint x: 687, endPoint y: 294, distance: 77.9
click at [681, 296] on td "Jpmcb Auto 700 Kansas Lane, Monroe, LA 71203" at bounding box center [741, 311] width 308 height 52
copy link "Jpmcb Auto"
drag, startPoint x: 923, startPoint y: 301, endPoint x: 945, endPoint y: 301, distance: 21.7
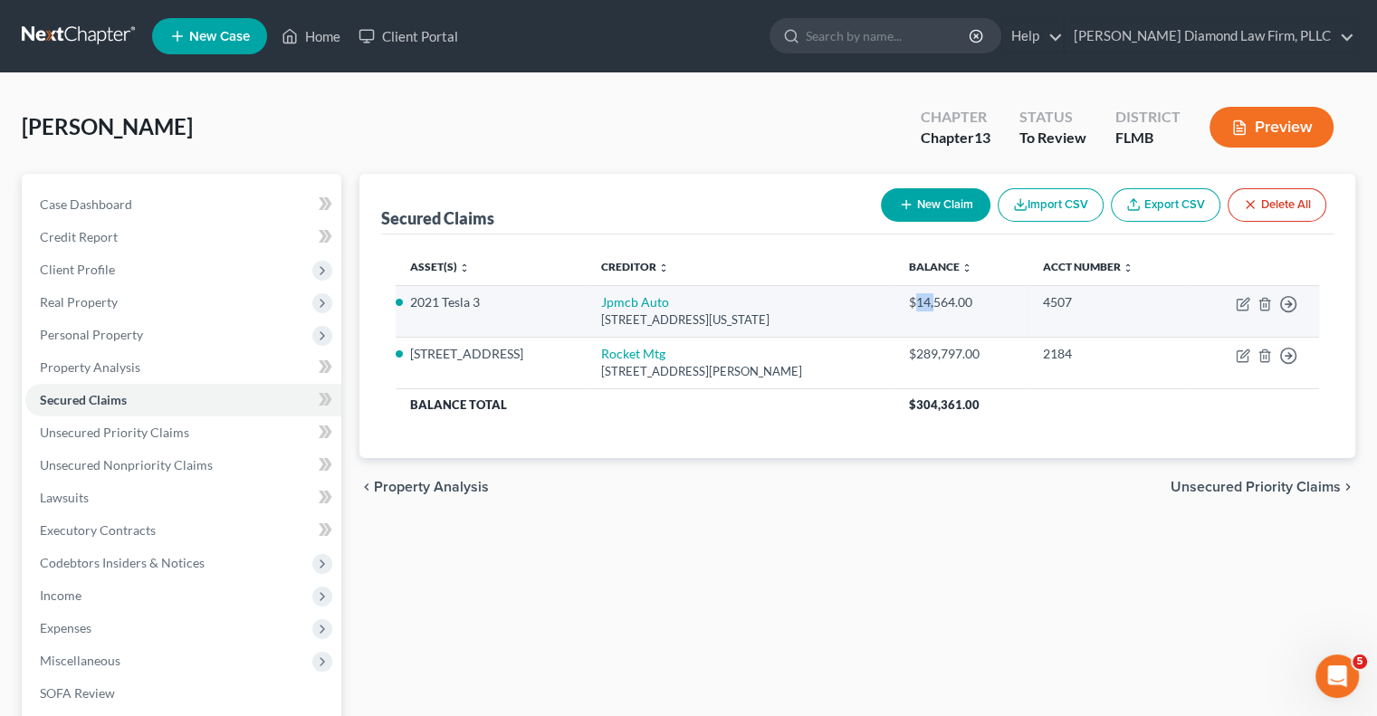
click at [945, 301] on div "$14,564.00" at bounding box center [961, 302] width 104 height 18
click at [917, 323] on td "$14,564.00" at bounding box center [960, 311] width 133 height 52
drag, startPoint x: 920, startPoint y: 299, endPoint x: 981, endPoint y: 291, distance: 62.1
click at [981, 291] on td "$14,564.00" at bounding box center [960, 311] width 133 height 52
copy div "$14,564.00"
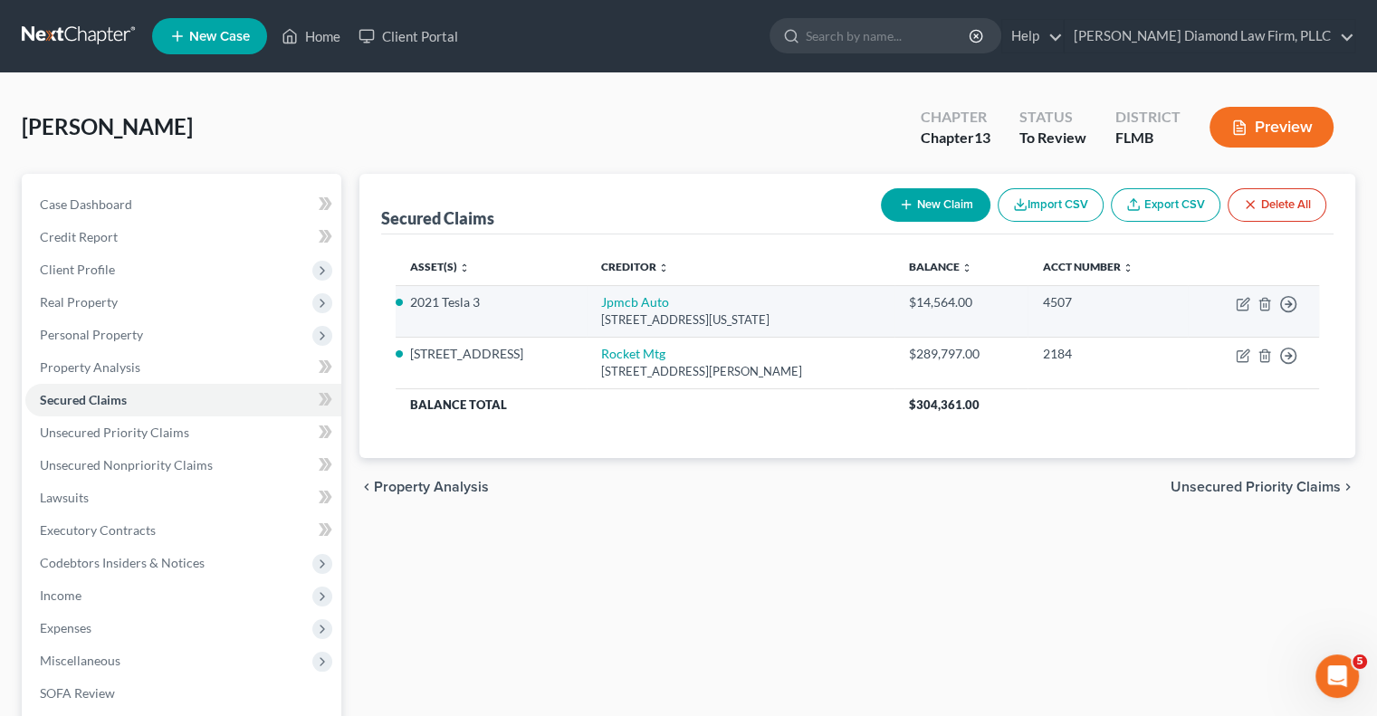
click at [409, 300] on td "2021 Tesla 3" at bounding box center [491, 311] width 190 height 52
drag, startPoint x: 412, startPoint y: 301, endPoint x: 485, endPoint y: 291, distance: 74.1
click at [479, 293] on li "2021 Tesla 3" at bounding box center [490, 302] width 161 height 18
copy li "2021 Tesla 3"
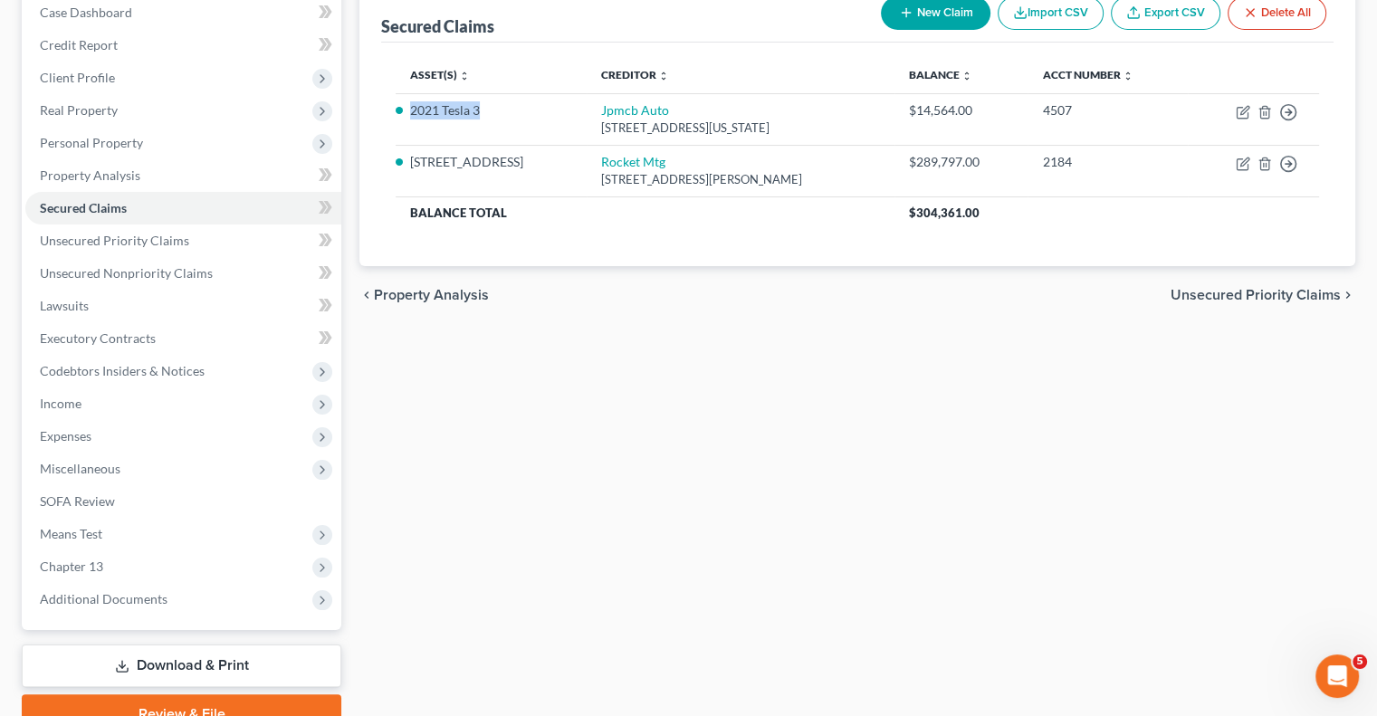
scroll to position [277, 0]
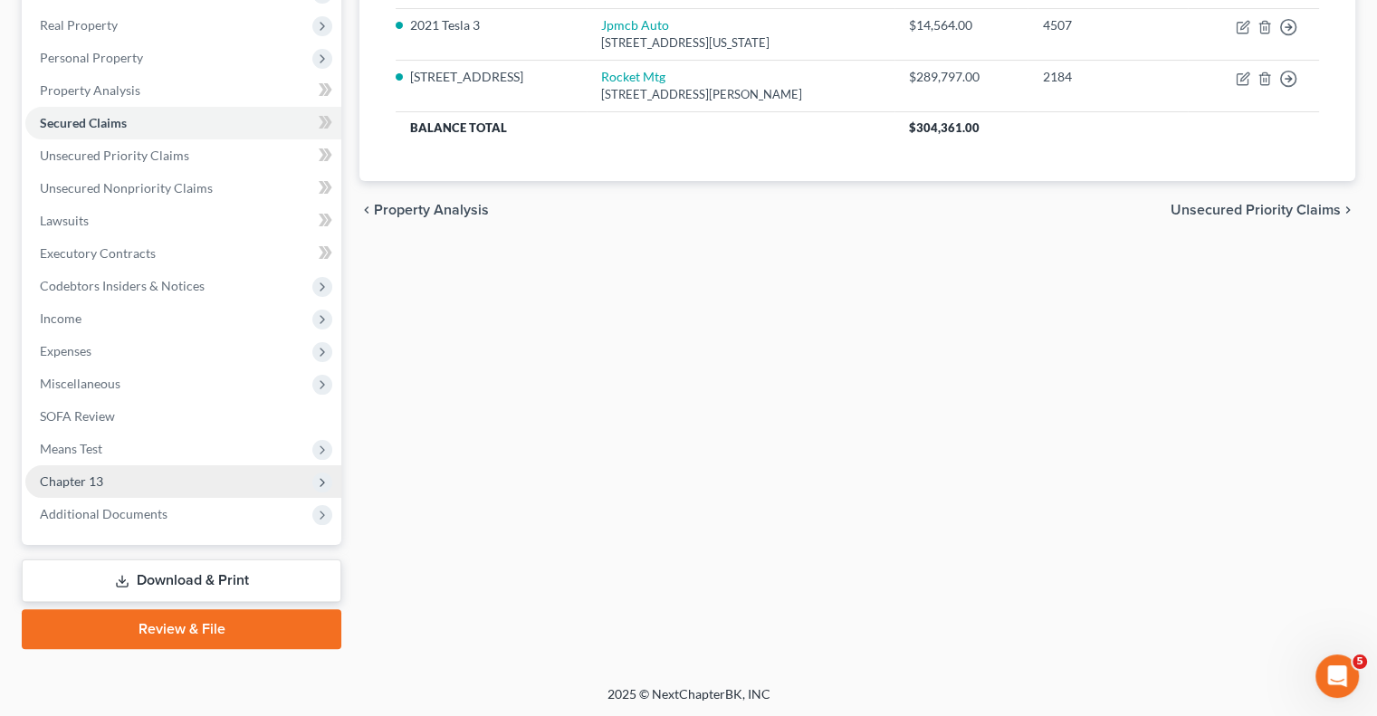
click at [101, 473] on span "Chapter 13" at bounding box center [71, 480] width 63 height 15
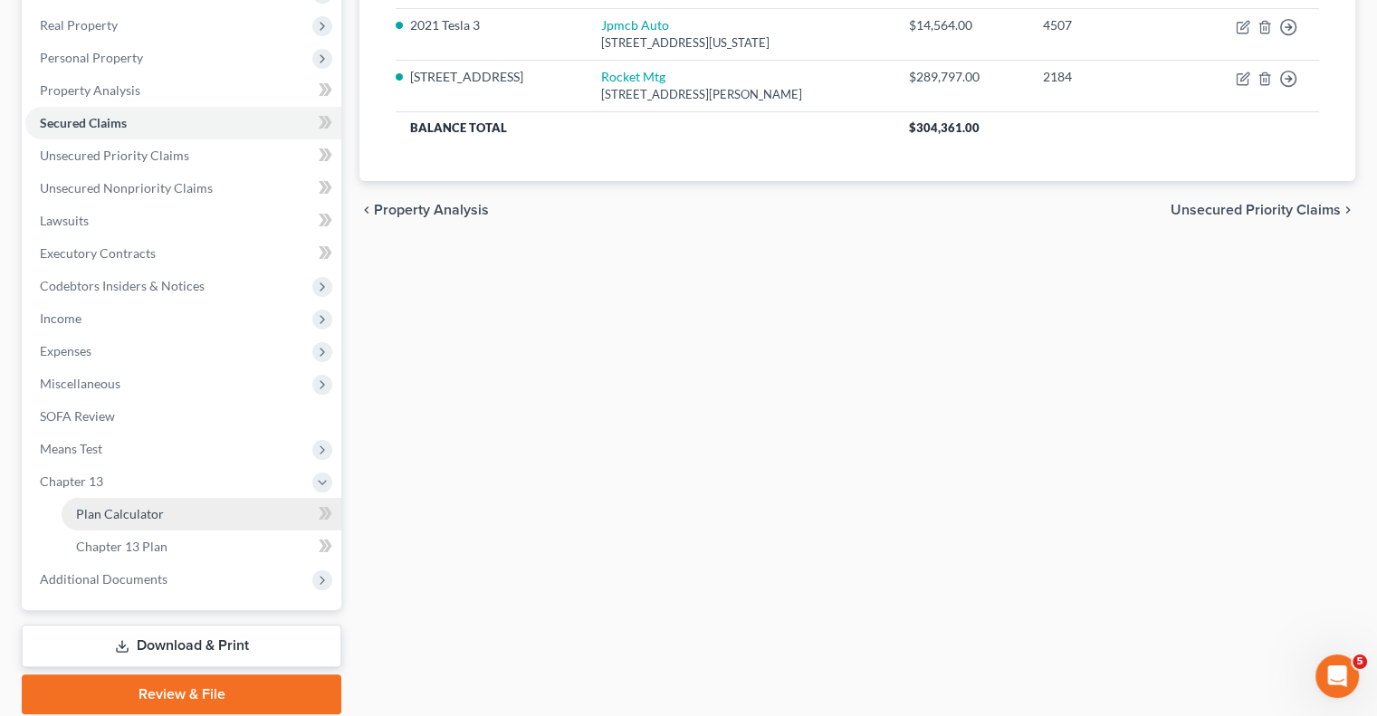
click at [134, 511] on span "Plan Calculator" at bounding box center [120, 513] width 88 height 15
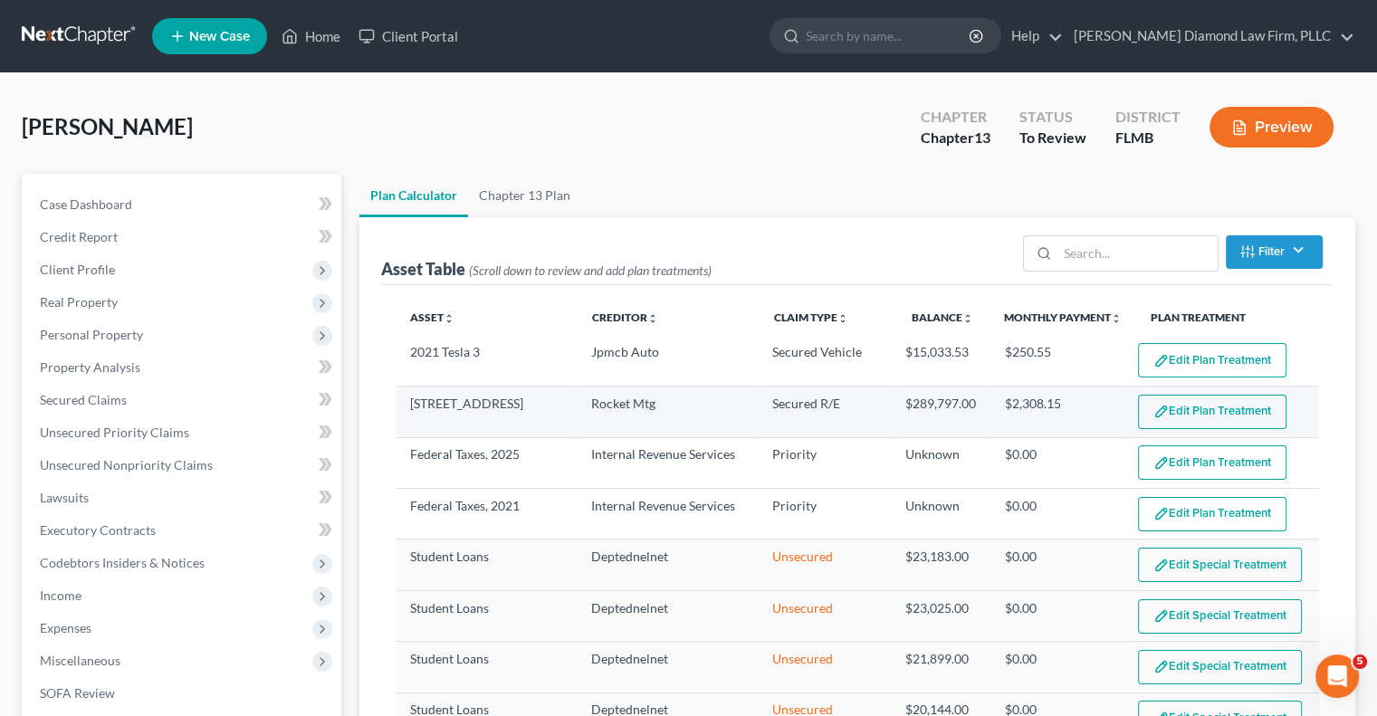
select select "59"
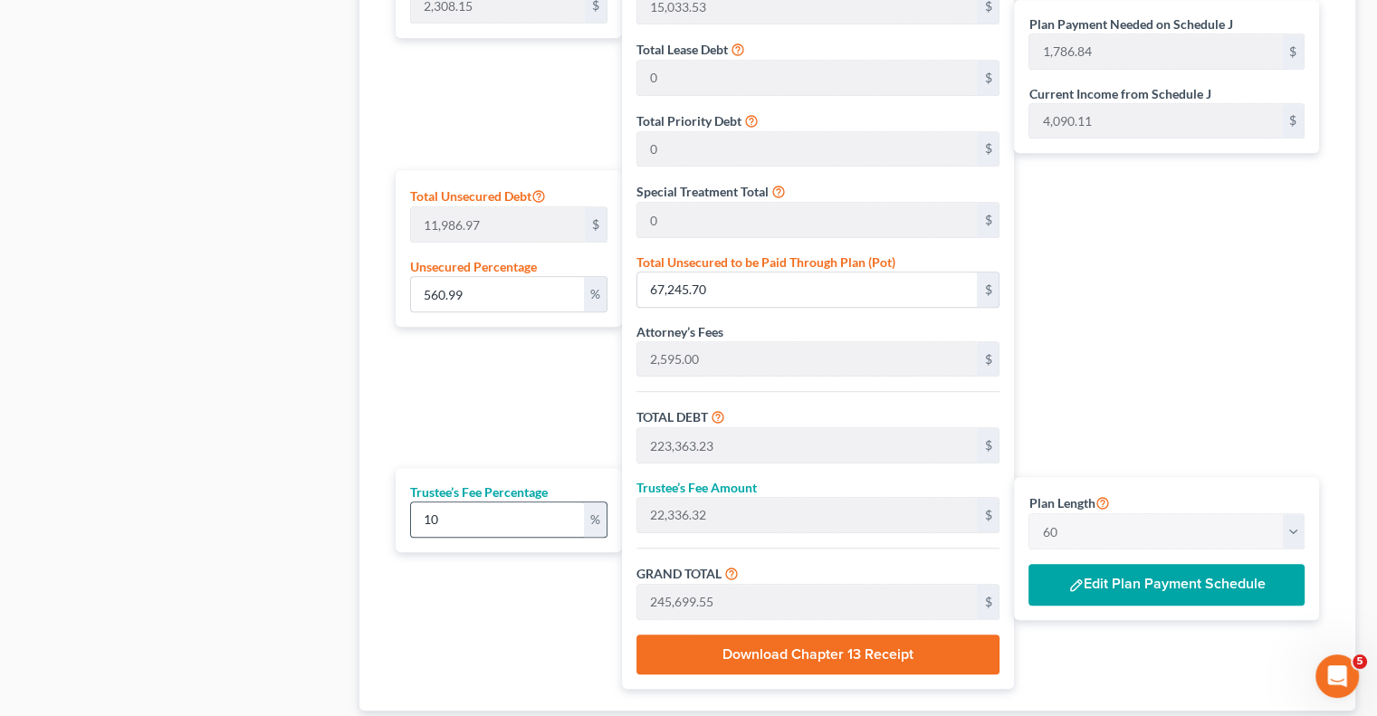
scroll to position [1114, 0]
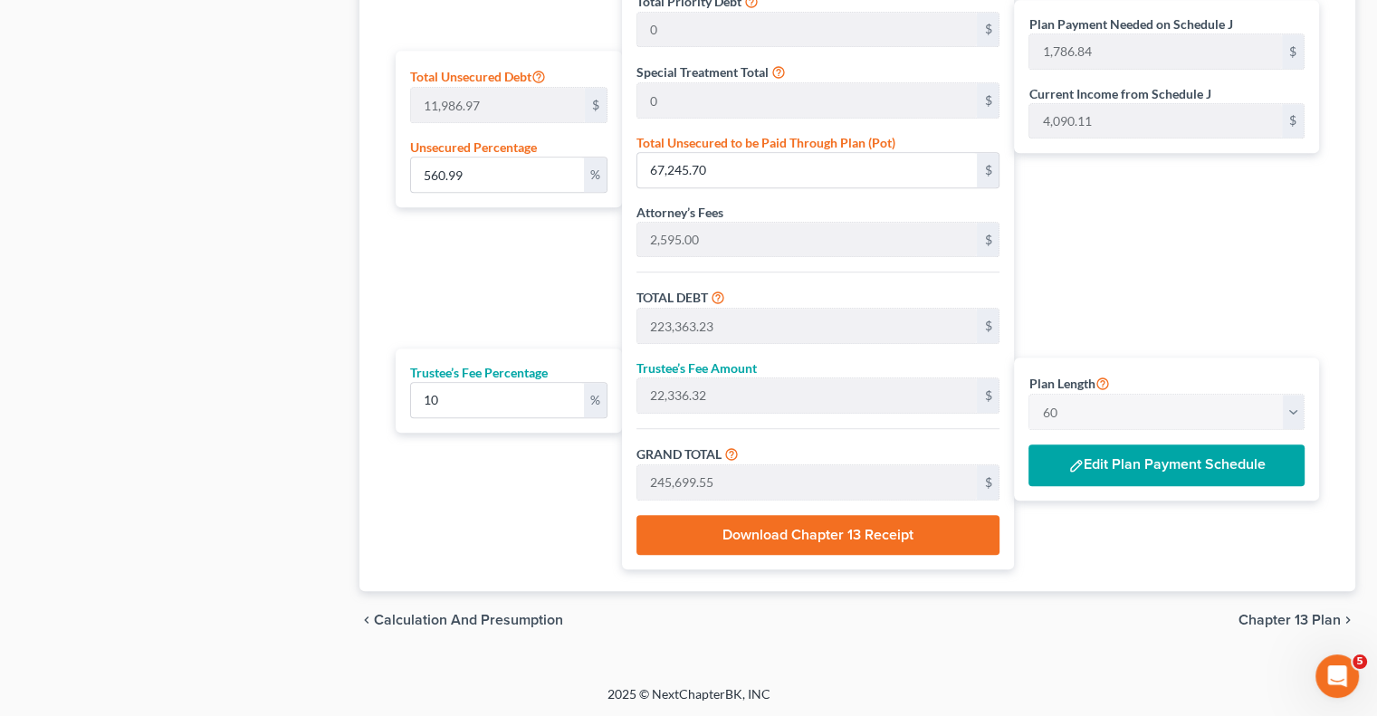
click at [1132, 454] on button "Edit Plan Payment Schedule" at bounding box center [1166, 465] width 276 height 42
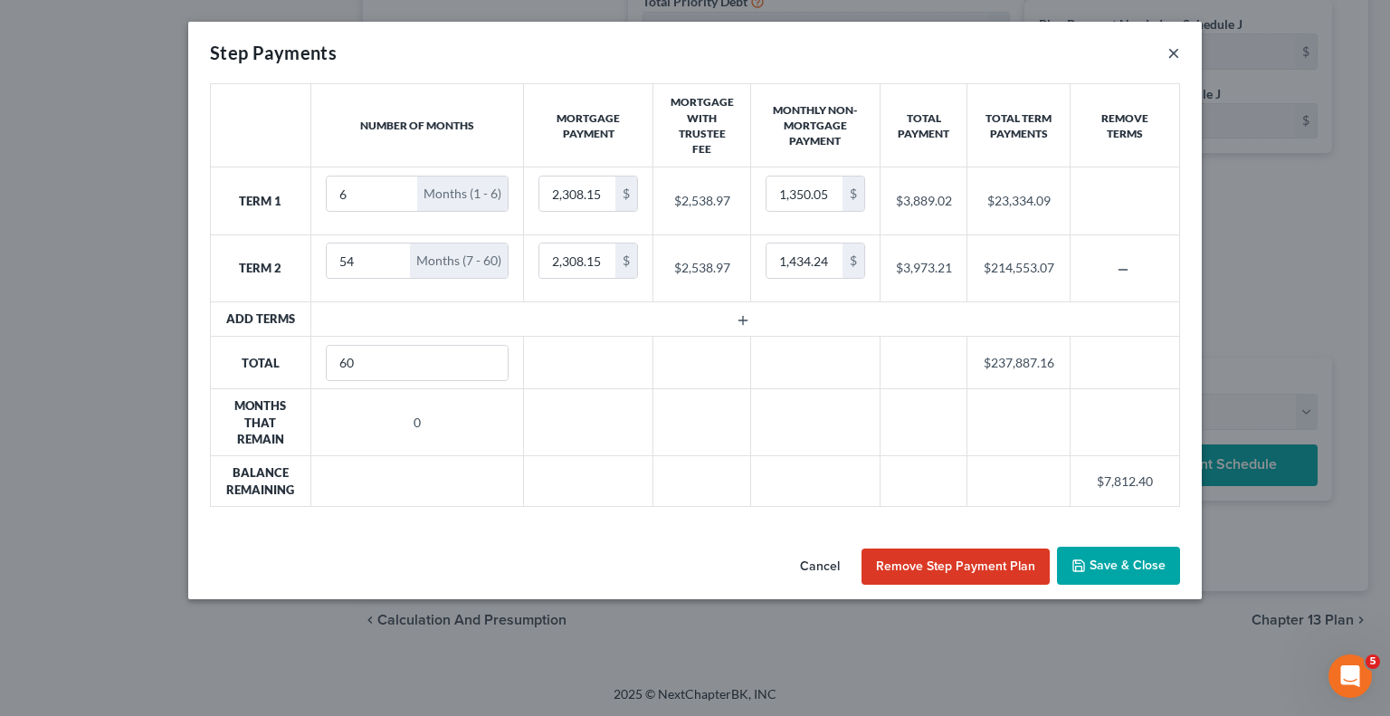
click at [1172, 51] on button "×" at bounding box center [1174, 53] width 13 height 22
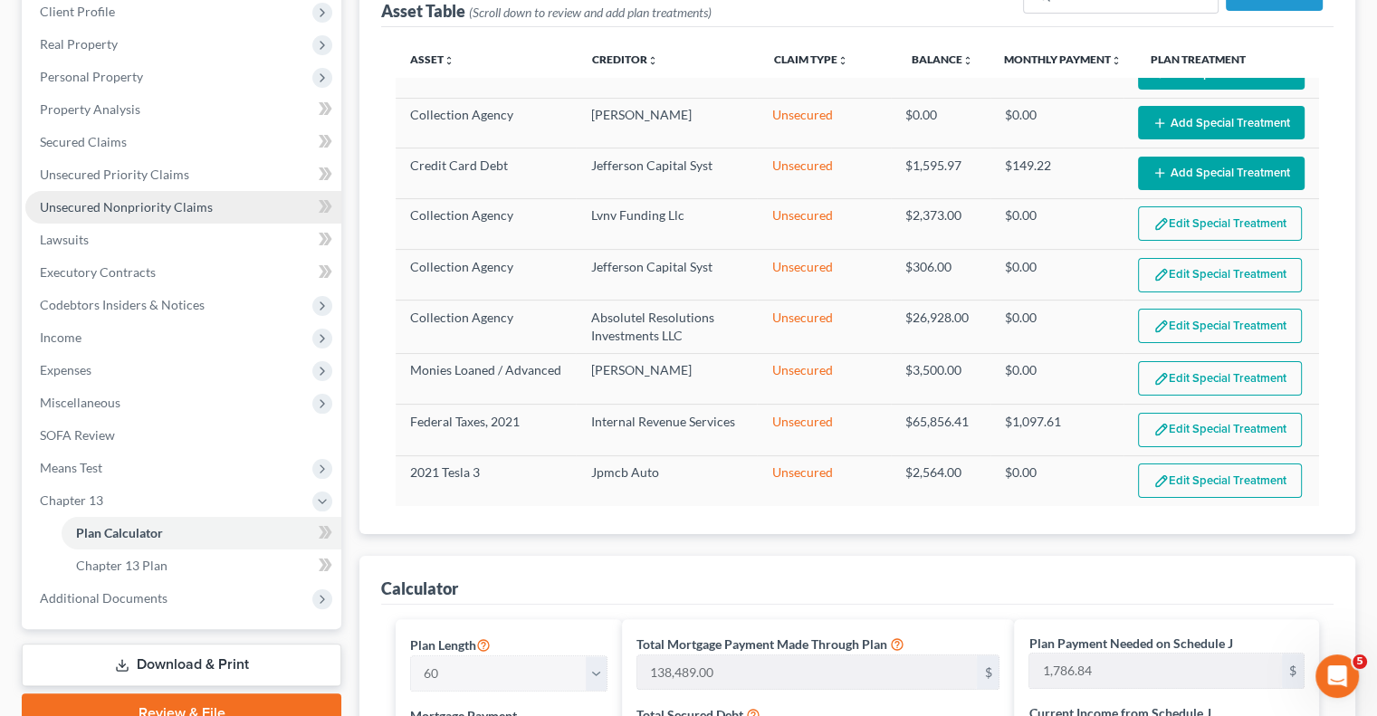
scroll to position [300, 0]
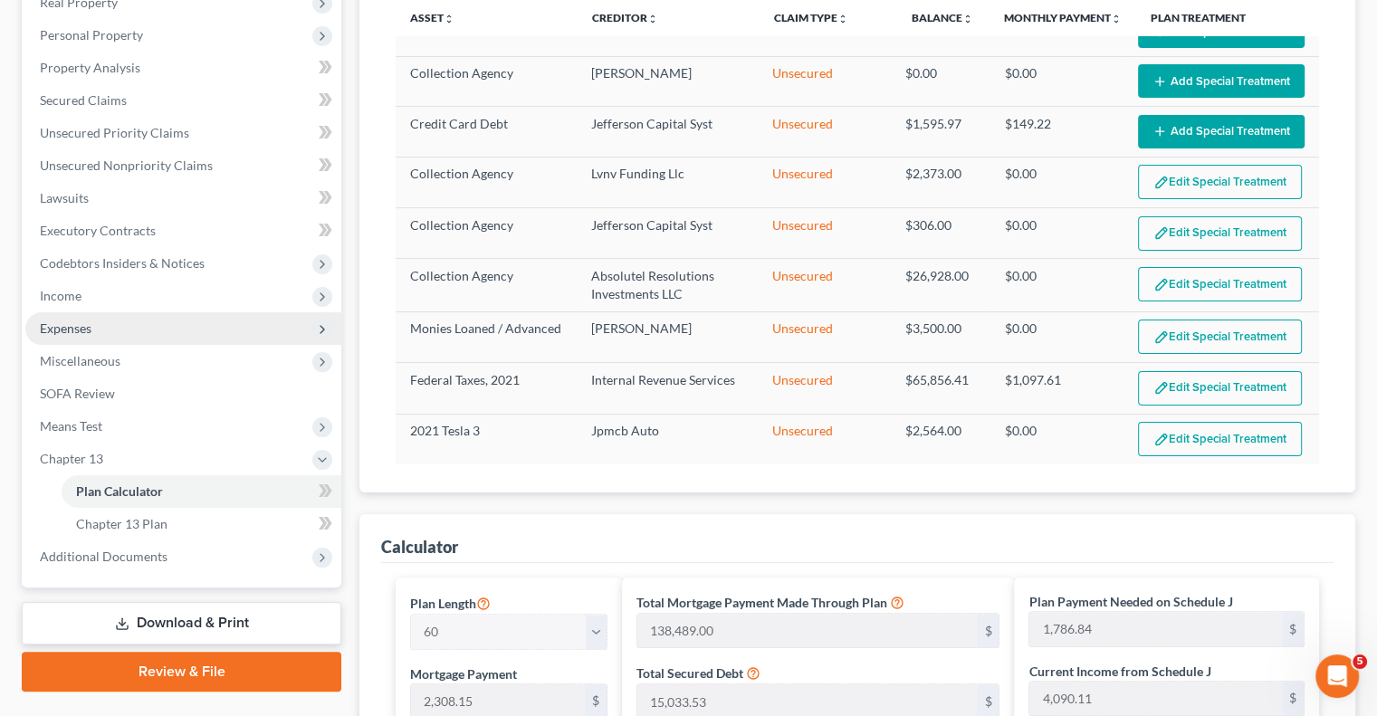
click at [86, 329] on span "Expenses" at bounding box center [66, 327] width 52 height 15
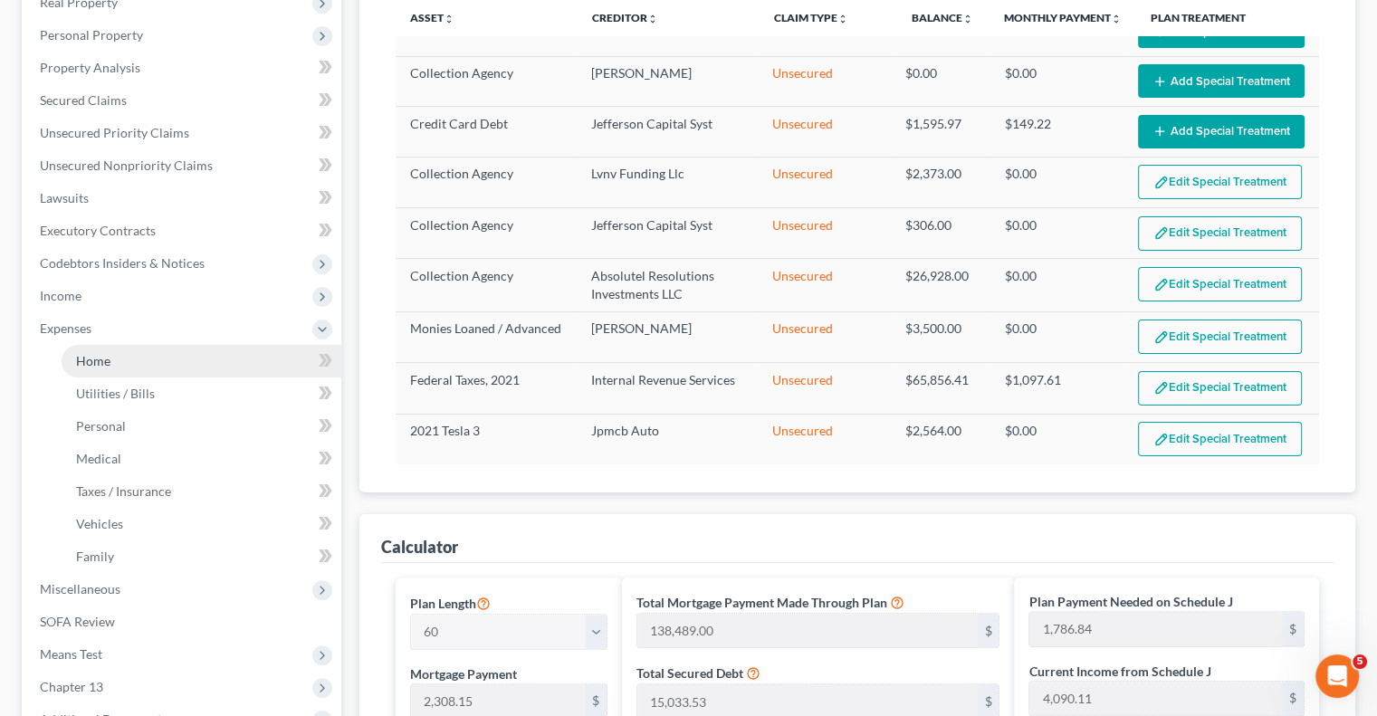
click at [98, 366] on span "Home" at bounding box center [93, 360] width 34 height 15
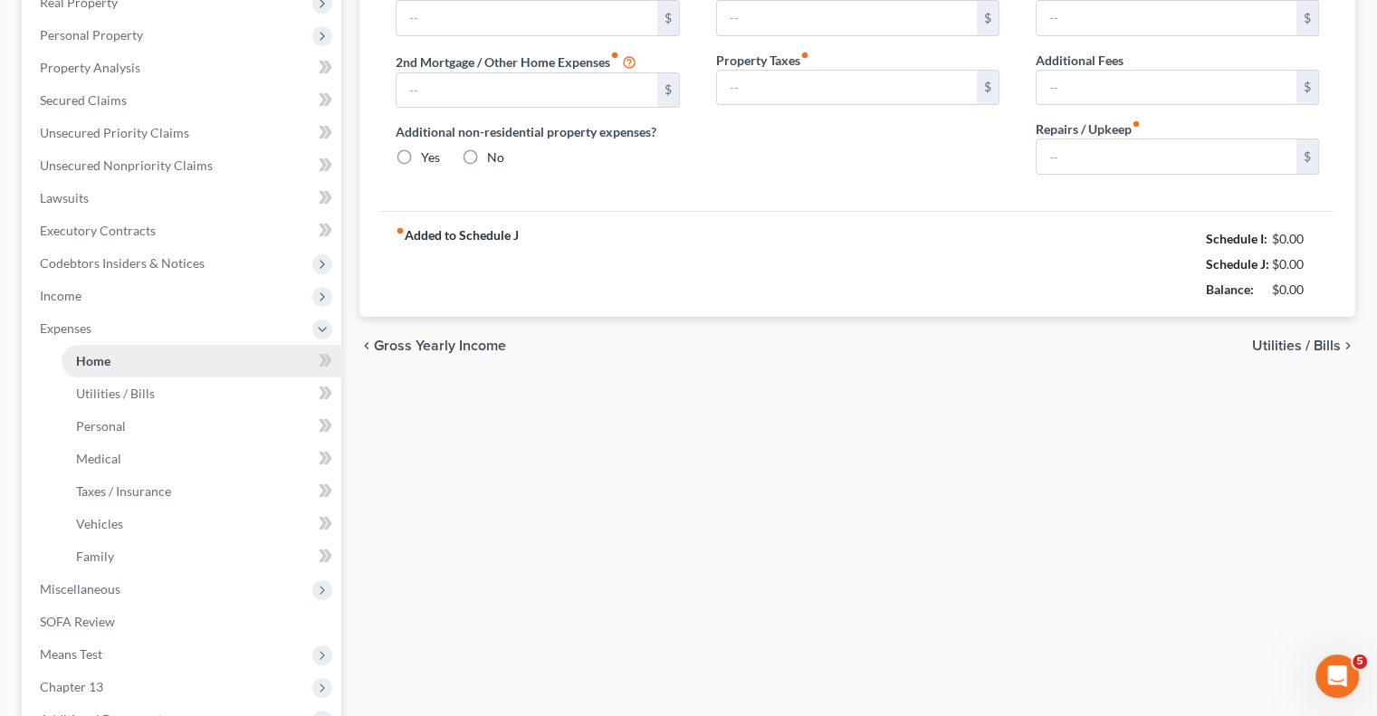
type input "0.00"
radio input "true"
type input "0.00"
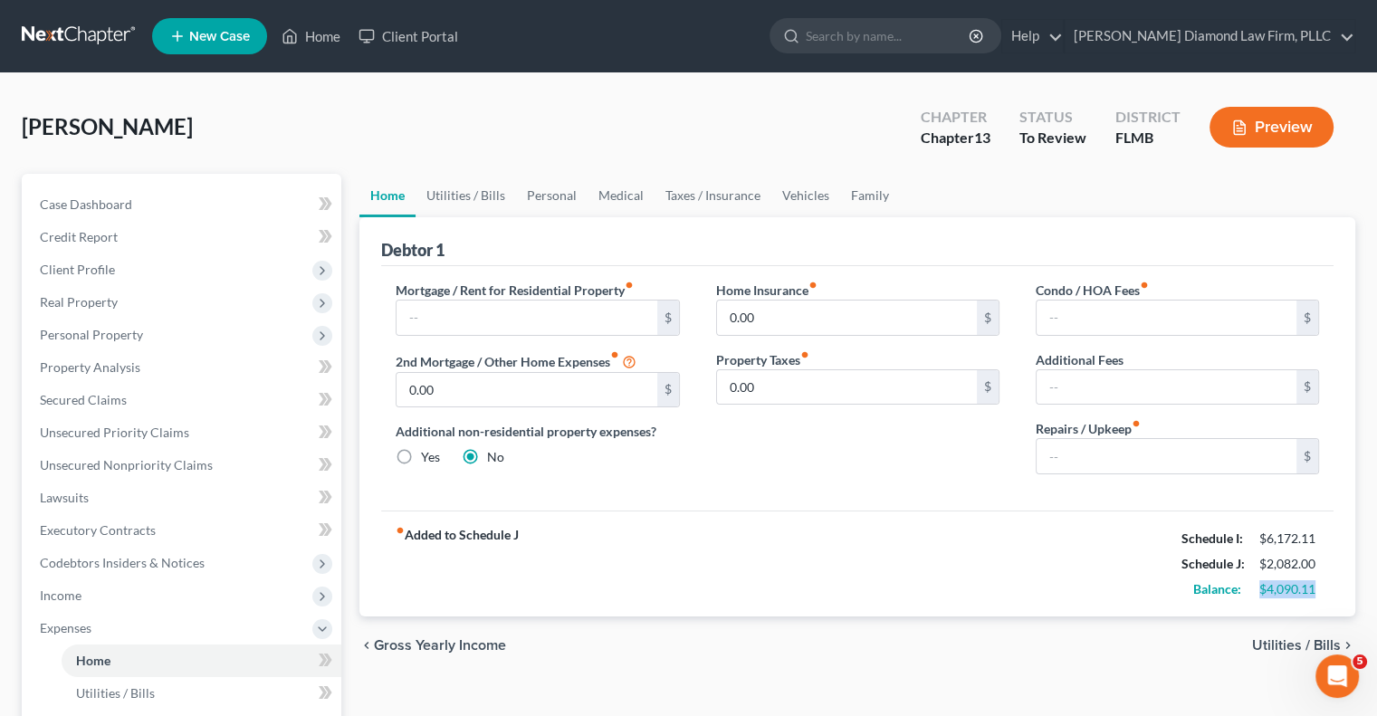
drag, startPoint x: 1258, startPoint y: 587, endPoint x: 1312, endPoint y: 597, distance: 54.3
click at [1312, 597] on div "Balance: $4,090.11" at bounding box center [1250, 589] width 156 height 25
copy div "$4,090.11"
click at [106, 405] on span "Secured Claims" at bounding box center [83, 399] width 87 height 15
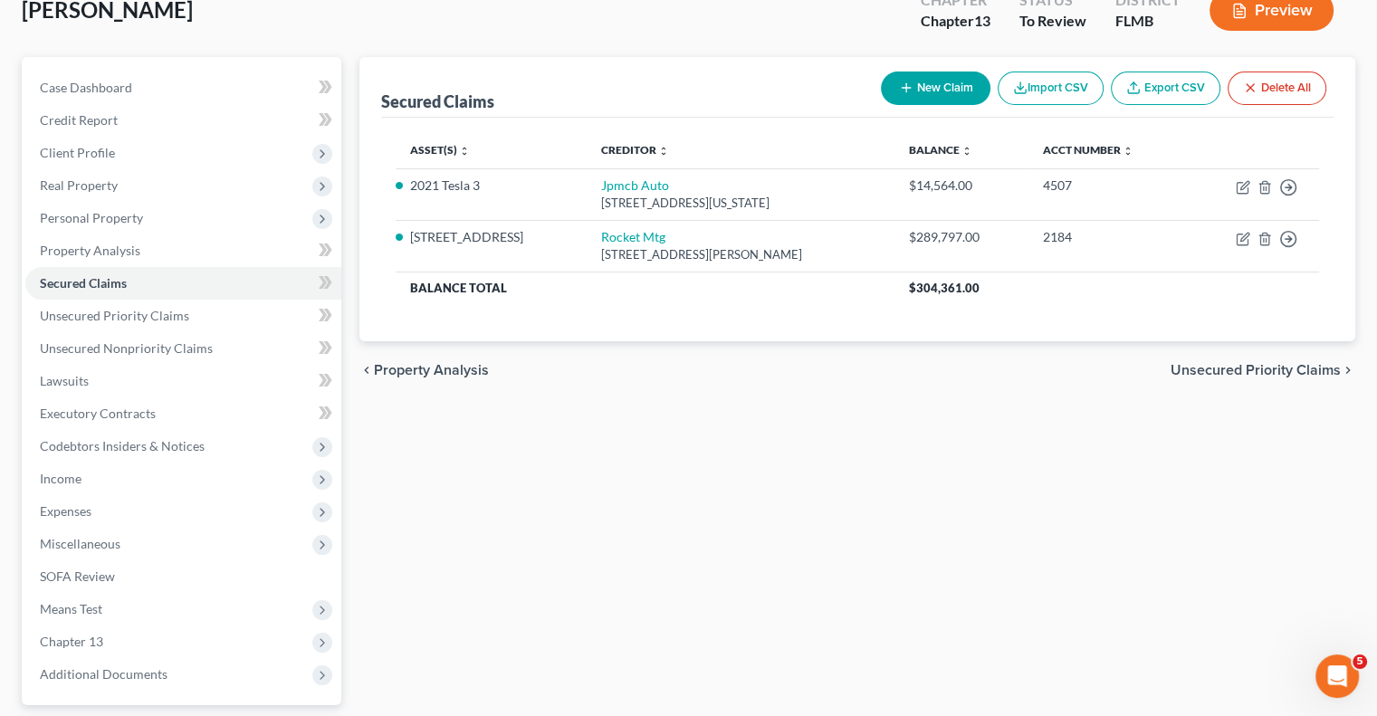
scroll to position [91, 0]
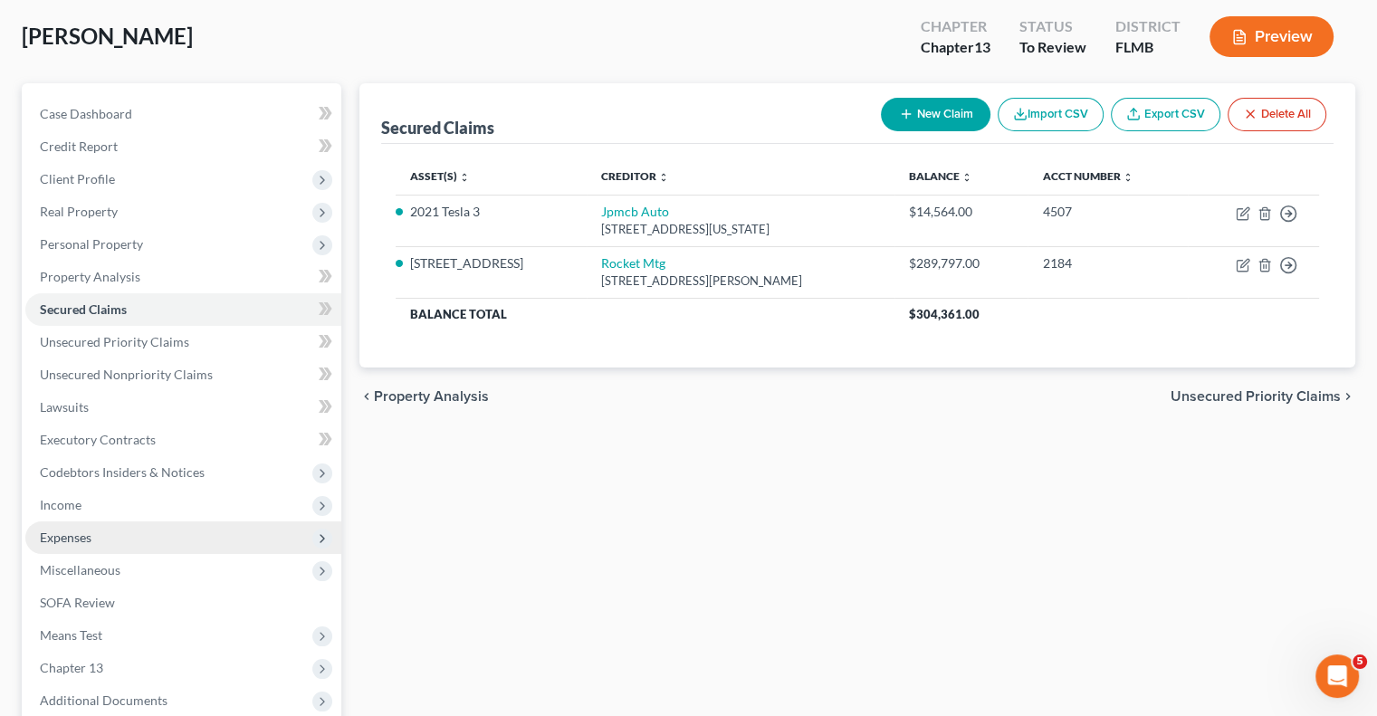
click at [124, 539] on span "Expenses" at bounding box center [183, 537] width 316 height 33
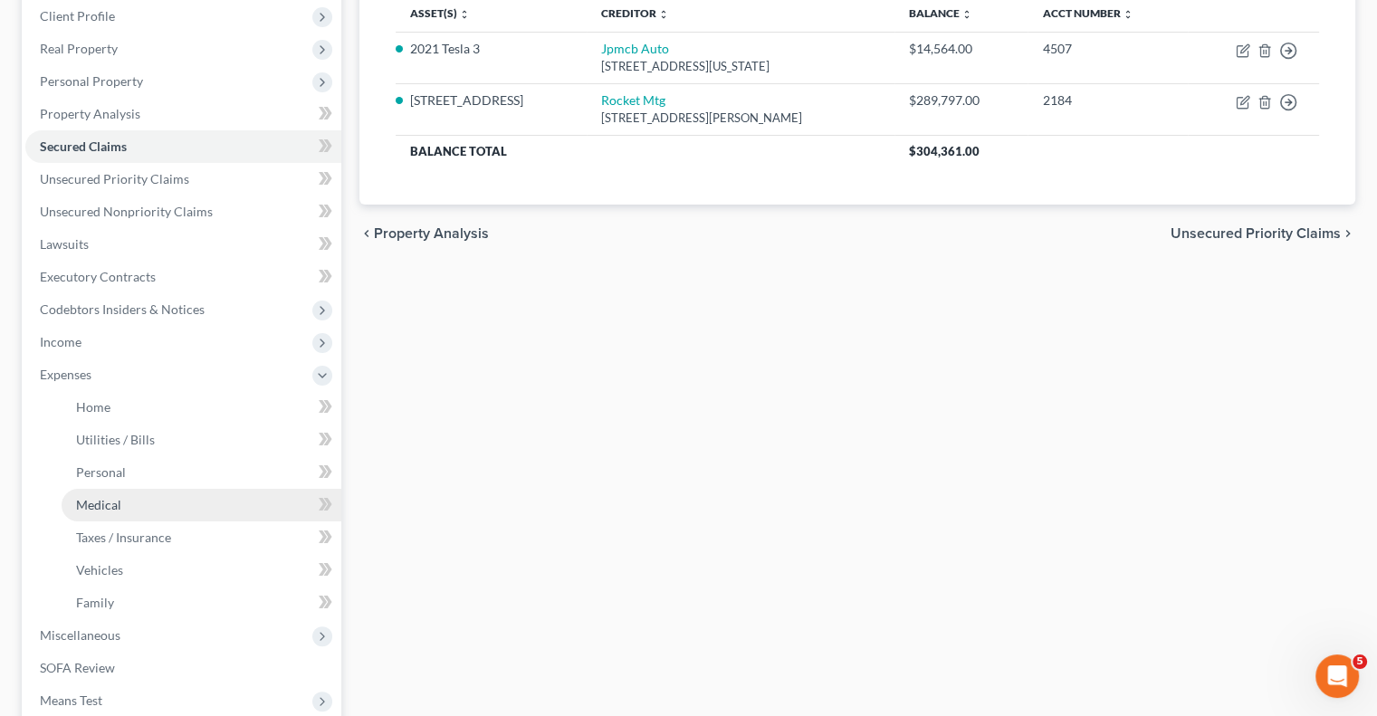
scroll to position [272, 0]
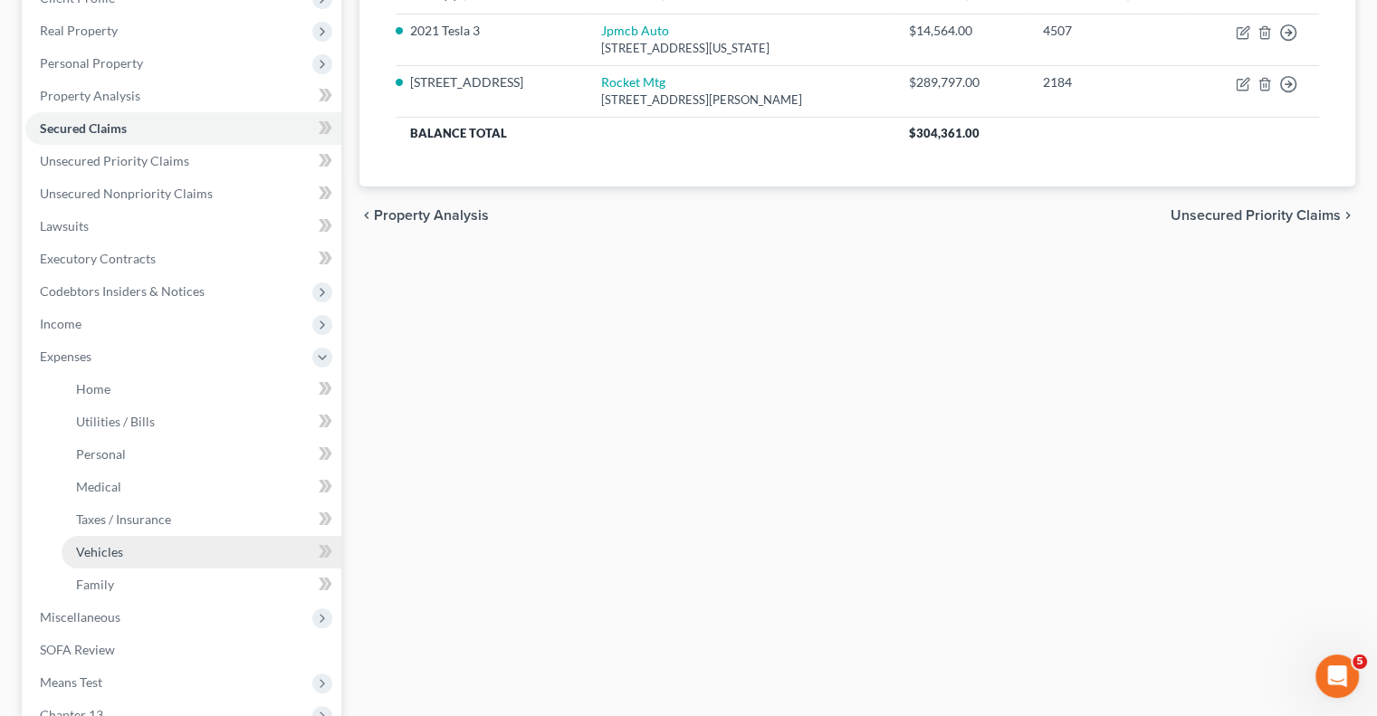
click at [154, 557] on link "Vehicles" at bounding box center [202, 552] width 280 height 33
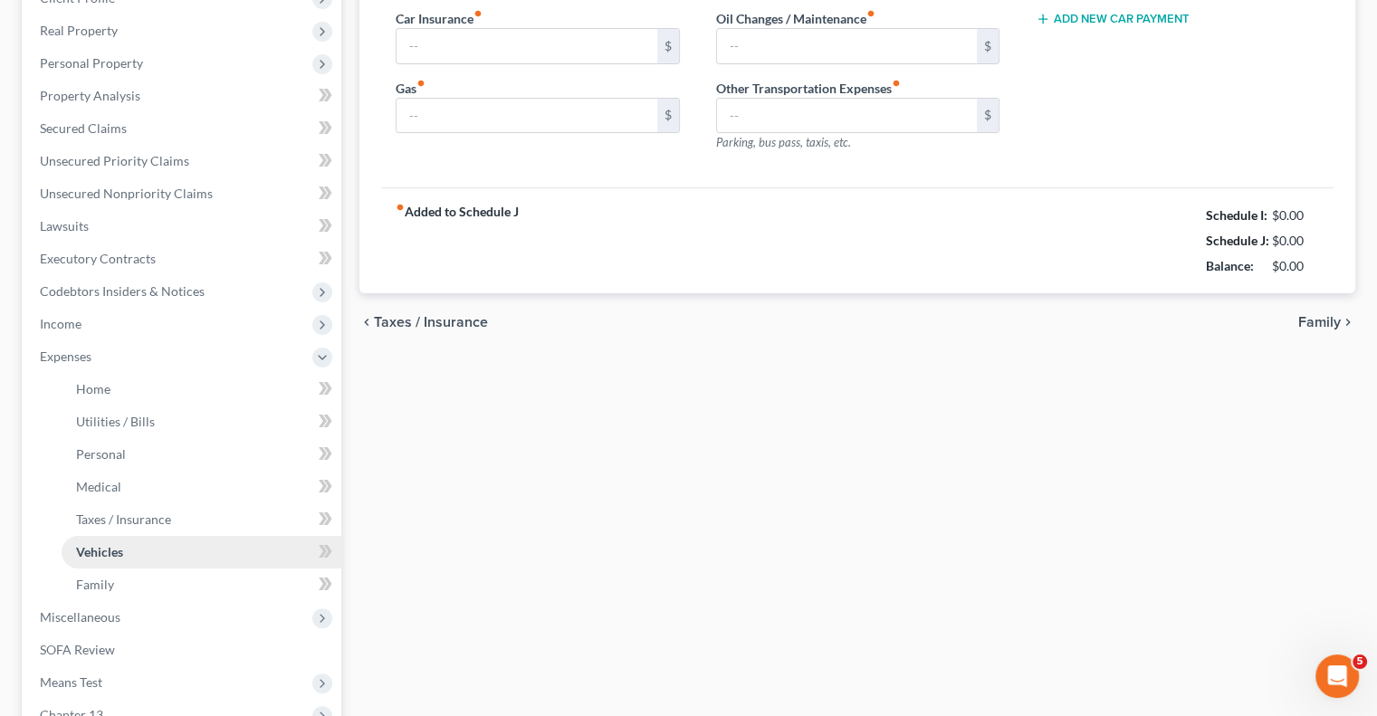
scroll to position [13, 0]
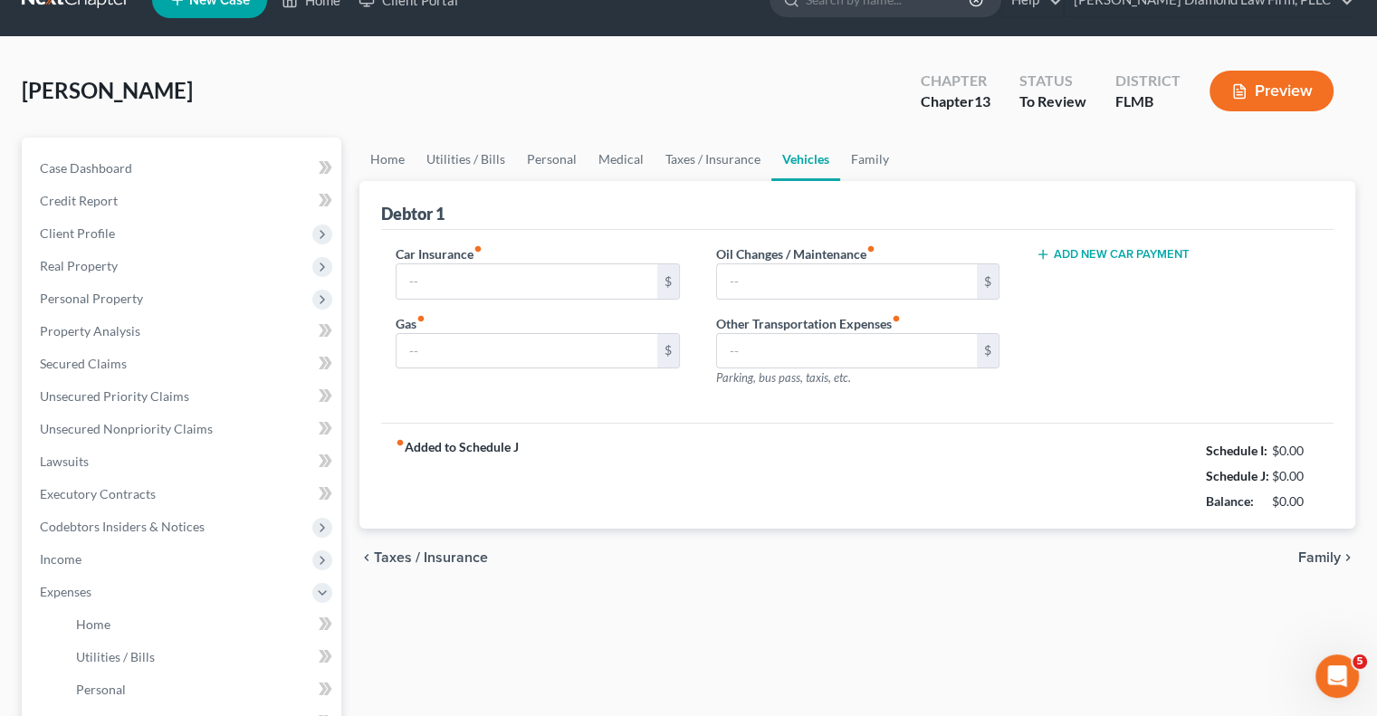
type input "277.00"
type input "120.00"
type input "40.00"
type input "0.00"
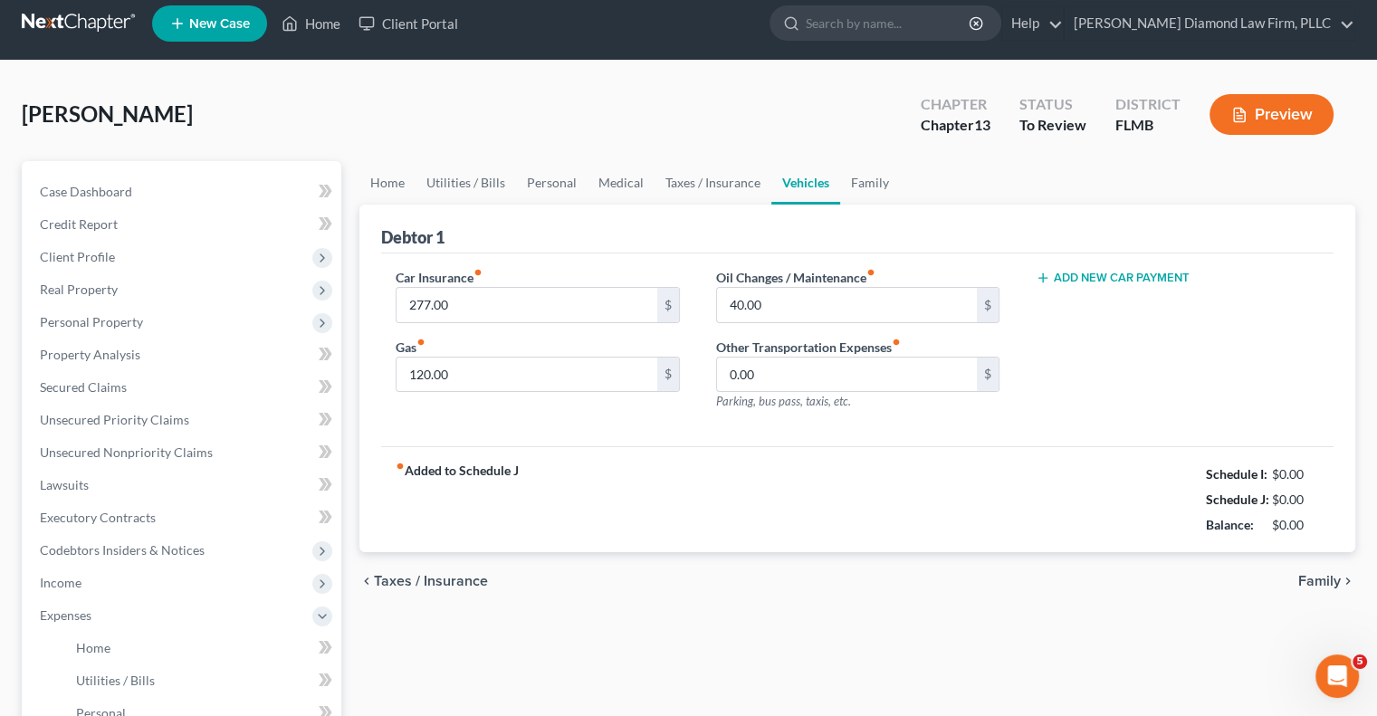
scroll to position [0, 0]
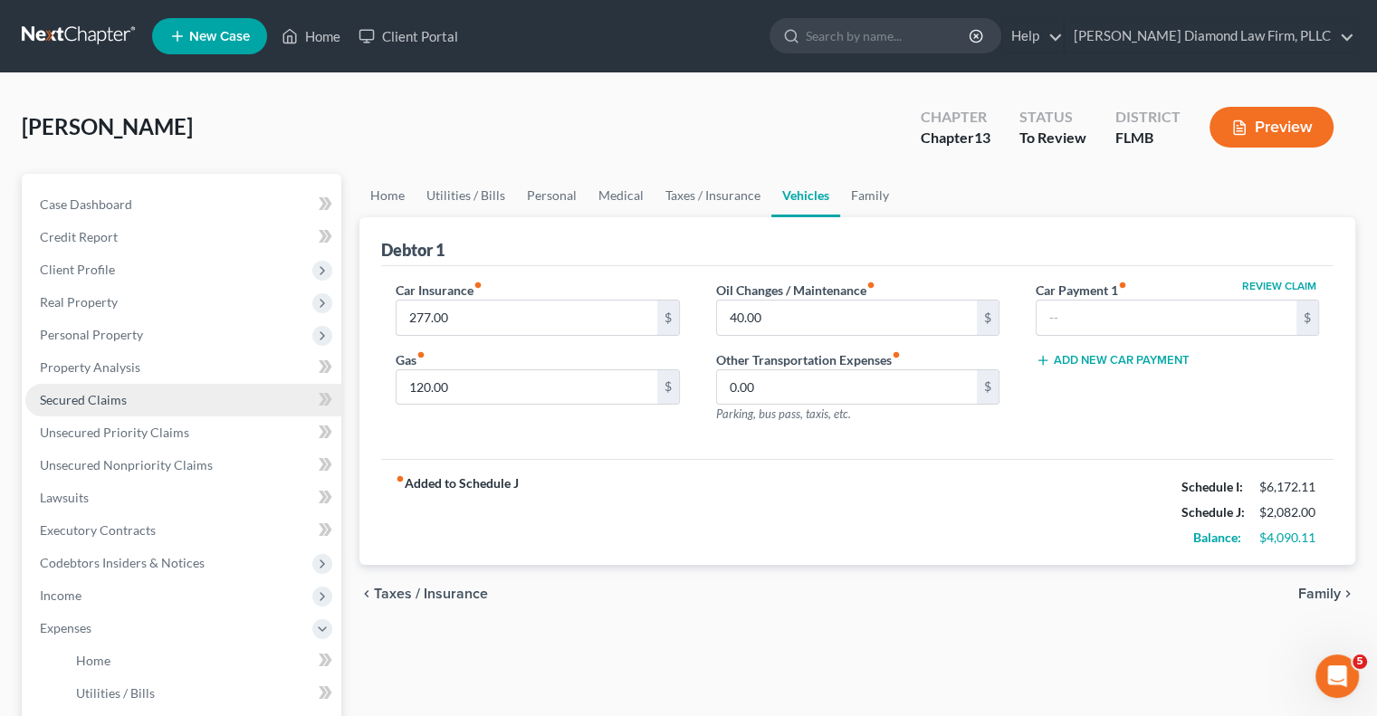
click at [158, 399] on link "Secured Claims" at bounding box center [183, 400] width 316 height 33
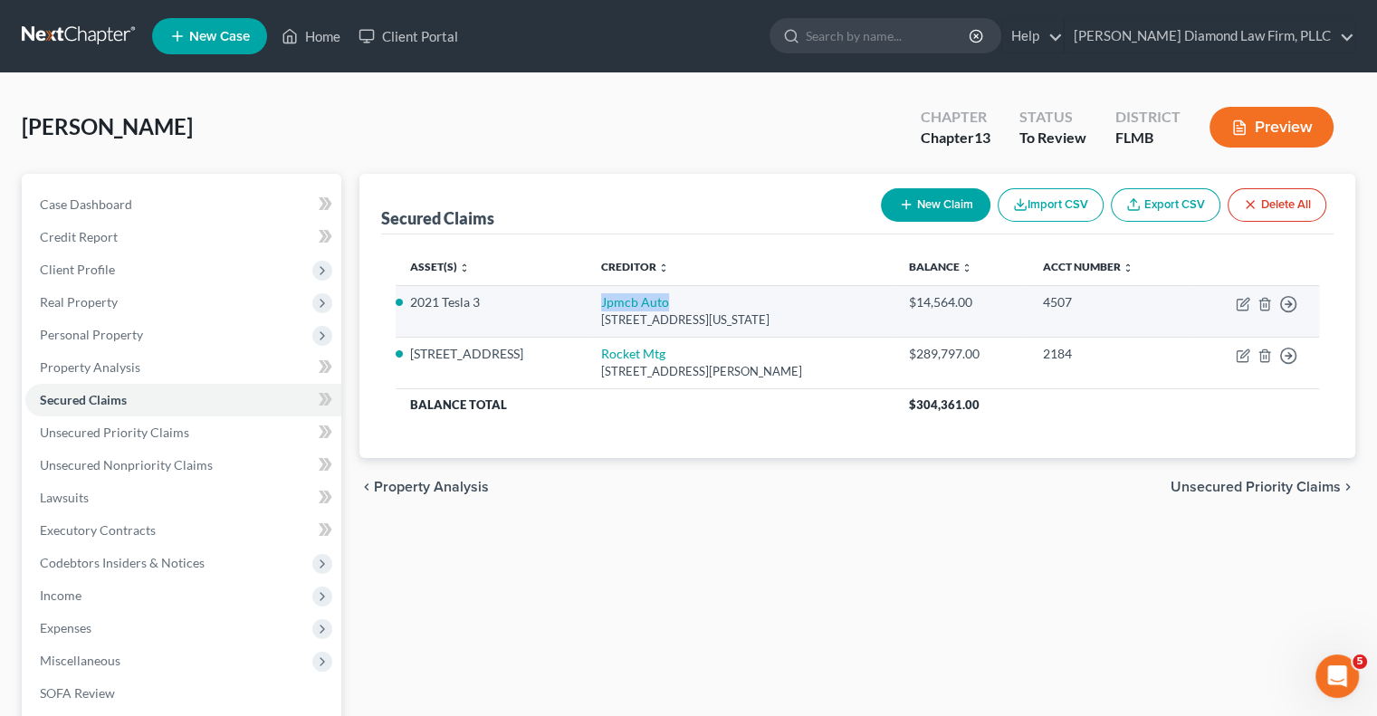
drag, startPoint x: 683, startPoint y: 298, endPoint x: 611, endPoint y: 286, distance: 72.5
click at [611, 285] on td "Jpmcb Auto 700 Kansas Lane, Monroe, LA 71203" at bounding box center [741, 311] width 308 height 52
copy link "Jpmcb Auto"
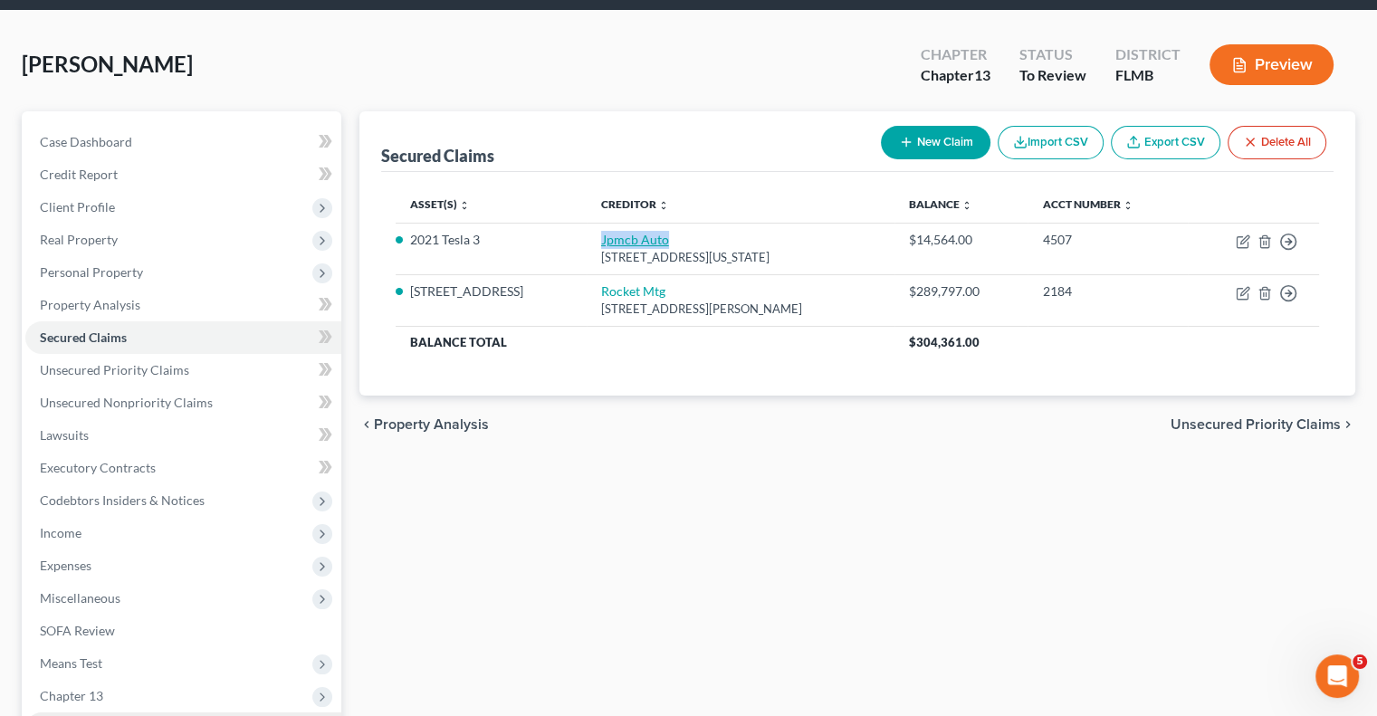
scroll to position [181, 0]
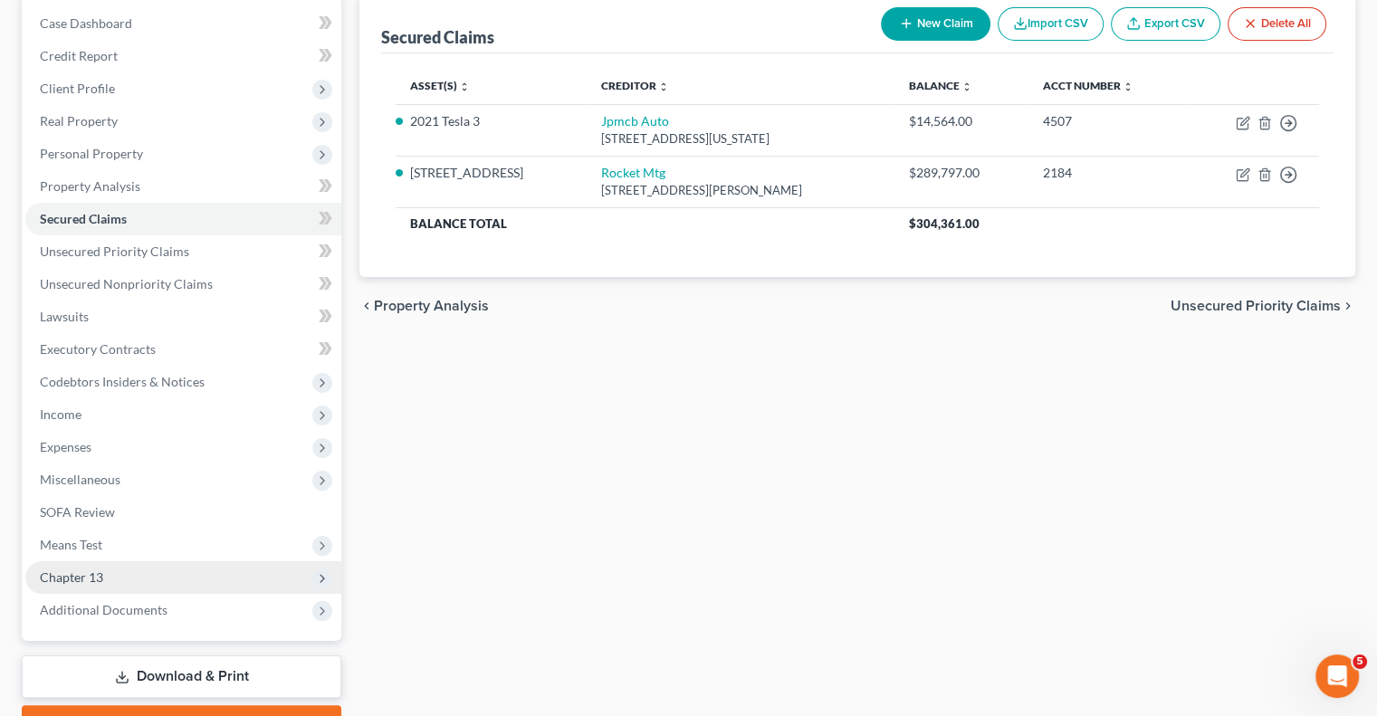
click at [60, 575] on span "Chapter 13" at bounding box center [71, 576] width 63 height 15
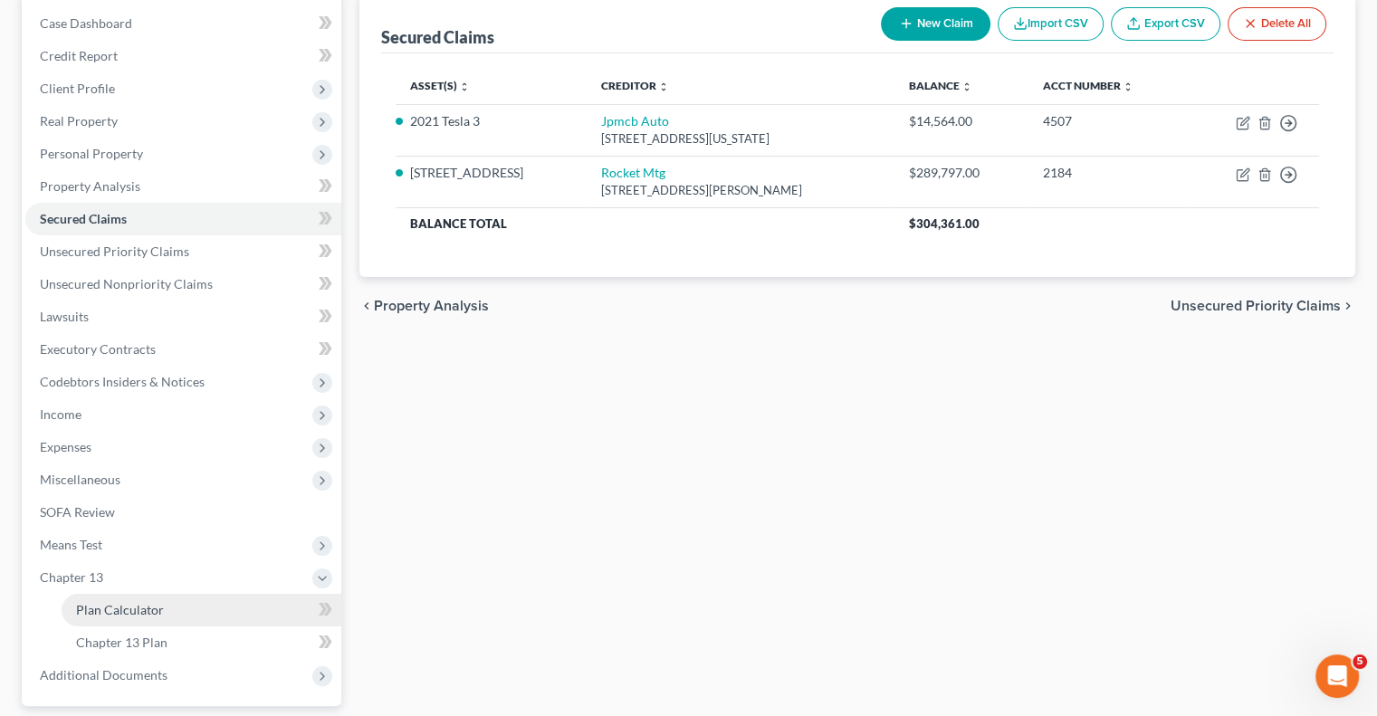
click at [121, 616] on span "Plan Calculator" at bounding box center [120, 609] width 88 height 15
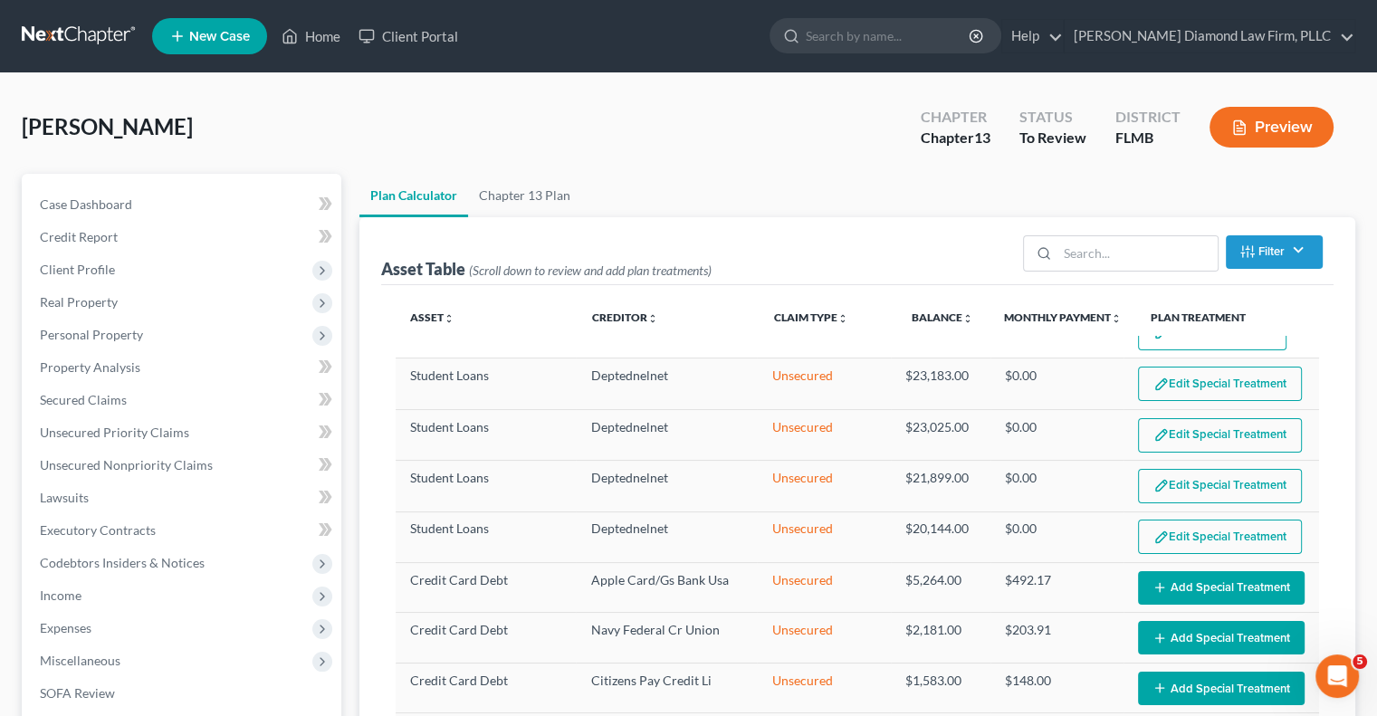
select select "59"
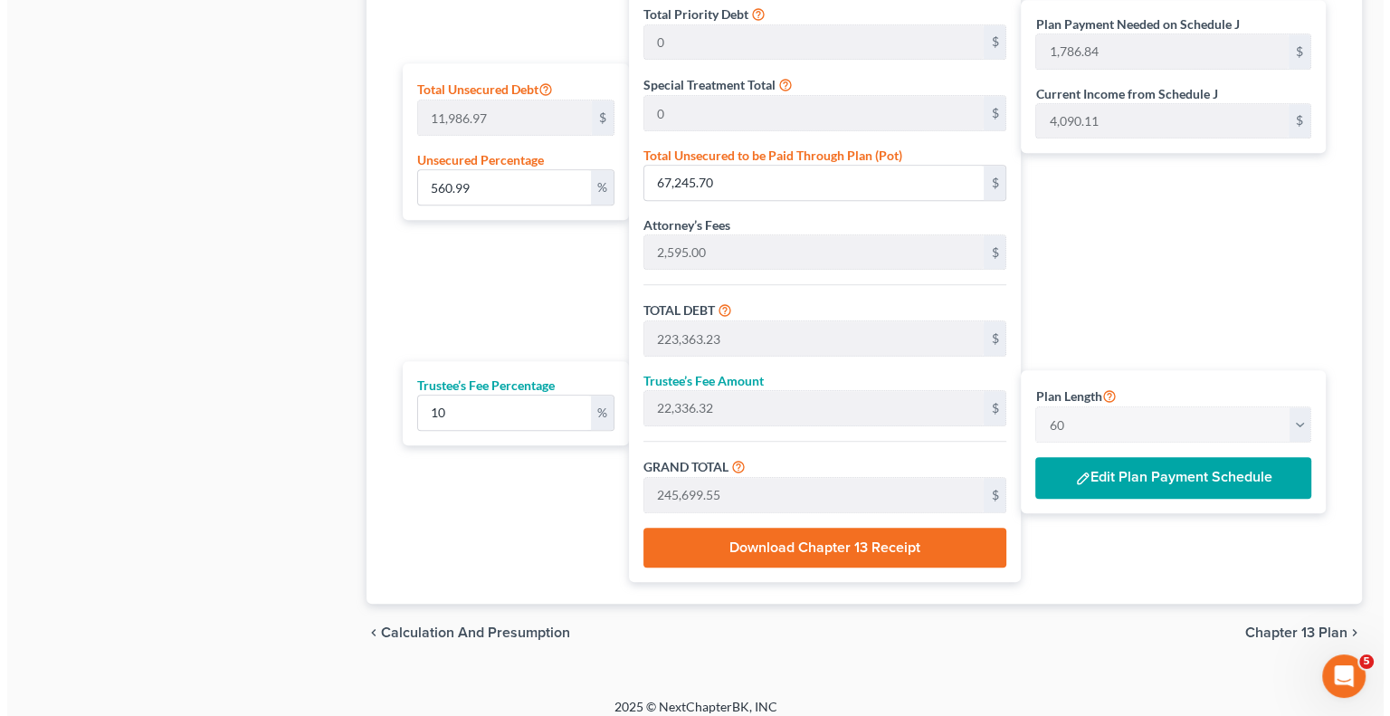
scroll to position [1114, 0]
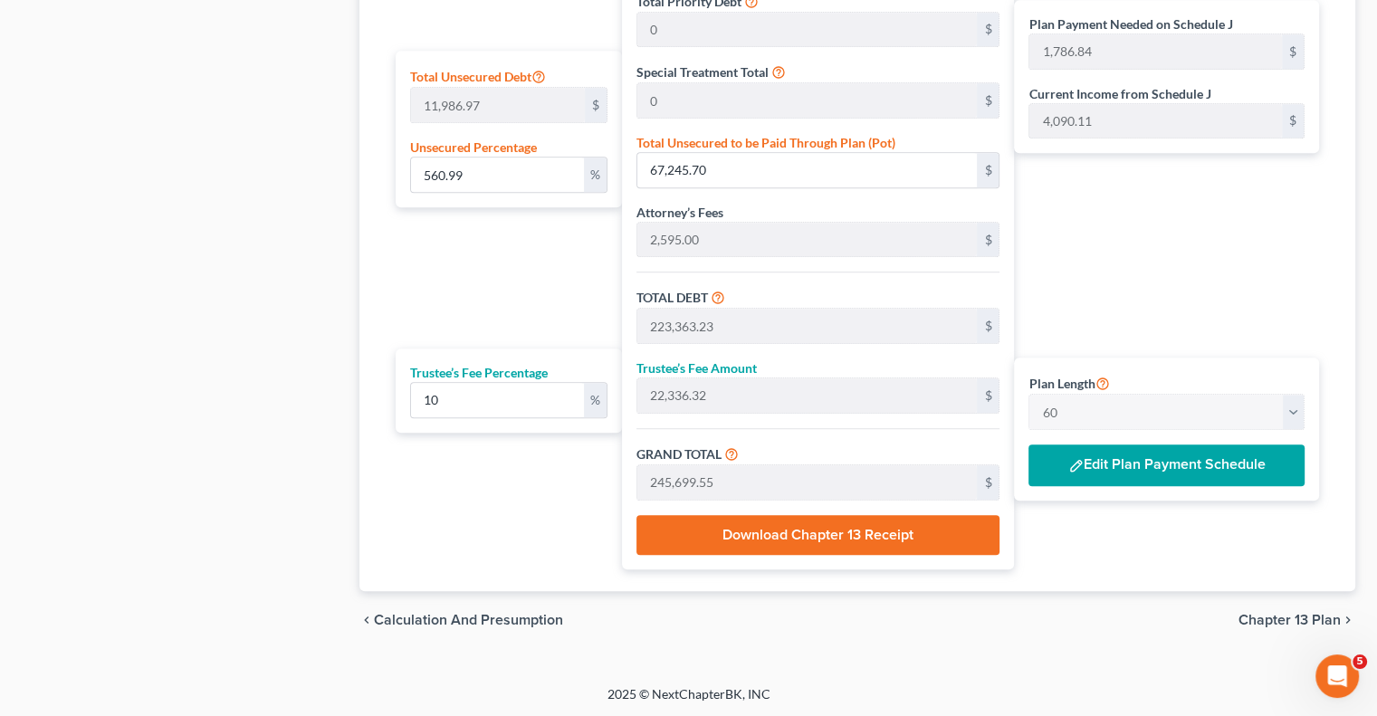
click at [1108, 445] on button "Edit Plan Payment Schedule" at bounding box center [1166, 465] width 276 height 42
